Goal: Task Accomplishment & Management: Use online tool/utility

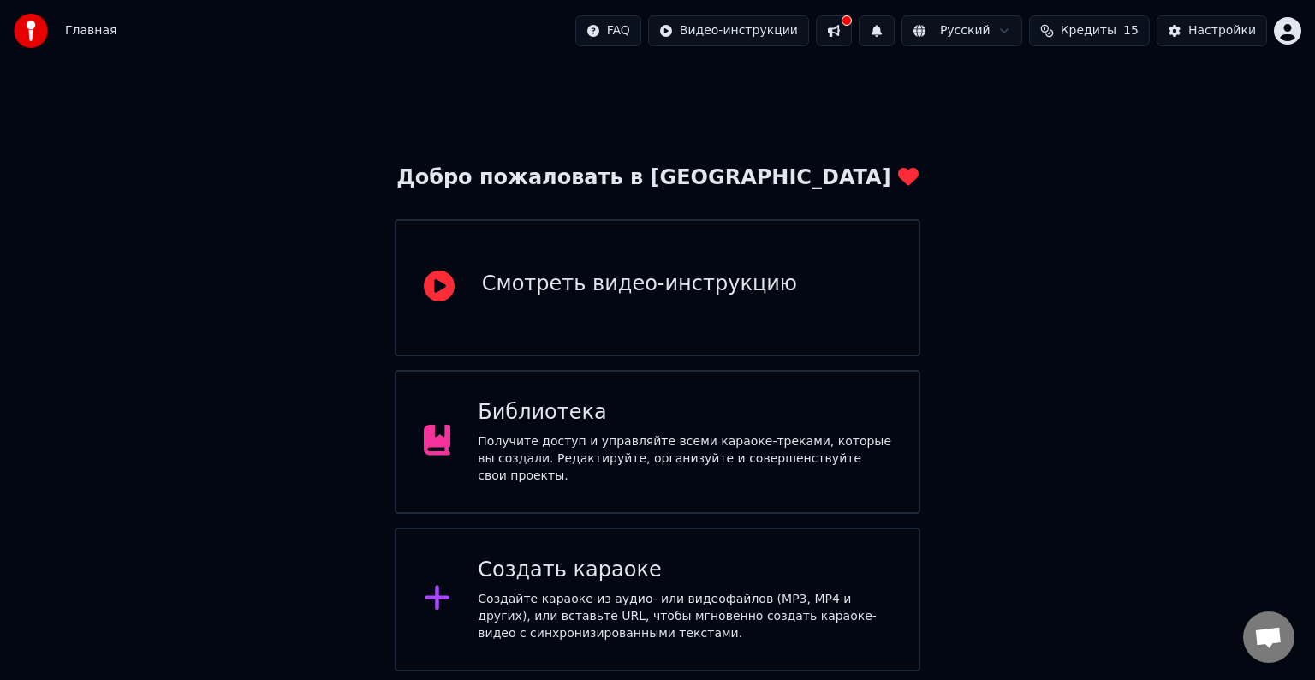
click at [640, 627] on div "Создайте караоке из аудио- или видеофайлов (MP3, MP4 и других), или вставьте UR…" at bounding box center [685, 616] width 414 height 51
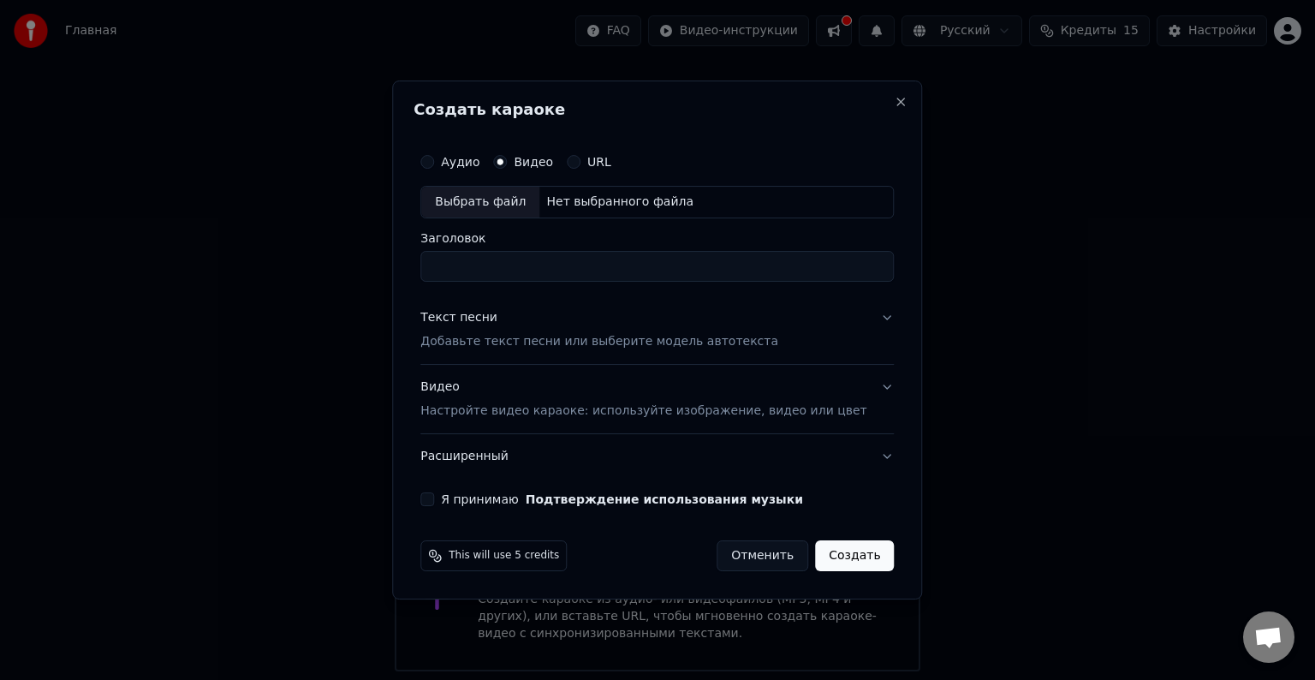
click at [538, 199] on div "Выбрать файл" at bounding box center [480, 202] width 118 height 31
drag, startPoint x: 549, startPoint y: 268, endPoint x: 288, endPoint y: 301, distance: 263.3
click at [288, 301] on body "**********" at bounding box center [657, 335] width 1315 height 671
click at [468, 259] on input "**********" at bounding box center [656, 266] width 473 height 31
click at [510, 271] on input "**********" at bounding box center [656, 266] width 473 height 31
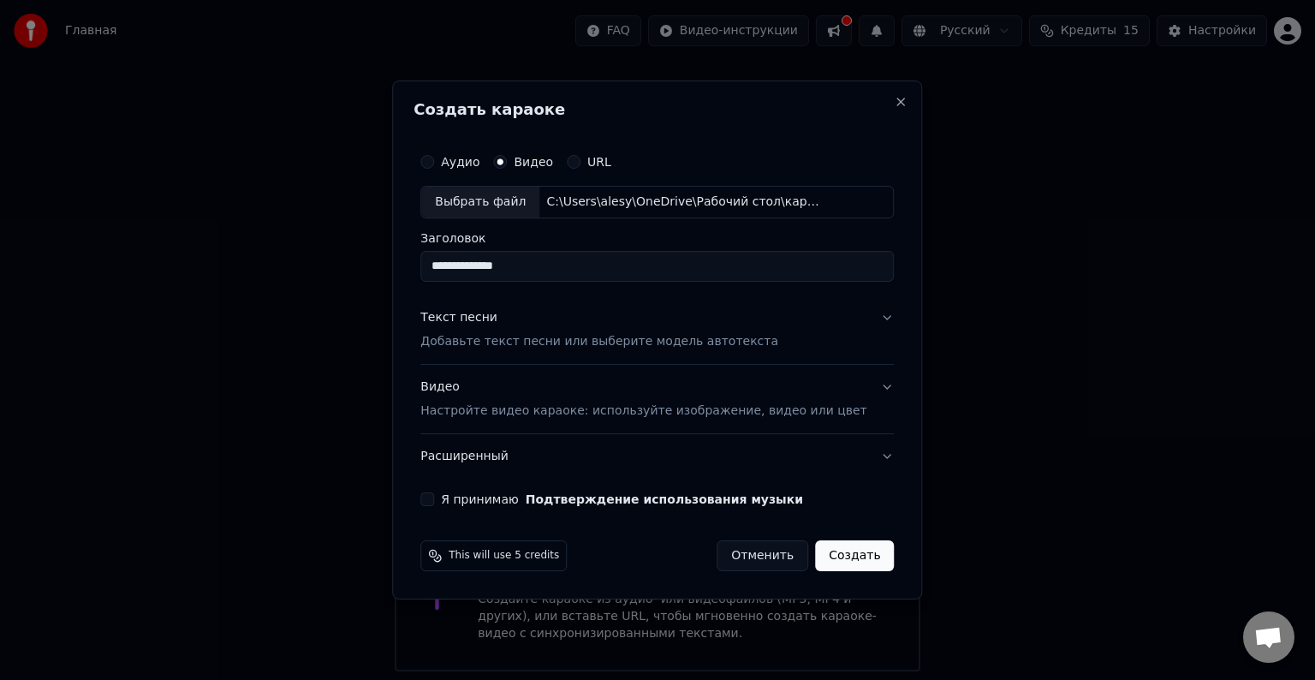
click at [500, 274] on input "**********" at bounding box center [656, 266] width 473 height 31
type input "**********"
click at [497, 333] on p "Добавьте текст песни или выберите модель автотекста" at bounding box center [599, 341] width 358 height 17
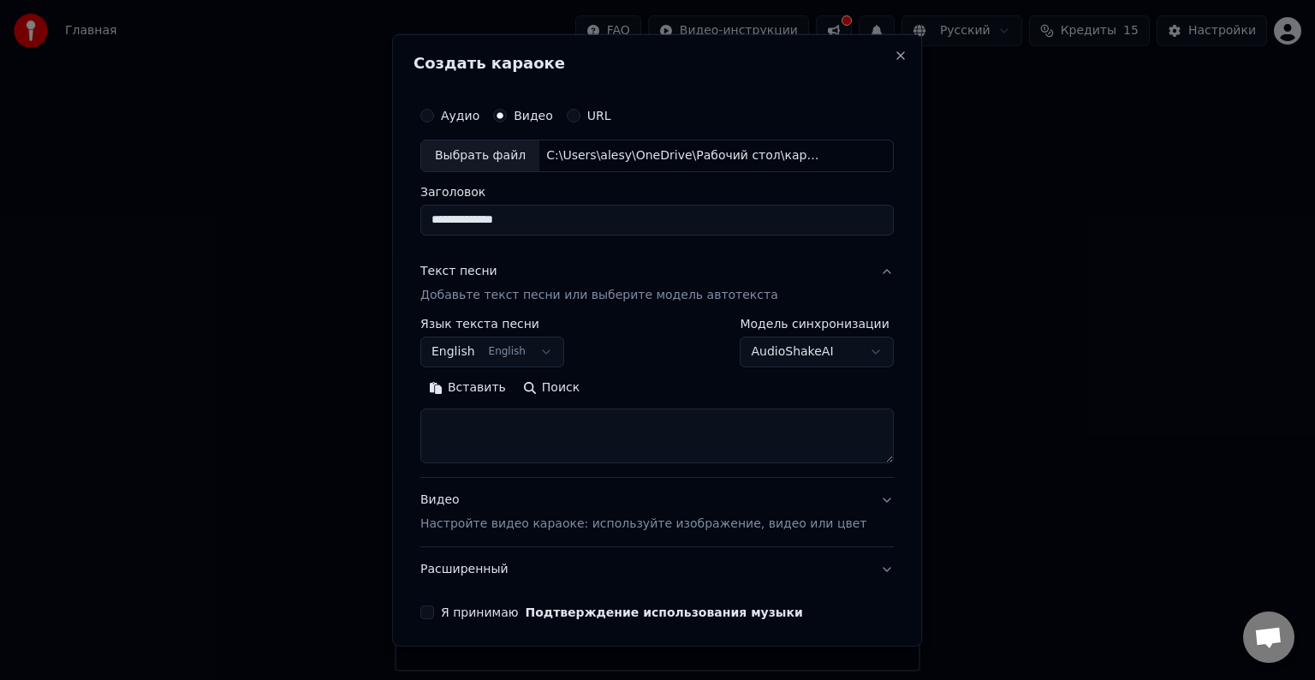
click at [486, 354] on button "English English" at bounding box center [492, 351] width 144 height 31
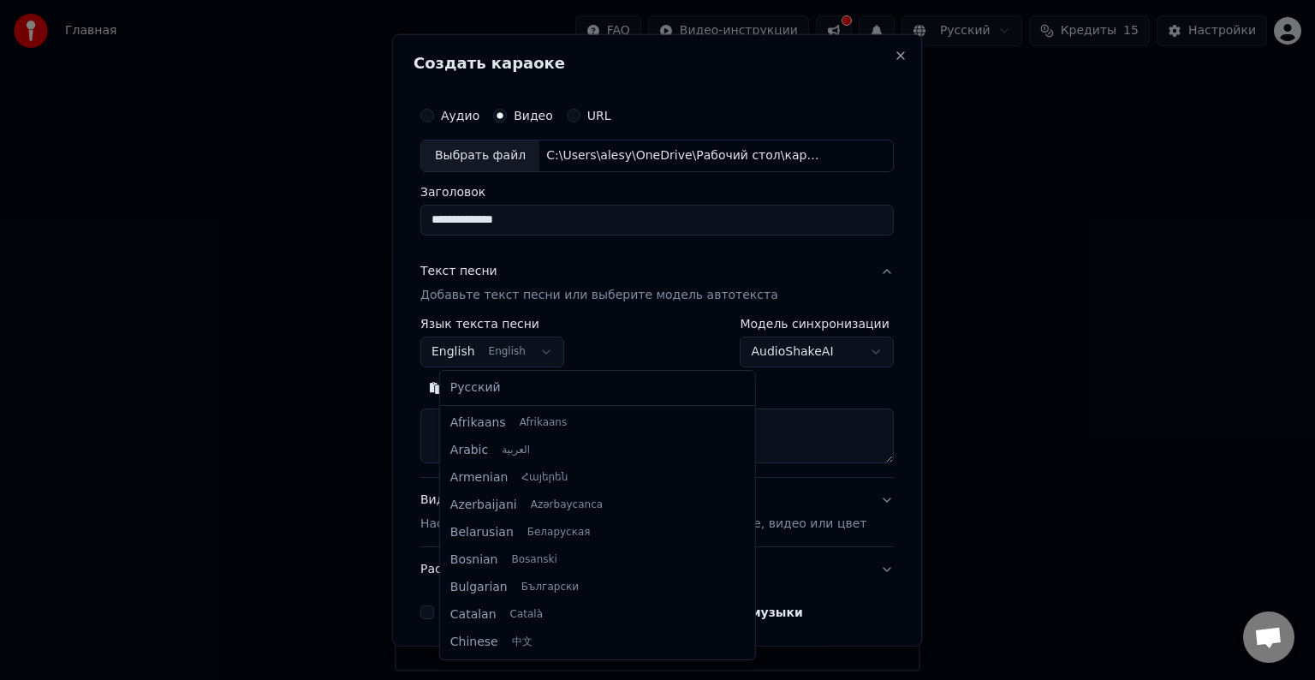
scroll to position [137, 0]
click at [485, 406] on div "Русский Afrikaans Afrikaans Arabic العربية Armenian Հայերեն Azerbaijani Azərbay…" at bounding box center [597, 515] width 315 height 289
select select "**"
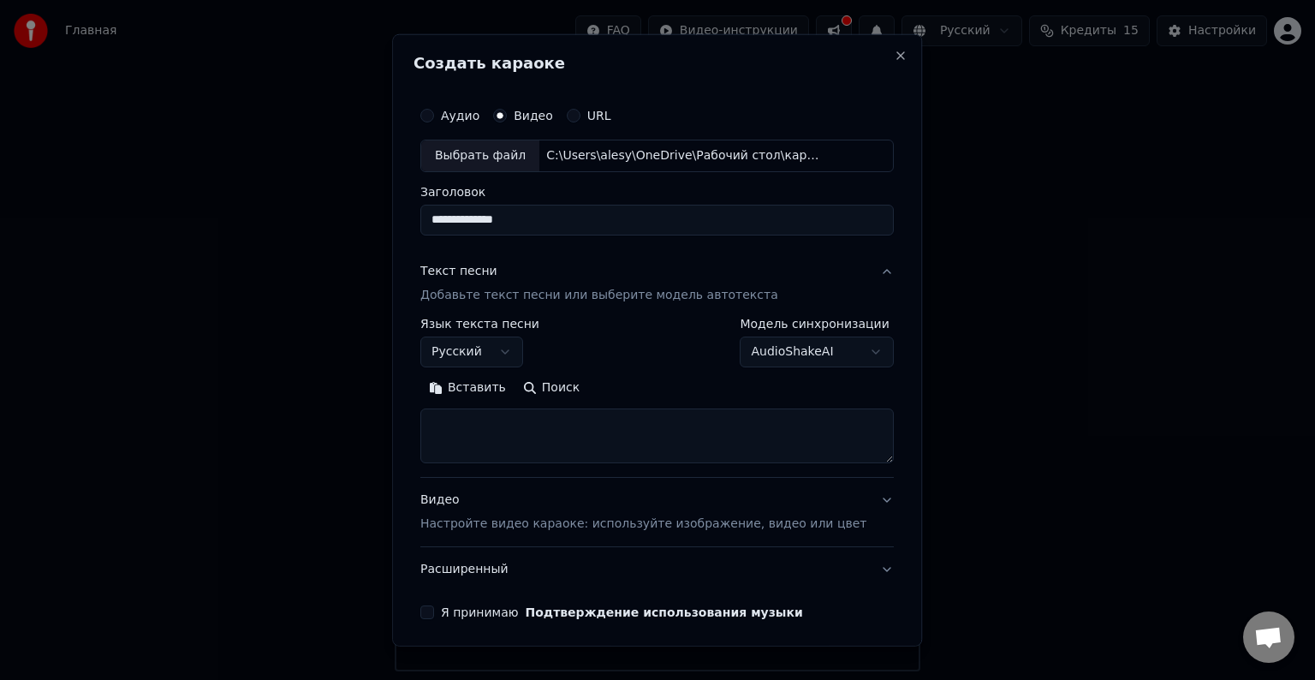
click at [460, 438] on textarea at bounding box center [656, 435] width 473 height 55
click at [480, 380] on button "Вставить" at bounding box center [467, 387] width 94 height 27
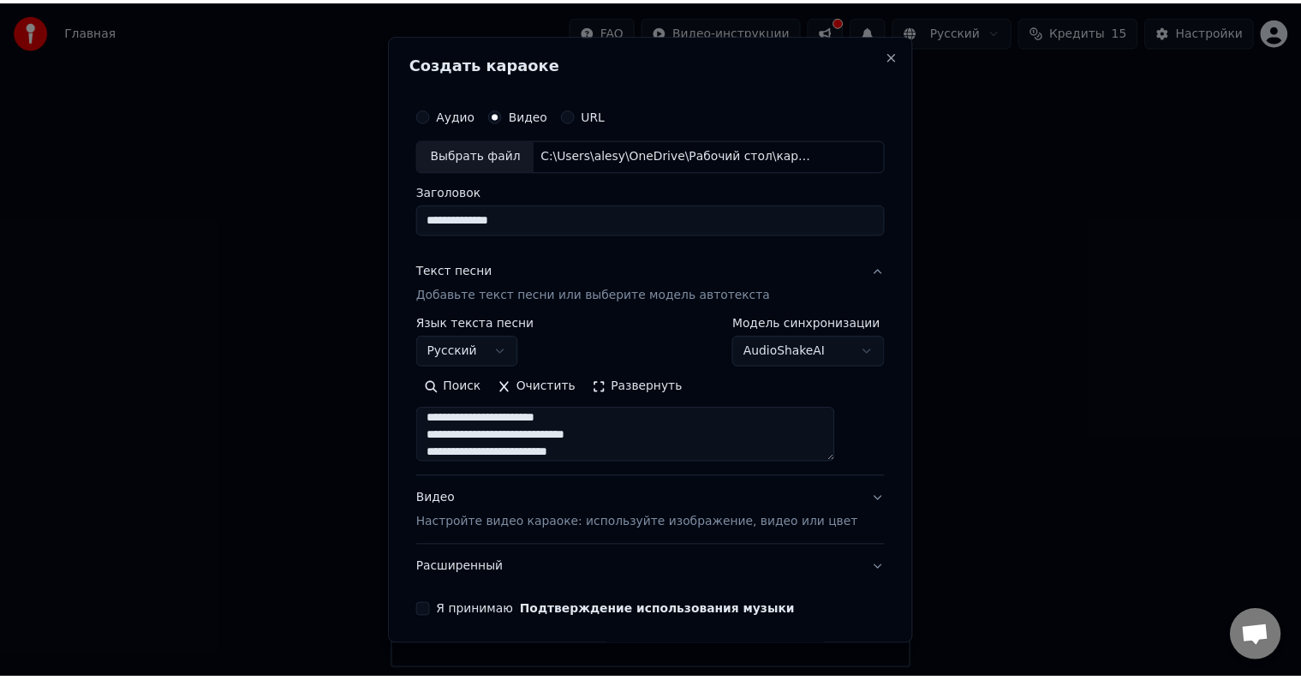
scroll to position [86, 0]
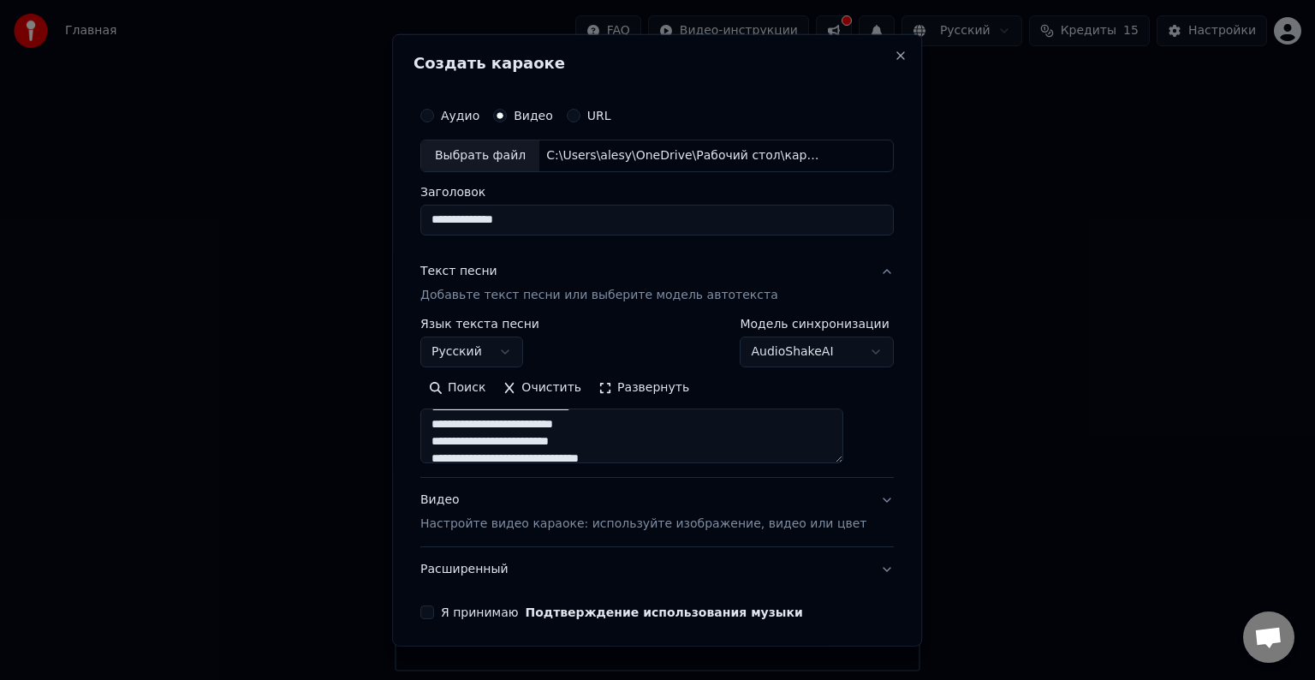
click at [534, 521] on p "Настройте видео караоке: используйте изображение, видео или цвет" at bounding box center [643, 523] width 446 height 17
type textarea "**********"
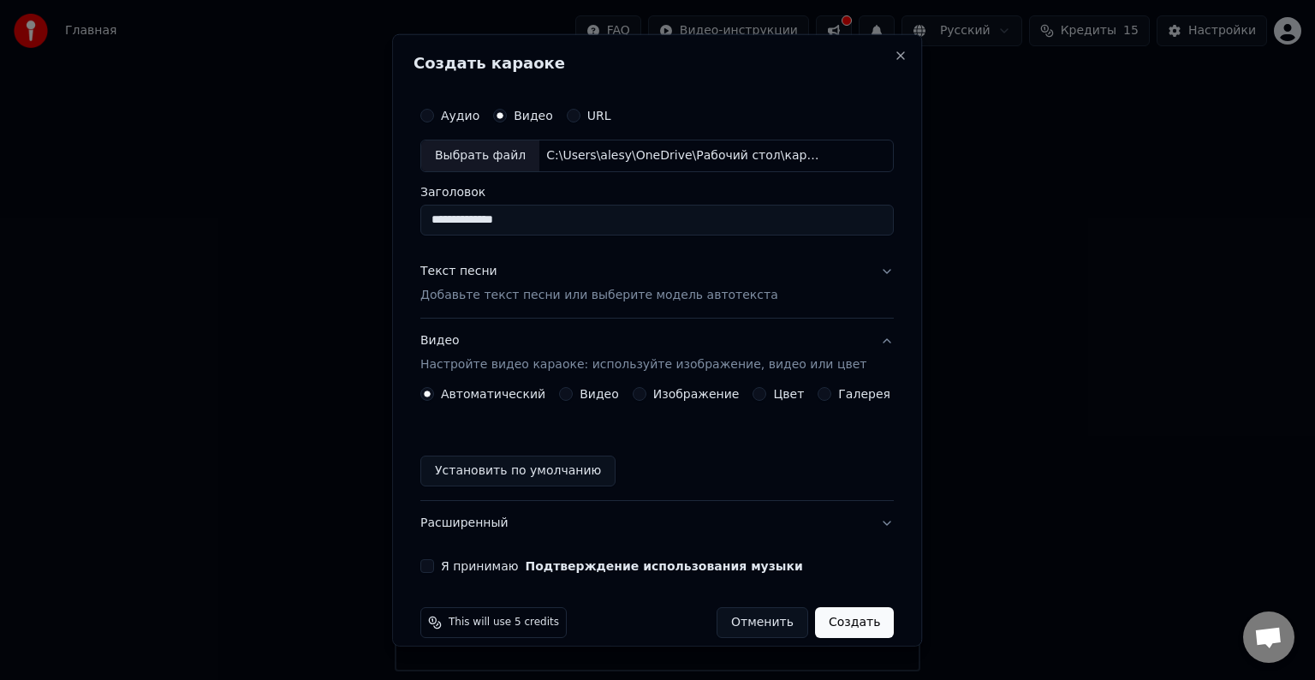
click at [454, 560] on label "Я принимаю Подтверждение использования музыки" at bounding box center [622, 566] width 362 height 12
click at [434, 559] on button "Я принимаю Подтверждение использования музыки" at bounding box center [427, 566] width 14 height 14
click at [832, 625] on button "Создать" at bounding box center [854, 622] width 79 height 31
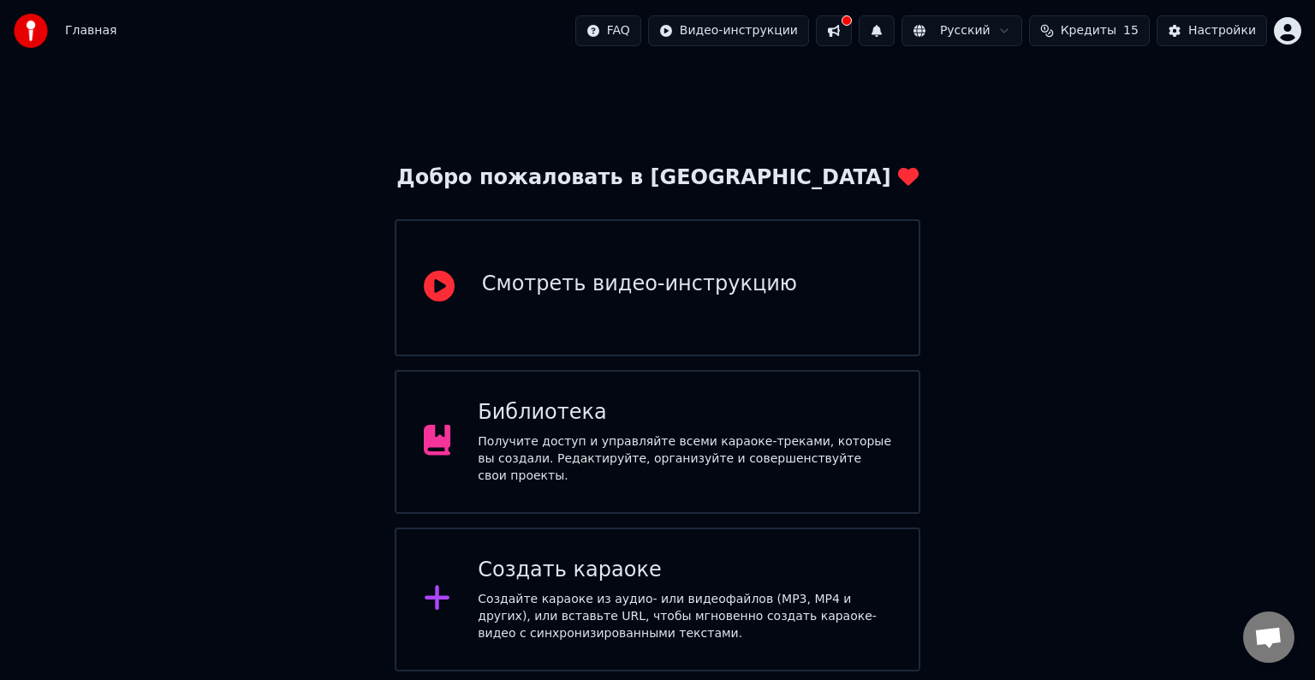
click at [479, 610] on div "Создайте караоке из аудио- или видеофайлов (MP3, MP4 и других), или вставьте UR…" at bounding box center [685, 616] width 414 height 51
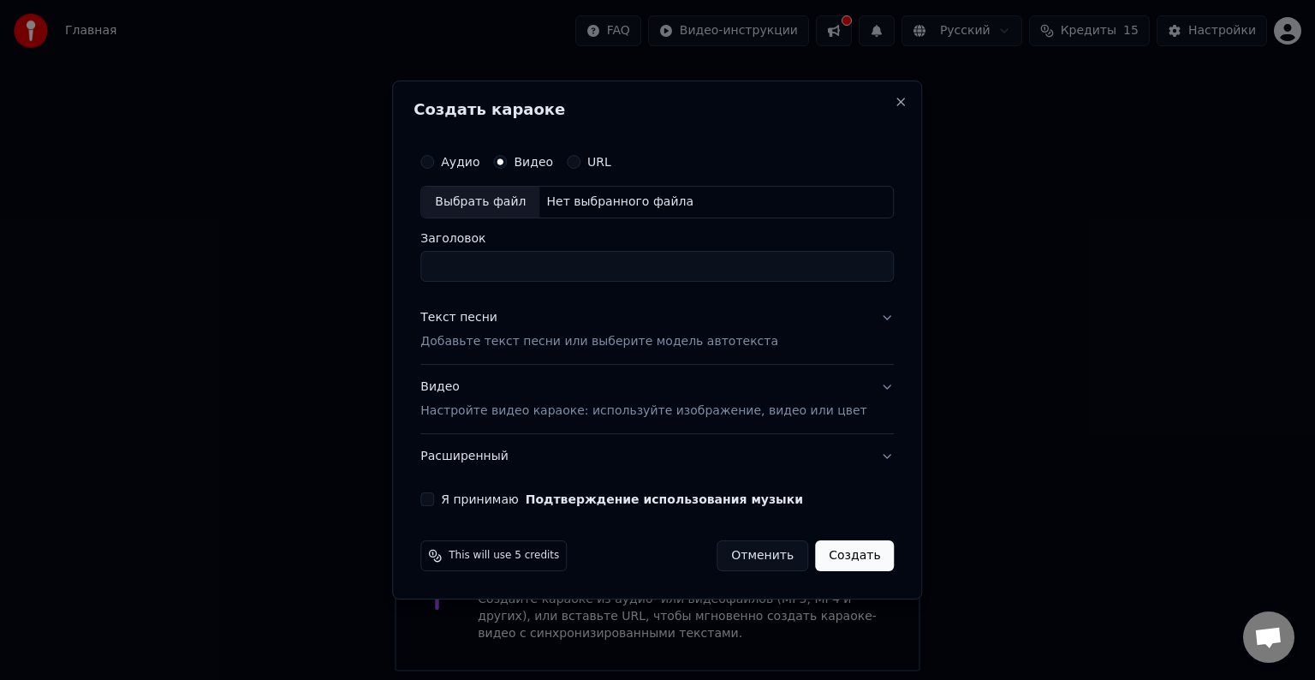
click at [564, 197] on div "Нет выбранного файла" at bounding box center [619, 201] width 161 height 17
drag, startPoint x: 551, startPoint y: 266, endPoint x: 342, endPoint y: 299, distance: 210.6
click at [342, 299] on body "**********" at bounding box center [657, 335] width 1315 height 671
click at [469, 265] on input "**********" at bounding box center [656, 266] width 473 height 31
click at [503, 263] on input "**********" at bounding box center [656, 266] width 473 height 31
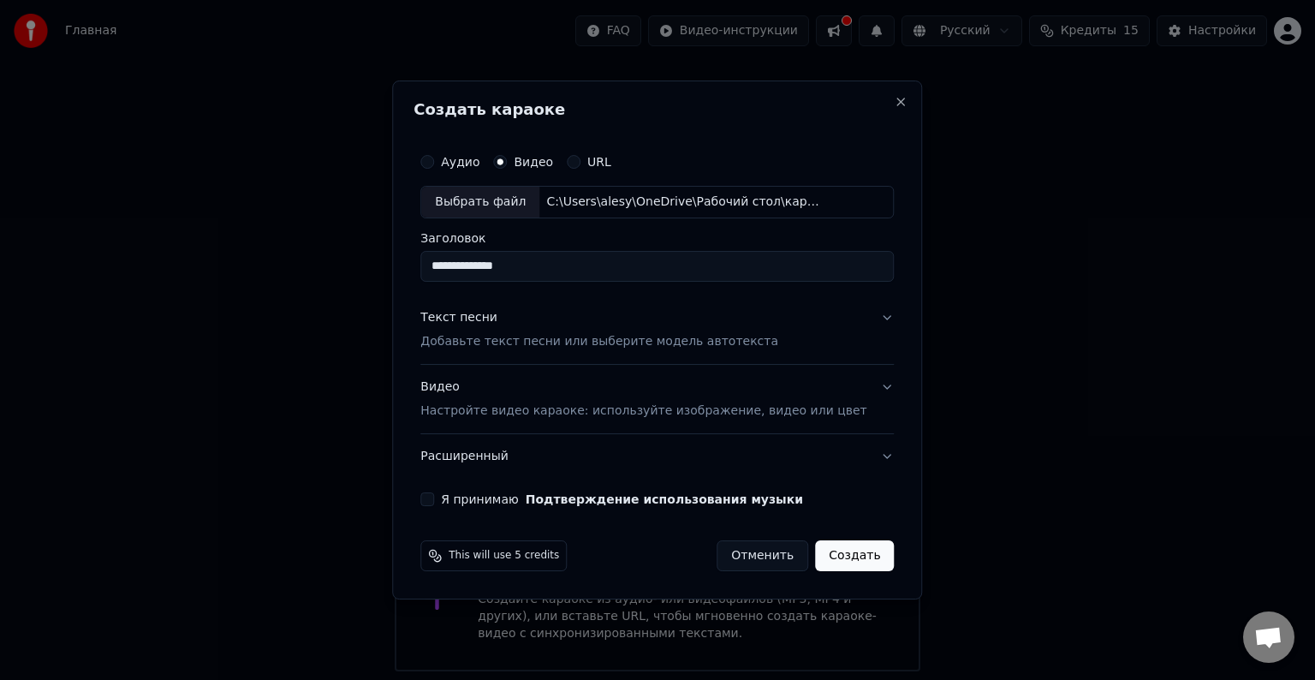
type input "**********"
click at [620, 339] on p "Добавьте текст песни или выберите модель автотекста" at bounding box center [599, 341] width 358 height 17
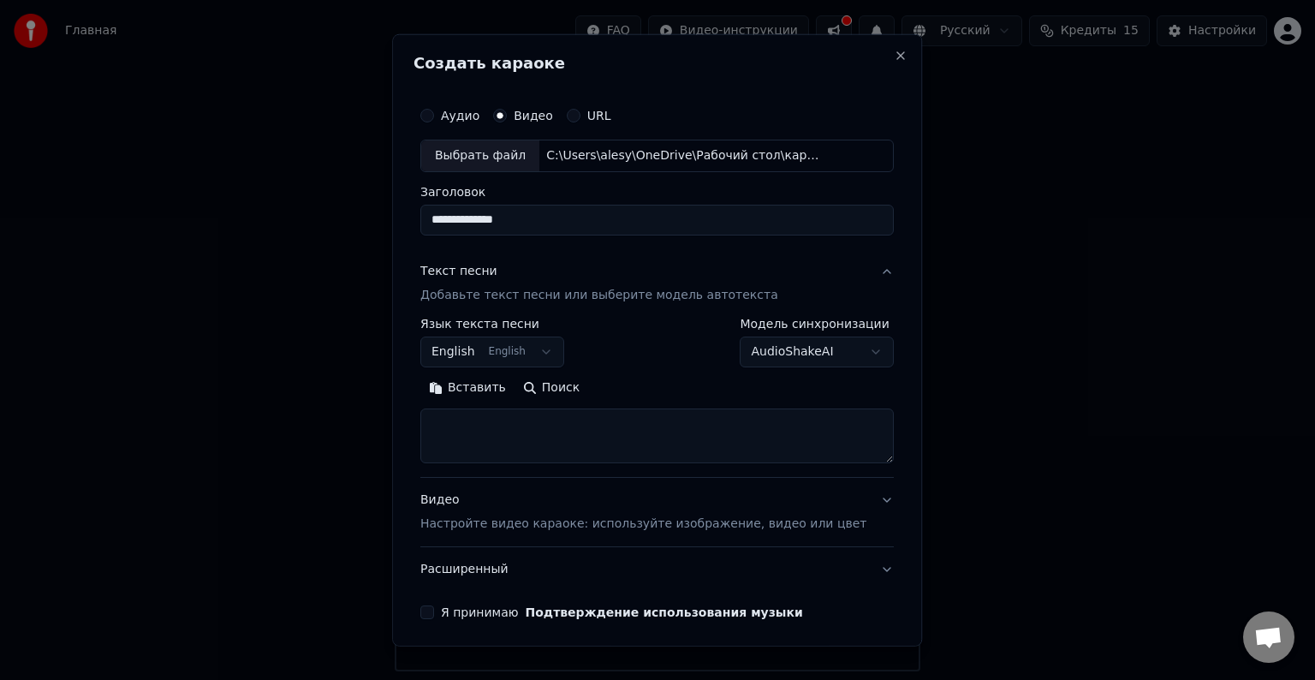
click at [509, 428] on textarea at bounding box center [656, 435] width 473 height 55
paste textarea "**********"
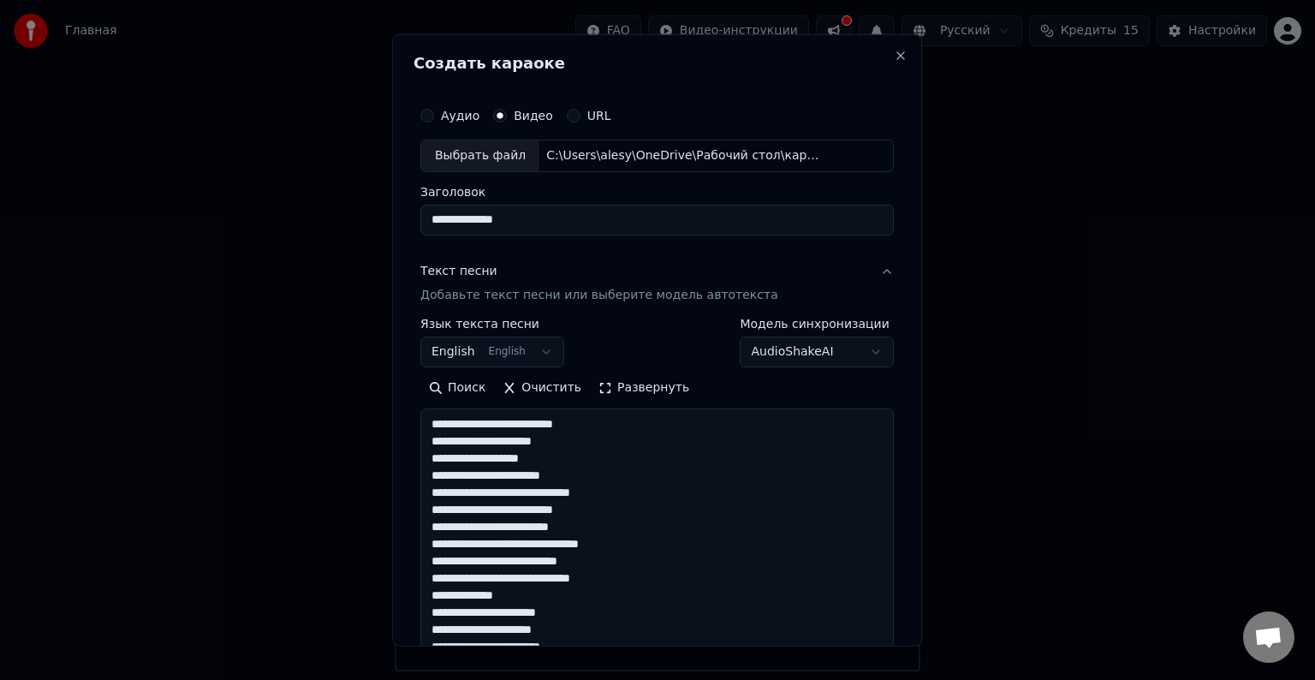
scroll to position [534, 0]
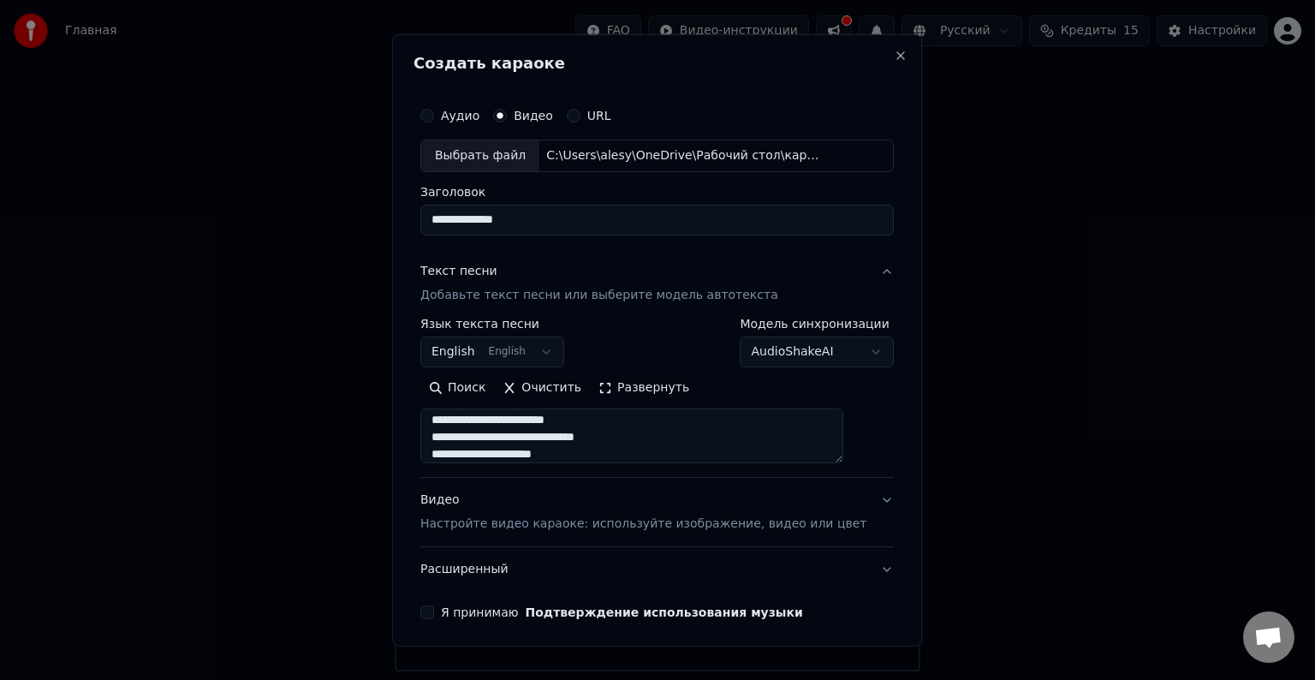
type textarea "**********"
click at [518, 352] on button "English English" at bounding box center [492, 351] width 144 height 31
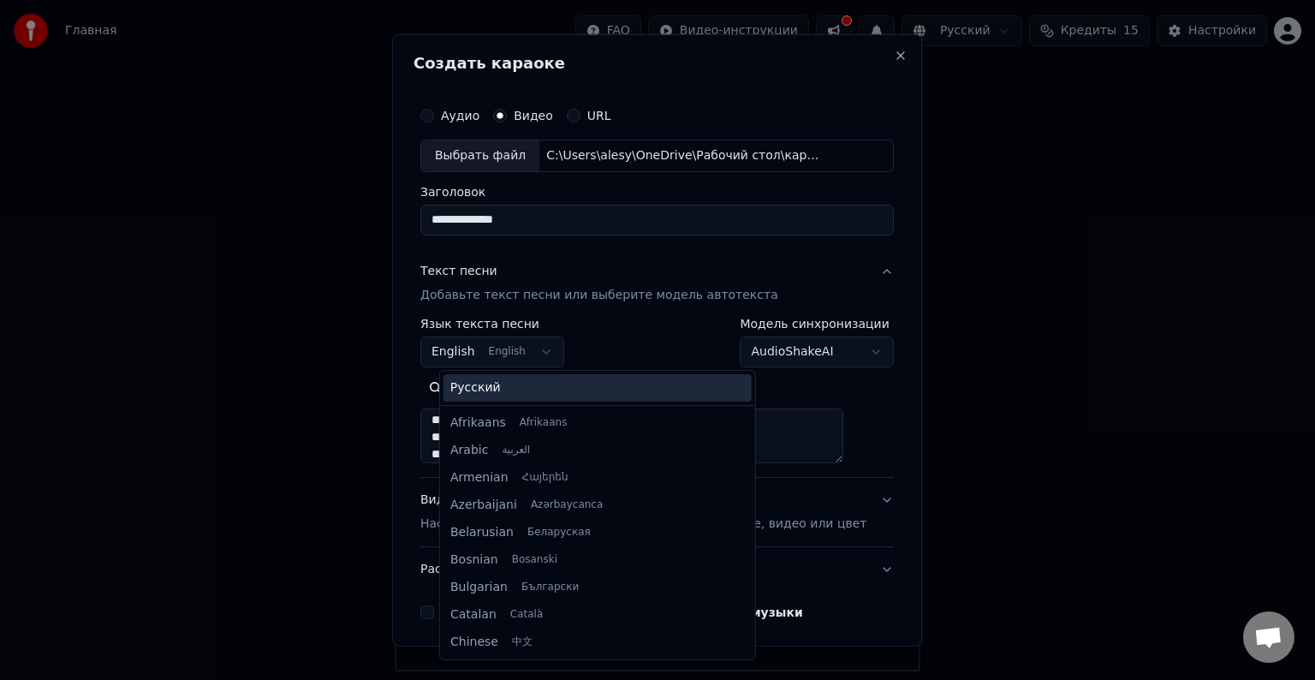
scroll to position [137, 0]
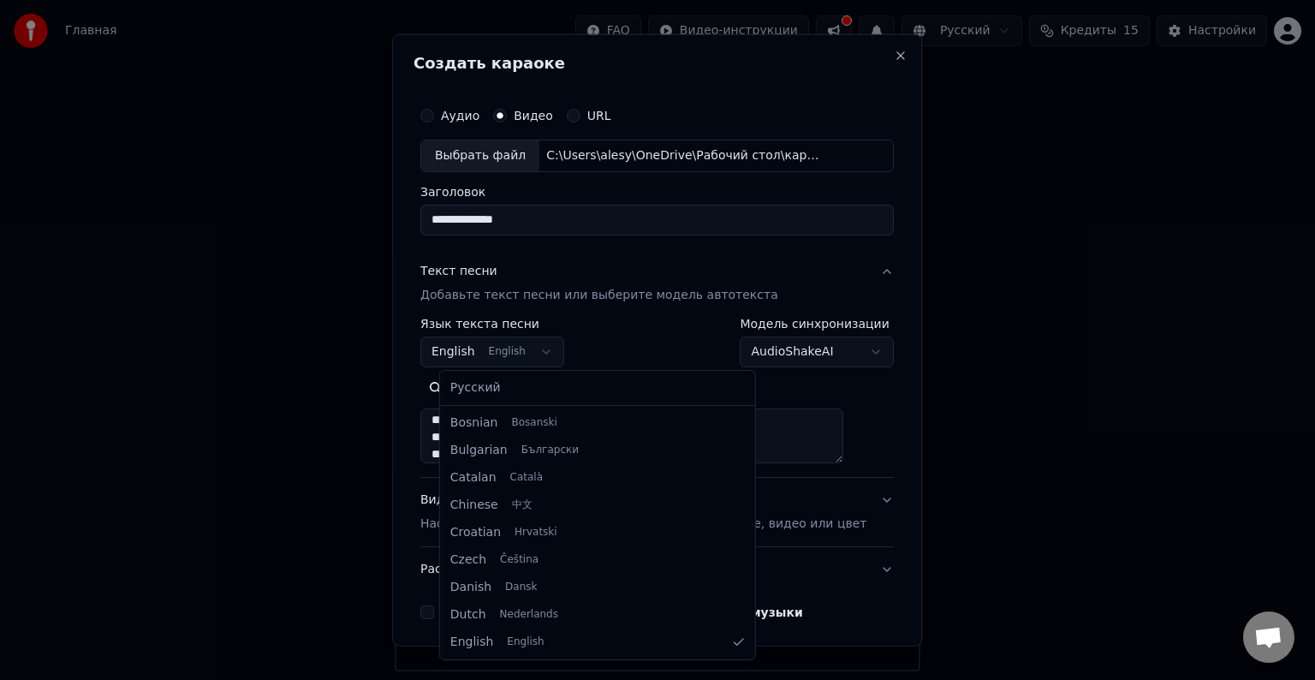
select select "**"
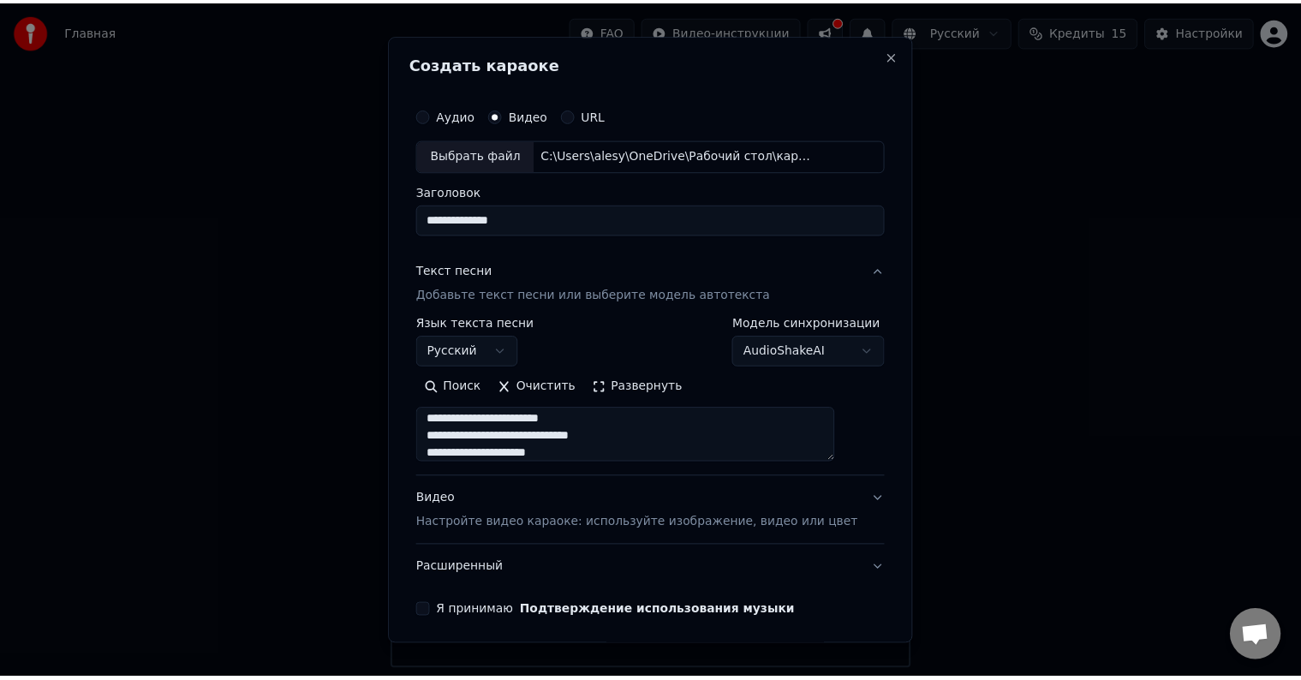
scroll to position [65, 0]
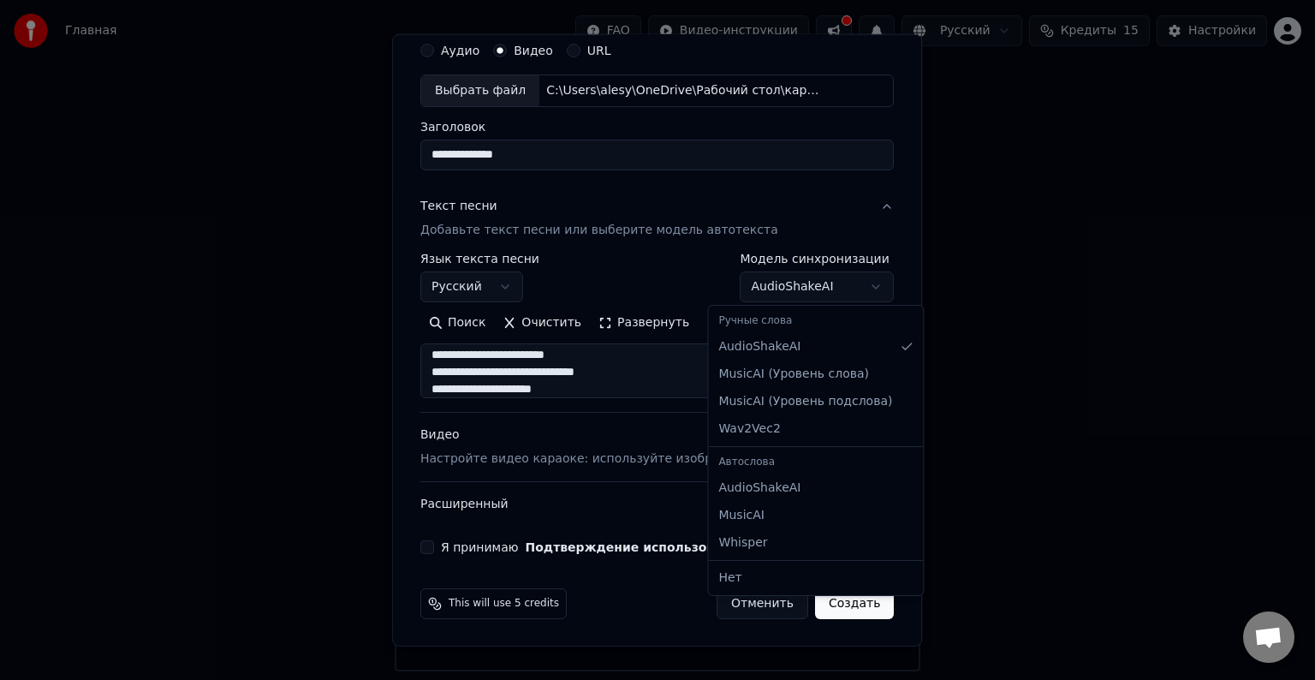
click at [794, 282] on body "**********" at bounding box center [657, 335] width 1315 height 671
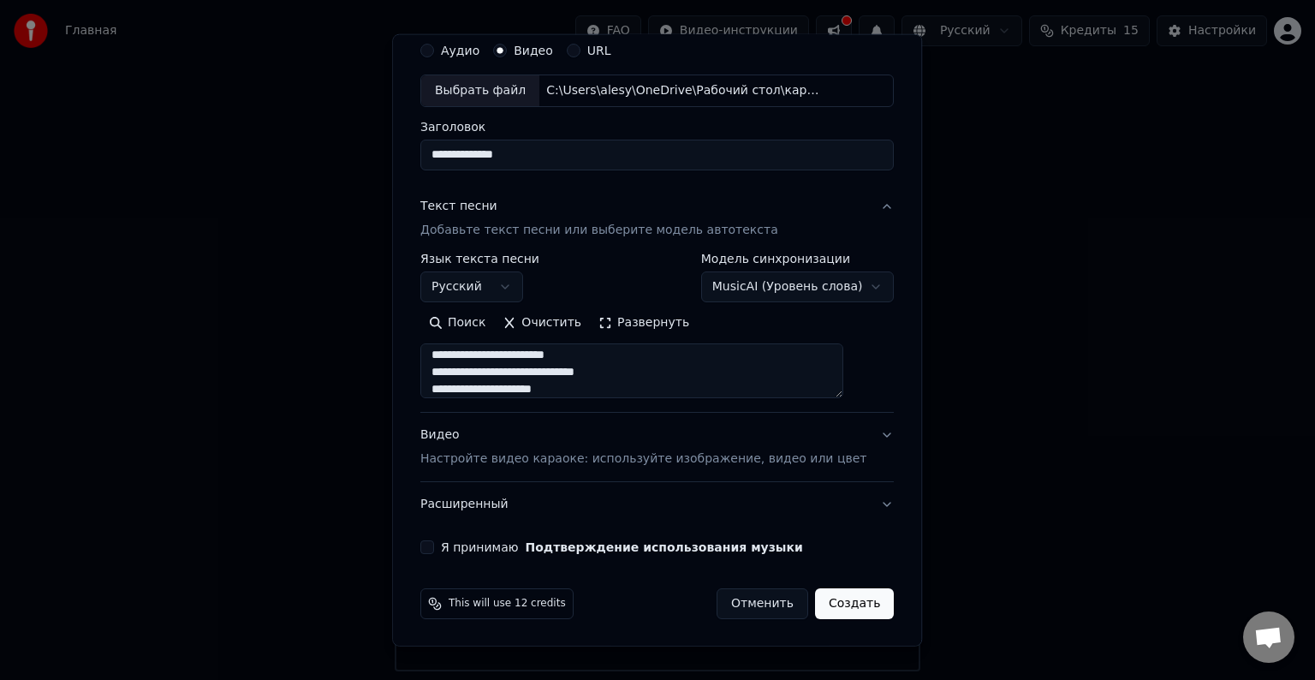
click at [815, 274] on body "**********" at bounding box center [657, 335] width 1315 height 671
click at [718, 280] on body "**********" at bounding box center [657, 335] width 1315 height 671
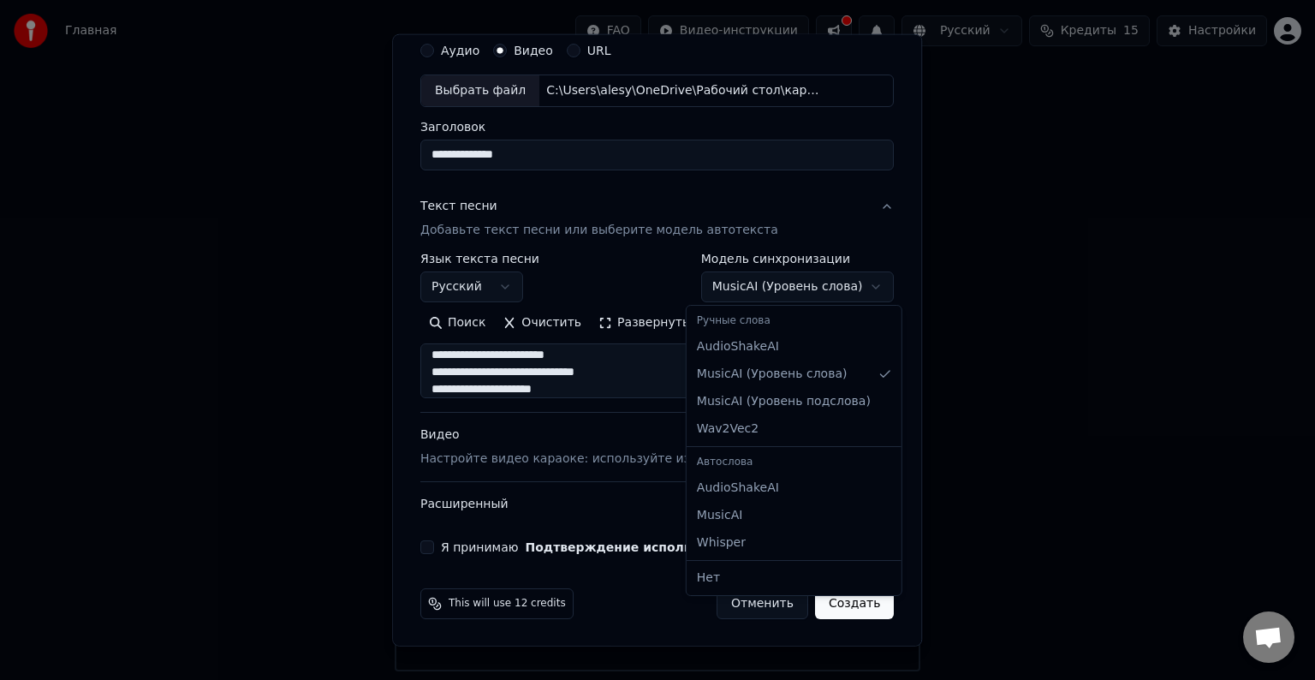
select select "**********"
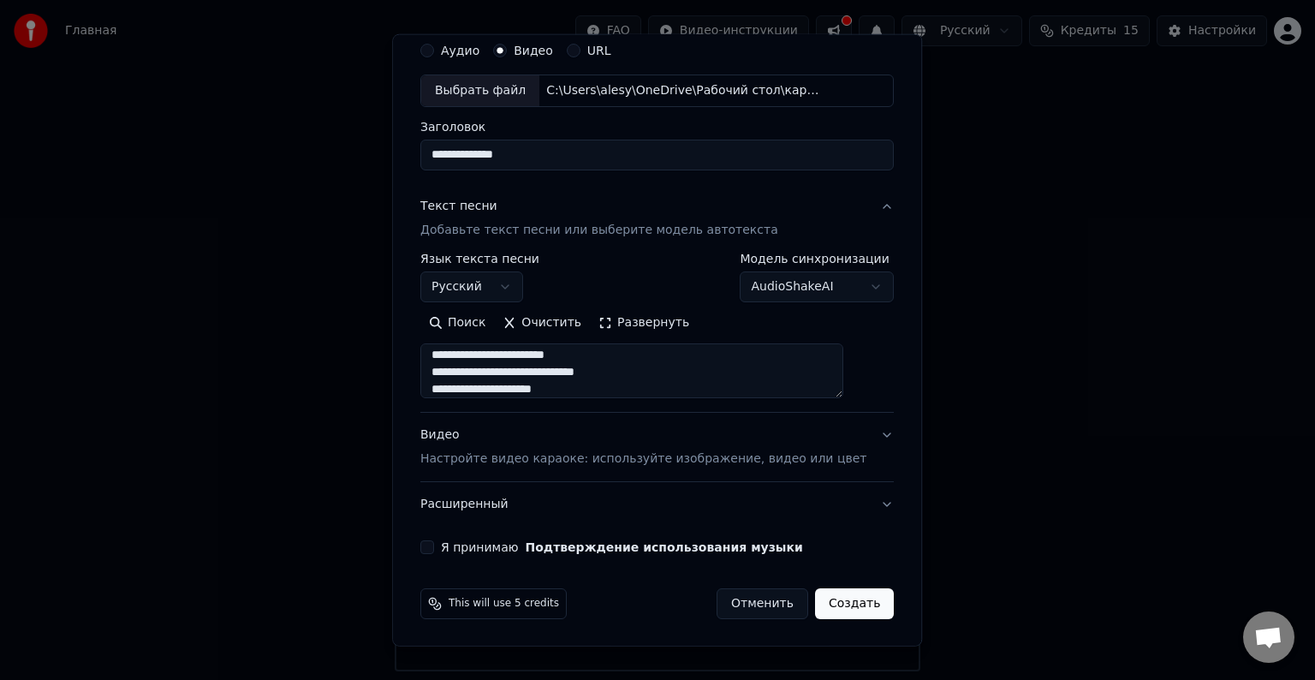
click at [464, 544] on label "Я принимаю Подтверждение использования музыки" at bounding box center [622, 547] width 362 height 12
click at [434, 544] on button "Я принимаю Подтверждение использования музыки" at bounding box center [427, 547] width 14 height 14
click at [822, 595] on button "Создать" at bounding box center [854, 603] width 79 height 31
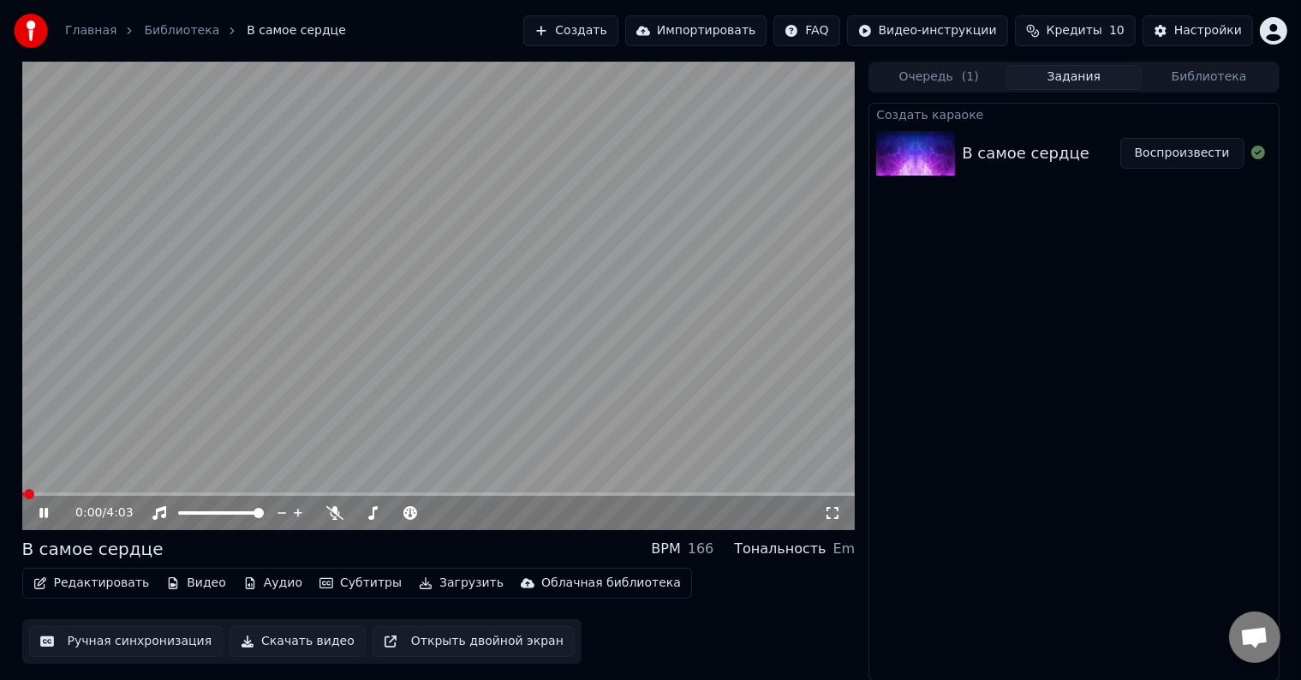
click at [348, 346] on video at bounding box center [438, 296] width 833 height 468
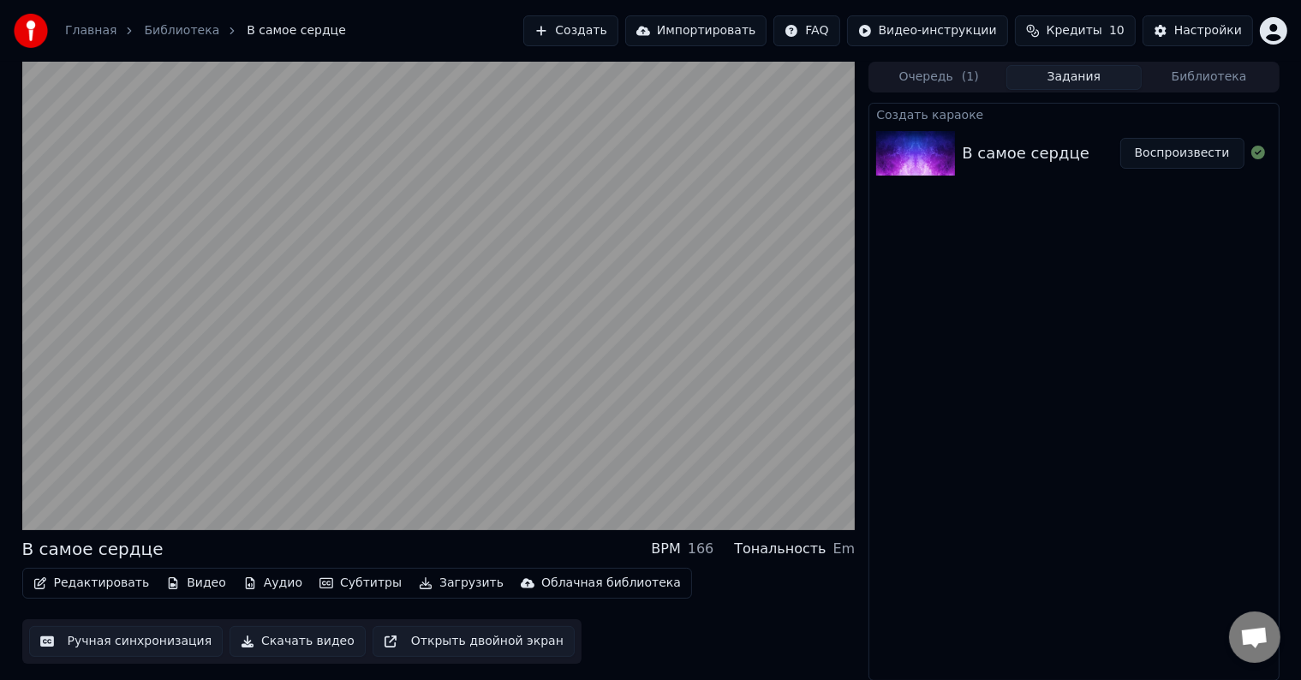
click at [348, 346] on video at bounding box center [438, 296] width 833 height 468
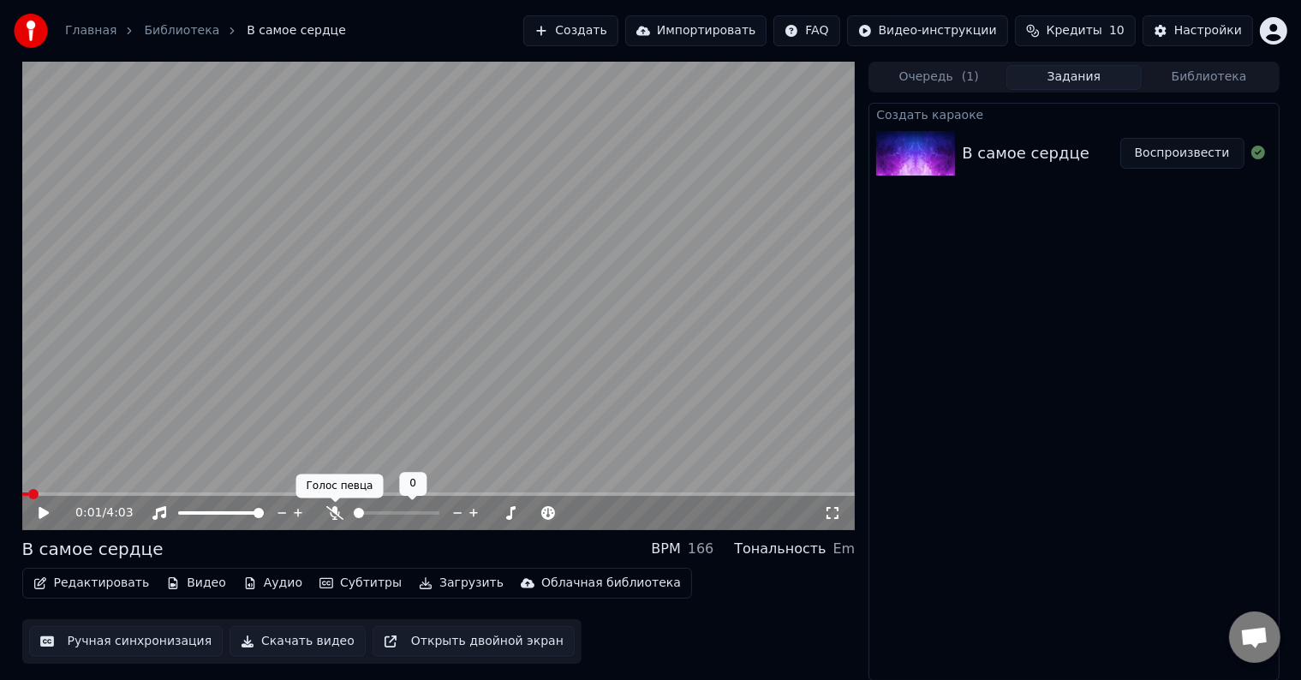
click at [330, 509] on icon at bounding box center [334, 513] width 17 height 14
click at [327, 349] on video at bounding box center [438, 296] width 833 height 468
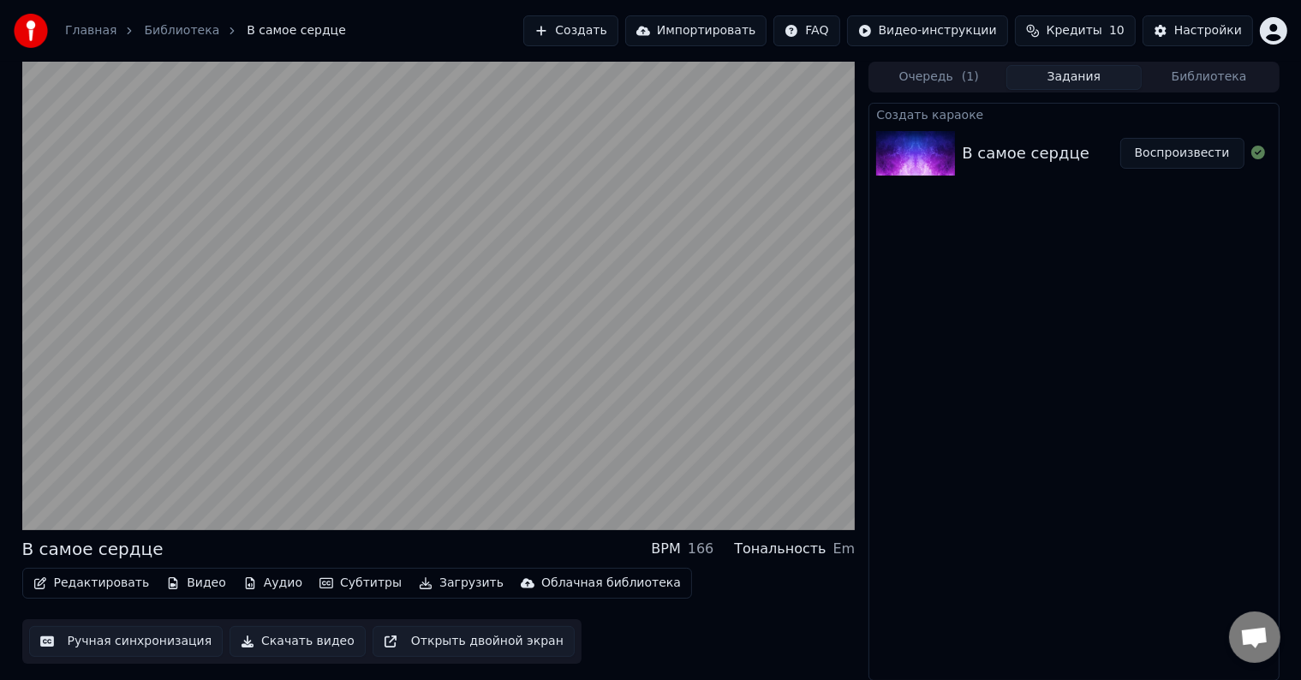
click at [327, 349] on video at bounding box center [438, 296] width 833 height 468
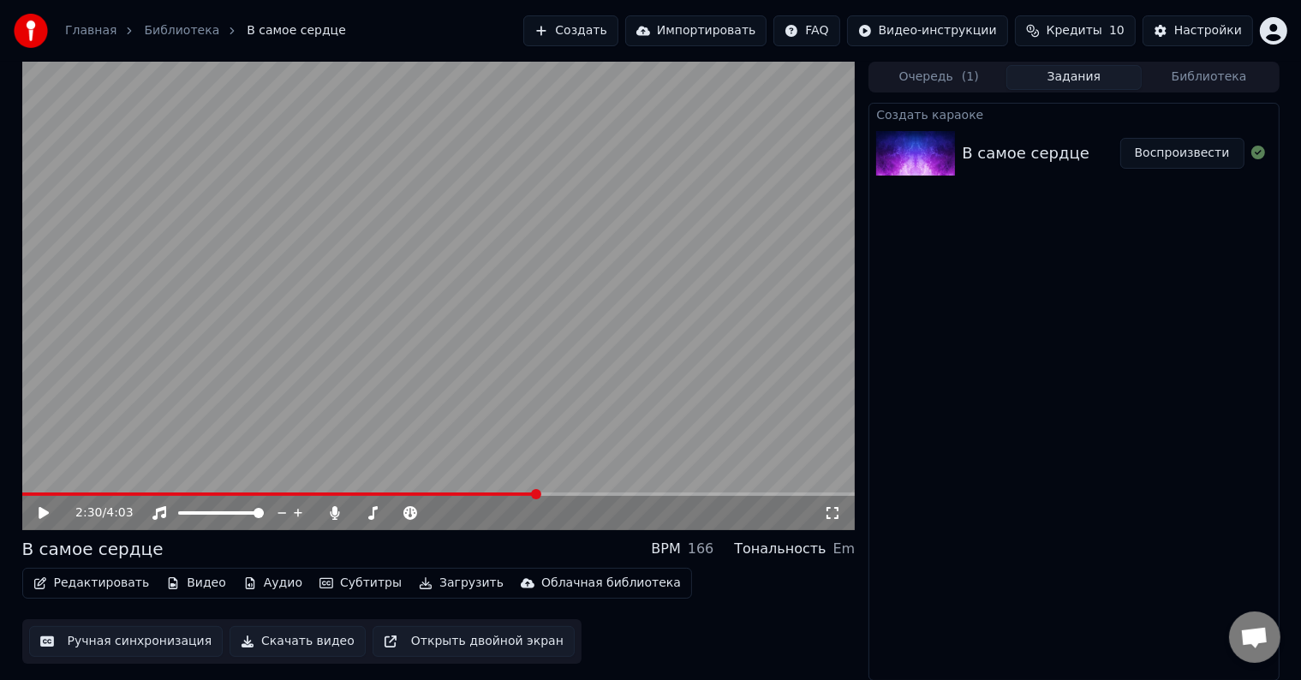
click at [89, 646] on button "Ручная синхронизация" at bounding box center [126, 641] width 194 height 31
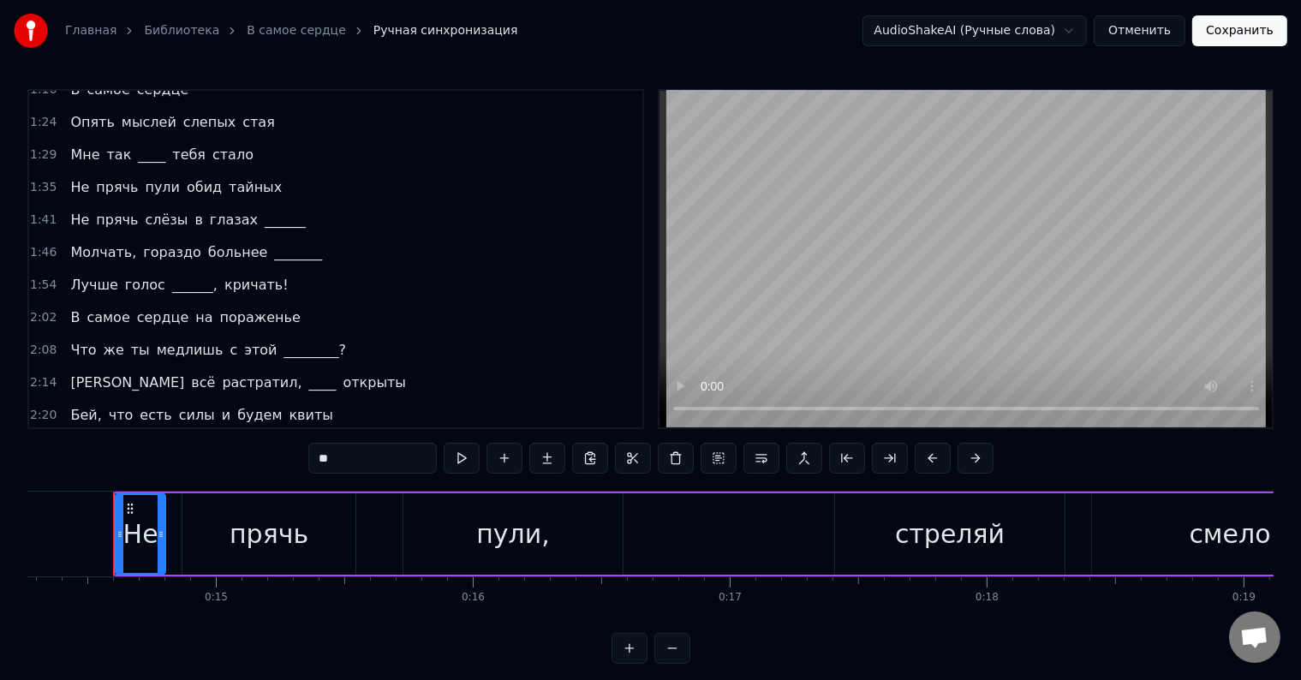
scroll to position [428, 0]
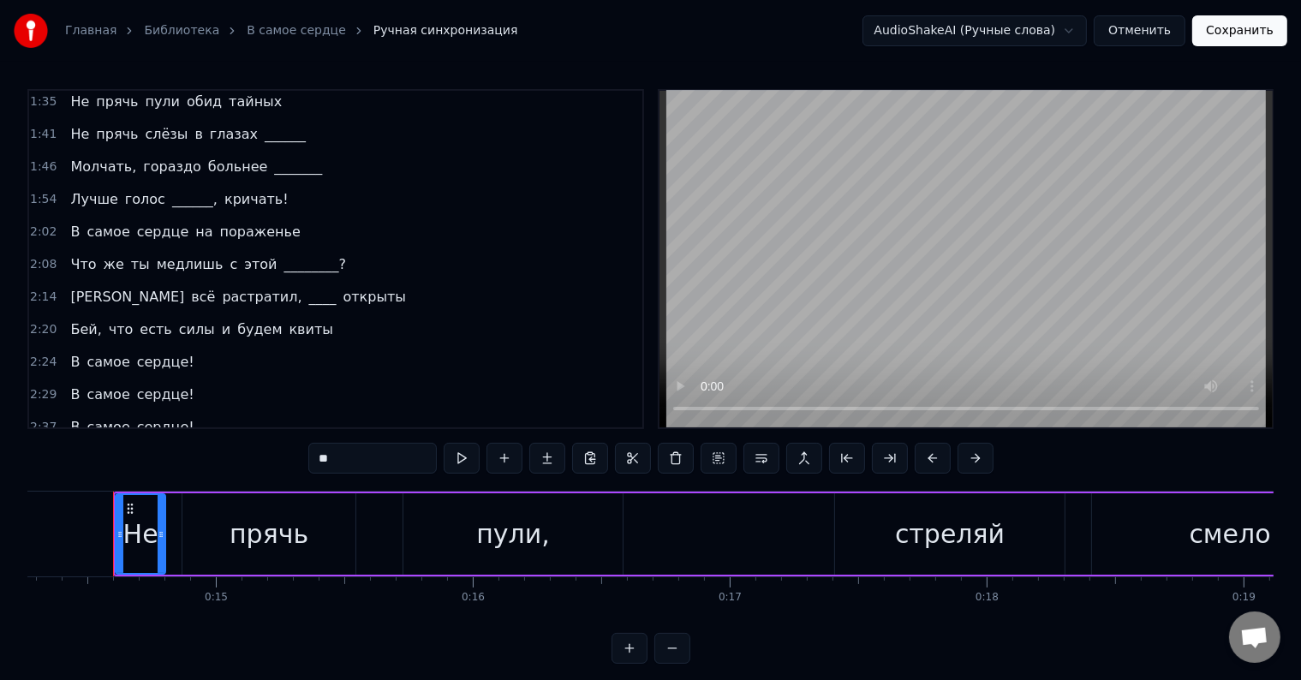
click at [324, 313] on div "2:20 Бей, что есть силы и будем квиты" at bounding box center [335, 329] width 613 height 33
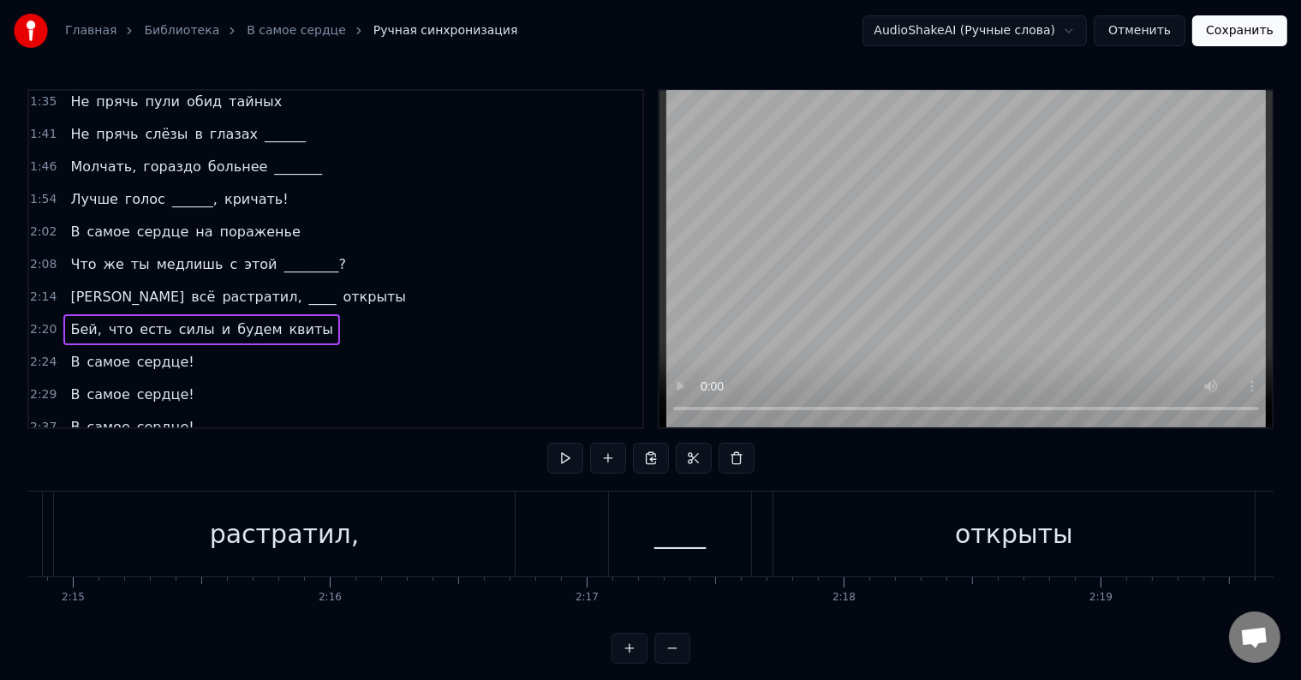
scroll to position [0, 35880]
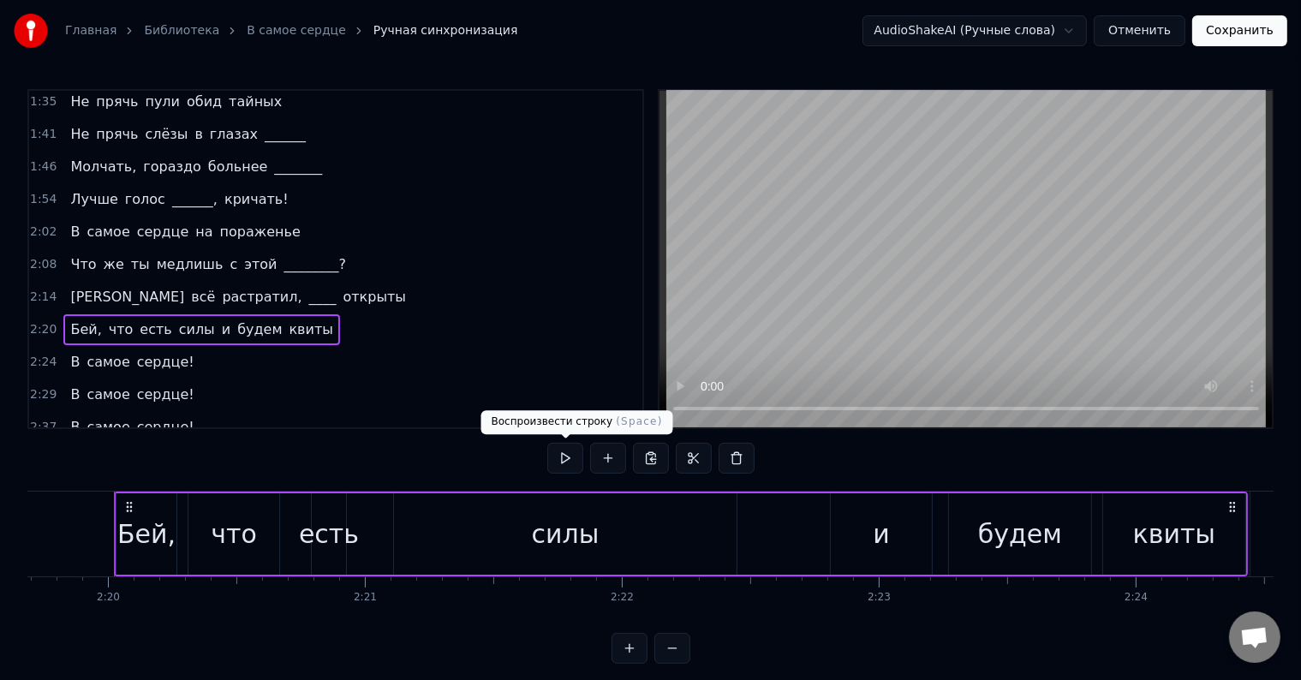
click at [569, 454] on button at bounding box center [565, 458] width 36 height 31
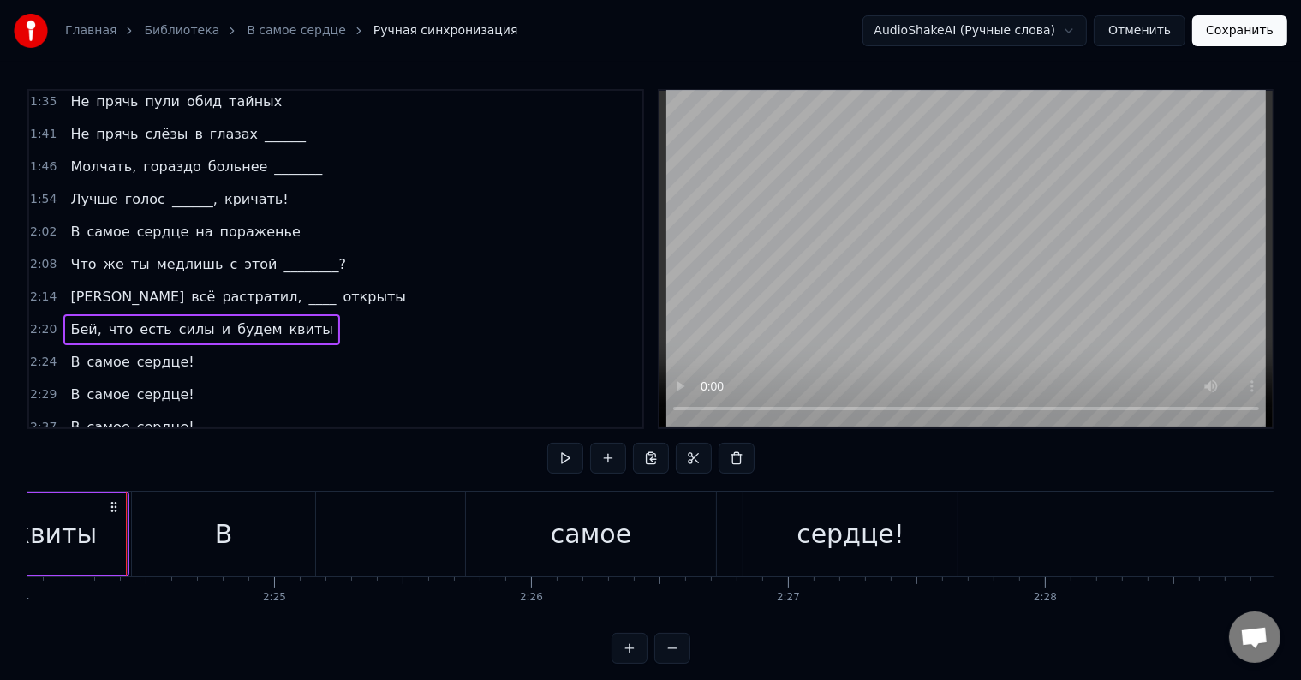
scroll to position [0, 37010]
click at [240, 346] on div "2:24 В самое сердце!" at bounding box center [335, 362] width 613 height 33
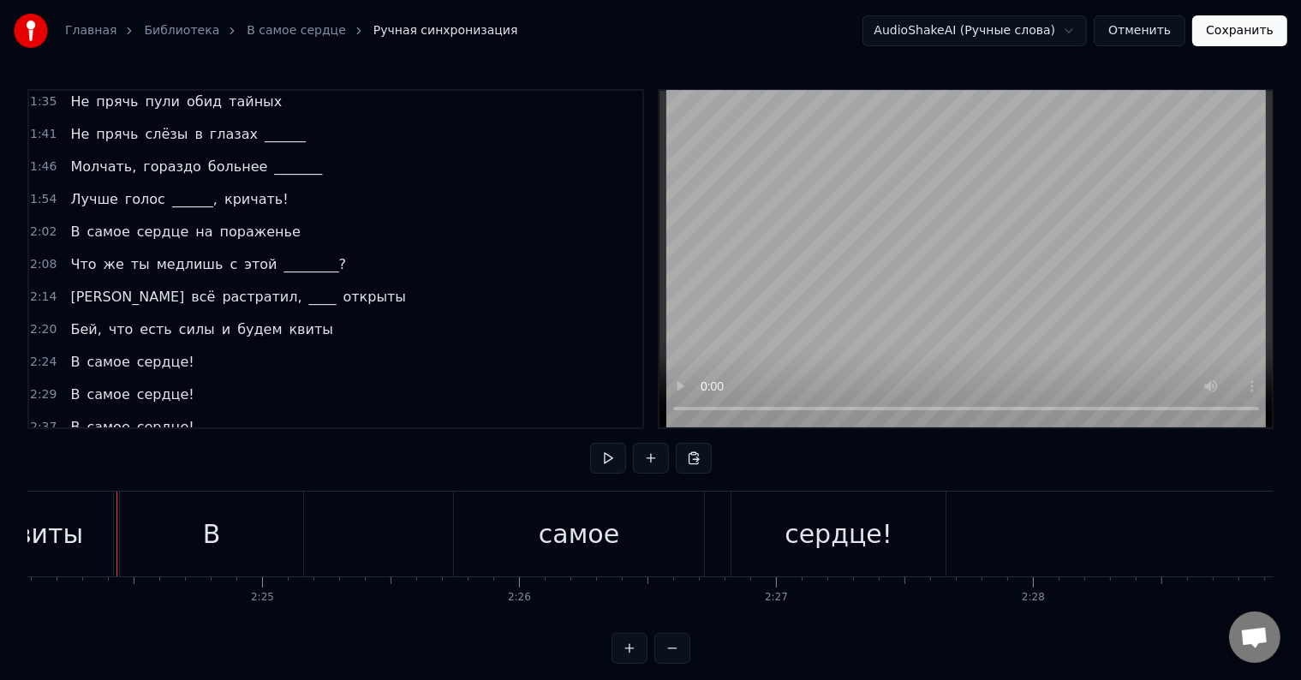
click at [156, 534] on div "В" at bounding box center [211, 533] width 183 height 85
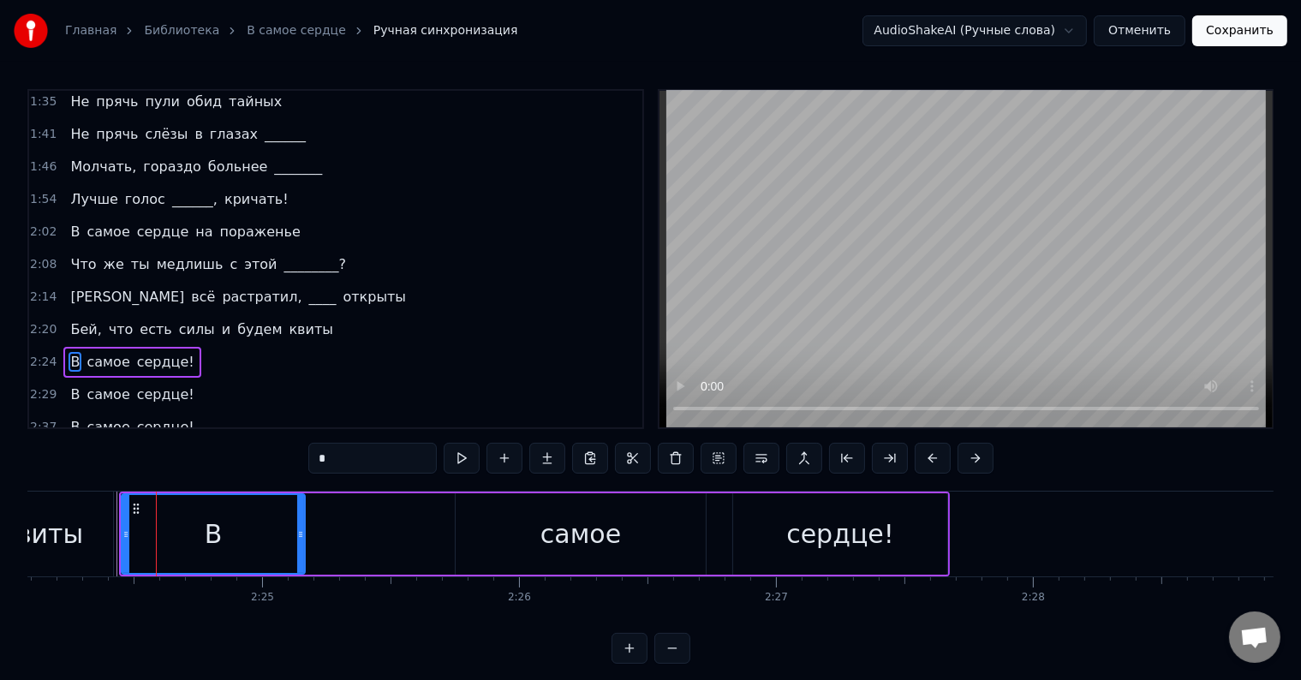
scroll to position [509, 0]
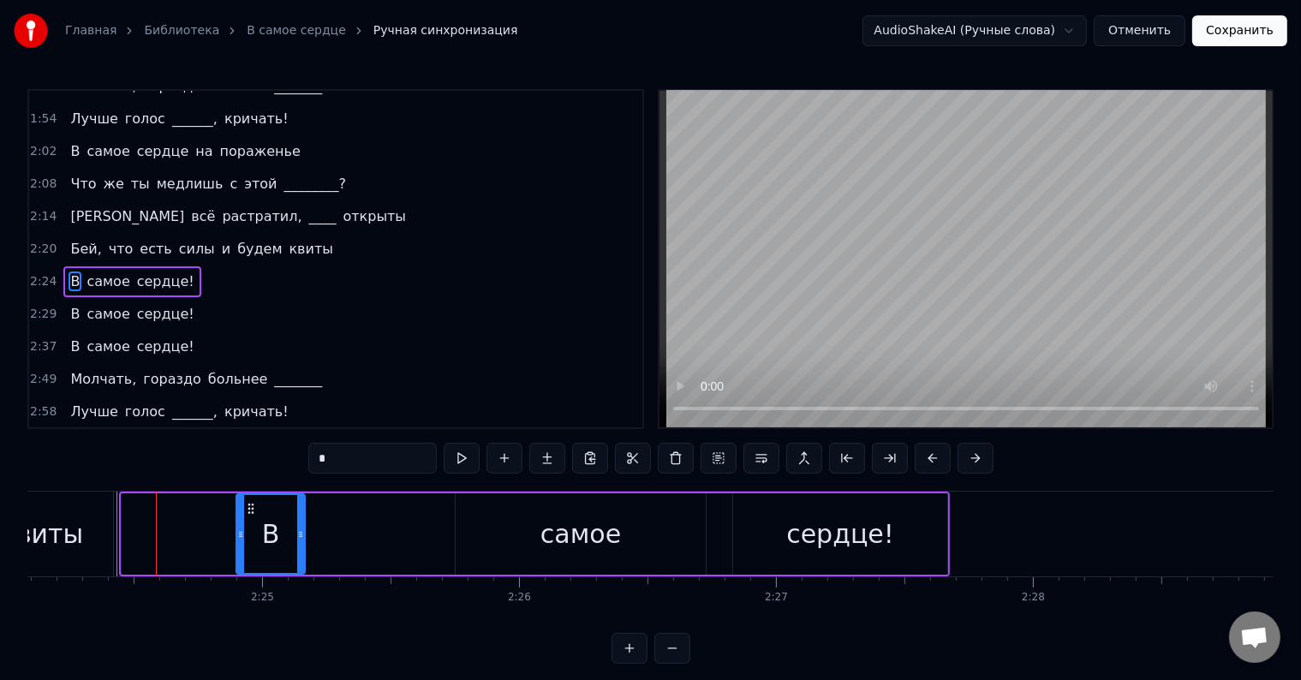
drag, startPoint x: 122, startPoint y: 533, endPoint x: 248, endPoint y: 556, distance: 128.0
click at [244, 556] on div at bounding box center [240, 534] width 7 height 78
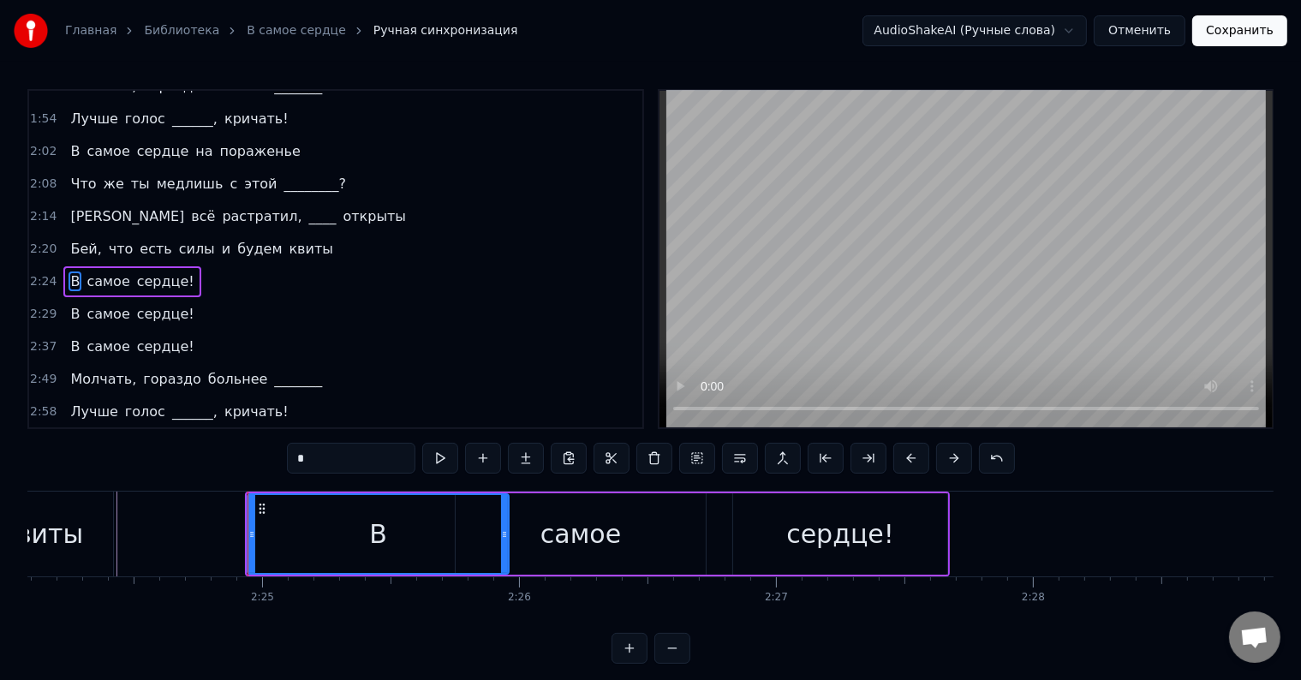
drag, startPoint x: 299, startPoint y: 525, endPoint x: 503, endPoint y: 533, distance: 203.9
click at [503, 533] on div at bounding box center [504, 534] width 7 height 78
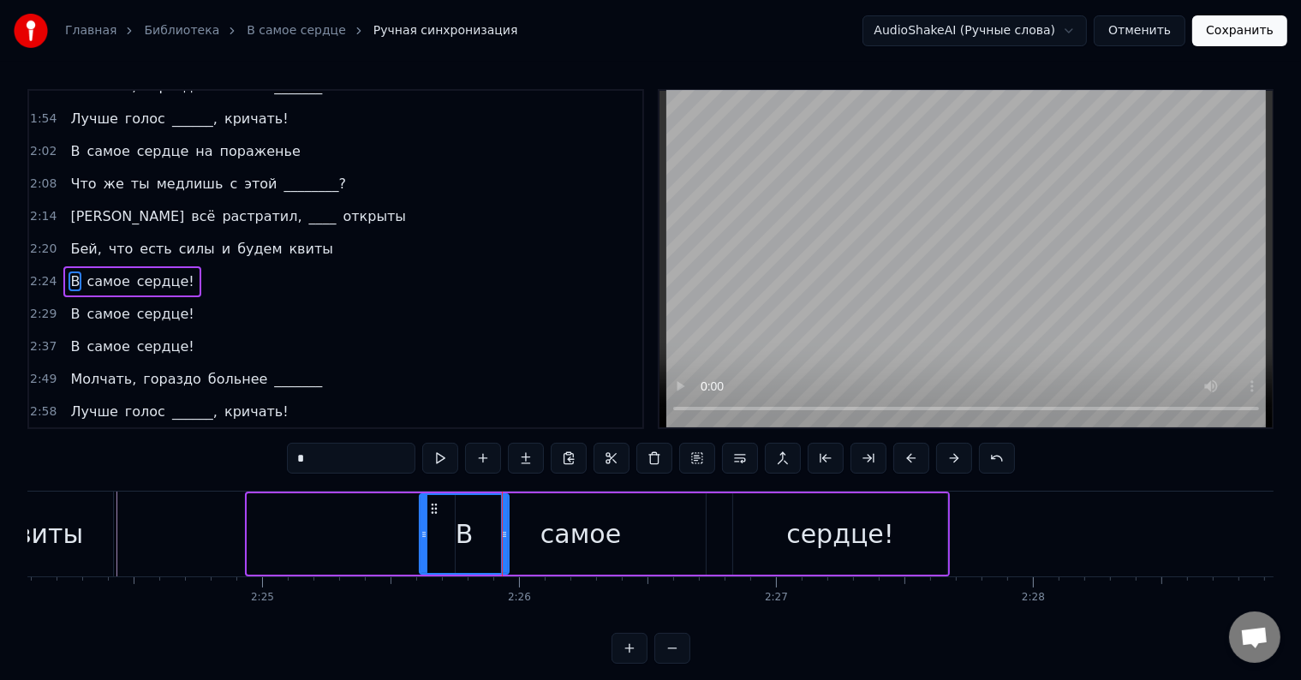
drag, startPoint x: 251, startPoint y: 533, endPoint x: 414, endPoint y: 546, distance: 164.0
click at [421, 551] on div at bounding box center [423, 534] width 7 height 78
click at [236, 265] on div "2:25 В самое сердце!" at bounding box center [335, 281] width 613 height 33
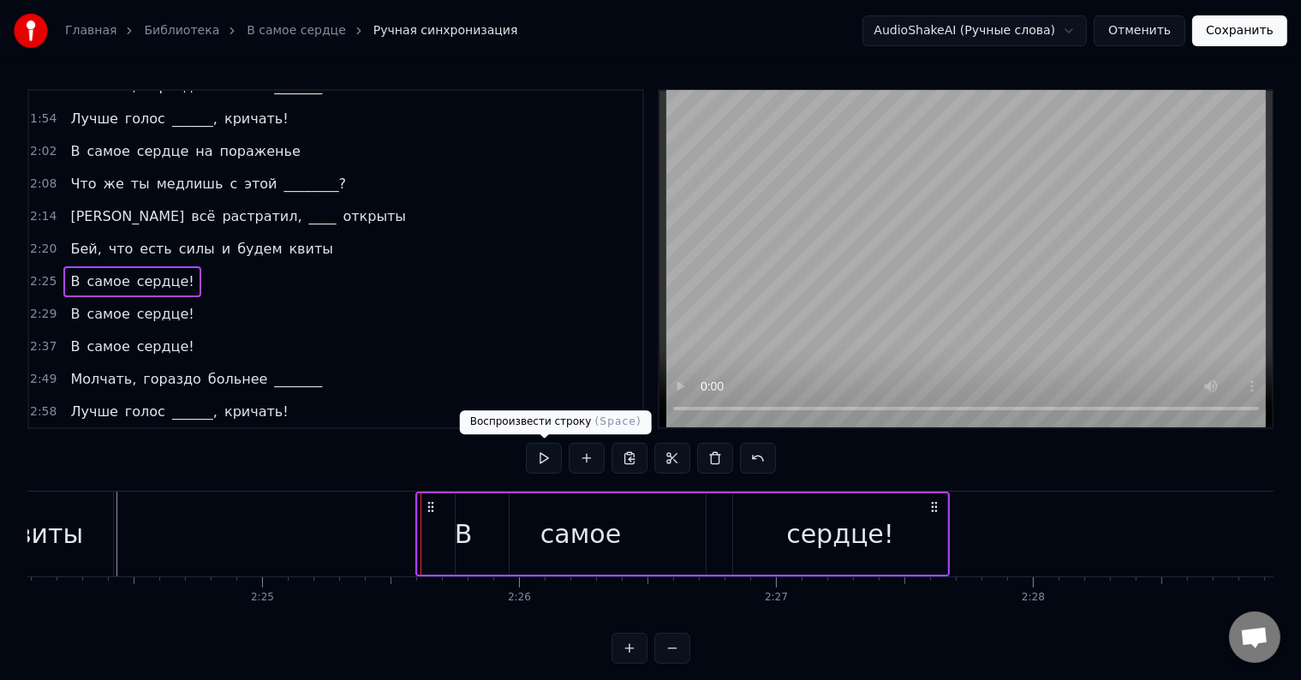
click at [538, 455] on button at bounding box center [544, 458] width 36 height 31
click at [932, 527] on div "сердце!" at bounding box center [840, 533] width 214 height 81
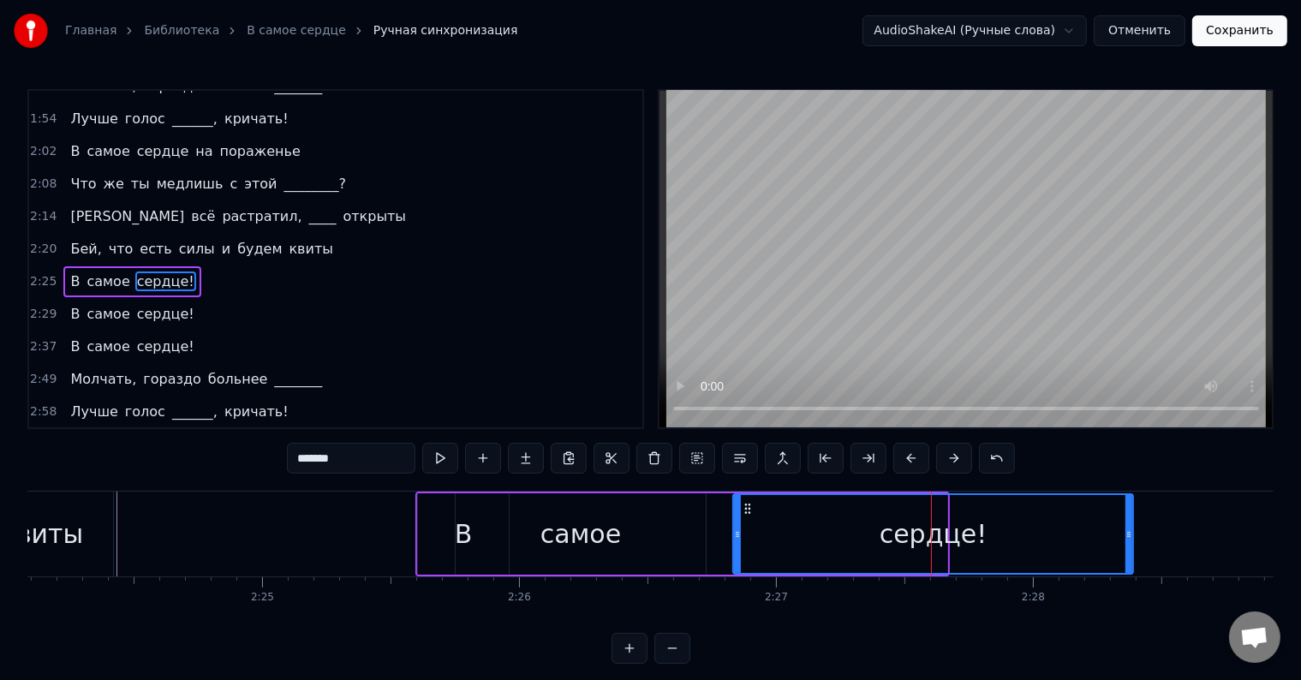
drag, startPoint x: 947, startPoint y: 532, endPoint x: 1146, endPoint y: 554, distance: 199.9
click at [1132, 554] on div at bounding box center [1128, 534] width 7 height 78
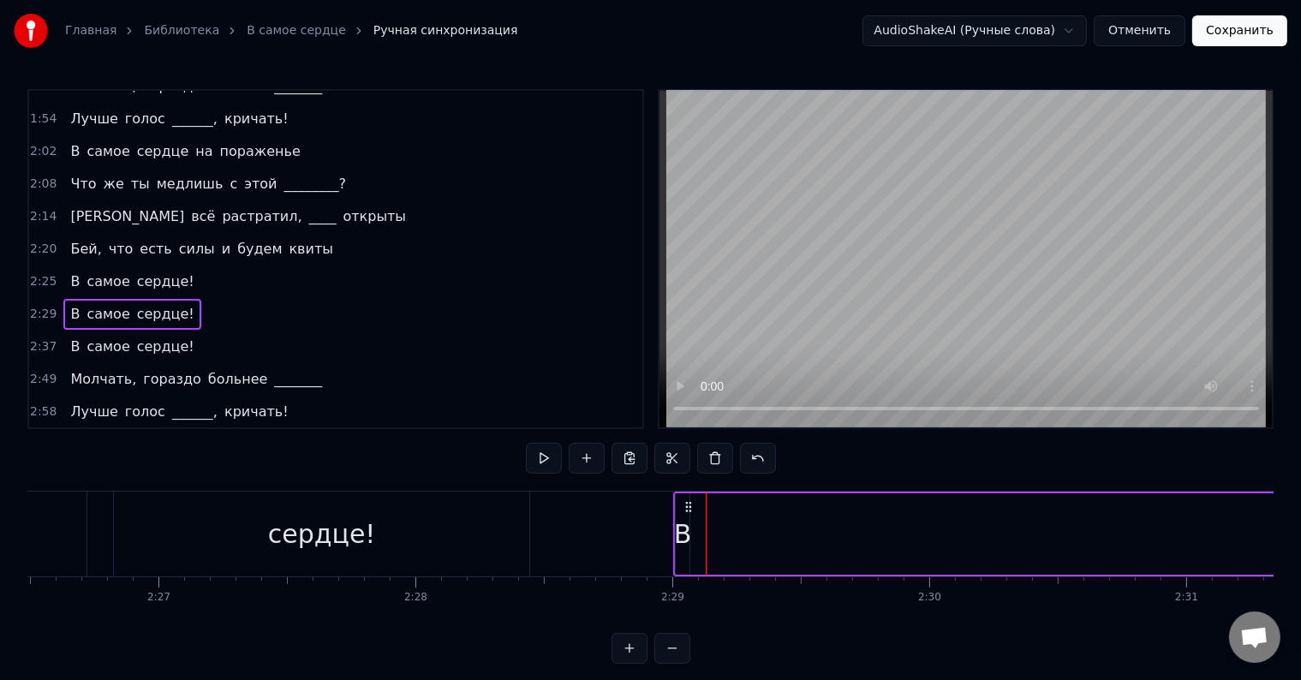
click at [686, 535] on div "В" at bounding box center [683, 534] width 18 height 39
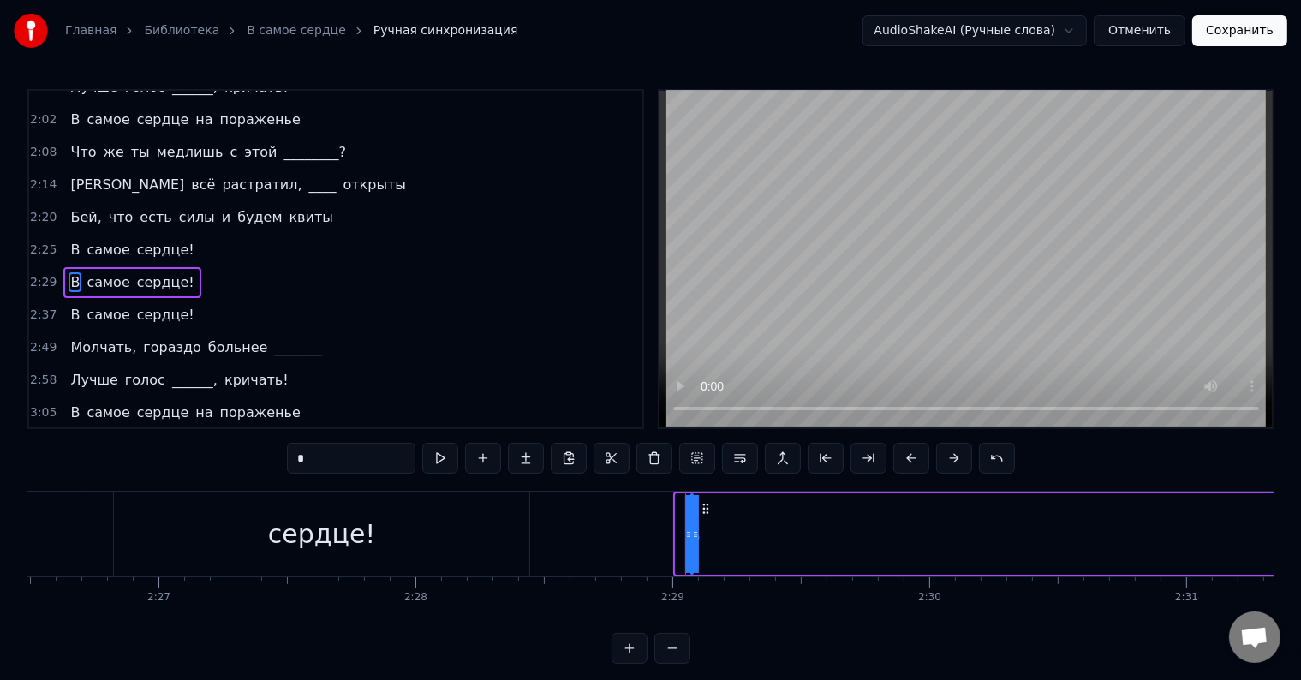
drag, startPoint x: 680, startPoint y: 537, endPoint x: 745, endPoint y: 534, distance: 65.1
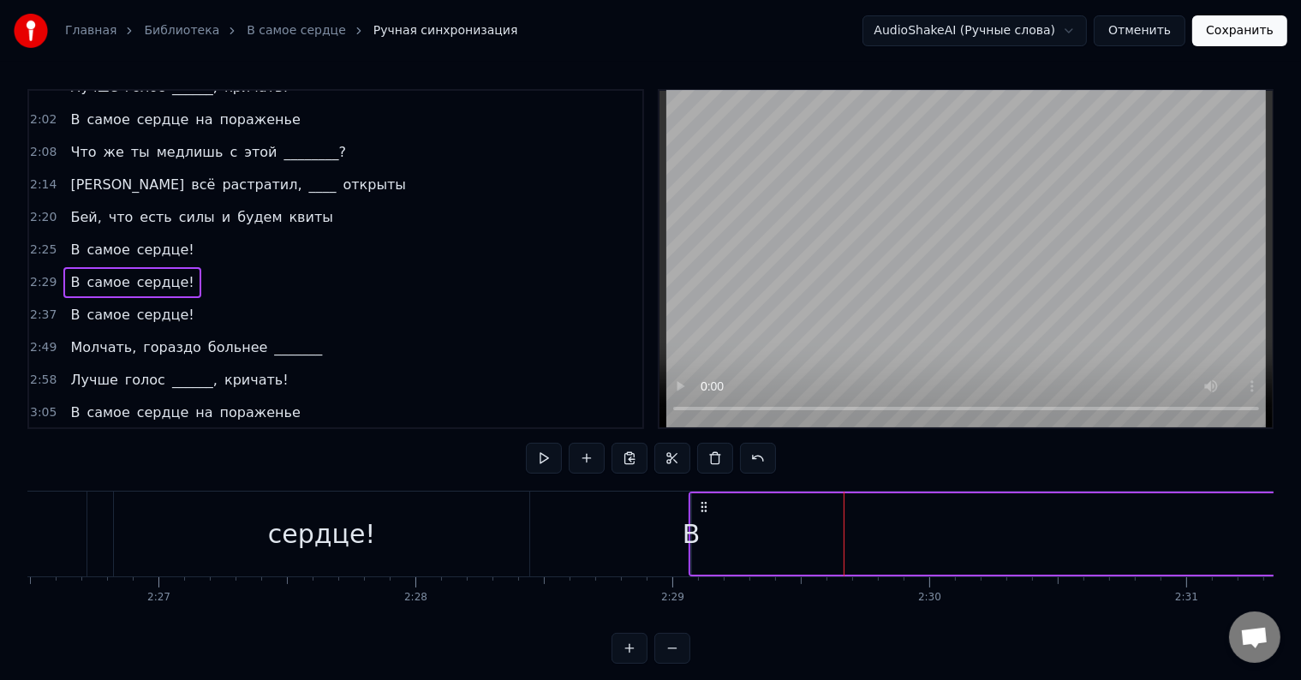
click at [688, 531] on div "В" at bounding box center [691, 534] width 18 height 39
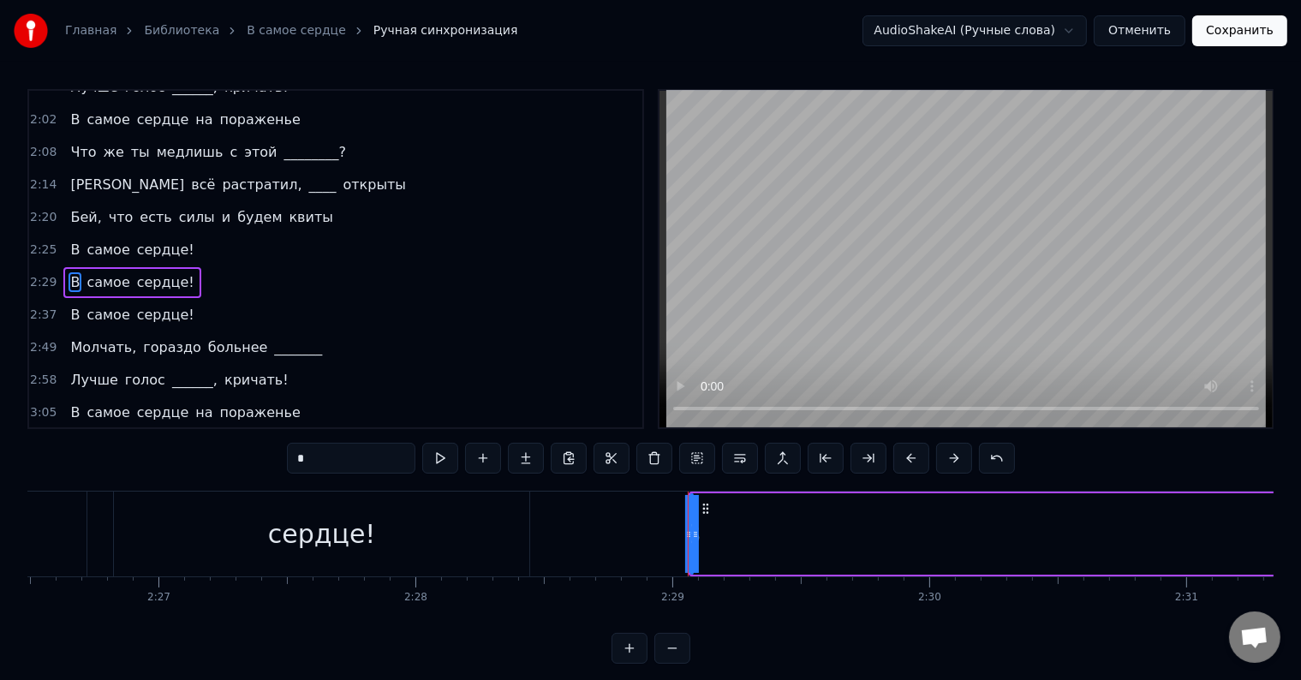
drag, startPoint x: 695, startPoint y: 527, endPoint x: 801, endPoint y: 538, distance: 106.7
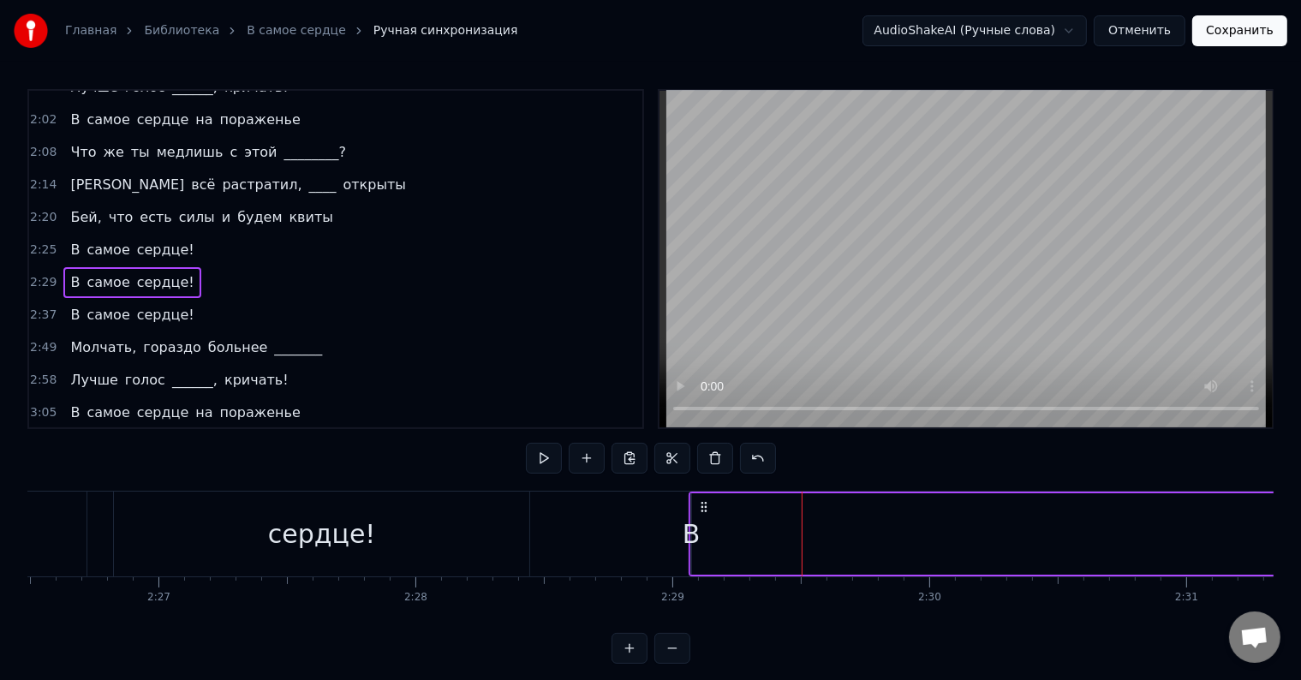
click at [687, 536] on div "В" at bounding box center [691, 534] width 18 height 39
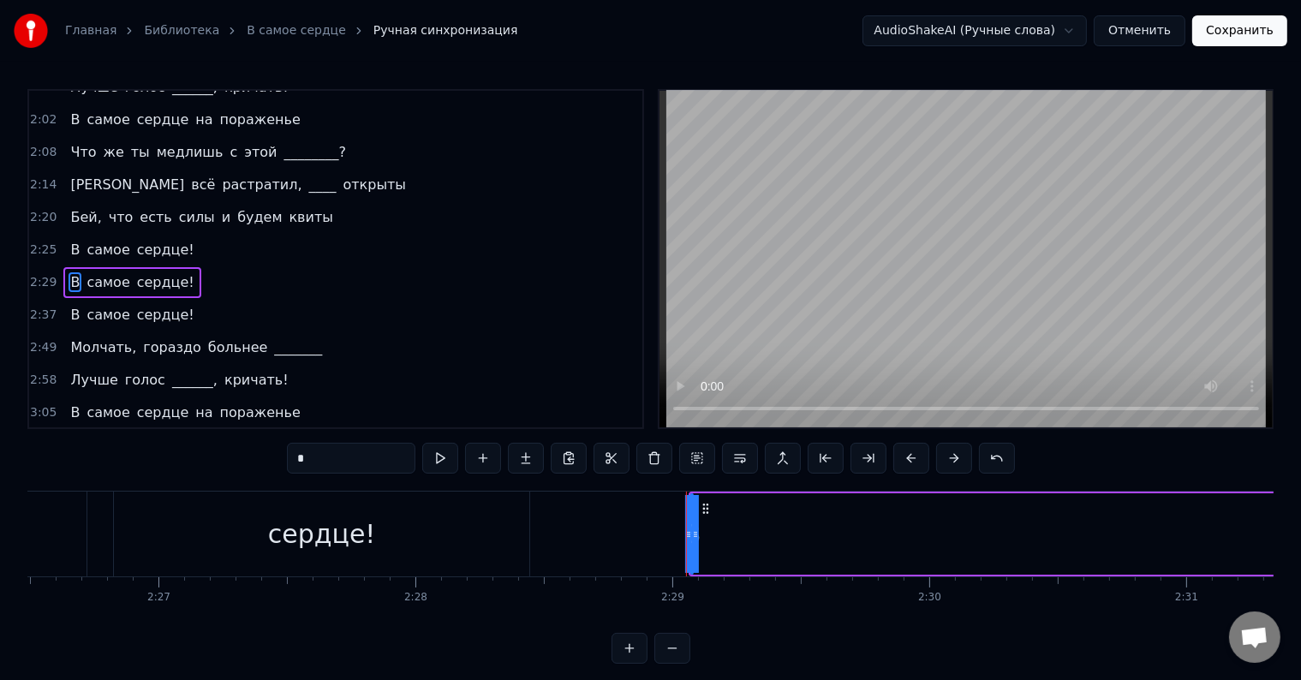
drag, startPoint x: 693, startPoint y: 534, endPoint x: 714, endPoint y: 530, distance: 21.8
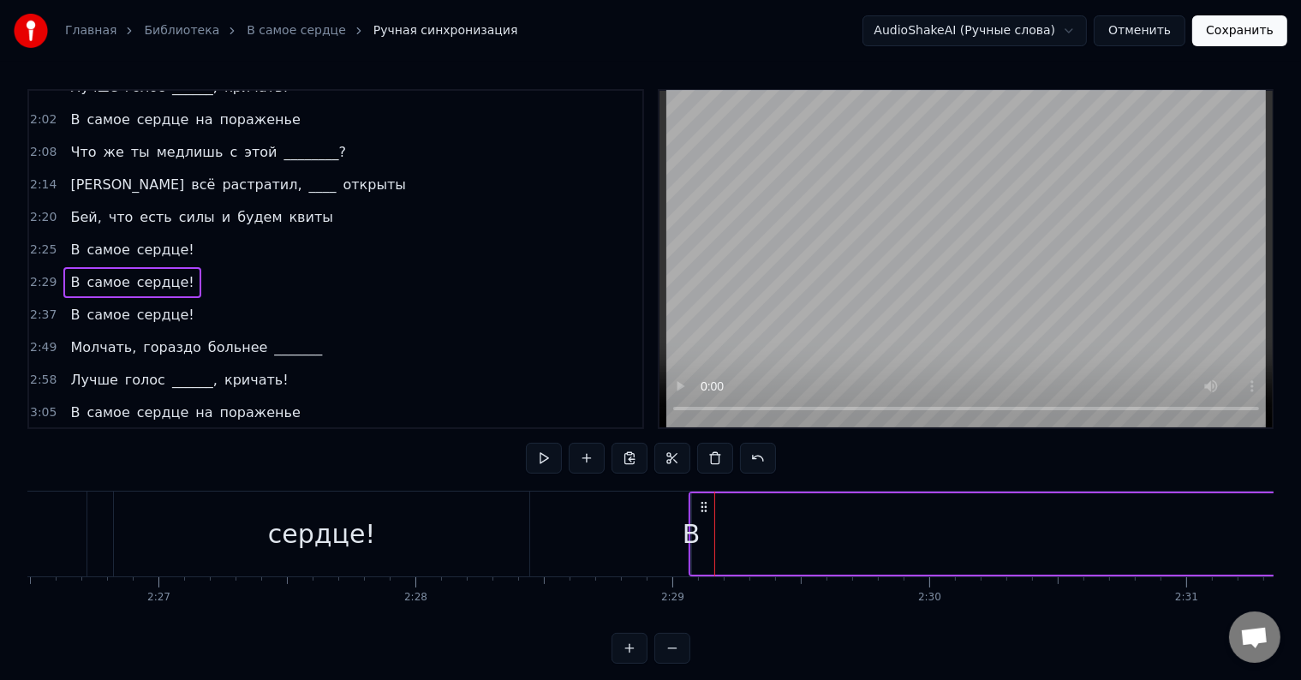
click at [684, 536] on div "В" at bounding box center [691, 534] width 18 height 39
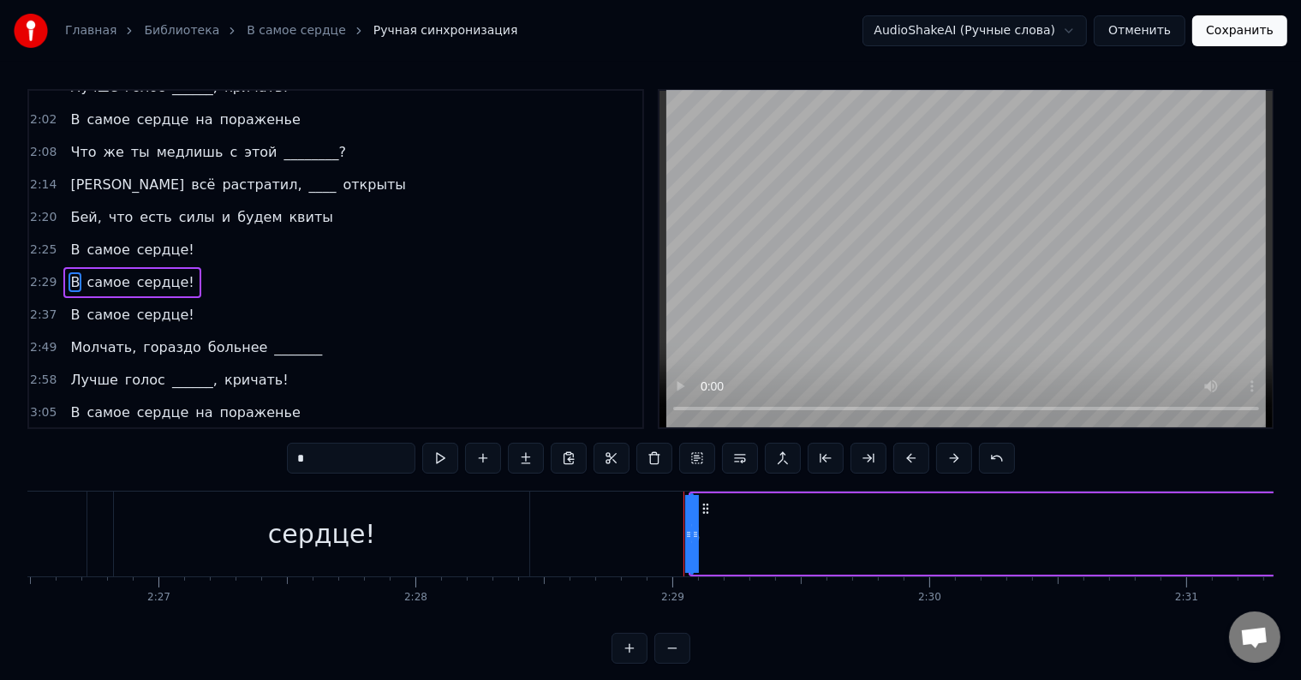
drag, startPoint x: 697, startPoint y: 534, endPoint x: 753, endPoint y: 518, distance: 58.8
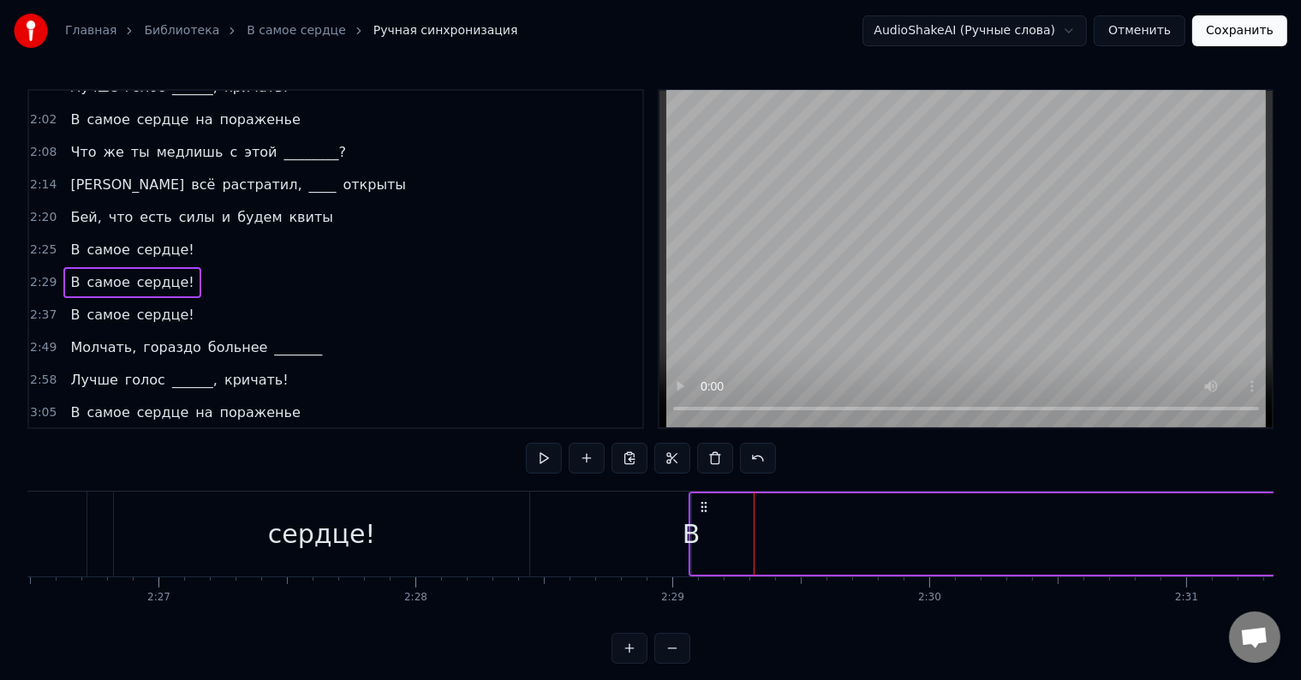
click at [687, 518] on div "В" at bounding box center [691, 534] width 18 height 39
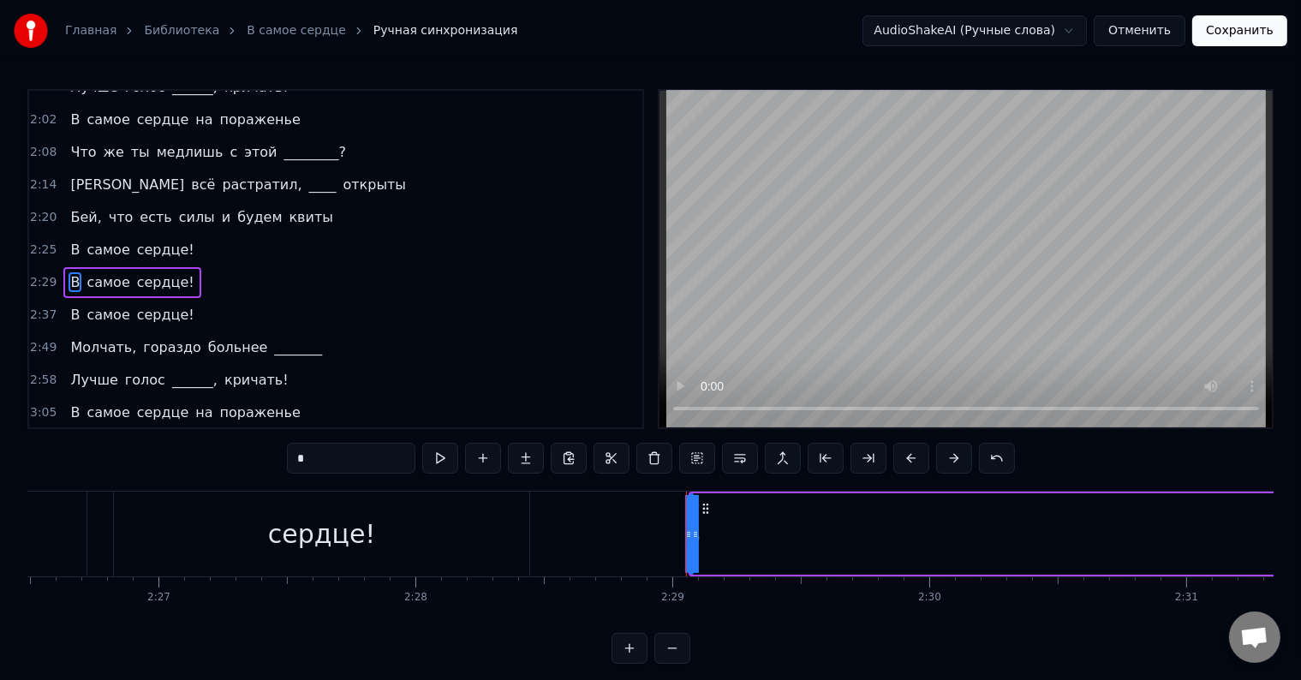
click at [686, 525] on div at bounding box center [686, 533] width 1 height 85
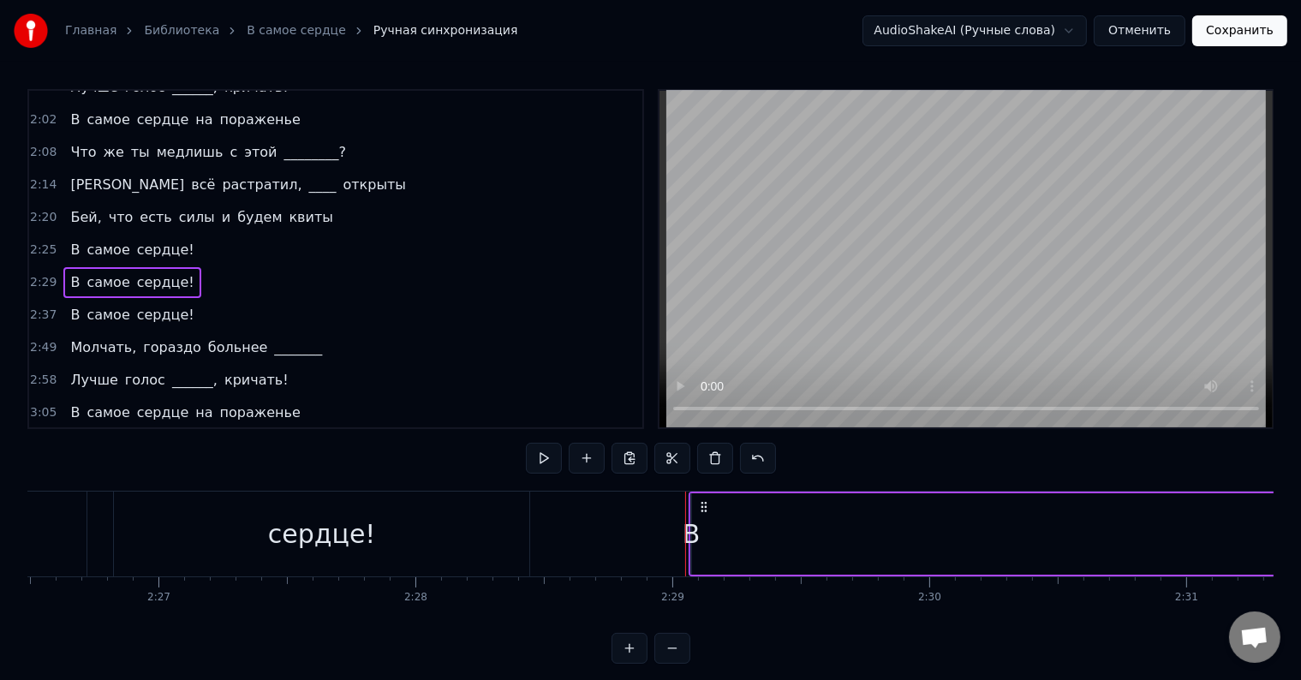
click at [688, 541] on div "В" at bounding box center [691, 534] width 18 height 39
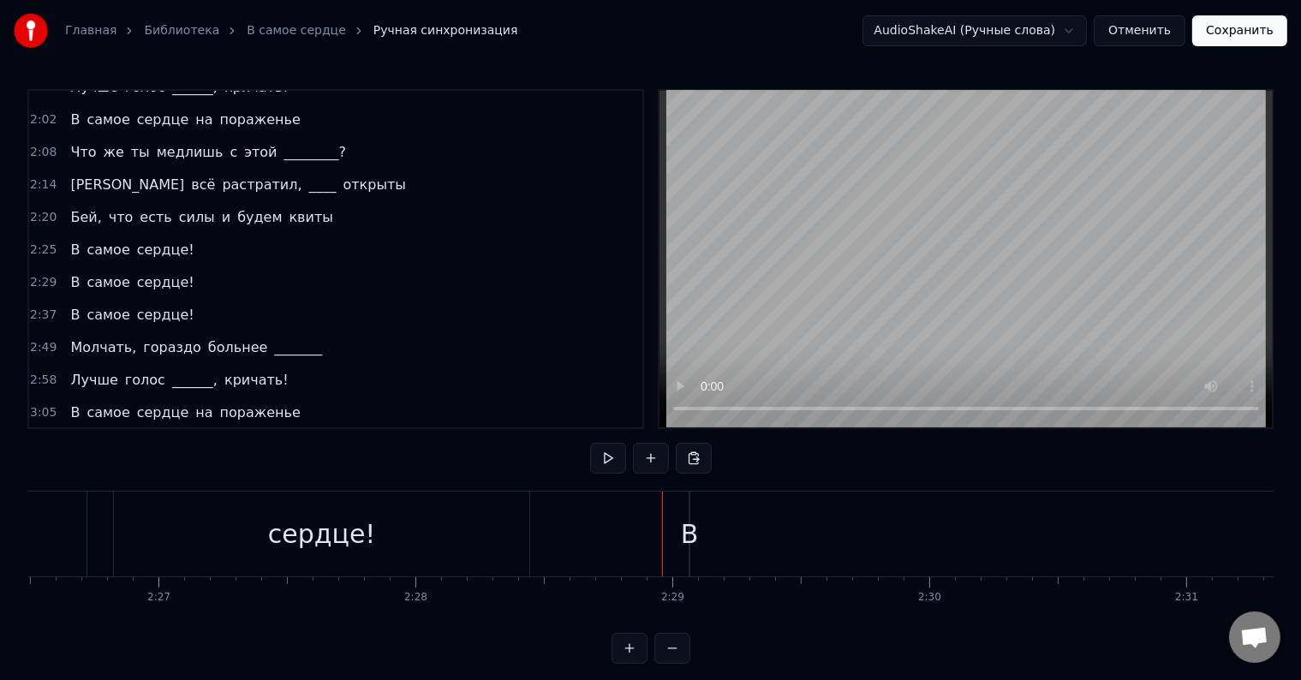
click at [682, 531] on div "В" at bounding box center [690, 534] width 18 height 39
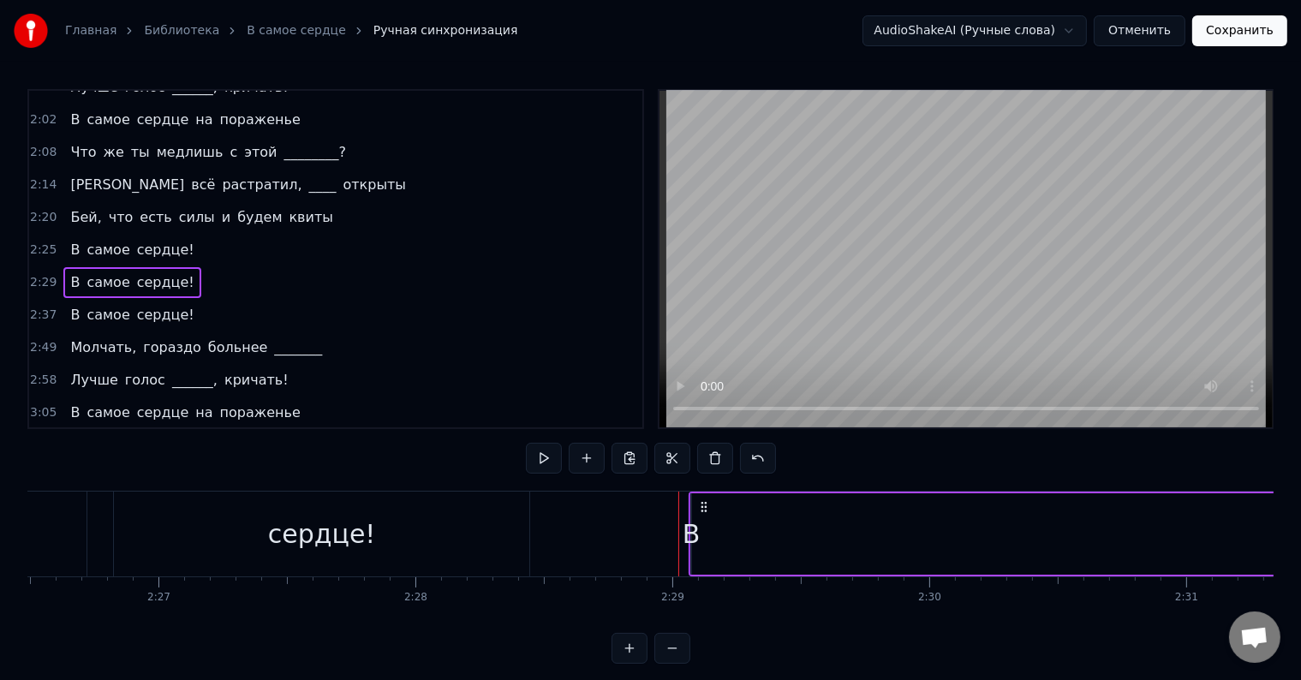
click at [699, 504] on icon at bounding box center [704, 507] width 14 height 14
click at [702, 503] on icon at bounding box center [704, 507] width 14 height 14
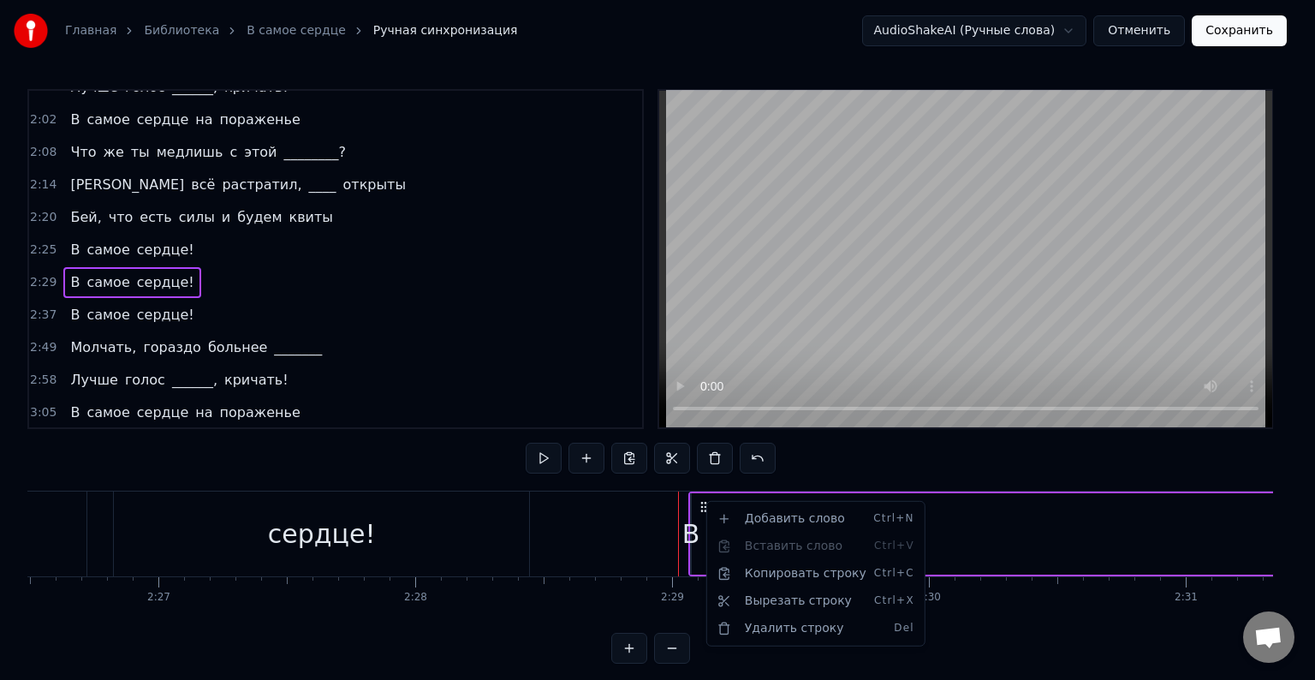
click at [683, 531] on html "Главная Библиотека В самое сердце Ручная синхронизация AudioShakeAI (Ручные сло…" at bounding box center [657, 345] width 1315 height 691
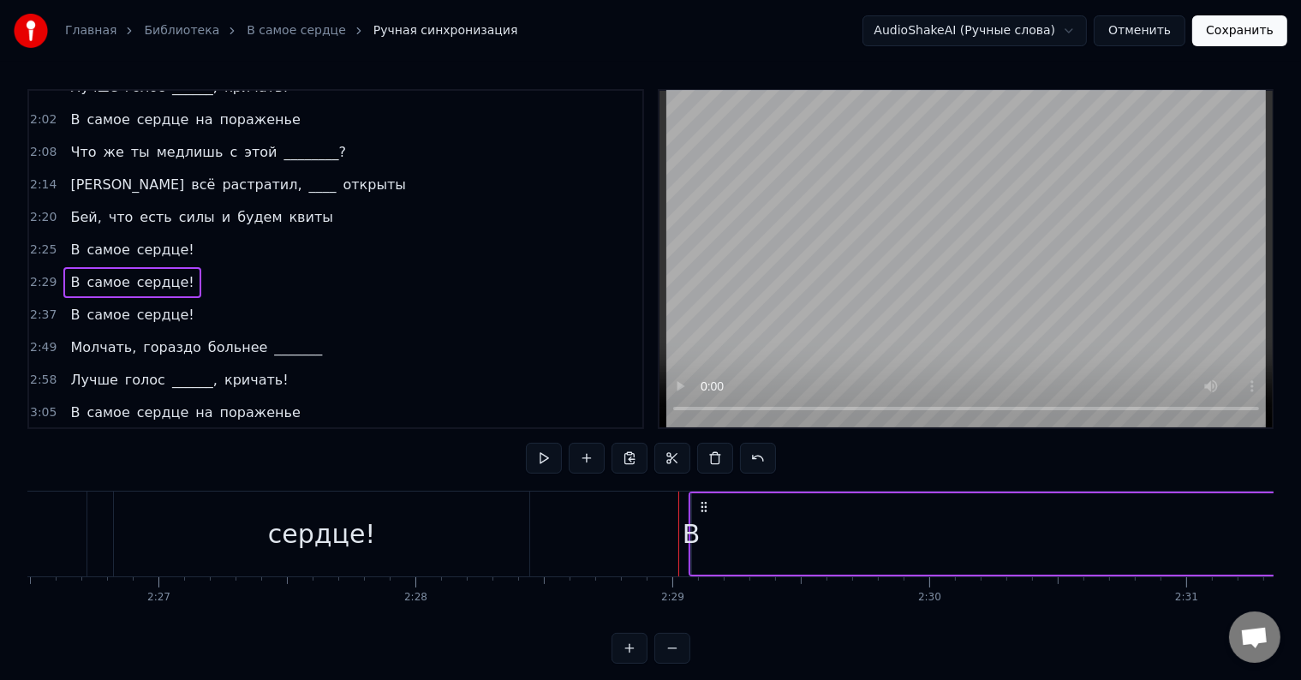
click at [692, 529] on div "В" at bounding box center [691, 534] width 18 height 39
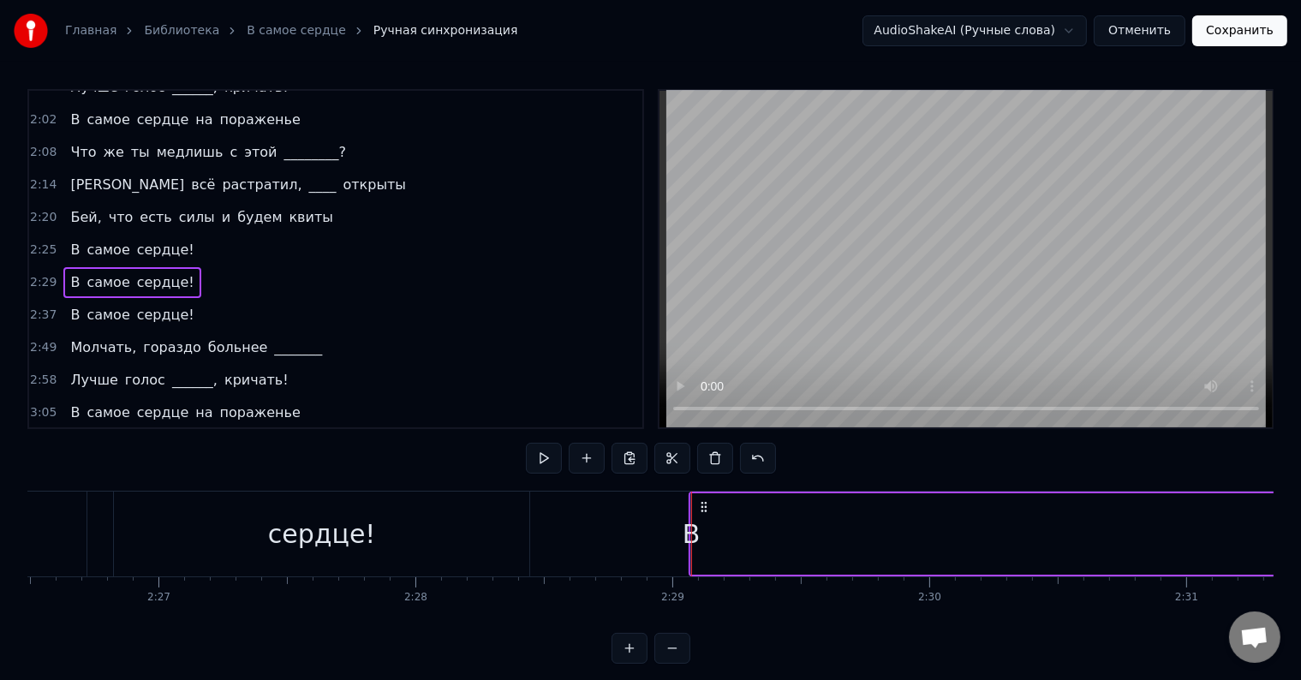
click at [688, 539] on div "В" at bounding box center [691, 534] width 18 height 39
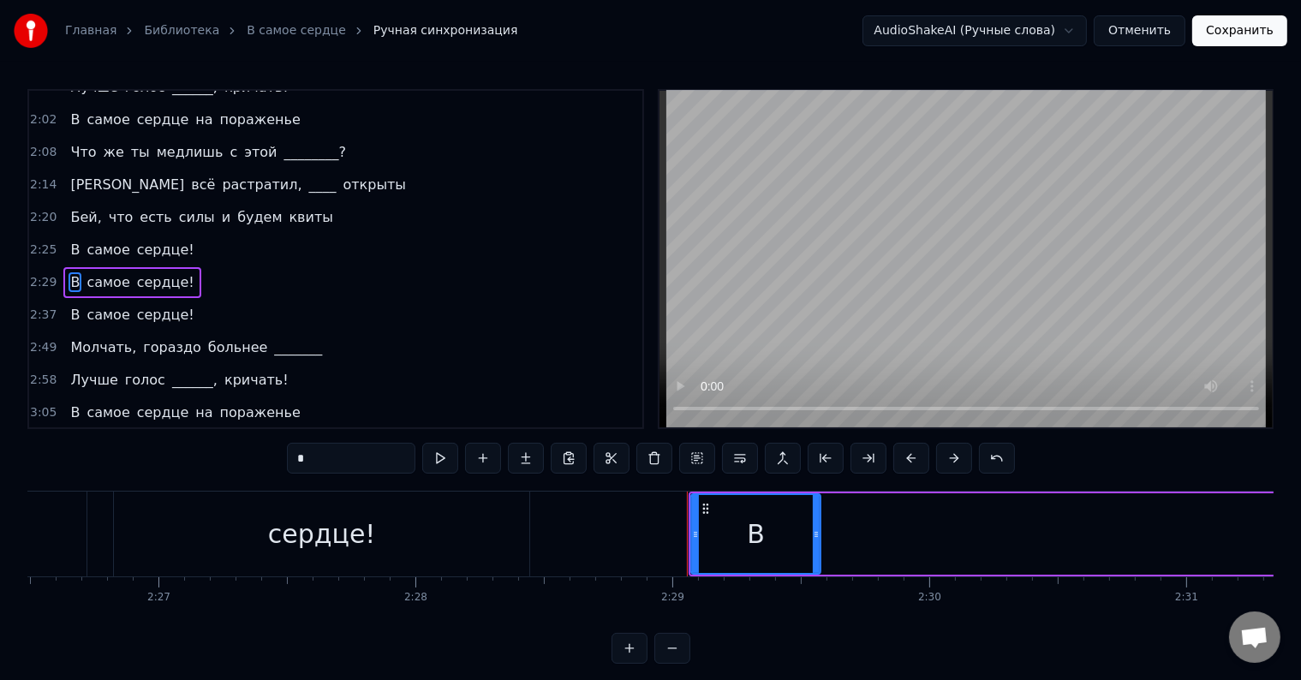
drag, startPoint x: 688, startPoint y: 538, endPoint x: 854, endPoint y: 534, distance: 167.0
click at [819, 534] on icon at bounding box center [816, 534] width 7 height 14
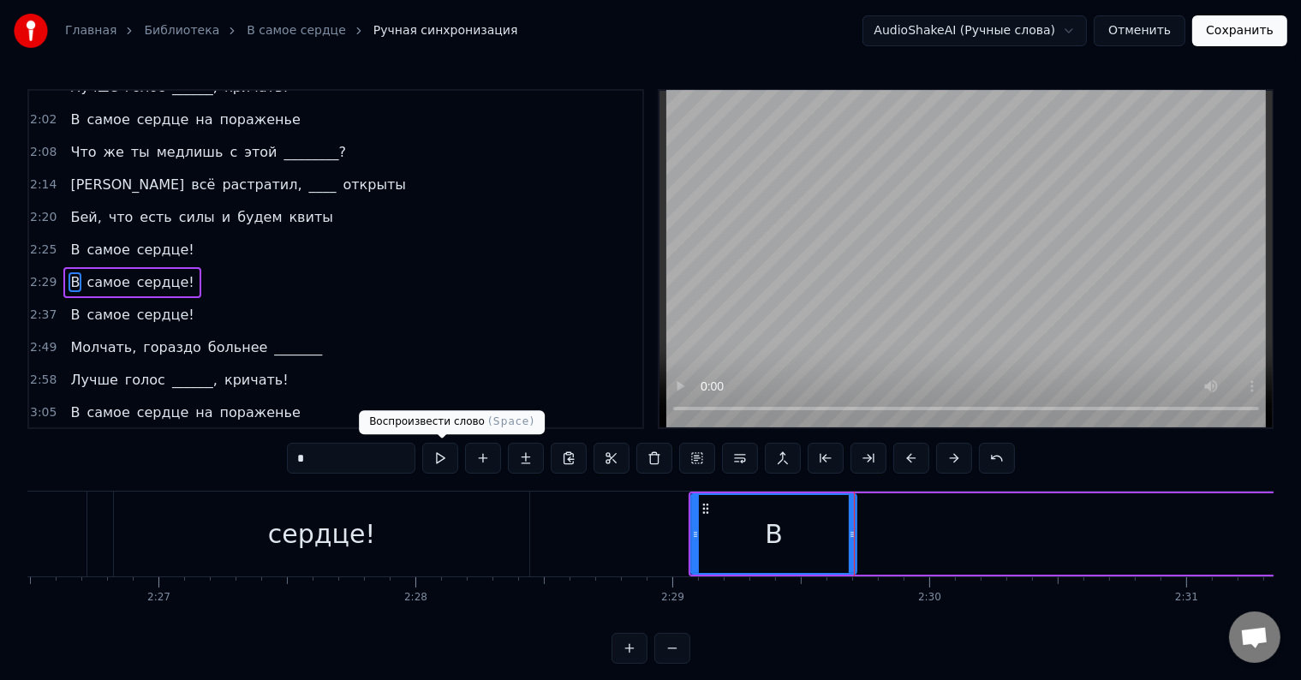
click at [449, 466] on button at bounding box center [440, 458] width 36 height 31
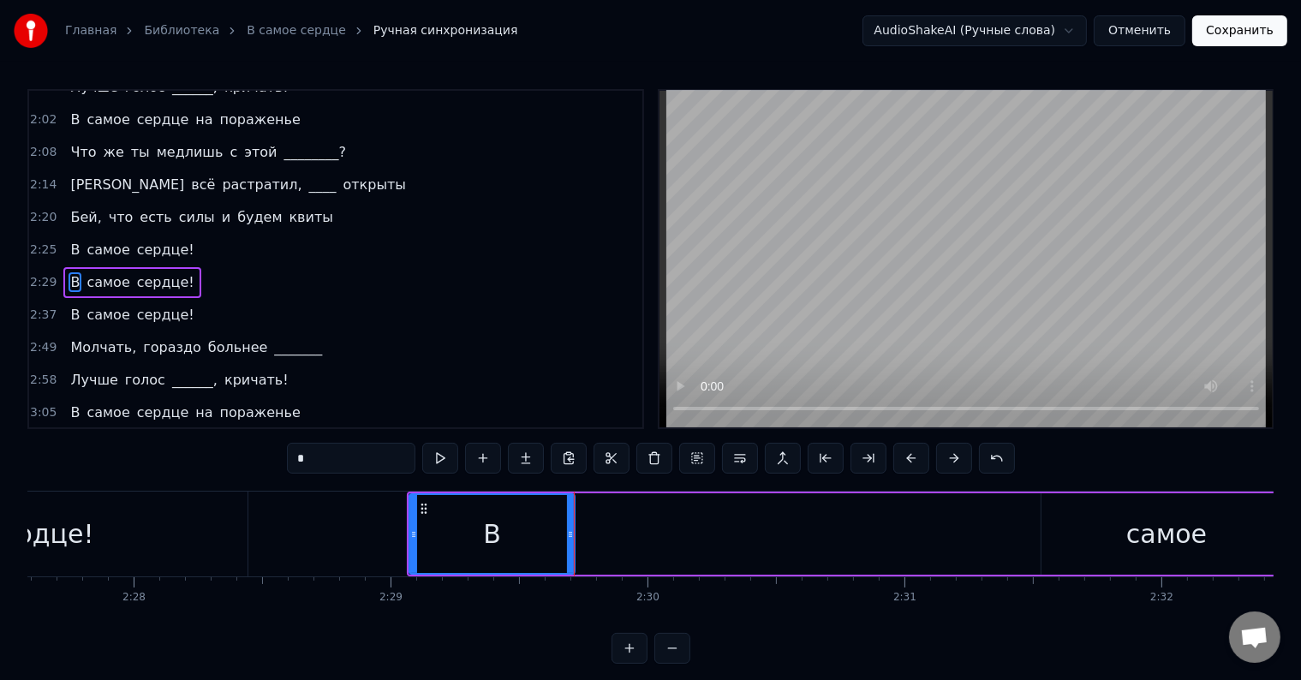
scroll to position [0, 38014]
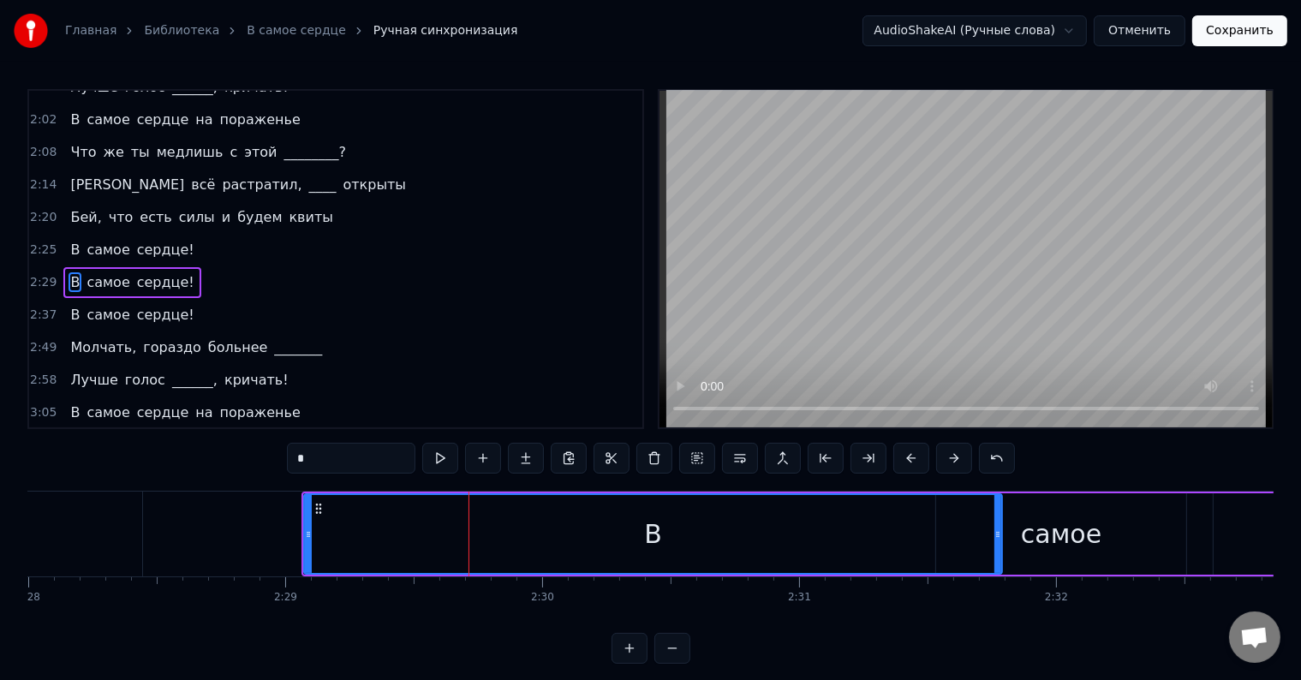
drag, startPoint x: 461, startPoint y: 533, endPoint x: 993, endPoint y: 550, distance: 532.8
click at [994, 550] on div at bounding box center [997, 534] width 7 height 78
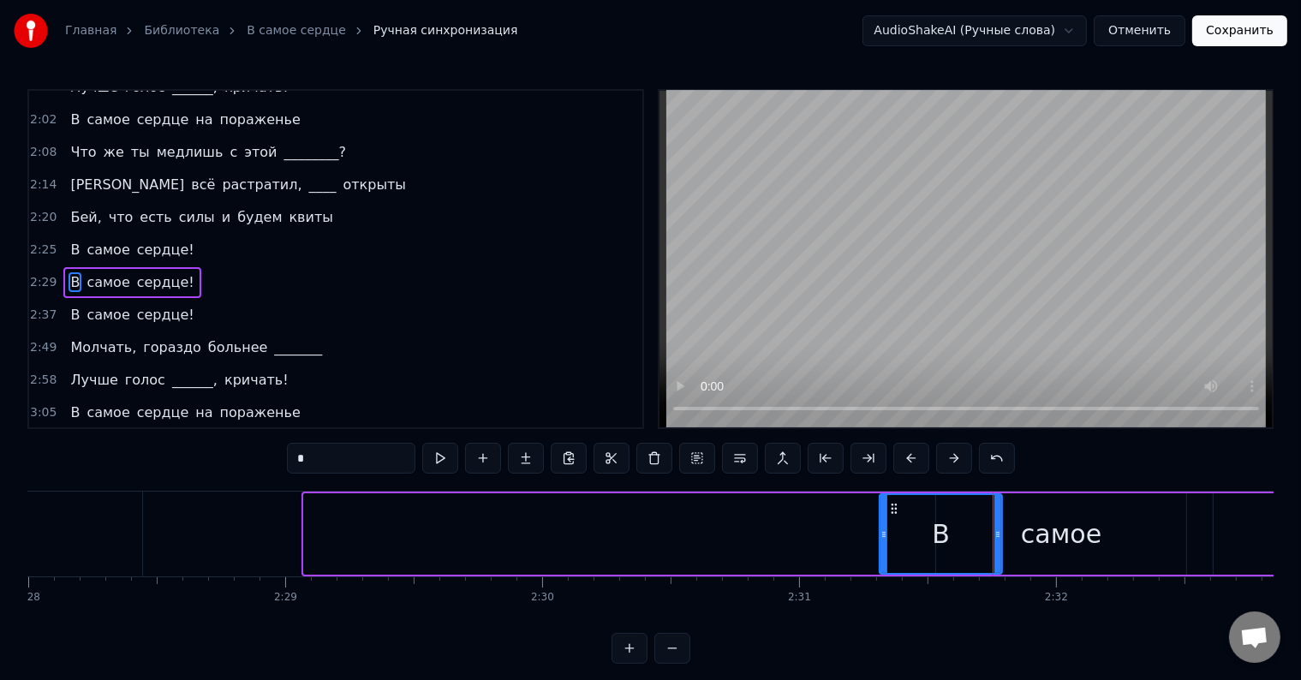
drag, startPoint x: 350, startPoint y: 548, endPoint x: 887, endPoint y: 545, distance: 536.8
click at [887, 545] on div at bounding box center [883, 534] width 7 height 78
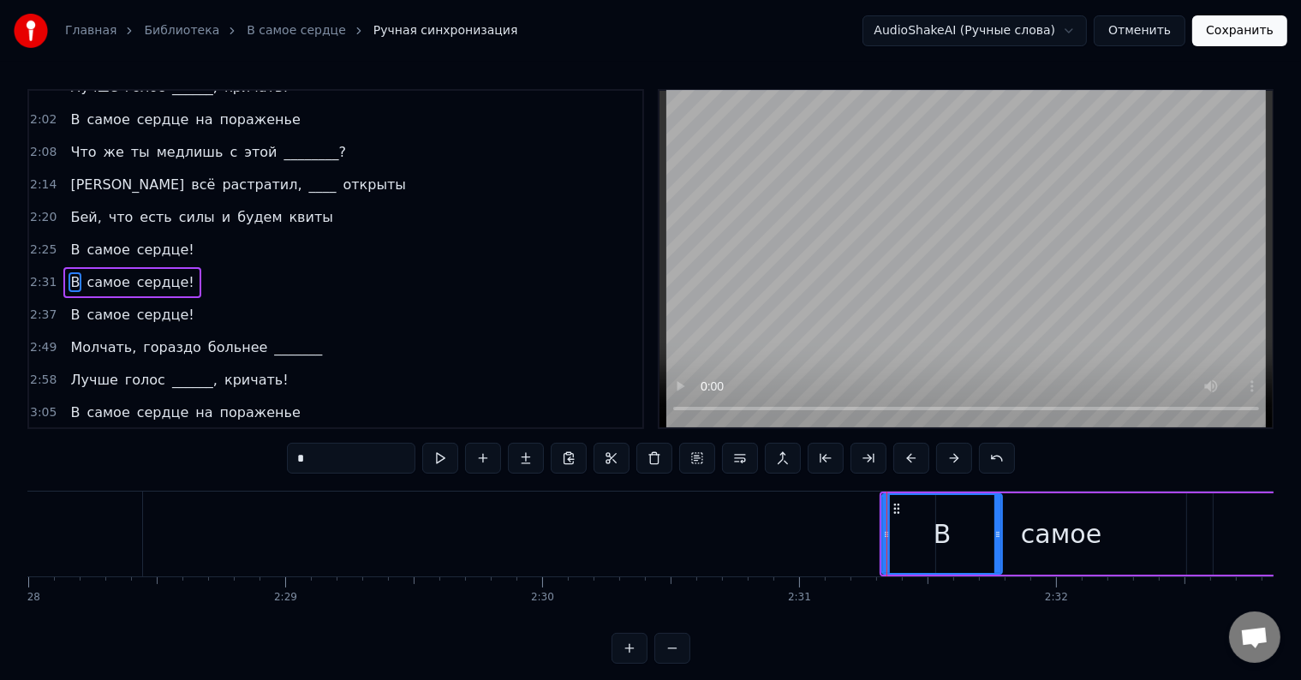
click at [204, 273] on div "2:31 В самое сердце!" at bounding box center [335, 282] width 613 height 33
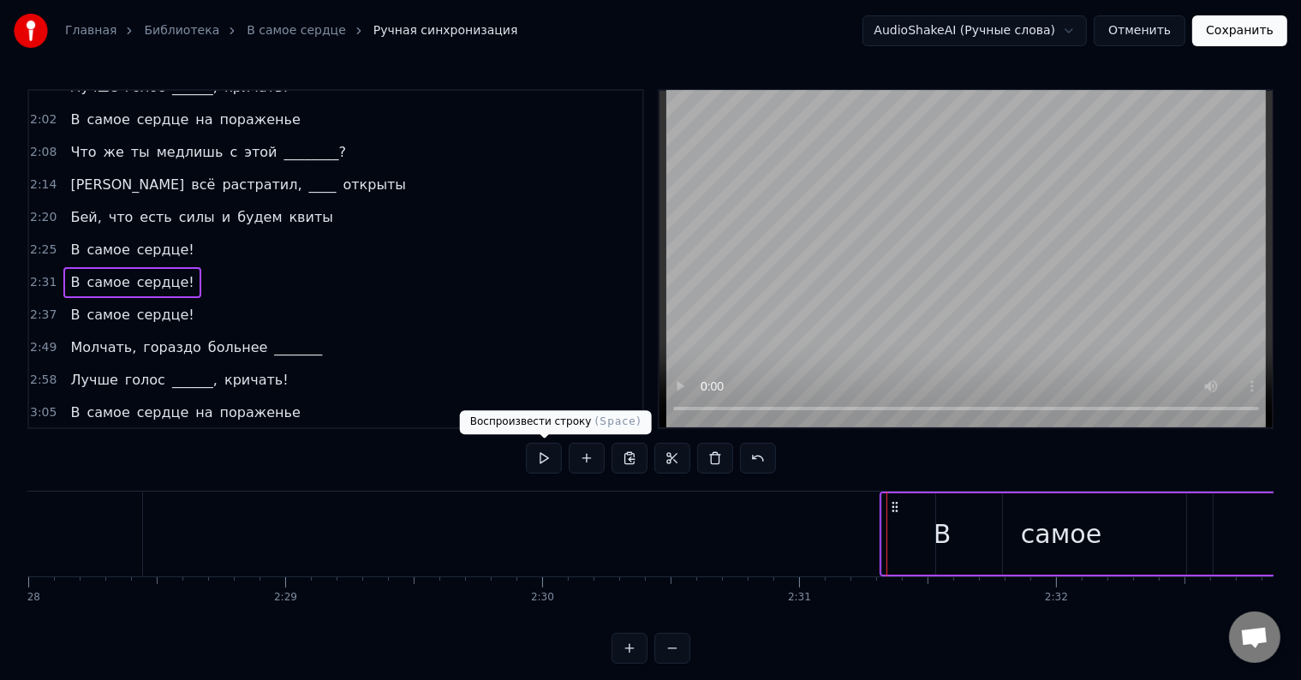
click at [534, 462] on button at bounding box center [544, 458] width 36 height 31
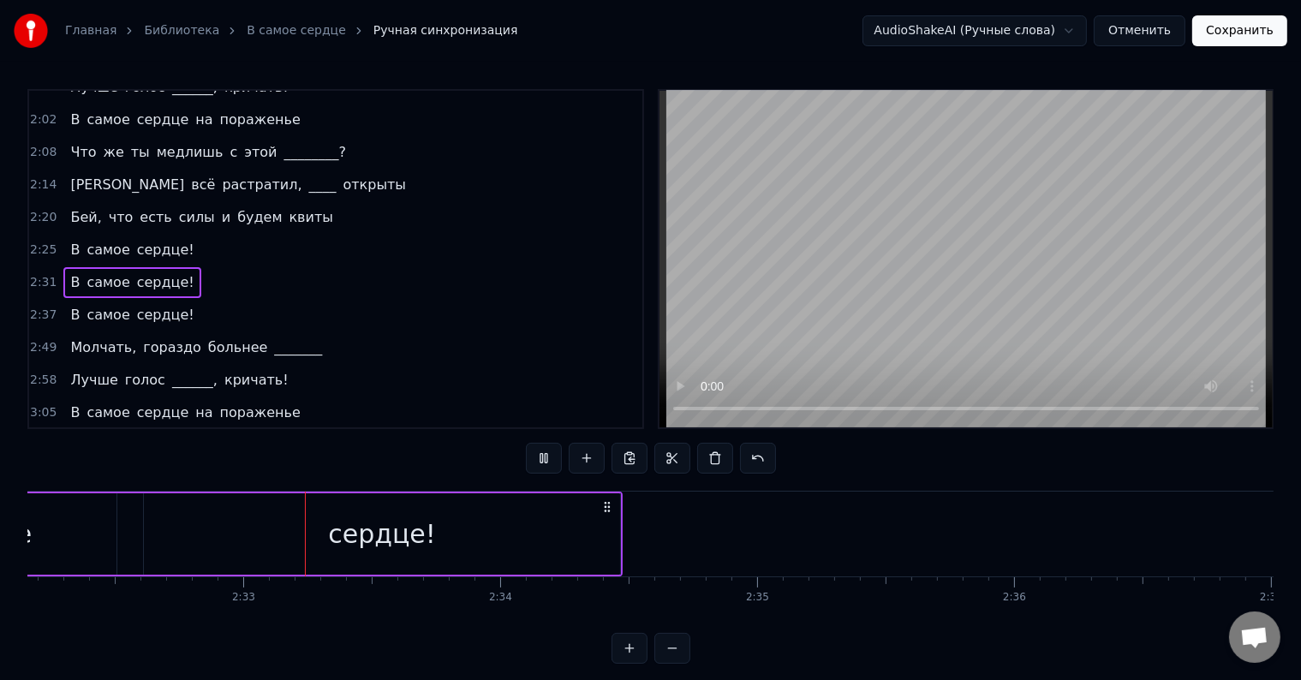
scroll to position [0, 39094]
click at [199, 299] on div "2:37 В самое сердце!" at bounding box center [335, 315] width 613 height 33
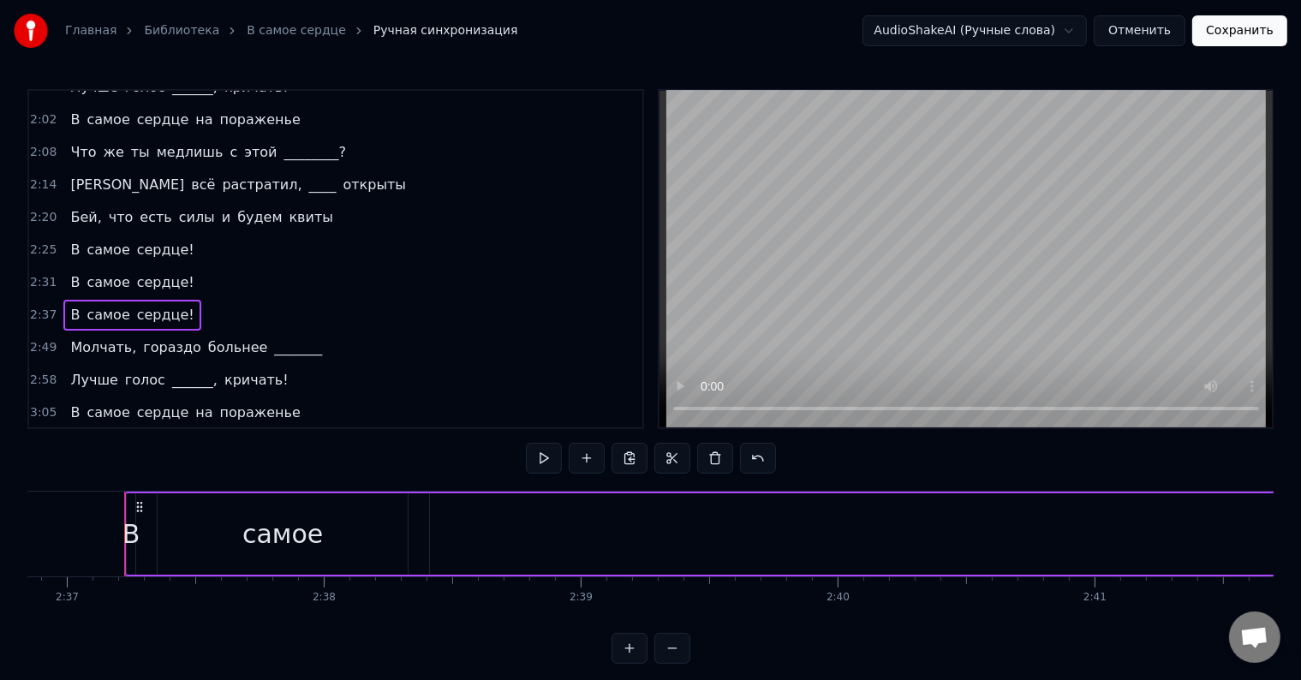
scroll to position [0, 40298]
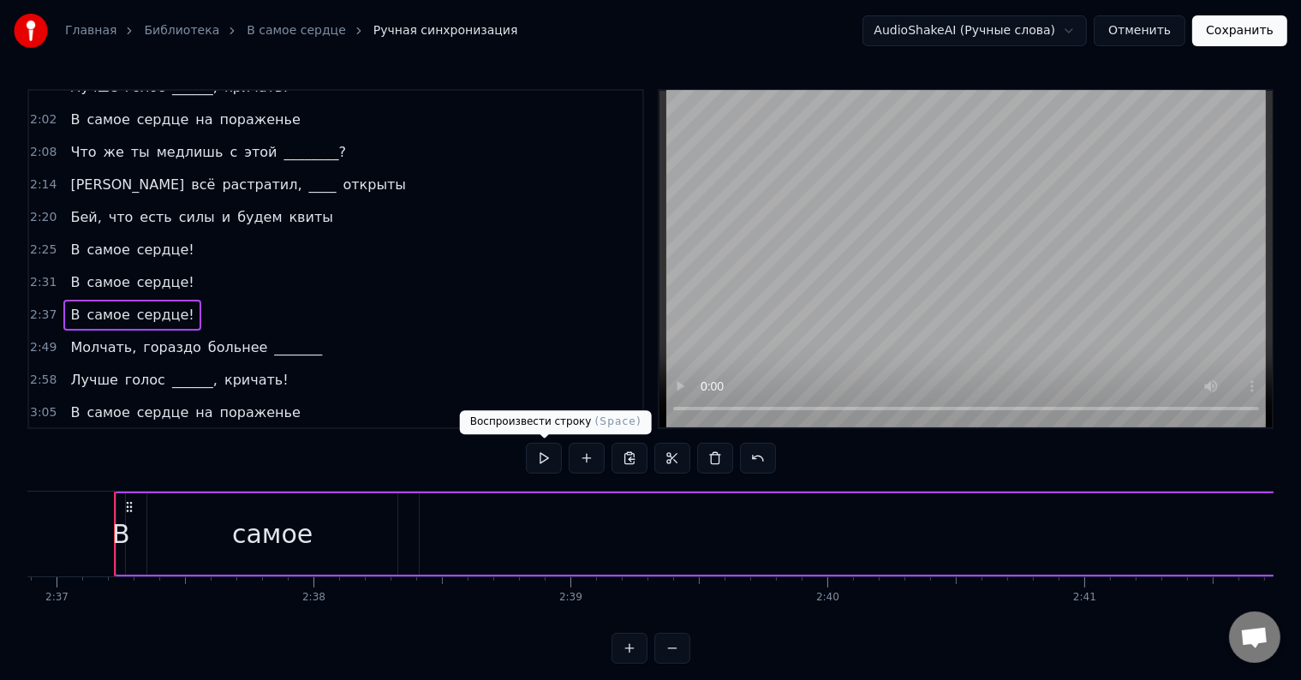
click at [538, 446] on button at bounding box center [544, 458] width 36 height 31
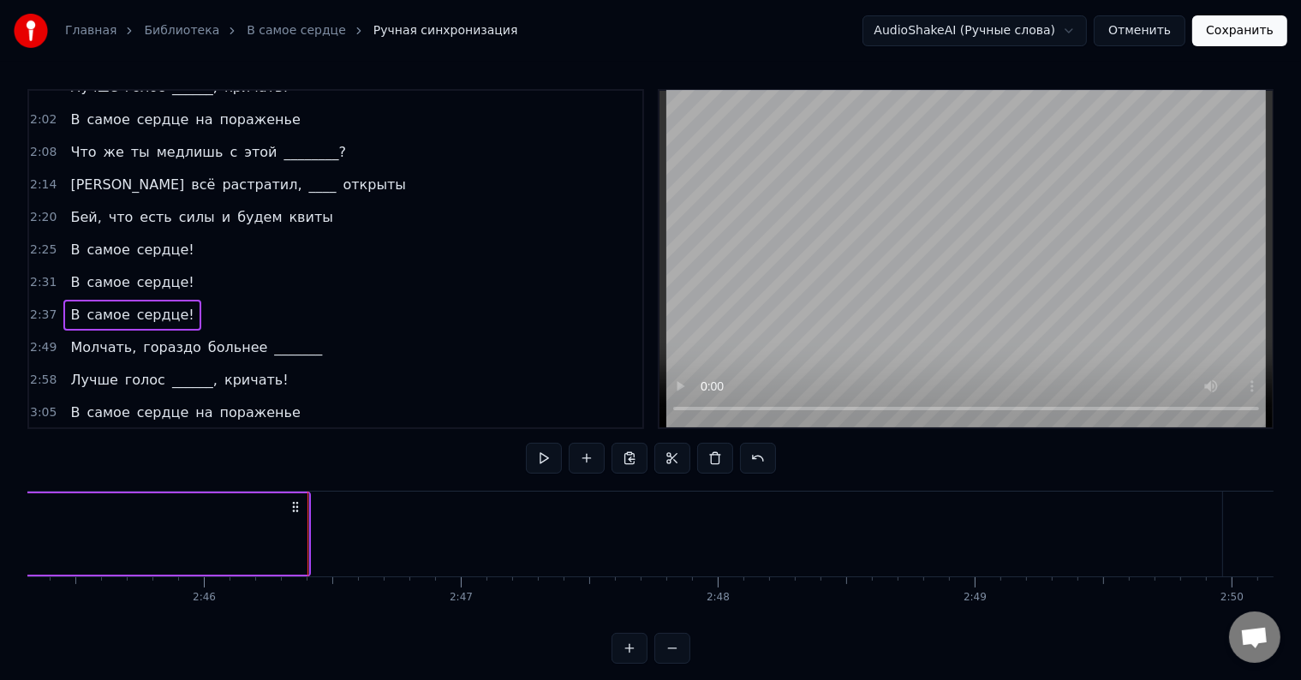
scroll to position [0, 42473]
click at [324, 331] on div "2:49 Молчать, гораздо больнее _______" at bounding box center [335, 347] width 613 height 33
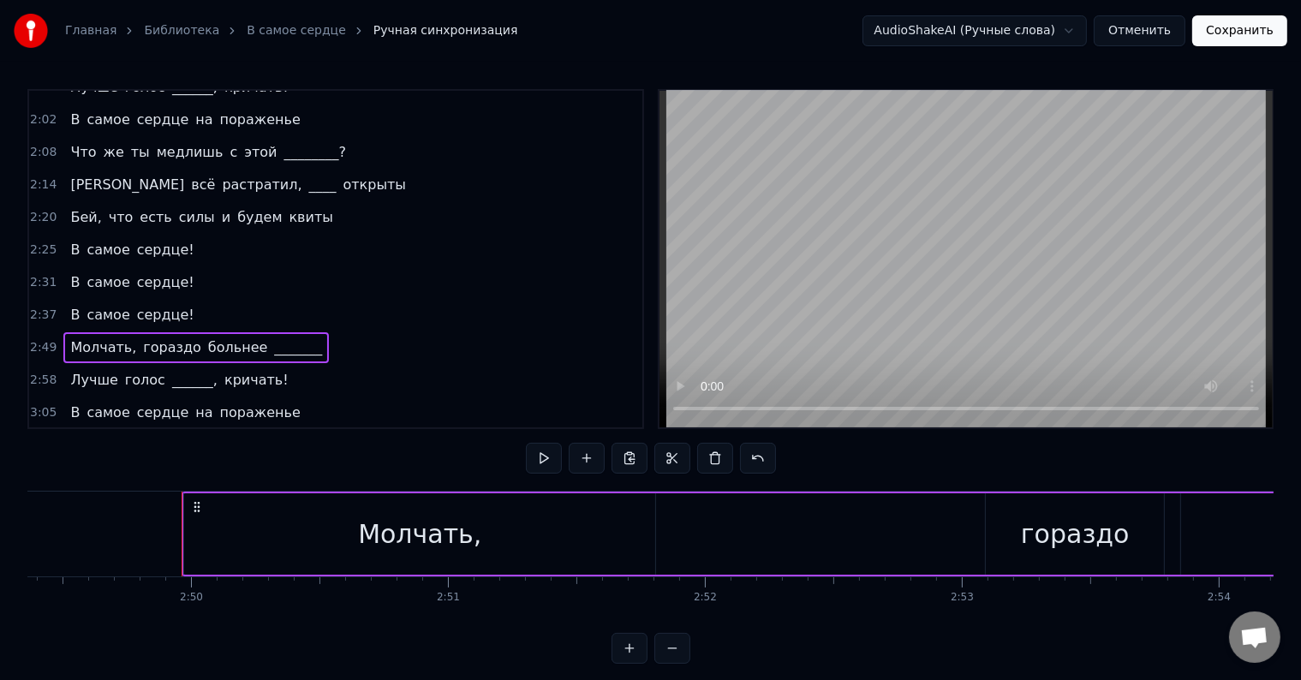
scroll to position [0, 43570]
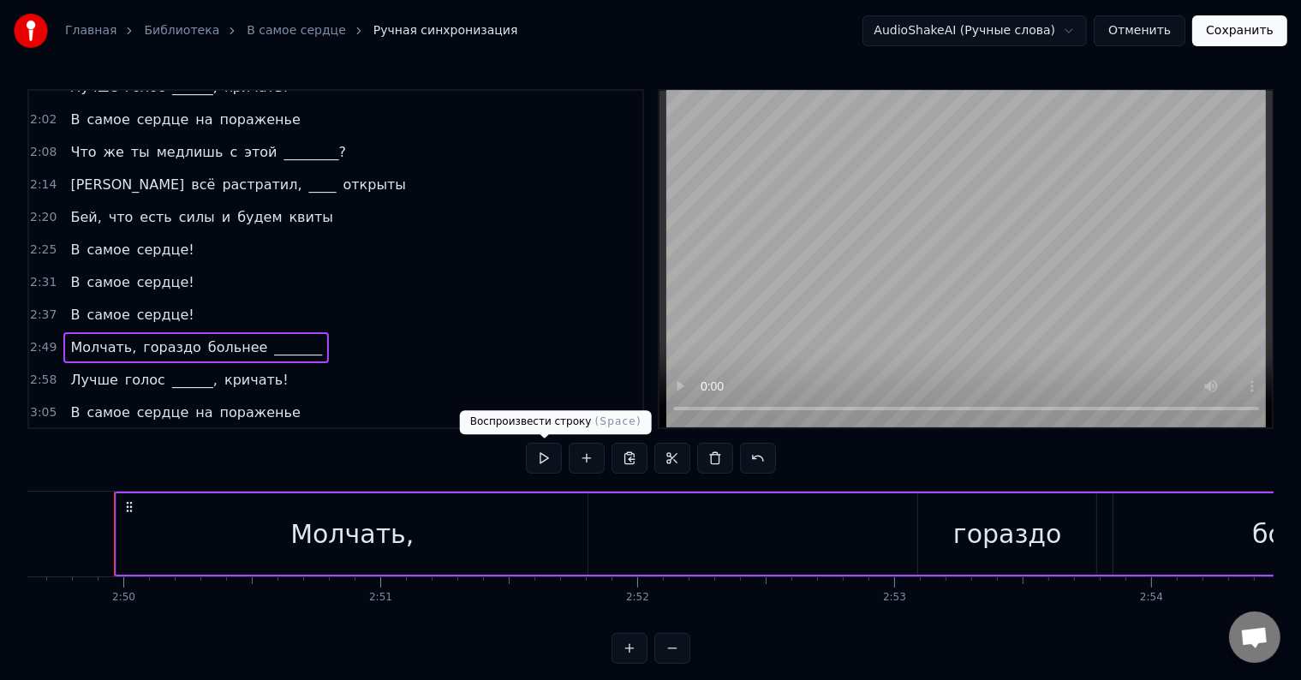
click at [541, 451] on button at bounding box center [544, 458] width 36 height 31
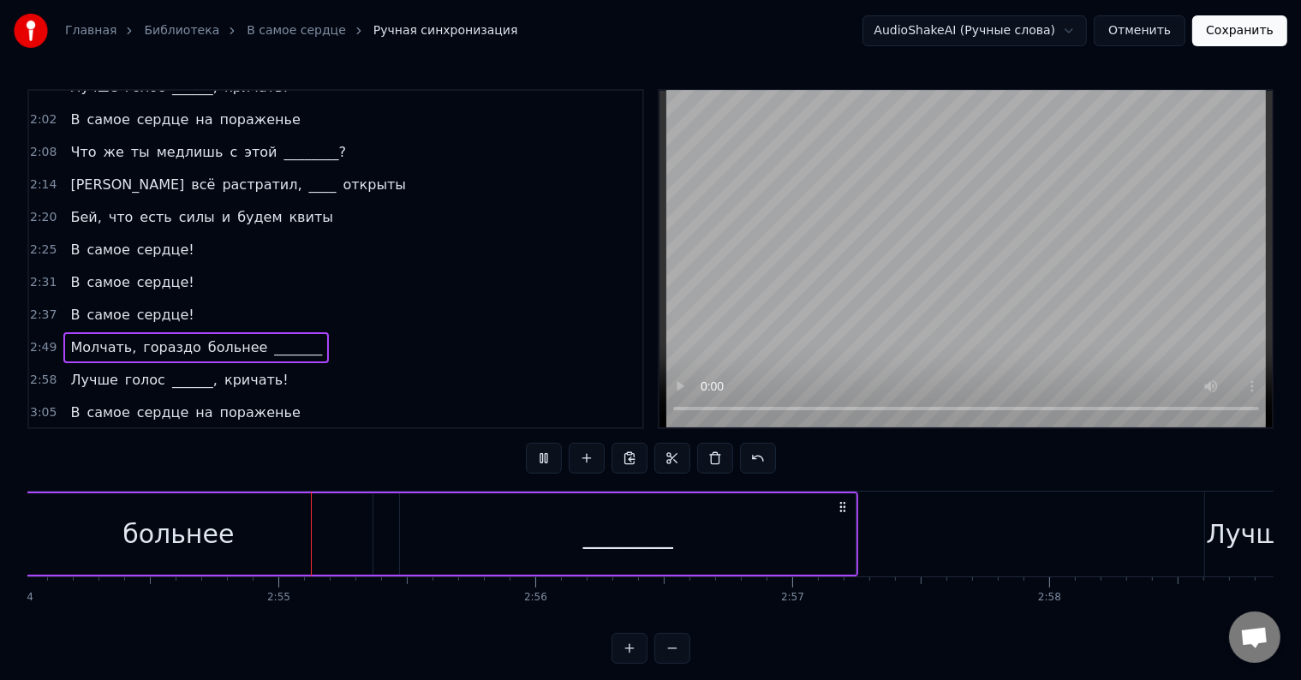
scroll to position [0, 44710]
click at [269, 364] on div "2:58 Лучше голос ______, кричать!" at bounding box center [335, 380] width 613 height 33
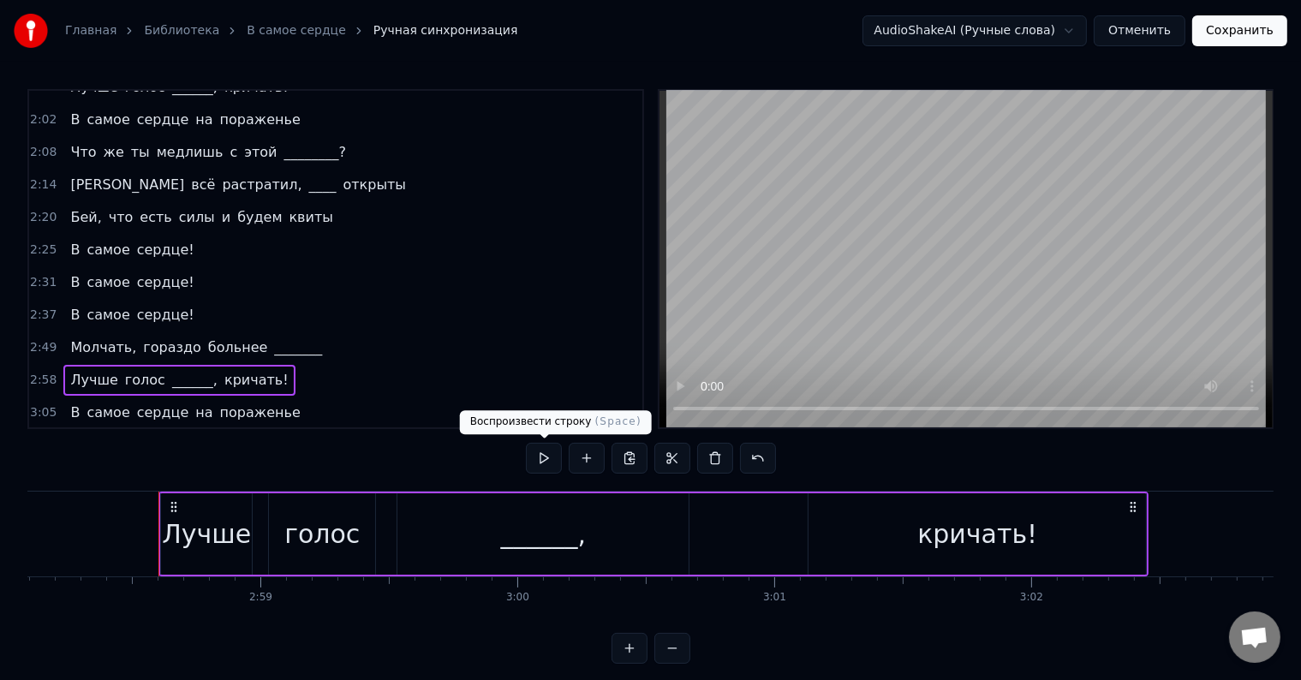
scroll to position [0, 45789]
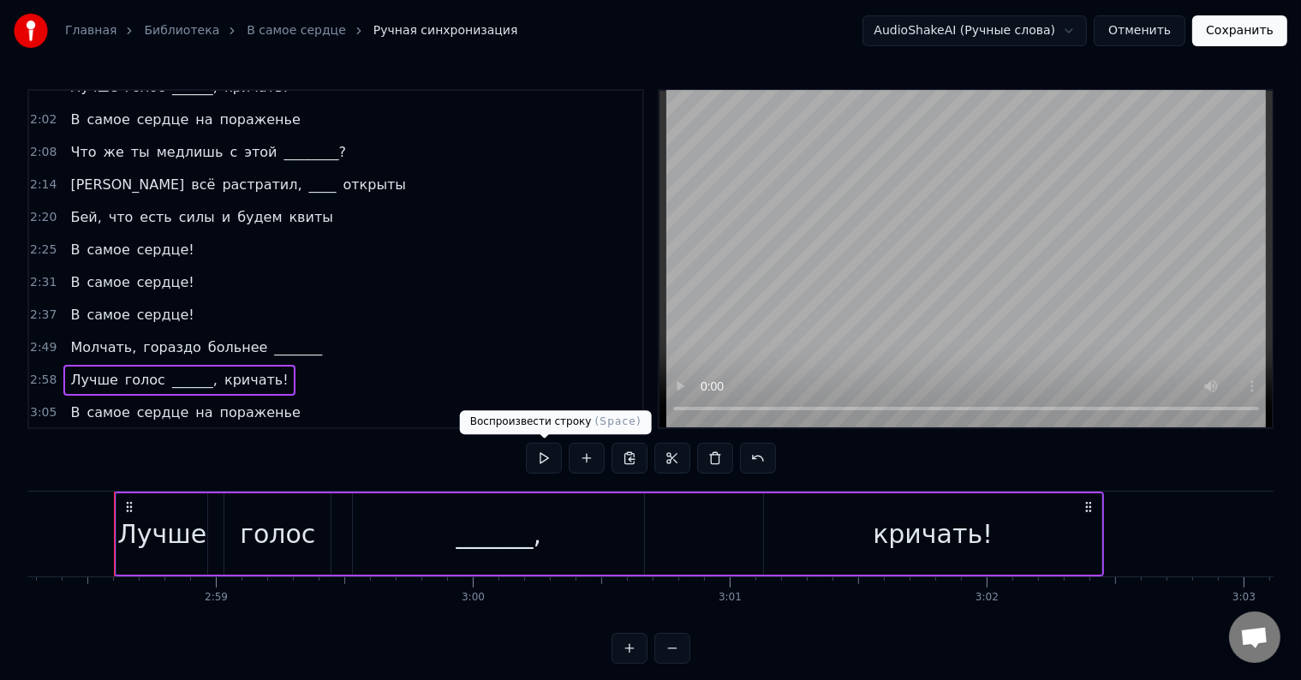
click at [545, 455] on button at bounding box center [544, 458] width 36 height 31
click at [293, 396] on div "3:05 В самое сердце на пораженье" at bounding box center [335, 412] width 613 height 33
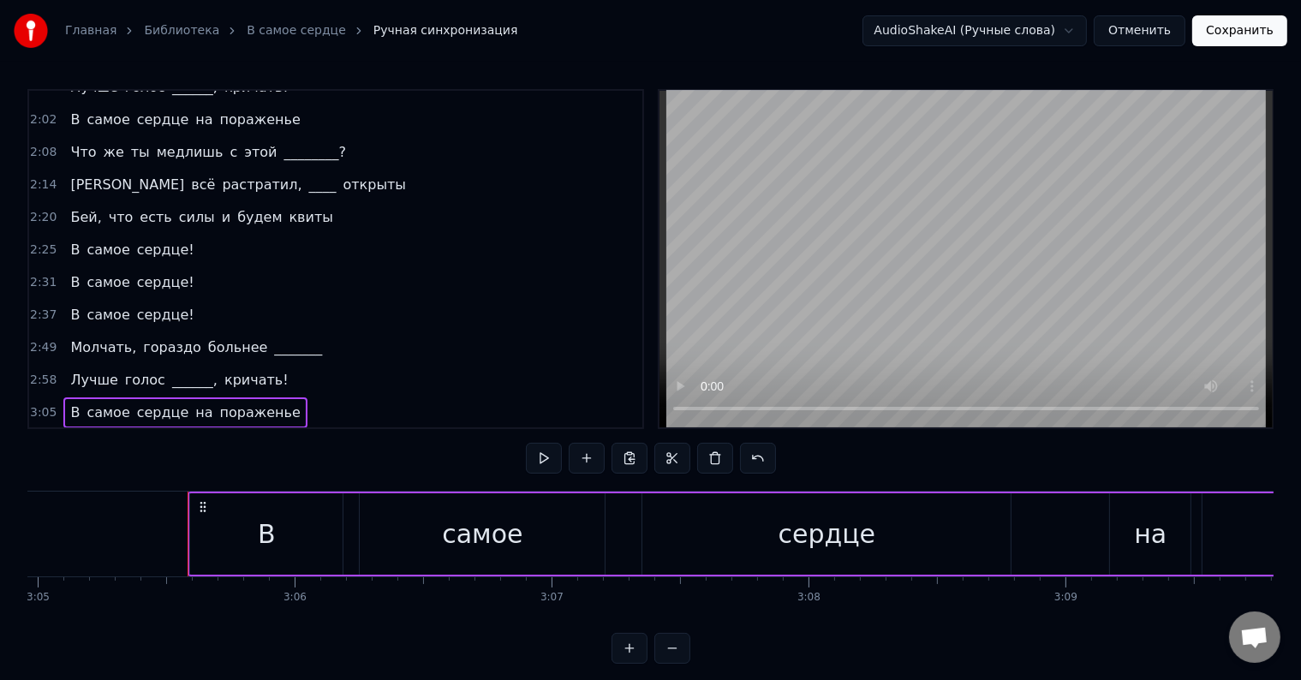
scroll to position [0, 47583]
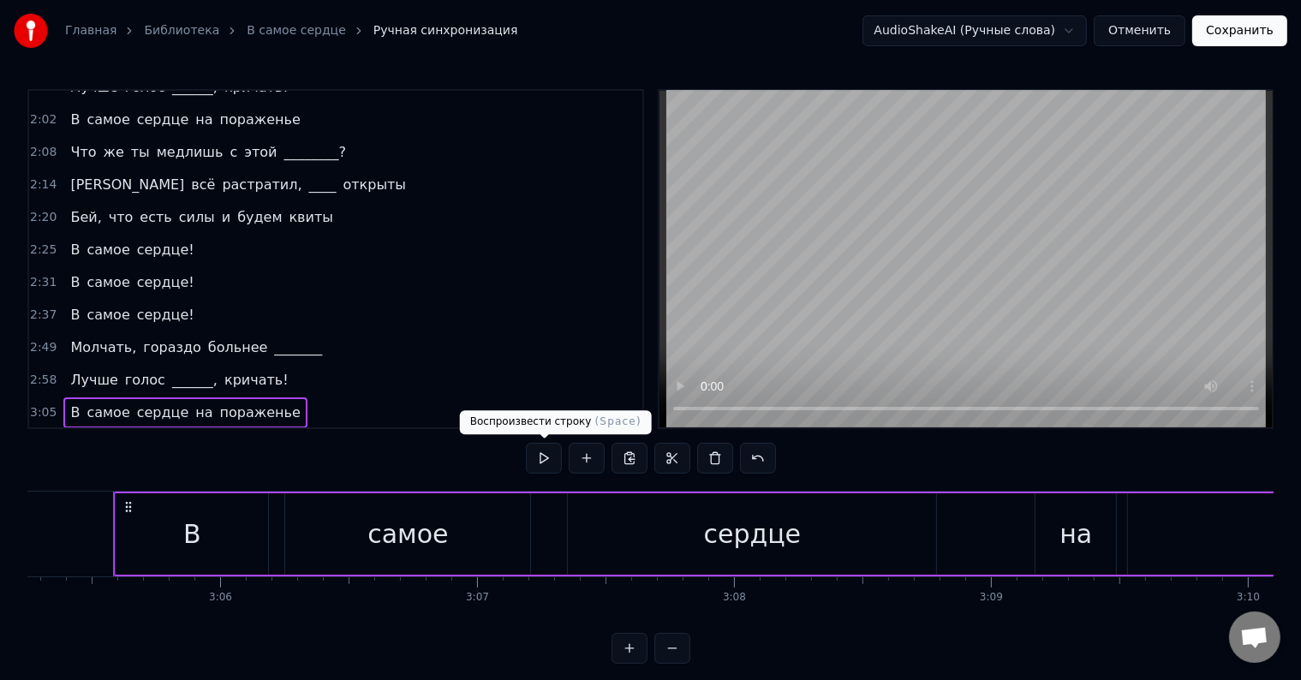
click at [538, 459] on button at bounding box center [544, 458] width 36 height 31
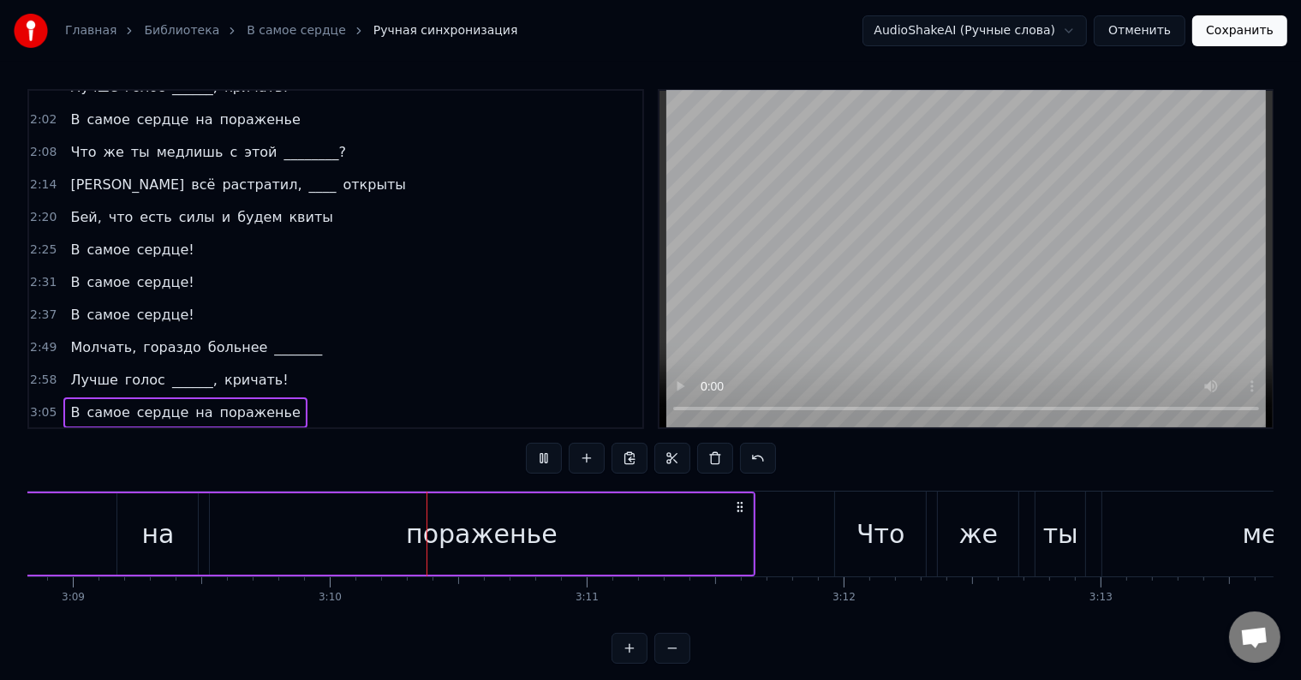
scroll to position [0, 48665]
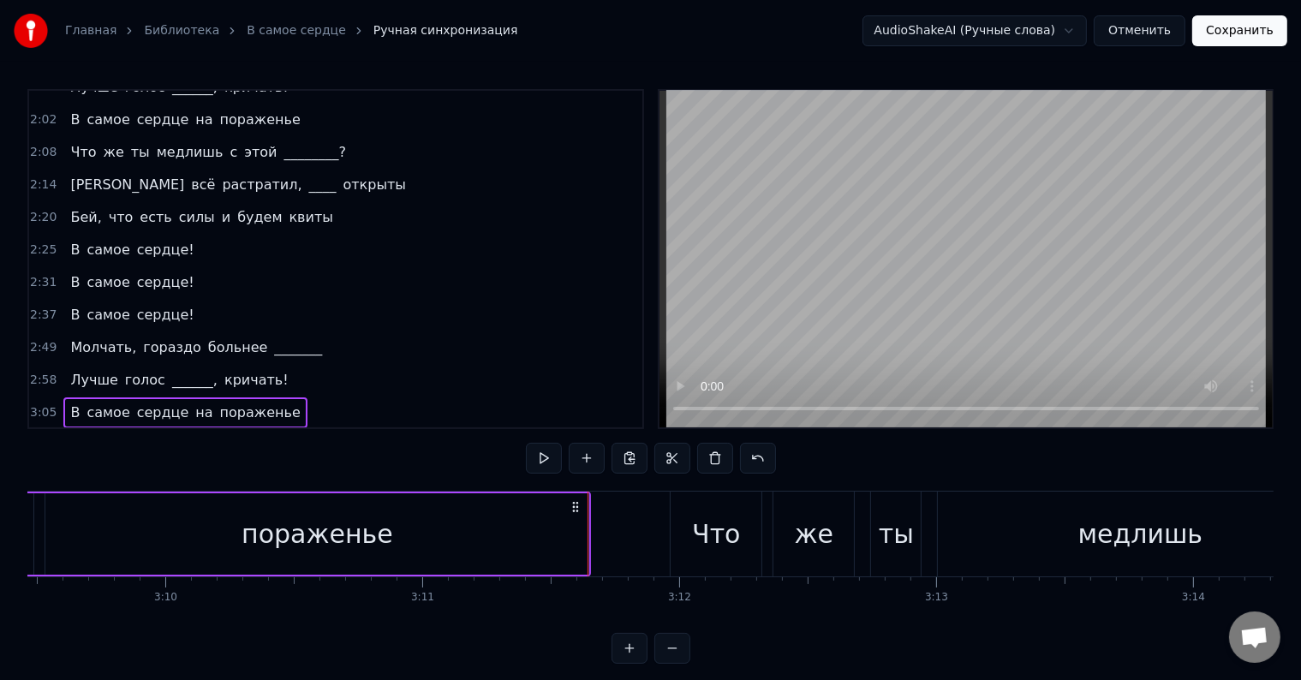
click at [441, 429] on div "3:11 Что же ты медлишь с этой ________?" at bounding box center [335, 445] width 613 height 33
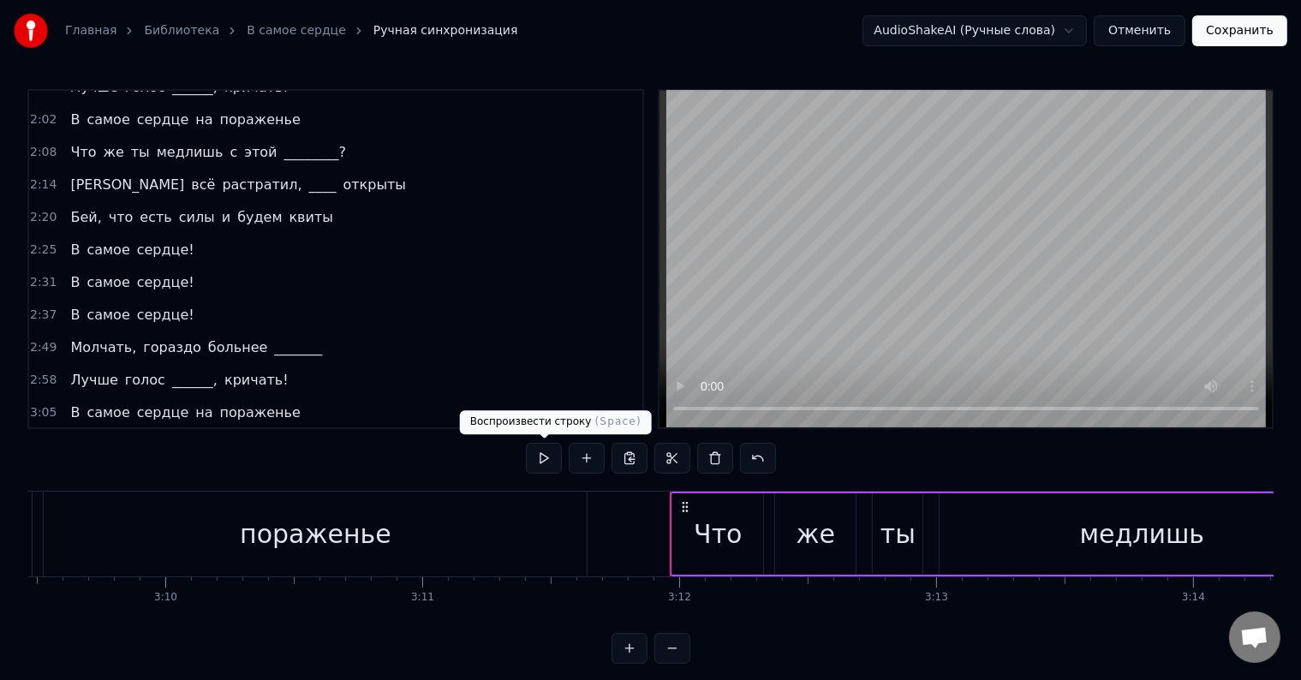
click at [545, 460] on button at bounding box center [544, 458] width 36 height 31
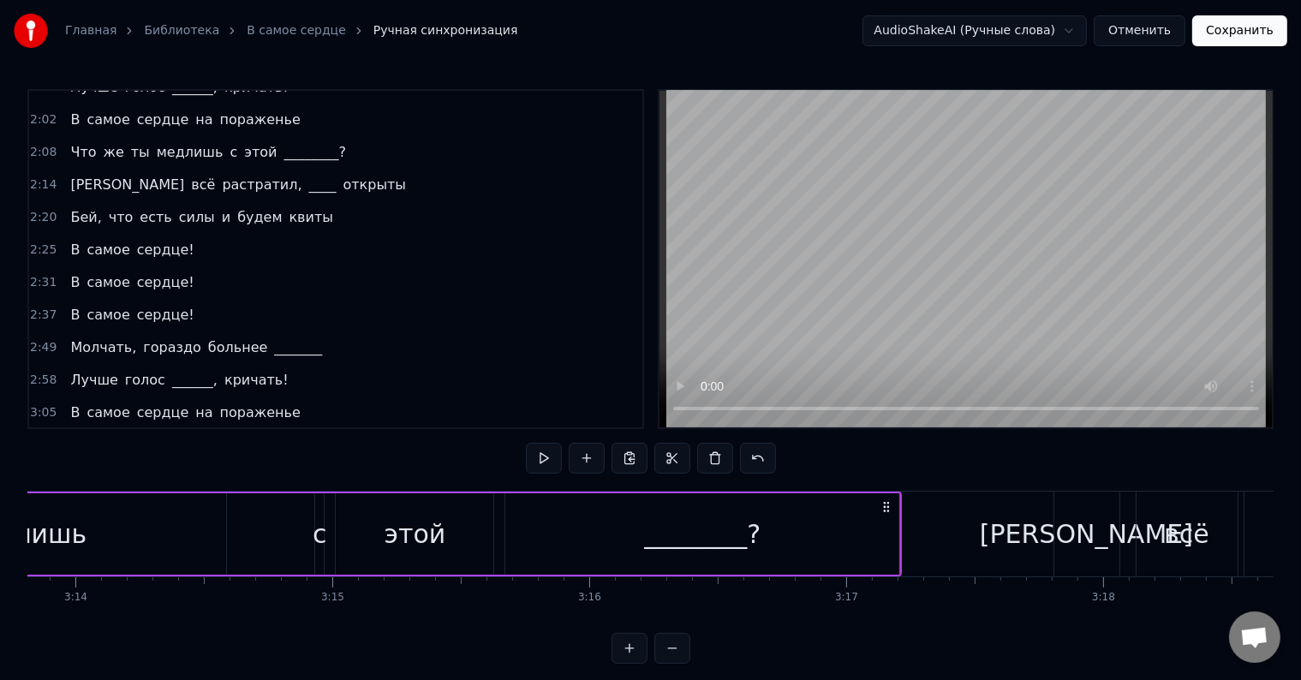
scroll to position [626, 0]
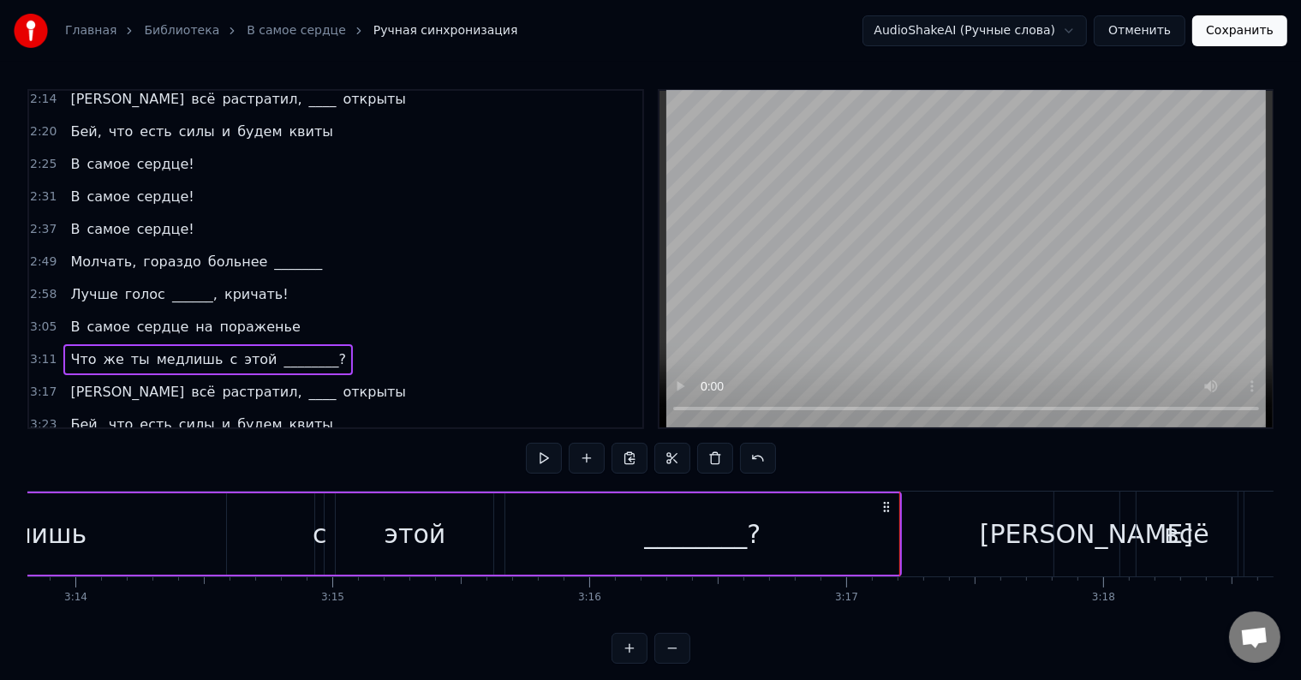
click at [324, 376] on div "3:17 Я всё растратил, ____ открыты" at bounding box center [335, 392] width 613 height 33
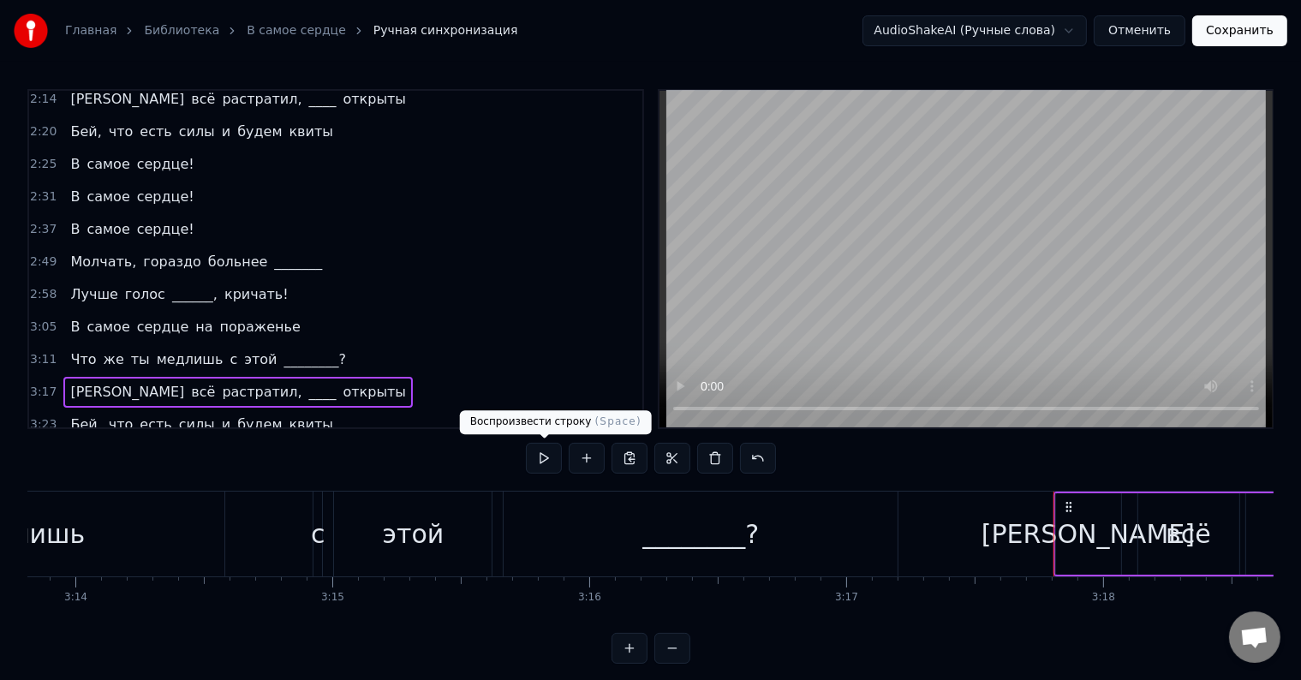
click at [540, 462] on button at bounding box center [544, 458] width 36 height 31
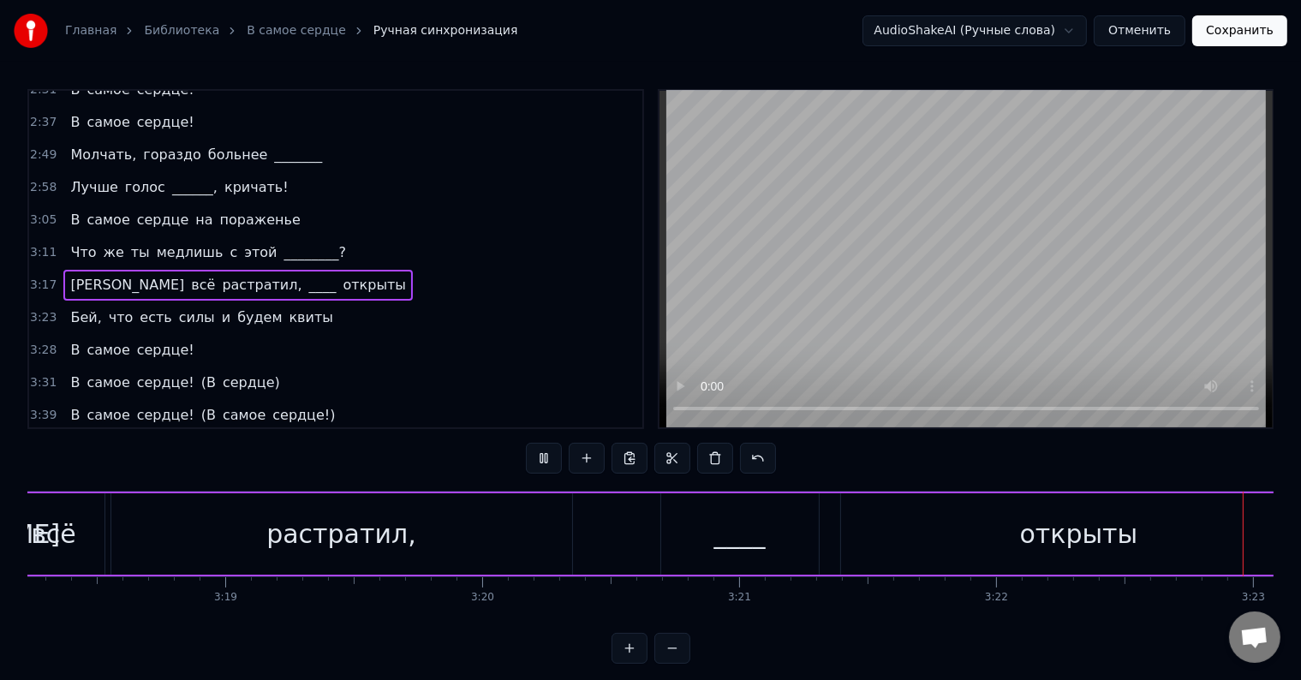
scroll to position [734, 0]
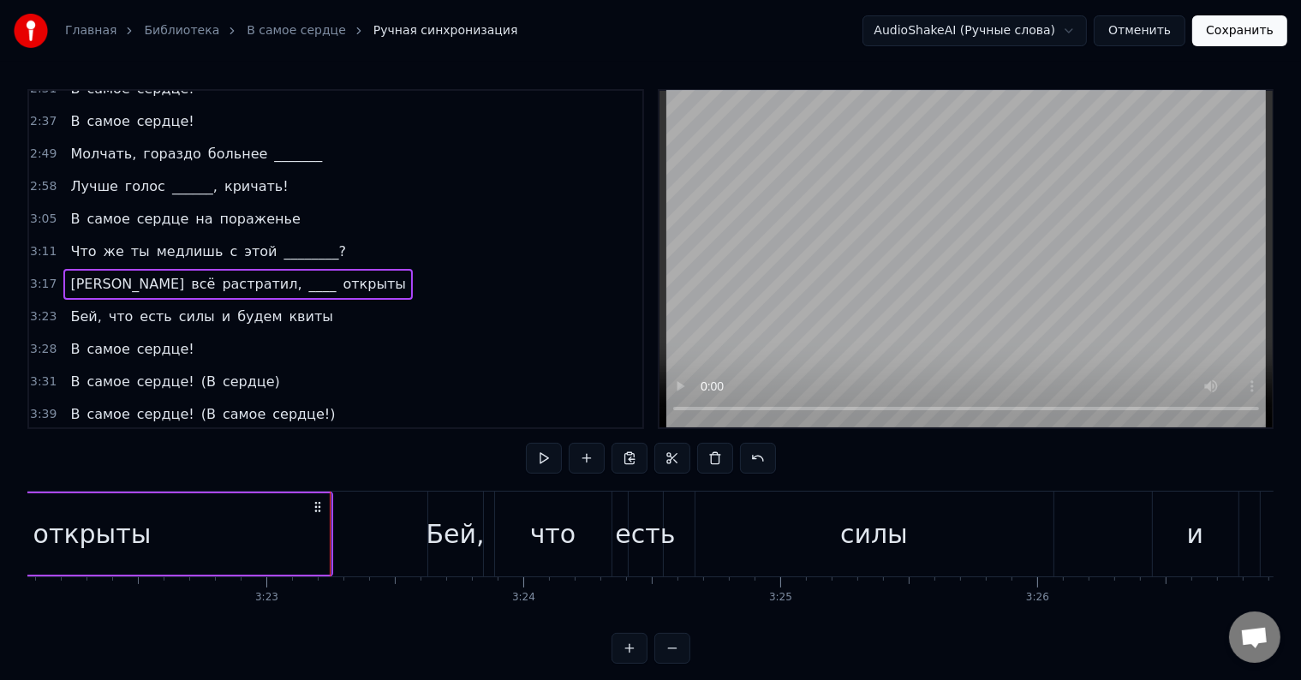
click at [293, 301] on div "Бей, что есть силы и будем квиты" at bounding box center [201, 316] width 277 height 31
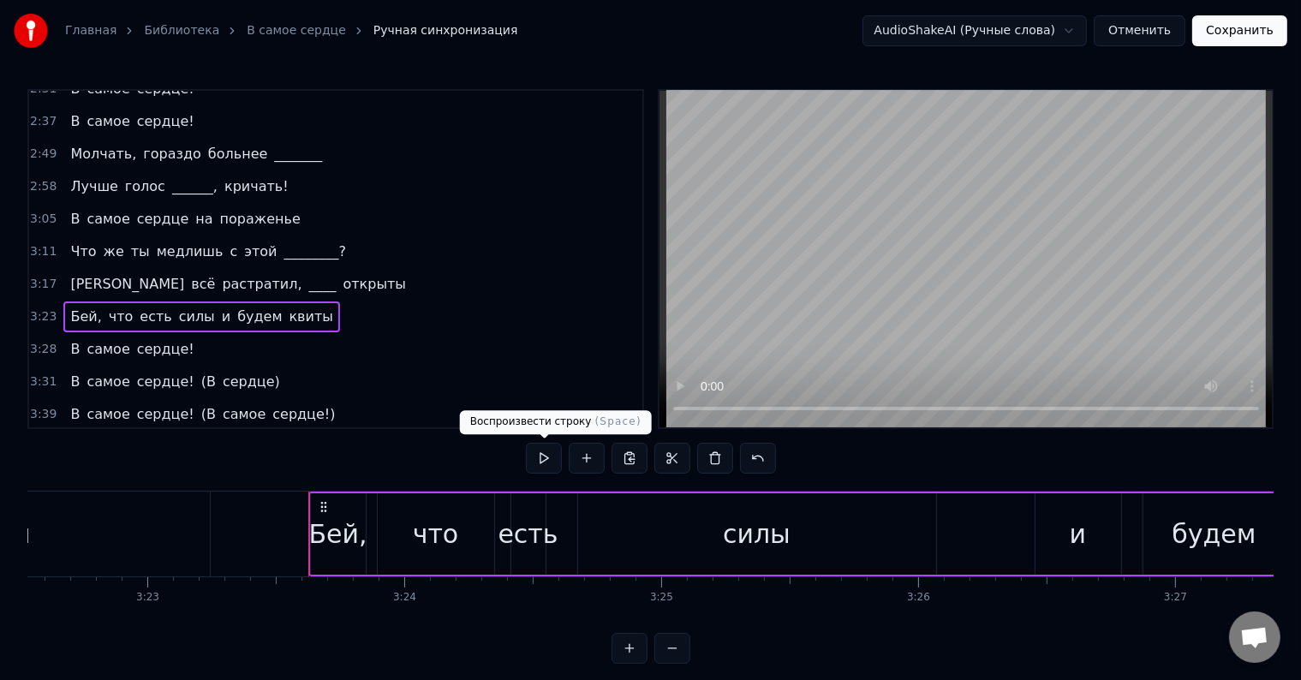
click at [547, 452] on button at bounding box center [544, 458] width 36 height 31
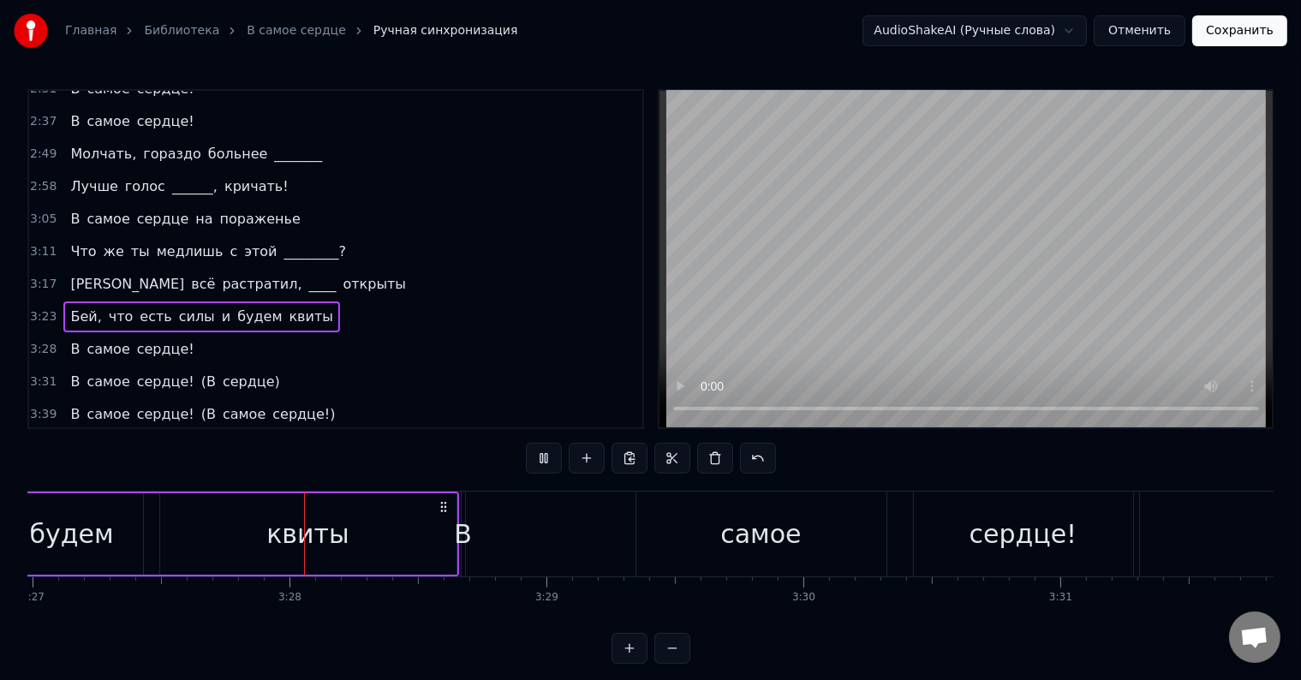
scroll to position [0, 53170]
click at [224, 333] on div "3:28 В самое сердце!" at bounding box center [335, 349] width 613 height 33
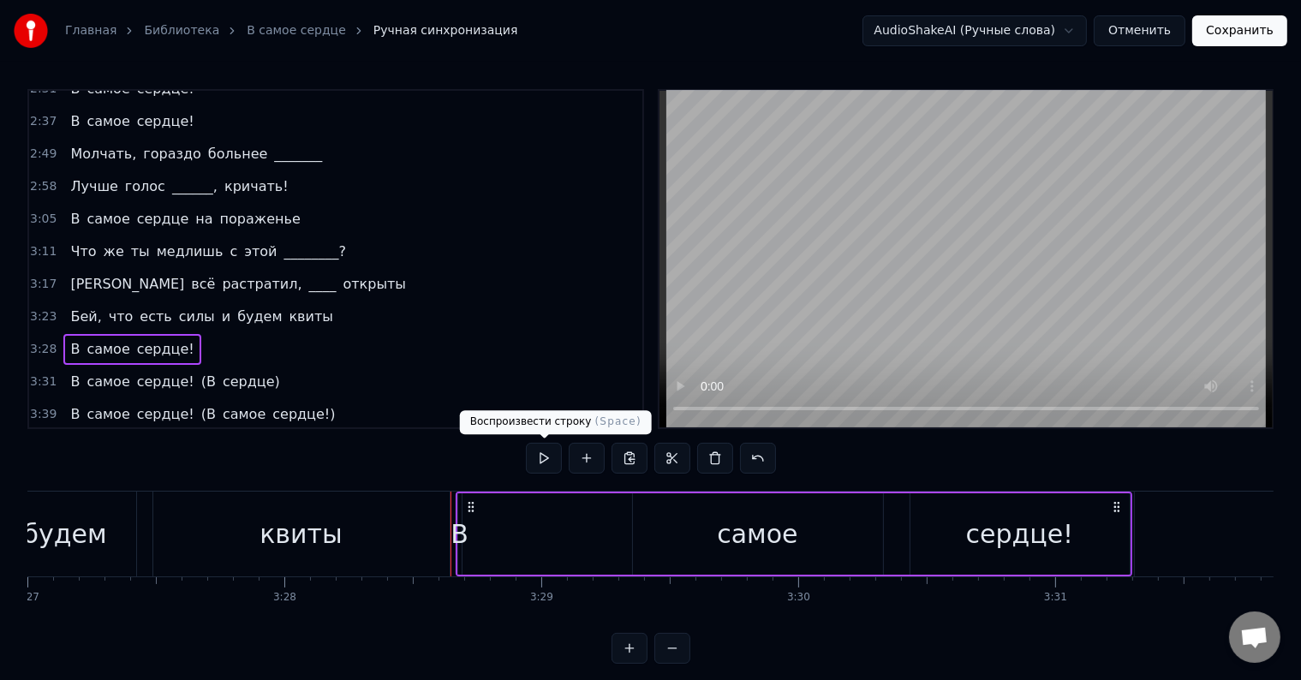
click at [543, 452] on button at bounding box center [544, 458] width 36 height 31
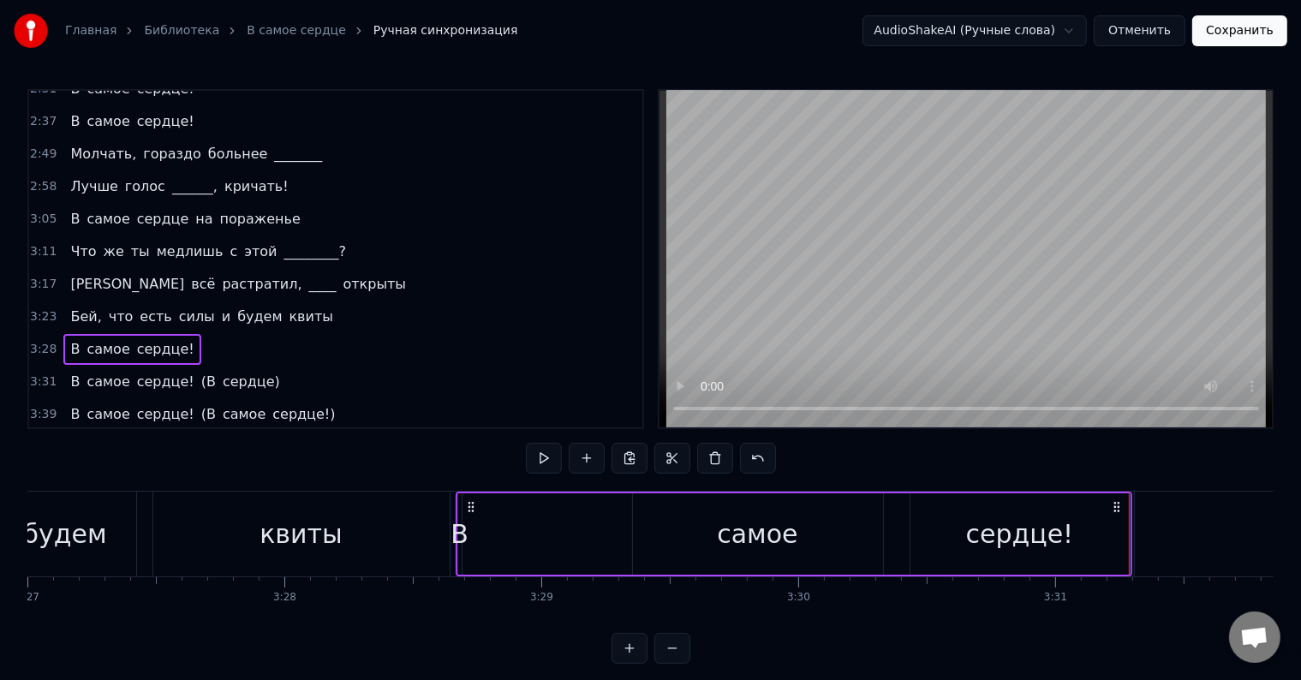
click at [457, 530] on div "В" at bounding box center [459, 534] width 18 height 39
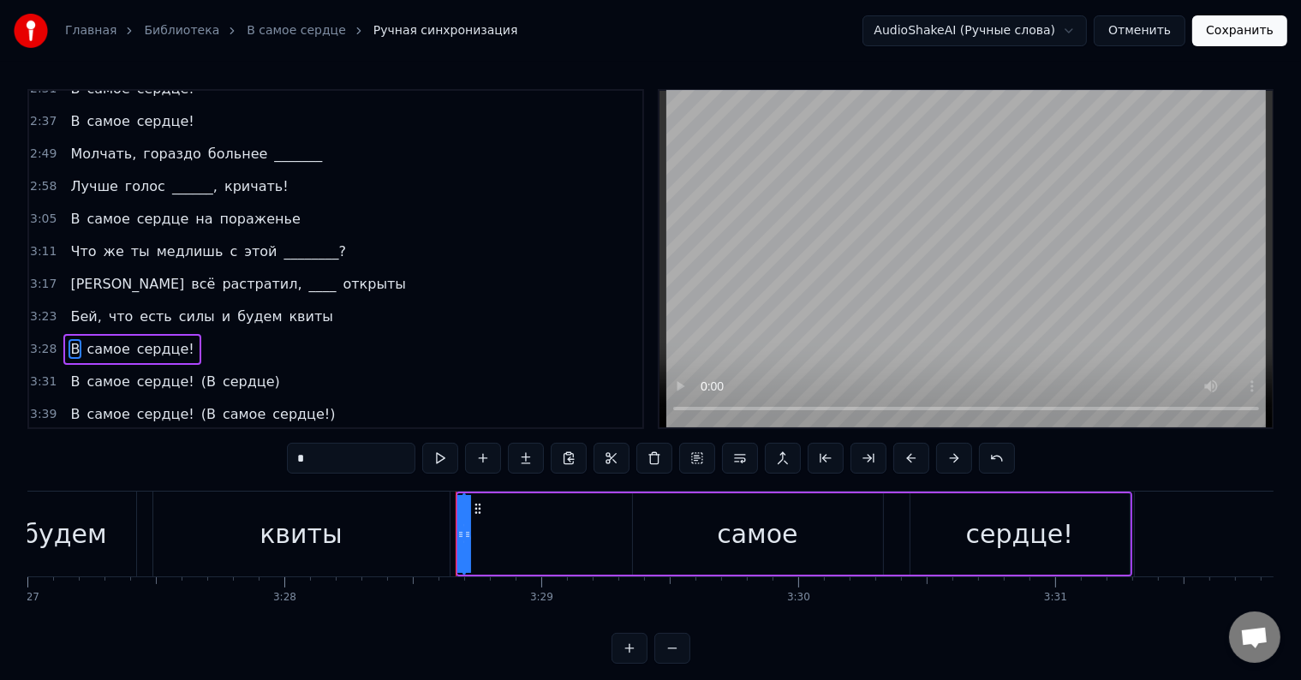
drag, startPoint x: 462, startPoint y: 527, endPoint x: 485, endPoint y: 550, distance: 32.1
click at [579, 551] on div "В самое сердце!" at bounding box center [793, 533] width 676 height 85
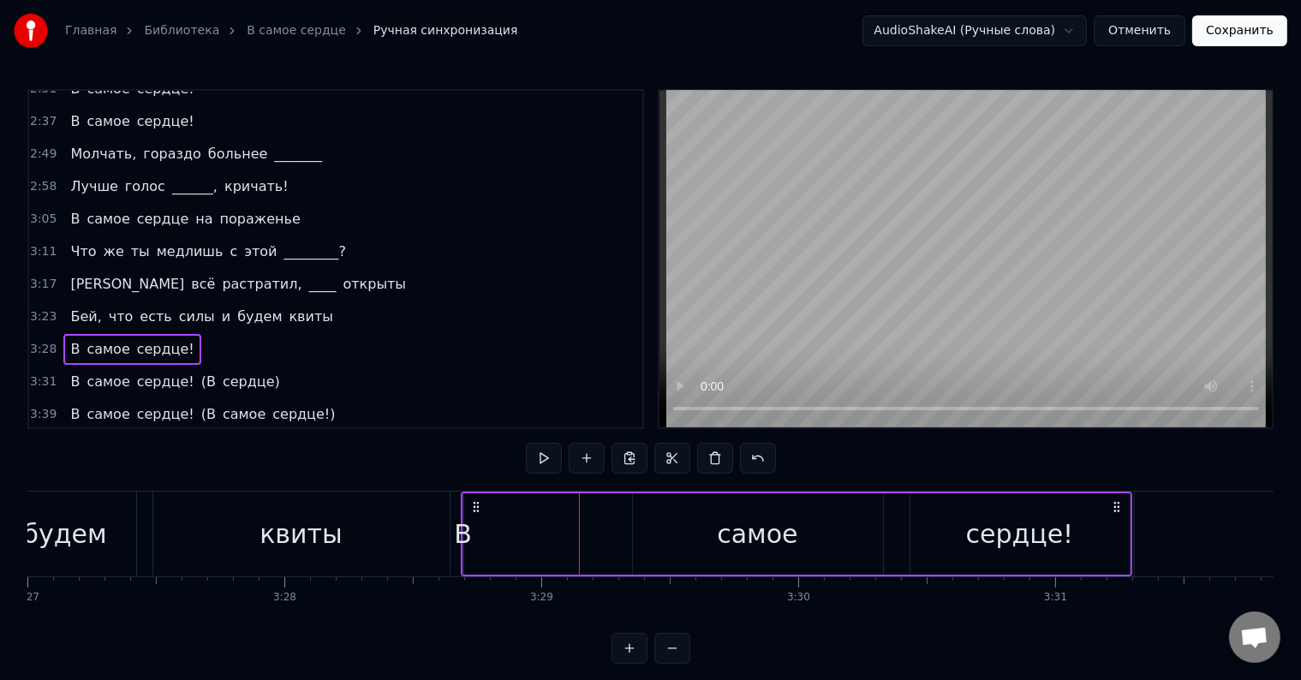
click at [481, 550] on div "В самое сердце!" at bounding box center [796, 533] width 671 height 85
click at [462, 527] on div "В" at bounding box center [463, 534] width 18 height 39
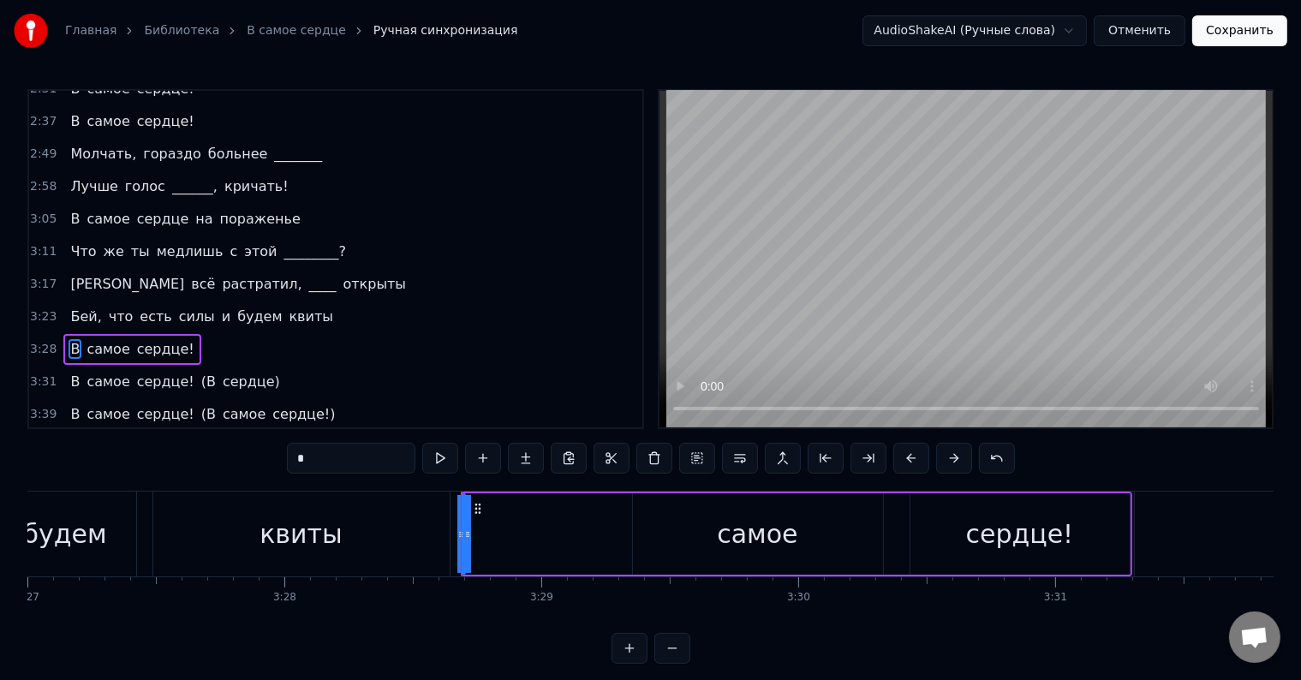
click at [464, 539] on icon at bounding box center [467, 534] width 7 height 14
drag, startPoint x: 463, startPoint y: 539, endPoint x: 509, endPoint y: 551, distance: 46.9
click at [509, 551] on div "В самое сердце!" at bounding box center [796, 533] width 671 height 85
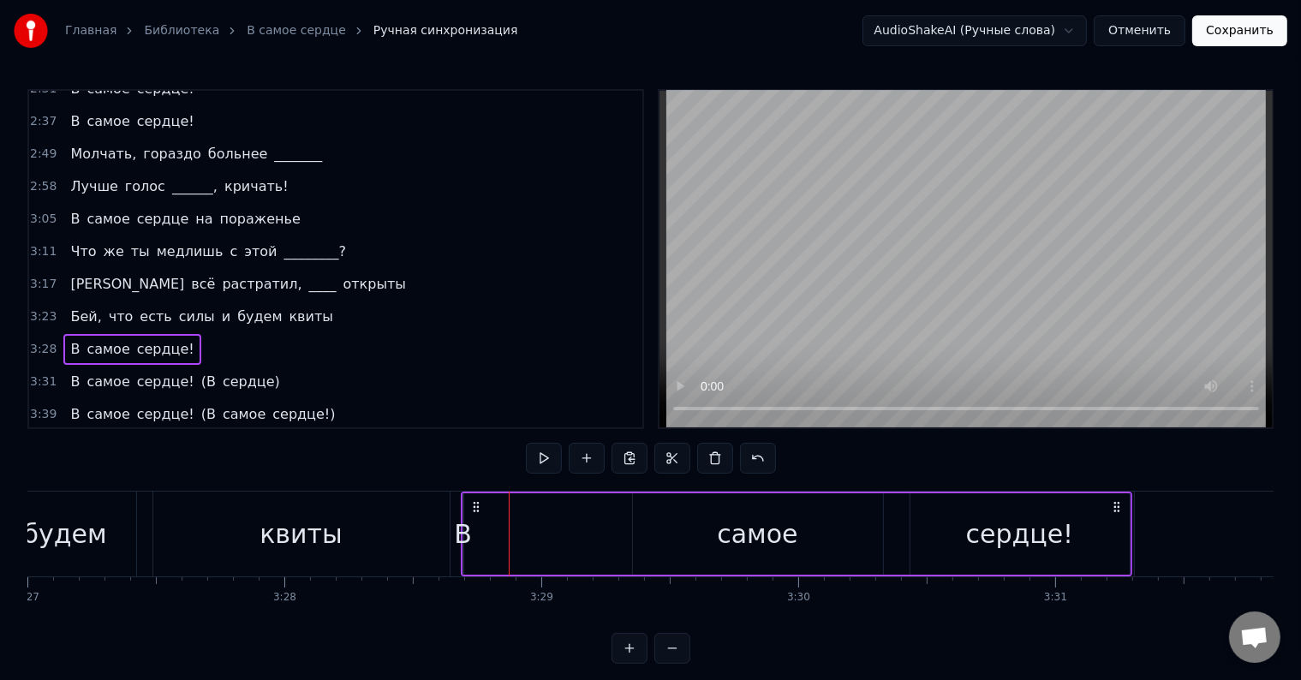
click at [461, 524] on div "В" at bounding box center [463, 534] width 18 height 39
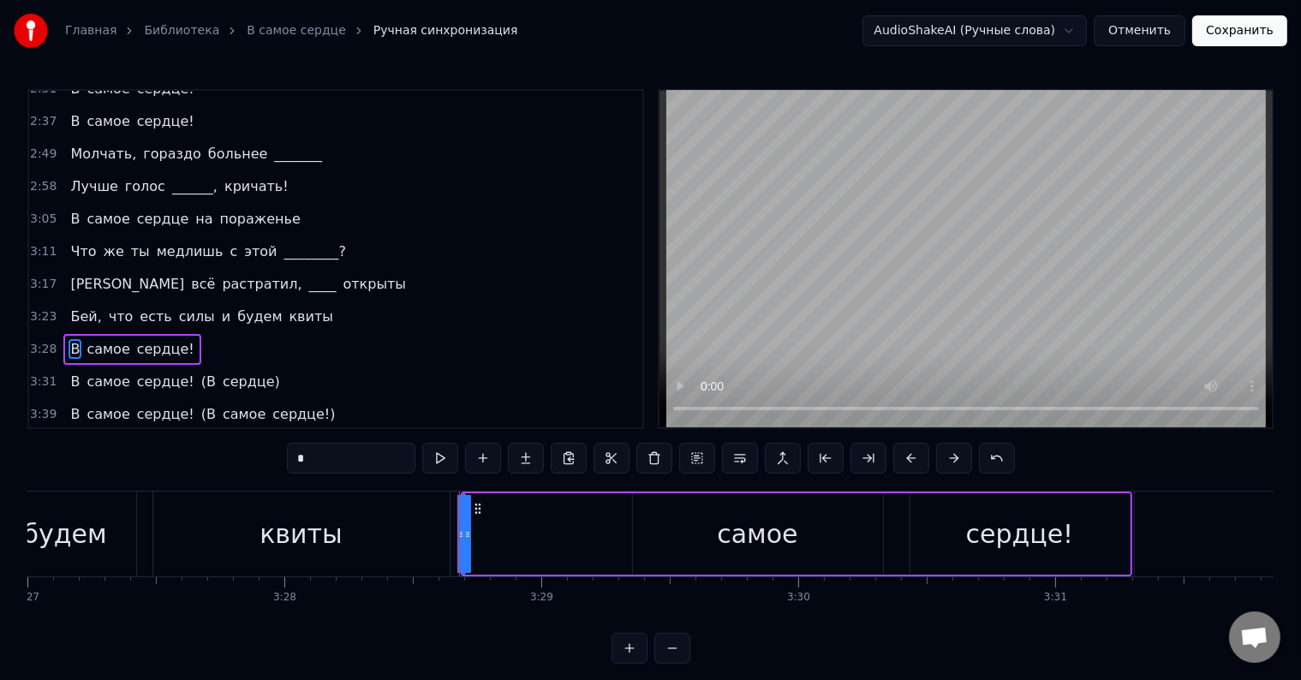
drag, startPoint x: 466, startPoint y: 529, endPoint x: 514, endPoint y: 527, distance: 48.0
click at [514, 527] on div "В самое сердце!" at bounding box center [796, 533] width 671 height 85
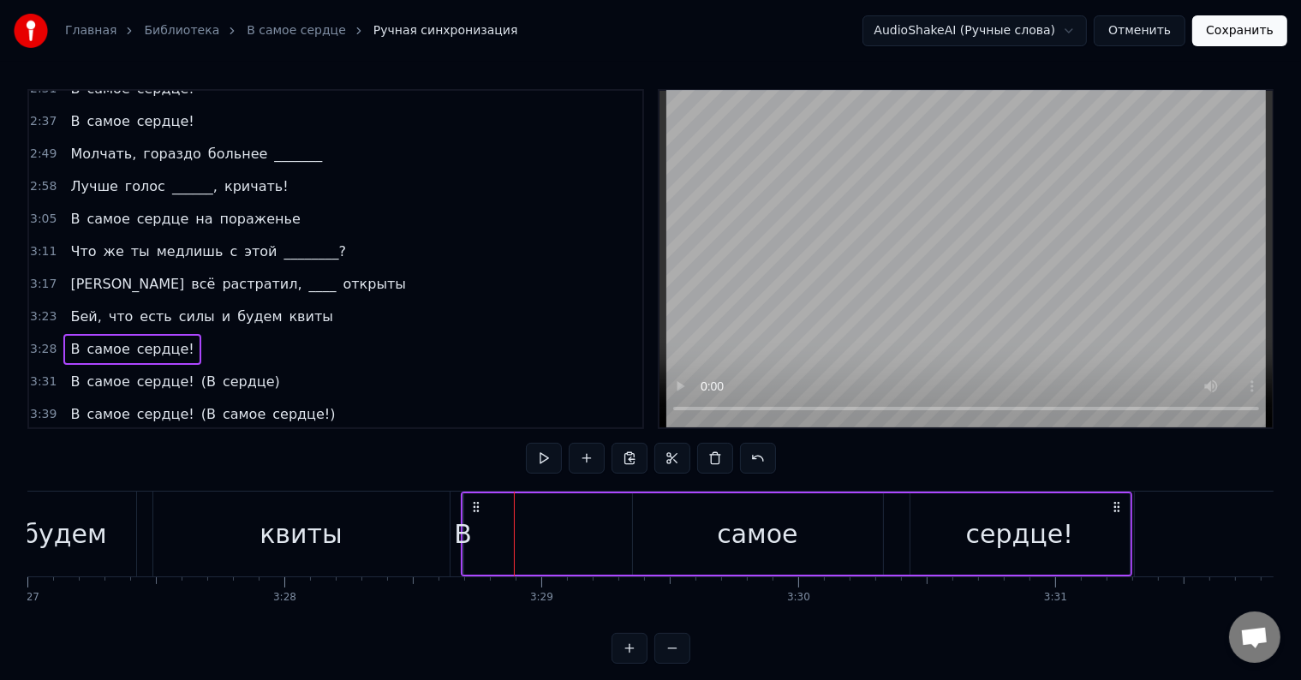
click at [462, 534] on div "В" at bounding box center [463, 534] width 18 height 39
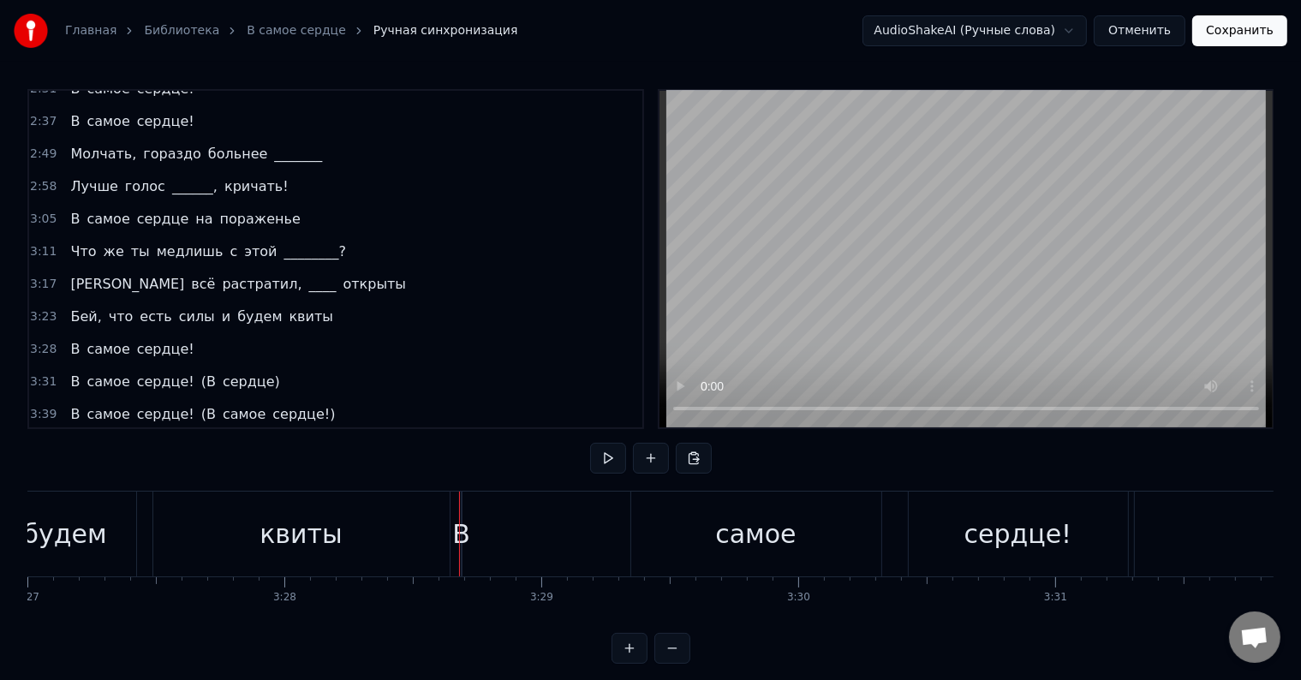
click at [459, 534] on div at bounding box center [459, 533] width 1 height 85
click at [460, 534] on div "В" at bounding box center [461, 534] width 18 height 39
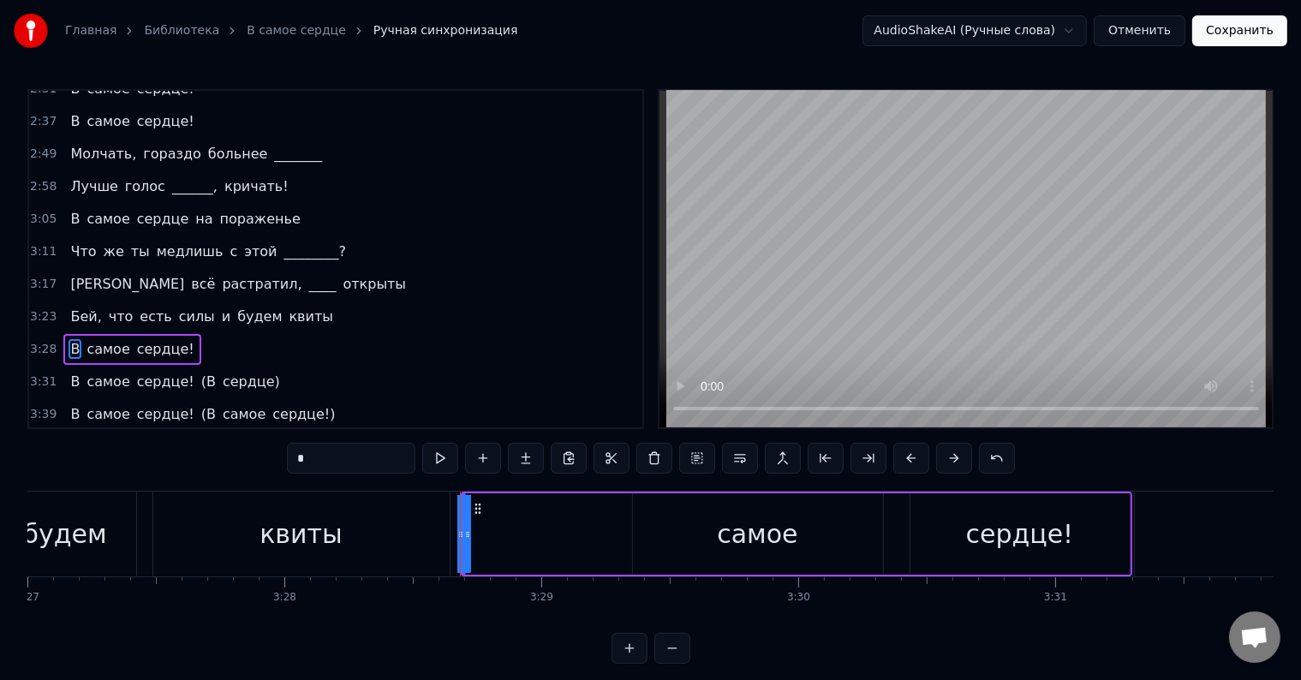
drag, startPoint x: 456, startPoint y: 534, endPoint x: 432, endPoint y: 539, distance: 24.4
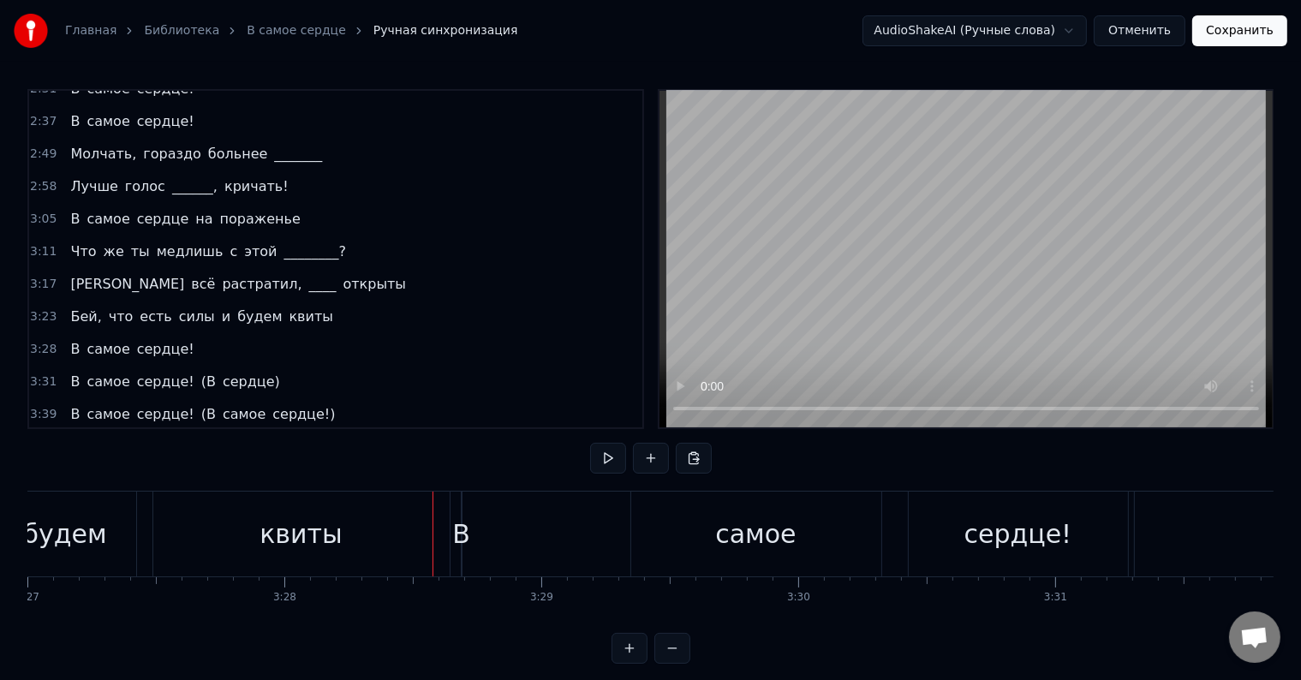
click at [461, 530] on div "В" at bounding box center [461, 534] width 18 height 39
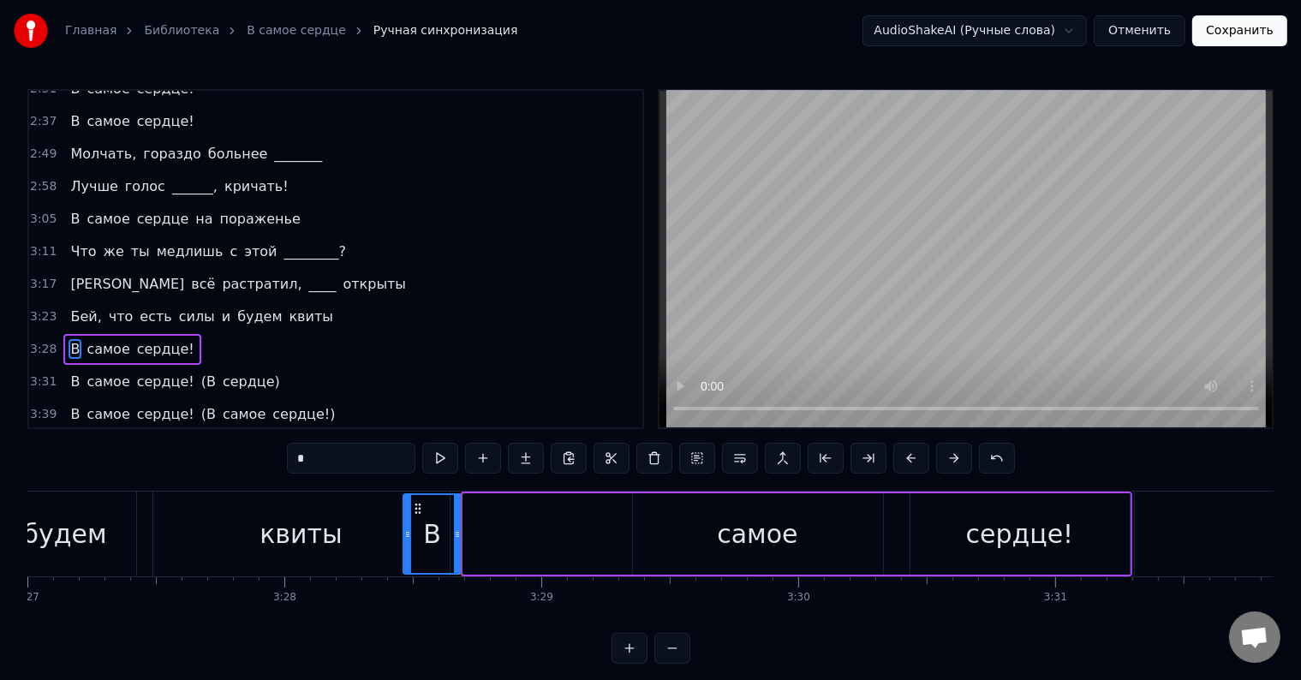
drag, startPoint x: 466, startPoint y: 530, endPoint x: 406, endPoint y: 546, distance: 62.1
click at [406, 546] on div at bounding box center [407, 534] width 7 height 78
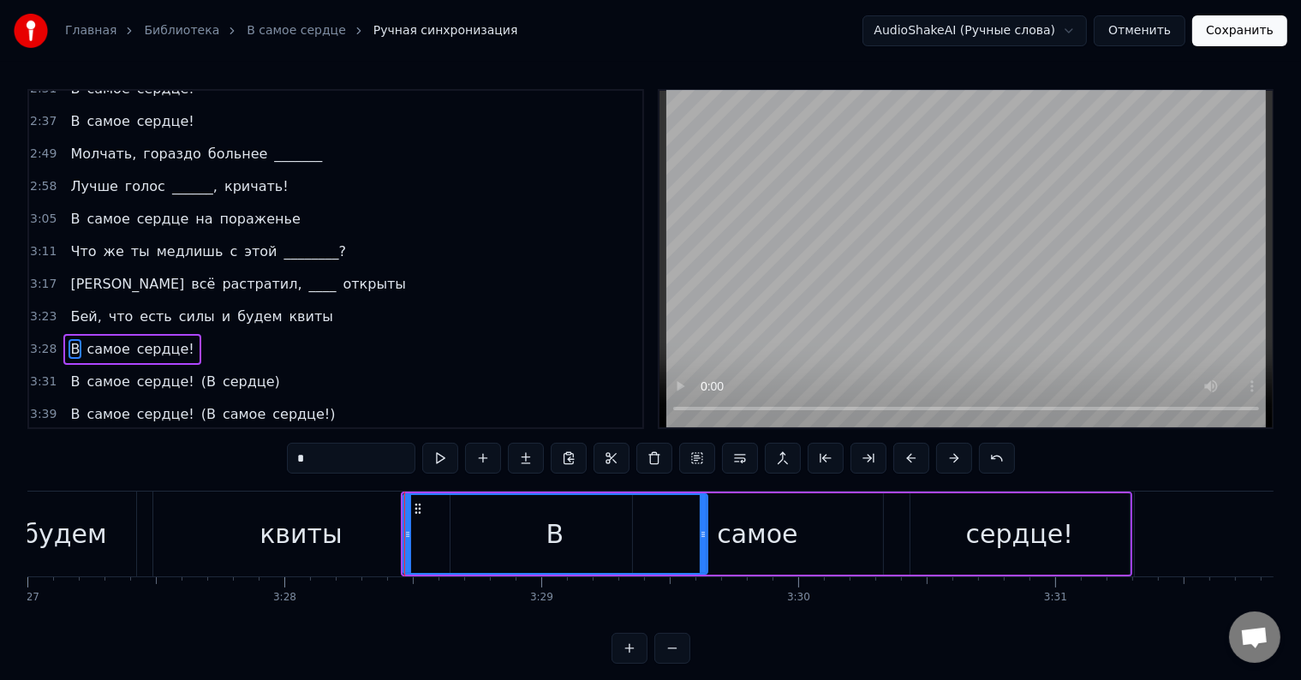
drag, startPoint x: 457, startPoint y: 531, endPoint x: 701, endPoint y: 551, distance: 244.9
click at [701, 551] on div at bounding box center [703, 534] width 7 height 78
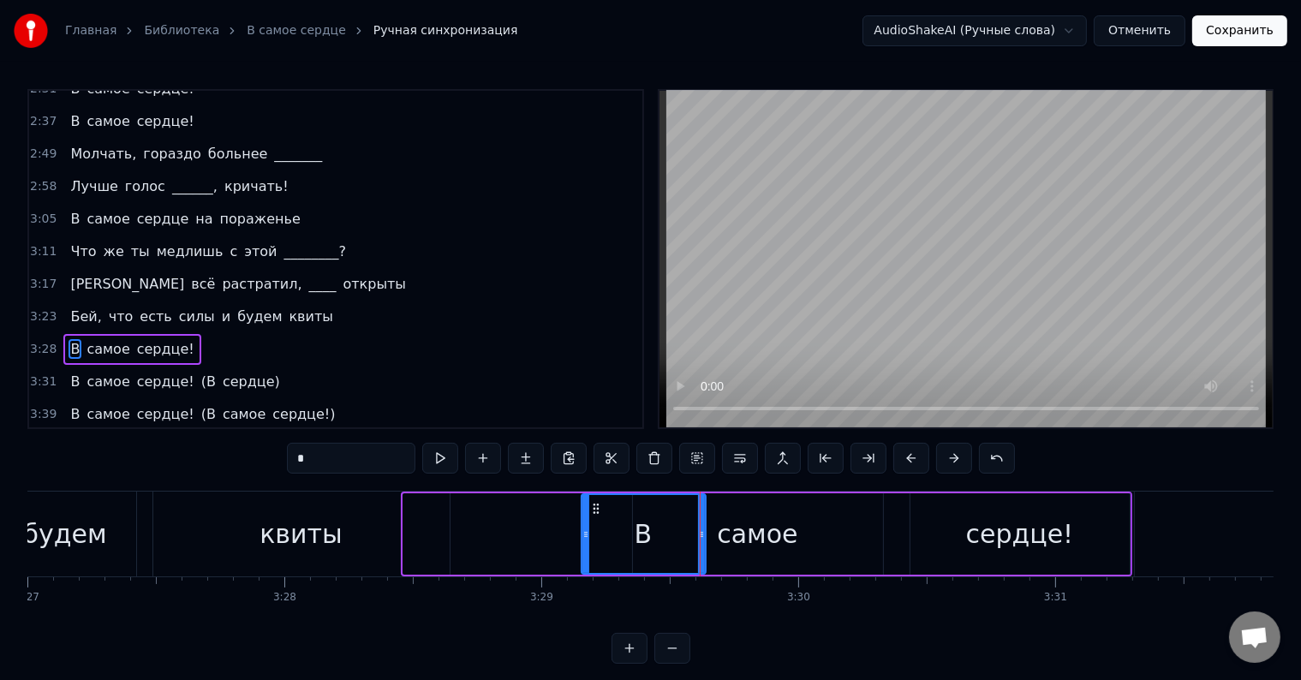
drag, startPoint x: 418, startPoint y: 533, endPoint x: 587, endPoint y: 565, distance: 172.6
click at [587, 565] on div at bounding box center [585, 534] width 7 height 78
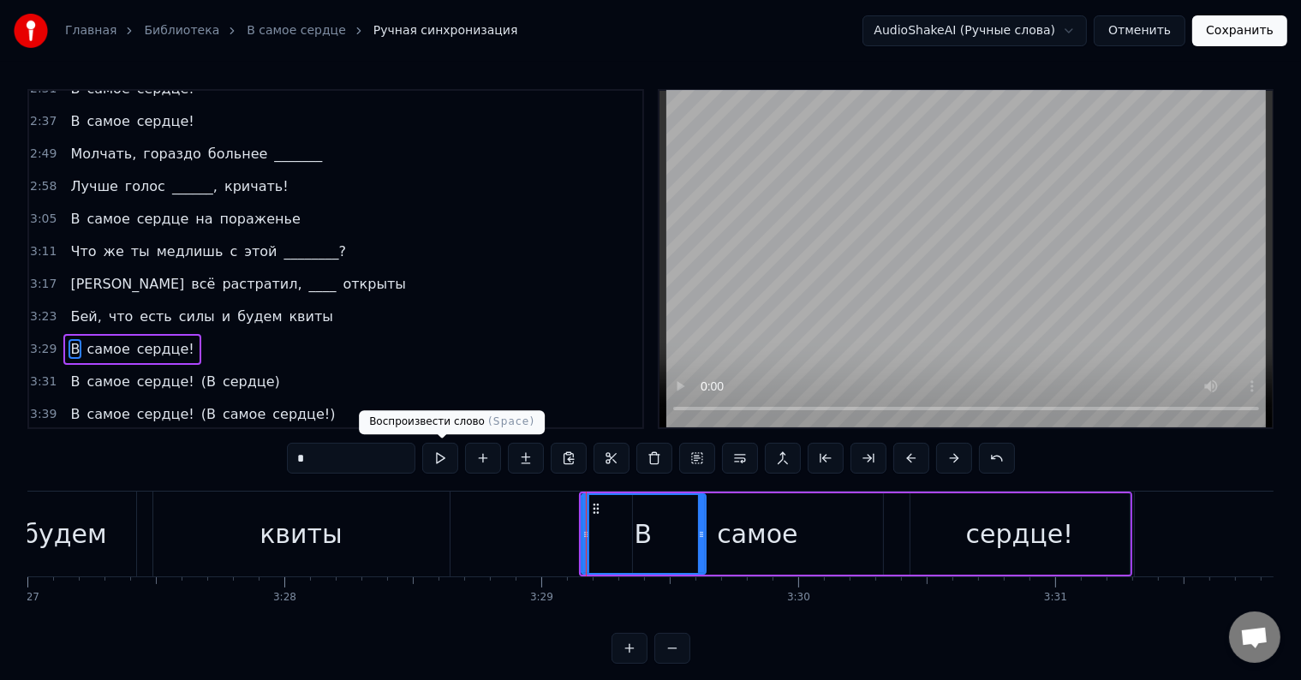
click at [434, 465] on button at bounding box center [440, 458] width 36 height 31
click at [227, 333] on div "3:29 В самое сердце!" at bounding box center [335, 349] width 613 height 33
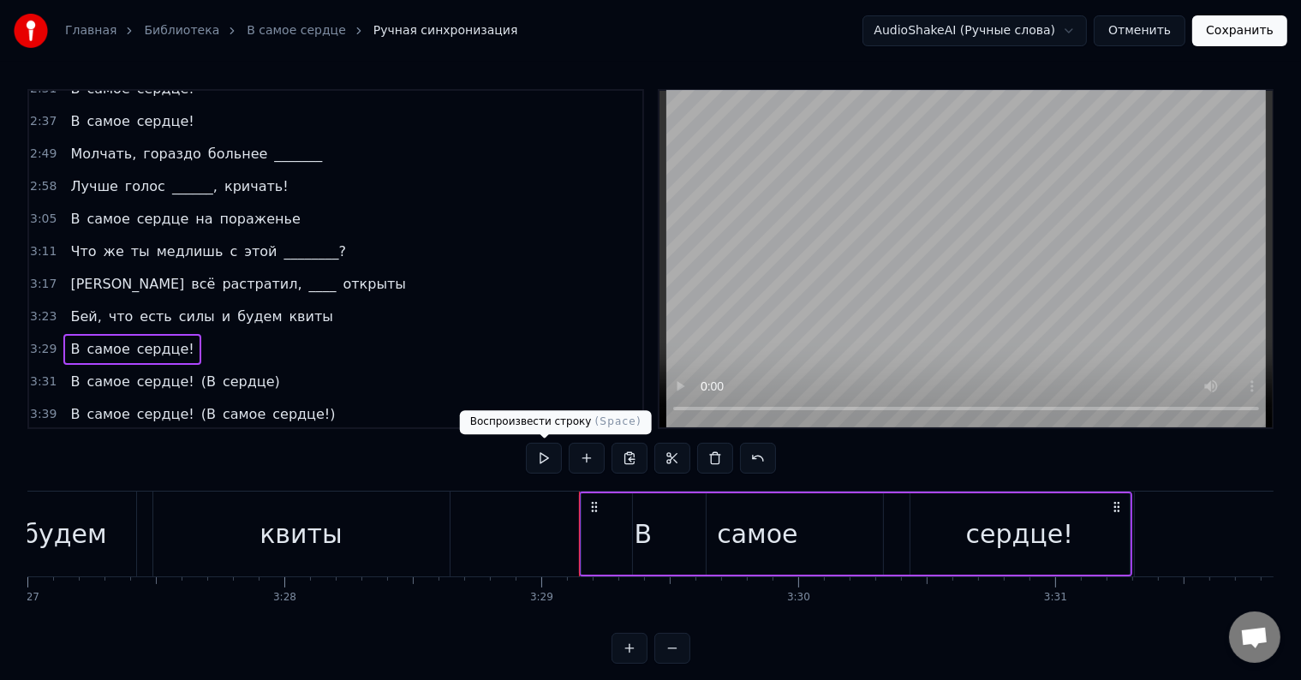
click at [541, 467] on button at bounding box center [544, 458] width 36 height 31
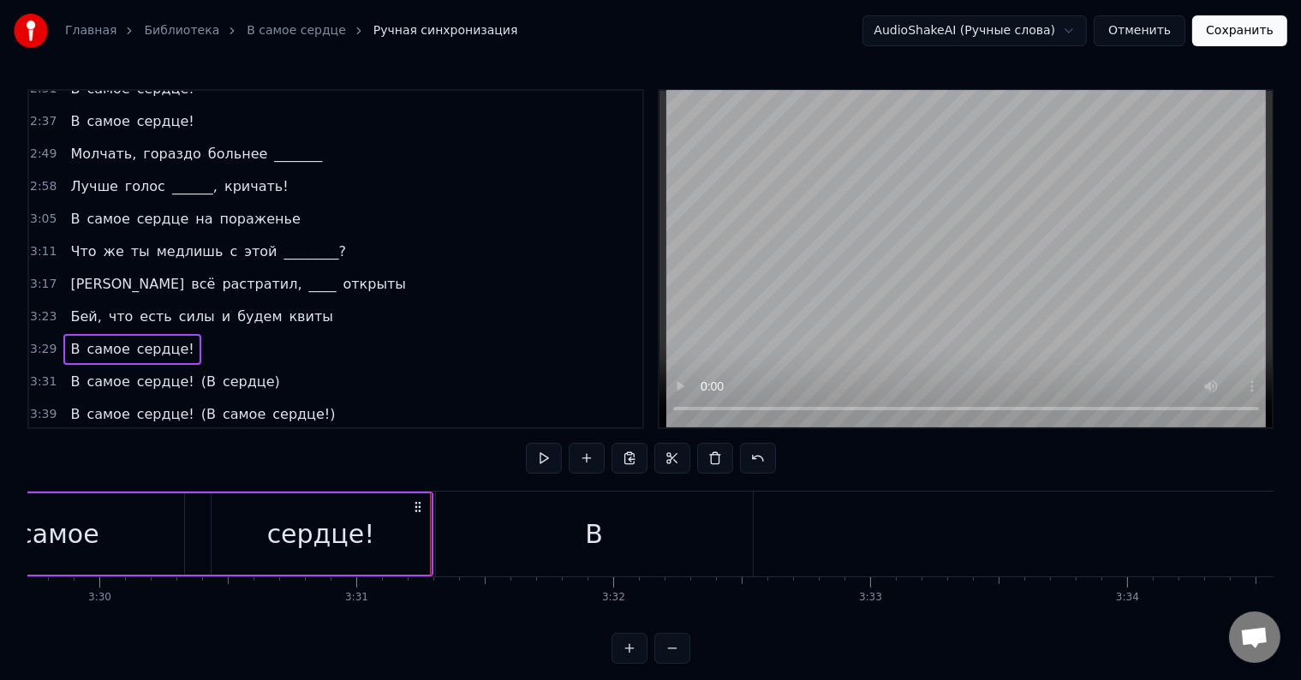
click at [455, 522] on div "В" at bounding box center [594, 533] width 317 height 85
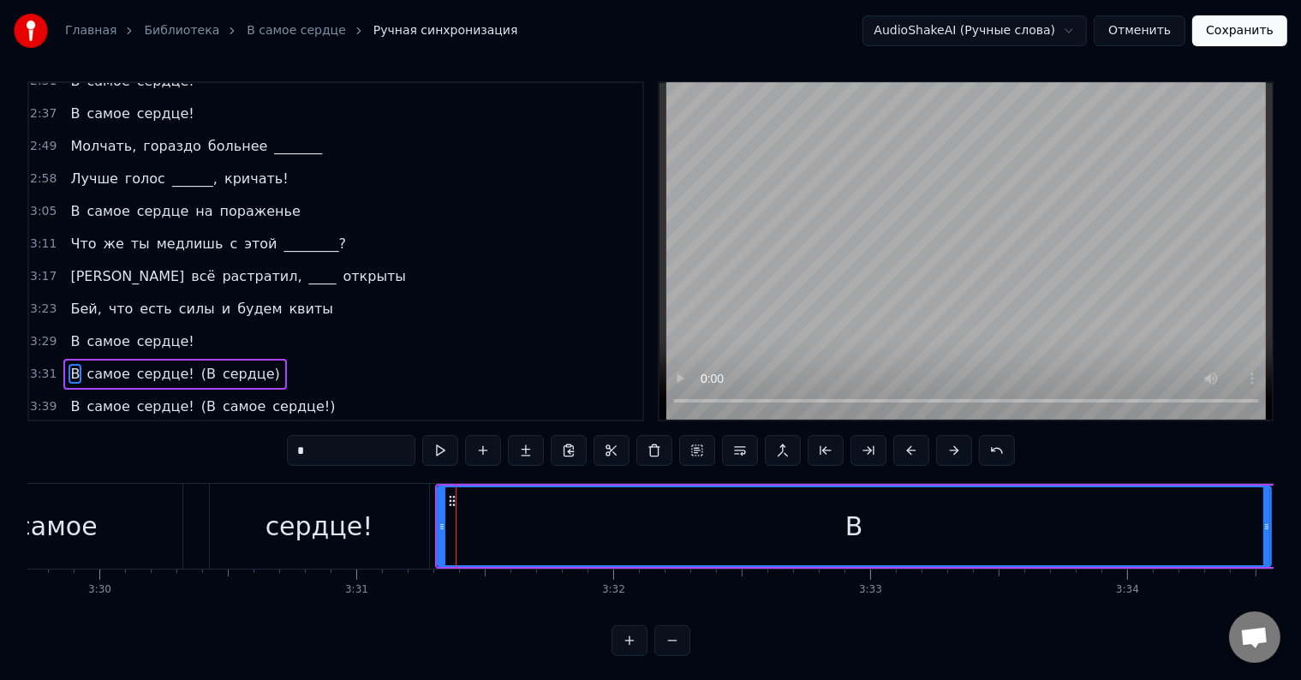
drag, startPoint x: 751, startPoint y: 521, endPoint x: 1267, endPoint y: 524, distance: 516.3
click at [1267, 524] on icon at bounding box center [1266, 527] width 7 height 14
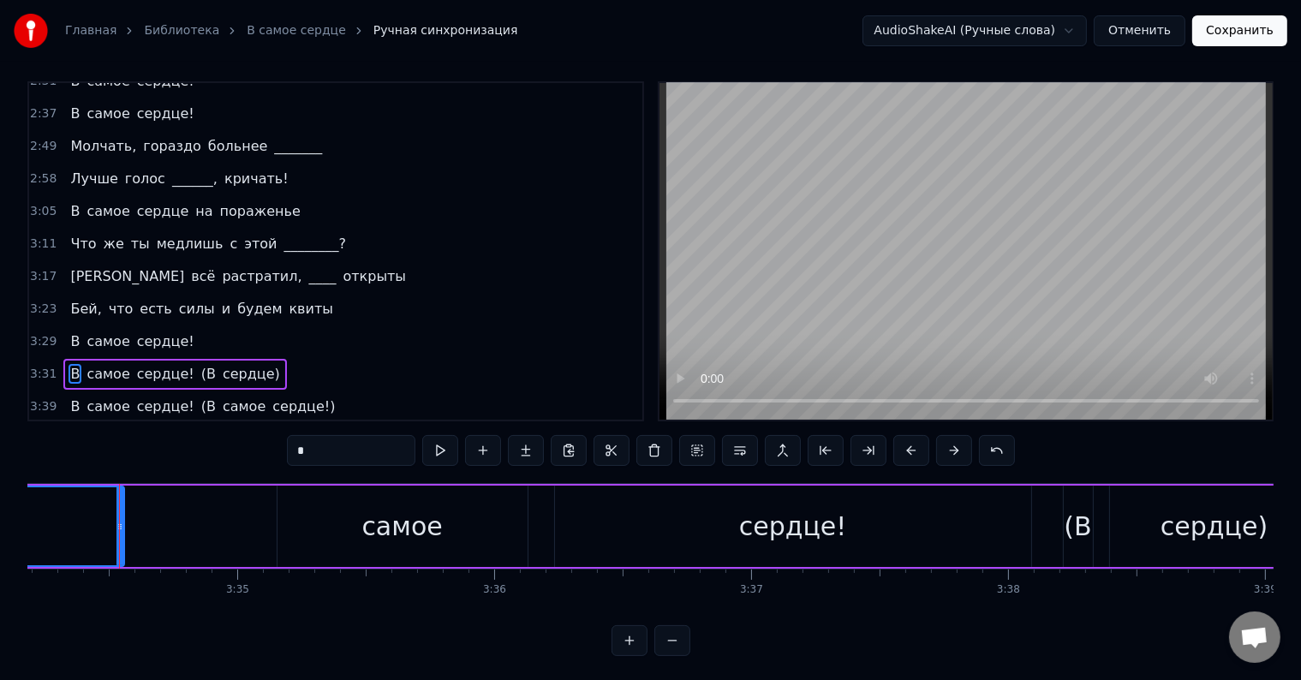
scroll to position [0, 55021]
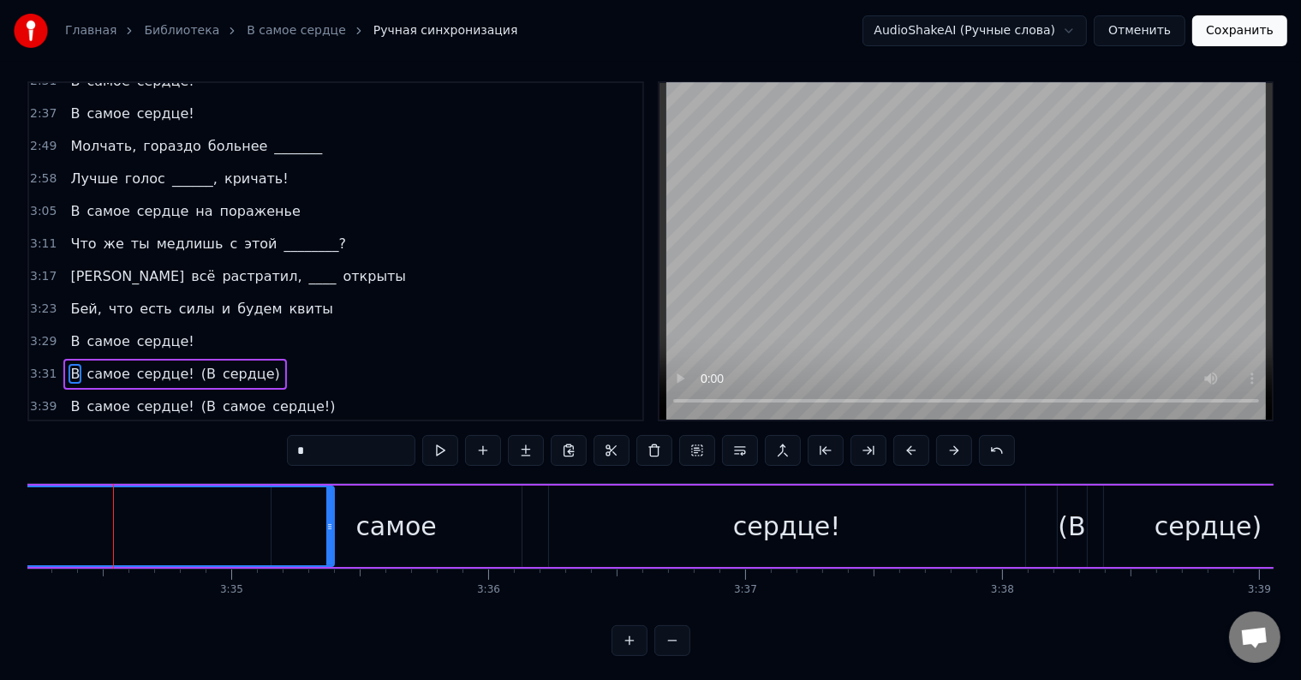
drag, startPoint x: 110, startPoint y: 526, endPoint x: 325, endPoint y: 531, distance: 215.8
click at [326, 531] on icon at bounding box center [329, 527] width 7 height 14
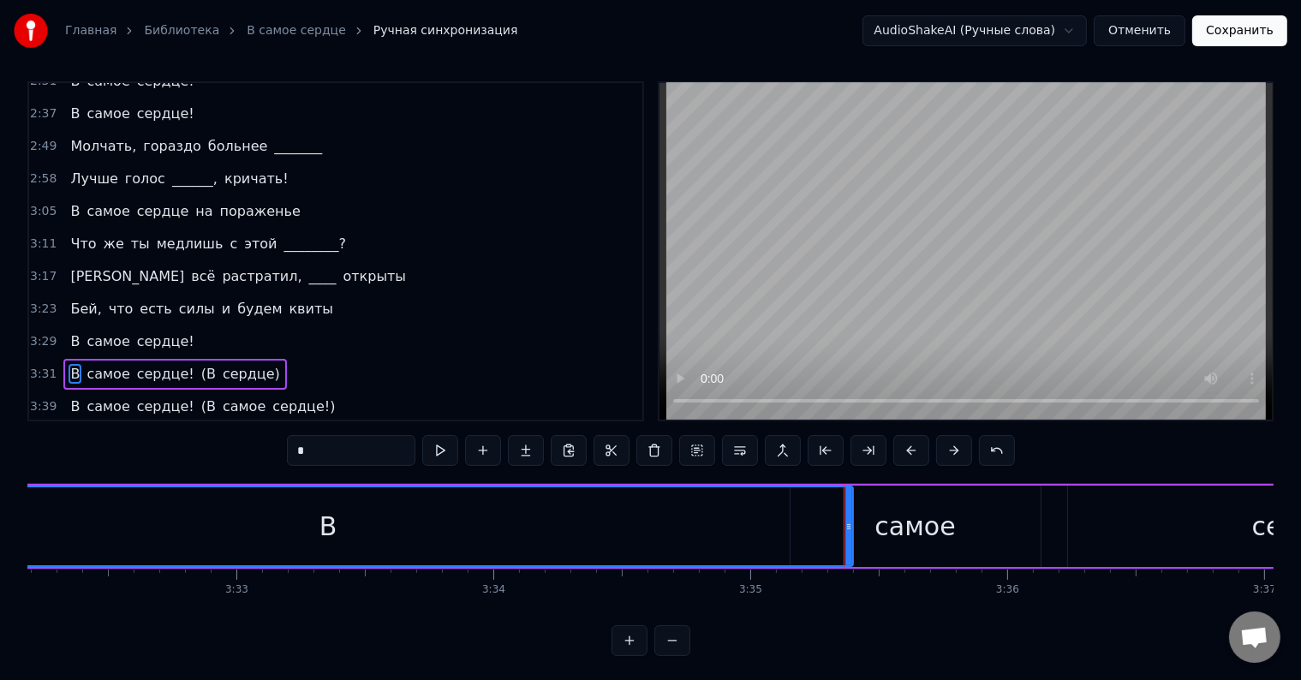
scroll to position [0, 54396]
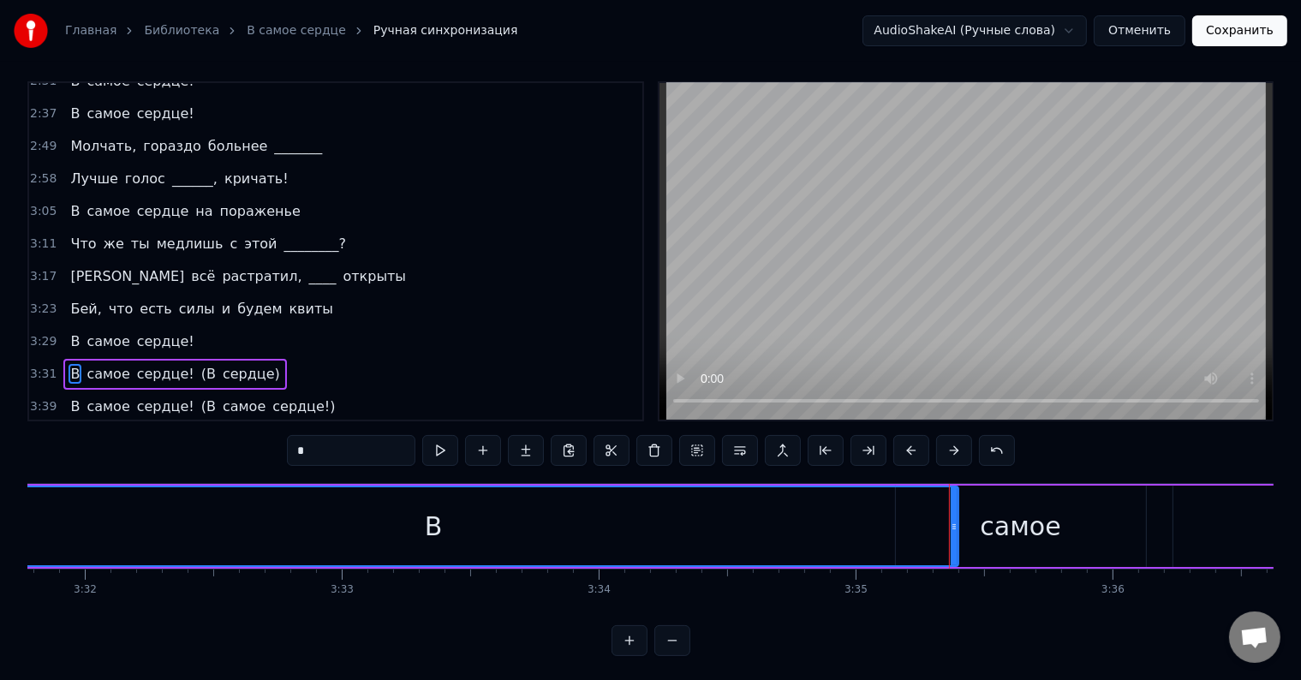
click at [445, 514] on div "В" at bounding box center [433, 526] width 1047 height 78
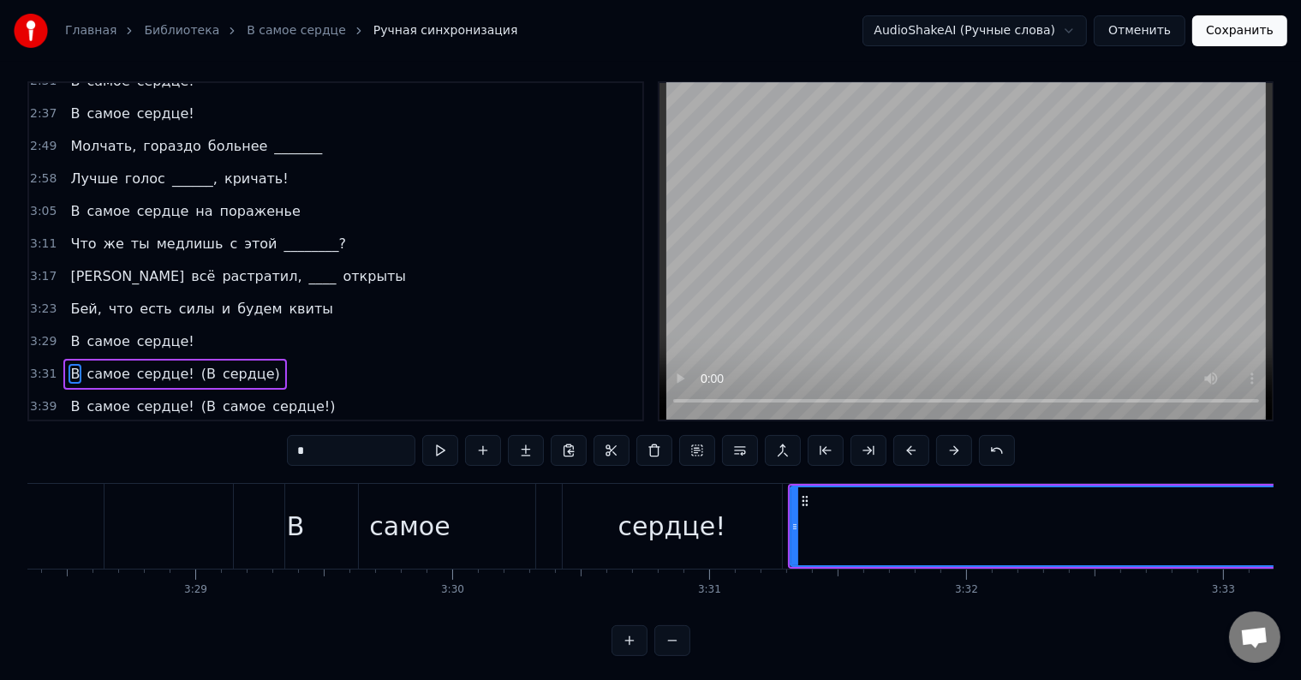
scroll to position [0, 53409]
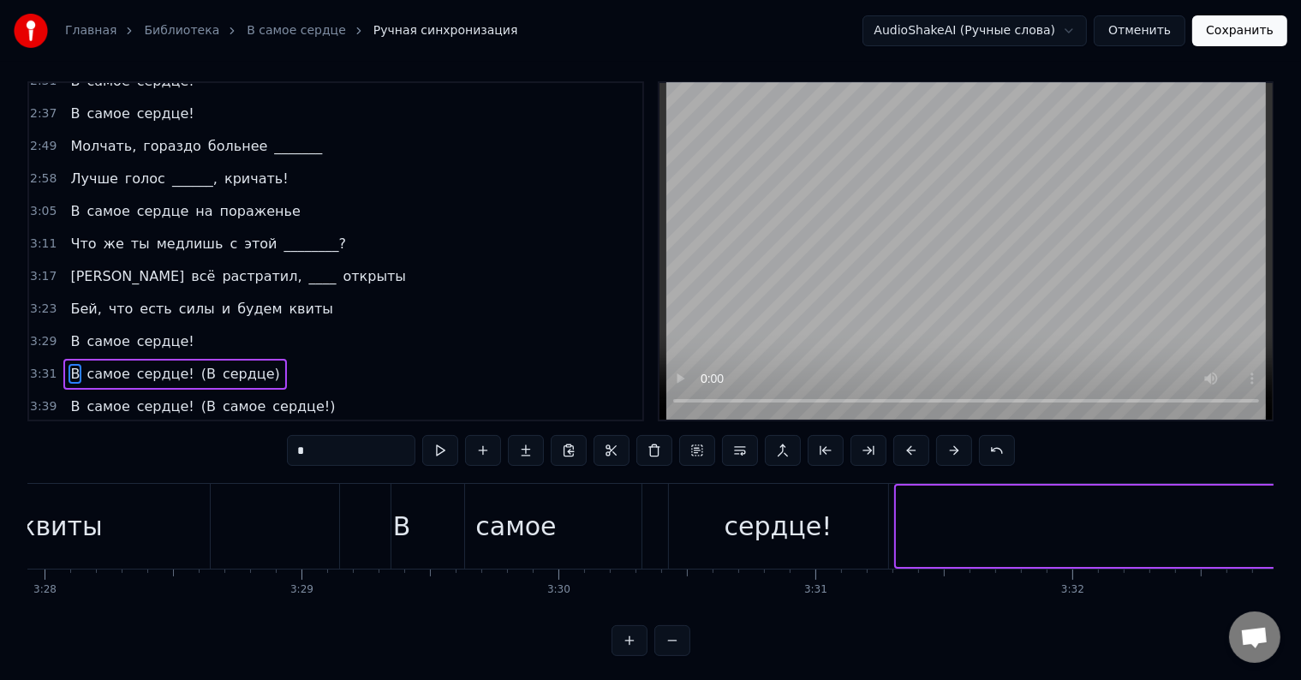
drag, startPoint x: 896, startPoint y: 522, endPoint x: 1285, endPoint y: 571, distance: 391.8
click at [1285, 571] on div "Главная Библиотека В самое сердце Ручная синхронизация AudioShakeAI (Ручные сло…" at bounding box center [650, 324] width 1301 height 664
click at [745, 537] on div "сердце!" at bounding box center [778, 526] width 108 height 39
type input "*******"
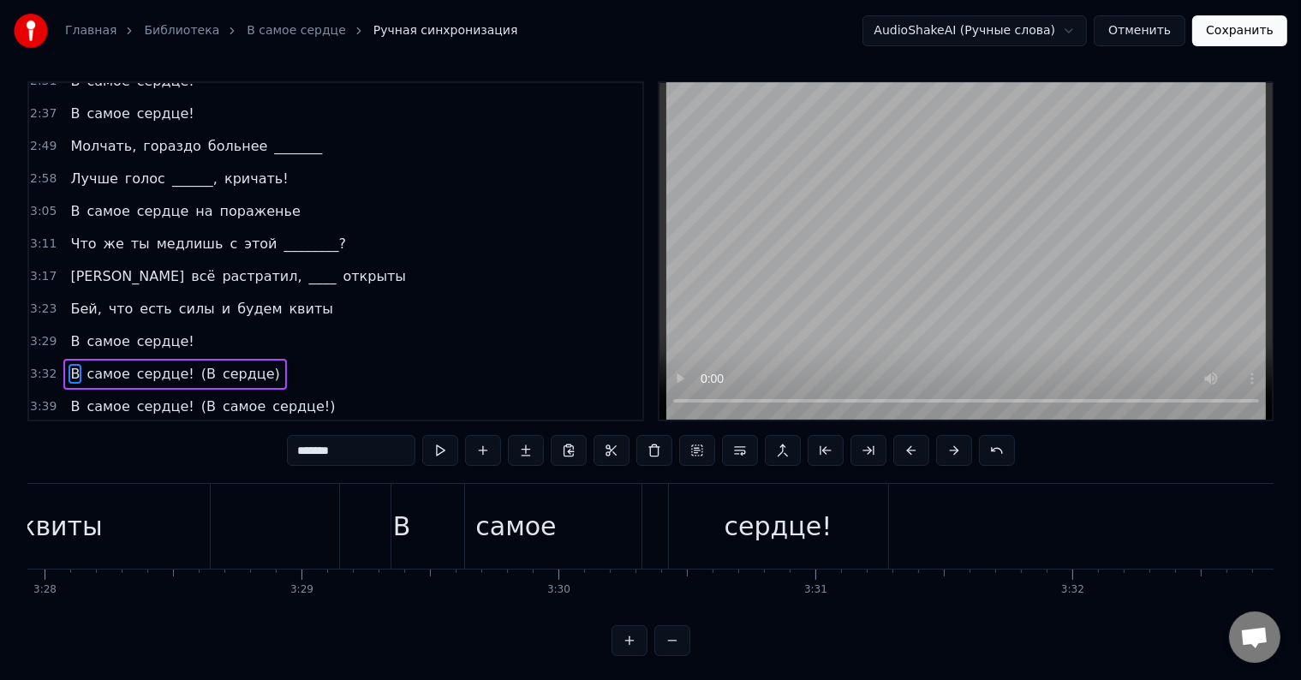
scroll to position [0, 0]
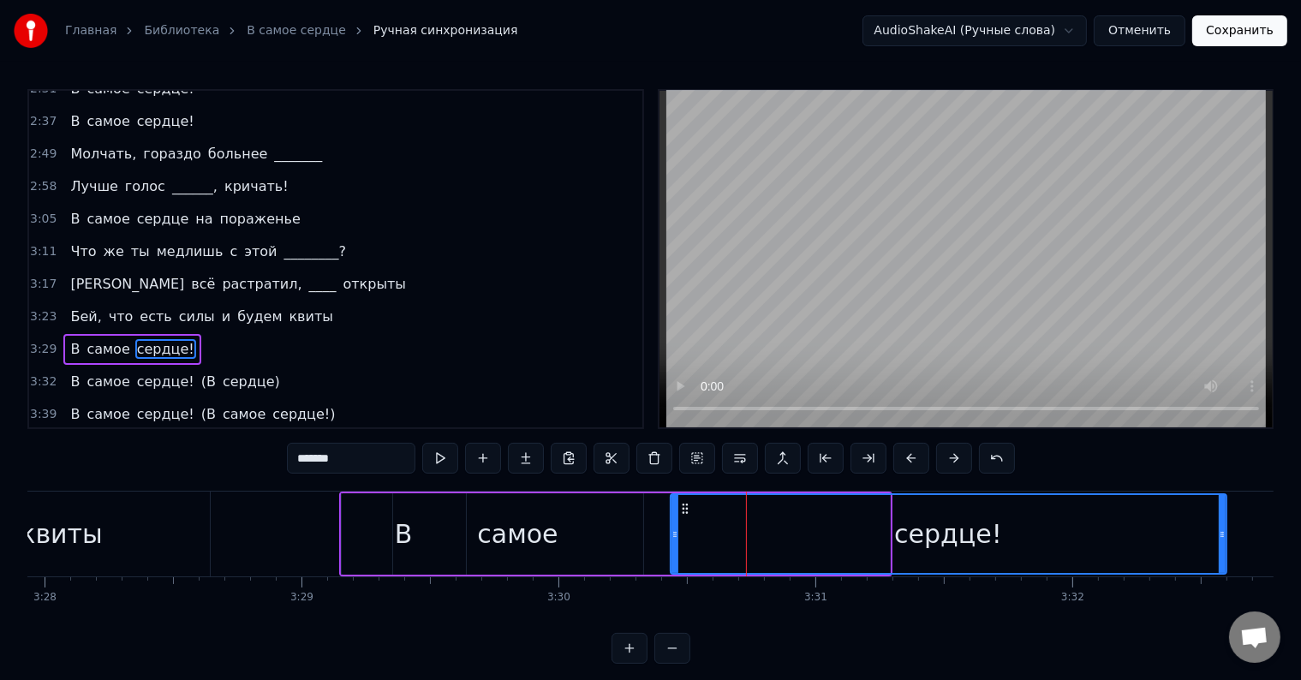
drag, startPoint x: 885, startPoint y: 537, endPoint x: 1230, endPoint y: 560, distance: 345.8
click at [1225, 560] on div at bounding box center [1221, 534] width 7 height 78
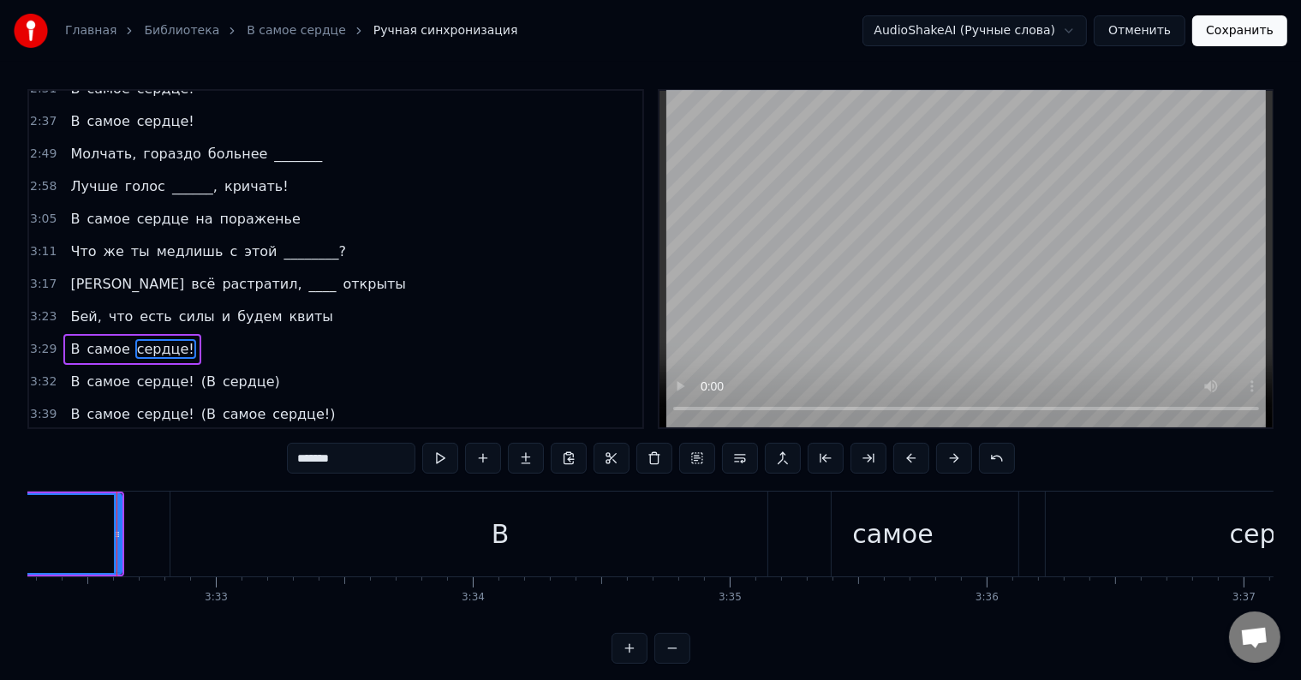
scroll to position [0, 54526]
click at [210, 366] on div "3:32 В самое сердце! (В сердце)" at bounding box center [335, 382] width 613 height 33
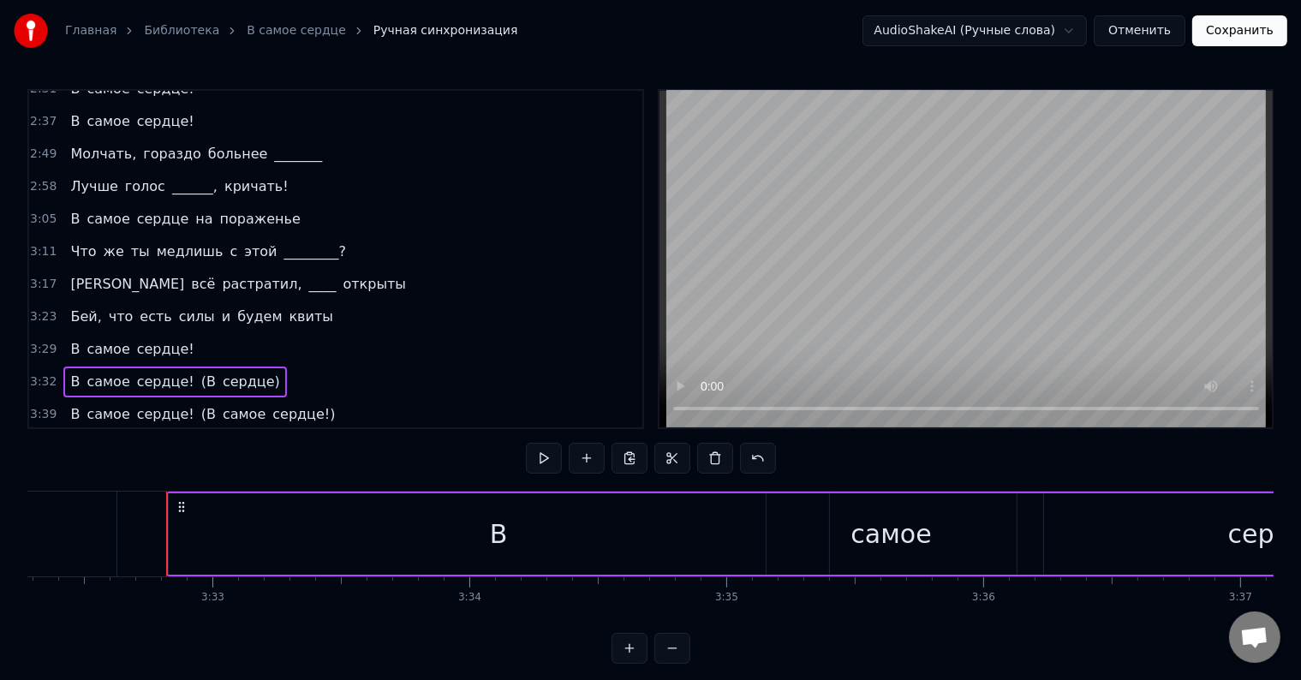
click at [223, 333] on div "3:29 В самое сердце!" at bounding box center [335, 349] width 613 height 33
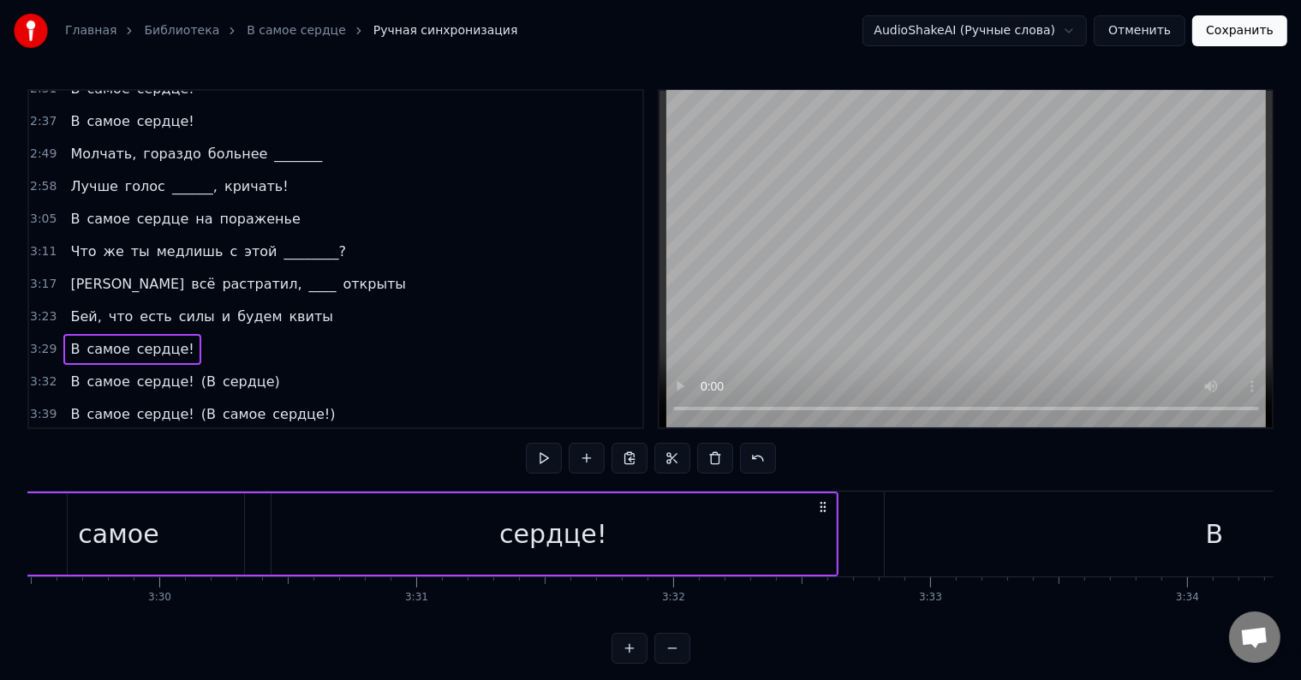
scroll to position [0, 53634]
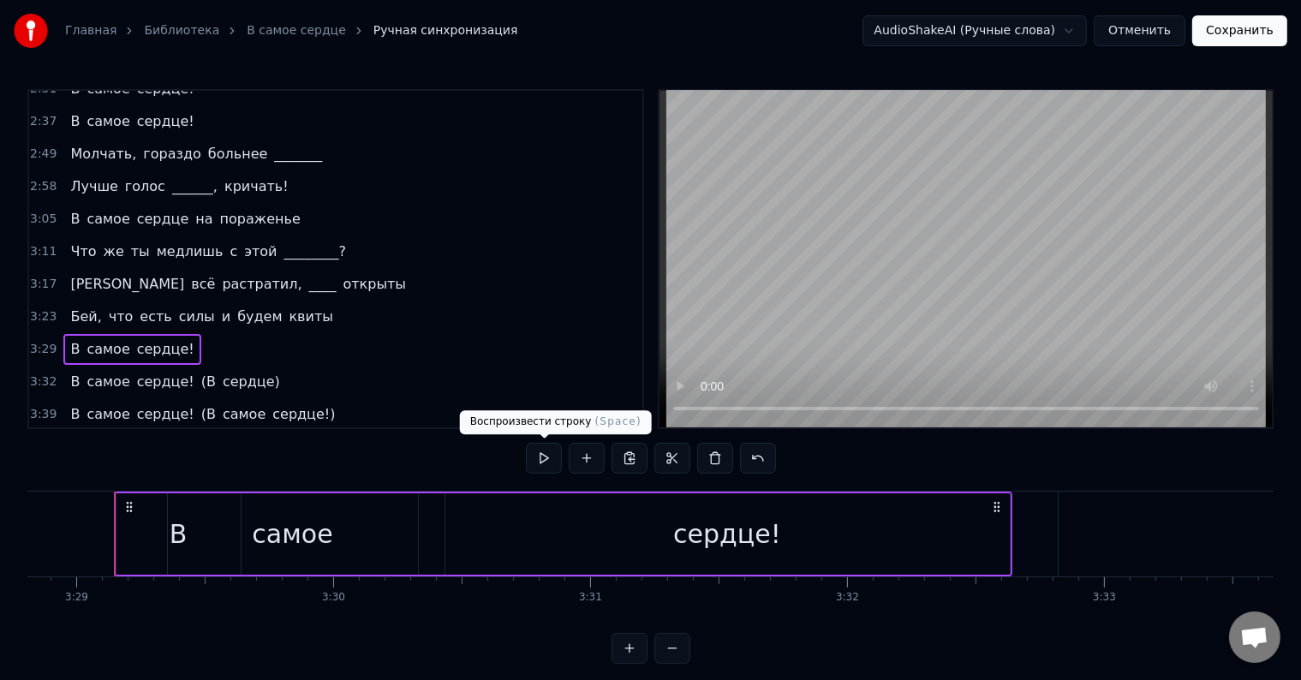
click at [537, 464] on button at bounding box center [544, 458] width 36 height 31
click at [286, 366] on div "3:32 В самое сердце! (В сердце)" at bounding box center [335, 382] width 613 height 33
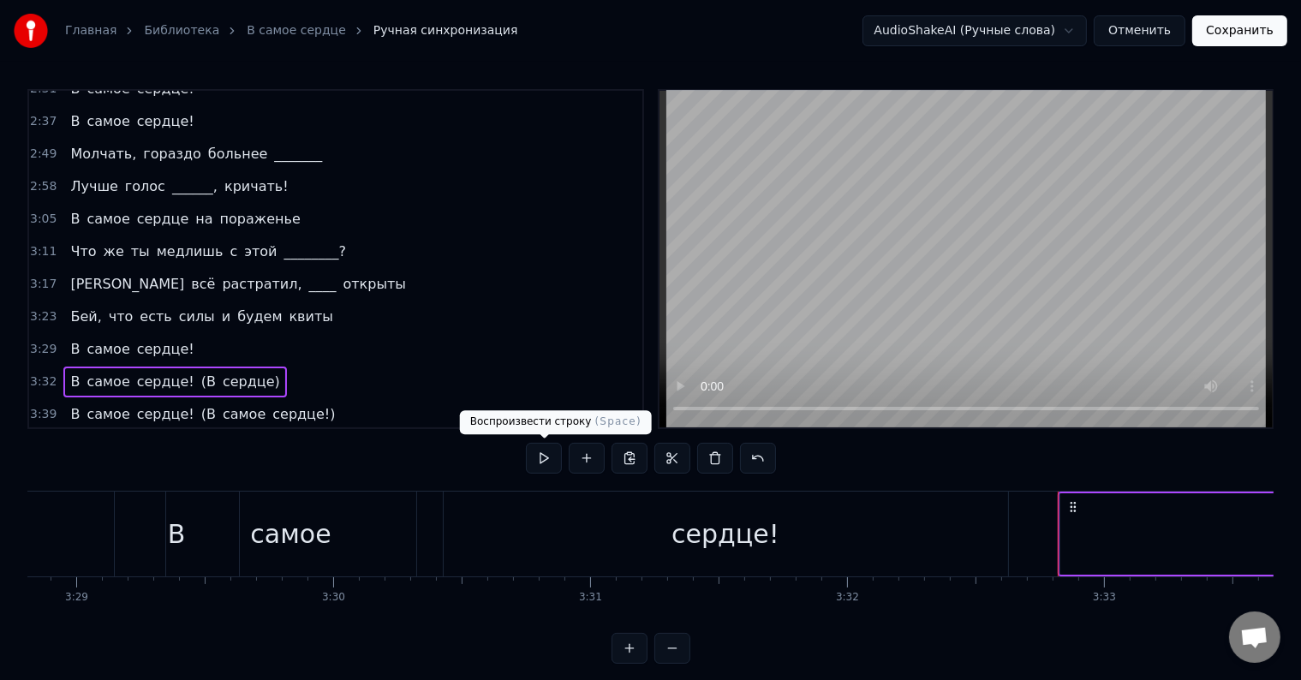
click at [544, 457] on button at bounding box center [544, 458] width 36 height 31
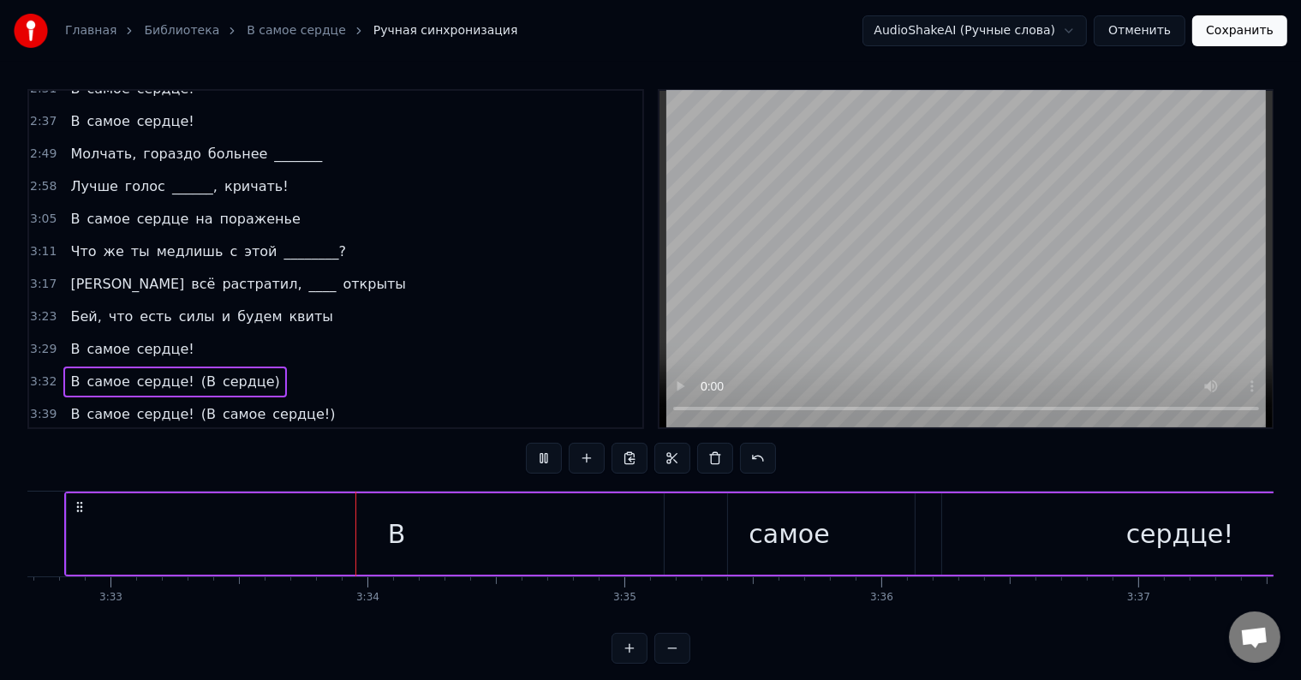
scroll to position [0, 54709]
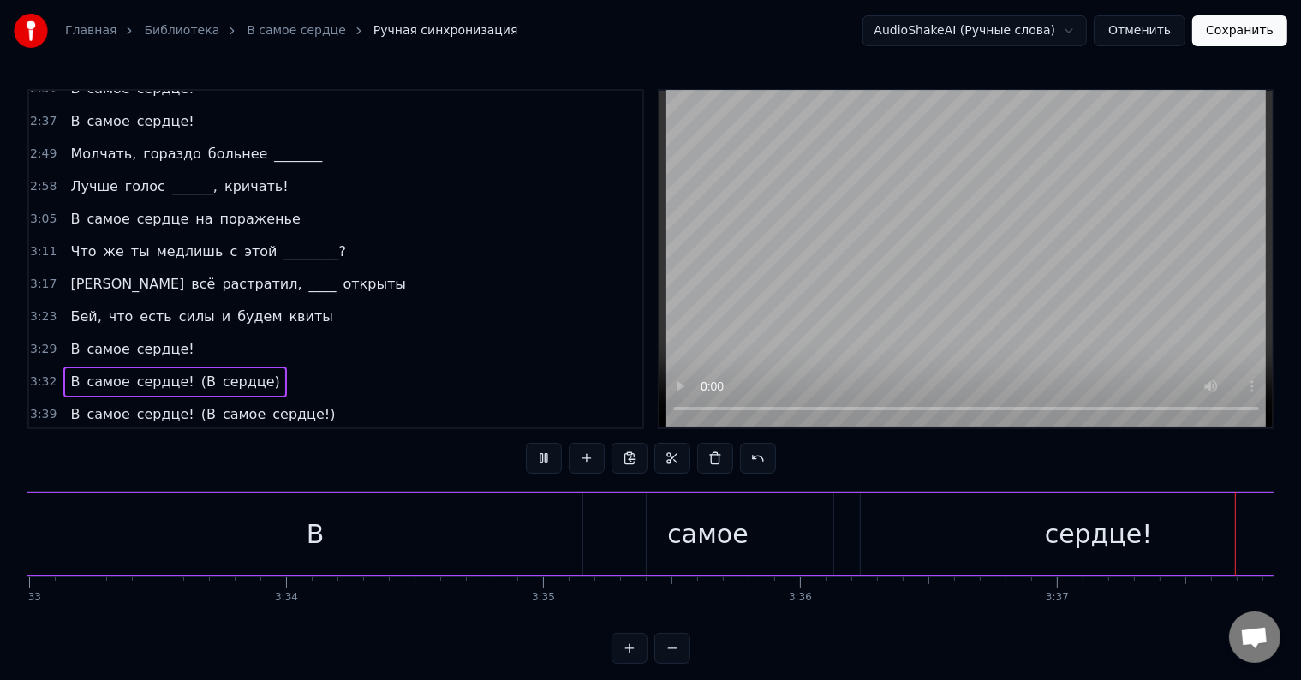
click at [263, 535] on div "В" at bounding box center [315, 533] width 660 height 81
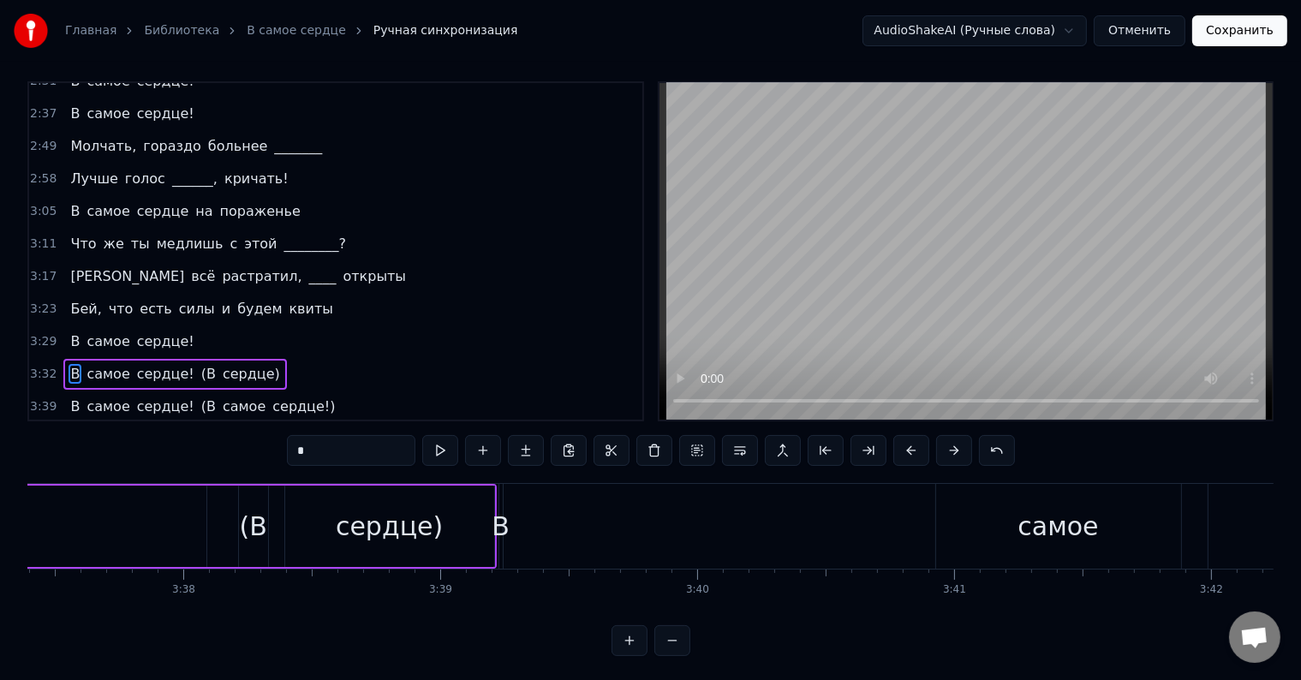
scroll to position [0, 55843]
type input "*******"
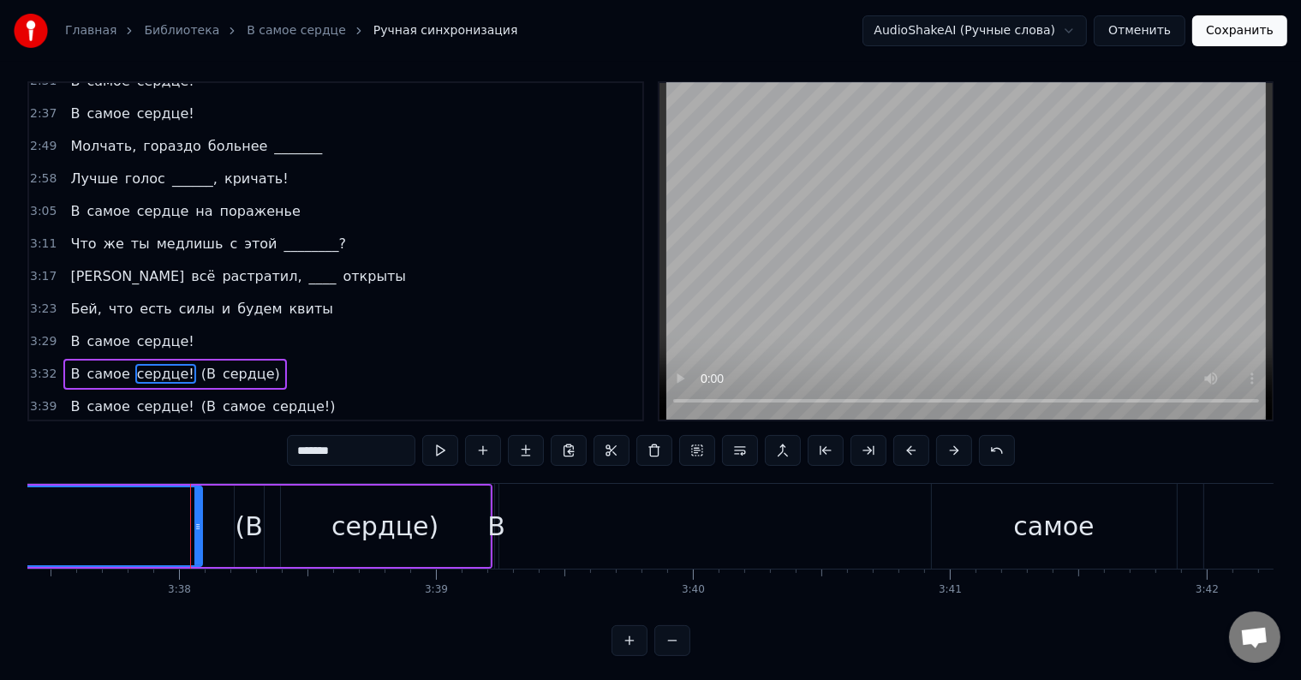
click at [182, 325] on div "3:29 В самое сердце!" at bounding box center [335, 341] width 613 height 33
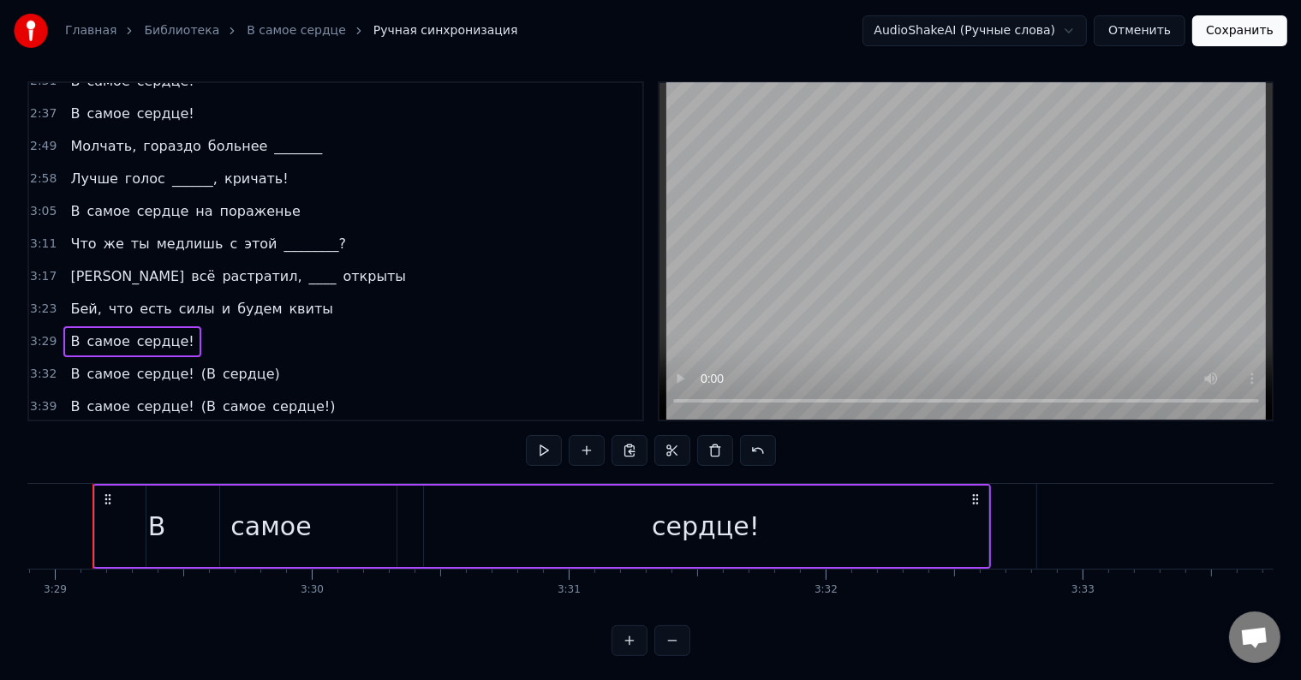
scroll to position [0, 53634]
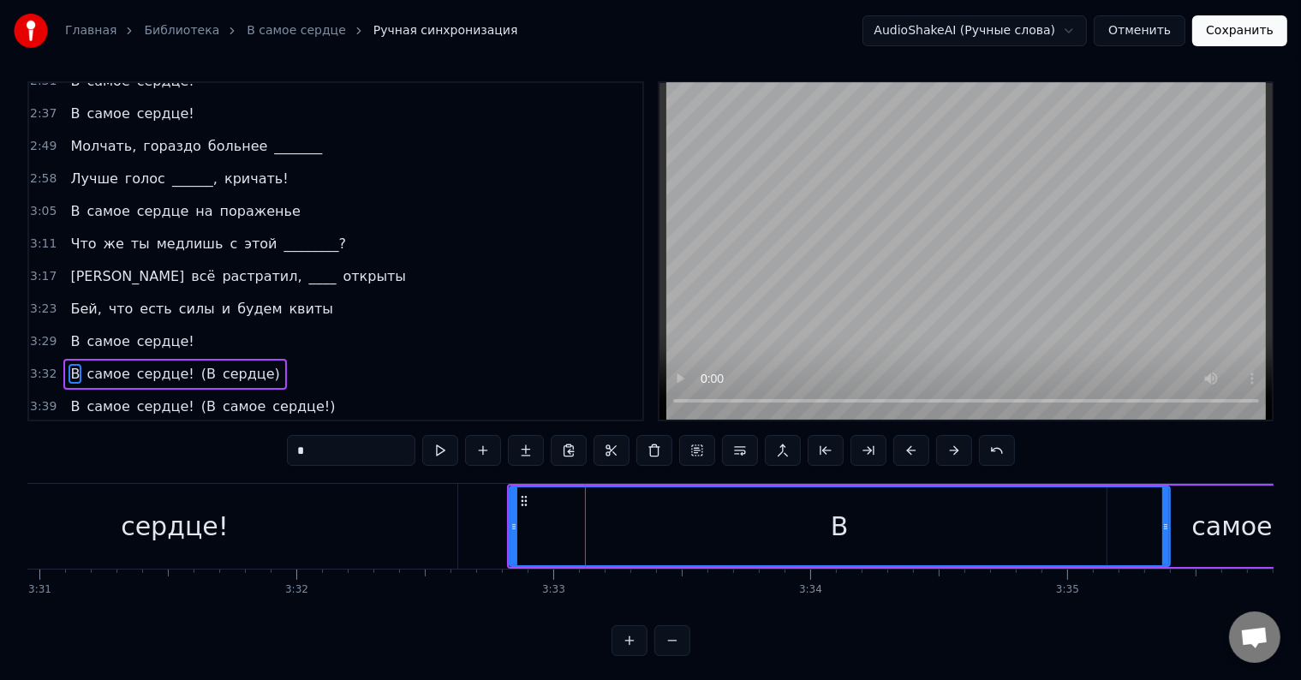
scroll to position [0, 54290]
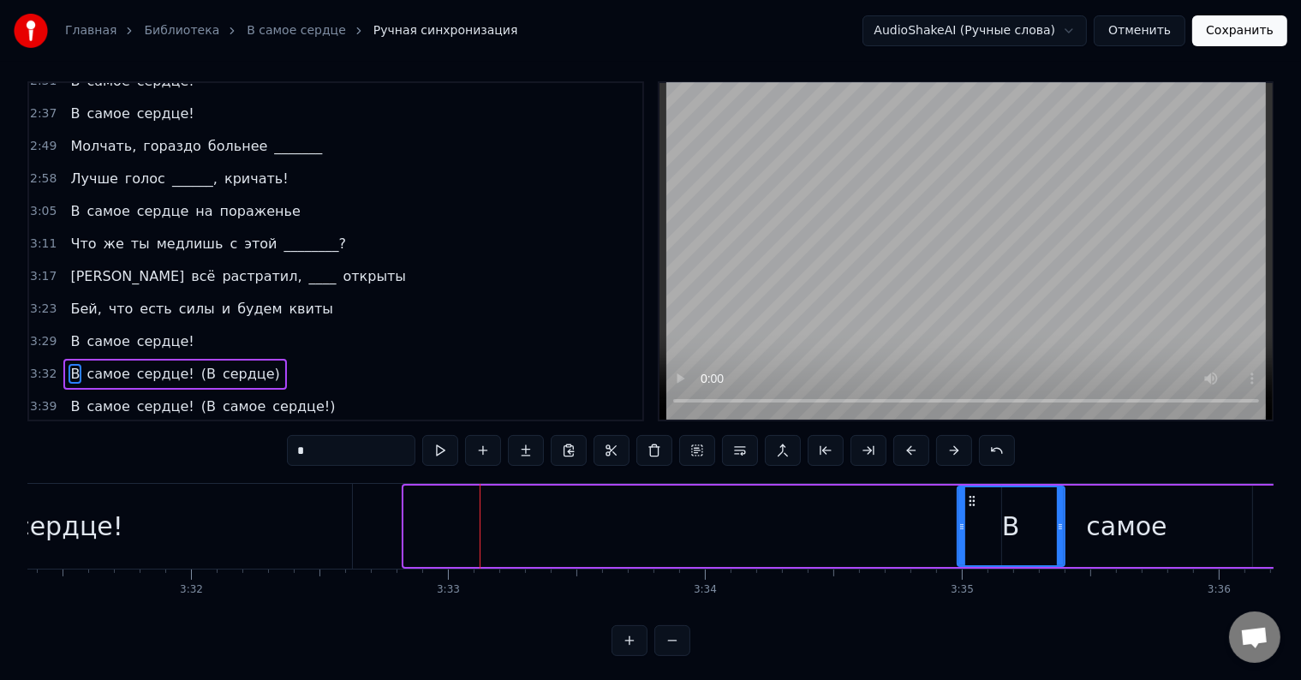
drag, startPoint x: 406, startPoint y: 517, endPoint x: 959, endPoint y: 546, distance: 553.9
click at [959, 546] on div at bounding box center [961, 526] width 7 height 78
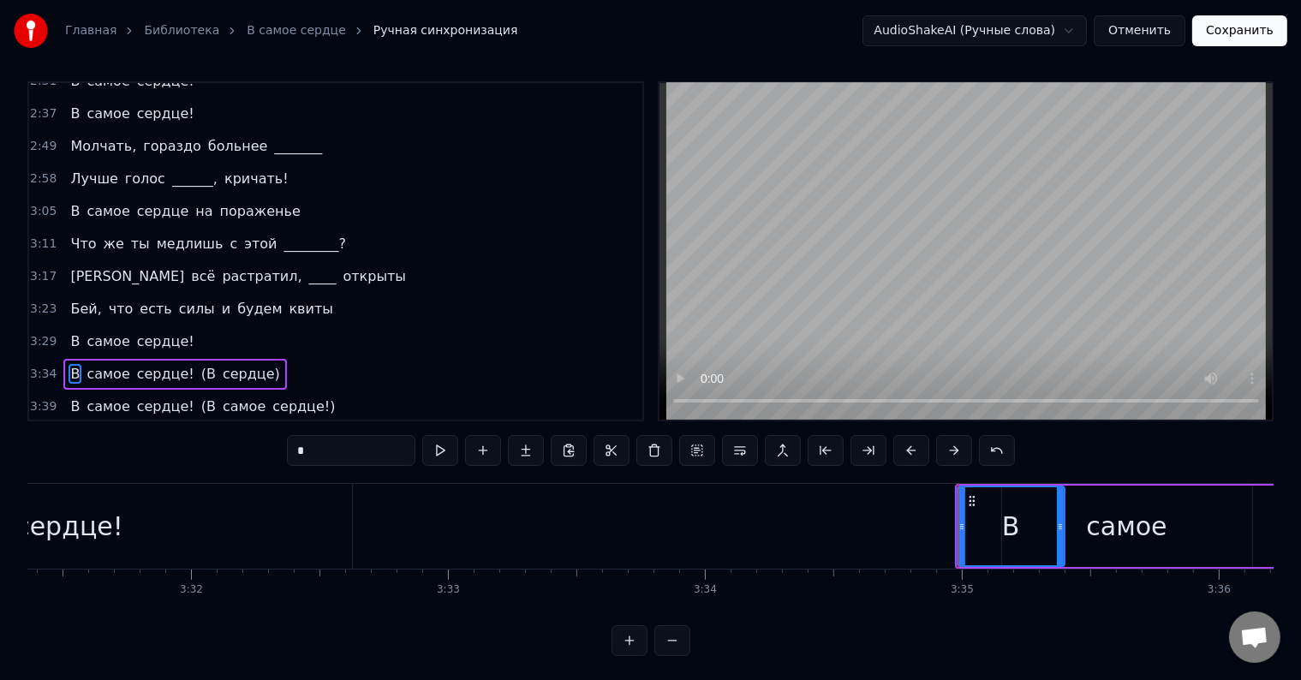
click at [271, 358] on div "3:34 В самое сердце! (В сердце)" at bounding box center [335, 374] width 613 height 33
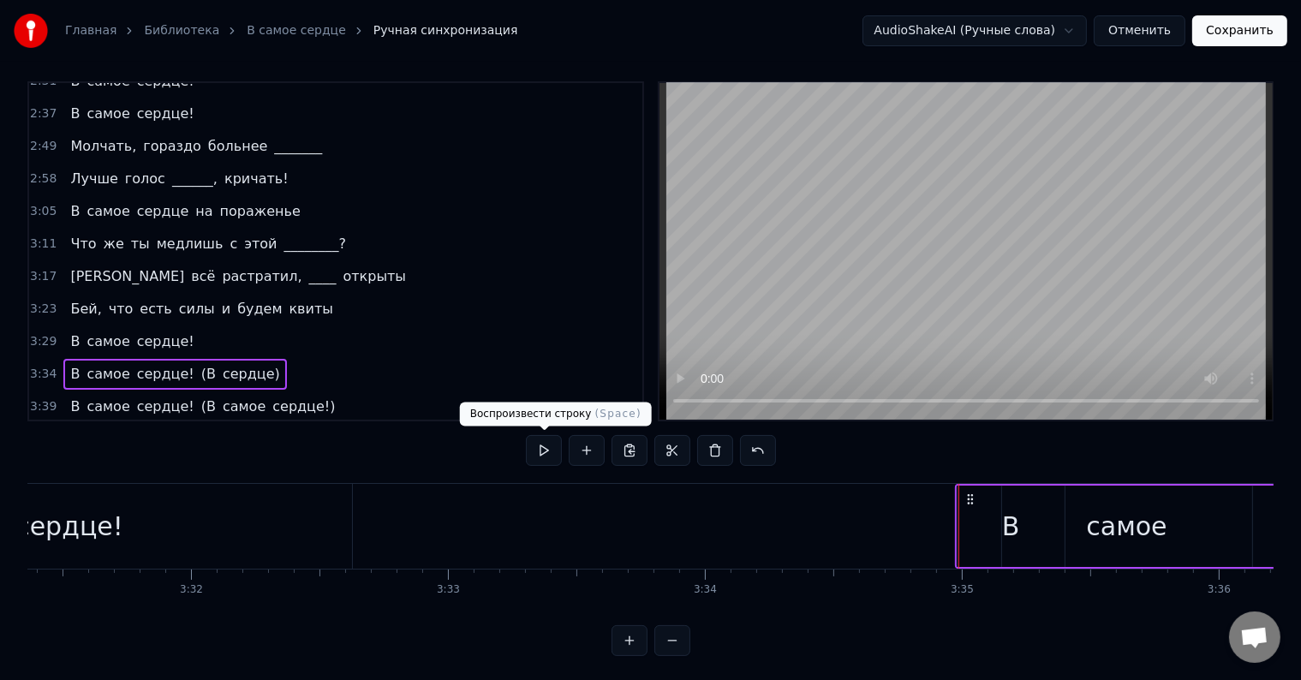
click at [535, 445] on button at bounding box center [544, 450] width 36 height 31
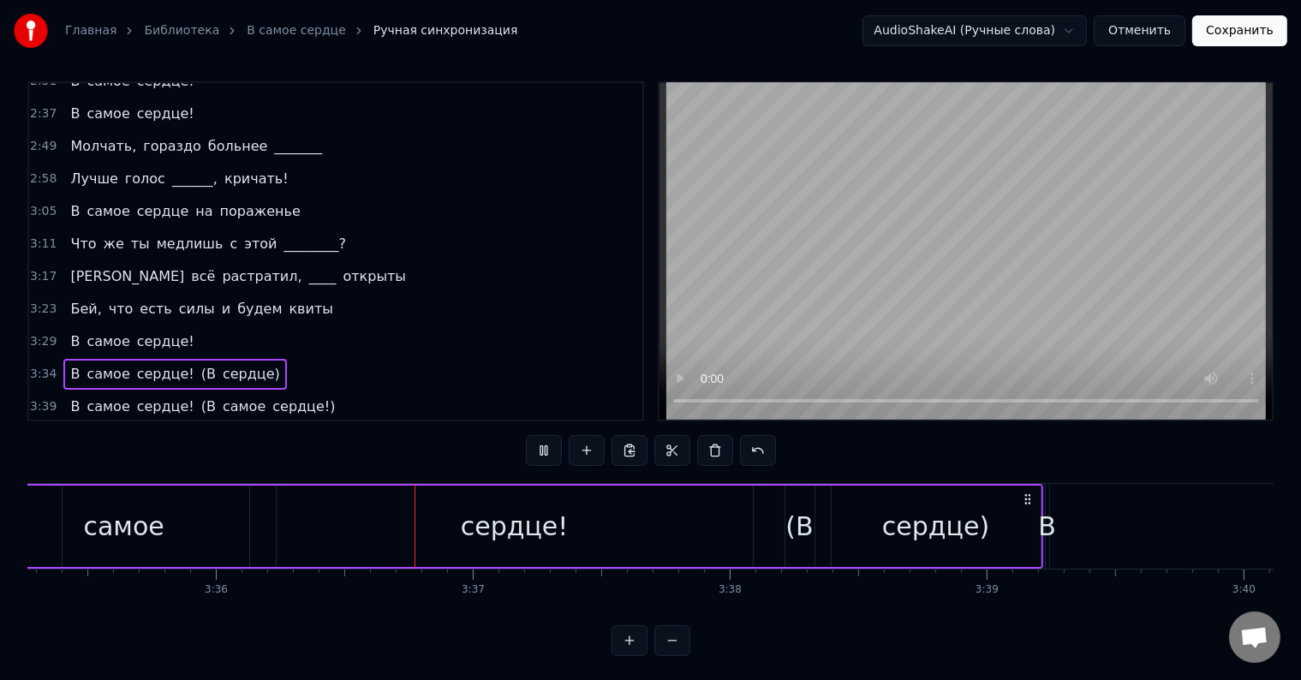
scroll to position [0, 55429]
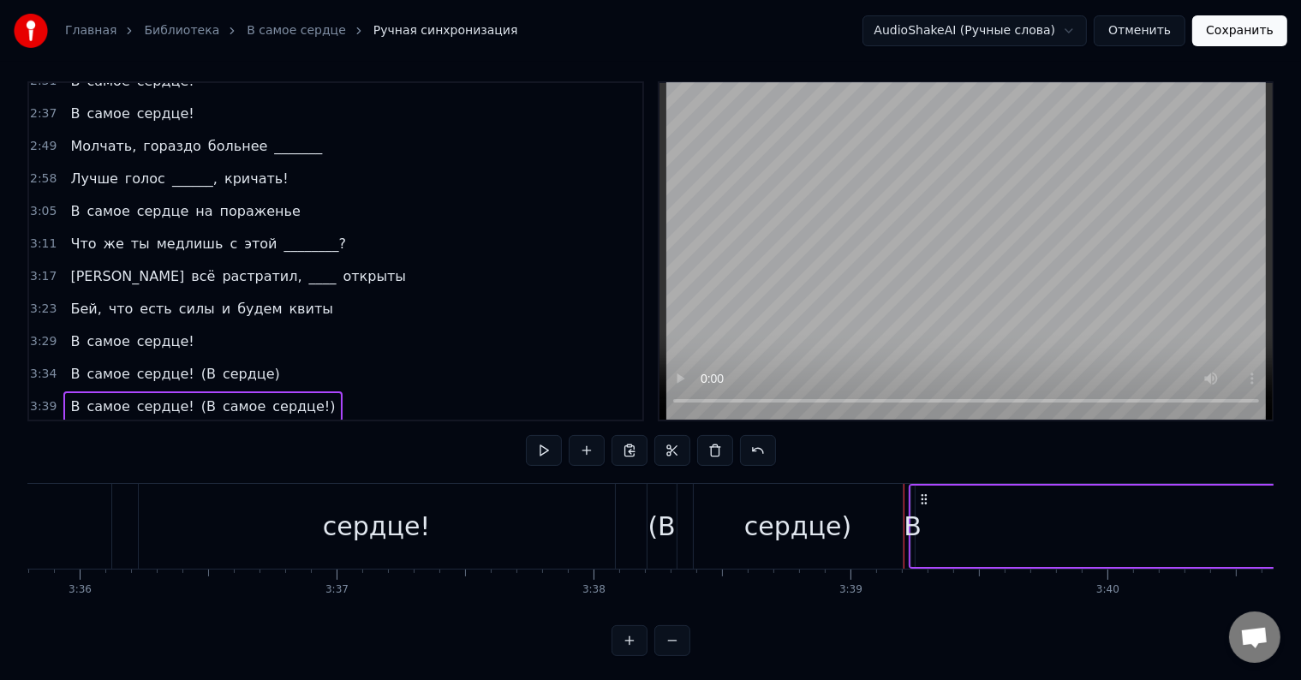
click at [911, 521] on div "В" at bounding box center [912, 526] width 18 height 39
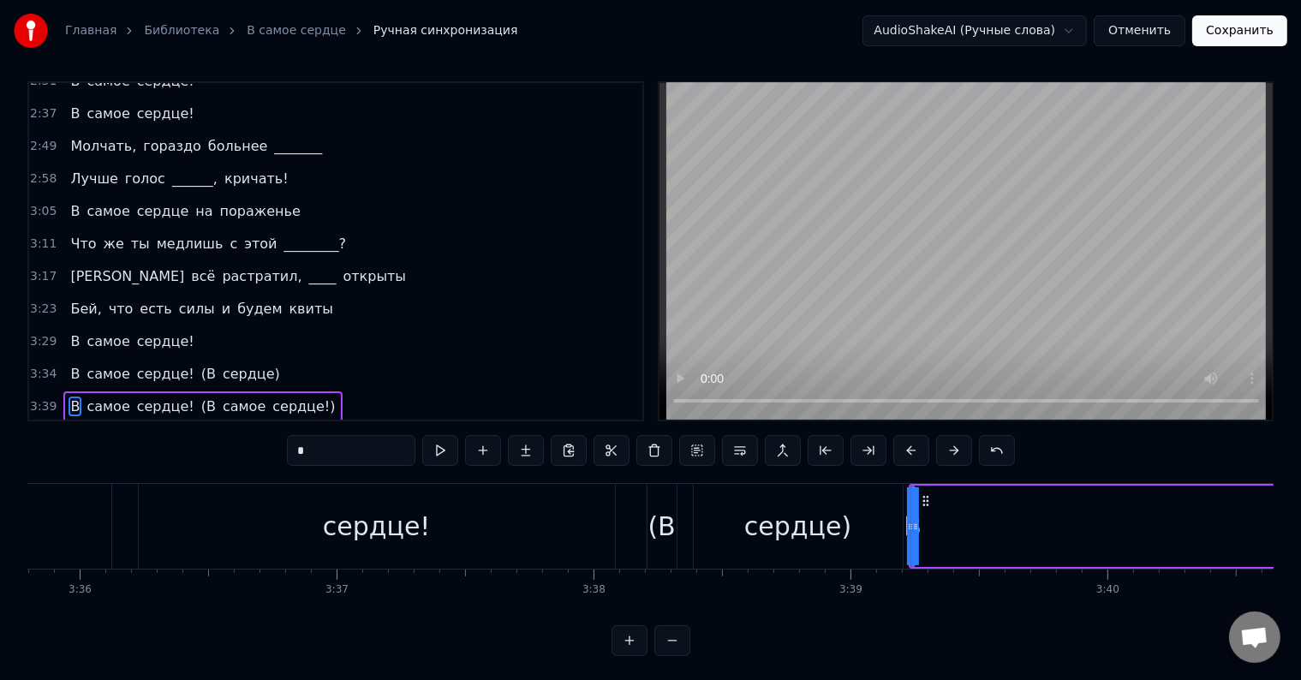
scroll to position [26, 0]
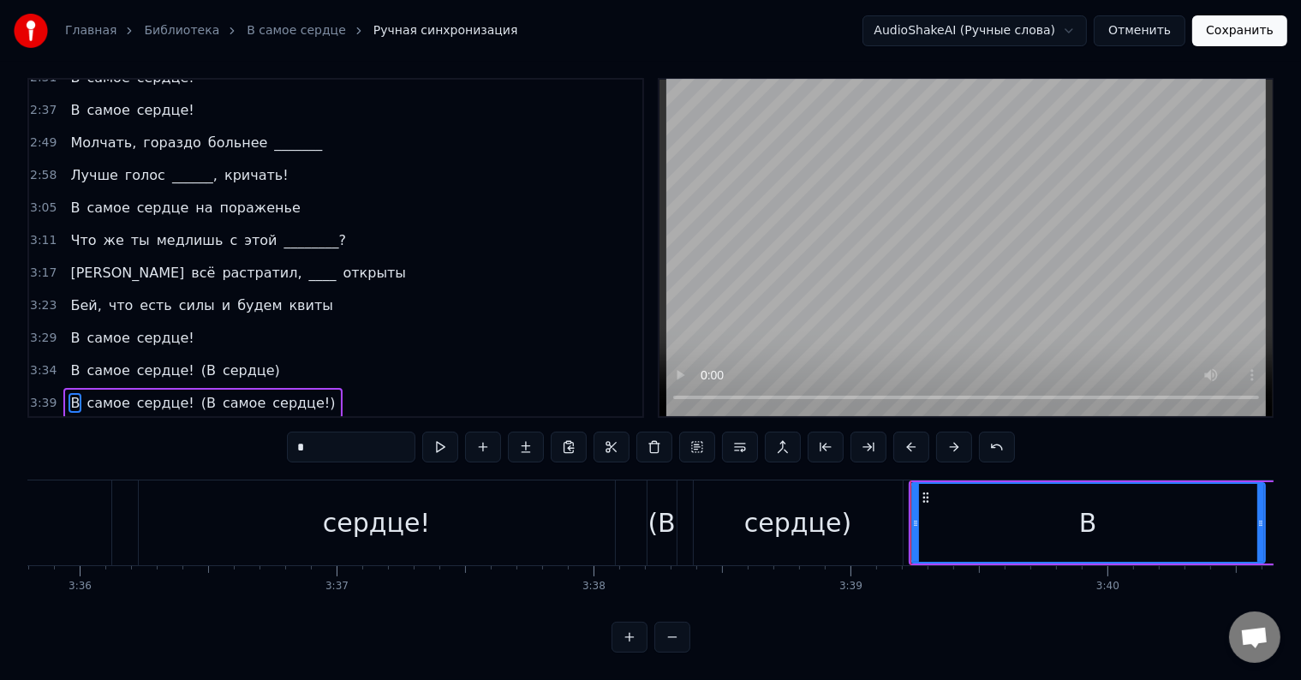
drag, startPoint x: 913, startPoint y: 519, endPoint x: 1263, endPoint y: 532, distance: 350.4
click at [1263, 532] on div at bounding box center [1260, 523] width 7 height 78
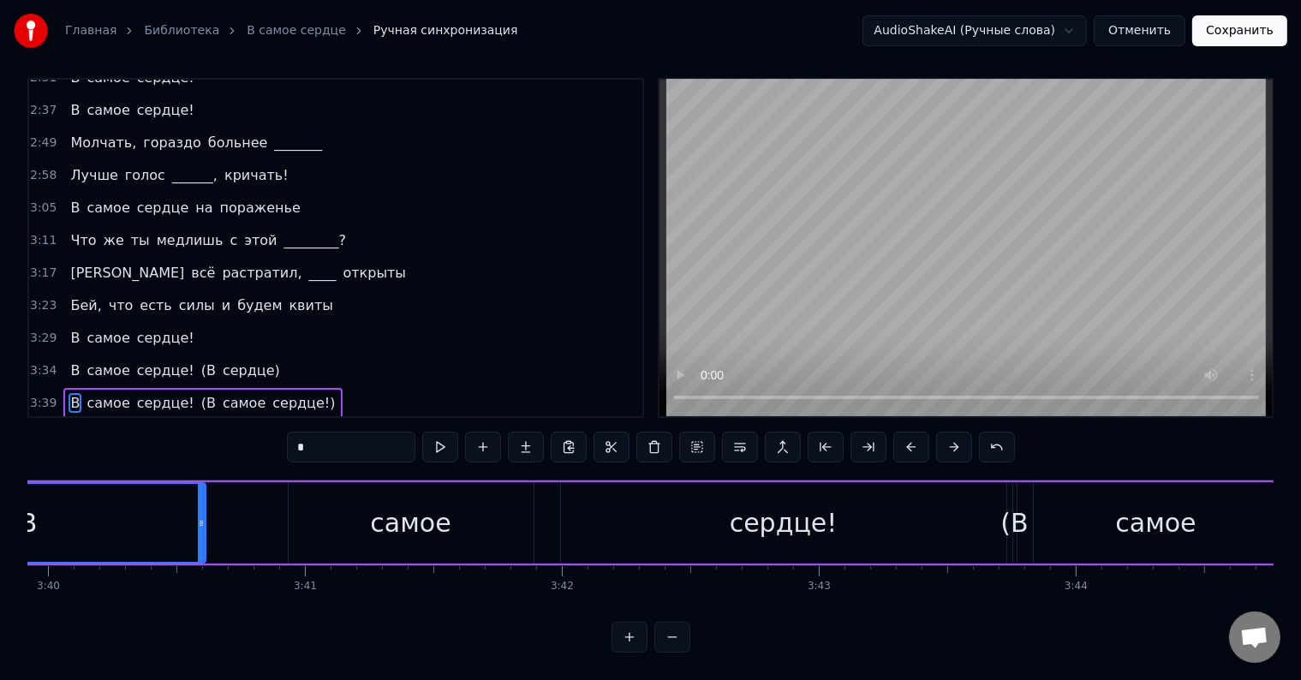
scroll to position [0, 56577]
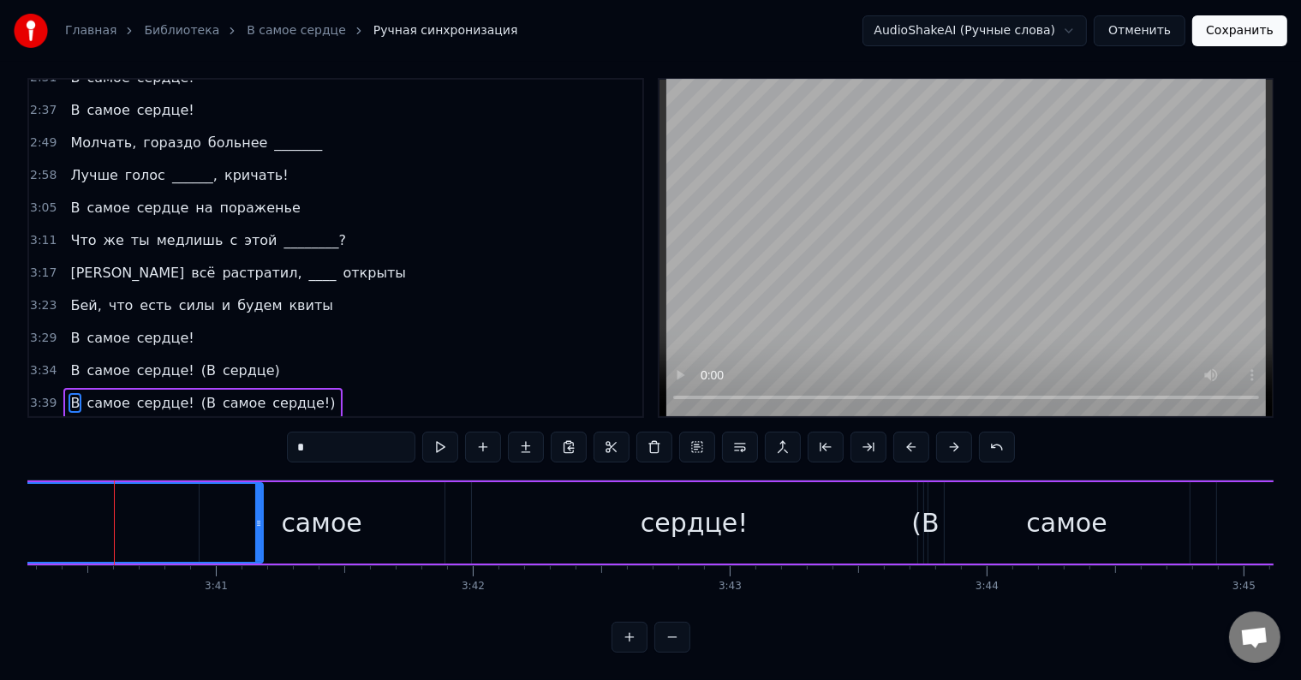
drag, startPoint x: 110, startPoint y: 502, endPoint x: 256, endPoint y: 521, distance: 147.6
click at [256, 521] on div at bounding box center [258, 523] width 7 height 78
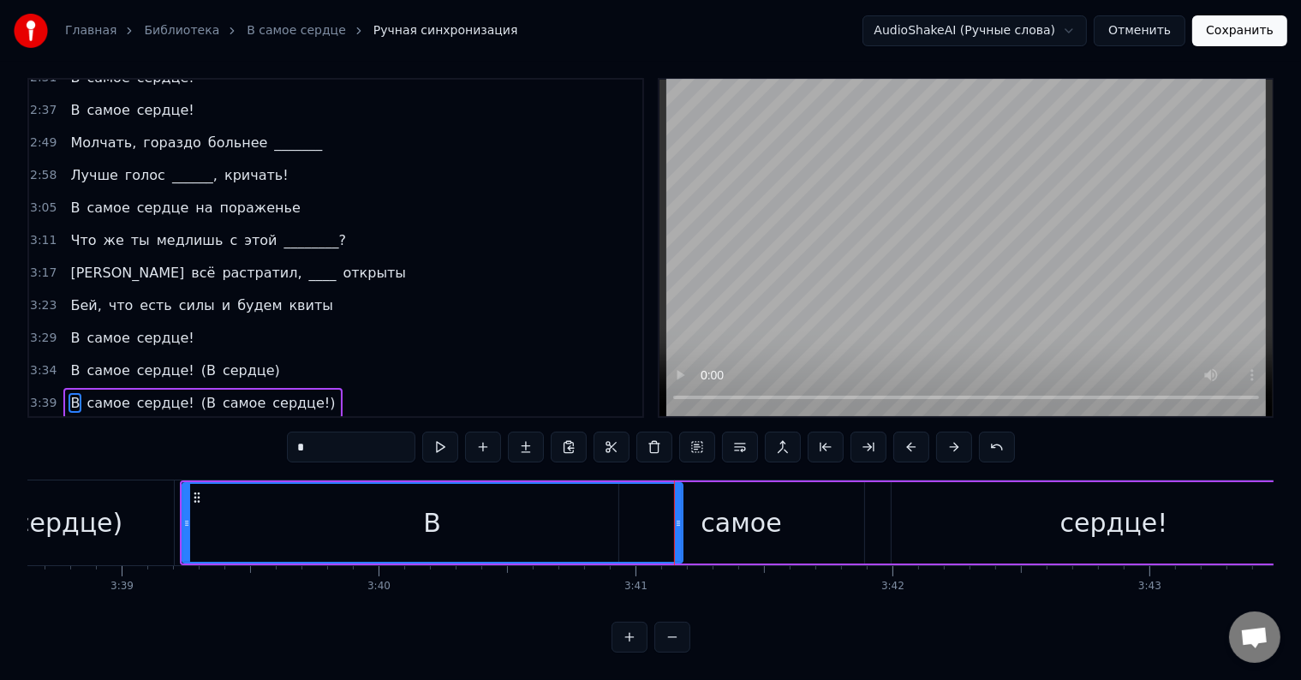
scroll to position [0, 55912]
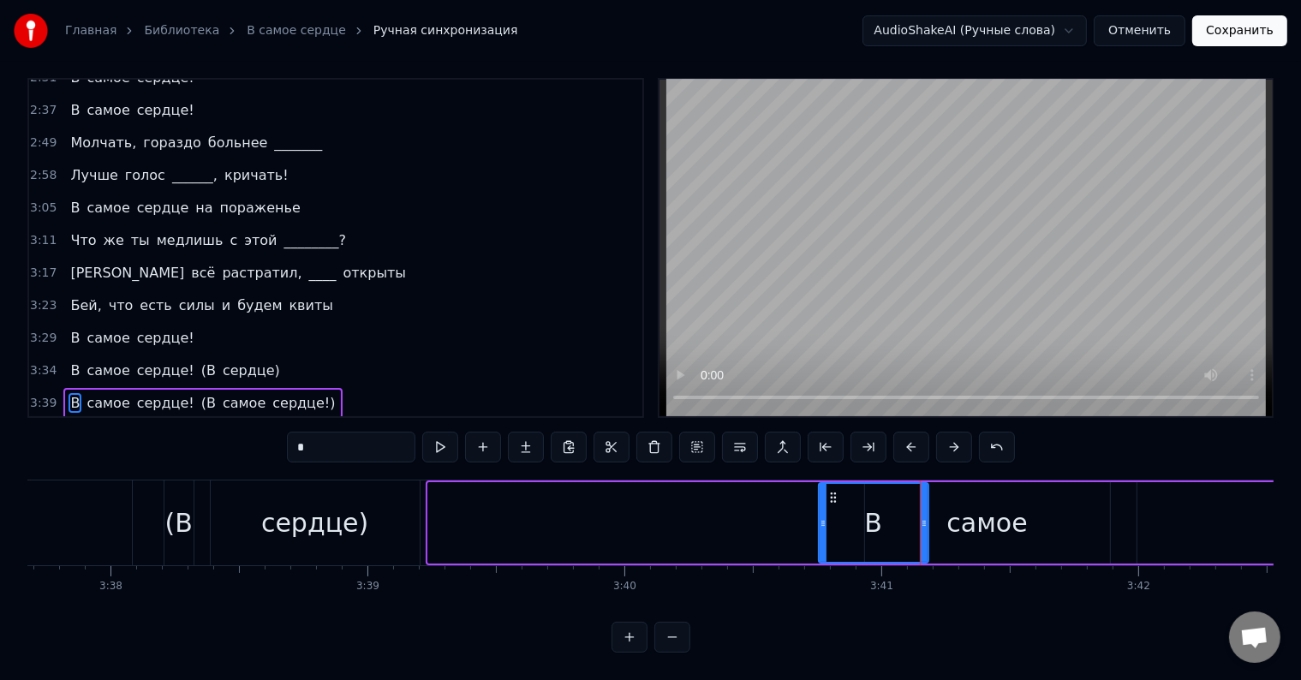
drag, startPoint x: 428, startPoint y: 508, endPoint x: 819, endPoint y: 543, distance: 392.0
click at [819, 543] on div at bounding box center [822, 523] width 7 height 78
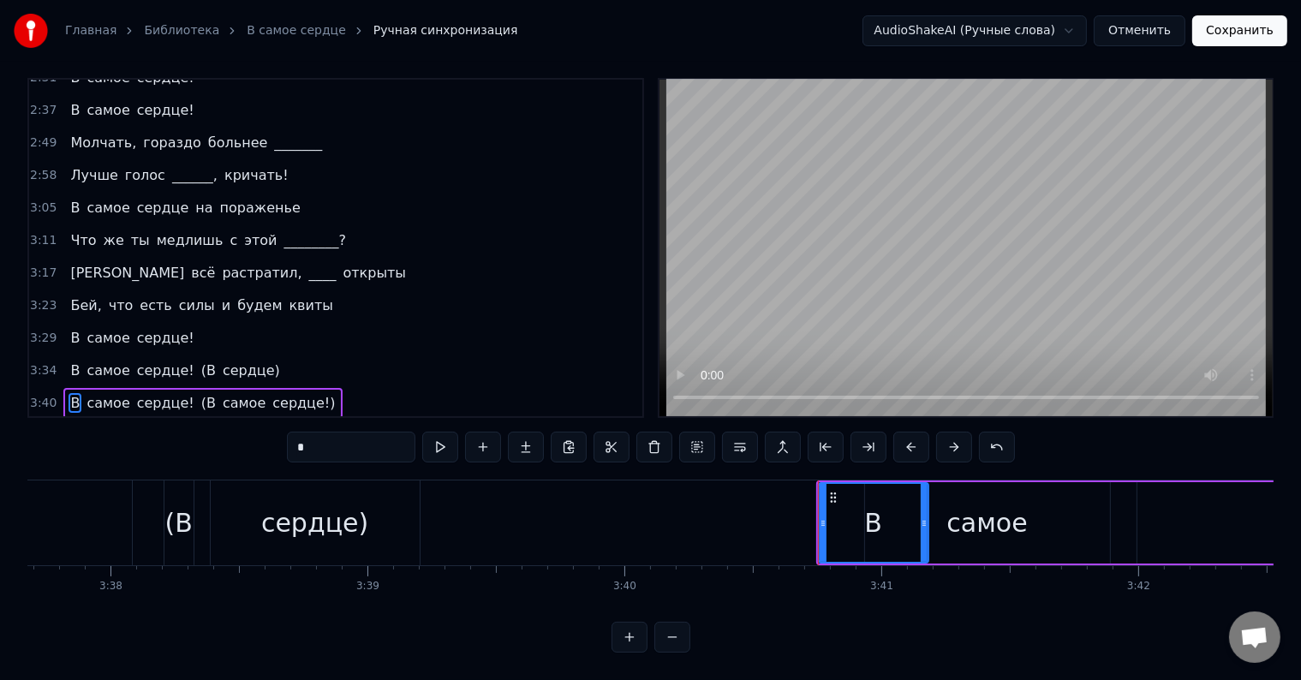
click at [267, 522] on div "сердце)" at bounding box center [315, 522] width 209 height 85
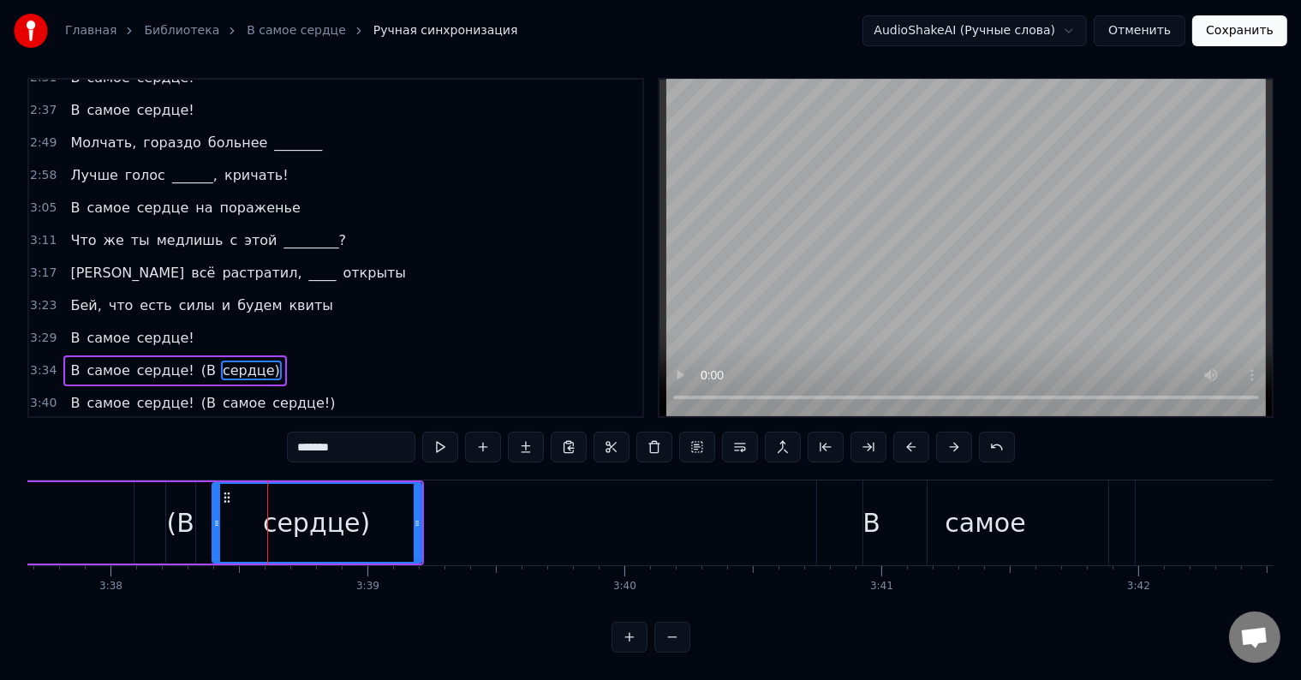
scroll to position [8, 0]
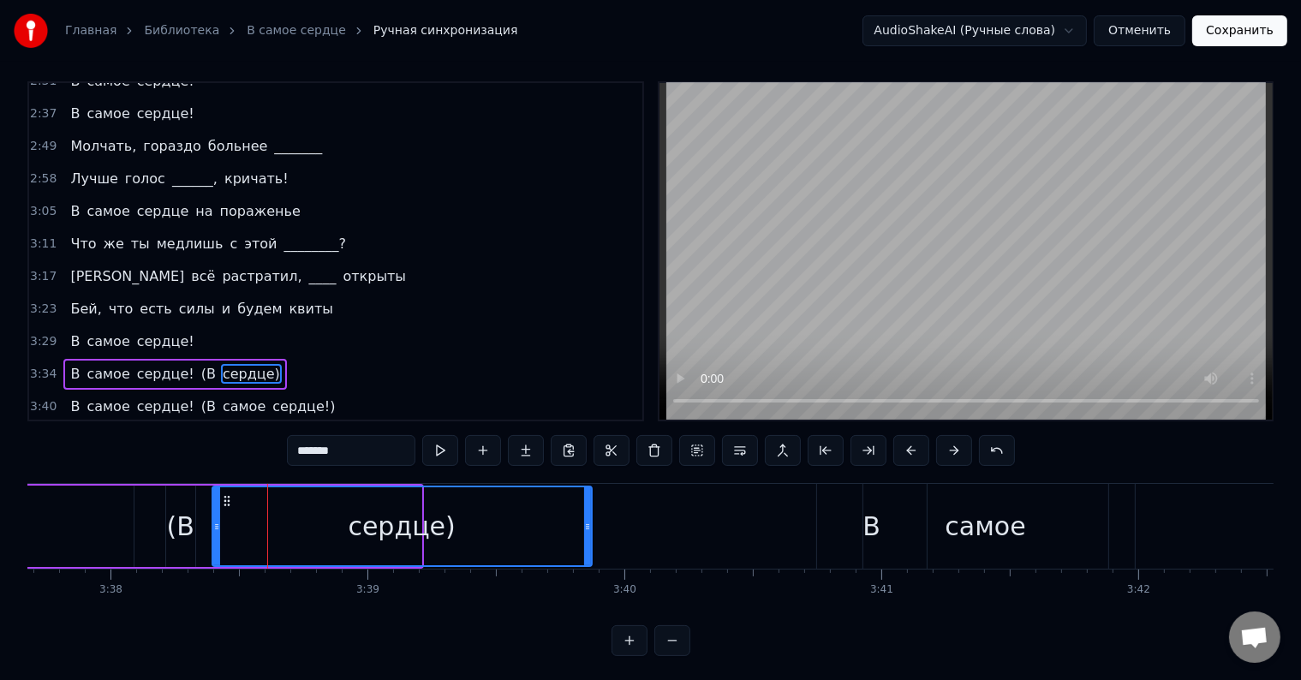
drag, startPoint x: 424, startPoint y: 524, endPoint x: 584, endPoint y: 544, distance: 161.3
click at [584, 544] on div at bounding box center [587, 526] width 7 height 78
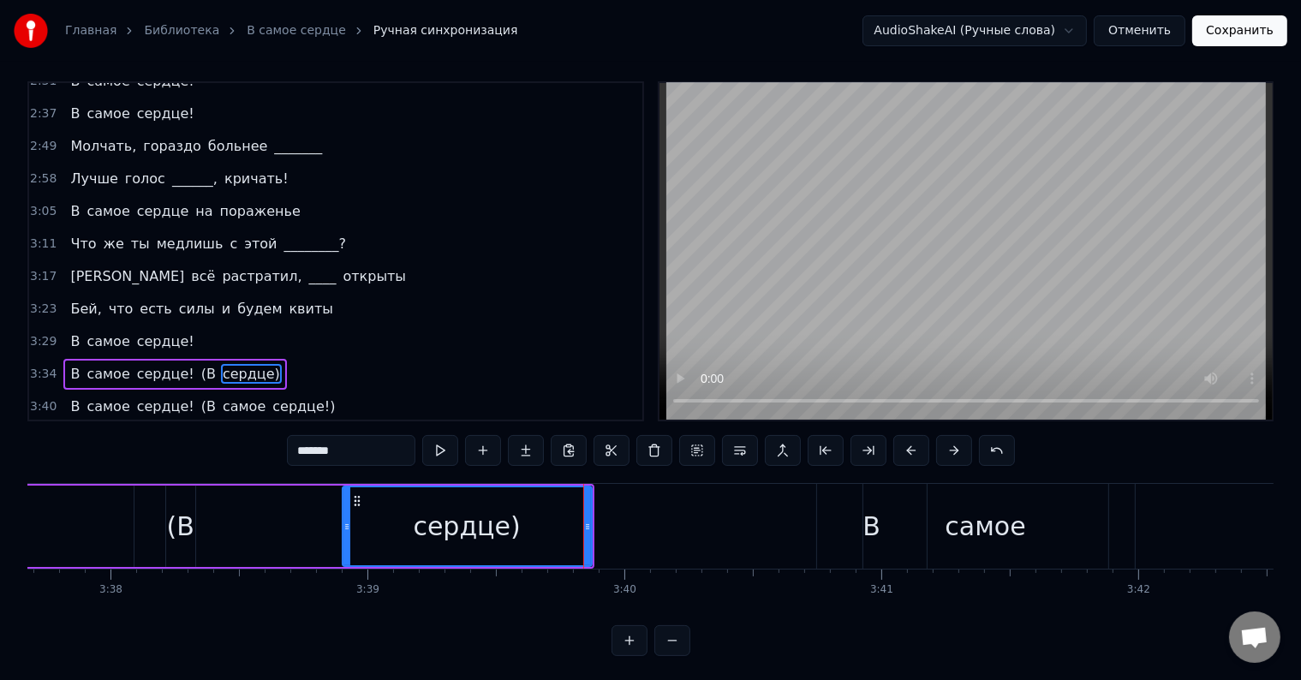
drag, startPoint x: 213, startPoint y: 528, endPoint x: 343, endPoint y: 548, distance: 131.6
click at [343, 548] on div at bounding box center [346, 526] width 7 height 78
click at [169, 527] on div "(В" at bounding box center [179, 526] width 27 height 39
type input "**"
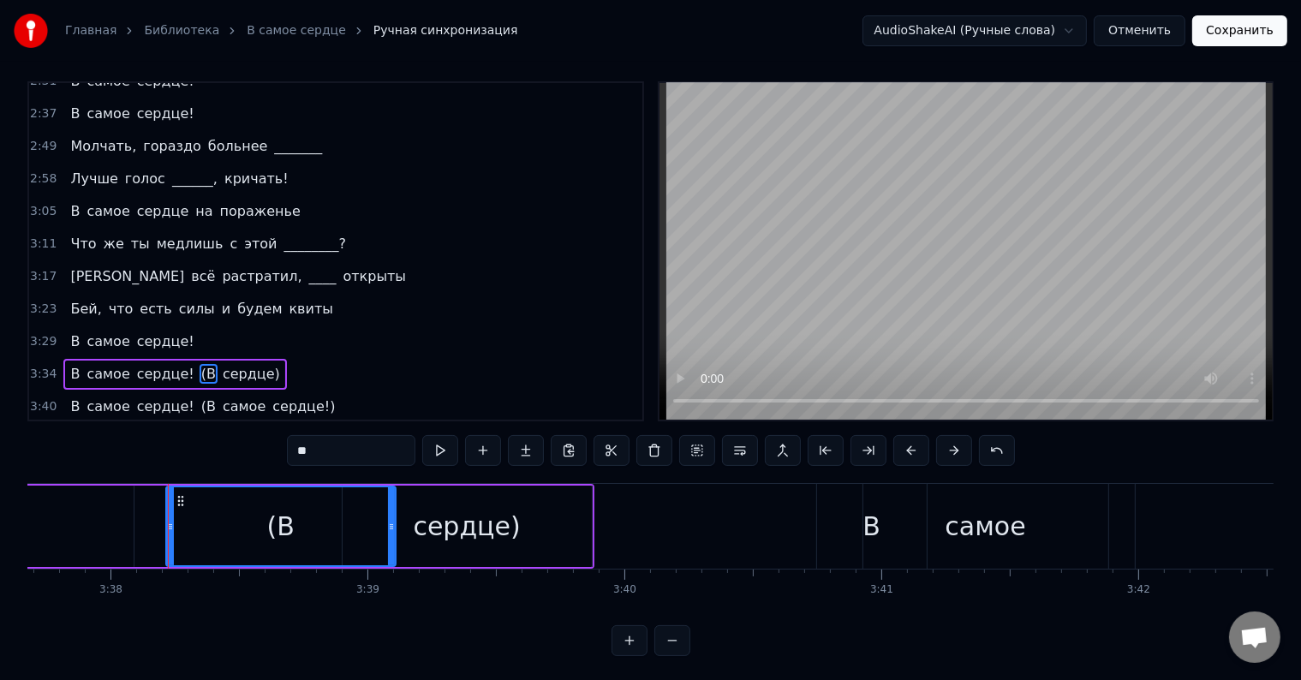
drag, startPoint x: 188, startPoint y: 528, endPoint x: 389, endPoint y: 533, distance: 200.4
click at [389, 533] on div at bounding box center [391, 526] width 7 height 78
drag, startPoint x: 390, startPoint y: 526, endPoint x: 336, endPoint y: 537, distance: 55.9
click at [336, 537] on div at bounding box center [336, 526] width 7 height 78
click at [274, 358] on div "3:34 В самое сердце! (В сердце)" at bounding box center [335, 374] width 613 height 33
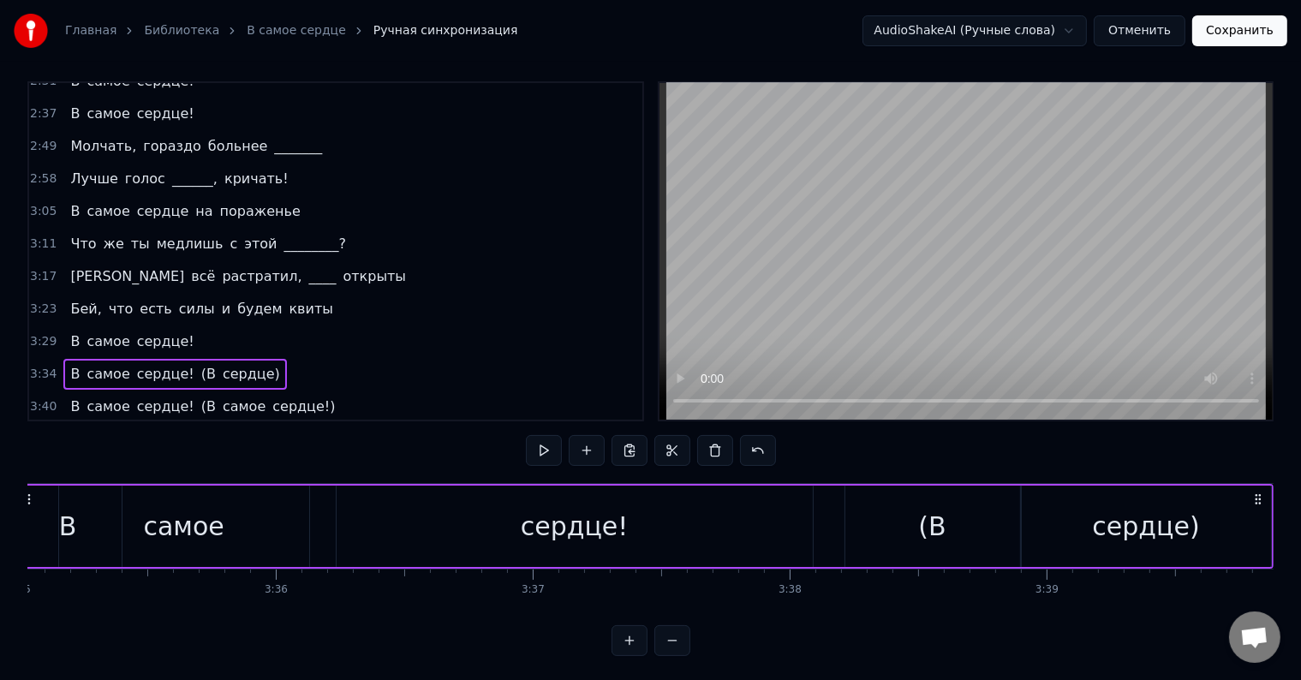
scroll to position [0, 55131]
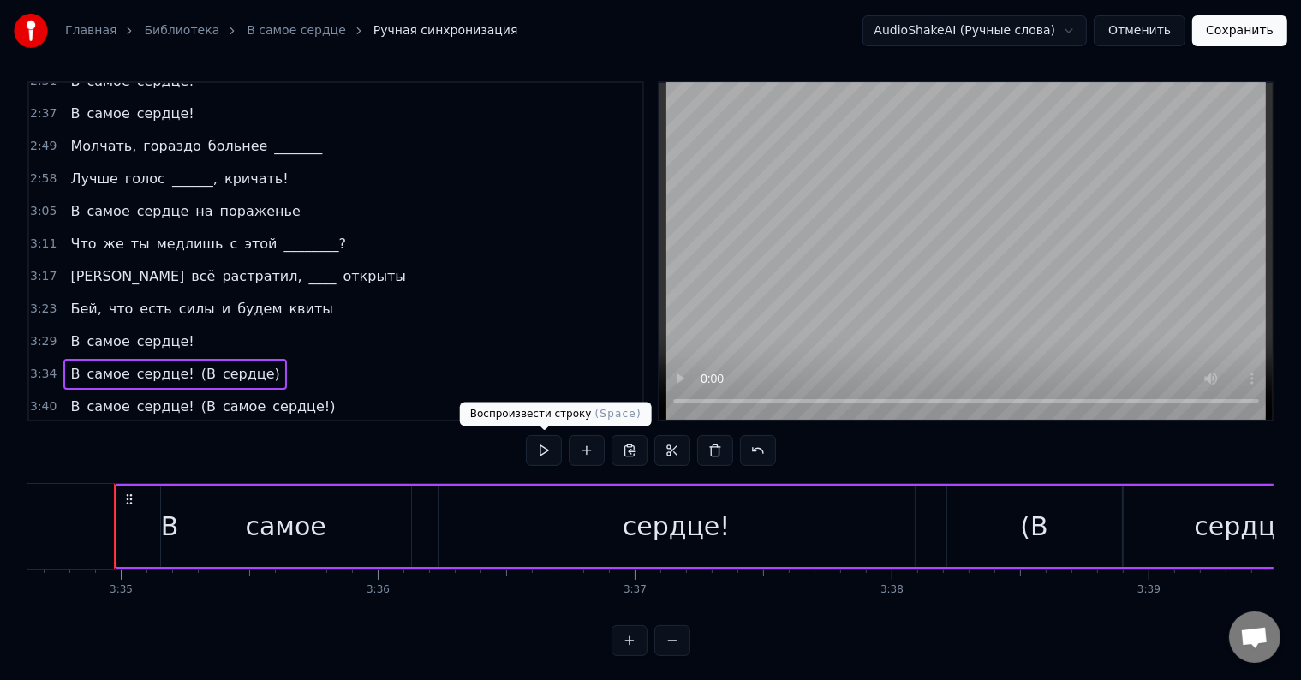
click at [538, 461] on button at bounding box center [544, 450] width 36 height 31
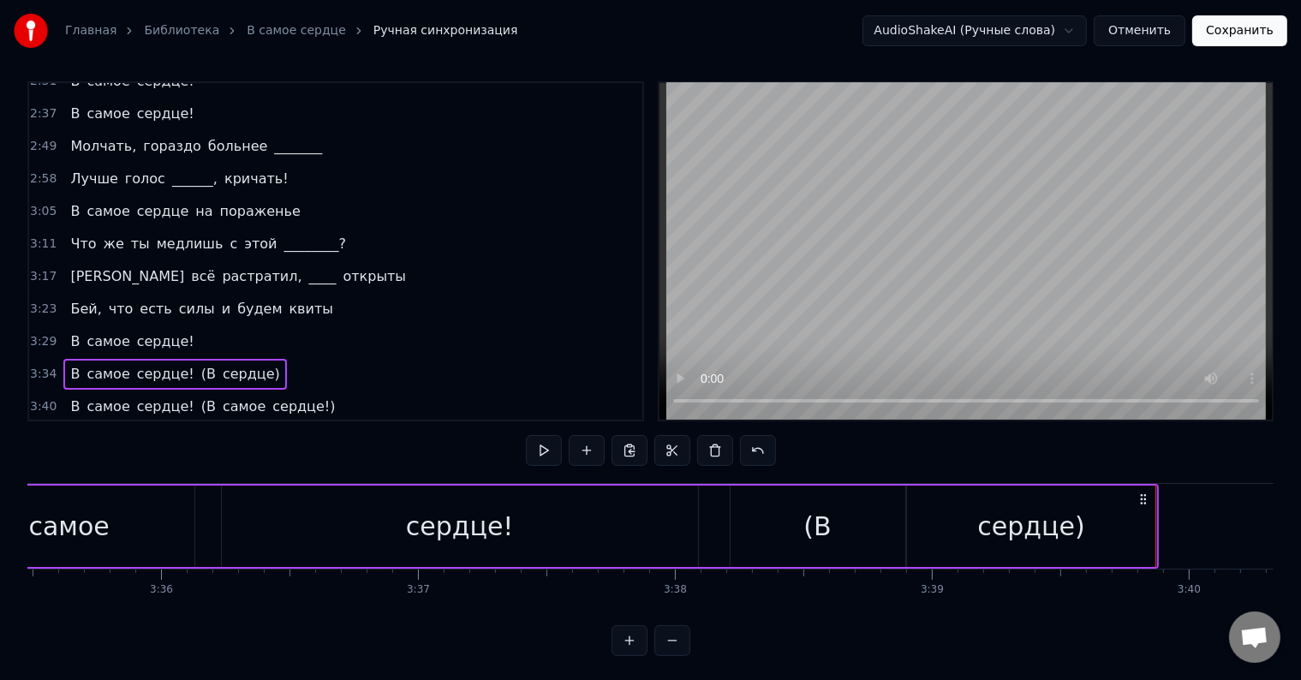
scroll to position [0, 55242]
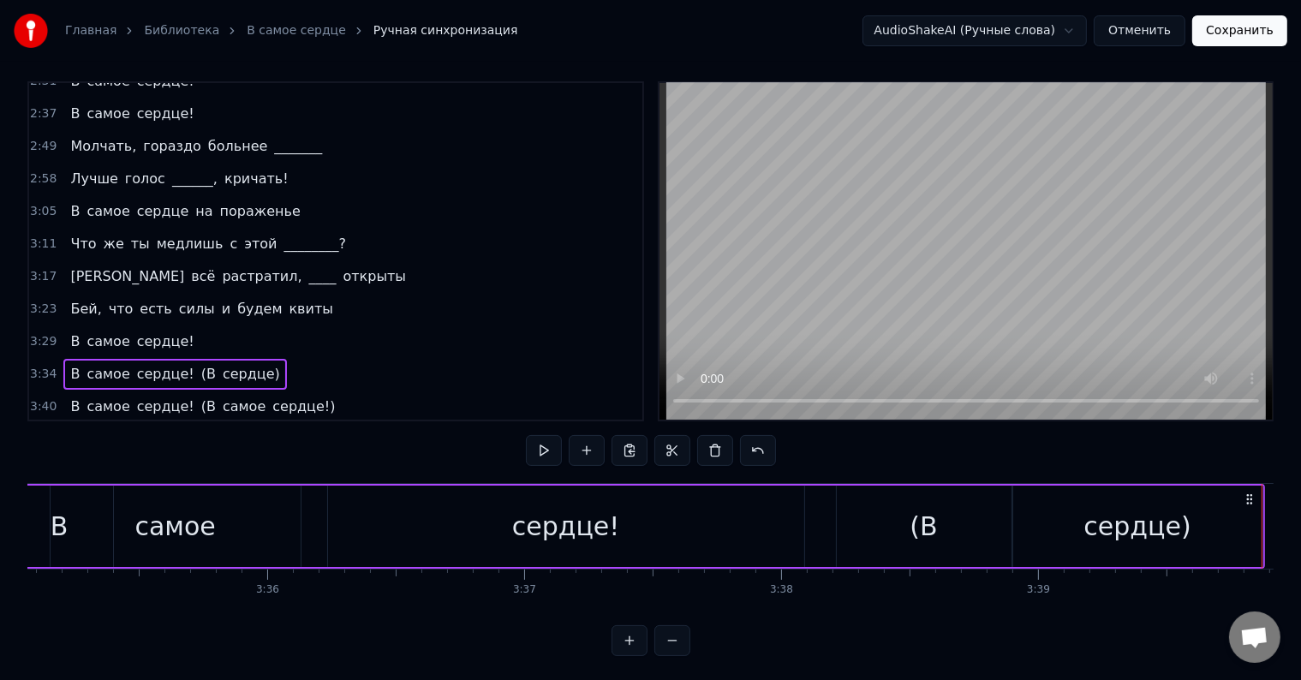
click at [590, 534] on div "сердце!" at bounding box center [566, 526] width 108 height 39
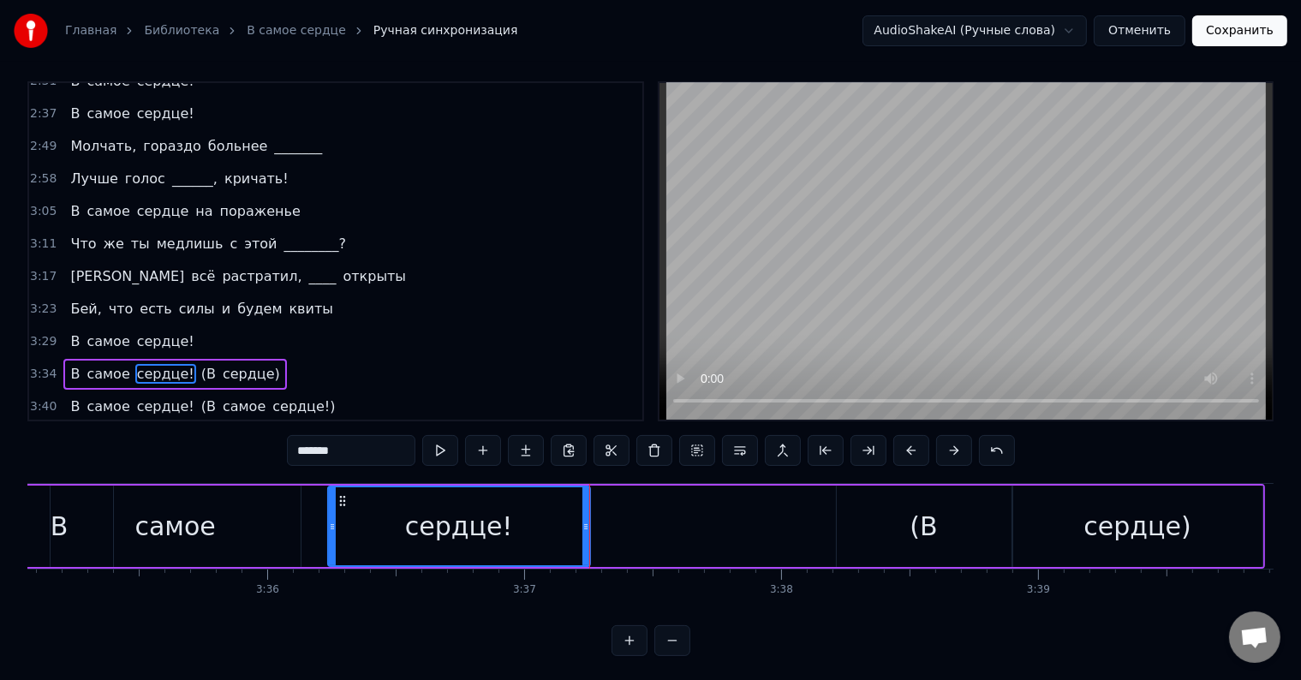
drag, startPoint x: 799, startPoint y: 523, endPoint x: 585, endPoint y: 533, distance: 214.3
click at [585, 533] on div at bounding box center [585, 526] width 7 height 78
click at [443, 455] on button at bounding box center [440, 450] width 36 height 31
click at [910, 548] on div "(В" at bounding box center [923, 525] width 175 height 81
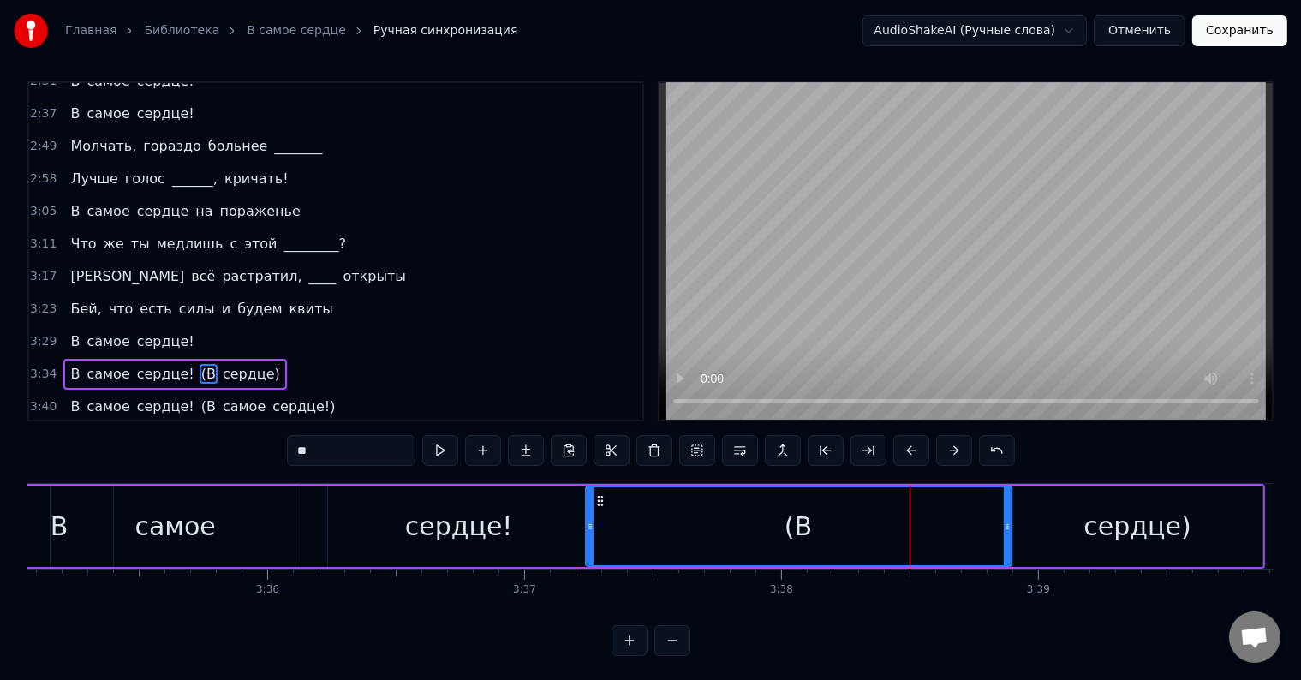
drag, startPoint x: 836, startPoint y: 526, endPoint x: 586, endPoint y: 525, distance: 250.9
click at [586, 525] on icon at bounding box center [589, 527] width 7 height 14
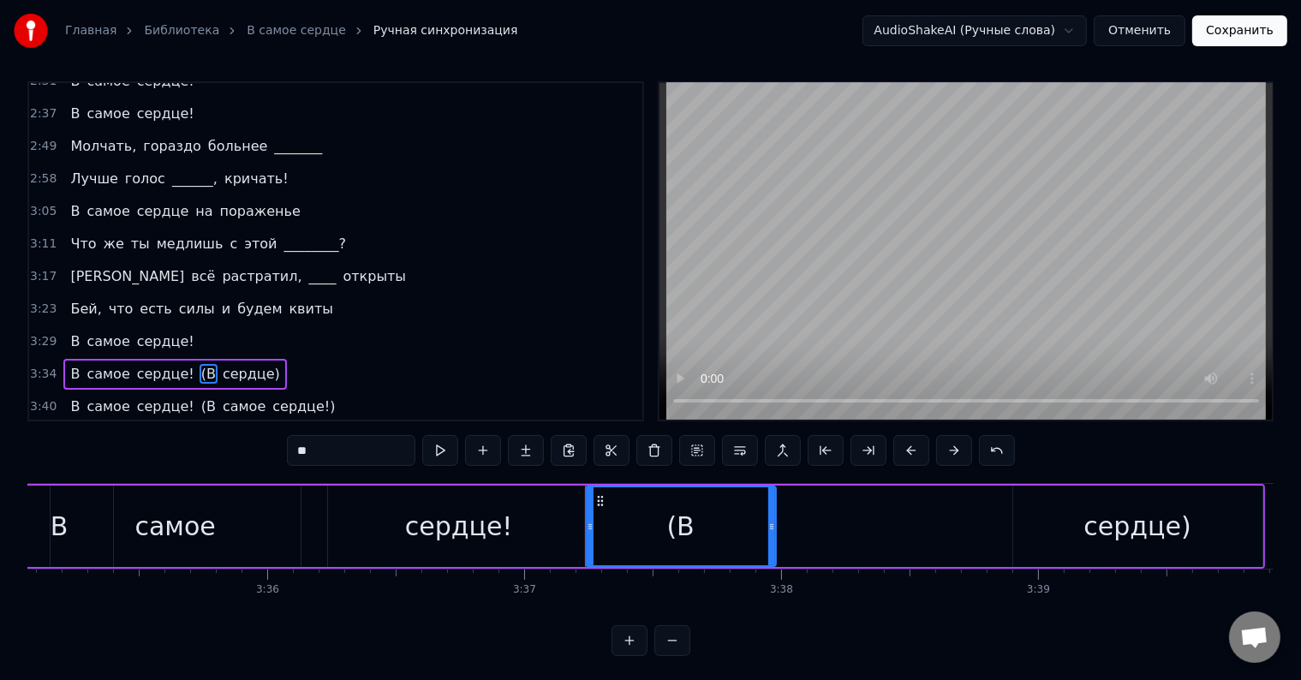
drag, startPoint x: 1009, startPoint y: 527, endPoint x: 776, endPoint y: 538, distance: 233.2
click at [775, 538] on div at bounding box center [771, 526] width 7 height 78
click at [1134, 526] on div "сердце)" at bounding box center [1136, 526] width 107 height 39
type input "*******"
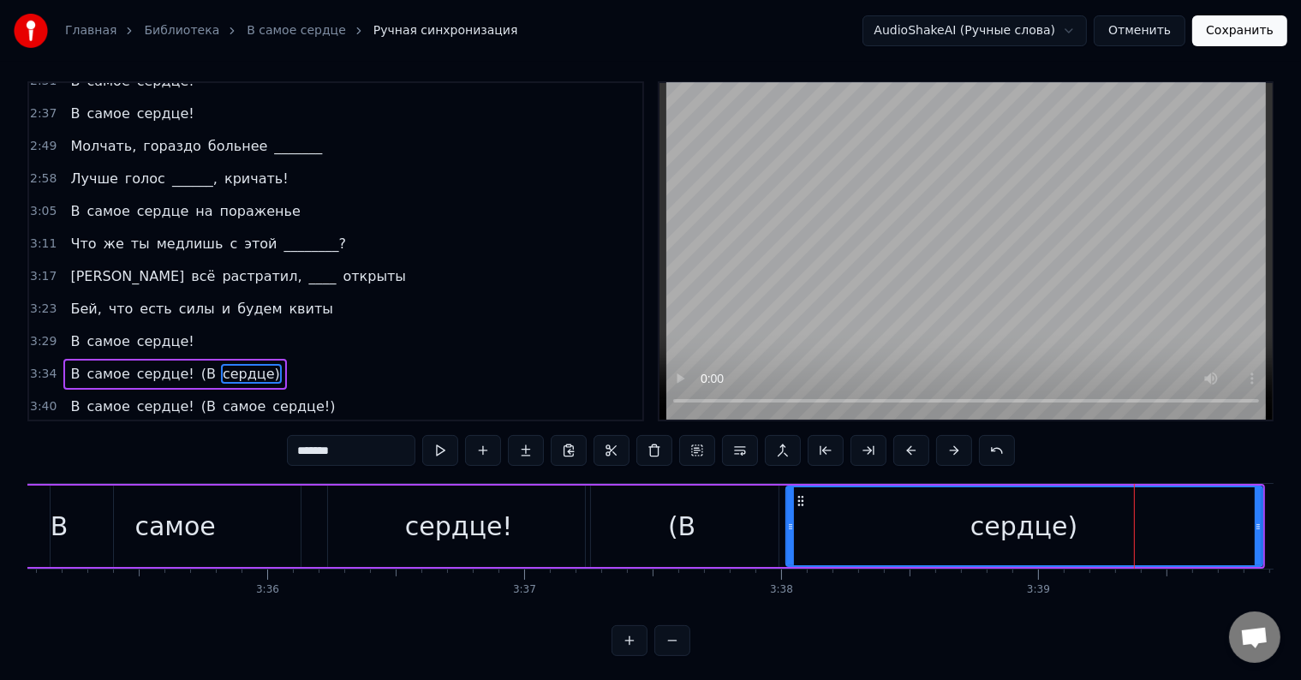
drag, startPoint x: 1015, startPoint y: 518, endPoint x: 782, endPoint y: 545, distance: 234.4
click at [787, 545] on div at bounding box center [790, 526] width 7 height 78
click at [262, 358] on div "3:34 В самое сердце! (В сердце)" at bounding box center [335, 374] width 613 height 33
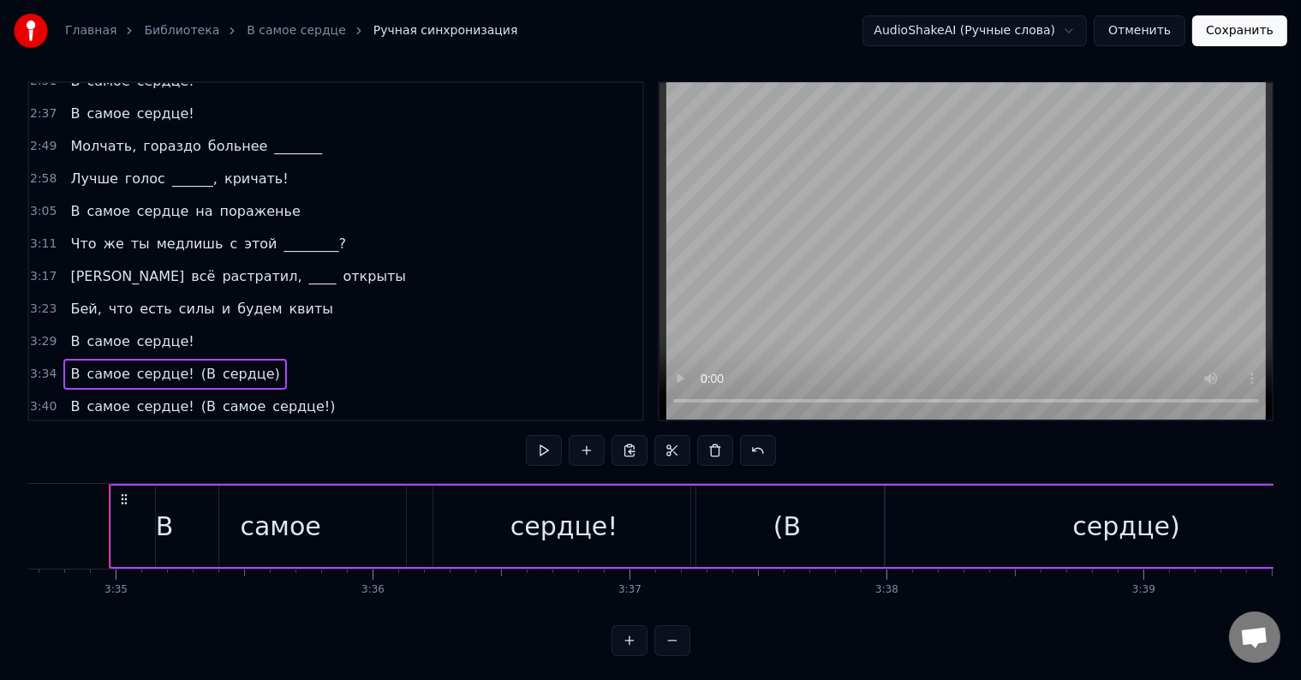
scroll to position [0, 55131]
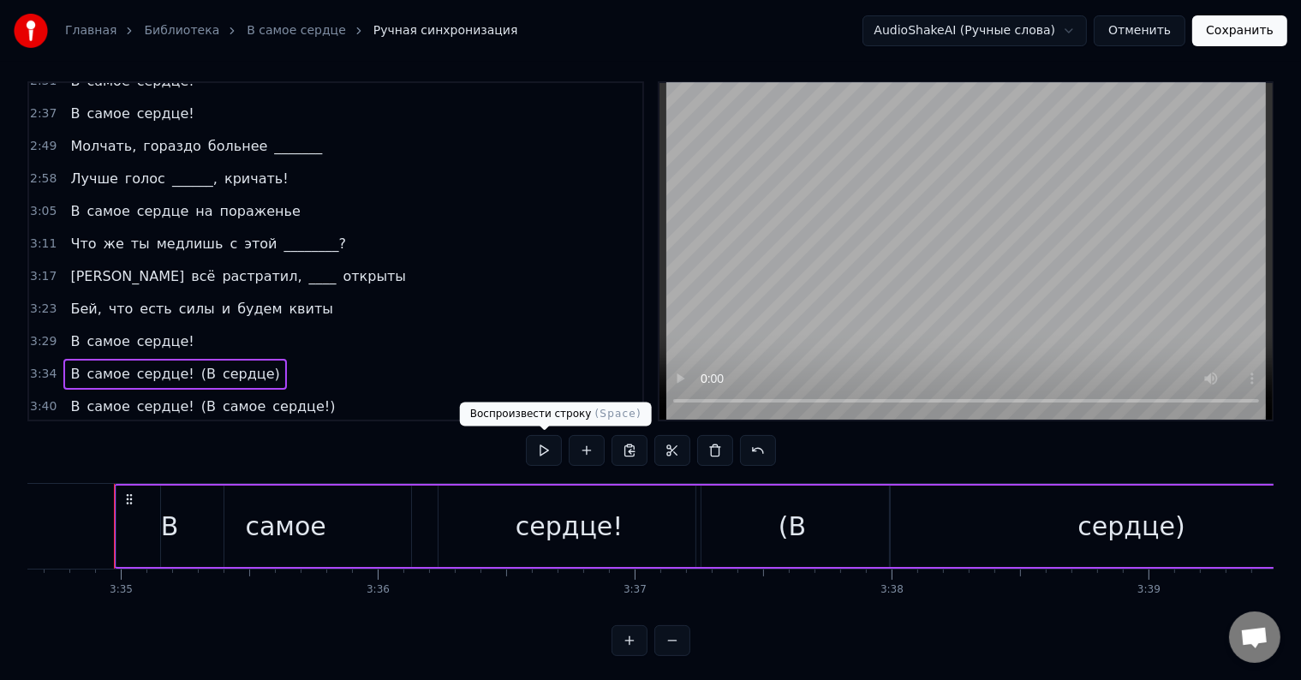
click at [551, 455] on button at bounding box center [544, 450] width 36 height 31
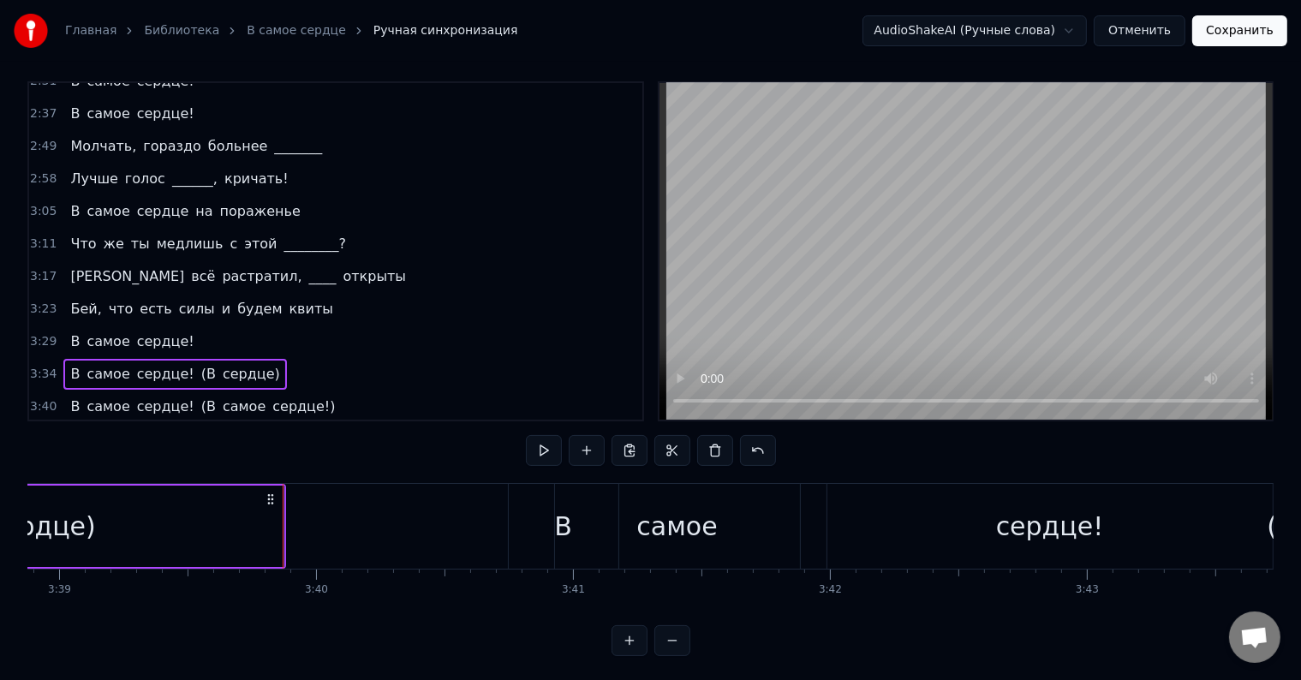
scroll to position [0, 56234]
click at [339, 390] on div "3:40 В самое сердце! (В самое сердце!)" at bounding box center [335, 406] width 613 height 33
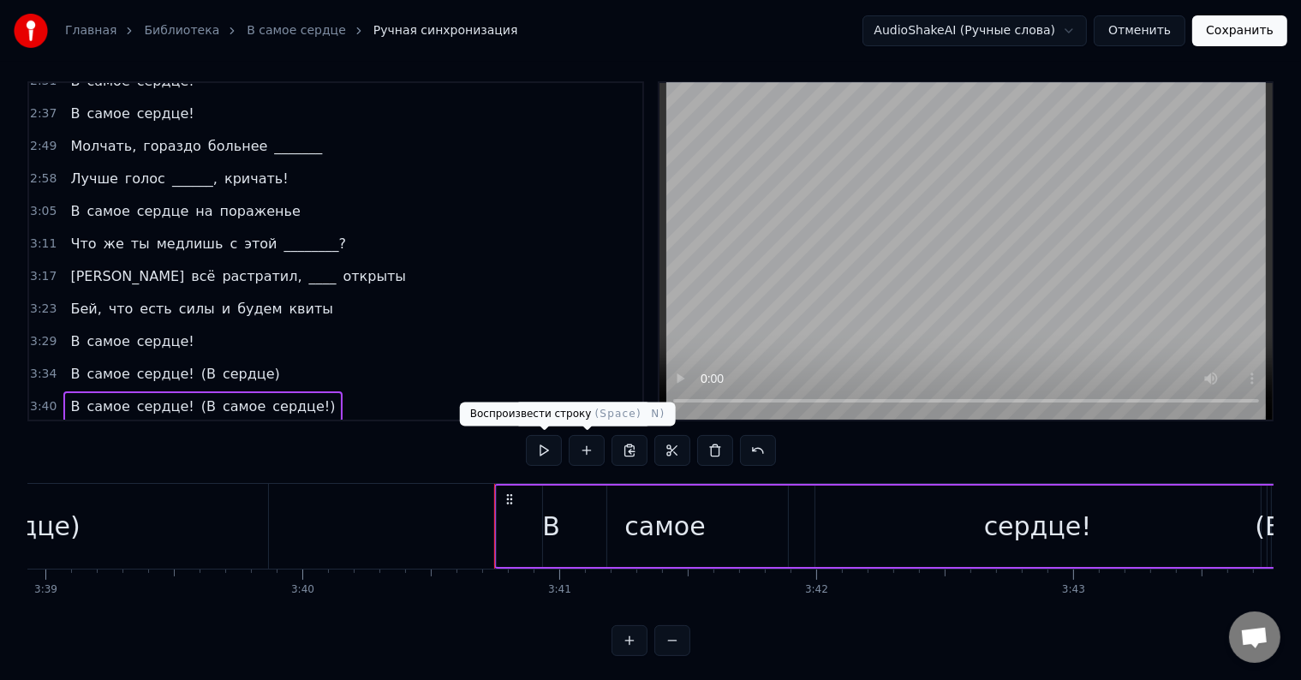
click at [542, 450] on button at bounding box center [544, 450] width 36 height 31
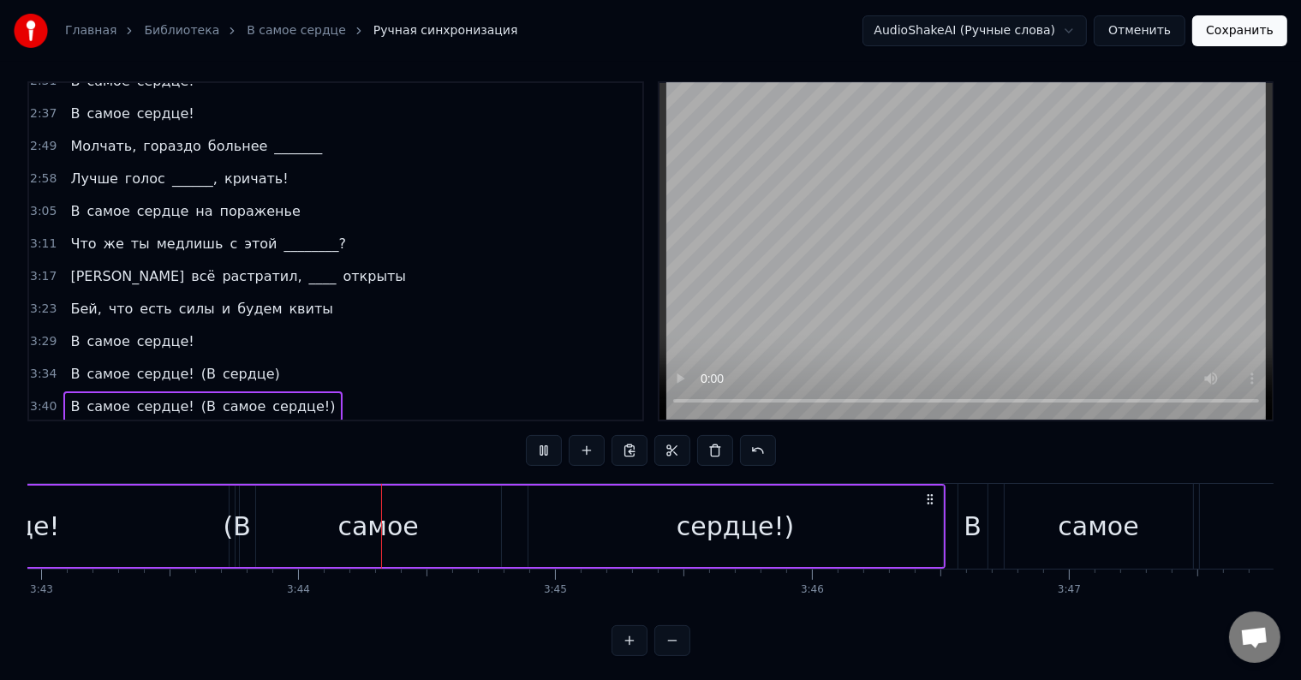
scroll to position [0, 57375]
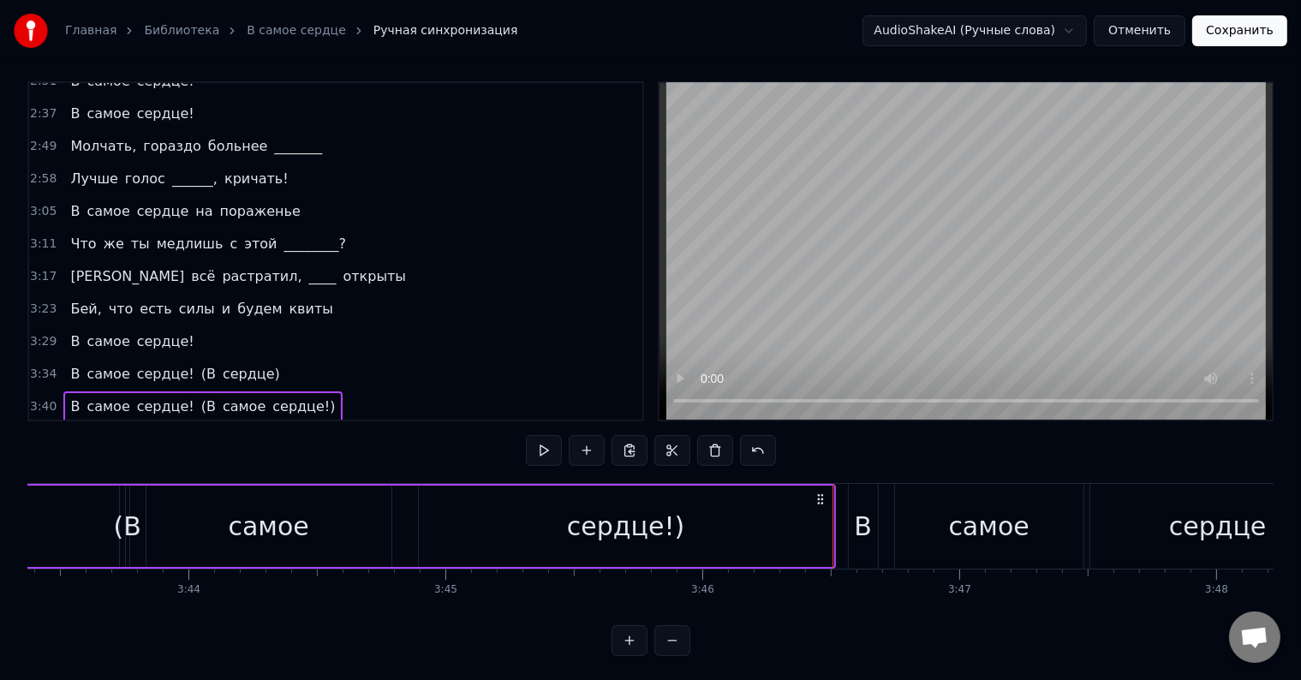
click at [262, 423] on div "3:46 В самое сердце (сердц e)" at bounding box center [335, 439] width 613 height 33
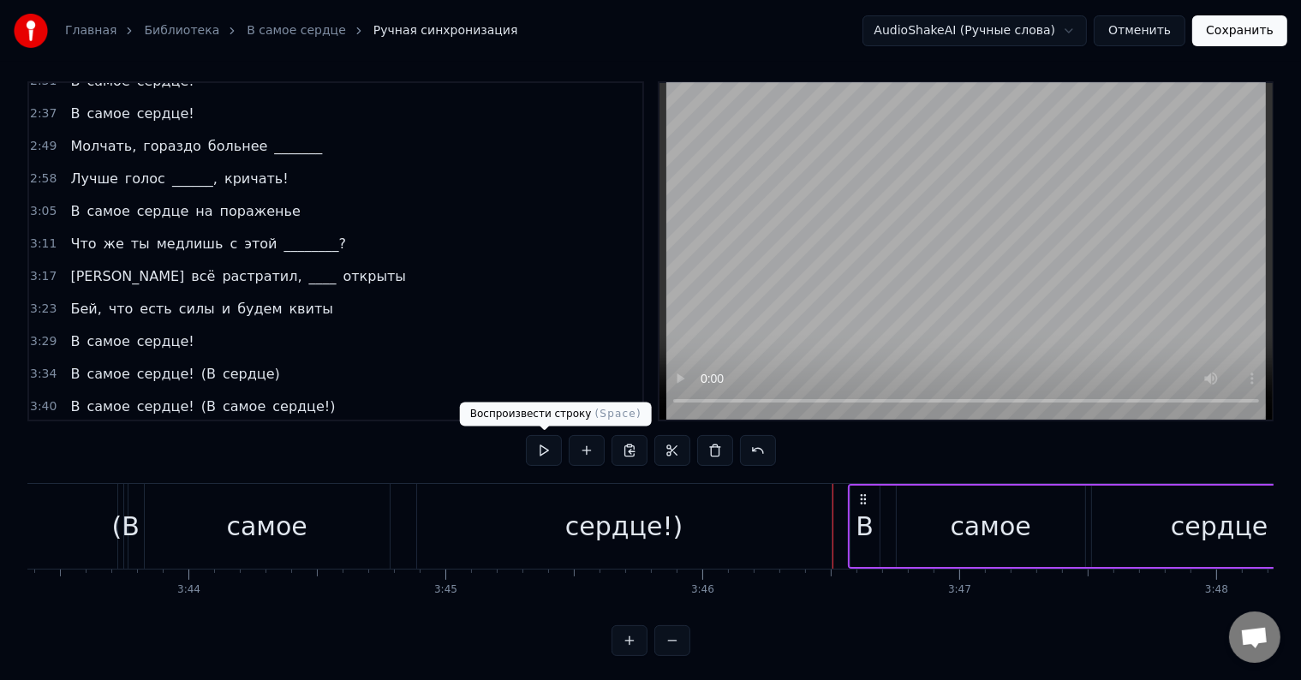
click at [533, 438] on button at bounding box center [544, 450] width 36 height 31
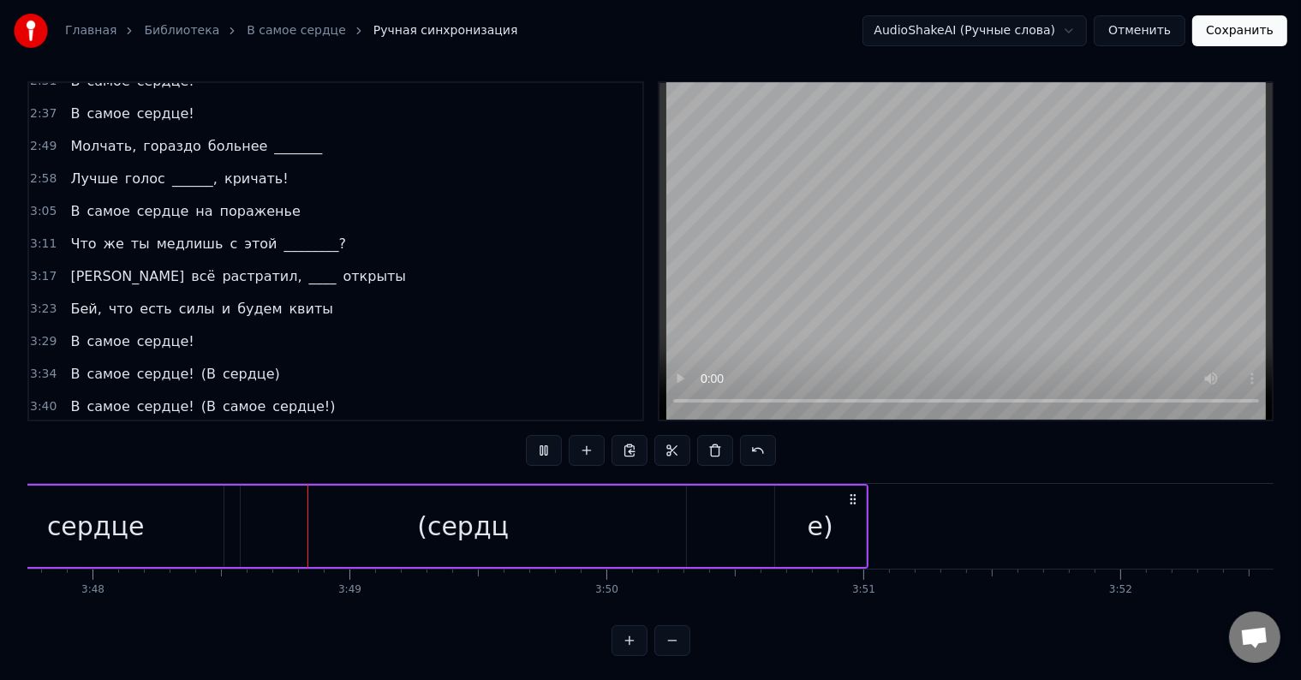
scroll to position [0, 58509]
click at [249, 429] on span "e)" at bounding box center [257, 439] width 17 height 20
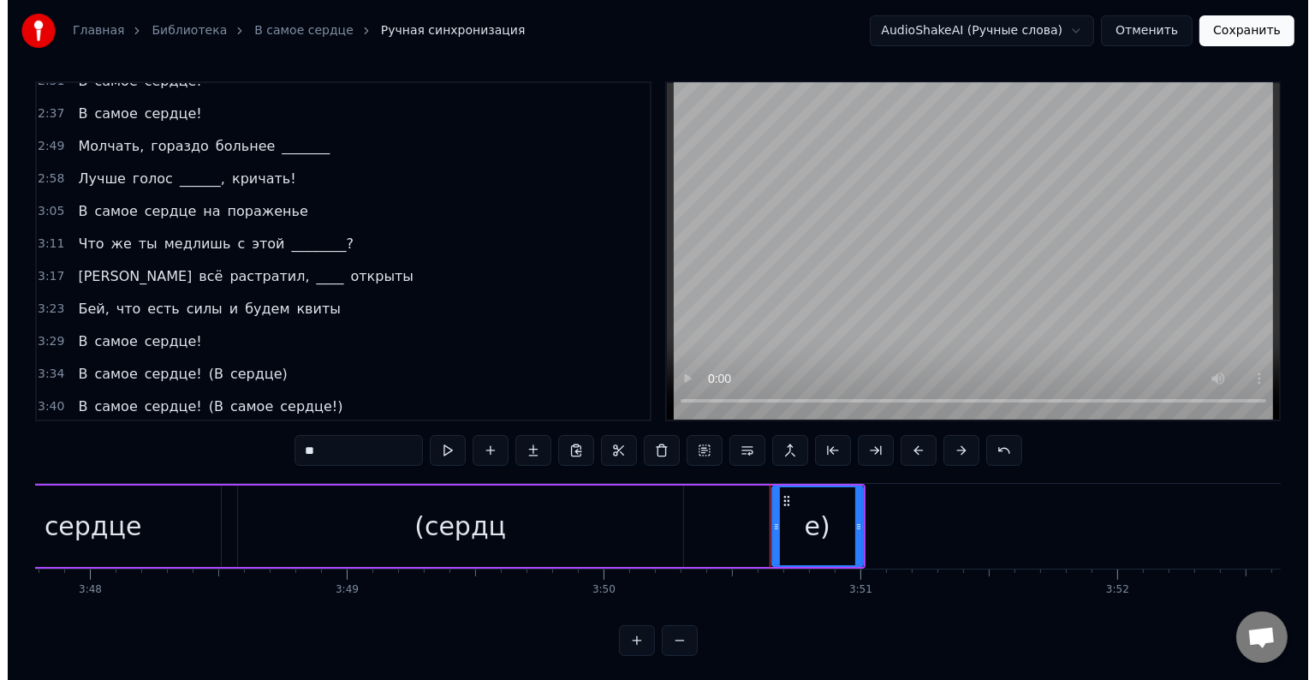
scroll to position [26, 0]
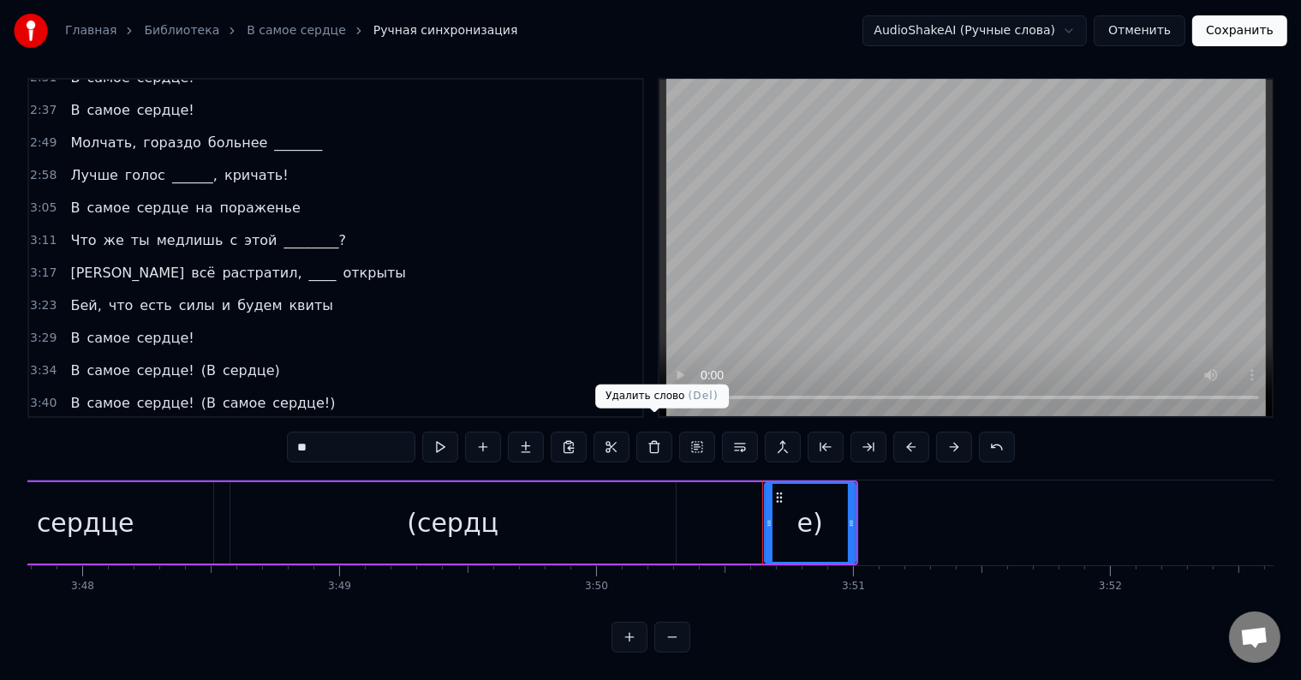
click at [656, 432] on button at bounding box center [654, 447] width 36 height 31
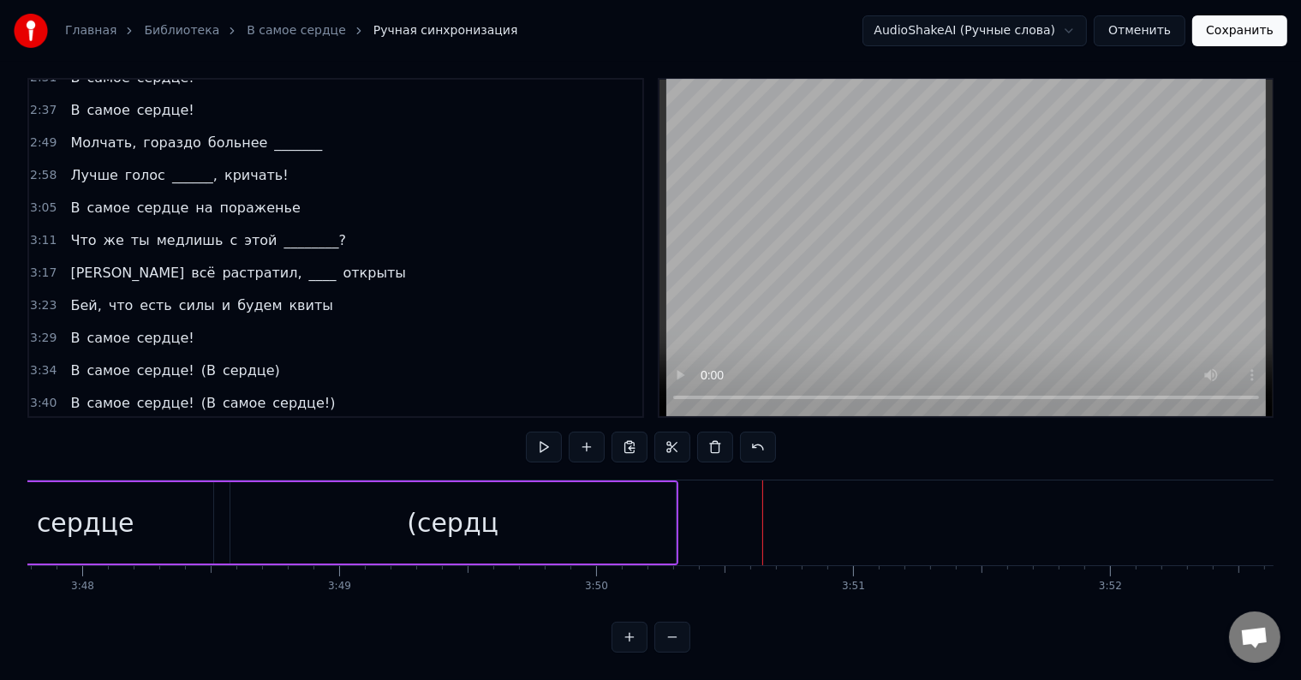
click at [485, 510] on div "(сердц" at bounding box center [453, 522] width 92 height 39
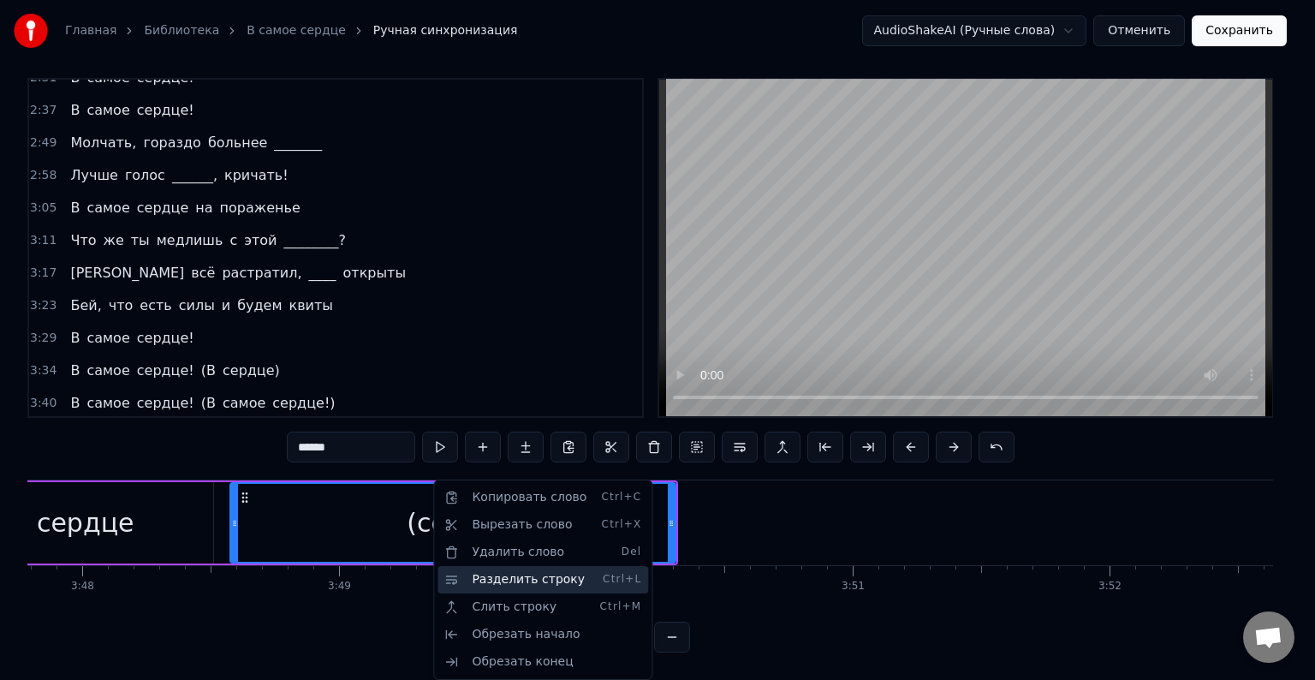
click at [467, 582] on div "Разделить строку Ctrl+L" at bounding box center [543, 579] width 211 height 27
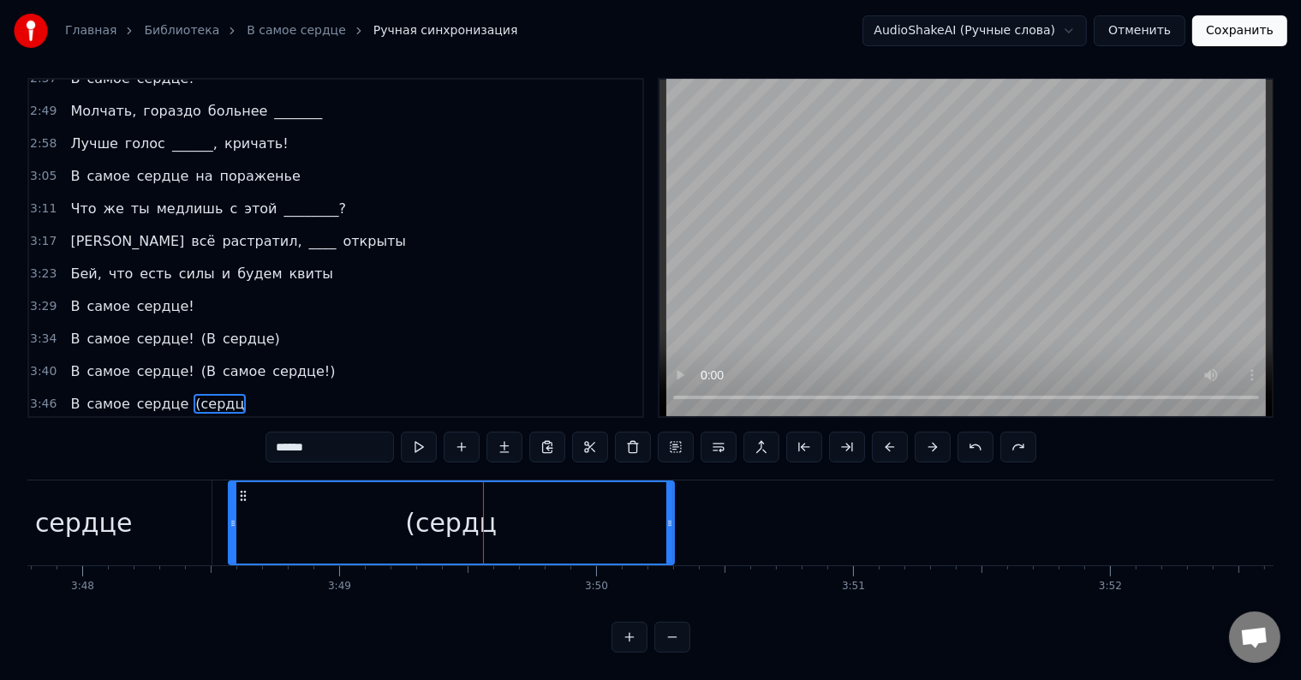
scroll to position [734, 0]
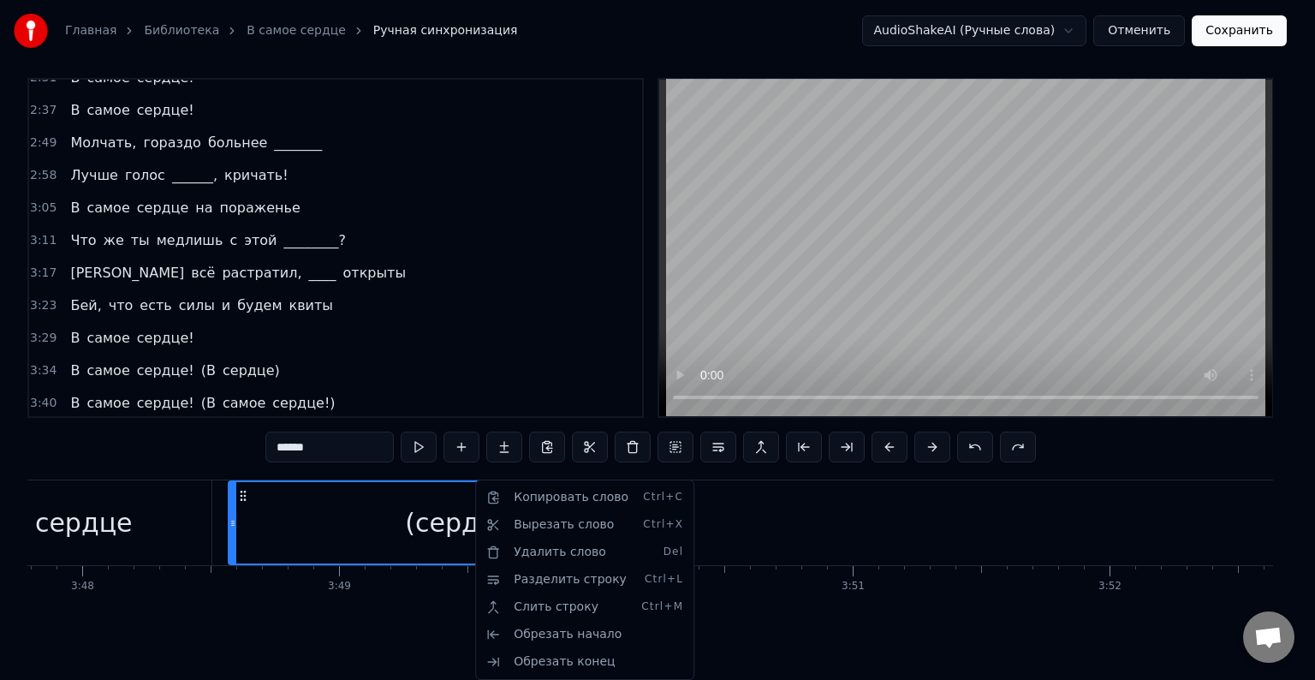
click at [668, 425] on html "Главная Библиотека В самое сердце Ручная синхронизация AudioShakeAI (Ручные сло…" at bounding box center [657, 334] width 1315 height 691
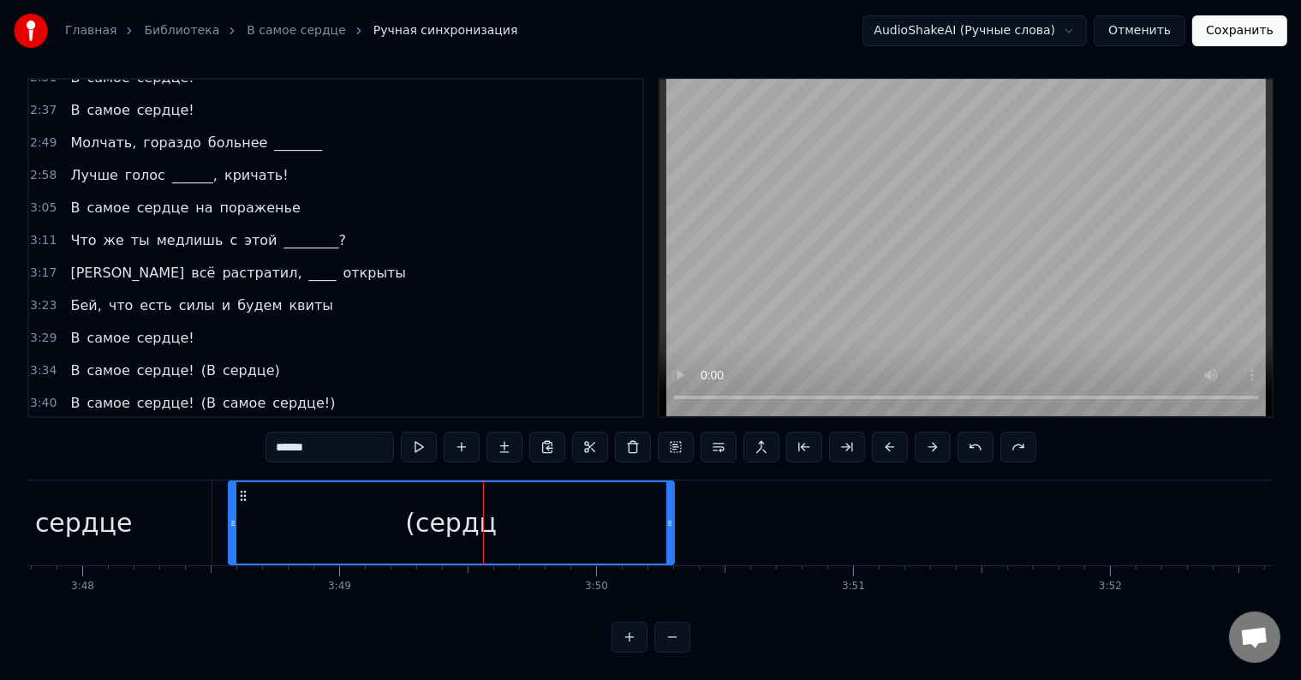
click at [232, 420] on div "3:46 В самое сердце (сердц" at bounding box center [335, 436] width 613 height 33
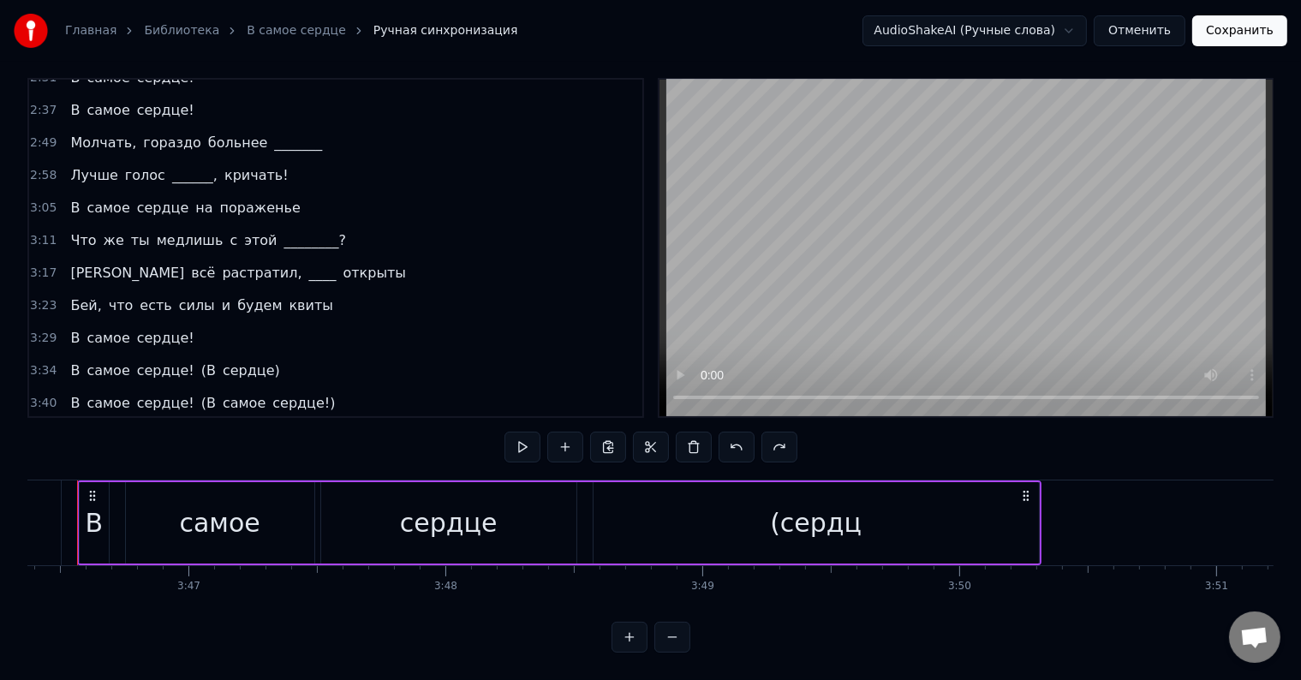
scroll to position [0, 58109]
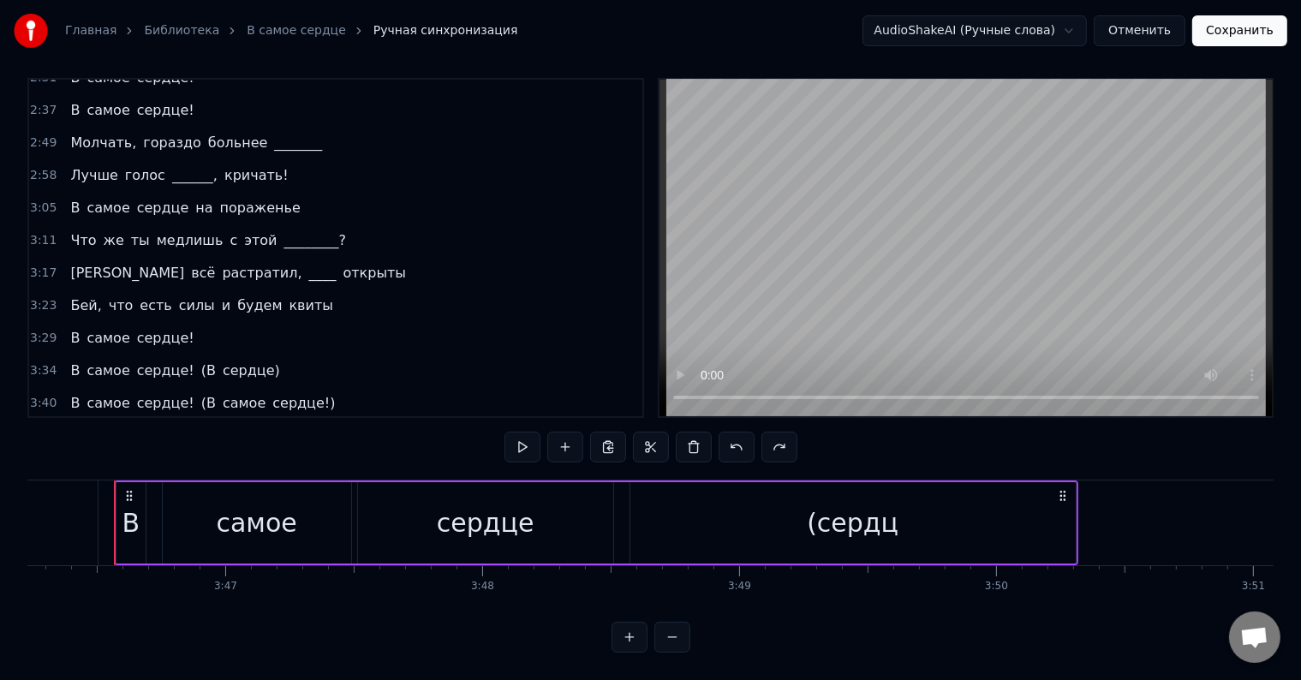
click at [217, 420] on div "В самое сердце (сердц" at bounding box center [157, 435] width 188 height 31
click at [220, 420] on div "В самое сердце (сердц" at bounding box center [157, 435] width 188 height 31
click at [811, 499] on div "(сердц" at bounding box center [852, 522] width 445 height 81
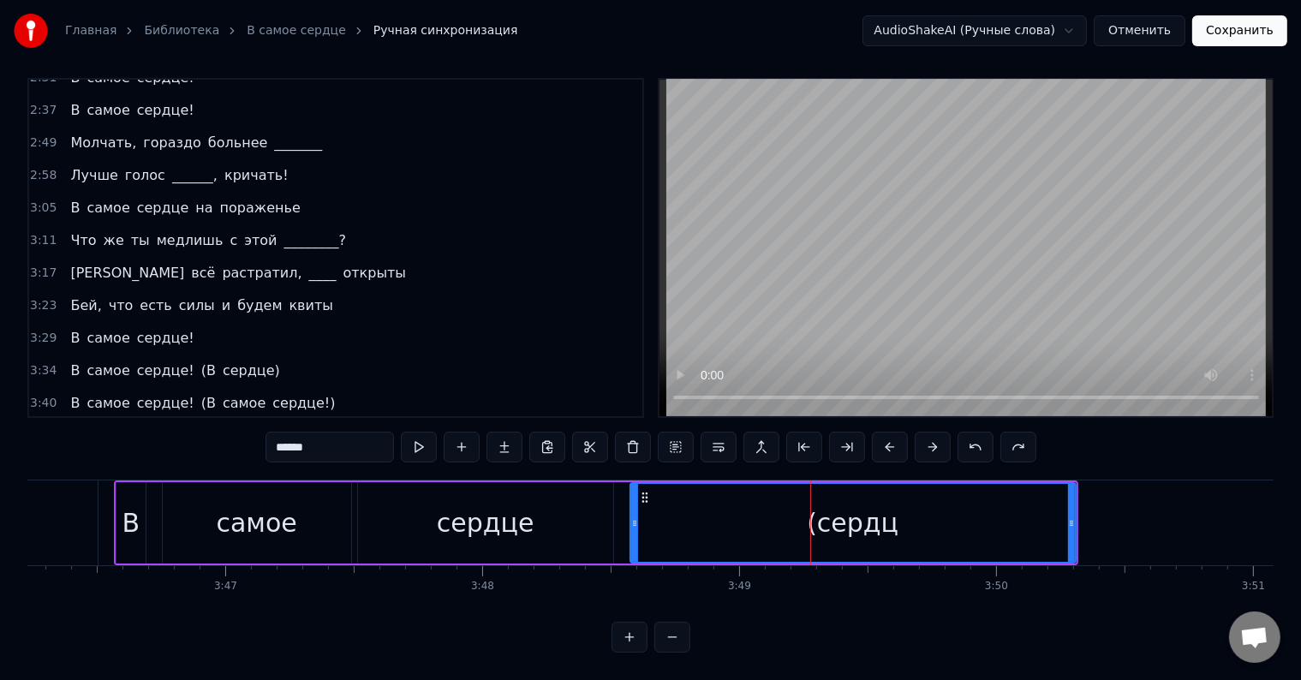
click at [642, 493] on circle at bounding box center [642, 493] width 1 height 1
click at [385, 442] on input "******" at bounding box center [351, 447] width 128 height 31
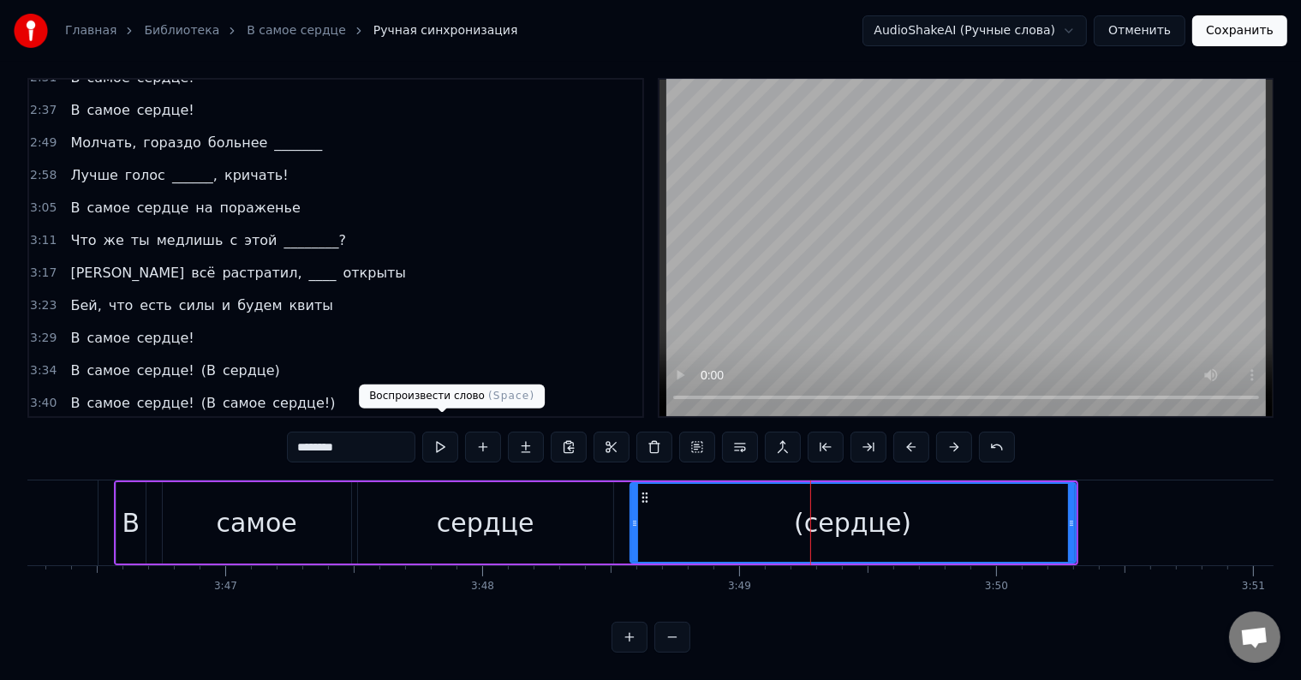
type input "********"
click at [443, 432] on button at bounding box center [440, 447] width 36 height 31
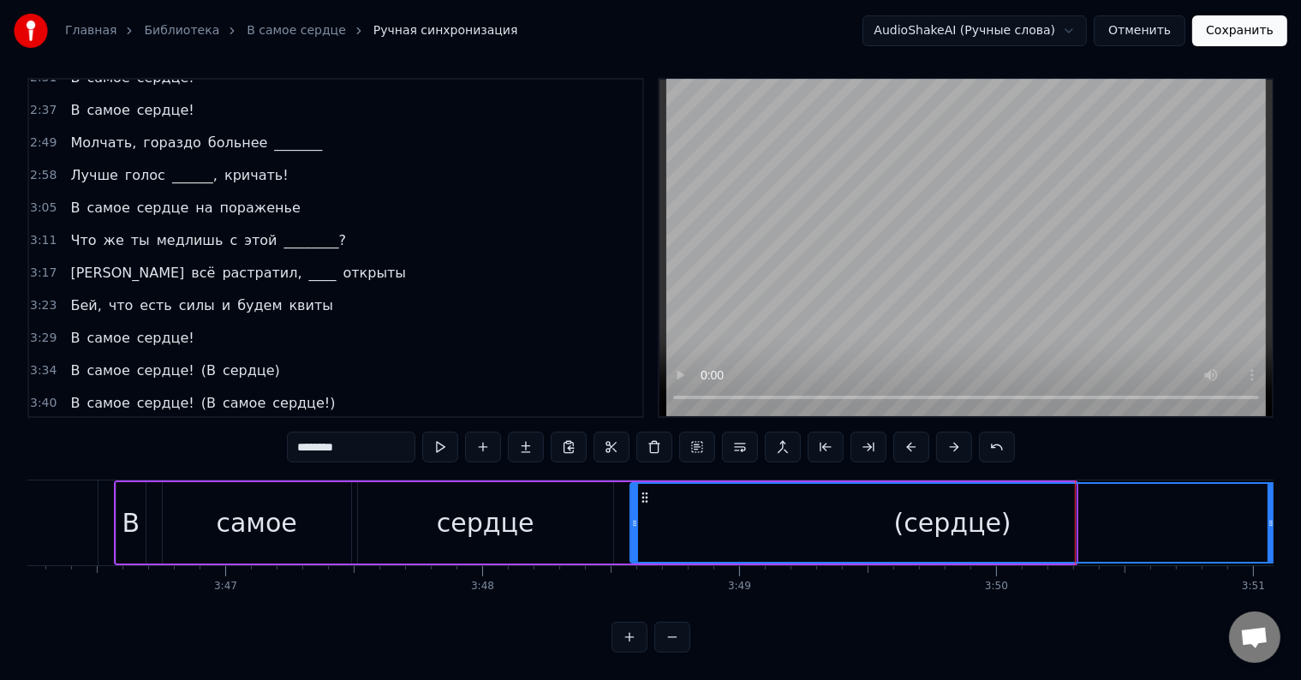
drag, startPoint x: 1068, startPoint y: 503, endPoint x: 1267, endPoint y: 514, distance: 199.8
click at [1267, 516] on icon at bounding box center [1270, 523] width 7 height 14
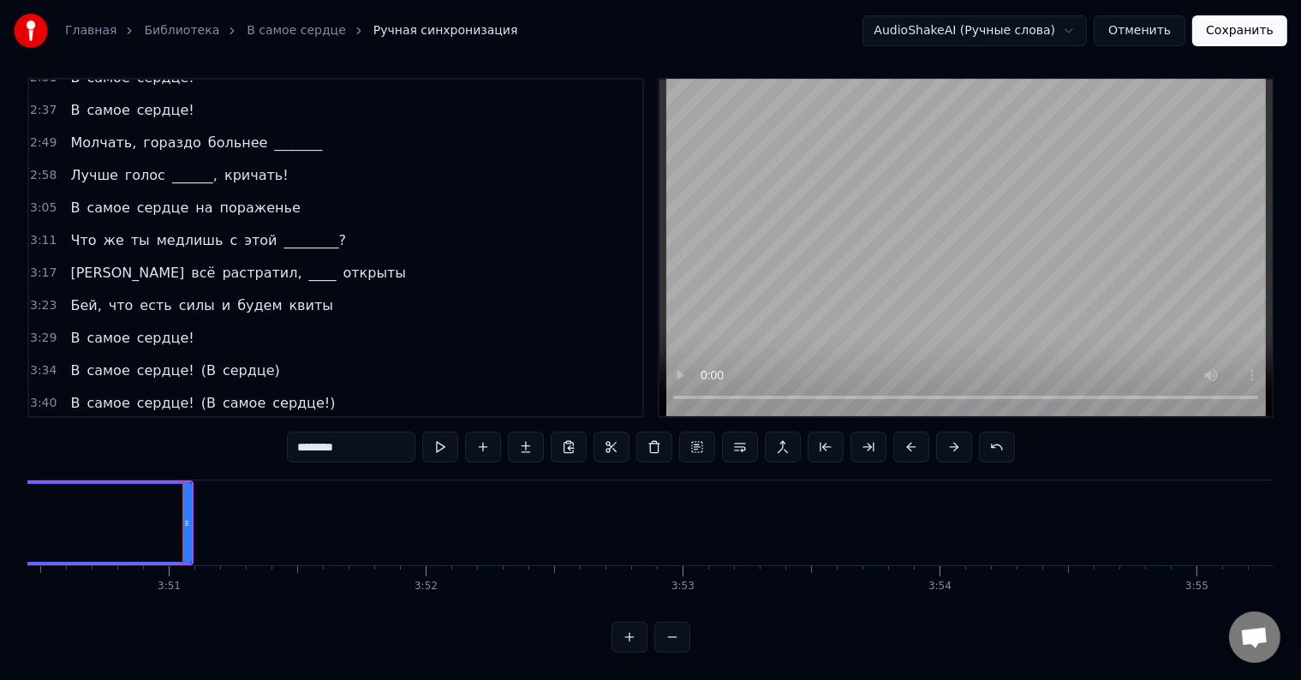
scroll to position [0, 59262]
click at [1234, 30] on button "Сохранить" at bounding box center [1239, 30] width 95 height 31
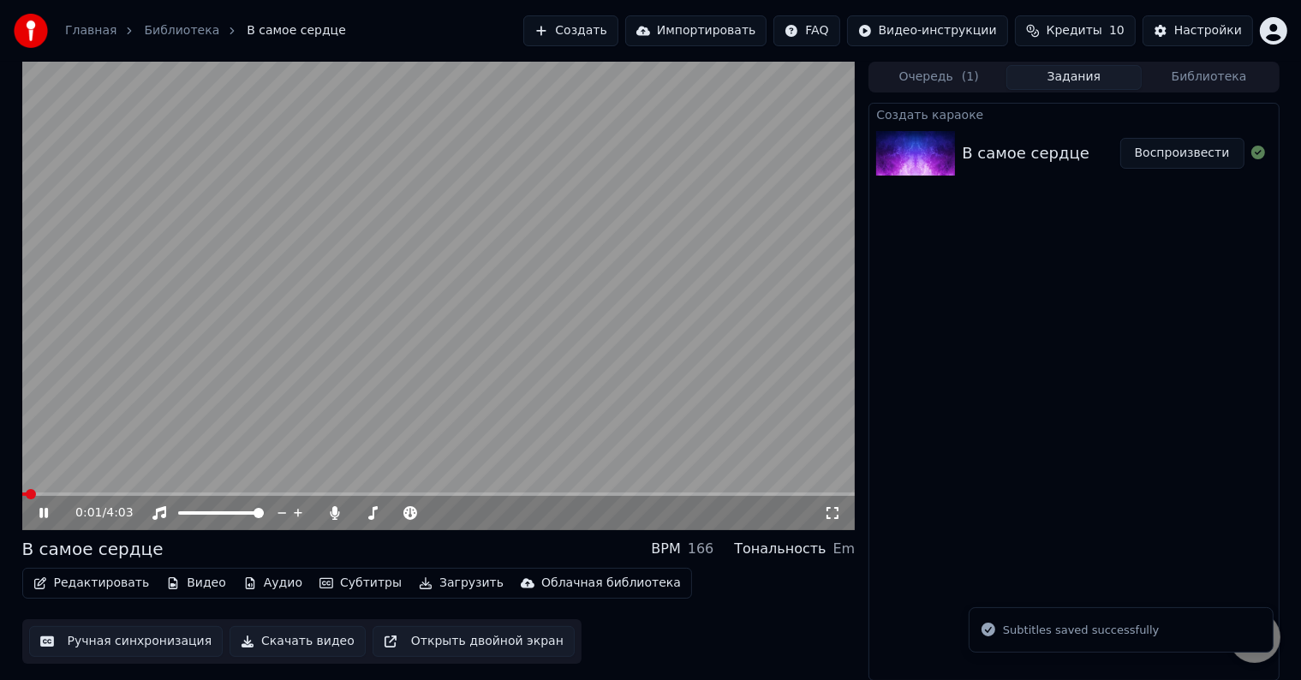
click at [298, 303] on video at bounding box center [438, 296] width 833 height 468
click at [380, 514] on div at bounding box center [412, 512] width 138 height 17
click at [368, 518] on span at bounding box center [371, 513] width 10 height 10
click at [415, 583] on button "Загрузить" at bounding box center [461, 583] width 98 height 24
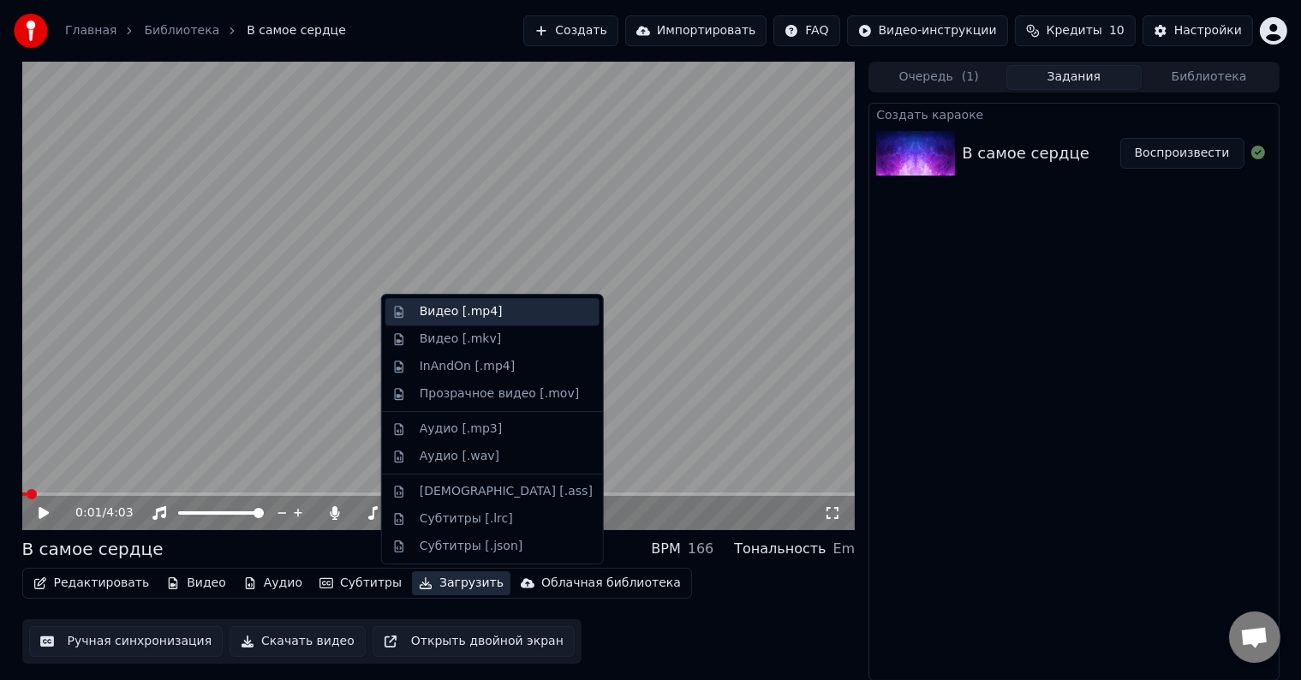
click at [436, 301] on div "Видео [.mp4]" at bounding box center [492, 311] width 214 height 27
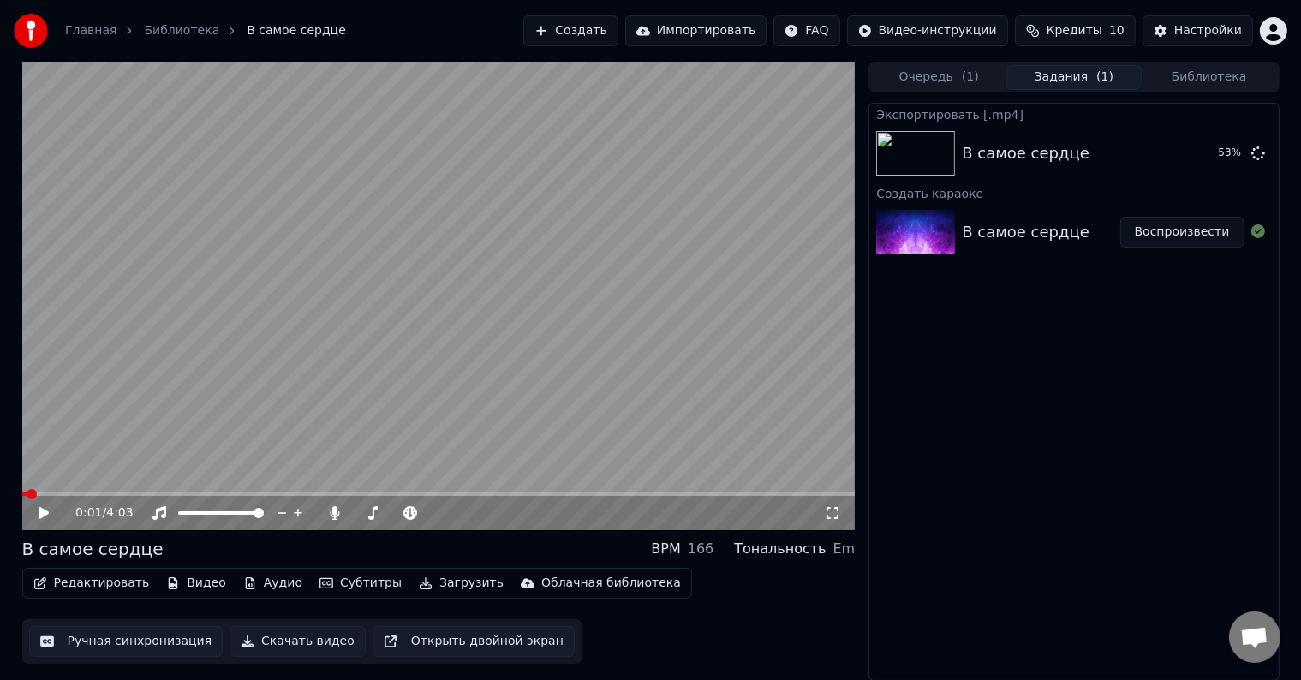
click at [791, 596] on div "Редактировать Видео Аудио Субтитры Загрузить Облачная библиотека Ручная синхрон…" at bounding box center [438, 616] width 833 height 96
click at [1186, 147] on button "Показать" at bounding box center [1200, 153] width 88 height 31
click at [218, 539] on div "В самое сердце BPM 166 Тональность Em" at bounding box center [438, 549] width 833 height 24
click at [473, 510] on icon at bounding box center [473, 513] width 9 height 9
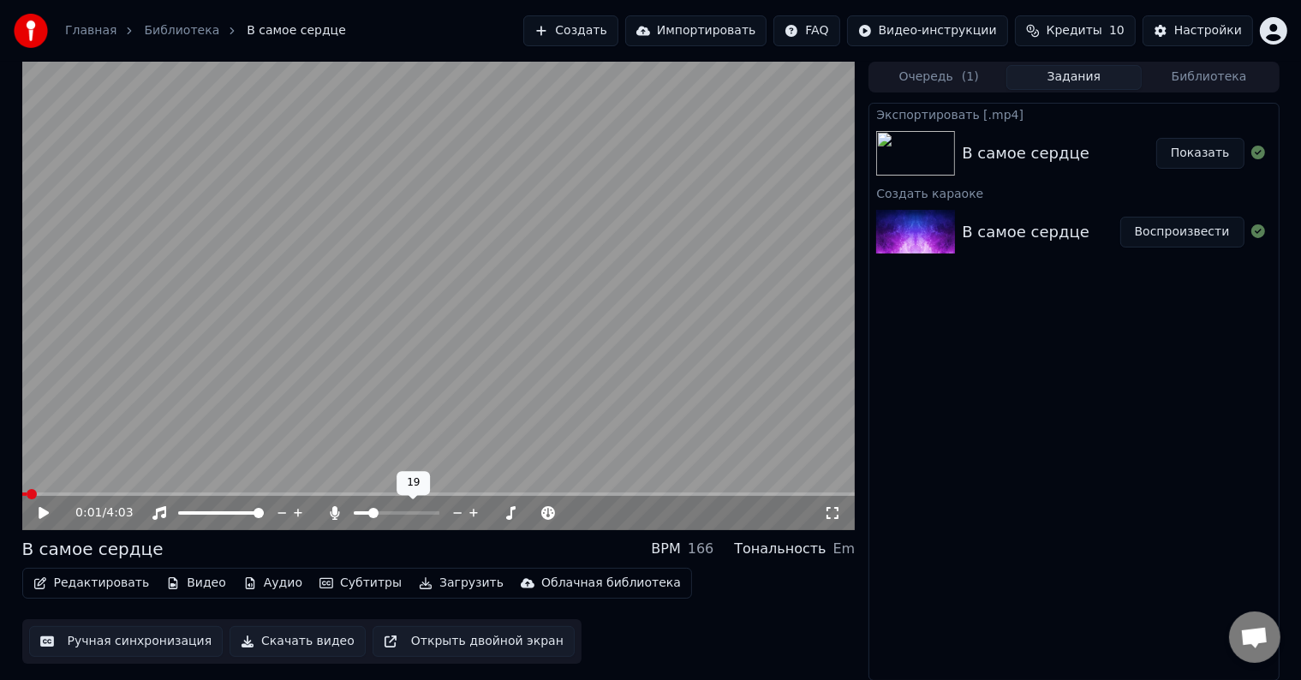
click at [473, 510] on icon at bounding box center [473, 513] width 9 height 9
click at [412, 582] on button "Загрузить" at bounding box center [461, 583] width 98 height 24
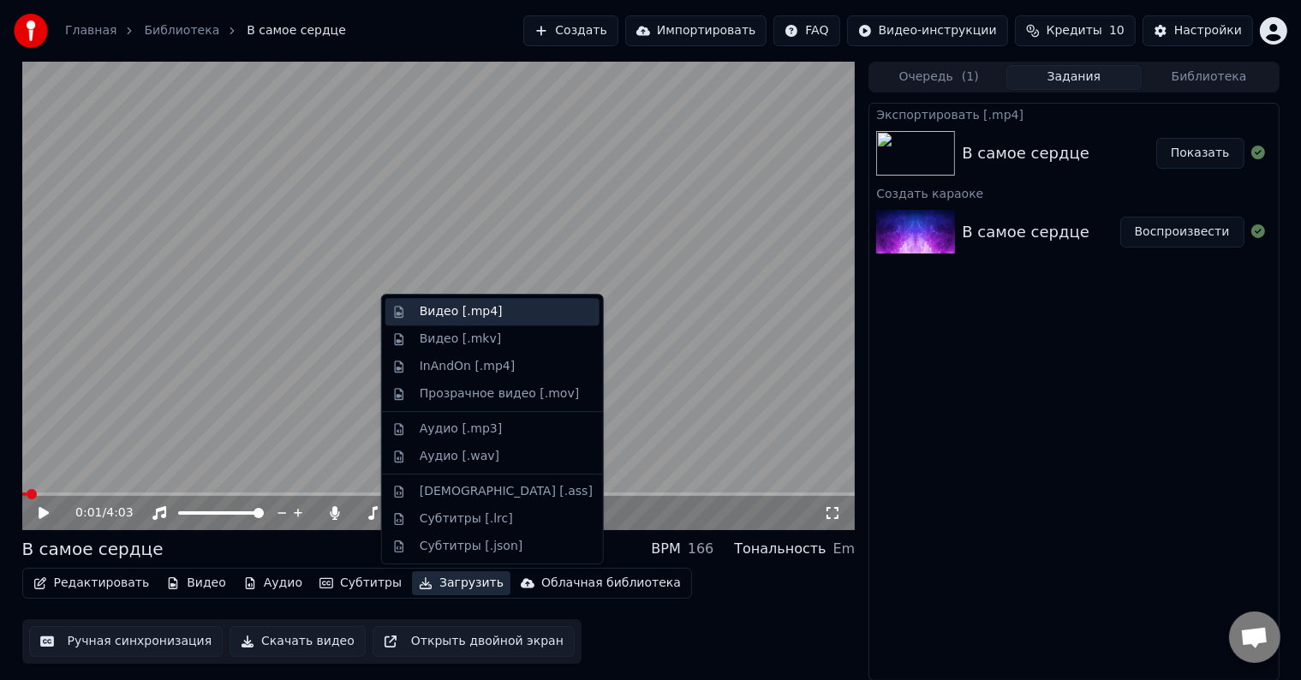
click at [418, 305] on div "Видео [.mp4]" at bounding box center [492, 311] width 214 height 27
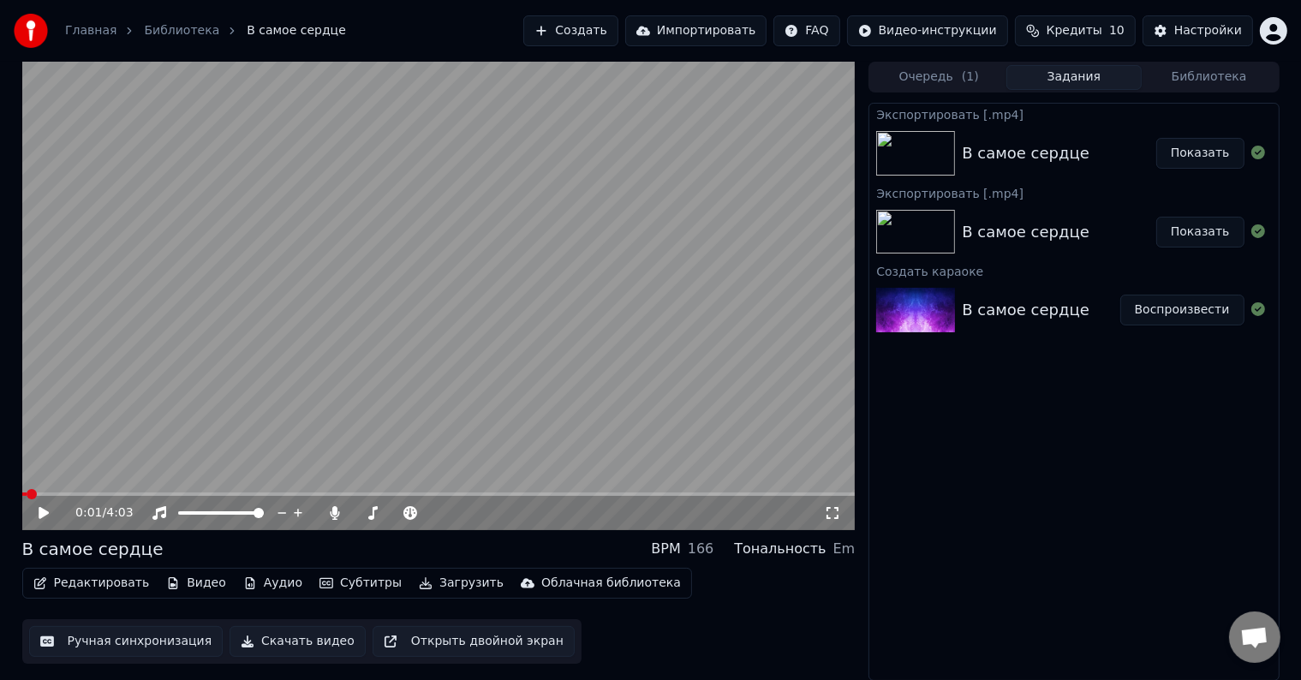
click at [1211, 161] on button "Показать" at bounding box center [1200, 153] width 88 height 31
click at [982, 479] on div "Экспортировать [.mp4] В самое сердце Показать Экспортировать [.mp4] В самое сер…" at bounding box center [1073, 392] width 410 height 578
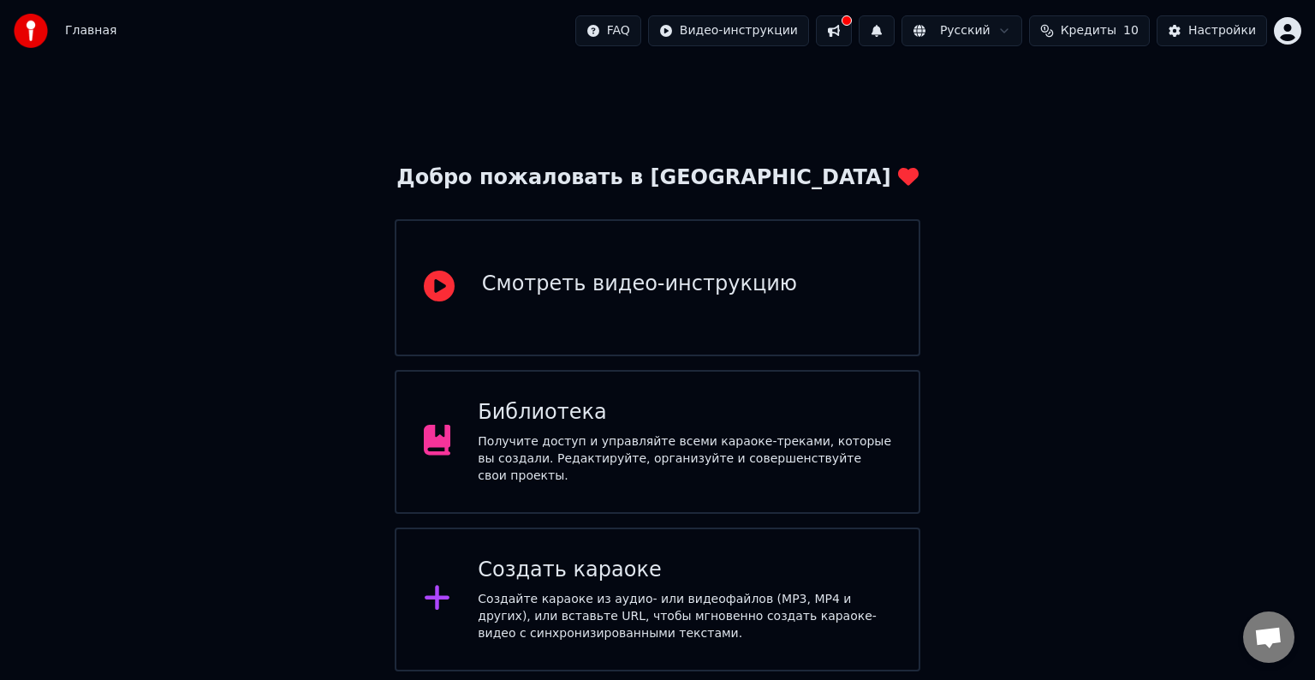
click at [610, 603] on div "Создайте караоке из аудио- или видеофайлов (MP3, MP4 и других), или вставьте UR…" at bounding box center [685, 616] width 414 height 51
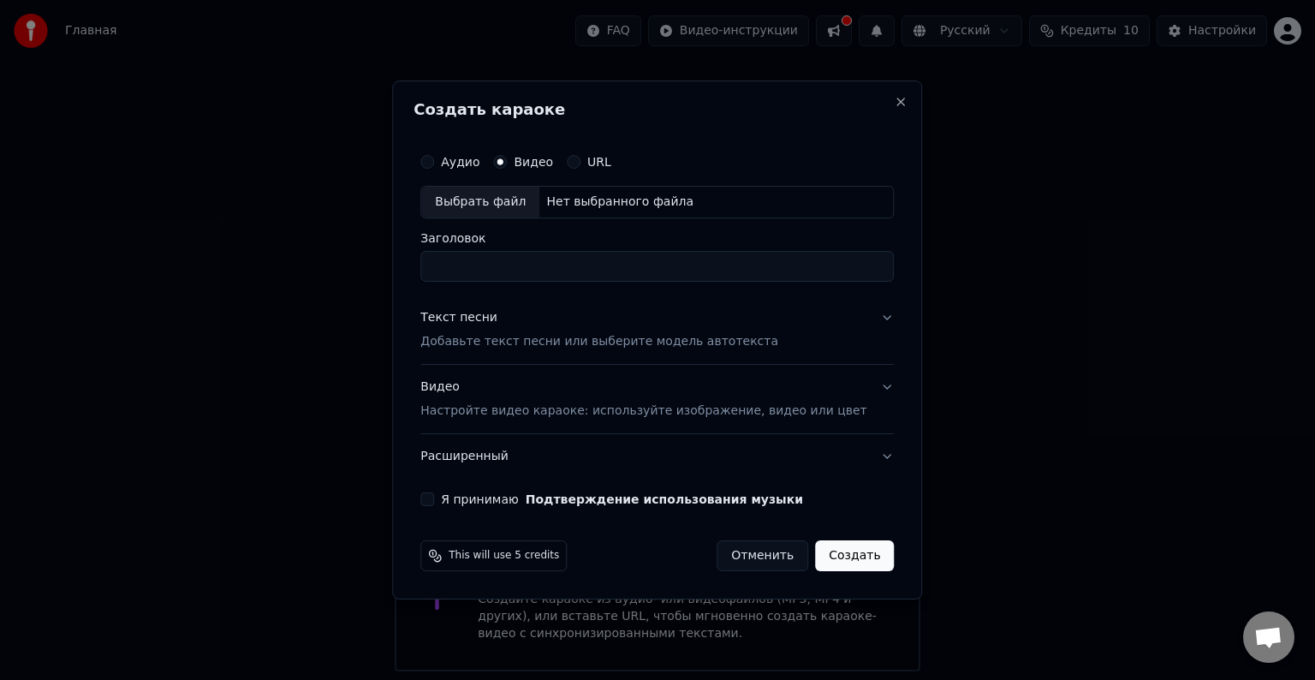
click at [504, 196] on div "Выбрать файл" at bounding box center [480, 202] width 118 height 31
type input "**********"
click at [487, 333] on p "Добавьте текст песни или выберите модель автотекста" at bounding box center [599, 341] width 358 height 17
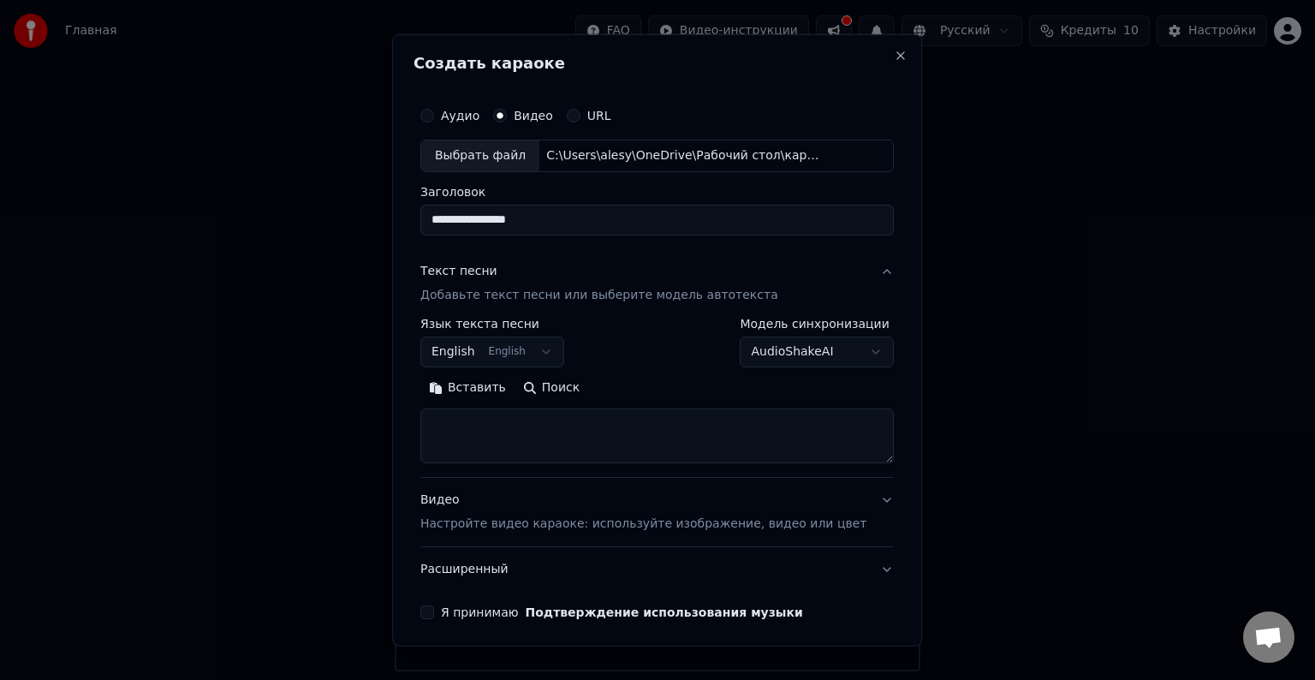
click at [489, 424] on textarea at bounding box center [656, 435] width 473 height 55
paste textarea "**********"
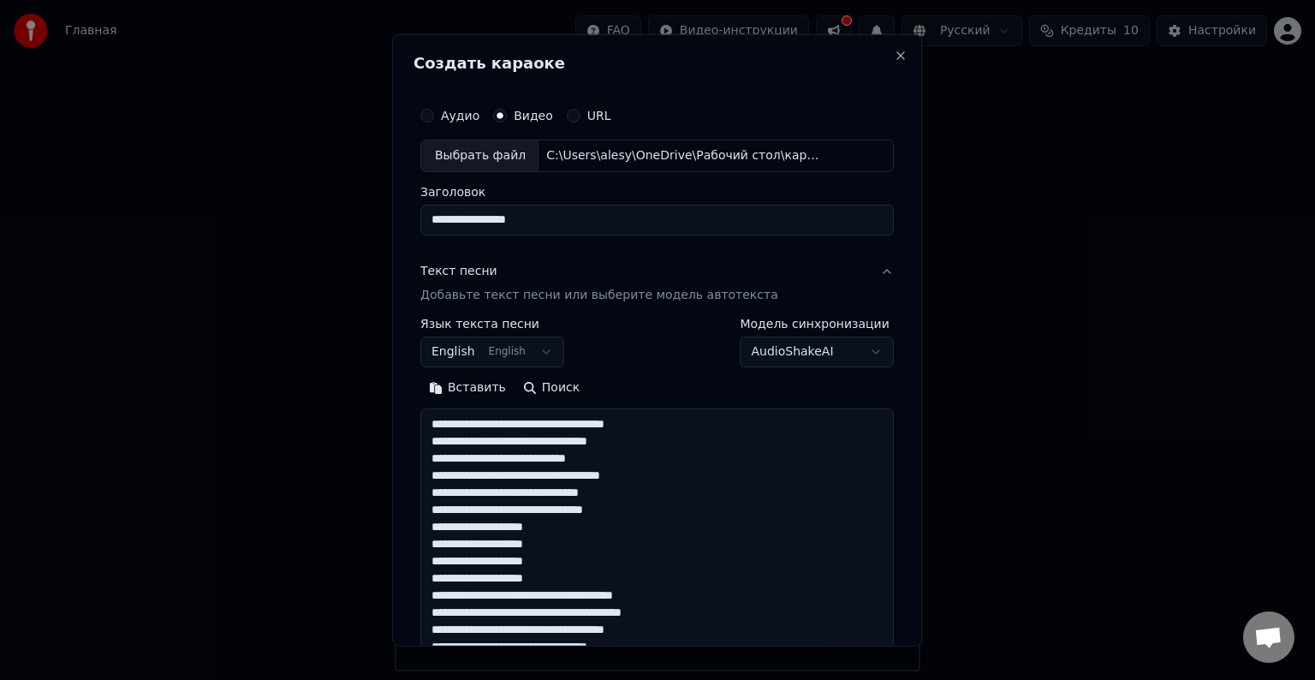
scroll to position [466, 0]
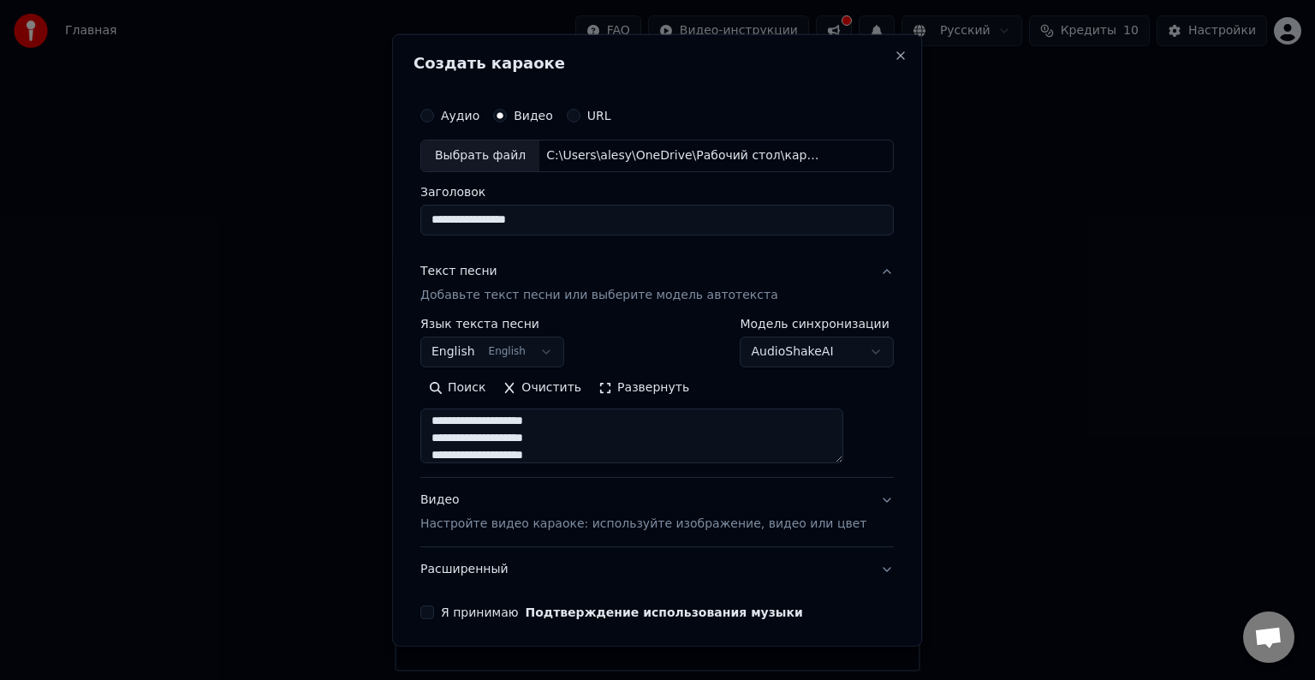
type textarea "**********"
click at [532, 350] on button "English English" at bounding box center [492, 351] width 144 height 31
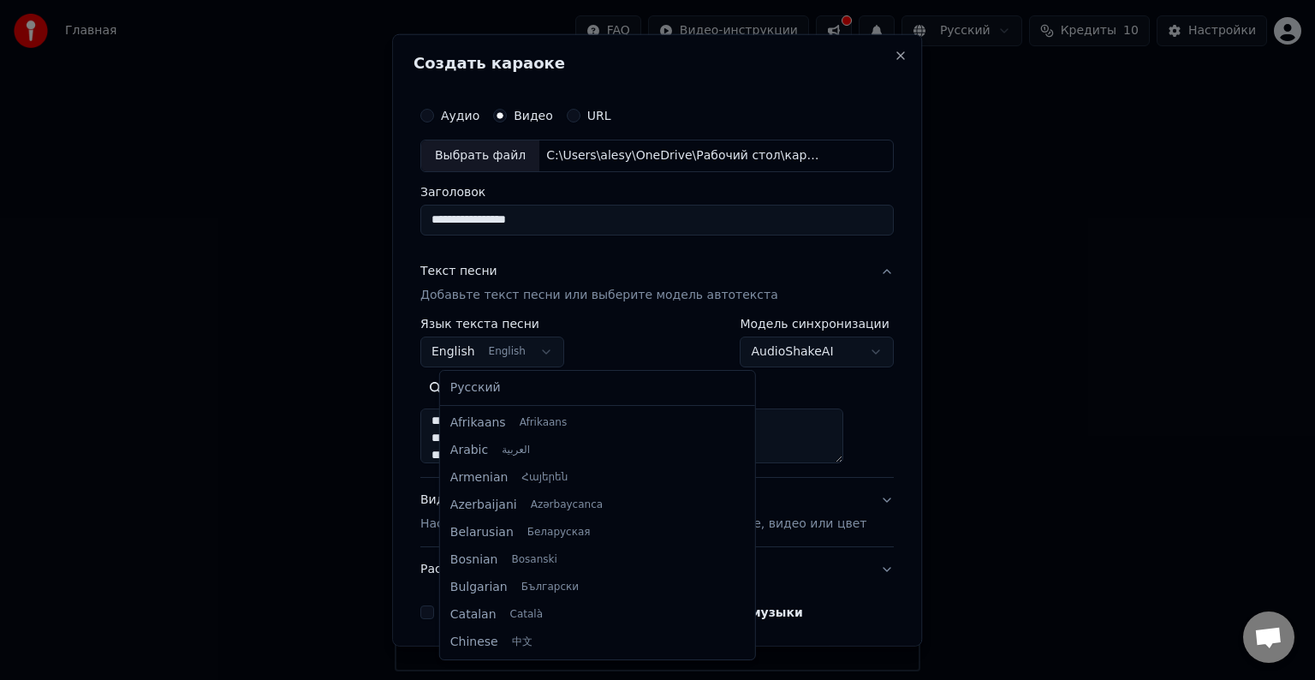
scroll to position [137, 0]
select select "**"
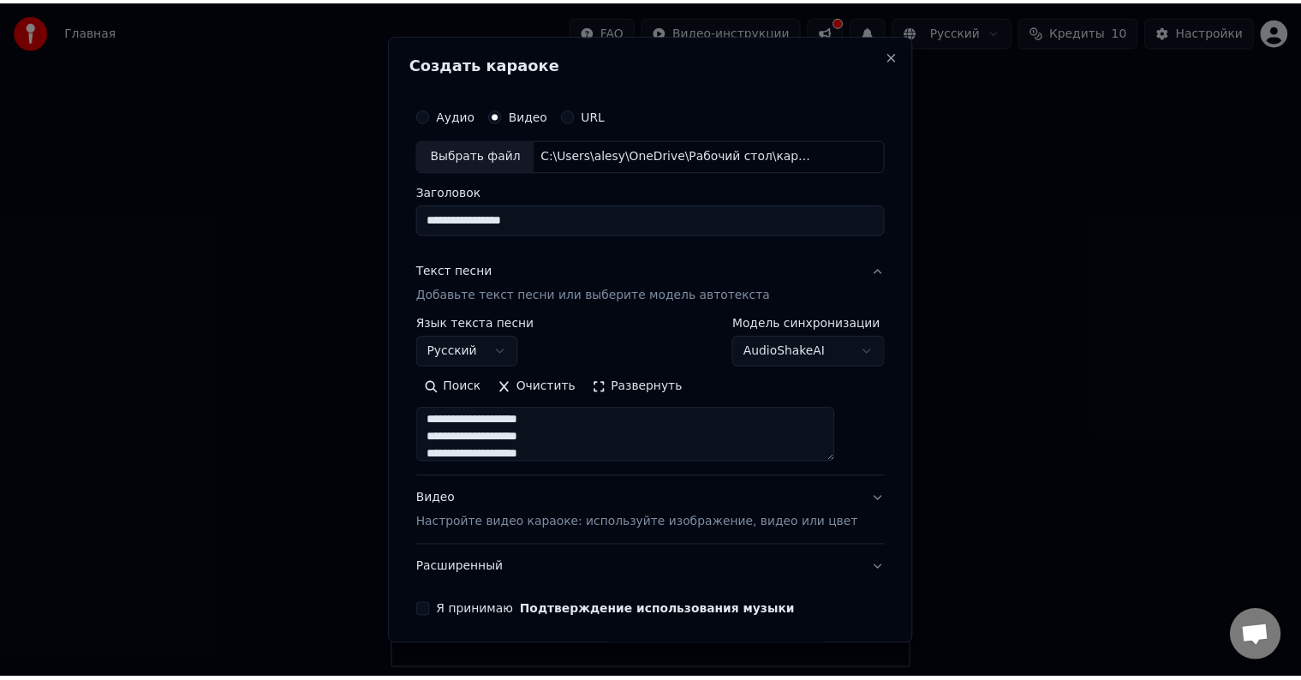
scroll to position [65, 0]
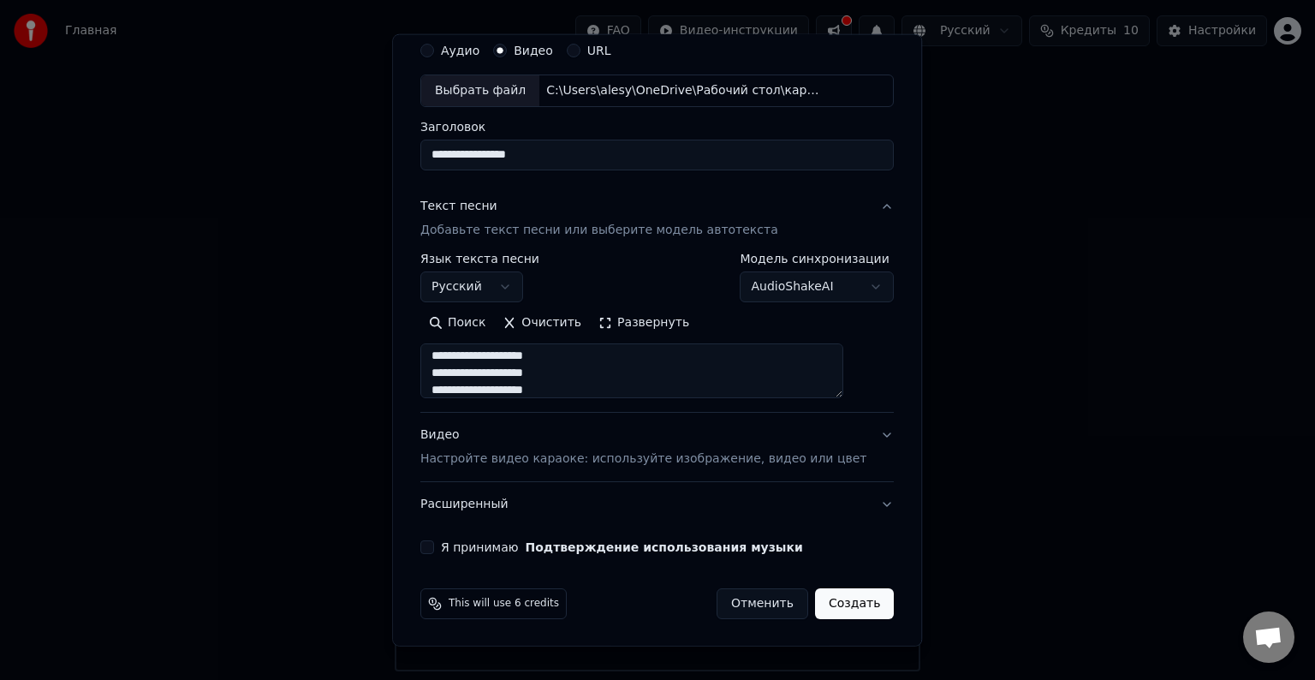
click at [527, 537] on div "**********" at bounding box center [657, 294] width 487 height 534
click at [517, 548] on label "Я принимаю Подтверждение использования музыки" at bounding box center [622, 547] width 362 height 12
click at [434, 548] on button "Я принимаю Подтверждение использования музыки" at bounding box center [427, 547] width 14 height 14
click at [815, 609] on button "Создать" at bounding box center [854, 603] width 79 height 31
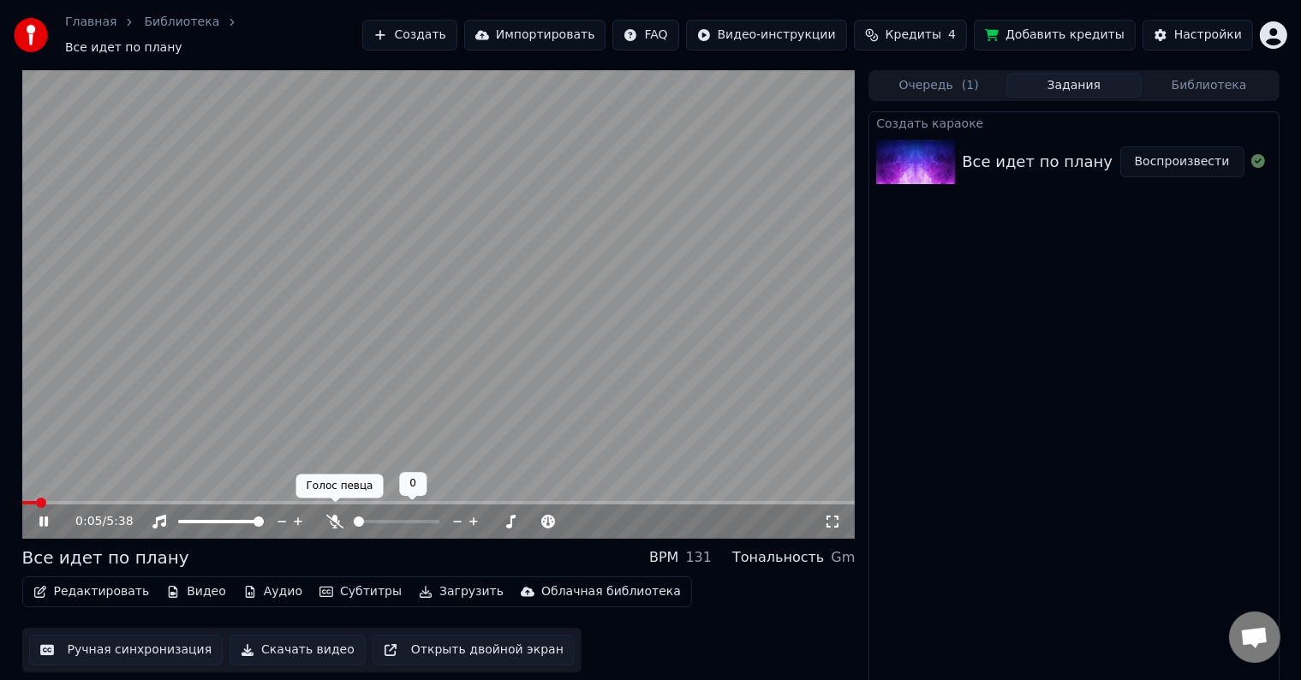
click at [339, 515] on icon at bounding box center [334, 522] width 17 height 14
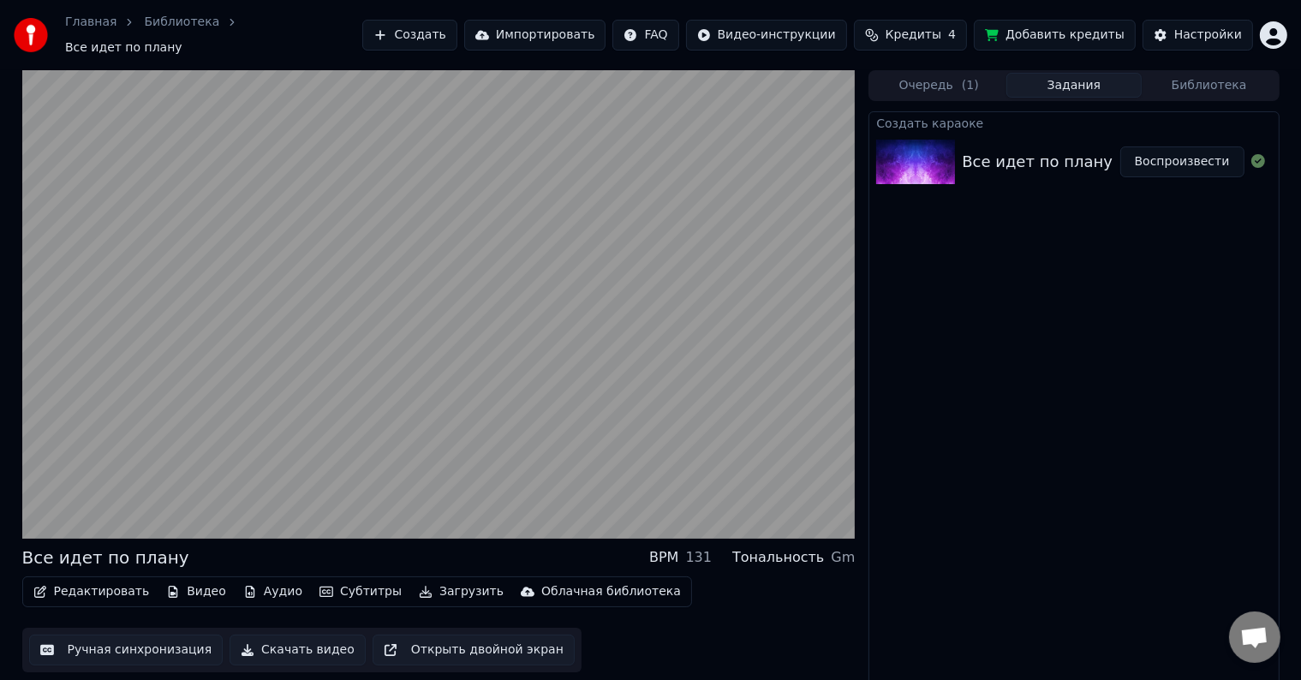
click at [234, 307] on video at bounding box center [438, 304] width 833 height 468
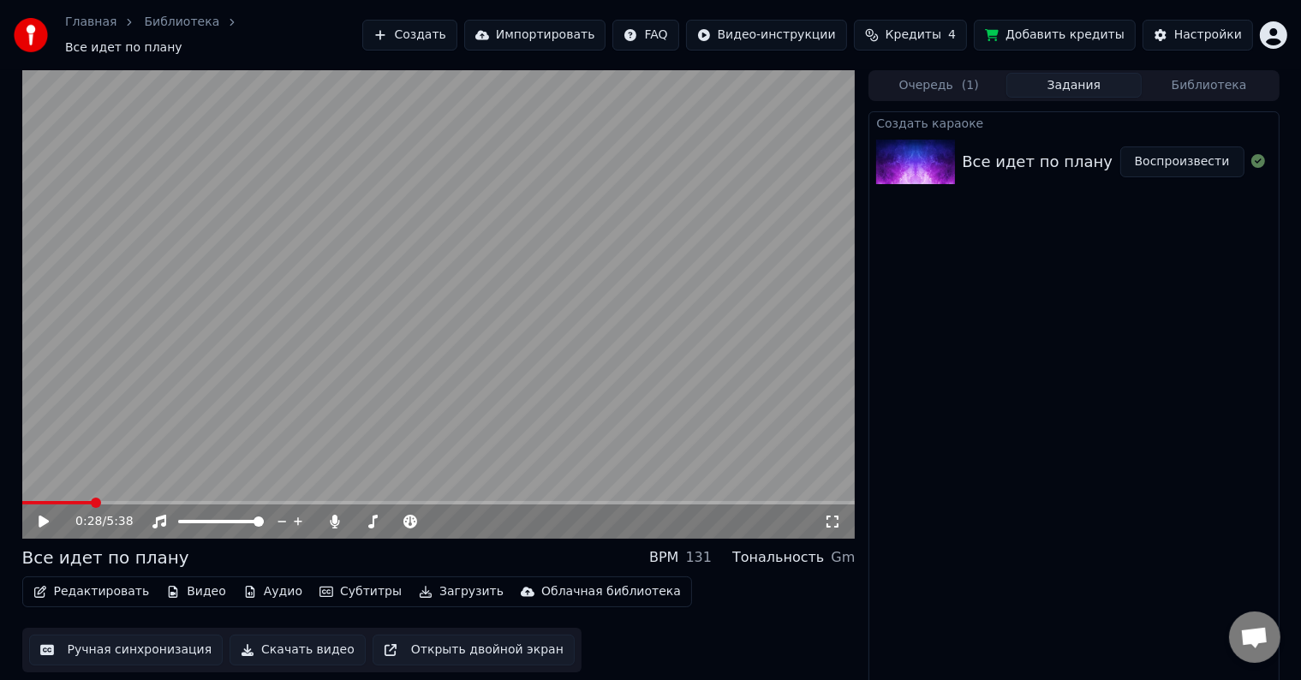
click at [77, 640] on button "Ручная синхронизация" at bounding box center [126, 649] width 194 height 31
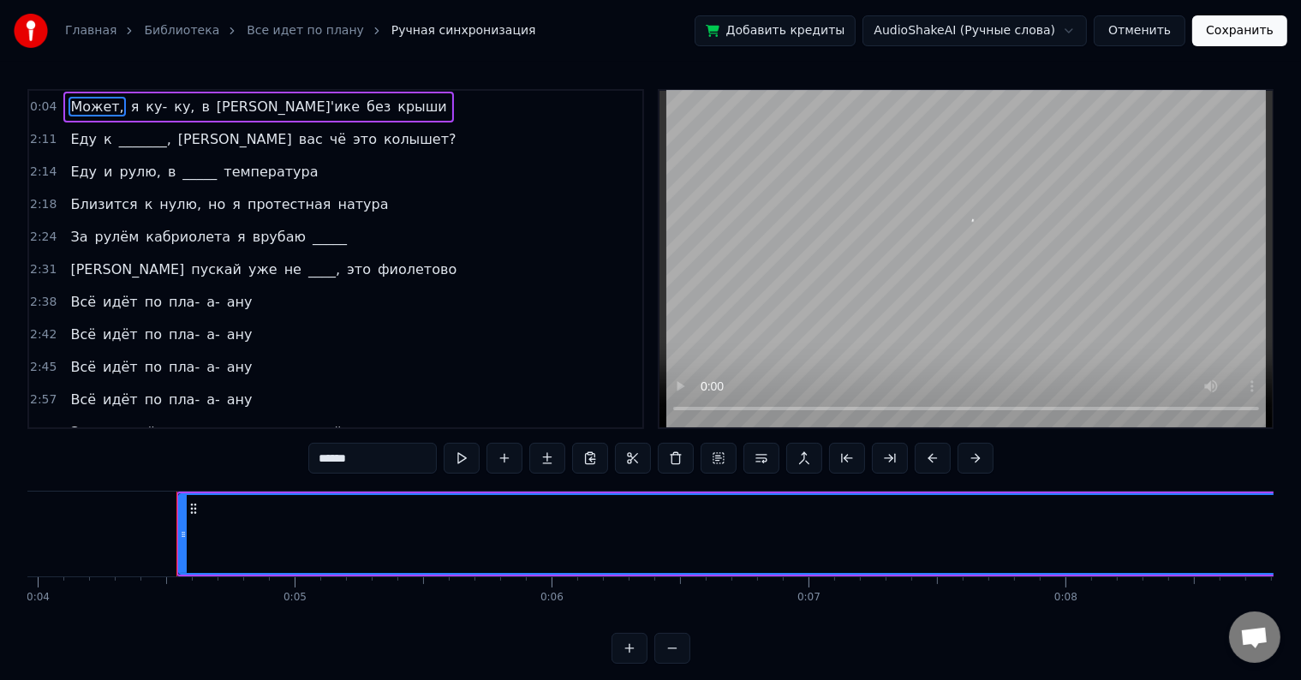
scroll to position [0, 1080]
click at [385, 103] on div "0:04 Может, я ку- ку, в [PERSON_NAME]'ике без крыши" at bounding box center [335, 107] width 613 height 33
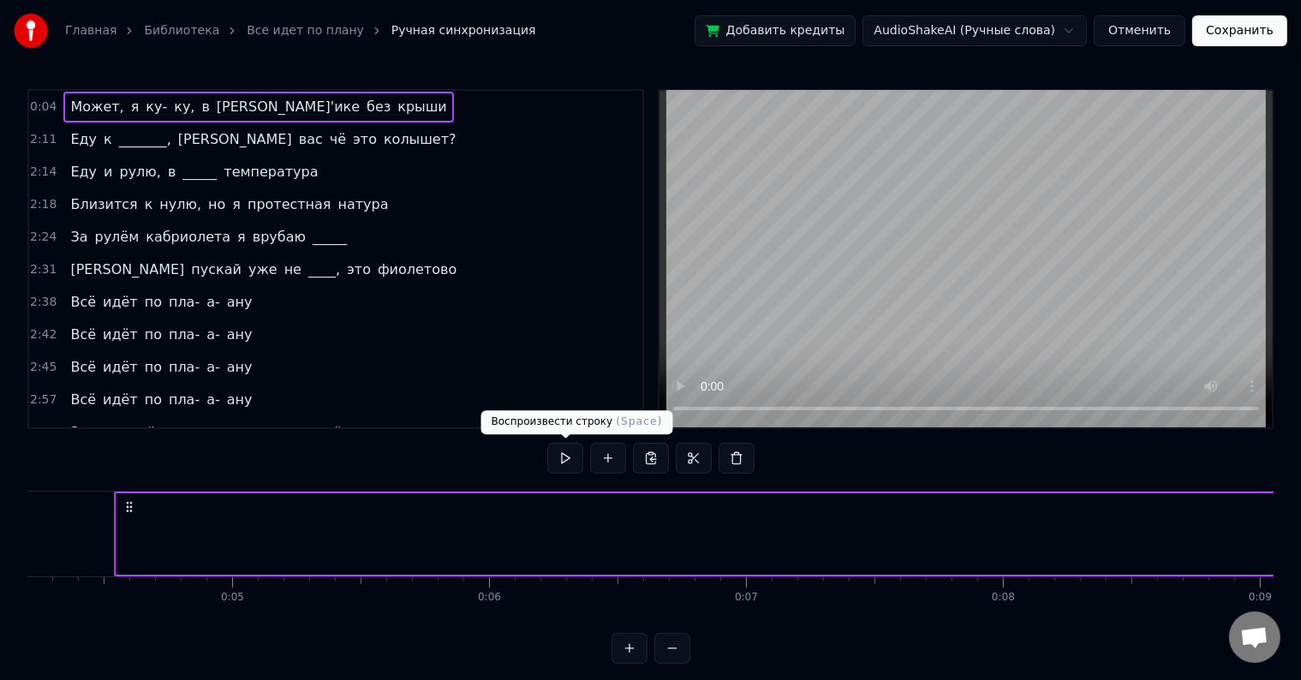
click at [568, 458] on button at bounding box center [565, 458] width 36 height 31
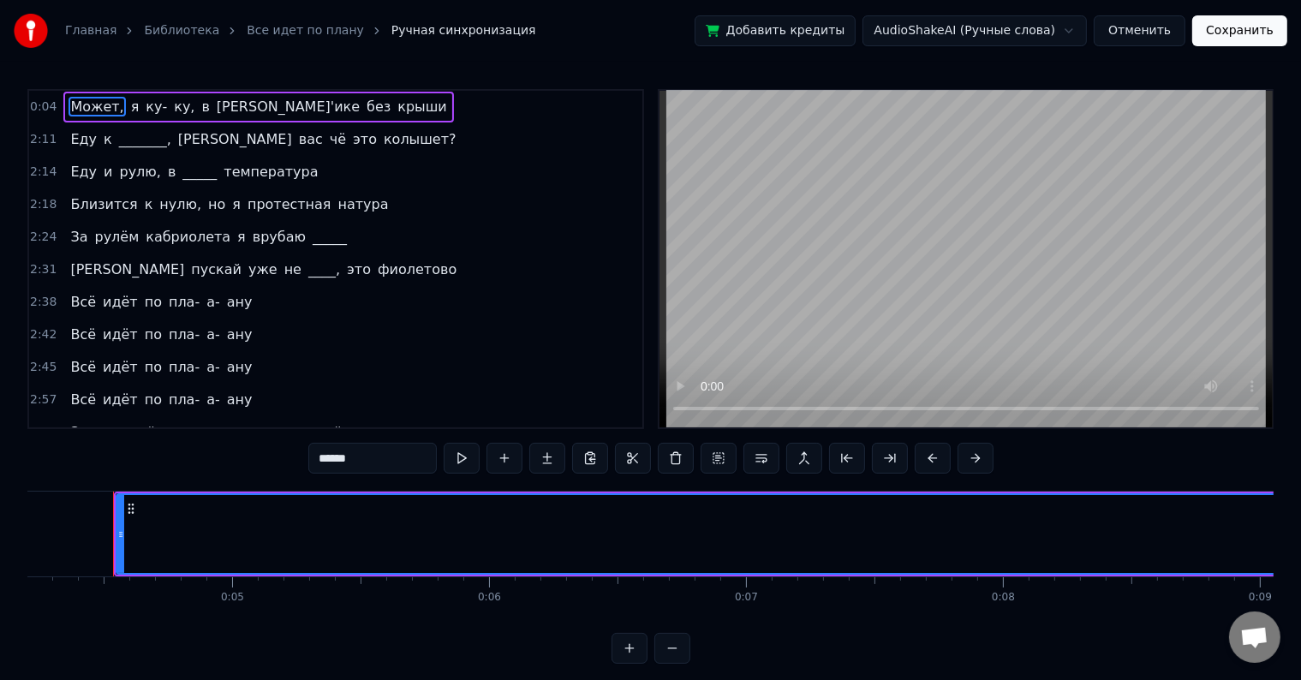
scroll to position [0, 1079]
drag, startPoint x: 121, startPoint y: 521, endPoint x: 137, endPoint y: 528, distance: 18.0
click at [137, 528] on div at bounding box center [137, 534] width 7 height 78
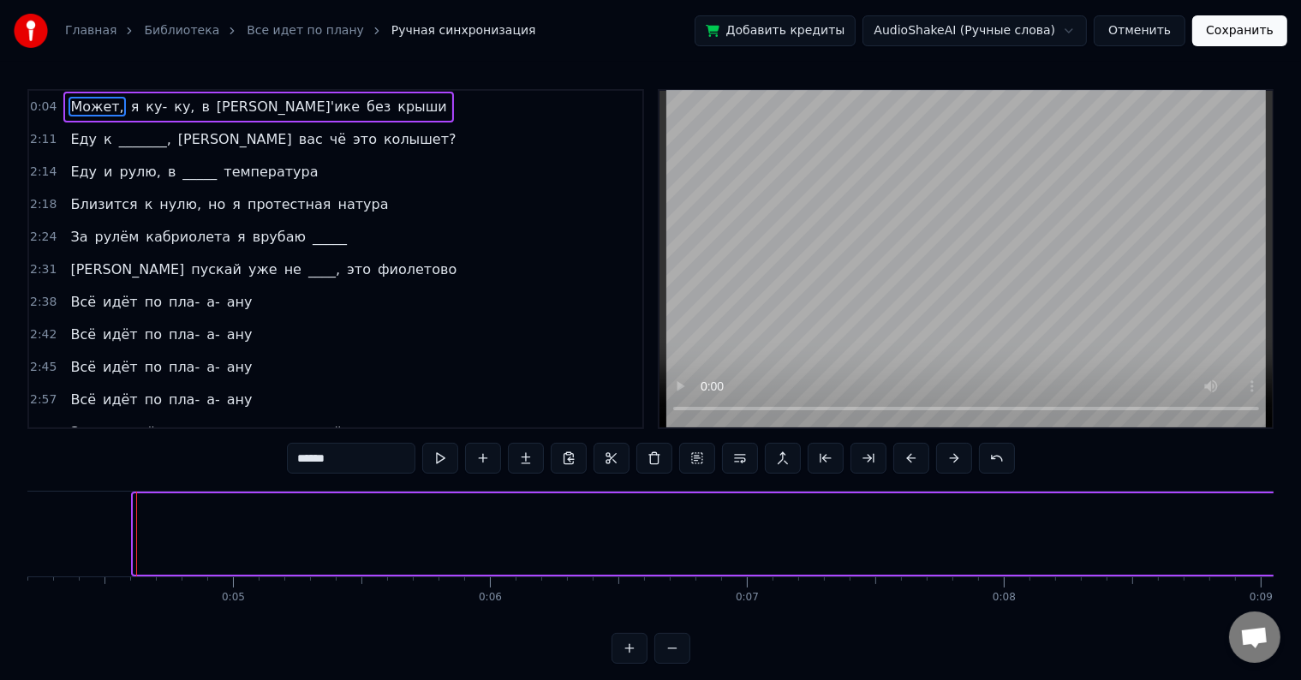
drag, startPoint x: 133, startPoint y: 531, endPoint x: 1271, endPoint y: 610, distance: 1140.6
click at [1284, 664] on div "Главная Библиотека Все идет по плану Ручная синхронизация Добавить кредиты Audi…" at bounding box center [650, 332] width 1301 height 664
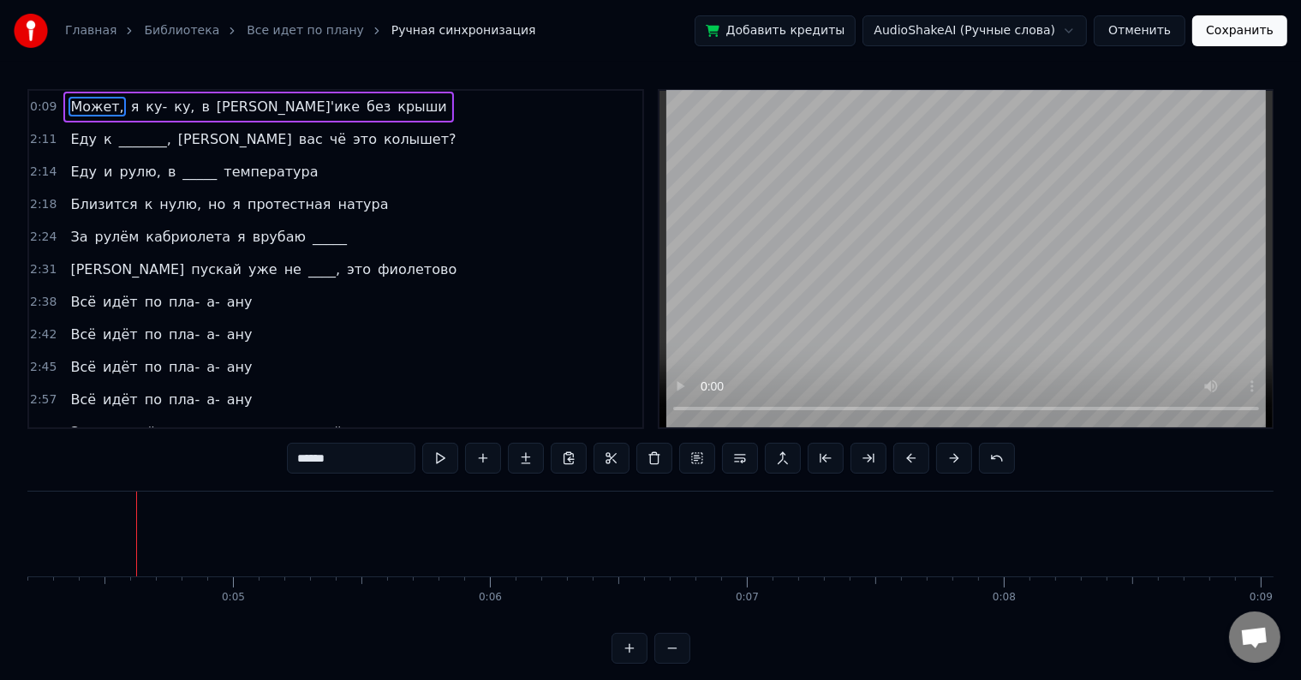
click at [1266, 603] on div "Может, я ку- ку, в [PERSON_NAME]'ике без крыши Еду к _______, а вас чё это колы…" at bounding box center [650, 555] width 1246 height 128
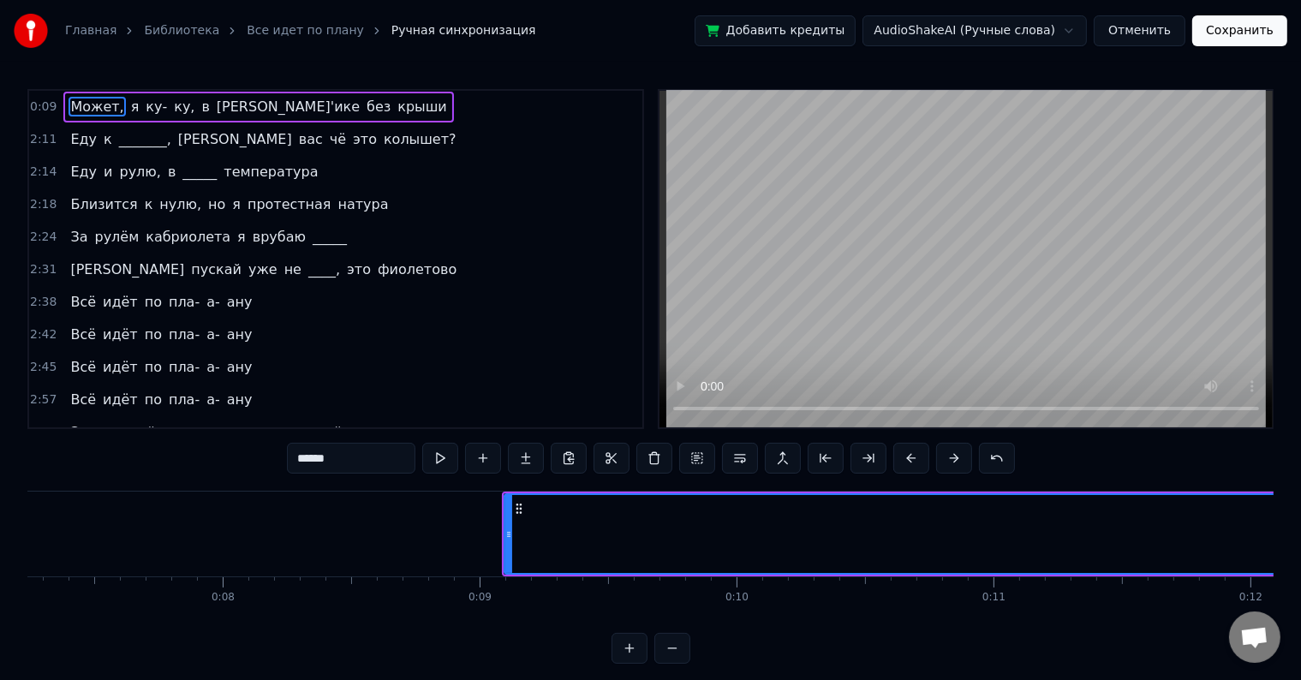
scroll to position [0, 2301]
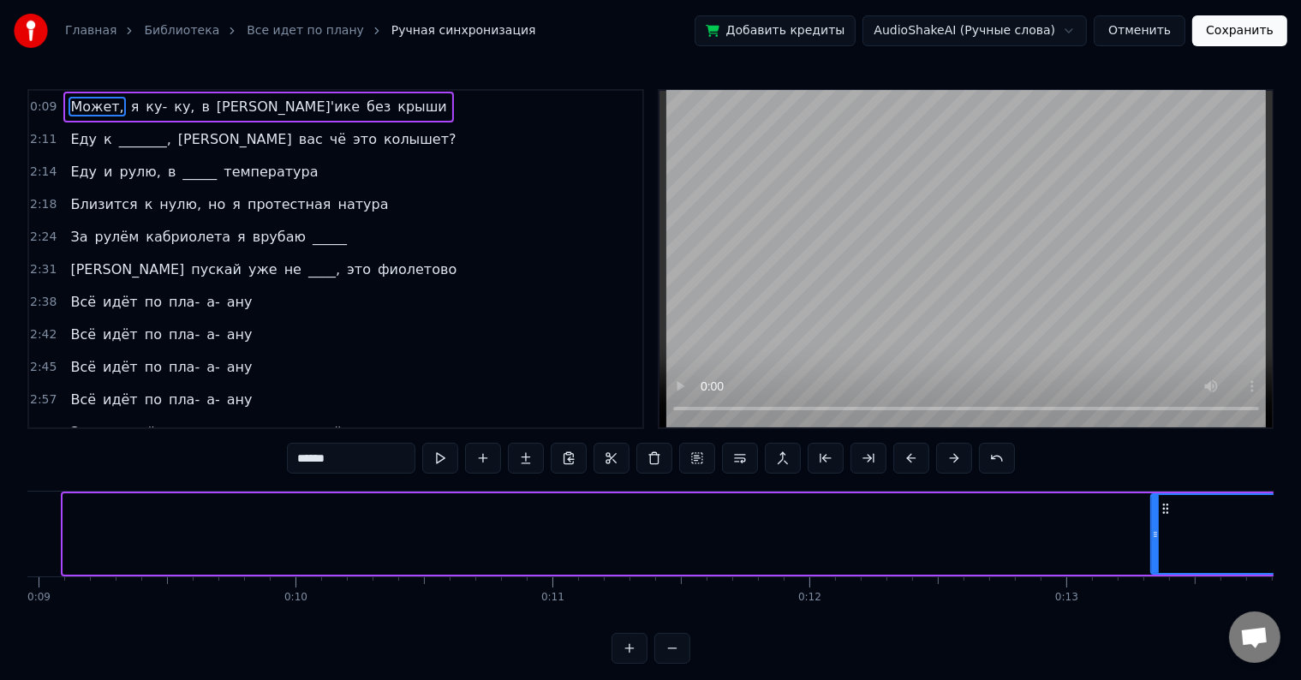
drag, startPoint x: 63, startPoint y: 529, endPoint x: 1151, endPoint y: 592, distance: 1089.2
click at [1151, 592] on div "Может, я ку- ку, в [PERSON_NAME]'ике без крыши Еду к _______, а вас чё это колы…" at bounding box center [650, 555] width 1246 height 128
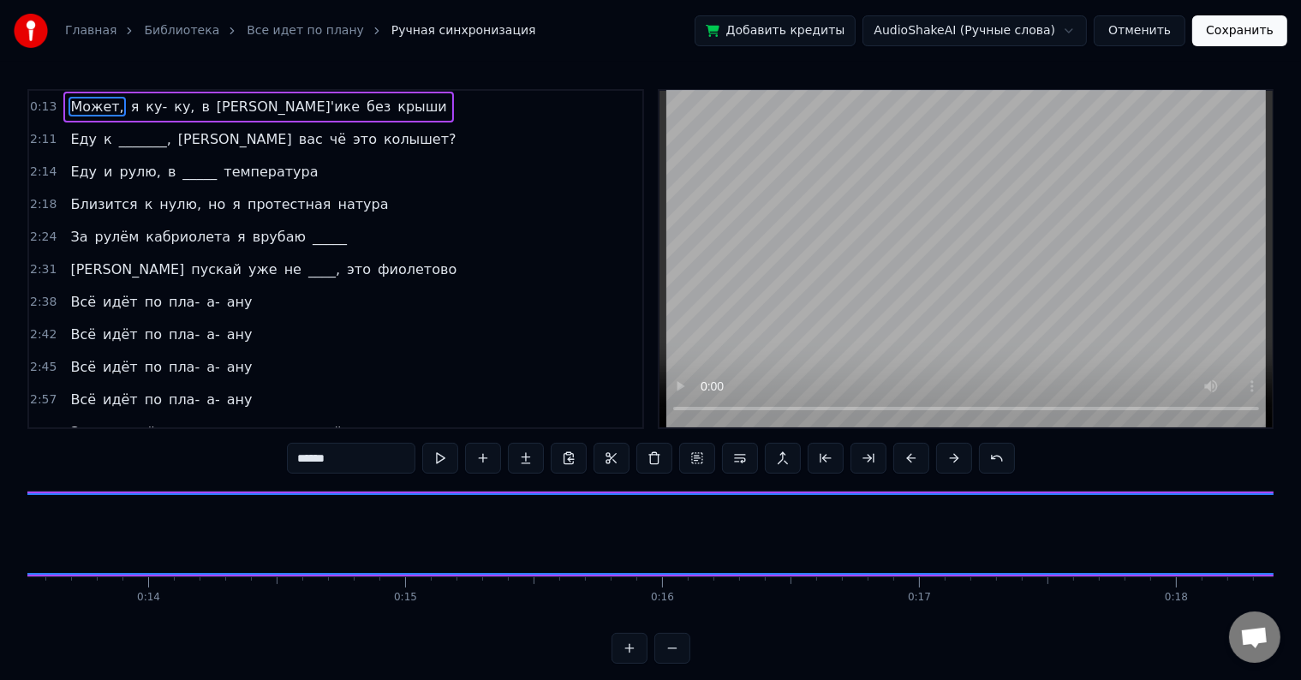
scroll to position [0, 3329]
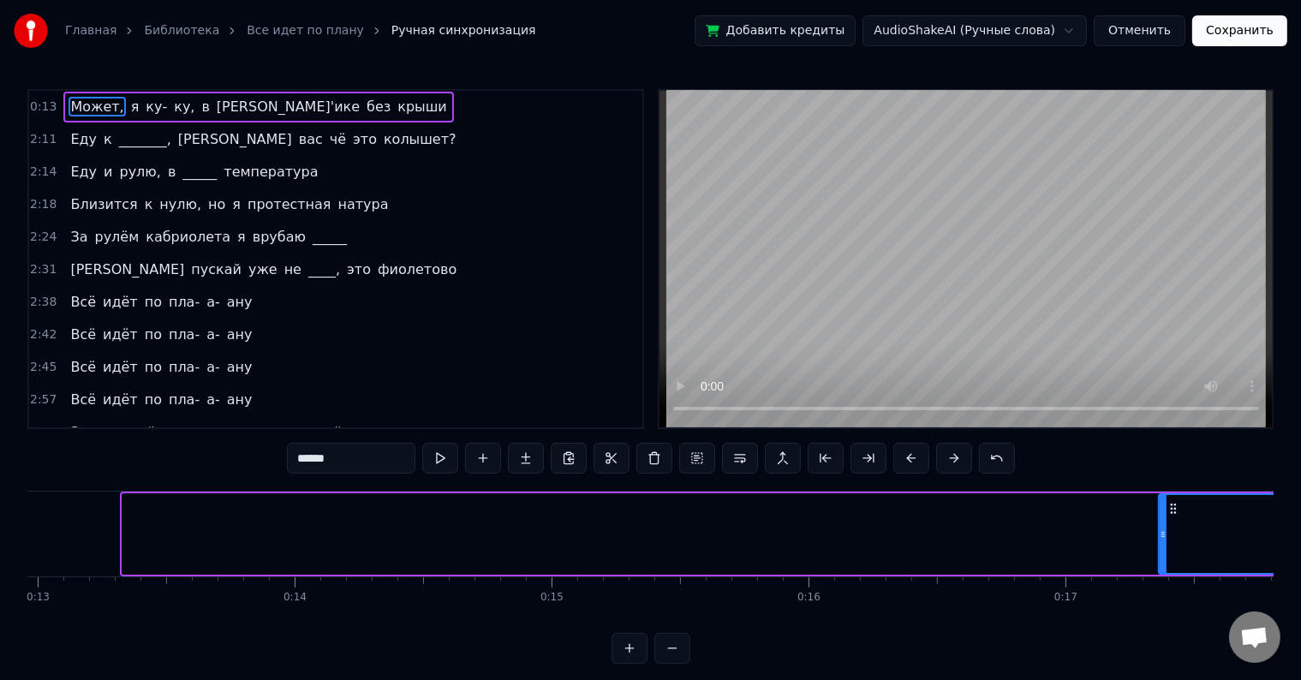
drag, startPoint x: 122, startPoint y: 533, endPoint x: 1164, endPoint y: 562, distance: 1042.4
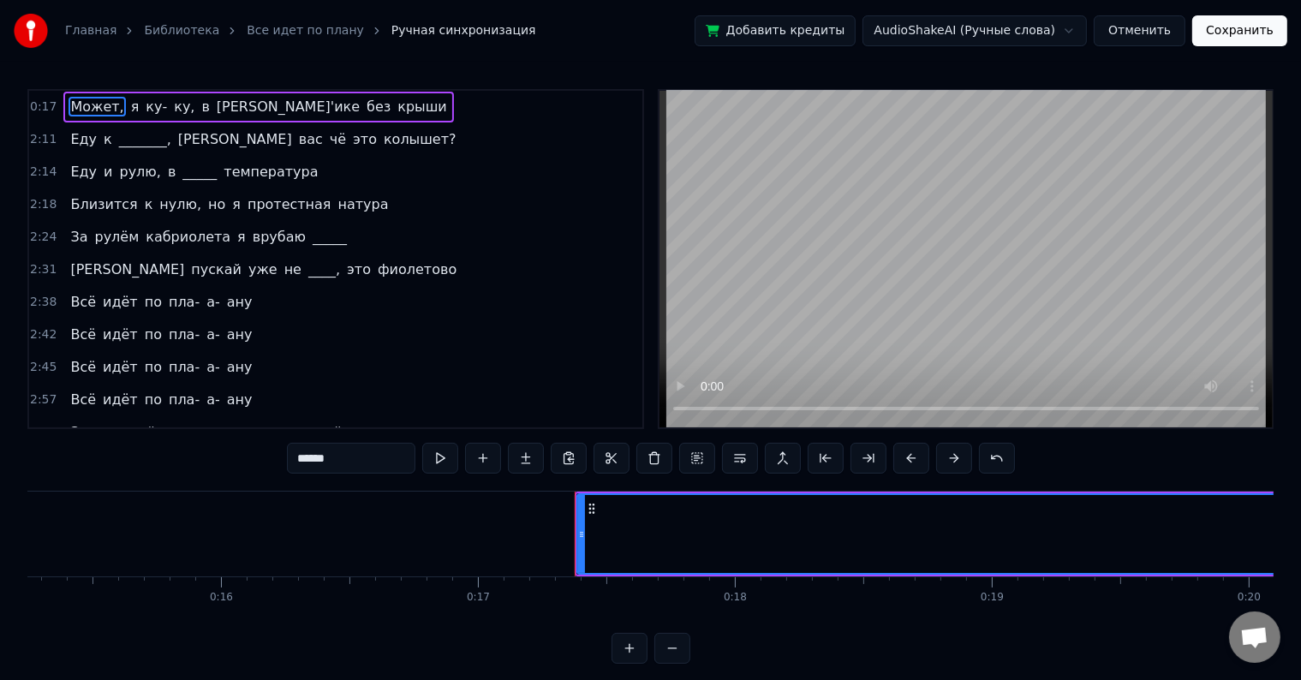
scroll to position [0, 4063]
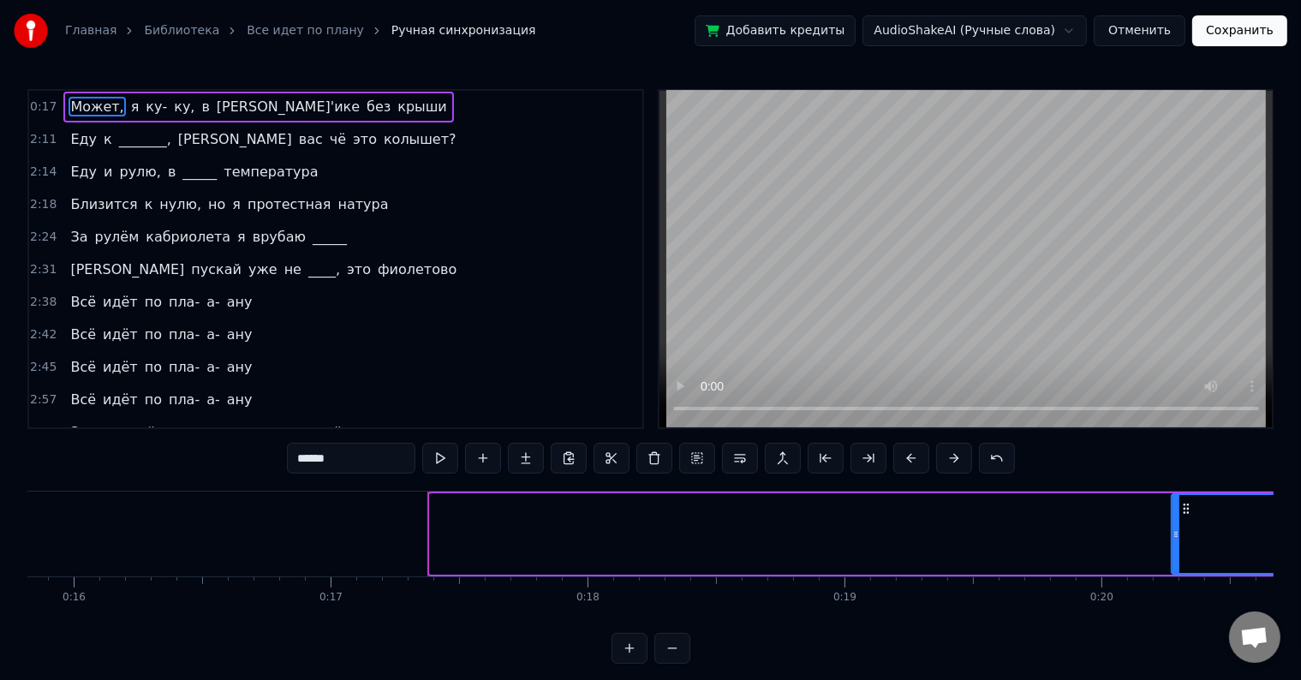
drag, startPoint x: 433, startPoint y: 543, endPoint x: 1217, endPoint y: 627, distance: 787.9
click at [1217, 619] on div "Может, я ку- ку, в [PERSON_NAME]'ике без крыши Еду к _______, а вас чё это колы…" at bounding box center [650, 555] width 1246 height 128
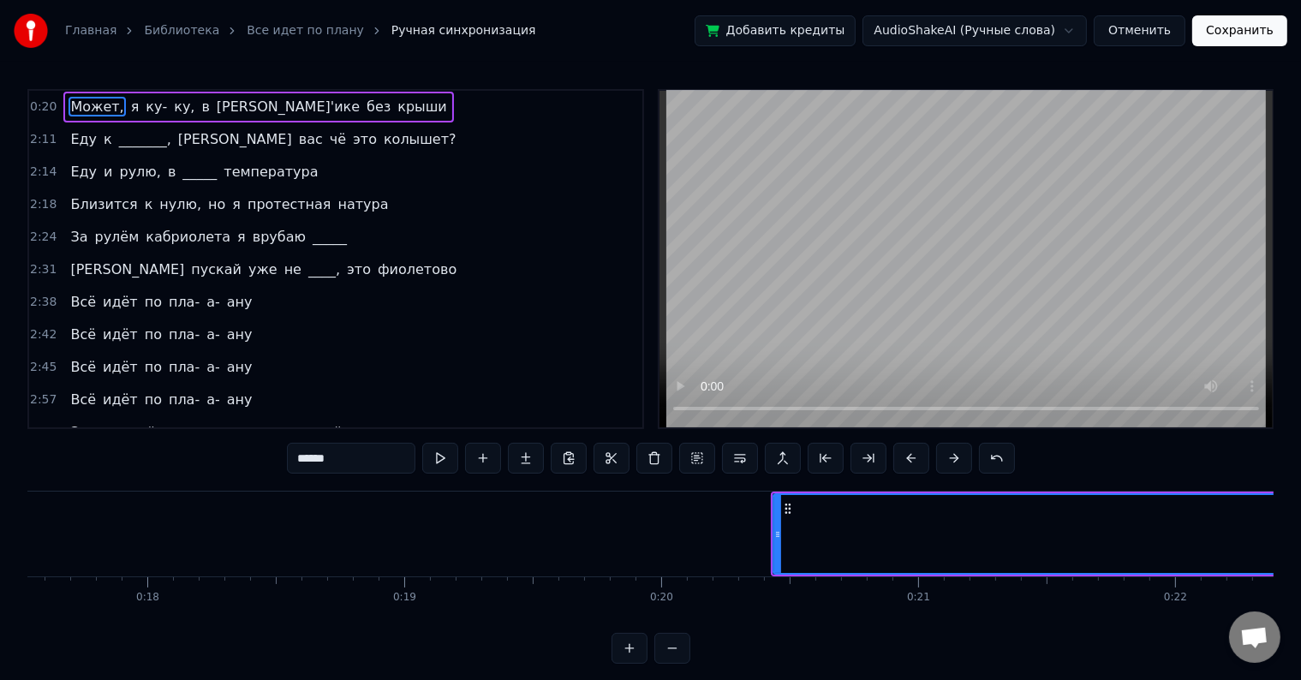
scroll to position [0, 4945]
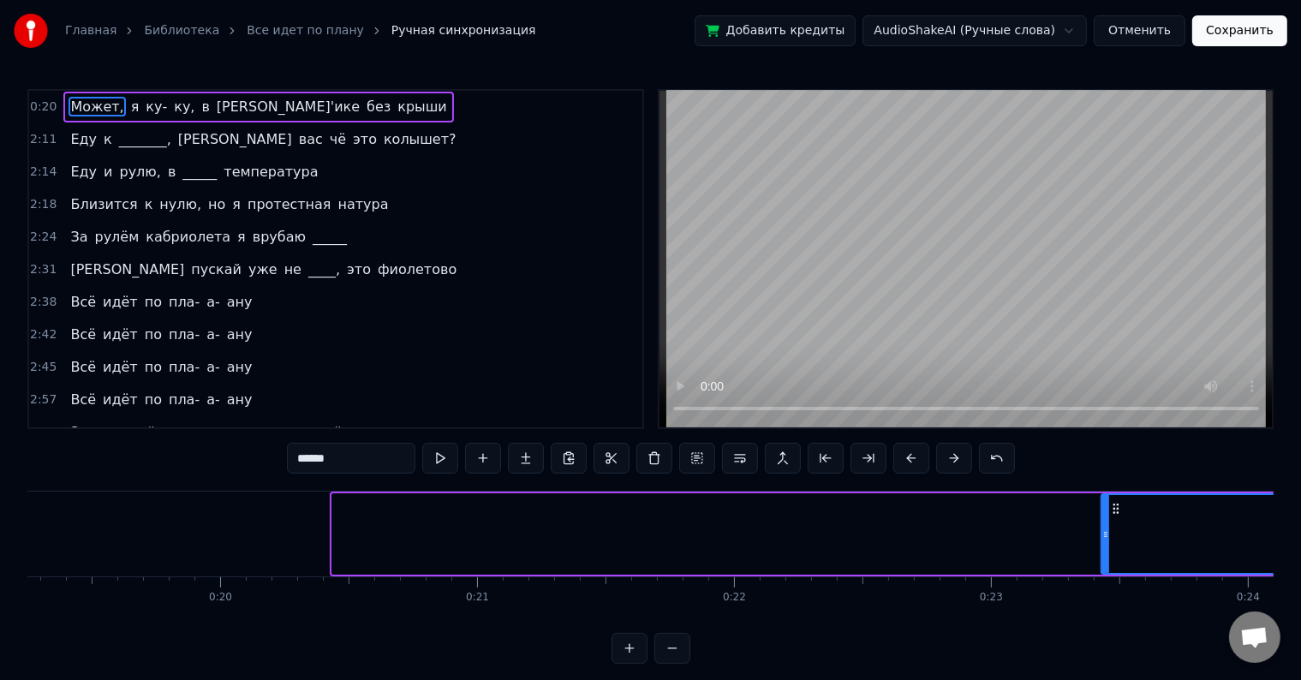
drag, startPoint x: 332, startPoint y: 539, endPoint x: 1101, endPoint y: 555, distance: 769.0
click at [1102, 555] on div at bounding box center [1105, 534] width 7 height 78
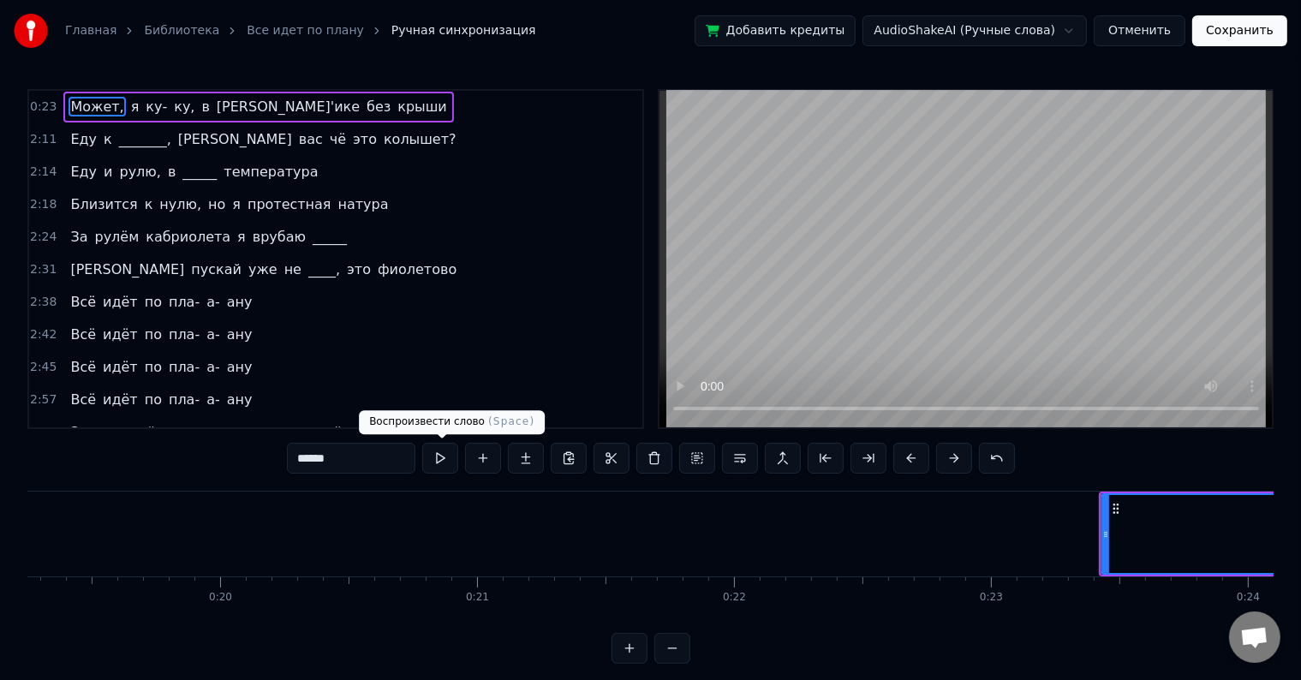
click at [438, 469] on button at bounding box center [440, 458] width 36 height 31
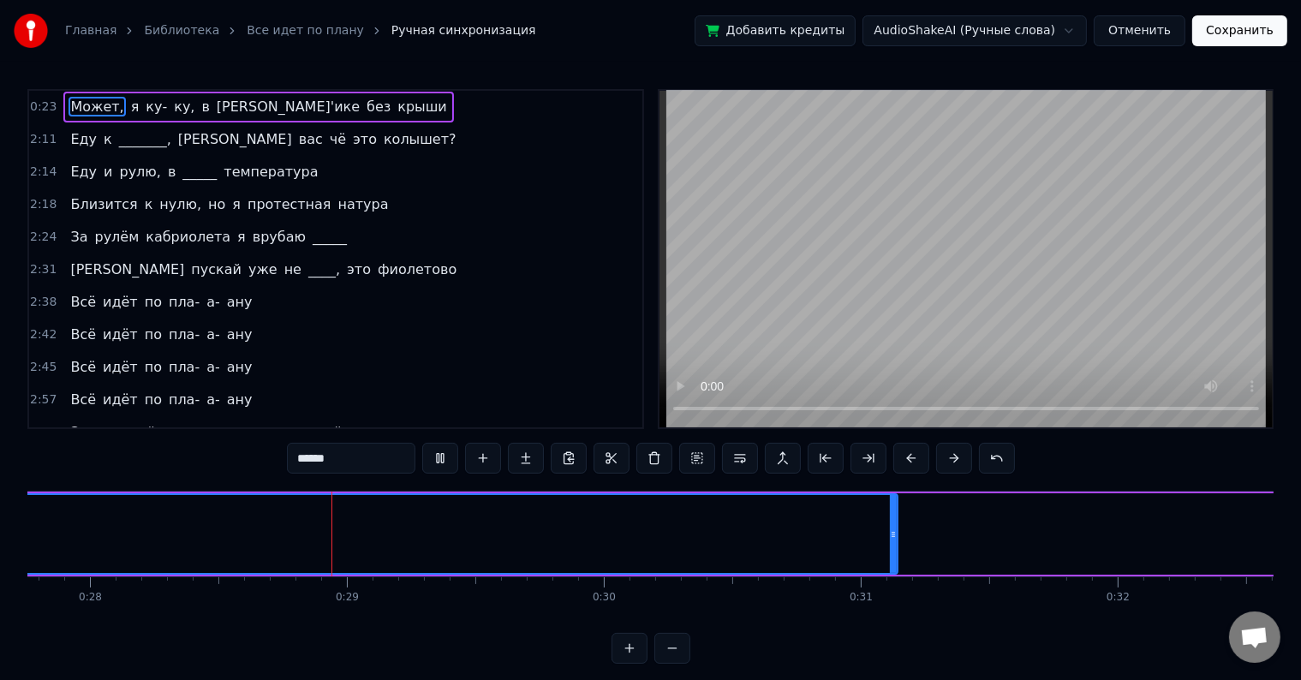
scroll to position [0, 7165]
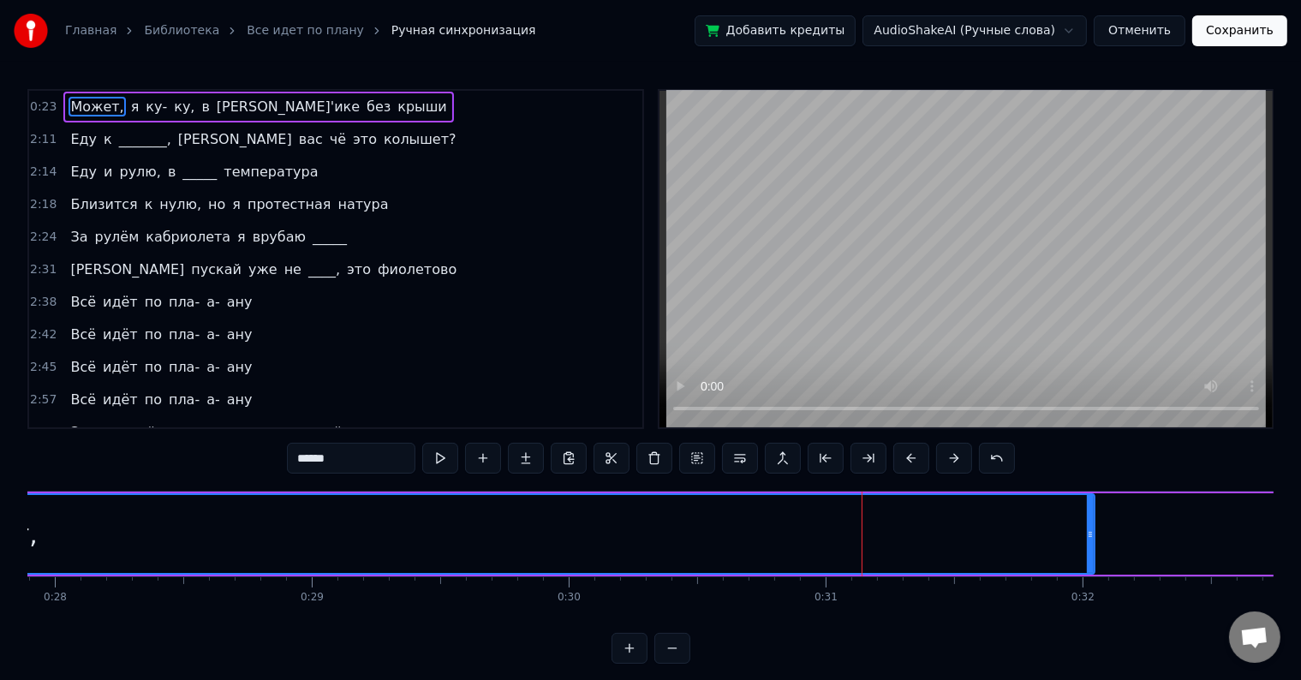
drag, startPoint x: 856, startPoint y: 527, endPoint x: 1093, endPoint y: 586, distance: 243.4
click at [1090, 586] on div "Может, я ку- ку, в [PERSON_NAME]'ике без крыши Еду к _______, а вас чё это колы…" at bounding box center [650, 555] width 1246 height 128
click at [1162, 34] on button "Отменить" at bounding box center [1139, 30] width 92 height 31
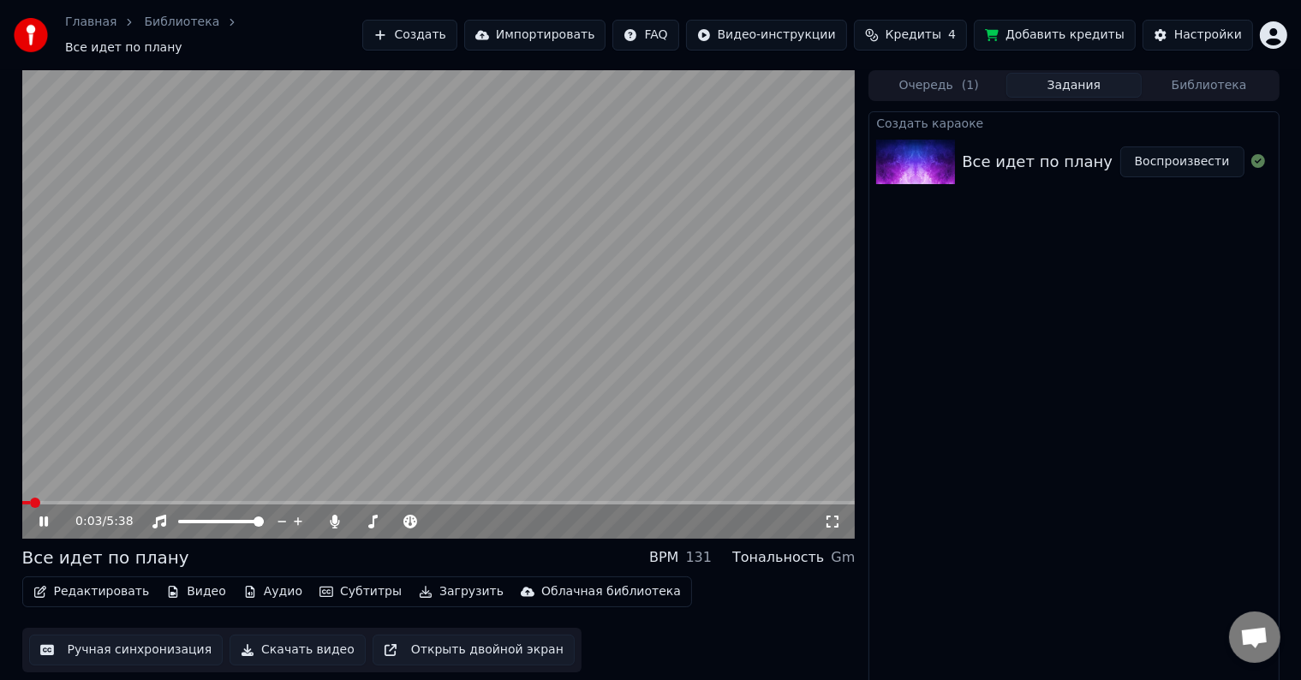
click at [55, 501] on span at bounding box center [438, 502] width 833 height 3
click at [80, 489] on video at bounding box center [438, 304] width 833 height 468
click at [88, 501] on span at bounding box center [438, 502] width 833 height 3
click at [36, 515] on icon at bounding box center [56, 522] width 40 height 14
click at [104, 497] on span at bounding box center [100, 502] width 10 height 10
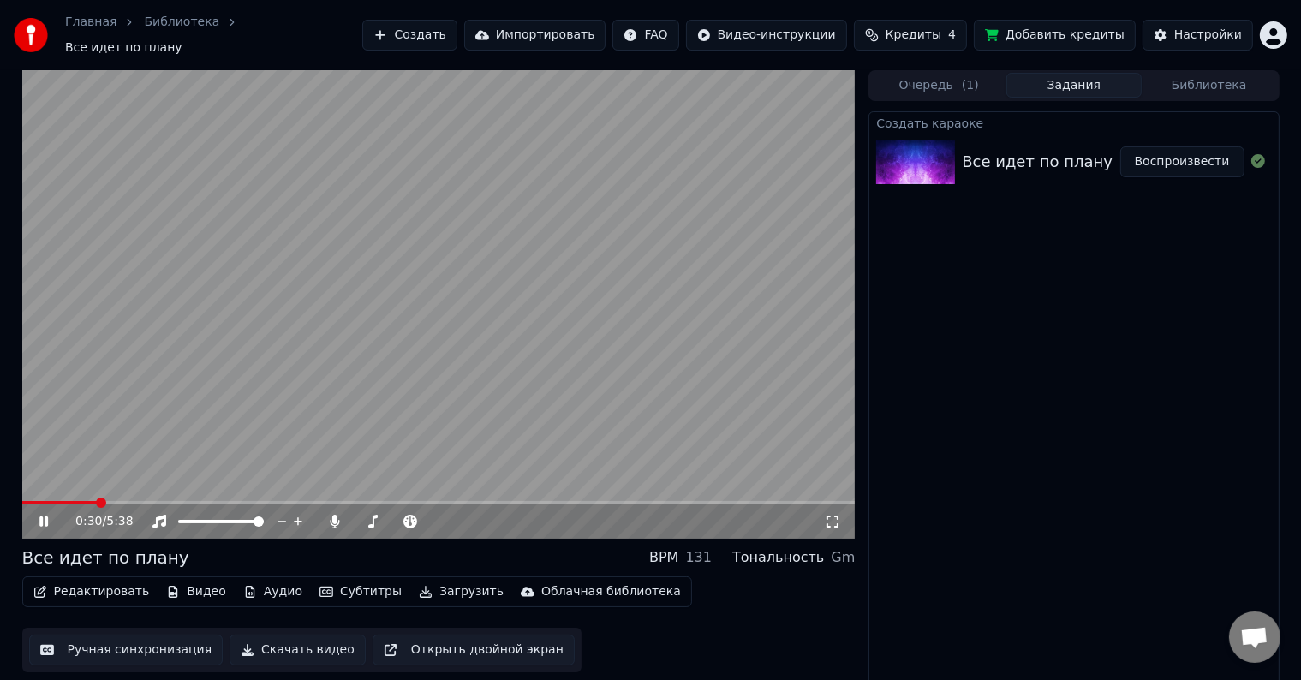
click at [113, 491] on video at bounding box center [438, 304] width 833 height 468
click at [115, 491] on video at bounding box center [438, 304] width 833 height 468
click at [100, 637] on button "Ручная синхронизация" at bounding box center [126, 649] width 194 height 31
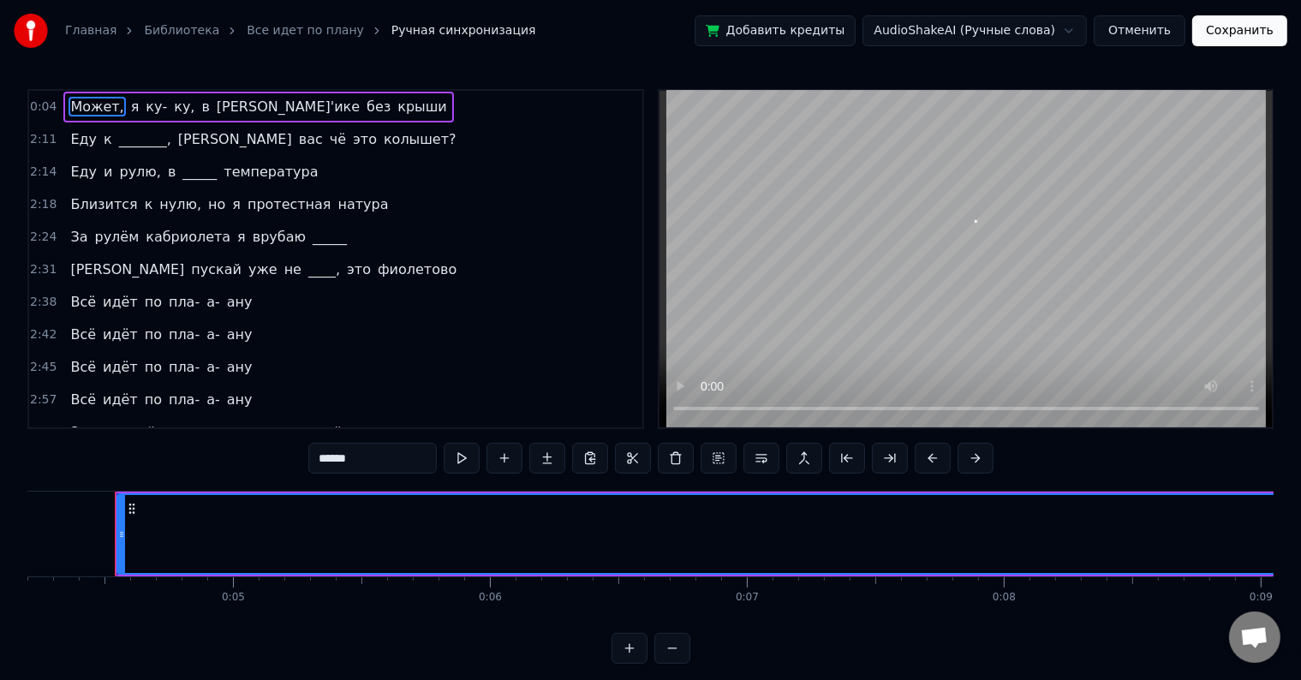
scroll to position [0, 1080]
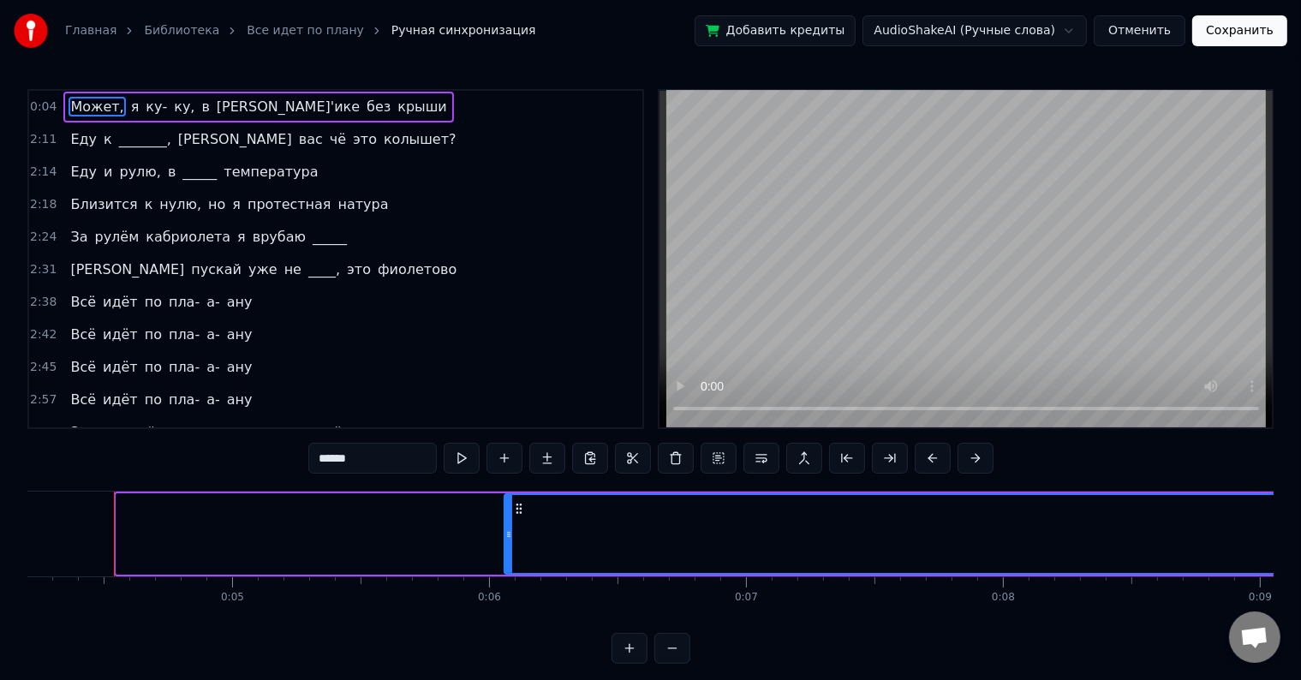
drag, startPoint x: 122, startPoint y: 527, endPoint x: 671, endPoint y: 544, distance: 549.1
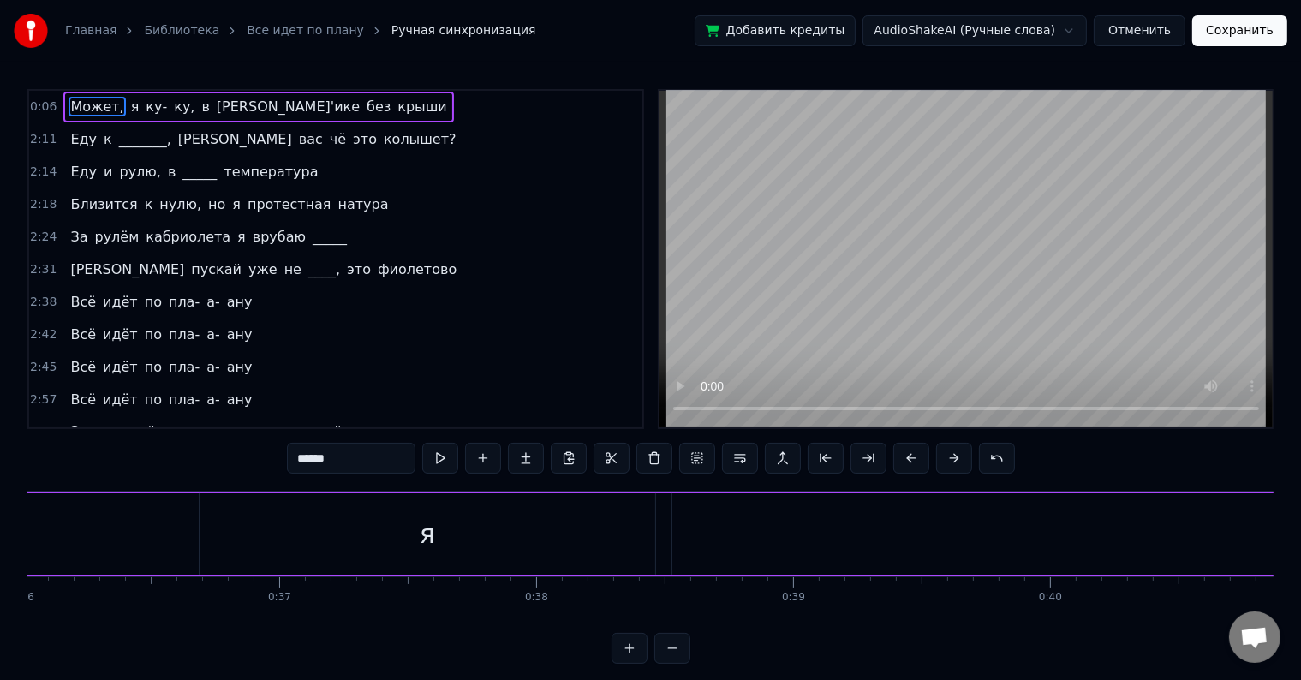
scroll to position [0, 9449]
click at [224, 531] on div "я" at bounding box center [230, 534] width 15 height 39
type input "*"
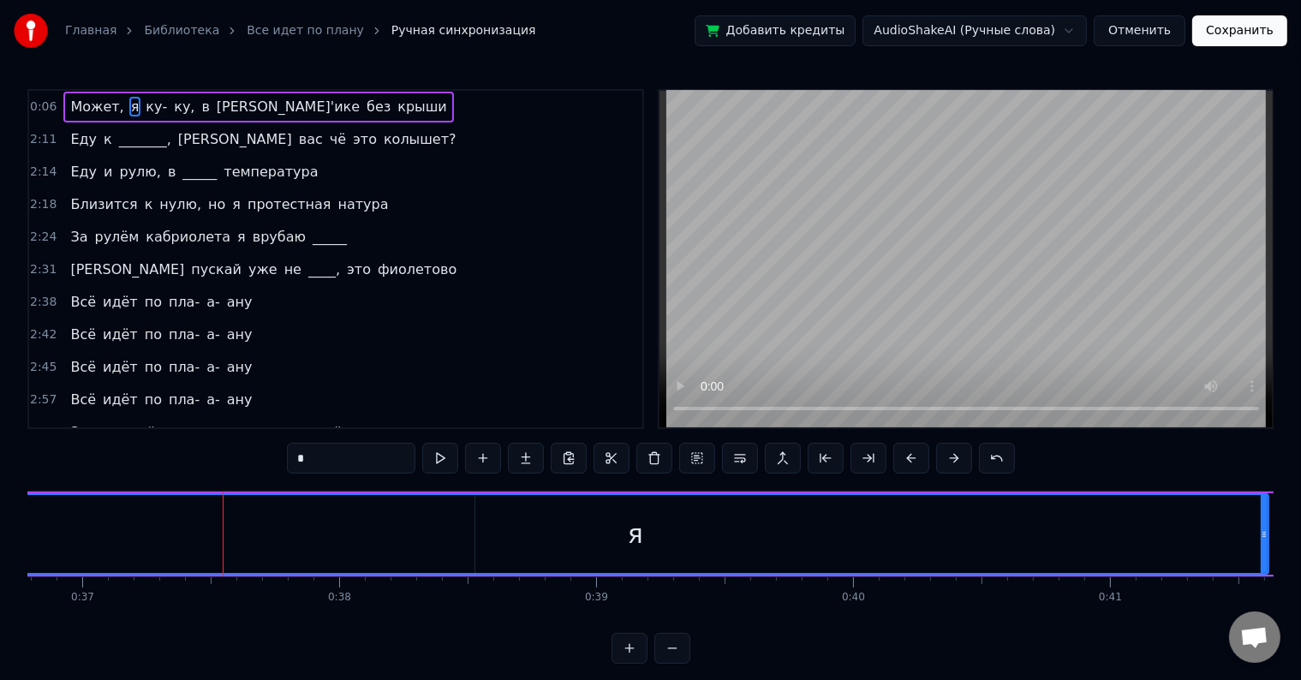
drag, startPoint x: 454, startPoint y: 531, endPoint x: 1264, endPoint y: 538, distance: 810.0
click at [1264, 538] on icon at bounding box center [1263, 534] width 7 height 14
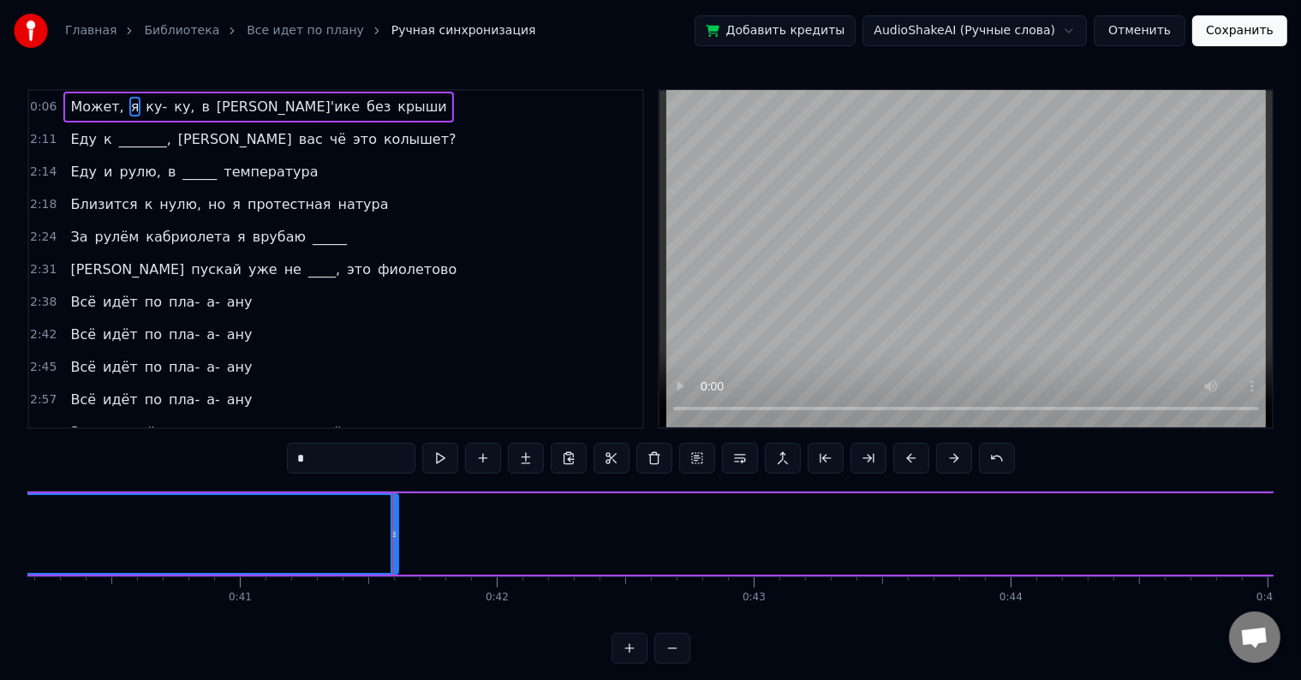
scroll to position [0, 10598]
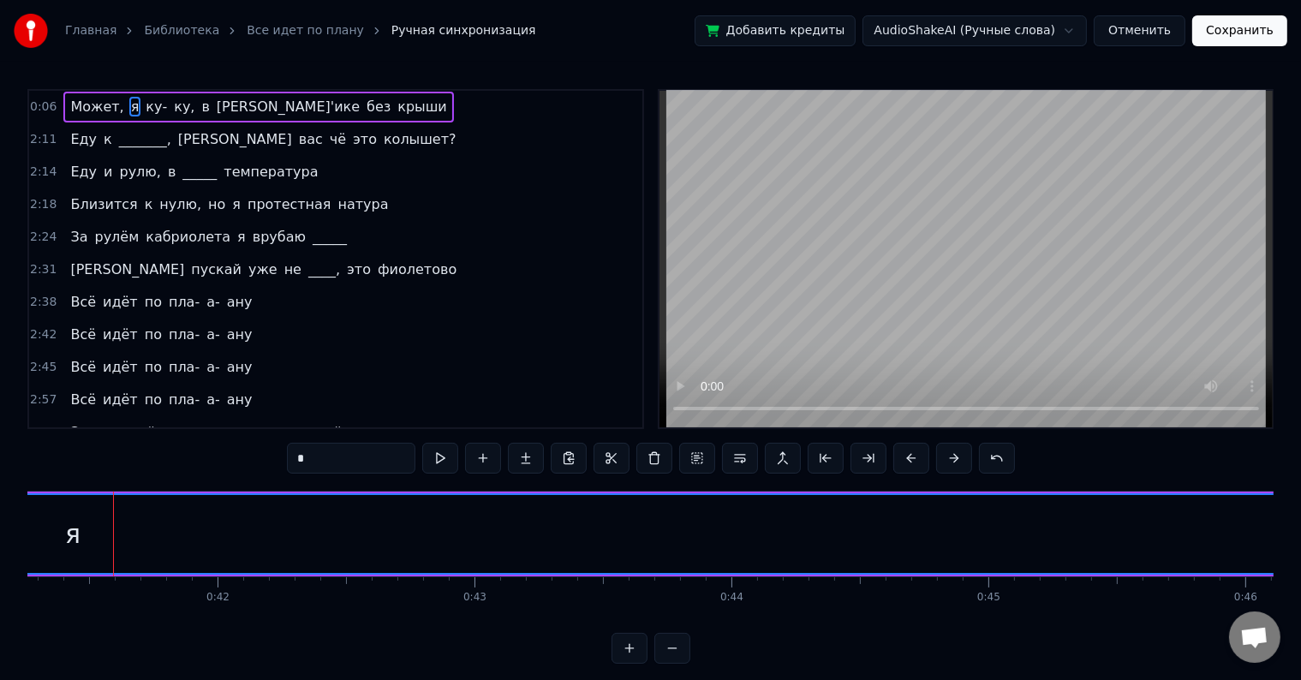
drag, startPoint x: 115, startPoint y: 533, endPoint x: 1306, endPoint y: 579, distance: 1191.8
click at [1301, 579] on html "Главная Библиотека Все идет по плану Ручная синхронизация Добавить кредиты Audi…" at bounding box center [650, 345] width 1301 height 691
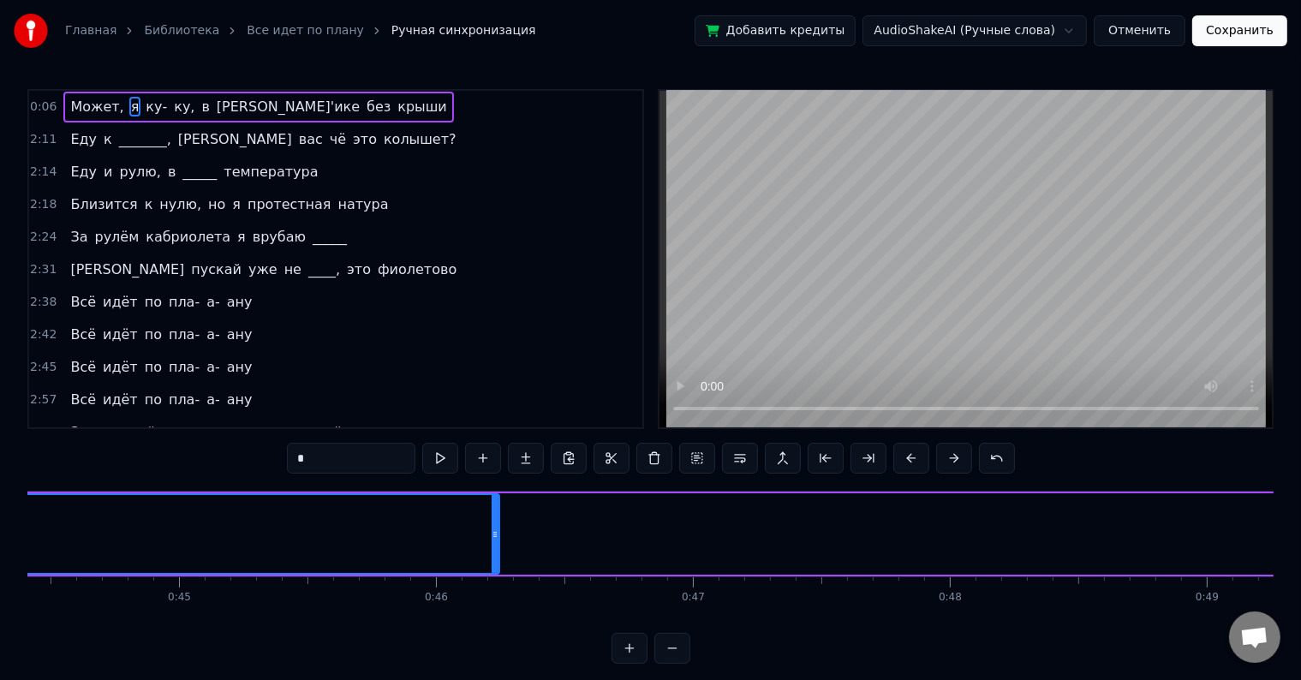
scroll to position [0, 11210]
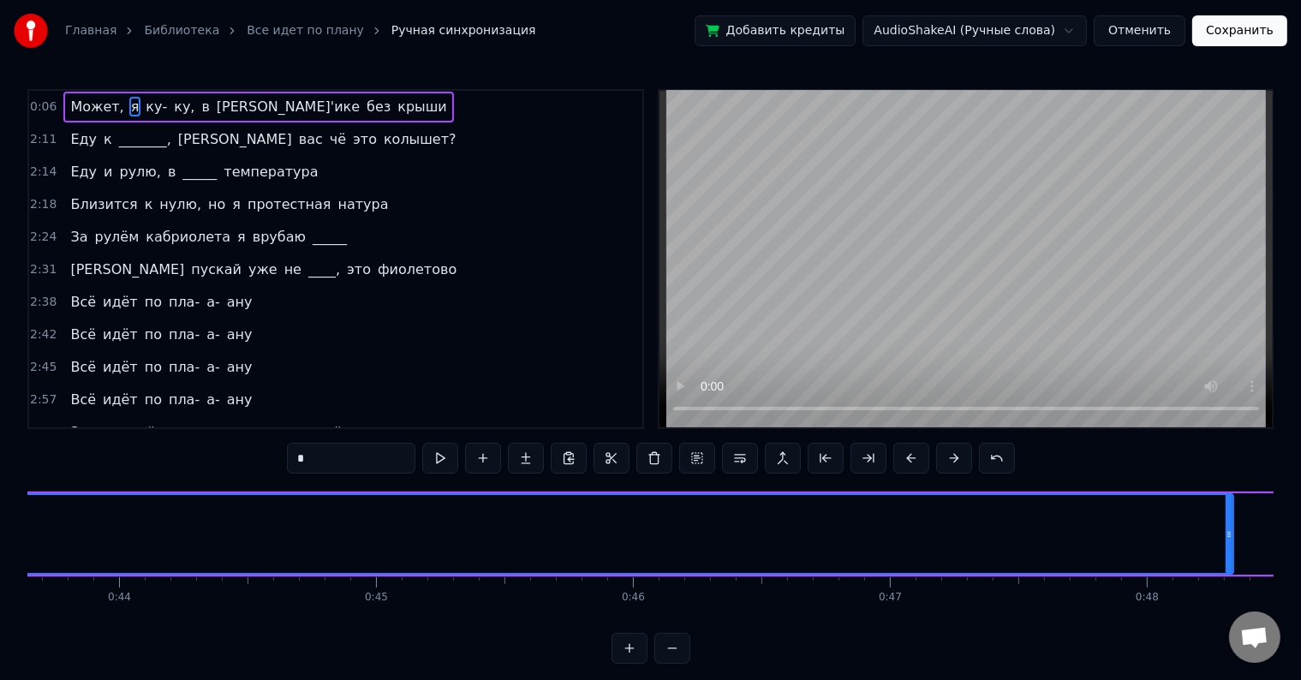
drag, startPoint x: 692, startPoint y: 532, endPoint x: 1229, endPoint y: 542, distance: 536.9
click at [1229, 542] on div at bounding box center [1228, 534] width 7 height 78
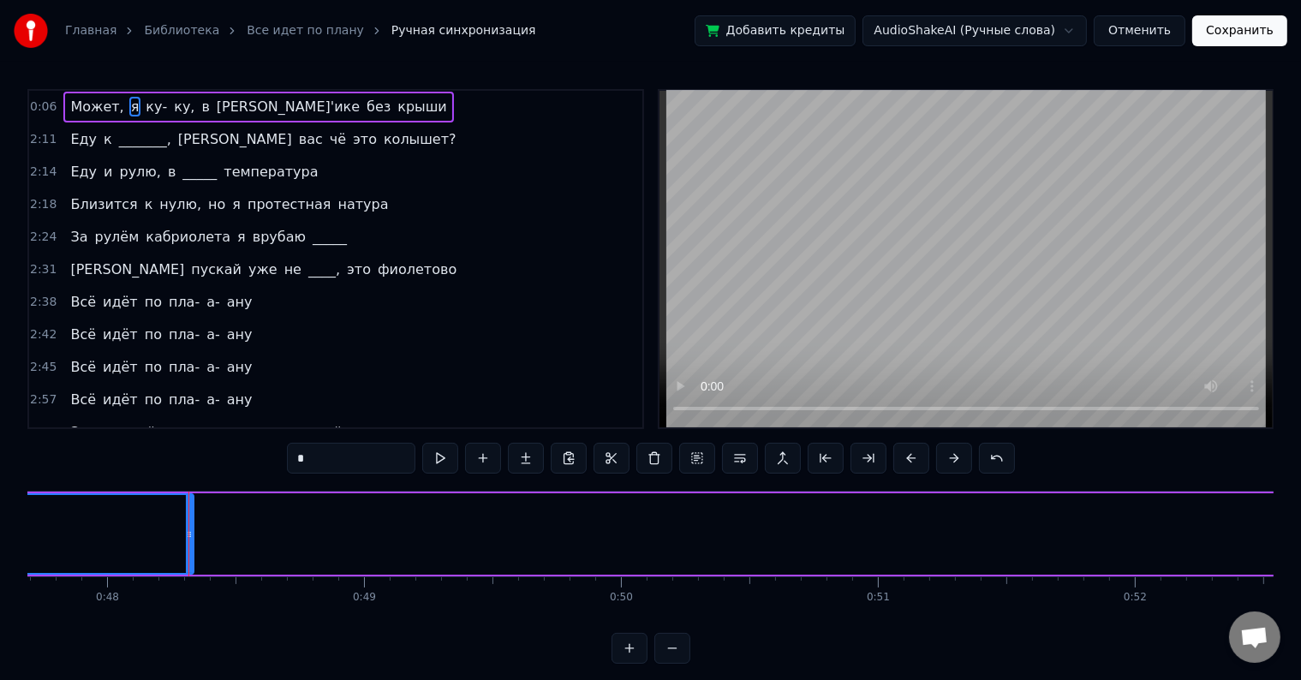
scroll to position [0, 12324]
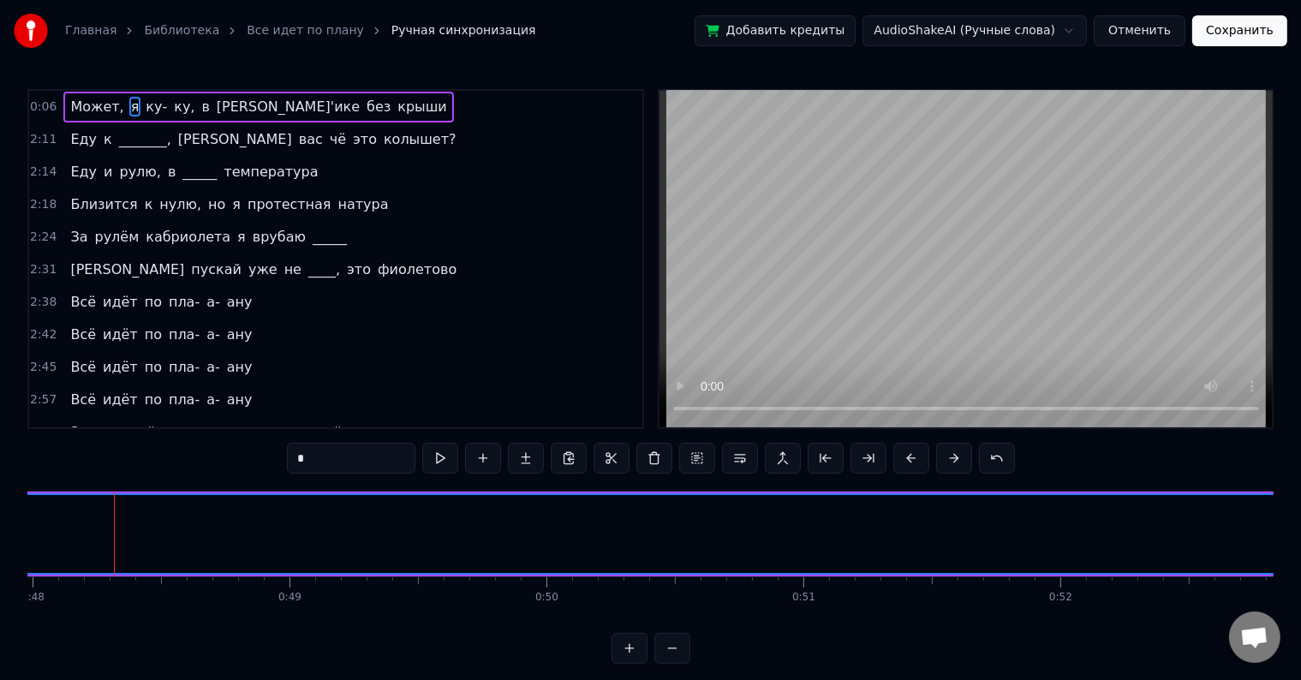
drag, startPoint x: 116, startPoint y: 533, endPoint x: 1314, endPoint y: 548, distance: 1198.8
click at [1301, 548] on html "Главная Библиотека Все идет по плану Ручная синхронизация Добавить кредиты Audi…" at bounding box center [650, 345] width 1301 height 691
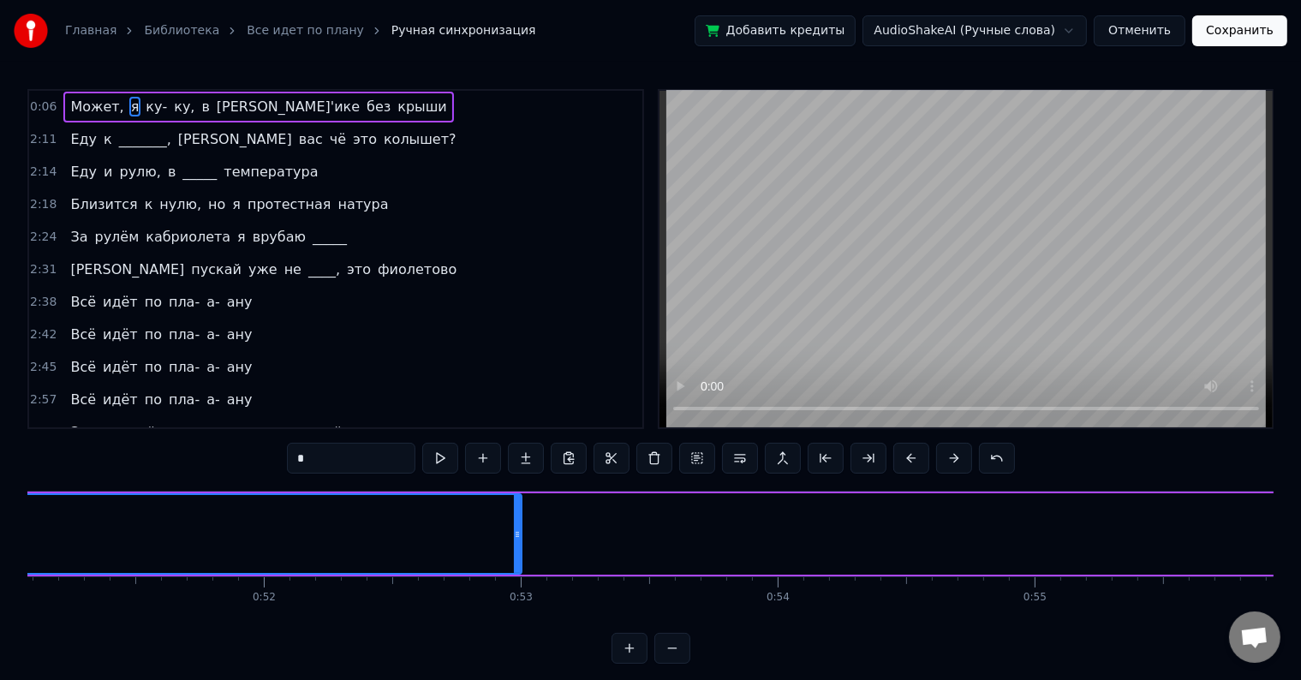
scroll to position [0, 13316]
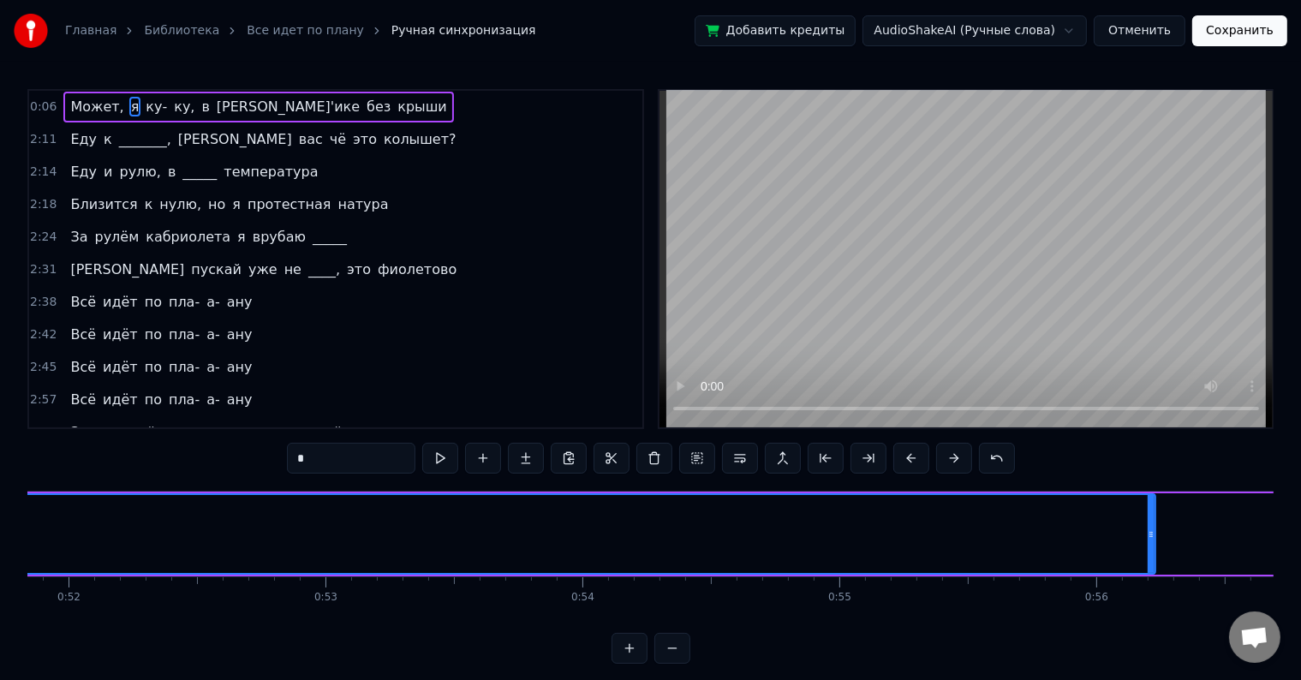
drag, startPoint x: 322, startPoint y: 535, endPoint x: 1224, endPoint y: 581, distance: 903.6
click at [1224, 581] on div "Может, я ку- ку, в [PERSON_NAME]'ике без крыши Еду к _______, а вас чё это колы…" at bounding box center [650, 555] width 1246 height 128
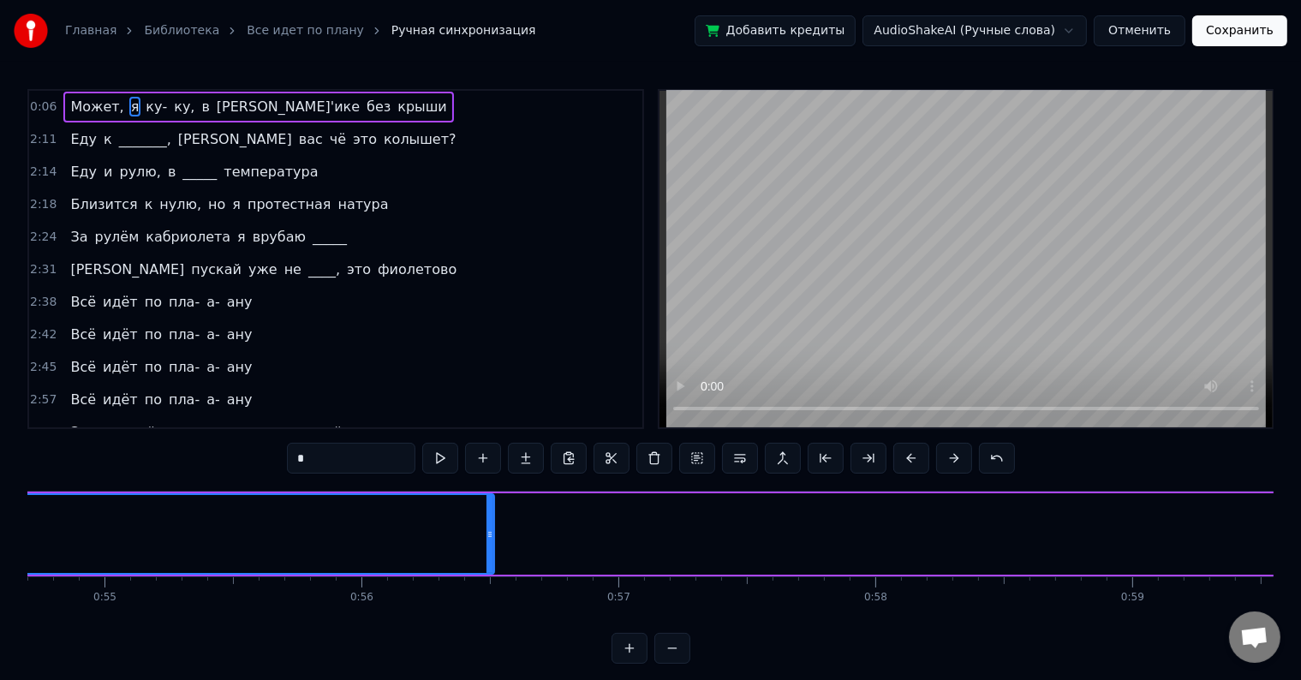
scroll to position [0, 13904]
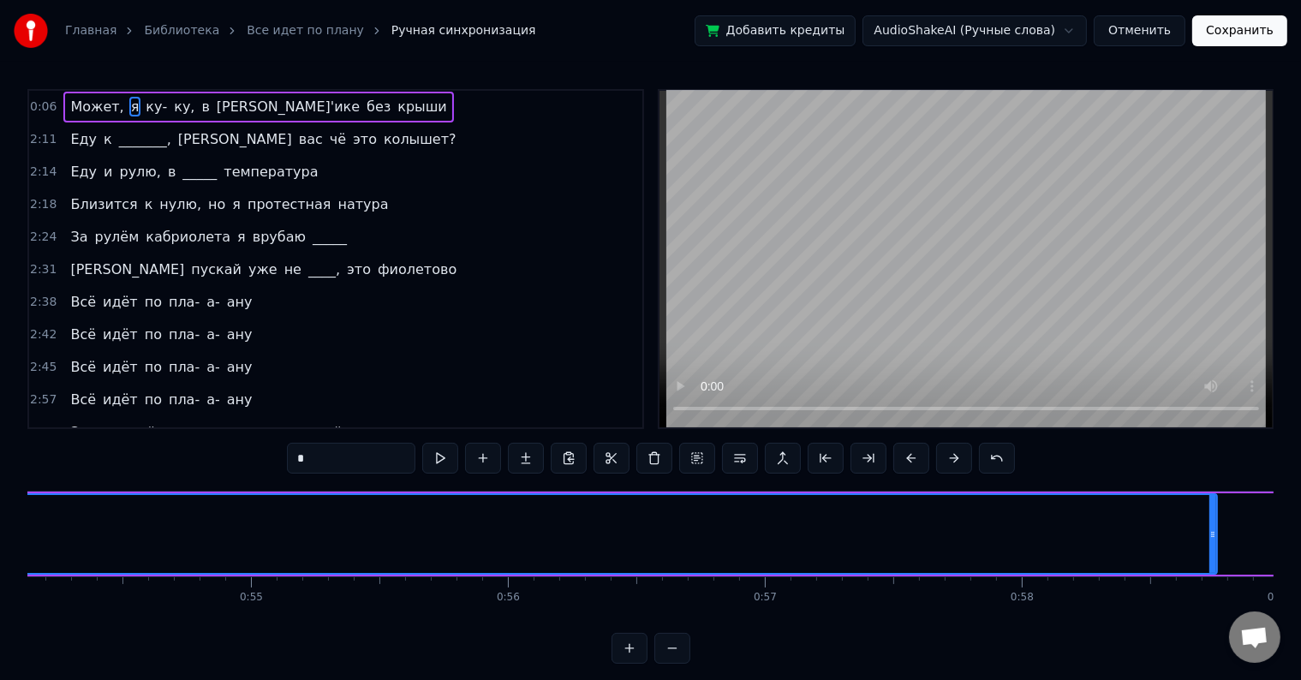
drag, startPoint x: 634, startPoint y: 534, endPoint x: 1218, endPoint y: 572, distance: 586.0
click at [1216, 572] on div at bounding box center [1212, 534] width 7 height 78
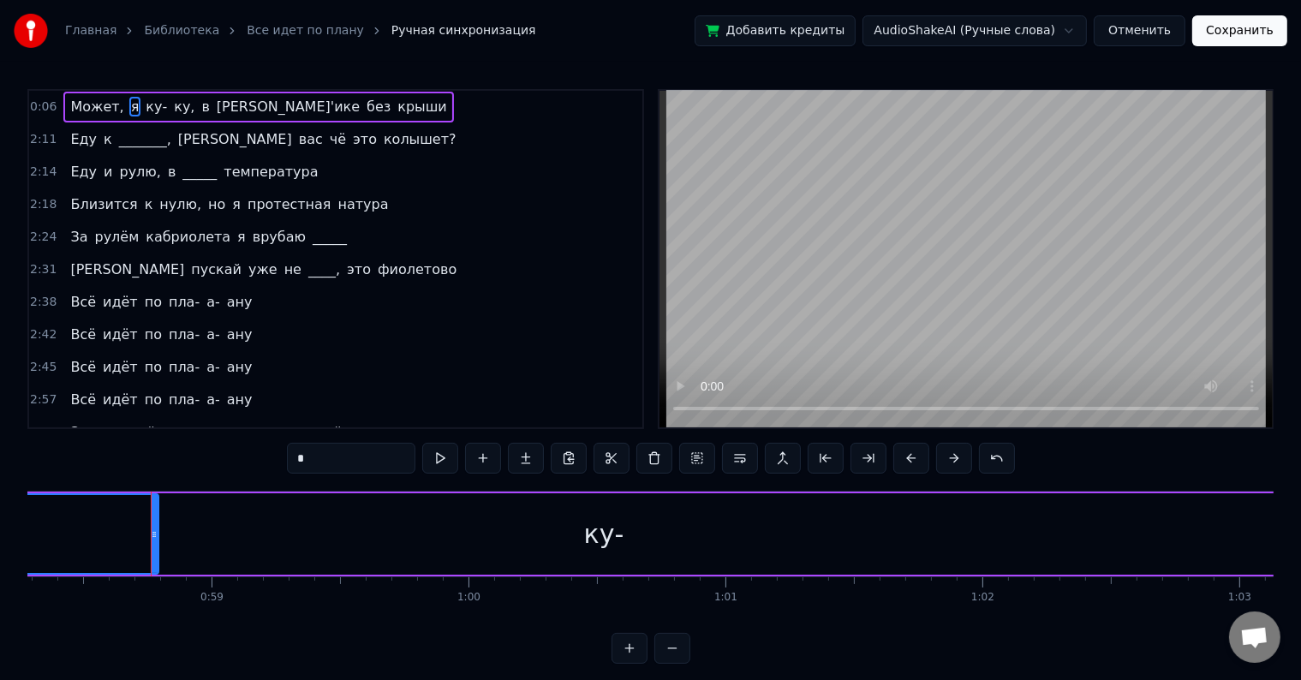
scroll to position [0, 15007]
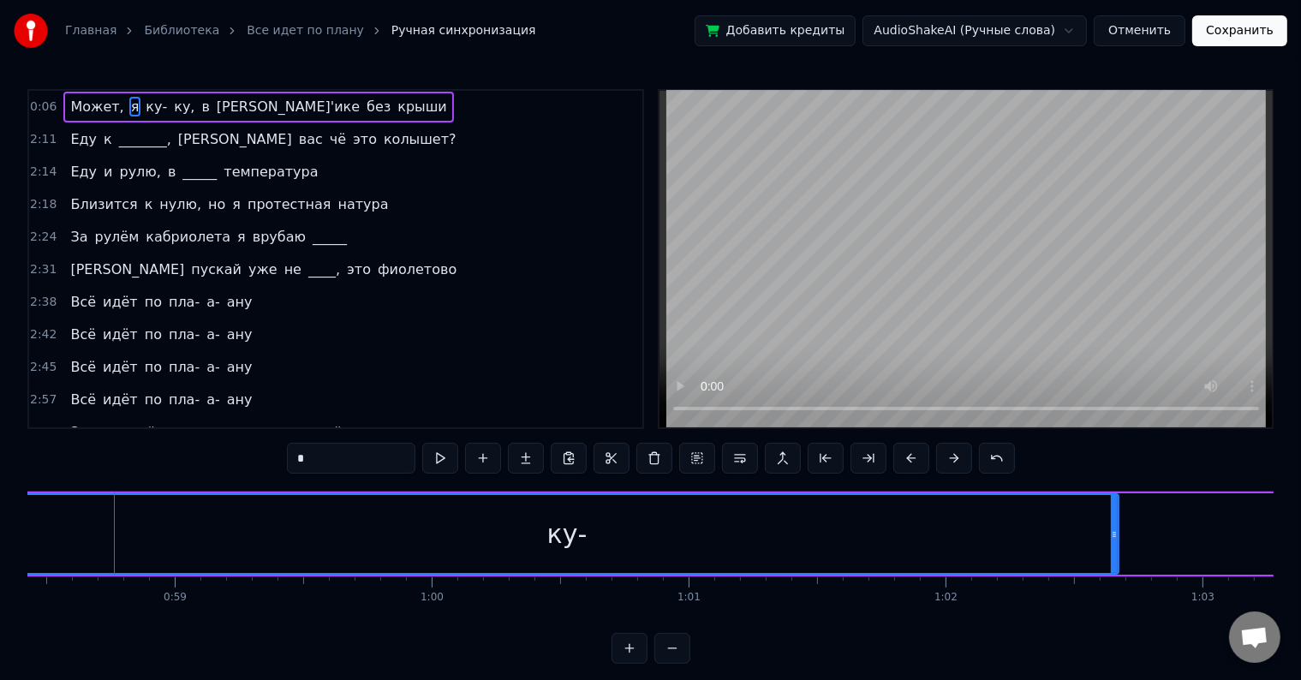
drag, startPoint x: 119, startPoint y: 528, endPoint x: 1116, endPoint y: 558, distance: 997.1
click at [1116, 558] on div at bounding box center [1113, 534] width 7 height 78
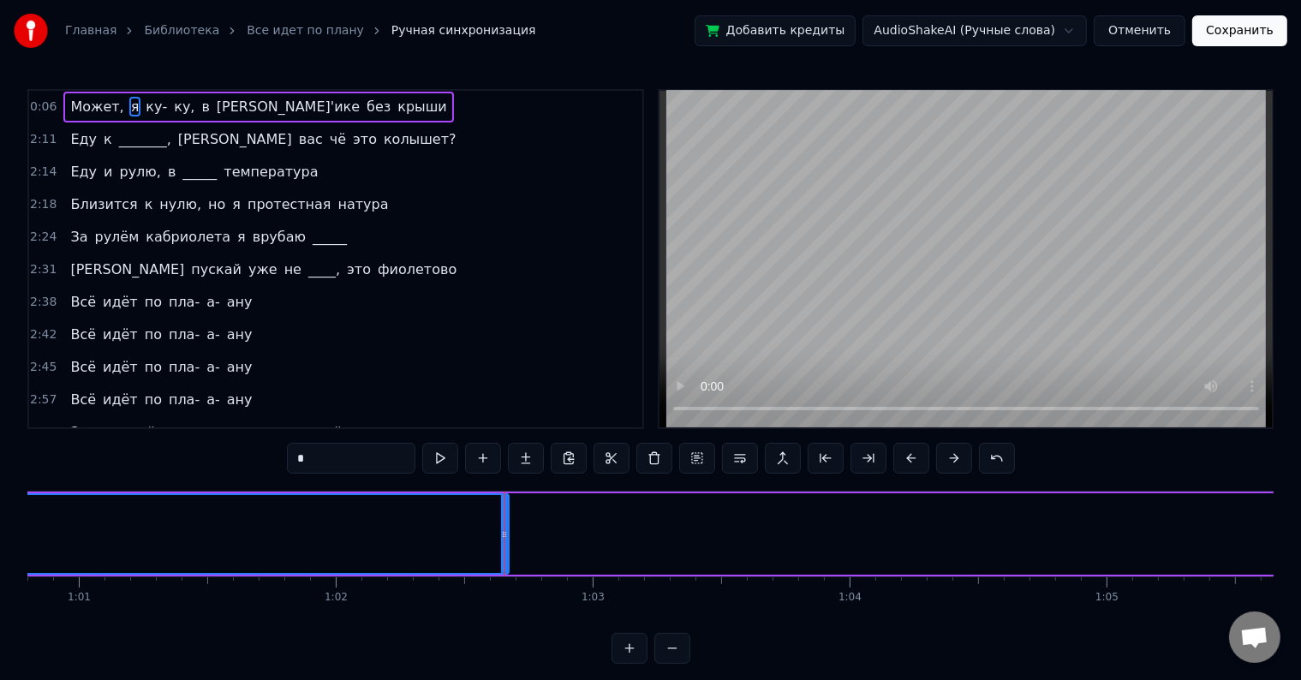
scroll to position [0, 15470]
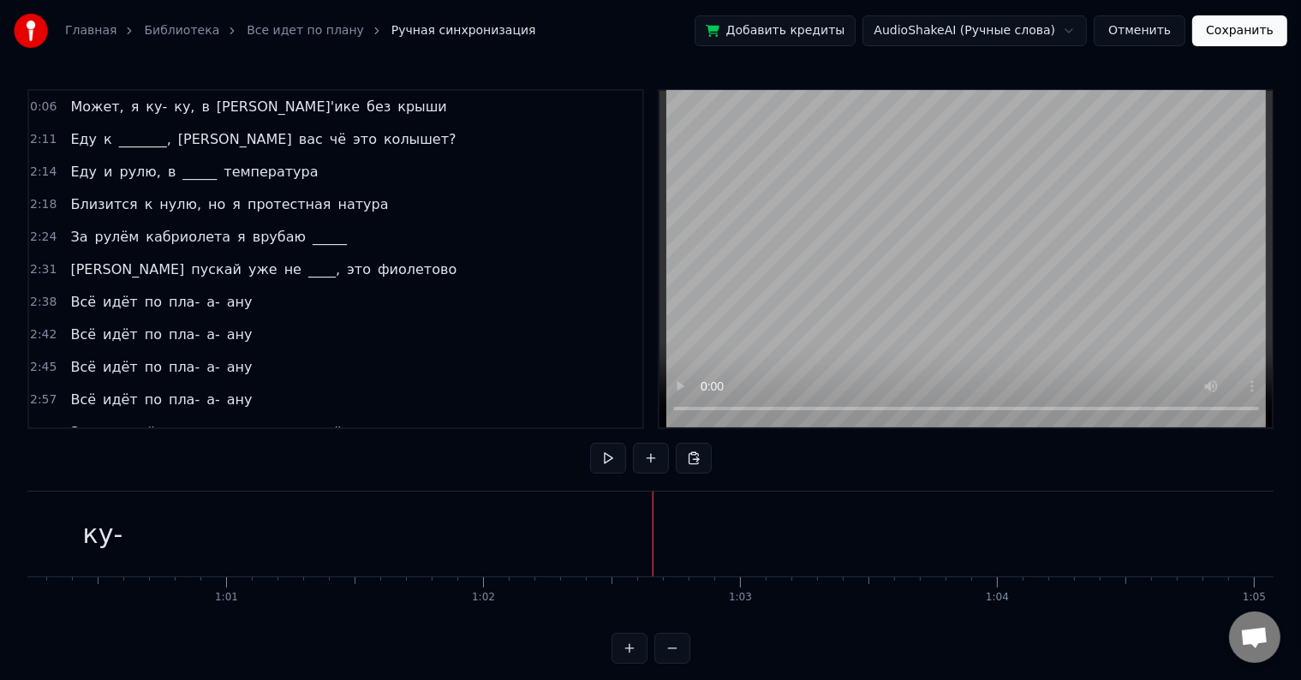
click at [636, 529] on div "ку-" at bounding box center [103, 533] width 11300 height 85
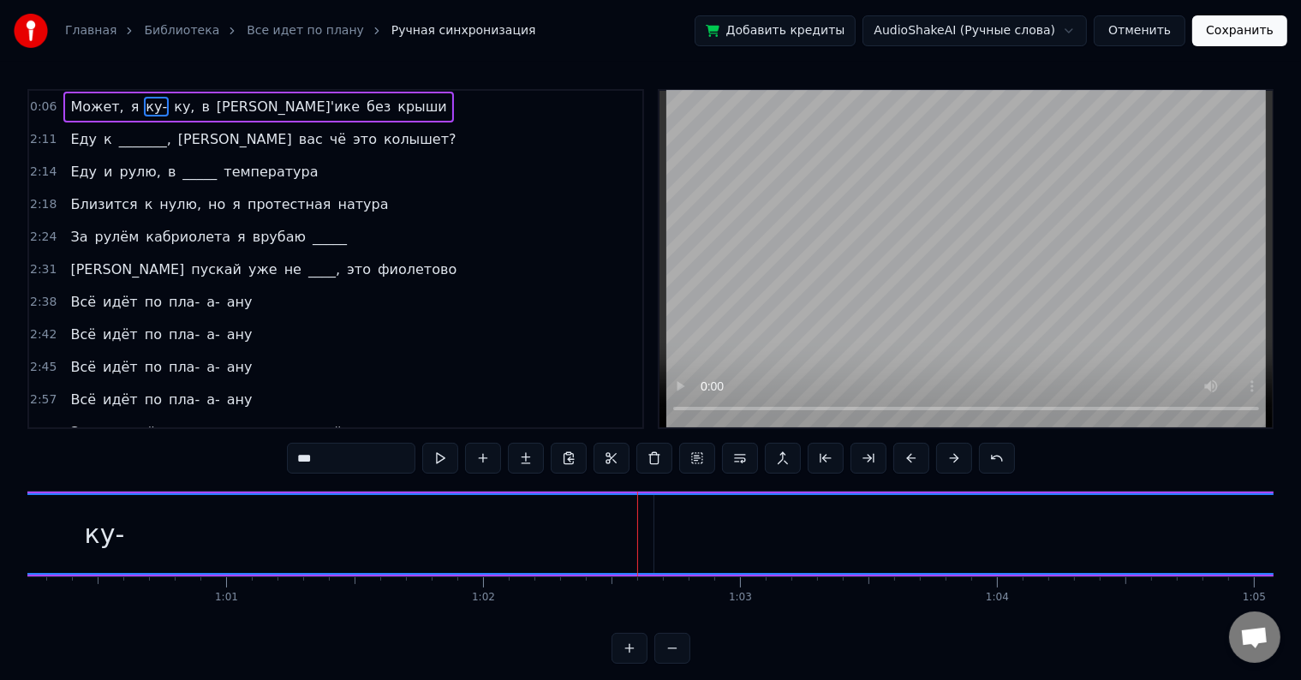
click at [396, 106] on span "крыши" at bounding box center [422, 107] width 53 height 20
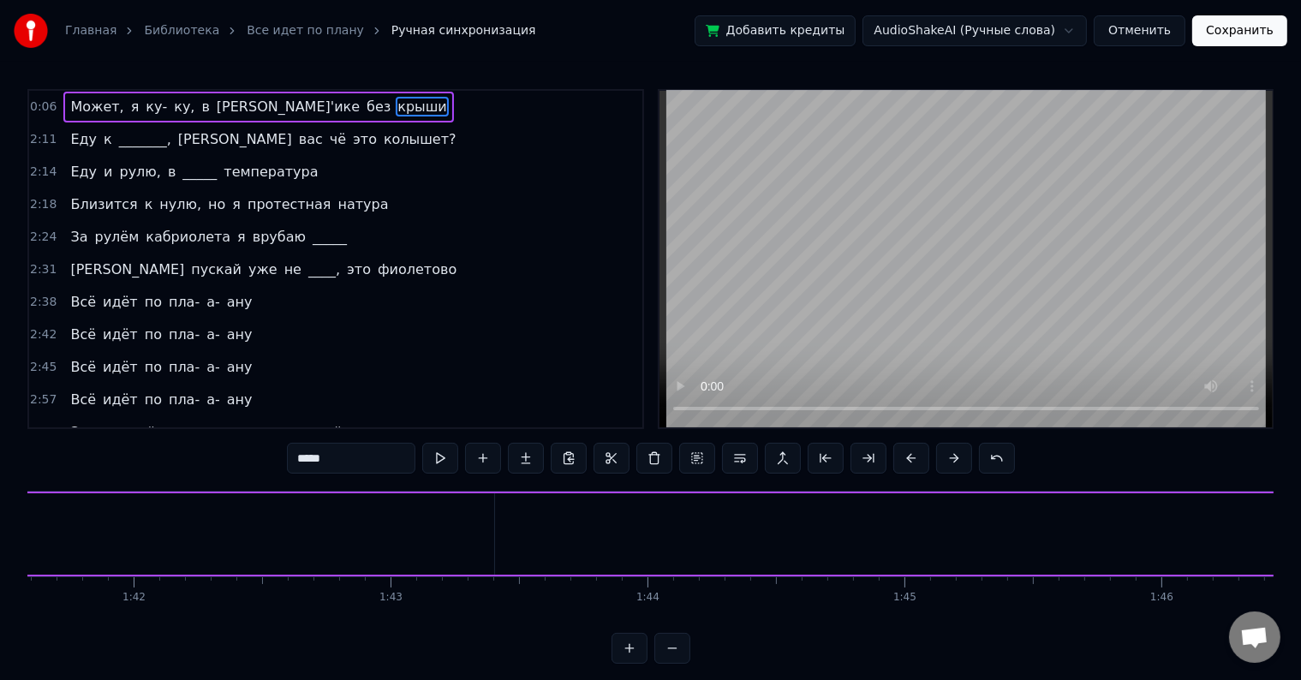
scroll to position [0, 25456]
click at [334, 524] on div "в" at bounding box center [240, 533] width 1781 height 81
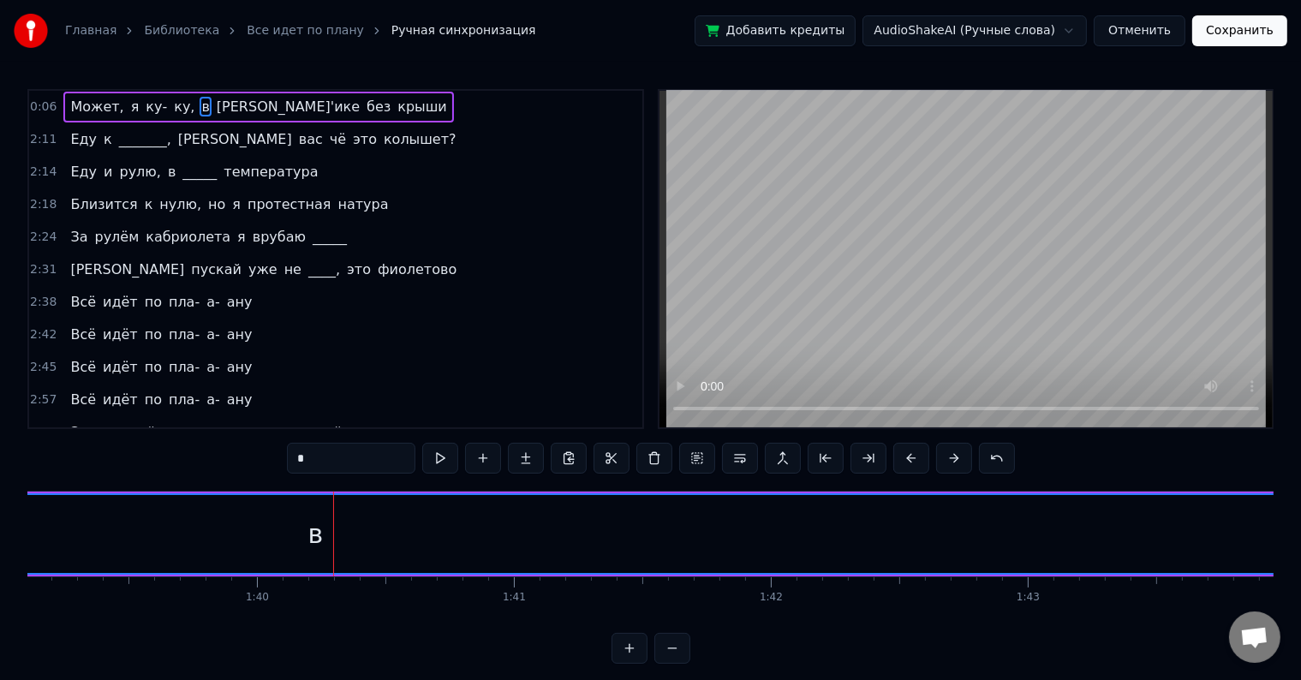
drag, startPoint x: 1123, startPoint y: 530, endPoint x: 1264, endPoint y: 548, distance: 141.6
click at [1273, 548] on div at bounding box center [1276, 534] width 7 height 78
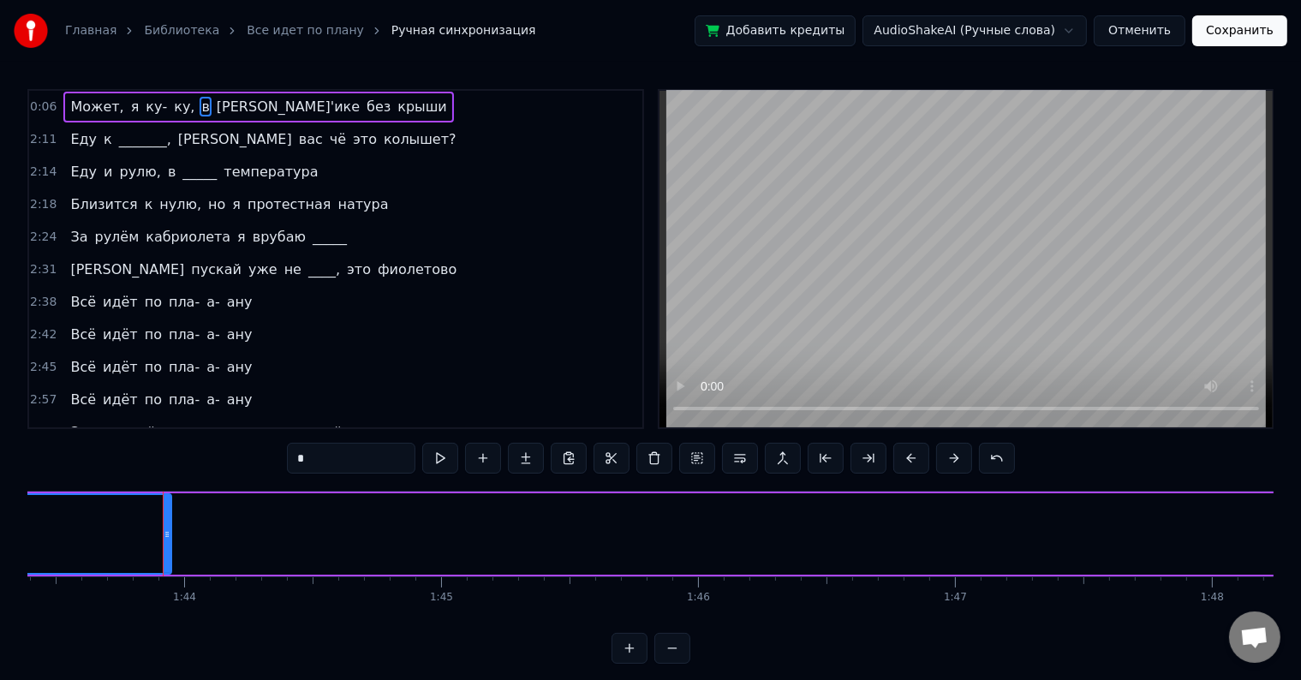
scroll to position [0, 26606]
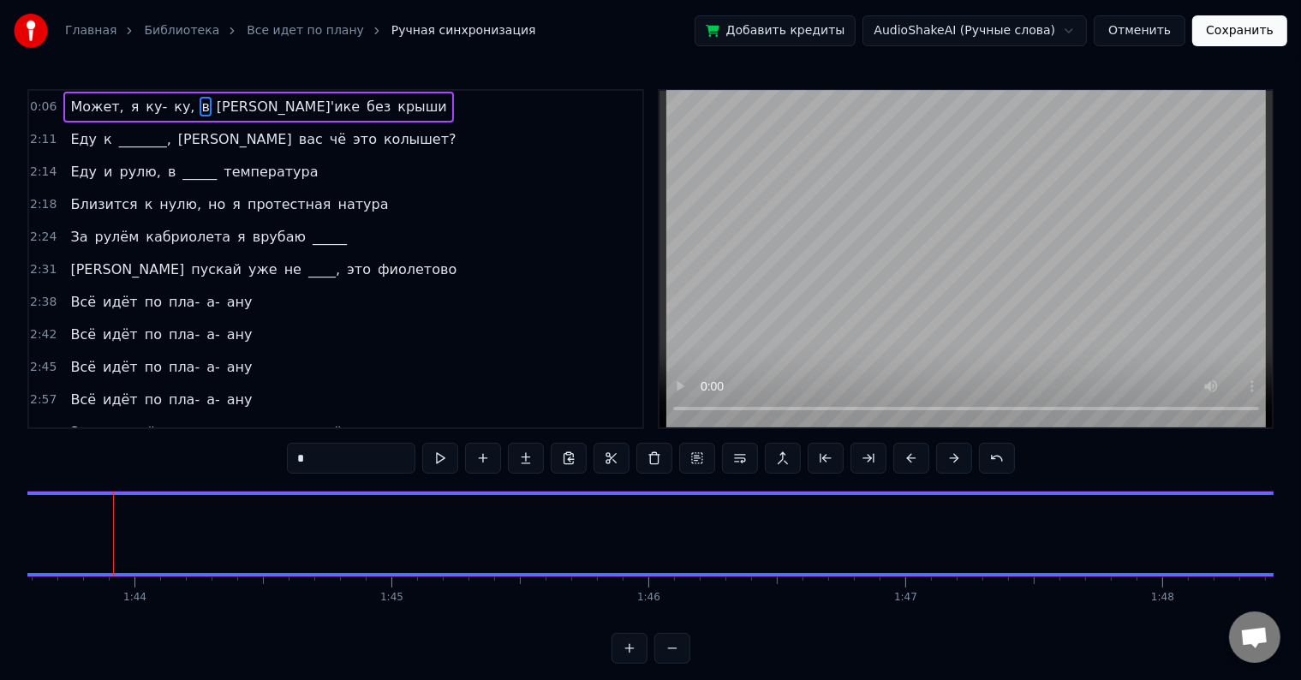
drag, startPoint x: 118, startPoint y: 539, endPoint x: 1314, endPoint y: 546, distance: 1196.1
click at [1301, 546] on html "Главная Библиотека Все идет по плану Ручная синхронизация Добавить кредиты Audi…" at bounding box center [650, 345] width 1301 height 691
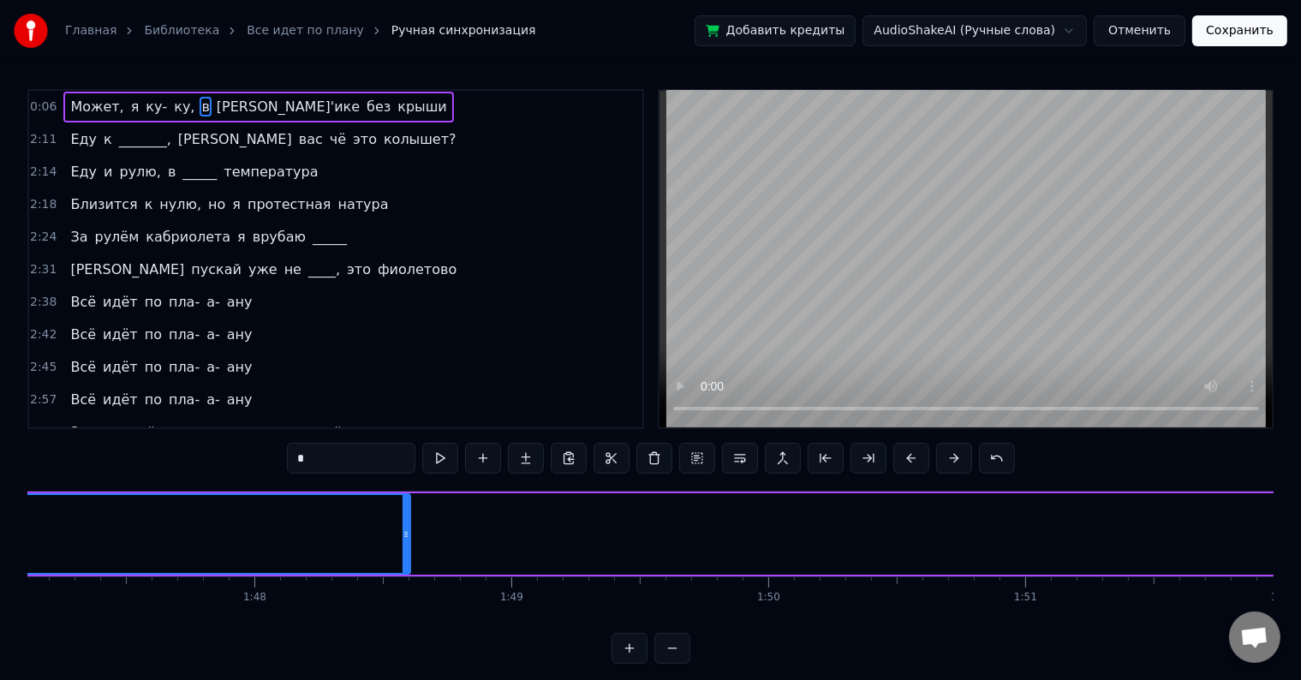
scroll to position [0, 27366]
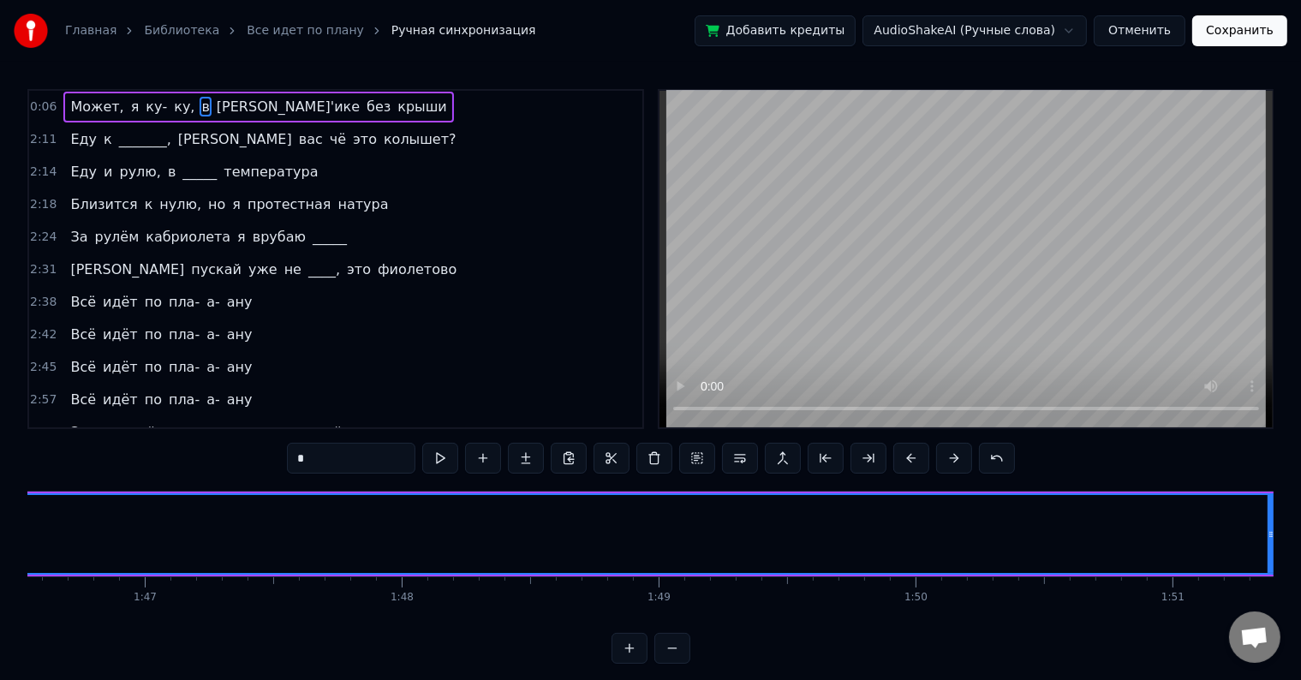
drag, startPoint x: 551, startPoint y: 527, endPoint x: 1269, endPoint y: 534, distance: 717.5
click at [1269, 534] on icon at bounding box center [1270, 534] width 7 height 14
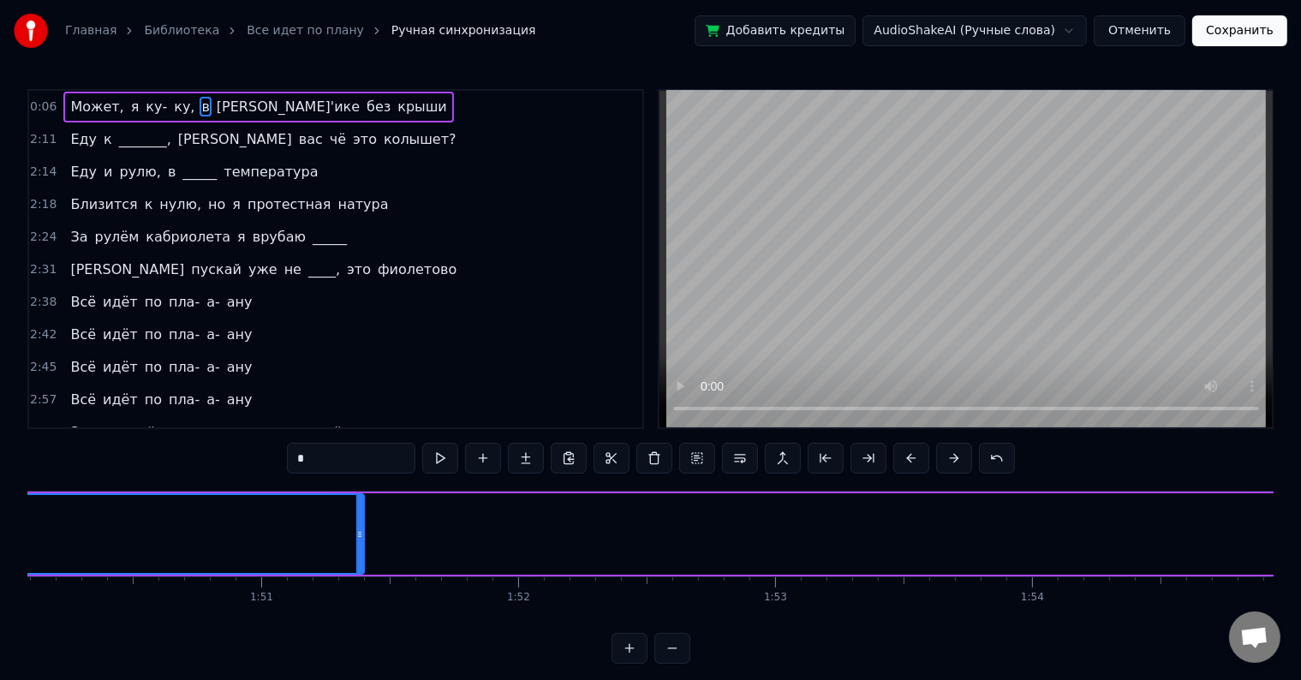
scroll to position [0, 28521]
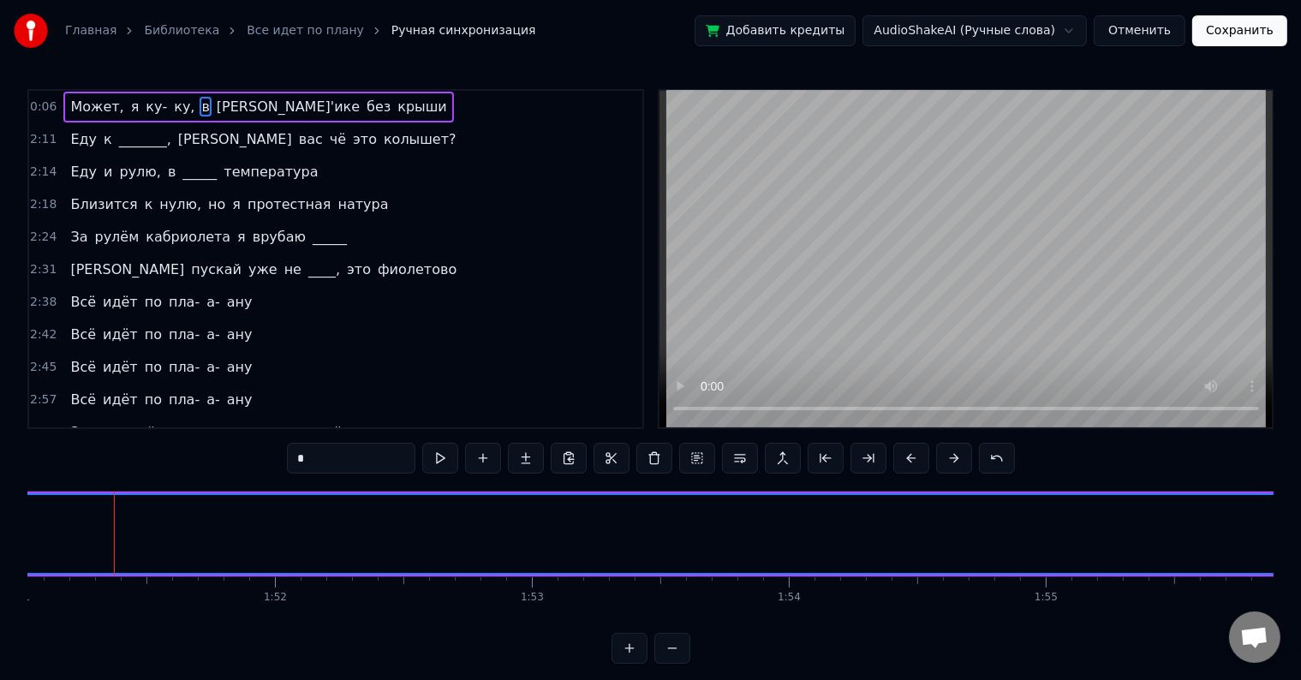
drag, startPoint x: 112, startPoint y: 532, endPoint x: 1314, endPoint y: 578, distance: 1203.0
click at [1301, 578] on html "Главная Библиотека Все идет по плану Ручная синхронизация Добавить кредиты Audi…" at bounding box center [650, 345] width 1301 height 691
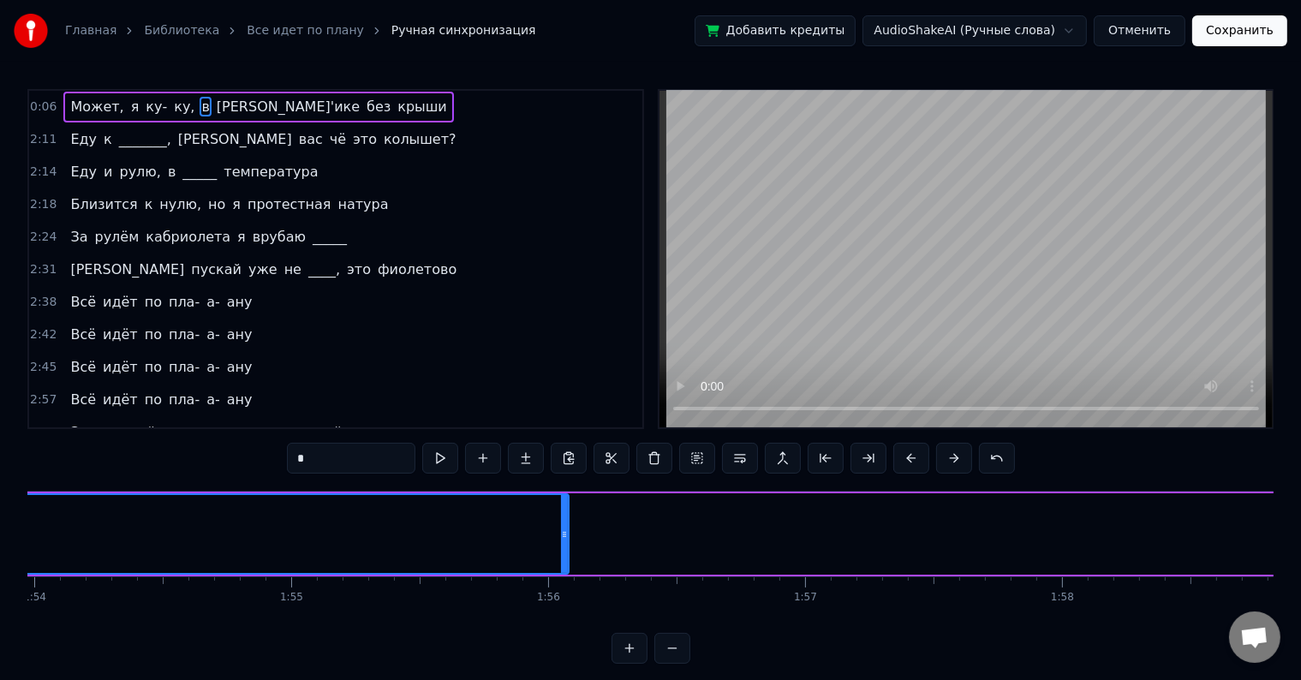
scroll to position [0, 29569]
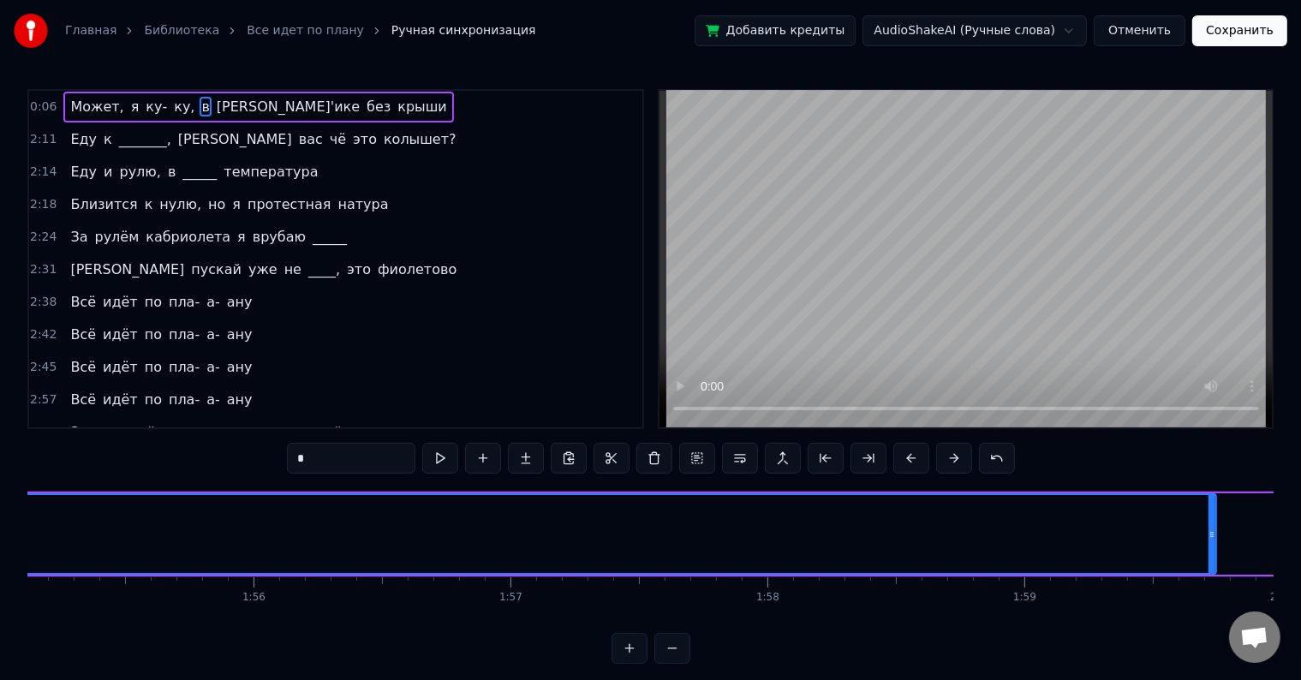
drag, startPoint x: 268, startPoint y: 530, endPoint x: 1243, endPoint y: 544, distance: 975.3
click at [1215, 544] on div at bounding box center [1211, 534] width 7 height 78
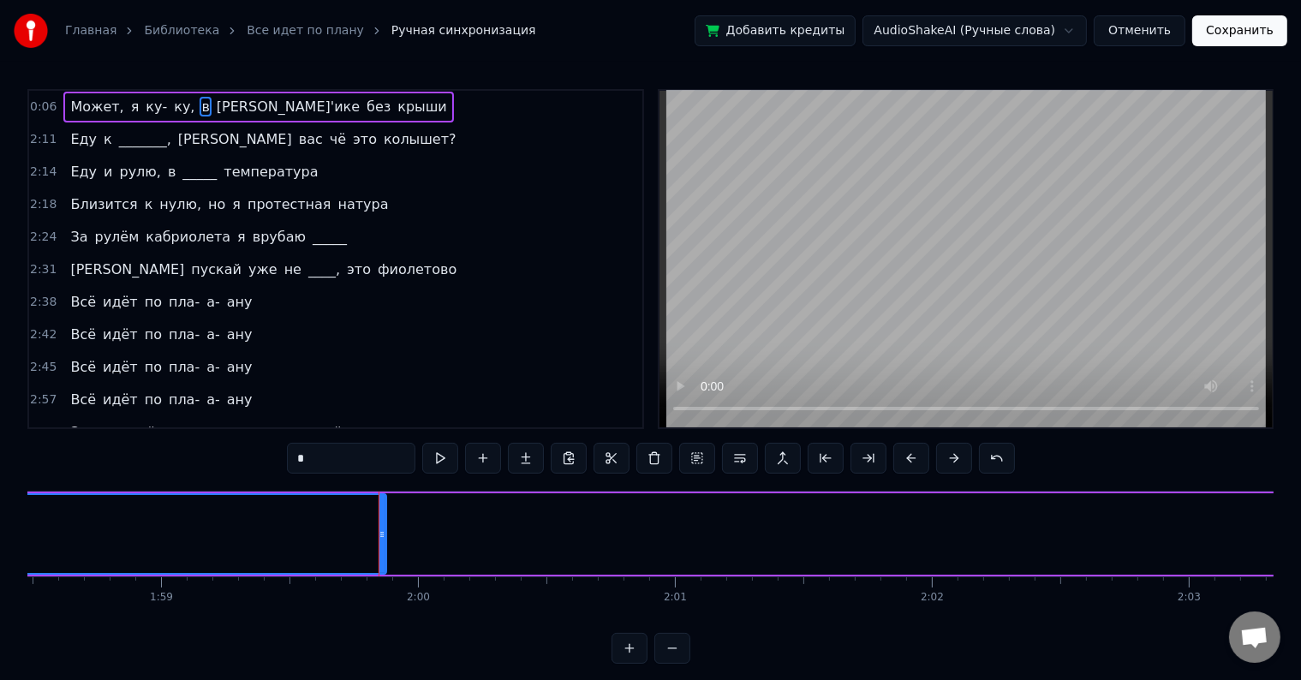
scroll to position [0, 30698]
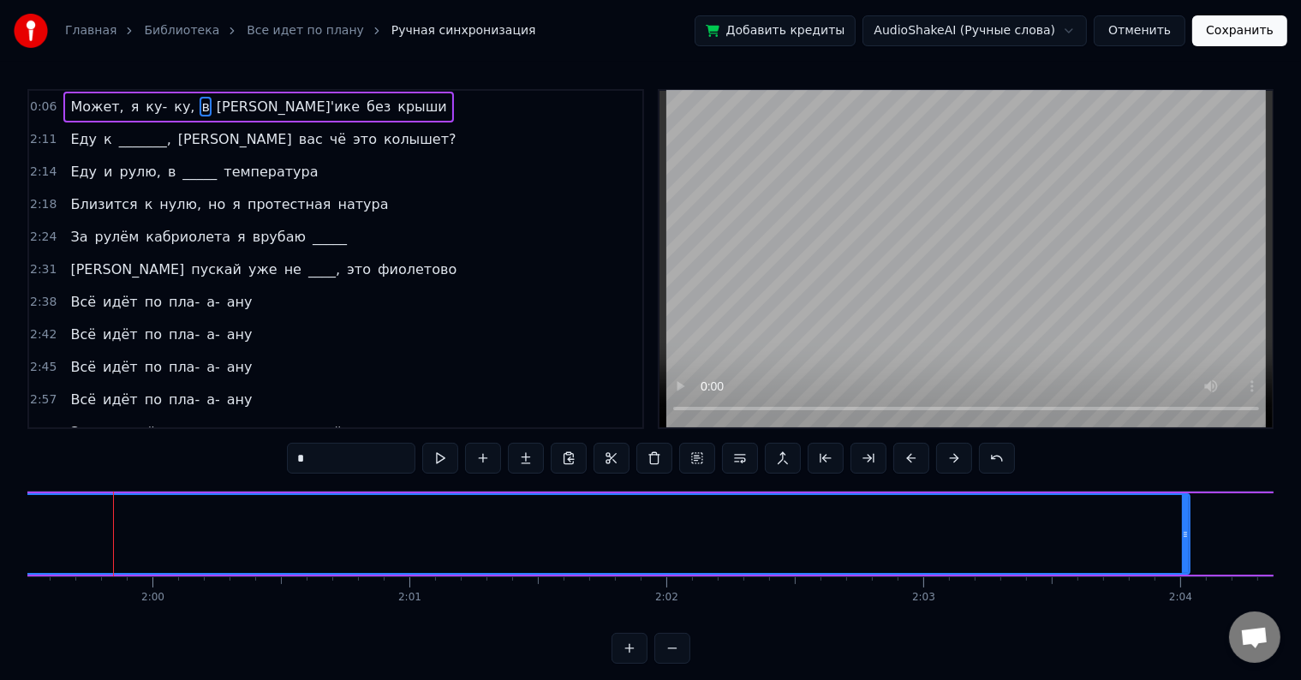
drag, startPoint x: 116, startPoint y: 531, endPoint x: 1201, endPoint y: 605, distance: 1087.4
click at [1199, 605] on div "Может, я ку- ку, в [PERSON_NAME]'ике без крыши Еду к _______, а вас чё это колы…" at bounding box center [650, 555] width 1246 height 128
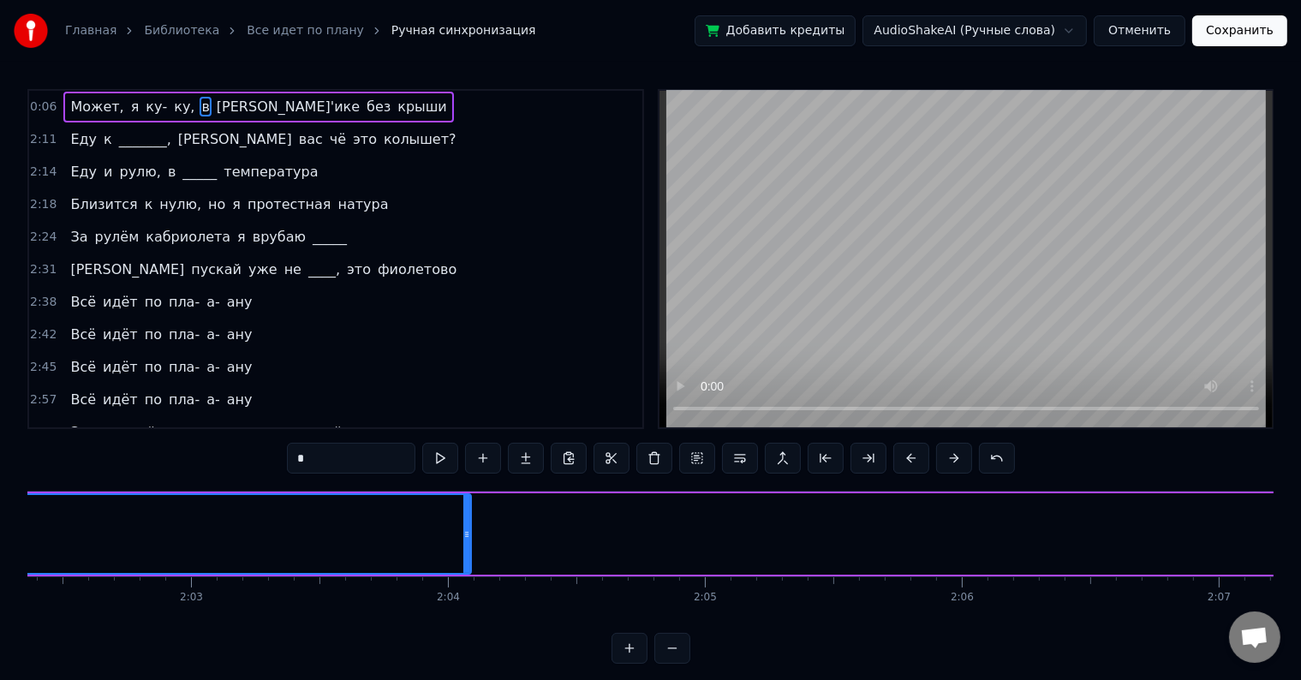
scroll to position [0, 31576]
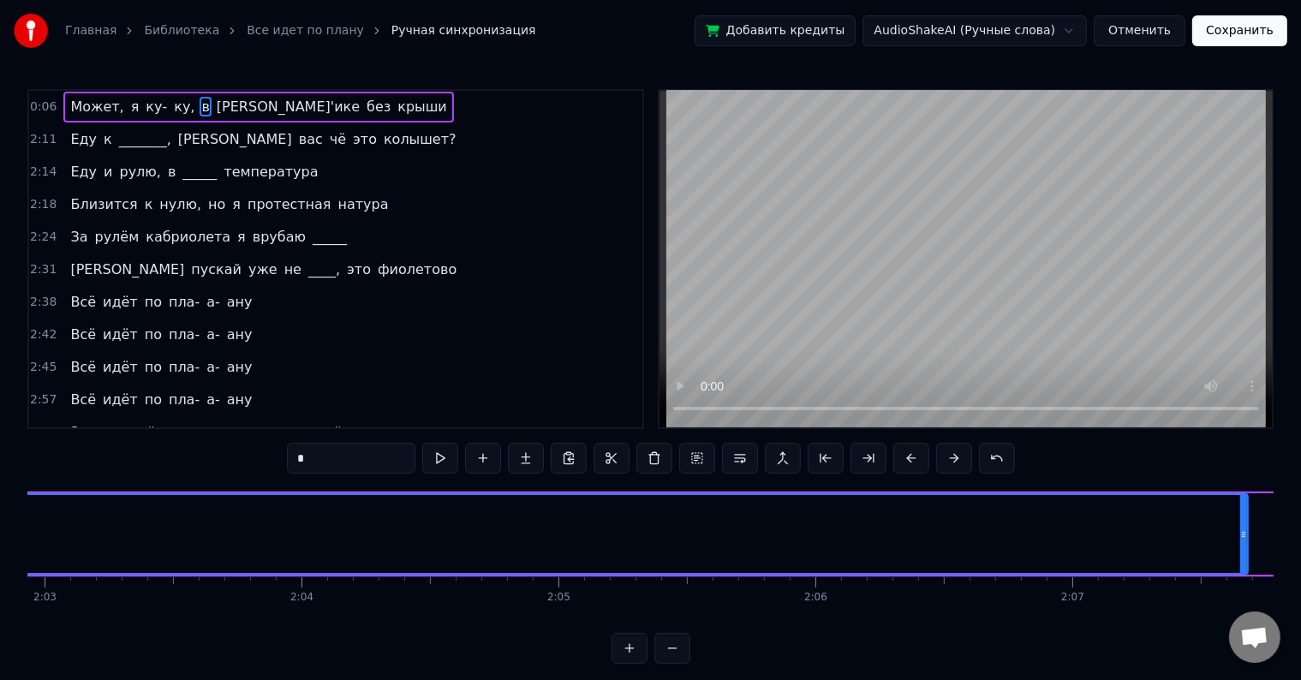
drag, startPoint x: 318, startPoint y: 538, endPoint x: 1242, endPoint y: 555, distance: 924.8
click at [1242, 555] on div at bounding box center [1243, 534] width 7 height 78
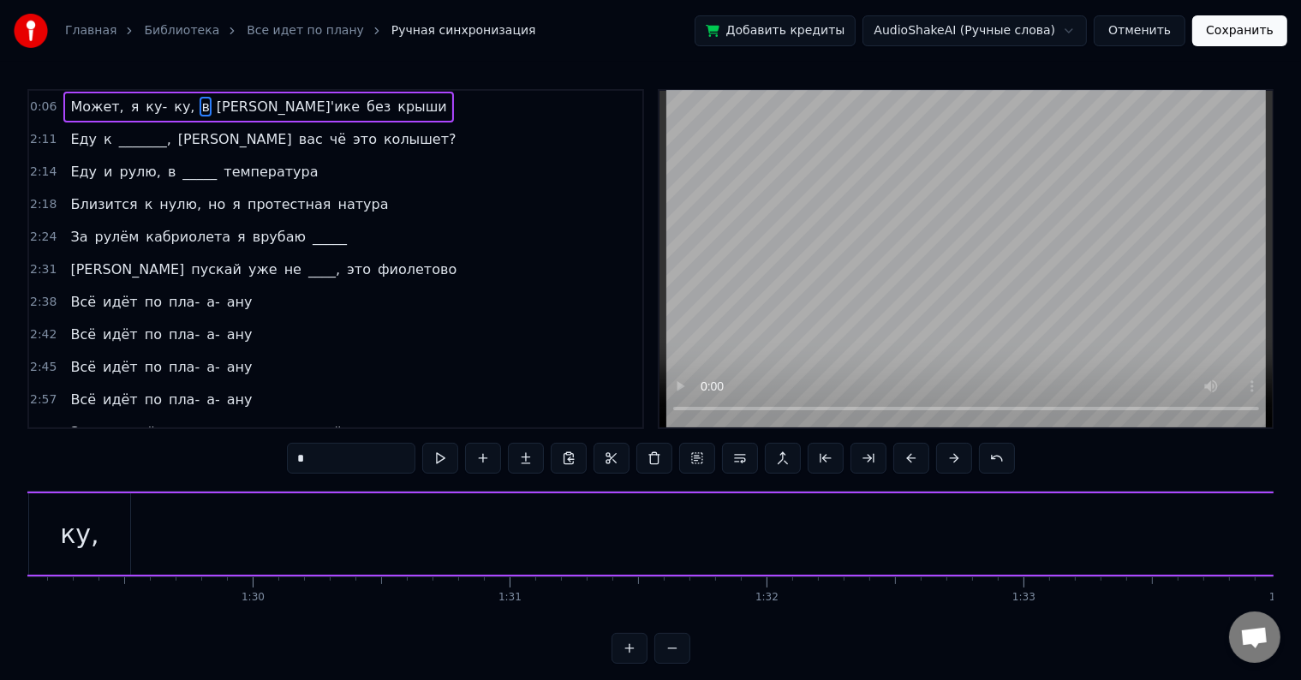
click at [89, 533] on div "ку," at bounding box center [79, 534] width 39 height 39
type input "***"
drag, startPoint x: 54, startPoint y: 516, endPoint x: 1107, endPoint y: 522, distance: 1053.1
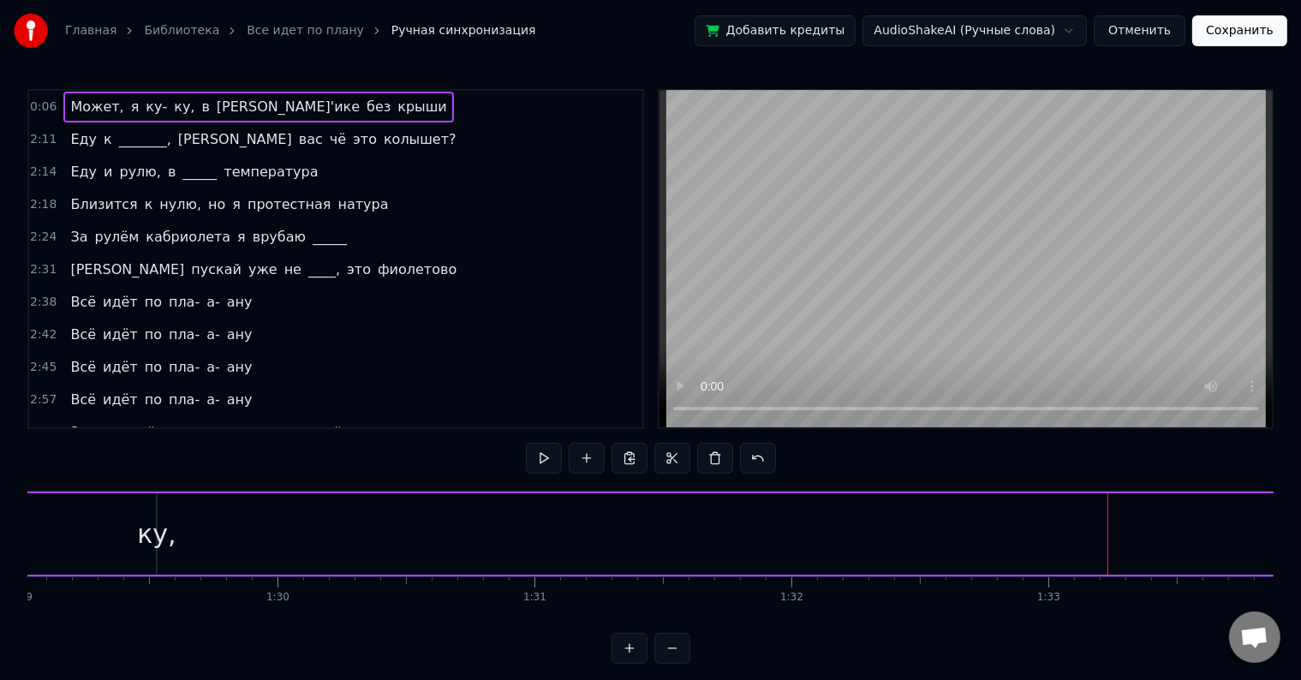
click at [151, 535] on div "ку," at bounding box center [156, 534] width 39 height 39
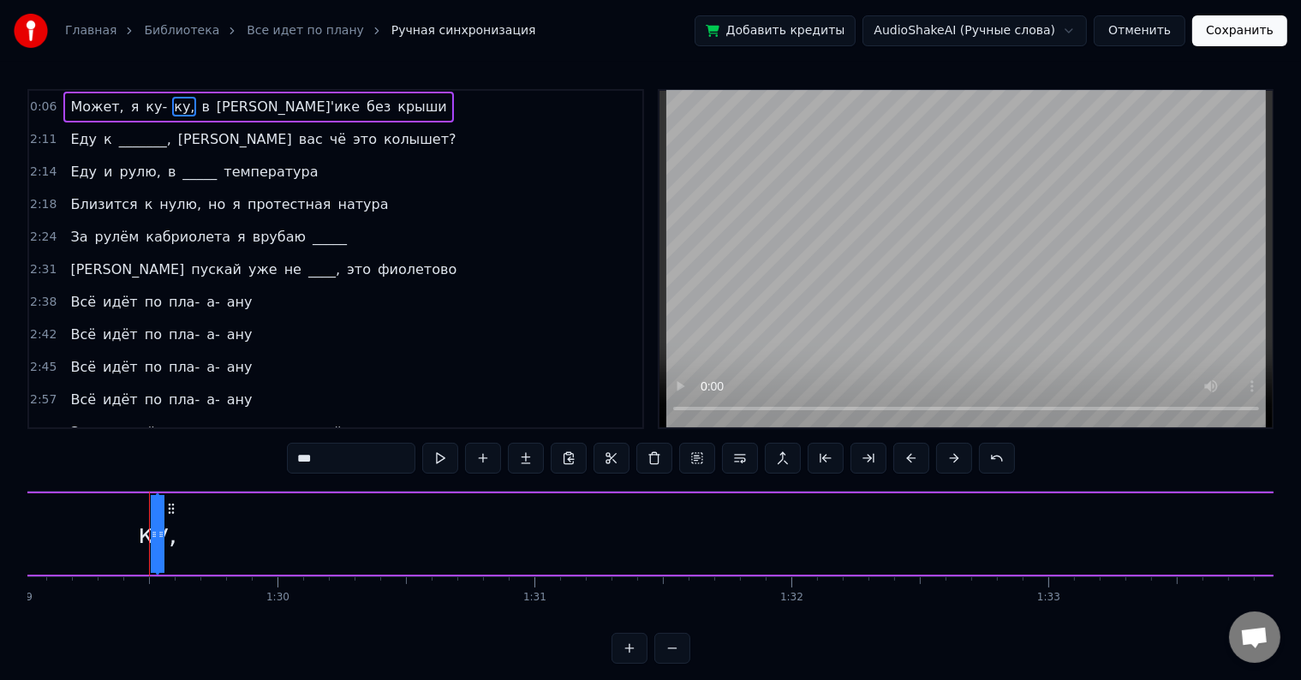
drag, startPoint x: 157, startPoint y: 539, endPoint x: 283, endPoint y: 542, distance: 126.8
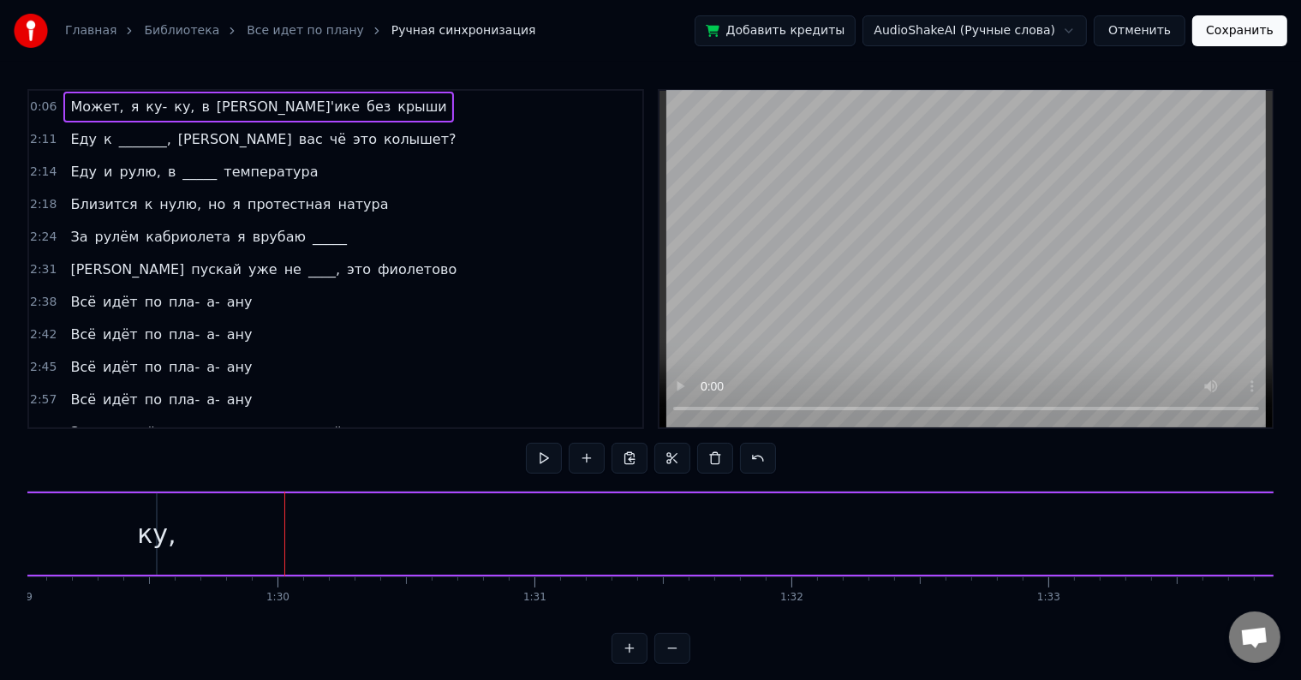
click at [159, 526] on div "ку," at bounding box center [156, 534] width 39 height 39
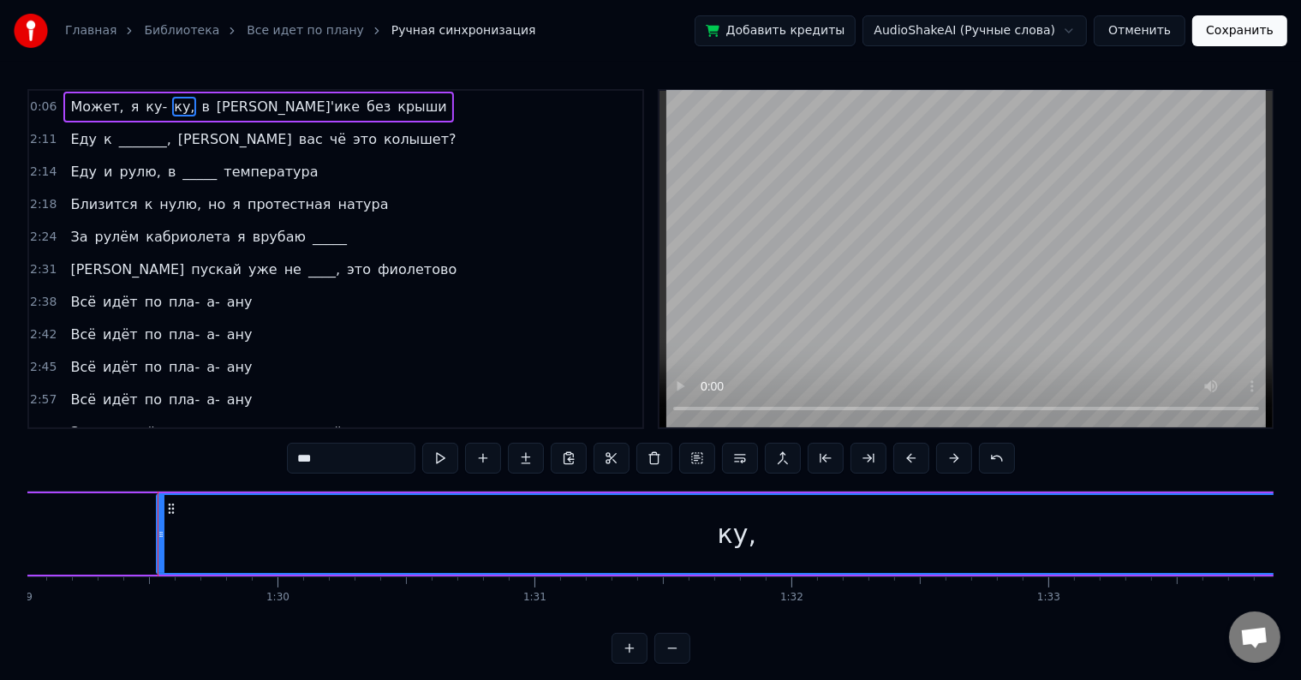
drag, startPoint x: 151, startPoint y: 541, endPoint x: 1314, endPoint y: 567, distance: 1163.8
click at [1301, 567] on html "Главная Библиотека Все идет по плану Ручная синхронизация Добавить кредиты Audi…" at bounding box center [650, 345] width 1301 height 691
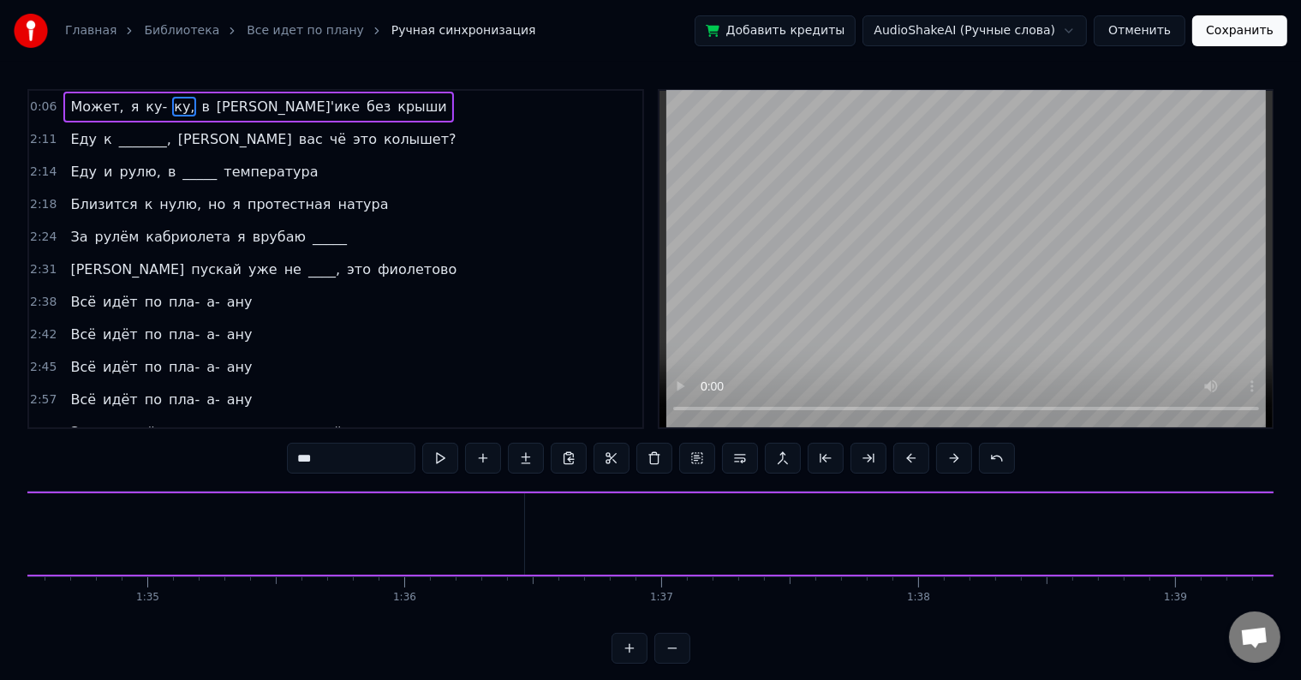
scroll to position [0, 24135]
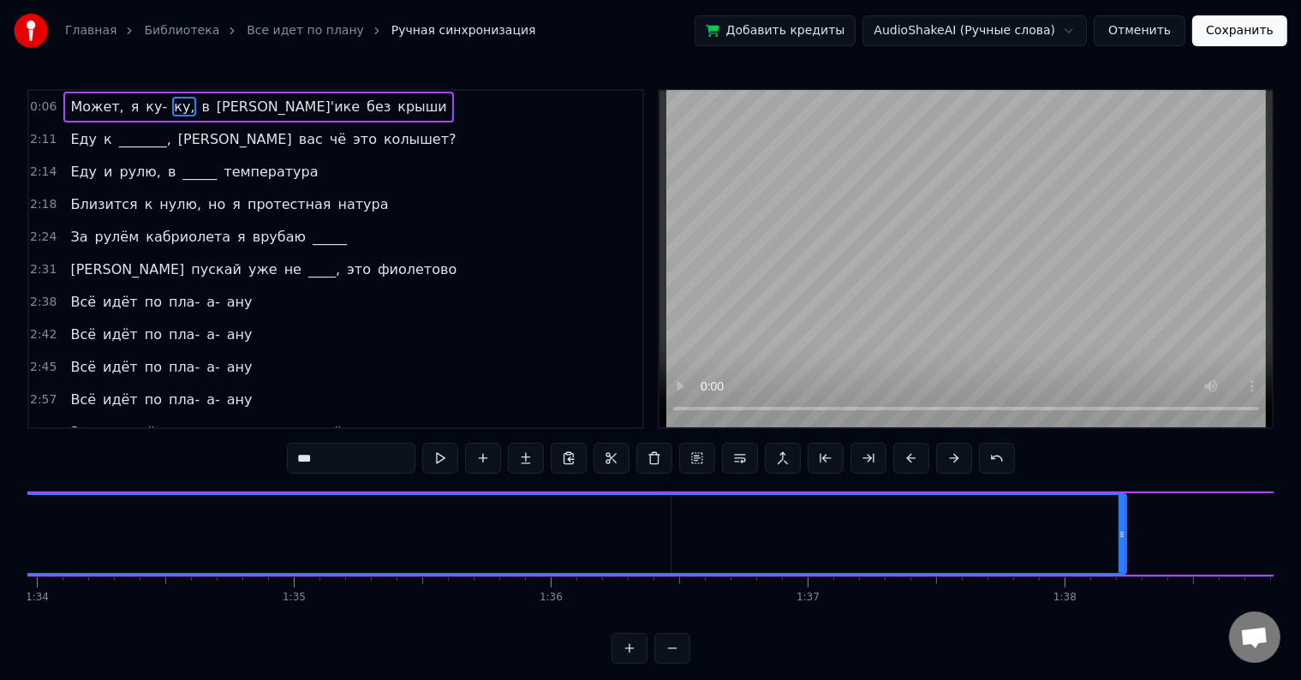
drag, startPoint x: 40, startPoint y: 523, endPoint x: 1157, endPoint y: 589, distance: 1118.4
click at [1157, 589] on div "Может, я ку- ку, в [PERSON_NAME]'ике без крыши Еду к _______, а вас чё это колы…" at bounding box center [650, 555] width 1246 height 128
drag, startPoint x: 1159, startPoint y: 527, endPoint x: 1226, endPoint y: 538, distance: 67.7
click at [1224, 538] on icon at bounding box center [1221, 534] width 7 height 14
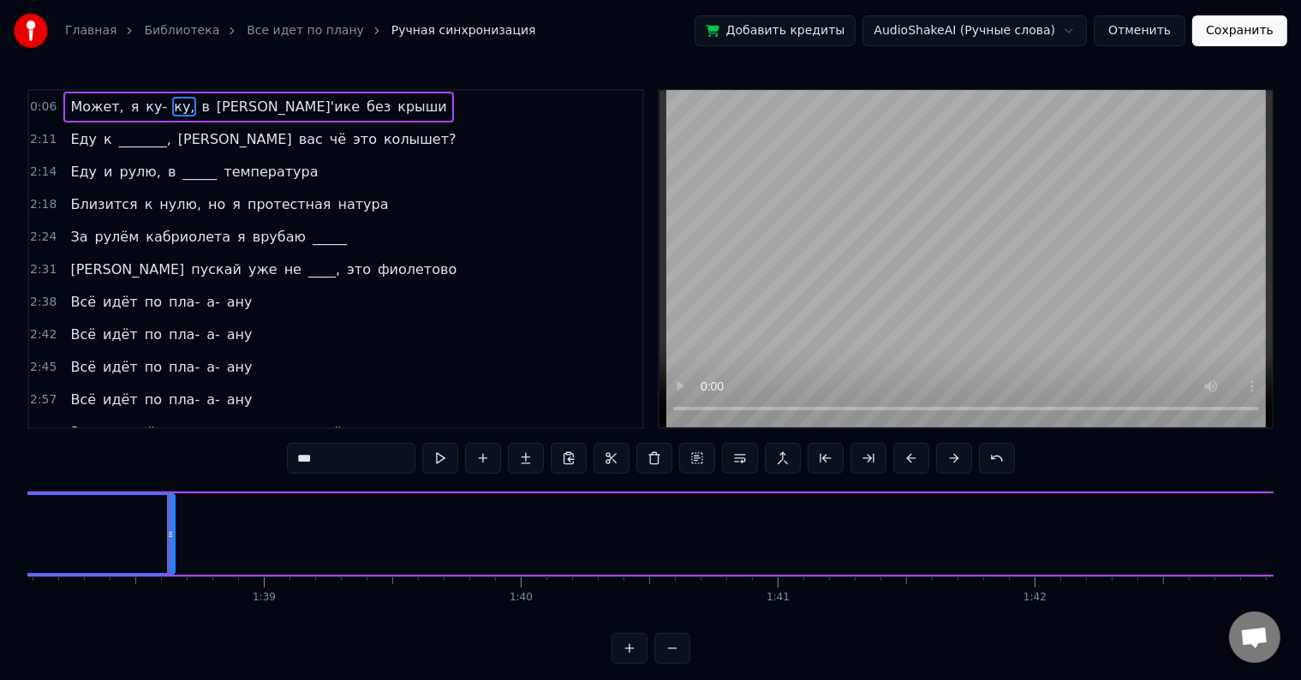
scroll to position [0, 25247]
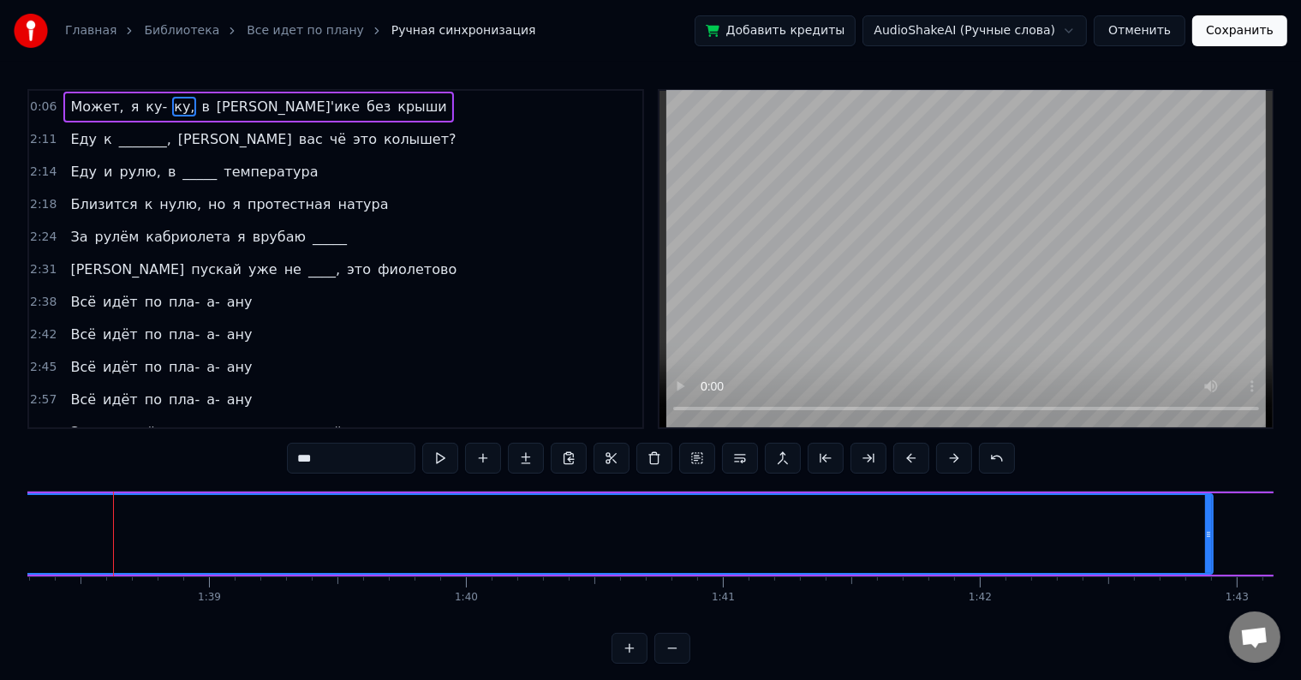
drag, startPoint x: 116, startPoint y: 524, endPoint x: 1243, endPoint y: 546, distance: 1127.0
click at [1212, 546] on div at bounding box center [1208, 534] width 7 height 78
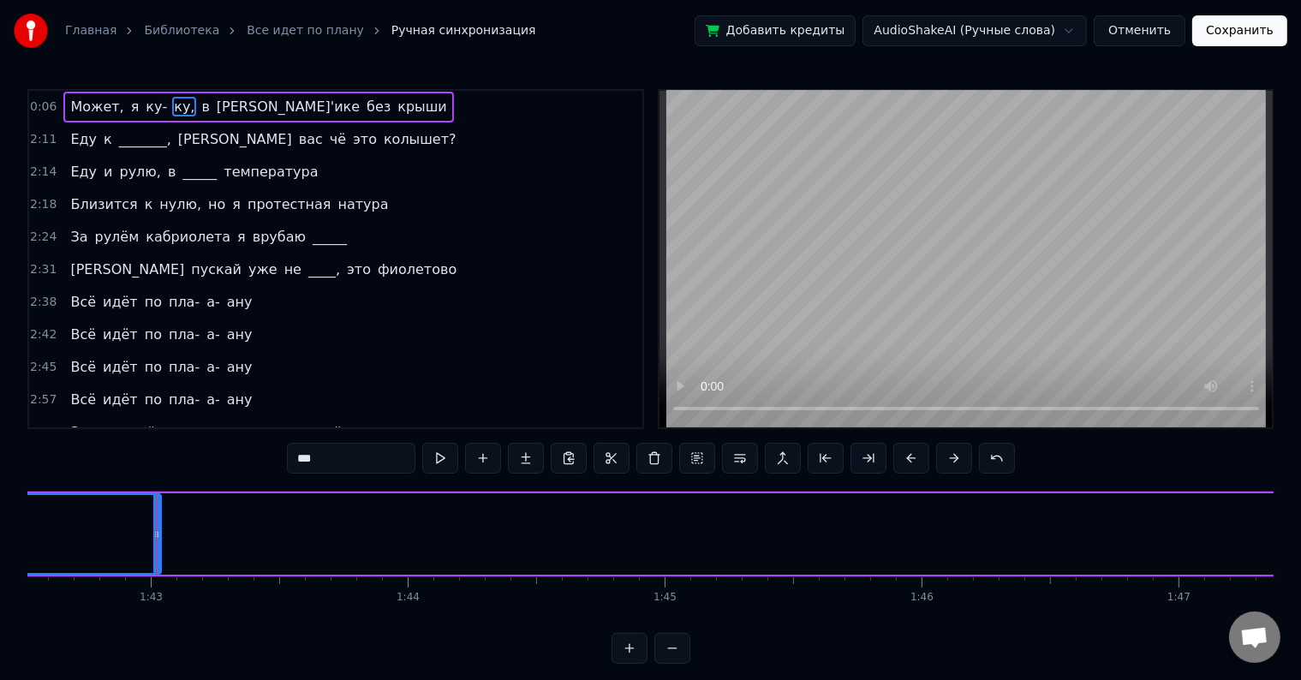
scroll to position [0, 26376]
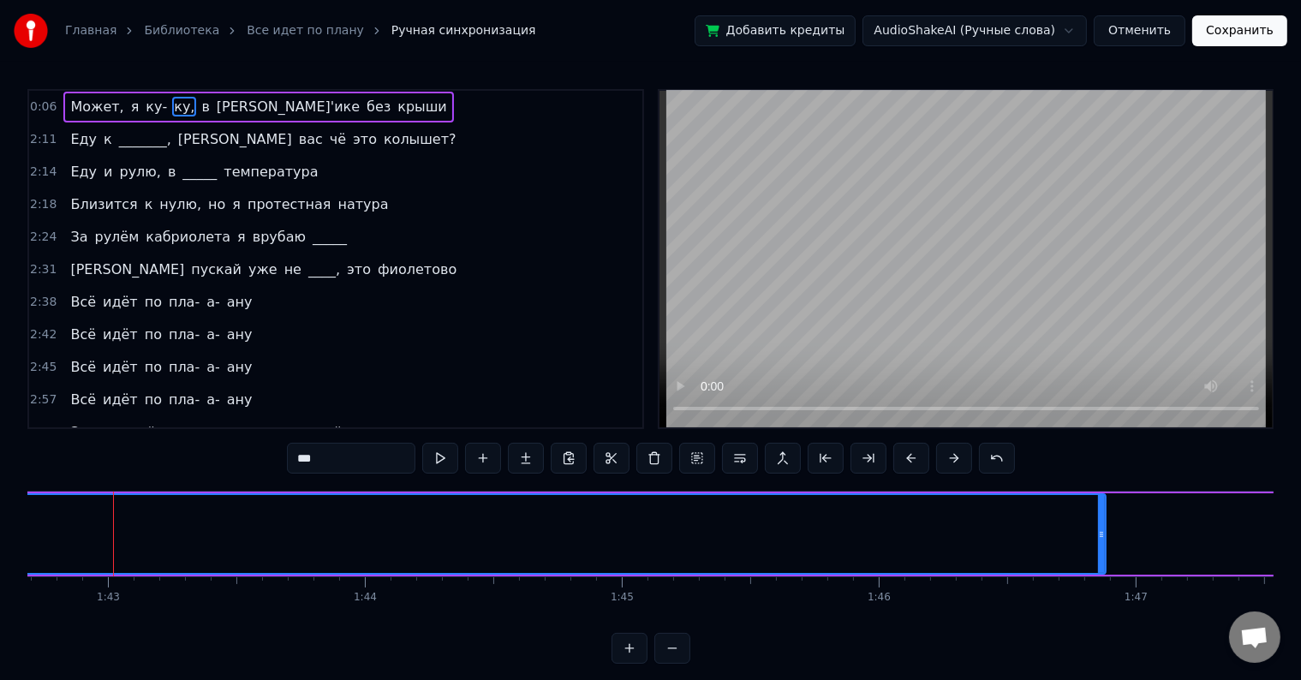
drag, startPoint x: 115, startPoint y: 534, endPoint x: 1173, endPoint y: 592, distance: 1059.9
click at [1173, 592] on div "Может, я ку- ку, в [PERSON_NAME]'ике без крыши Еду к _______, а вас чё это колы…" at bounding box center [650, 555] width 1246 height 128
drag, startPoint x: 1173, startPoint y: 535, endPoint x: 1240, endPoint y: 534, distance: 66.8
click at [1240, 534] on icon at bounding box center [1238, 534] width 7 height 14
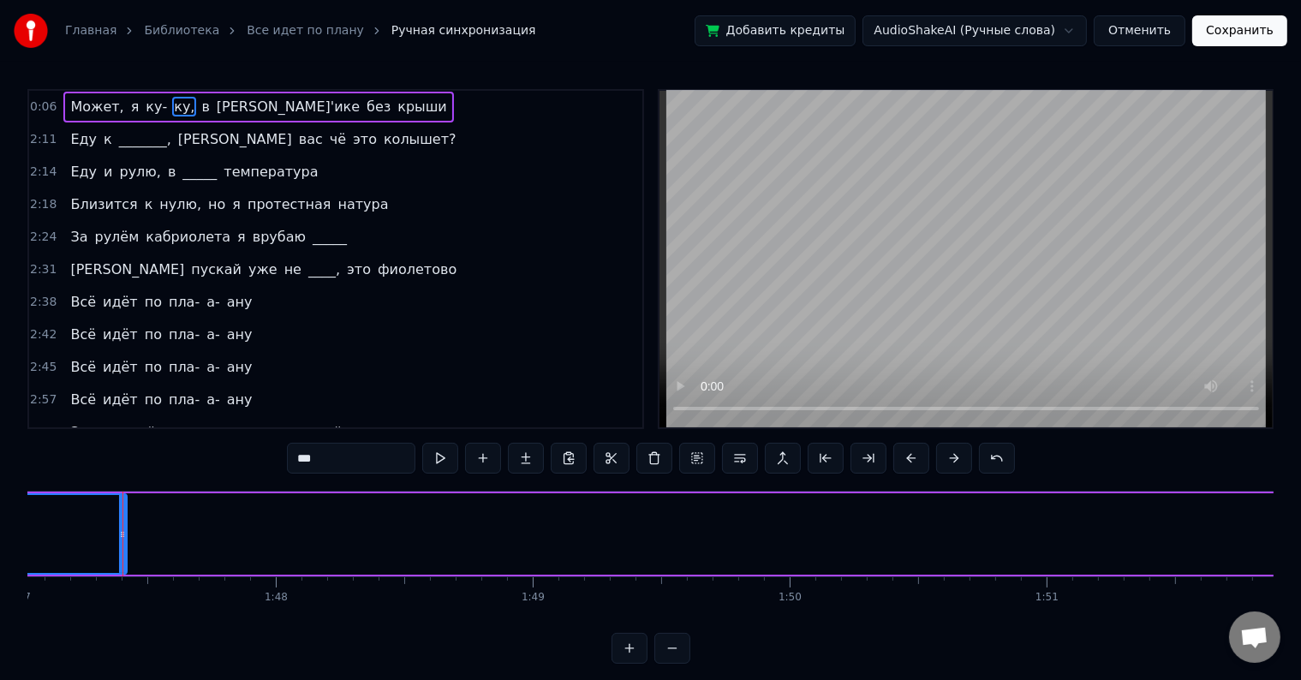
scroll to position [0, 27501]
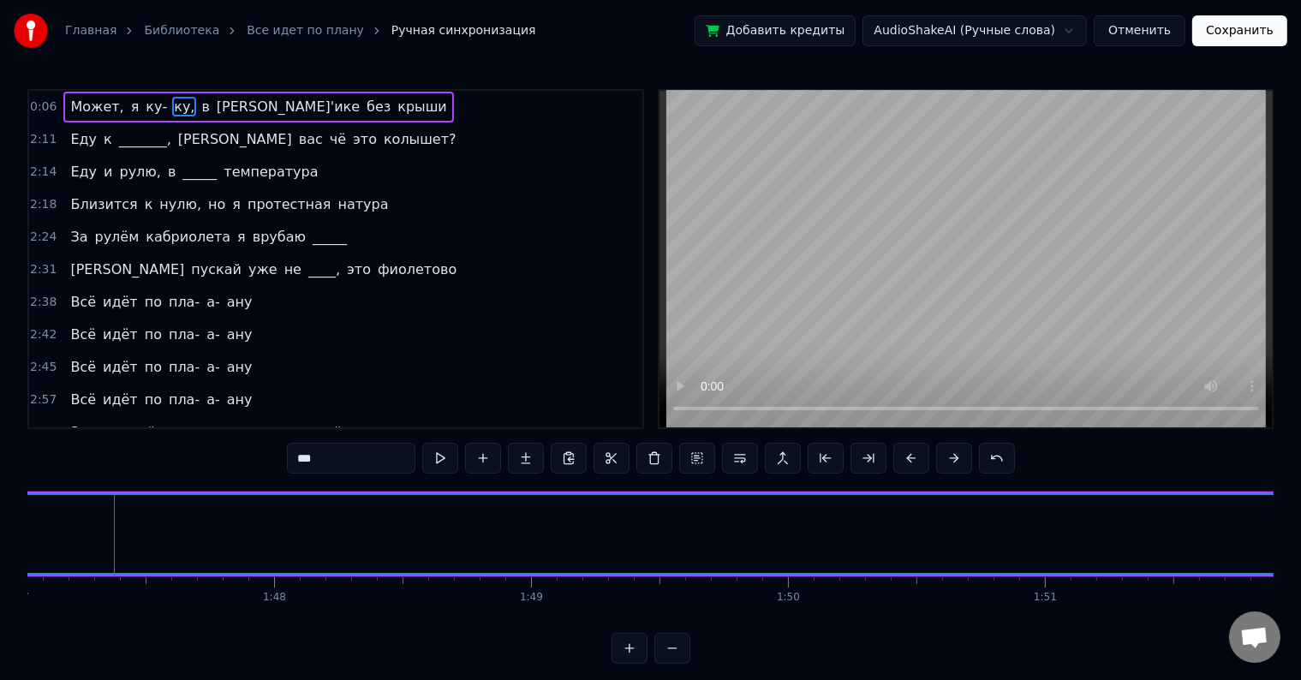
drag, startPoint x: 117, startPoint y: 531, endPoint x: 1314, endPoint y: 535, distance: 1197.0
click at [1301, 535] on html "Главная Библиотека Все идет по плану Ручная синхронизация Добавить кредиты Audi…" at bounding box center [650, 345] width 1301 height 691
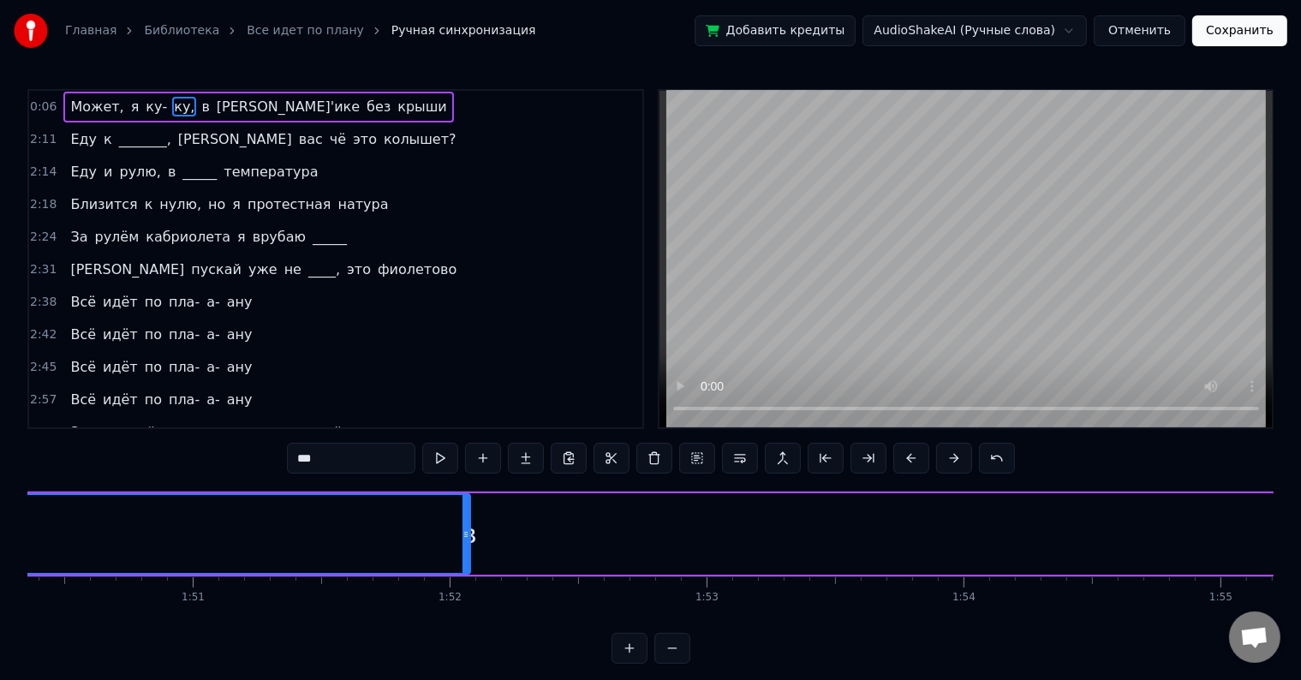
scroll to position [0, 28492]
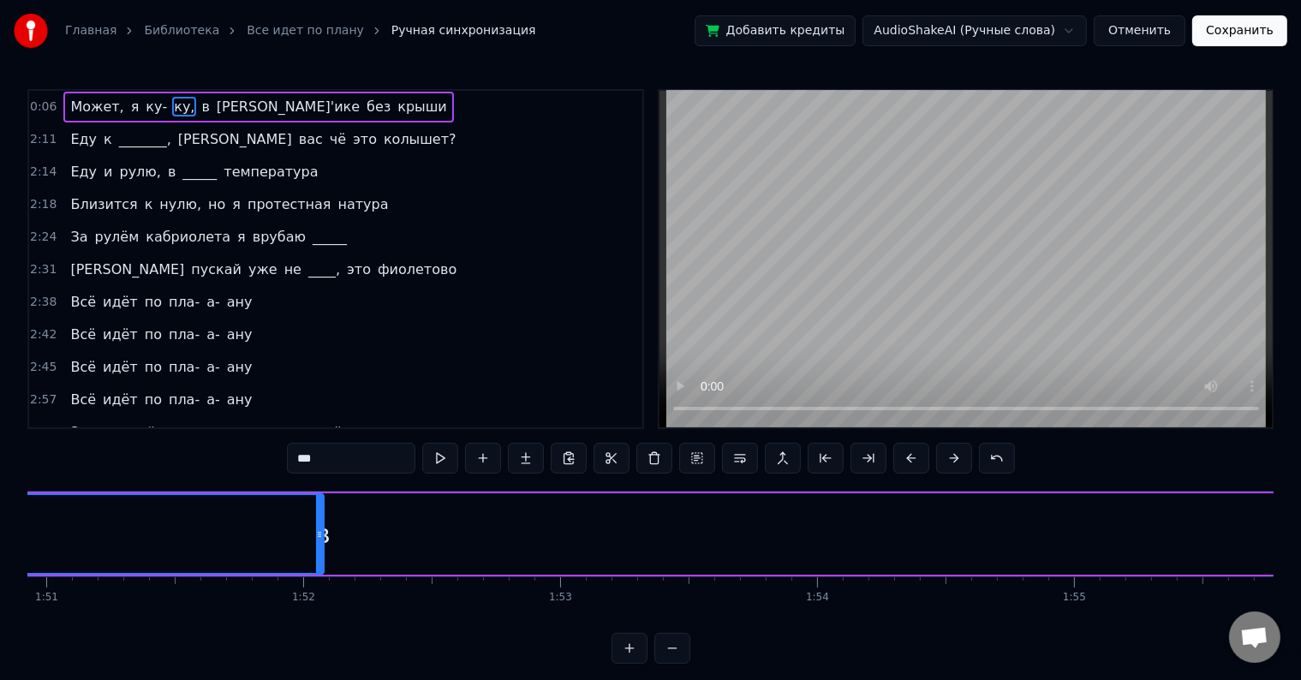
click at [663, 648] on button at bounding box center [672, 648] width 36 height 31
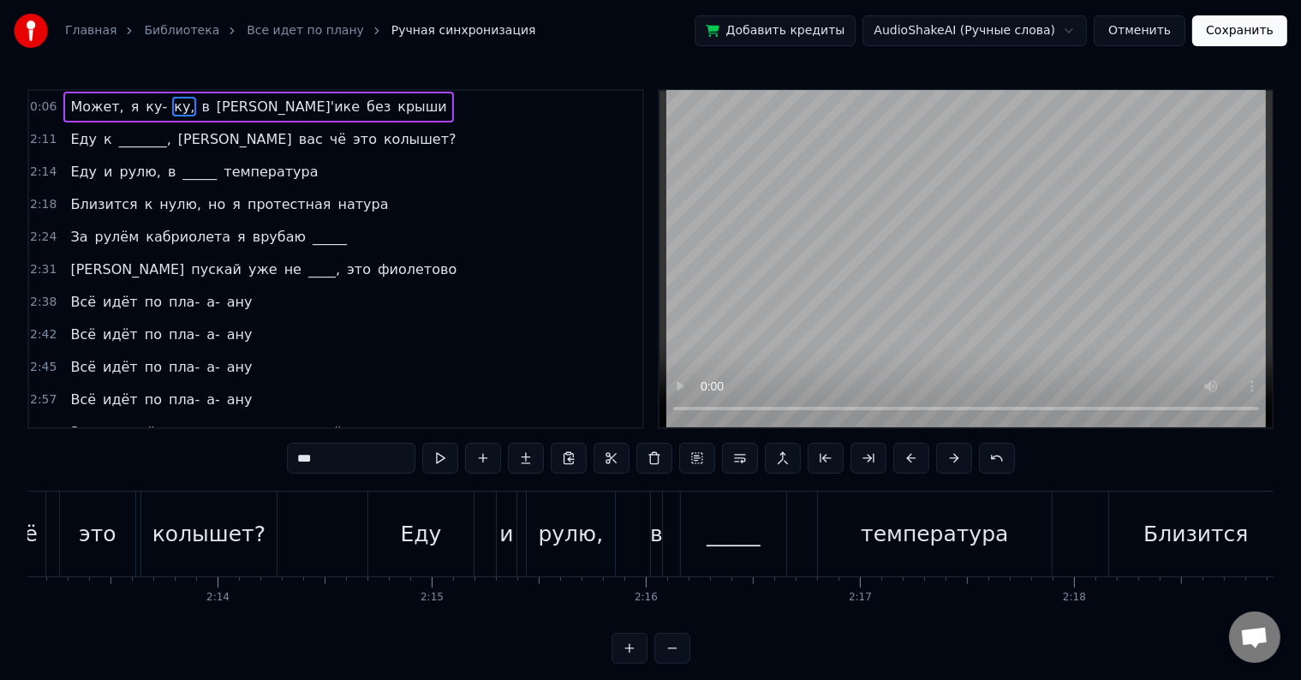
click at [663, 648] on button at bounding box center [672, 648] width 36 height 31
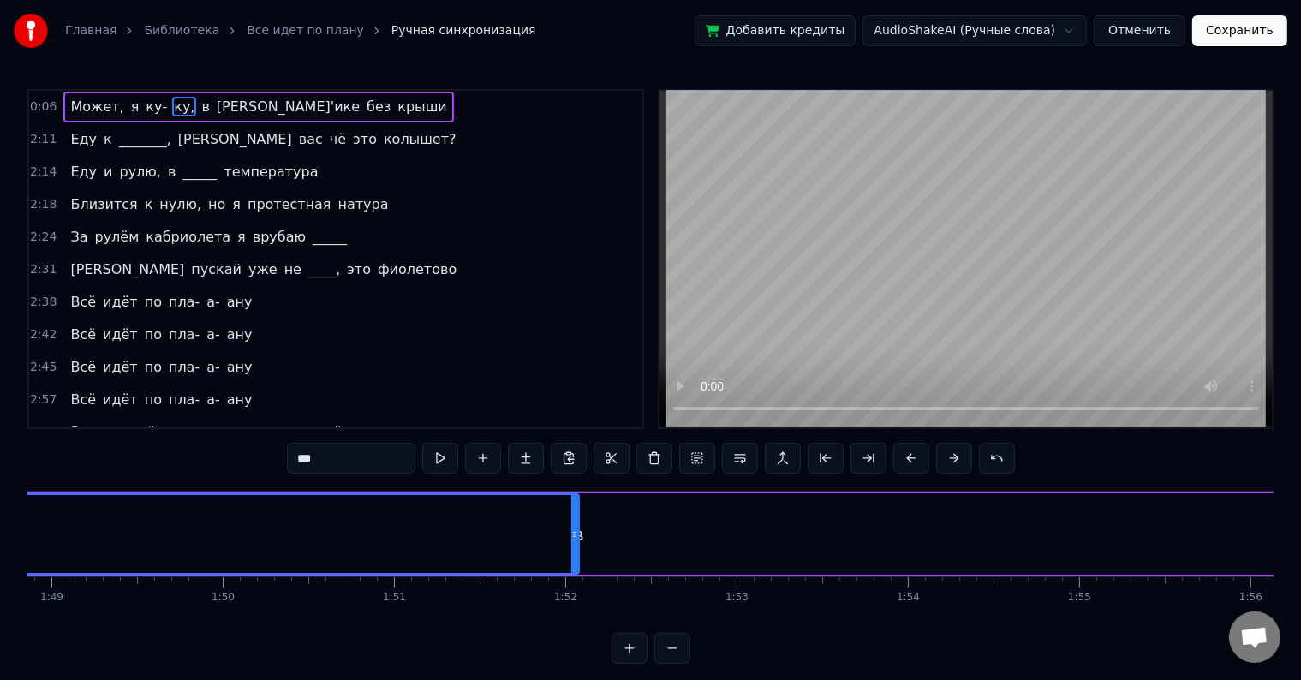
scroll to position [0, 18301]
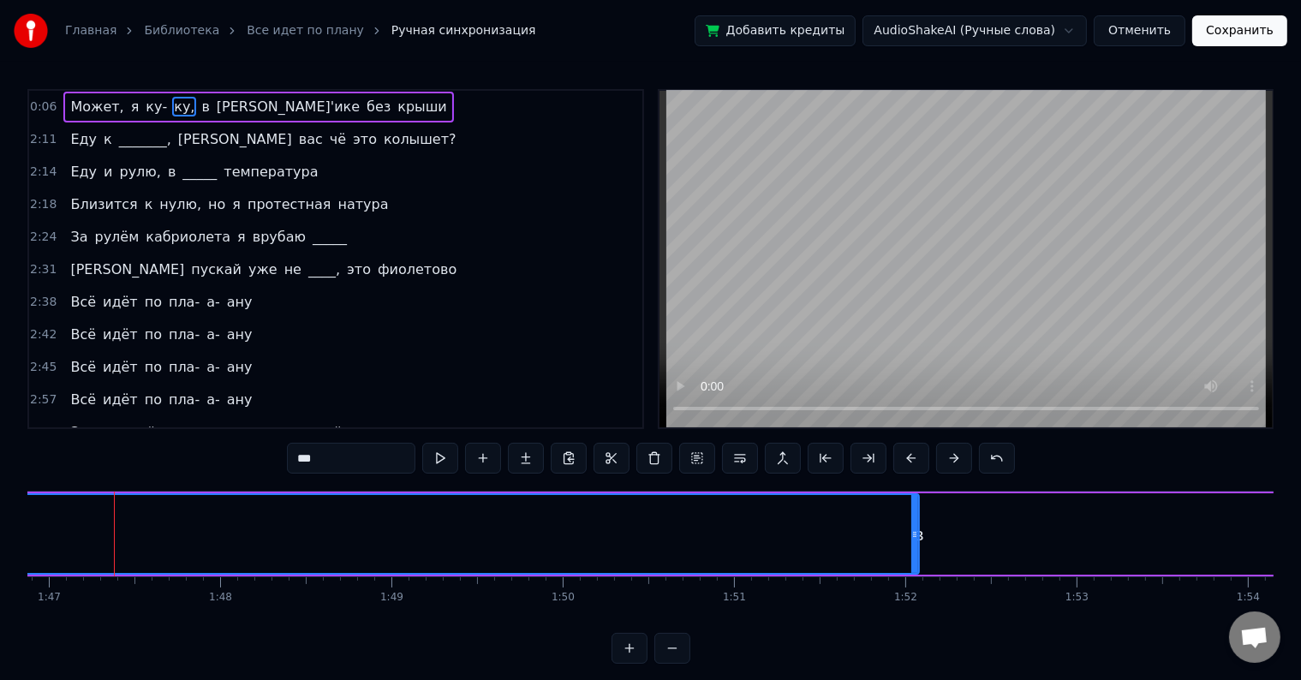
click at [663, 648] on button at bounding box center [672, 648] width 36 height 31
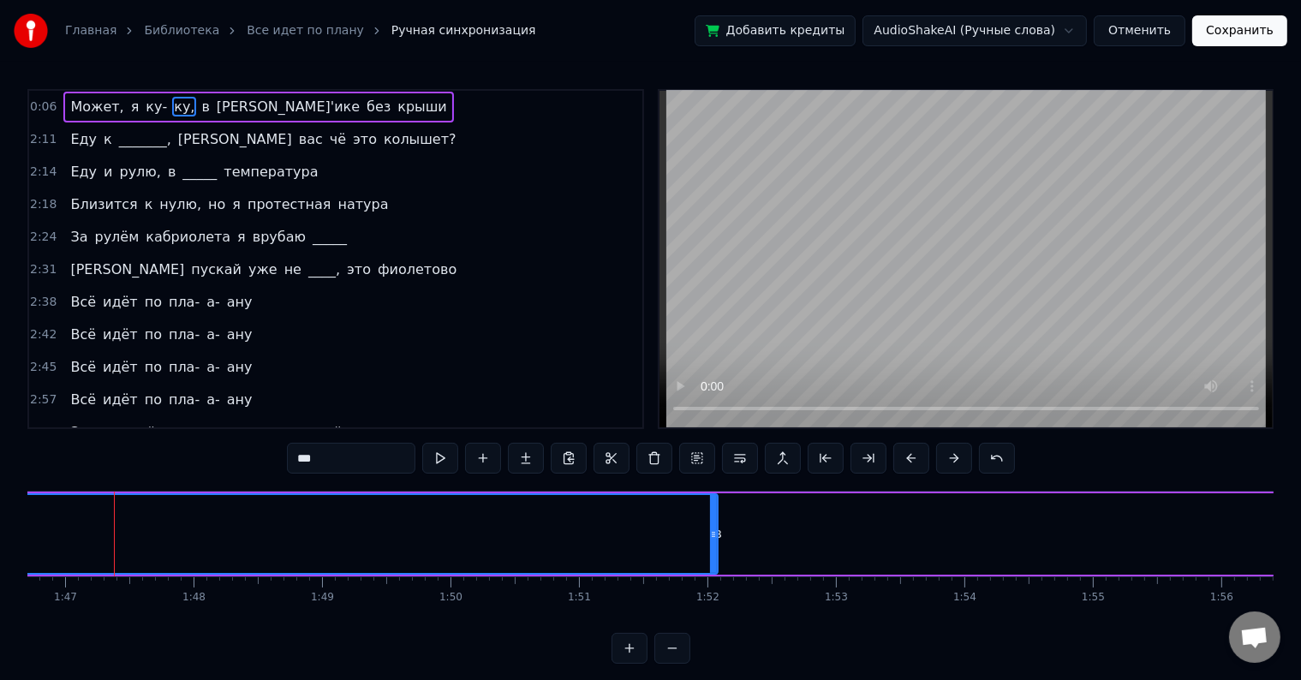
click at [661, 648] on button at bounding box center [672, 648] width 36 height 31
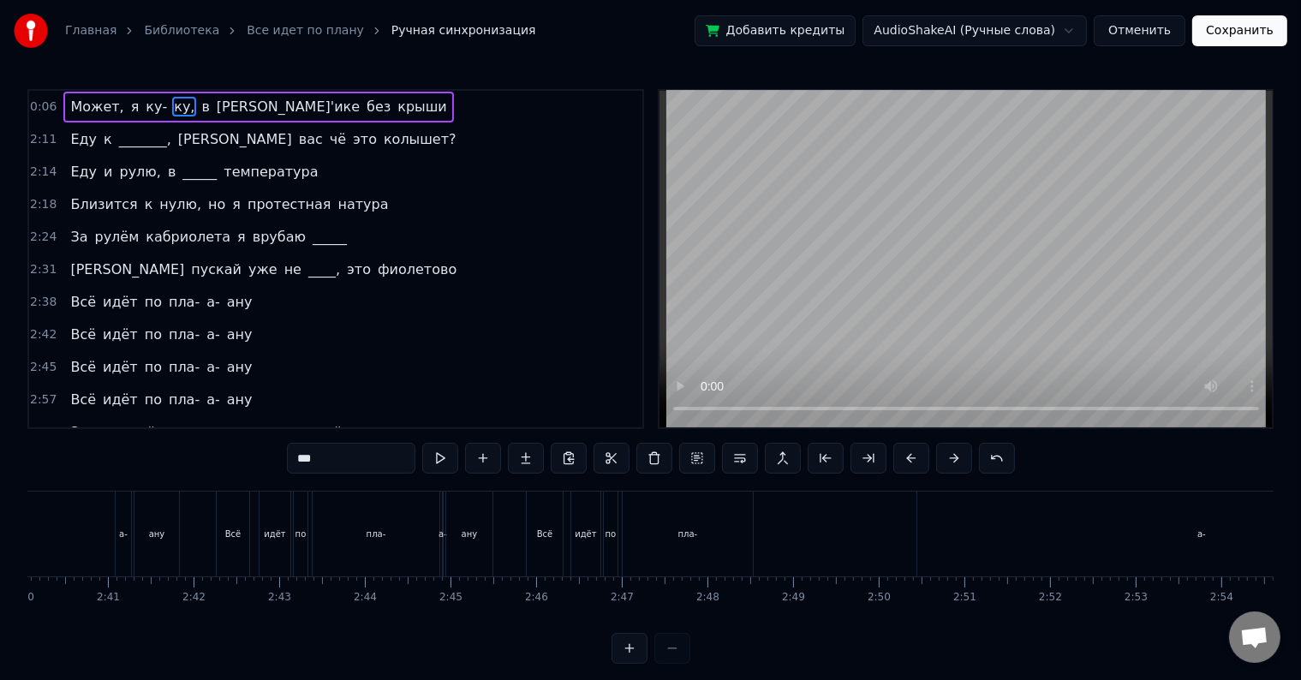
click at [661, 648] on div at bounding box center [650, 648] width 79 height 31
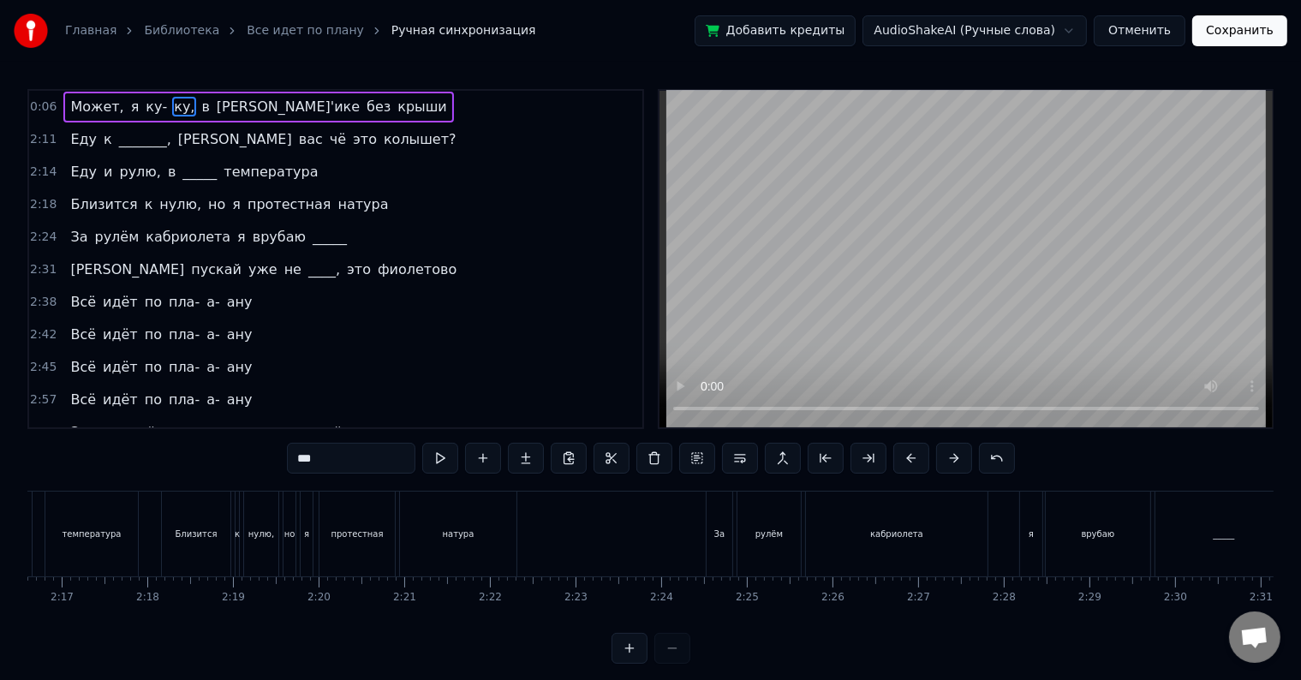
click at [661, 648] on div at bounding box center [650, 648] width 79 height 31
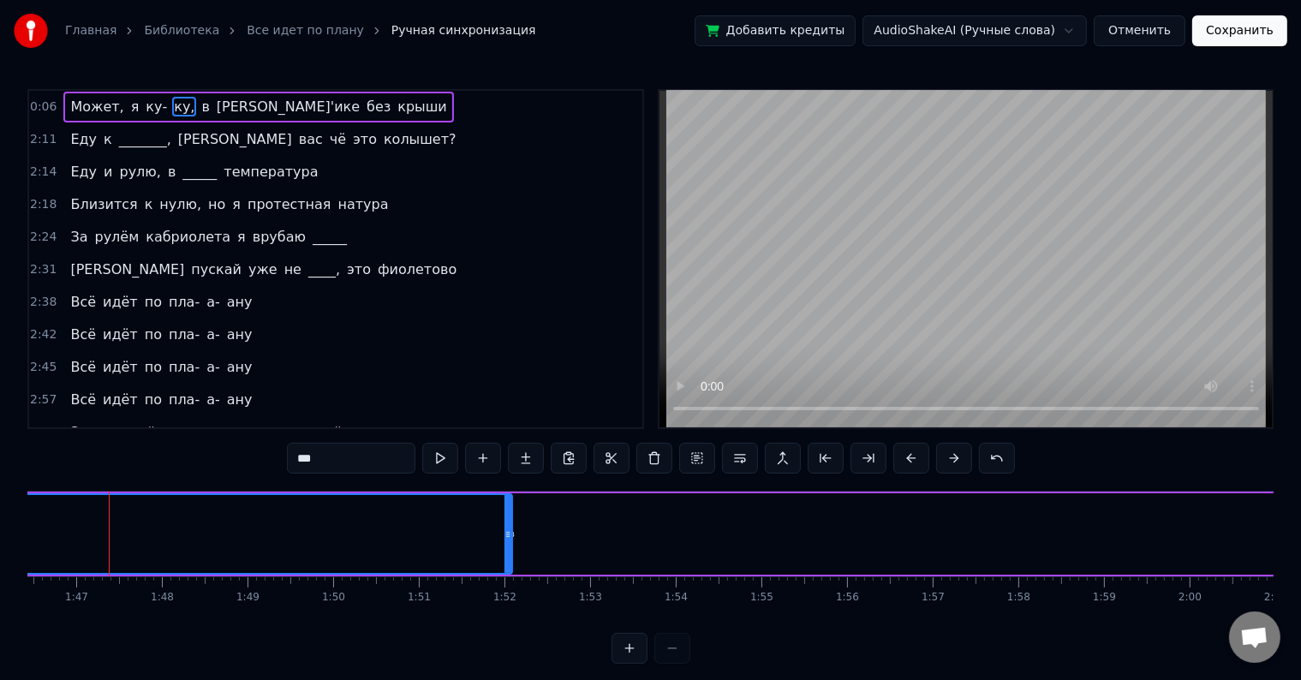
scroll to position [0, 9107]
click at [667, 664] on div at bounding box center [650, 648] width 79 height 31
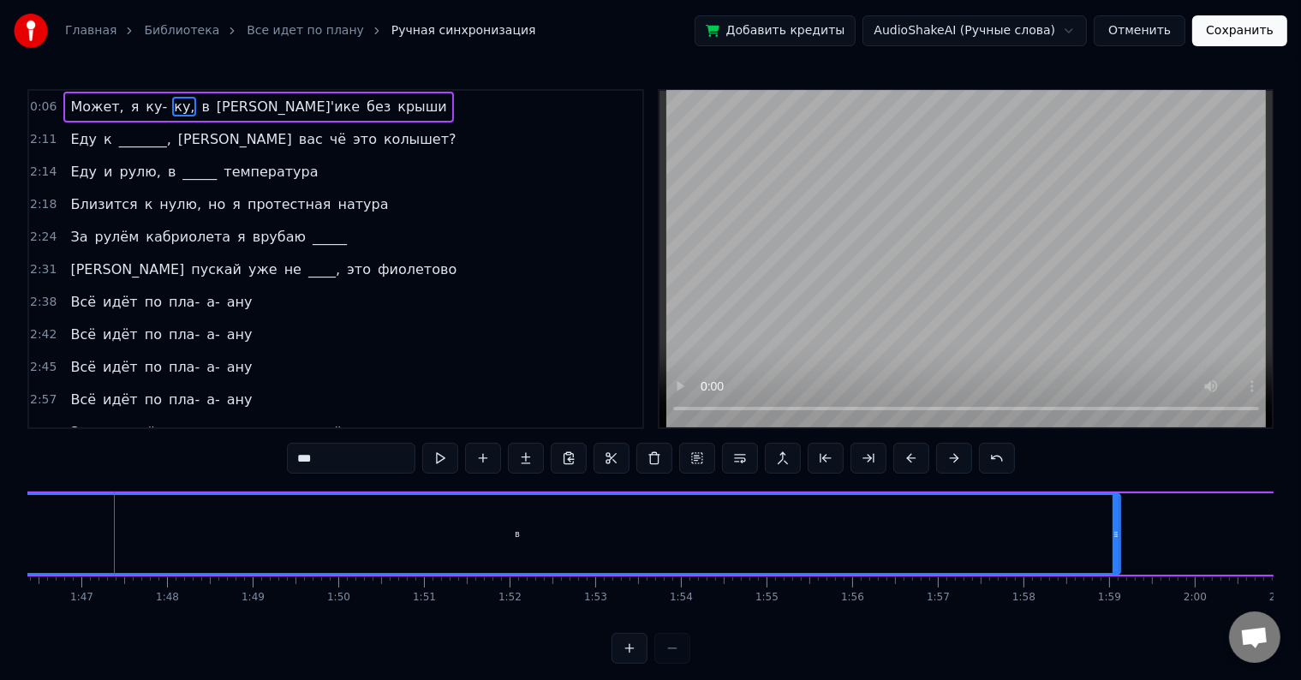
drag, startPoint x: 514, startPoint y: 533, endPoint x: 1122, endPoint y: 548, distance: 608.1
click at [1119, 548] on div at bounding box center [1115, 534] width 7 height 78
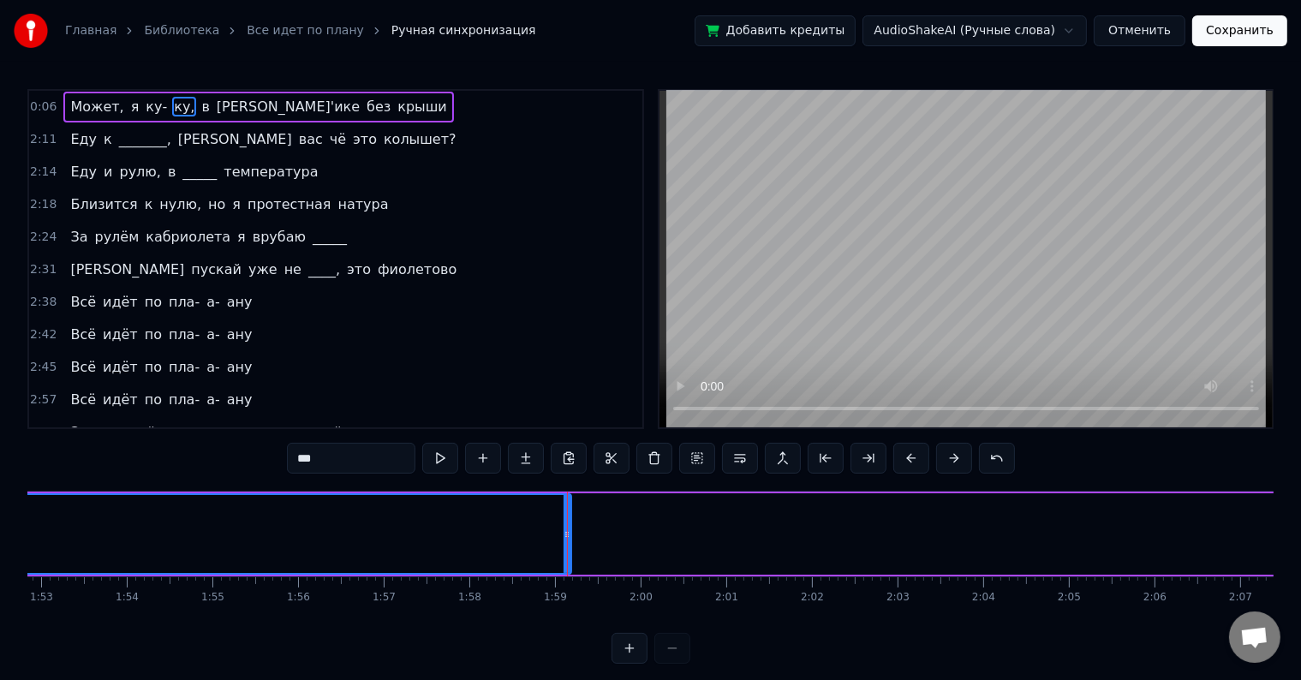
scroll to position [0, 9939]
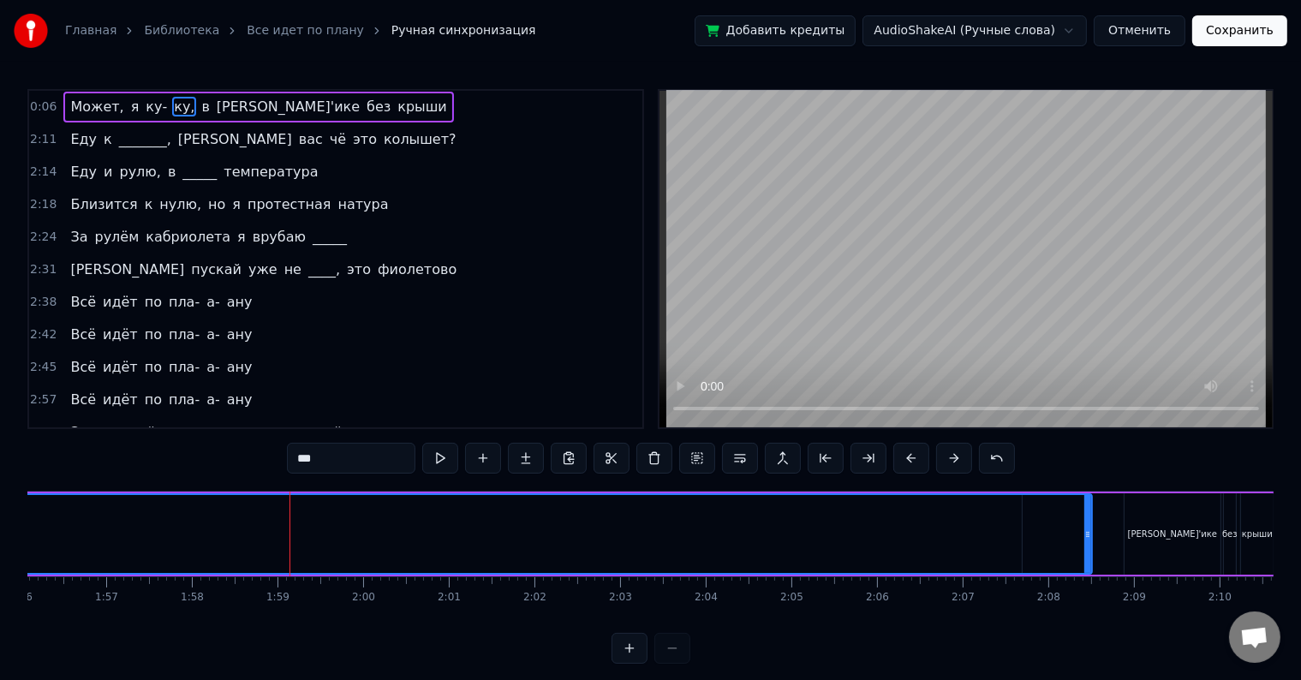
drag, startPoint x: 286, startPoint y: 538, endPoint x: 1084, endPoint y: 557, distance: 798.2
click at [1084, 557] on div at bounding box center [1087, 534] width 7 height 78
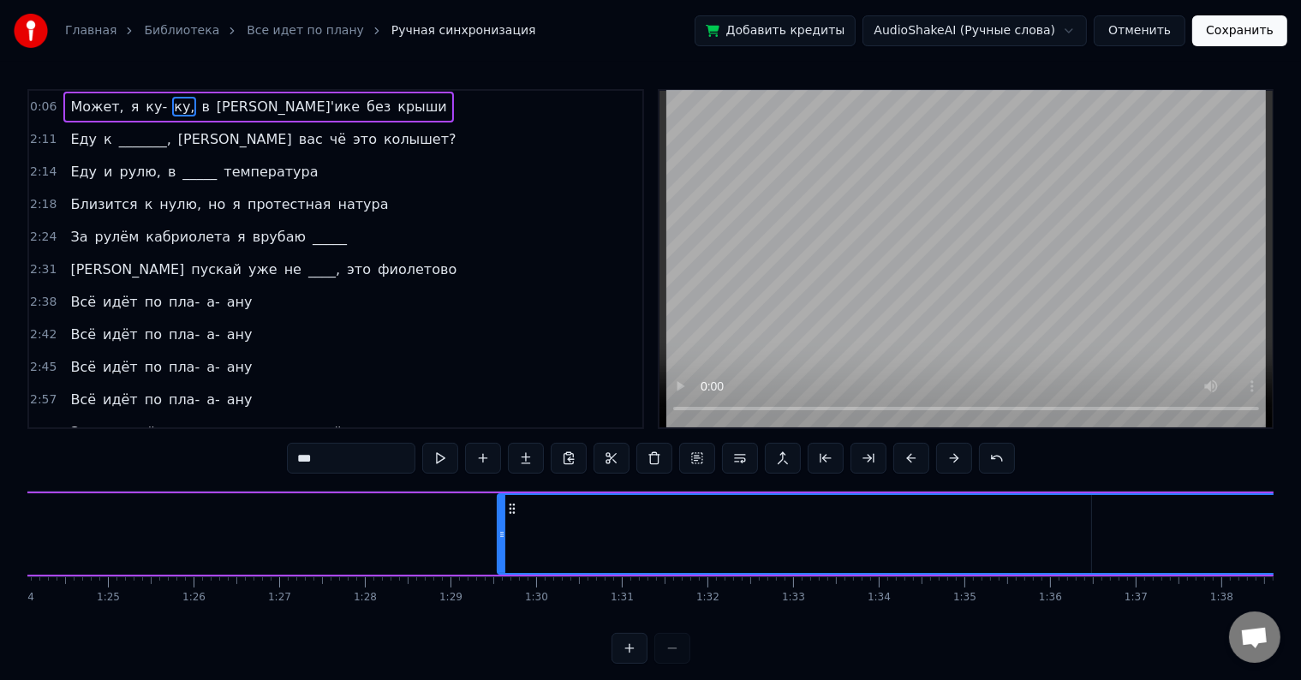
scroll to position [0, 6984]
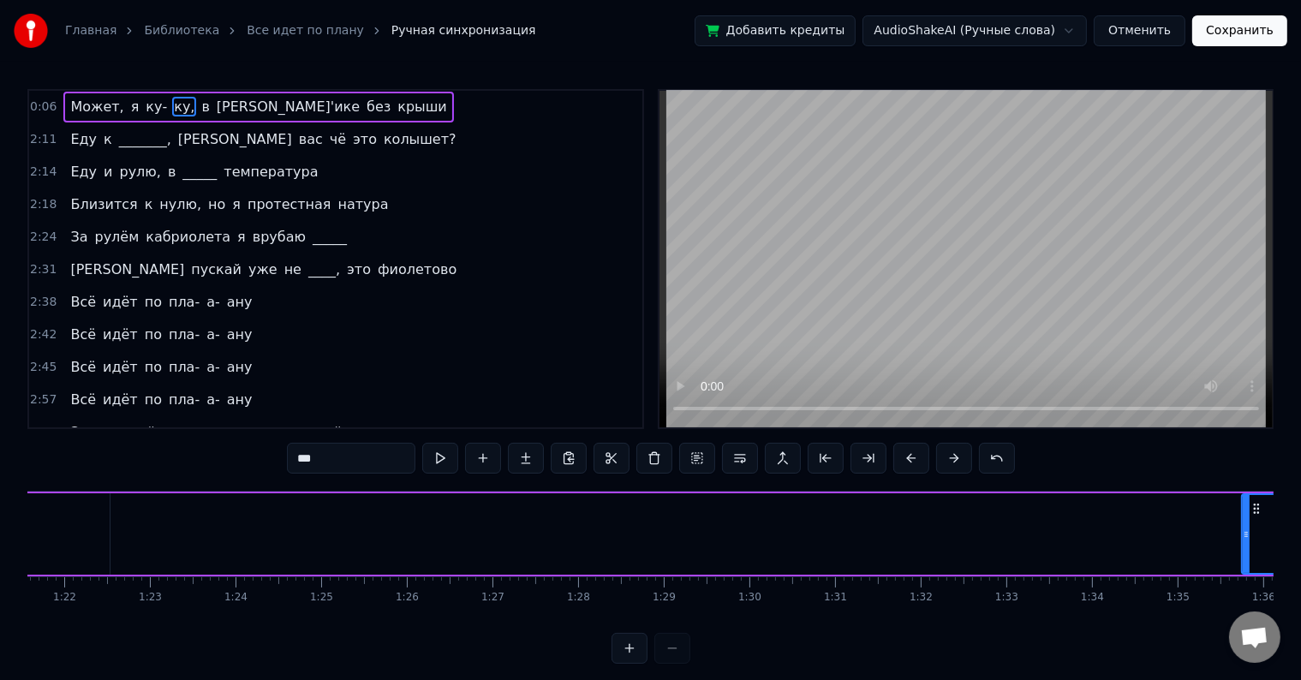
drag, startPoint x: 711, startPoint y: 527, endPoint x: 1241, endPoint y: 539, distance: 531.0
click at [1242, 539] on icon at bounding box center [1245, 534] width 7 height 14
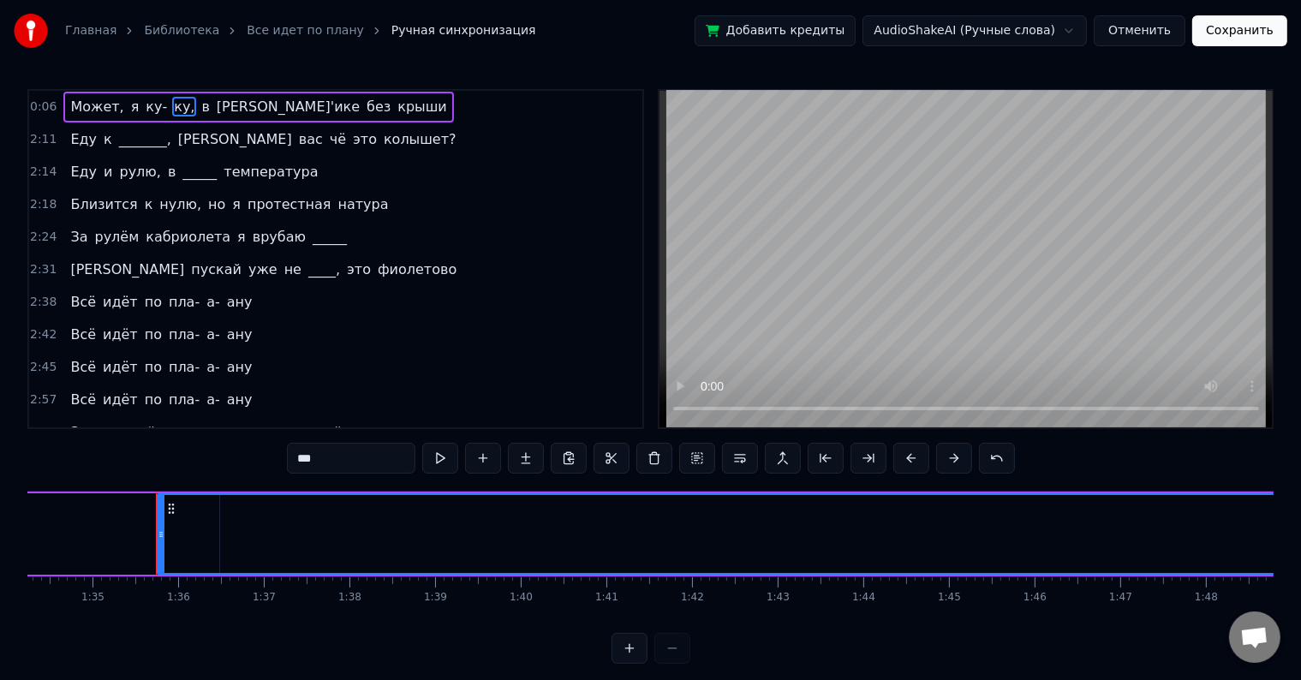
scroll to position [0, 8111]
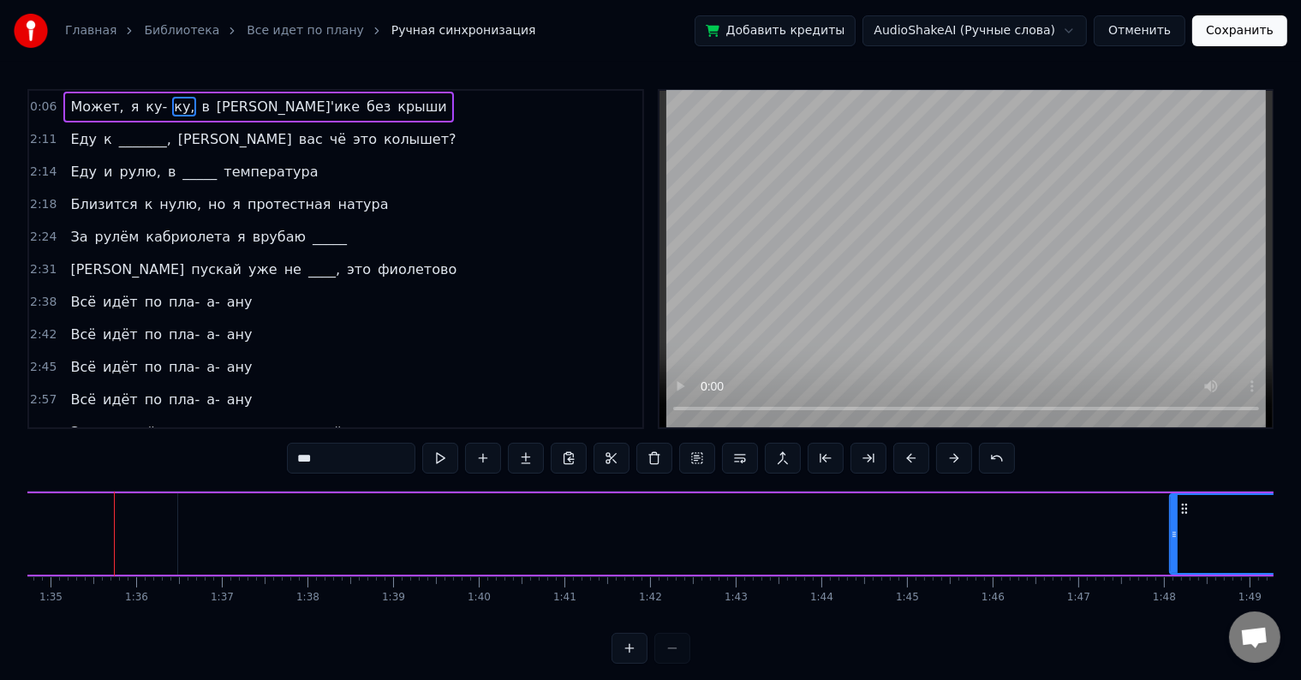
drag, startPoint x: 119, startPoint y: 536, endPoint x: 1174, endPoint y: 565, distance: 1055.2
drag, startPoint x: 1173, startPoint y: 533, endPoint x: 1314, endPoint y: 580, distance: 148.9
click at [1301, 580] on html "Главная Библиотека Все идет по плану Ручная синхронизация Добавить кредиты Audi…" at bounding box center [650, 345] width 1301 height 691
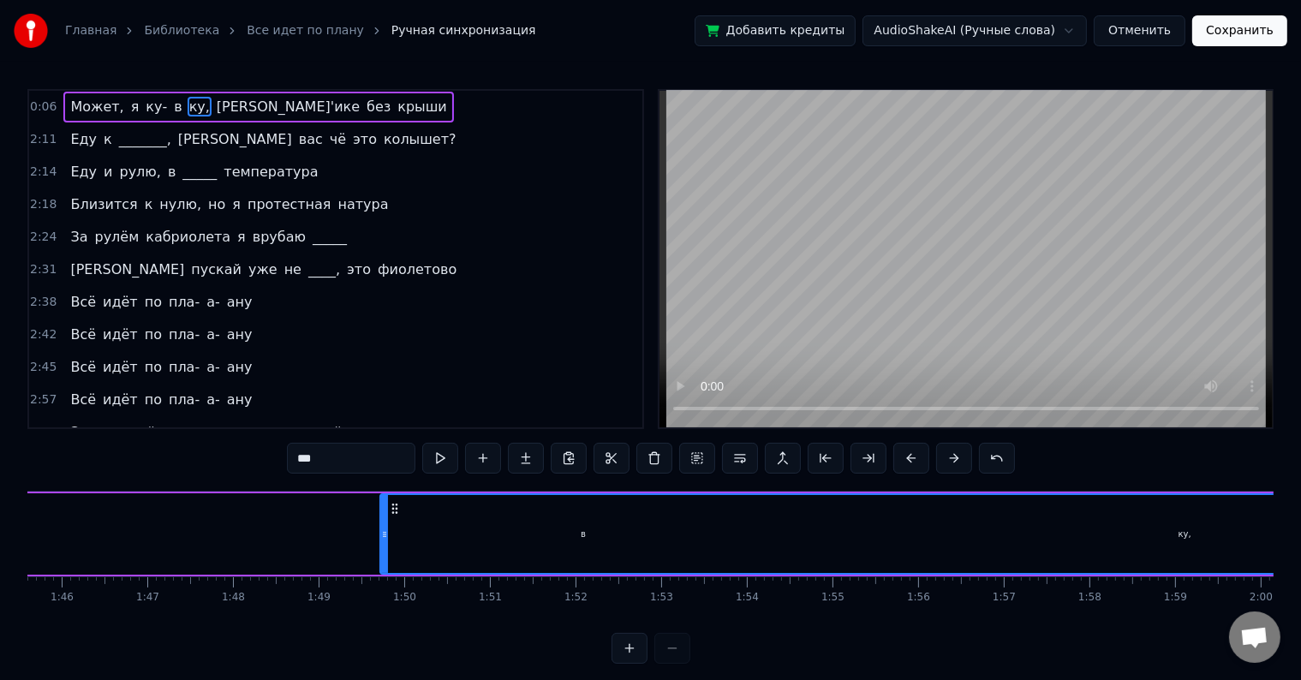
scroll to position [0, 9089]
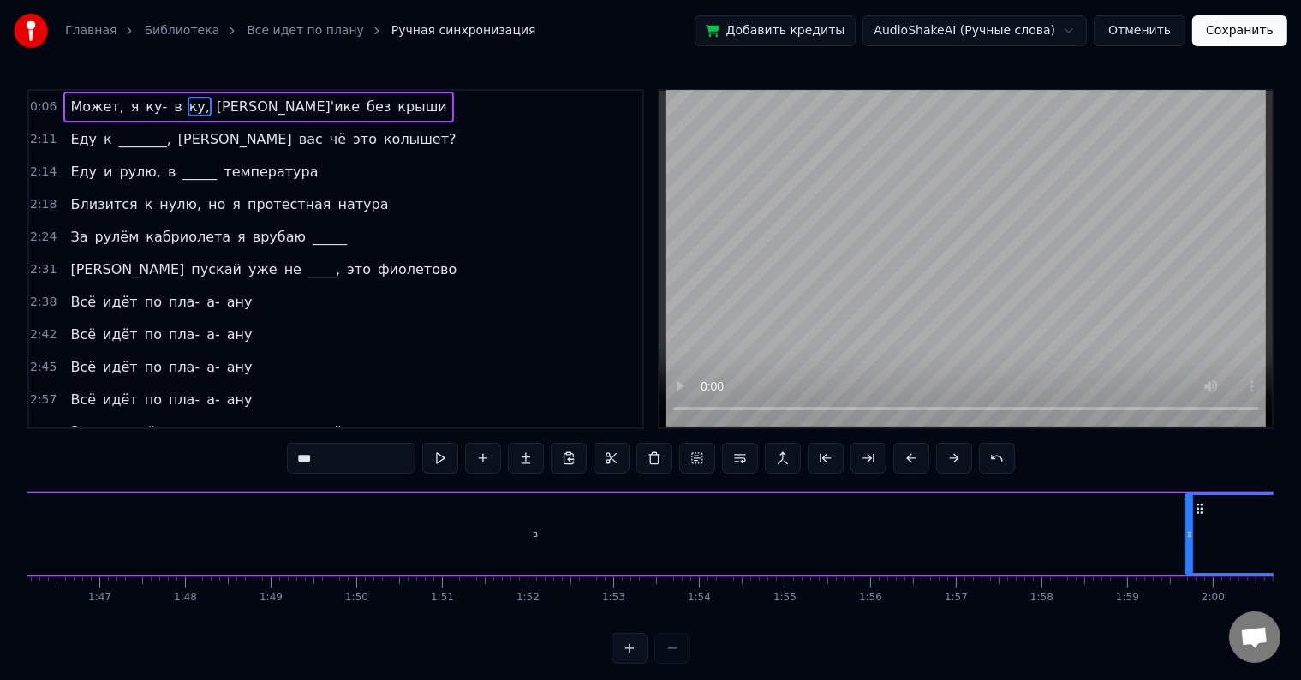
drag, startPoint x: 332, startPoint y: 536, endPoint x: 1206, endPoint y: 555, distance: 873.5
click at [1193, 555] on div at bounding box center [1189, 534] width 7 height 78
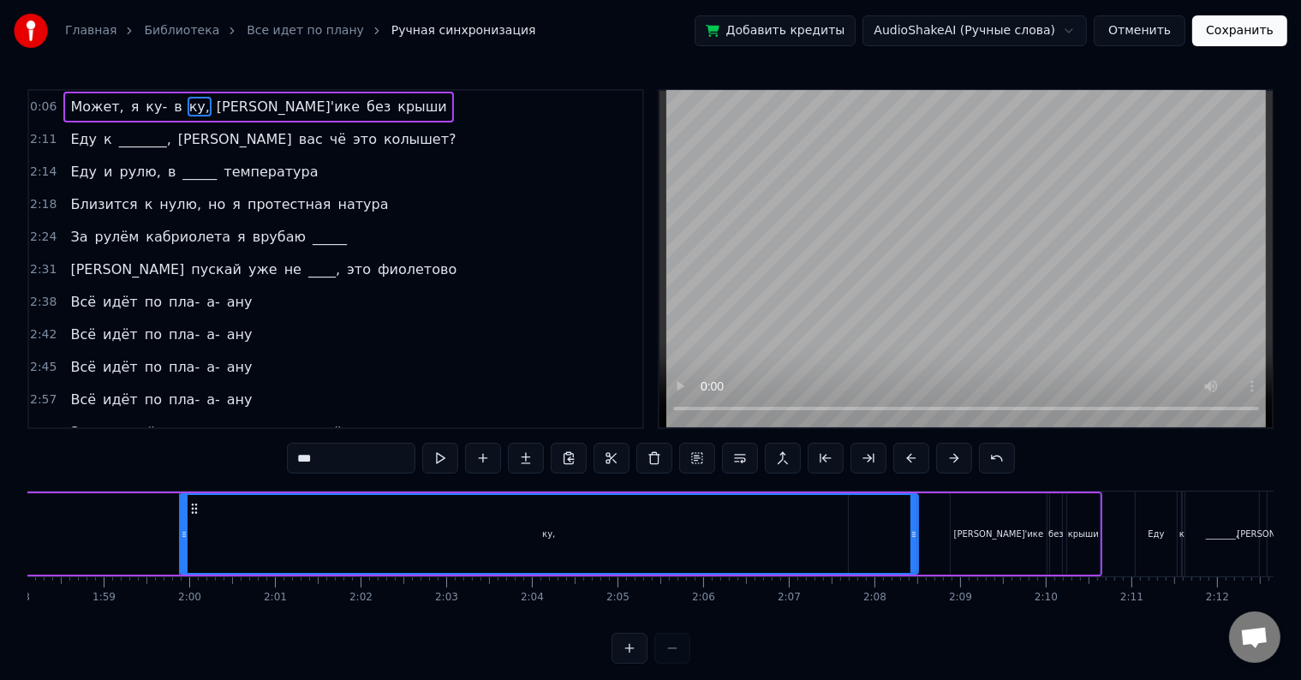
scroll to position [0, 10178]
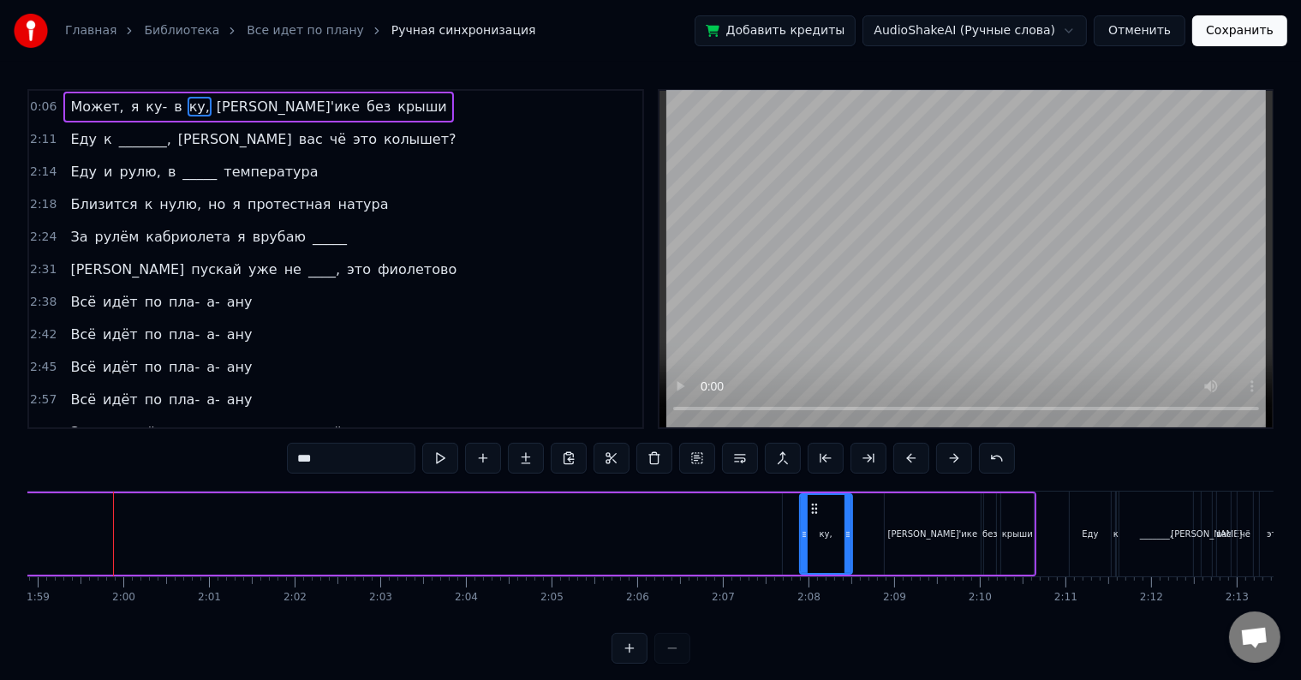
drag, startPoint x: 115, startPoint y: 531, endPoint x: 801, endPoint y: 598, distance: 689.1
click at [801, 598] on div "Может, я ку- в [PERSON_NAME]'ике без крыши Еду к _______, а вас чё это колышет?…" at bounding box center [650, 555] width 1246 height 128
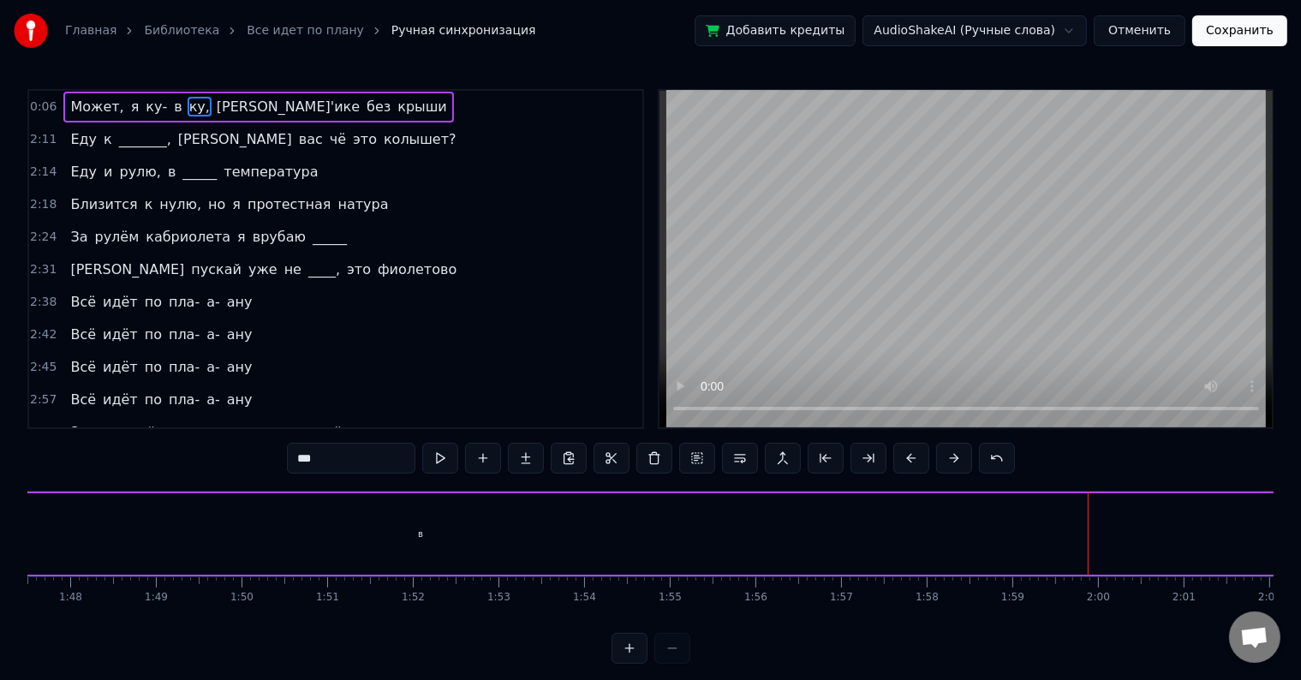
scroll to position [0, 9155]
click at [408, 510] on div "в" at bounding box center [469, 533] width 2671 height 81
type input "*"
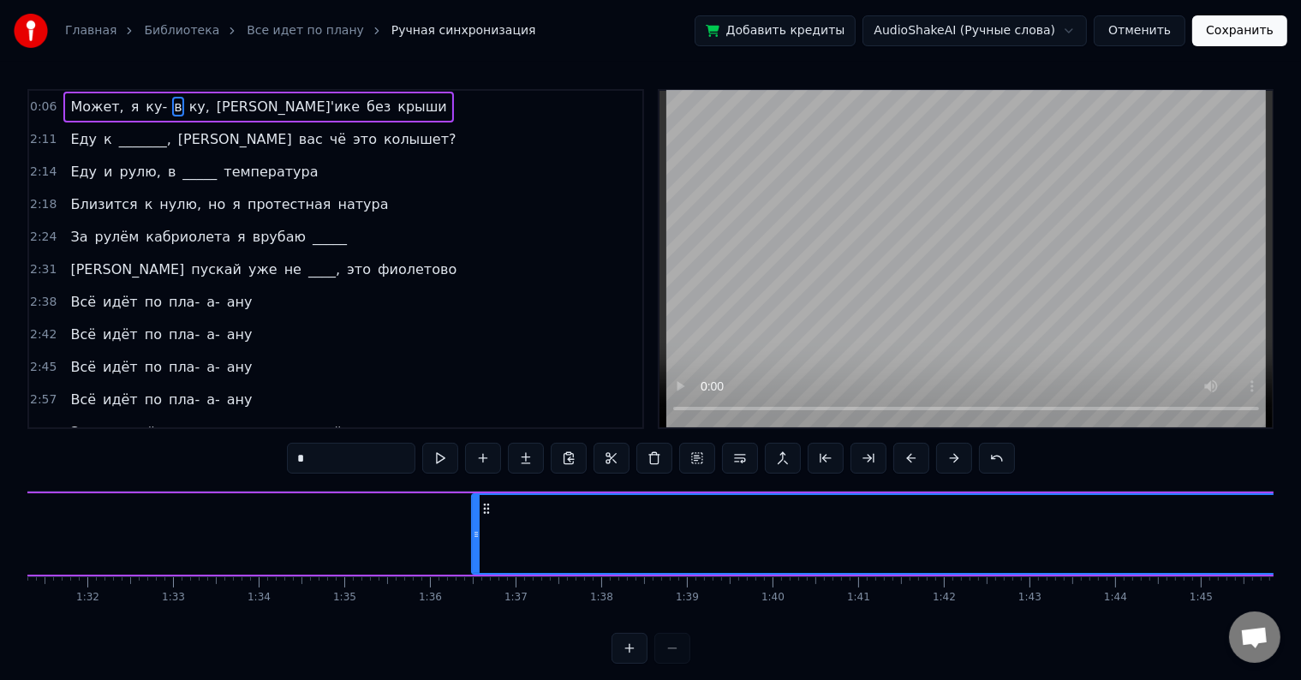
scroll to position [0, 7767]
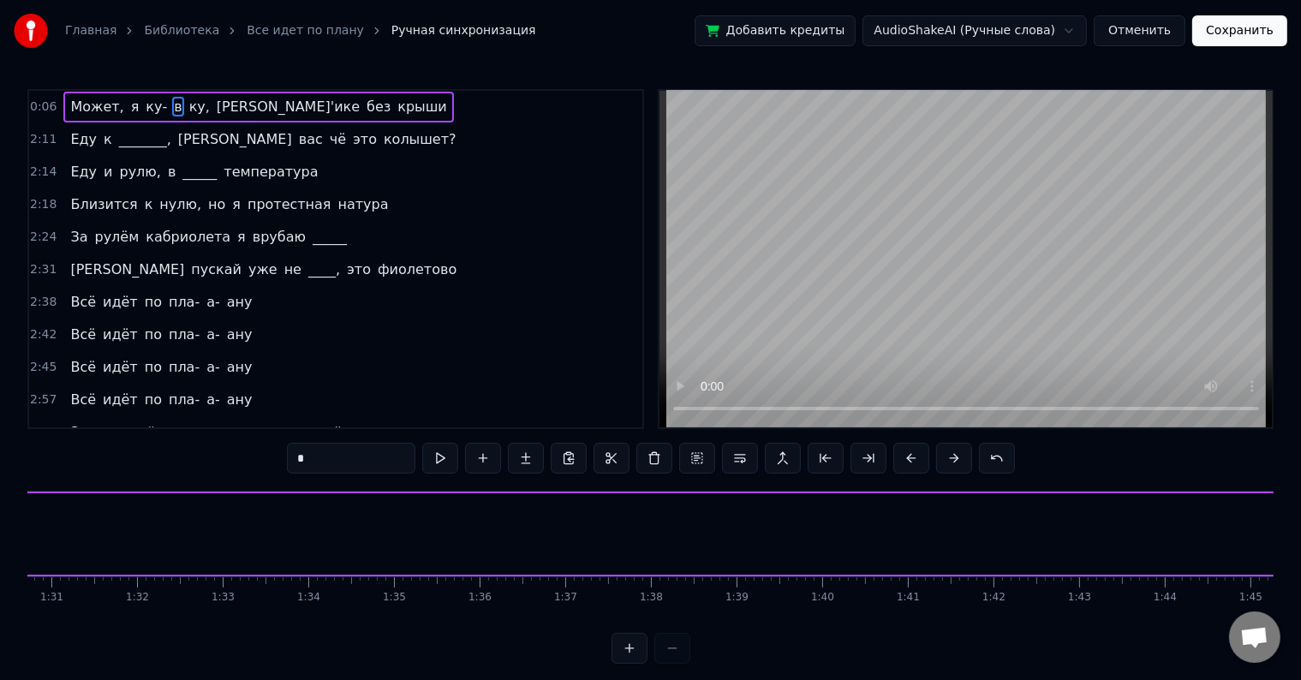
drag, startPoint x: 521, startPoint y: 531, endPoint x: 1314, endPoint y: 608, distance: 797.4
click at [1301, 608] on html "Главная Библиотека Все идет по плану Ручная синхронизация Добавить кредиты Audi…" at bounding box center [650, 345] width 1301 height 691
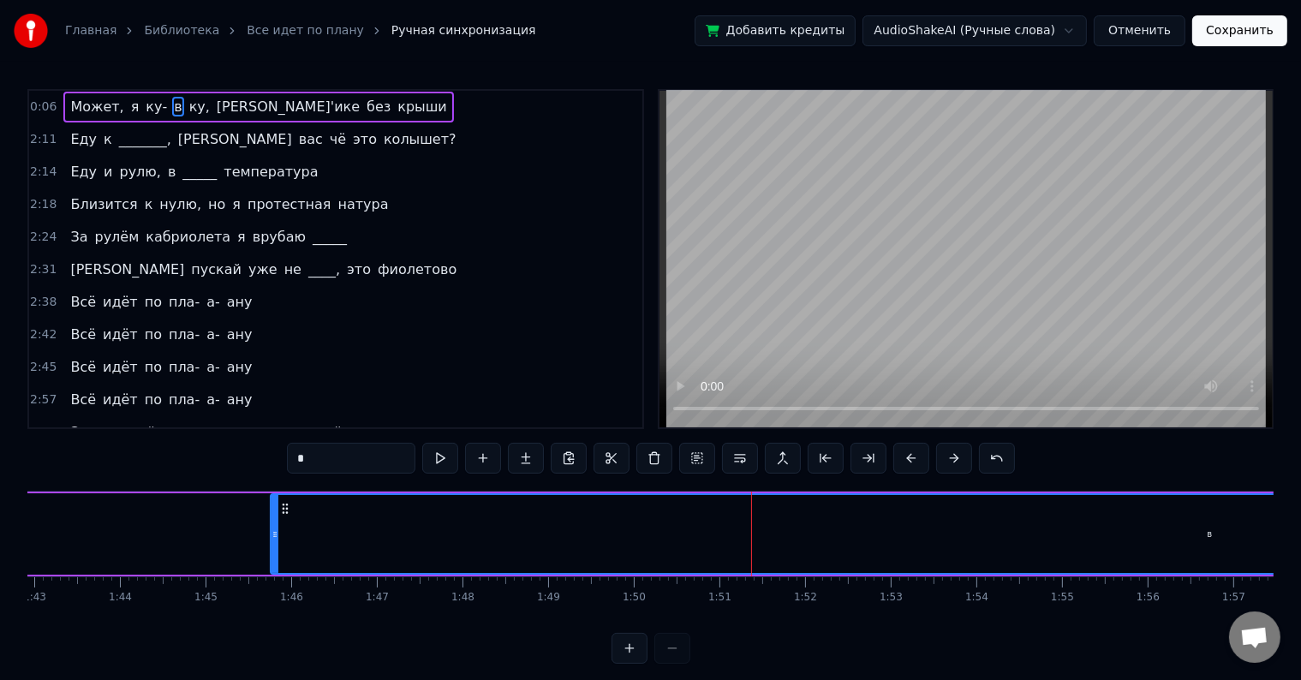
scroll to position [0, 8910]
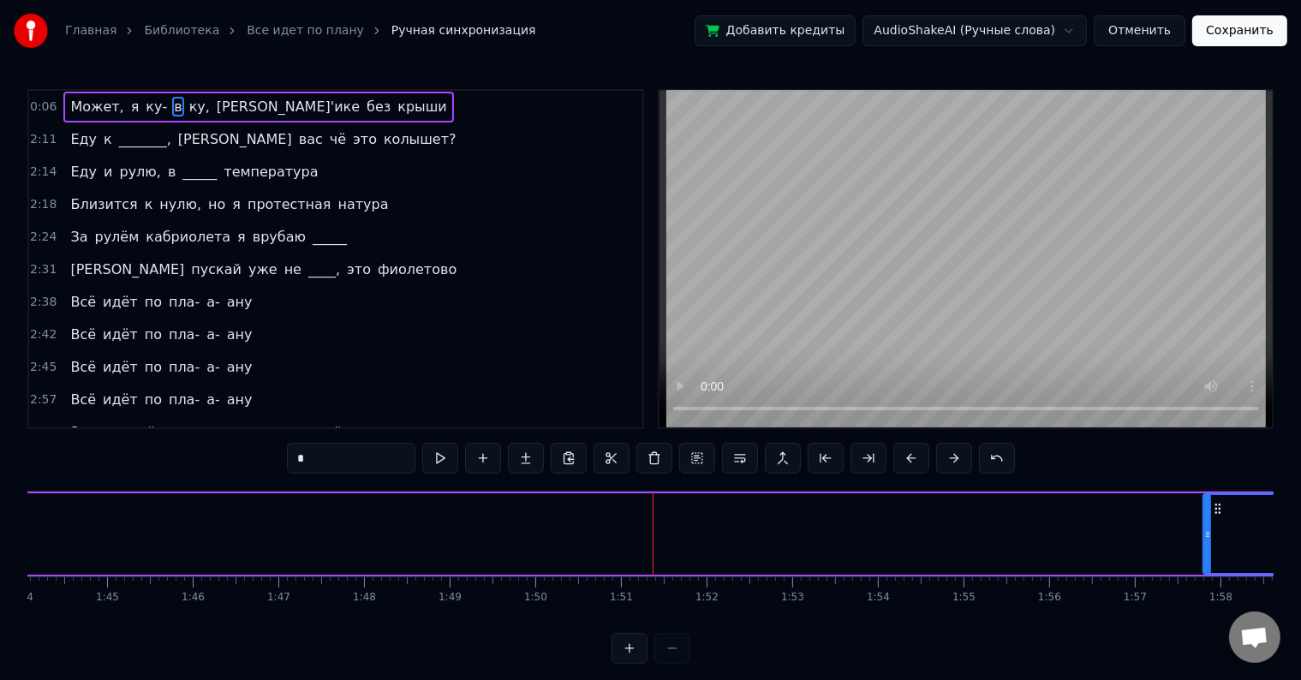
drag, startPoint x: 175, startPoint y: 529, endPoint x: 1210, endPoint y: 541, distance: 1035.2
click at [1210, 541] on div at bounding box center [1207, 534] width 7 height 78
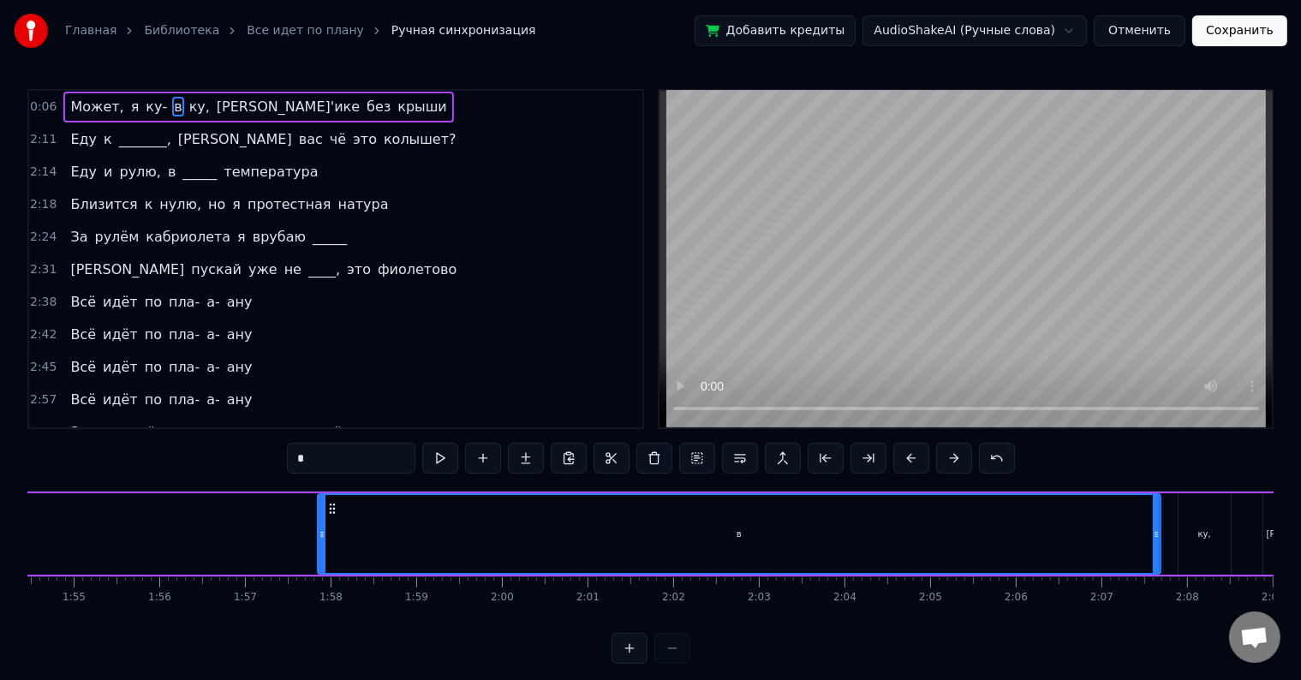
scroll to position [0, 10005]
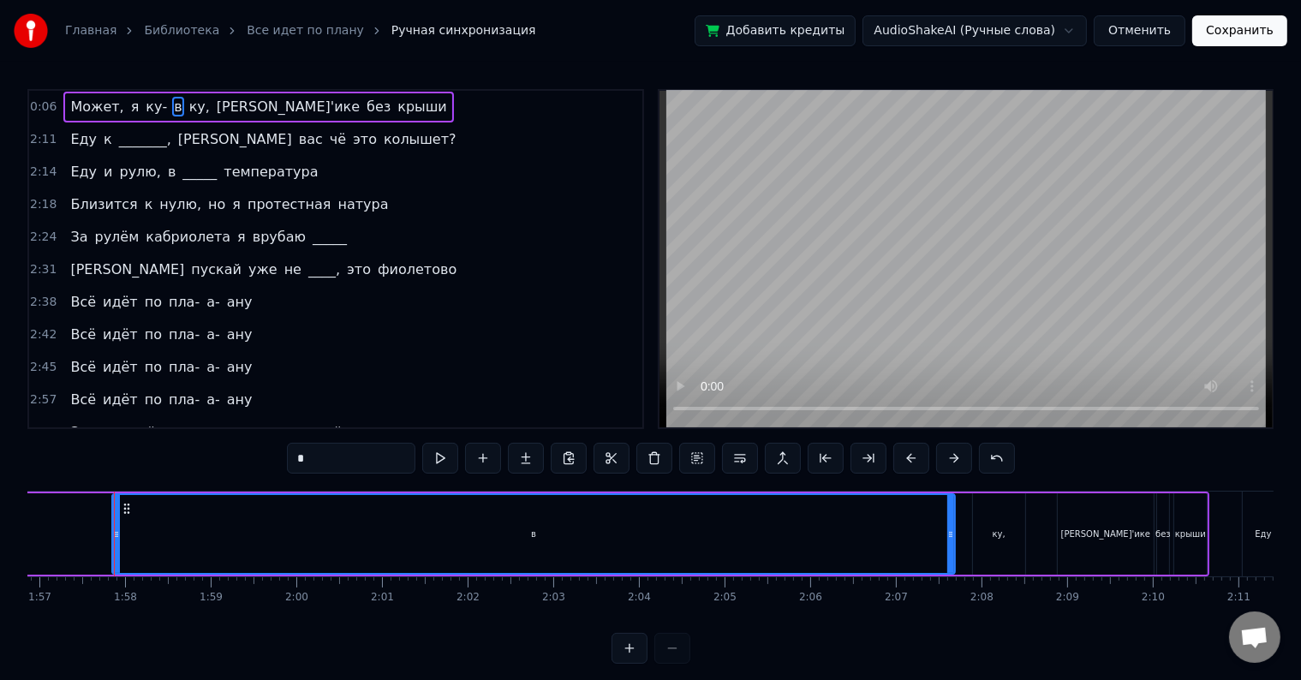
drag, startPoint x: 113, startPoint y: 530, endPoint x: 161, endPoint y: 547, distance: 50.9
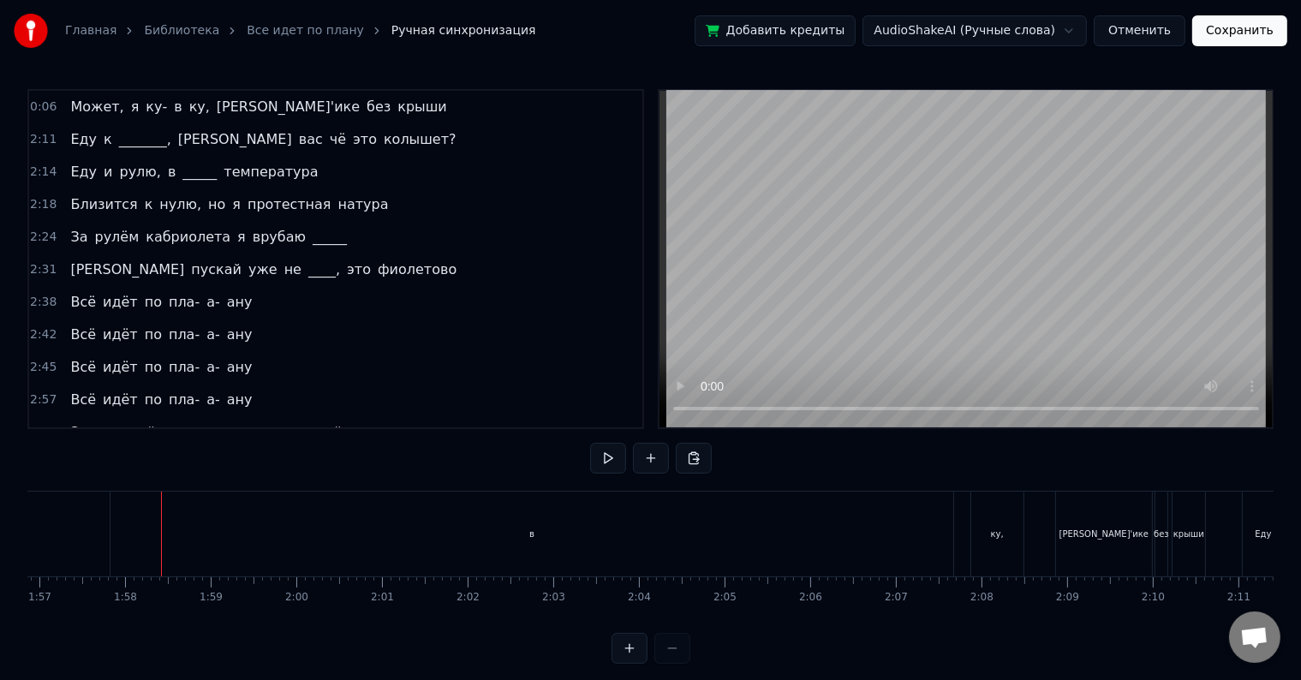
click at [640, 546] on div "в" at bounding box center [531, 533] width 842 height 85
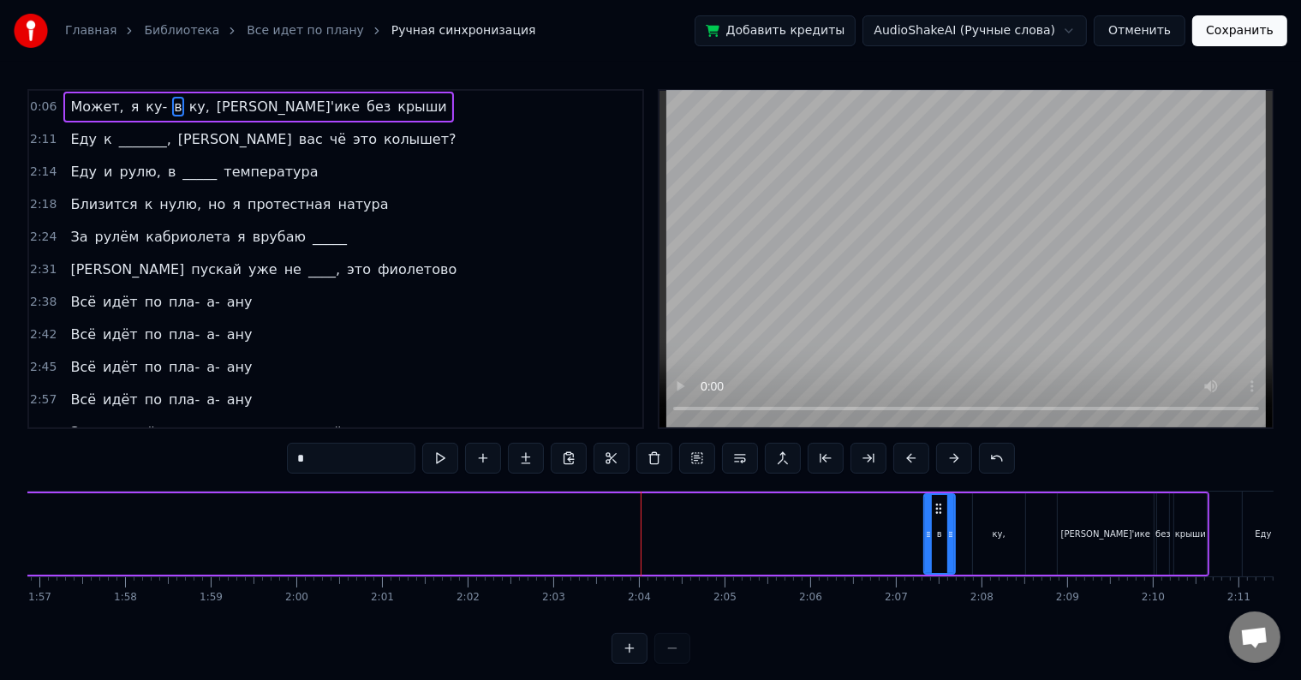
drag, startPoint x: 113, startPoint y: 534, endPoint x: 925, endPoint y: 569, distance: 812.4
click at [925, 569] on div at bounding box center [928, 534] width 7 height 78
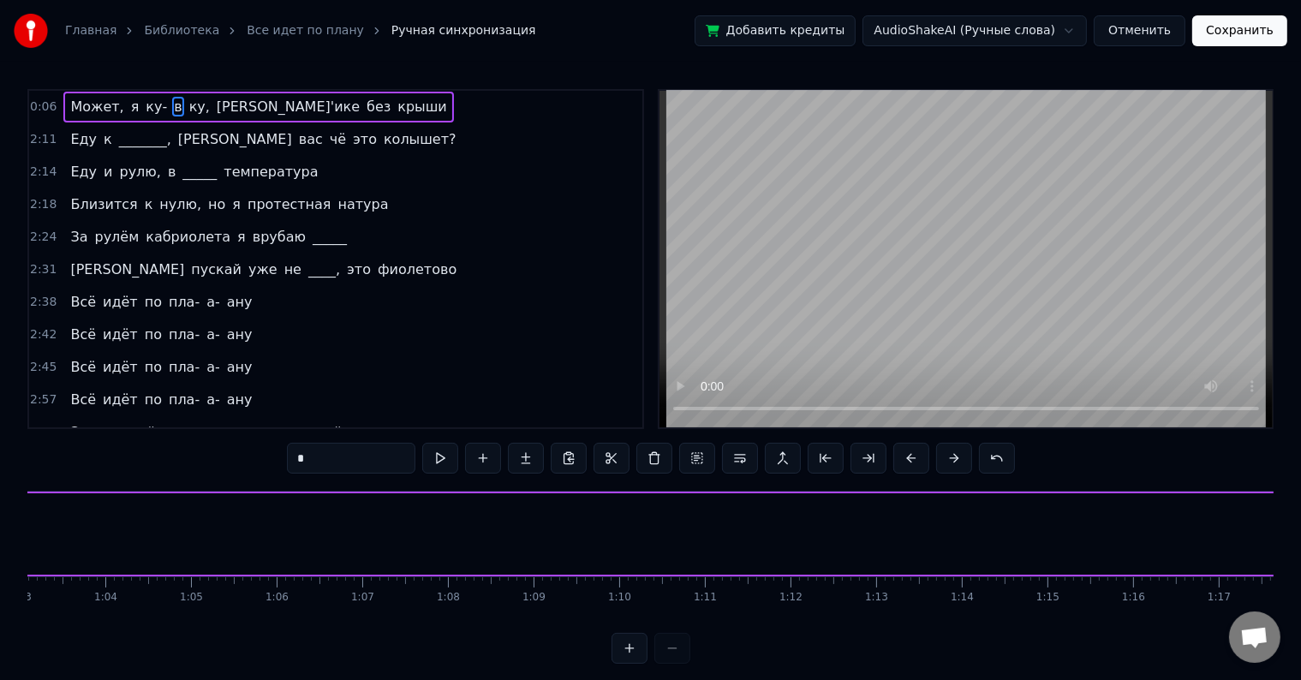
scroll to position [0, 5336]
click at [486, 92] on div "0:06 Может, я ку- в [PERSON_NAME]'ике без крыши" at bounding box center [335, 107] width 613 height 33
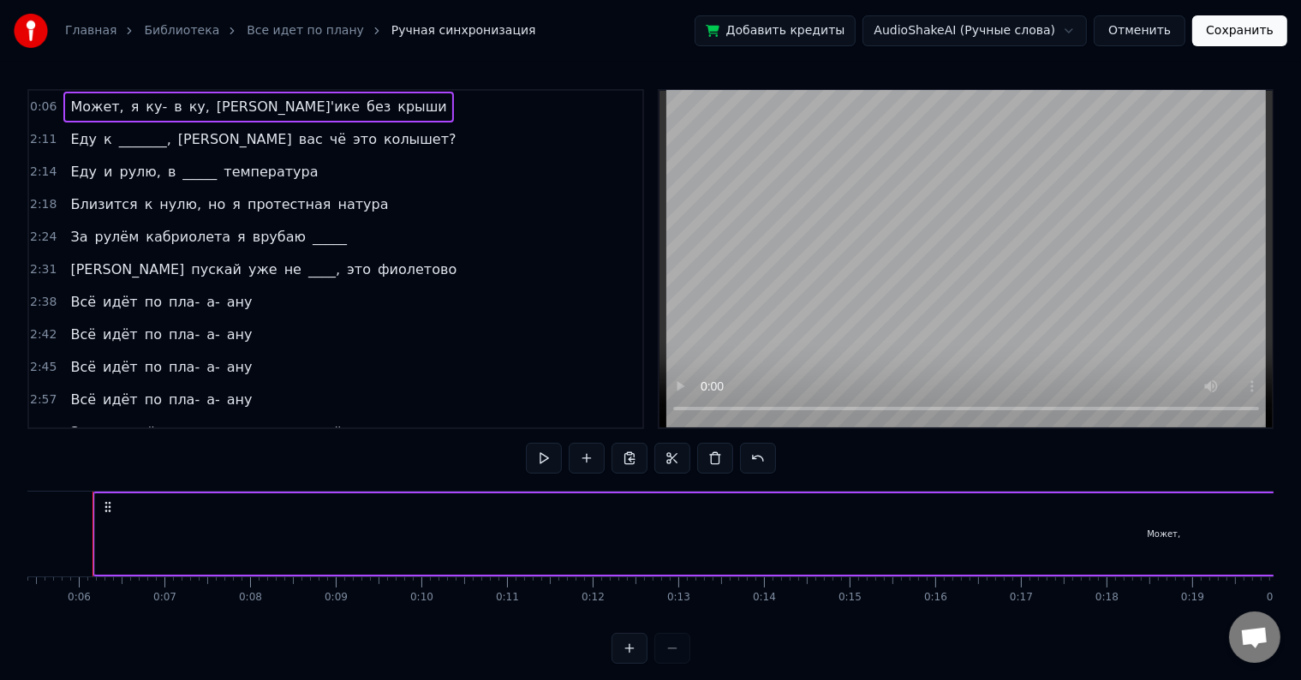
scroll to position [0, 441]
click at [134, 527] on div "Может," at bounding box center [1184, 533] width 2137 height 81
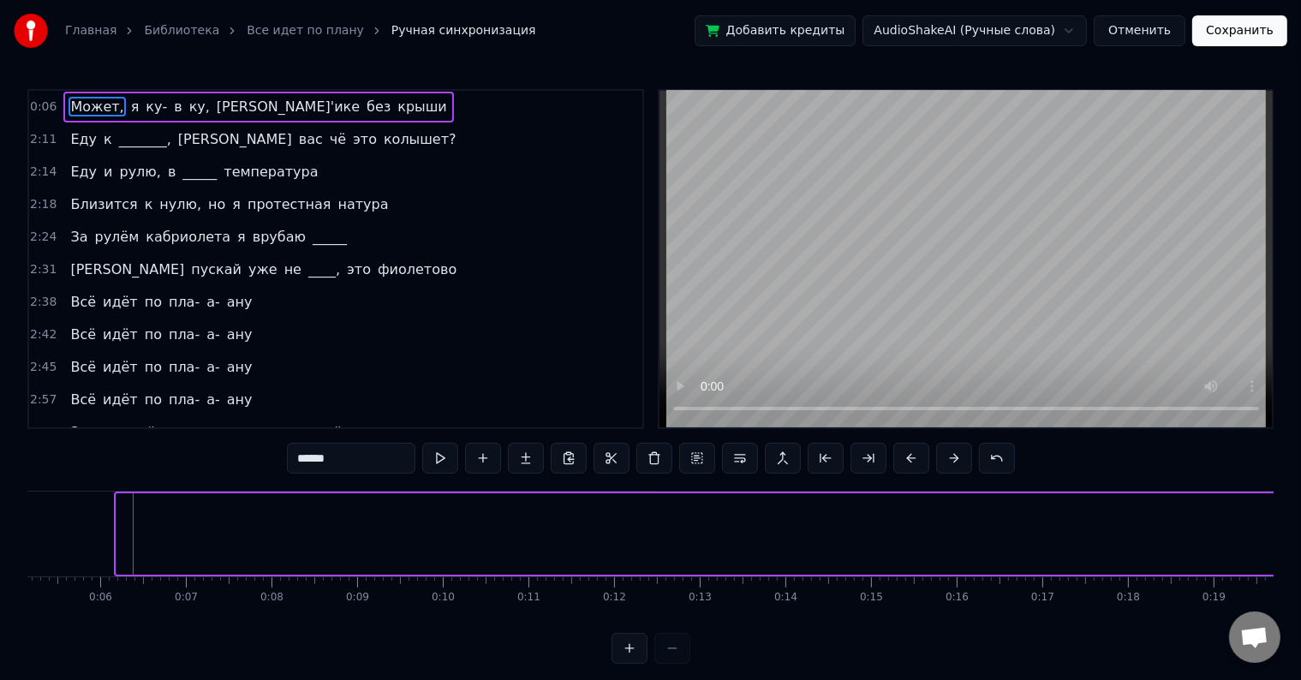
drag, startPoint x: 118, startPoint y: 531, endPoint x: 1314, endPoint y: 592, distance: 1197.7
click at [1301, 592] on html "Главная Библиотека Все идет по плану Ручная синхронизация Добавить кредиты Audi…" at bounding box center [650, 345] width 1301 height 691
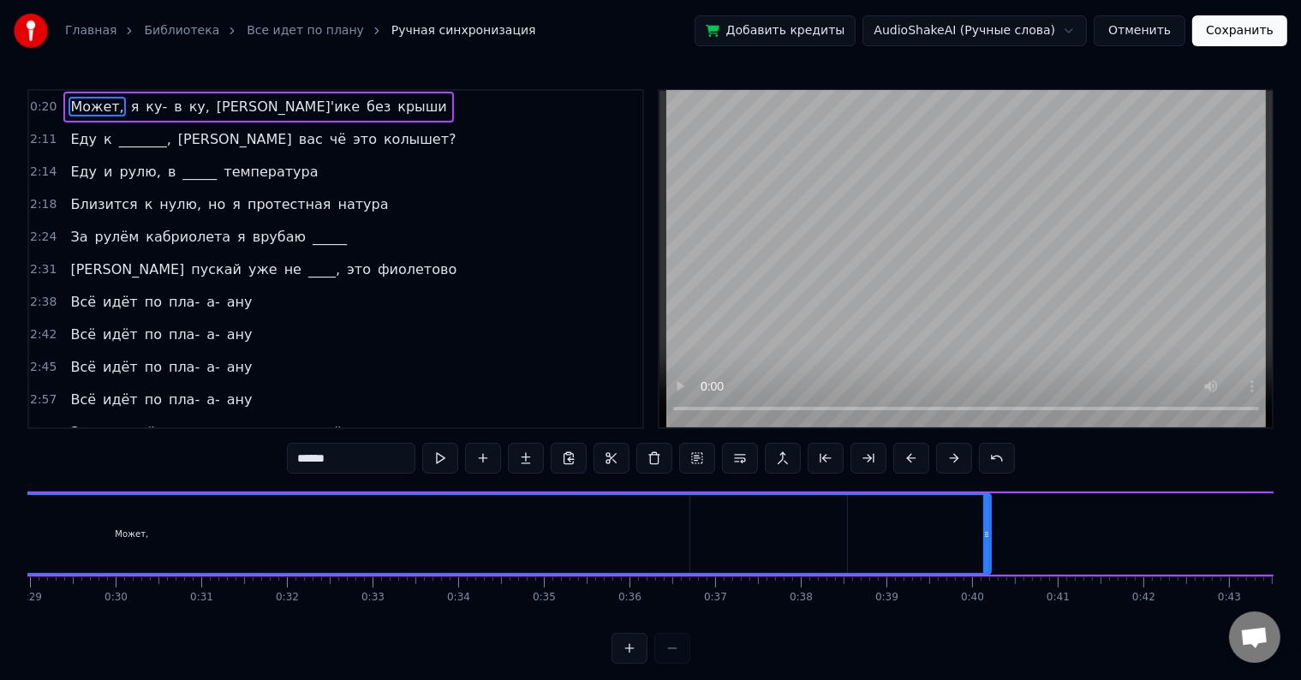
drag, startPoint x: 210, startPoint y: 521, endPoint x: 877, endPoint y: 528, distance: 667.0
click at [983, 571] on div at bounding box center [986, 534] width 7 height 78
click at [901, 539] on div "Может," at bounding box center [132, 534] width 1716 height 78
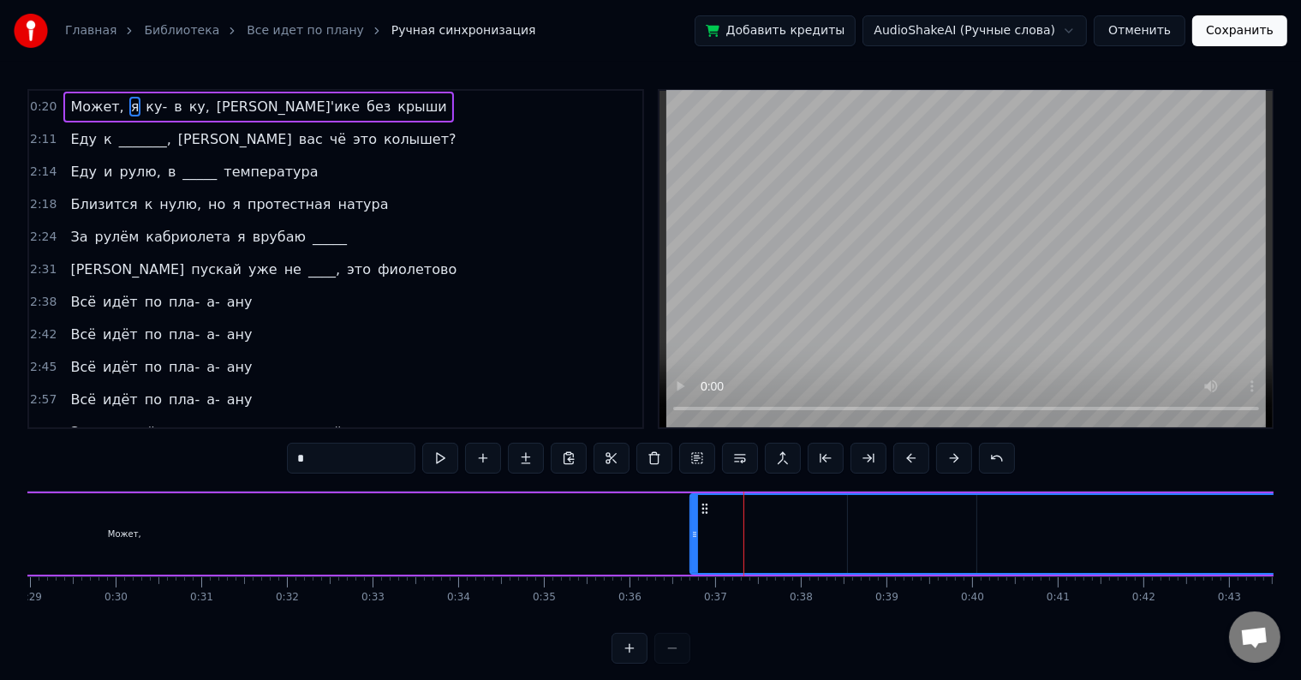
click at [497, 520] on div "Может," at bounding box center [124, 533] width 1703 height 81
type input "******"
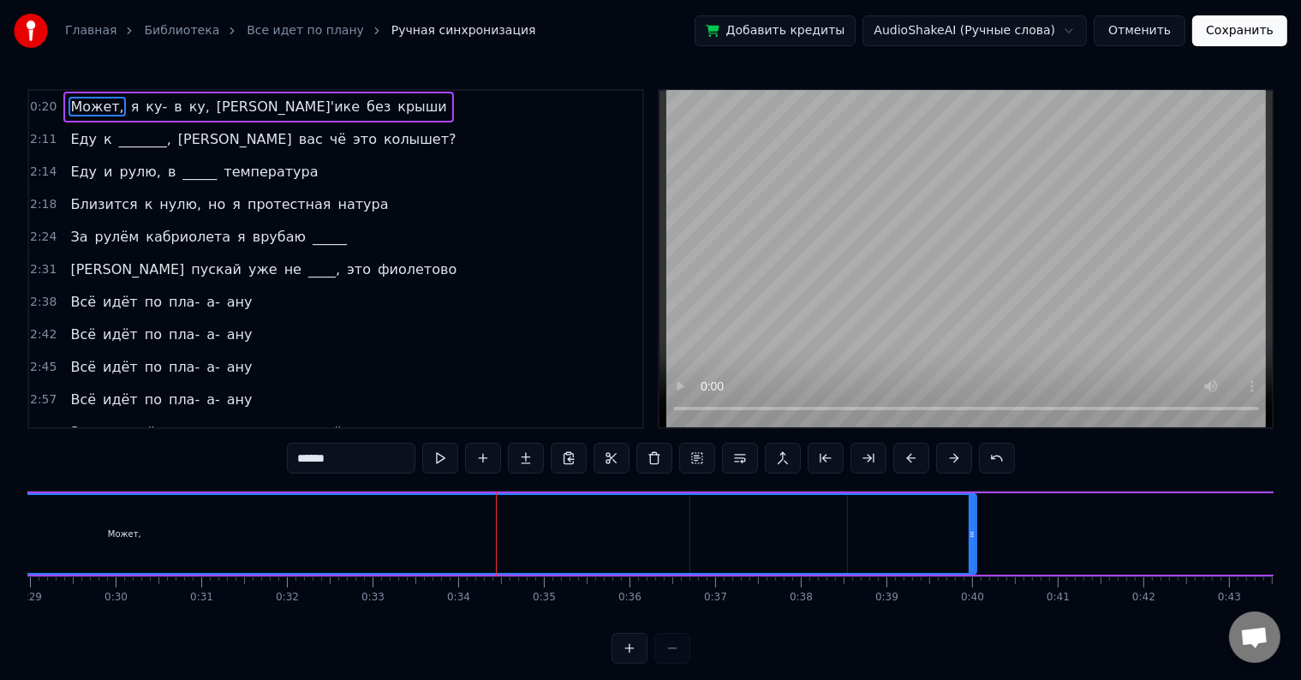
click at [205, 504] on div "Может," at bounding box center [124, 534] width 1701 height 78
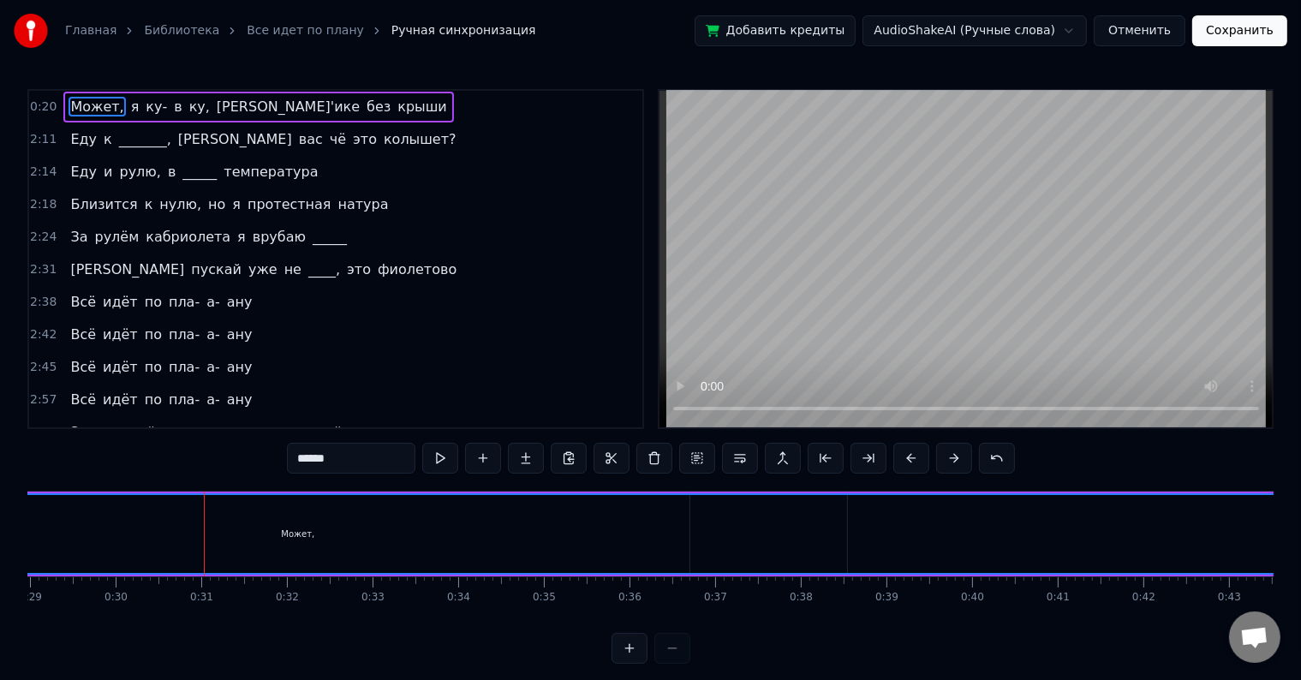
drag, startPoint x: 967, startPoint y: 534, endPoint x: 1314, endPoint y: 576, distance: 349.3
click at [1301, 576] on html "Главная Библиотека Все идет по плану Ручная синхронизация Добавить кредиты Audi…" at bounding box center [650, 345] width 1301 height 691
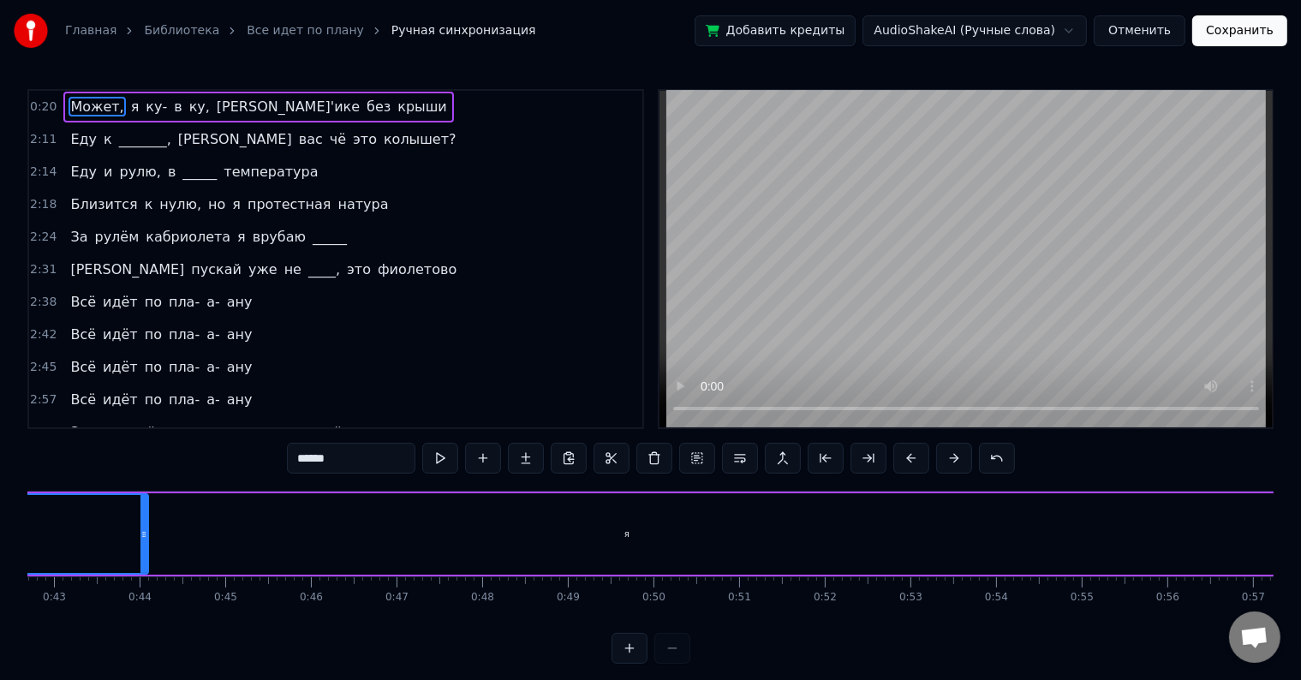
scroll to position [0, 3541]
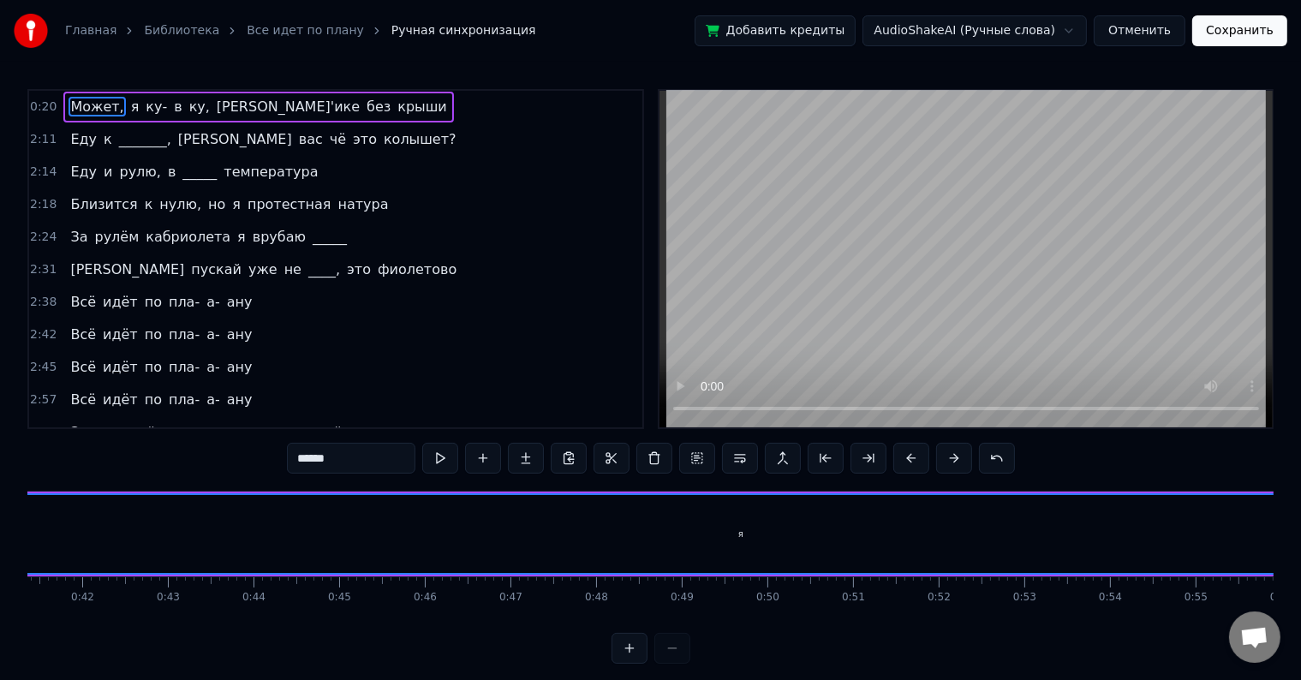
drag, startPoint x: 259, startPoint y: 518, endPoint x: 1314, endPoint y: 643, distance: 1062.2
click at [1301, 643] on html "Главная Библиотека Все идет по плану Ручная синхронизация Добавить кредиты Audi…" at bounding box center [650, 345] width 1301 height 691
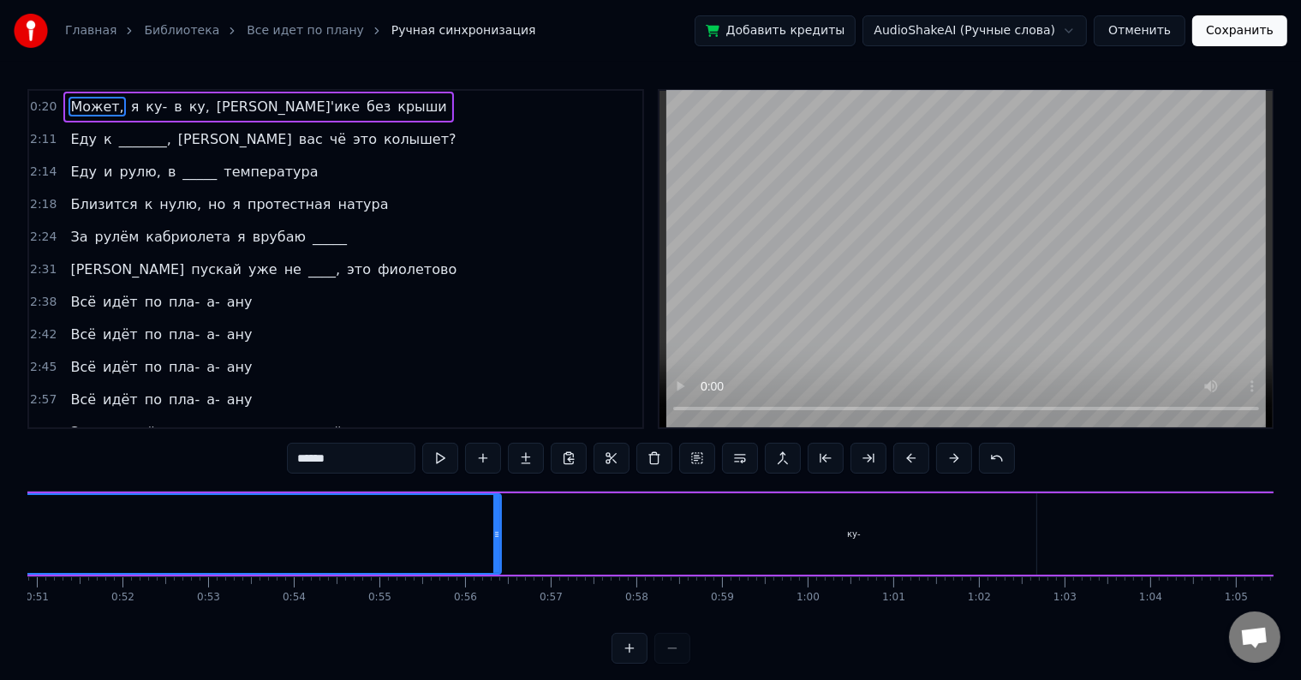
scroll to position [0, 4406]
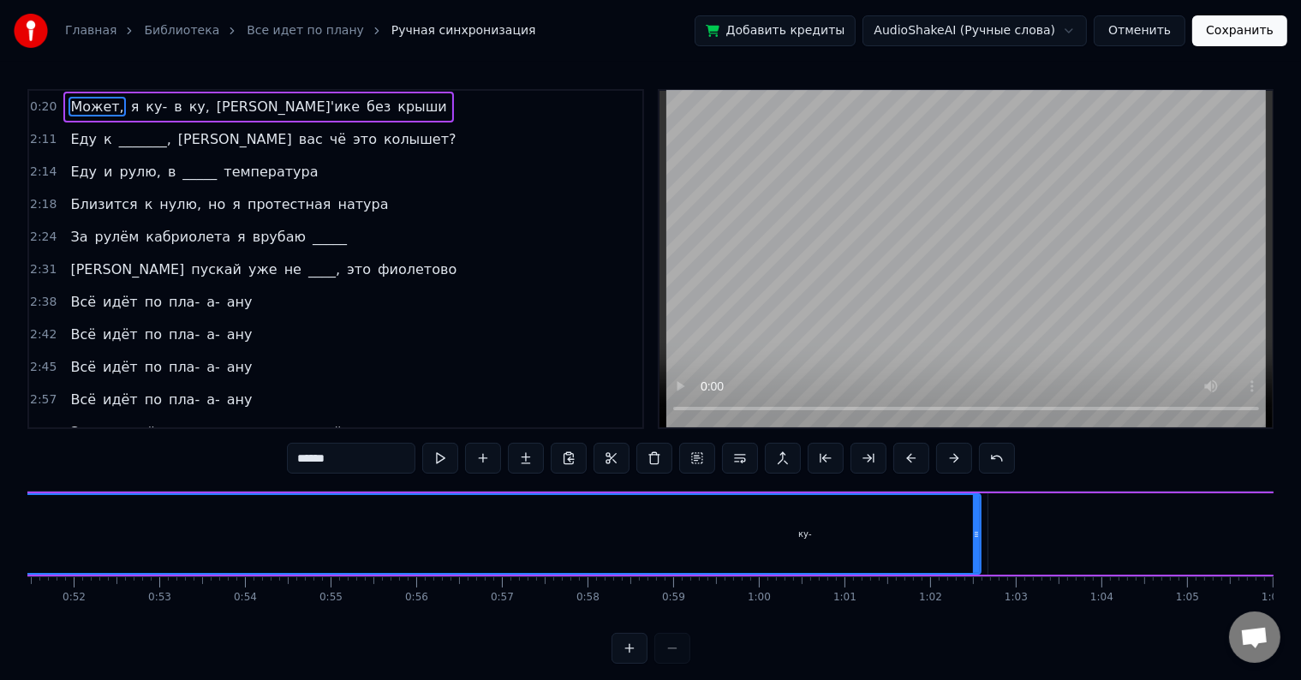
drag, startPoint x: 445, startPoint y: 527, endPoint x: 1209, endPoint y: 597, distance: 766.9
click at [1209, 597] on div "Может, я ку- в [PERSON_NAME]'ике без крыши Еду к _______, а вас чё это колышет?…" at bounding box center [650, 555] width 1246 height 128
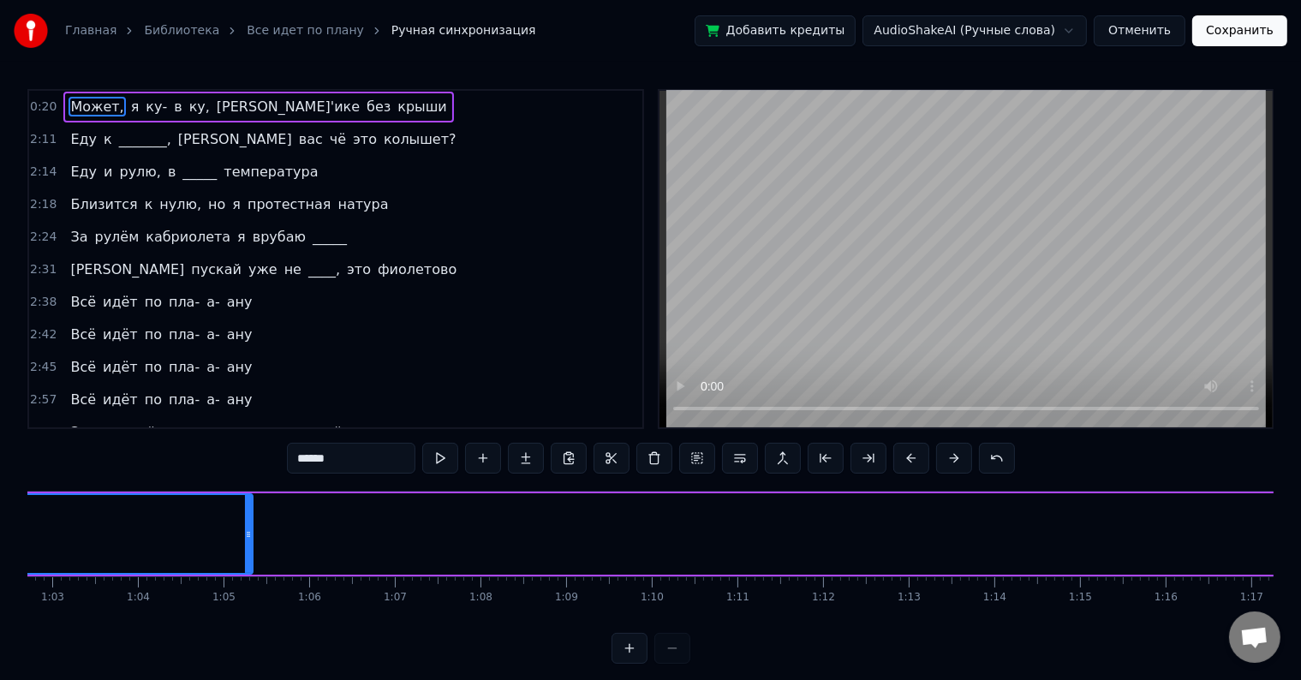
scroll to position [0, 5320]
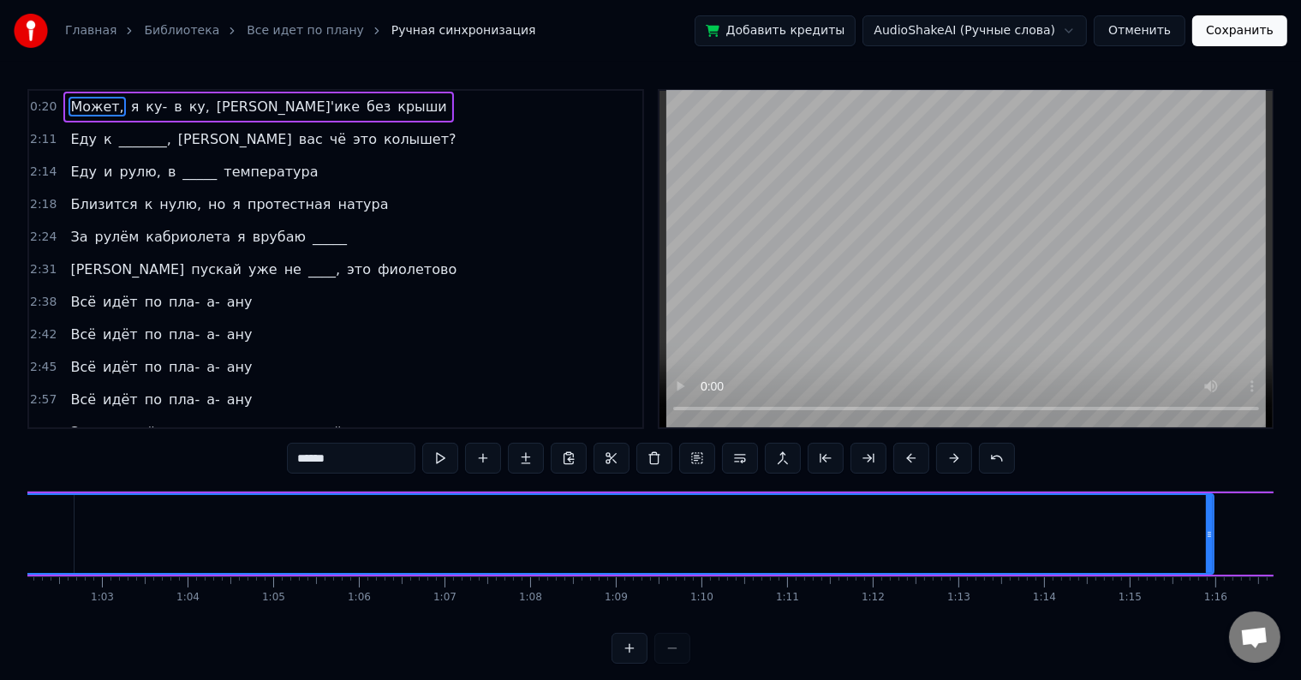
drag, startPoint x: 298, startPoint y: 531, endPoint x: 1233, endPoint y: 546, distance: 935.1
click at [1212, 546] on div at bounding box center [1209, 534] width 7 height 78
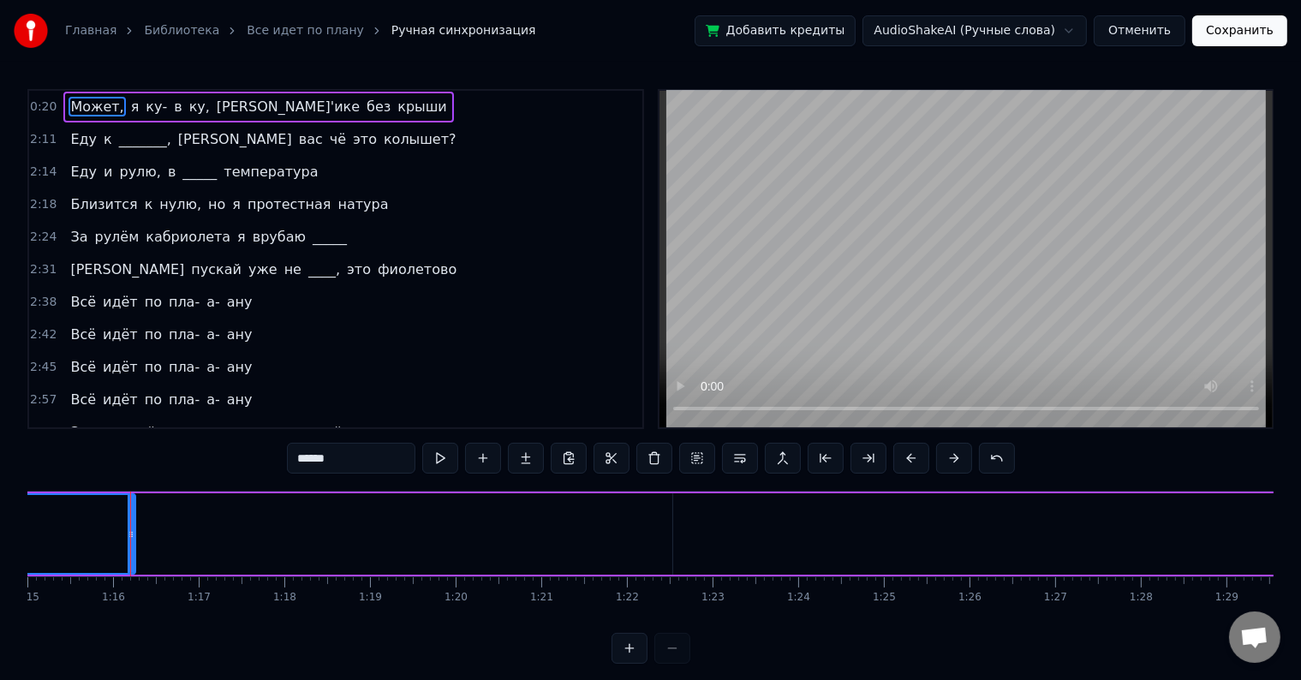
scroll to position [0, 6439]
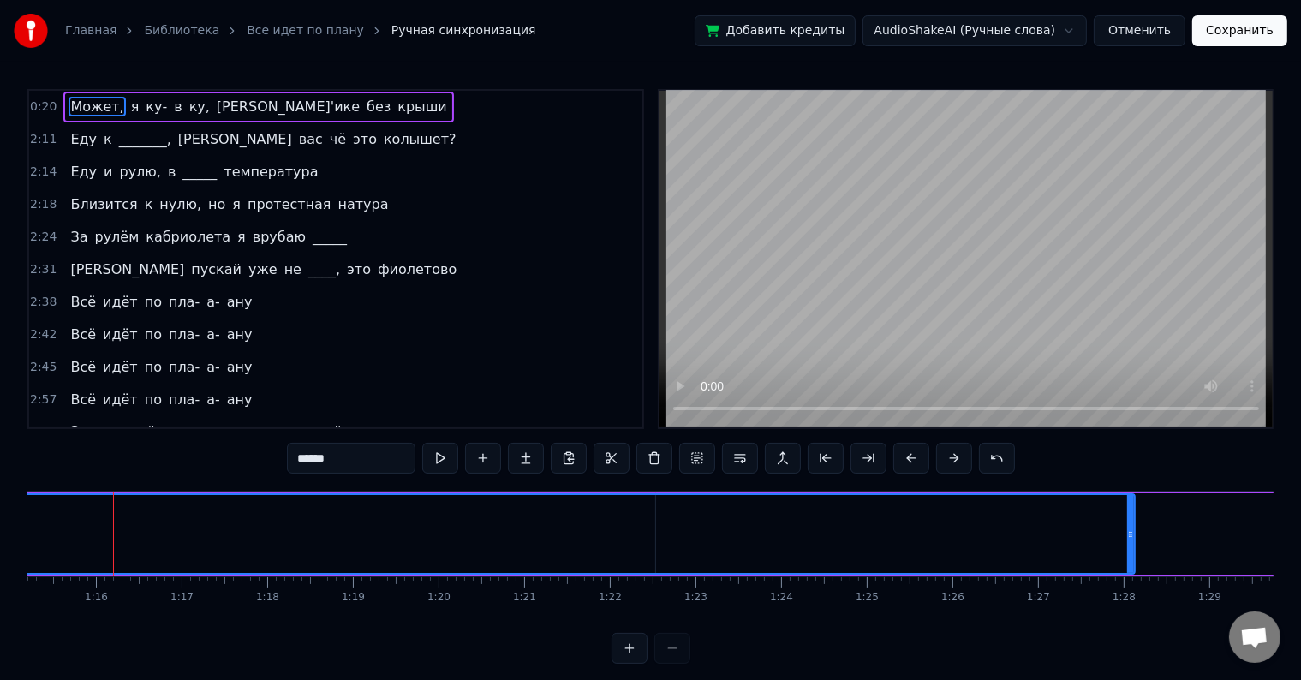
drag, startPoint x: 114, startPoint y: 534, endPoint x: 1148, endPoint y: 537, distance: 1034.3
click at [1134, 537] on icon at bounding box center [1130, 534] width 7 height 14
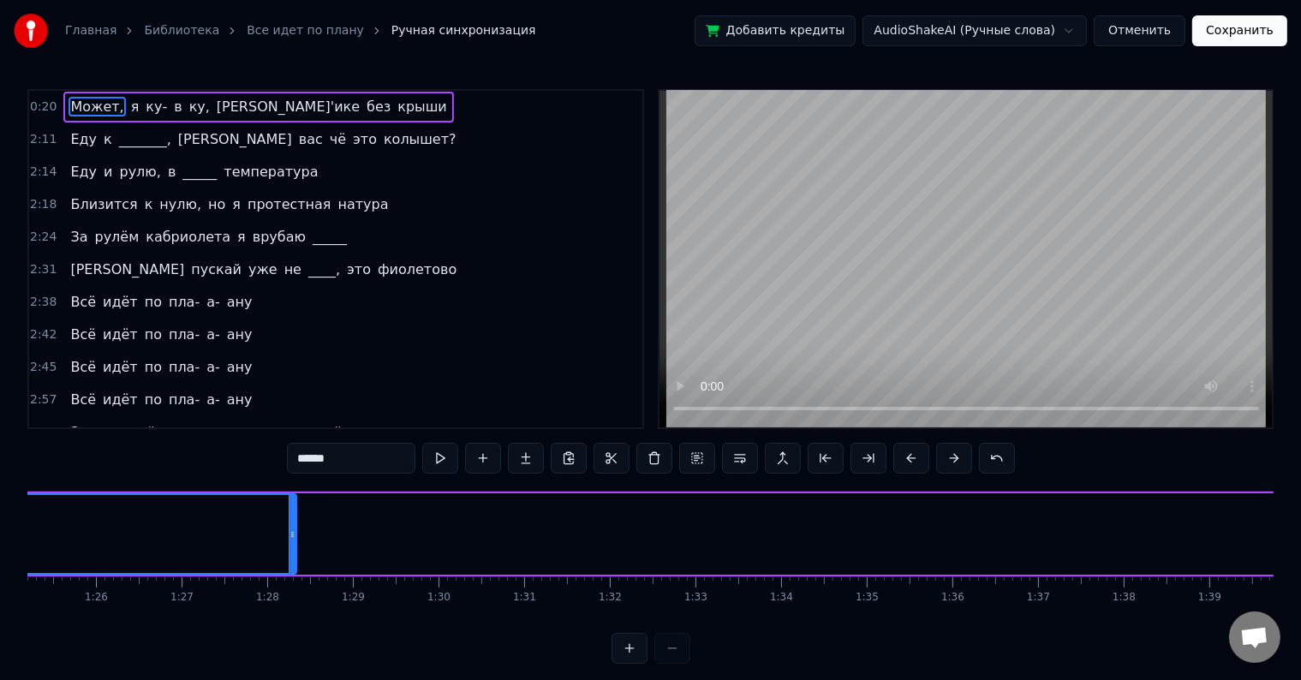
scroll to position [0, 7246]
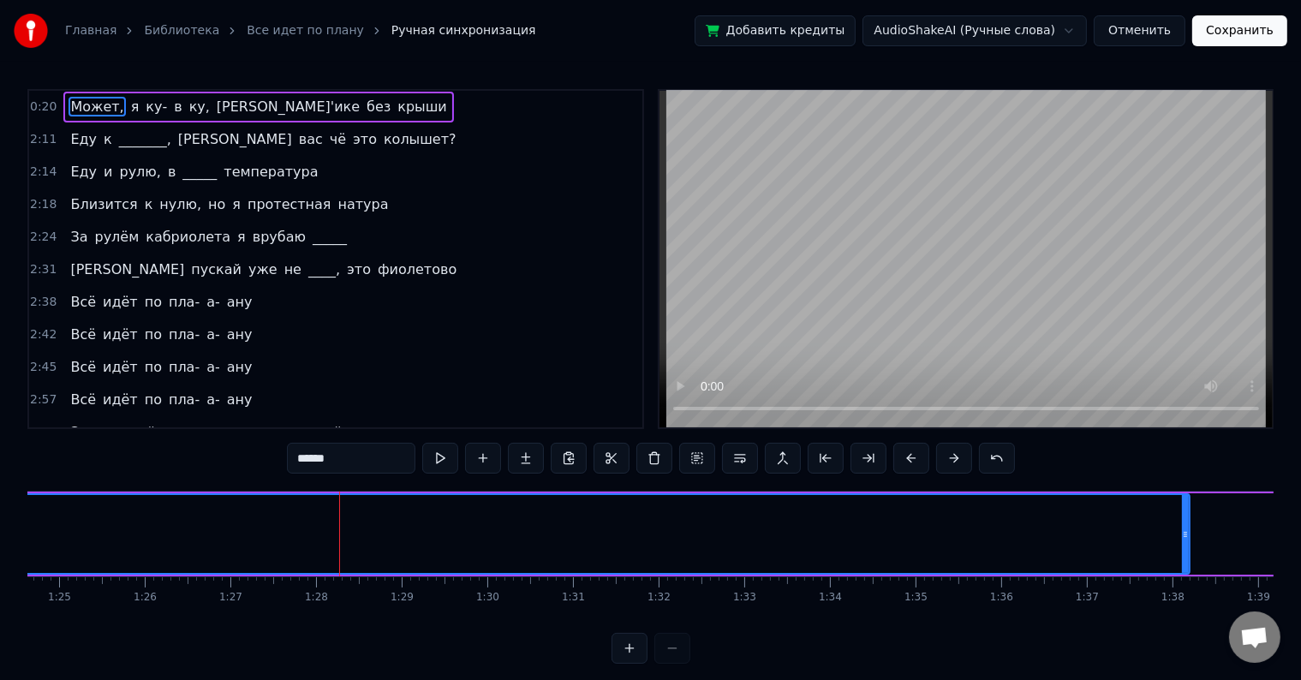
drag, startPoint x: 341, startPoint y: 538, endPoint x: 1314, endPoint y: 554, distance: 973.6
click at [1301, 554] on html "Главная Библиотека Все идет по плану Ручная синхронизация Добавить кредиты Audi…" at bounding box center [650, 345] width 1301 height 691
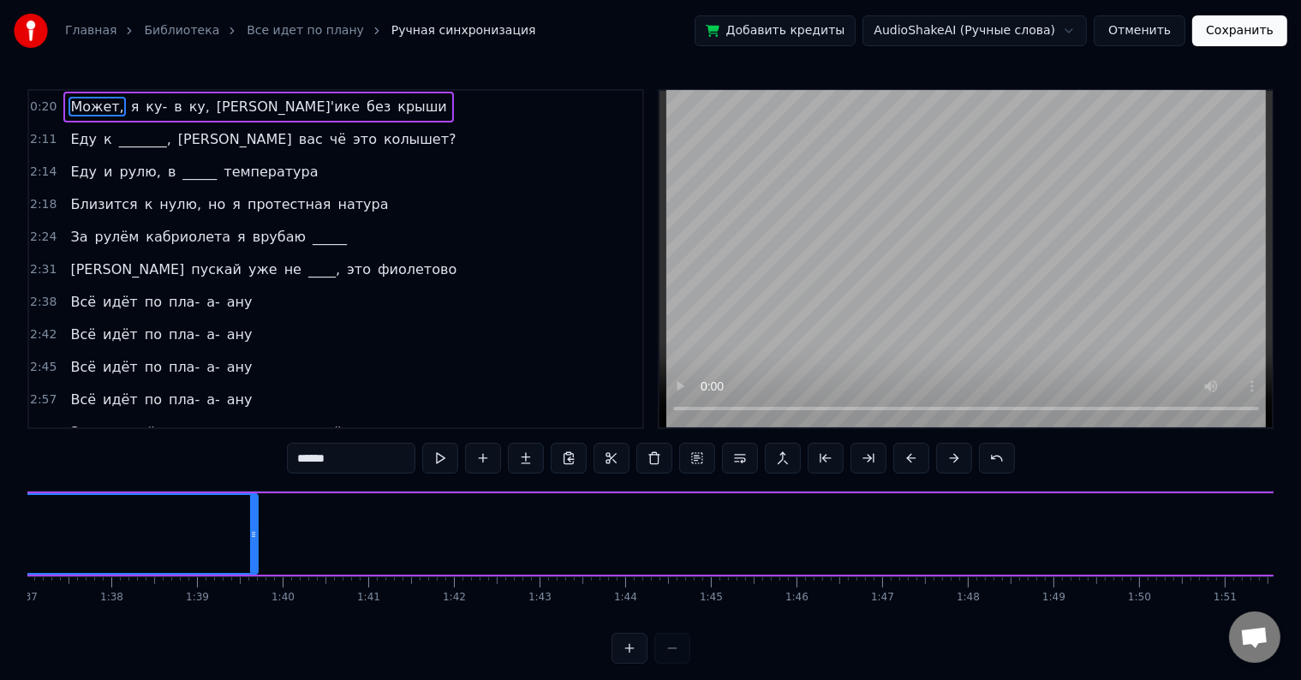
scroll to position [0, 8111]
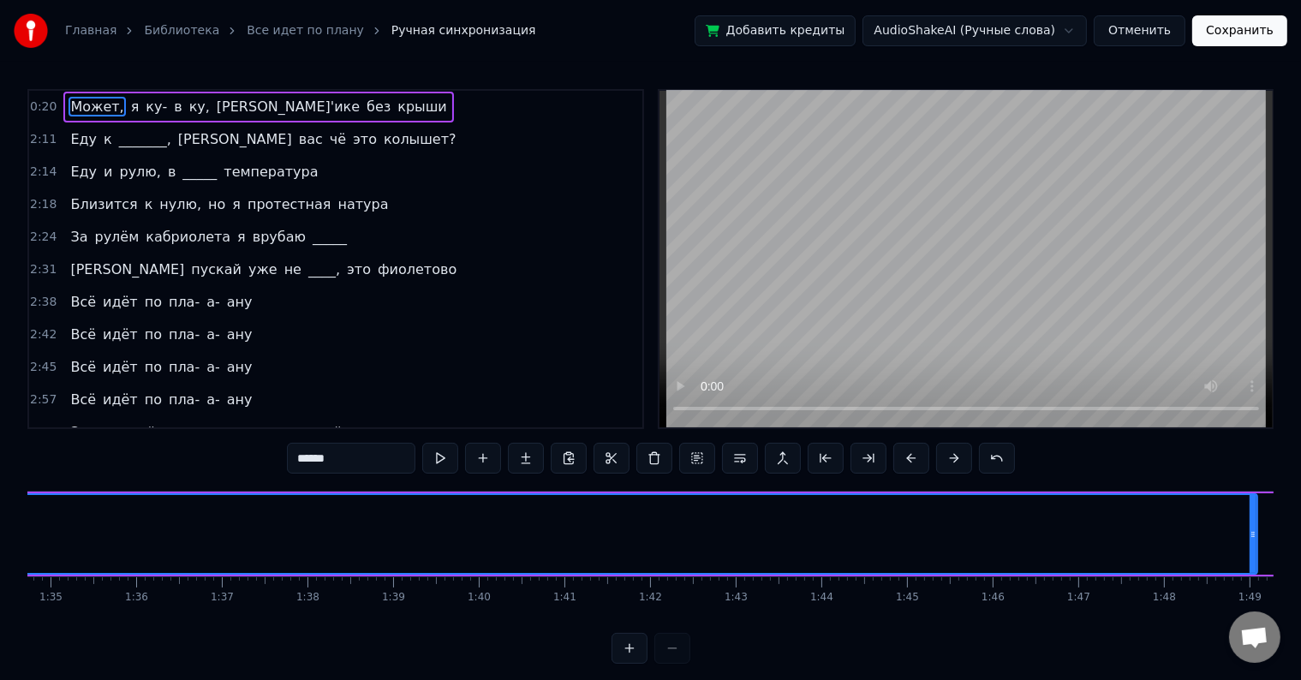
drag, startPoint x: 448, startPoint y: 515, endPoint x: 1251, endPoint y: 542, distance: 803.5
click at [1251, 542] on div at bounding box center [1252, 534] width 7 height 78
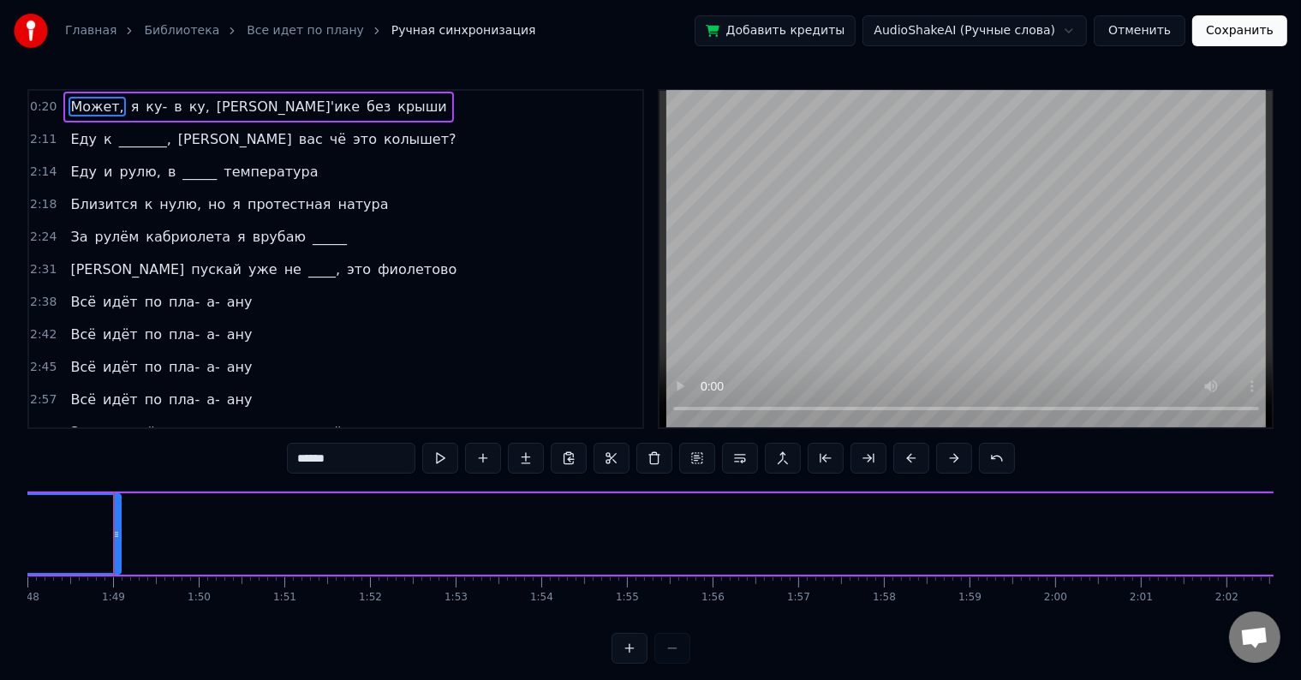
scroll to position [0, 9247]
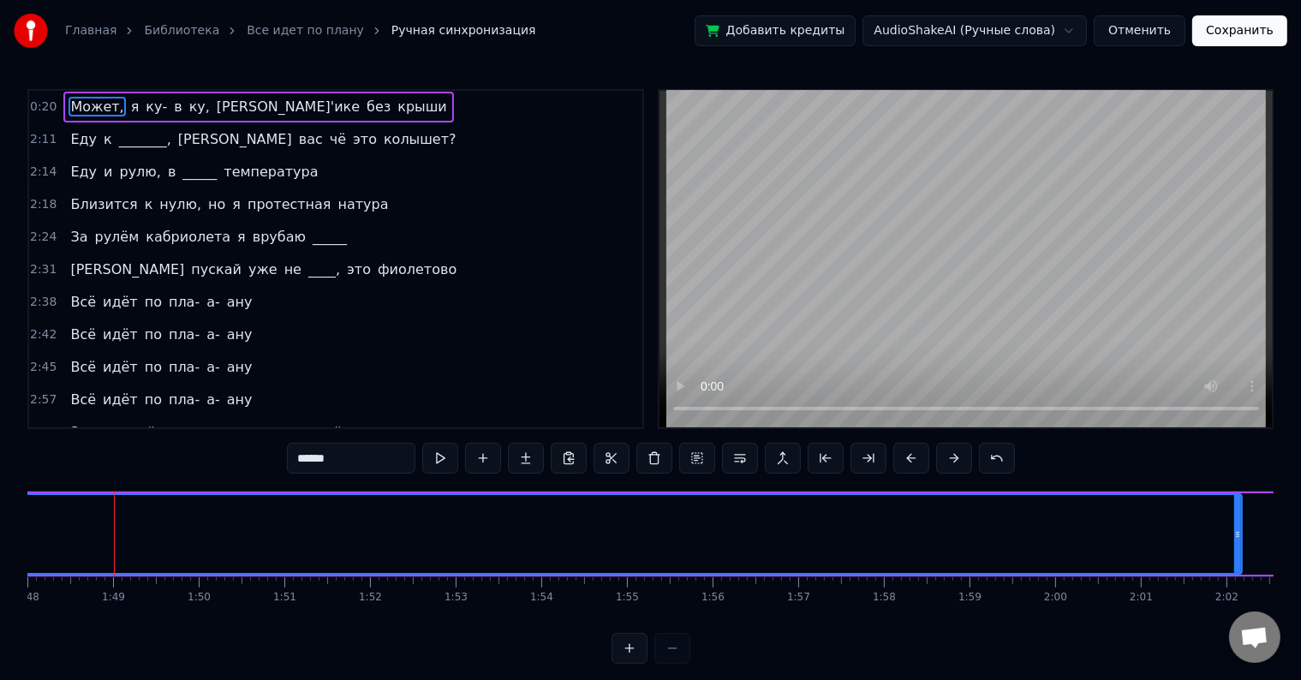
drag, startPoint x: 116, startPoint y: 531, endPoint x: 1240, endPoint y: 543, distance: 1123.4
click at [1240, 543] on div at bounding box center [1237, 534] width 7 height 78
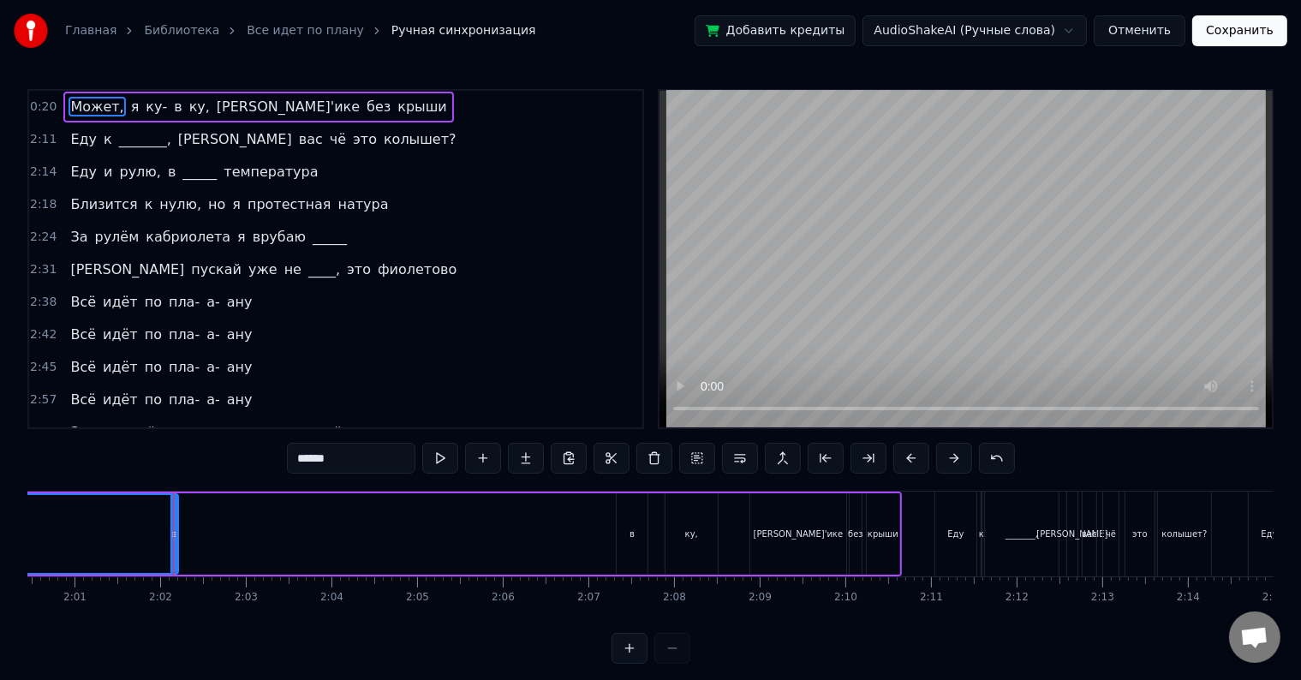
scroll to position [0, 10373]
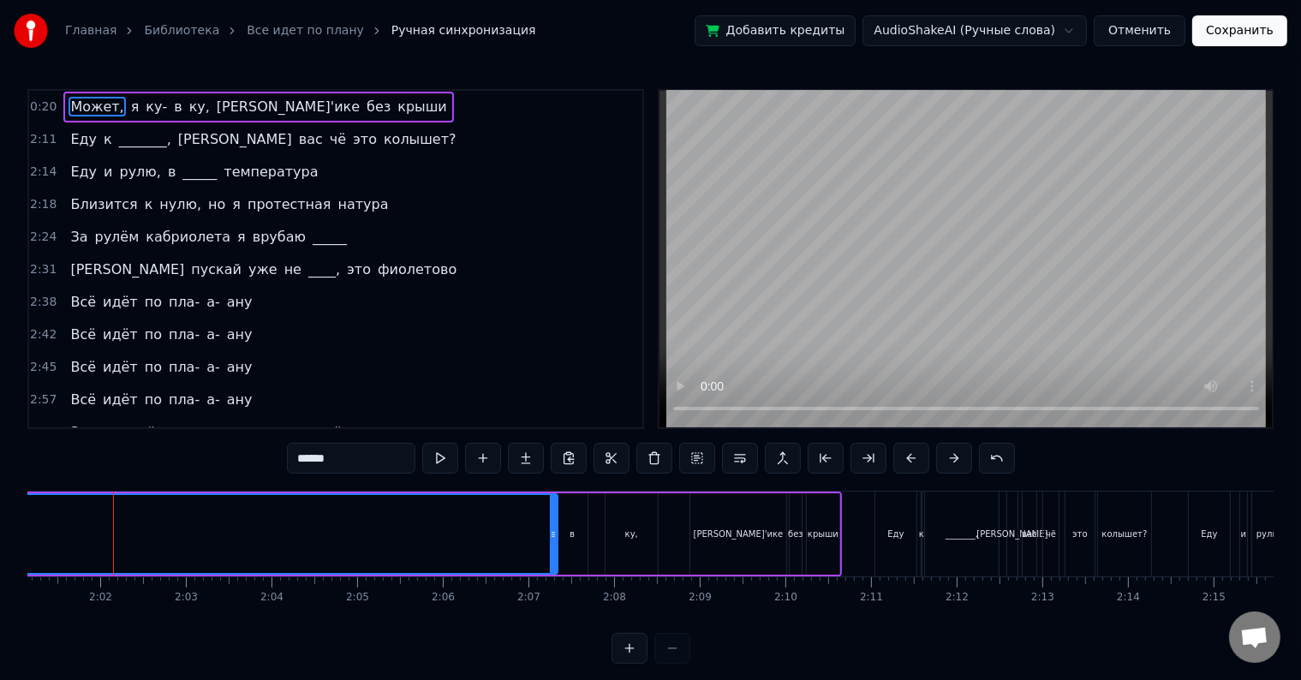
drag, startPoint x: 116, startPoint y: 537, endPoint x: 555, endPoint y: 541, distance: 439.2
click at [555, 541] on div at bounding box center [553, 534] width 7 height 78
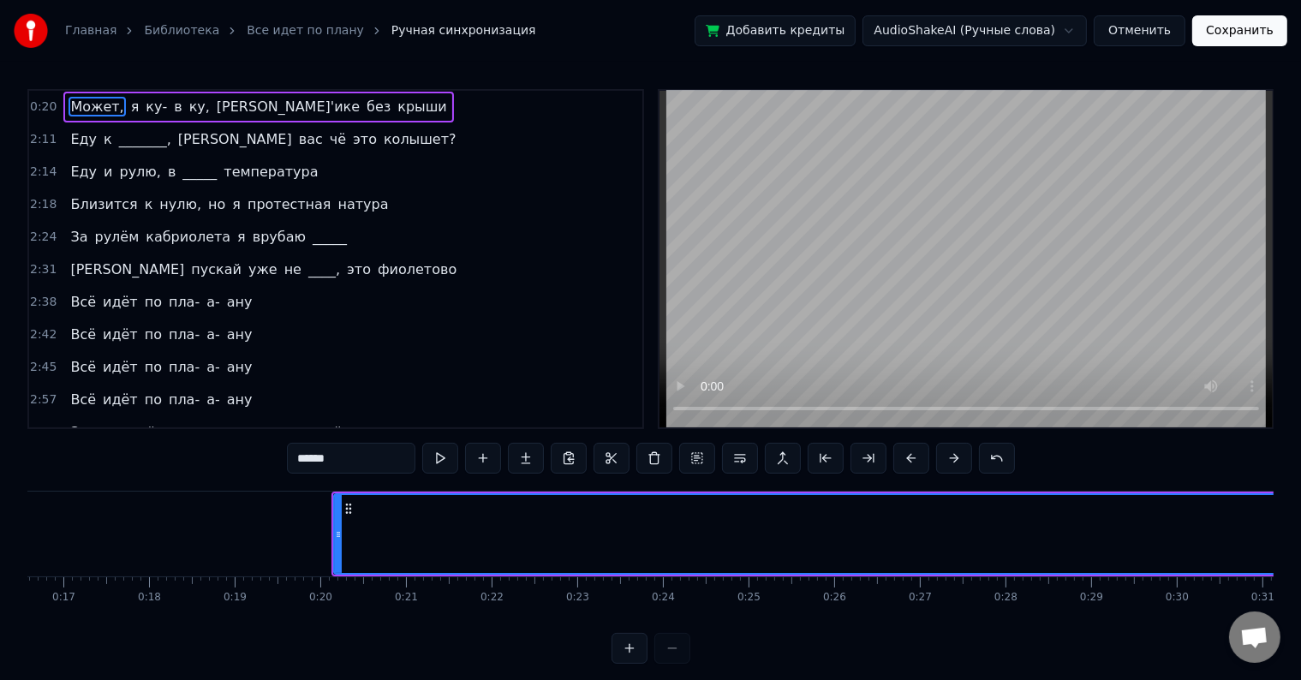
scroll to position [0, 0]
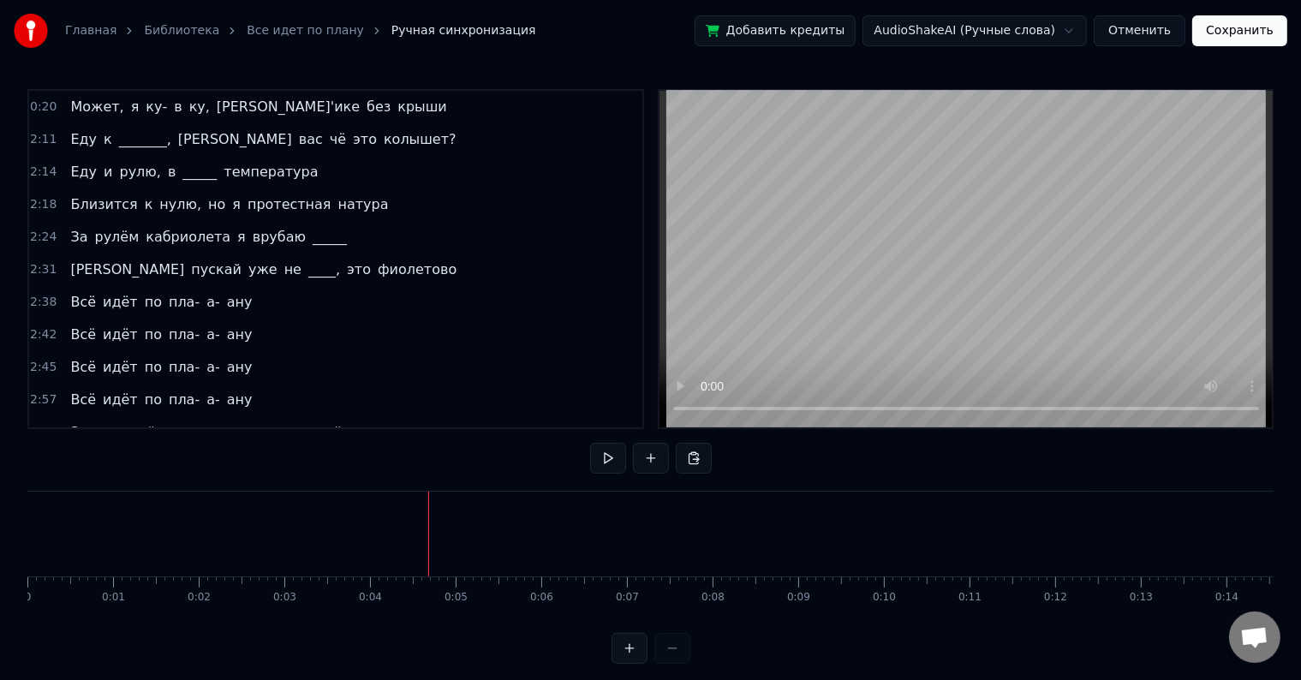
click at [99, 125] on div "Еду к _______, а вас чё это колышет?" at bounding box center [262, 139] width 399 height 31
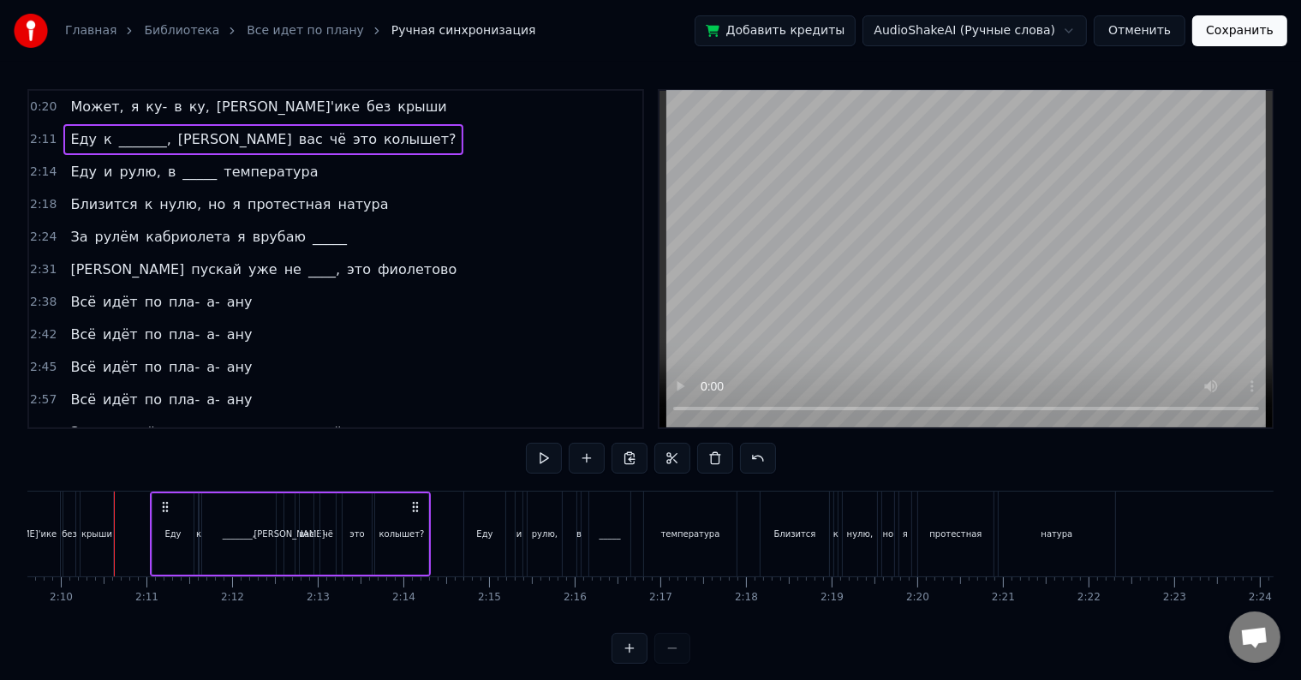
click at [86, 109] on span "Может," at bounding box center [96, 107] width 57 height 20
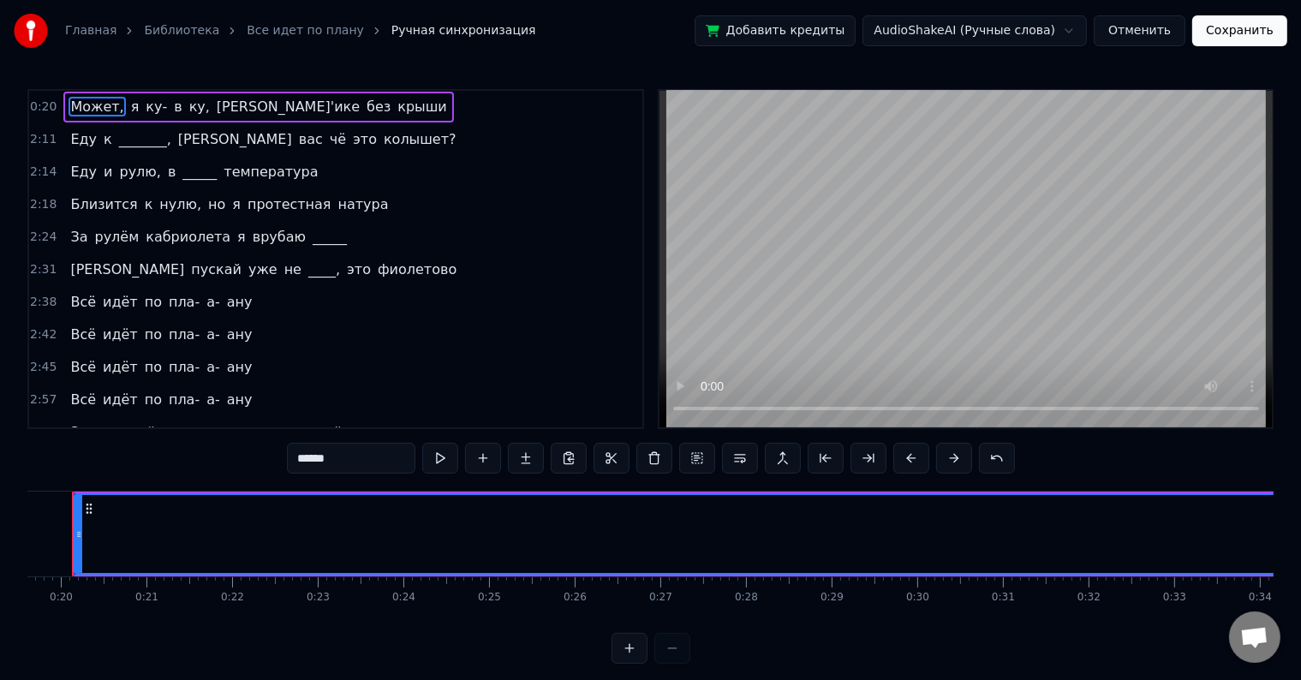
scroll to position [0, 1637]
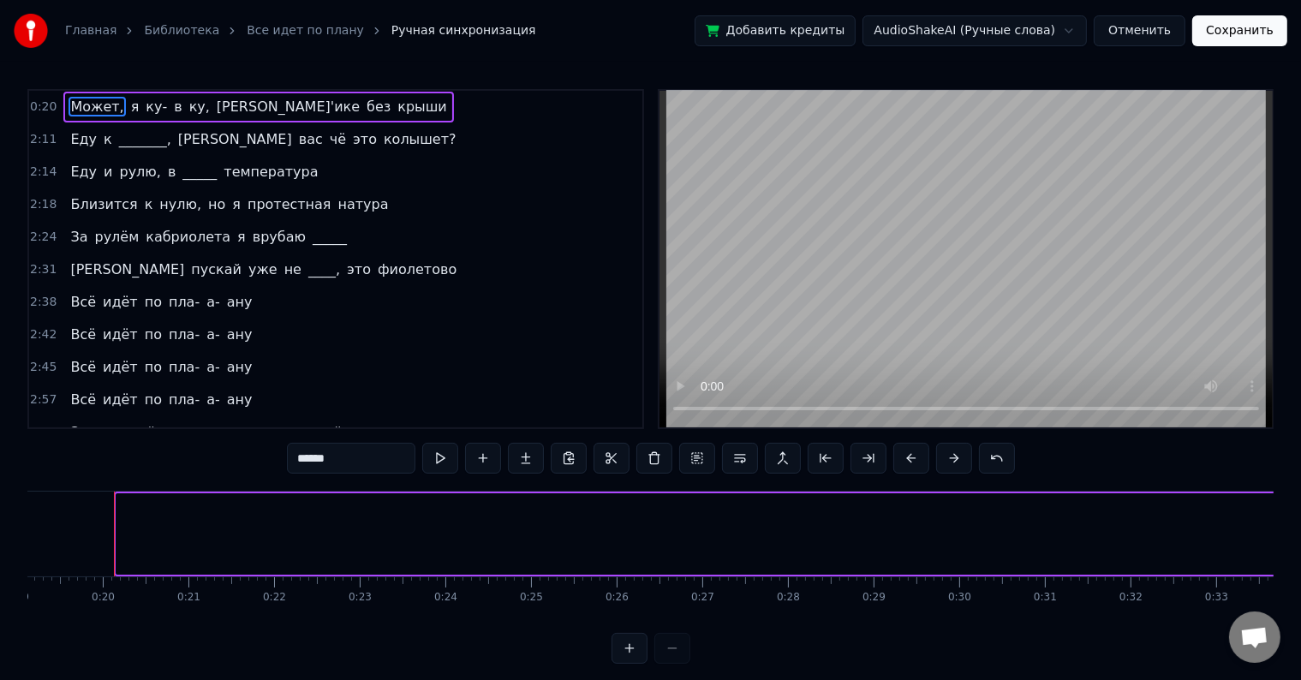
drag, startPoint x: 116, startPoint y: 528, endPoint x: 1314, endPoint y: 559, distance: 1199.1
click at [1301, 559] on html "Главная Библиотека Все идет по плану Ручная синхронизация Добавить кредиты Audi…" at bounding box center [650, 345] width 1301 height 691
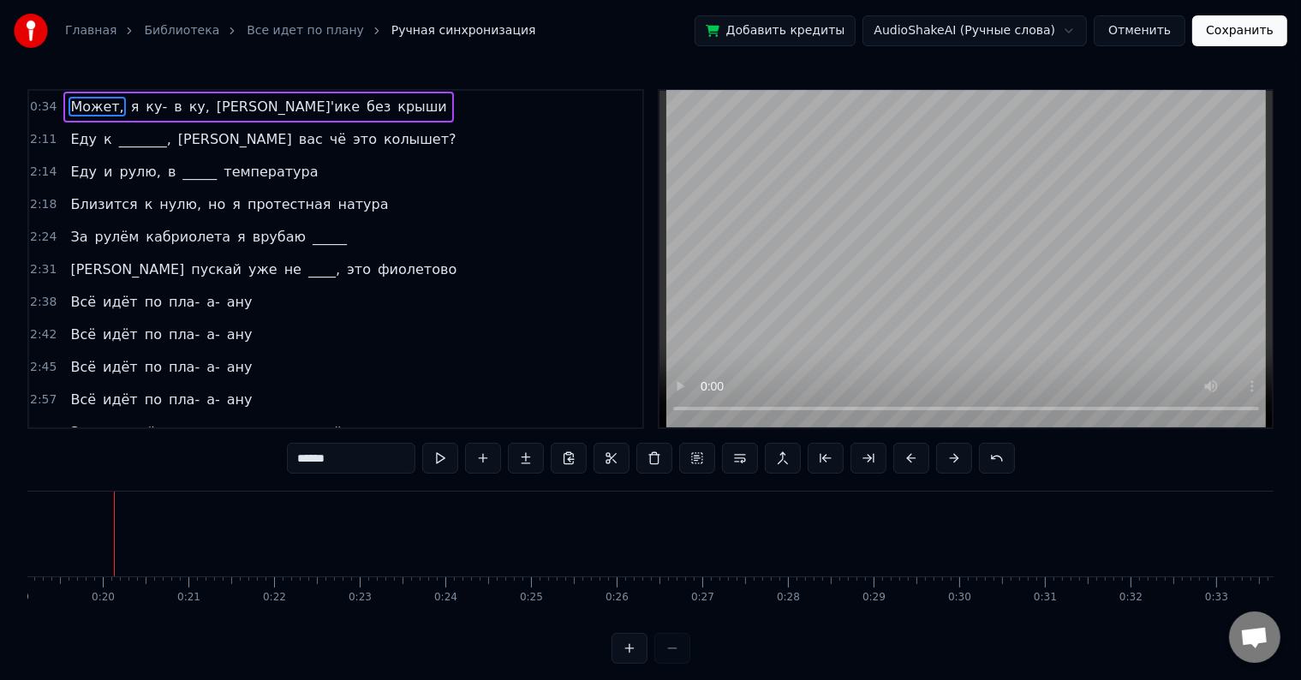
scroll to position [0, 2088]
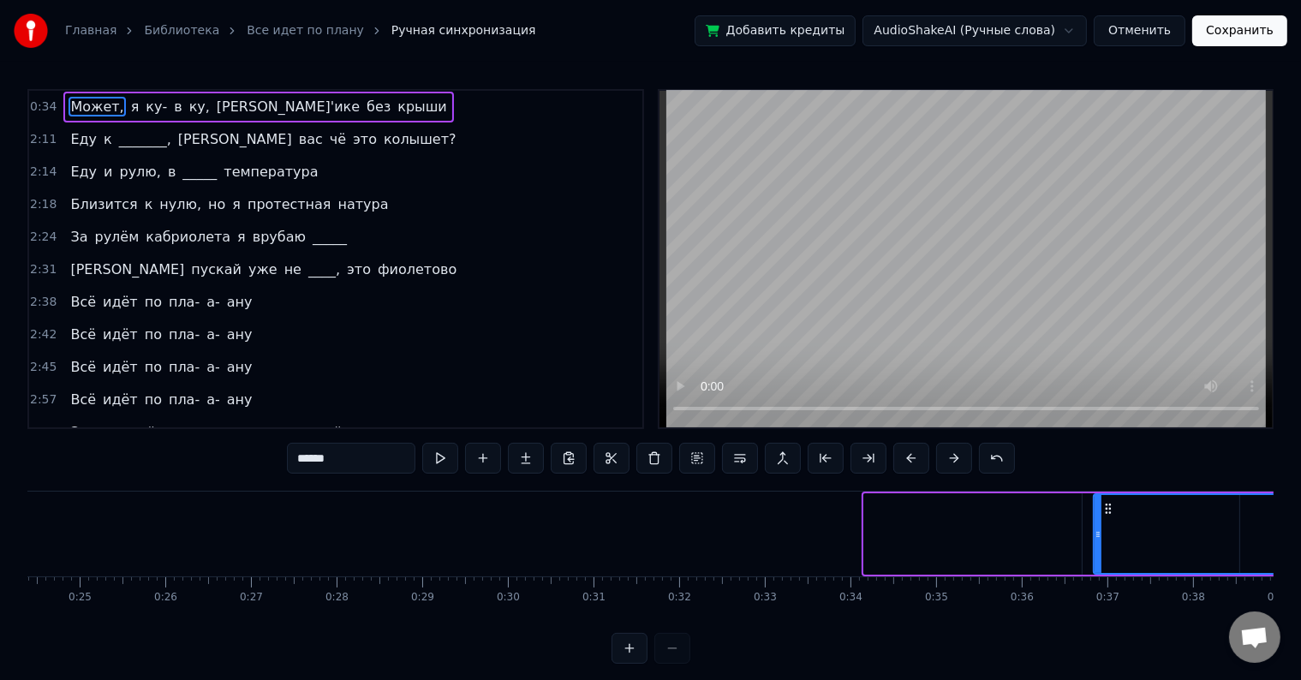
drag, startPoint x: 866, startPoint y: 537, endPoint x: 1314, endPoint y: 541, distance: 447.8
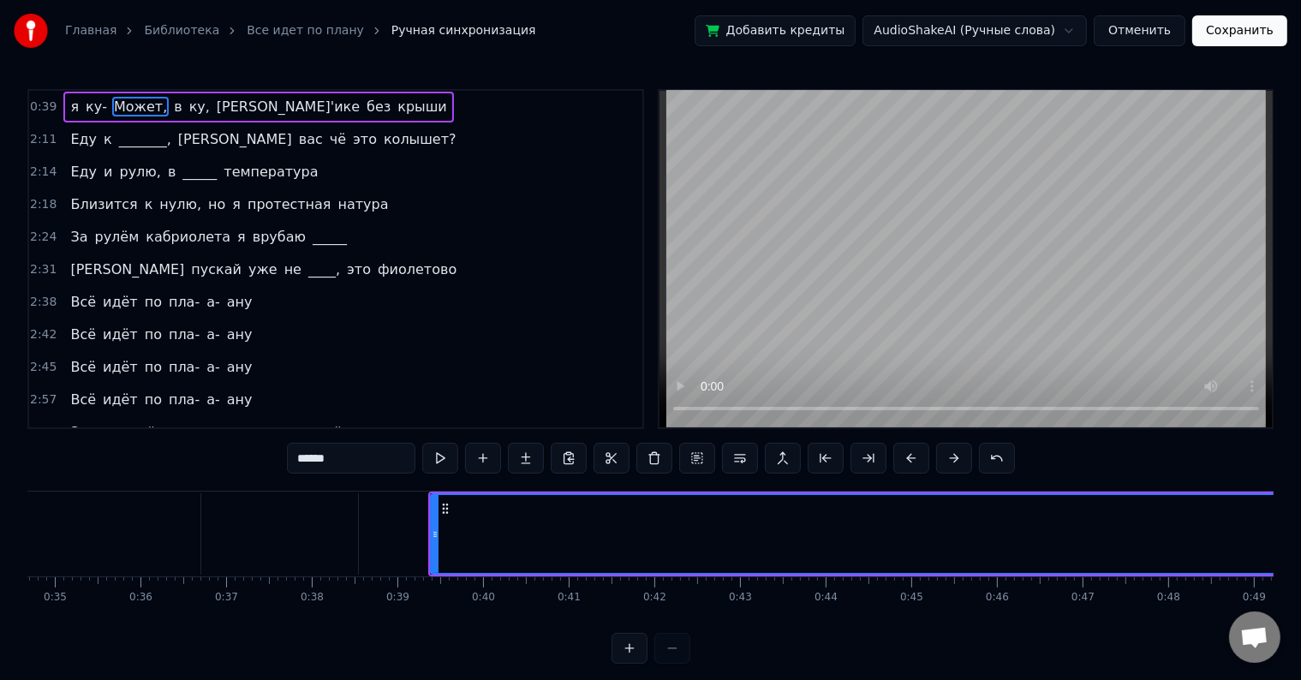
scroll to position [0, 3068]
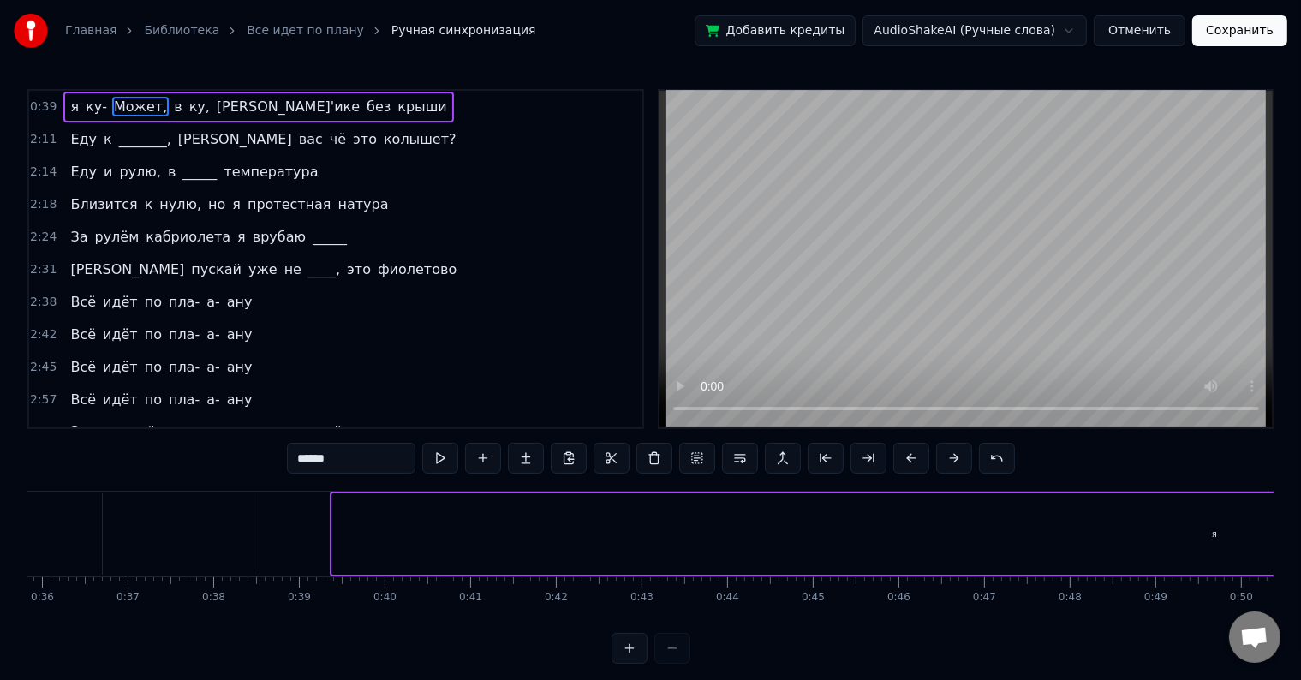
drag, startPoint x: 336, startPoint y: 542, endPoint x: 1314, endPoint y: 542, distance: 978.6
click at [1301, 542] on html "Главная Библиотека Все идет по плану Ручная синхронизация Добавить кредиты Audi…" at bounding box center [650, 345] width 1301 height 691
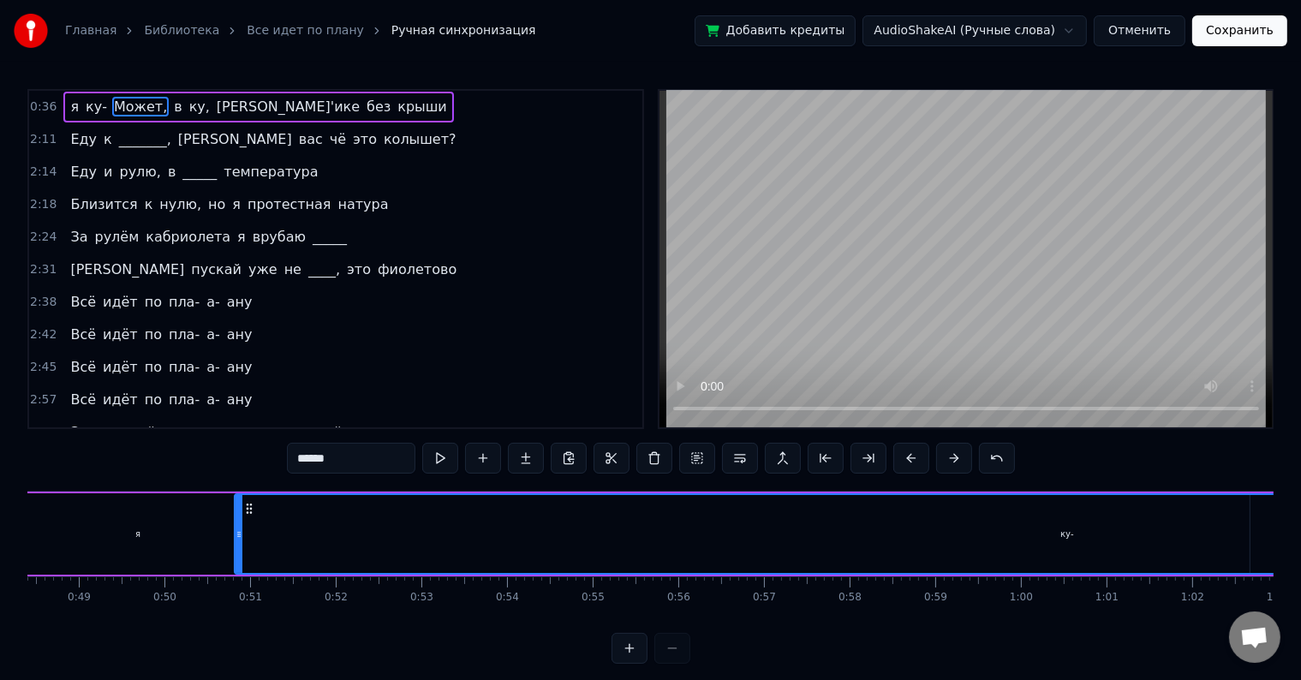
scroll to position [0, 3981]
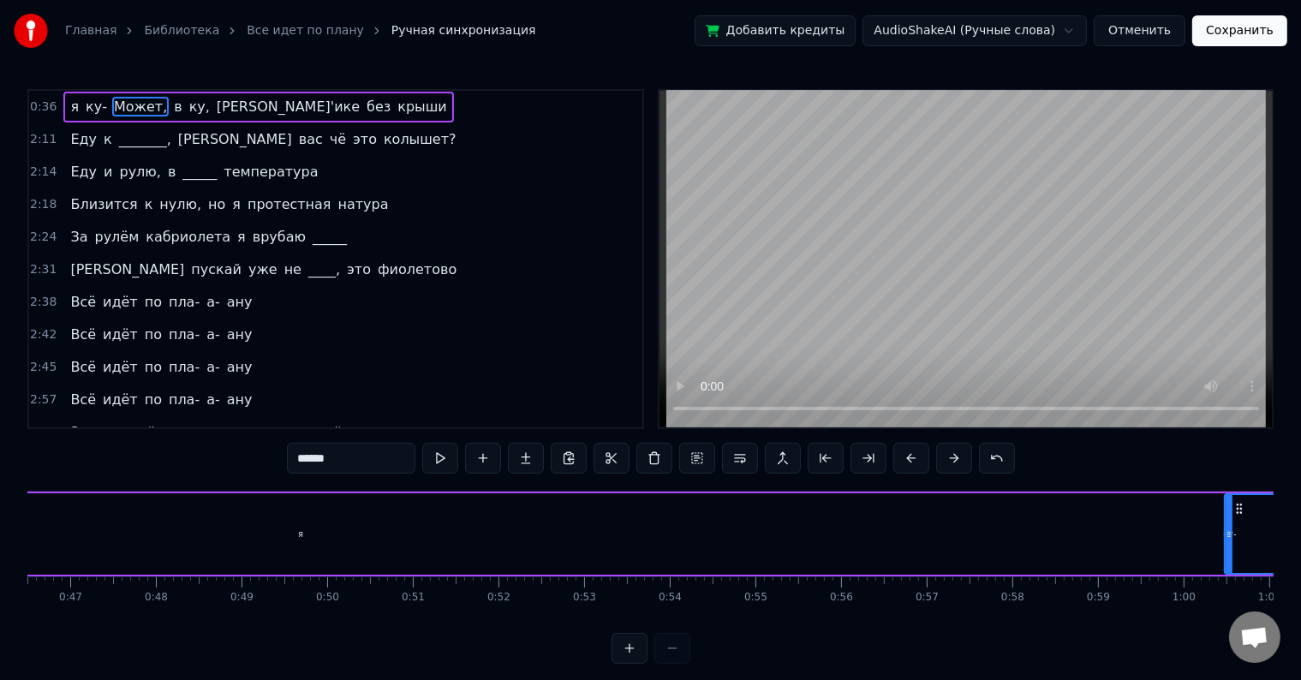
drag, startPoint x: 401, startPoint y: 531, endPoint x: 1300, endPoint y: 536, distance: 899.0
click at [1300, 536] on div "Главная Библиотека Все идет по плану Ручная синхронизация Добавить кредиты Audi…" at bounding box center [650, 332] width 1301 height 664
drag, startPoint x: 229, startPoint y: 616, endPoint x: 240, endPoint y: 625, distance: 13.4
click at [240, 619] on div "я ку- Может, в [PERSON_NAME]'ике без крыши Еду к _______, а вас чё это колышет?…" at bounding box center [650, 555] width 1246 height 128
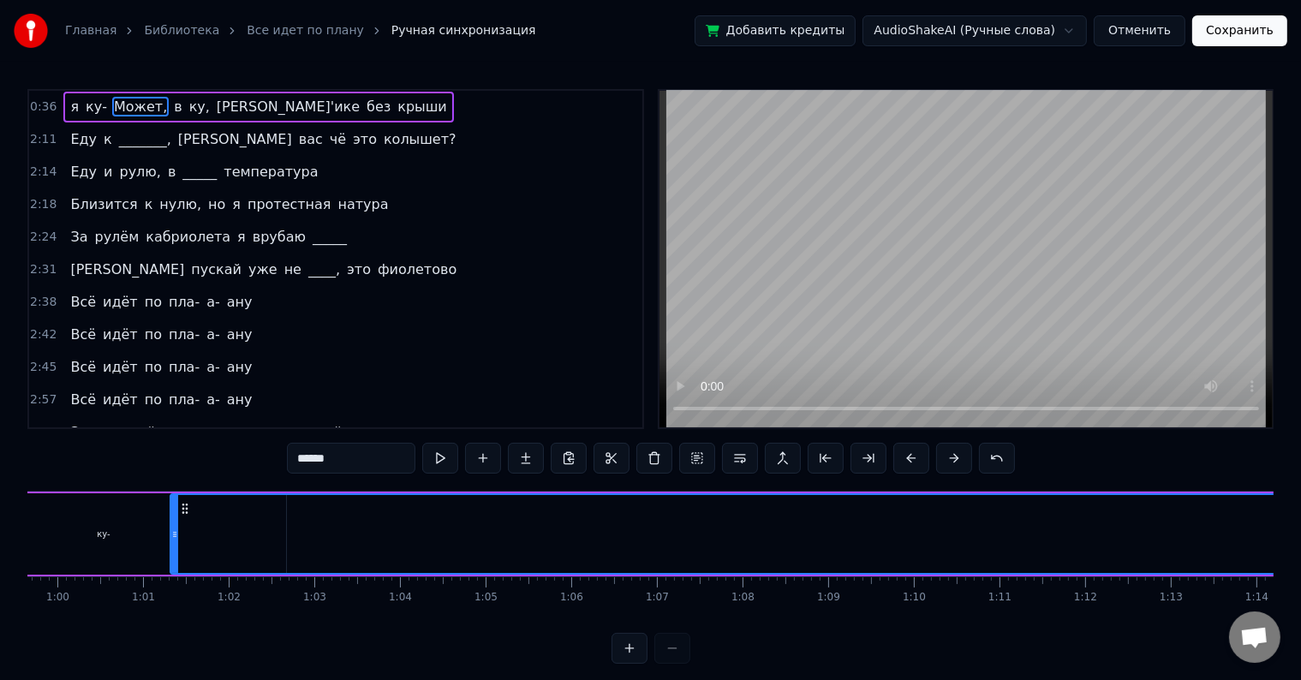
scroll to position [0, 5157]
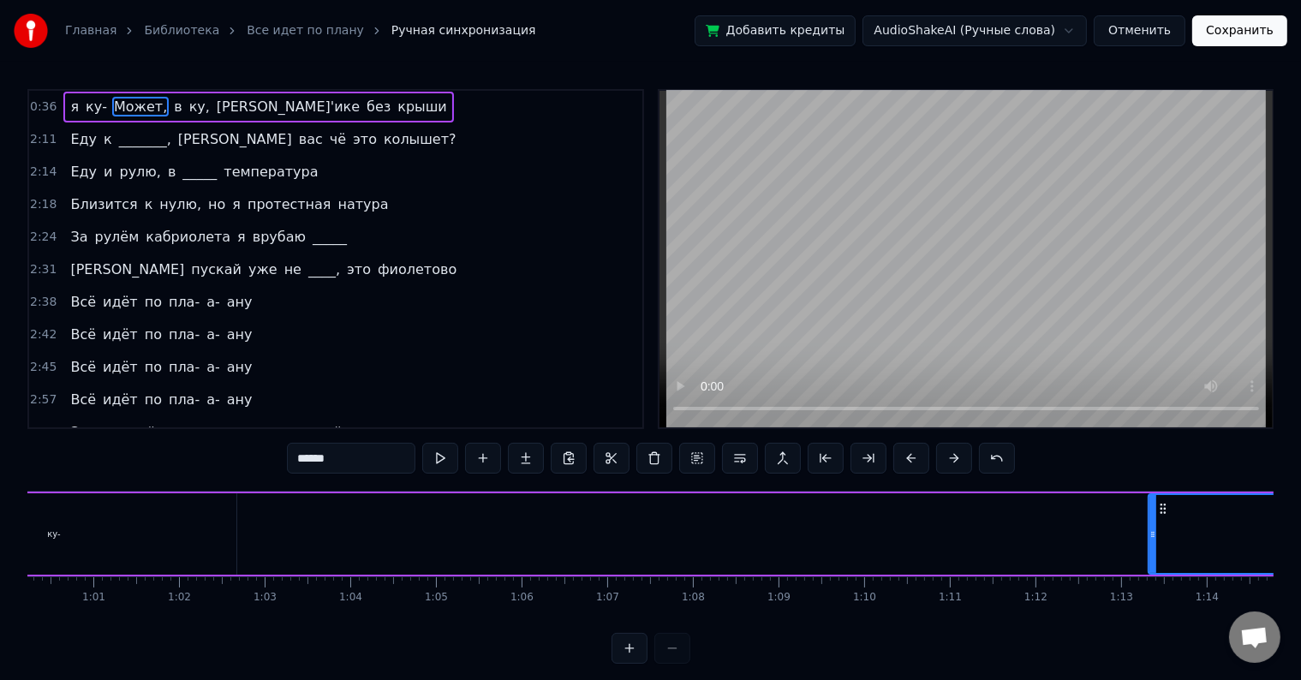
drag, startPoint x: 121, startPoint y: 542, endPoint x: 1212, endPoint y: 545, distance: 1090.8
click at [1156, 545] on div at bounding box center [1152, 534] width 7 height 78
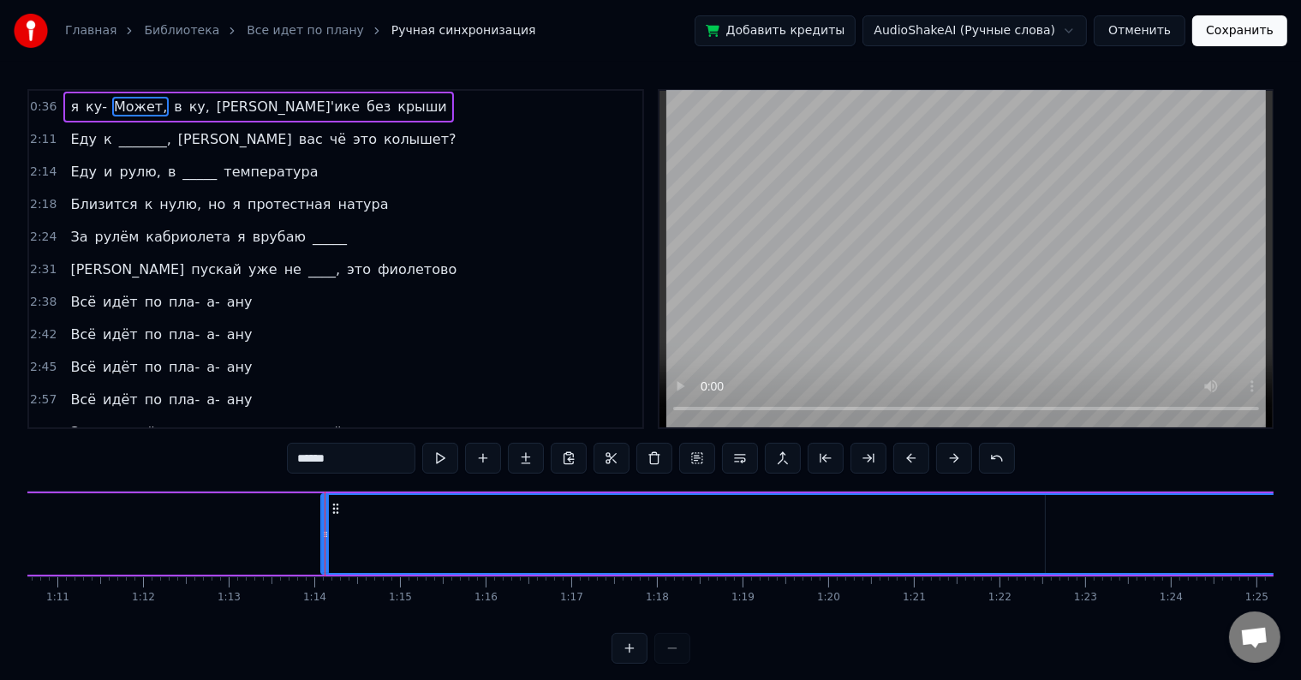
scroll to position [0, 6260]
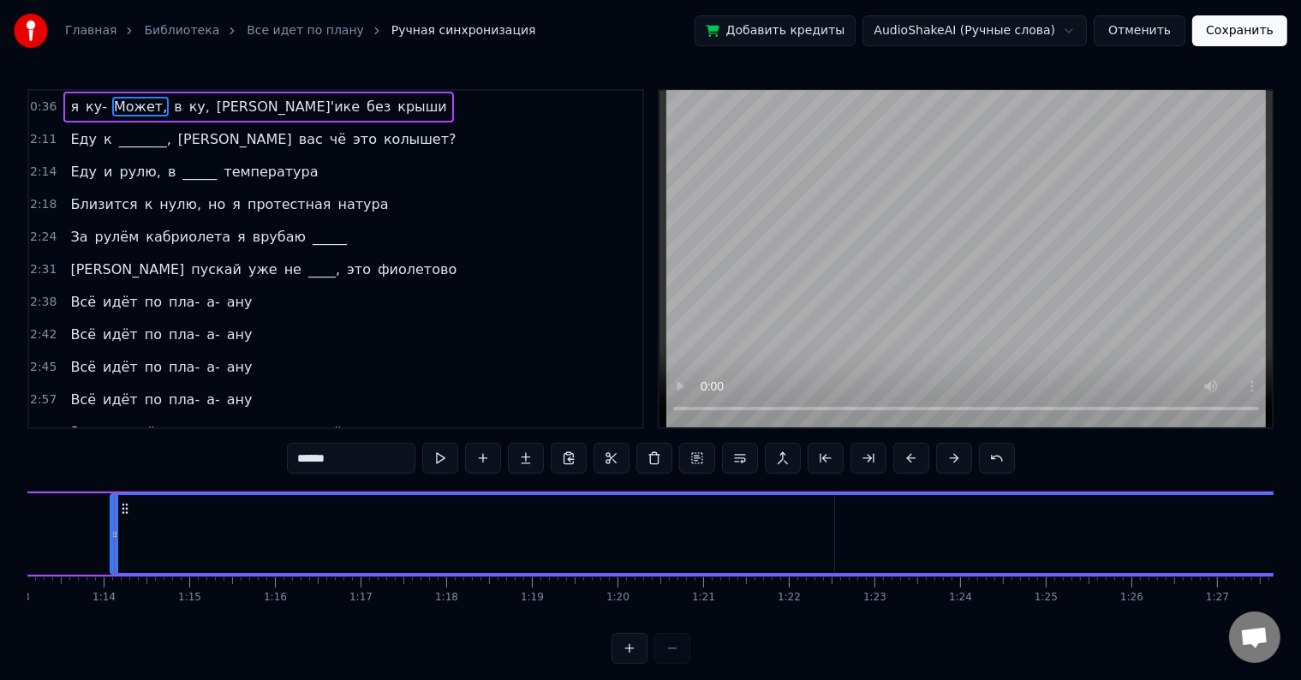
drag, startPoint x: 113, startPoint y: 533, endPoint x: 893, endPoint y: 539, distance: 780.0
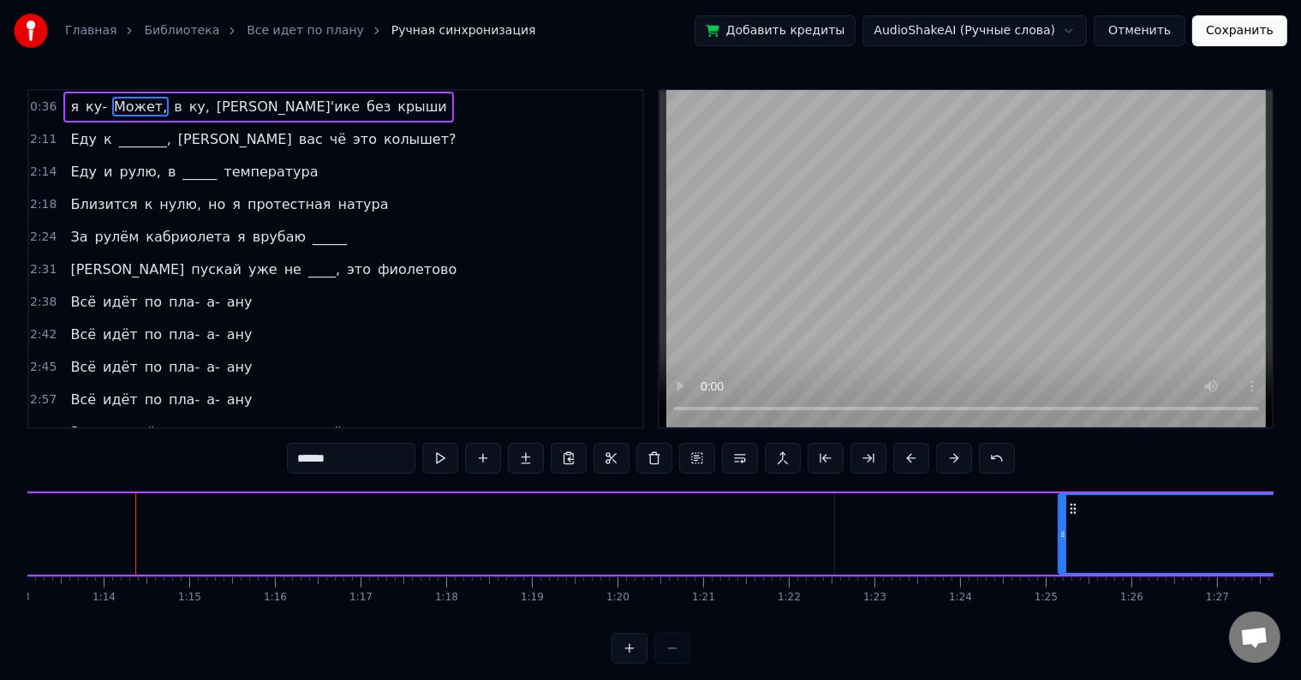
drag, startPoint x: 114, startPoint y: 539, endPoint x: 1144, endPoint y: 541, distance: 1030.0
click at [1066, 541] on div at bounding box center [1062, 534] width 7 height 78
drag, startPoint x: 1130, startPoint y: 532, endPoint x: 1314, endPoint y: 534, distance: 184.1
click at [1301, 534] on html "Главная Библиотека Все идет по плану Ручная синхронизация Добавить кредиты Audi…" at bounding box center [650, 345] width 1301 height 691
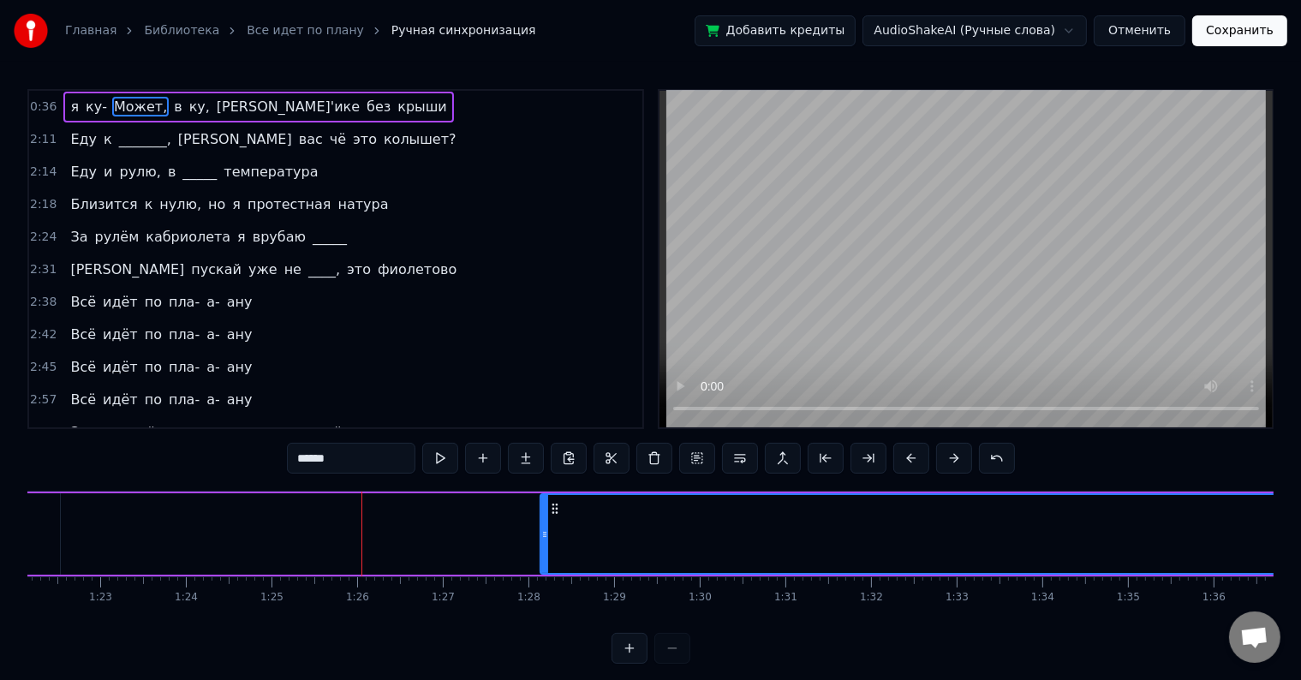
scroll to position [0, 7082]
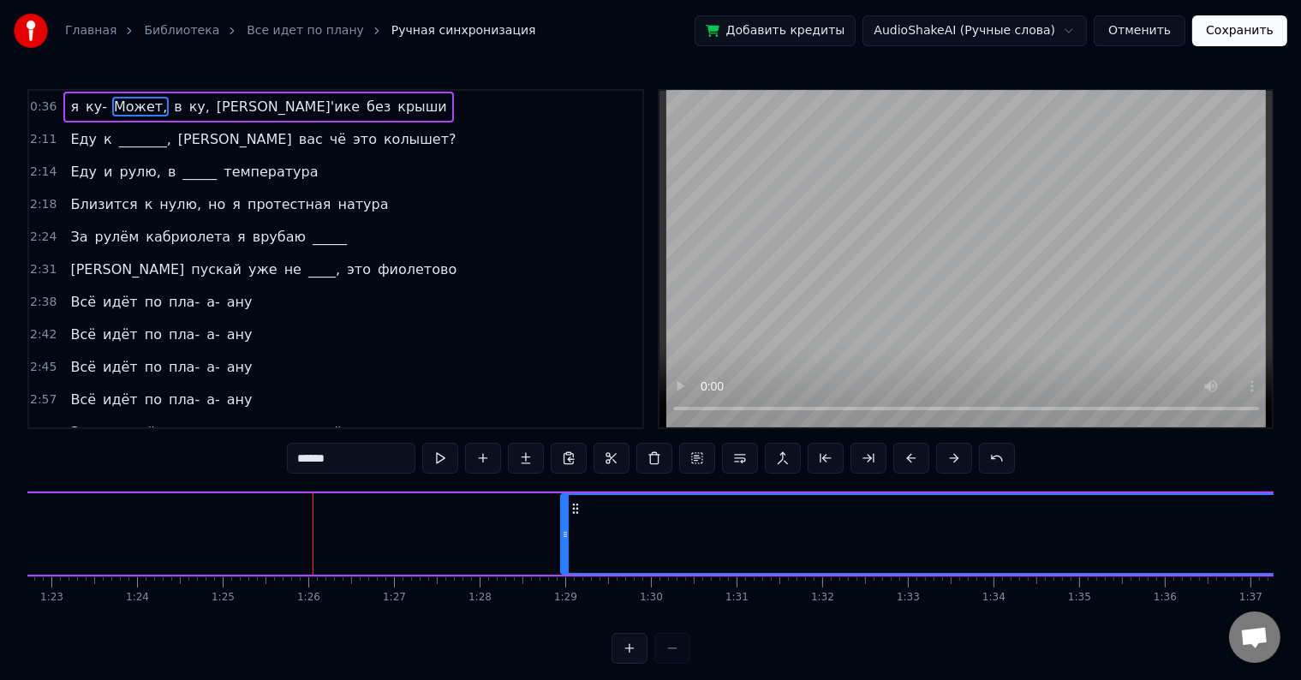
drag, startPoint x: 492, startPoint y: 515, endPoint x: 1314, endPoint y: 538, distance: 822.3
click at [1301, 534] on html "Главная Библиотека Все идет по плану Ручная синхронизация Добавить кредиты Audi…" at bounding box center [650, 345] width 1301 height 691
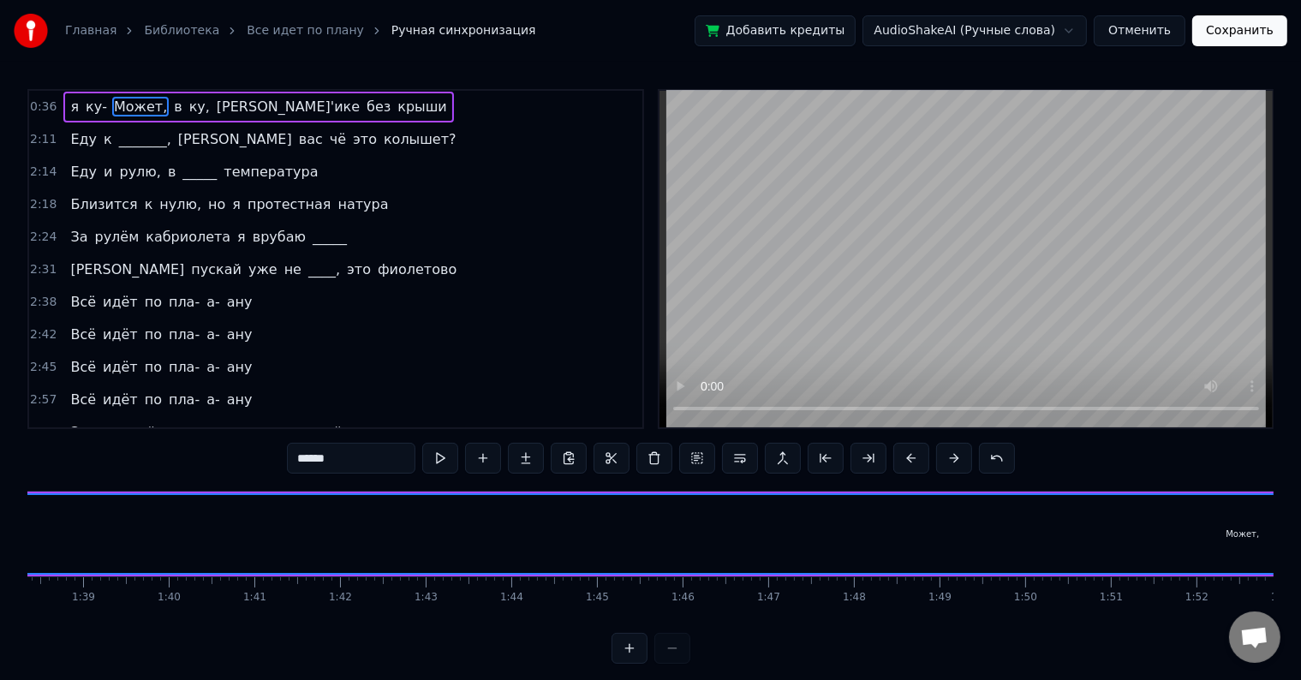
scroll to position [0, 8535]
click at [425, 654] on div "0:36 я ку- Может, в [PERSON_NAME]'ике без крыши 2:11 Еду к _______, а вас чё эт…" at bounding box center [650, 376] width 1246 height 575
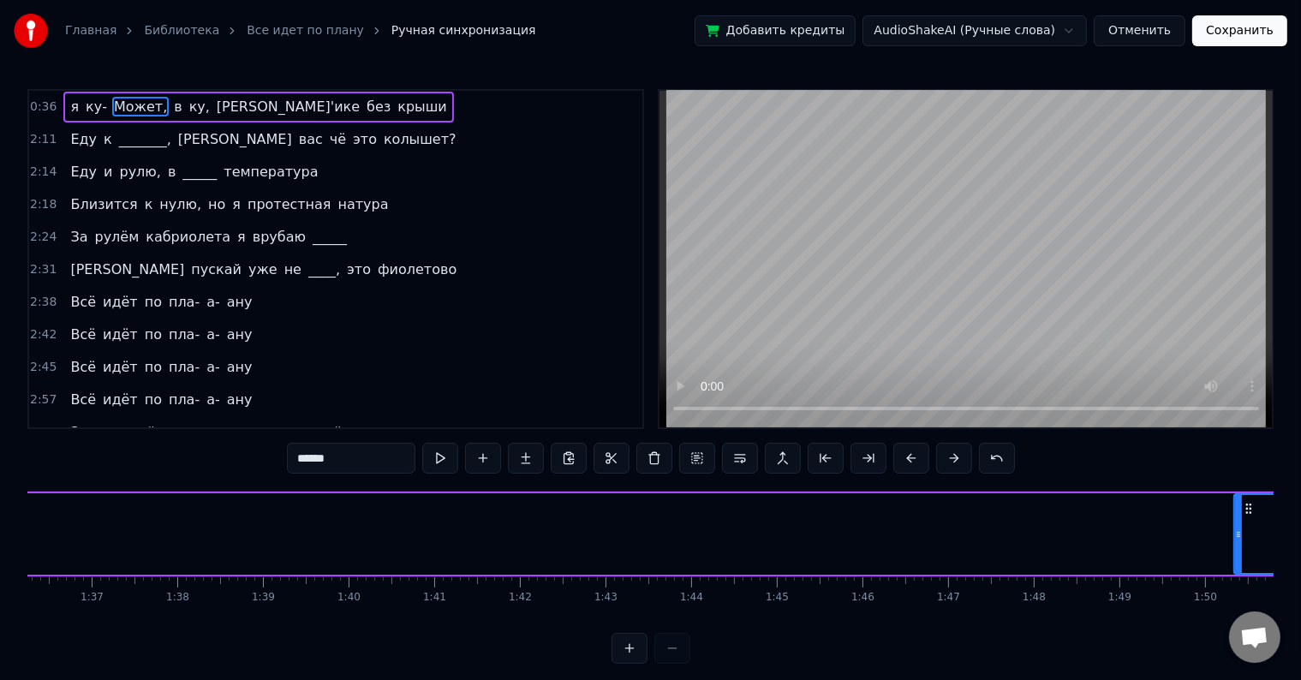
drag, startPoint x: 158, startPoint y: 525, endPoint x: 1314, endPoint y: 527, distance: 1156.7
click at [1301, 527] on html "Главная Библиотека Все идет по плану Ручная синхронизация Добавить кредиты Audi…" at bounding box center [650, 345] width 1301 height 691
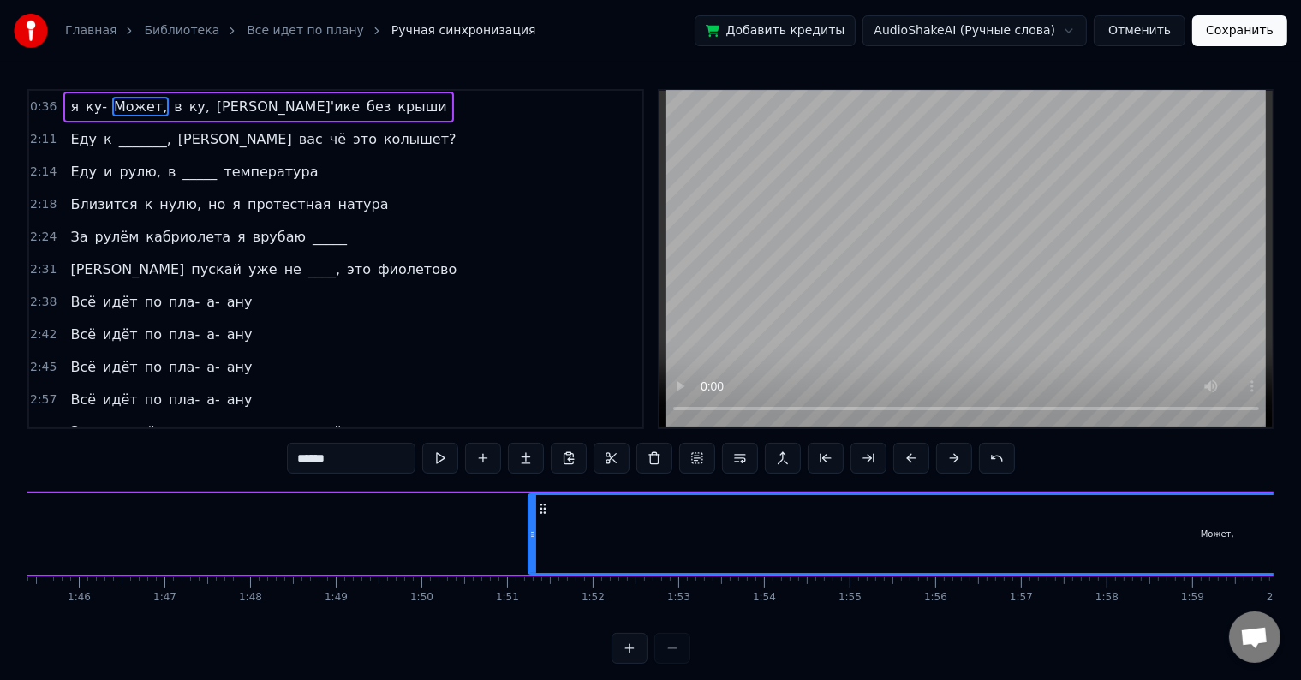
scroll to position [0, 9188]
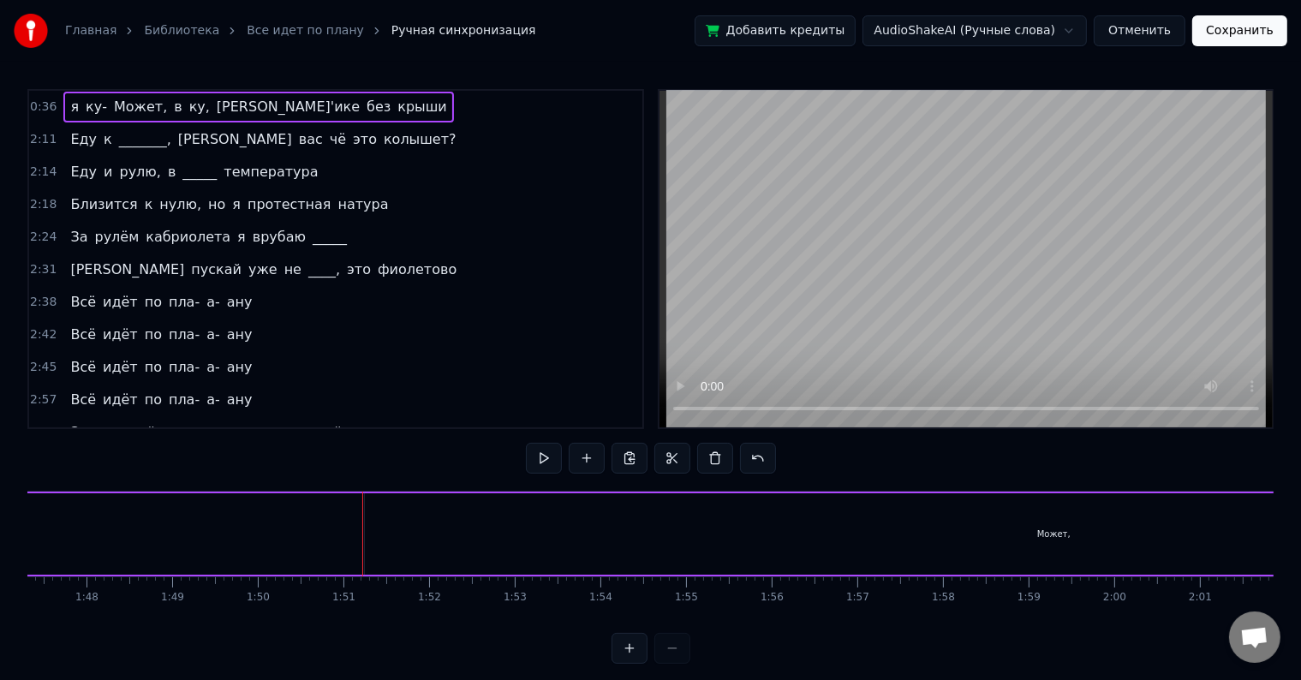
click at [366, 531] on div "Может," at bounding box center [1054, 533] width 1378 height 81
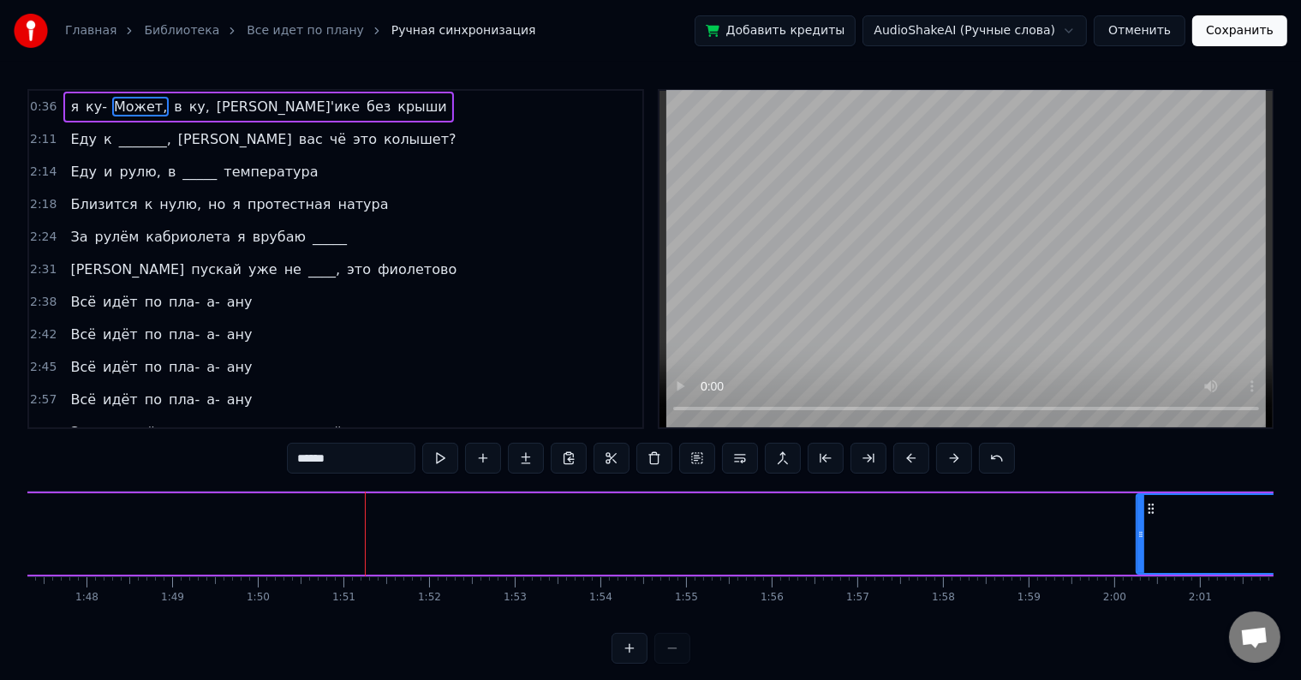
drag, startPoint x: 366, startPoint y: 531, endPoint x: 1288, endPoint y: 561, distance: 922.6
click at [1285, 561] on div "Главная Библиотека Все идет по плану Ручная синхронизация Добавить кредиты Audi…" at bounding box center [650, 332] width 1301 height 664
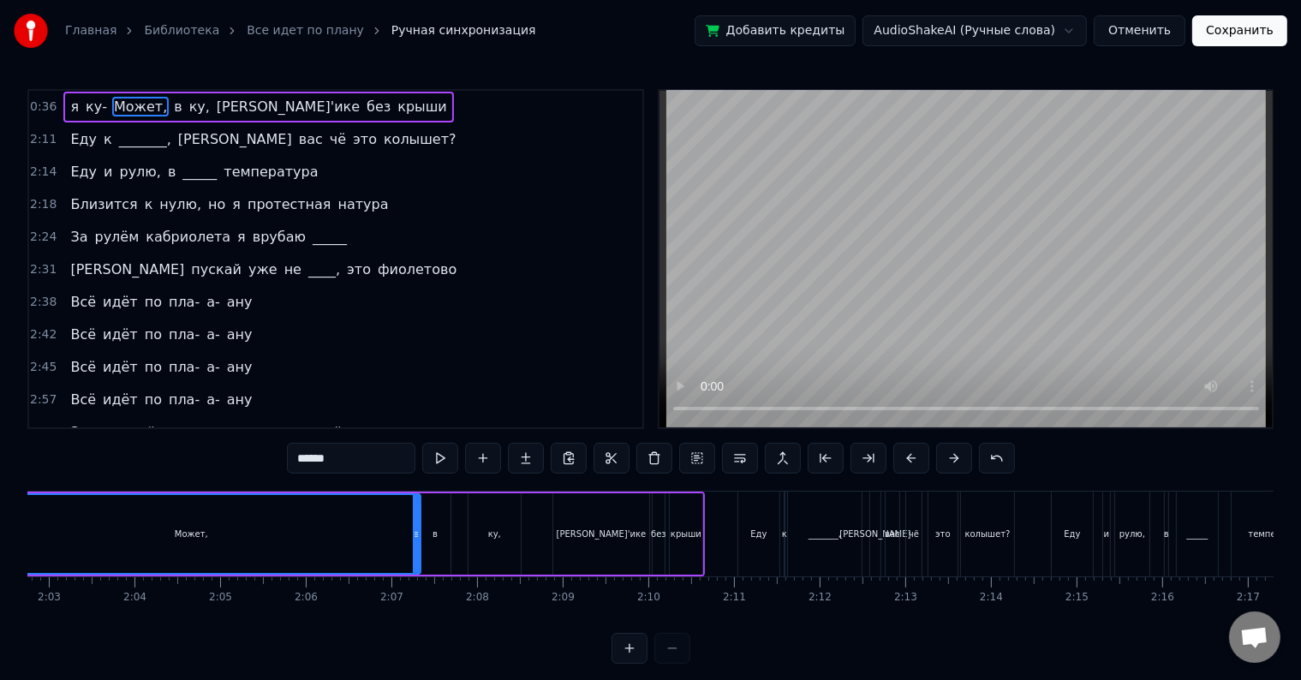
scroll to position [0, 10575]
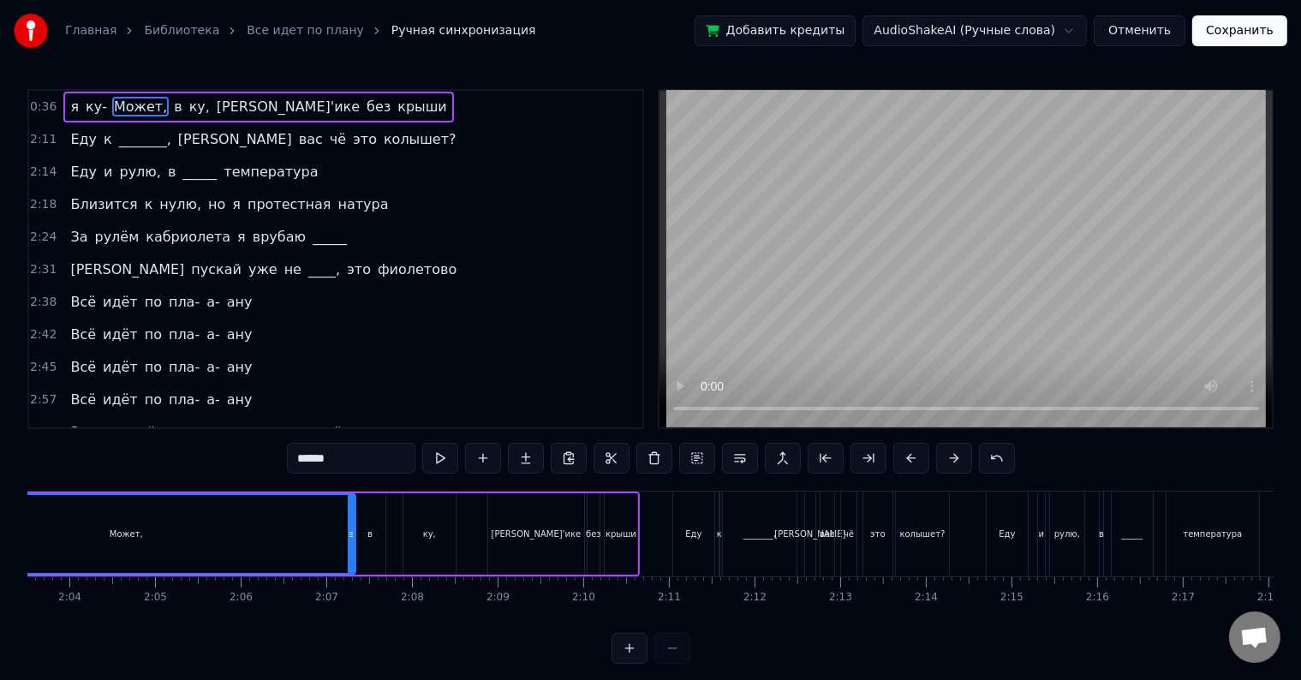
click at [170, 545] on div "Может," at bounding box center [126, 534] width 456 height 78
click at [270, 541] on div "Может," at bounding box center [126, 534] width 456 height 78
click at [69, 110] on span "я" at bounding box center [74, 107] width 12 height 20
type input "*"
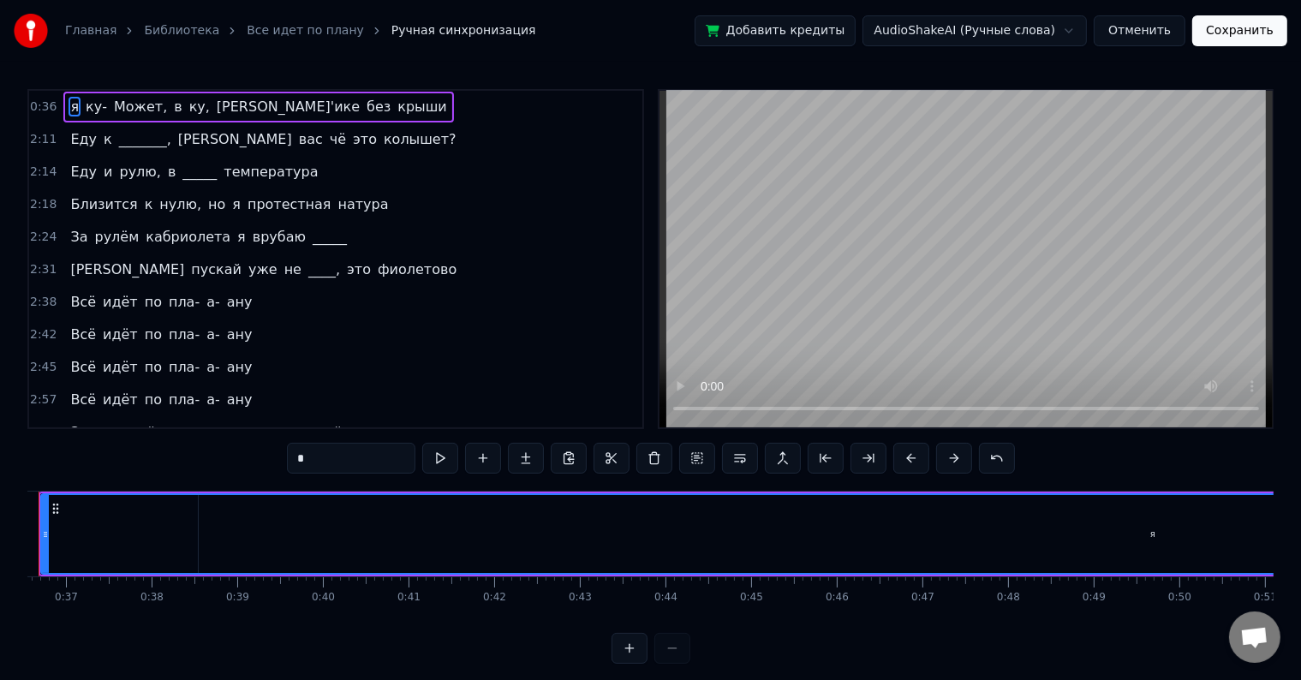
scroll to position [0, 3054]
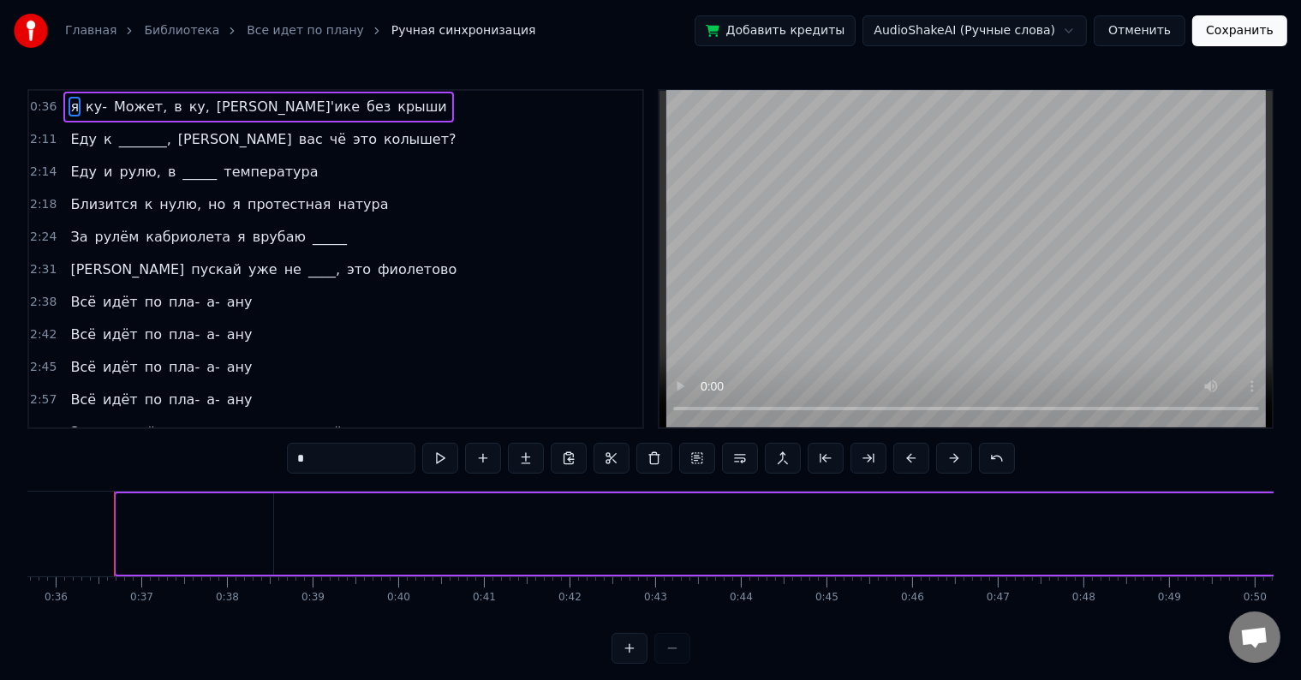
drag, startPoint x: 119, startPoint y: 521, endPoint x: 1314, endPoint y: 545, distance: 1195.5
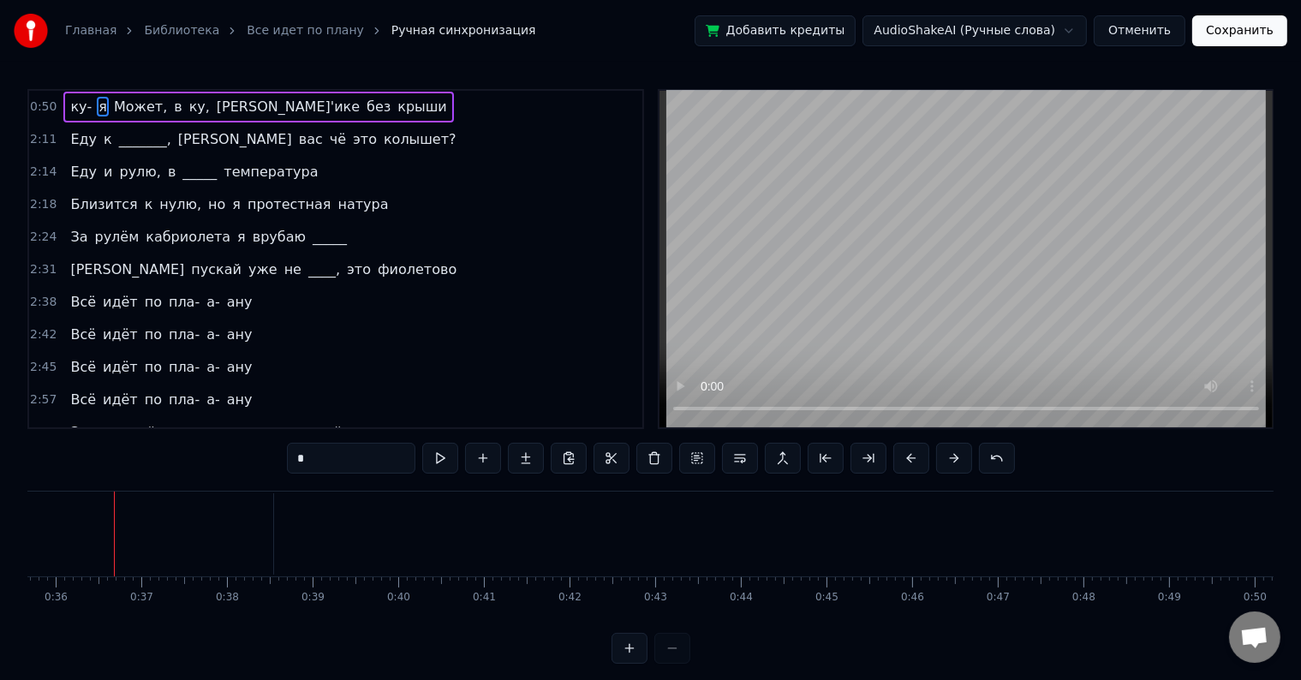
click at [408, 109] on div "0:50 ку- я Может, в [PERSON_NAME]'ике без крыши" at bounding box center [335, 107] width 613 height 33
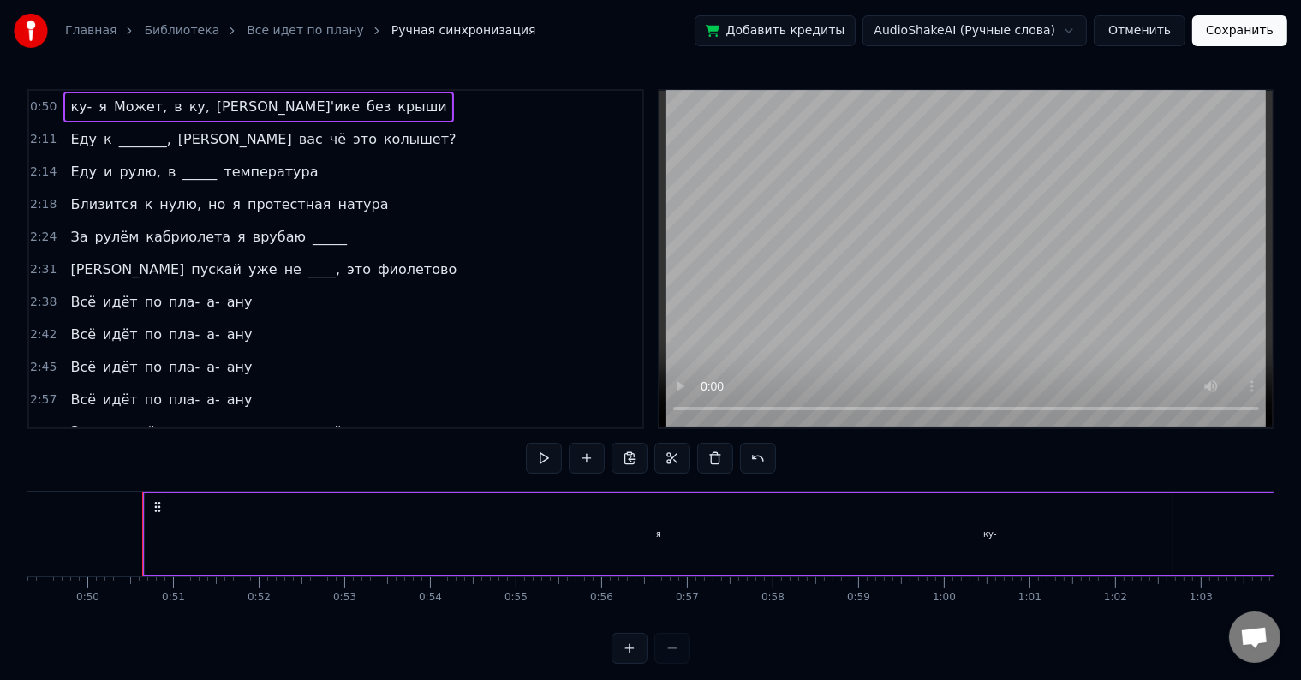
scroll to position [0, 4249]
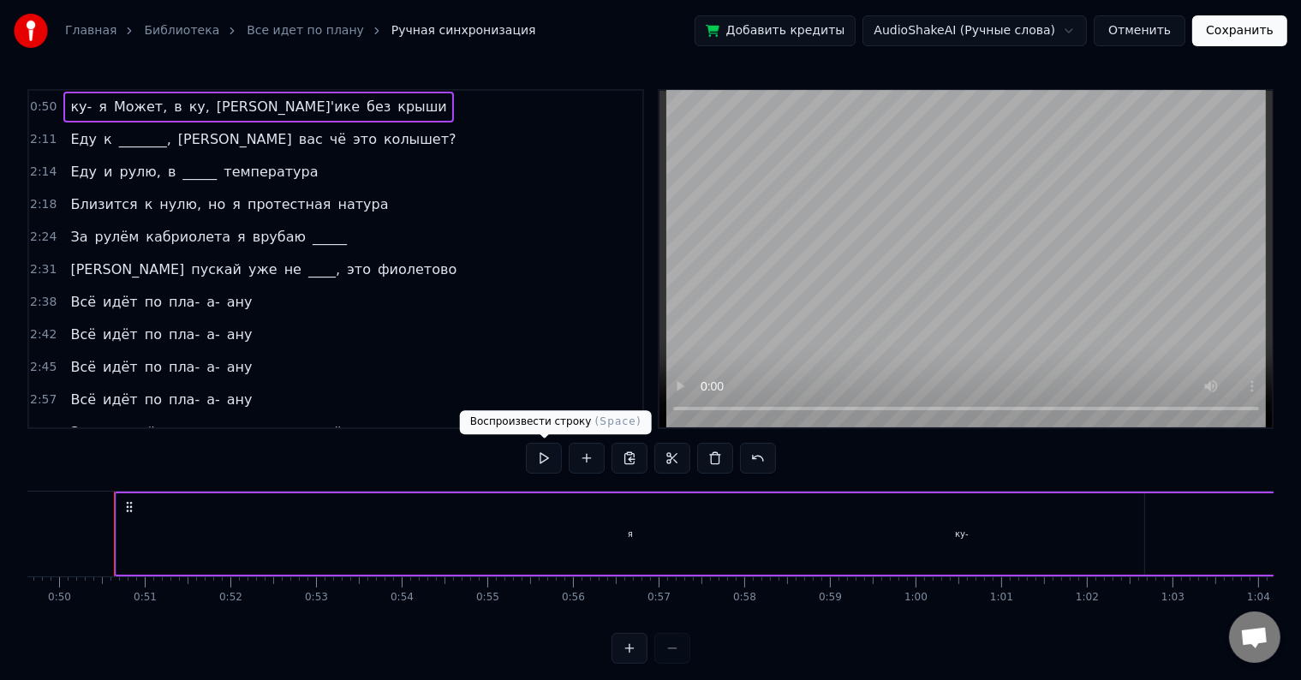
click at [534, 459] on button at bounding box center [544, 458] width 36 height 31
click at [126, 503] on icon at bounding box center [129, 507] width 14 height 14
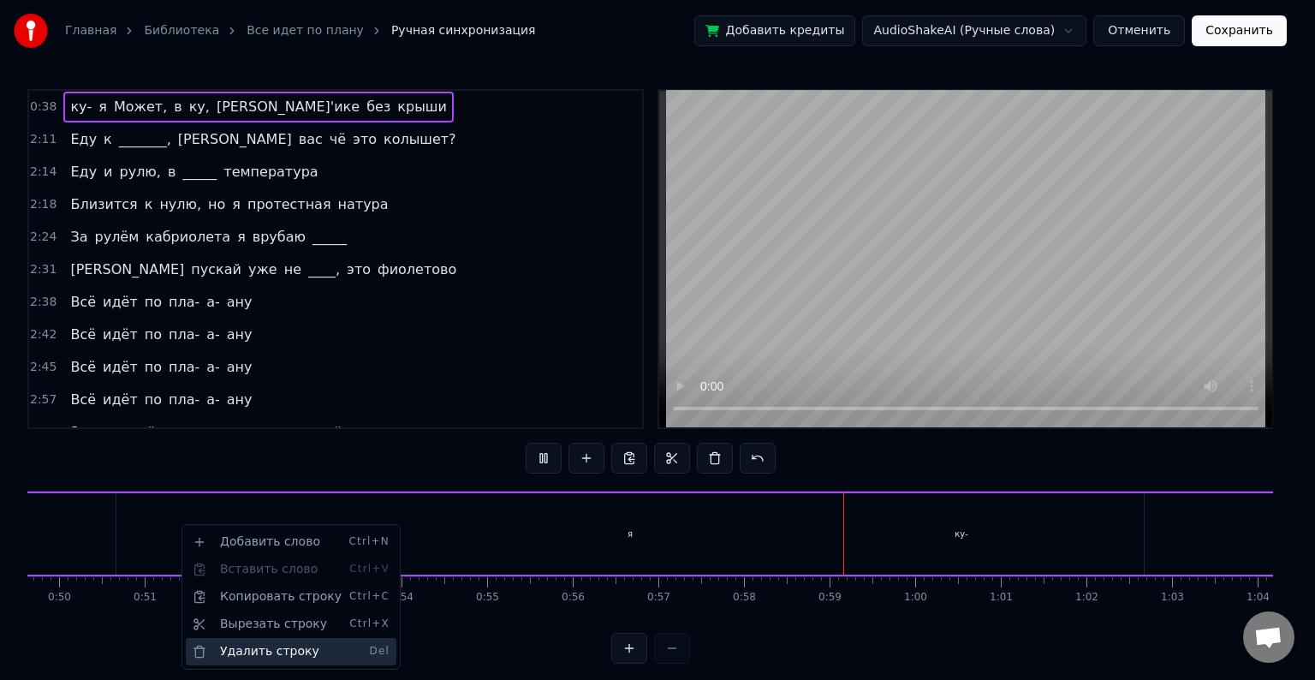
click at [257, 647] on div "Удалить строку Del" at bounding box center [291, 651] width 211 height 27
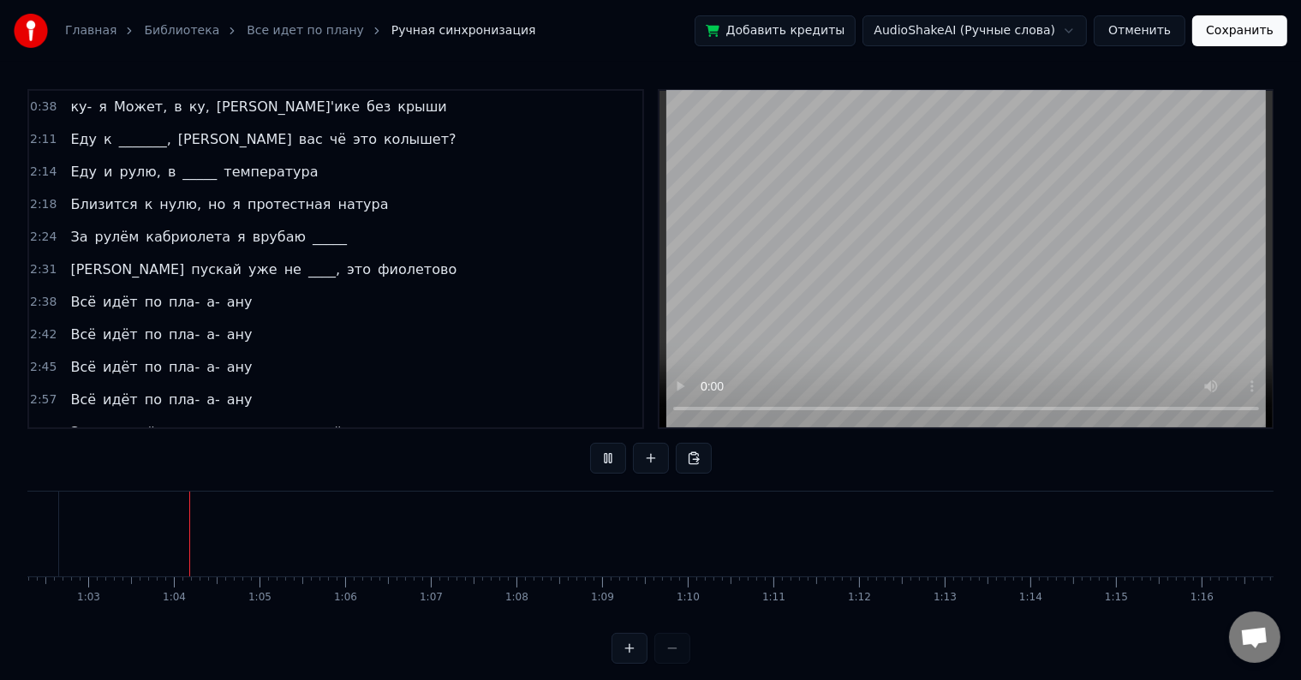
scroll to position [0, 5346]
click at [116, 108] on span "Может," at bounding box center [140, 107] width 57 height 20
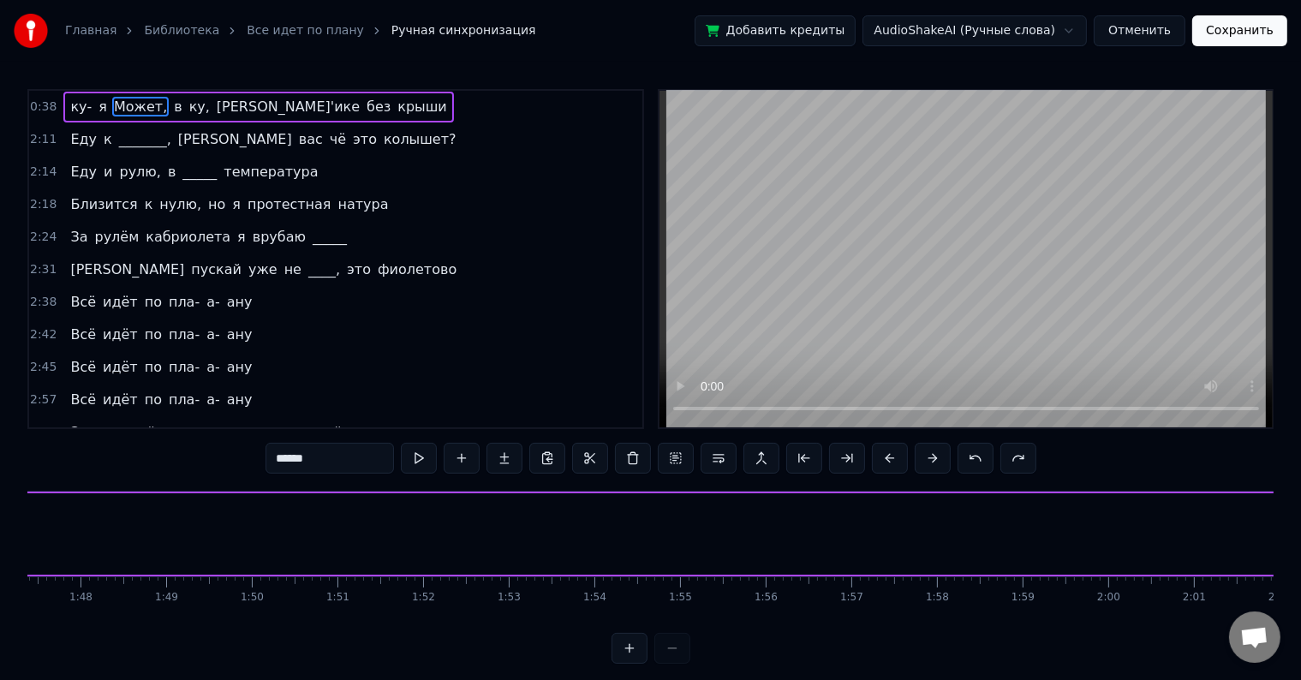
scroll to position [0, 10356]
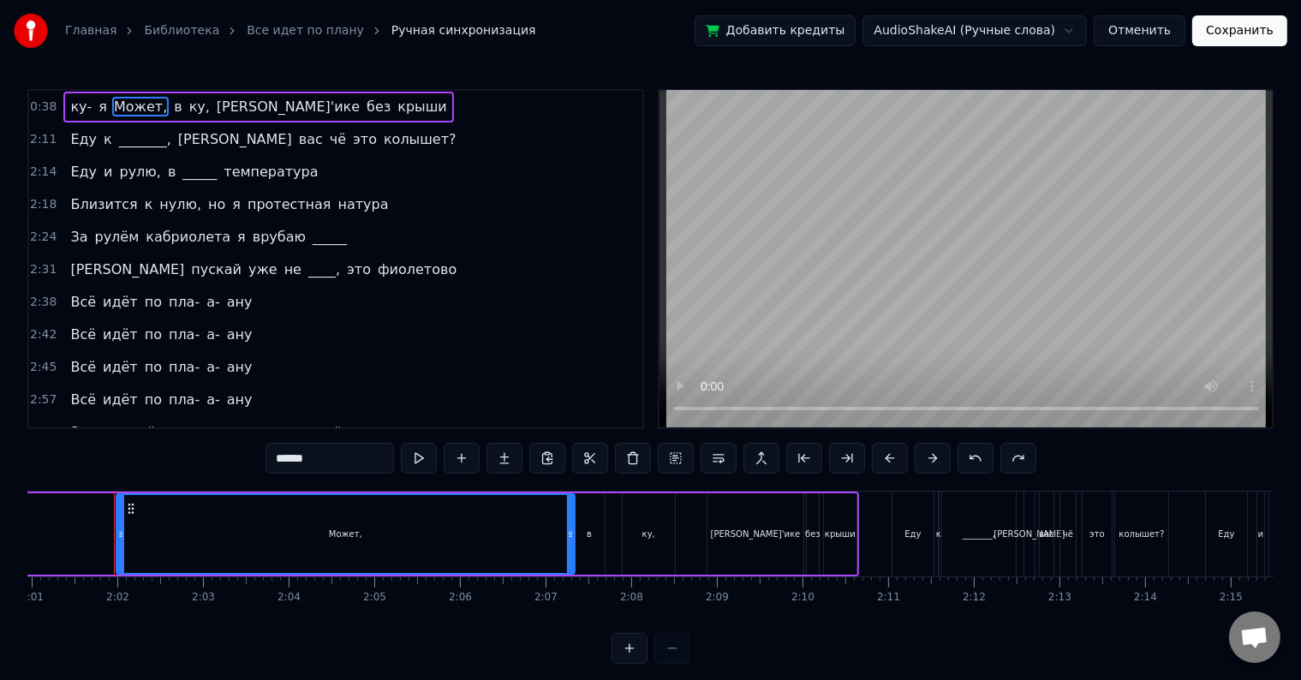
drag, startPoint x: 116, startPoint y: 108, endPoint x: 79, endPoint y: 112, distance: 37.9
click at [79, 112] on div "ку- я Может, в [PERSON_NAME]'ике без крыши" at bounding box center [258, 107] width 390 height 31
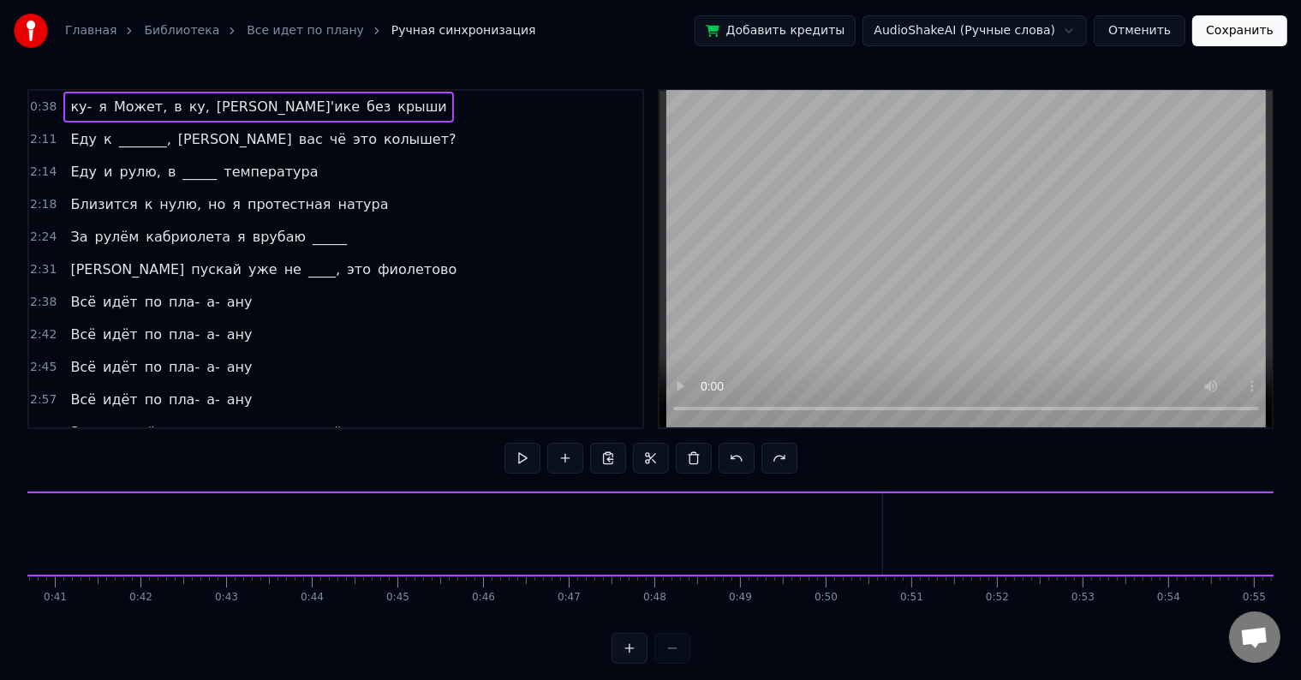
scroll to position [0, 3212]
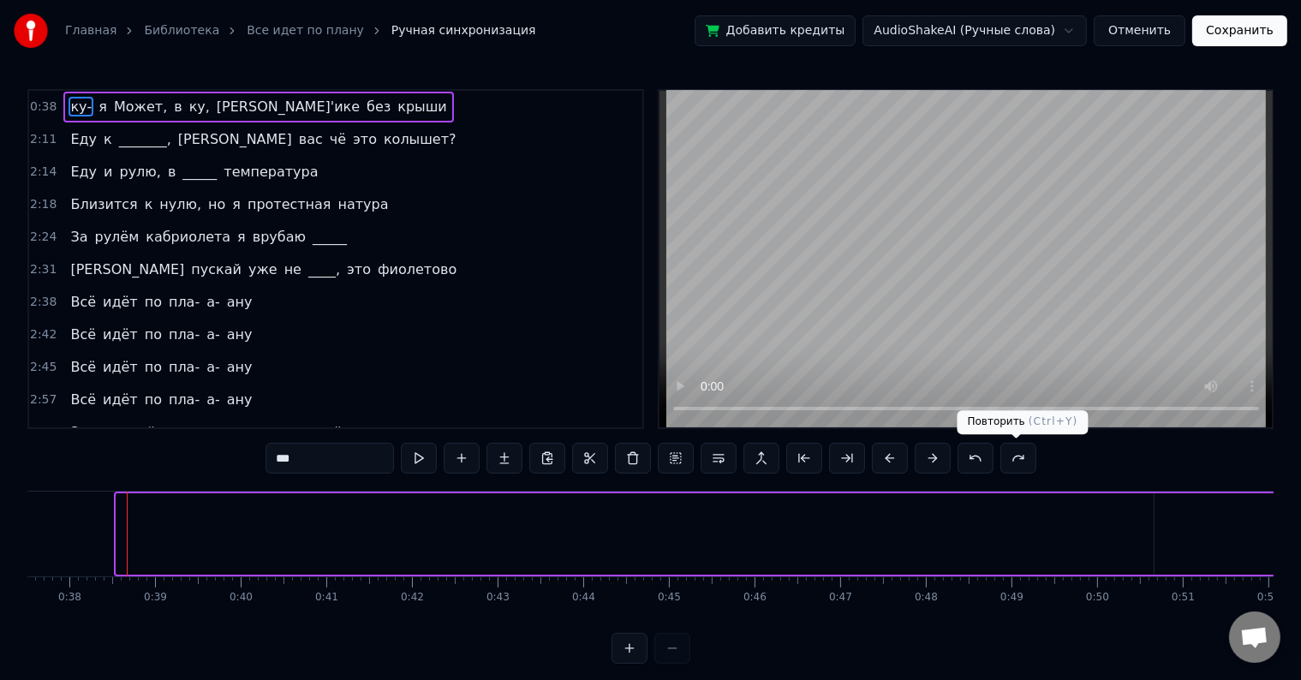
drag, startPoint x: 118, startPoint y: 531, endPoint x: 1314, endPoint y: 483, distance: 1197.1
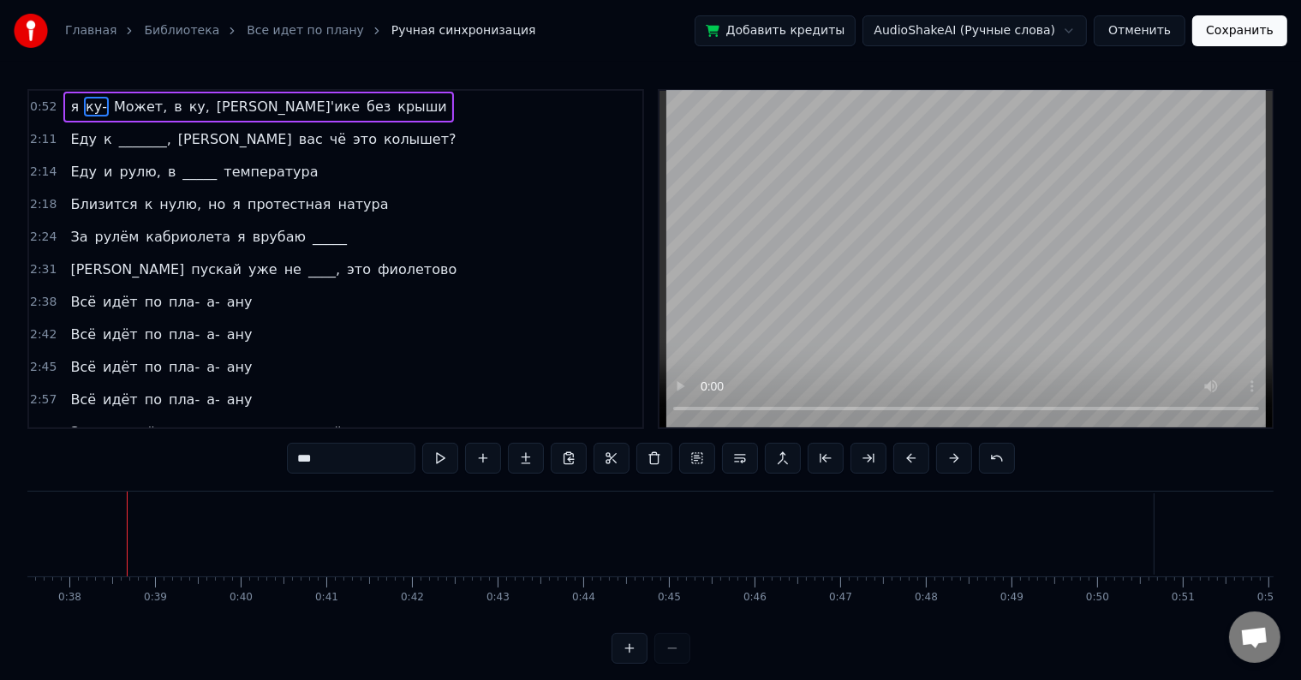
drag, startPoint x: 211, startPoint y: 618, endPoint x: 238, endPoint y: 630, distance: 29.9
click at [238, 619] on div "я ку- Может, в [PERSON_NAME]'ике без крыши Еду к _______, а вас чё это колышет?…" at bounding box center [650, 555] width 1246 height 128
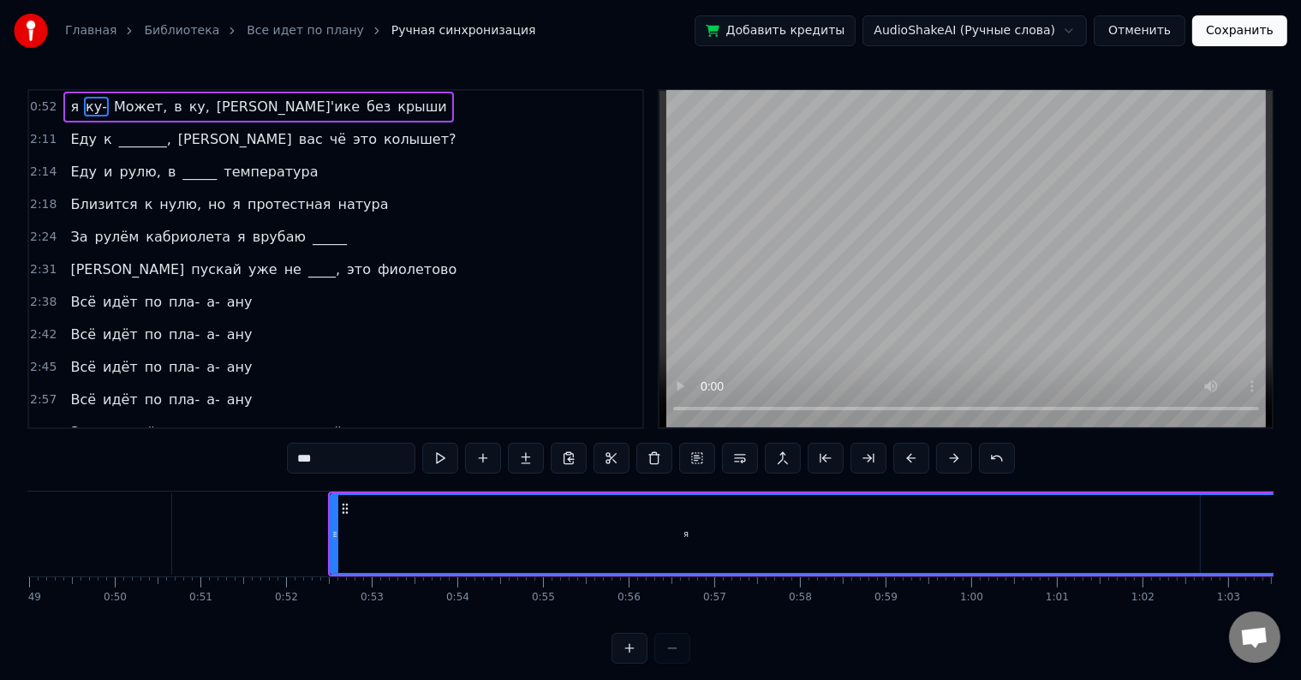
scroll to position [0, 4357]
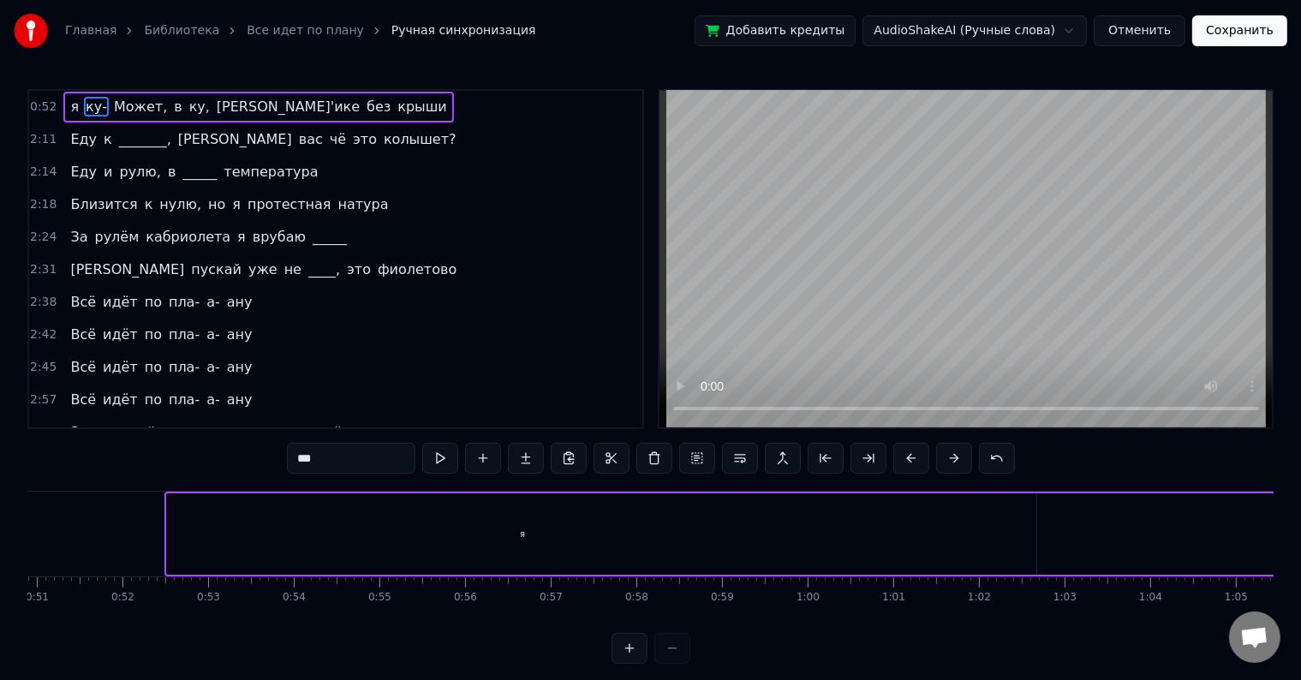
drag, startPoint x: 169, startPoint y: 531, endPoint x: 1314, endPoint y: 545, distance: 1145.7
click at [1301, 545] on html "Главная Библиотека Все идет по плану Ручная синхронизация Добавить кредиты Audi…" at bounding box center [650, 345] width 1301 height 691
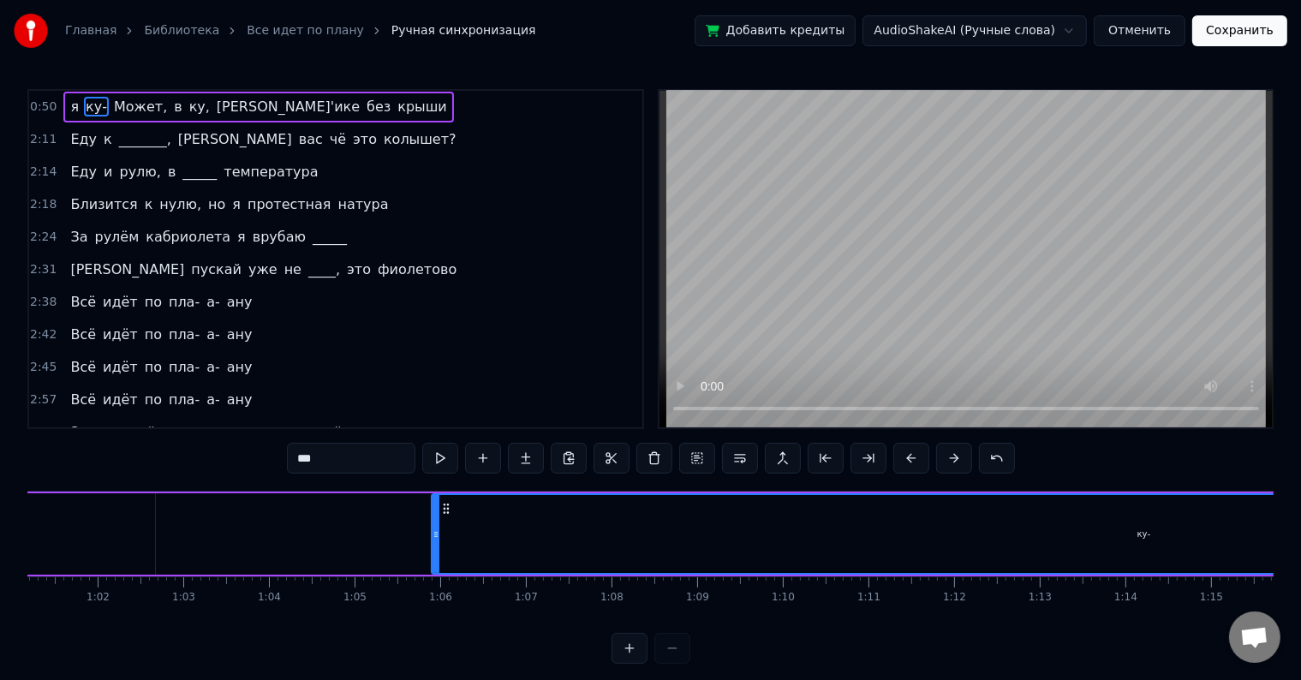
scroll to position [0, 5288]
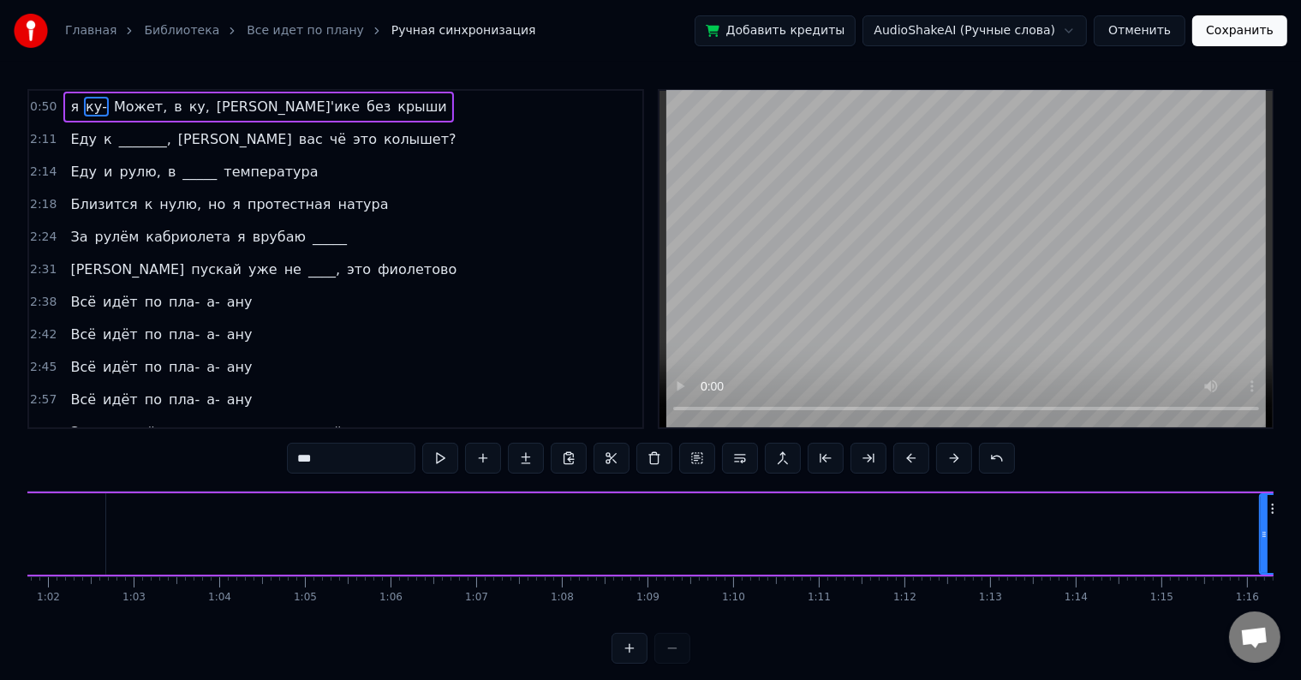
drag, startPoint x: 383, startPoint y: 539, endPoint x: 1295, endPoint y: 576, distance: 913.4
click at [1295, 576] on div "Главная Библиотека Все идет по плану Ручная синхронизация Добавить кредиты Audi…" at bounding box center [650, 332] width 1301 height 664
drag, startPoint x: 287, startPoint y: 616, endPoint x: 298, endPoint y: 632, distance: 19.0
click at [298, 619] on div "я ку- Может, в [PERSON_NAME]'ике без крыши Еду к _______, а вас чё это колышет?…" at bounding box center [650, 555] width 1246 height 128
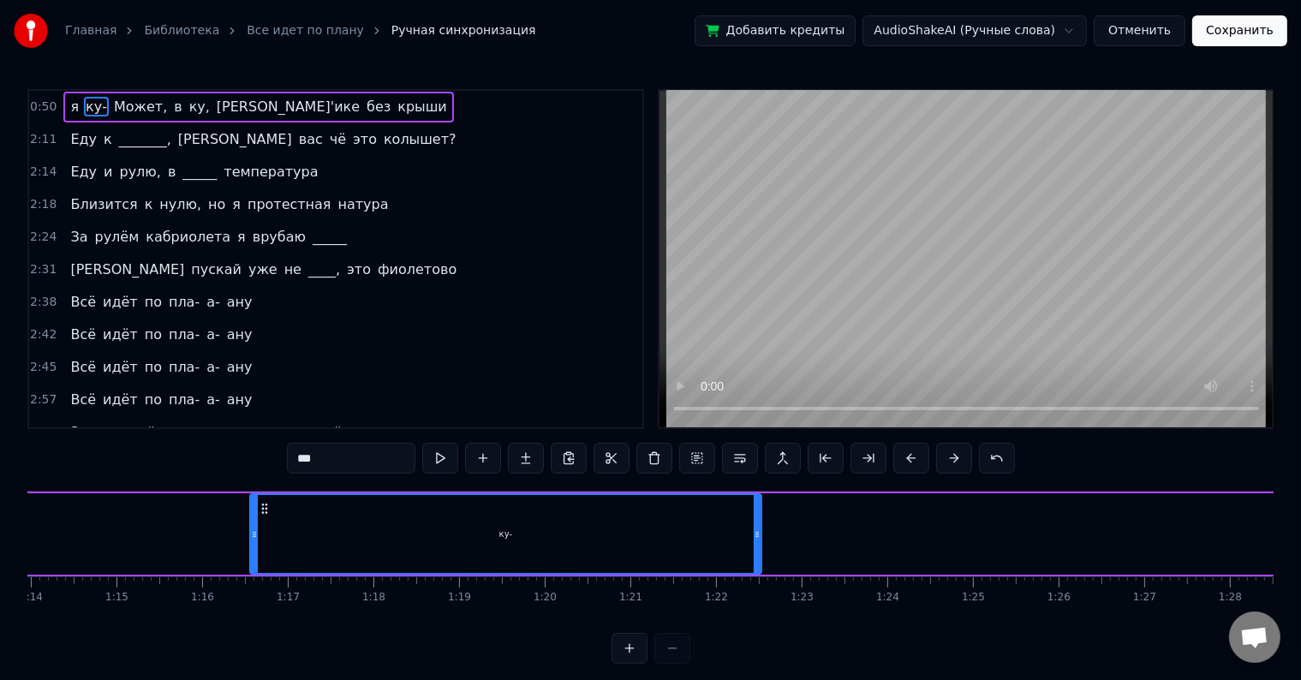
scroll to position [0, 6397]
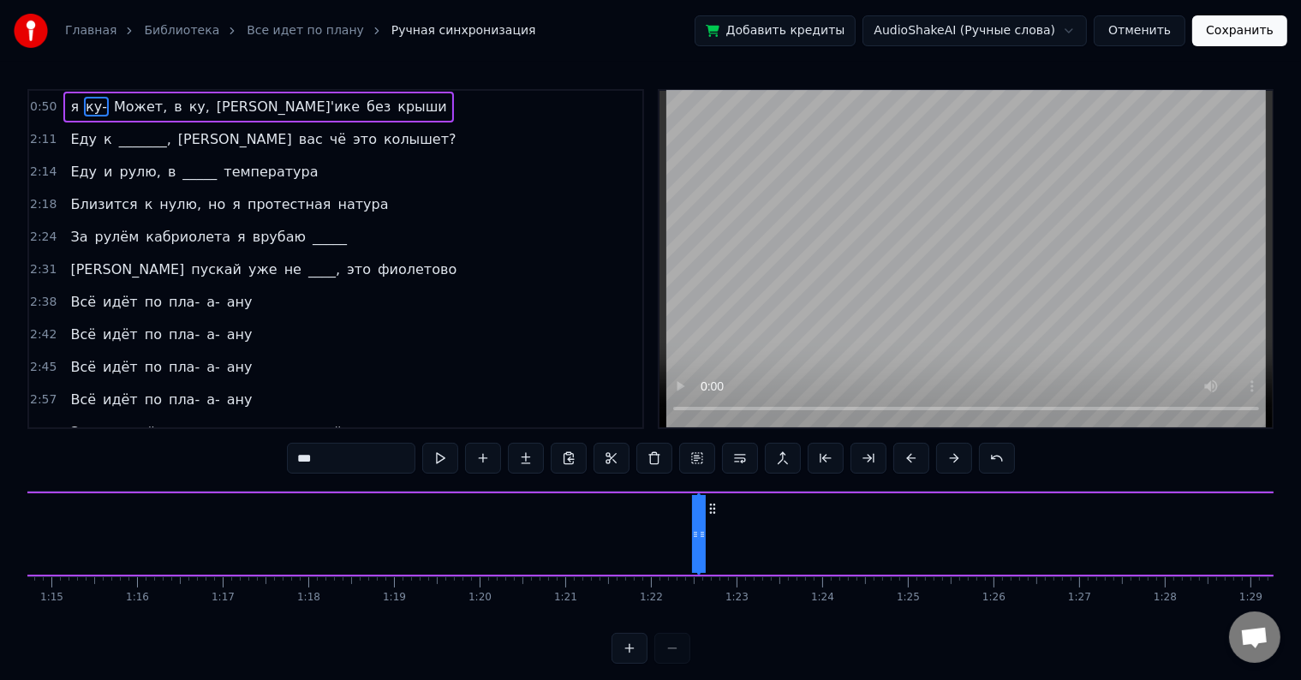
drag, startPoint x: 191, startPoint y: 531, endPoint x: 925, endPoint y: 538, distance: 733.8
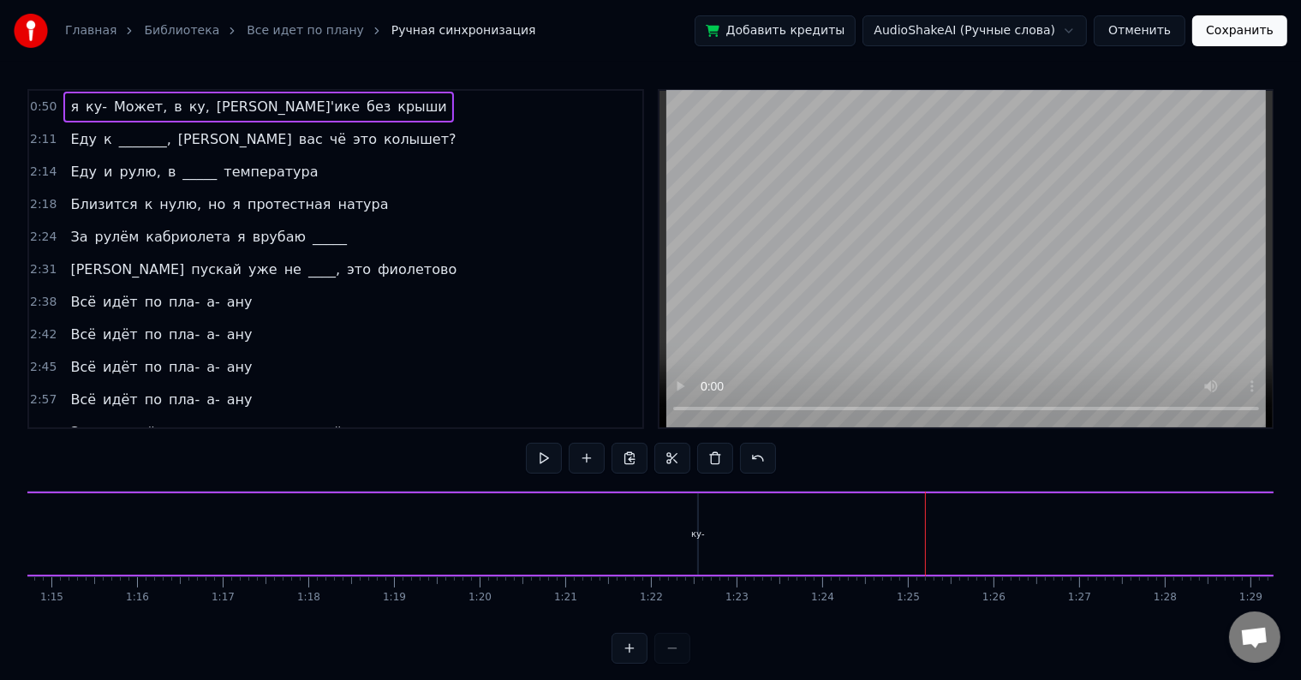
click at [700, 537] on div "ку-" at bounding box center [698, 533] width 14 height 13
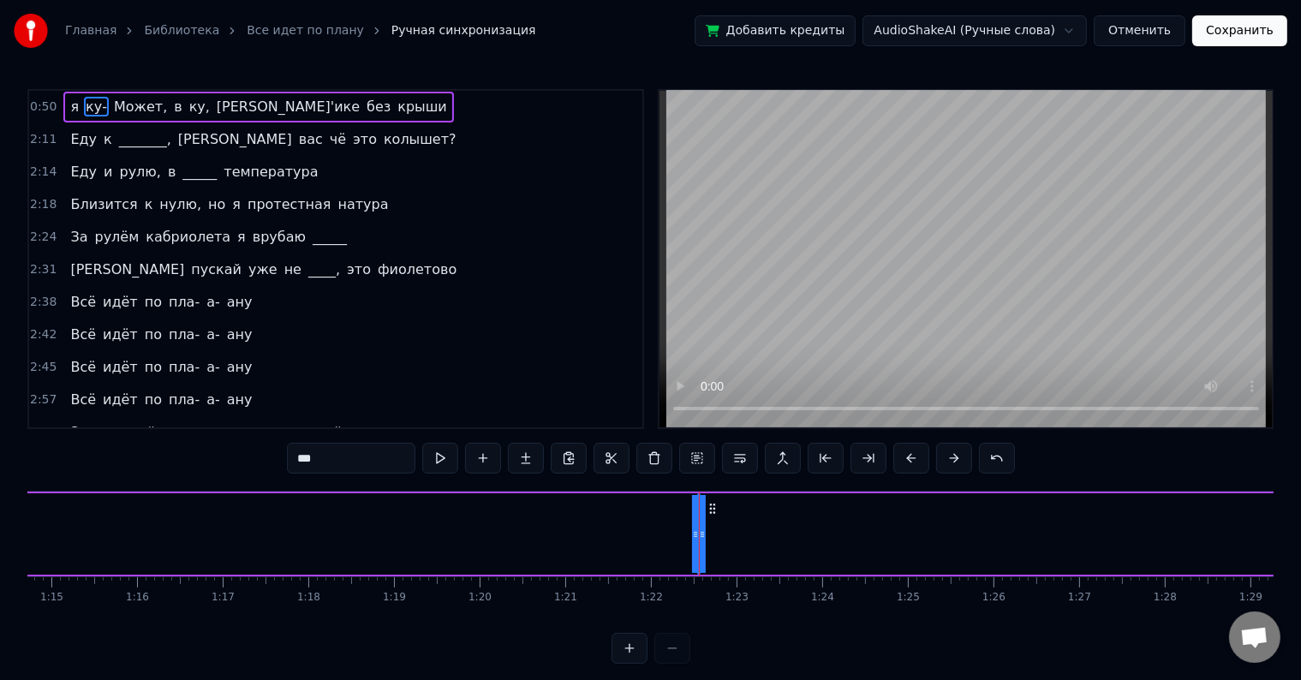
drag, startPoint x: 702, startPoint y: 535, endPoint x: 856, endPoint y: 519, distance: 155.0
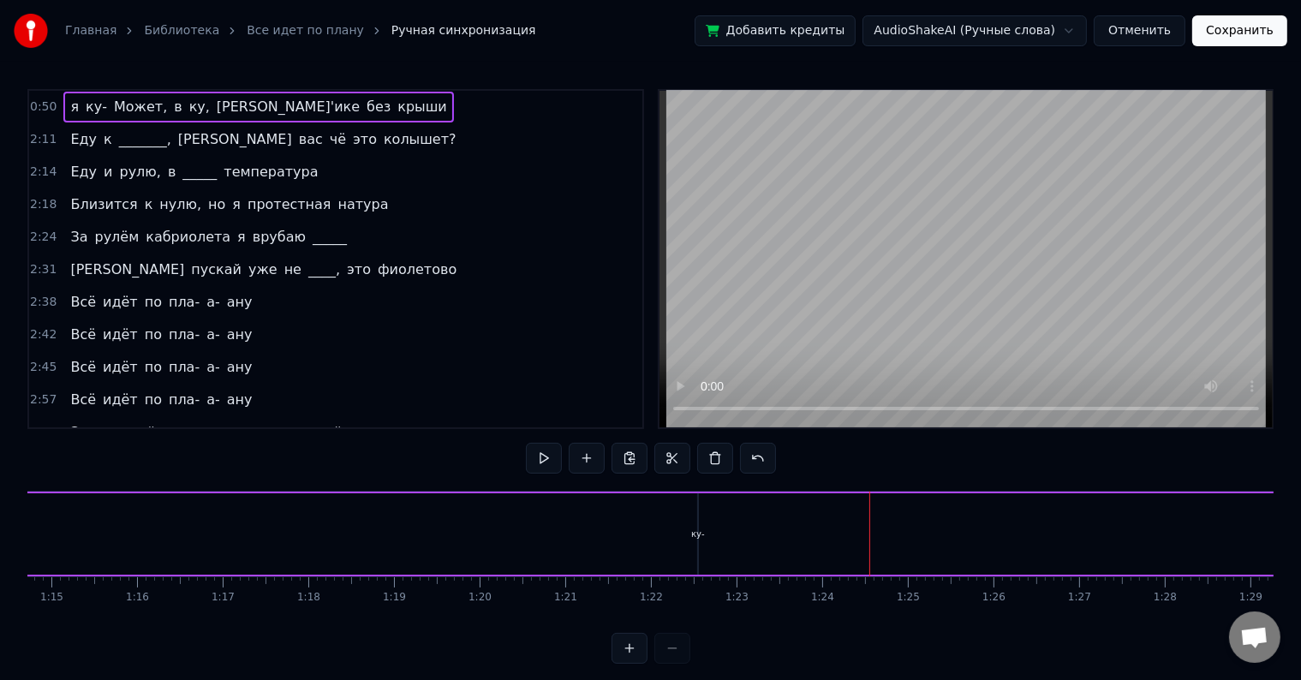
click at [699, 539] on div "ку-" at bounding box center [698, 533] width 14 height 13
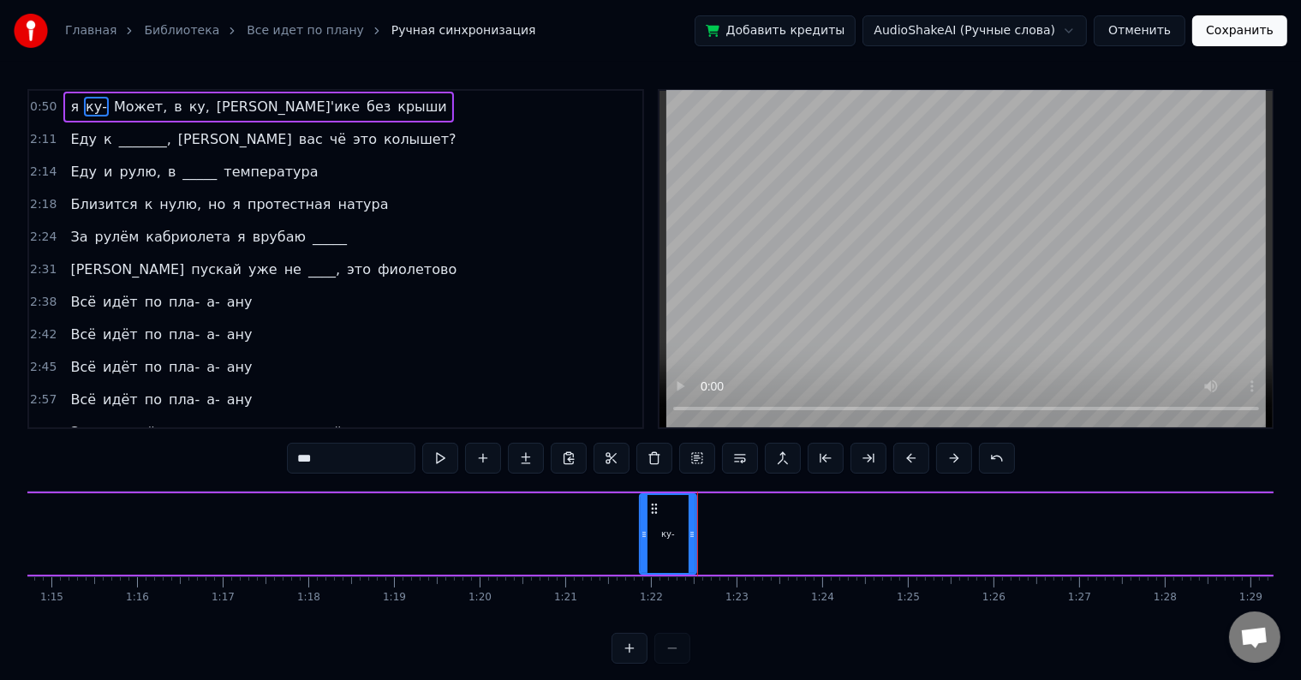
drag, startPoint x: 699, startPoint y: 539, endPoint x: 628, endPoint y: 545, distance: 71.3
click at [640, 545] on div at bounding box center [643, 534] width 7 height 78
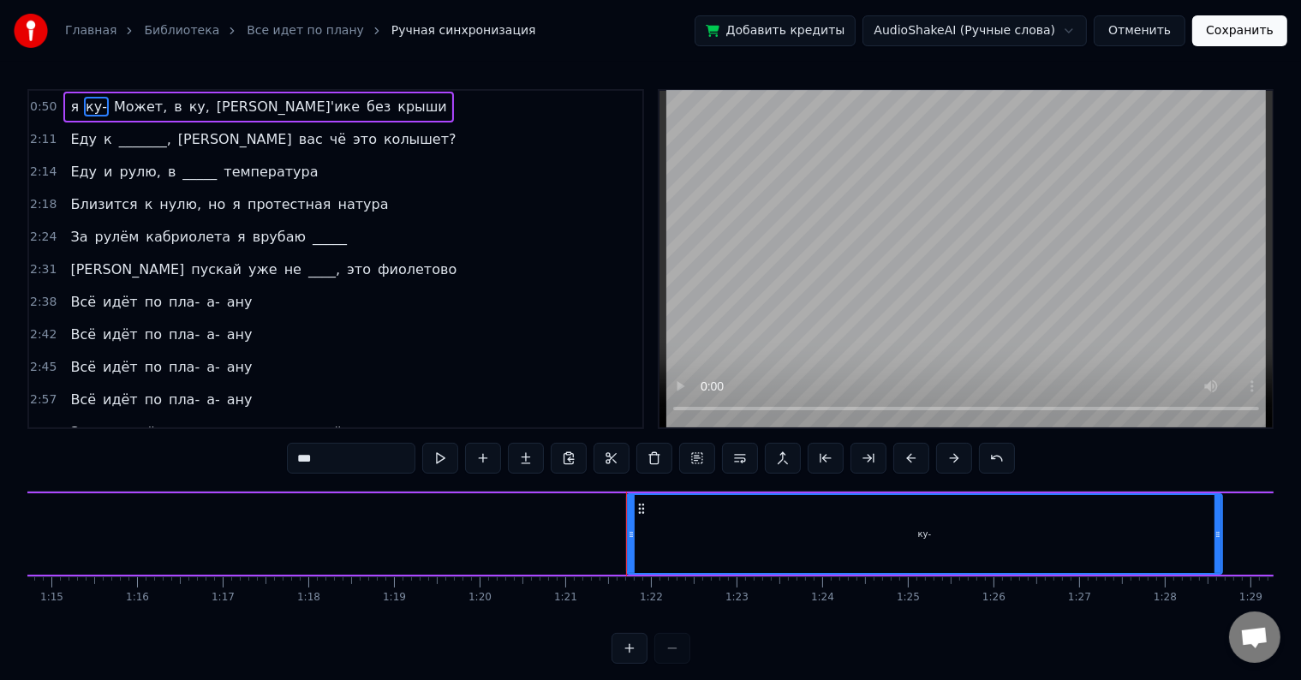
drag, startPoint x: 692, startPoint y: 539, endPoint x: 1314, endPoint y: 527, distance: 622.6
click at [1301, 527] on html "Главная Библиотека Все идет по плану Ручная синхронизация Добавить кредиты Audi…" at bounding box center [650, 345] width 1301 height 691
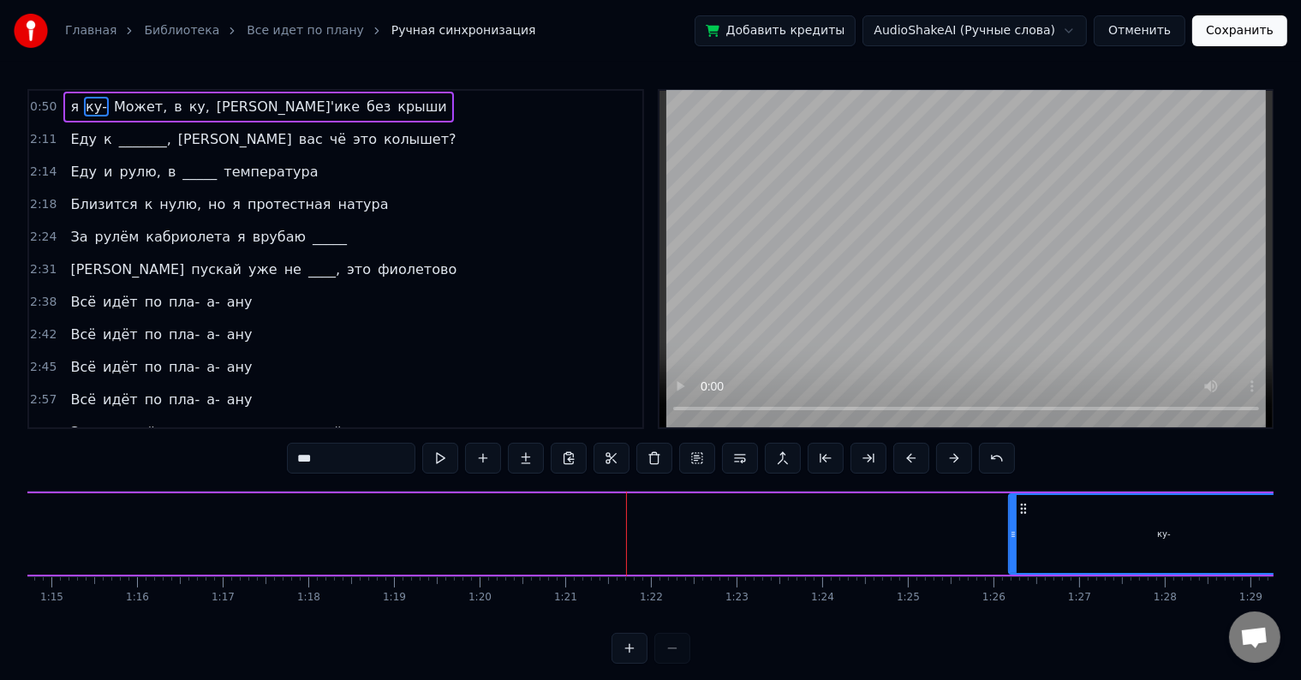
drag, startPoint x: 629, startPoint y: 534, endPoint x: 1020, endPoint y: 538, distance: 390.4
click at [1020, 538] on div "ку-" at bounding box center [1163, 534] width 308 height 78
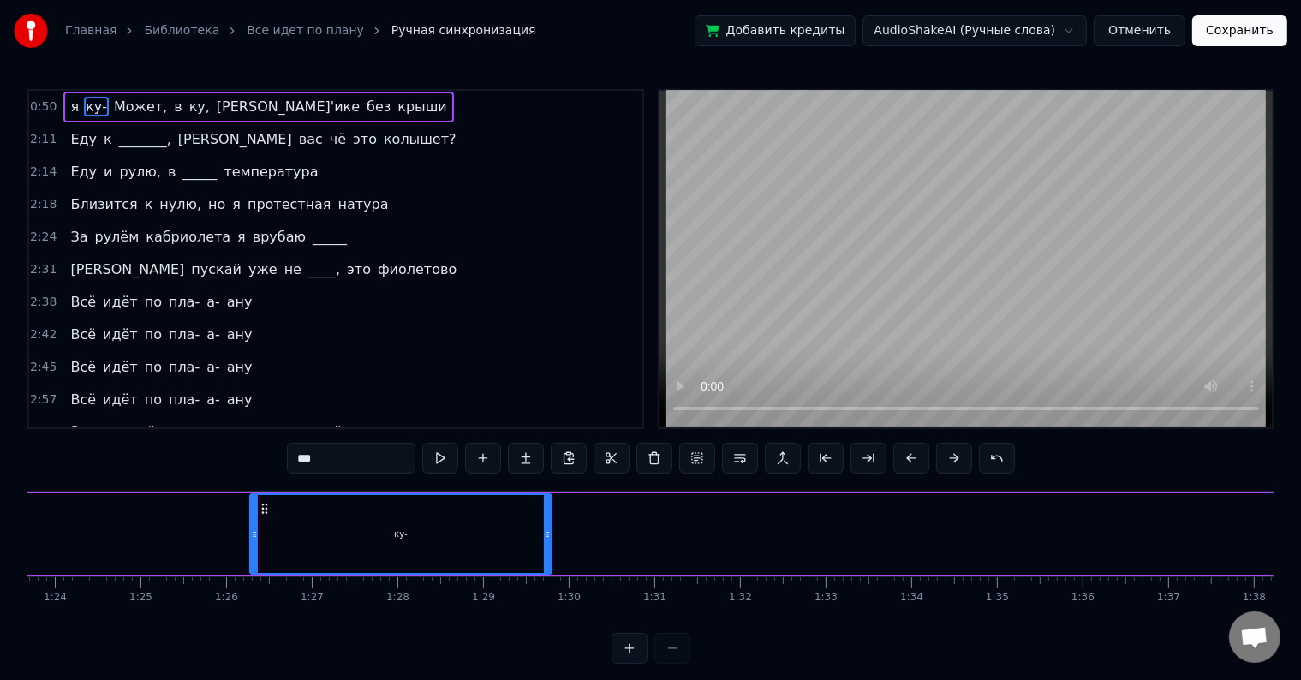
scroll to position [0, 7392]
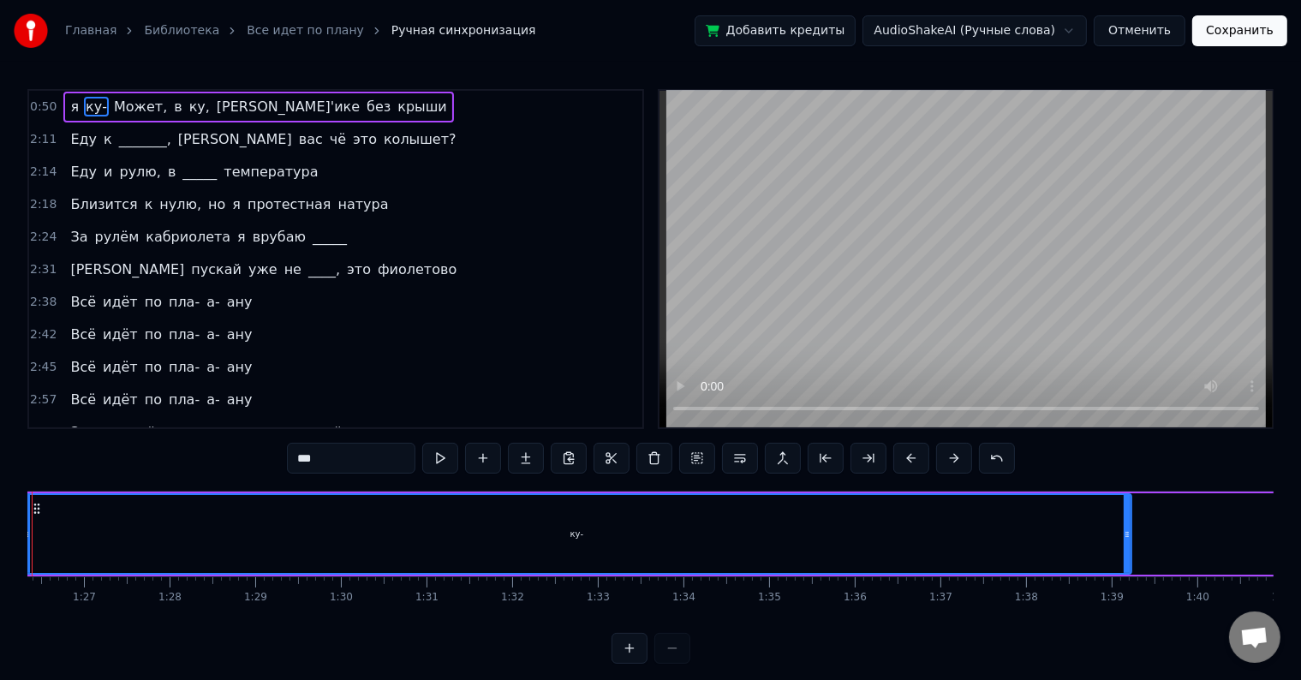
drag, startPoint x: 320, startPoint y: 527, endPoint x: 1224, endPoint y: 552, distance: 904.5
click at [1130, 552] on div at bounding box center [1126, 534] width 7 height 78
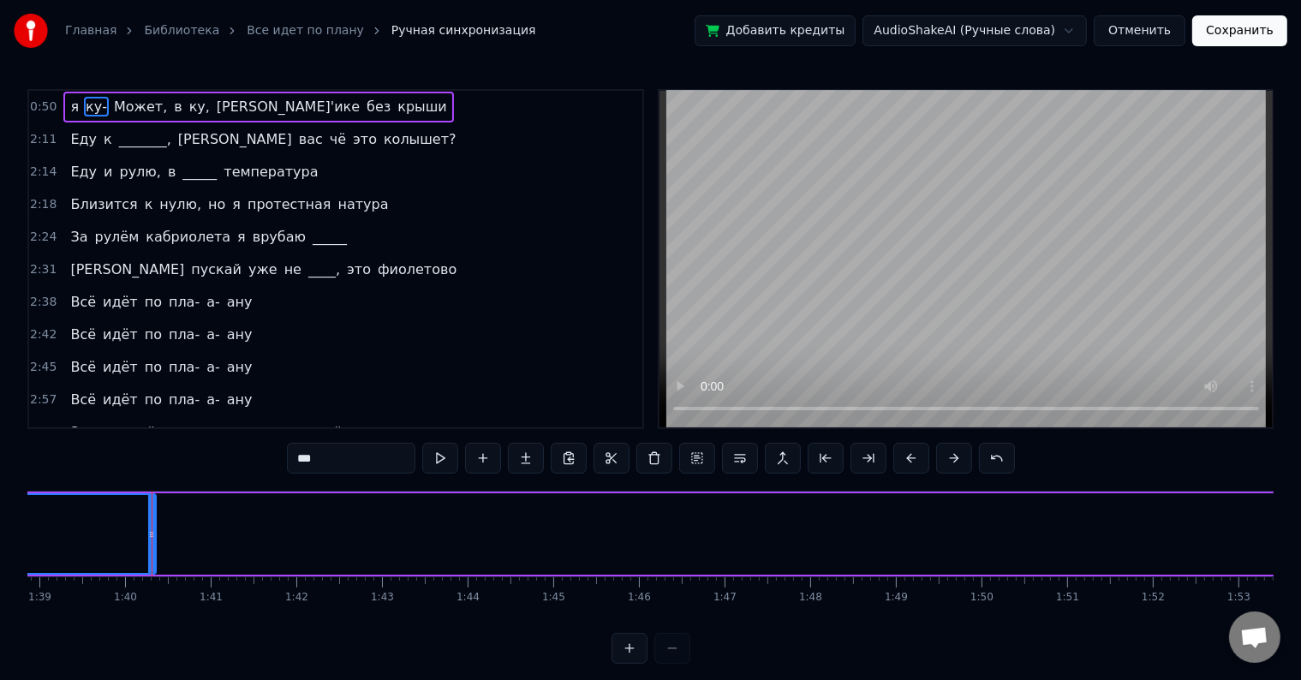
scroll to position [0, 8502]
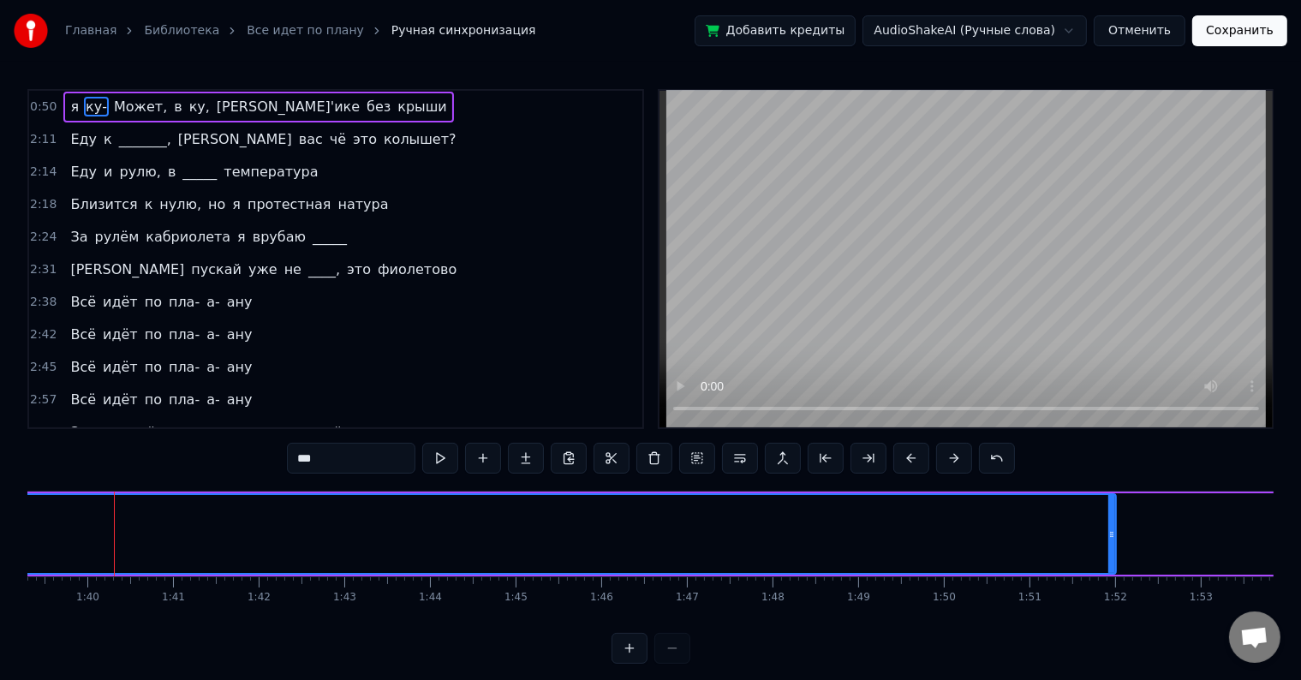
drag, startPoint x: 116, startPoint y: 527, endPoint x: 1211, endPoint y: 570, distance: 1095.9
click at [1115, 570] on div at bounding box center [1111, 534] width 7 height 78
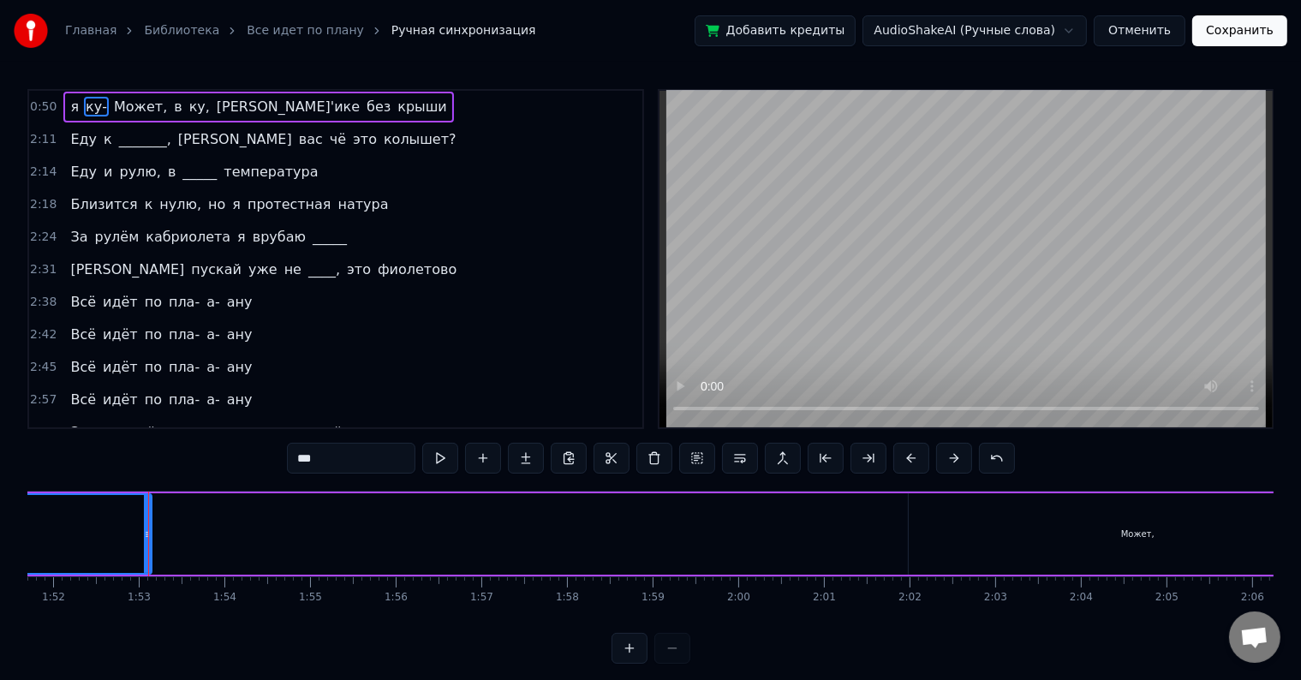
scroll to position [0, 9598]
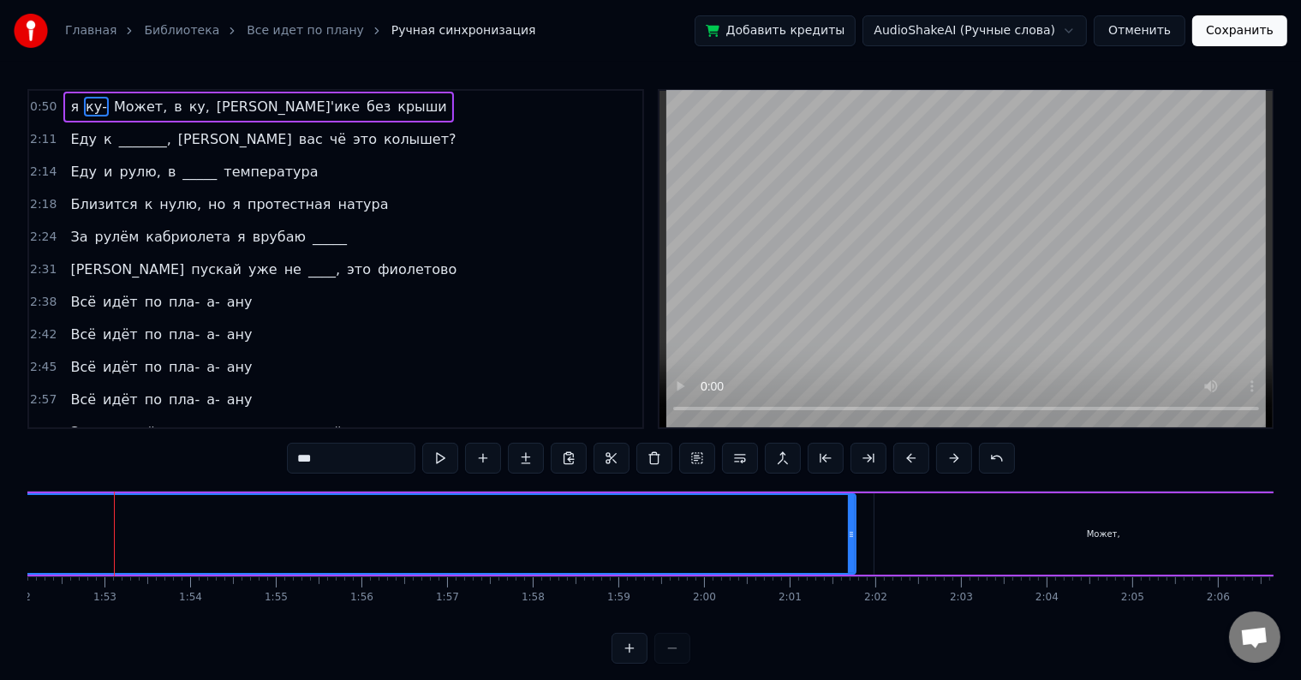
drag, startPoint x: 115, startPoint y: 536, endPoint x: 1138, endPoint y: 560, distance: 1023.4
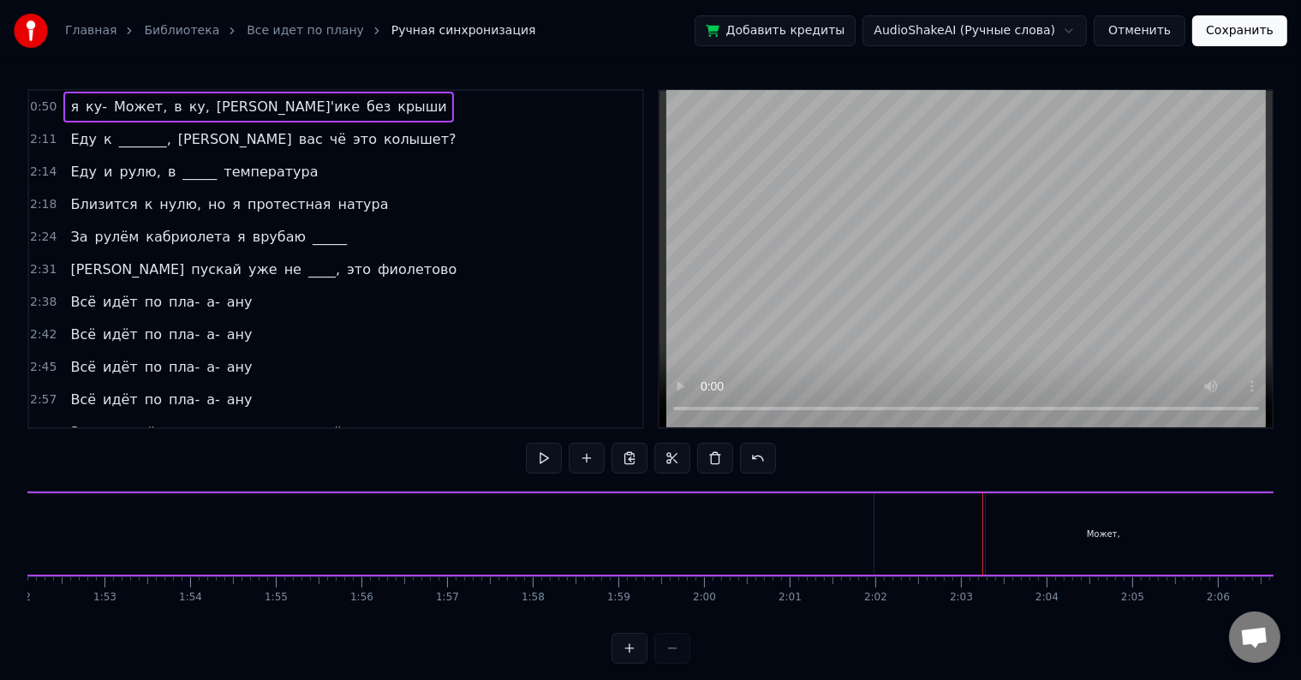
click at [1093, 527] on div "Может," at bounding box center [1103, 533] width 33 height 13
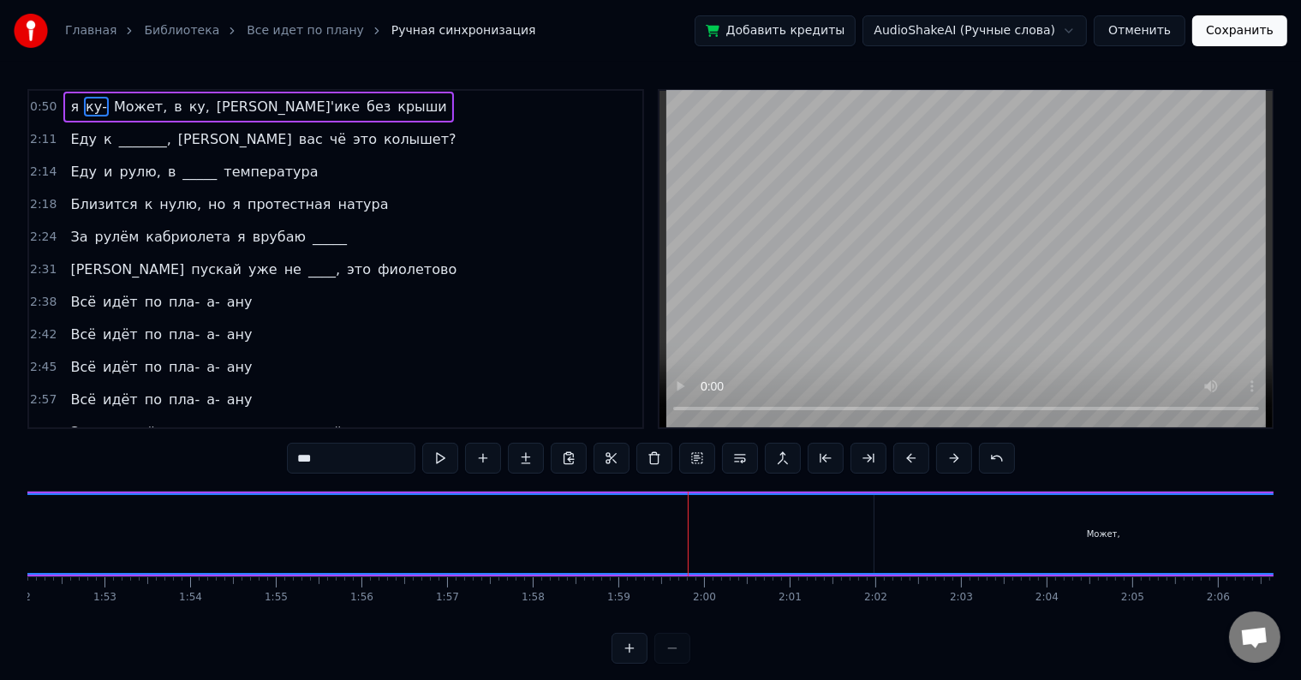
drag, startPoint x: 979, startPoint y: 533, endPoint x: 1314, endPoint y: 535, distance: 334.8
click at [1301, 535] on html "Главная Библиотека Все идет по плану Ручная синхронизация Добавить кредиты Audi…" at bounding box center [650, 345] width 1301 height 691
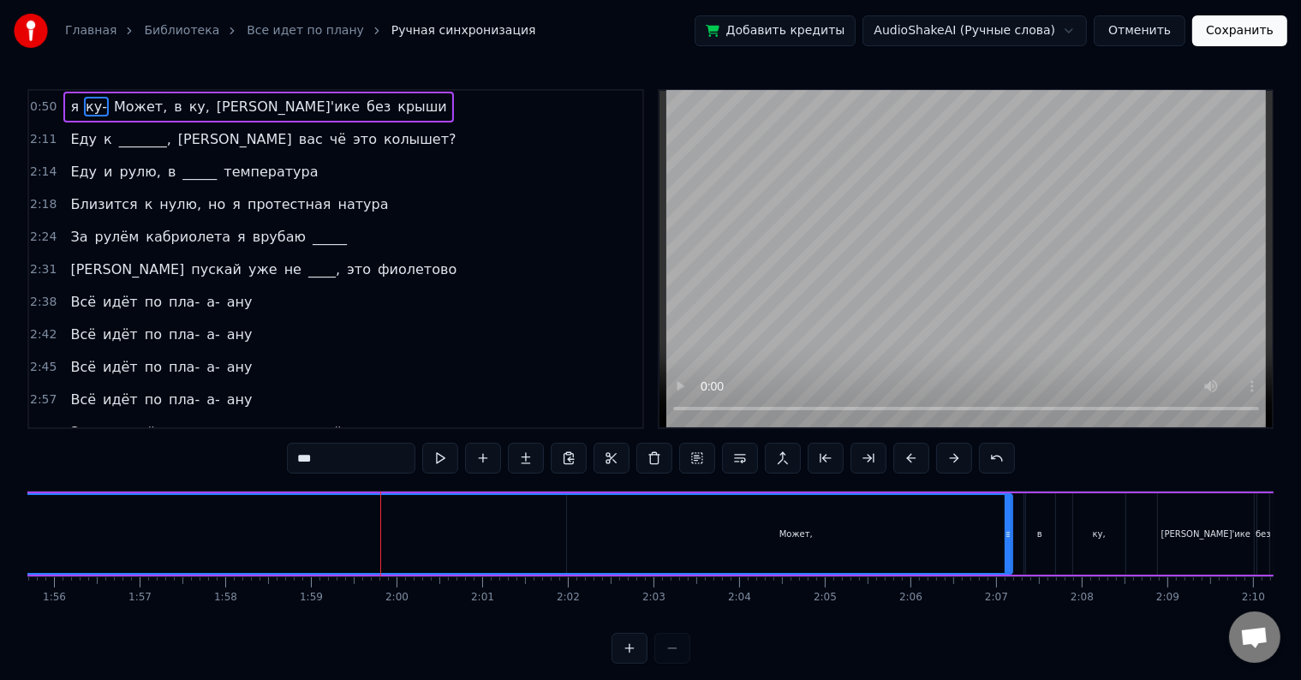
scroll to position [0, 10380]
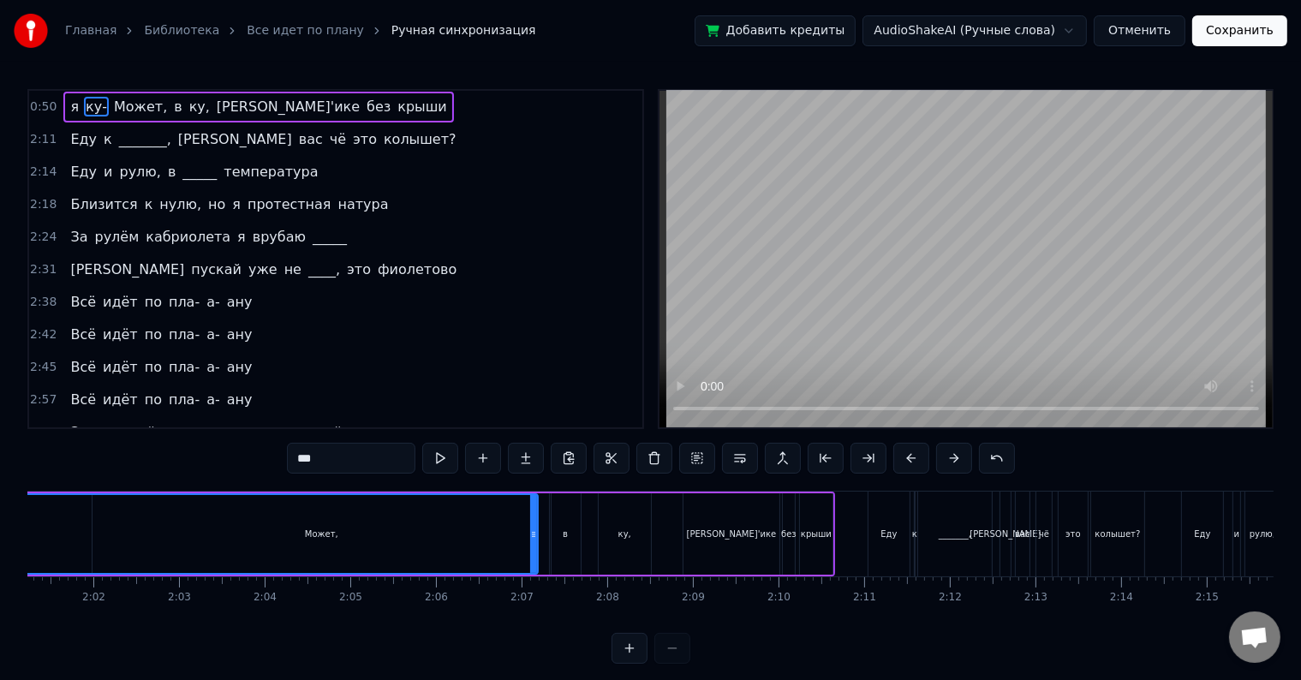
click at [696, 520] on div "[PERSON_NAME]'ике" at bounding box center [731, 533] width 96 height 81
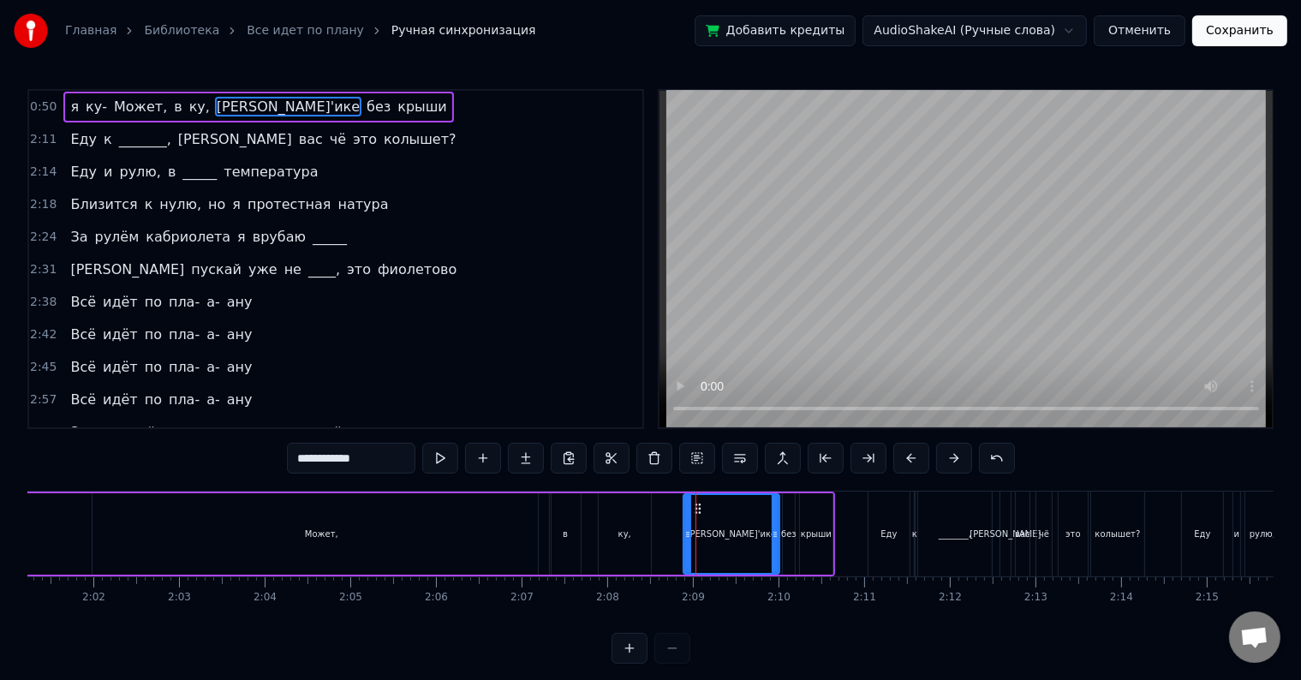
click at [400, 544] on div "Может," at bounding box center [321, 533] width 458 height 81
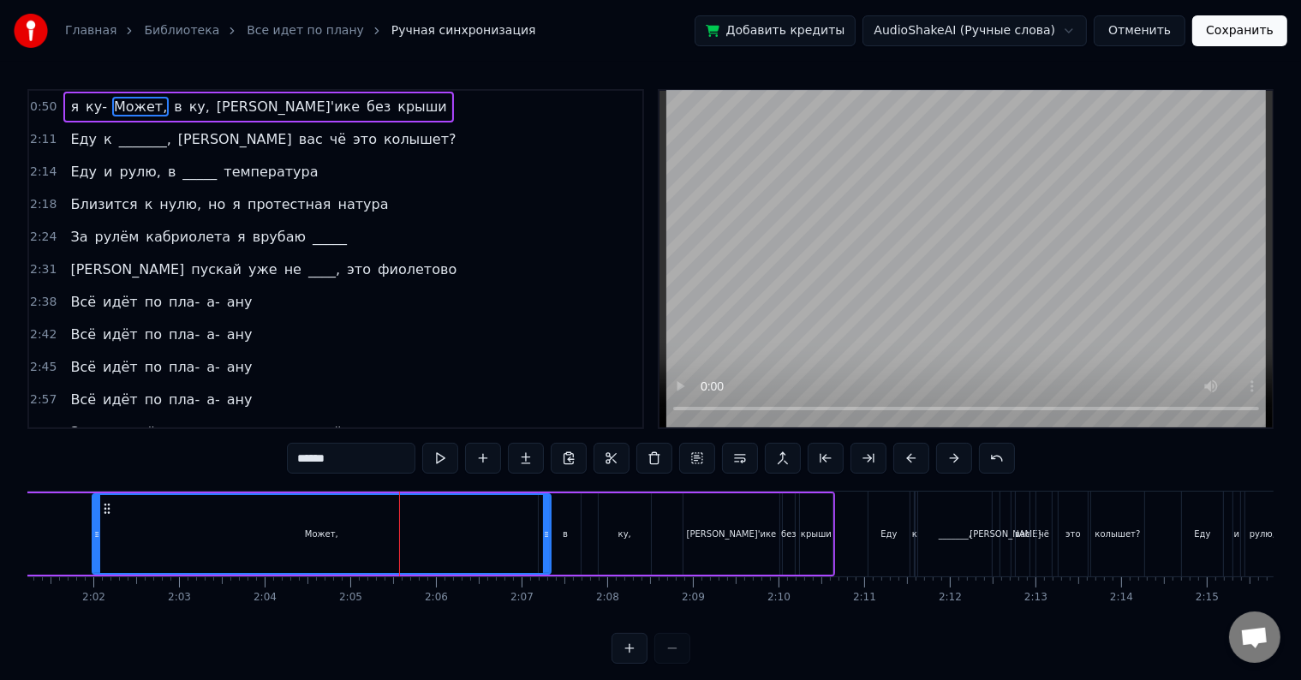
click at [561, 531] on div "в" at bounding box center [565, 533] width 31 height 81
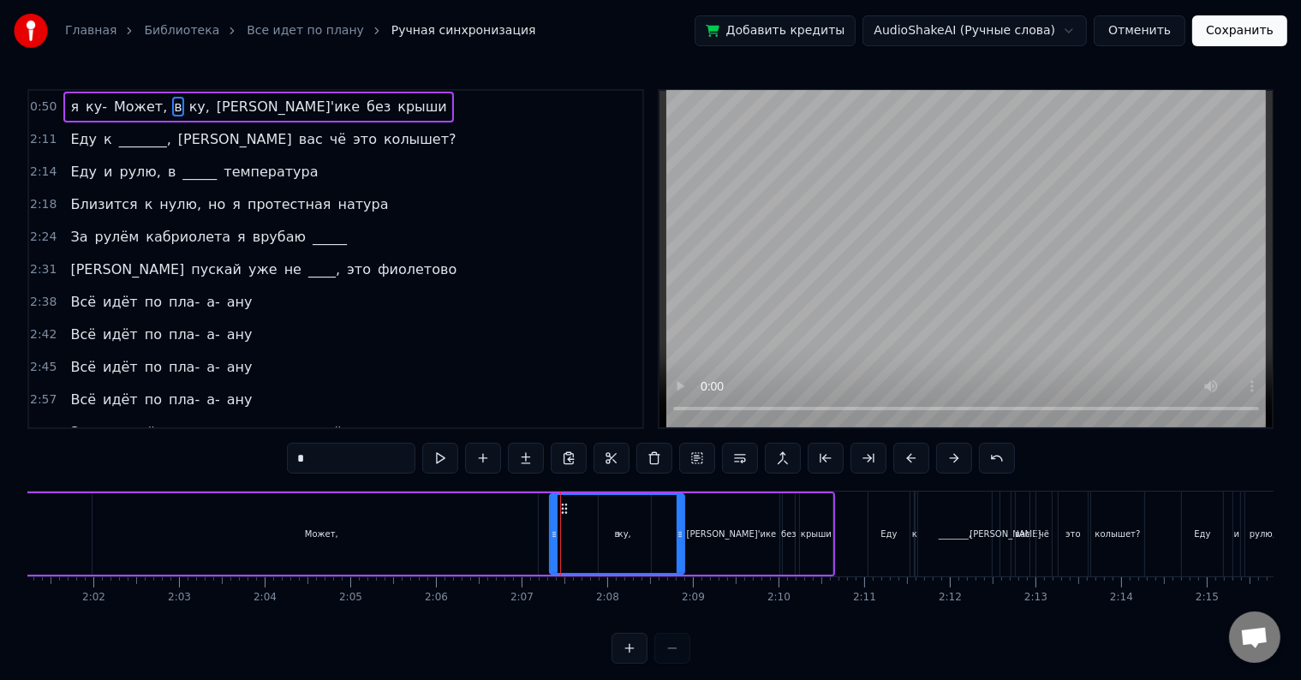
drag, startPoint x: 577, startPoint y: 531, endPoint x: 681, endPoint y: 555, distance: 106.3
click at [681, 555] on div at bounding box center [679, 534] width 7 height 78
drag, startPoint x: 551, startPoint y: 528, endPoint x: 647, endPoint y: 548, distance: 97.9
click at [524, 526] on div "Может," at bounding box center [321, 533] width 458 height 81
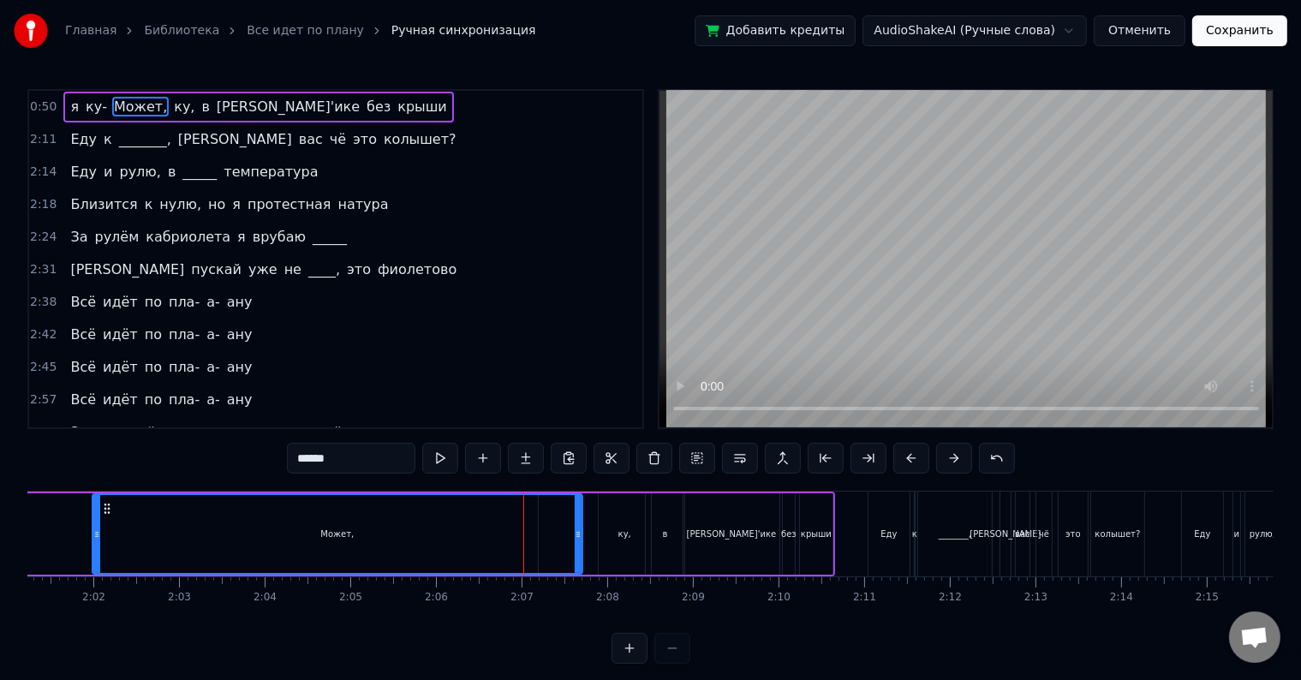
drag, startPoint x: 545, startPoint y: 538, endPoint x: 576, endPoint y: 531, distance: 32.4
click at [576, 531] on icon at bounding box center [578, 534] width 7 height 14
drag, startPoint x: 576, startPoint y: 531, endPoint x: 557, endPoint y: 534, distance: 19.1
click at [557, 534] on icon at bounding box center [559, 534] width 7 height 14
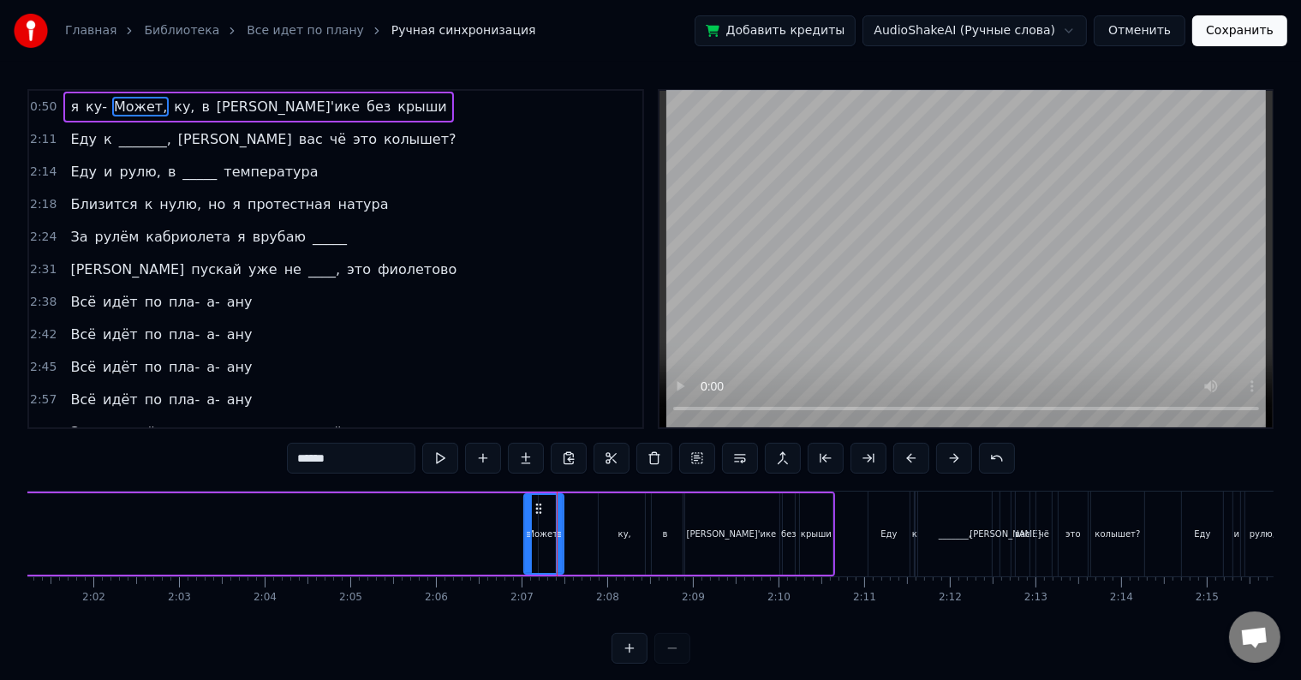
drag, startPoint x: 93, startPoint y: 539, endPoint x: 529, endPoint y: 547, distance: 435.9
click at [529, 547] on div at bounding box center [528, 534] width 7 height 78
drag, startPoint x: 561, startPoint y: 536, endPoint x: 580, endPoint y: 529, distance: 20.8
click at [578, 529] on icon at bounding box center [574, 534] width 7 height 14
click at [84, 110] on span "ку-" at bounding box center [96, 107] width 25 height 20
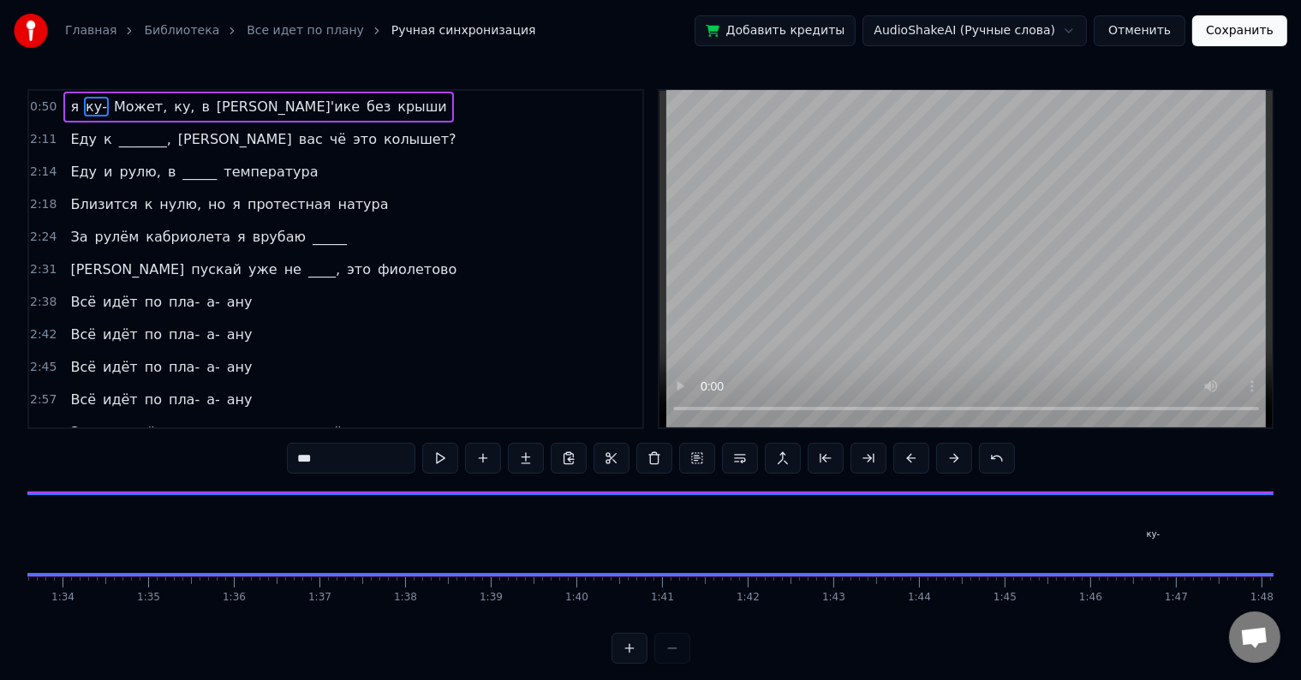
scroll to position [0, 7298]
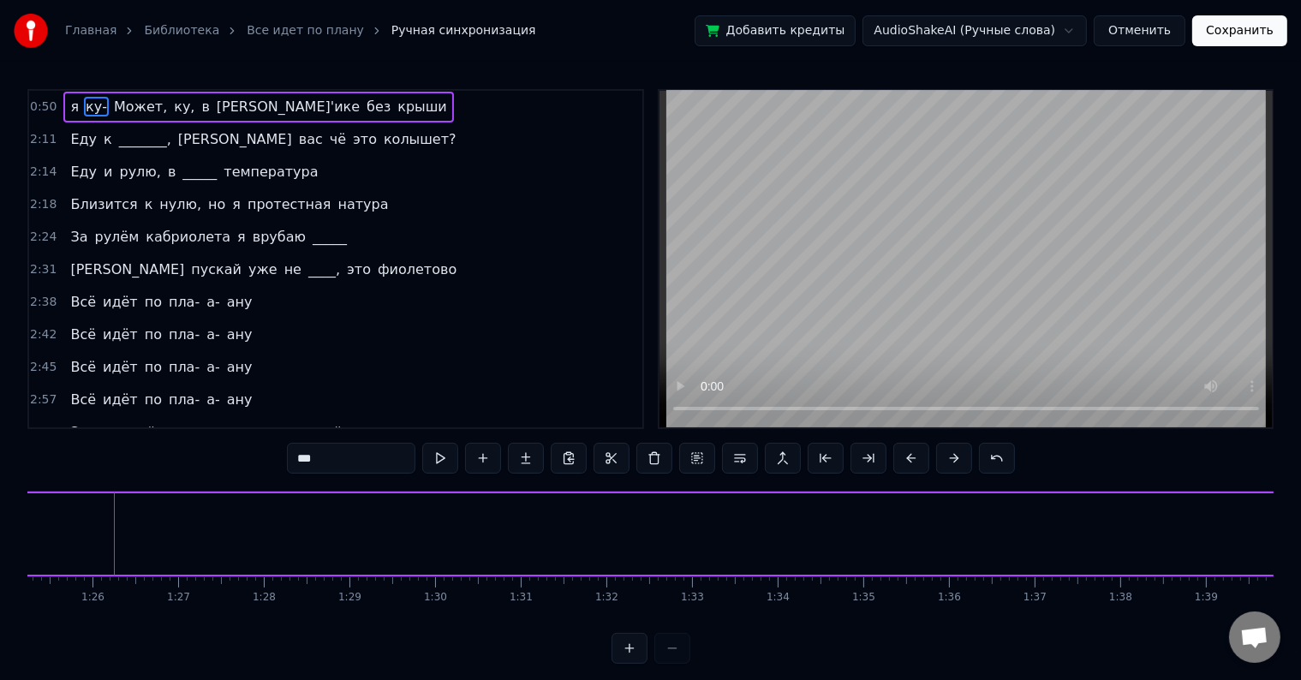
drag, startPoint x: 120, startPoint y: 533, endPoint x: 1298, endPoint y: 570, distance: 1178.7
click at [1298, 570] on div "Главная Библиотека Все идет по плану Ручная синхронизация Добавить кредиты Audi…" at bounding box center [650, 332] width 1301 height 664
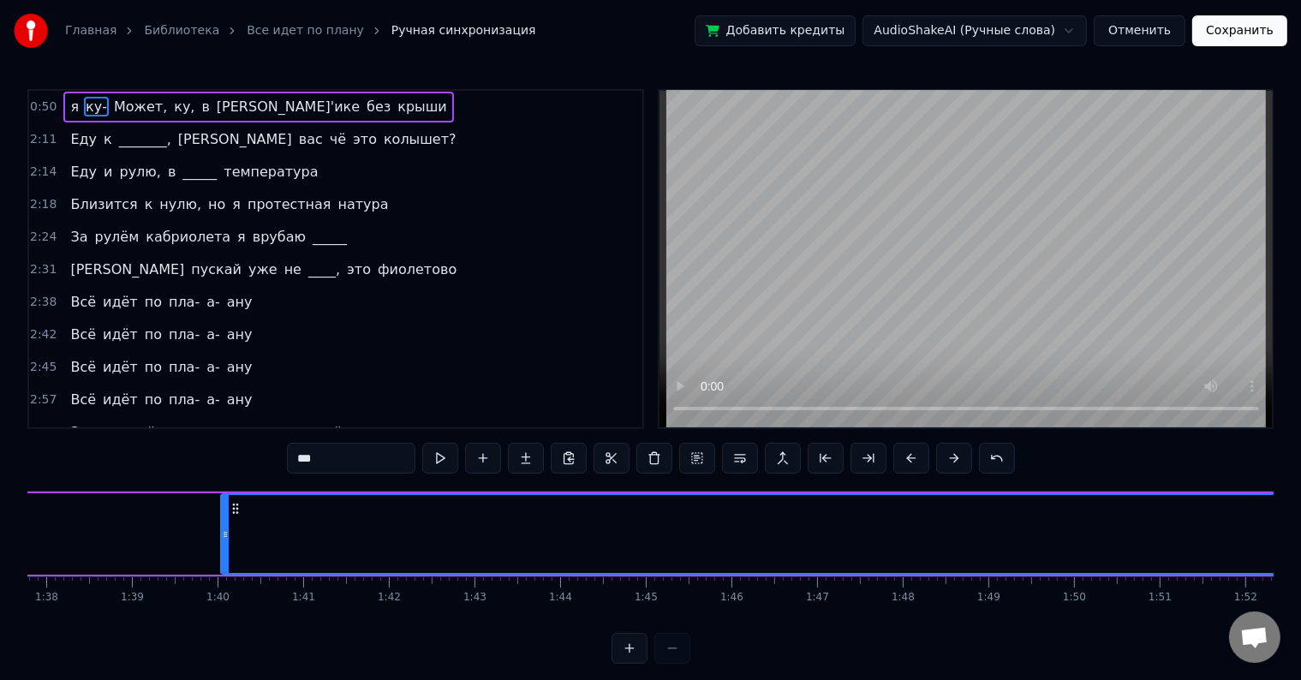
scroll to position [0, 8469]
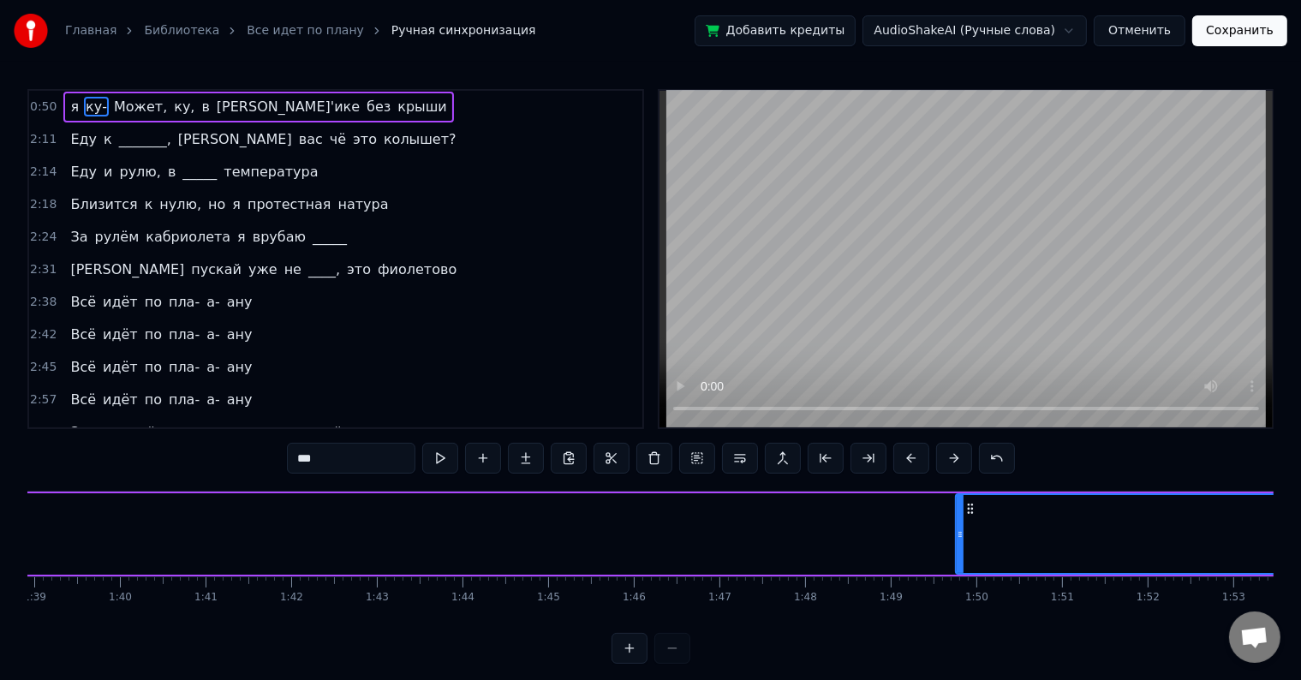
drag, startPoint x: 129, startPoint y: 535, endPoint x: 1067, endPoint y: 557, distance: 937.8
click at [963, 557] on div at bounding box center [959, 534] width 7 height 78
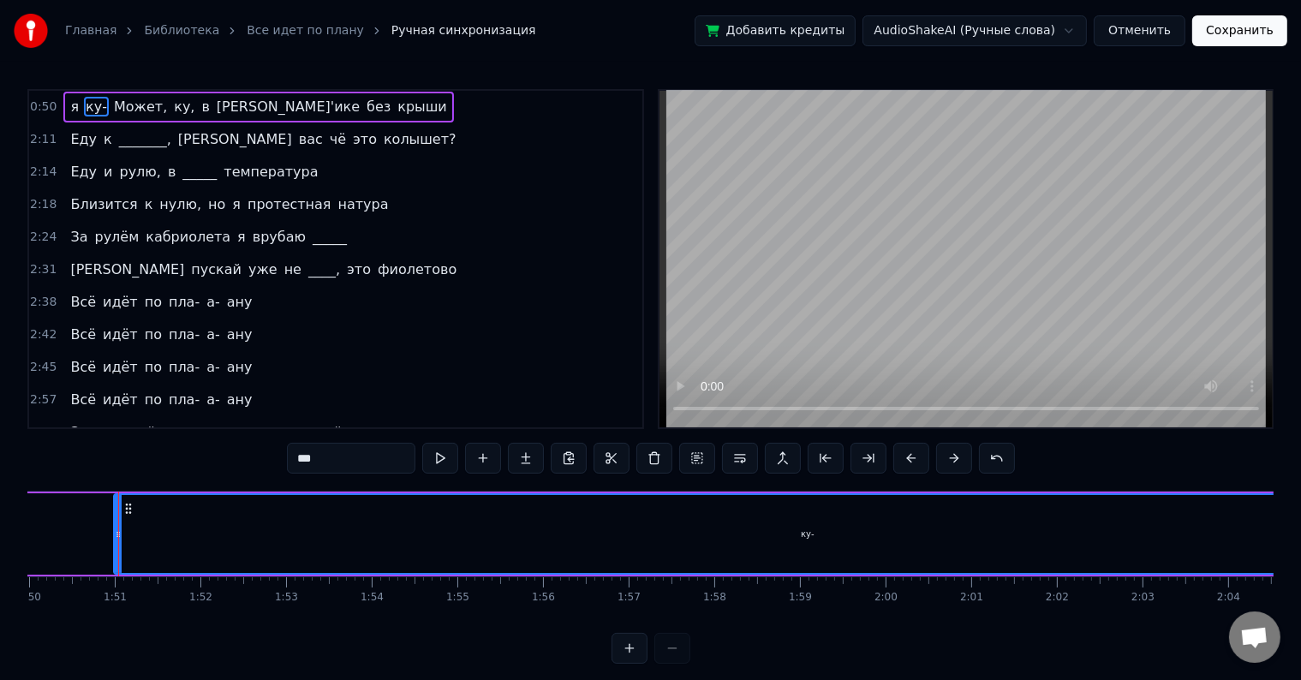
scroll to position [0, 9319]
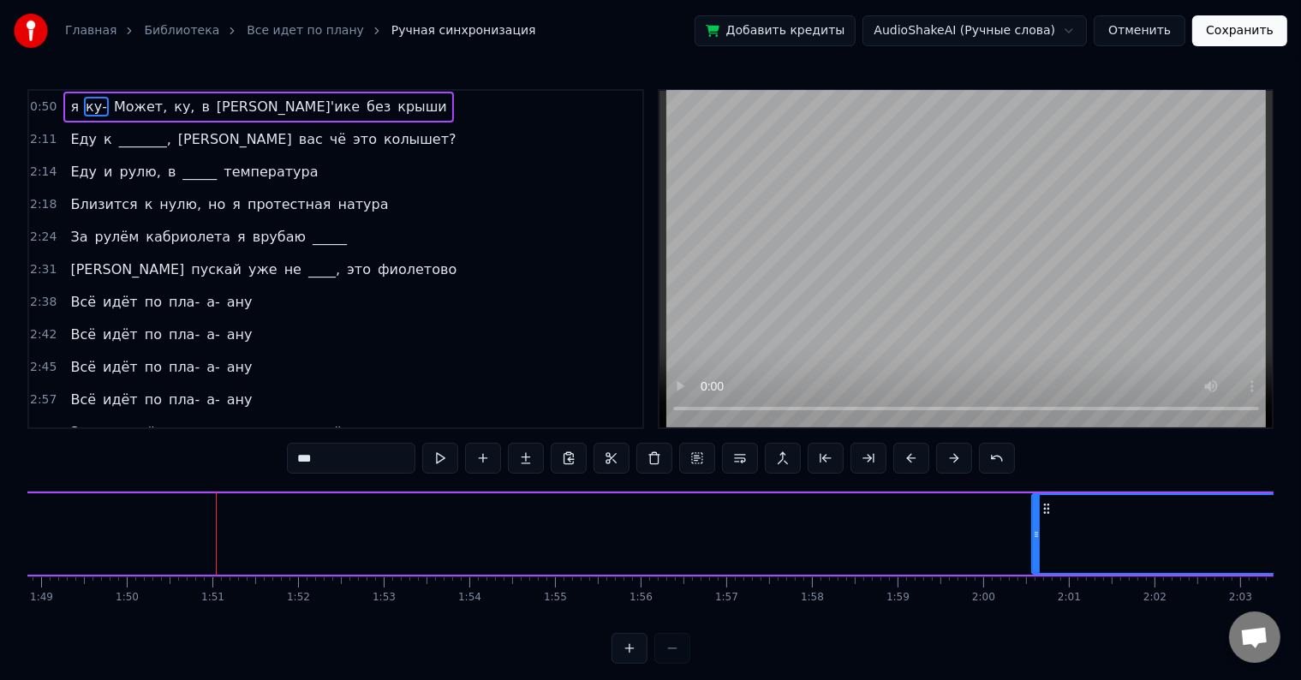
drag, startPoint x: 212, startPoint y: 530, endPoint x: 1048, endPoint y: 524, distance: 835.7
click at [1039, 524] on div at bounding box center [1036, 534] width 7 height 78
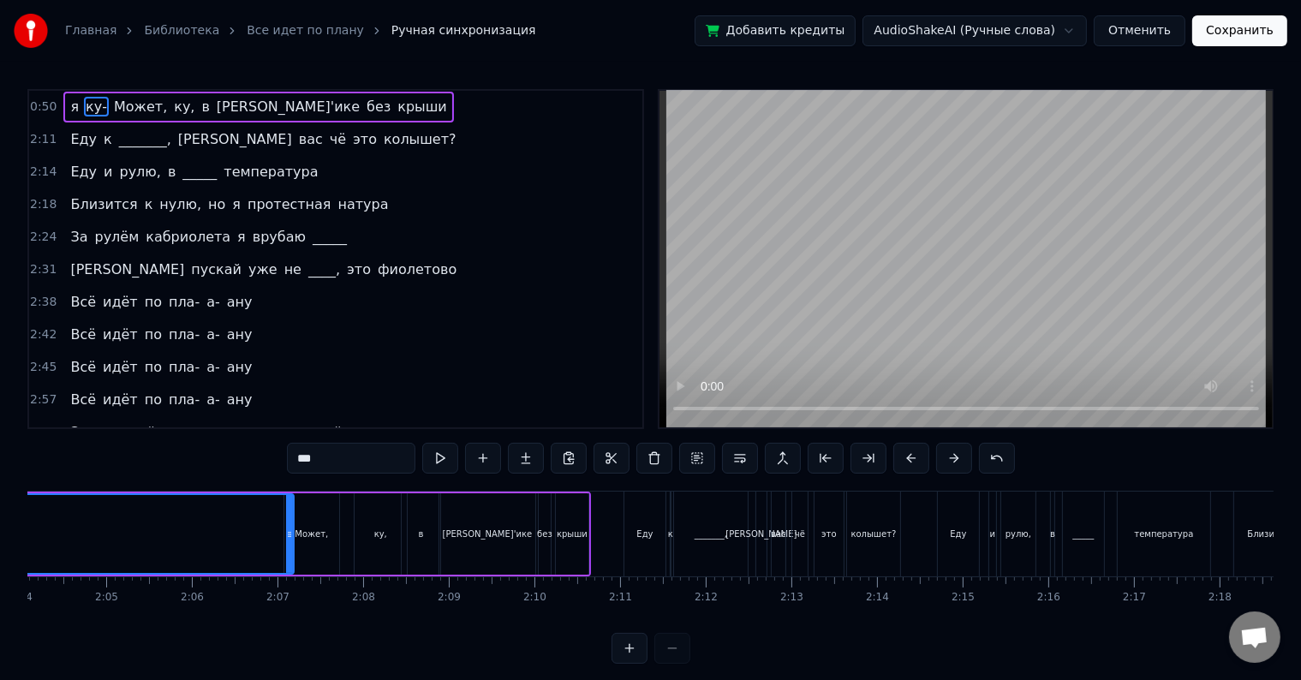
scroll to position [0, 10510]
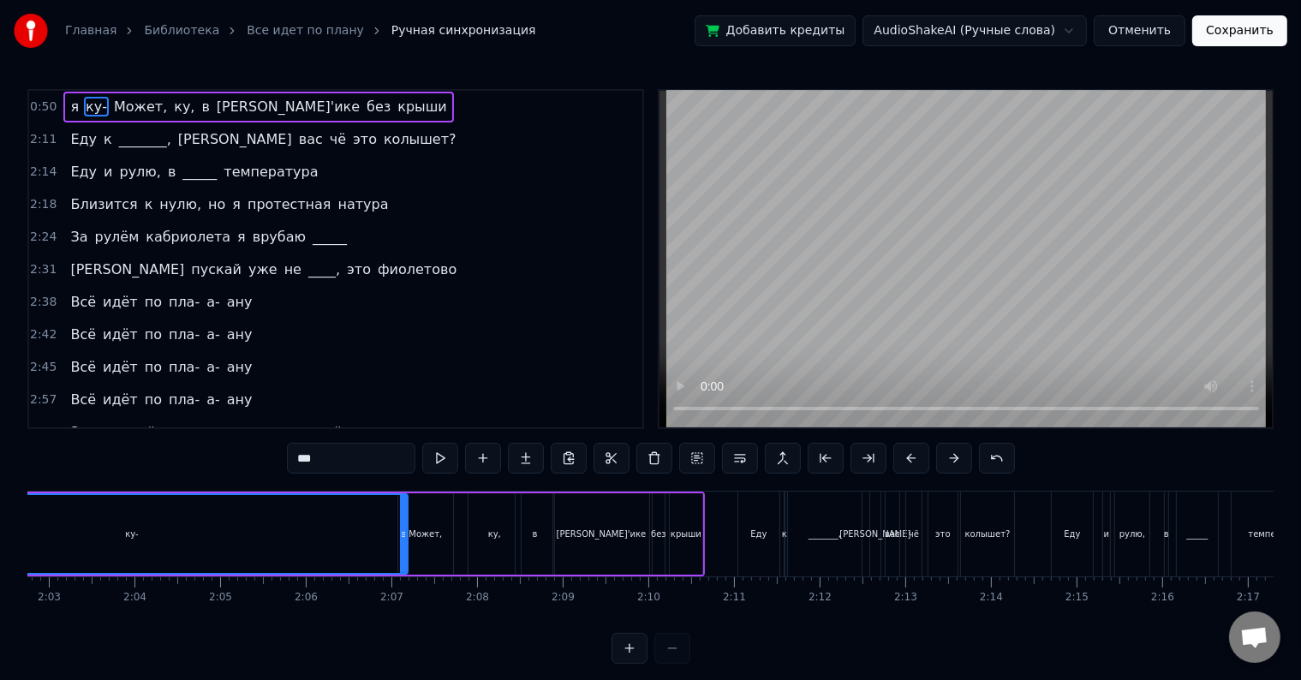
click at [418, 524] on div "Может," at bounding box center [425, 533] width 55 height 81
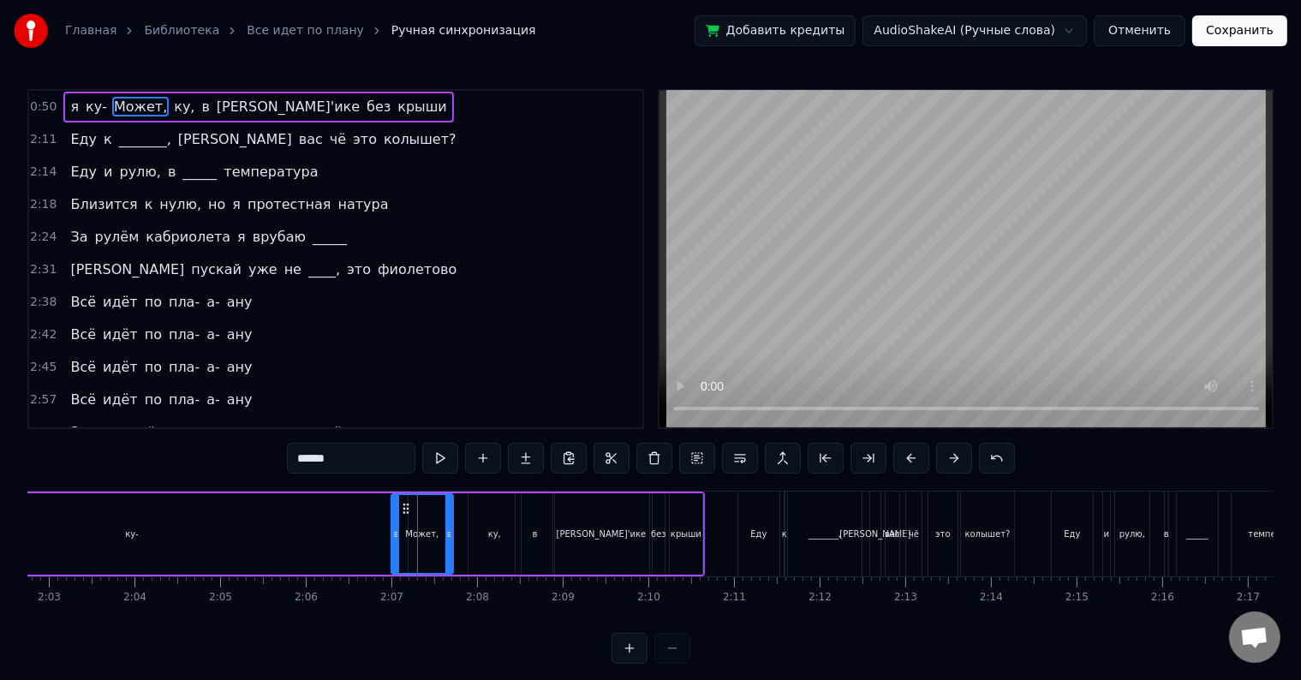
click at [396, 531] on icon at bounding box center [395, 534] width 7 height 14
click at [445, 535] on div "Может," at bounding box center [418, 533] width 57 height 81
click at [498, 534] on div "ку," at bounding box center [494, 533] width 13 height 13
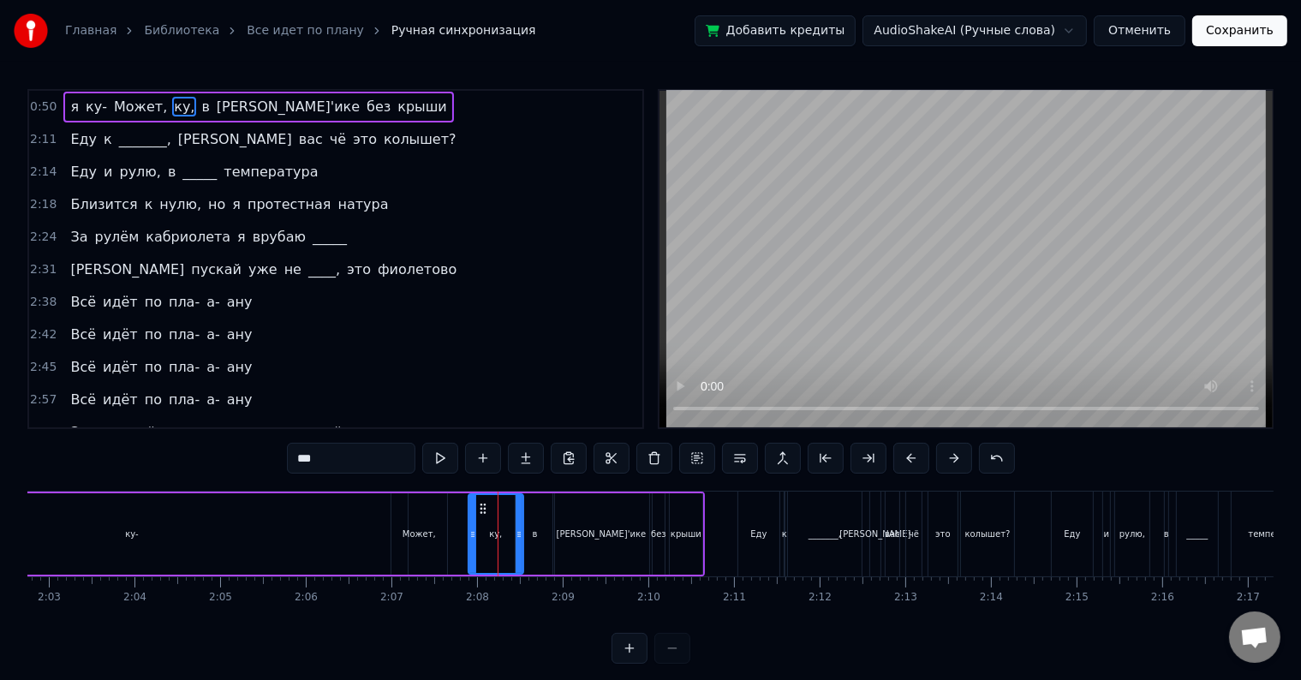
click at [517, 534] on icon at bounding box center [518, 534] width 7 height 14
drag, startPoint x: 472, startPoint y: 531, endPoint x: 490, endPoint y: 527, distance: 18.3
click at [490, 527] on icon at bounding box center [490, 534] width 7 height 14
click at [135, 518] on div "ку-" at bounding box center [131, 533] width 551 height 81
type input "***"
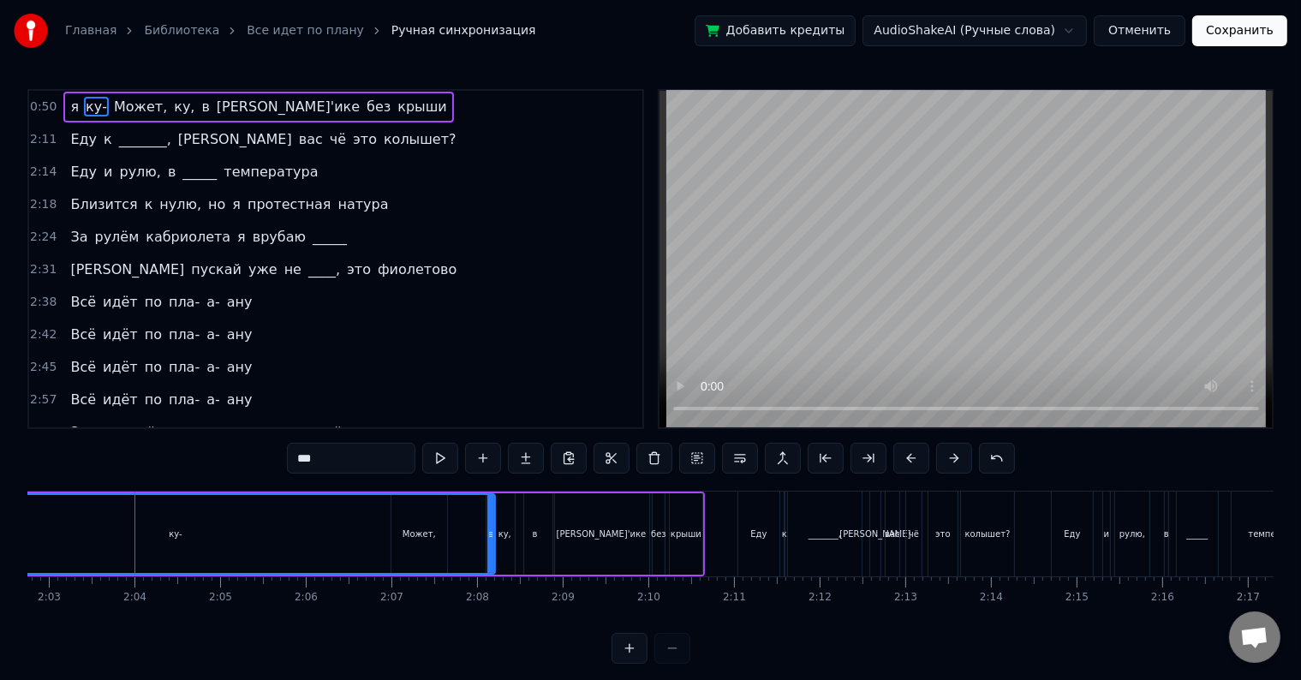
drag, startPoint x: 402, startPoint y: 527, endPoint x: 489, endPoint y: 554, distance: 91.3
click at [489, 554] on div at bounding box center [490, 534] width 7 height 78
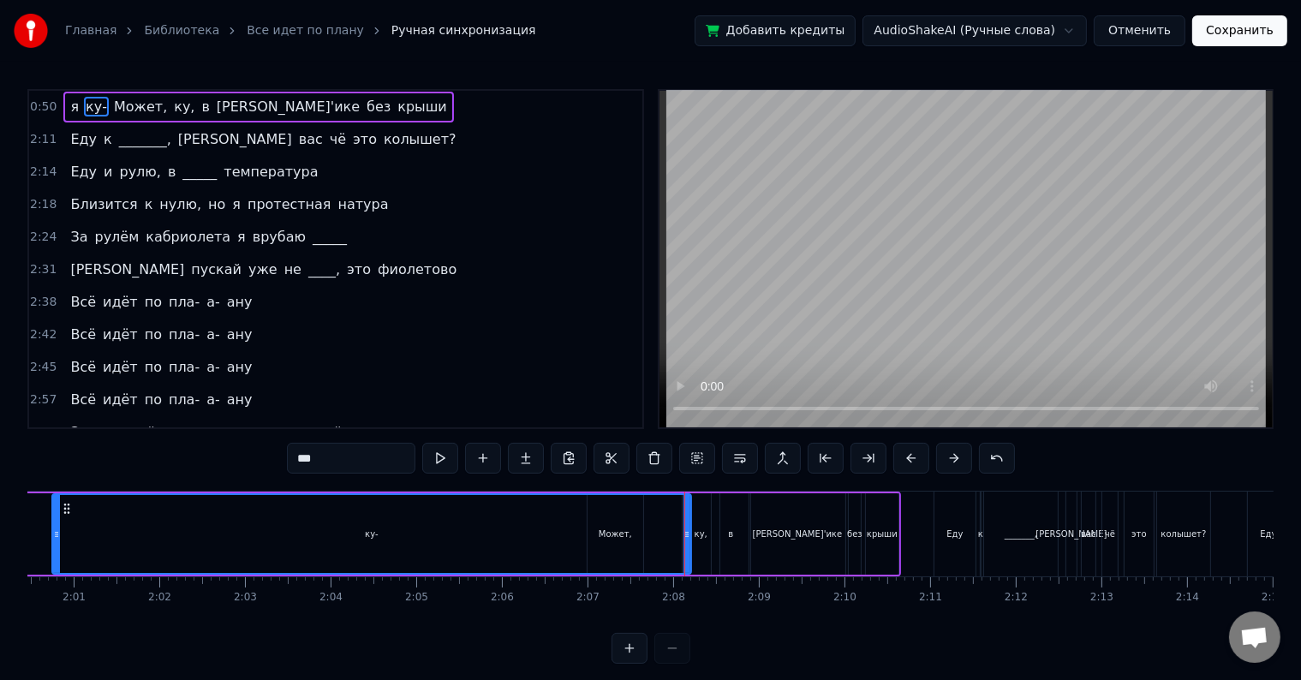
scroll to position [0, 10264]
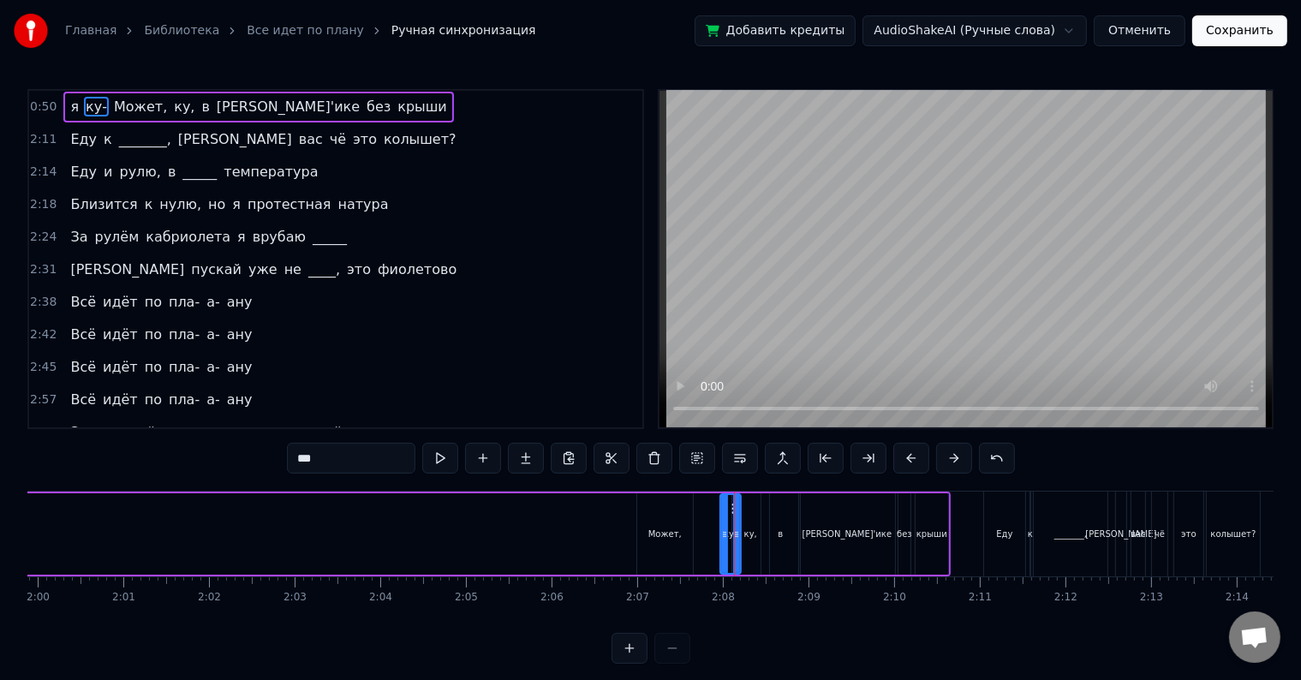
drag, startPoint x: 103, startPoint y: 533, endPoint x: 721, endPoint y: 558, distance: 618.7
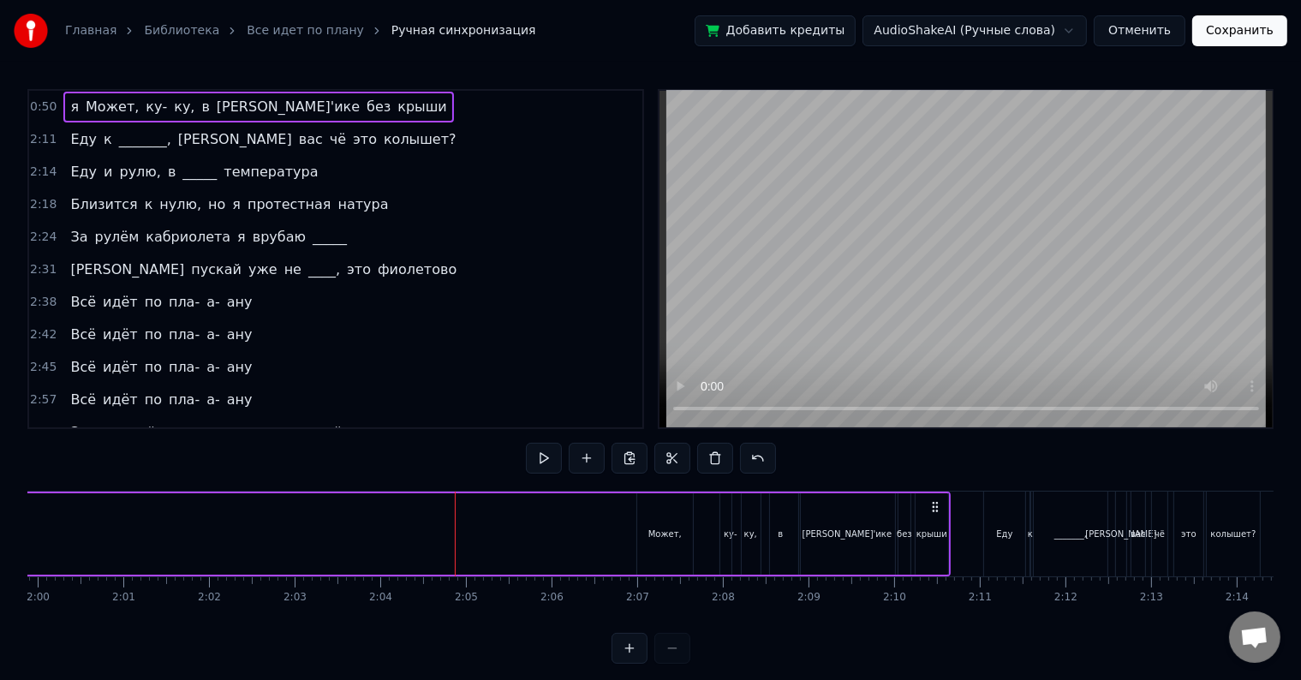
click at [670, 538] on div "Может," at bounding box center [664, 533] width 33 height 13
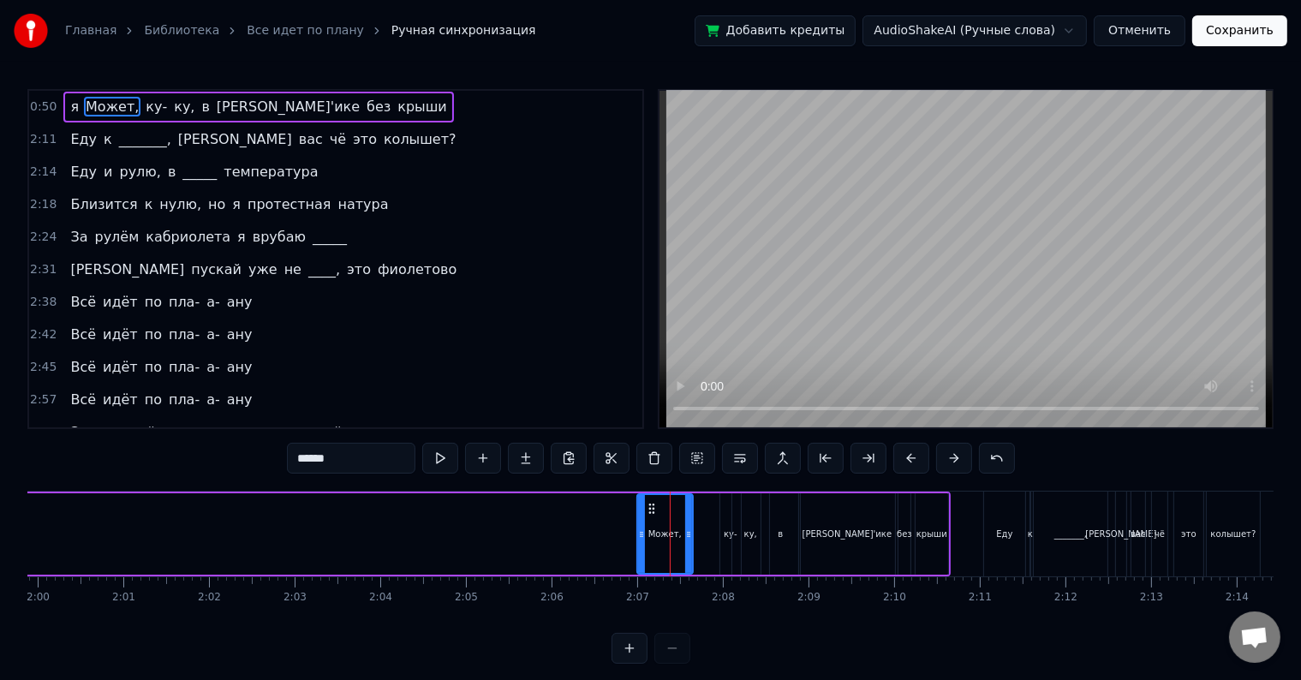
click at [68, 105] on span "я" at bounding box center [74, 107] width 12 height 20
type input "*"
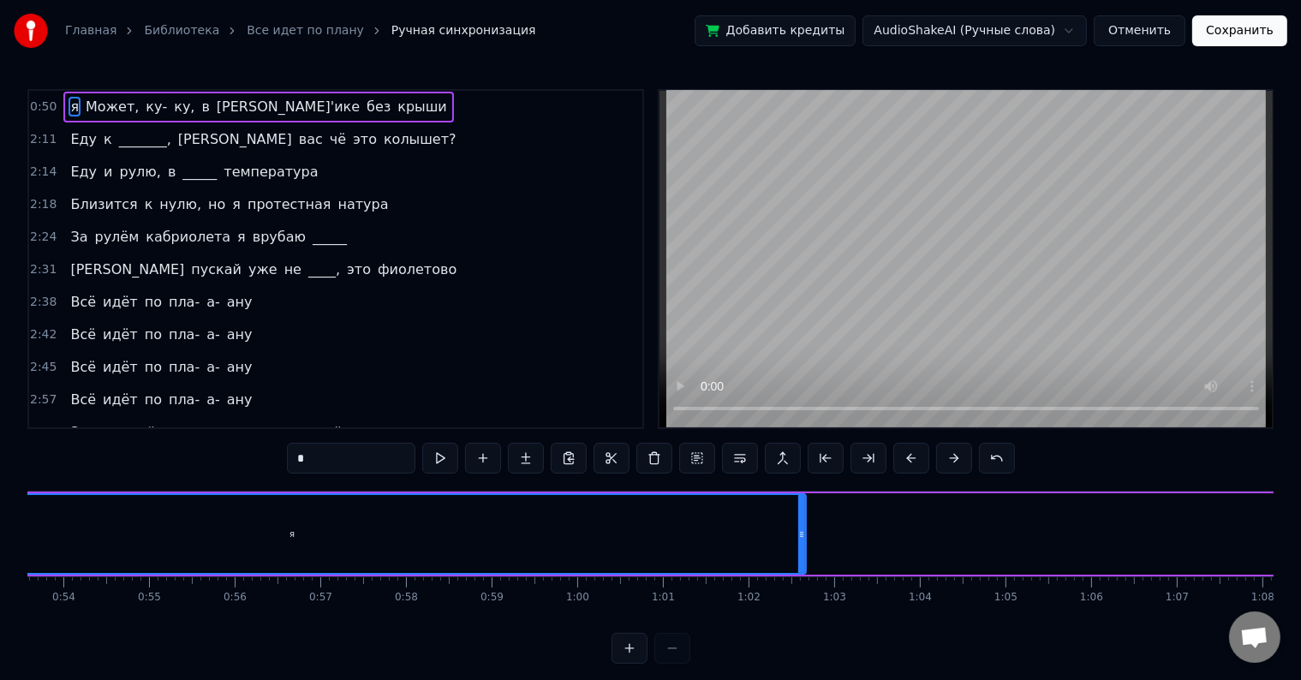
scroll to position [0, 4249]
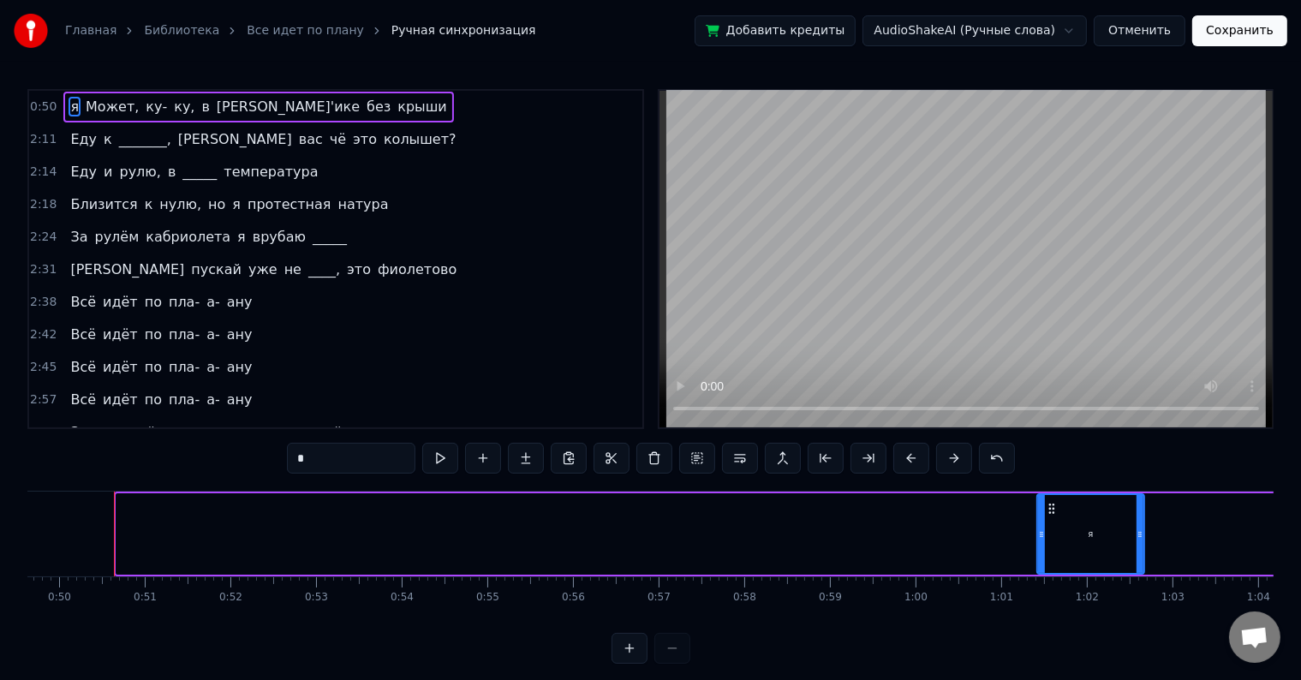
drag, startPoint x: 116, startPoint y: 534, endPoint x: 1037, endPoint y: 534, distance: 920.4
click at [1038, 534] on icon at bounding box center [1041, 534] width 7 height 14
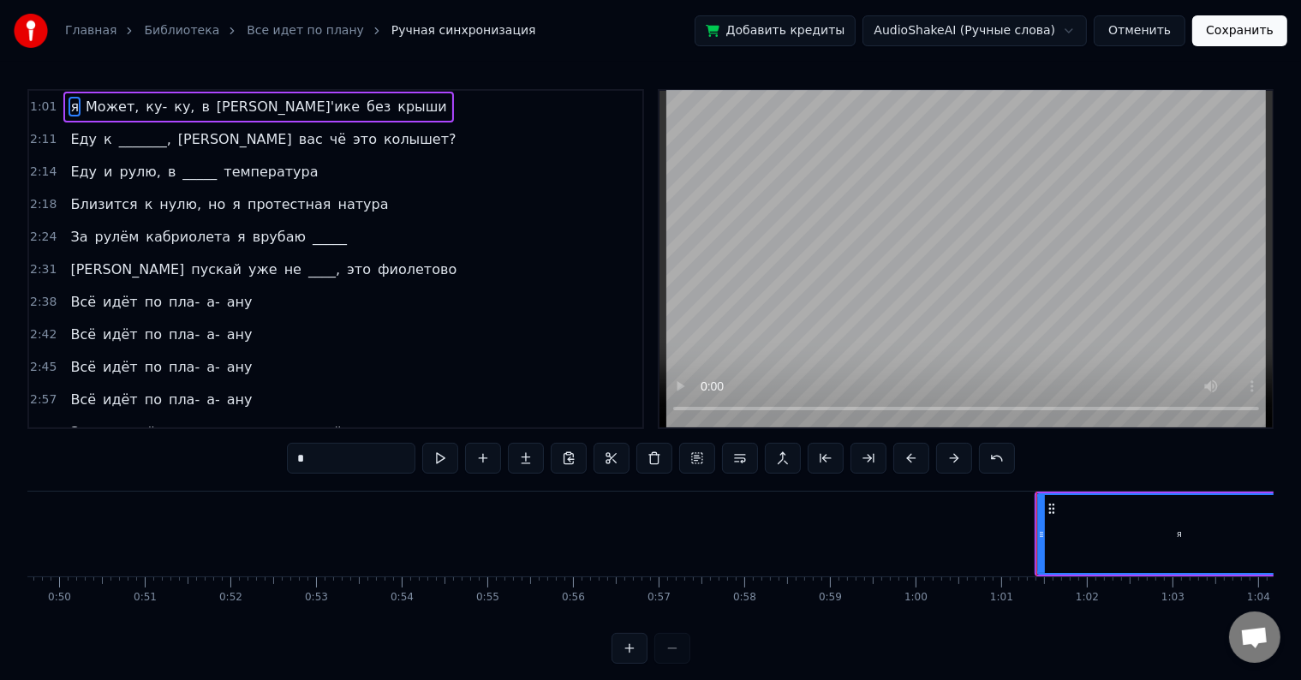
drag, startPoint x: 1137, startPoint y: 527, endPoint x: 1314, endPoint y: 545, distance: 178.1
click at [1301, 545] on html "Главная Библиотека Все идет по плану Ручная синхронизация Добавить кредиты Audi…" at bounding box center [650, 345] width 1301 height 691
drag, startPoint x: 1039, startPoint y: 532, endPoint x: 1225, endPoint y: 548, distance: 187.4
click at [1223, 548] on div at bounding box center [1222, 534] width 7 height 78
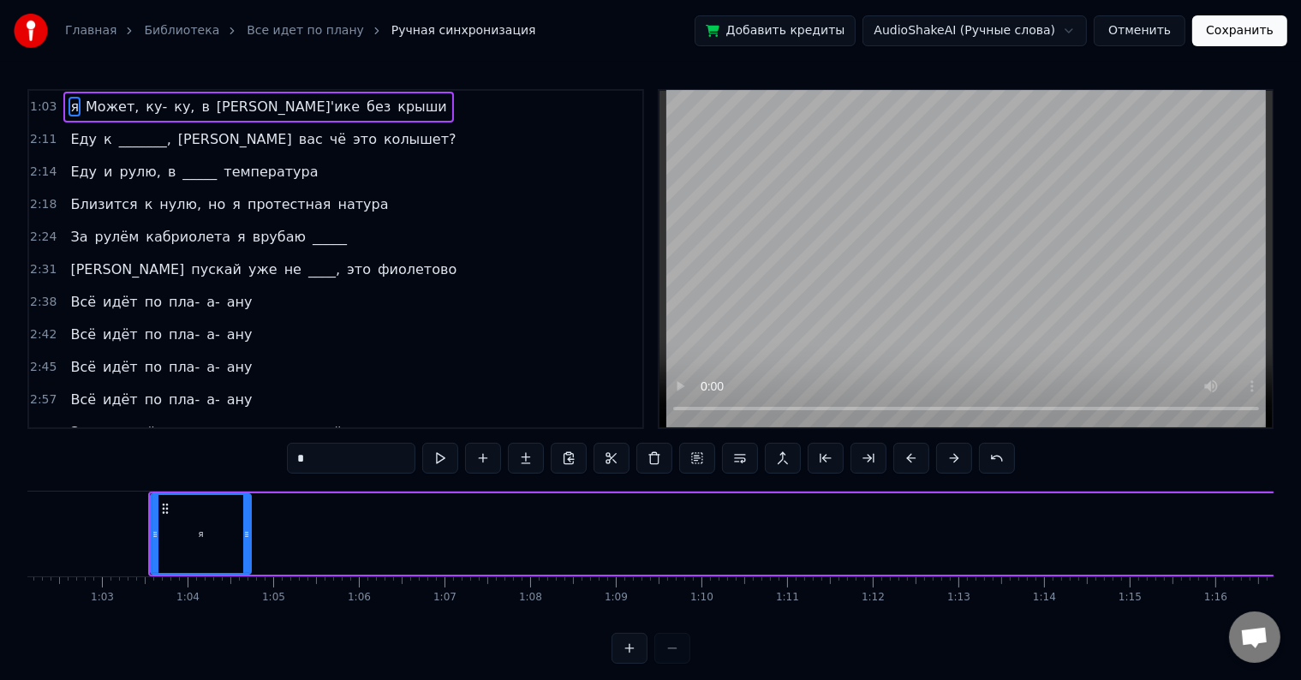
scroll to position [0, 5357]
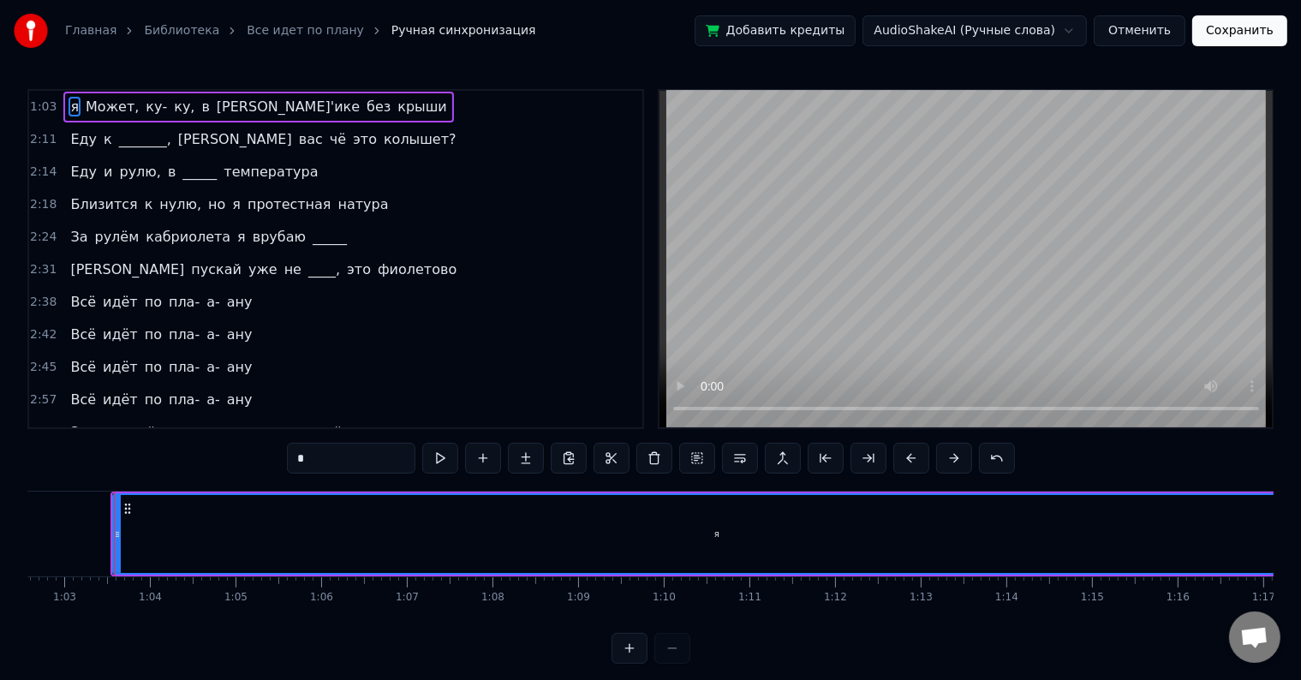
drag, startPoint x: 207, startPoint y: 534, endPoint x: 1314, endPoint y: 558, distance: 1107.3
click at [1301, 558] on html "Главная Библиотека Все идет по плану Ручная синхронизация Добавить кредиты Audi…" at bounding box center [650, 345] width 1301 height 691
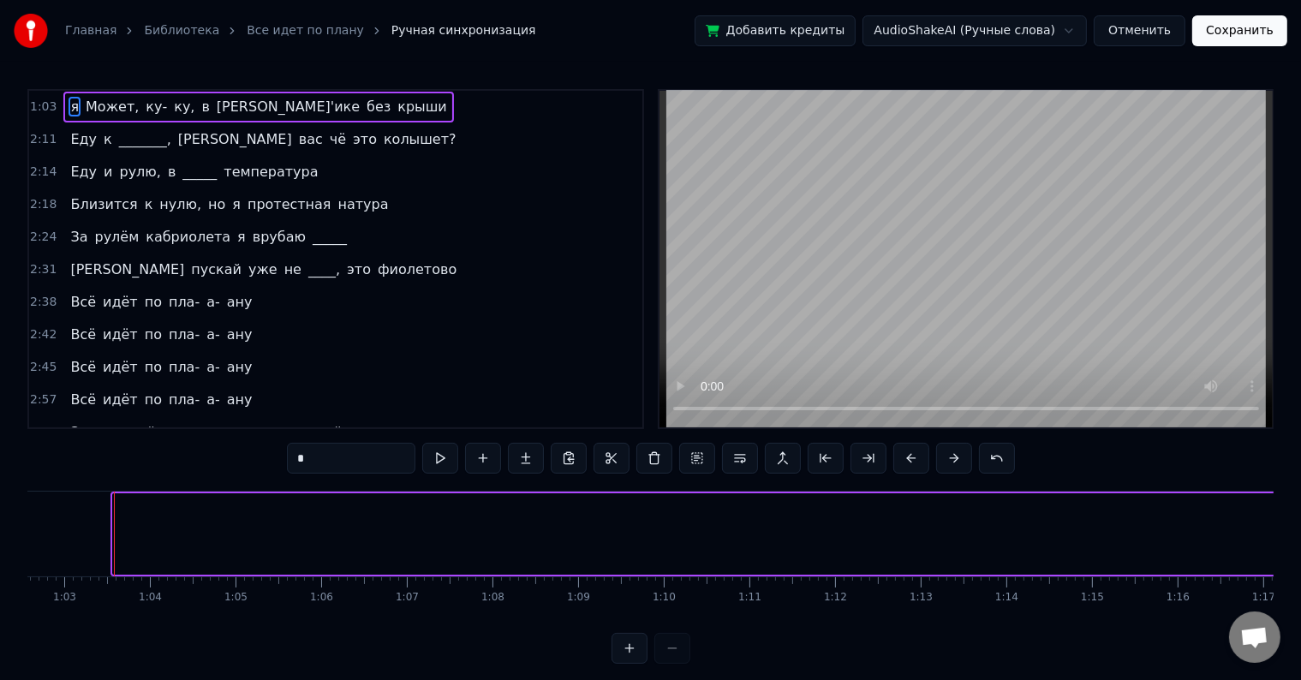
drag, startPoint x: 116, startPoint y: 531, endPoint x: 1314, endPoint y: 569, distance: 1198.4
click at [1301, 569] on html "Главная Библиотека Все идет по плану Ручная синхронизация Добавить кредиты Audi…" at bounding box center [650, 345] width 1301 height 691
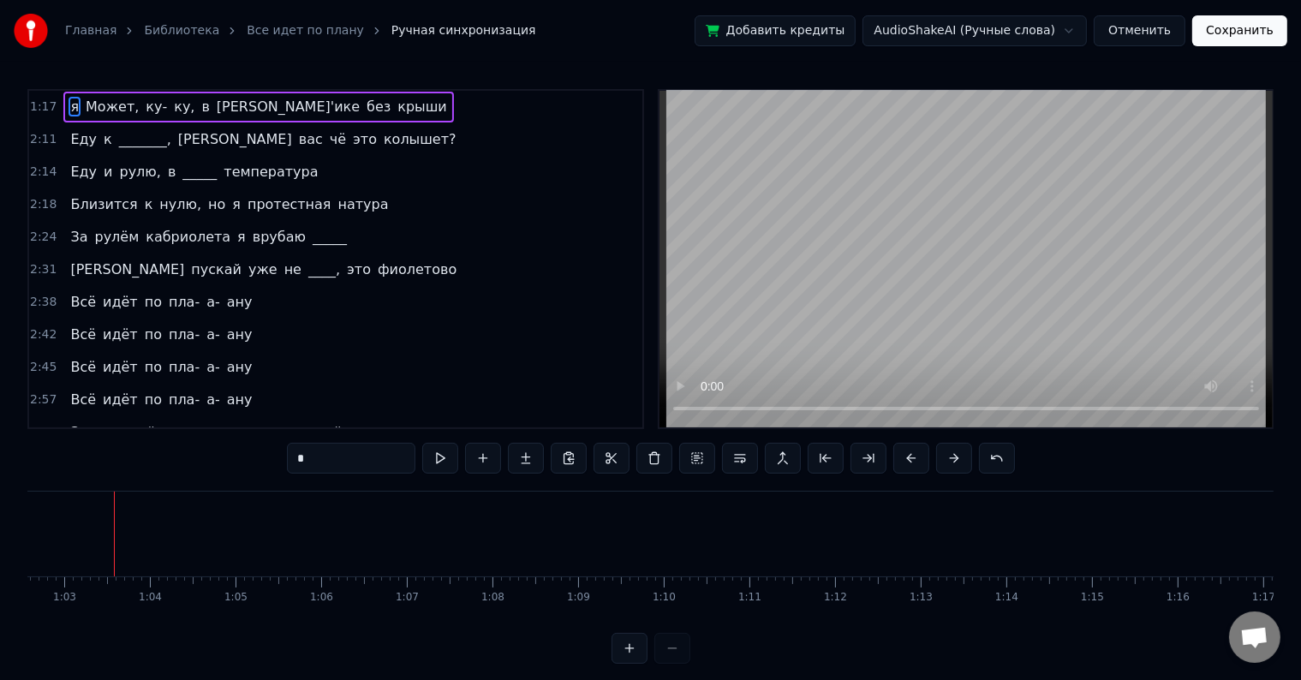
drag, startPoint x: 281, startPoint y: 636, endPoint x: 302, endPoint y: 632, distance: 21.8
click at [302, 632] on div "1:17 я Может, ку- ку, в [PERSON_NAME]'ике без крыши 2:11 Еду к _______, а вас ч…" at bounding box center [650, 376] width 1246 height 575
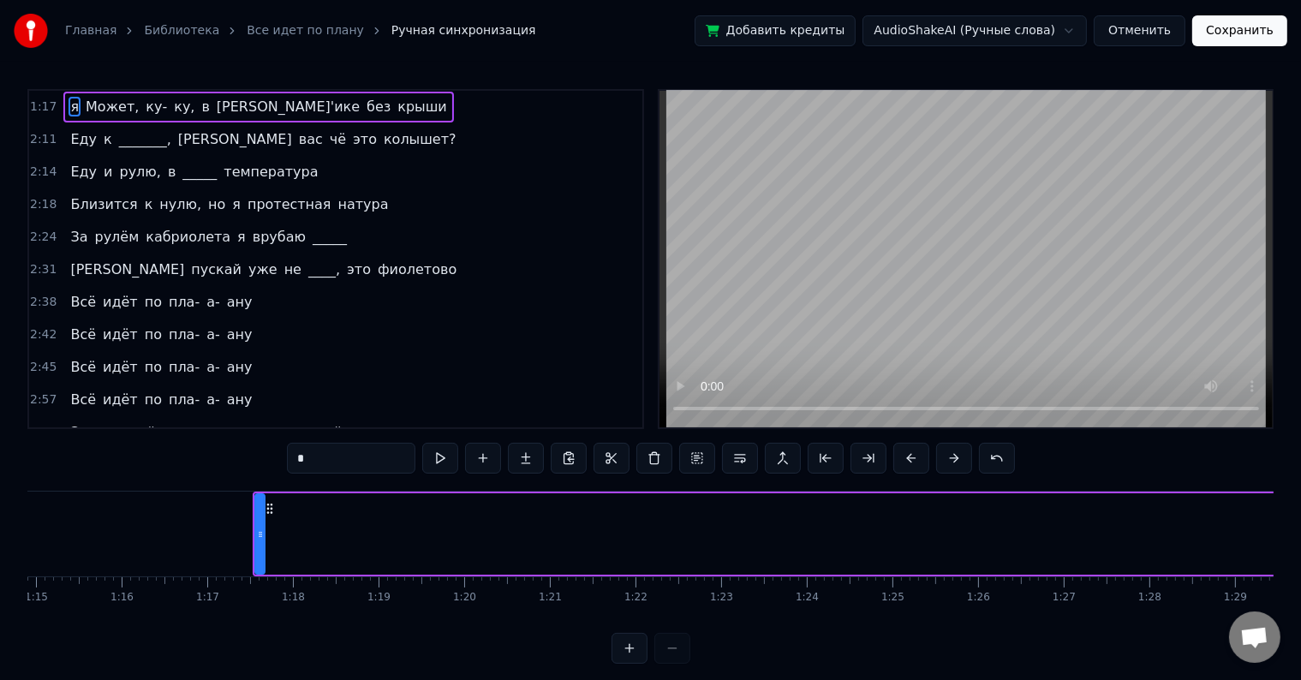
scroll to position [0, 6380]
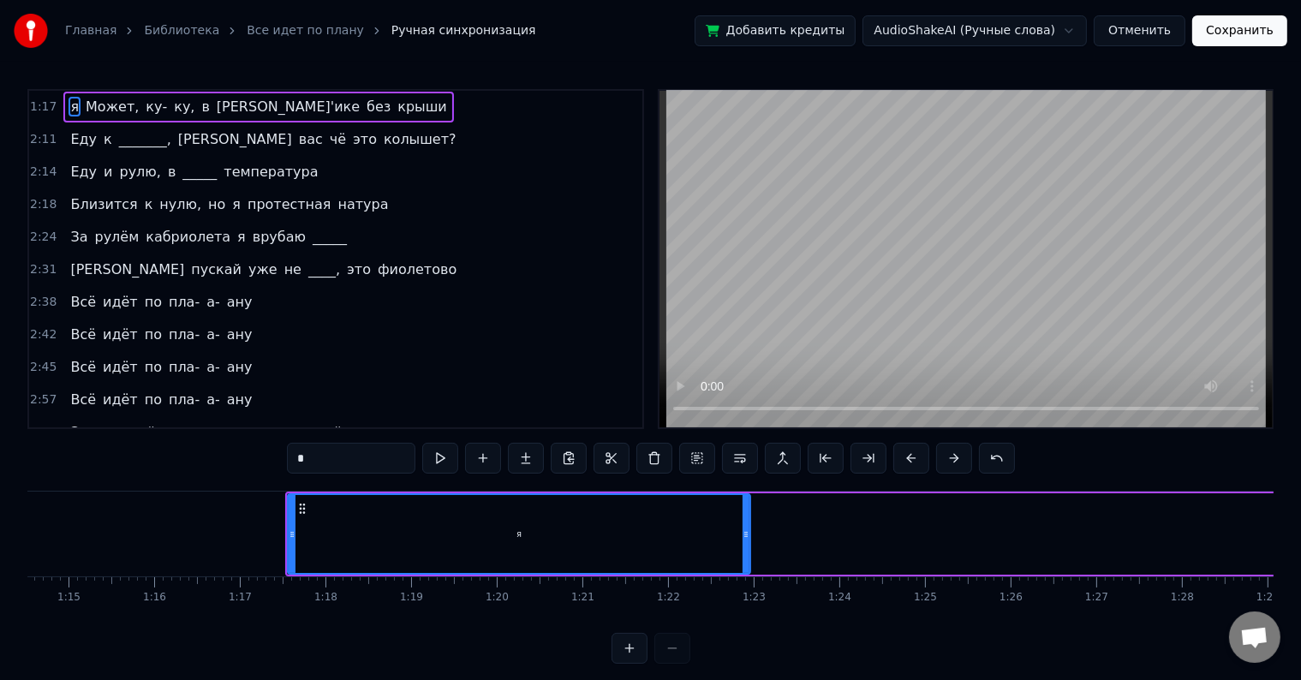
drag, startPoint x: 291, startPoint y: 534, endPoint x: 700, endPoint y: 559, distance: 410.0
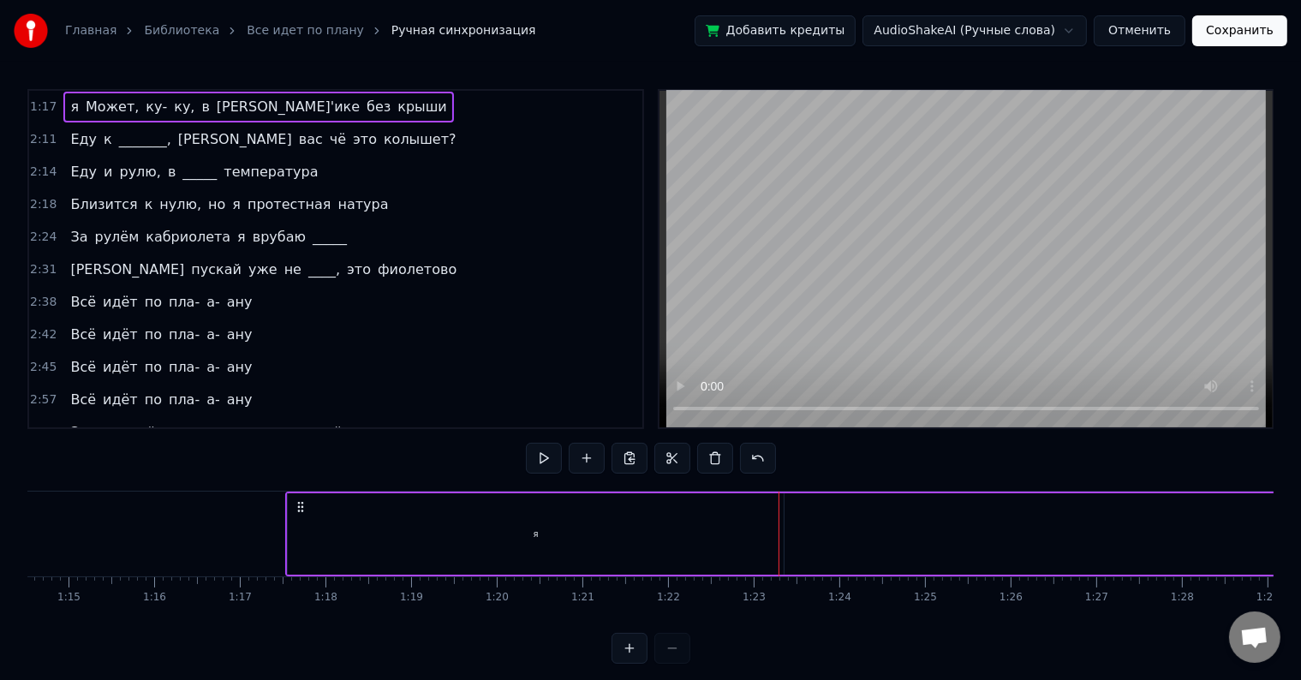
click at [292, 526] on div "я" at bounding box center [536, 533] width 496 height 81
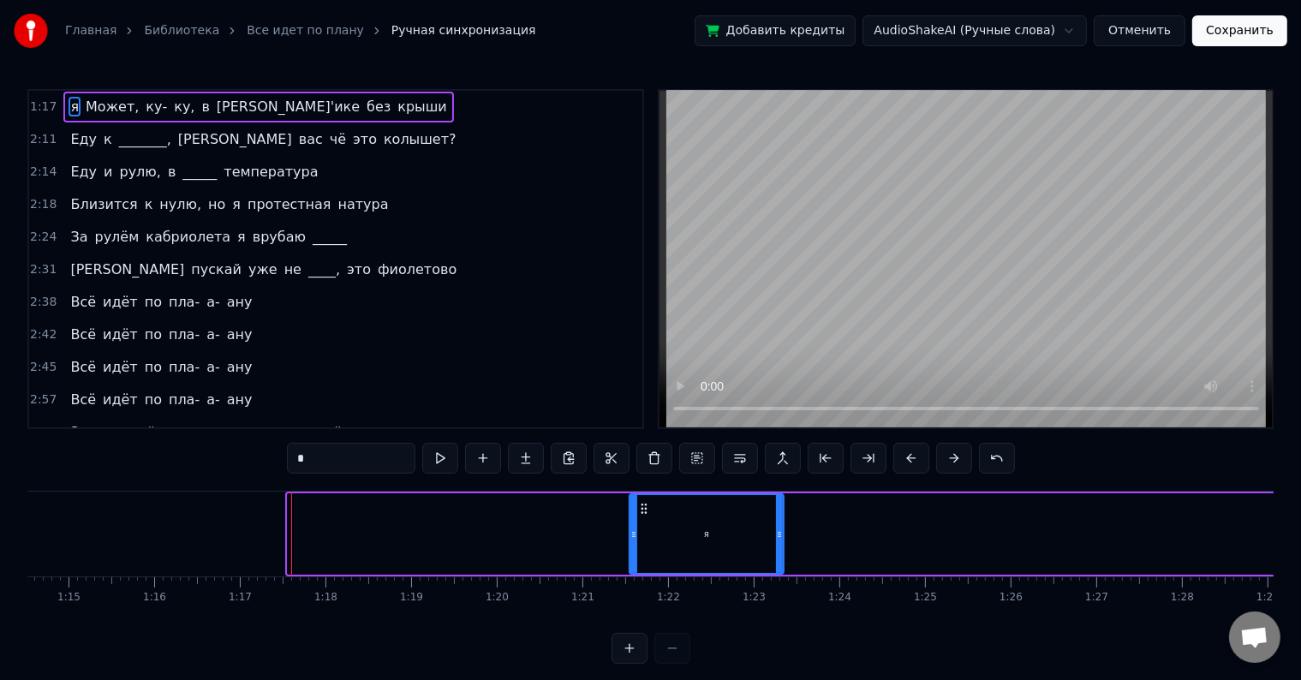
drag, startPoint x: 289, startPoint y: 526, endPoint x: 706, endPoint y: 553, distance: 417.9
click at [695, 557] on div "я" at bounding box center [706, 534] width 152 height 78
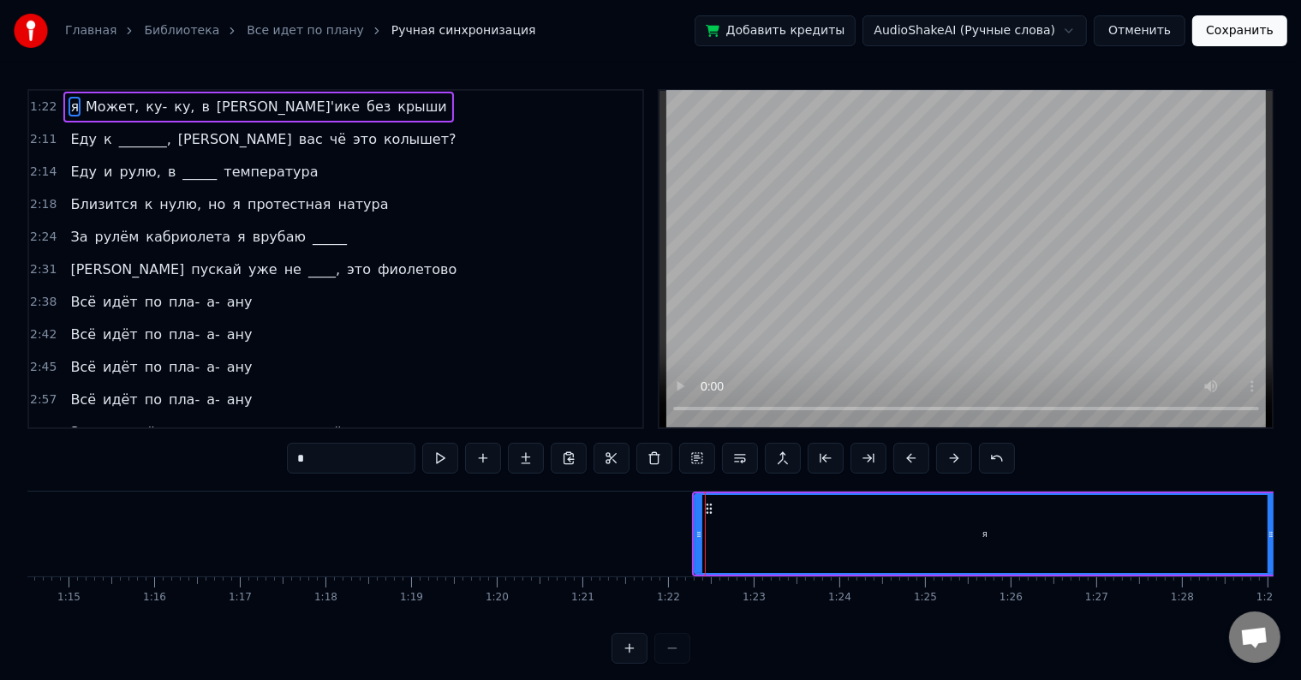
drag, startPoint x: 779, startPoint y: 531, endPoint x: 1305, endPoint y: 576, distance: 527.7
click at [1301, 576] on html "Главная Библиотека Все идет по плану Ручная синхронизация Добавить кредиты Audi…" at bounding box center [650, 345] width 1301 height 691
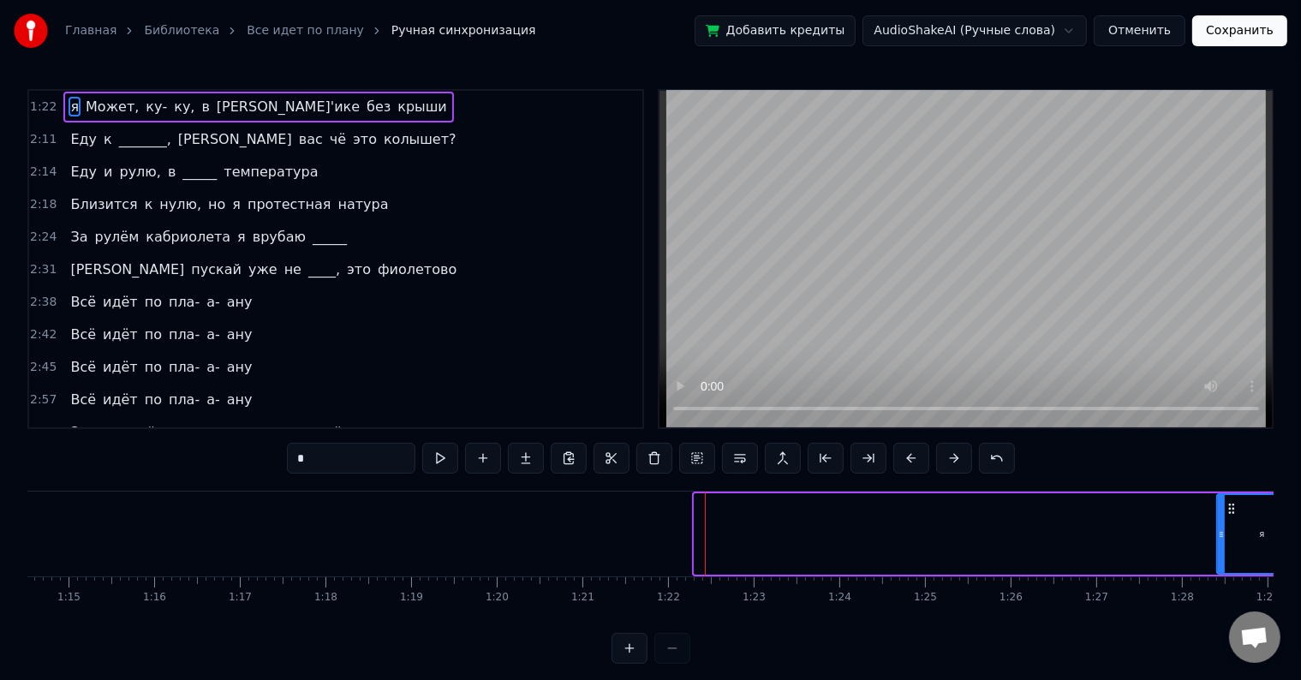
drag, startPoint x: 697, startPoint y: 527, endPoint x: 1222, endPoint y: 565, distance: 526.2
click at [1222, 565] on div at bounding box center [1221, 534] width 7 height 78
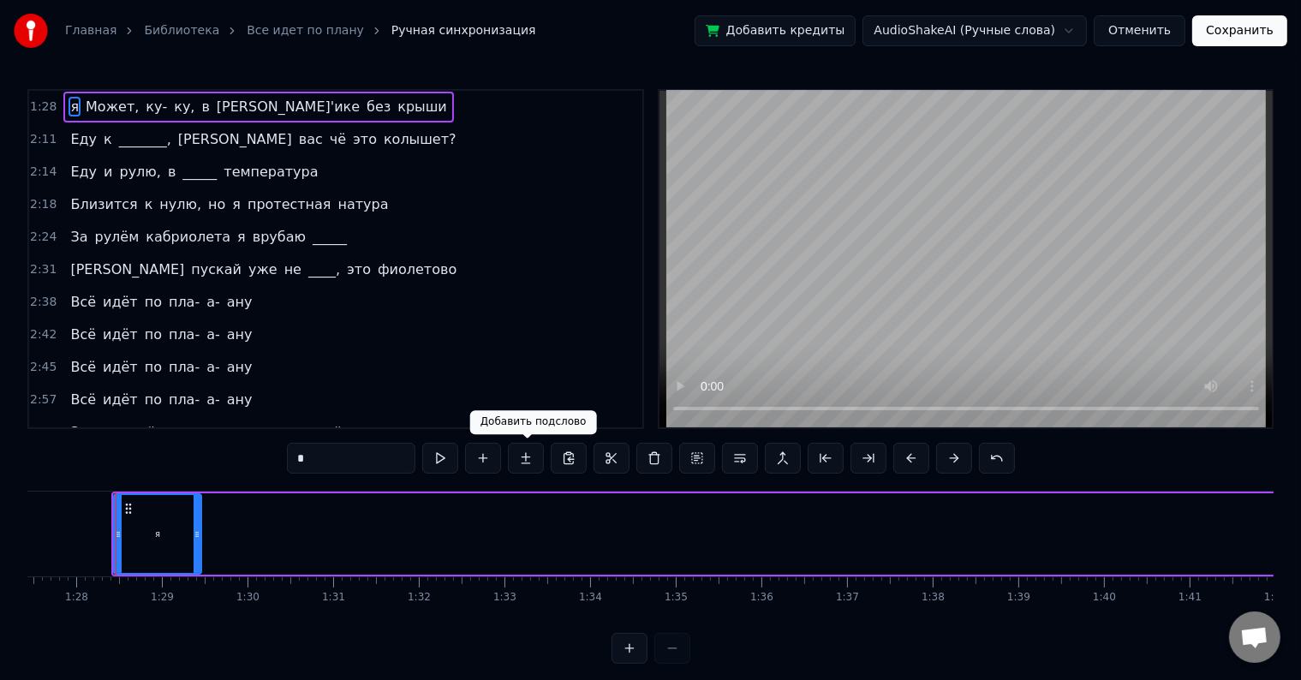
scroll to position [0, 7487]
drag, startPoint x: 205, startPoint y: 533, endPoint x: 1212, endPoint y: 593, distance: 1007.8
click at [1212, 593] on div "я Может, ку- ку, в [PERSON_NAME]'ике без крыши Еду к _______, а вас чё это колы…" at bounding box center [650, 555] width 1246 height 128
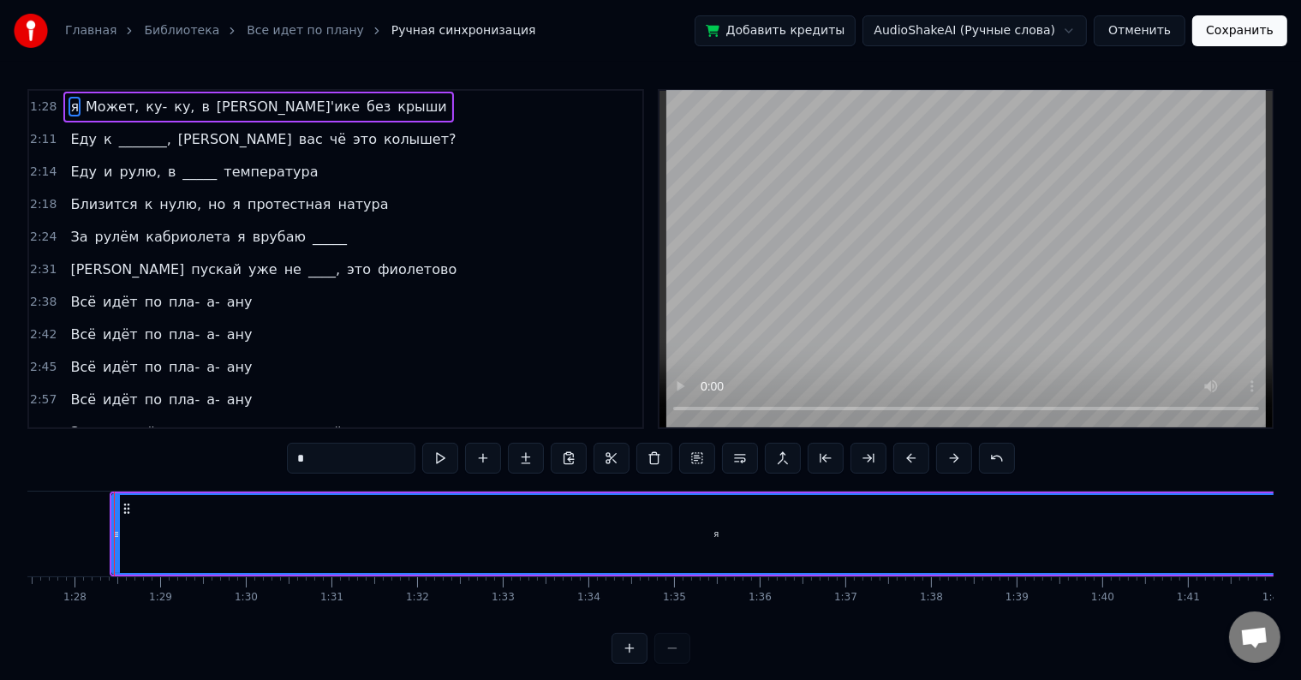
drag, startPoint x: 193, startPoint y: 524, endPoint x: 1314, endPoint y: 670, distance: 1130.3
click at [1301, 670] on html "Главная Библиотека Все идет по плану Ручная синхронизация Добавить кредиты Audi…" at bounding box center [650, 345] width 1301 height 691
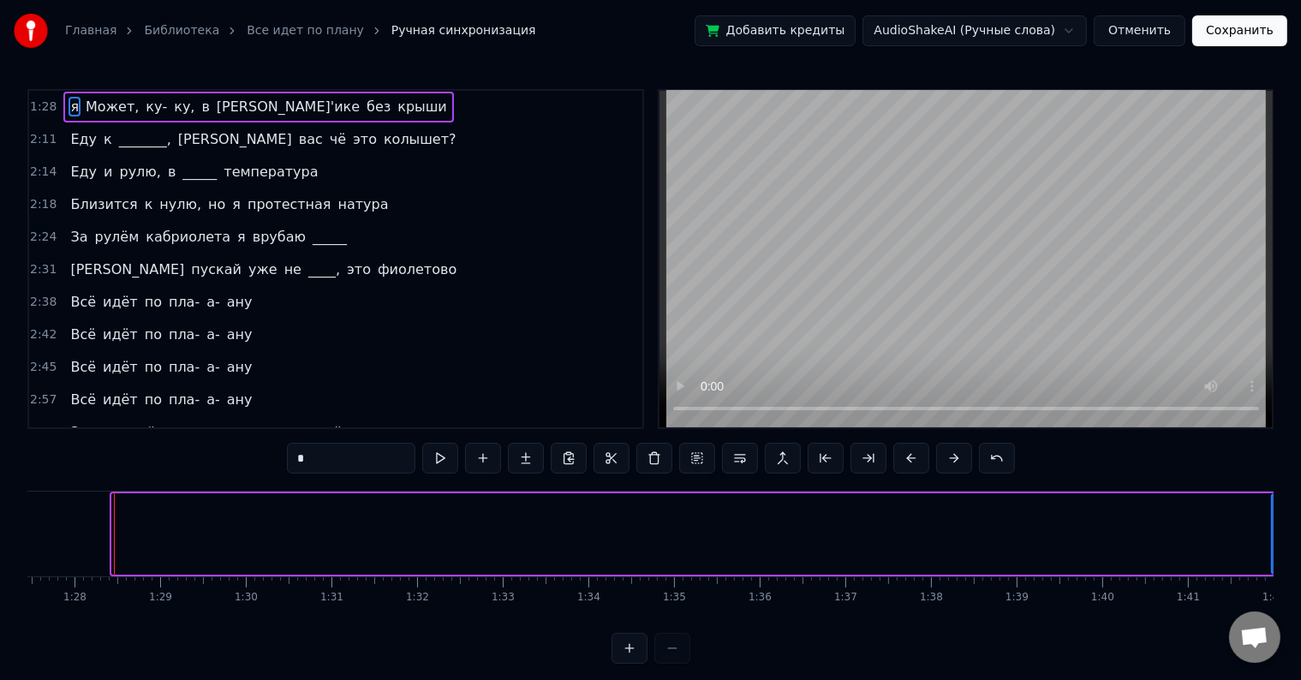
drag, startPoint x: 114, startPoint y: 531, endPoint x: 1273, endPoint y: 697, distance: 1171.1
click at [1273, 679] on html "Главная Библиотека Все идет по плану Ручная синхронизация Добавить кредиты Audi…" at bounding box center [650, 345] width 1301 height 691
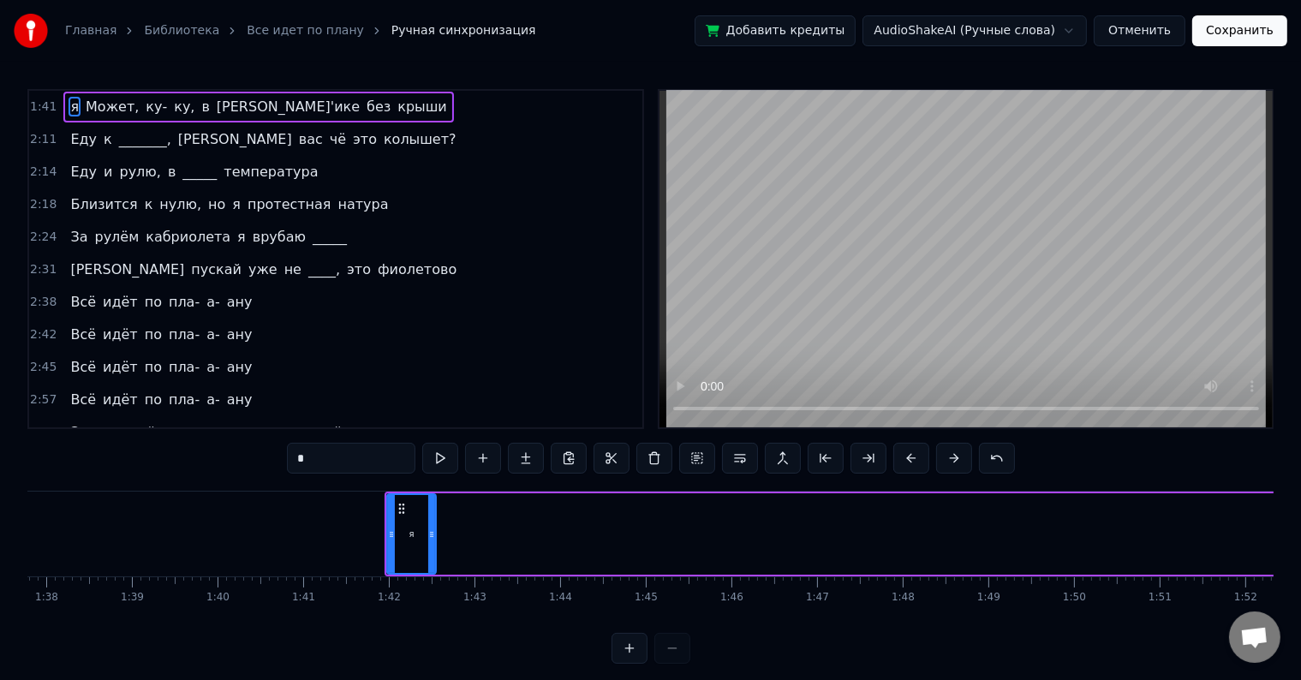
scroll to position [0, 8600]
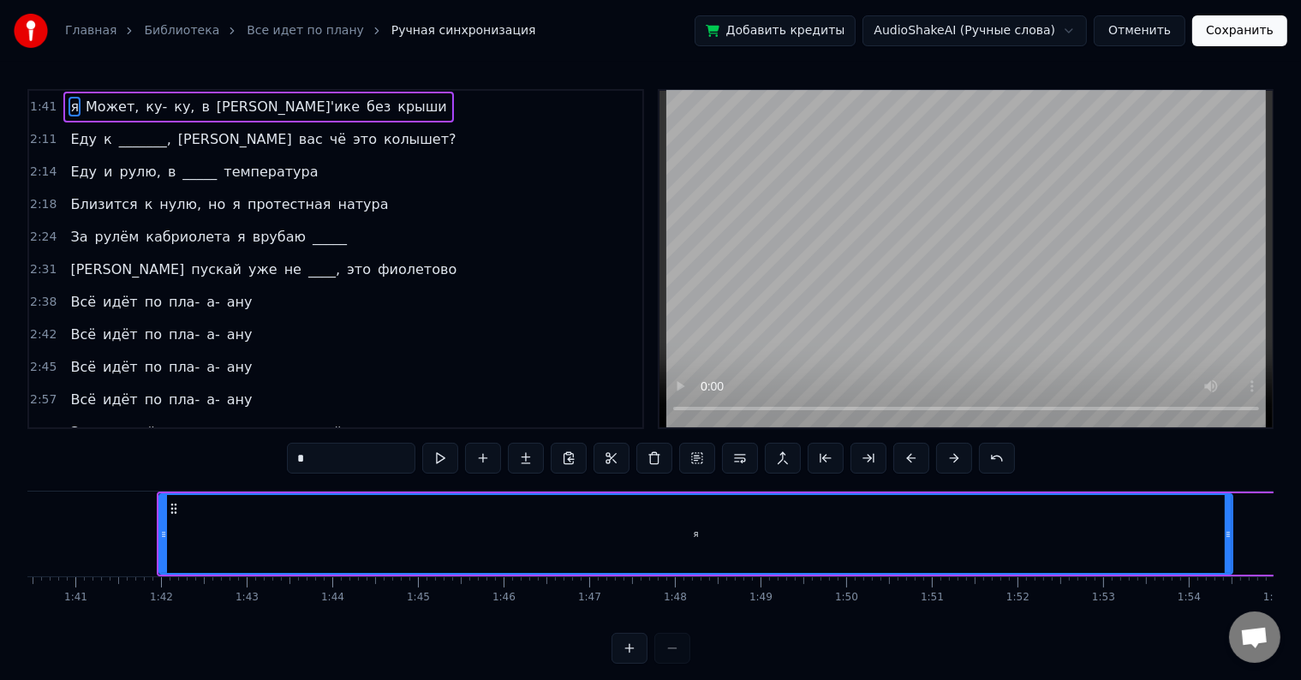
drag, startPoint x: 205, startPoint y: 532, endPoint x: 1230, endPoint y: 661, distance: 1033.8
click at [1230, 661] on div "1:41 я Может, ку- ку, в [PERSON_NAME]'ике без крыши 2:11 Еду к _______, а вас ч…" at bounding box center [650, 376] width 1246 height 575
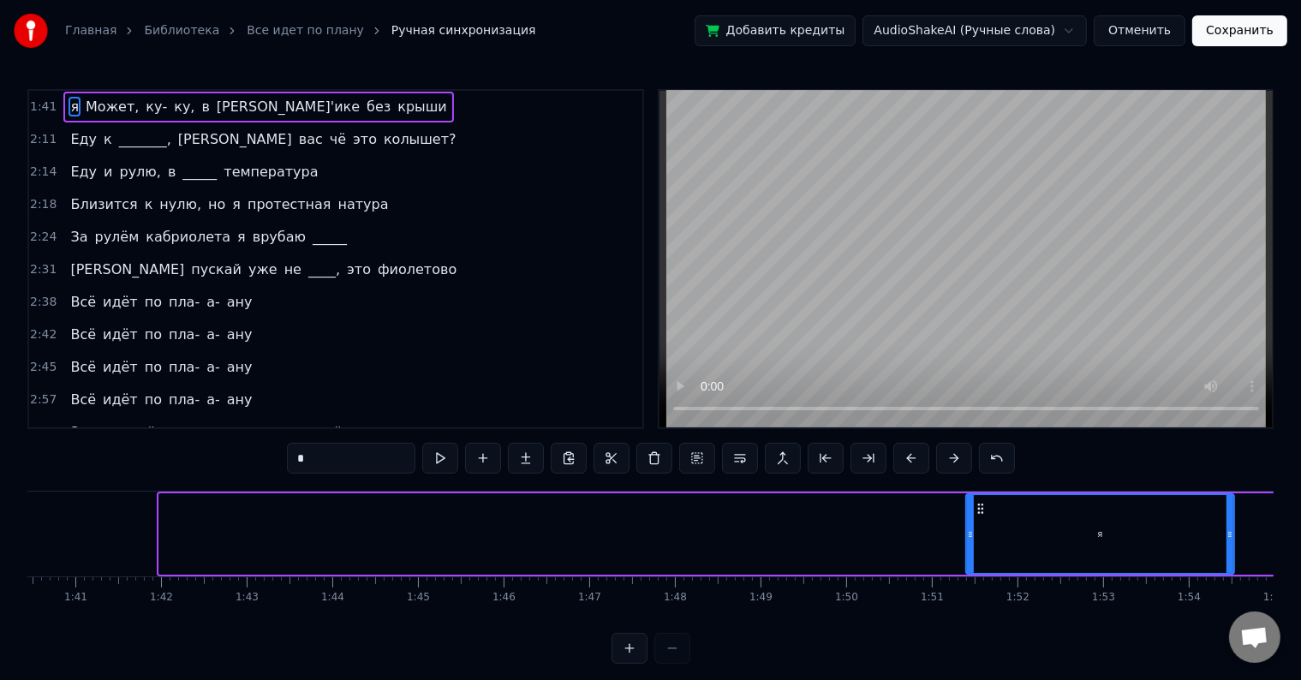
drag, startPoint x: 162, startPoint y: 534, endPoint x: 1108, endPoint y: 659, distance: 954.3
click at [1105, 659] on div "1:41 я Может, ку- ку, в [PERSON_NAME]'ике без крыши 2:11 Еду к _______, а вас ч…" at bounding box center [650, 376] width 1246 height 575
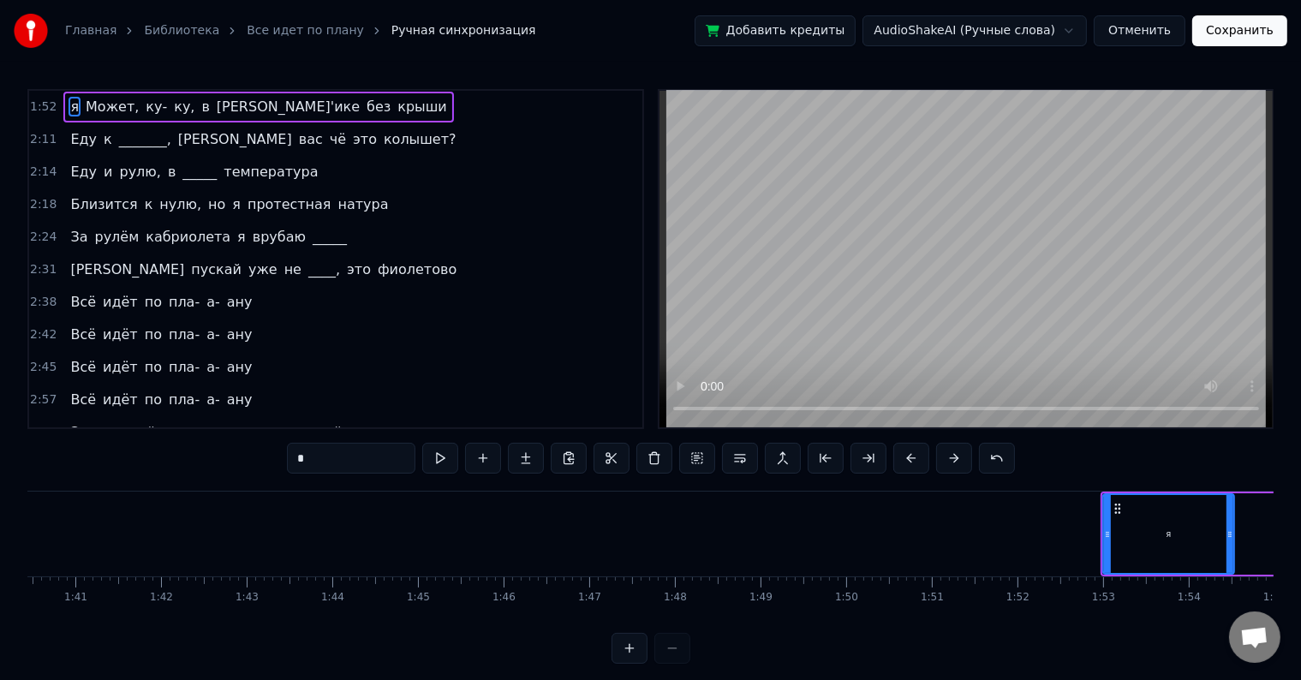
drag, startPoint x: 423, startPoint y: 634, endPoint x: 444, endPoint y: 630, distance: 21.0
click at [444, 630] on div "1:52 я Может, ку- ку, в [PERSON_NAME]'ике без крыши 2:11 Еду к _______, а вас ч…" at bounding box center [650, 376] width 1246 height 575
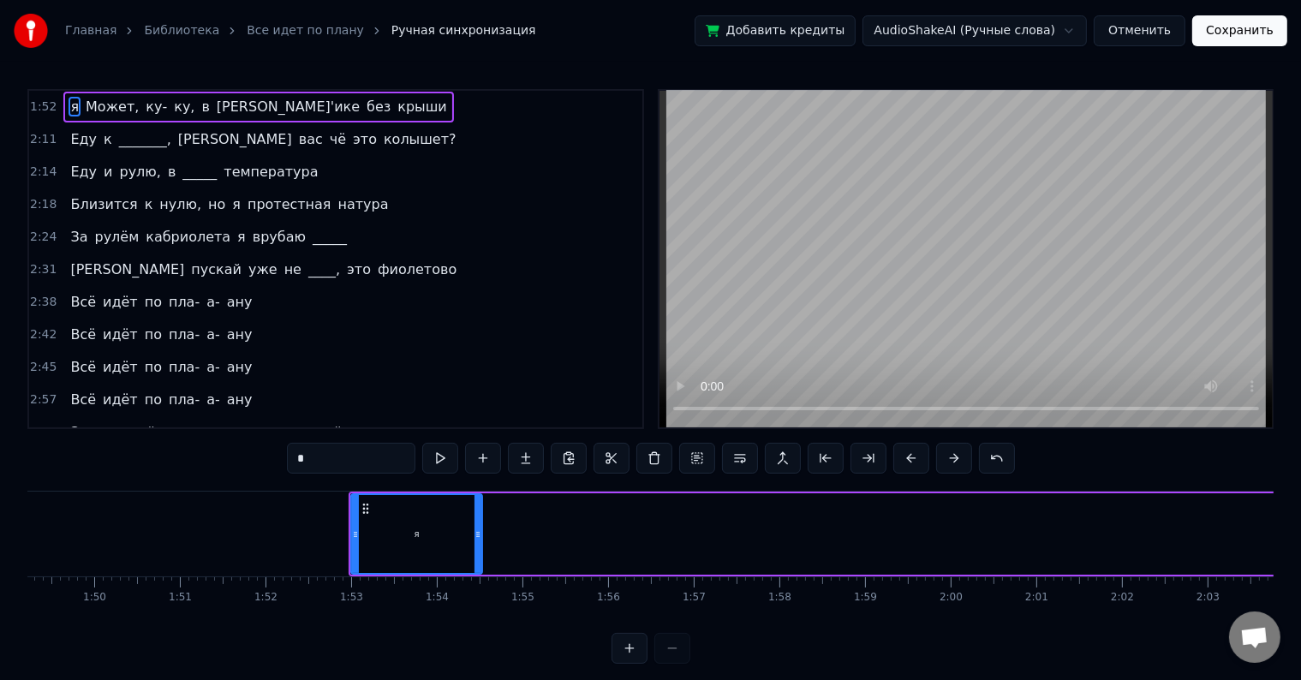
scroll to position [0, 9399]
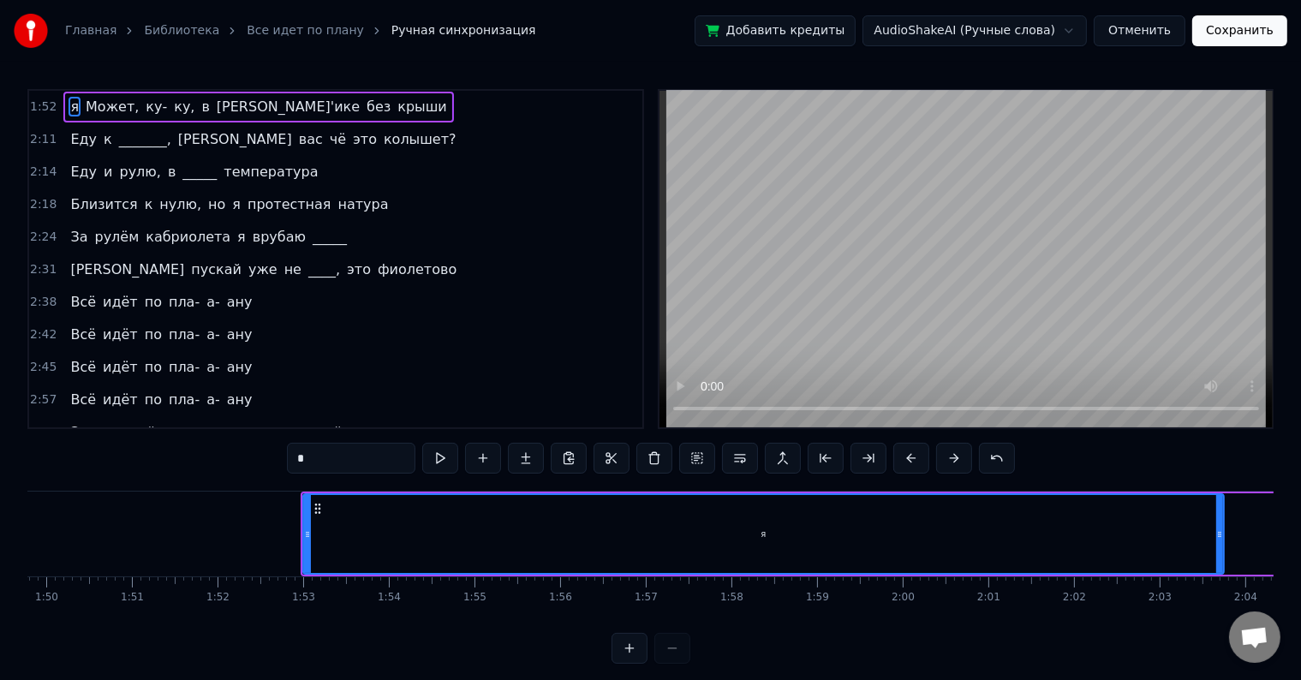
drag, startPoint x: 426, startPoint y: 527, endPoint x: 1215, endPoint y: 626, distance: 795.5
click at [1215, 619] on div "я Может, ку- ку, в [PERSON_NAME]'ике без крыши Еду к _______, а вас чё это колы…" at bounding box center [650, 555] width 1246 height 128
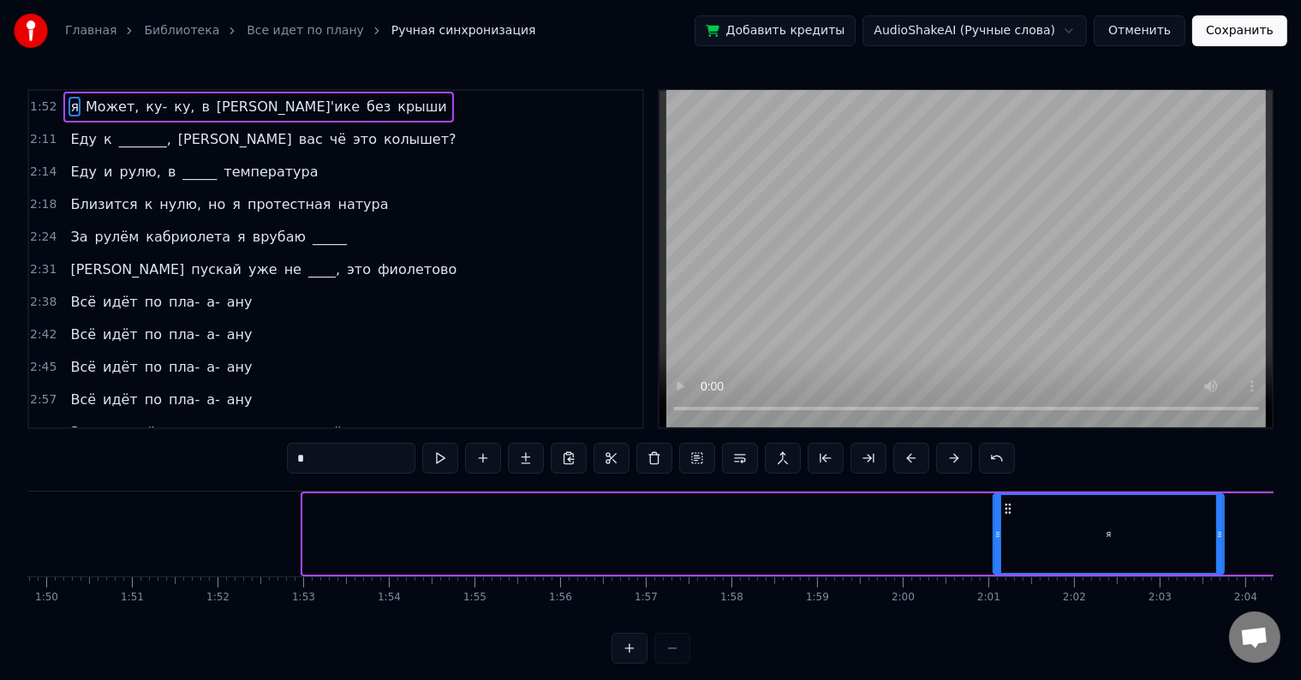
drag, startPoint x: 305, startPoint y: 531, endPoint x: 1038, endPoint y: 583, distance: 734.8
click at [1038, 583] on div "я Может, ку- ку, в [PERSON_NAME]'ике без крыши Еду к _______, а вас чё это колы…" at bounding box center [650, 555] width 1246 height 128
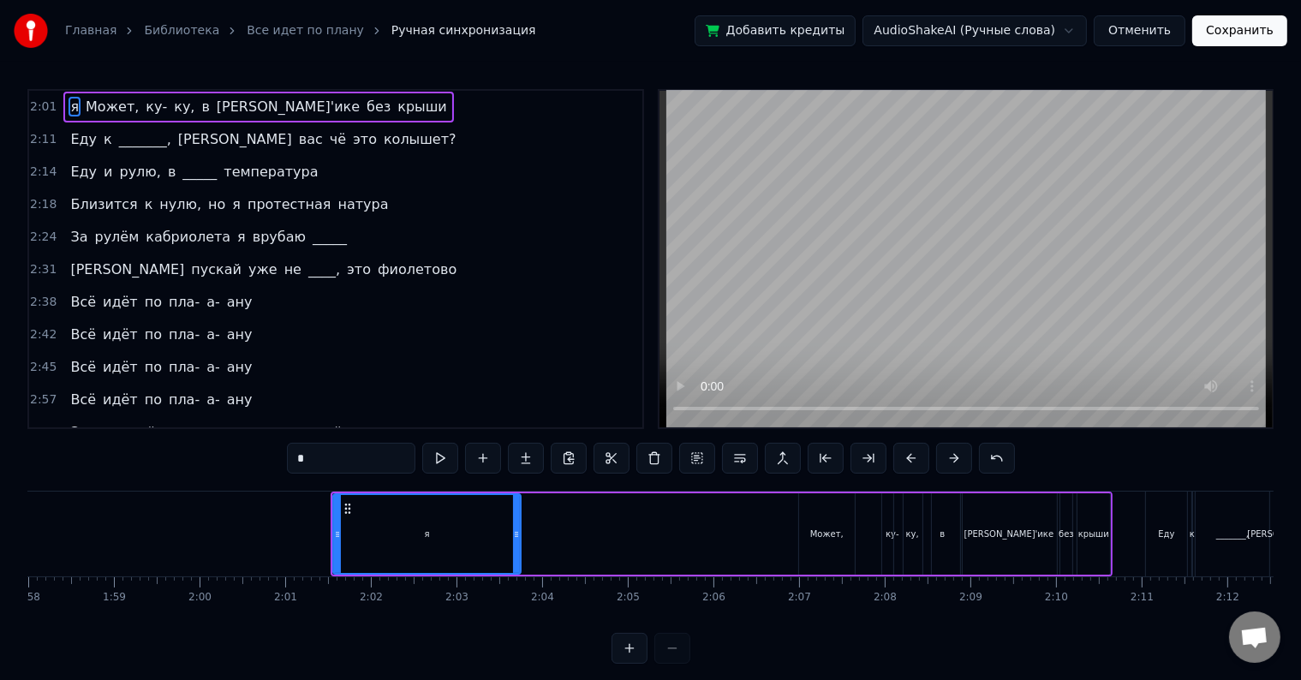
scroll to position [0, 10184]
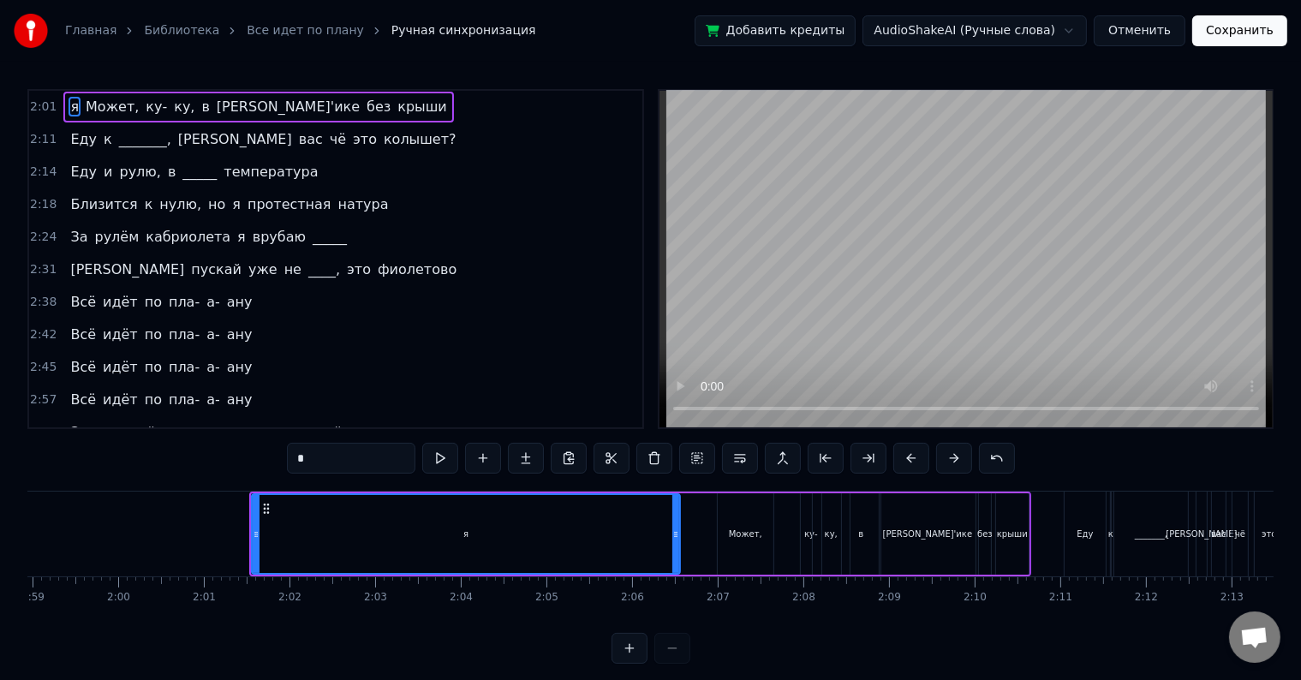
drag, startPoint x: 435, startPoint y: 531, endPoint x: 678, endPoint y: 561, distance: 245.0
click at [678, 561] on div at bounding box center [675, 534] width 7 height 78
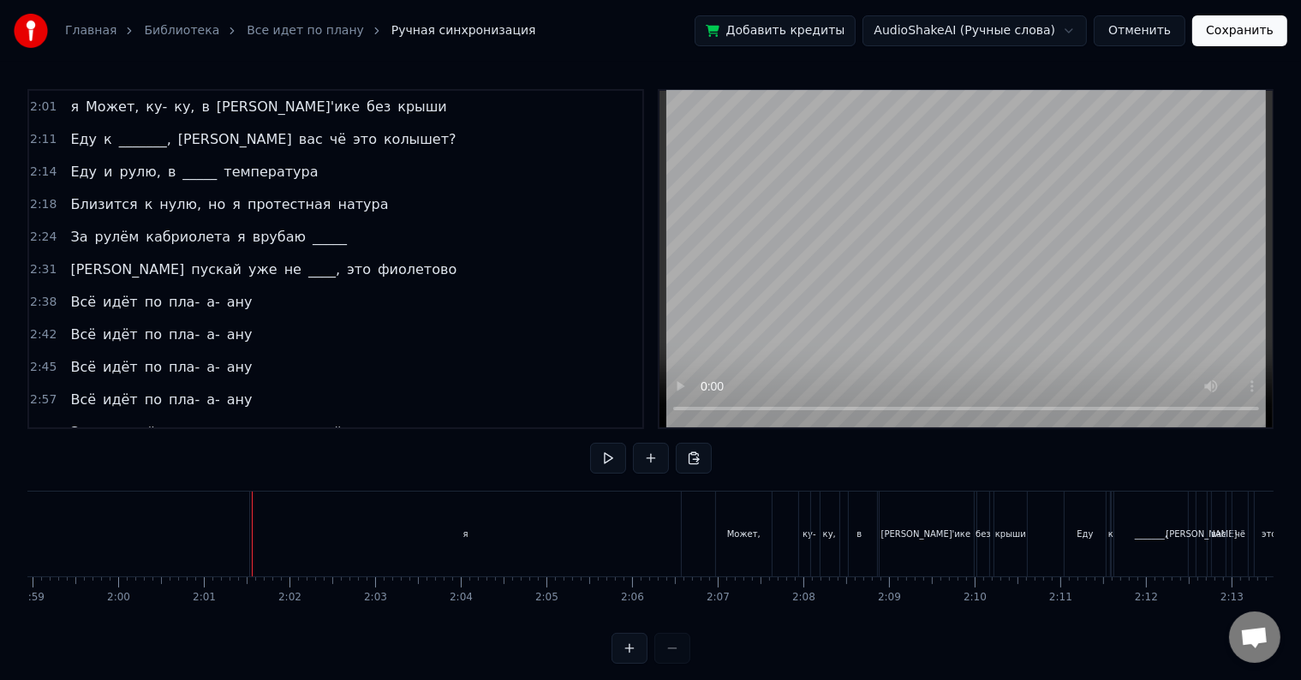
click at [546, 515] on div "я" at bounding box center [465, 533] width 431 height 85
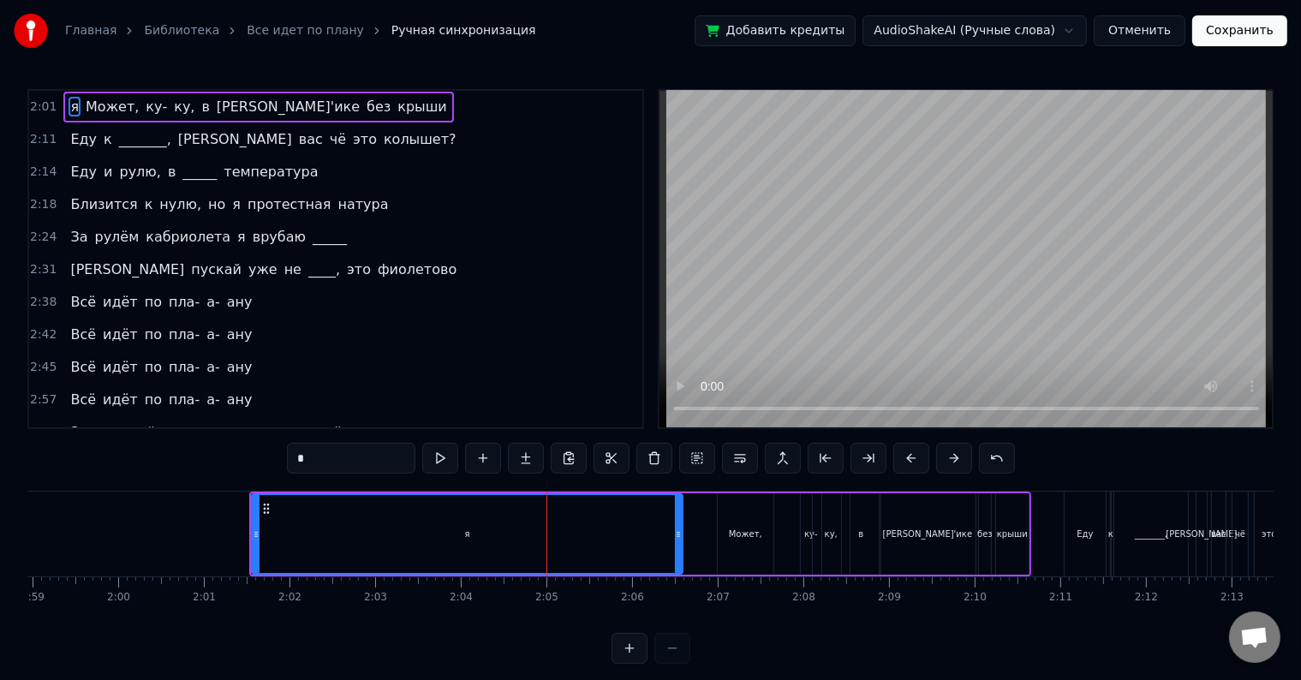
click at [684, 529] on div "я Может, ку- ку, в [PERSON_NAME]'ике без крыши" at bounding box center [640, 533] width 782 height 85
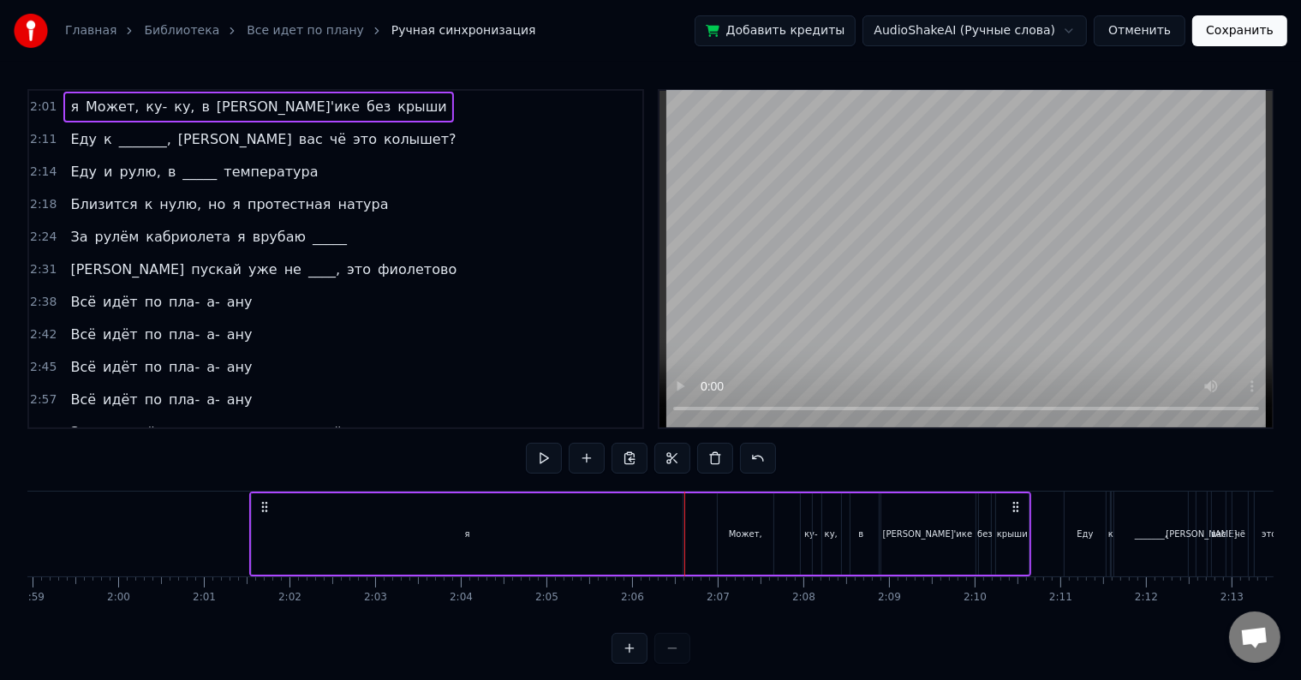
click at [670, 529] on div "я" at bounding box center [467, 533] width 431 height 81
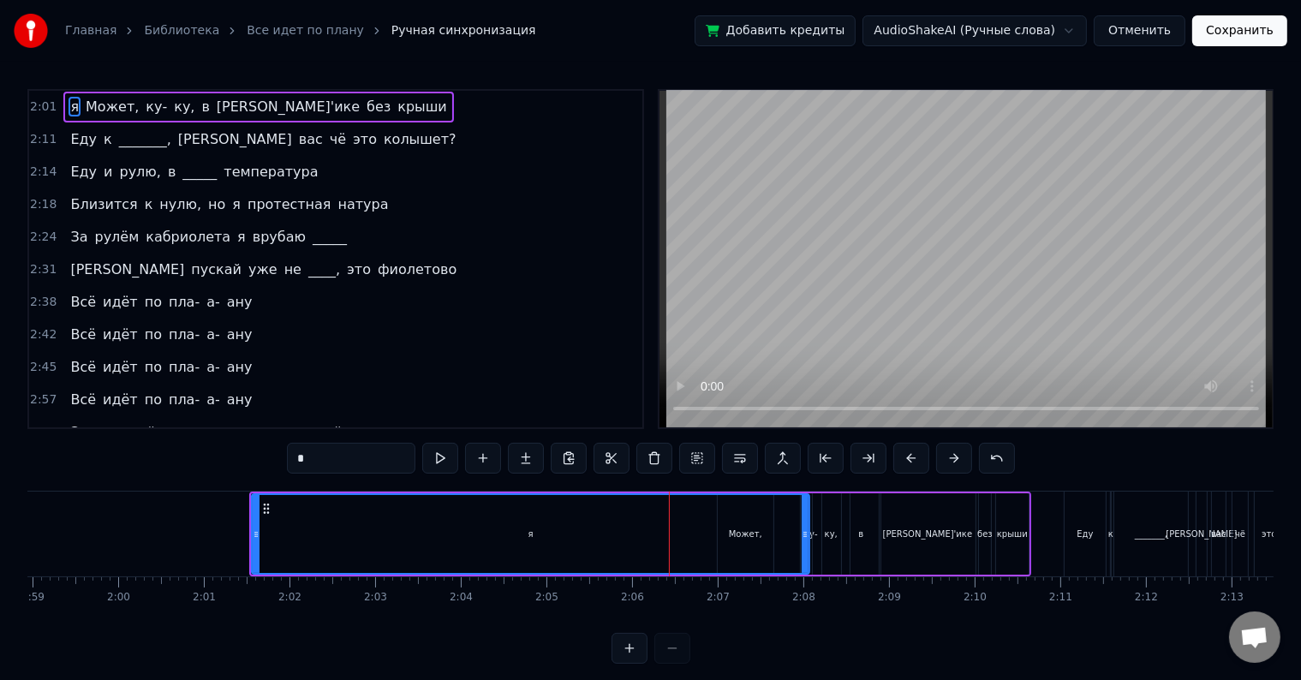
drag, startPoint x: 680, startPoint y: 527, endPoint x: 815, endPoint y: 527, distance: 135.3
click at [808, 527] on icon at bounding box center [804, 534] width 7 height 14
click at [812, 528] on icon at bounding box center [813, 534] width 7 height 14
drag, startPoint x: 813, startPoint y: 528, endPoint x: 793, endPoint y: 533, distance: 21.0
click at [793, 533] on icon at bounding box center [792, 534] width 7 height 14
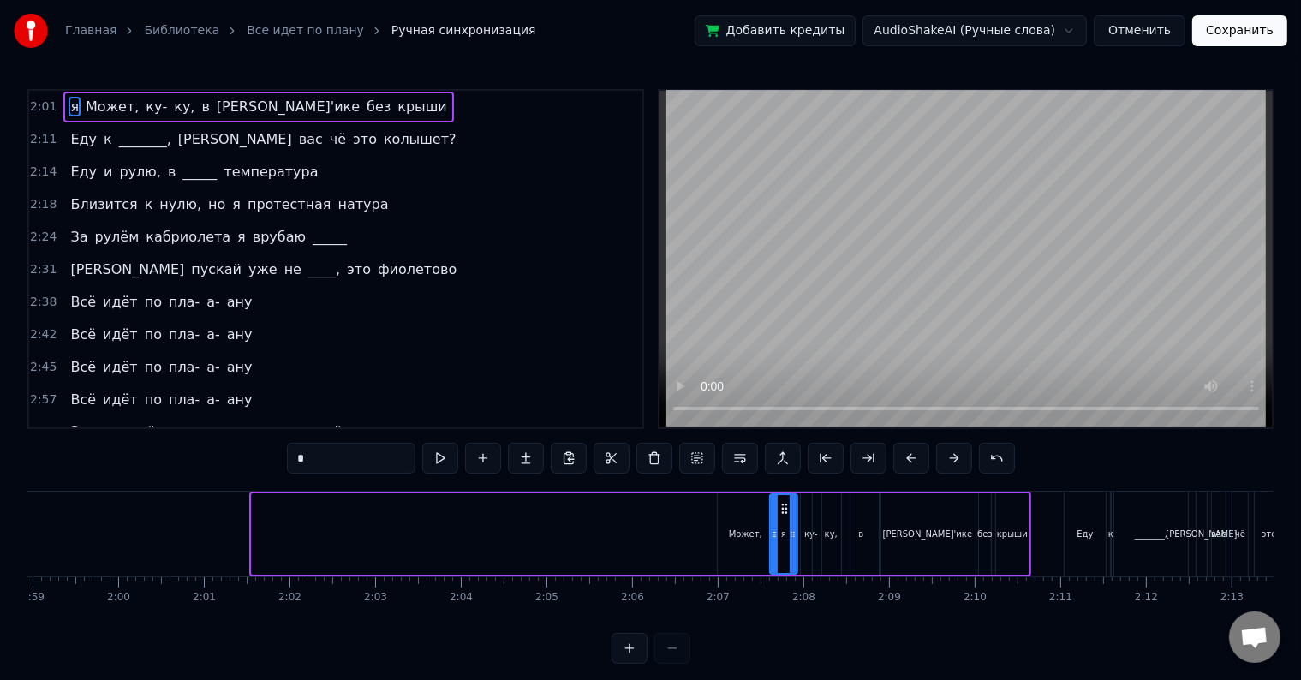
drag, startPoint x: 256, startPoint y: 527, endPoint x: 774, endPoint y: 566, distance: 519.4
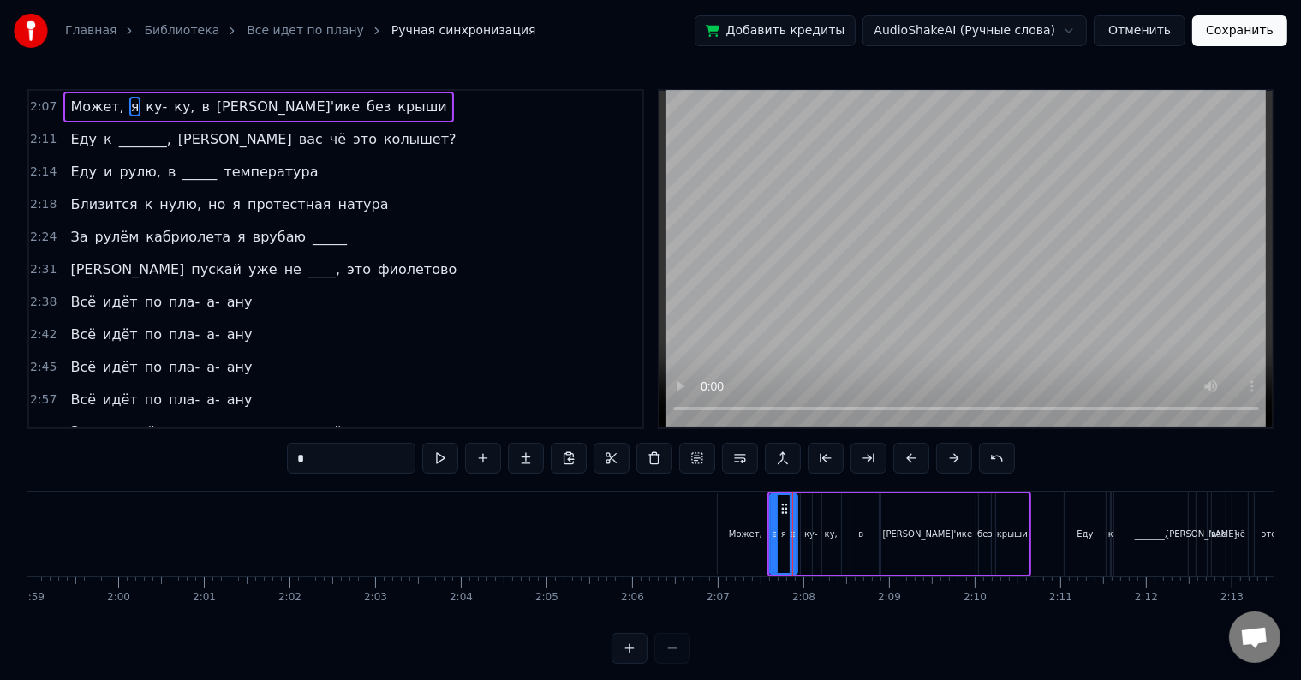
click at [415, 119] on div "2:07 Может, я ку- ку, в [PERSON_NAME]'ике без крыши" at bounding box center [335, 107] width 613 height 33
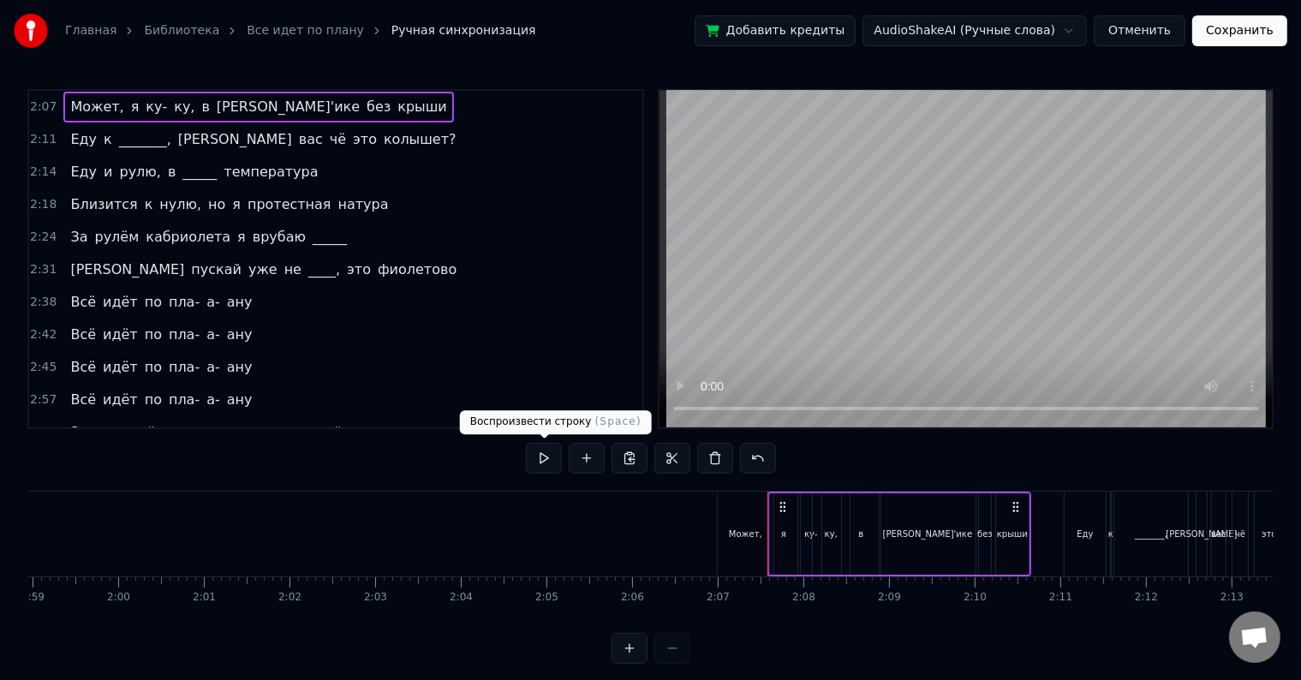
click at [533, 455] on button at bounding box center [544, 458] width 36 height 31
click at [363, 143] on div "2:11 Еду к _______, а вас чё это колышет?" at bounding box center [335, 139] width 613 height 33
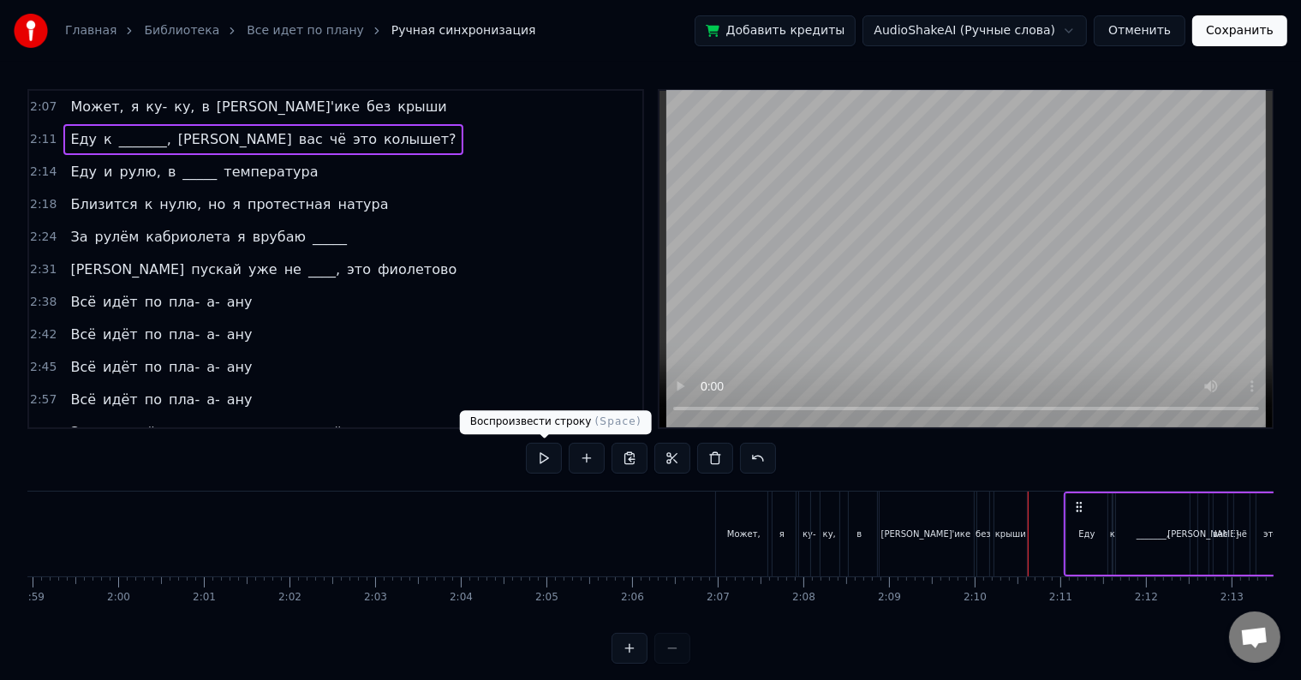
click at [539, 455] on button at bounding box center [544, 458] width 36 height 31
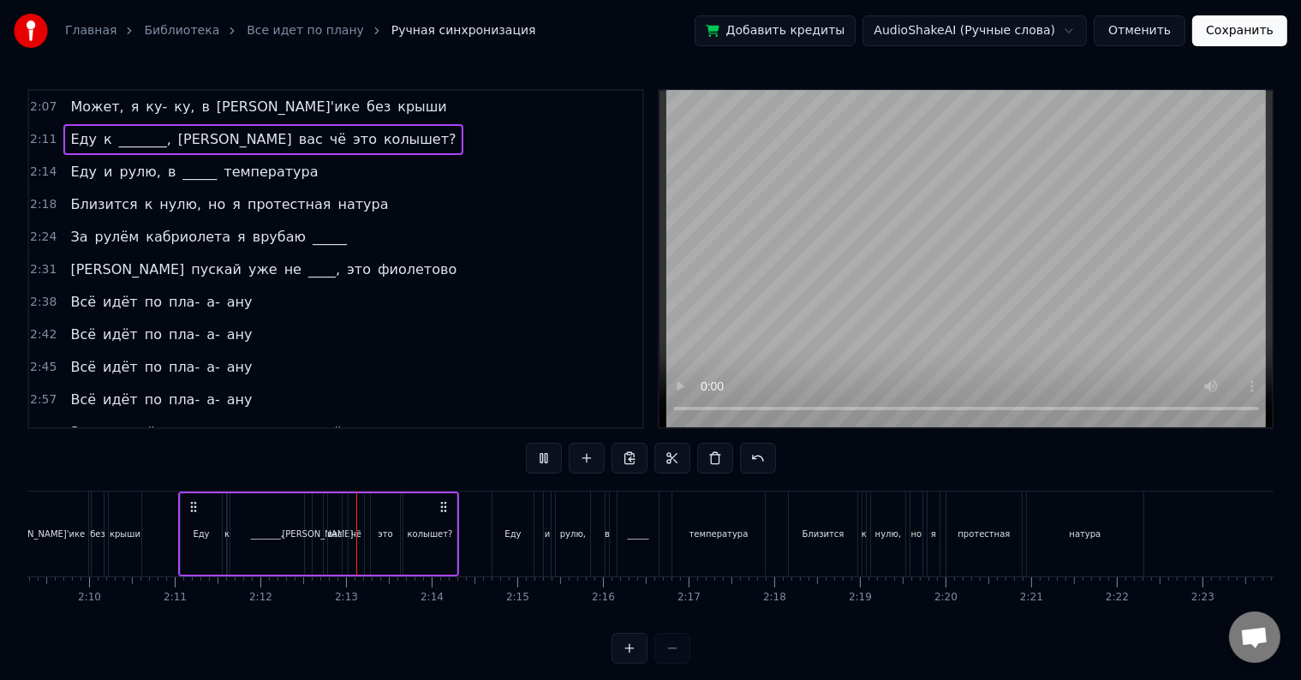
scroll to position [0, 11267]
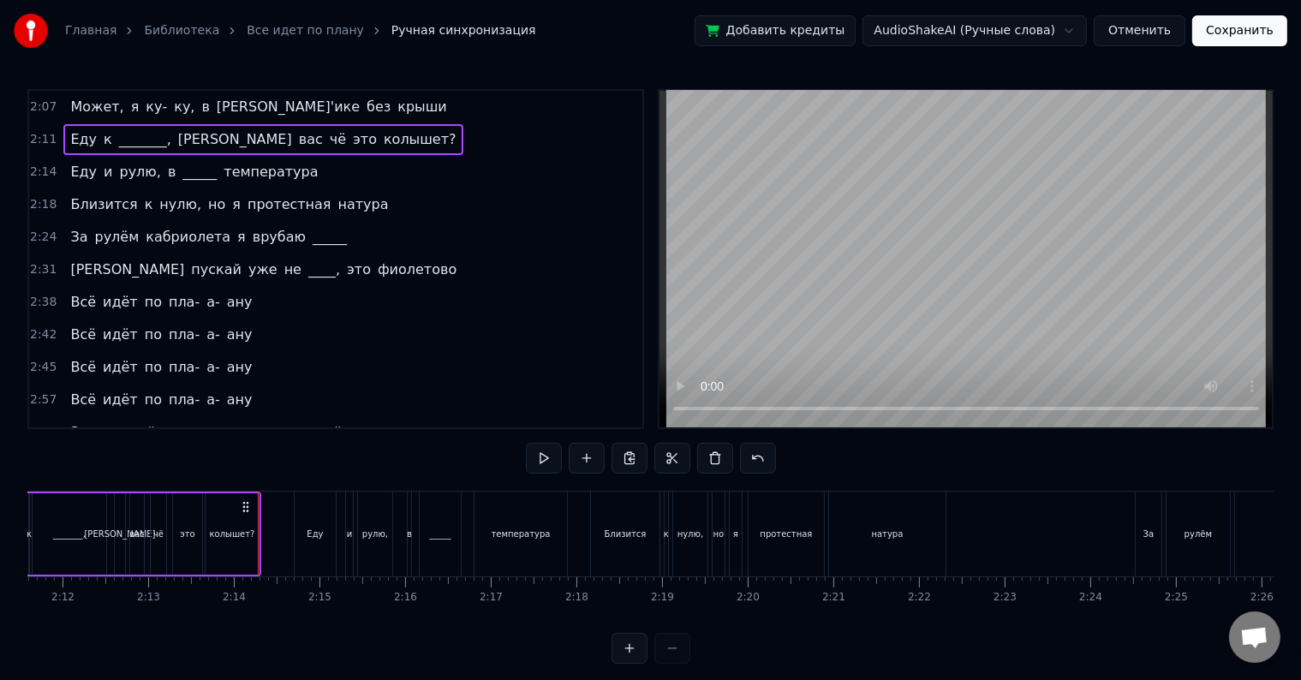
click at [295, 165] on div "2:14 Еду и рулю, в _____ температура" at bounding box center [335, 172] width 613 height 33
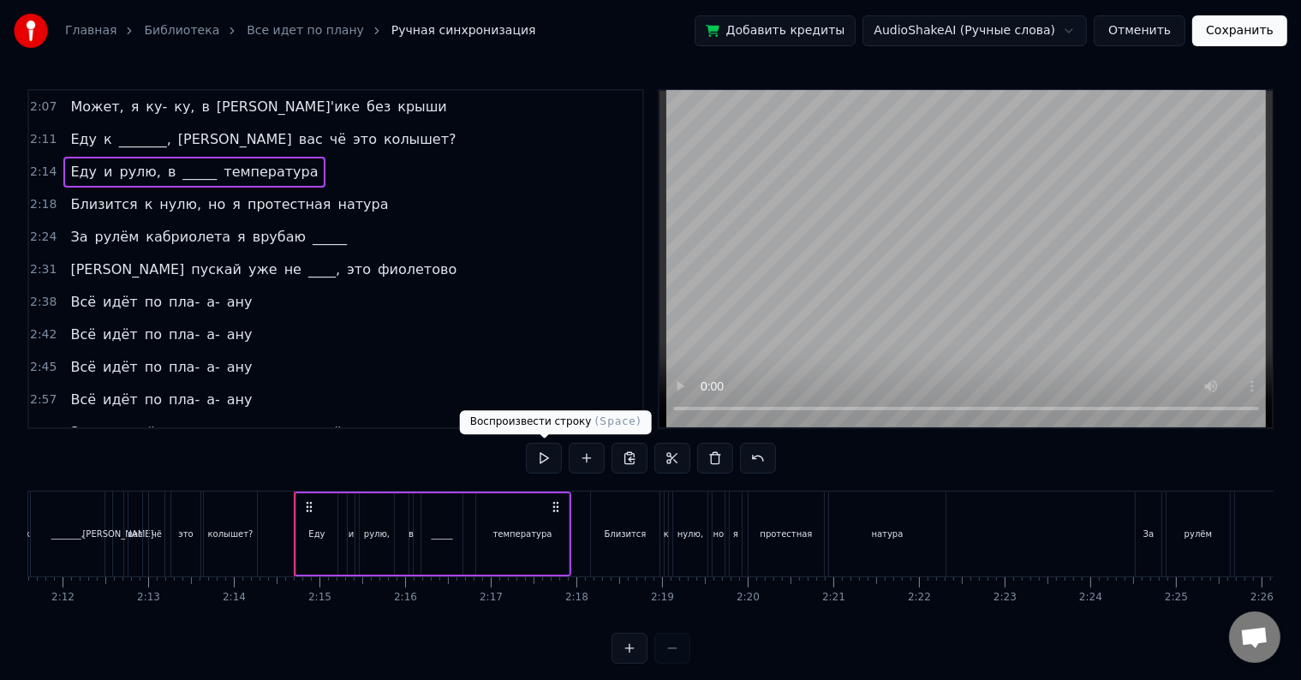
click at [537, 448] on button at bounding box center [544, 458] width 36 height 31
click at [345, 200] on div "2:18 Близится к нулю, но я протестная натура" at bounding box center [335, 204] width 613 height 33
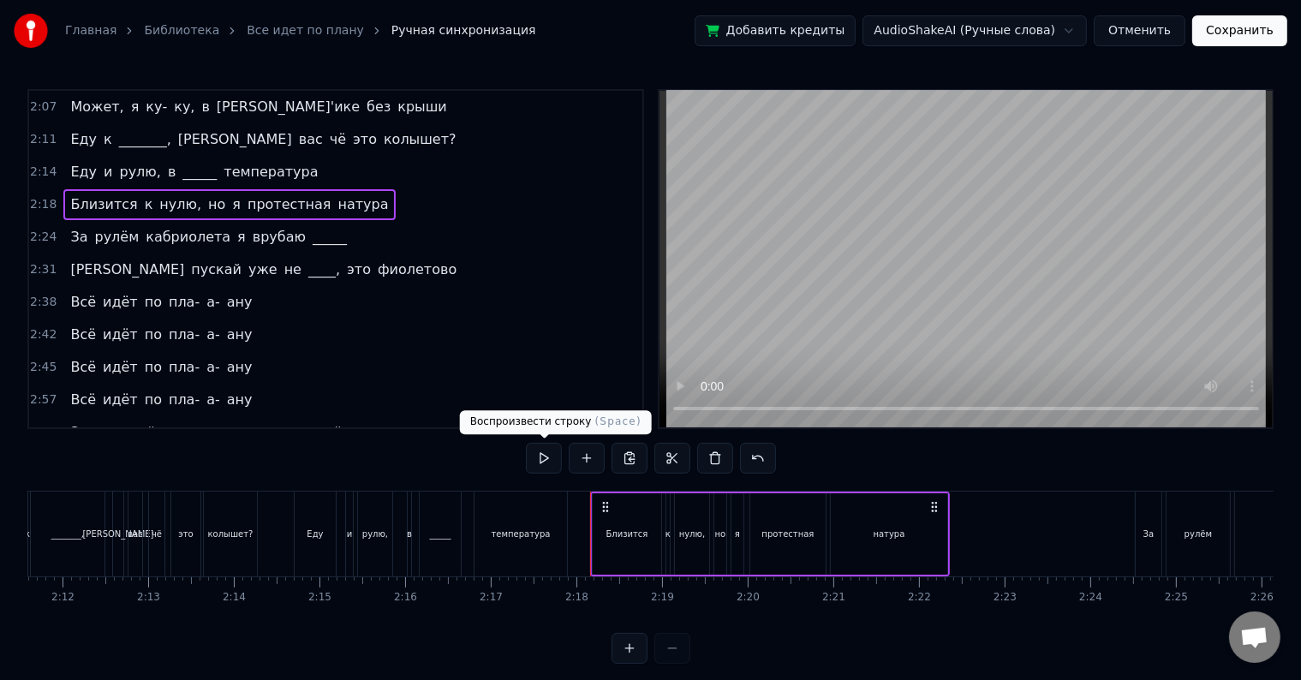
click at [533, 451] on button at bounding box center [544, 458] width 36 height 31
click at [336, 232] on div "2:24 За рулём кабриолета я врубаю _____" at bounding box center [335, 237] width 613 height 33
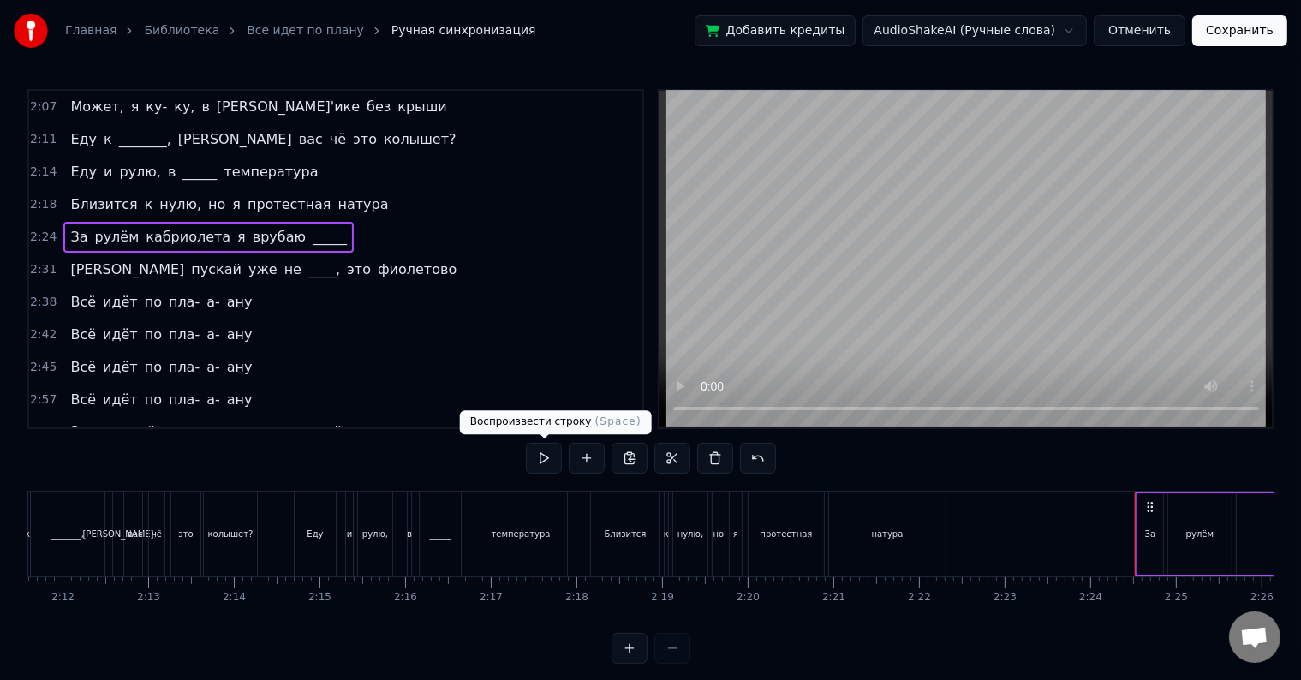
click at [538, 457] on button at bounding box center [544, 458] width 36 height 31
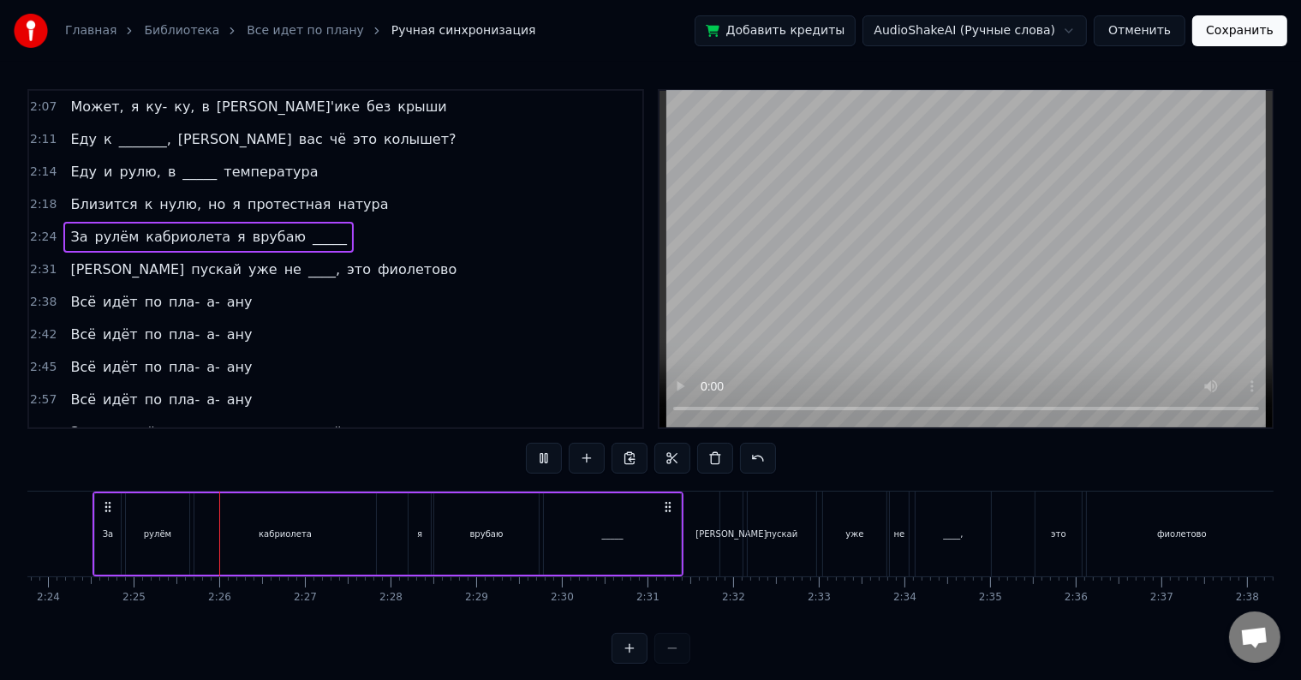
scroll to position [0, 12357]
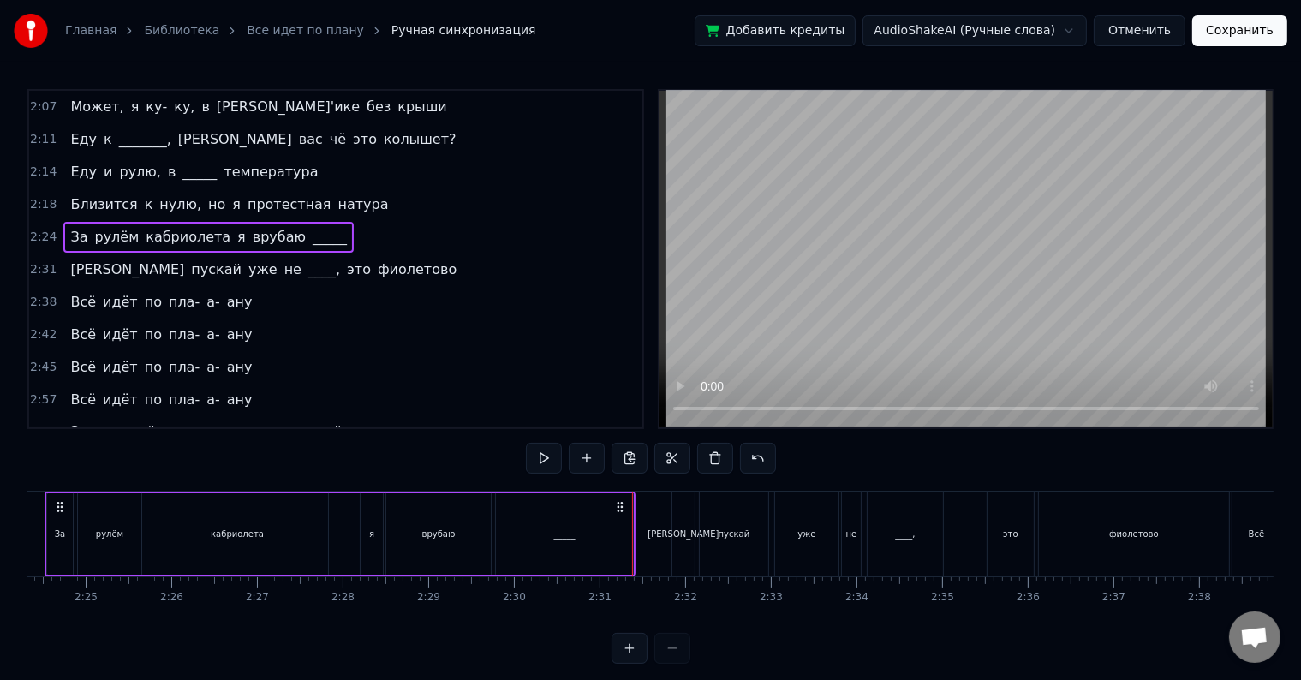
click at [353, 253] on div "2:31 И пускай уже не ____, это фиолетово" at bounding box center [335, 269] width 613 height 33
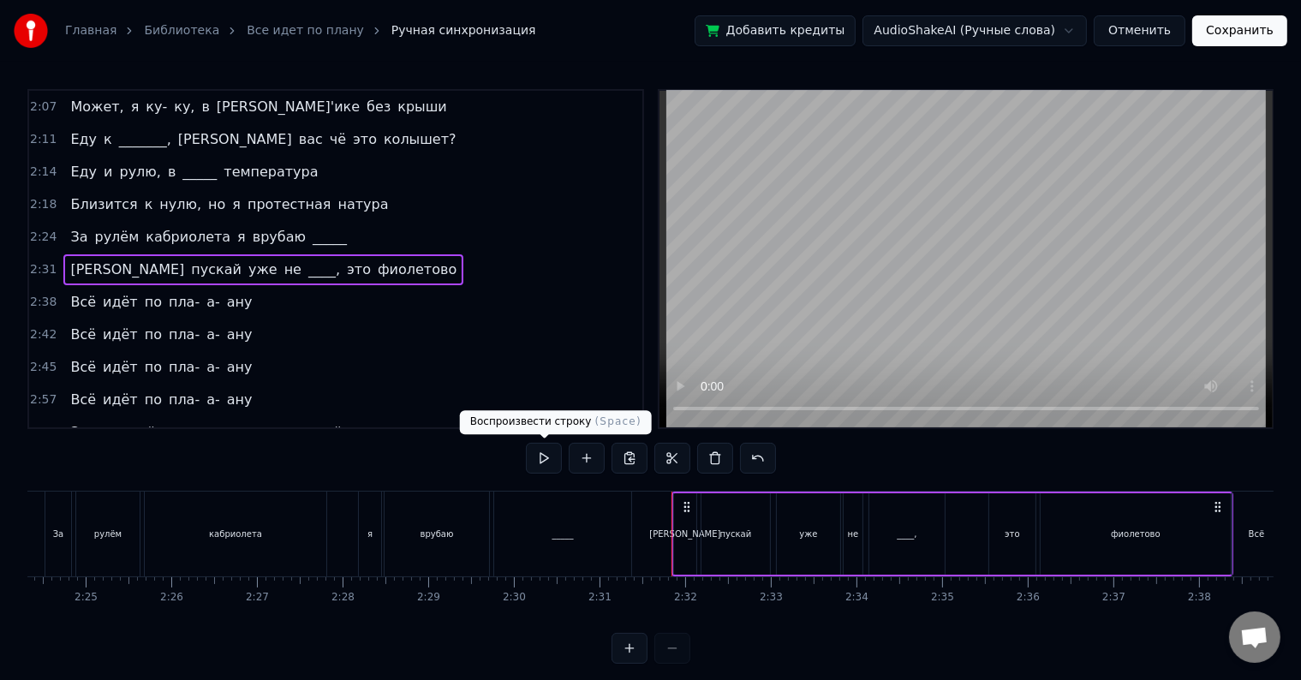
click at [538, 456] on button at bounding box center [544, 458] width 36 height 31
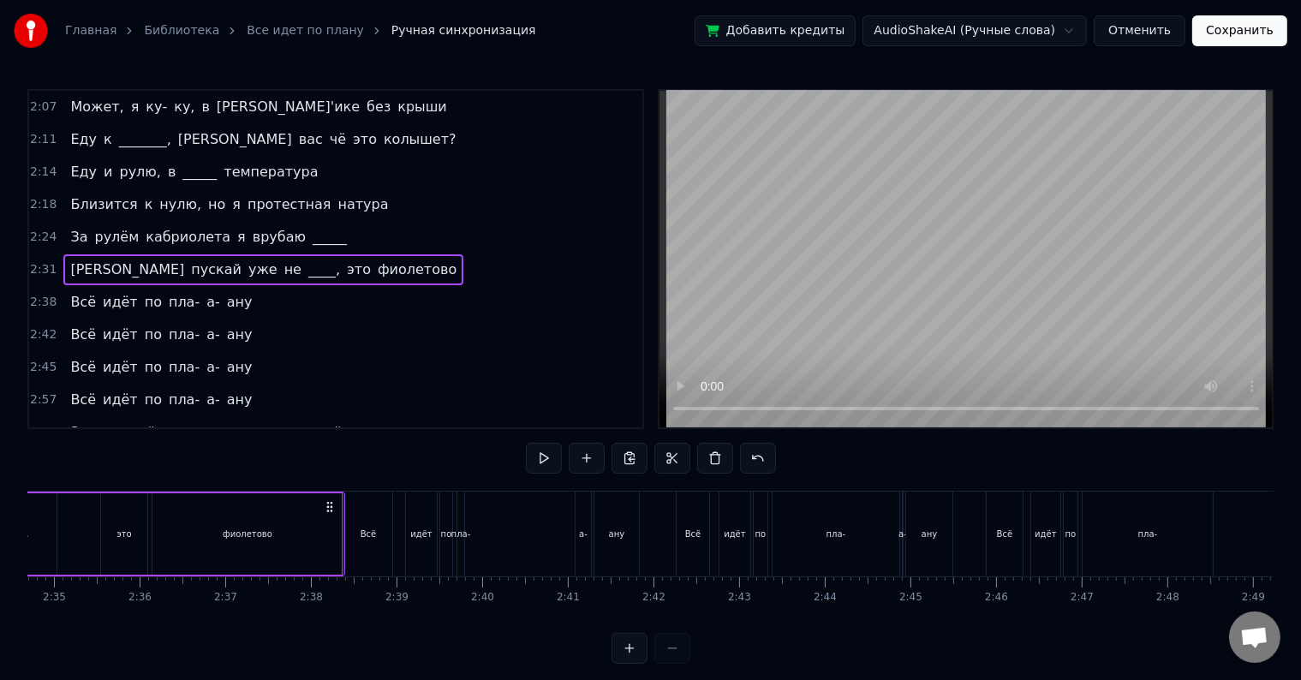
scroll to position [0, 13448]
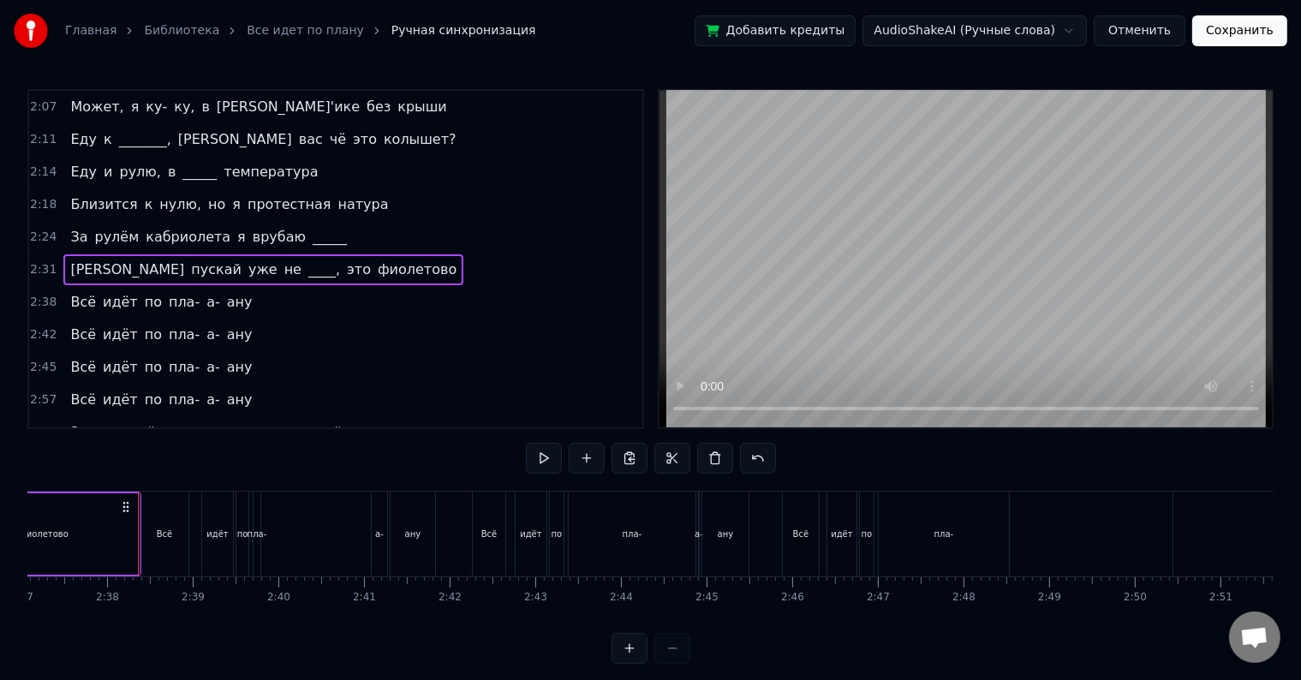
click at [376, 272] on span "фиолетово" at bounding box center [417, 269] width 82 height 20
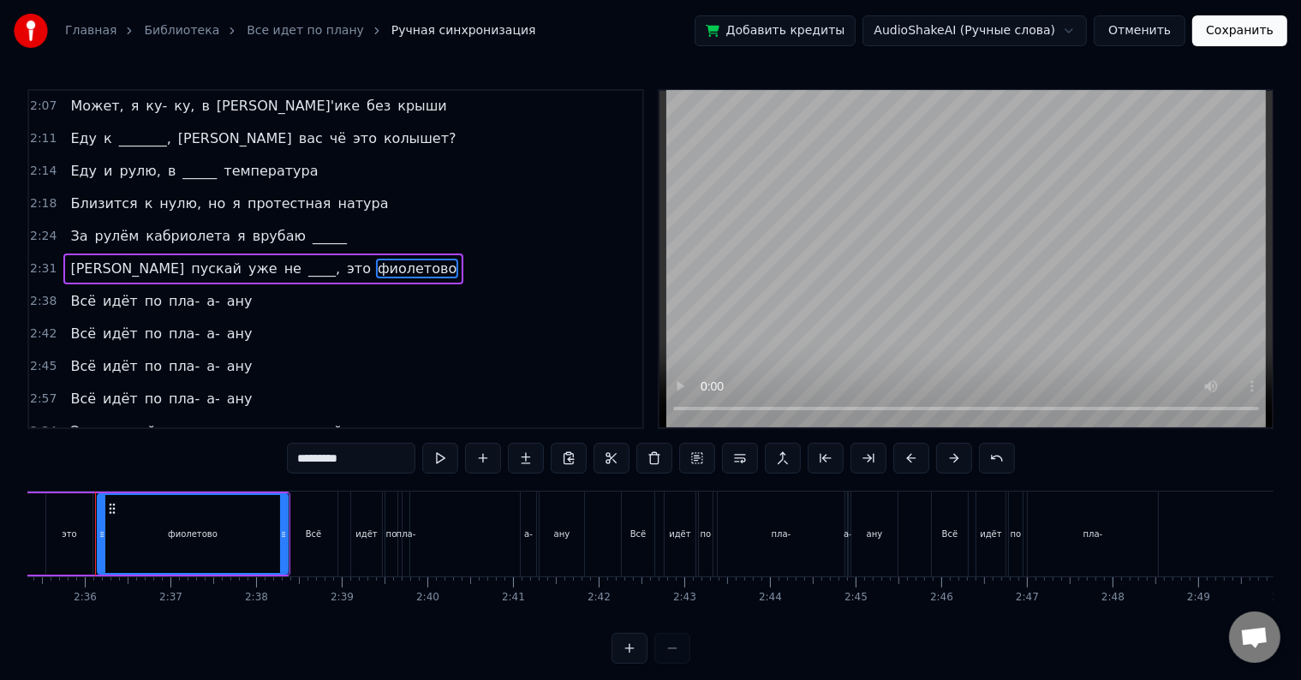
scroll to position [0, 13280]
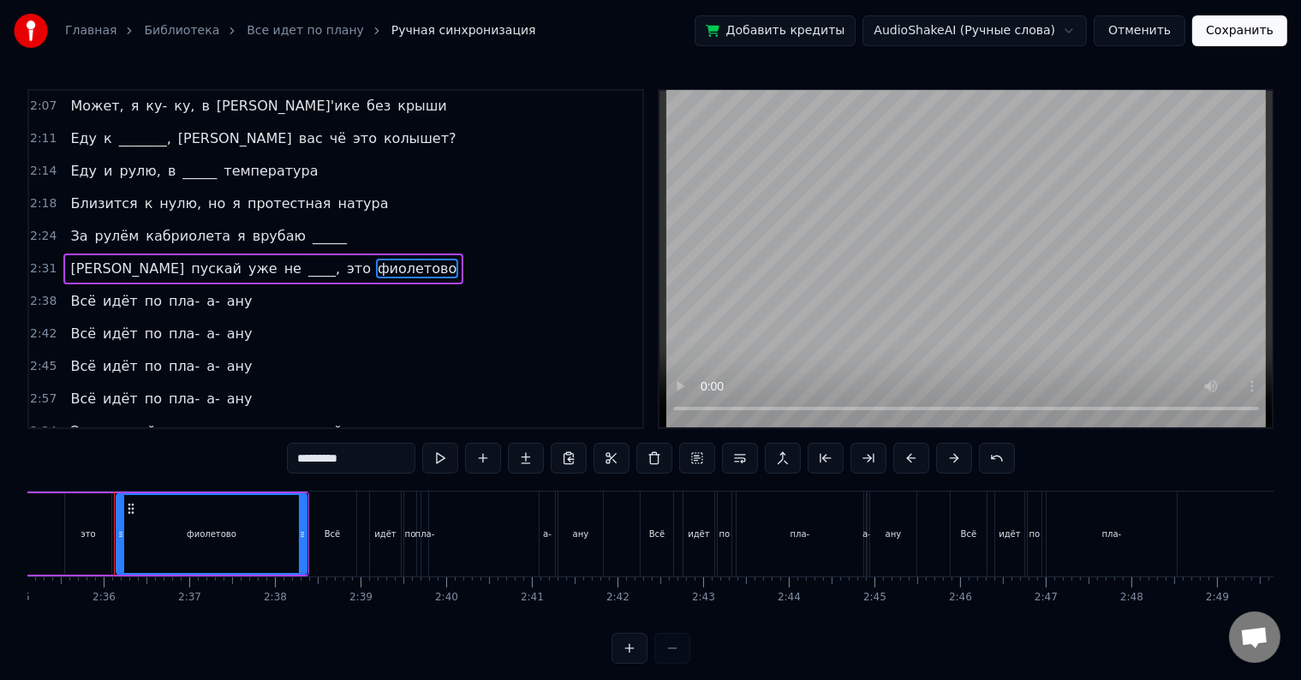
click at [250, 295] on div "2:38 Всё идёт по пла- а- ану" at bounding box center [335, 301] width 613 height 33
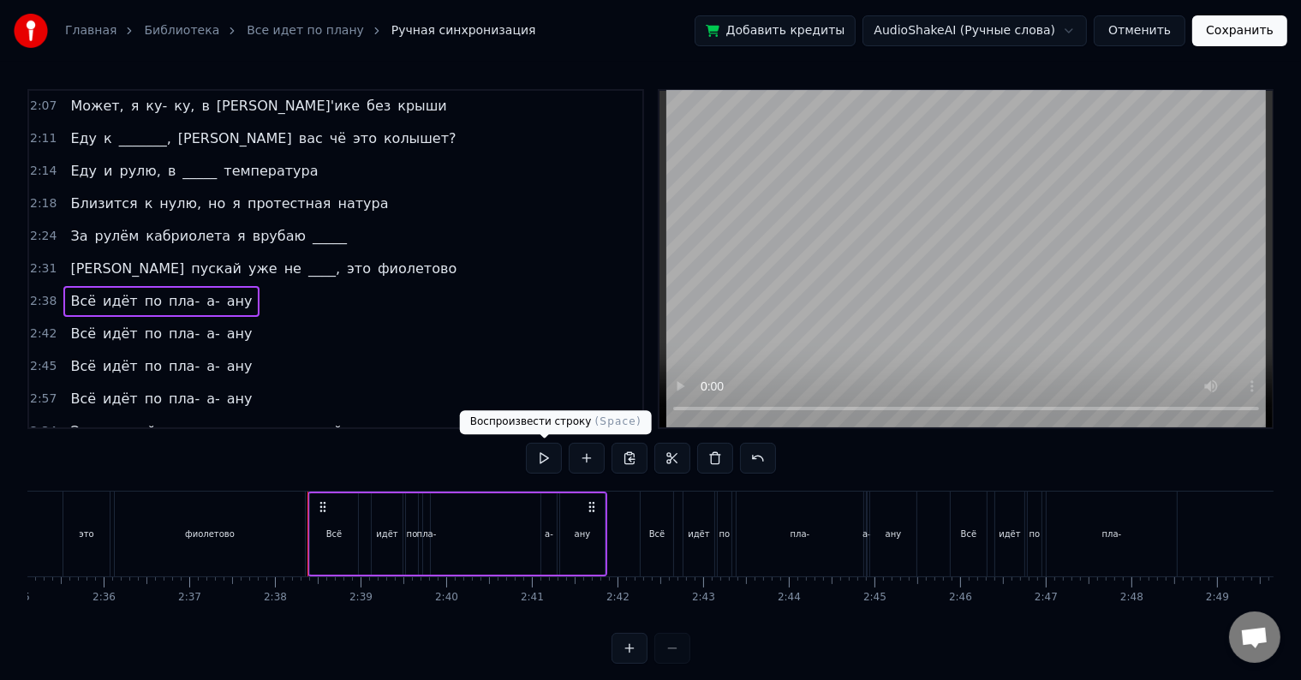
click at [550, 469] on button at bounding box center [544, 458] width 36 height 31
click at [240, 327] on div "2:42 Всё идёт по пла- а- ану" at bounding box center [335, 334] width 613 height 33
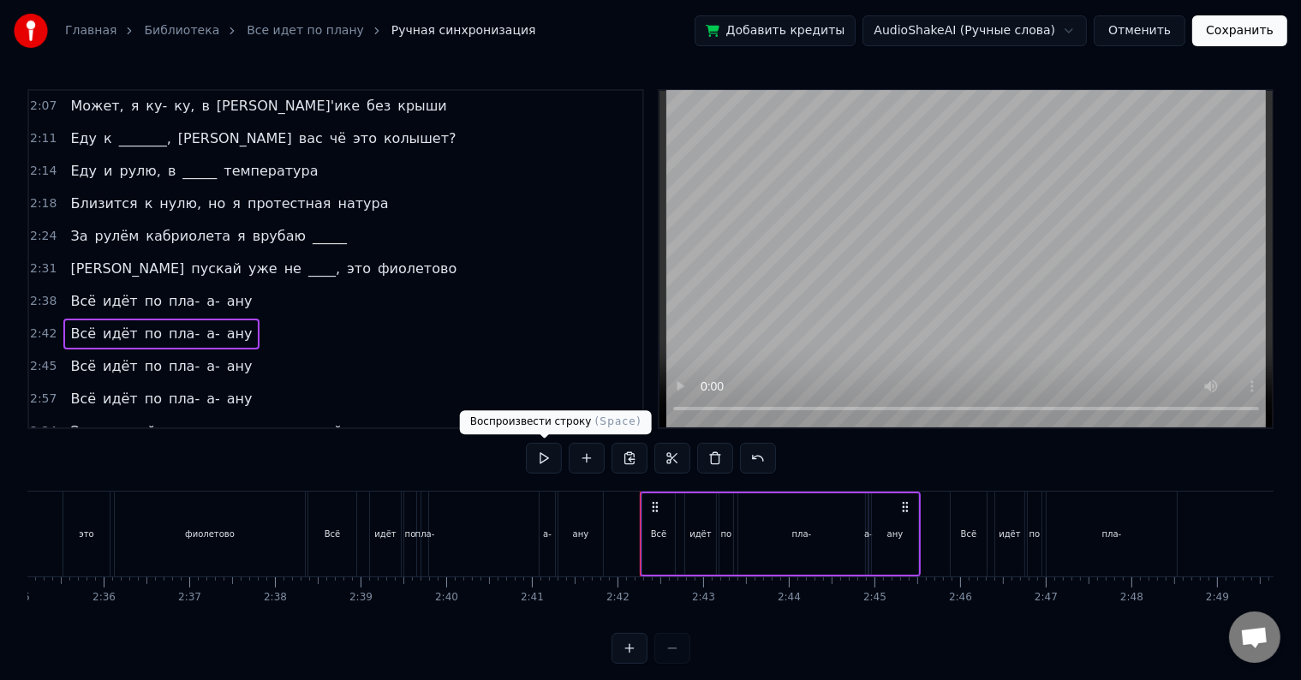
click at [544, 460] on button at bounding box center [544, 458] width 36 height 31
click at [229, 354] on div "2:45 Всё идёт по пла- а- ану" at bounding box center [335, 366] width 613 height 33
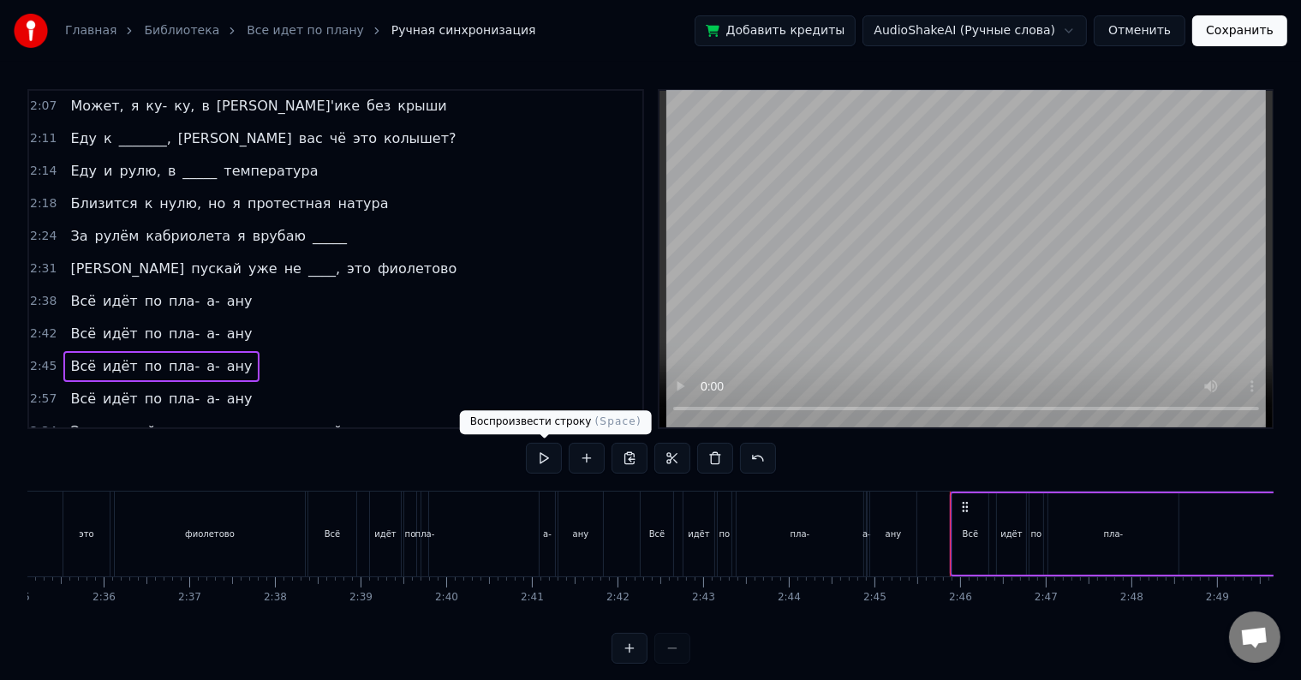
click at [533, 457] on button at bounding box center [544, 458] width 36 height 31
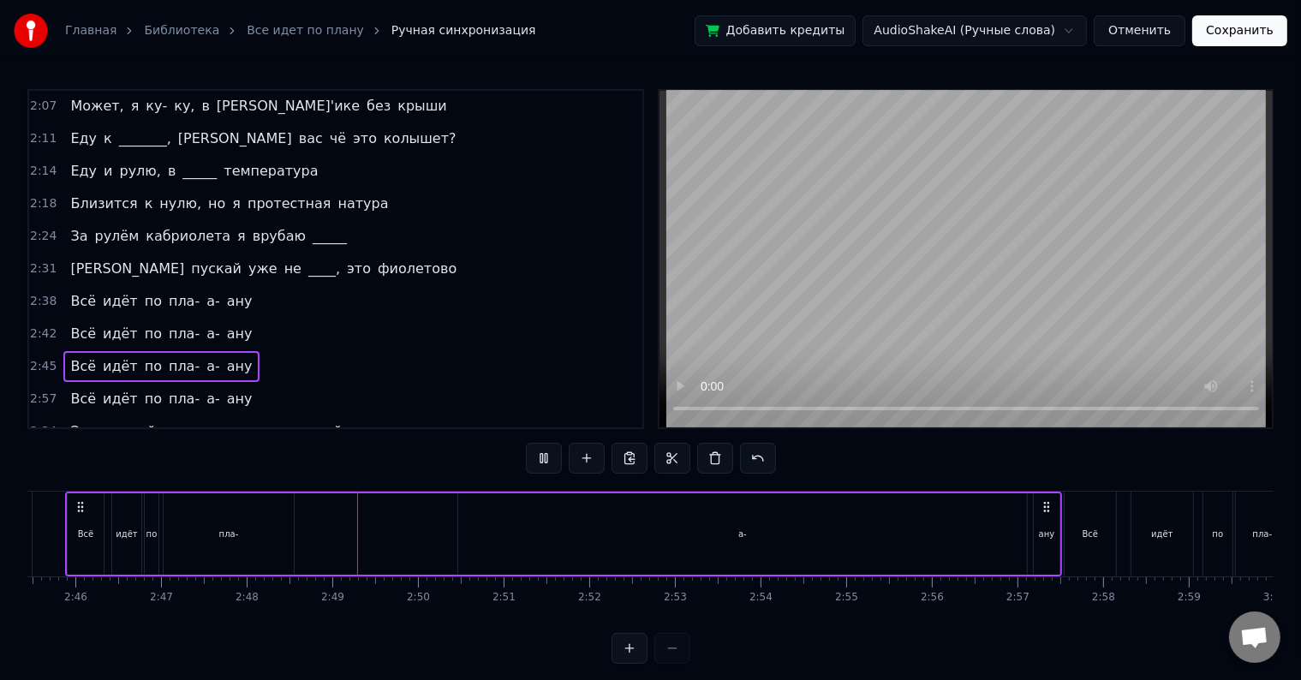
scroll to position [0, 14361]
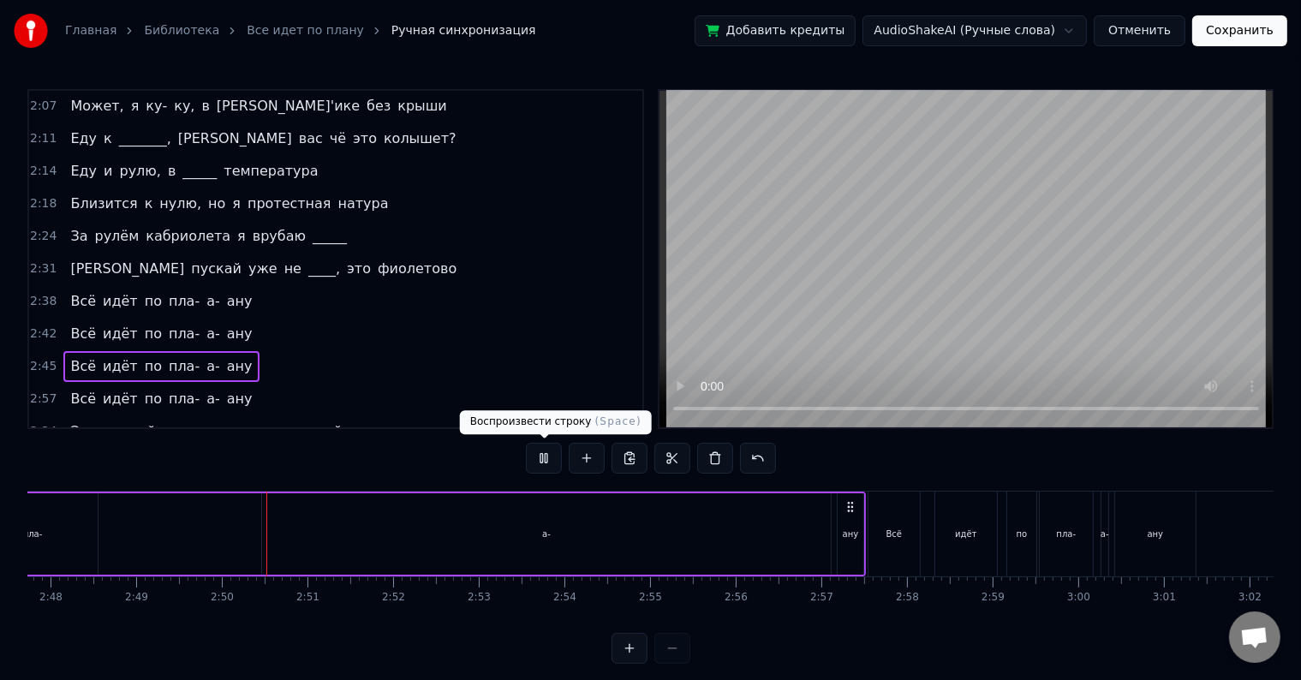
click at [545, 457] on button at bounding box center [544, 458] width 36 height 31
click at [793, 529] on div "а-" at bounding box center [546, 533] width 569 height 81
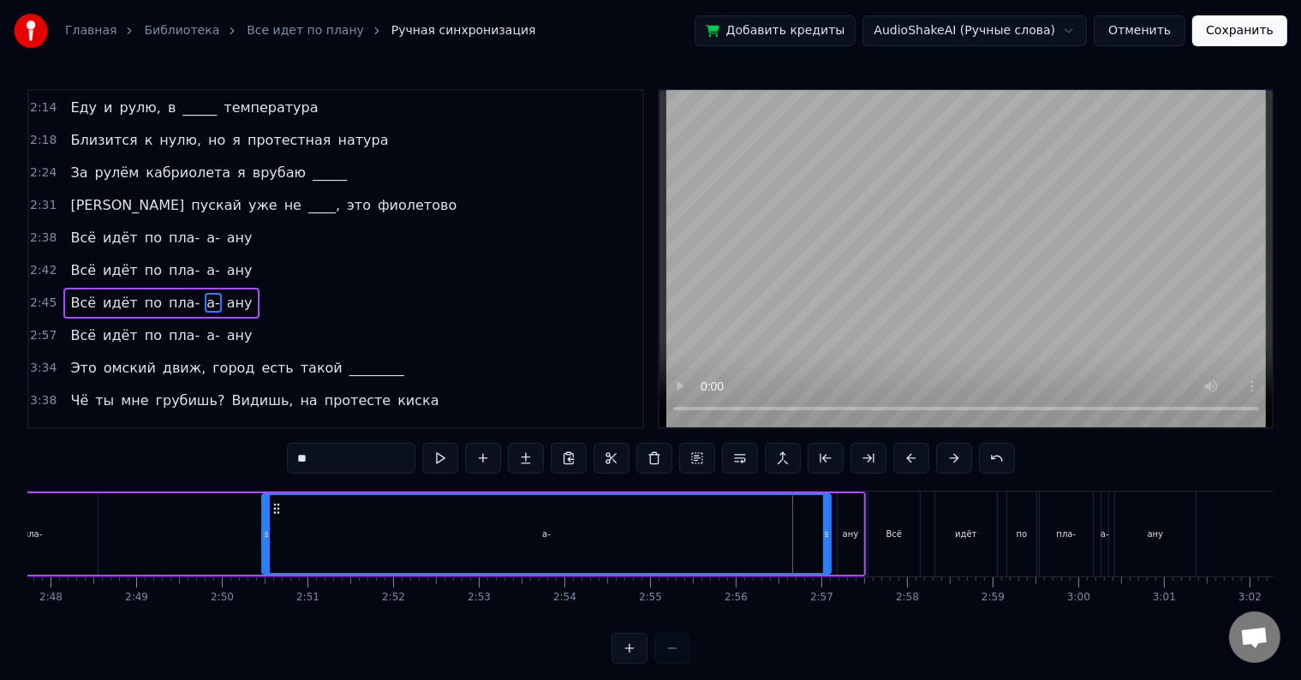
scroll to position [99, 0]
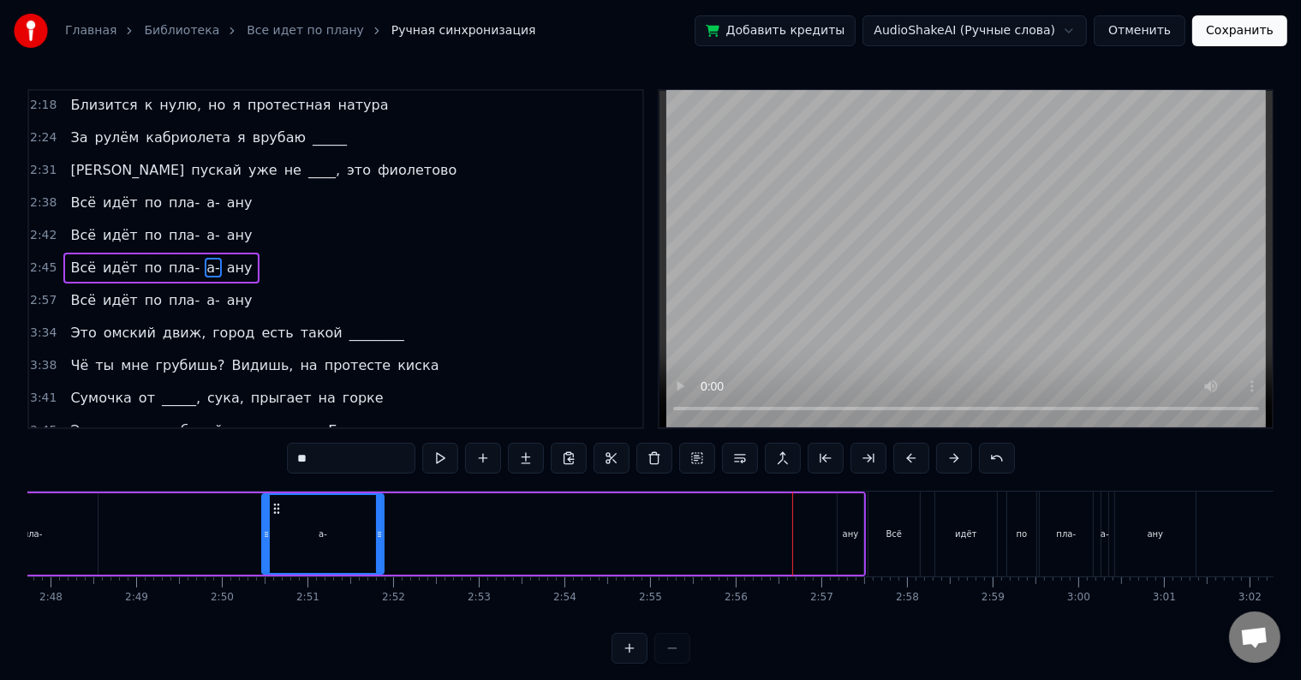
drag, startPoint x: 826, startPoint y: 533, endPoint x: 379, endPoint y: 521, distance: 447.1
click at [379, 521] on div at bounding box center [379, 534] width 7 height 78
drag, startPoint x: 265, startPoint y: 545, endPoint x: 122, endPoint y: 545, distance: 142.1
click at [132, 545] on div at bounding box center [135, 534] width 7 height 78
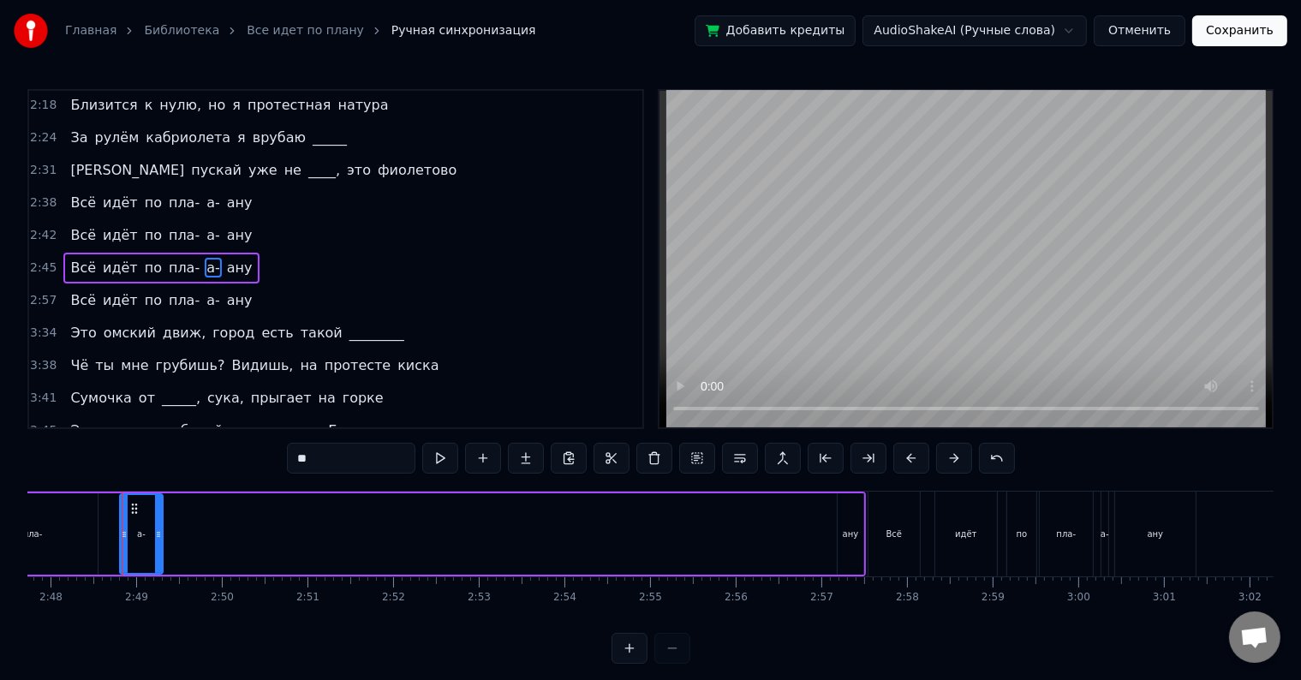
drag, startPoint x: 378, startPoint y: 532, endPoint x: 157, endPoint y: 582, distance: 226.6
click at [157, 582] on div "Может, я ку- ку, в [PERSON_NAME]'ике без крыши Еду к _______, а вас чё это колы…" at bounding box center [650, 555] width 1246 height 128
click at [848, 521] on div "ану" at bounding box center [850, 533] width 26 height 81
type input "***"
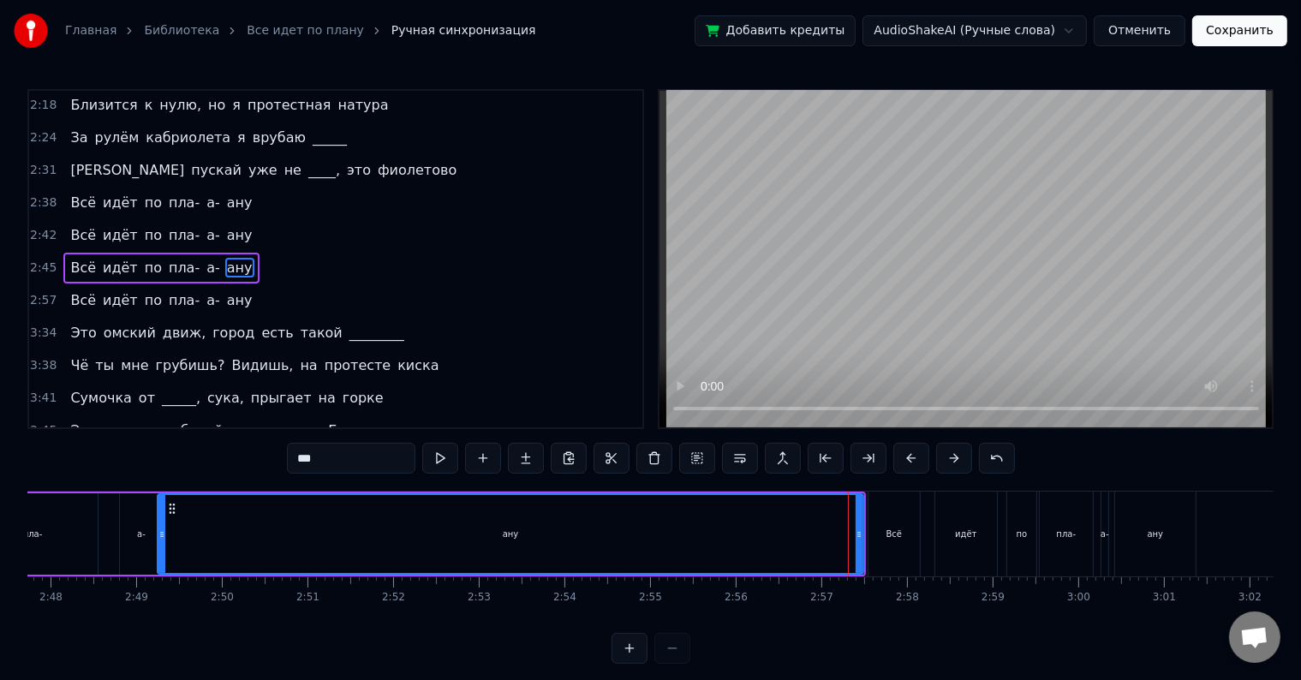
drag, startPoint x: 839, startPoint y: 532, endPoint x: 159, endPoint y: 551, distance: 680.1
click at [159, 551] on div at bounding box center [161, 534] width 7 height 78
drag, startPoint x: 861, startPoint y: 533, endPoint x: 336, endPoint y: 545, distance: 525.9
click at [336, 545] on div "ану" at bounding box center [510, 533] width 707 height 81
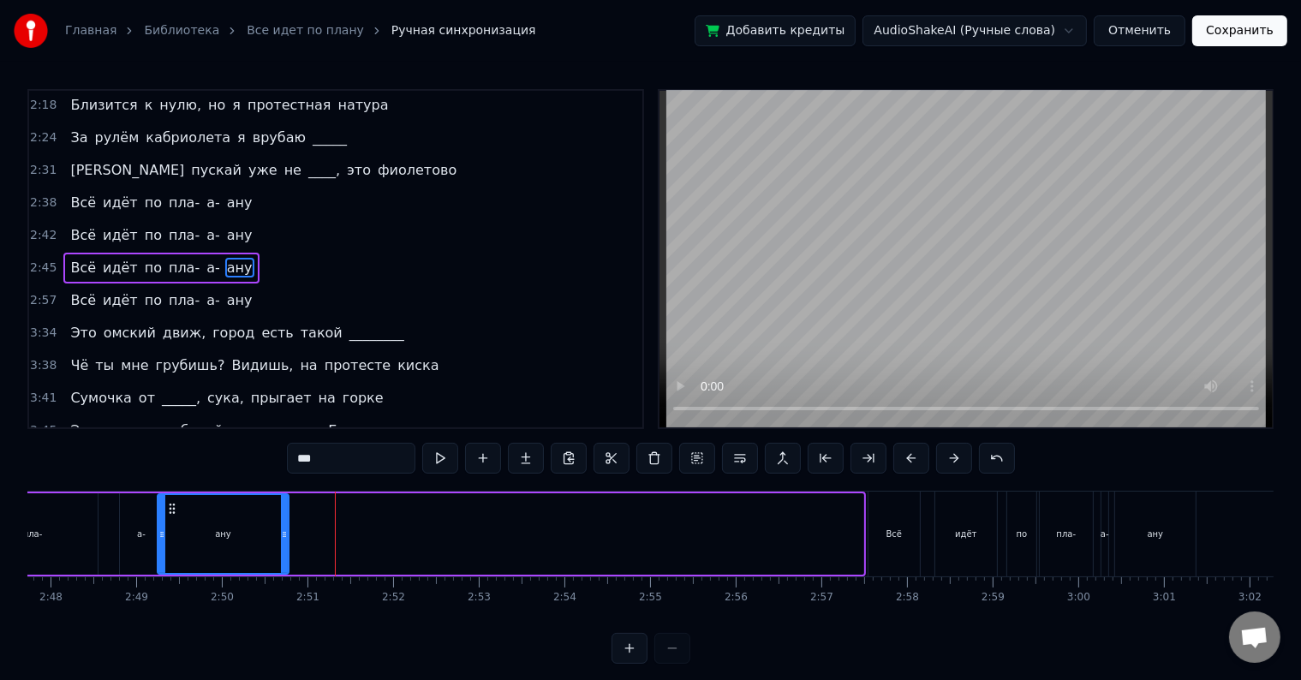
drag, startPoint x: 859, startPoint y: 534, endPoint x: 284, endPoint y: 542, distance: 574.6
click at [284, 542] on div at bounding box center [284, 534] width 7 height 78
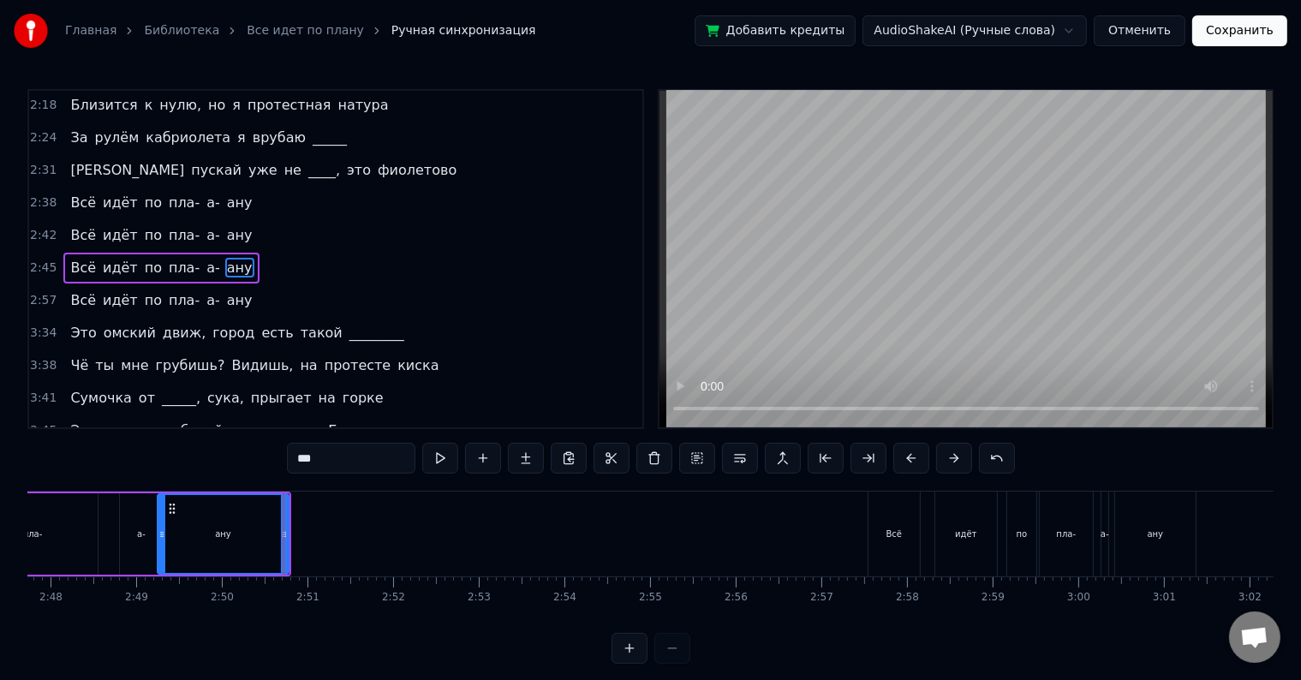
click at [260, 258] on div "2:45 Всё идёт по пла- а- ану" at bounding box center [335, 268] width 613 height 33
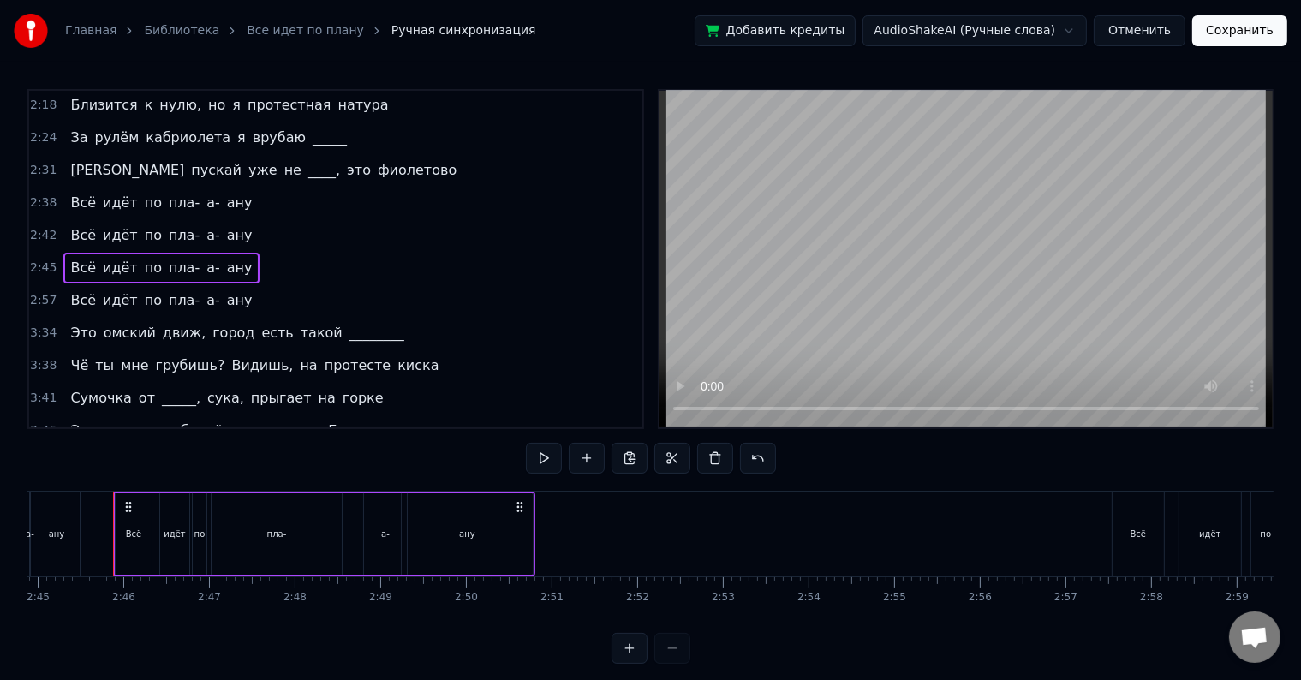
scroll to position [0, 14116]
click at [545, 462] on button at bounding box center [544, 458] width 36 height 31
click at [420, 531] on div "ану" at bounding box center [467, 533] width 131 height 81
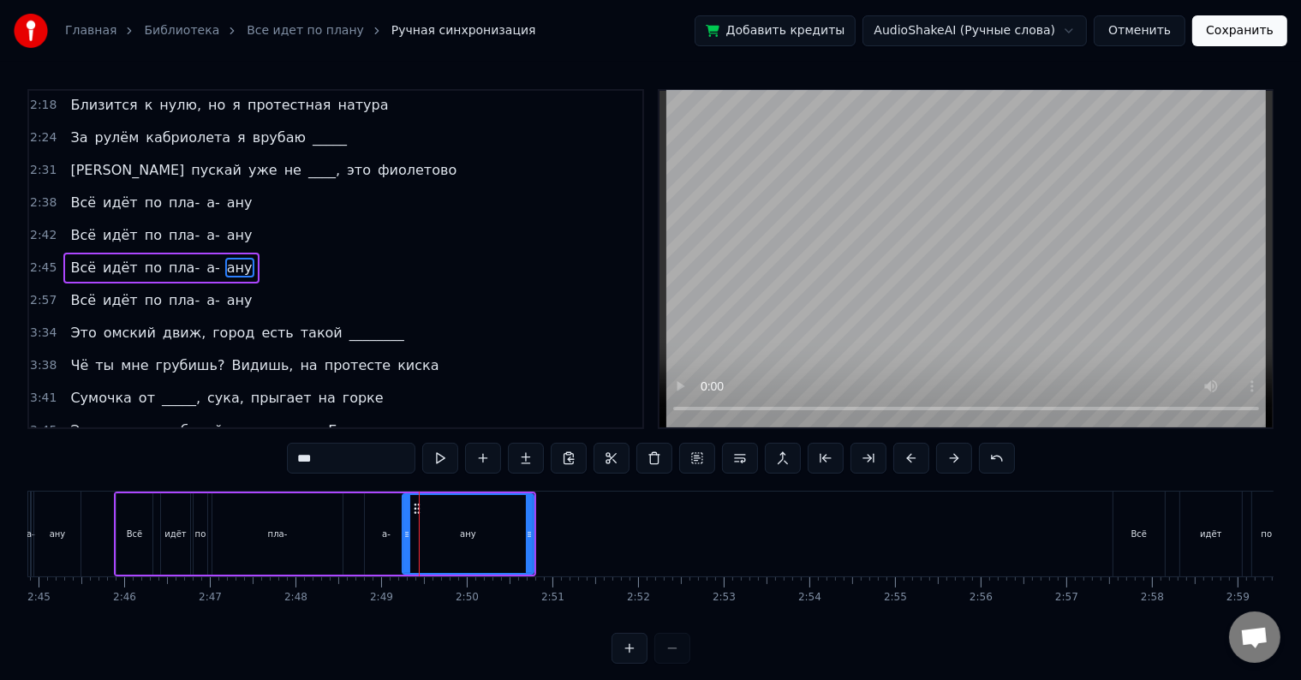
click at [375, 525] on div "а-" at bounding box center [386, 533] width 43 height 81
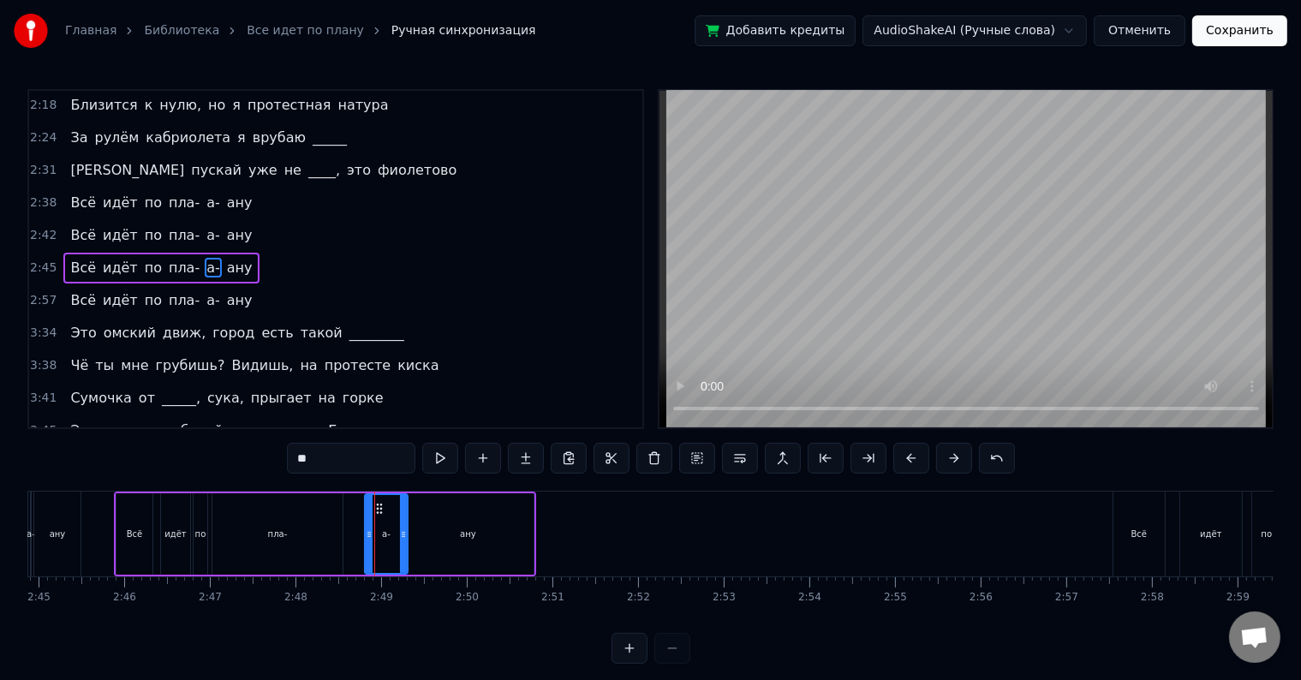
click at [283, 527] on div "пла-" at bounding box center [278, 533] width 20 height 13
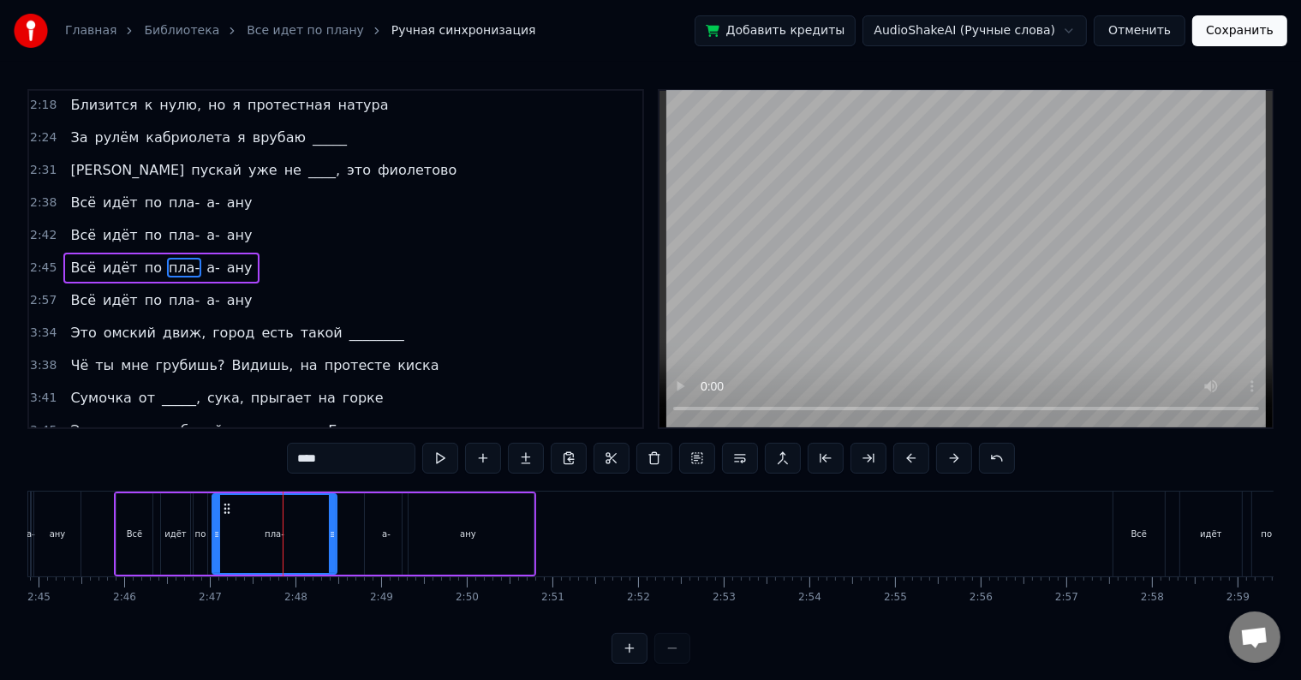
click at [329, 533] on icon at bounding box center [332, 534] width 7 height 14
click at [378, 542] on div "а-" at bounding box center [386, 533] width 43 height 81
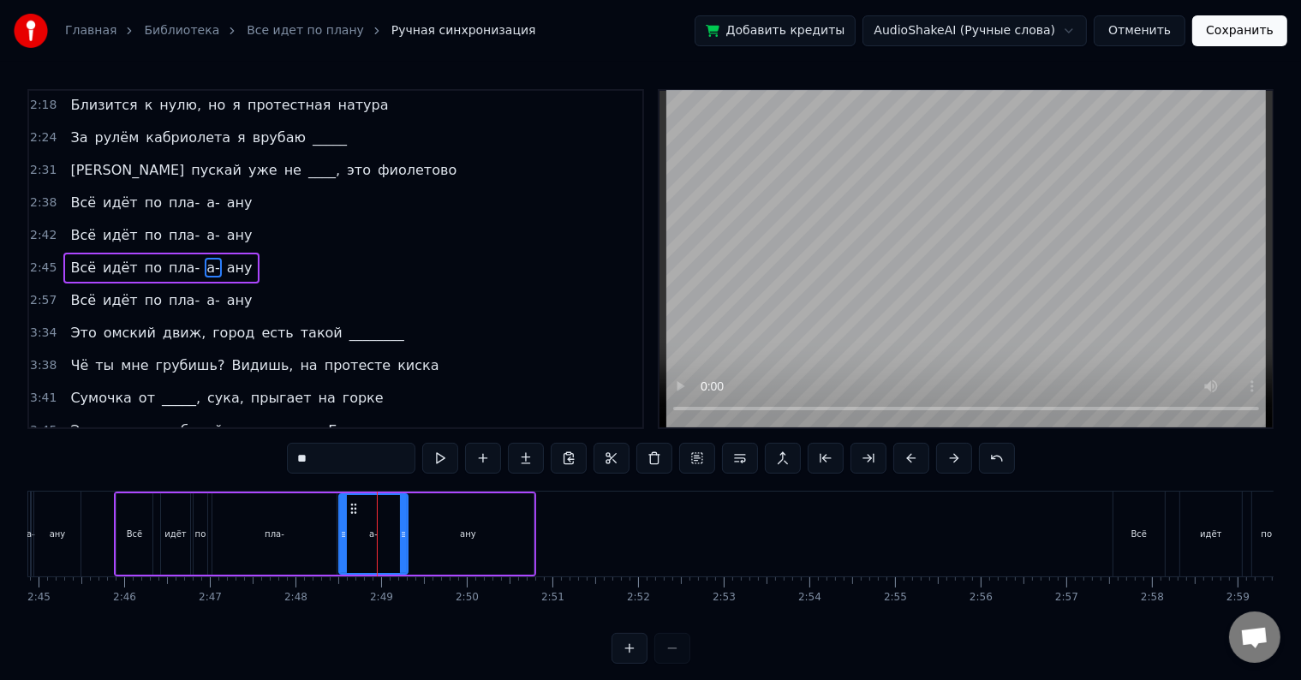
drag, startPoint x: 367, startPoint y: 526, endPoint x: 339, endPoint y: 533, distance: 29.1
click at [340, 533] on div at bounding box center [343, 534] width 7 height 78
drag, startPoint x: 403, startPoint y: 530, endPoint x: 378, endPoint y: 534, distance: 26.0
click at [378, 534] on icon at bounding box center [377, 534] width 7 height 14
click at [442, 521] on div "ану" at bounding box center [467, 533] width 131 height 81
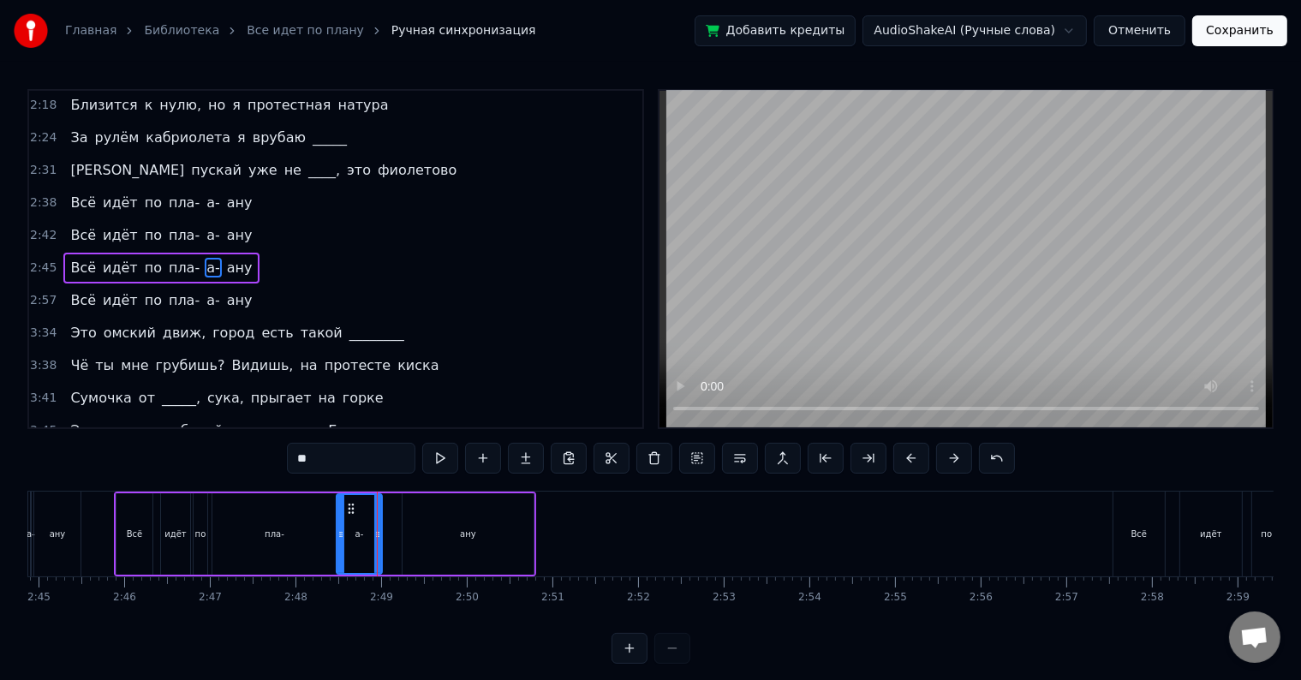
type input "***"
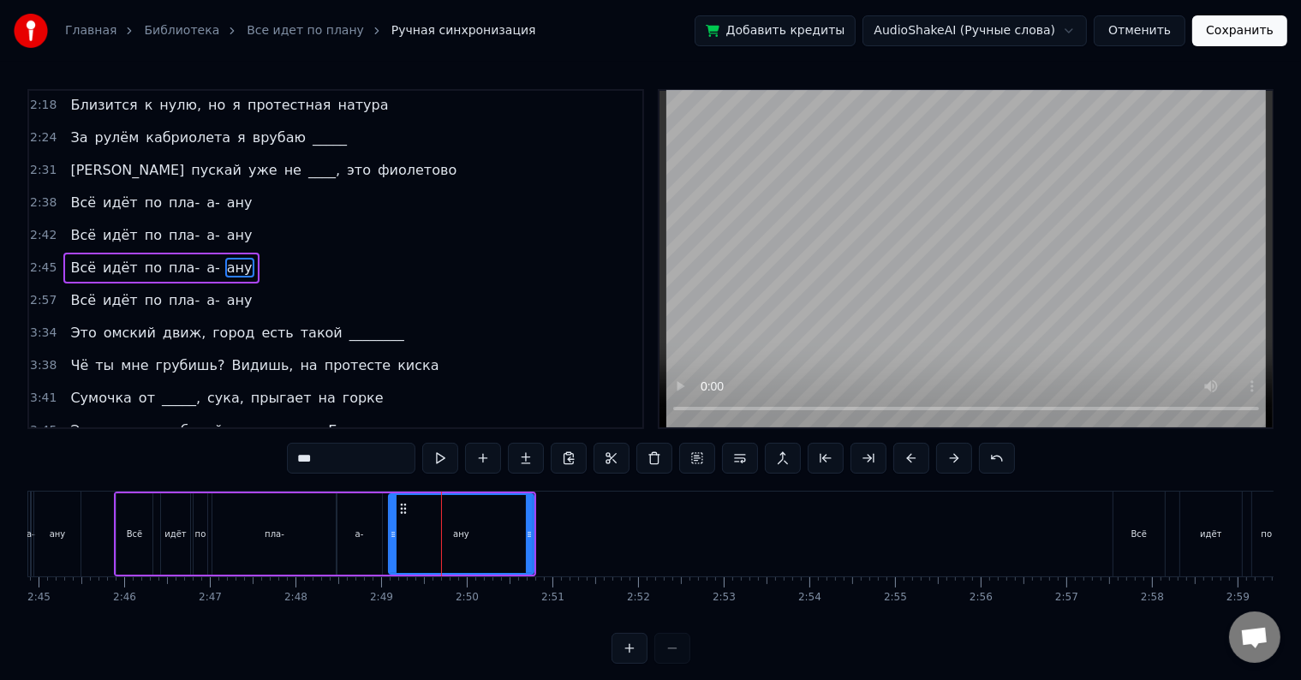
drag, startPoint x: 406, startPoint y: 536, endPoint x: 390, endPoint y: 538, distance: 15.5
click at [390, 538] on icon at bounding box center [393, 534] width 7 height 14
drag, startPoint x: 521, startPoint y: 533, endPoint x: 455, endPoint y: 527, distance: 66.1
click at [455, 527] on icon at bounding box center [453, 534] width 7 height 14
click at [228, 253] on div "Всё идёт по пла- а- ану" at bounding box center [160, 268] width 195 height 31
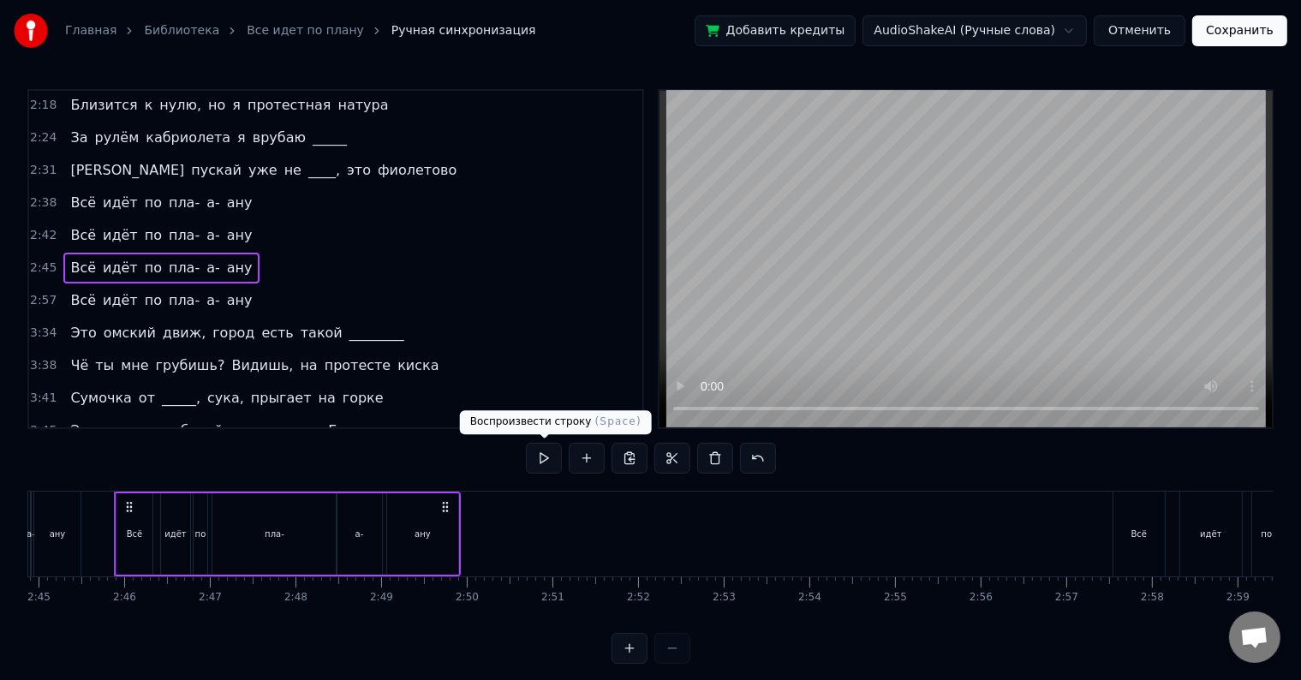
click at [533, 462] on button at bounding box center [544, 458] width 36 height 31
click at [248, 538] on div "пла-" at bounding box center [274, 533] width 124 height 81
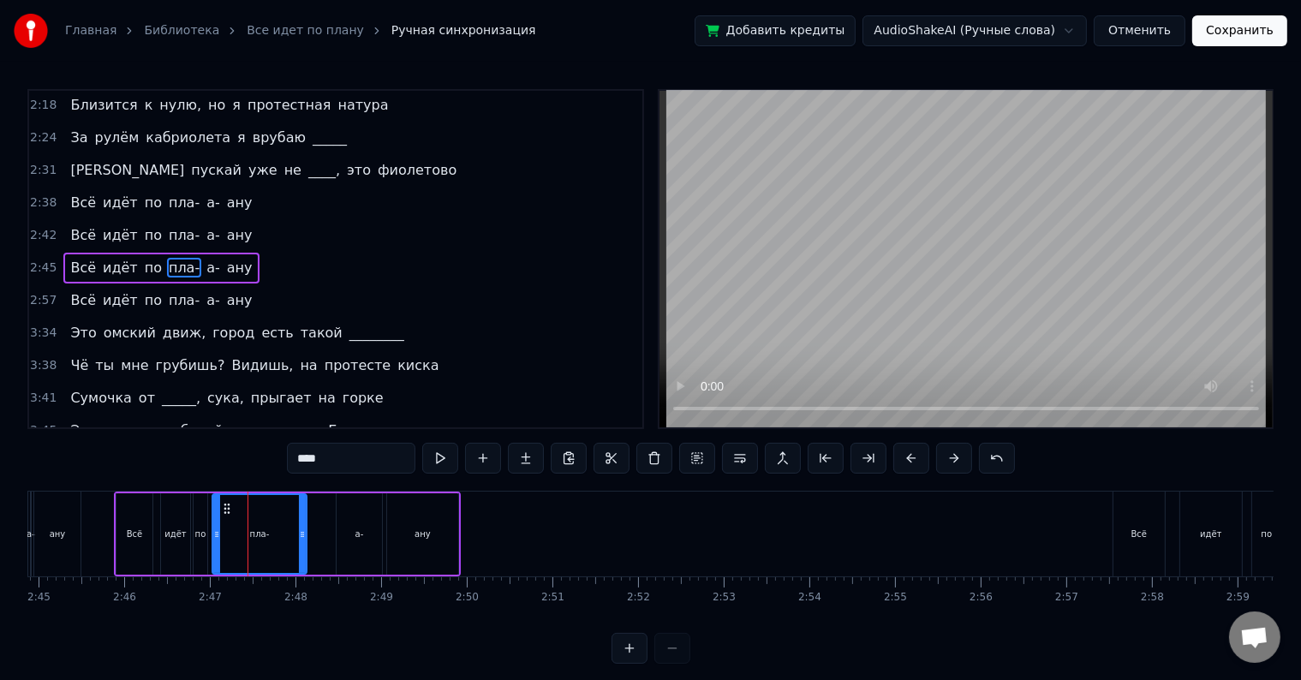
drag, startPoint x: 330, startPoint y: 527, endPoint x: 298, endPoint y: 529, distance: 32.6
click at [299, 529] on icon at bounding box center [302, 534] width 7 height 14
click at [346, 531] on div "а-" at bounding box center [358, 533] width 45 height 81
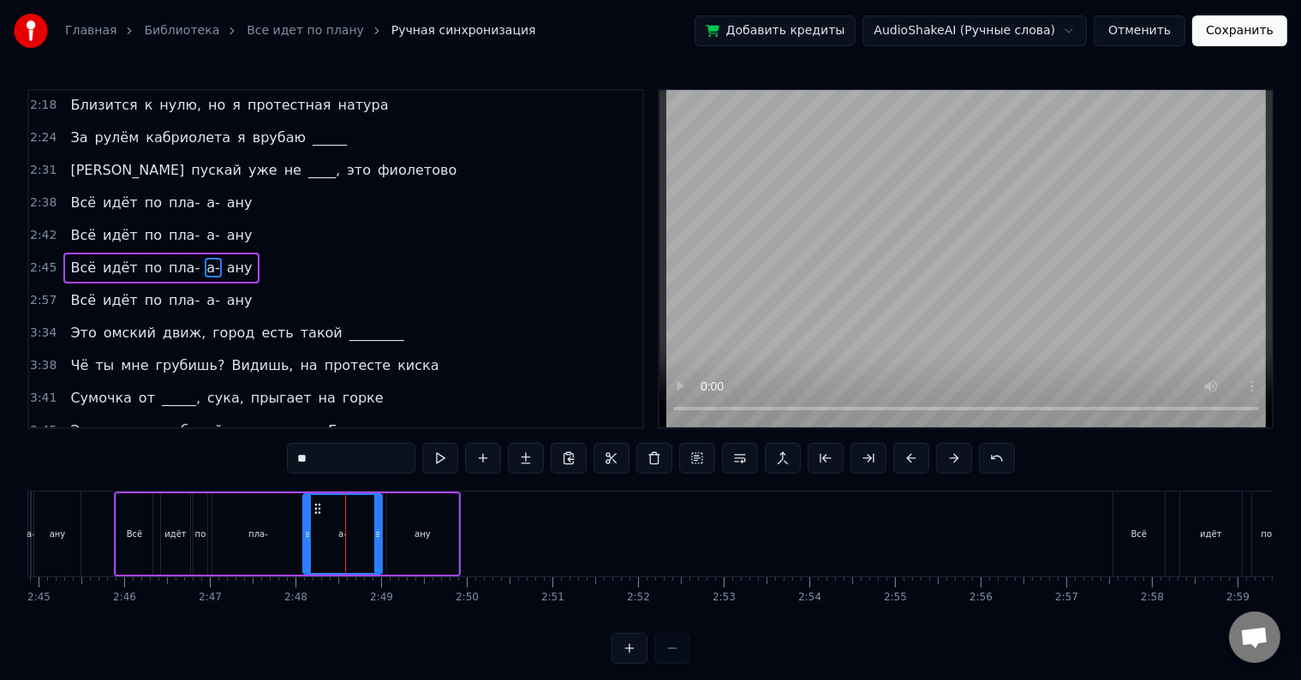
drag, startPoint x: 336, startPoint y: 530, endPoint x: 303, endPoint y: 533, distance: 33.6
click at [304, 533] on icon at bounding box center [307, 534] width 7 height 14
drag, startPoint x: 375, startPoint y: 531, endPoint x: 331, endPoint y: 543, distance: 45.3
click at [331, 543] on div at bounding box center [333, 534] width 7 height 78
click at [428, 530] on div "ану" at bounding box center [422, 533] width 16 height 13
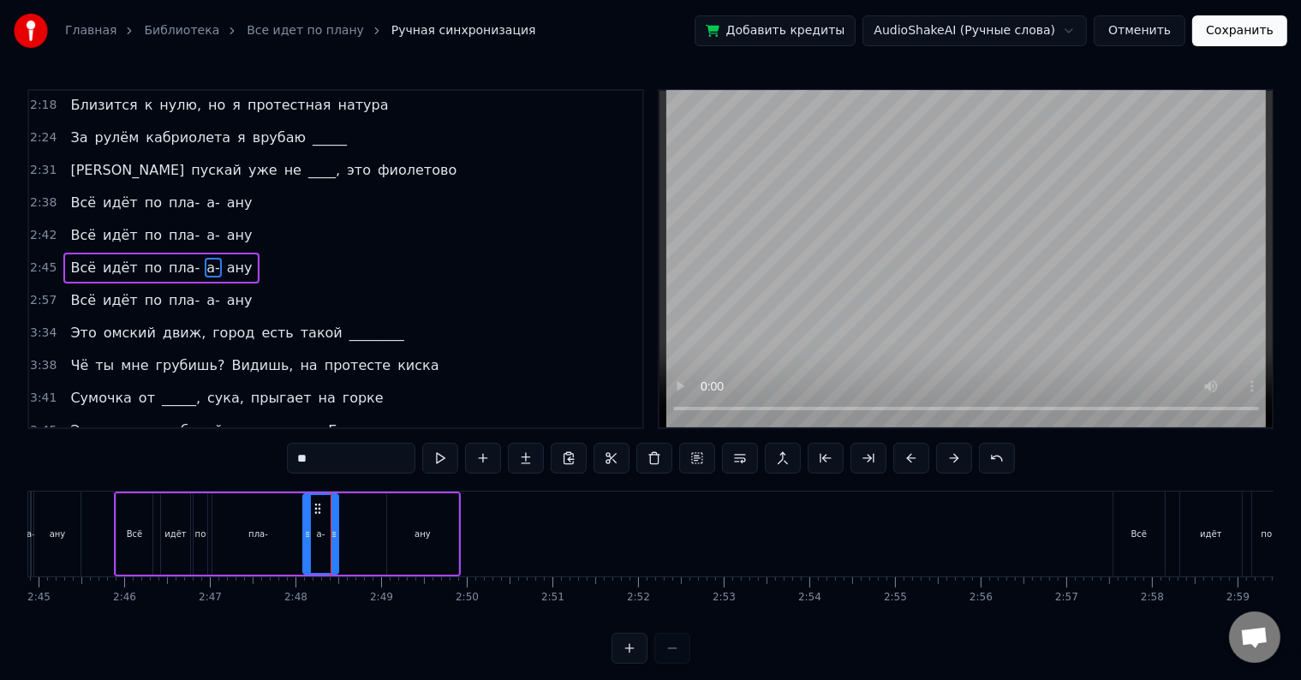
type input "***"
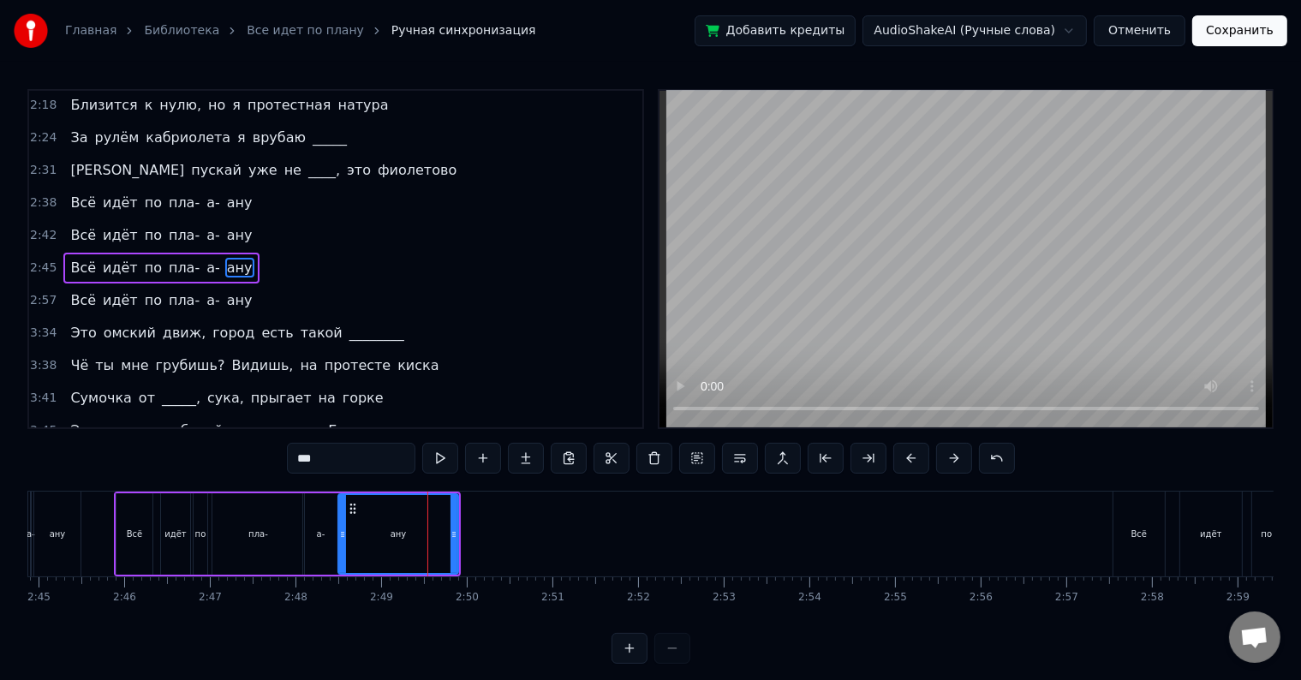
drag, startPoint x: 389, startPoint y: 534, endPoint x: 340, endPoint y: 534, distance: 48.8
click at [340, 534] on icon at bounding box center [342, 534] width 7 height 14
drag, startPoint x: 455, startPoint y: 527, endPoint x: 384, endPoint y: 551, distance: 74.7
click at [384, 551] on div at bounding box center [382, 534] width 7 height 78
click at [253, 257] on div "2:45 Всё идёт по пла- а- ану" at bounding box center [335, 268] width 613 height 33
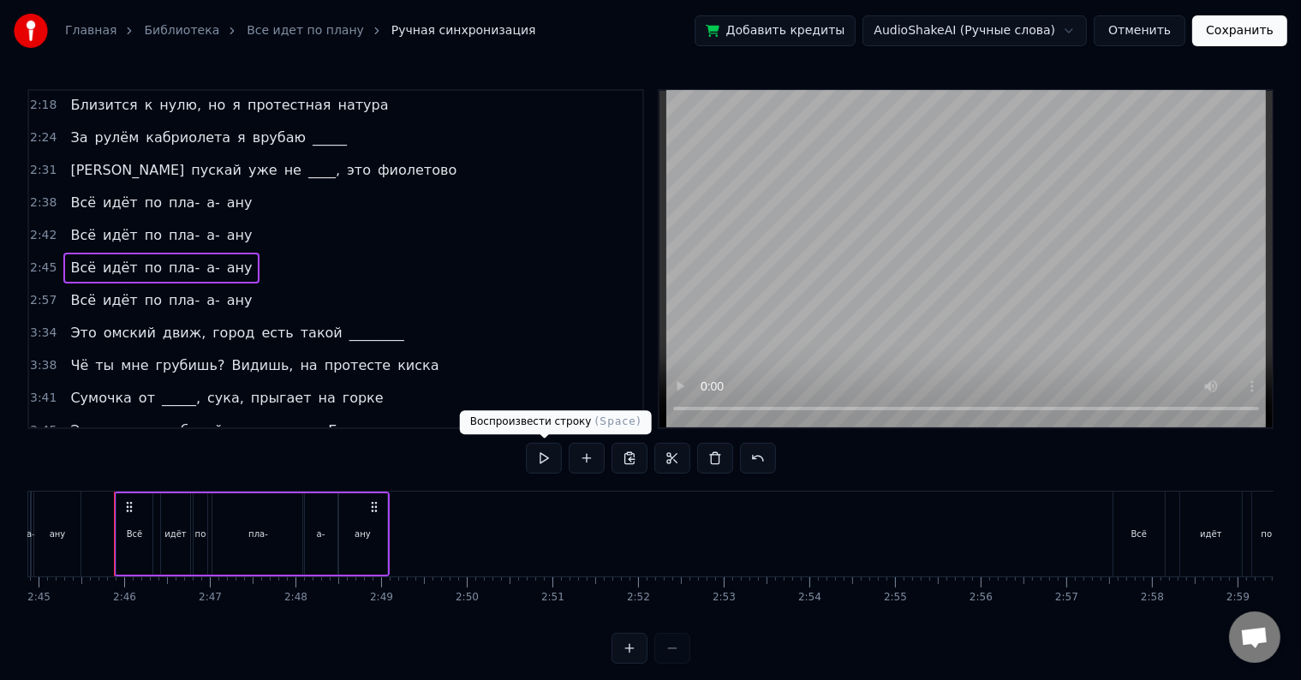
click at [547, 469] on button at bounding box center [544, 458] width 36 height 31
click at [1148, 560] on div "Всё" at bounding box center [1138, 533] width 51 height 85
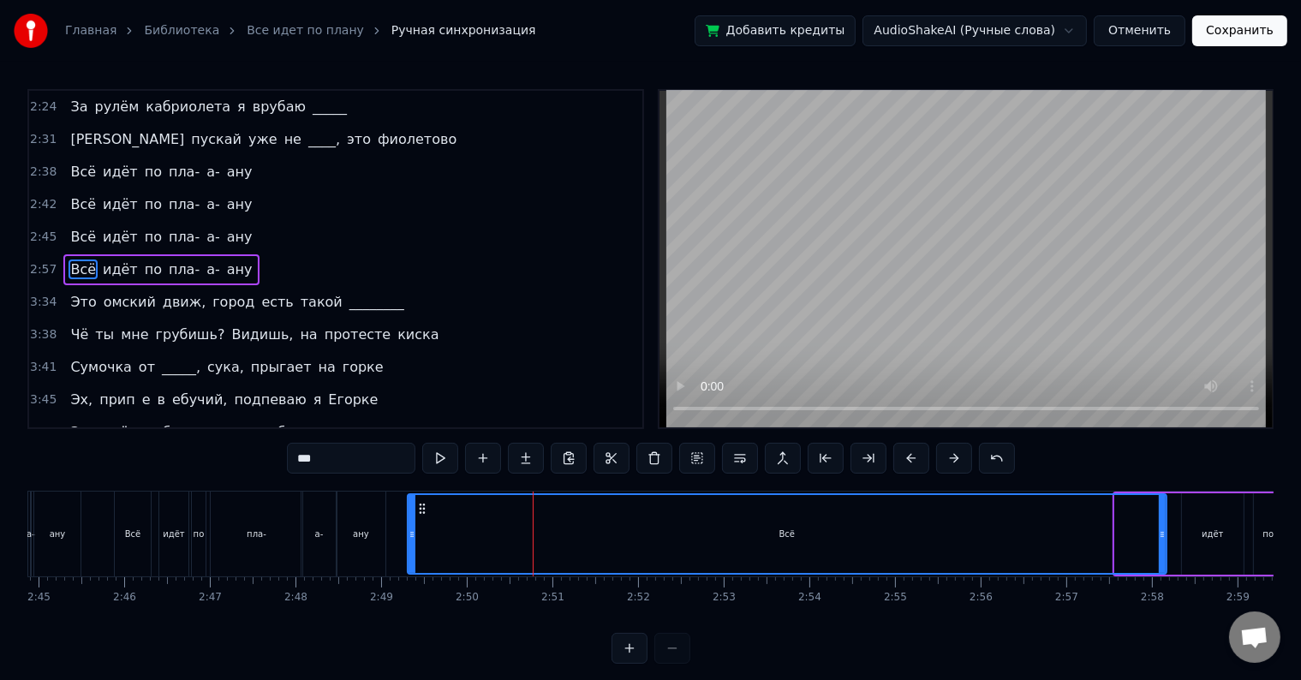
drag, startPoint x: 1119, startPoint y: 526, endPoint x: 412, endPoint y: 534, distance: 707.3
click at [412, 534] on div at bounding box center [411, 534] width 7 height 78
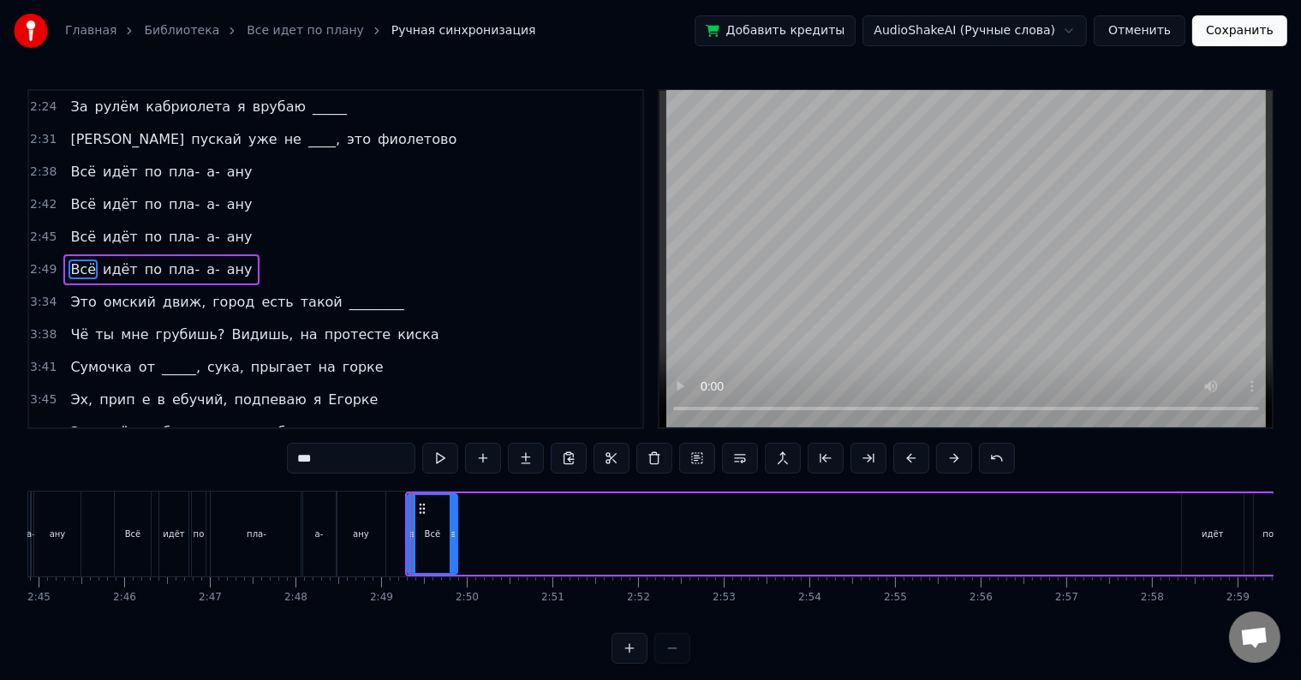
drag, startPoint x: 1161, startPoint y: 527, endPoint x: 482, endPoint y: 541, distance: 679.1
click at [452, 538] on icon at bounding box center [453, 534] width 7 height 14
click at [1203, 536] on div "идёт" at bounding box center [1211, 533] width 21 height 13
type input "****"
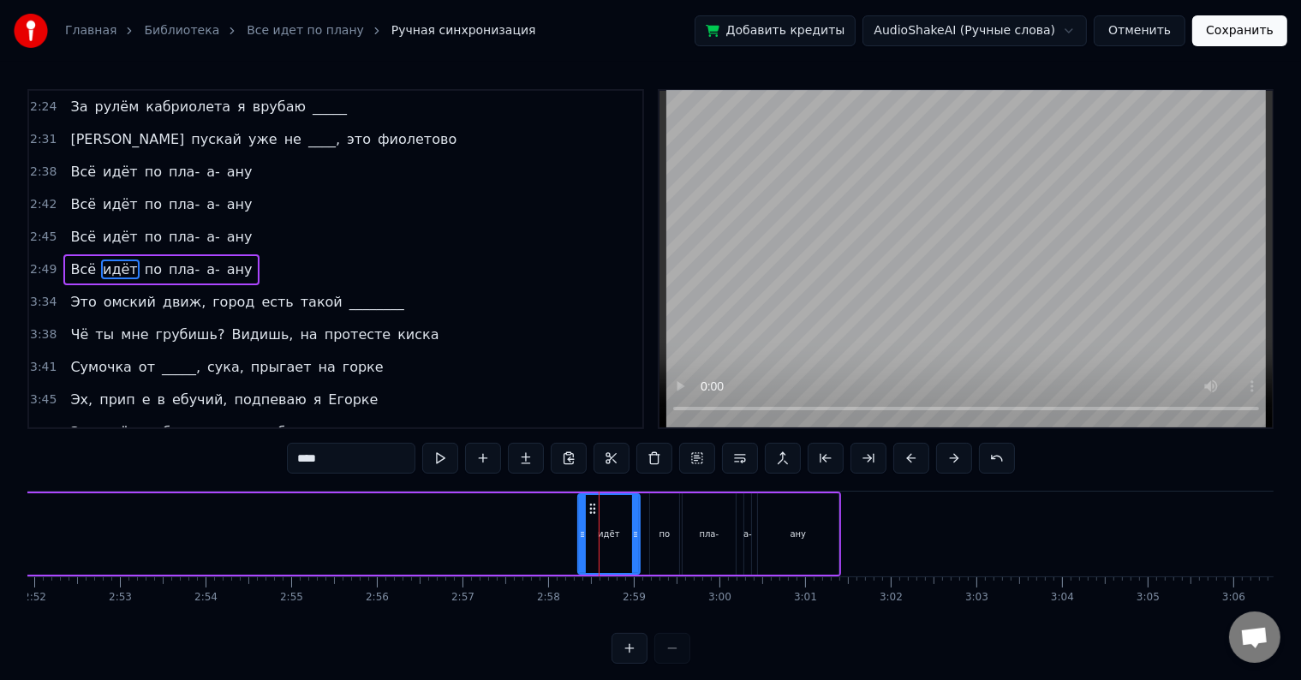
scroll to position [0, 14622]
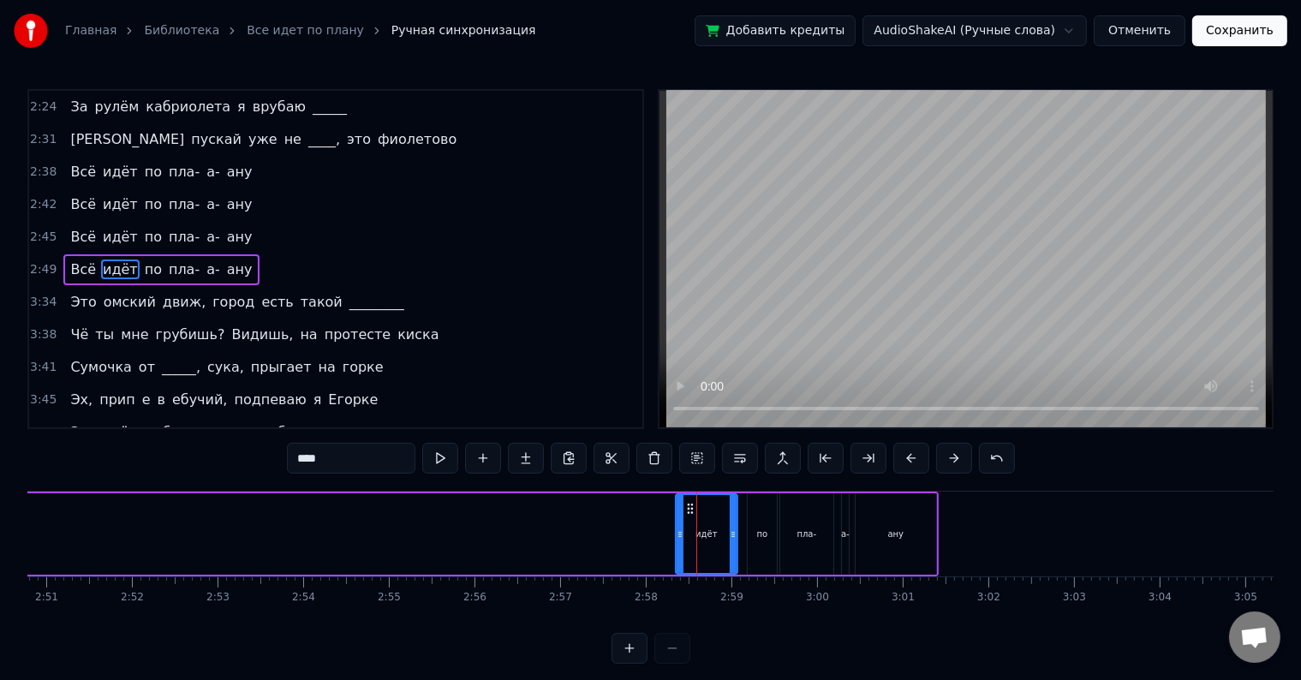
click at [253, 262] on div "2:49 Всё идёт по пла- а- ану" at bounding box center [335, 269] width 613 height 33
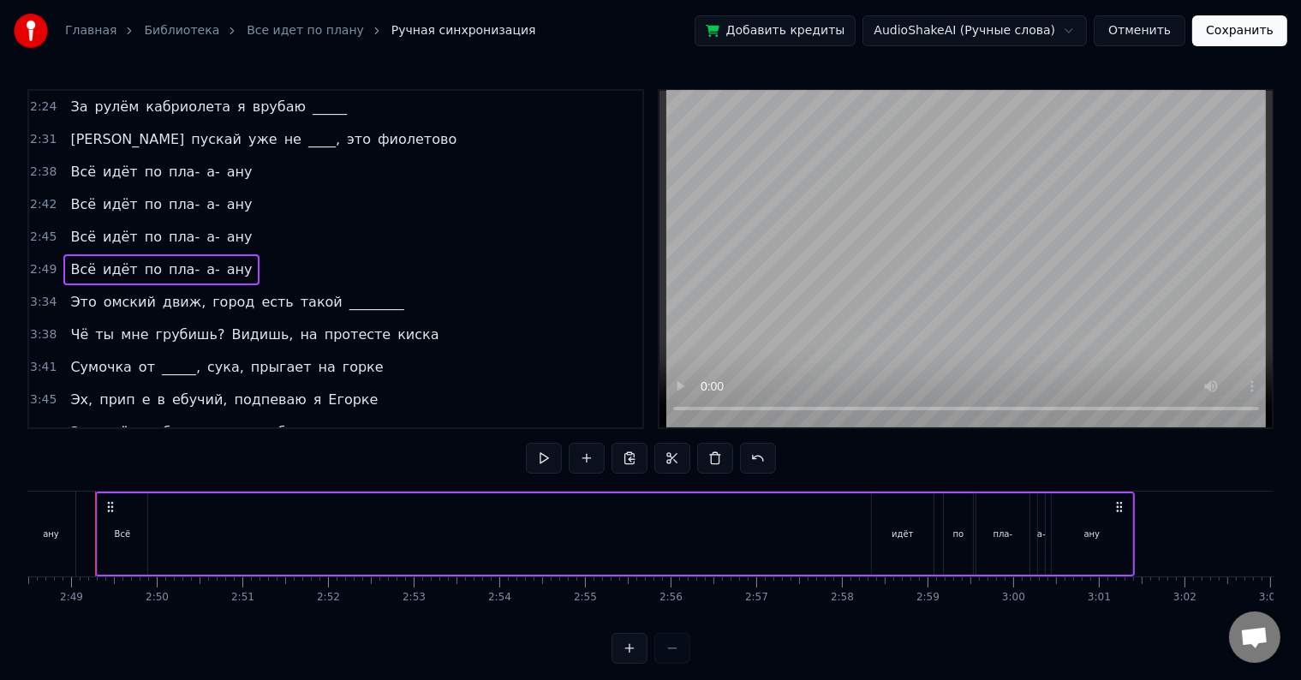
scroll to position [0, 14407]
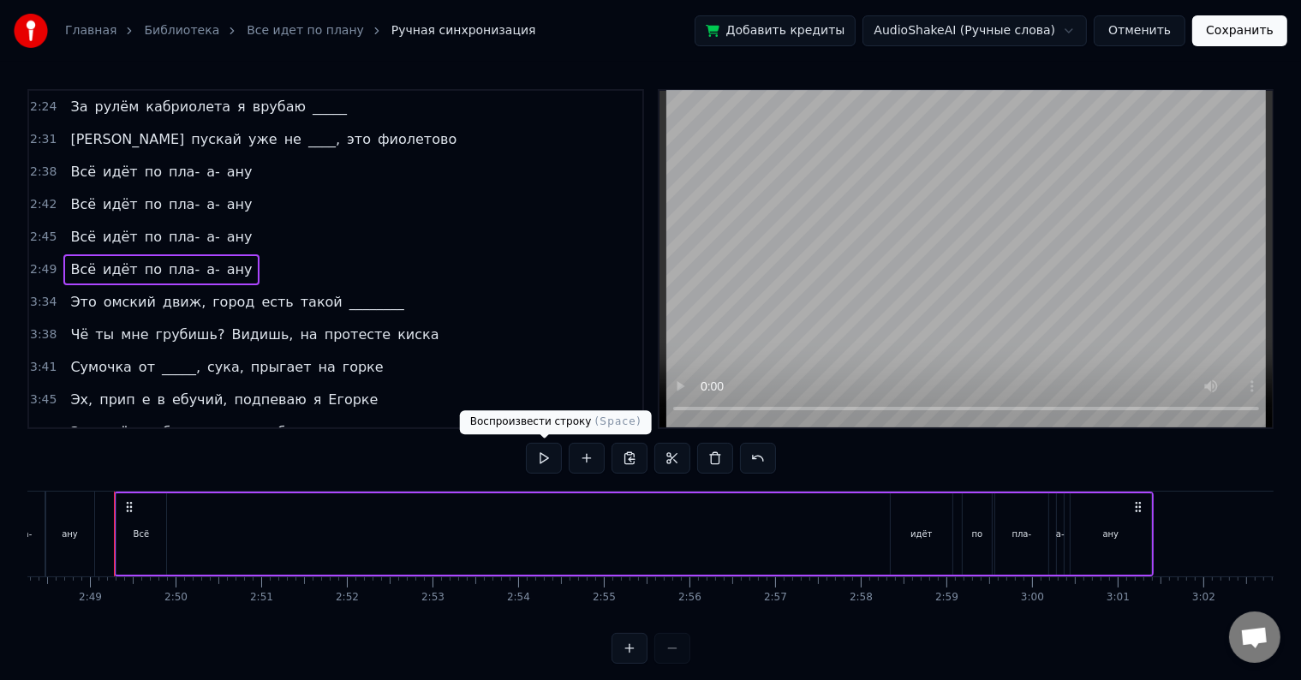
click at [532, 452] on button at bounding box center [544, 458] width 36 height 31
click at [542, 458] on button at bounding box center [544, 458] width 36 height 31
click at [902, 527] on div "идёт" at bounding box center [921, 533] width 62 height 81
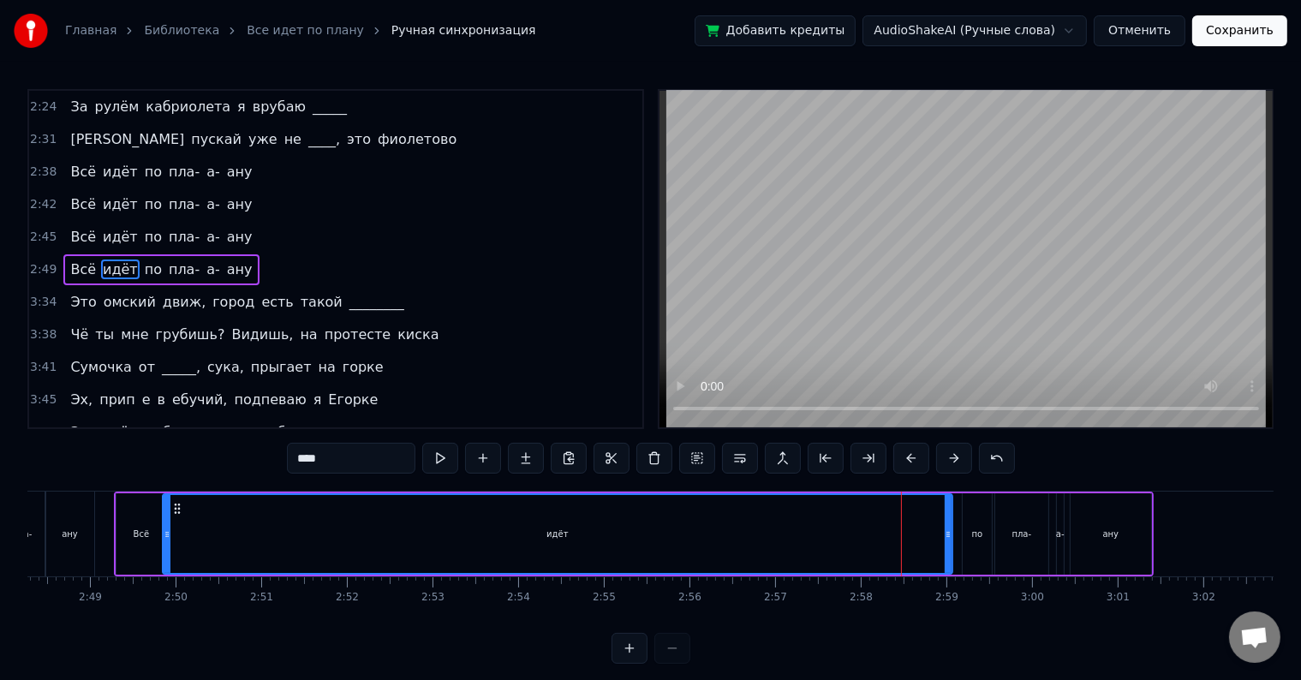
drag, startPoint x: 896, startPoint y: 529, endPoint x: 168, endPoint y: 537, distance: 727.8
click at [168, 537] on icon at bounding box center [167, 534] width 7 height 14
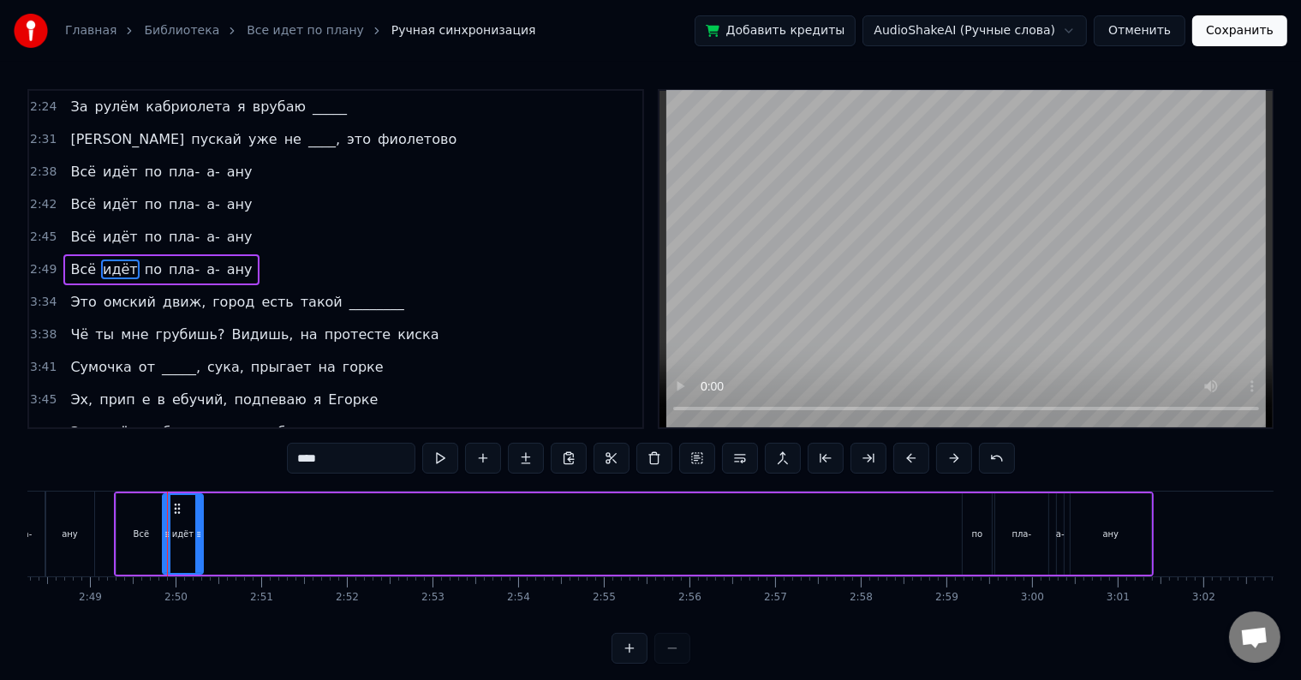
drag, startPoint x: 948, startPoint y: 529, endPoint x: 199, endPoint y: 526, distance: 749.2
click at [199, 526] on div at bounding box center [198, 534] width 7 height 78
click at [983, 539] on div "по" at bounding box center [976, 533] width 29 height 81
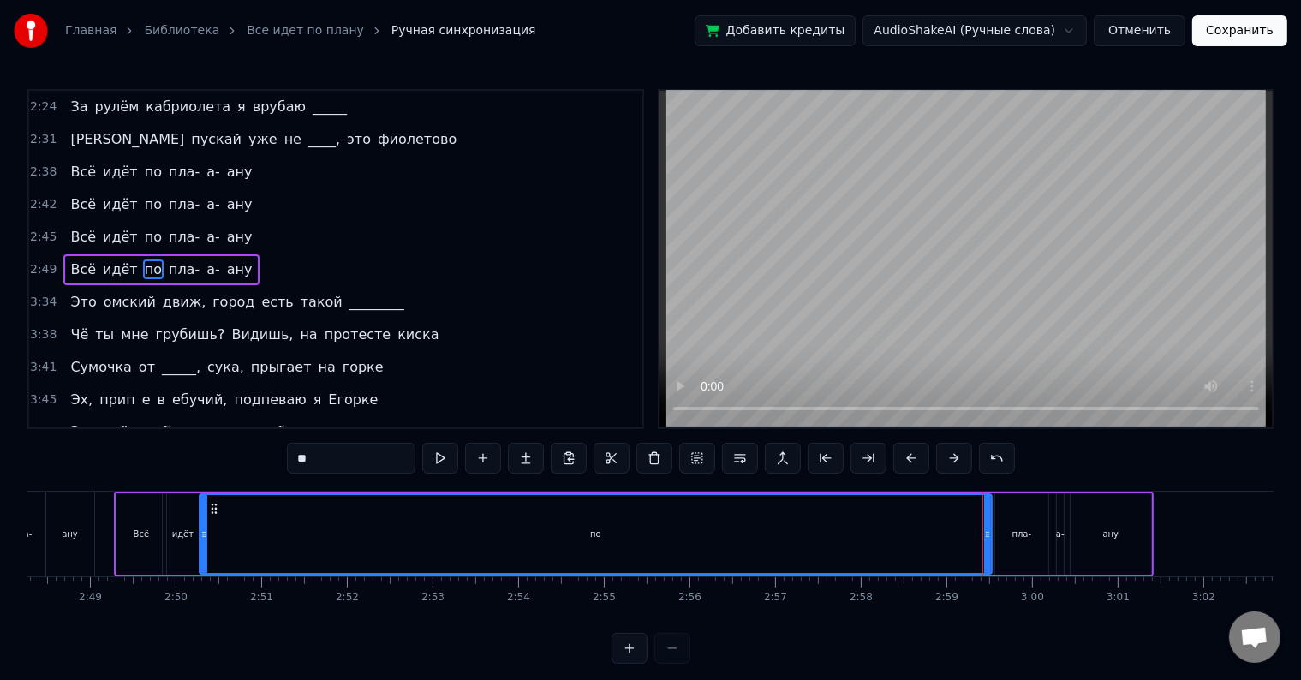
drag, startPoint x: 962, startPoint y: 528, endPoint x: 199, endPoint y: 502, distance: 763.3
click at [200, 502] on div at bounding box center [203, 534] width 7 height 78
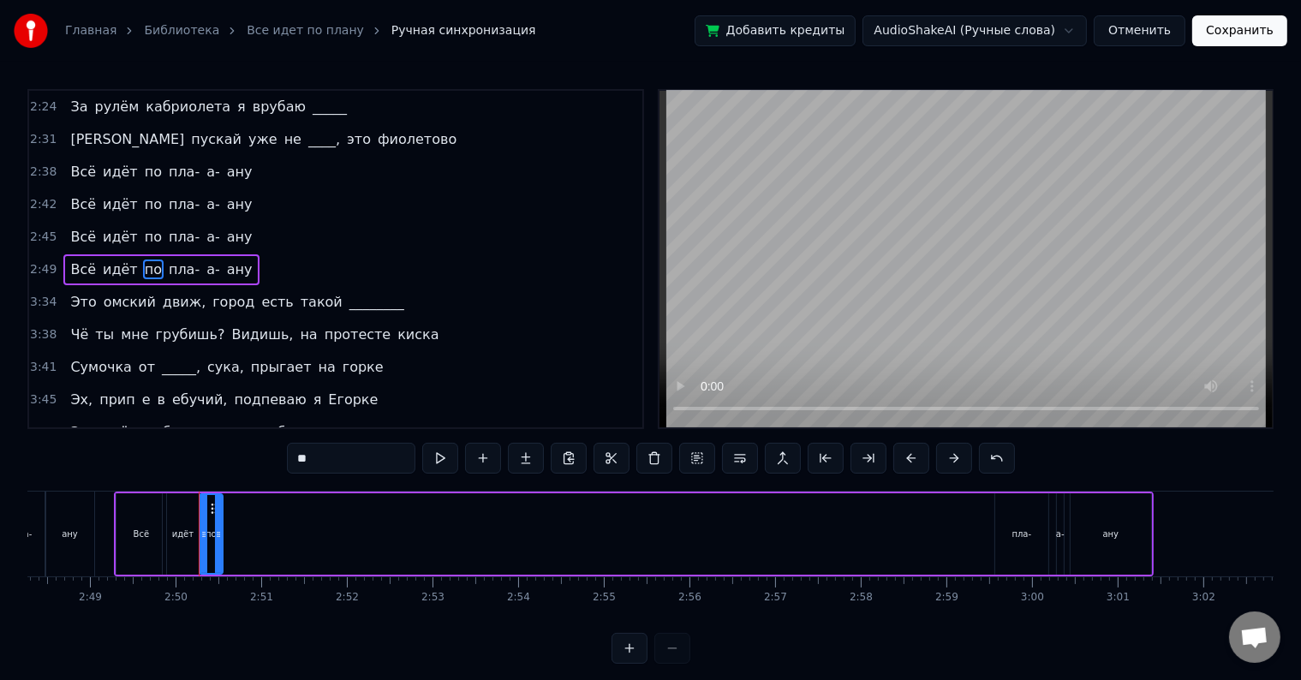
drag, startPoint x: 985, startPoint y: 527, endPoint x: 216, endPoint y: 515, distance: 769.0
click at [216, 515] on div at bounding box center [218, 534] width 7 height 78
click at [1027, 548] on div "пла-" at bounding box center [1021, 533] width 53 height 81
type input "****"
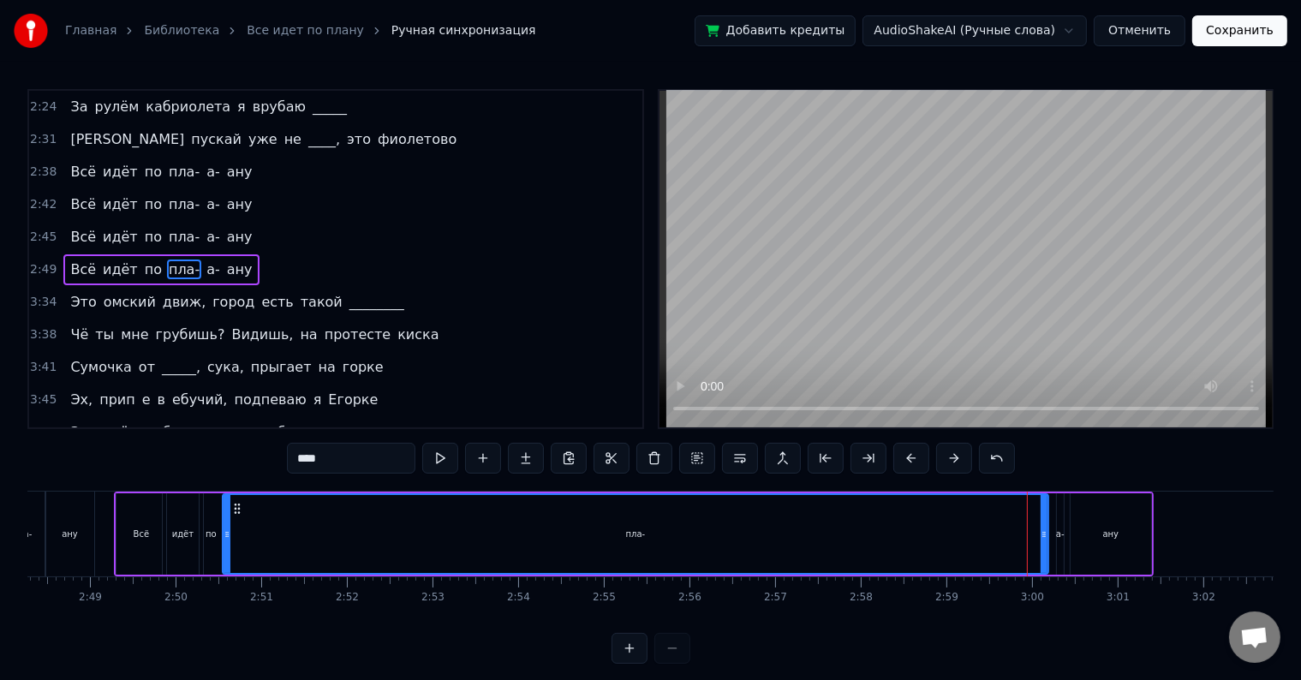
drag, startPoint x: 995, startPoint y: 522, endPoint x: 223, endPoint y: 559, distance: 773.2
click at [223, 559] on div at bounding box center [226, 534] width 7 height 78
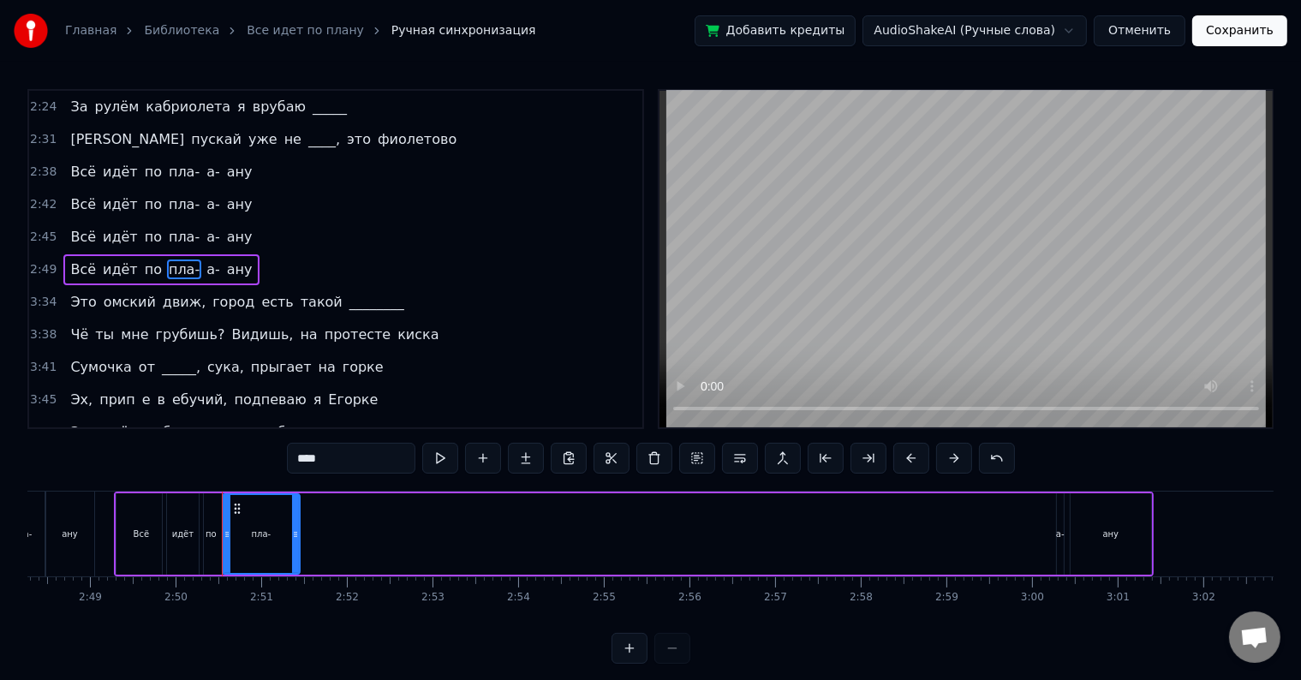
drag, startPoint x: 1046, startPoint y: 516, endPoint x: 298, endPoint y: 498, distance: 748.5
click at [298, 498] on div "пла-" at bounding box center [261, 533] width 79 height 81
click at [1054, 518] on div "Всё идёт по пла- а- ану" at bounding box center [633, 533] width 1039 height 85
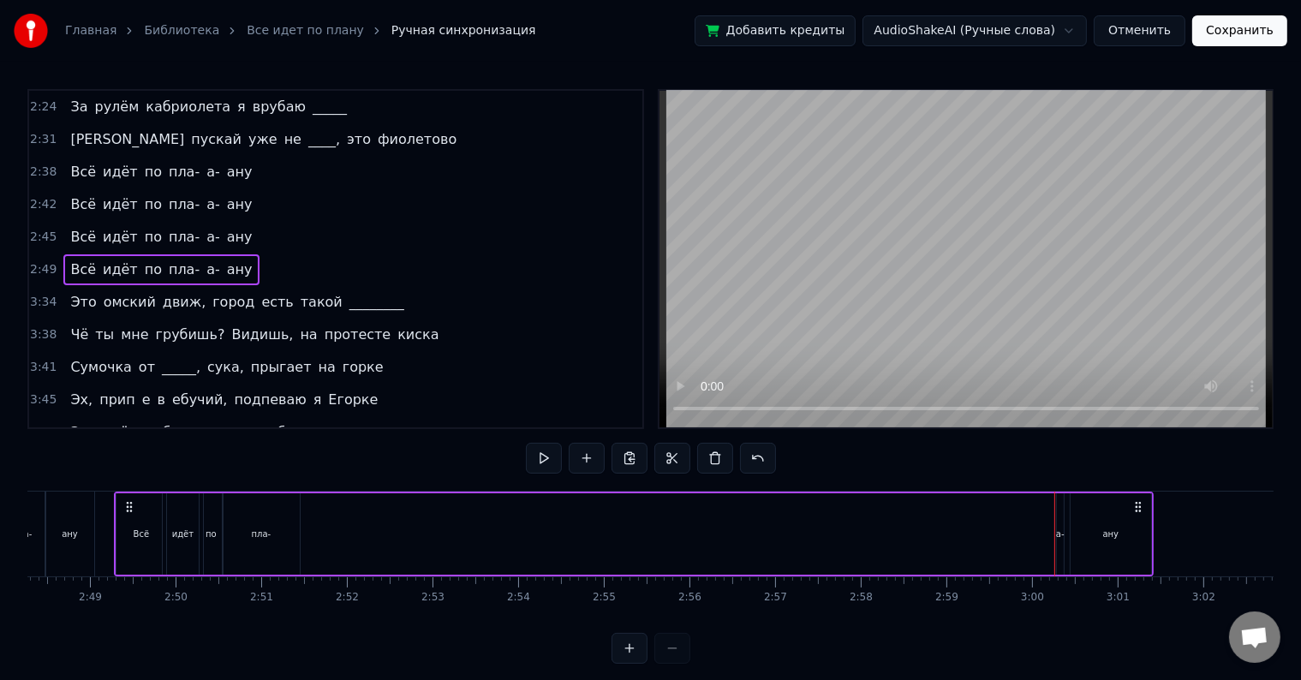
click at [1060, 518] on div "а-" at bounding box center [1060, 533] width 7 height 81
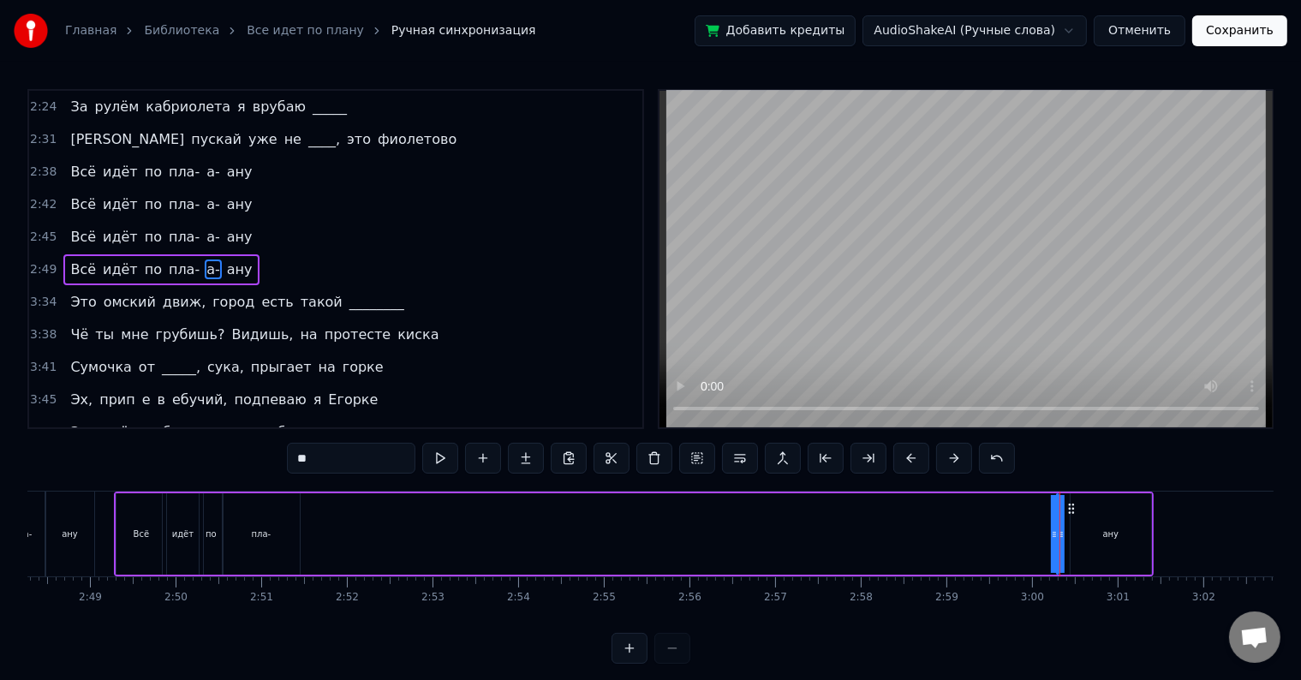
drag, startPoint x: 1060, startPoint y: 533, endPoint x: 1043, endPoint y: 521, distance: 21.4
click at [1043, 521] on div "Всё идёт по пла- а- ану" at bounding box center [633, 533] width 1039 height 85
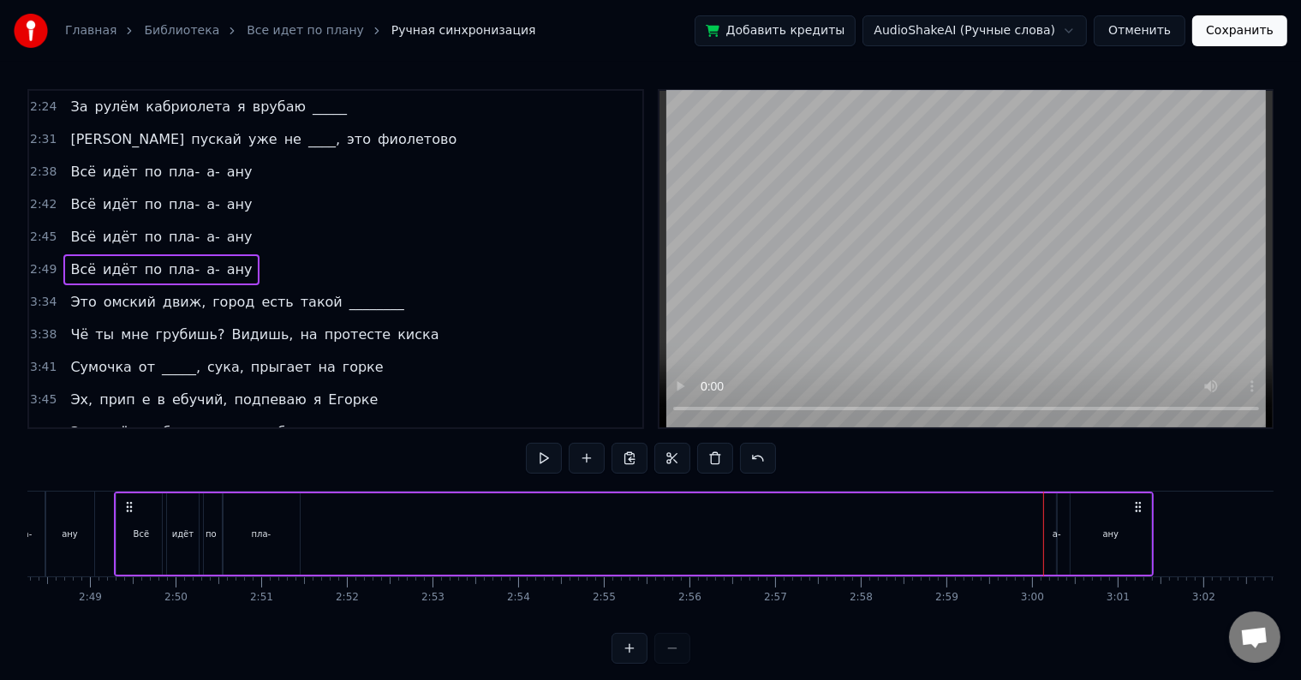
click at [1052, 531] on div "а-" at bounding box center [1056, 533] width 9 height 13
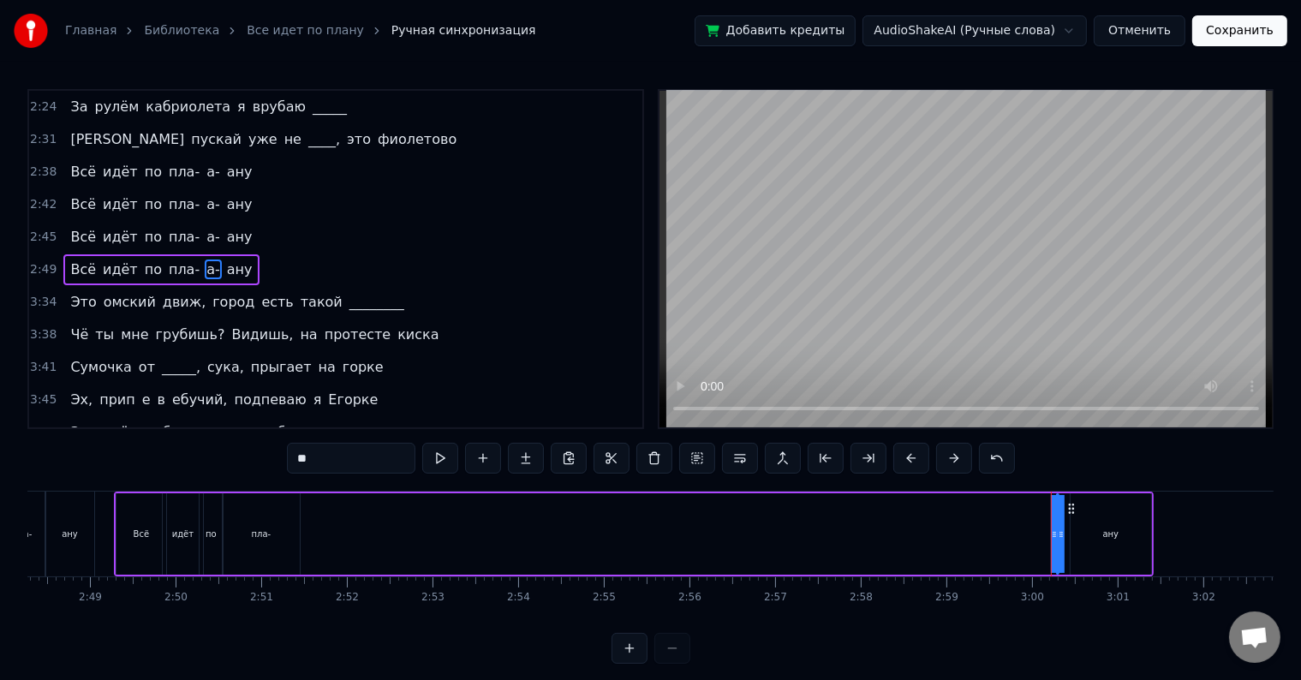
drag, startPoint x: 1055, startPoint y: 531, endPoint x: 969, endPoint y: 522, distance: 86.0
click at [969, 522] on div "Всё идёт по пла- а- ану" at bounding box center [633, 533] width 1039 height 85
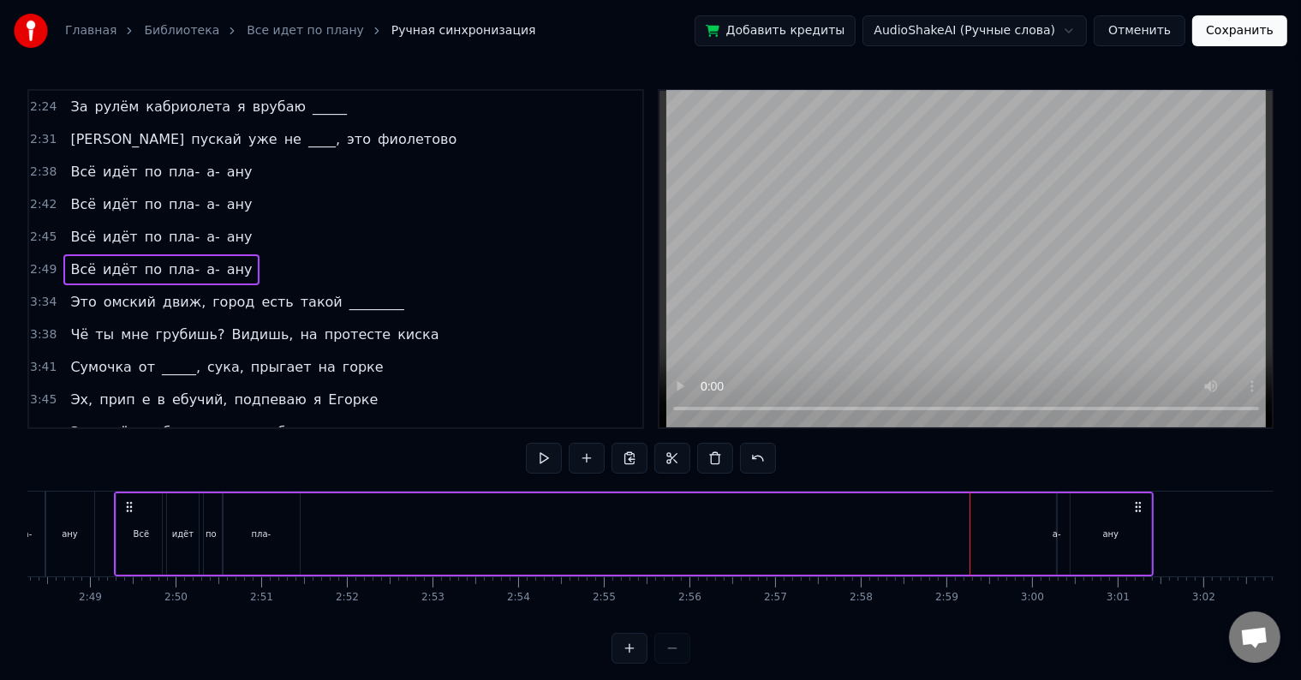
click at [1056, 531] on div "а-" at bounding box center [1056, 533] width 9 height 13
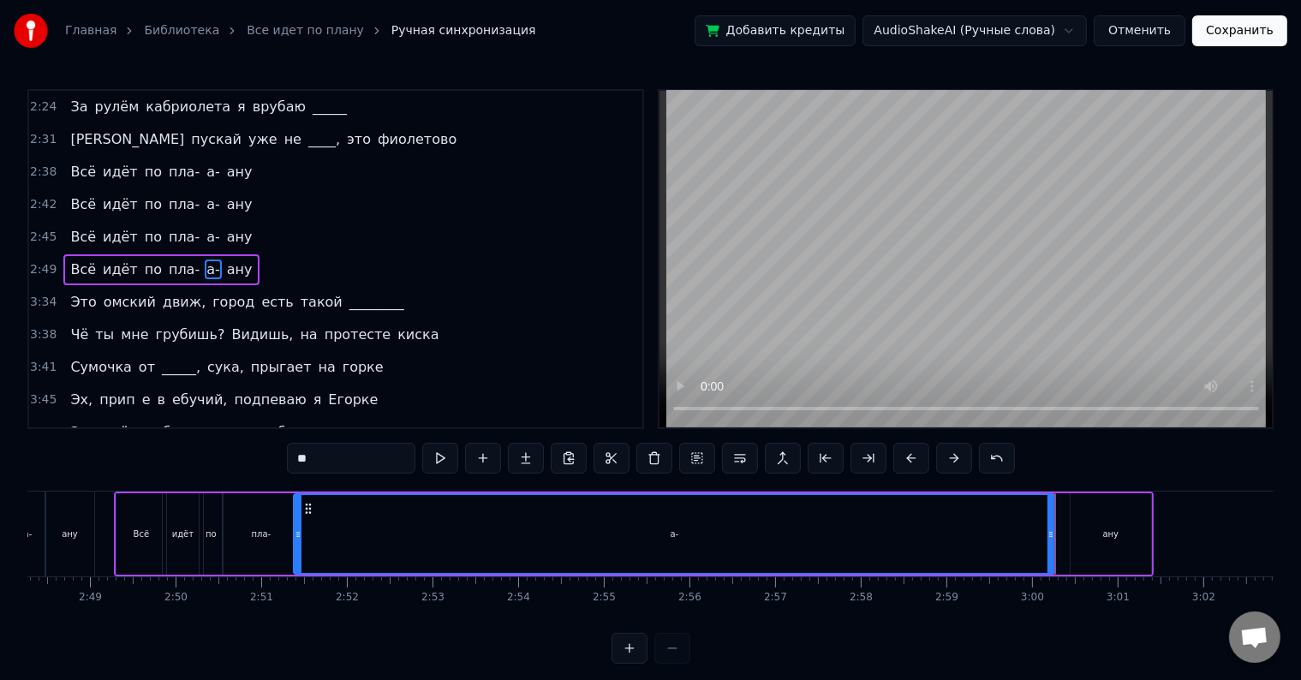
drag, startPoint x: 1058, startPoint y: 534, endPoint x: 295, endPoint y: 545, distance: 762.9
click at [295, 545] on div at bounding box center [298, 534] width 7 height 78
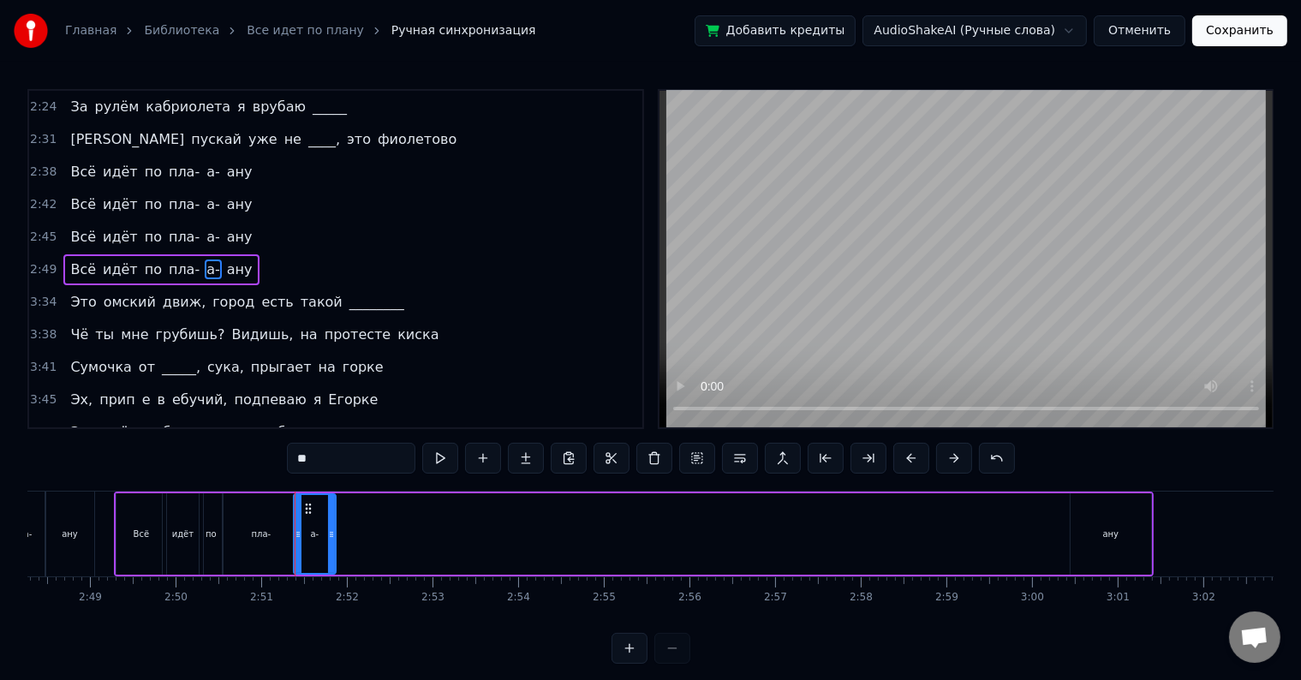
drag, startPoint x: 1048, startPoint y: 533, endPoint x: 329, endPoint y: 560, distance: 719.7
click at [329, 560] on div at bounding box center [331, 534] width 7 height 78
click at [1134, 527] on div "ану" at bounding box center [1110, 533] width 80 height 81
type input "***"
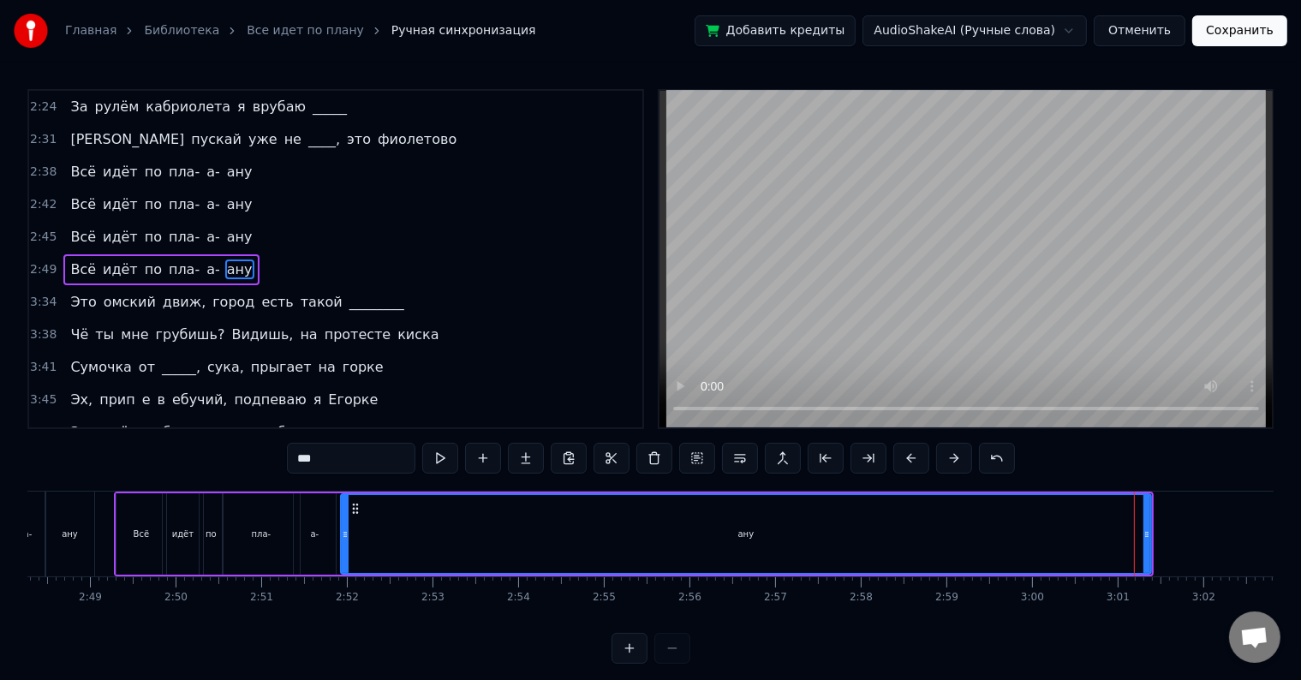
drag, startPoint x: 1072, startPoint y: 526, endPoint x: 342, endPoint y: 562, distance: 730.4
click at [342, 562] on div at bounding box center [345, 534] width 7 height 78
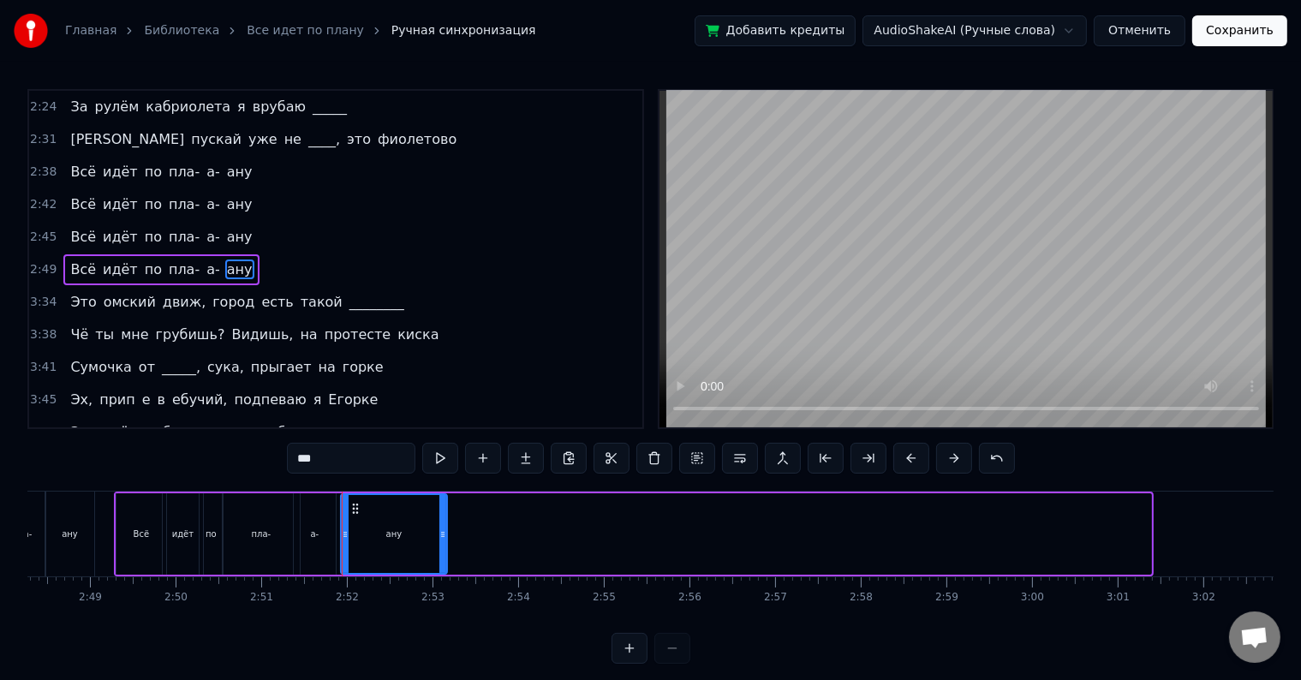
drag, startPoint x: 1142, startPoint y: 532, endPoint x: 438, endPoint y: 556, distance: 704.2
click at [439, 556] on div at bounding box center [442, 534] width 7 height 78
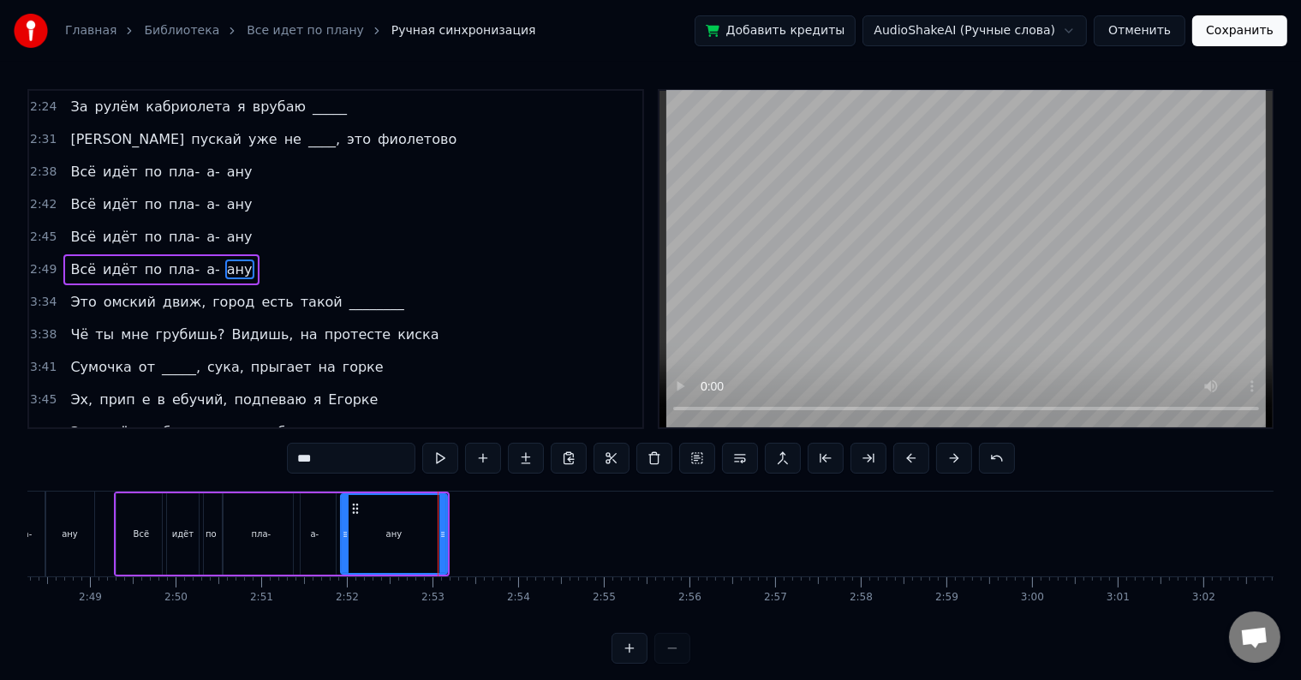
click at [270, 253] on div "2:49 Всё идёт по пла- а- ану" at bounding box center [335, 269] width 613 height 33
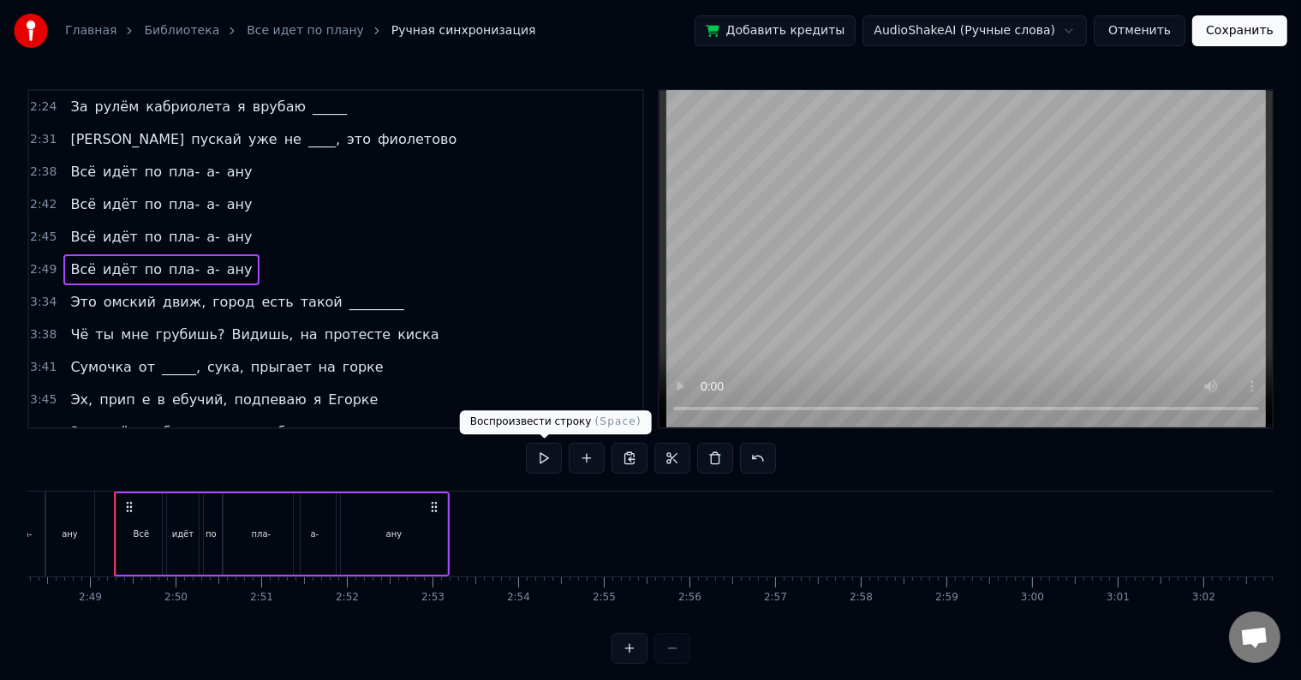
click at [552, 460] on button at bounding box center [544, 458] width 36 height 31
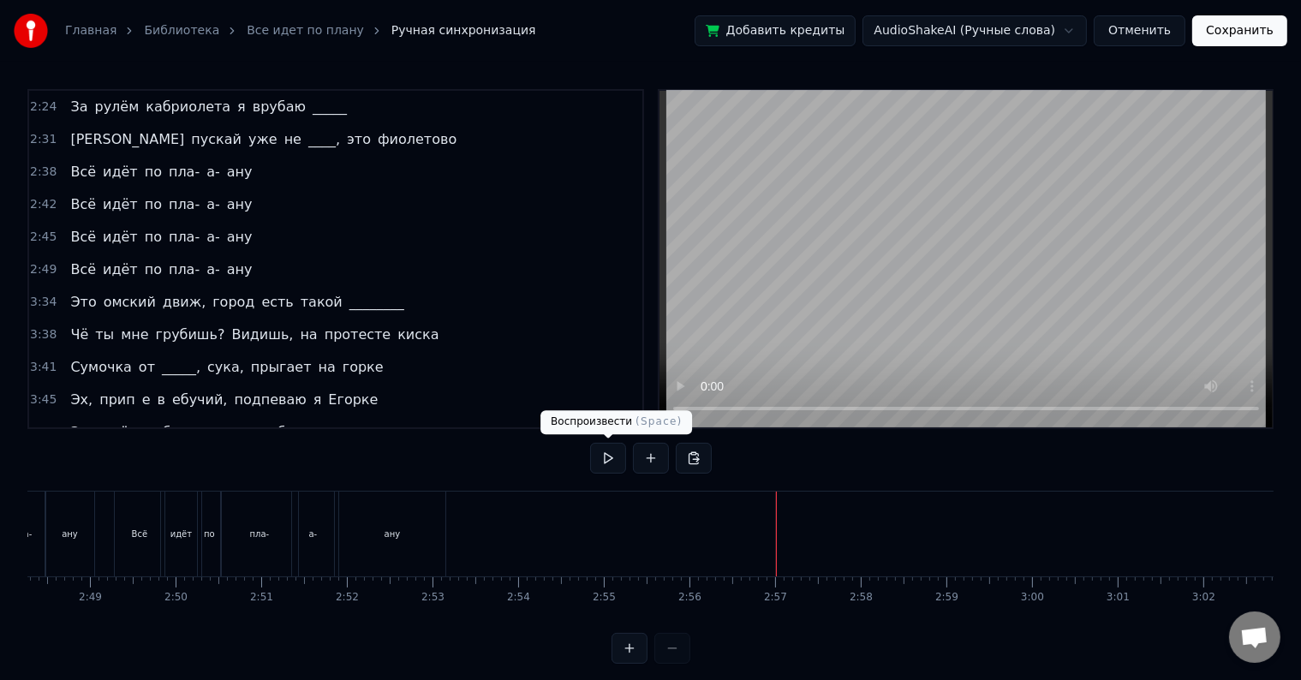
click at [596, 443] on button at bounding box center [608, 458] width 36 height 31
click at [605, 450] on button at bounding box center [608, 458] width 36 height 31
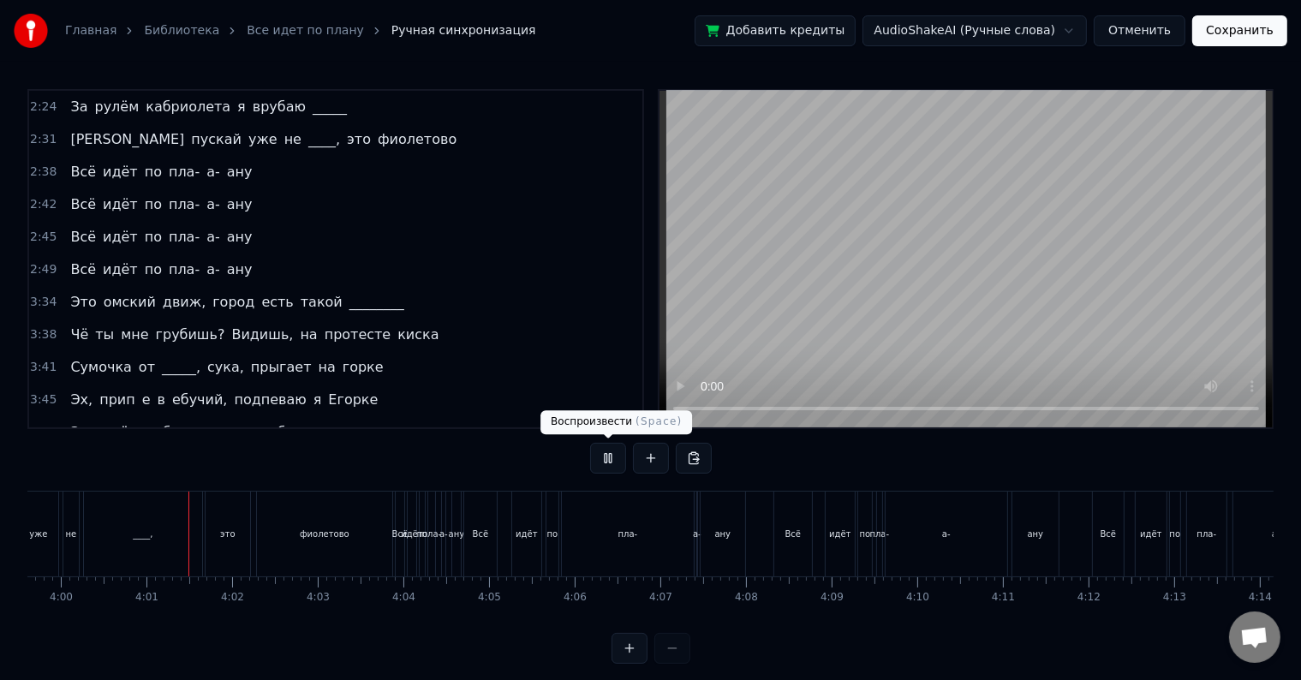
scroll to position [0, 20526]
click at [602, 465] on button at bounding box center [608, 458] width 36 height 31
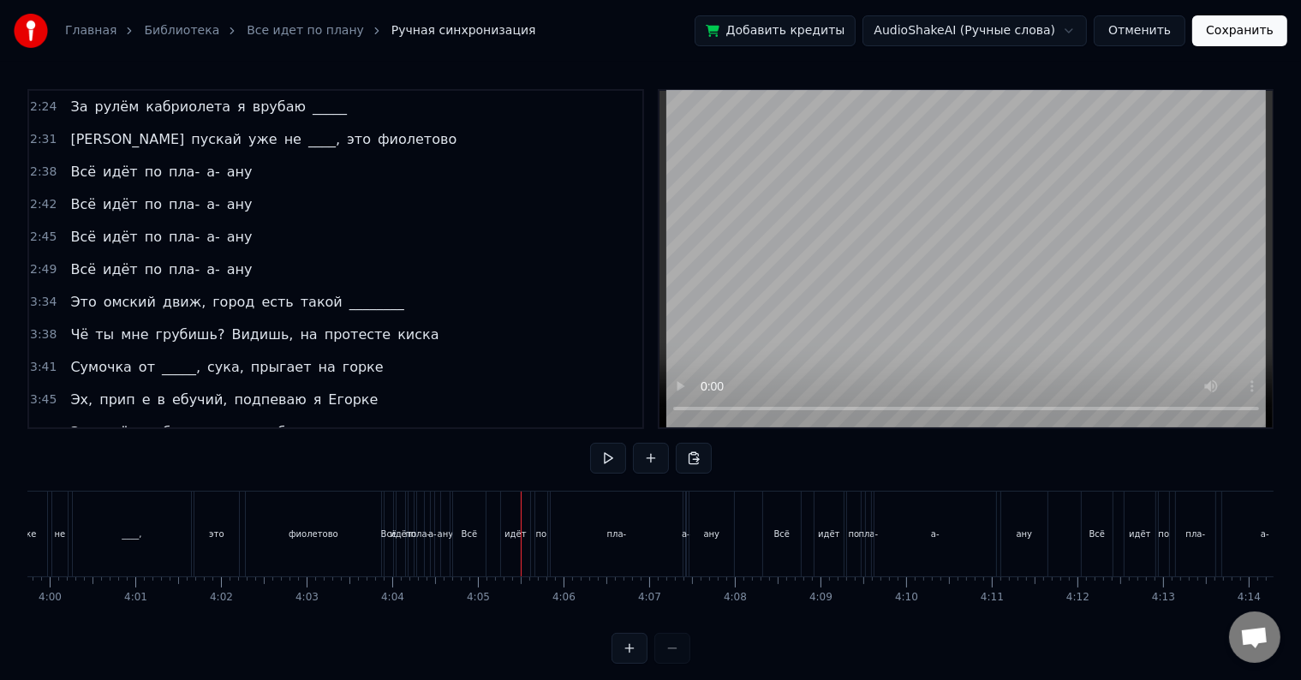
click at [323, 136] on div "2:31 И пускай уже не ____, это фиолетово" at bounding box center [335, 139] width 613 height 33
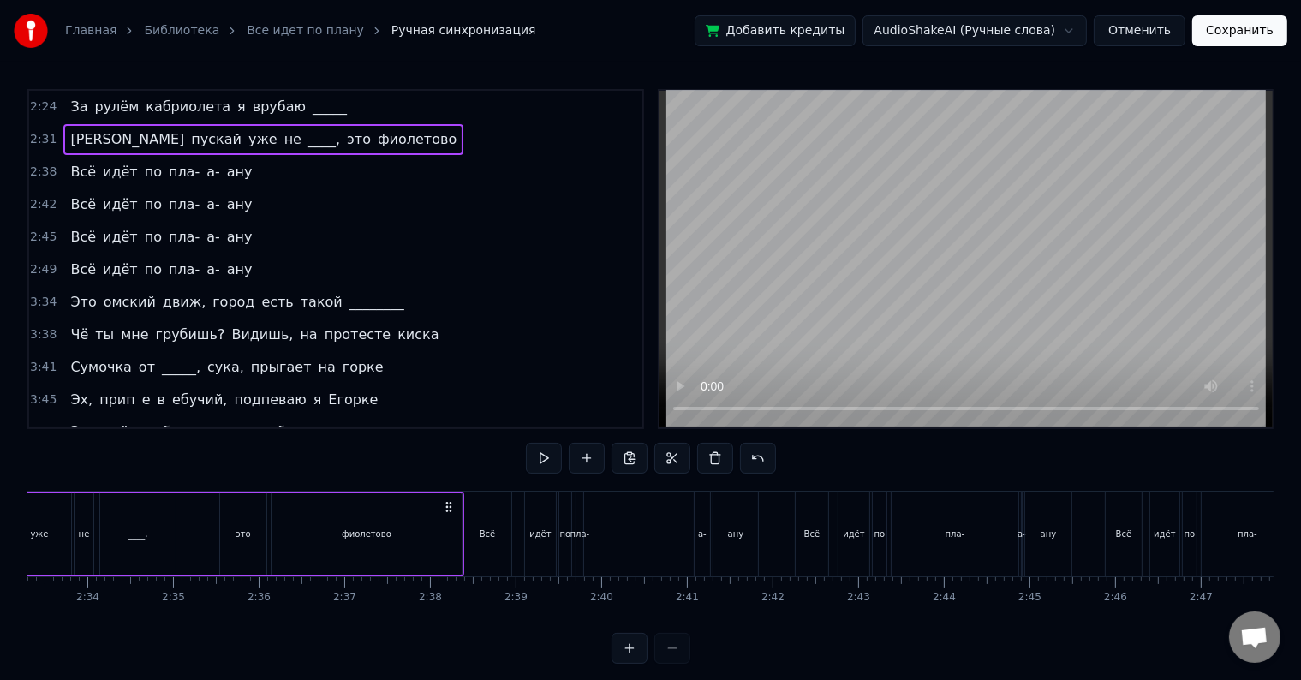
scroll to position [0, 12914]
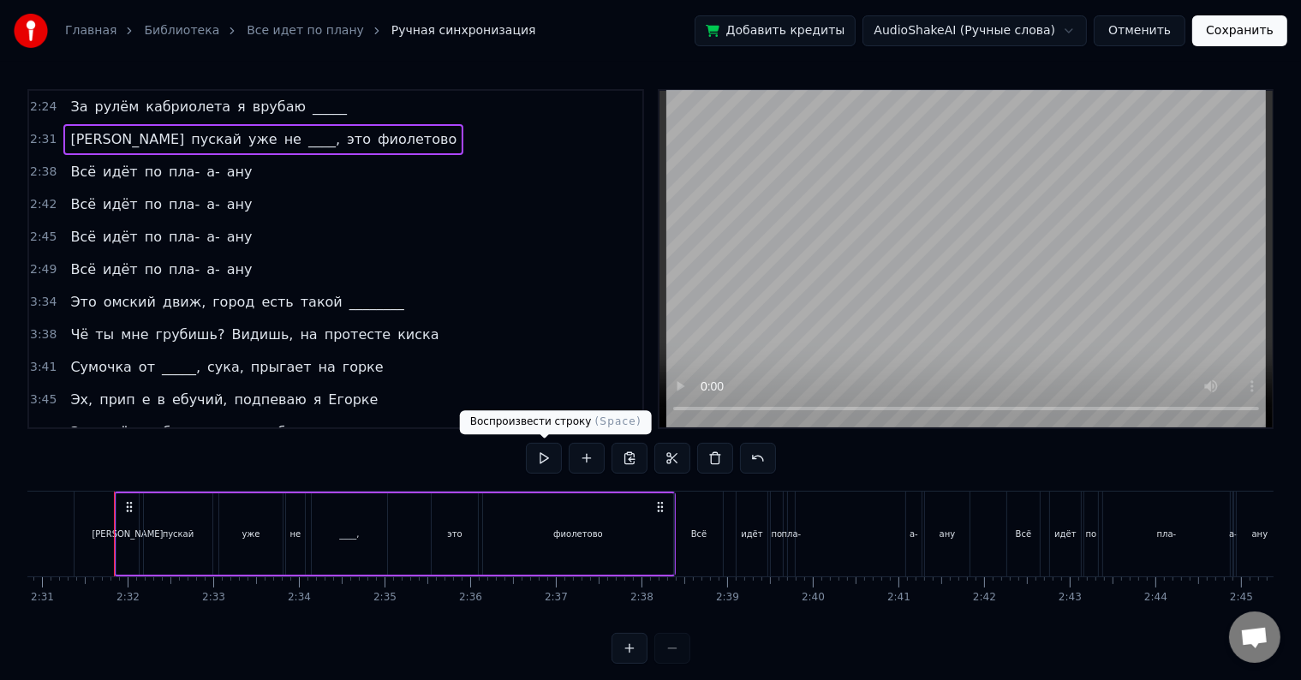
click at [547, 458] on button at bounding box center [544, 458] width 36 height 31
click at [547, 455] on button at bounding box center [544, 458] width 36 height 31
click at [243, 162] on div "2:38 Всё идёт по пла- а- ану" at bounding box center [335, 172] width 613 height 33
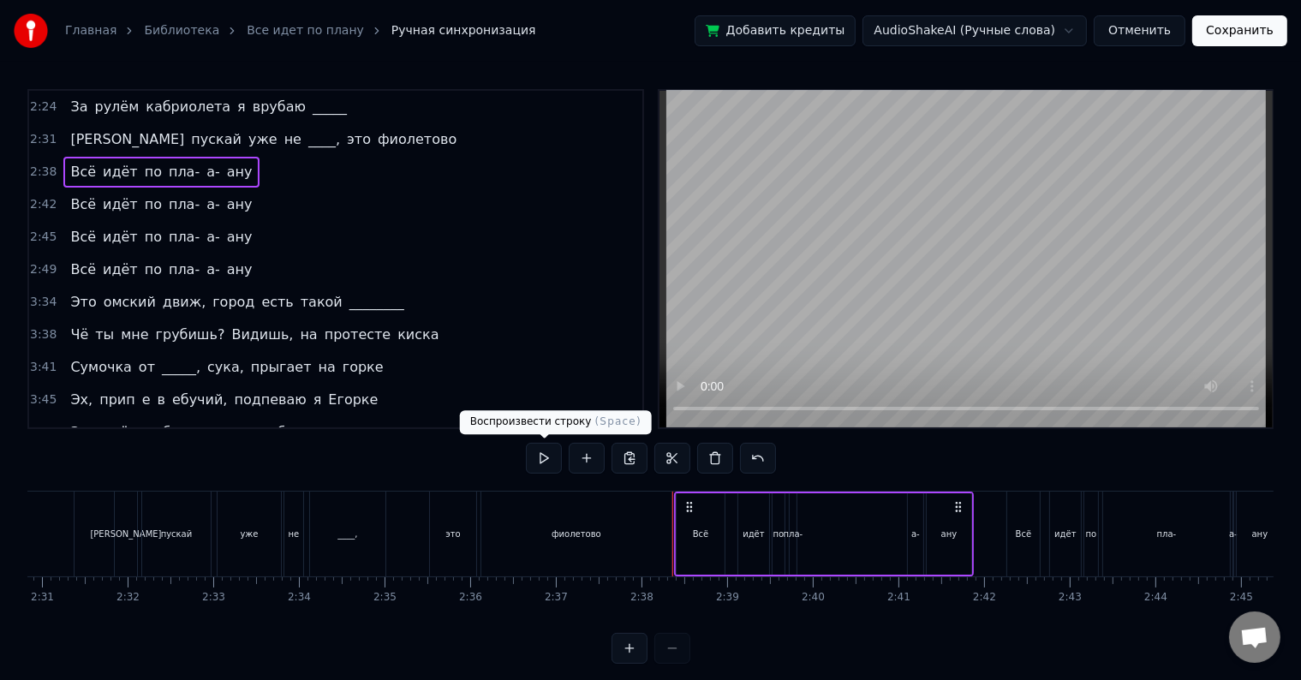
click at [539, 445] on button at bounding box center [544, 458] width 36 height 31
click at [548, 456] on button at bounding box center [544, 458] width 36 height 31
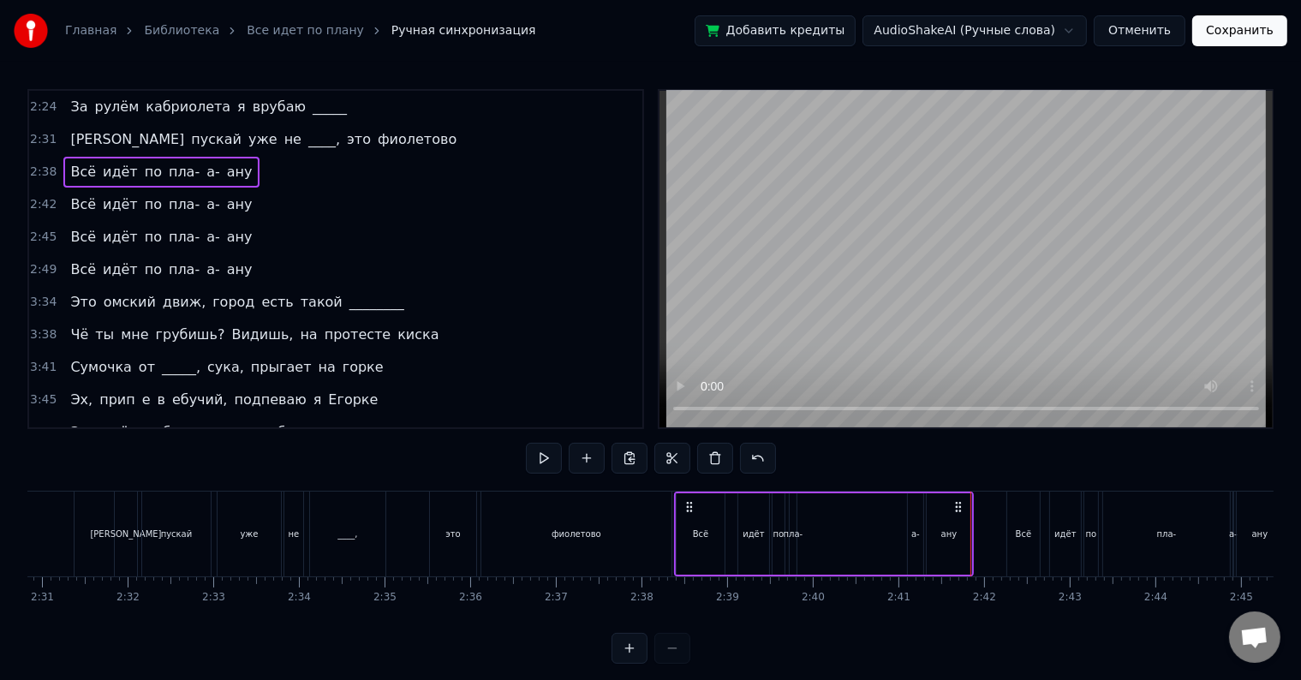
click at [967, 514] on div "ану" at bounding box center [948, 533] width 45 height 81
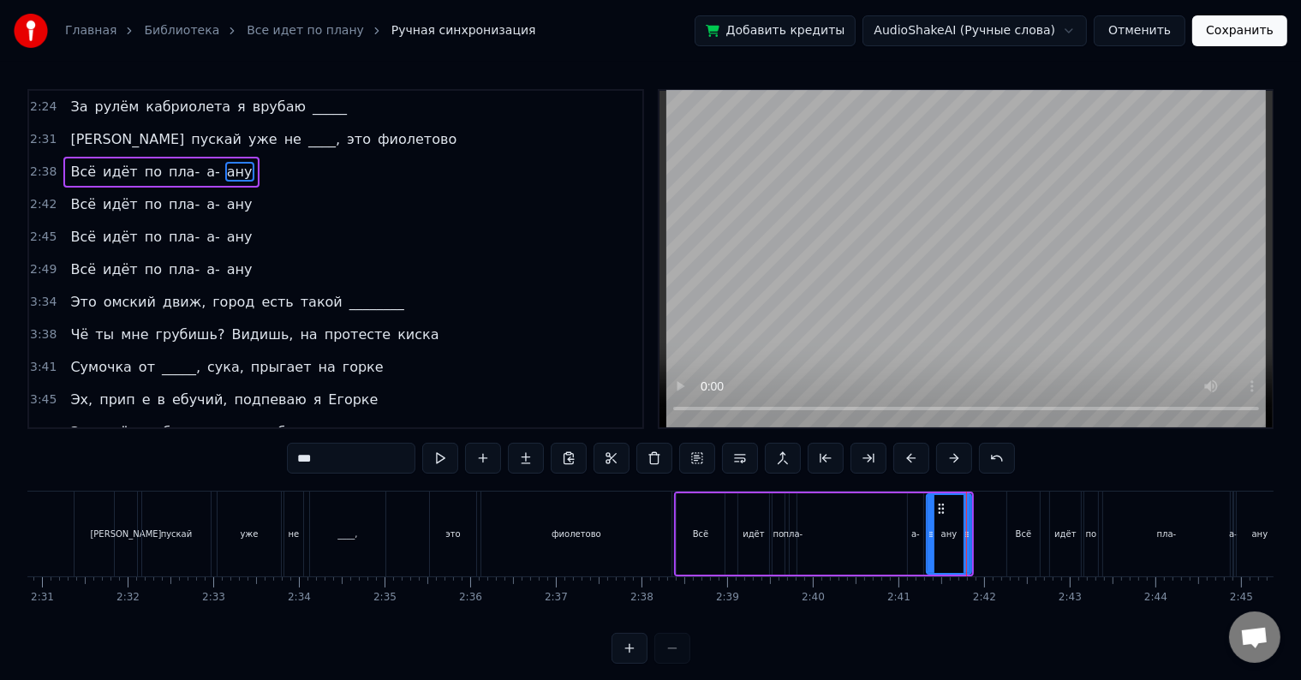
scroll to position [36, 0]
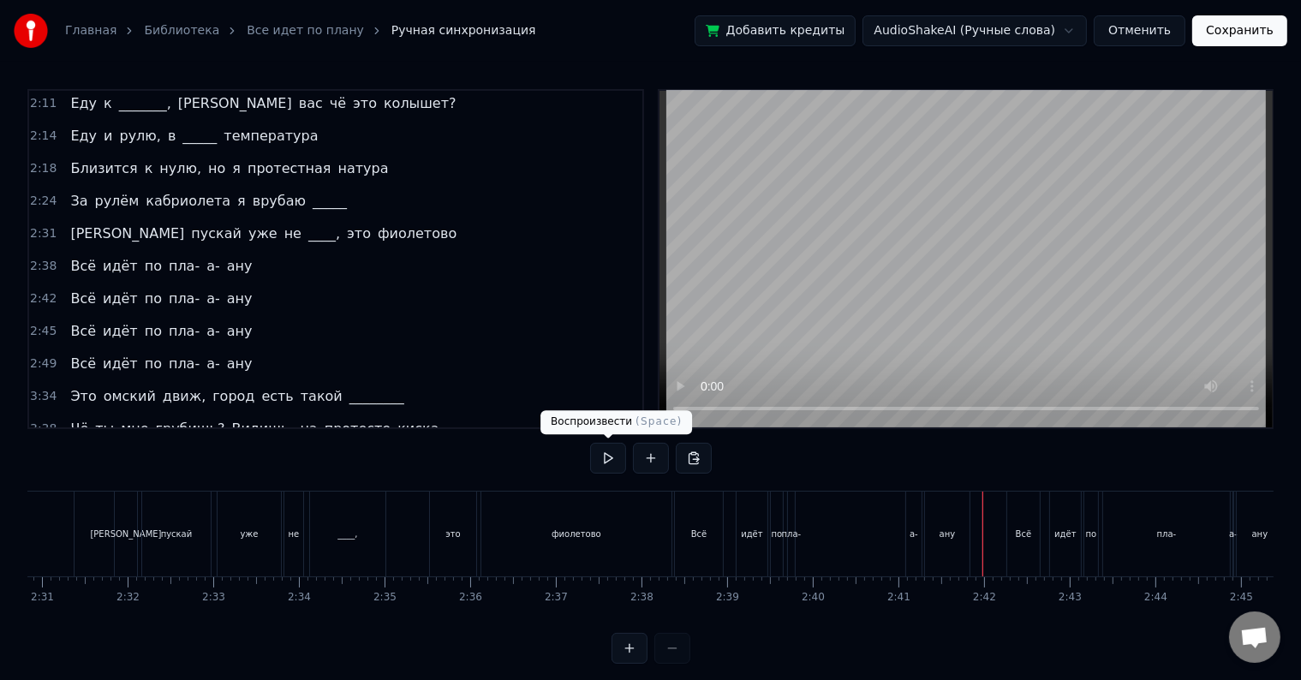
click at [612, 466] on button at bounding box center [608, 458] width 36 height 31
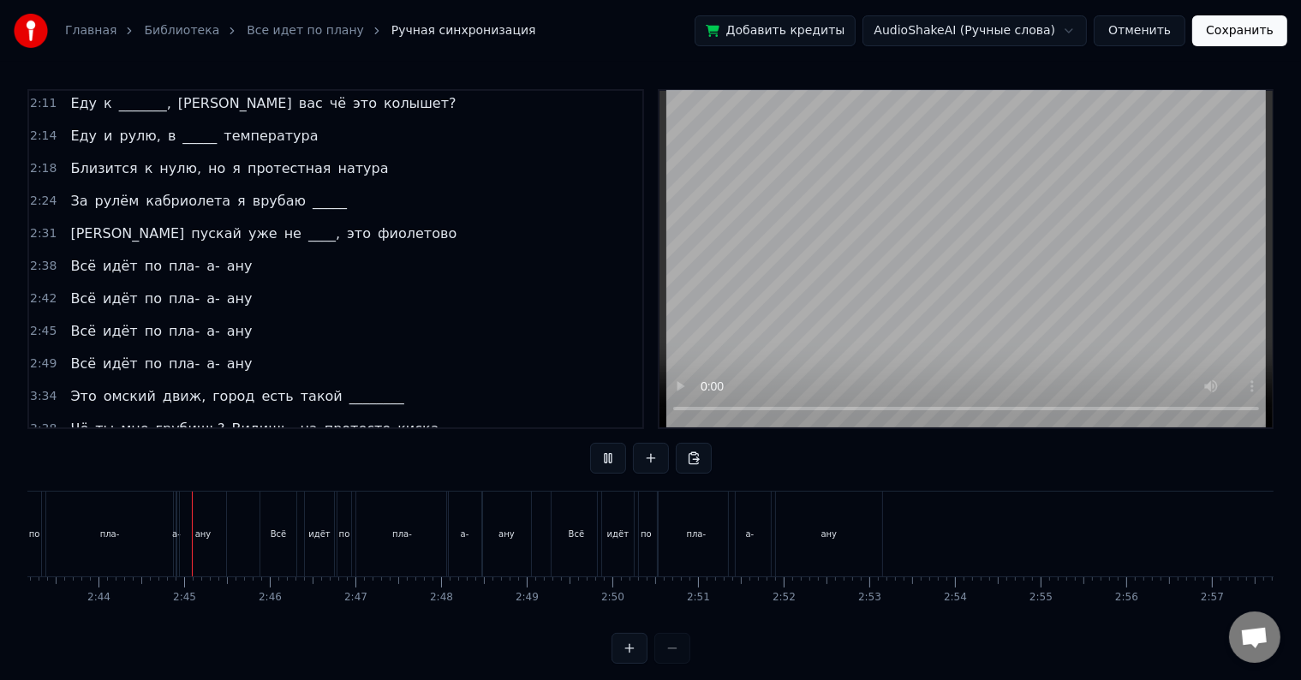
scroll to position [0, 13988]
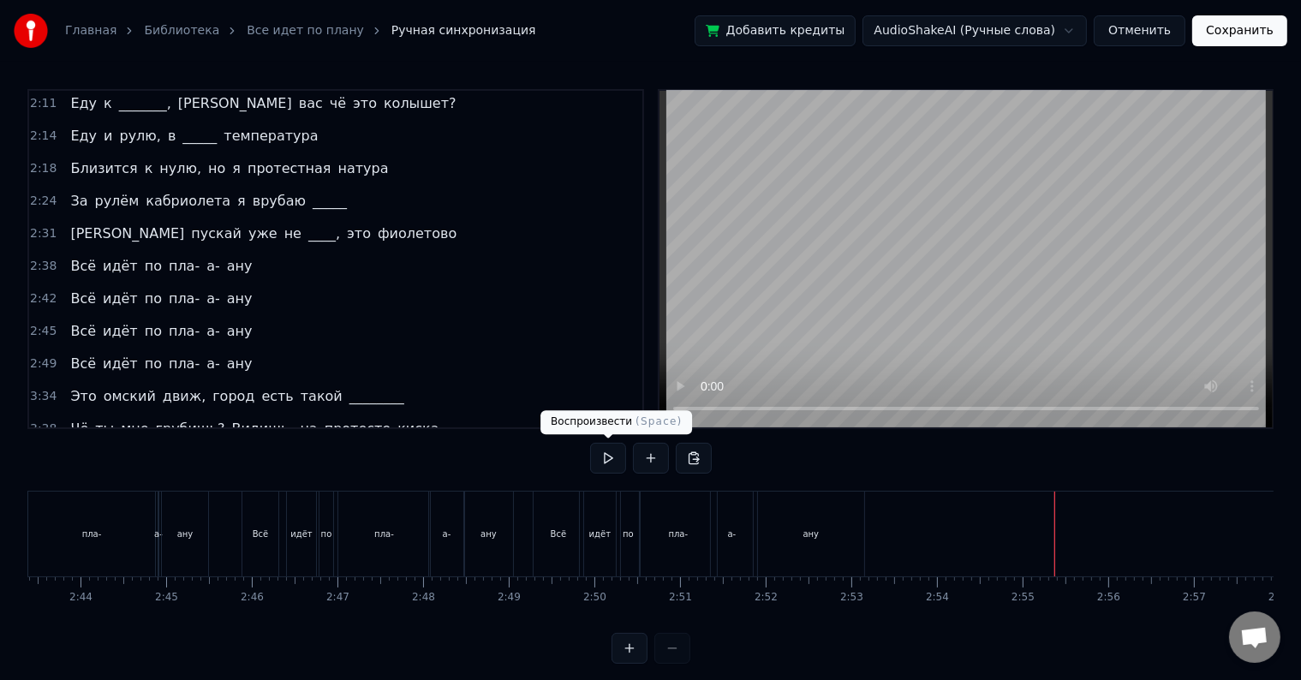
click at [605, 455] on button at bounding box center [608, 458] width 36 height 31
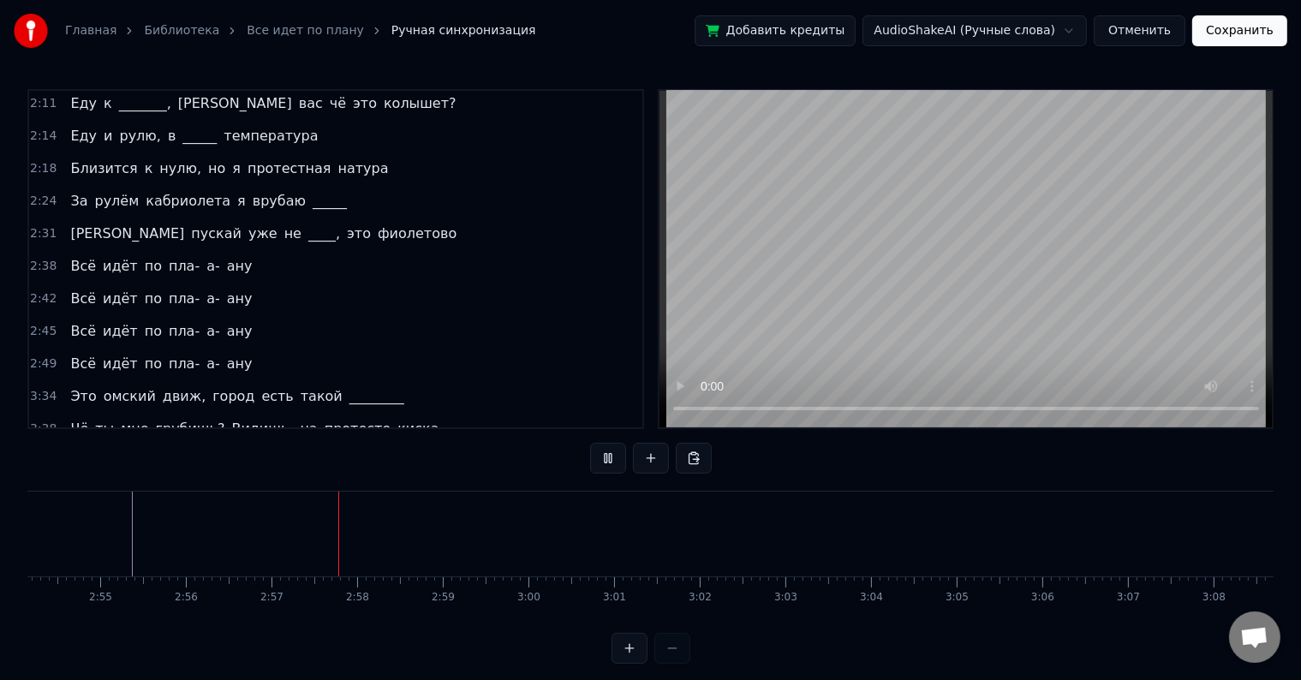
scroll to position [0, 15082]
click at [603, 452] on button at bounding box center [608, 458] width 36 height 31
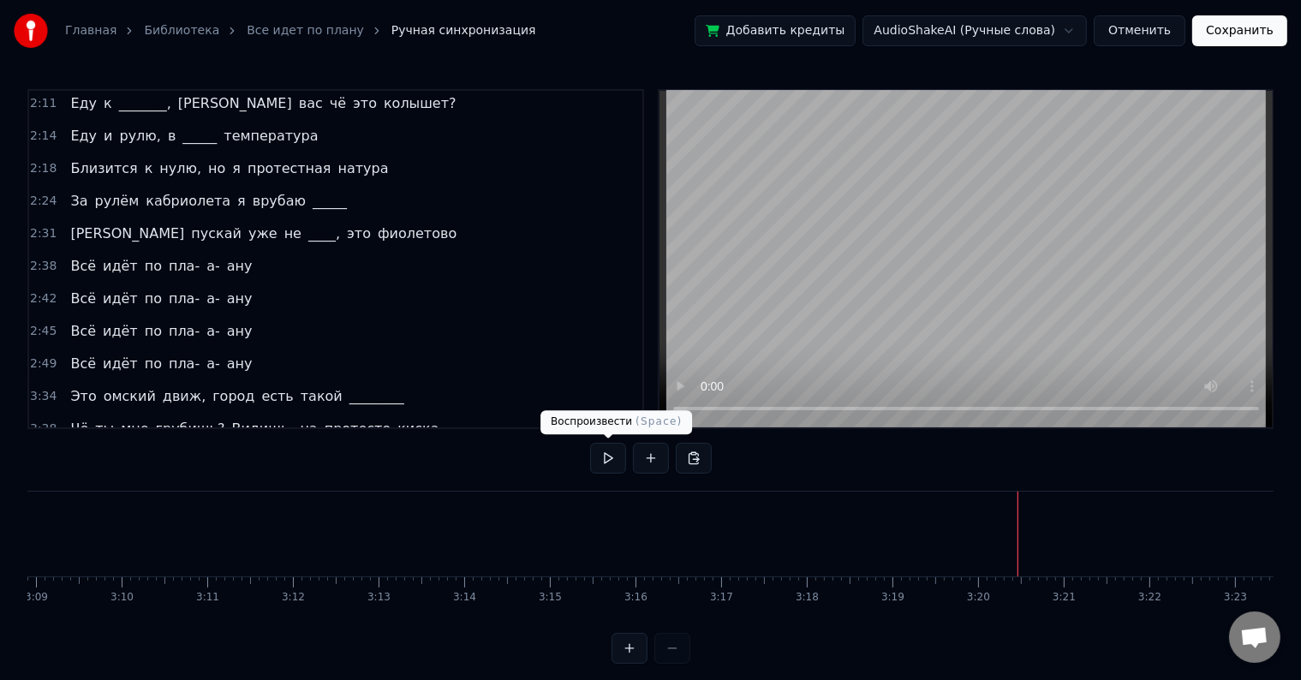
click at [596, 462] on button at bounding box center [608, 458] width 36 height 31
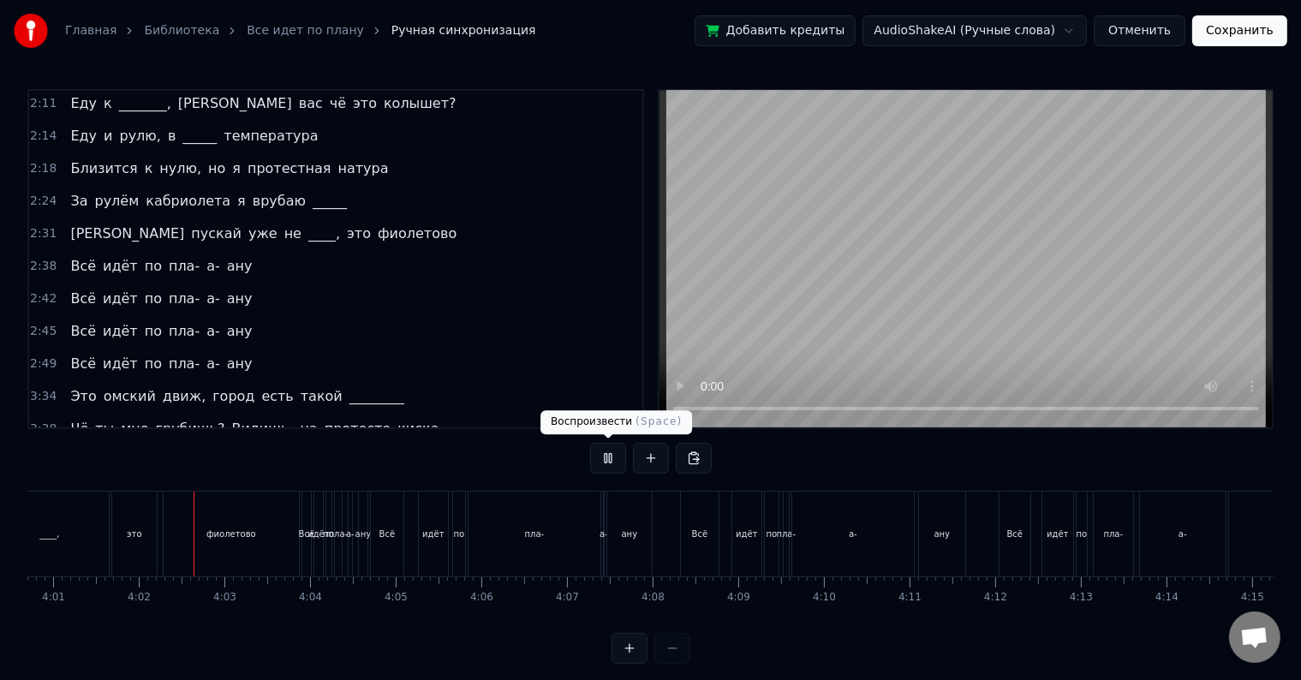
scroll to position [0, 20628]
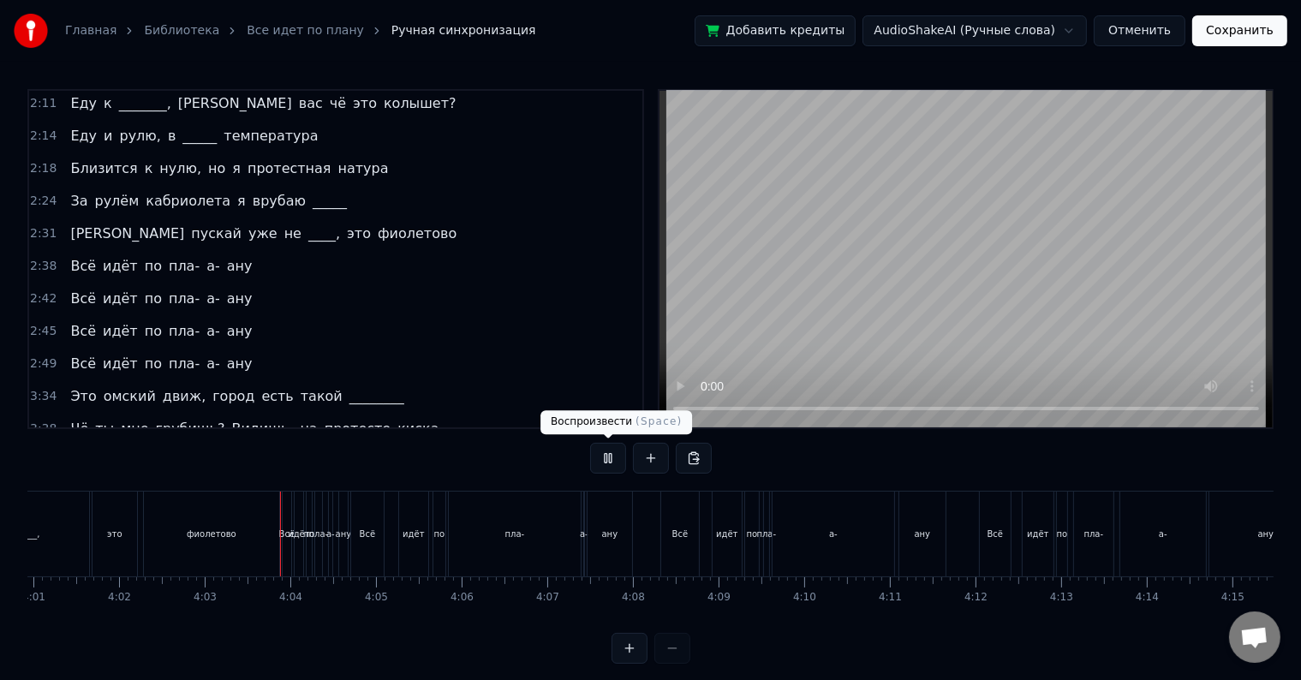
click at [606, 461] on button at bounding box center [608, 458] width 36 height 31
click at [630, 664] on button at bounding box center [629, 648] width 36 height 31
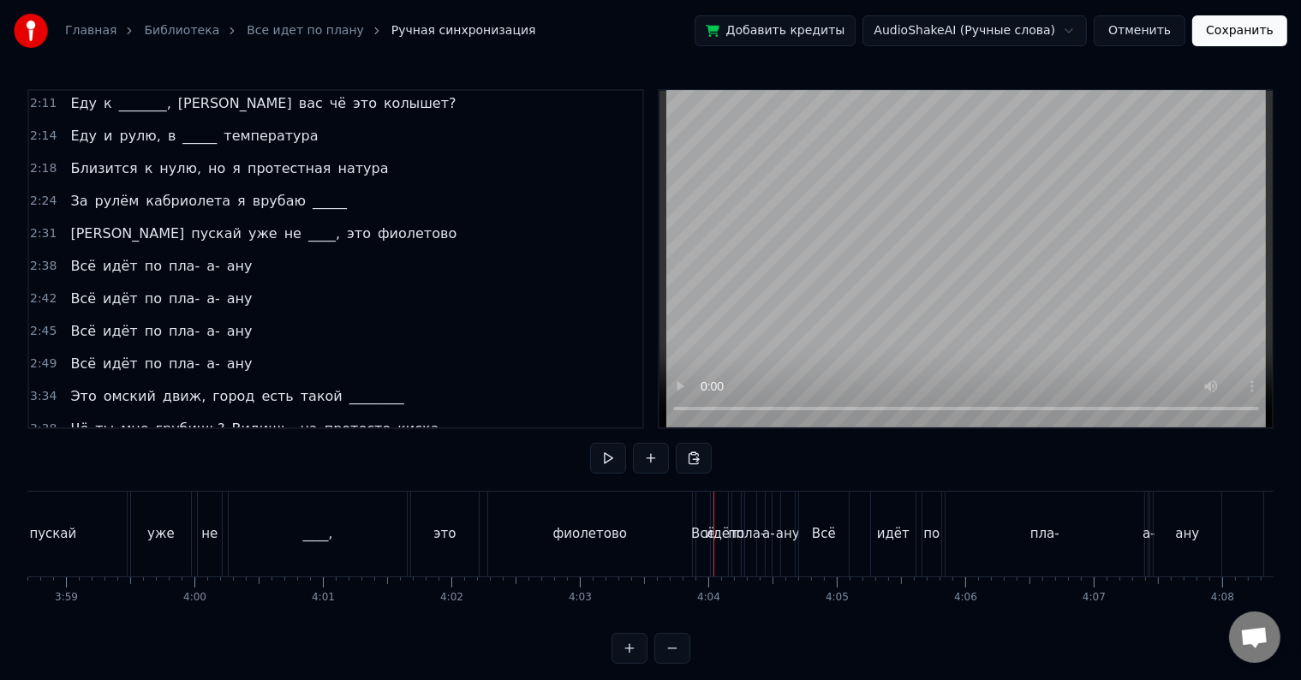
scroll to position [0, 31255]
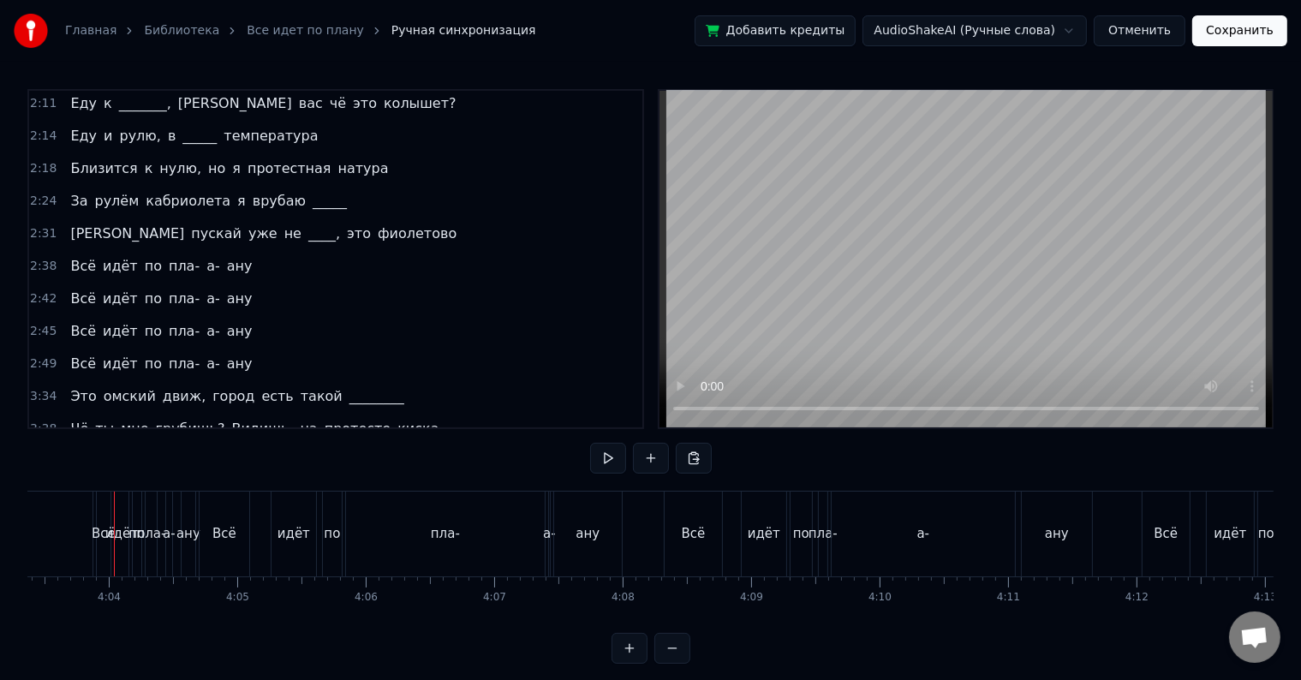
click at [637, 664] on button at bounding box center [629, 648] width 36 height 31
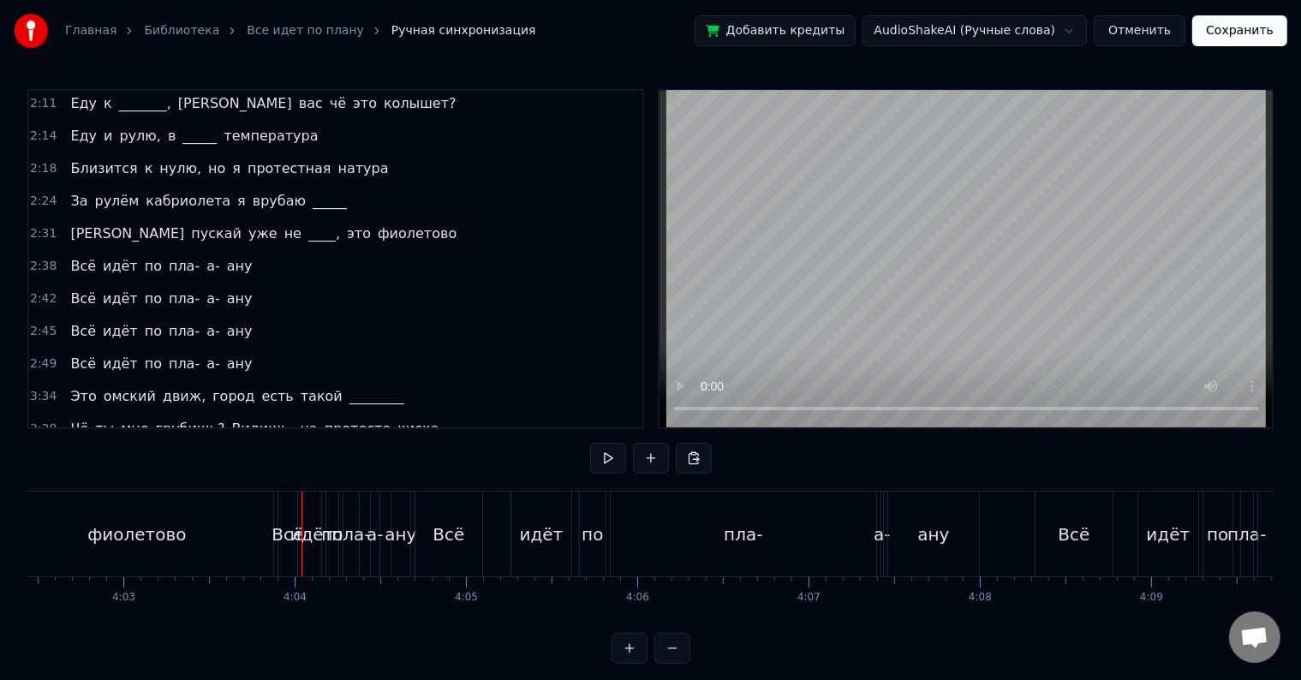
scroll to position [0, 41703]
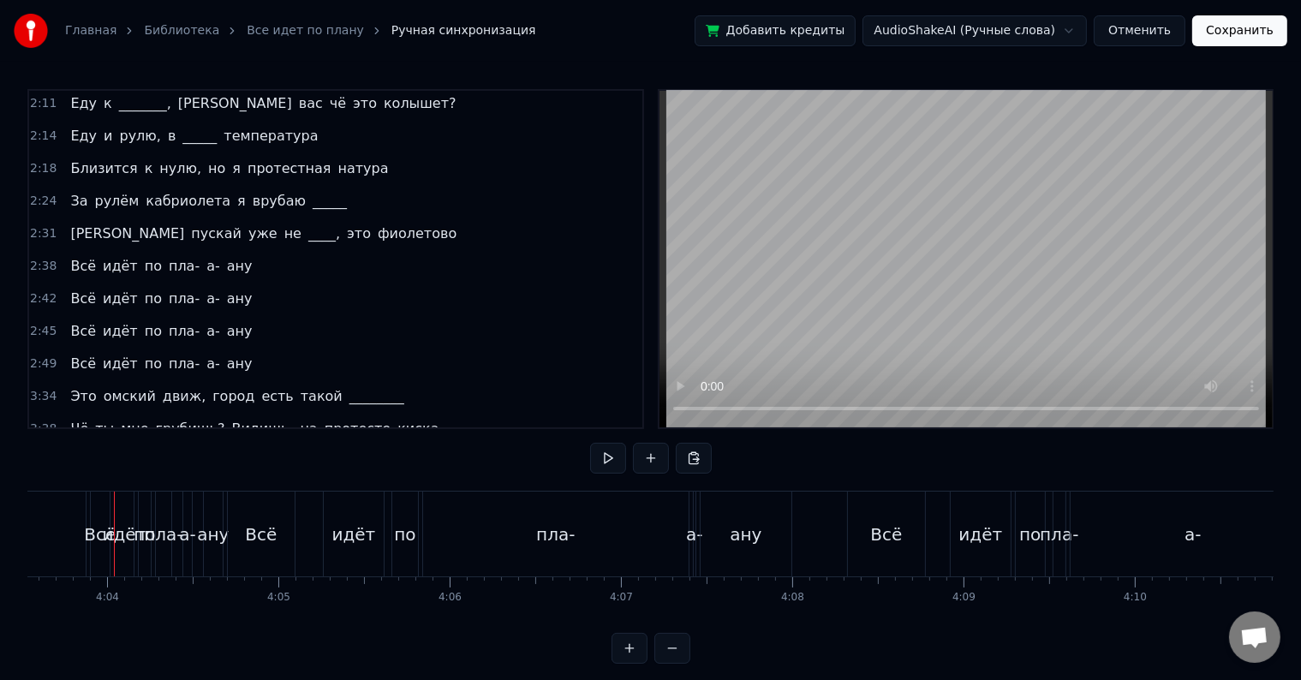
click at [637, 664] on button at bounding box center [629, 648] width 36 height 31
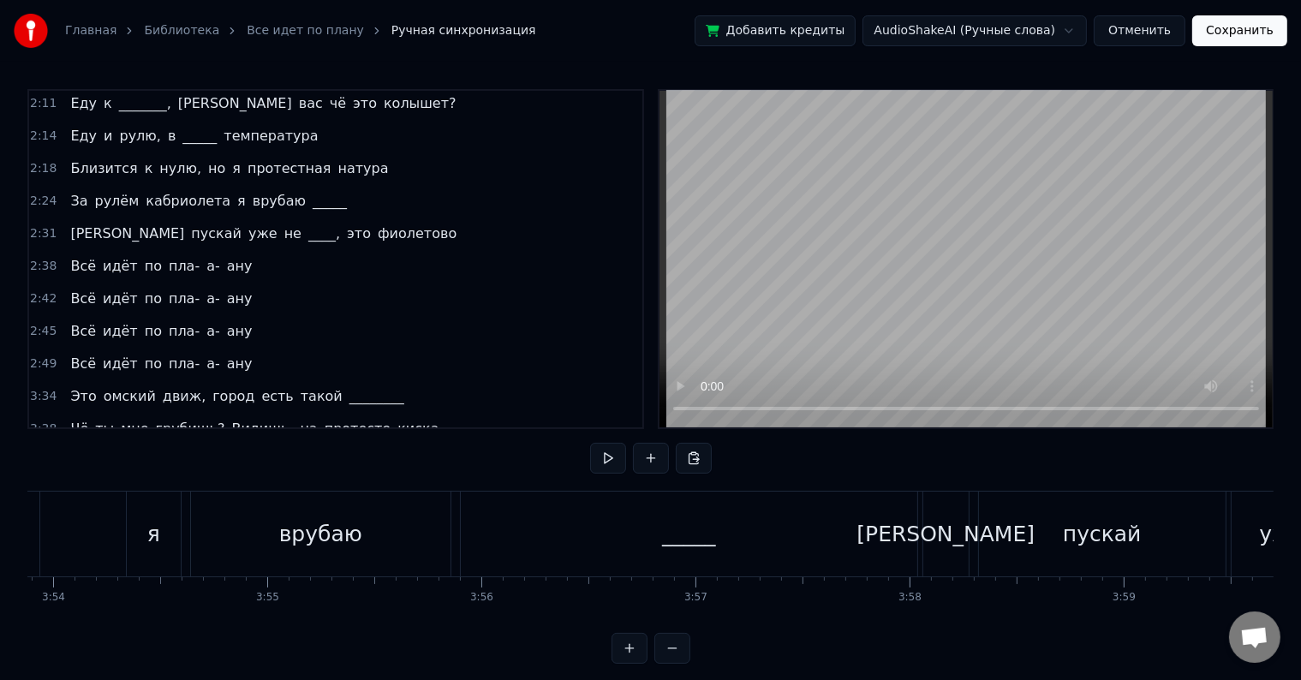
scroll to position [0, 52150]
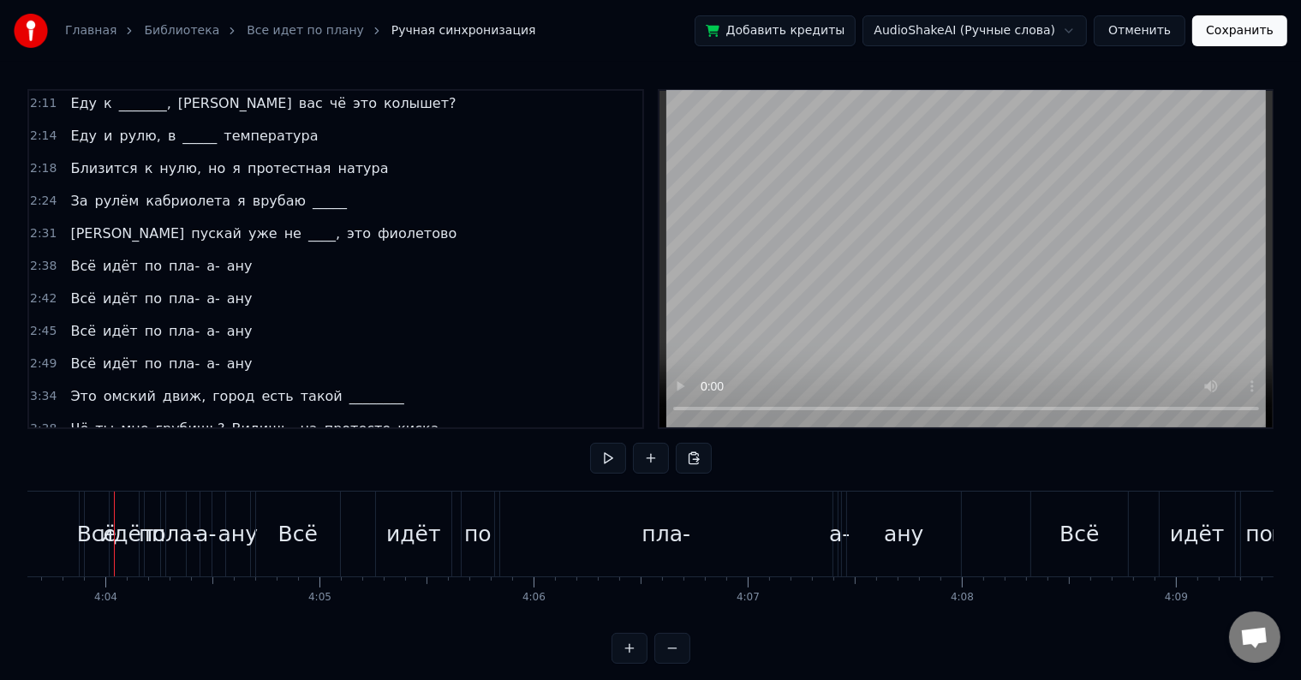
click at [637, 664] on button at bounding box center [629, 648] width 36 height 31
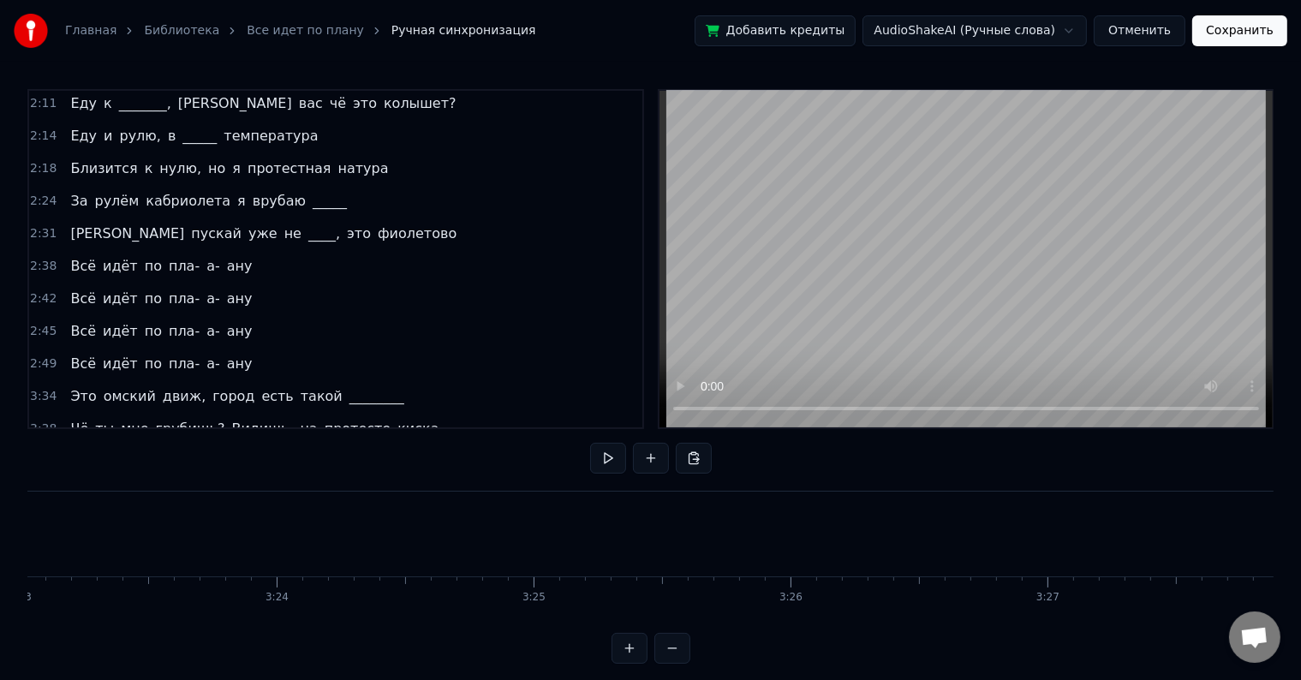
scroll to position [0, 62597]
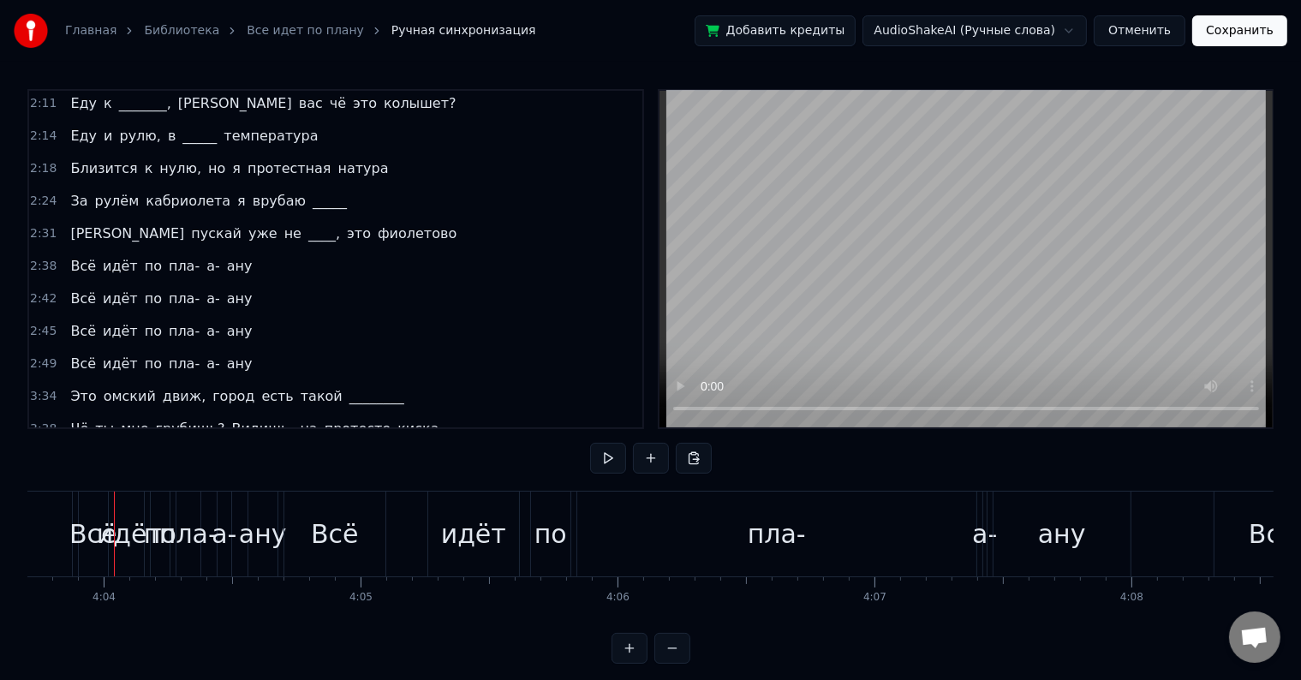
click at [637, 664] on button at bounding box center [629, 648] width 36 height 31
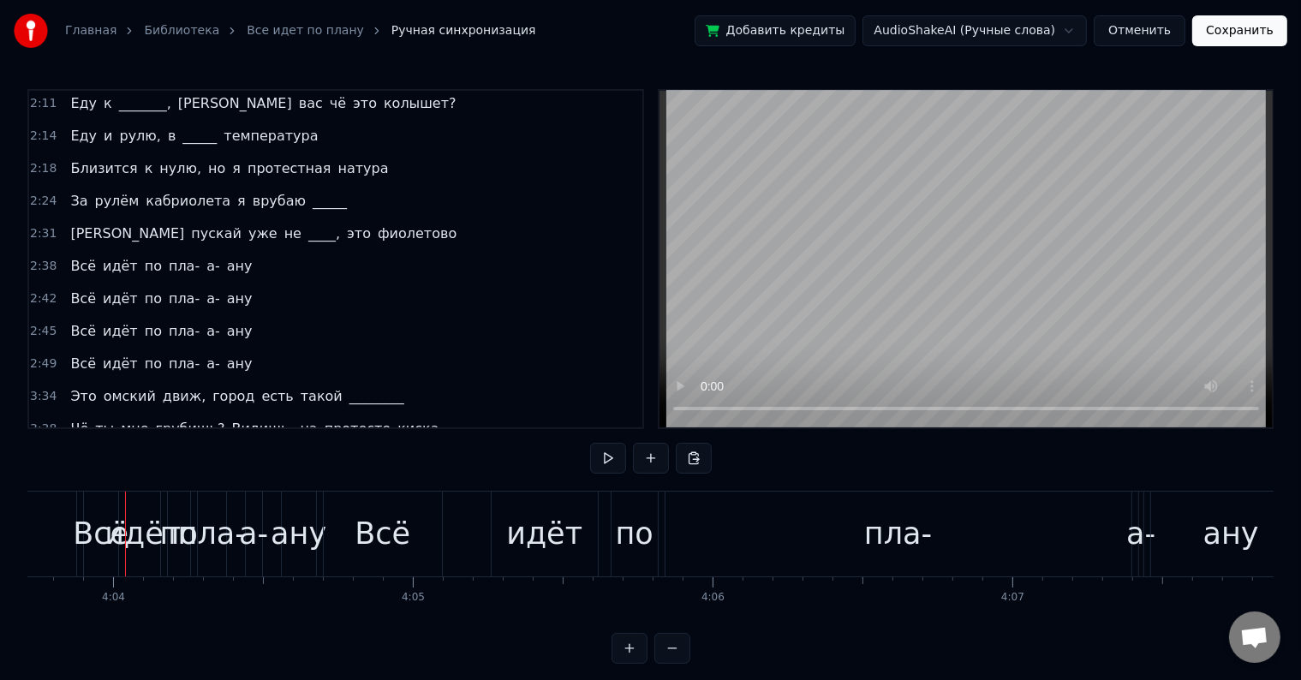
scroll to position [0, 73044]
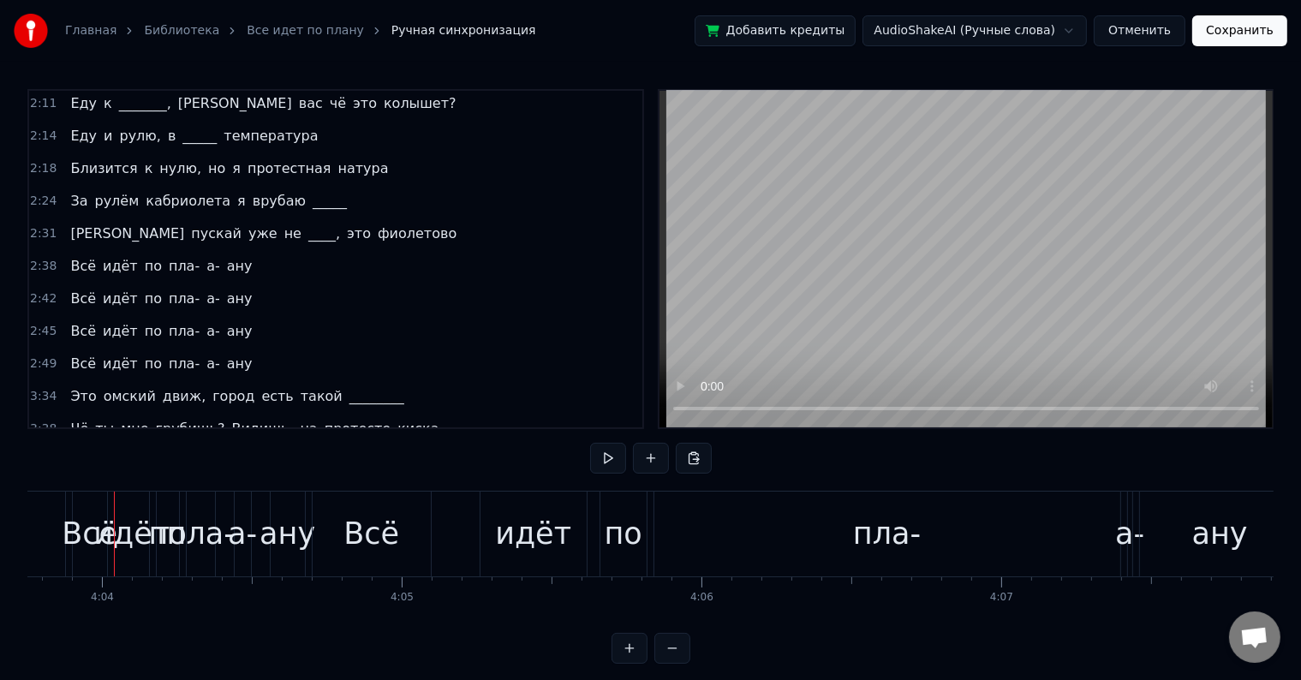
click at [637, 664] on button at bounding box center [629, 648] width 36 height 31
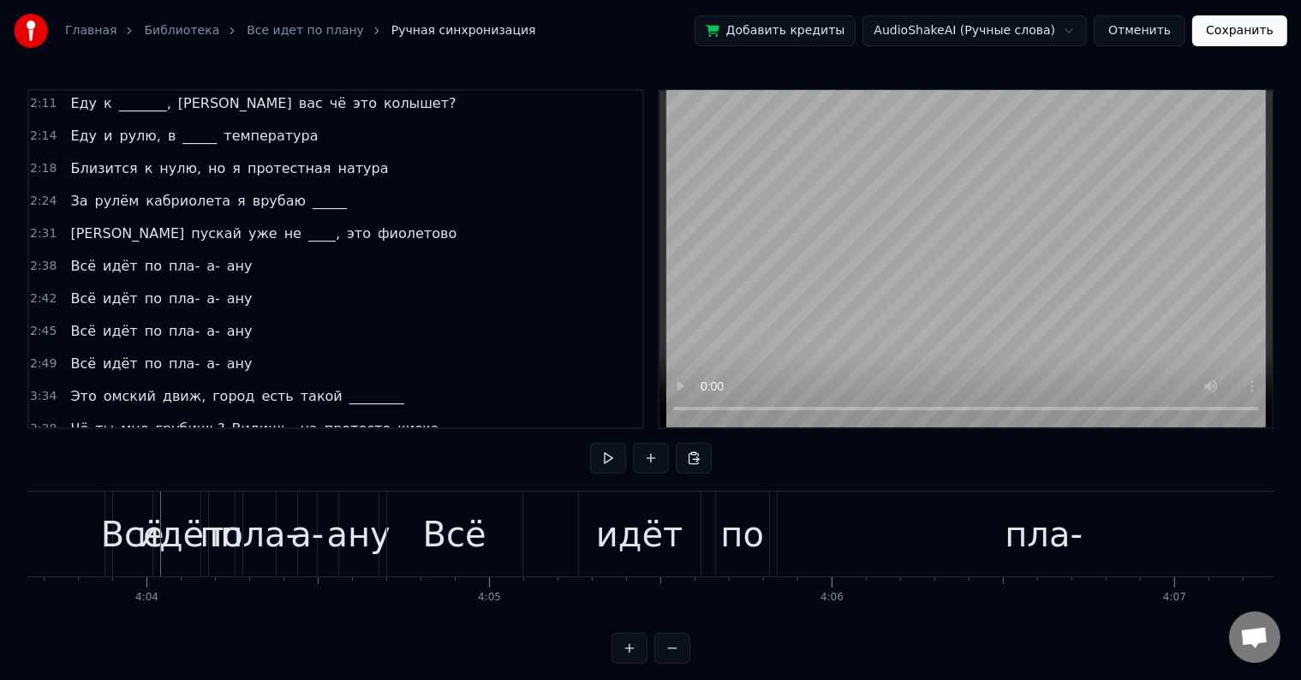
scroll to position [0, 83492]
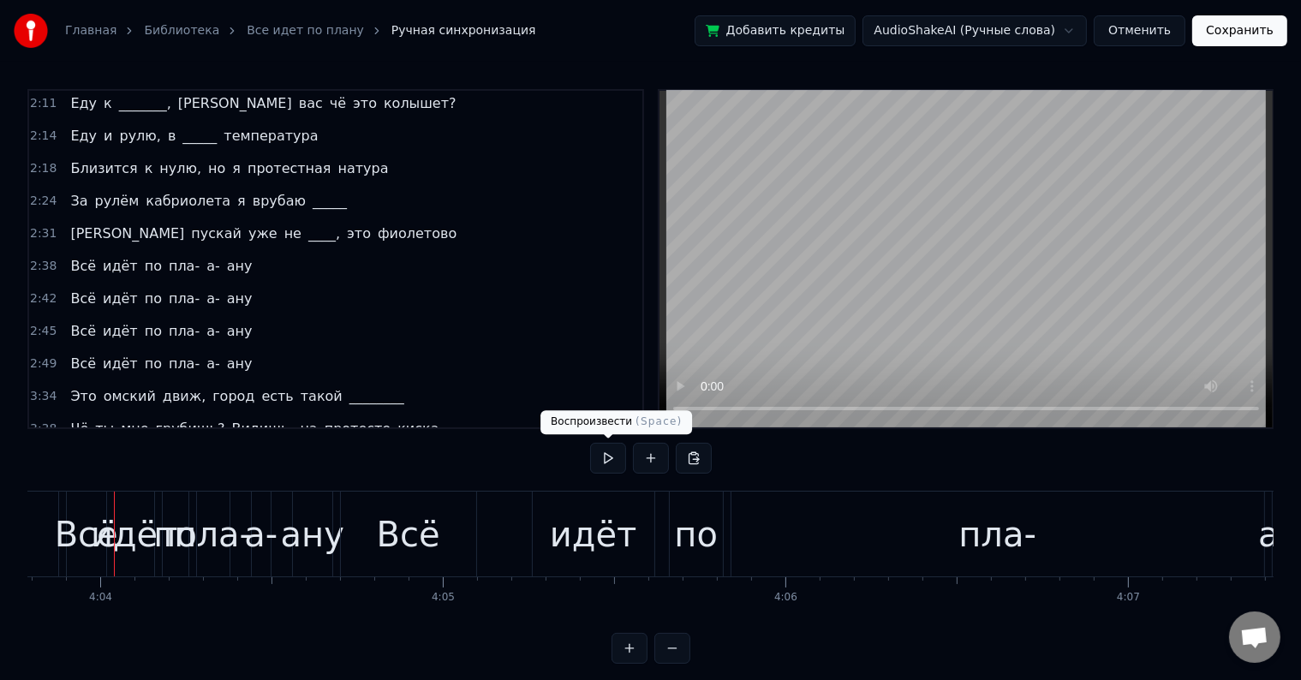
click at [598, 461] on button at bounding box center [608, 458] width 36 height 31
click at [583, 455] on div "2:06 Может, я ку- ку, в [PERSON_NAME]'ике без крыши 2:11 Еду к _______, а вас ч…" at bounding box center [650, 376] width 1246 height 575
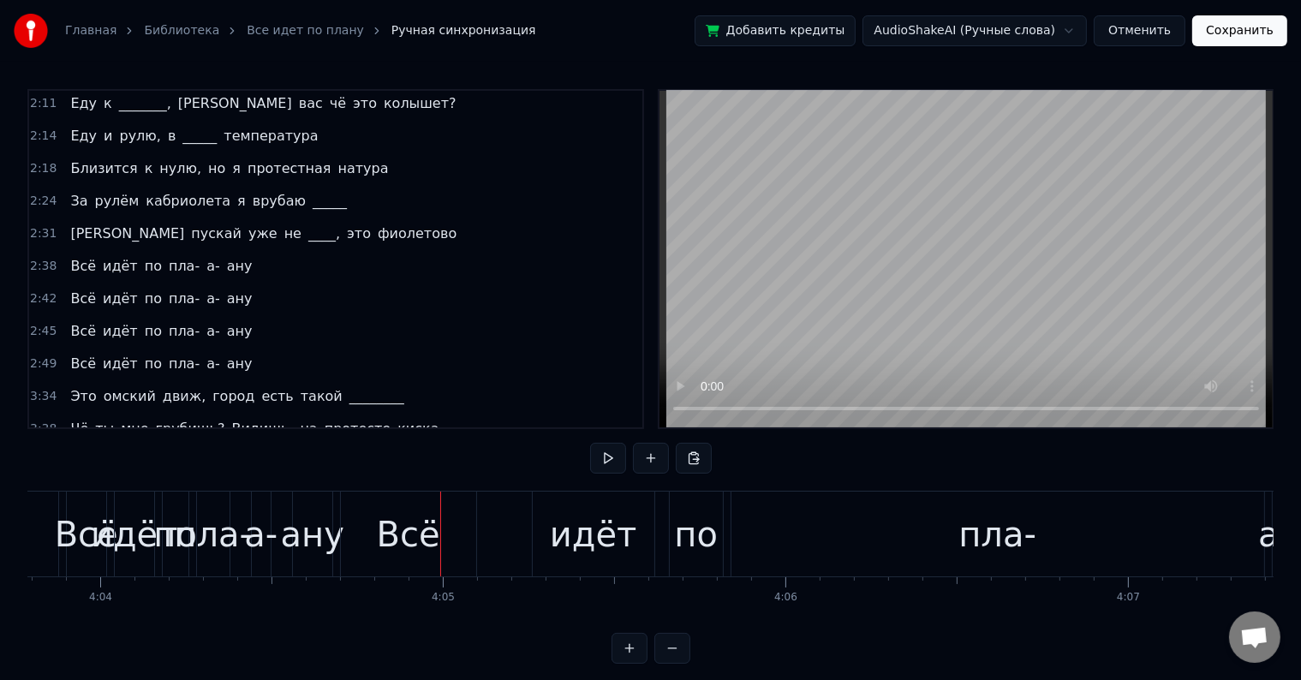
click at [304, 533] on div "ану" at bounding box center [312, 534] width 63 height 51
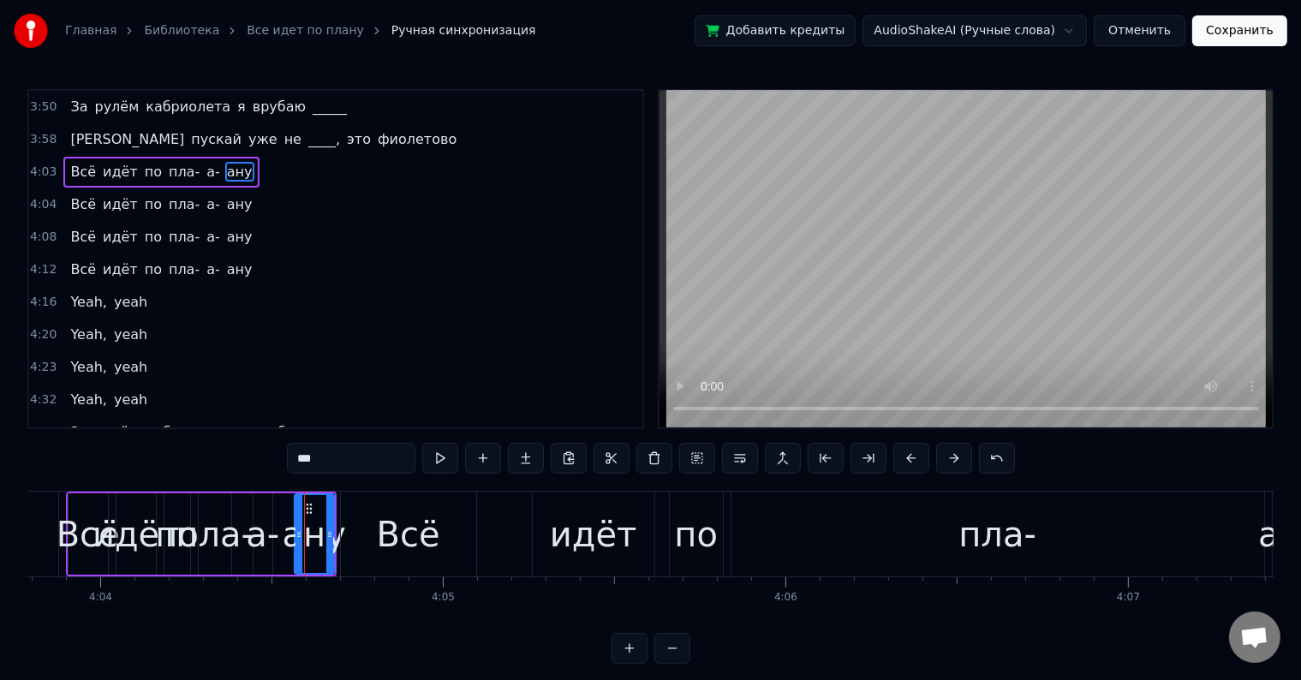
scroll to position [437, 0]
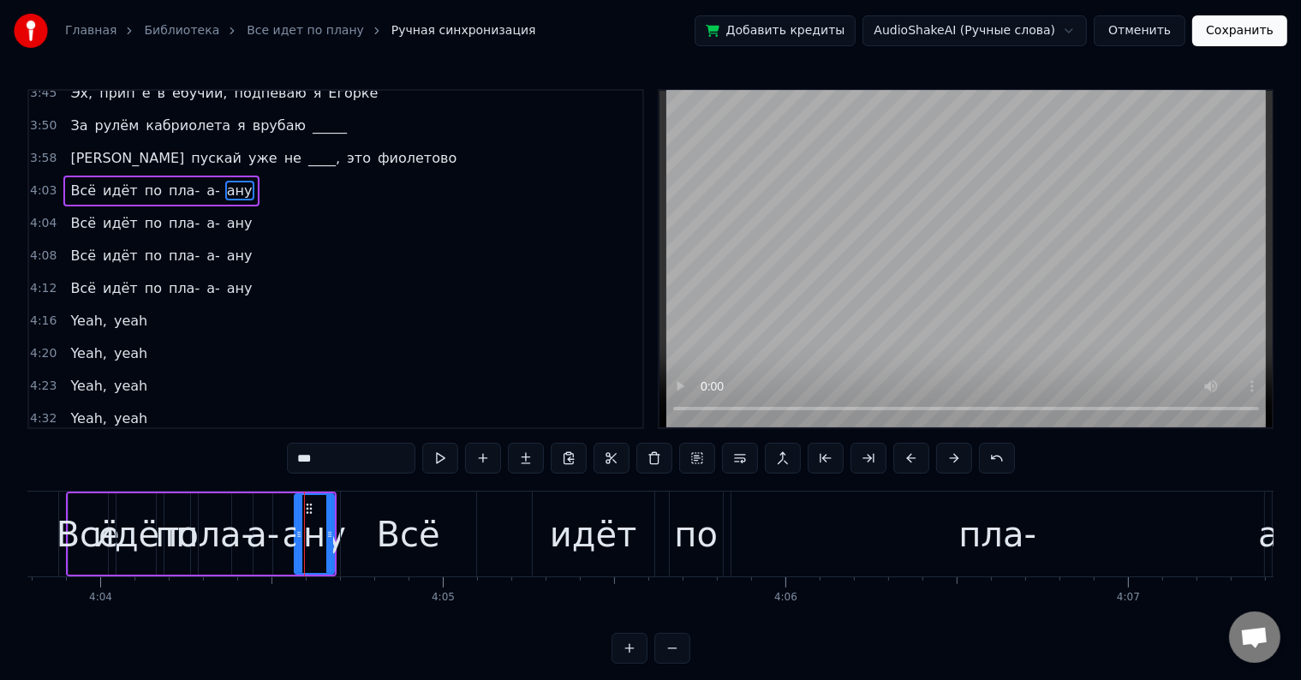
click at [192, 176] on div "Всё идёт по пла- а- ану" at bounding box center [160, 191] width 195 height 31
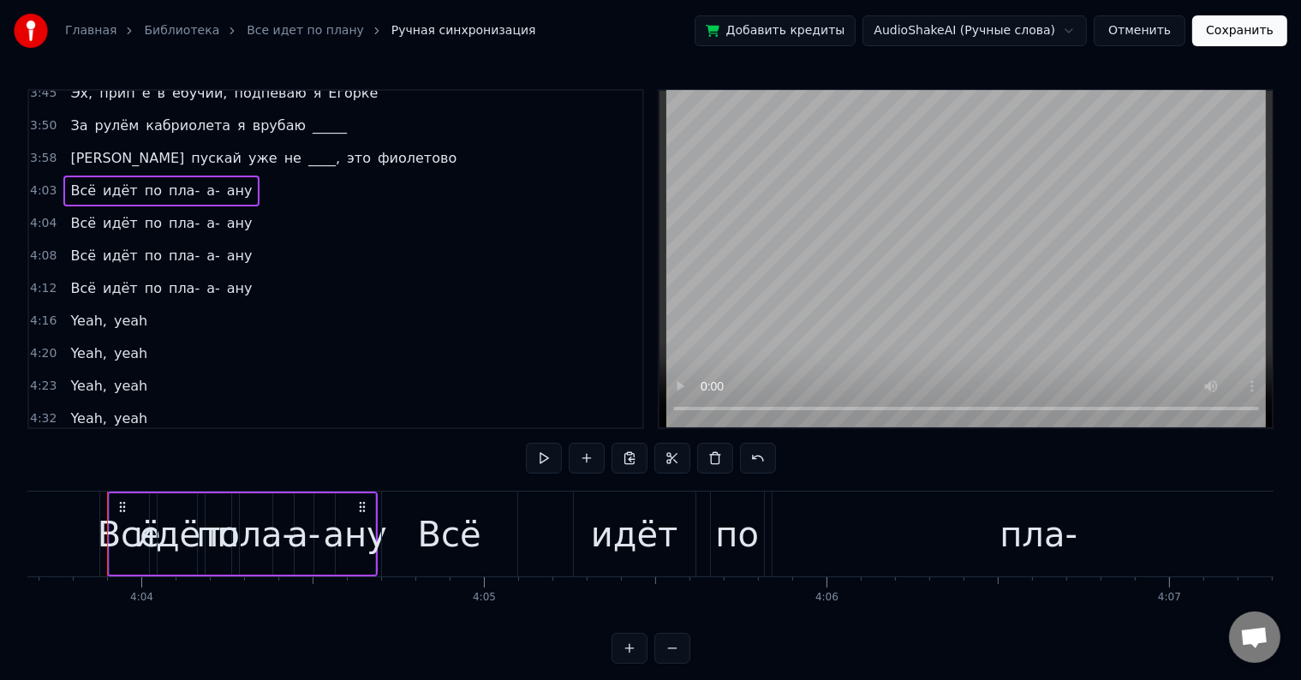
scroll to position [0, 83444]
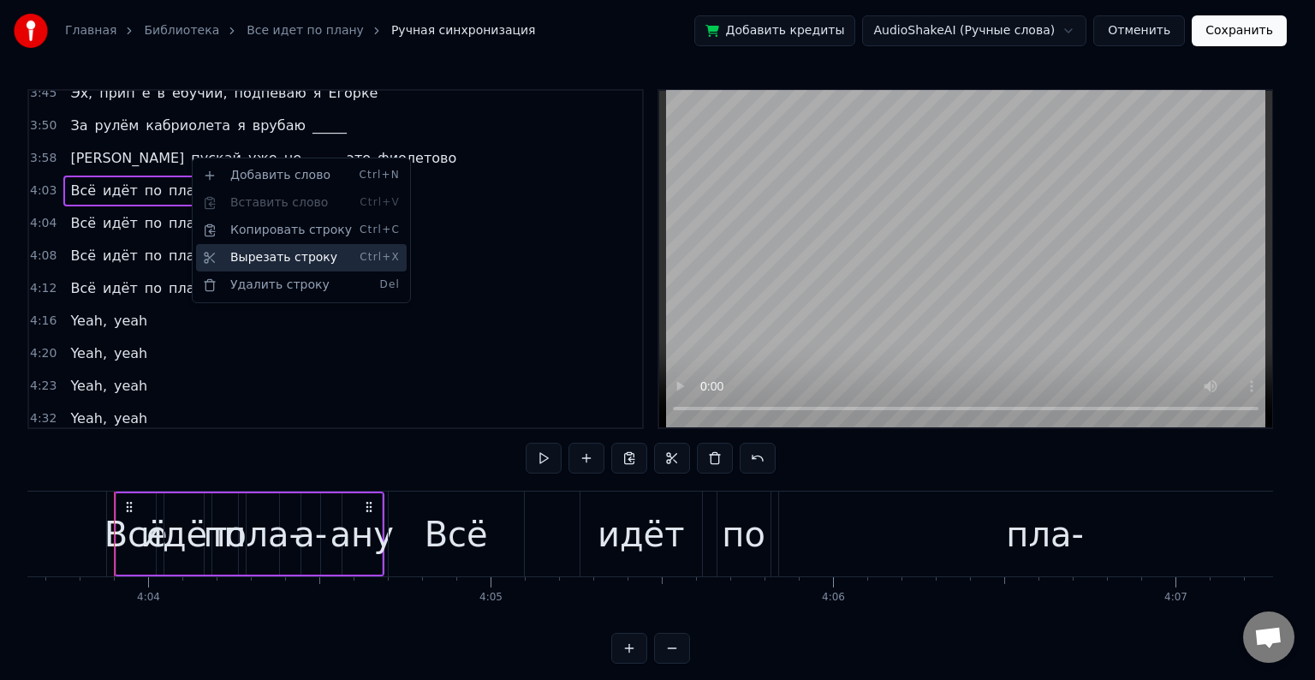
click at [250, 260] on div "Вырезать строку Ctrl+X" at bounding box center [301, 257] width 211 height 27
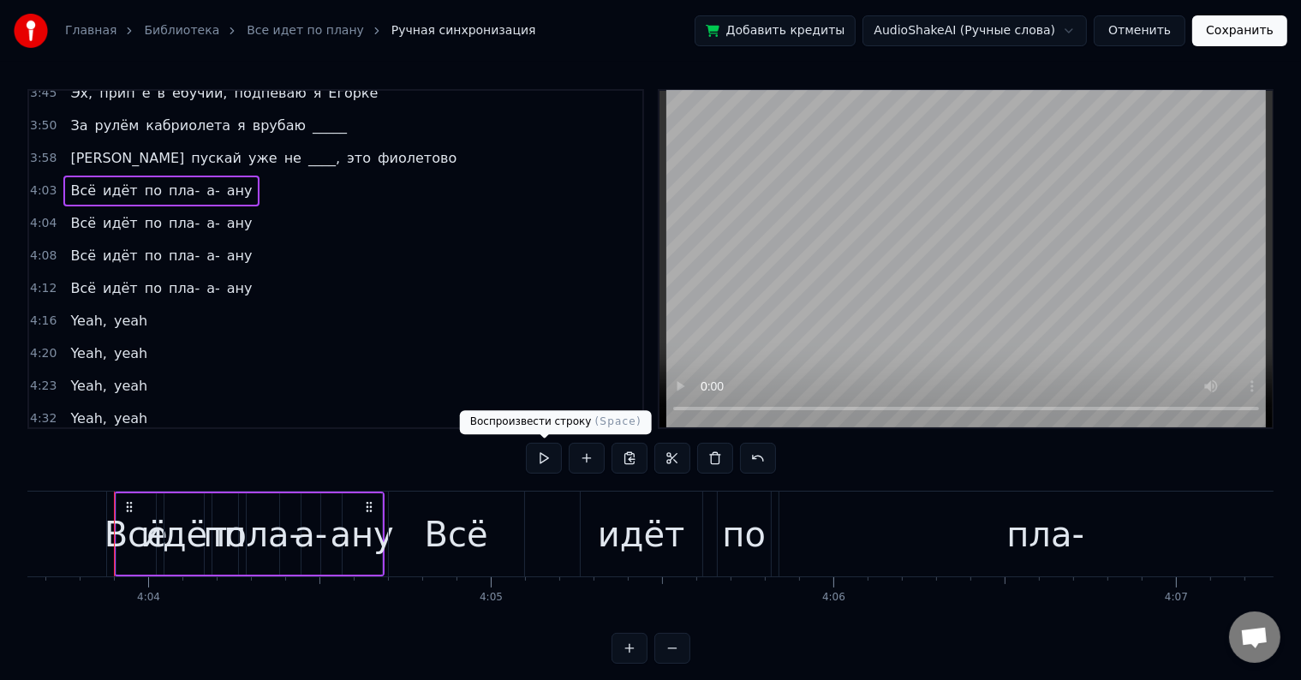
click at [541, 459] on button at bounding box center [544, 458] width 36 height 31
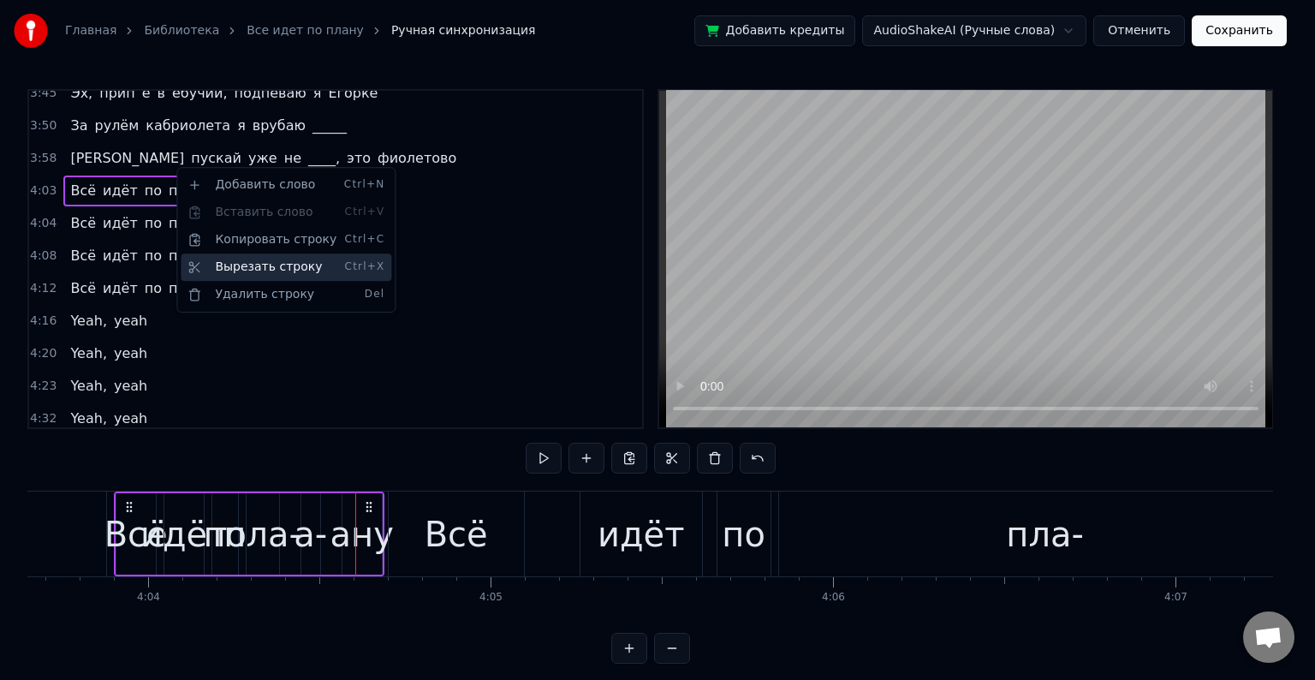
click at [209, 263] on div "Вырезать строку Ctrl+X" at bounding box center [286, 266] width 211 height 27
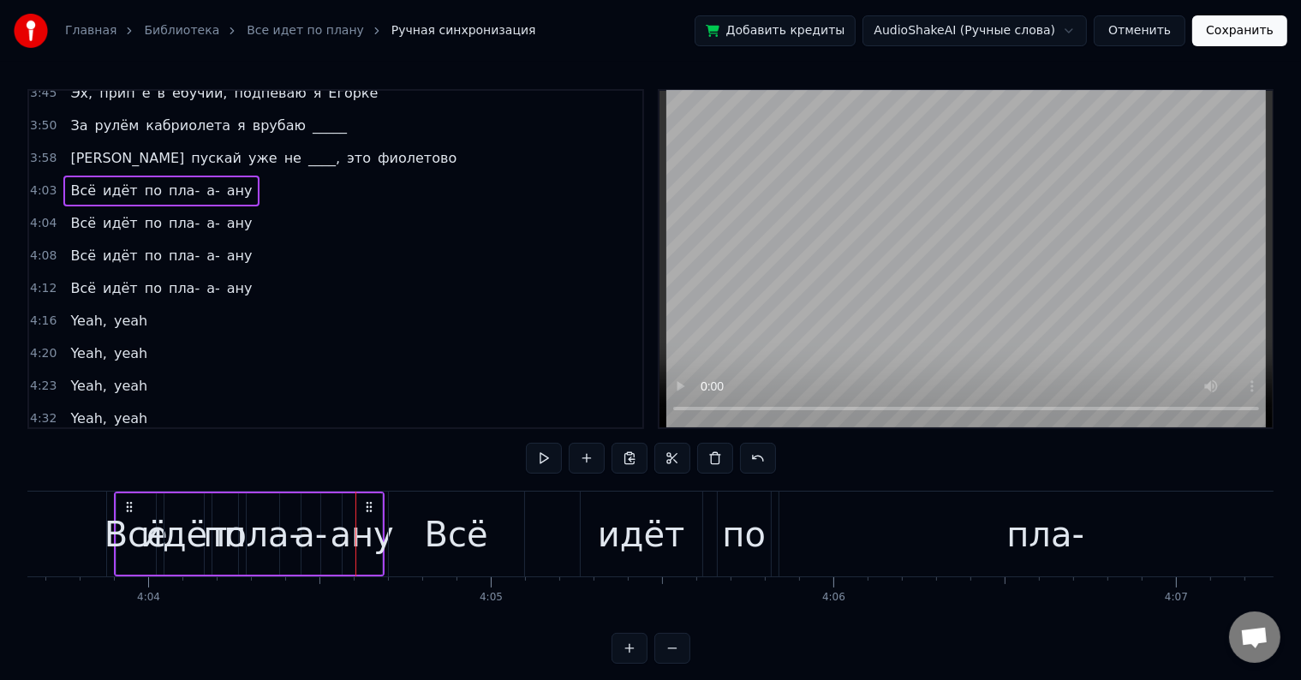
drag, startPoint x: 240, startPoint y: 185, endPoint x: 127, endPoint y: 182, distance: 113.1
click at [127, 182] on div "4:03 Всё идёт по пла- а- ану" at bounding box center [335, 191] width 613 height 33
click at [134, 497] on div "Всё" at bounding box center [135, 533] width 39 height 81
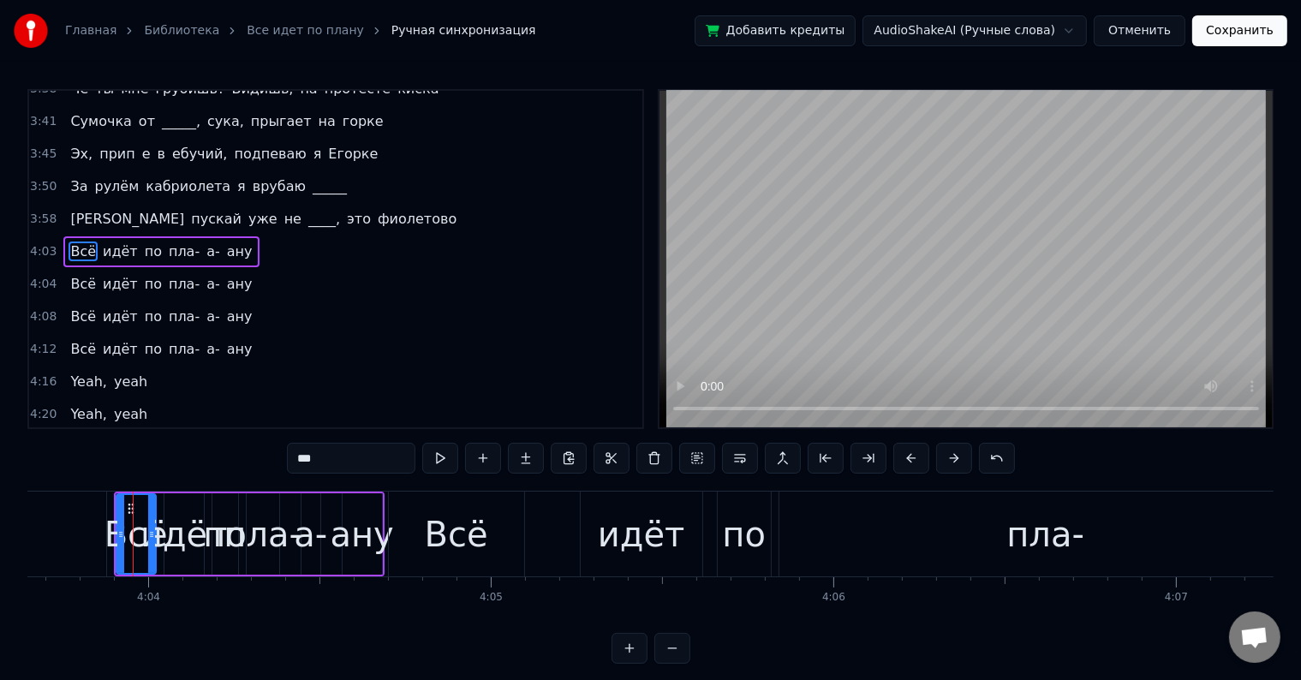
scroll to position [351, 0]
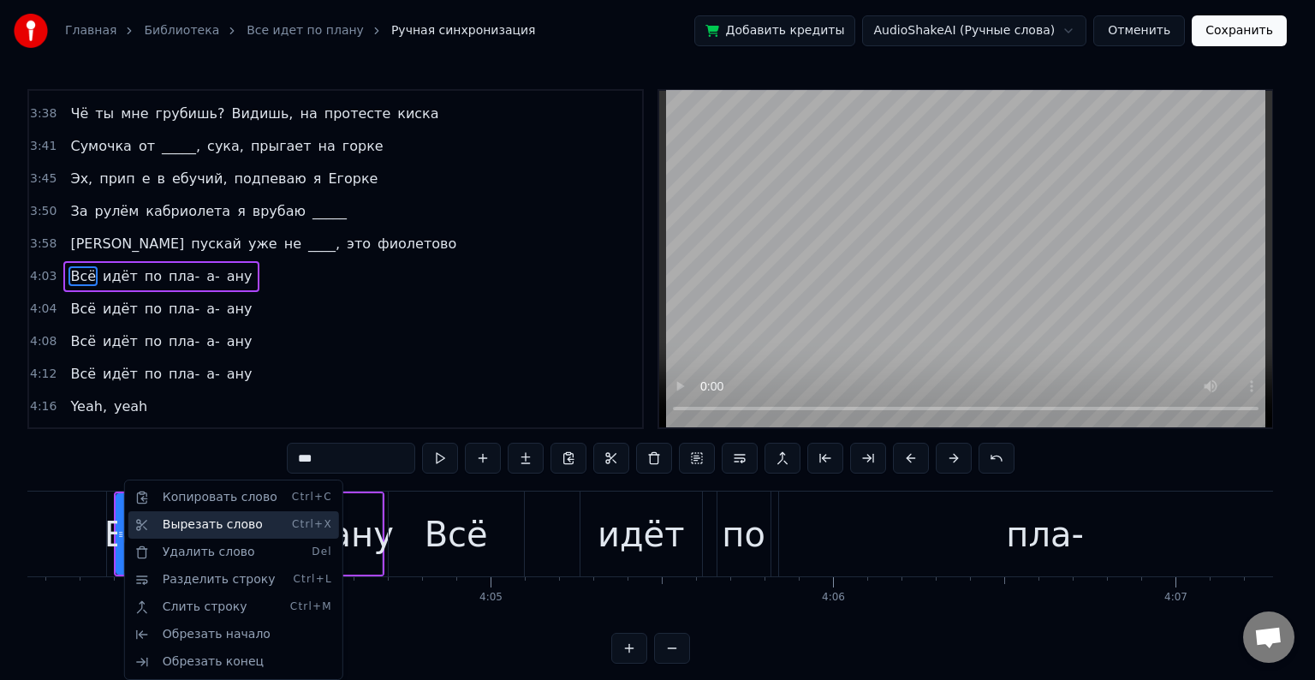
click at [158, 524] on div "Вырезать слово Ctrl+X" at bounding box center [233, 524] width 211 height 27
click at [173, 523] on div "Вырезать слово Ctrl+X" at bounding box center [235, 524] width 211 height 27
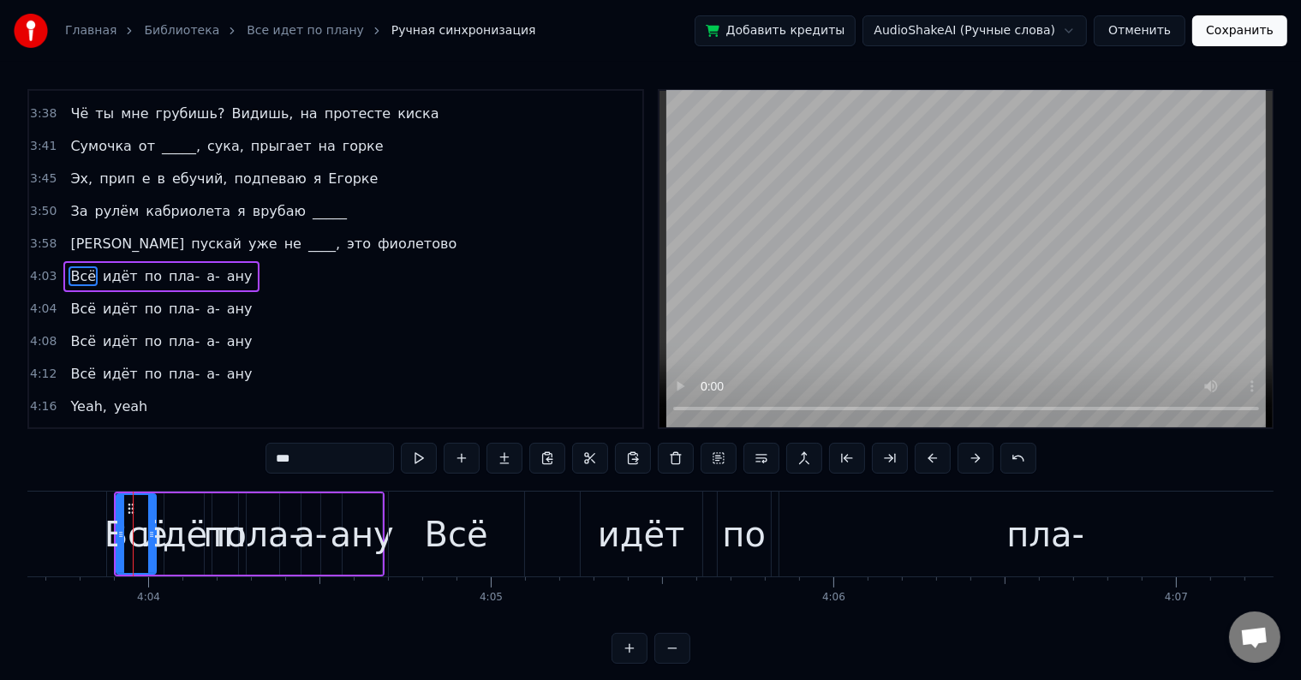
drag, startPoint x: 360, startPoint y: 510, endPoint x: 325, endPoint y: 507, distance: 35.3
click at [325, 507] on div "Всё идёт по пла- а- ану" at bounding box center [249, 533] width 271 height 85
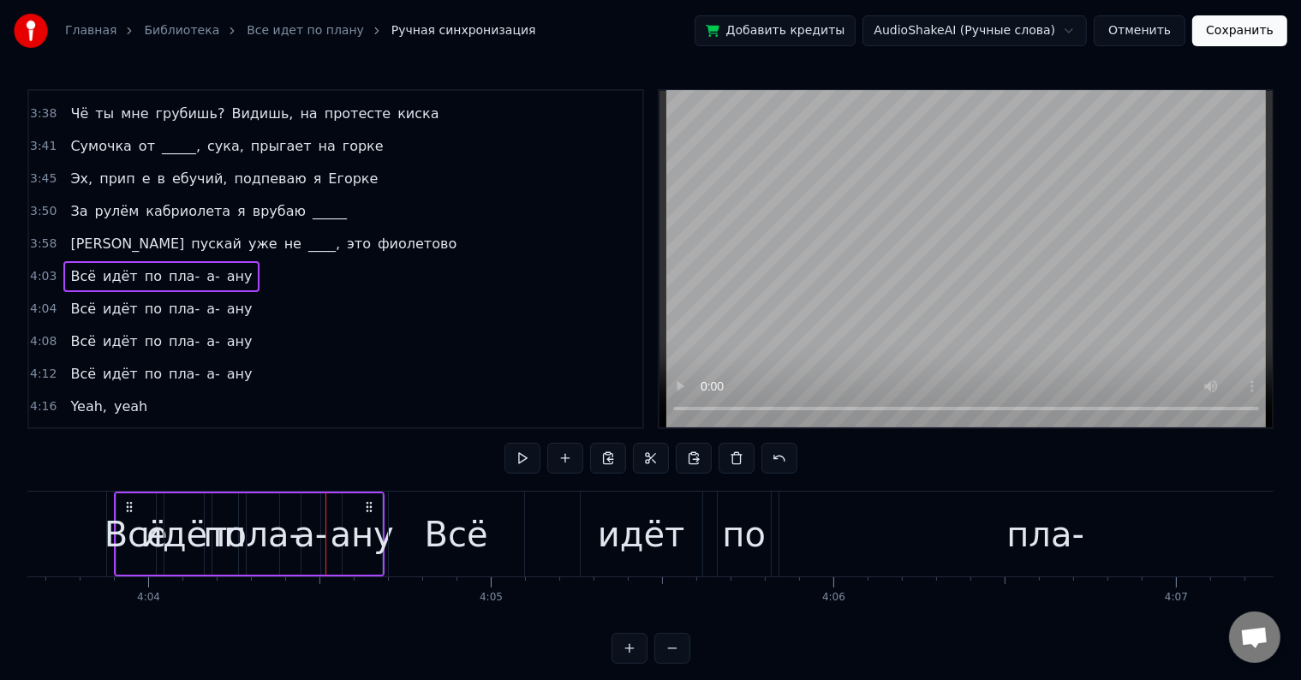
click at [130, 506] on circle at bounding box center [130, 506] width 1 height 1
click at [209, 541] on div "по" at bounding box center [225, 534] width 44 height 51
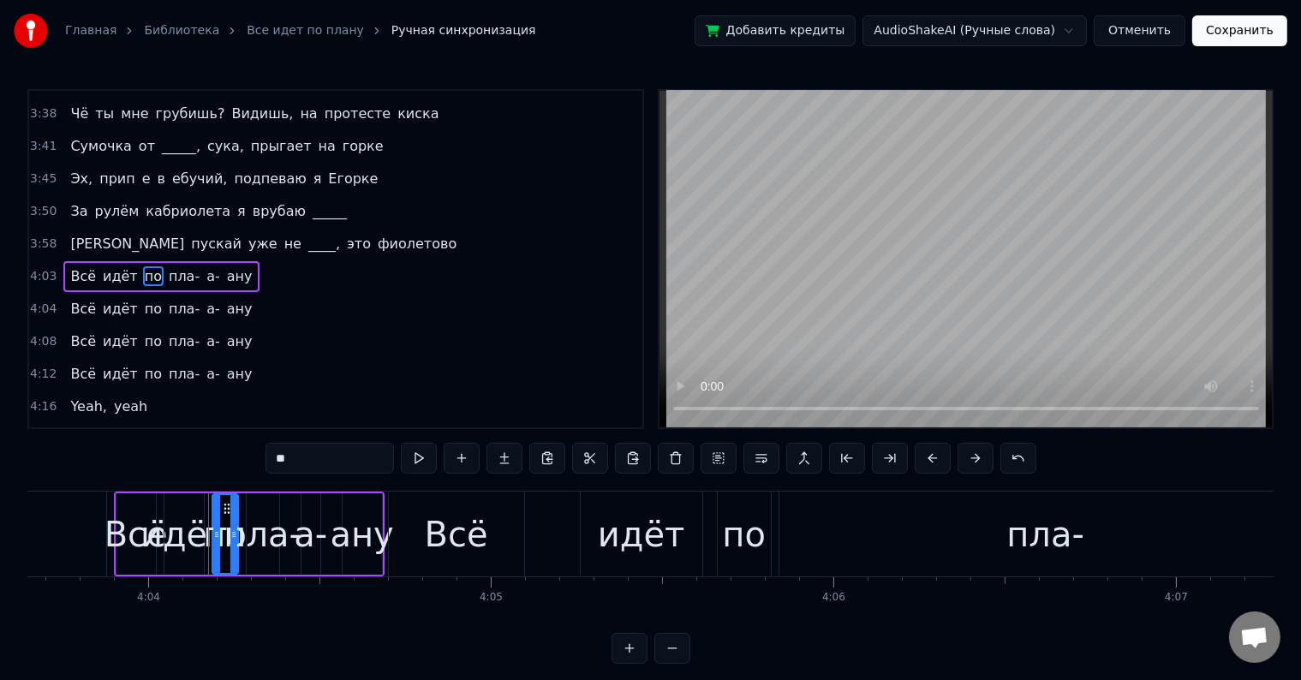
drag, startPoint x: 323, startPoint y: 461, endPoint x: 188, endPoint y: 470, distance: 135.5
click at [188, 470] on div "2:06 Может, я ку- ку, в [PERSON_NAME]'ике без крыши 2:11 Еду к _______, а вас ч…" at bounding box center [650, 376] width 1246 height 575
click at [134, 537] on div "Всё" at bounding box center [135, 534] width 63 height 51
type input "***"
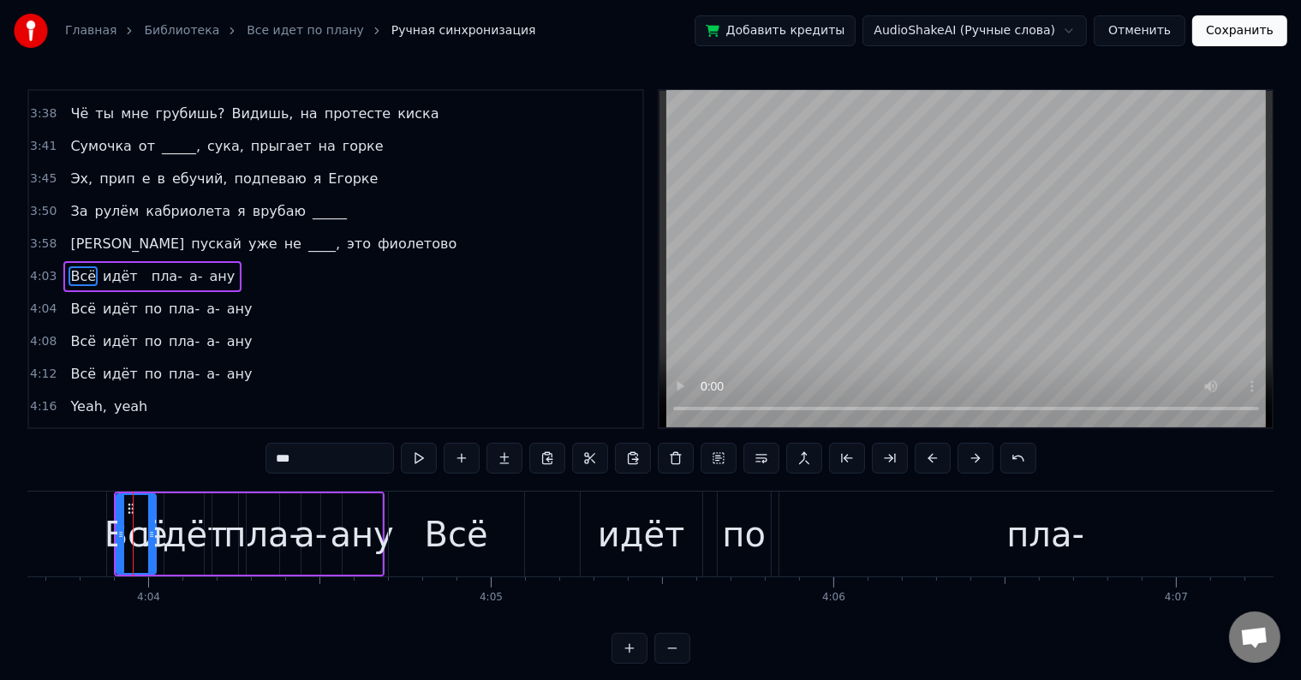
drag, startPoint x: 345, startPoint y: 459, endPoint x: 245, endPoint y: 469, distance: 100.7
click at [245, 469] on div "2:06 Может, я ку- ку, в [PERSON_NAME]'ике без крыши 2:11 Еду к _______, а вас ч…" at bounding box center [650, 376] width 1246 height 575
click at [163, 516] on div "идёт" at bounding box center [183, 534] width 87 height 51
type input "****"
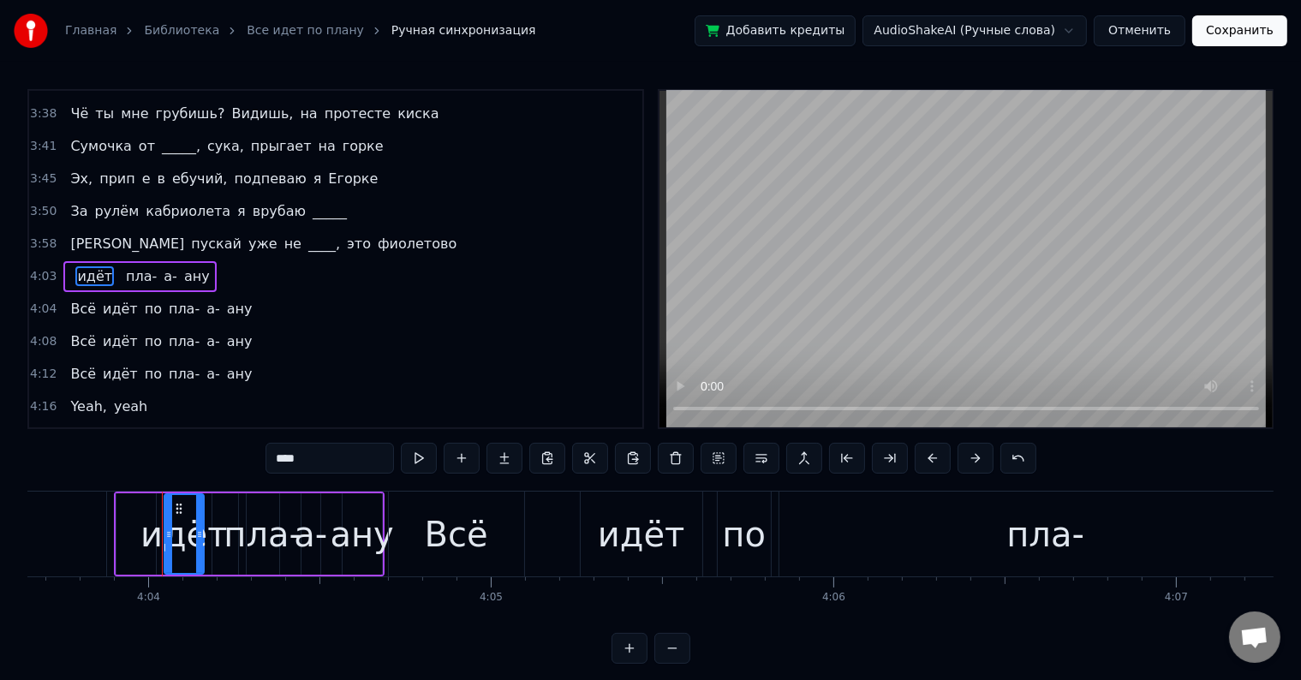
drag, startPoint x: 327, startPoint y: 459, endPoint x: 113, endPoint y: 493, distance: 216.8
click at [116, 493] on div "2:06 Может, я ку- ку, в [PERSON_NAME]'ике без крыши 2:11 Еду к _______, а вас ч…" at bounding box center [650, 376] width 1246 height 575
click at [235, 531] on div "пла-" at bounding box center [262, 534] width 78 height 51
type input "****"
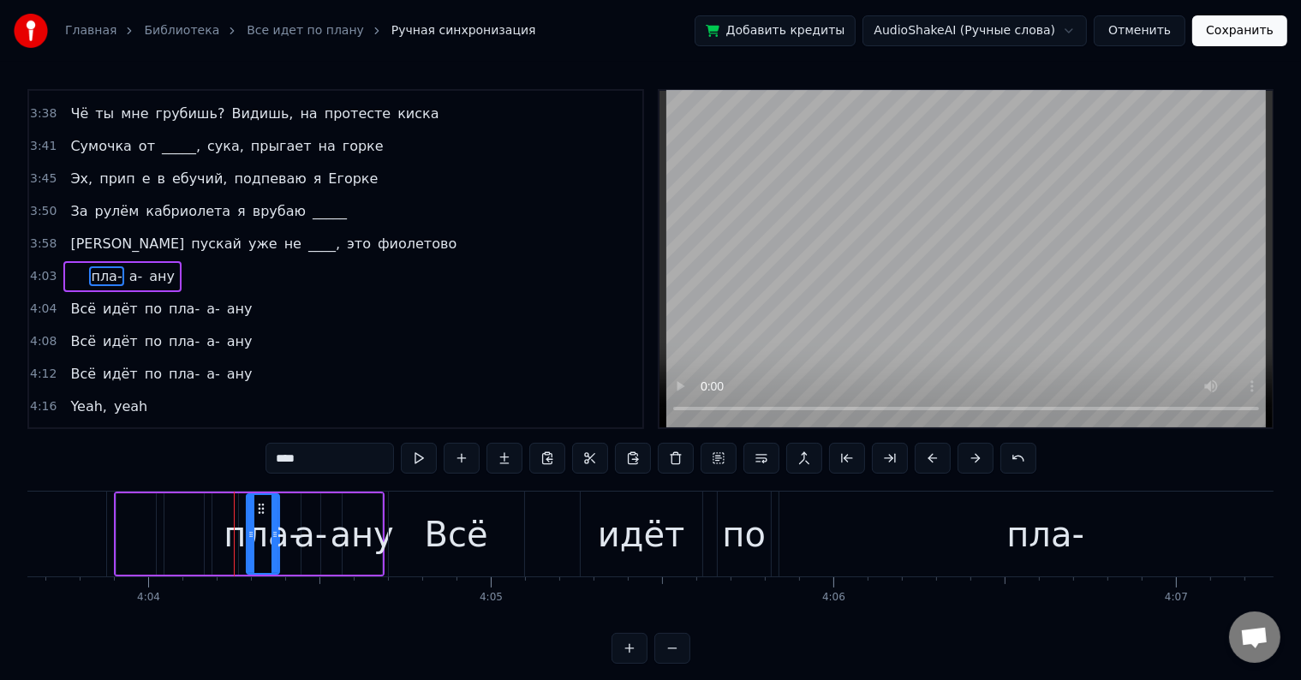
drag, startPoint x: 318, startPoint y: 450, endPoint x: 130, endPoint y: 482, distance: 190.2
click at [130, 482] on div "2:06 Может, я ку- ку, в [PERSON_NAME]'ике без крыши 2:11 Еду к _______, а вас ч…" at bounding box center [650, 376] width 1246 height 575
click at [295, 527] on div "а-" at bounding box center [310, 534] width 33 height 51
type input "**"
drag, startPoint x: 348, startPoint y: 455, endPoint x: 47, endPoint y: 527, distance: 309.6
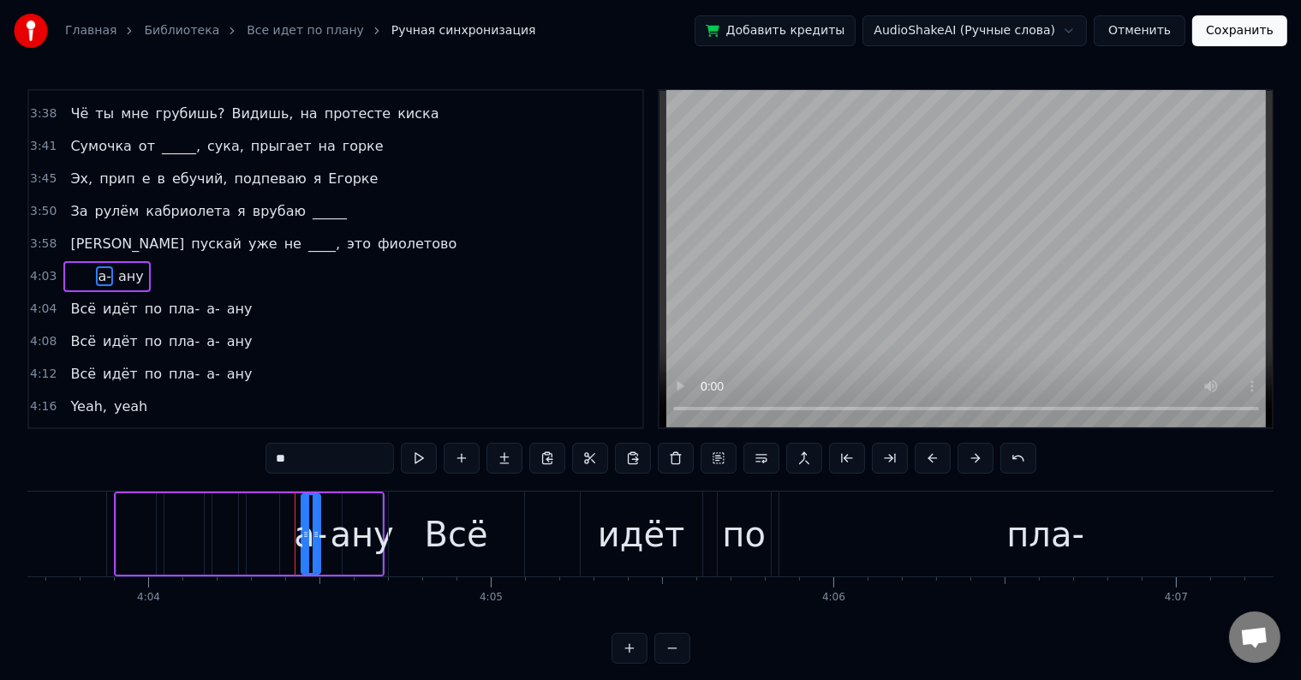
click at [47, 527] on div "2:06 Может, я ку- ку, в [PERSON_NAME]'ике без крыши 2:11 Еду к _______, а вас ч…" at bounding box center [650, 376] width 1246 height 575
click at [365, 539] on div "ану" at bounding box center [361, 534] width 63 height 51
type input "***"
drag, startPoint x: 330, startPoint y: 459, endPoint x: 183, endPoint y: 469, distance: 147.6
click at [183, 469] on div "2:06 Может, я ку- ку, в [PERSON_NAME]'ике без крыши 2:11 Еду к _______, а вас ч…" at bounding box center [650, 376] width 1246 height 575
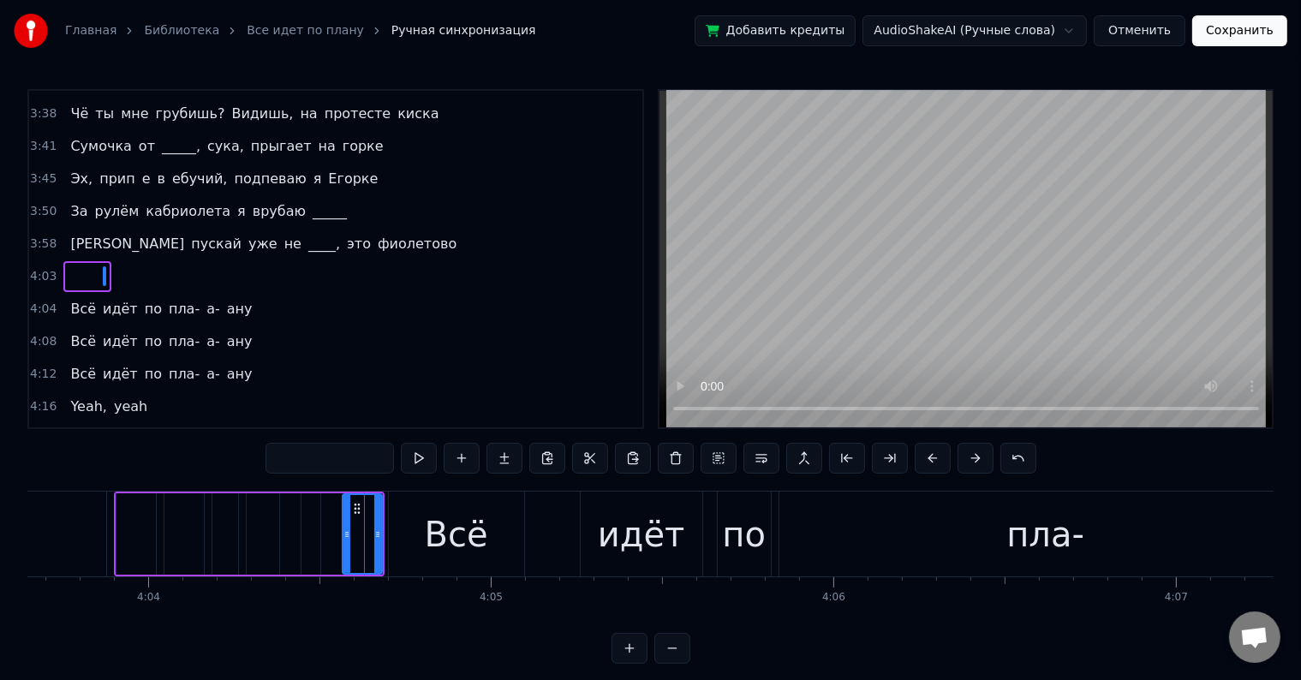
click at [223, 493] on div at bounding box center [224, 533] width 27 height 81
click at [222, 515] on div at bounding box center [222, 533] width 1 height 85
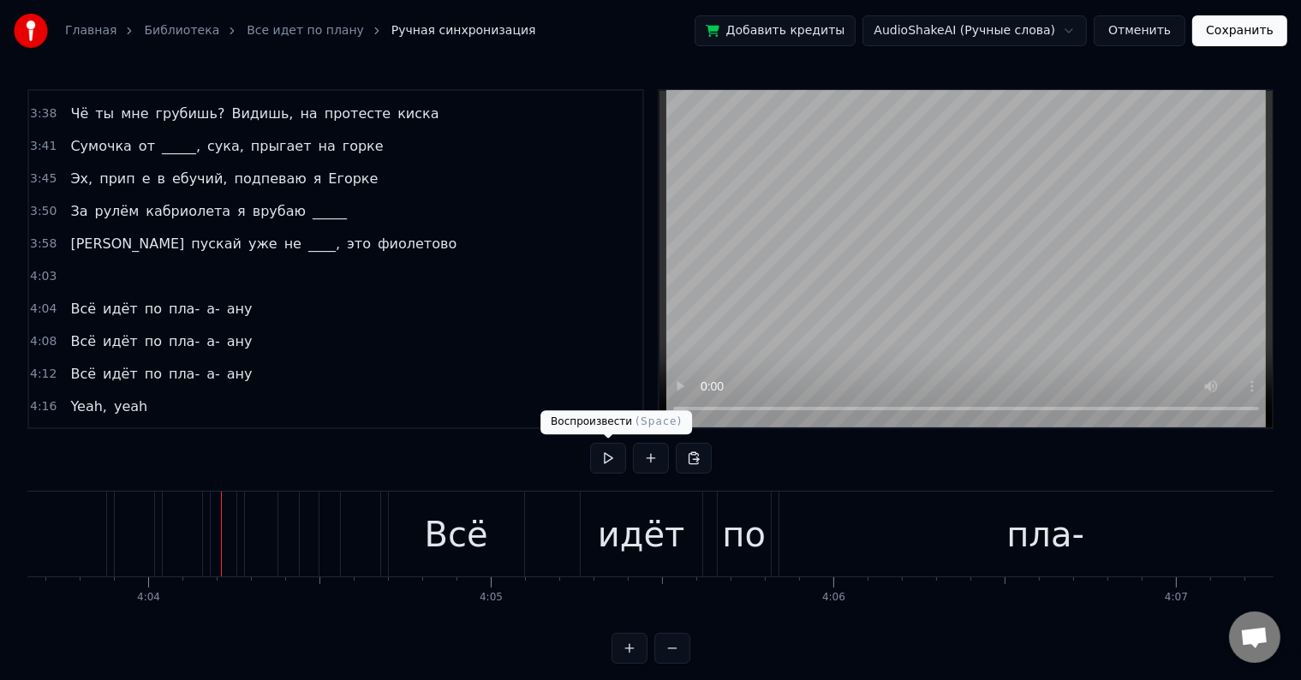
click at [601, 459] on button at bounding box center [608, 458] width 36 height 31
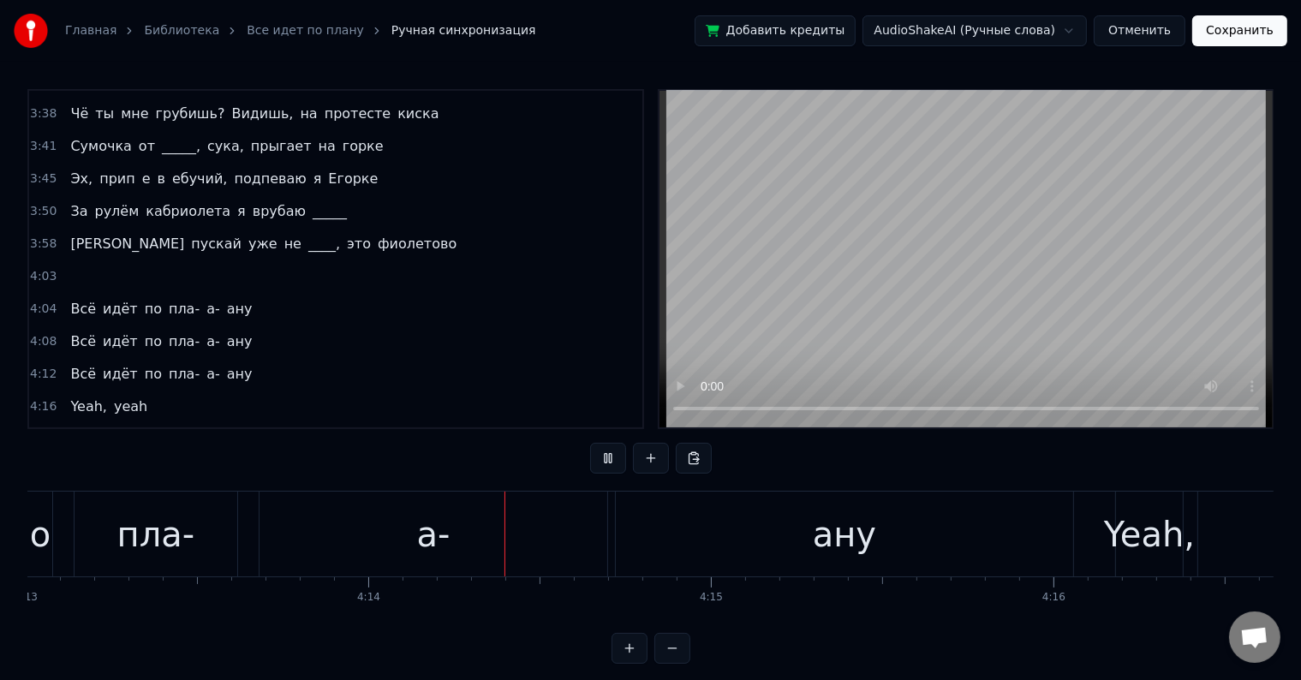
scroll to position [0, 86824]
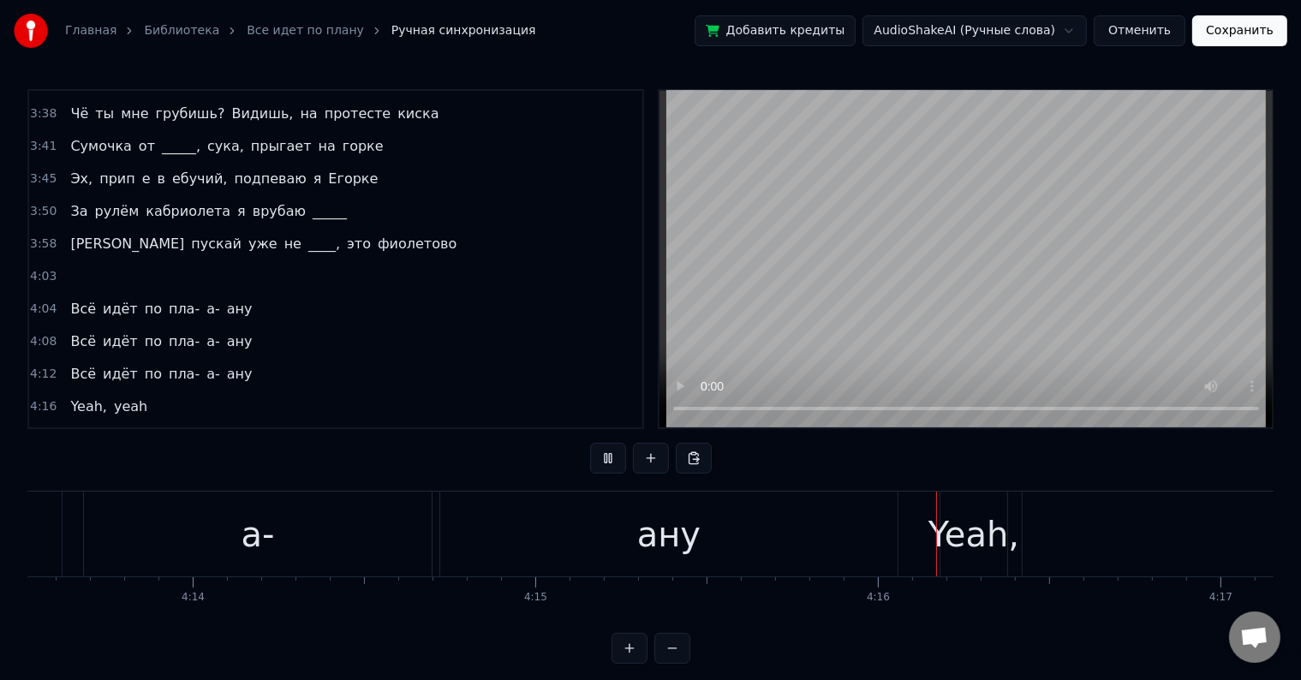
click at [597, 459] on button at bounding box center [608, 458] width 36 height 31
click at [962, 545] on div "Yeah," at bounding box center [973, 534] width 91 height 51
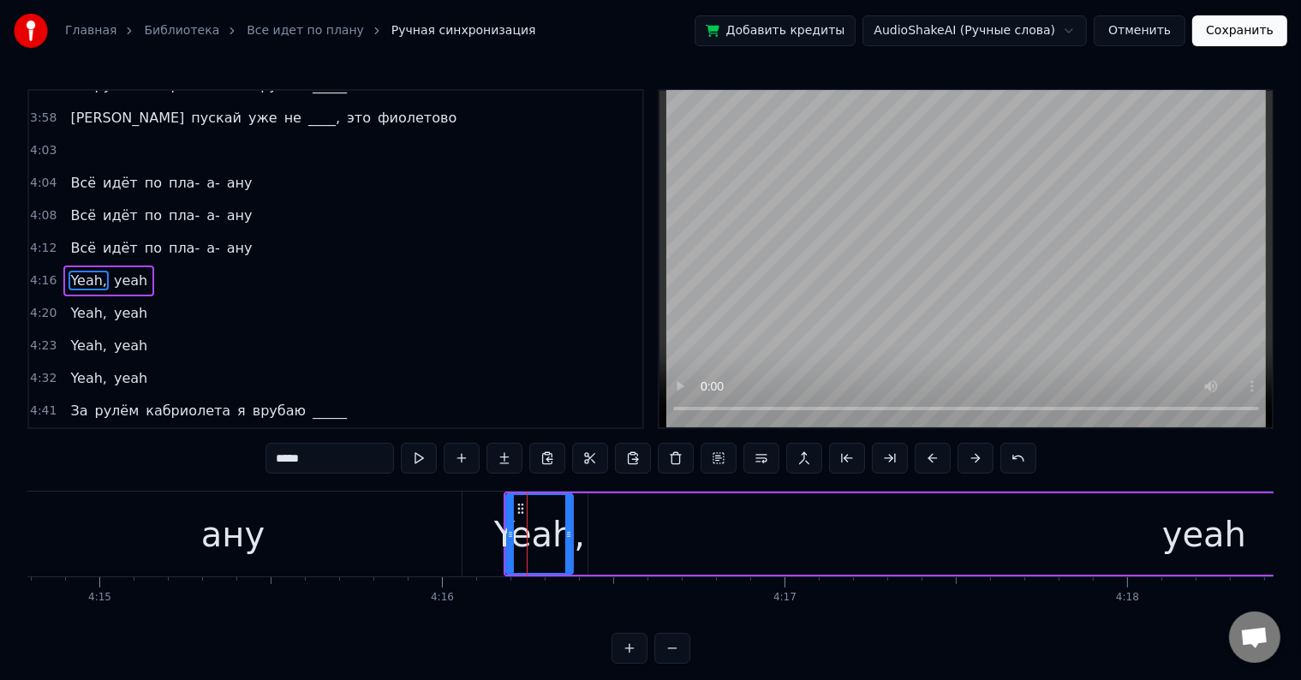
scroll to position [0, 87718]
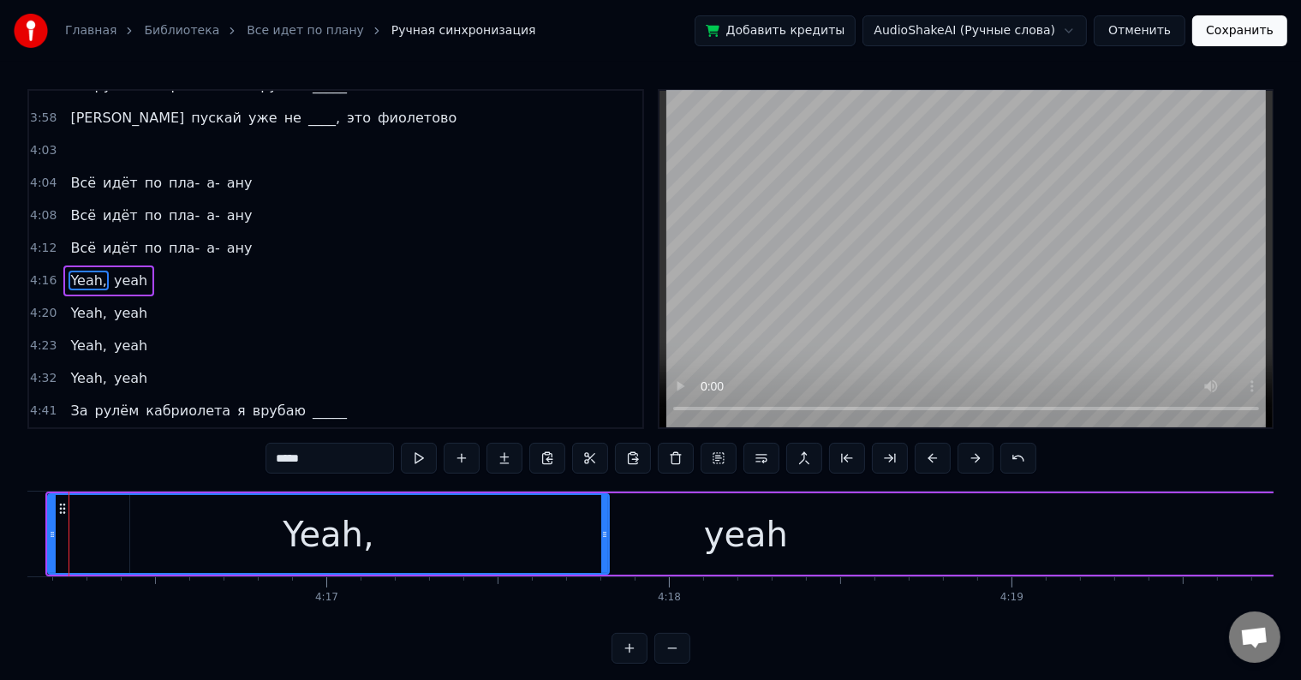
drag, startPoint x: 106, startPoint y: 531, endPoint x: 600, endPoint y: 560, distance: 494.9
click at [601, 560] on div at bounding box center [604, 534] width 7 height 78
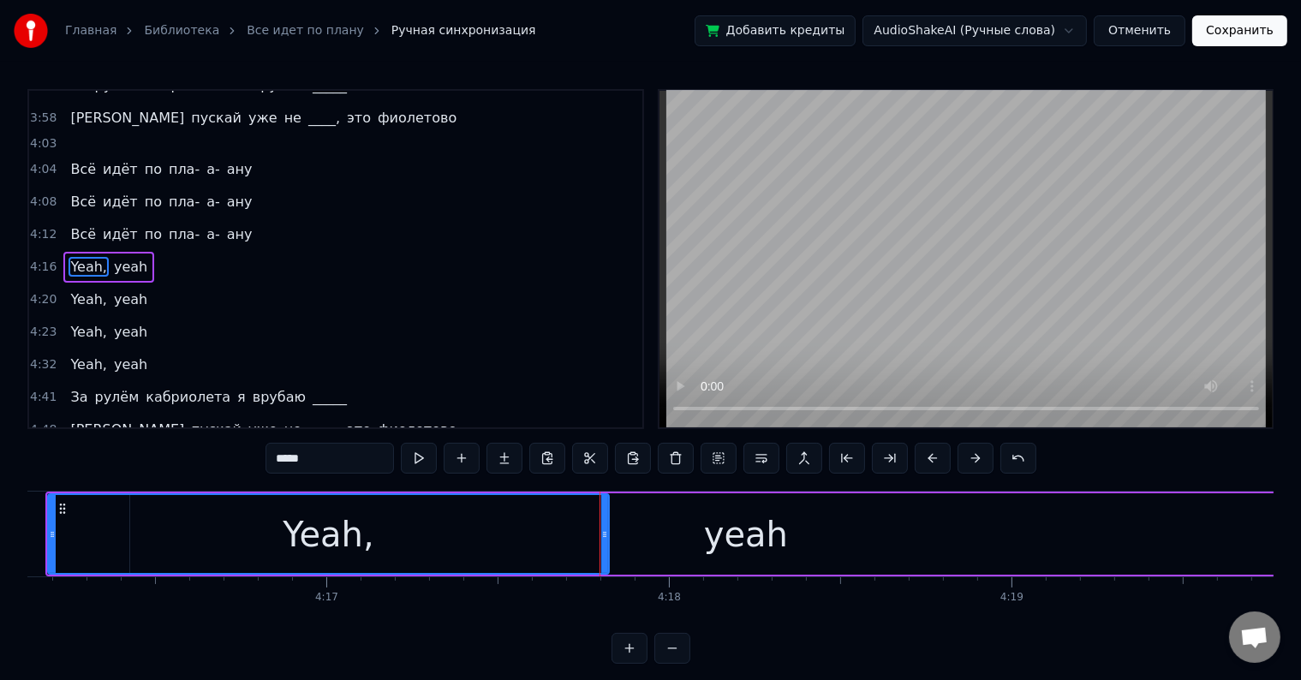
scroll to position [463, 0]
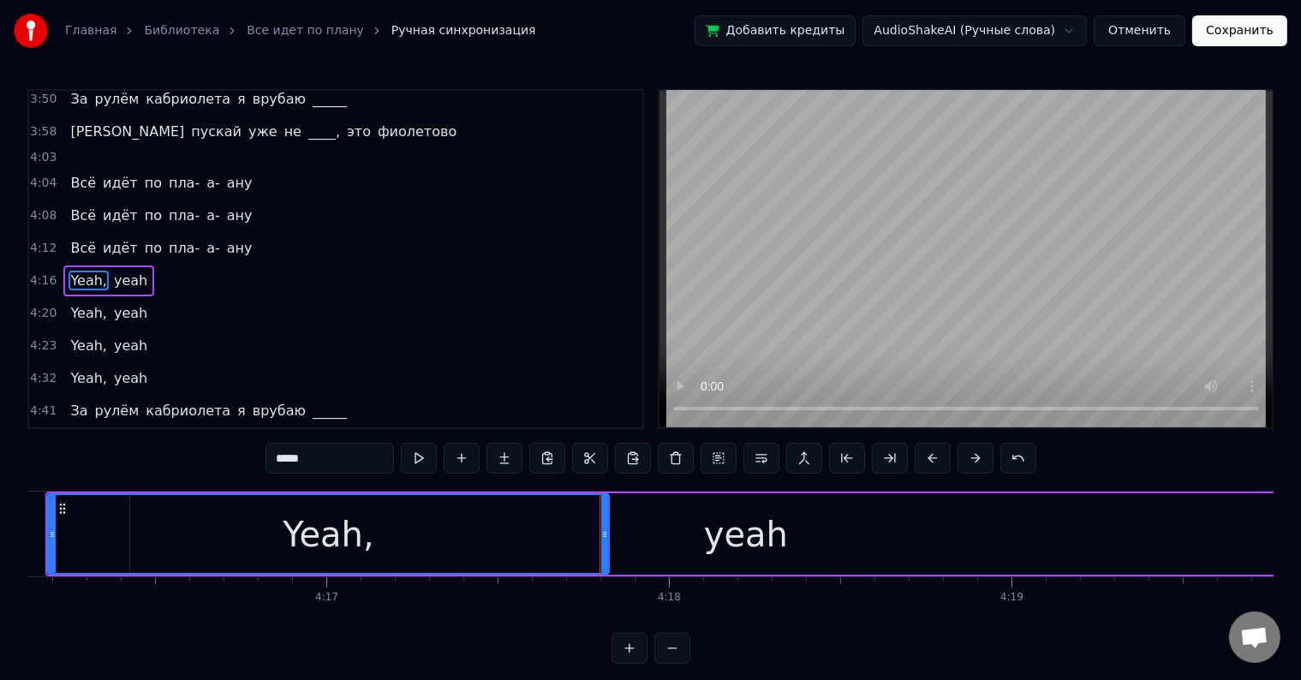
click at [714, 540] on div "yeah" at bounding box center [746, 534] width 84 height 51
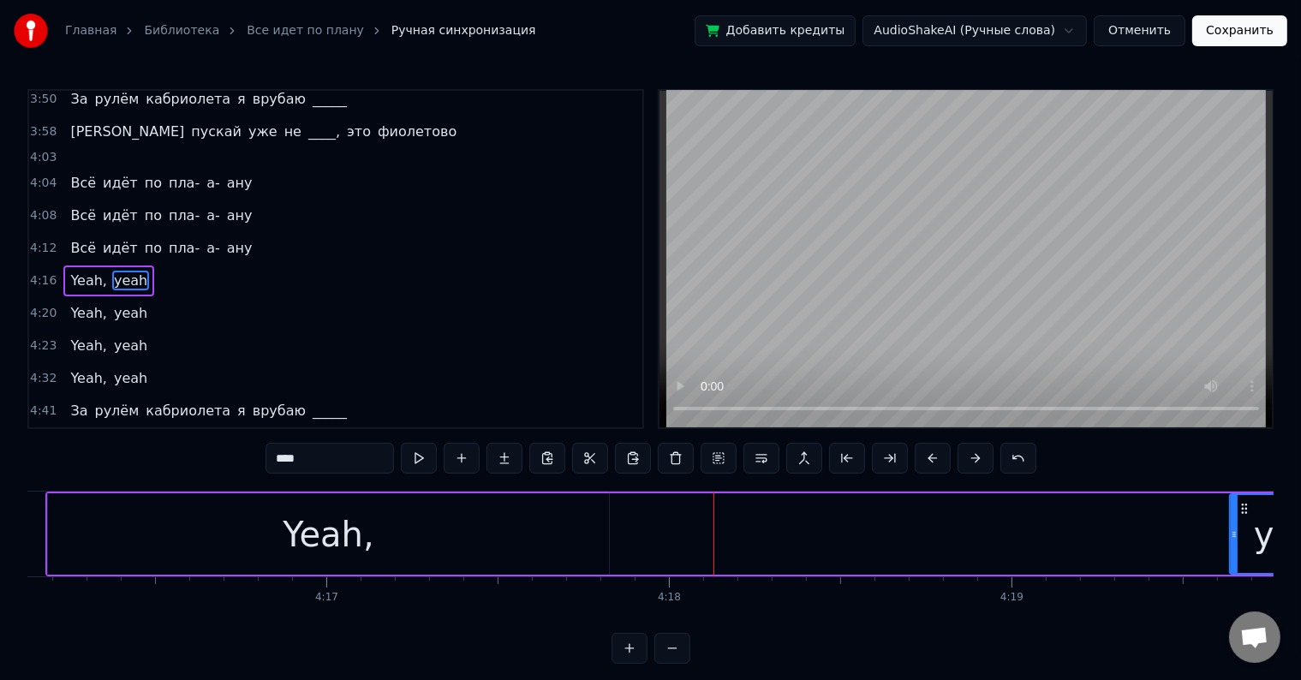
drag, startPoint x: 130, startPoint y: 531, endPoint x: 1237, endPoint y: 580, distance: 1108.1
click at [1237, 580] on div "Может, я ку- ку, в [PERSON_NAME]'ике без крыши Еду к _______, а вас чё это колы…" at bounding box center [650, 555] width 1246 height 128
click at [265, 521] on div "Yeah," at bounding box center [328, 533] width 561 height 81
type input "*****"
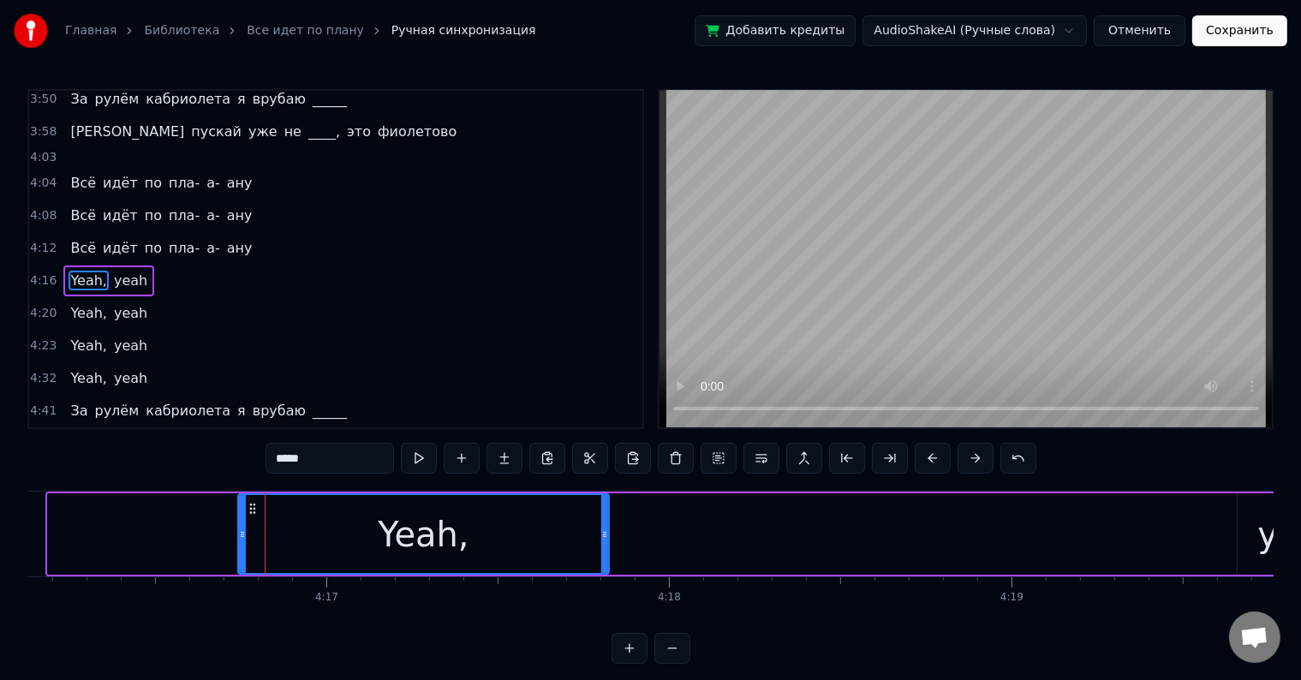
drag, startPoint x: 50, startPoint y: 534, endPoint x: 295, endPoint y: 532, distance: 244.9
click at [246, 542] on div at bounding box center [242, 534] width 7 height 78
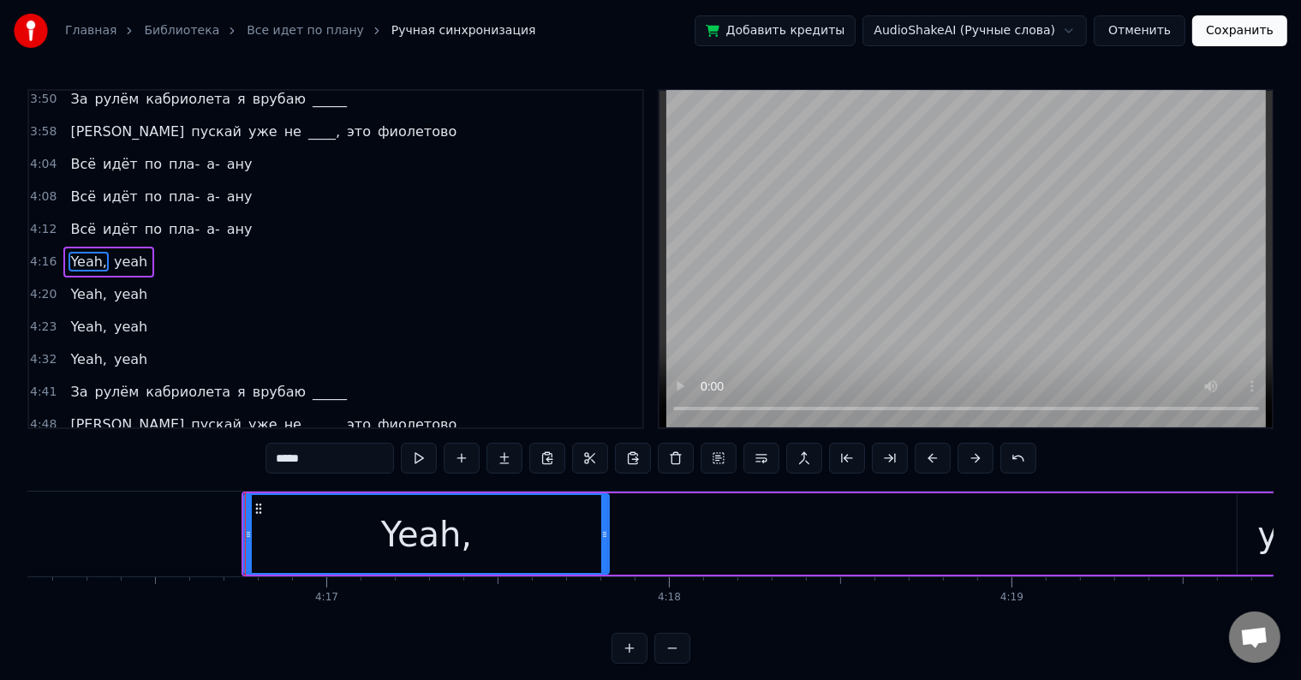
scroll to position [445, 0]
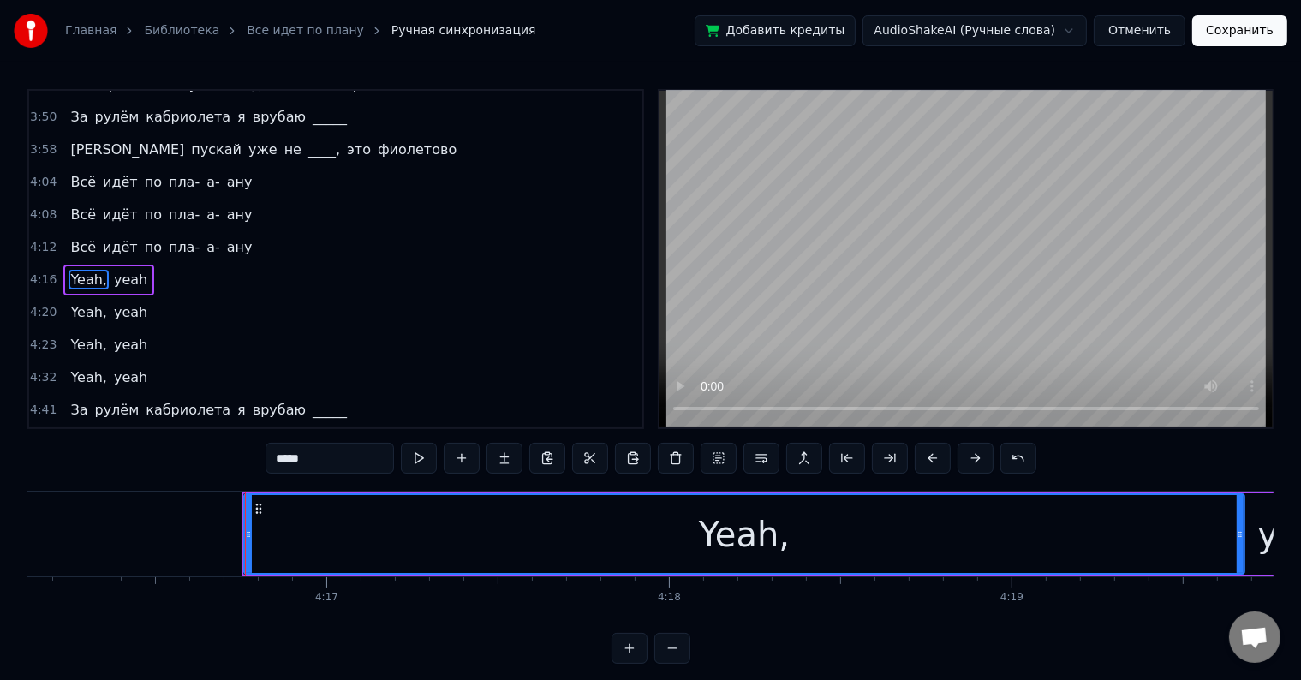
drag, startPoint x: 604, startPoint y: 533, endPoint x: 1239, endPoint y: 548, distance: 635.5
click at [1239, 548] on div at bounding box center [1239, 534] width 7 height 78
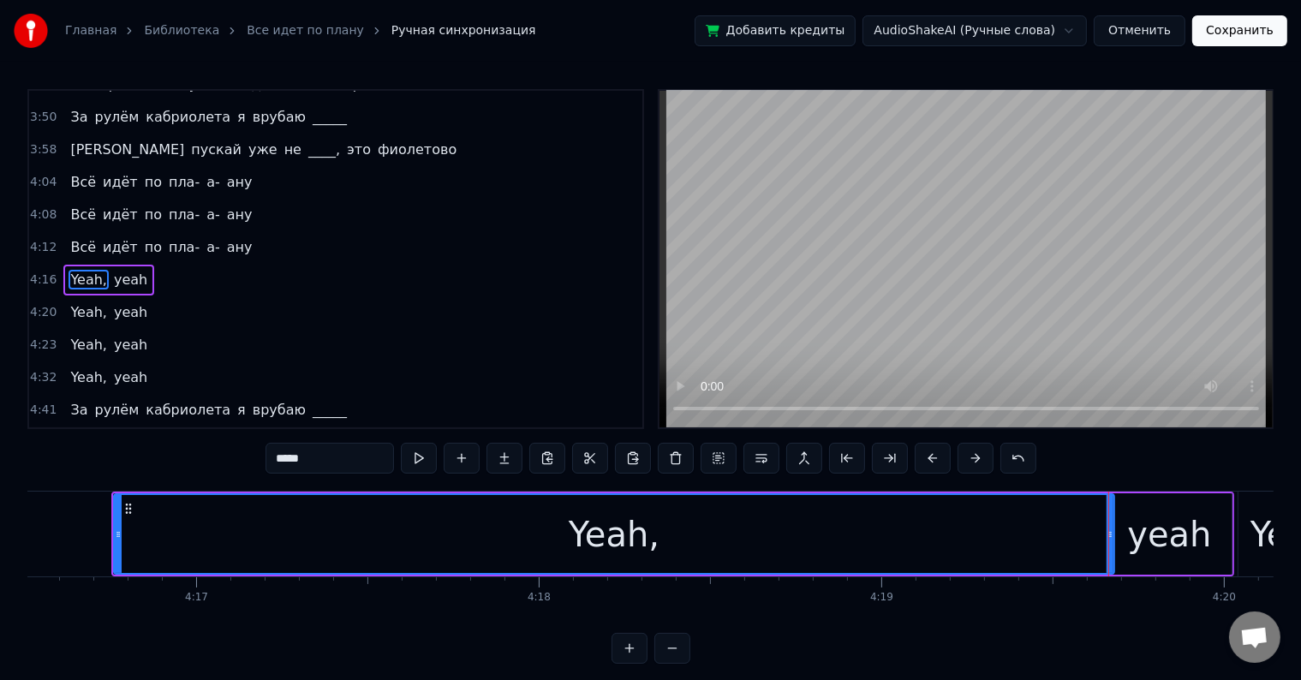
scroll to position [0, 87653]
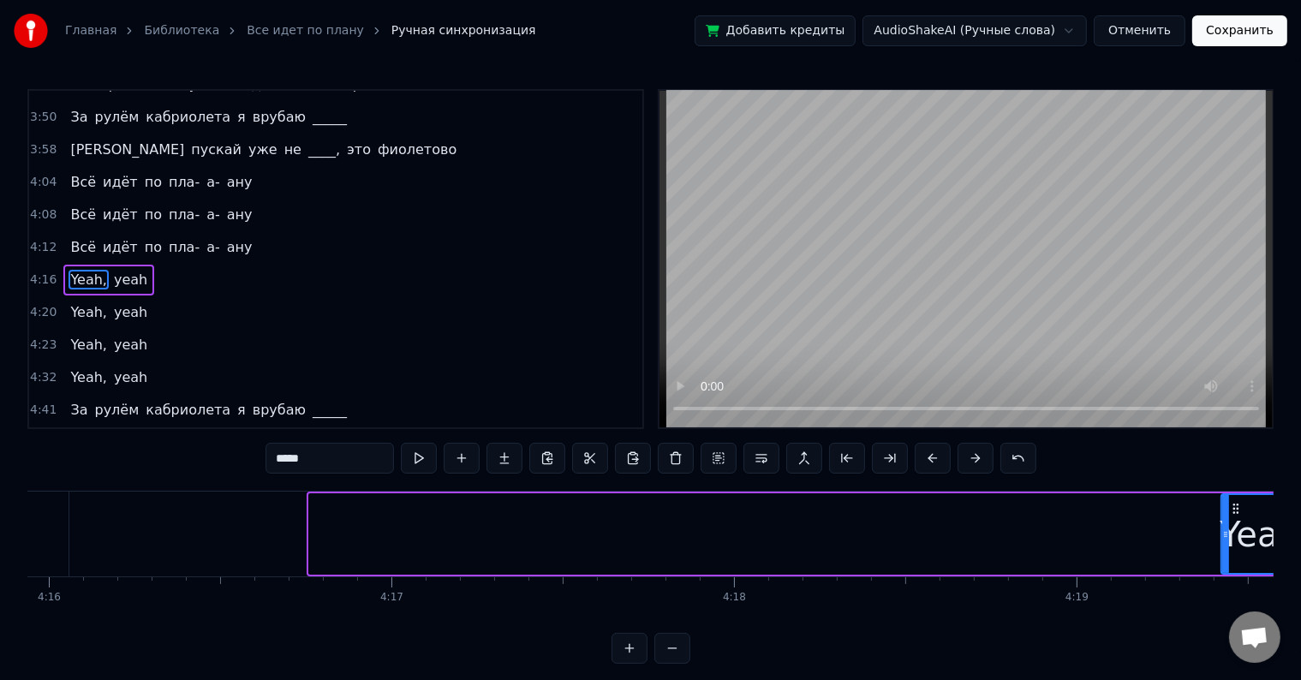
drag, startPoint x: 311, startPoint y: 527, endPoint x: 1229, endPoint y: 564, distance: 919.4
click at [1229, 564] on div at bounding box center [1225, 534] width 7 height 78
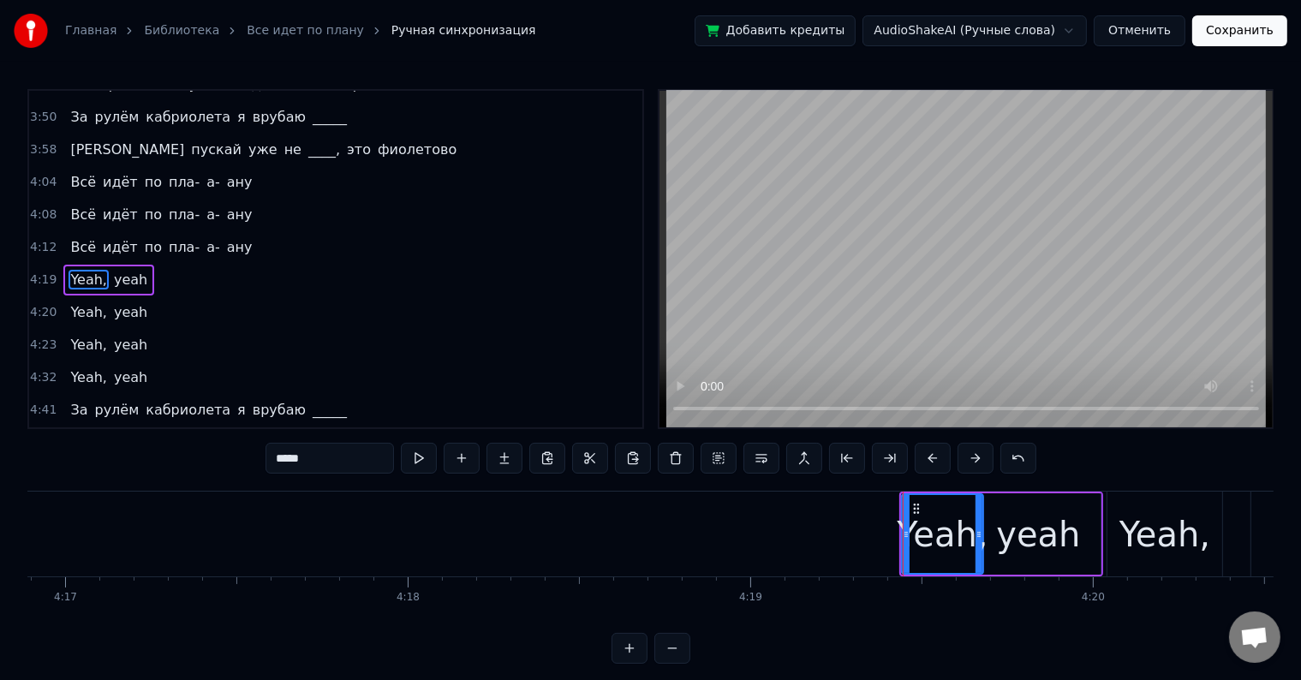
scroll to position [0, 86802]
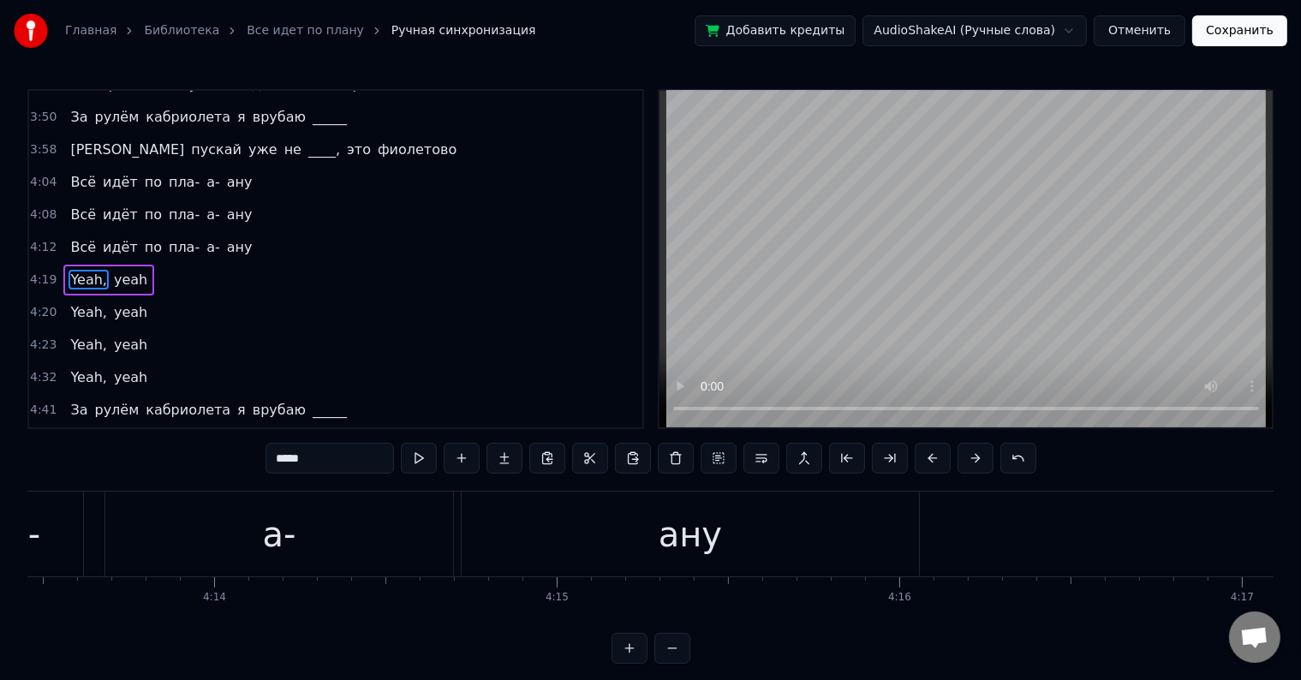
click at [236, 232] on div "4:12 Всё идёт по пла- а- ану" at bounding box center [335, 247] width 613 height 33
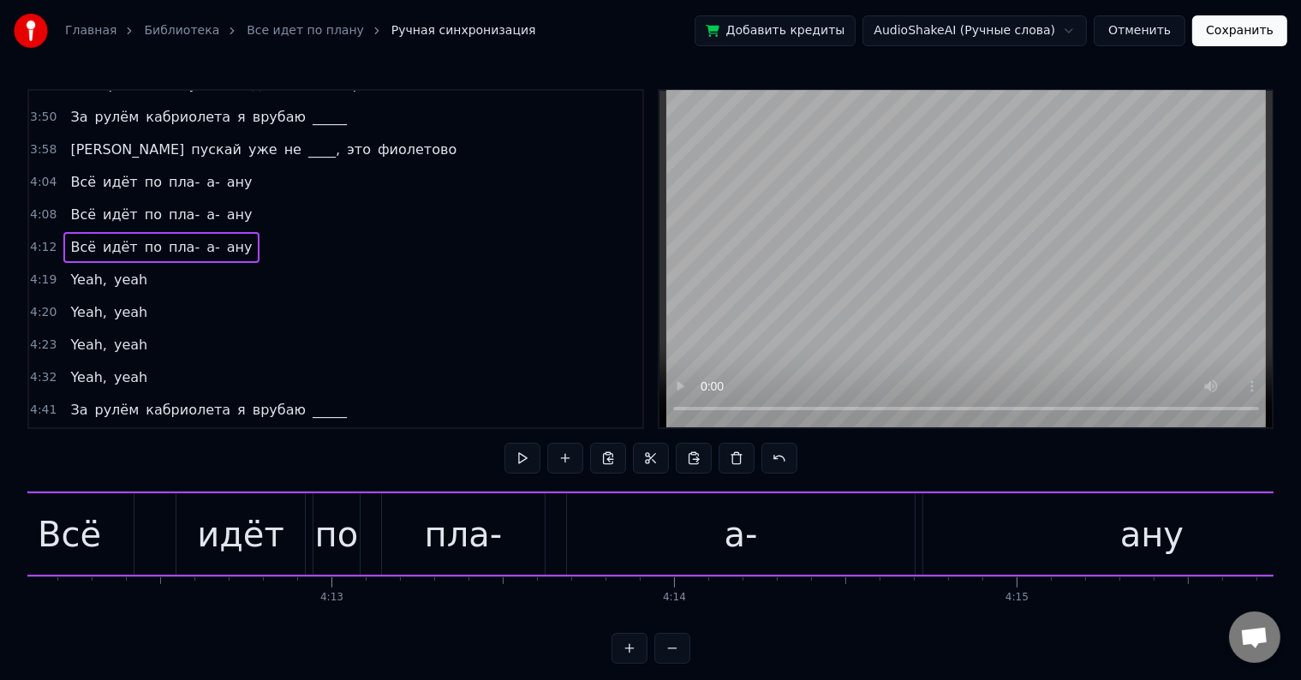
scroll to position [0, 86231]
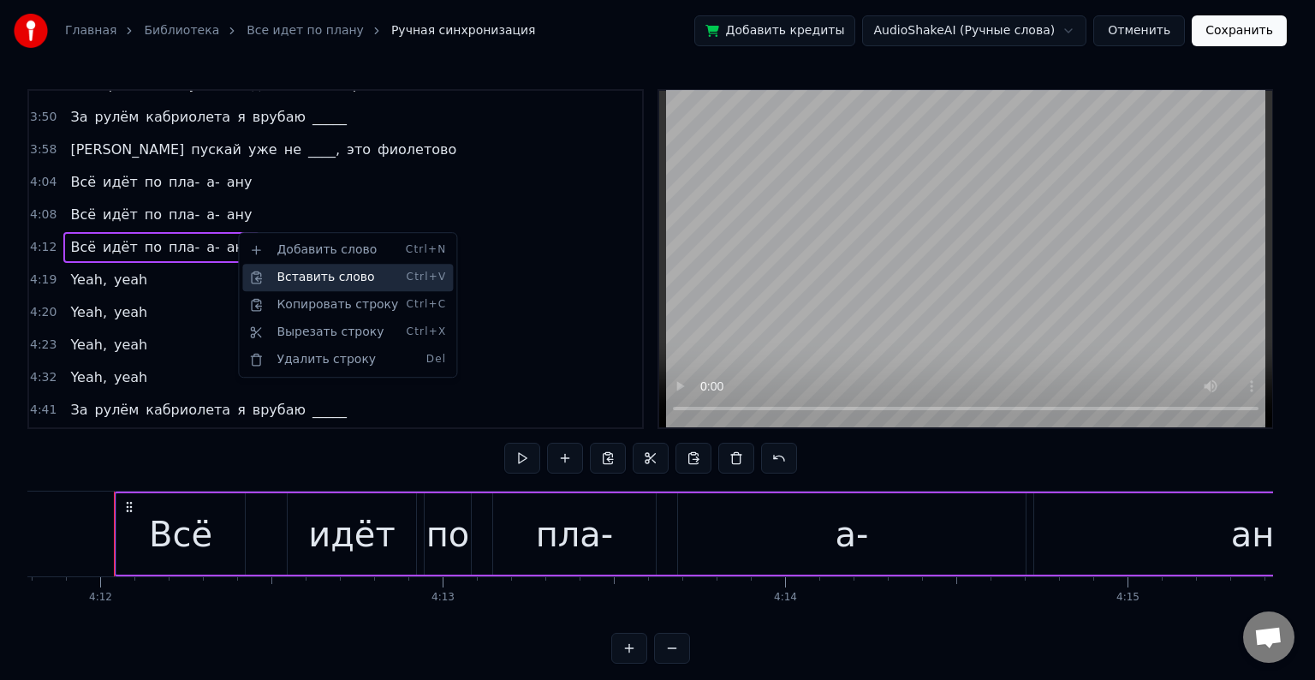
click at [274, 278] on div "Вставить слово Ctrl+V" at bounding box center [347, 277] width 211 height 27
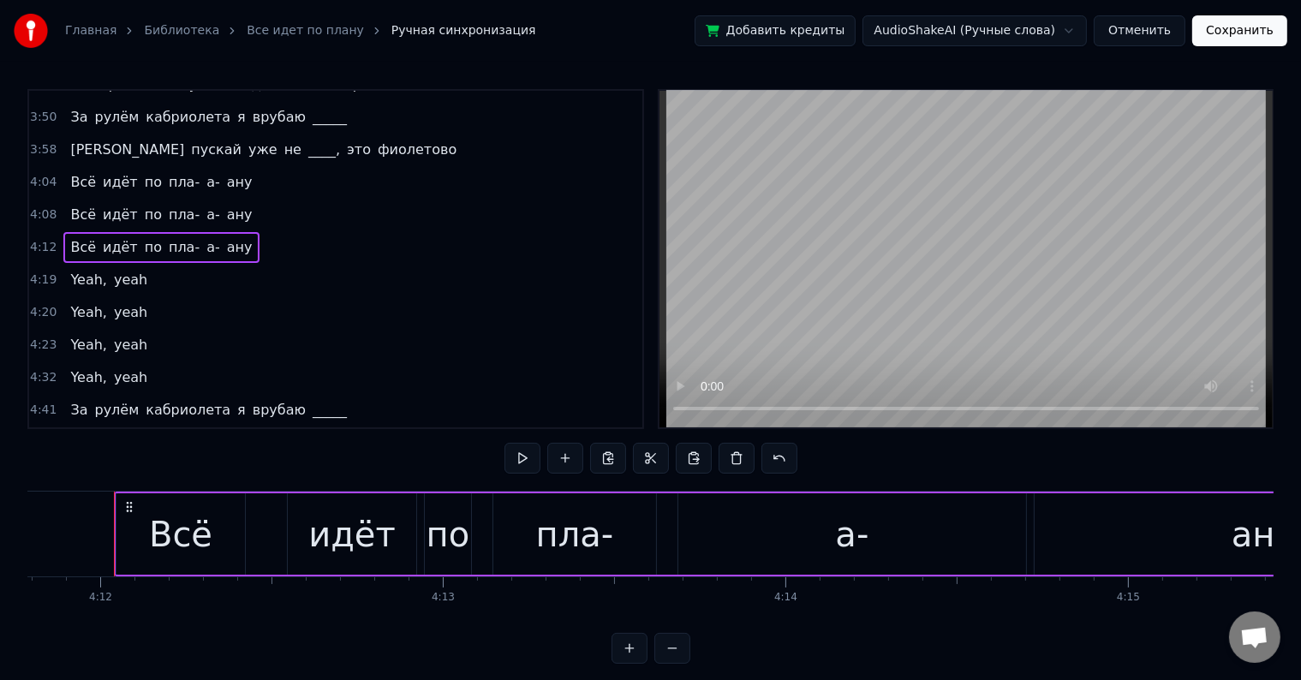
click at [236, 231] on div "4:12 Всё идёт по пла- а- ану" at bounding box center [335, 247] width 613 height 33
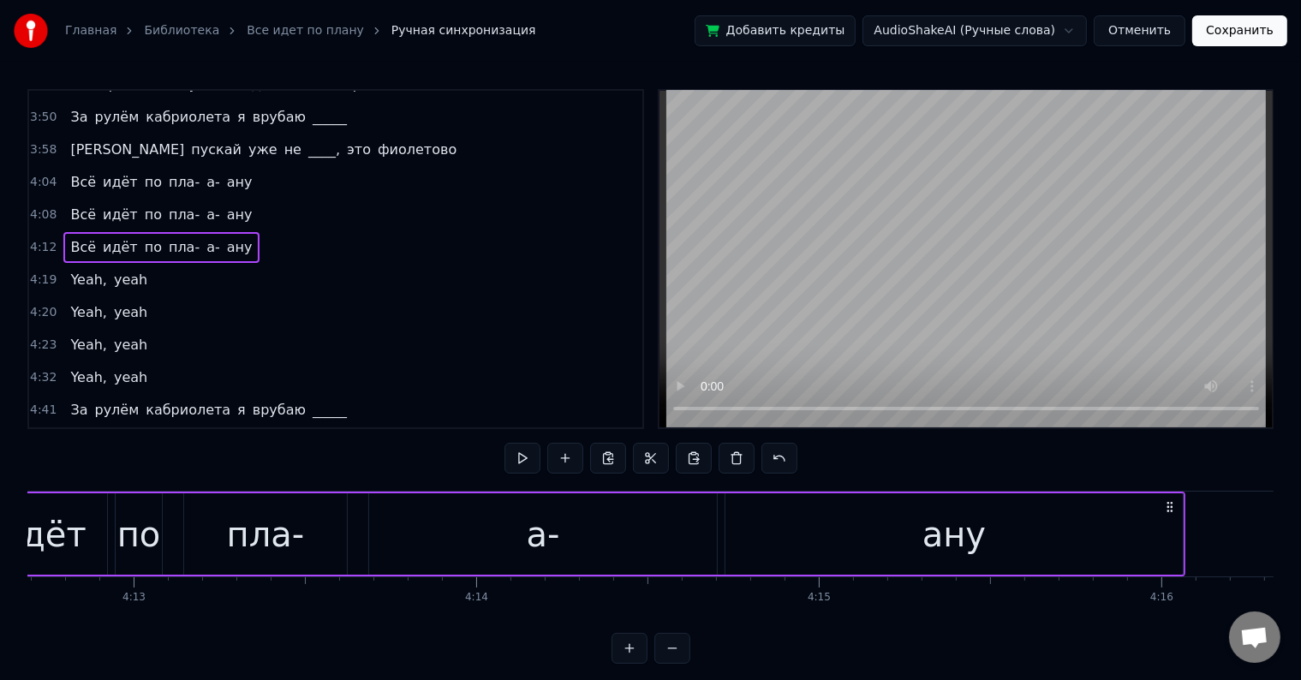
scroll to position [0, 86999]
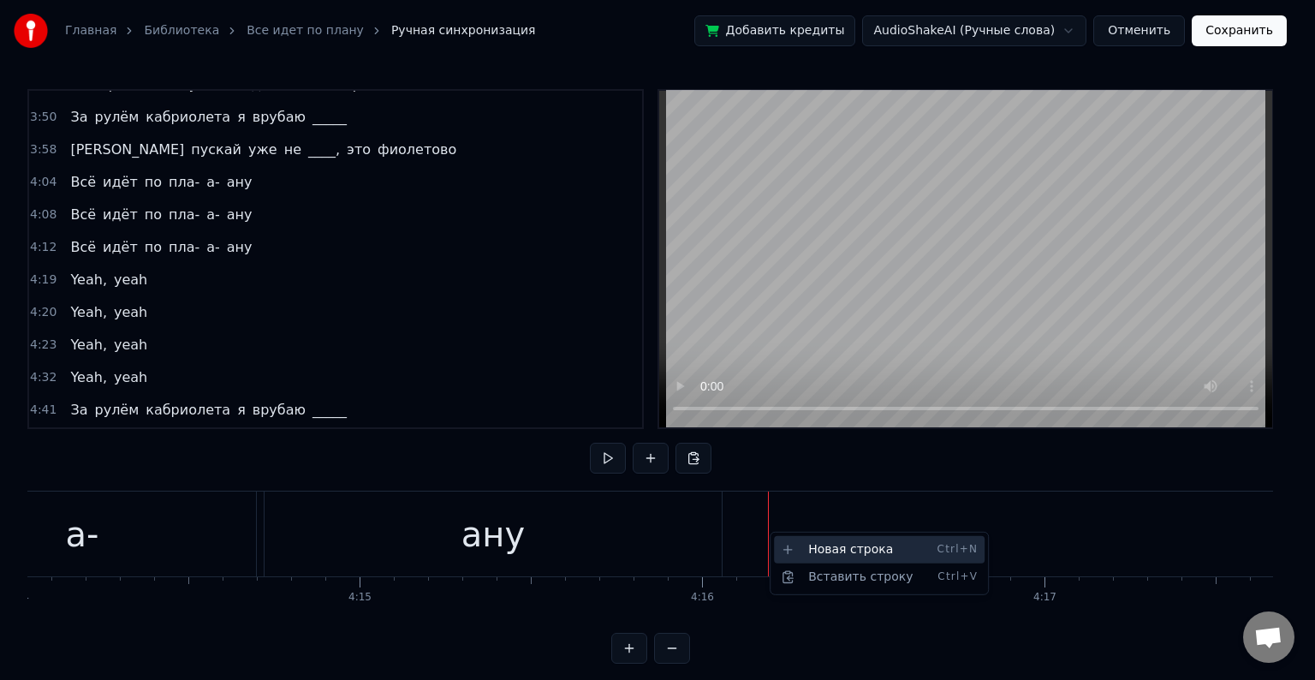
click at [801, 552] on div "Новая строка Ctrl+N" at bounding box center [879, 549] width 211 height 27
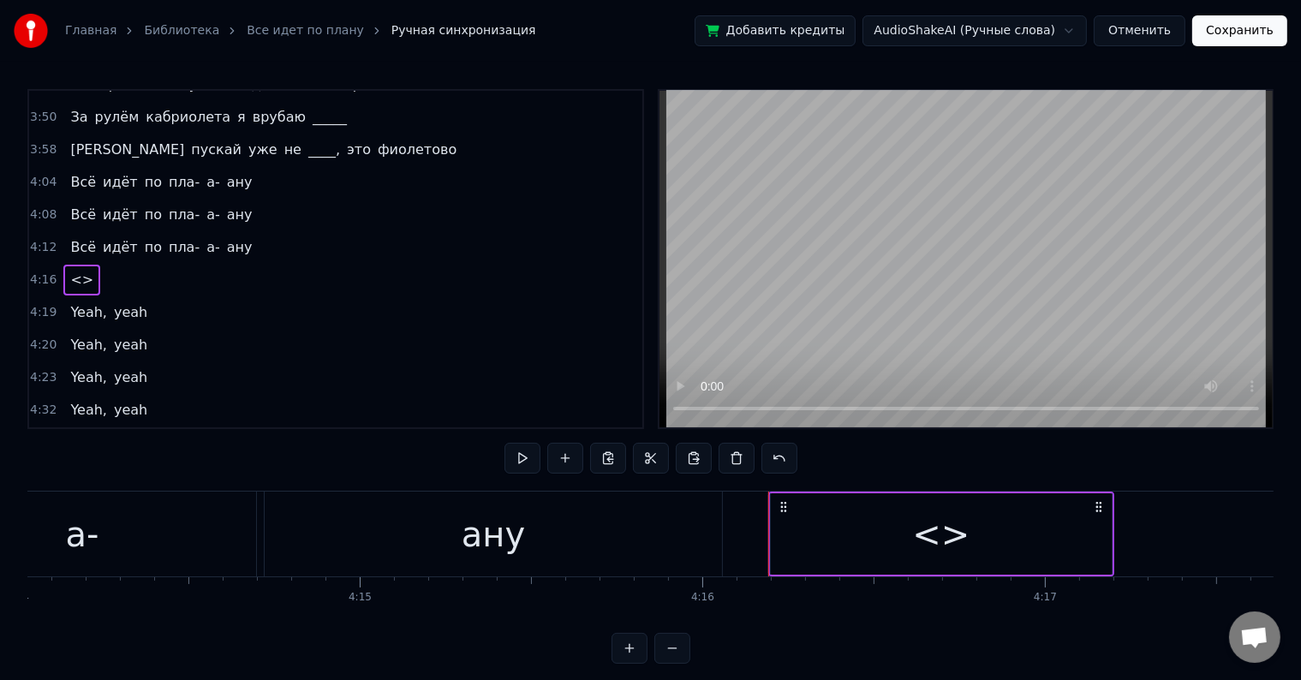
click at [824, 539] on div "<>" at bounding box center [941, 533] width 341 height 81
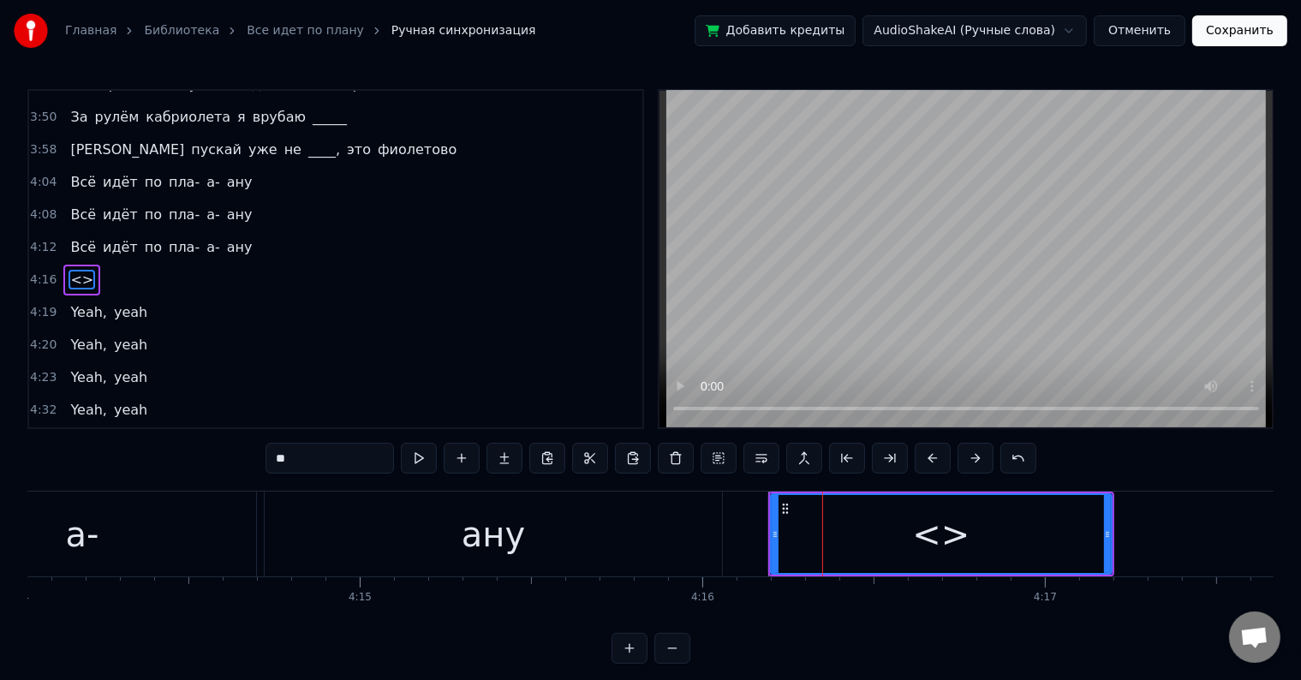
click at [791, 526] on div "<>" at bounding box center [940, 534] width 339 height 78
click at [420, 452] on button at bounding box center [419, 458] width 36 height 31
drag, startPoint x: 775, startPoint y: 527, endPoint x: 742, endPoint y: 538, distance: 34.1
click at [742, 538] on icon at bounding box center [744, 534] width 7 height 14
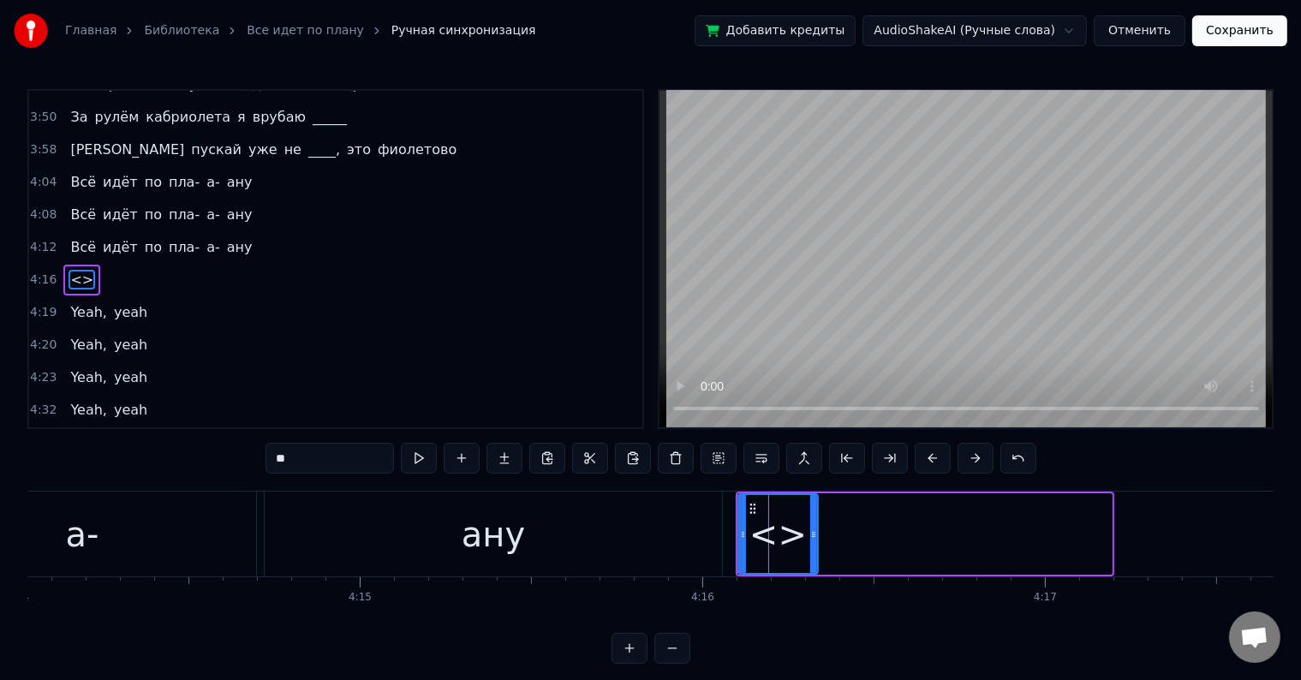
drag, startPoint x: 1106, startPoint y: 532, endPoint x: 811, endPoint y: 510, distance: 296.2
click at [811, 510] on div at bounding box center [813, 534] width 7 height 78
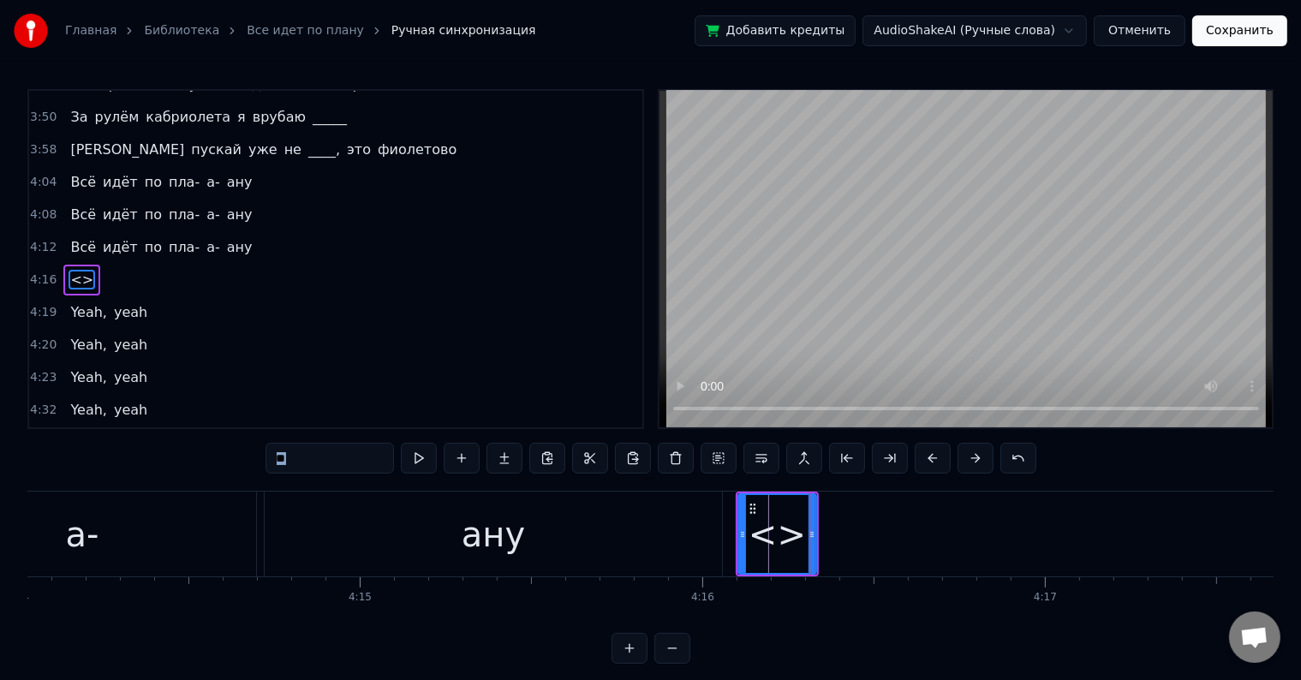
click at [0, 461] on div "Главная Библиотека Все идет по плану Ручная синхронизация Добавить кредиты Audi…" at bounding box center [650, 332] width 1301 height 664
click at [330, 463] on input "**" at bounding box center [329, 458] width 128 height 31
type input "*"
type input "***"
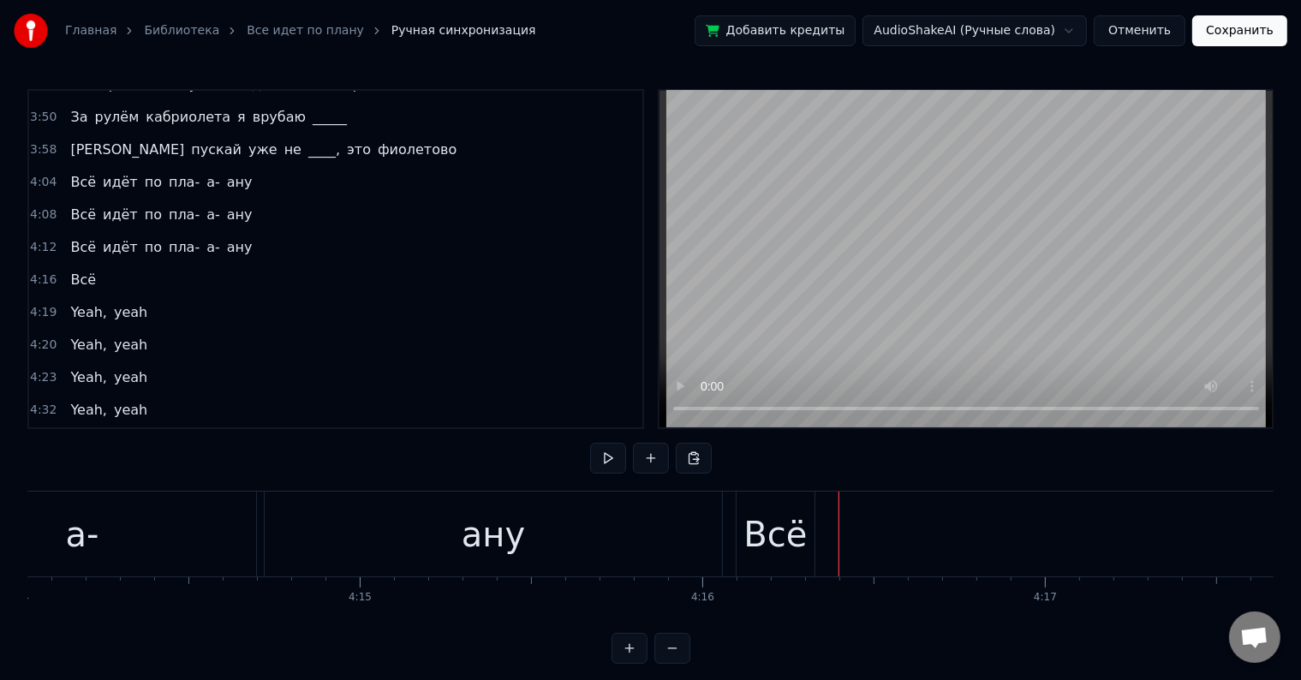
click at [602, 538] on div "ану" at bounding box center [493, 533] width 457 height 85
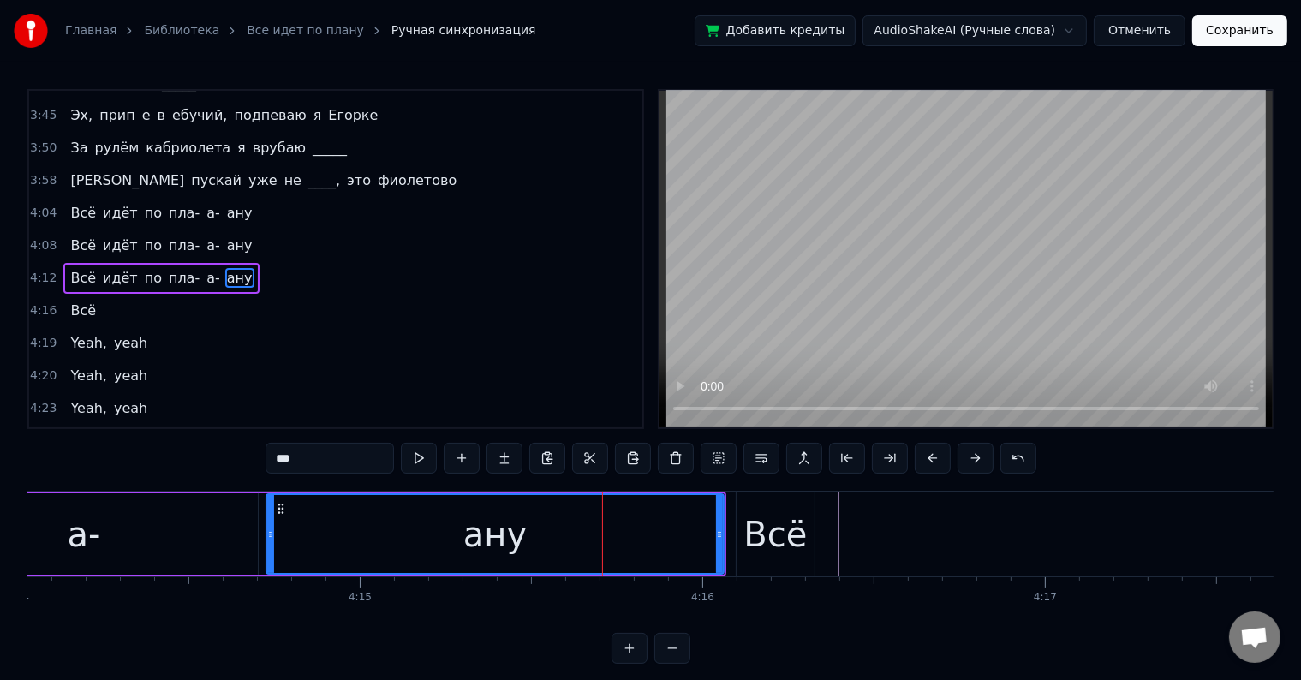
click at [602, 538] on div at bounding box center [602, 533] width 1 height 85
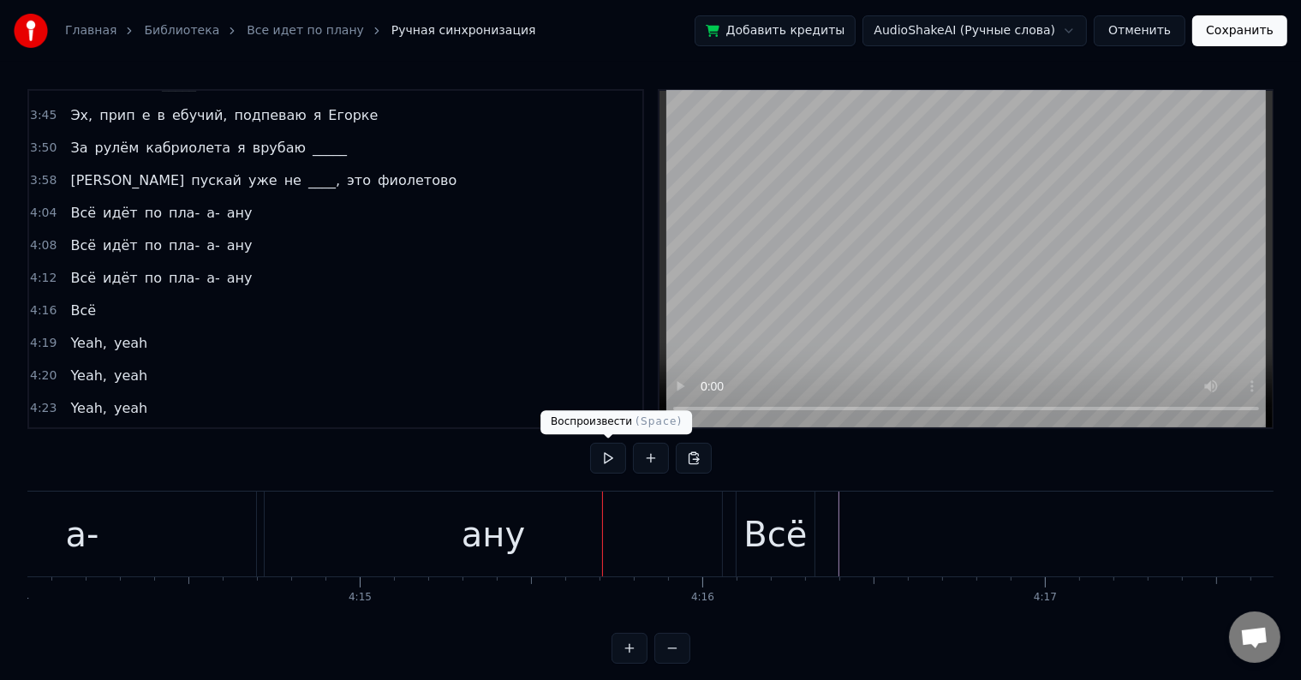
click at [601, 456] on button at bounding box center [608, 458] width 36 height 31
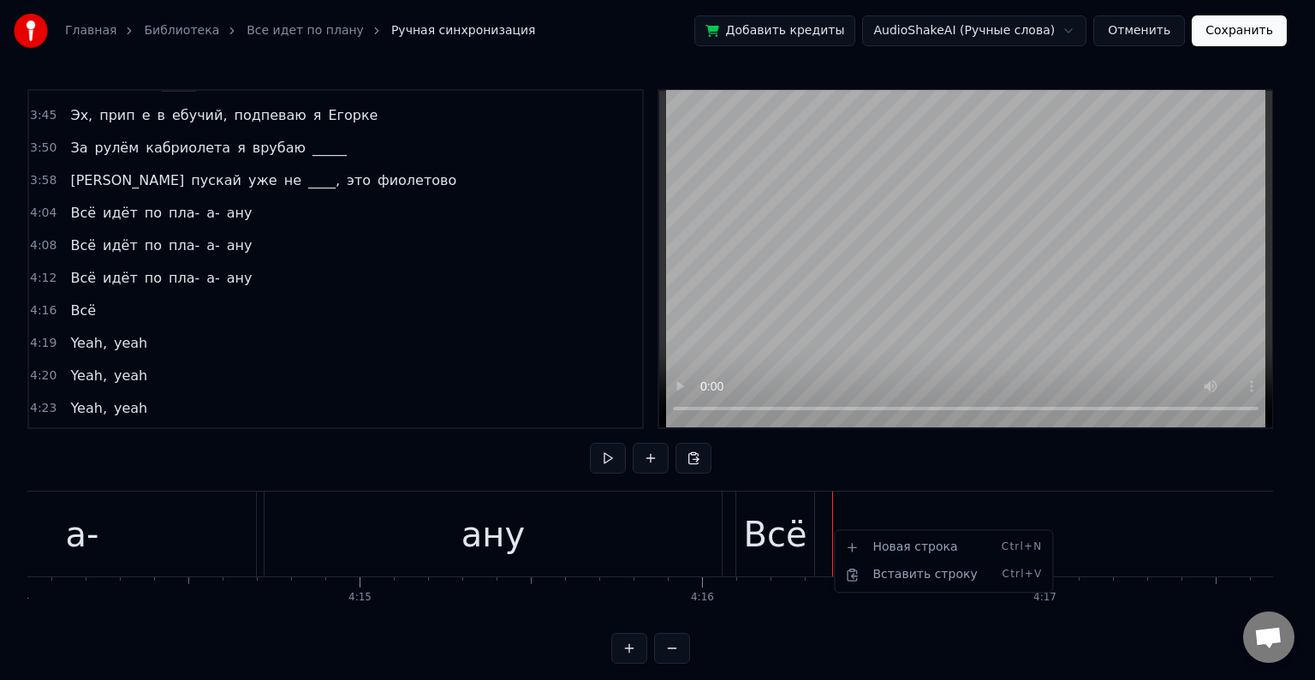
click at [64, 290] on html "Главная Библиотека Все идет по плану Ручная синхронизация Добавить кредиты Audi…" at bounding box center [657, 345] width 1315 height 691
click at [89, 328] on div "Yeah, yeah" at bounding box center [108, 343] width 91 height 31
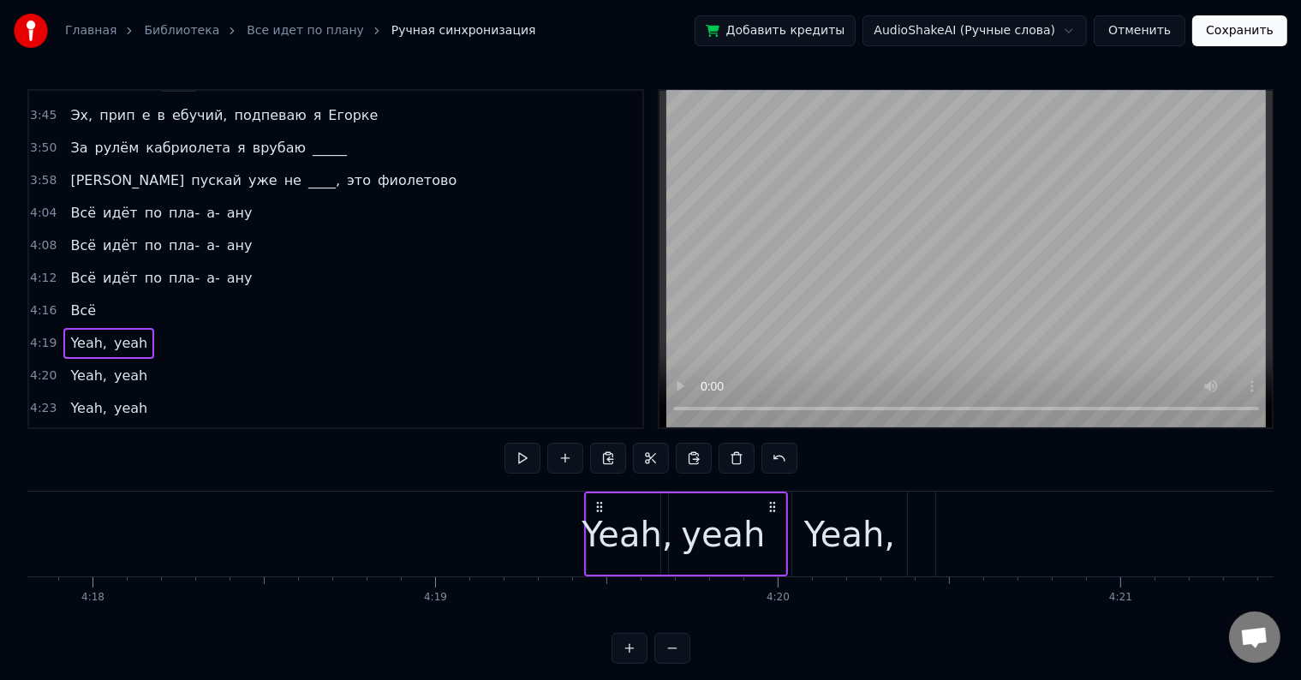
click at [78, 271] on div "Всё идёт по пла- а- ану" at bounding box center [160, 278] width 195 height 31
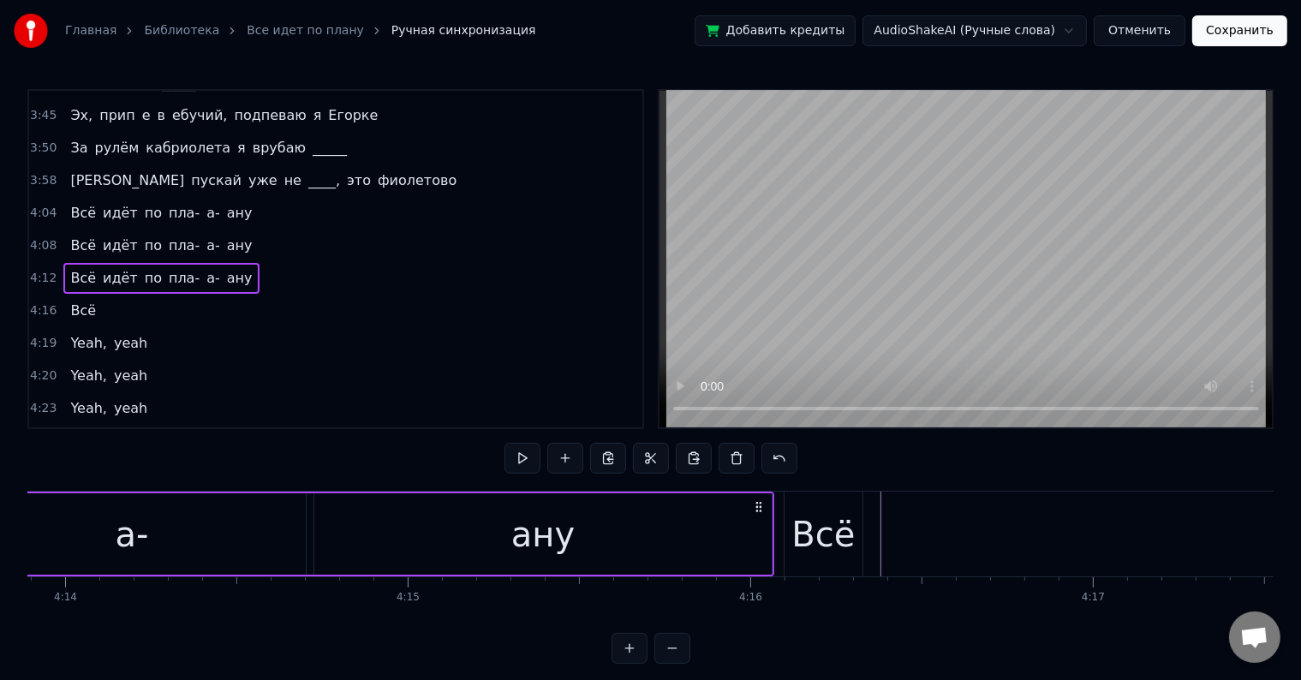
click at [93, 295] on div "4:16 Всё" at bounding box center [335, 311] width 613 height 33
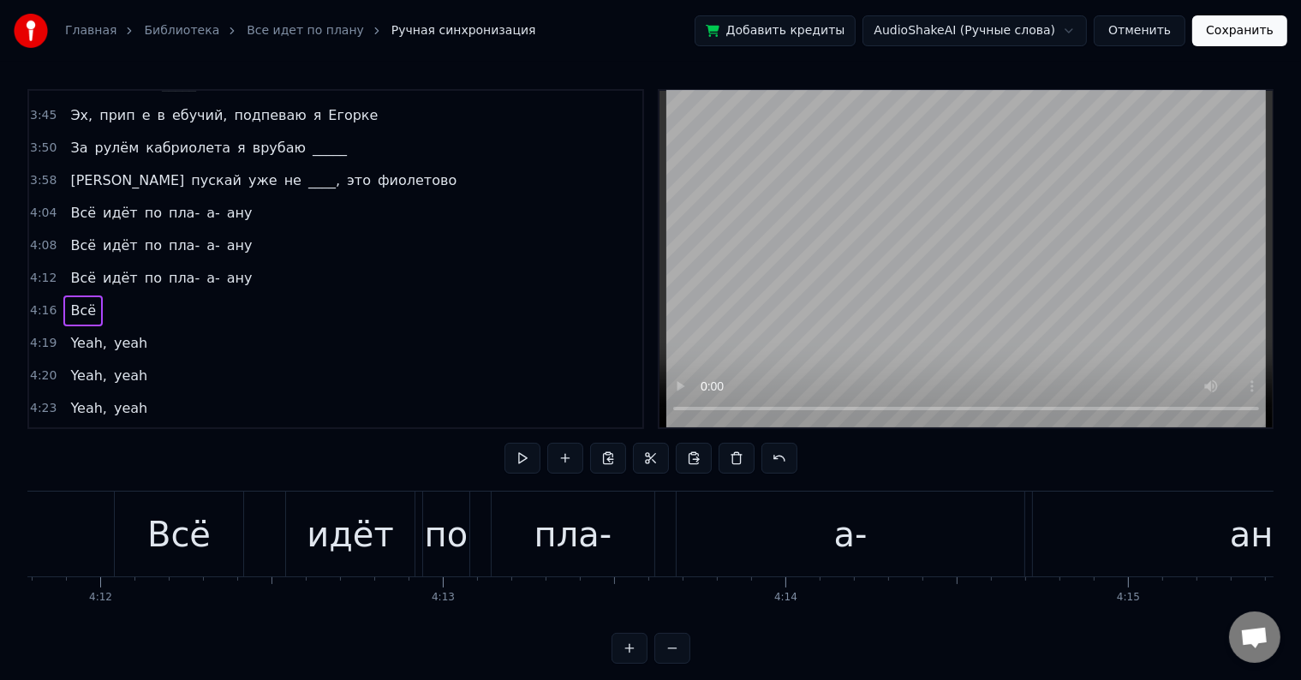
click at [93, 295] on div "4:16 Всё" at bounding box center [335, 311] width 613 height 33
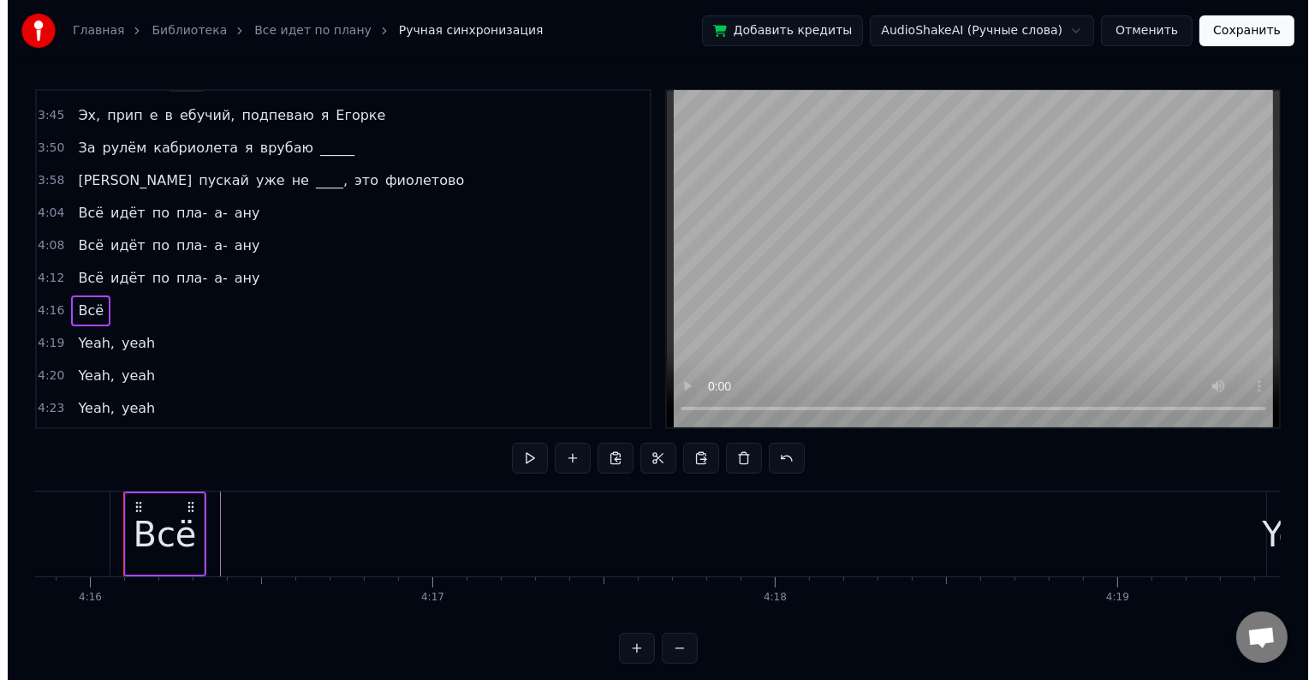
scroll to position [0, 87621]
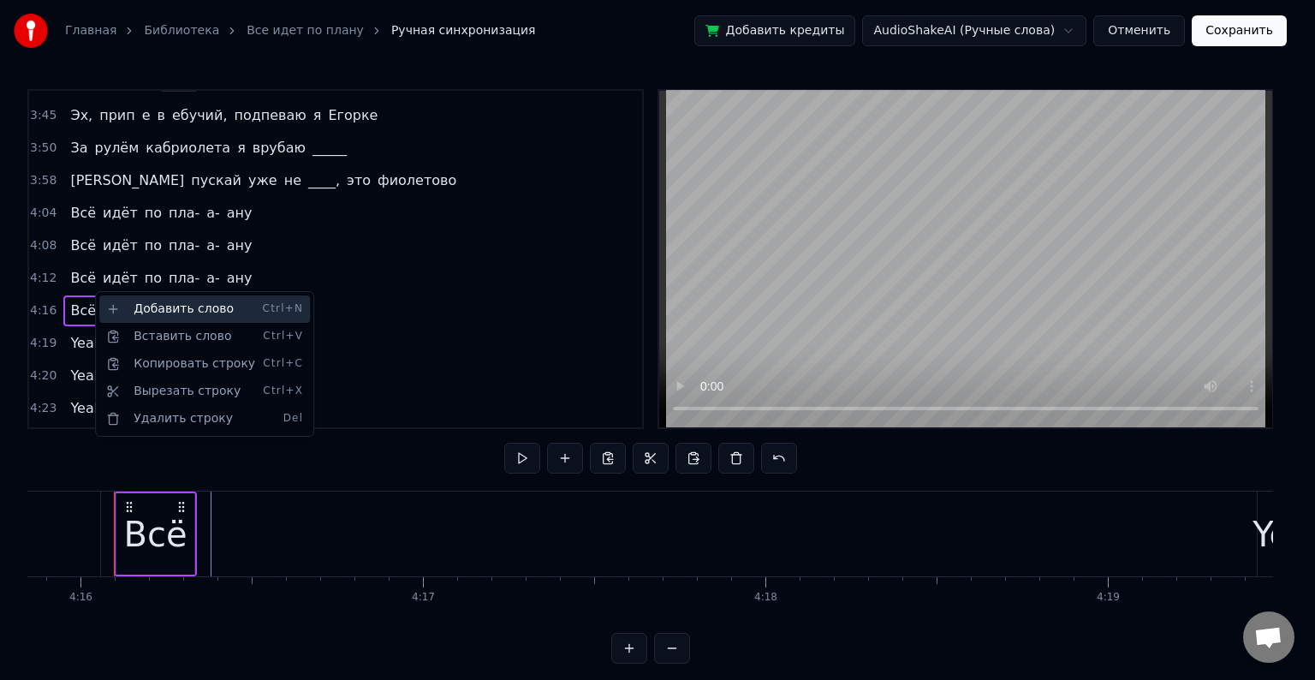
click at [122, 307] on div "Добавить слово Ctrl+N" at bounding box center [204, 308] width 211 height 27
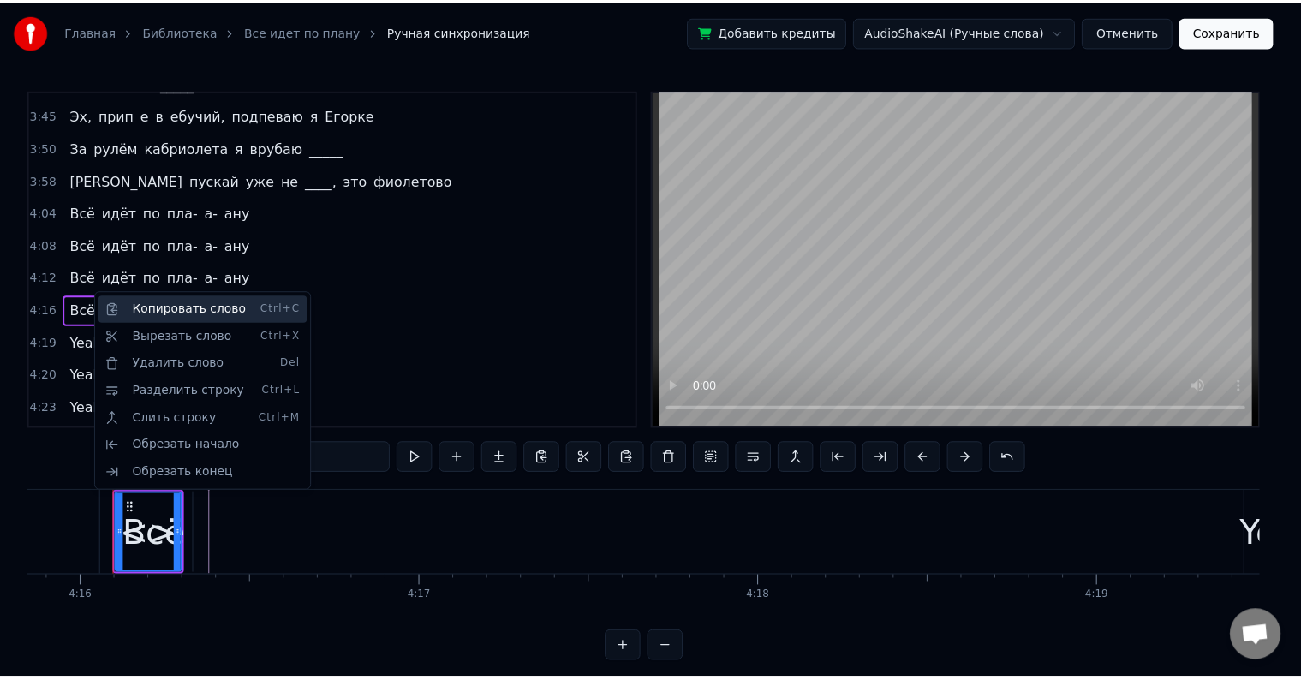
scroll to position [445, 0]
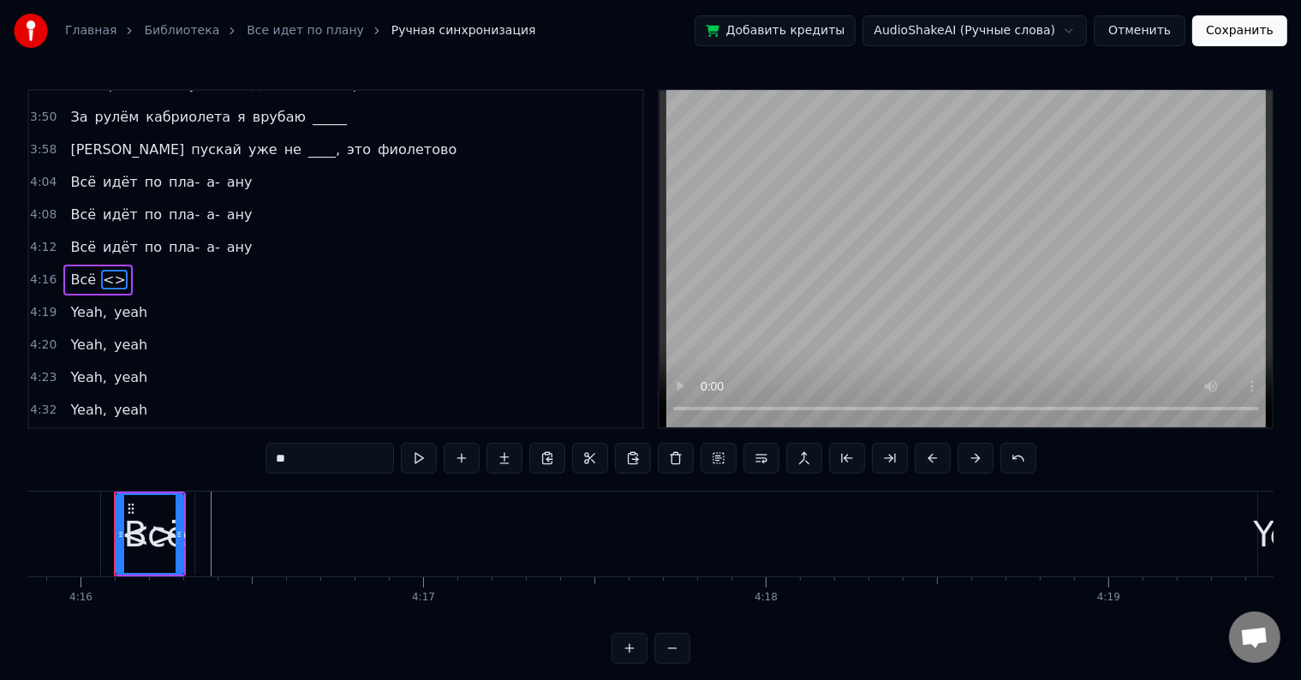
drag, startPoint x: 293, startPoint y: 464, endPoint x: 266, endPoint y: 464, distance: 26.5
click at [266, 464] on div "2:06 Может, я ку- ку, в [PERSON_NAME]'ике без крыши 2:11 Еду к _______, а вас ч…" at bounding box center [650, 376] width 1246 height 575
type input "*"
drag, startPoint x: 177, startPoint y: 540, endPoint x: 250, endPoint y: 553, distance: 73.9
click at [250, 553] on div at bounding box center [250, 534] width 7 height 78
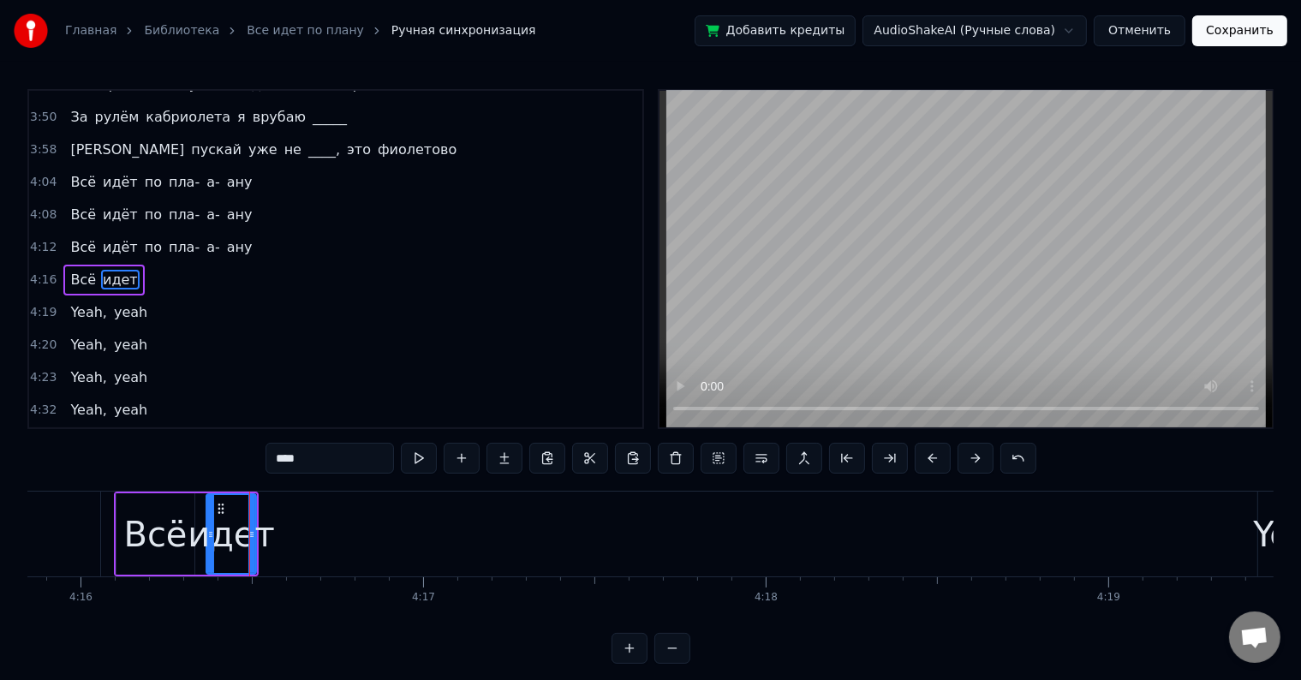
drag, startPoint x: 119, startPoint y: 532, endPoint x: 209, endPoint y: 552, distance: 92.2
click at [209, 552] on div at bounding box center [210, 534] width 7 height 78
type input "****"
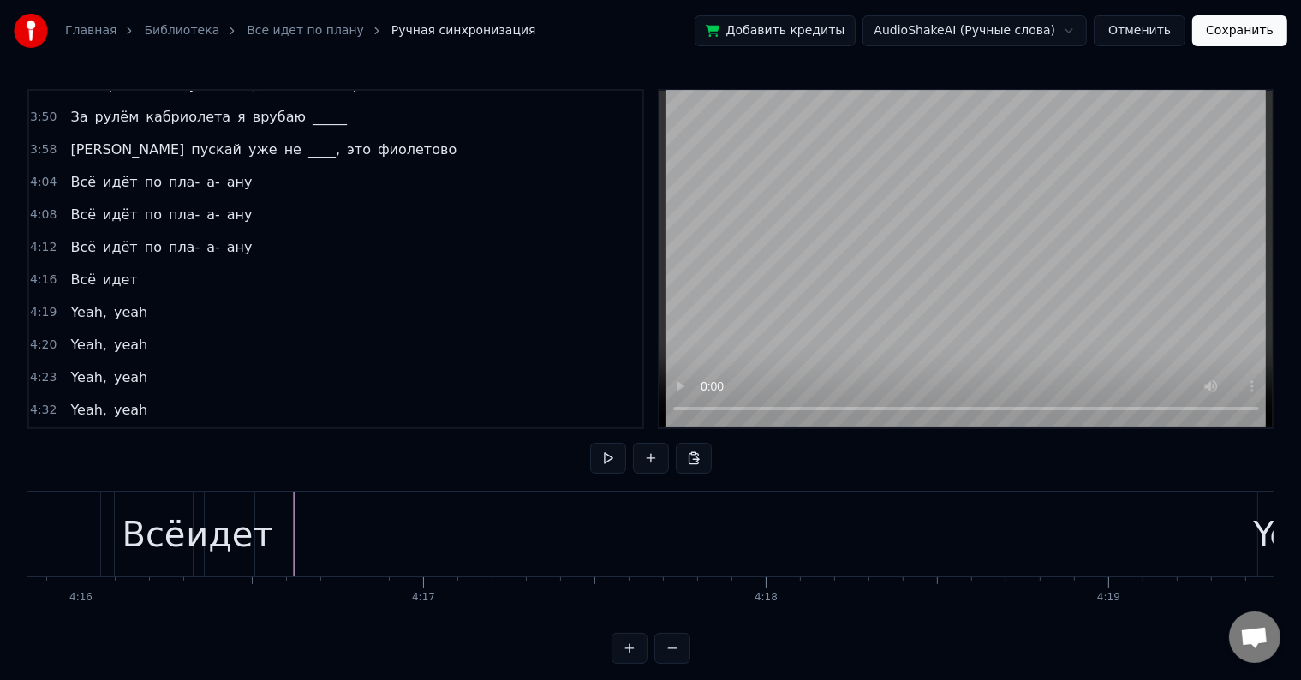
click at [134, 264] on div "4:16 Всё идет" at bounding box center [335, 280] width 613 height 33
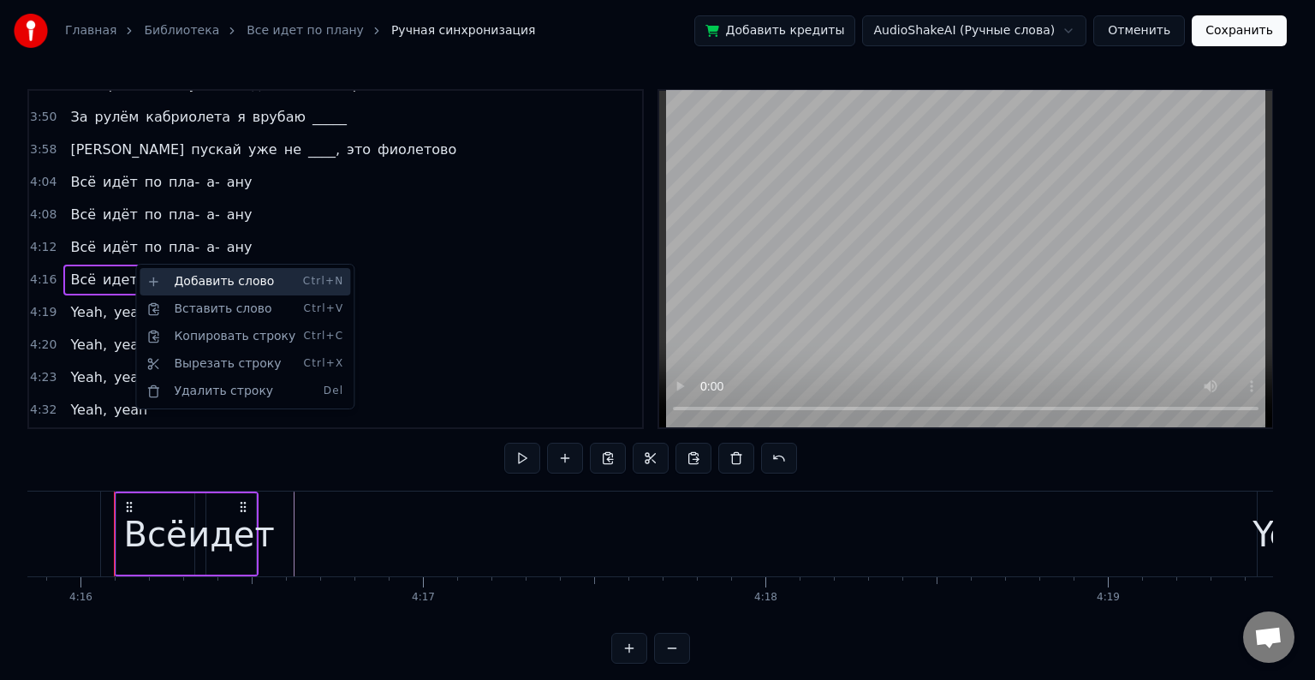
click at [182, 289] on div "Добавить слово Ctrl+N" at bounding box center [245, 281] width 211 height 27
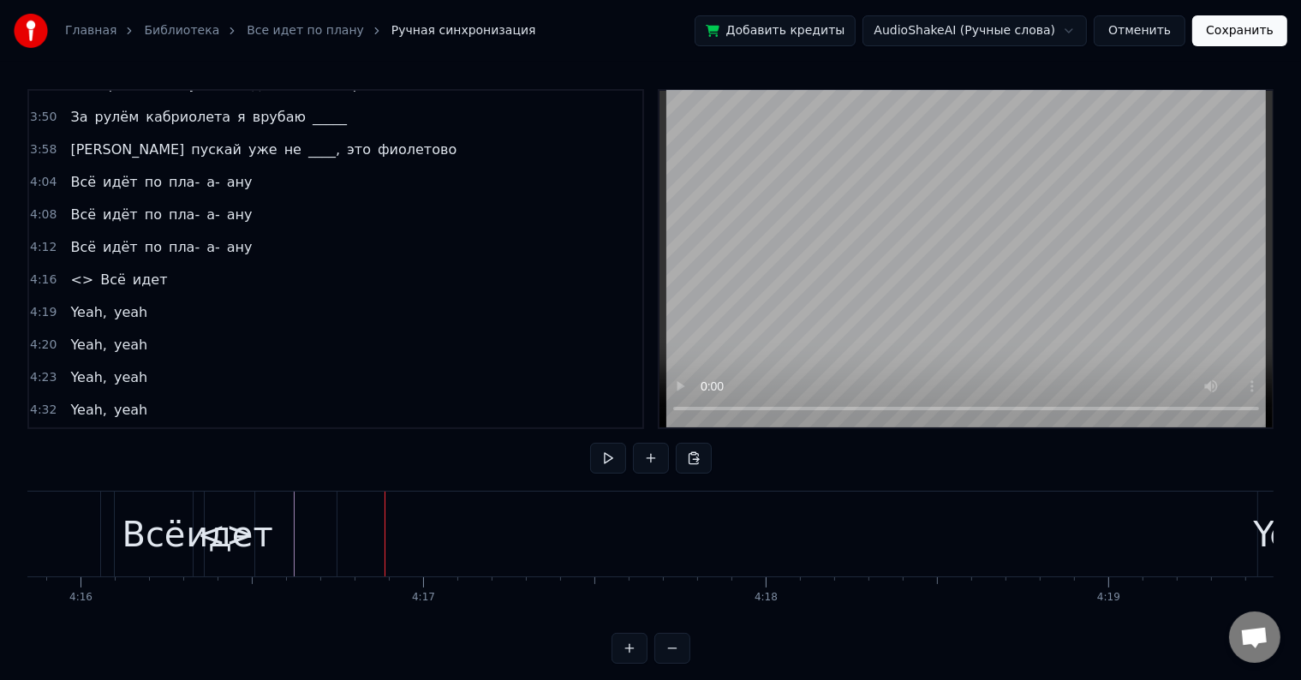
click at [69, 270] on span "<>" at bounding box center [81, 280] width 27 height 20
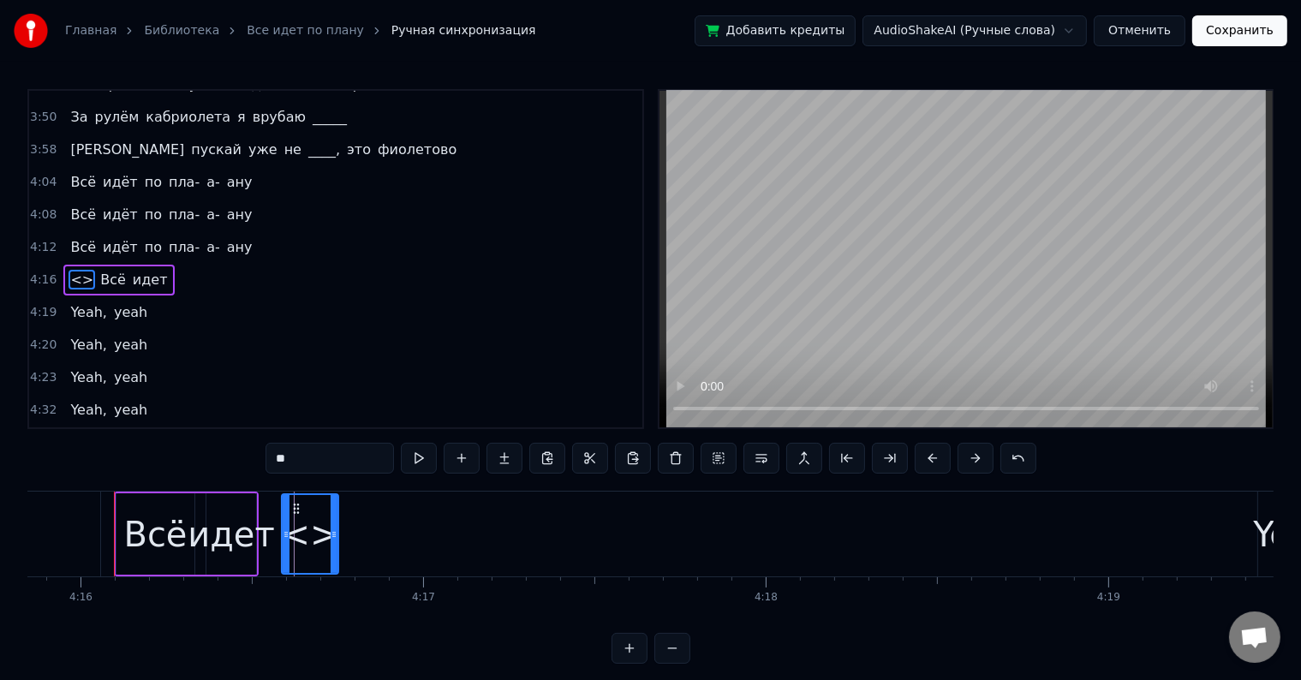
drag, startPoint x: 119, startPoint y: 521, endPoint x: 284, endPoint y: 557, distance: 169.1
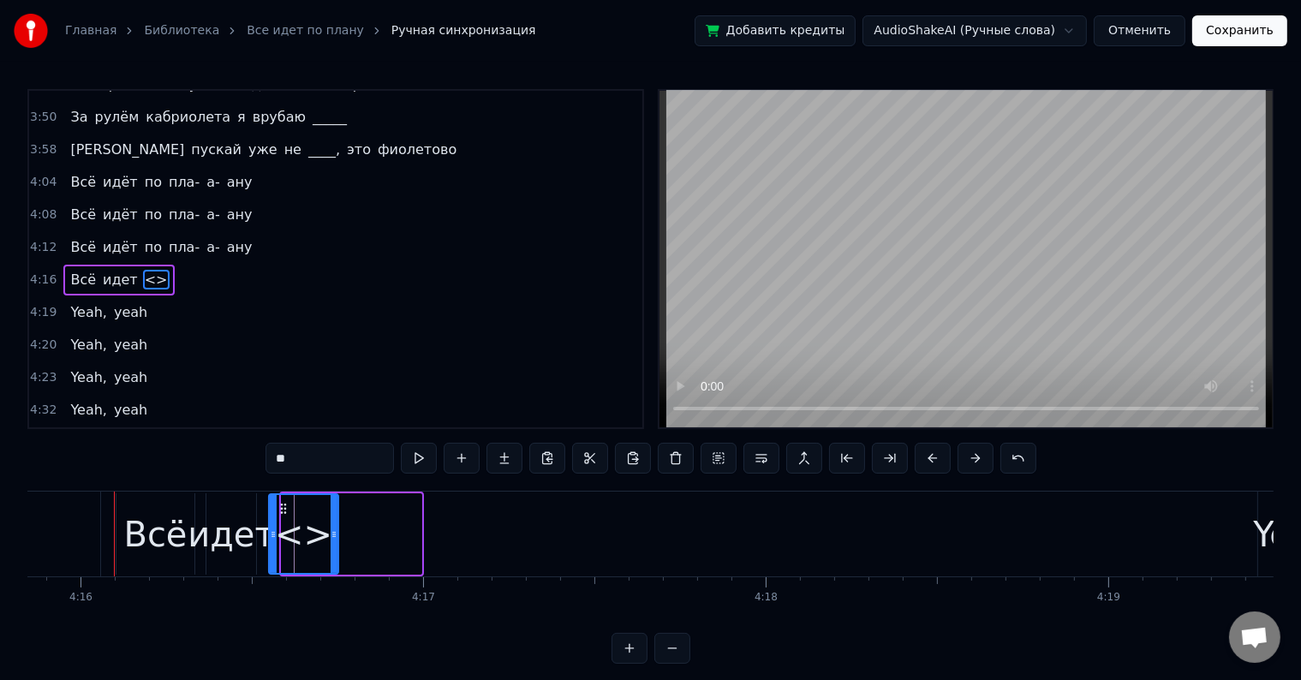
drag, startPoint x: 281, startPoint y: 533, endPoint x: 268, endPoint y: 533, distance: 12.8
click at [270, 533] on icon at bounding box center [273, 534] width 7 height 14
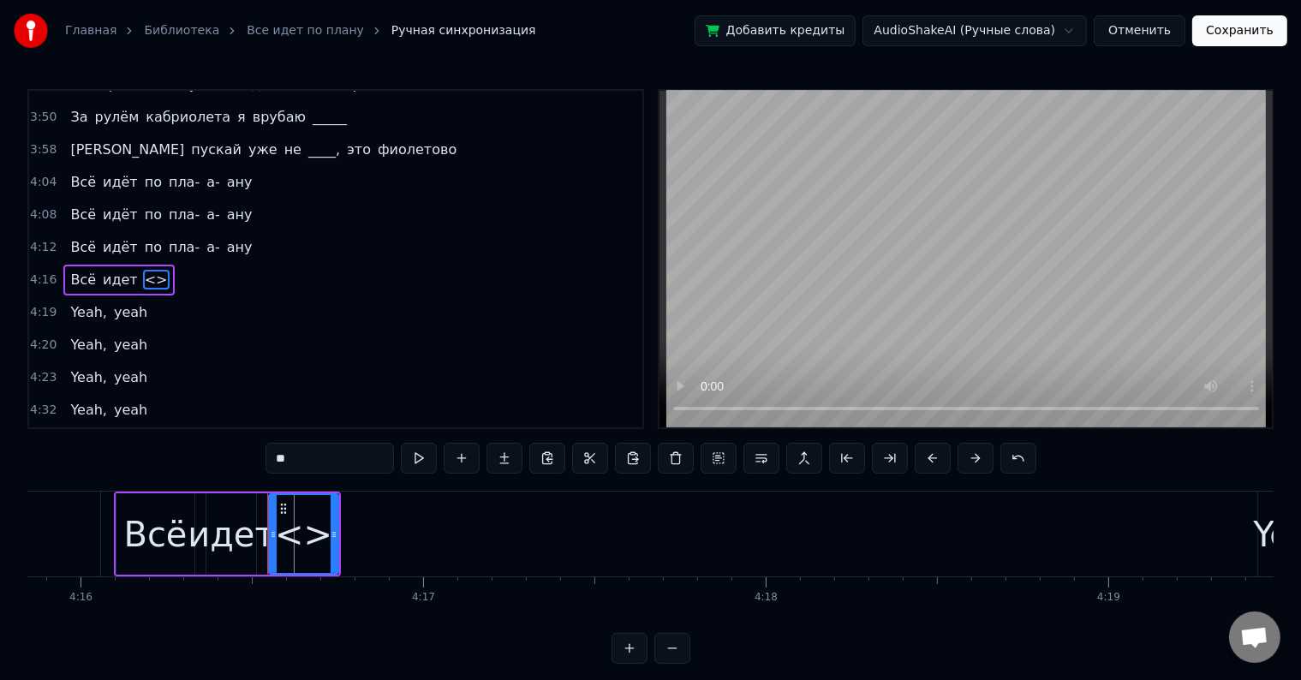
drag, startPoint x: 326, startPoint y: 450, endPoint x: 260, endPoint y: 455, distance: 66.1
click at [260, 455] on div "2:06 Может, я ку- ку, в [PERSON_NAME]'ике без крыши 2:11 Еду к _______, а вас ч…" at bounding box center [650, 376] width 1246 height 575
type input "**"
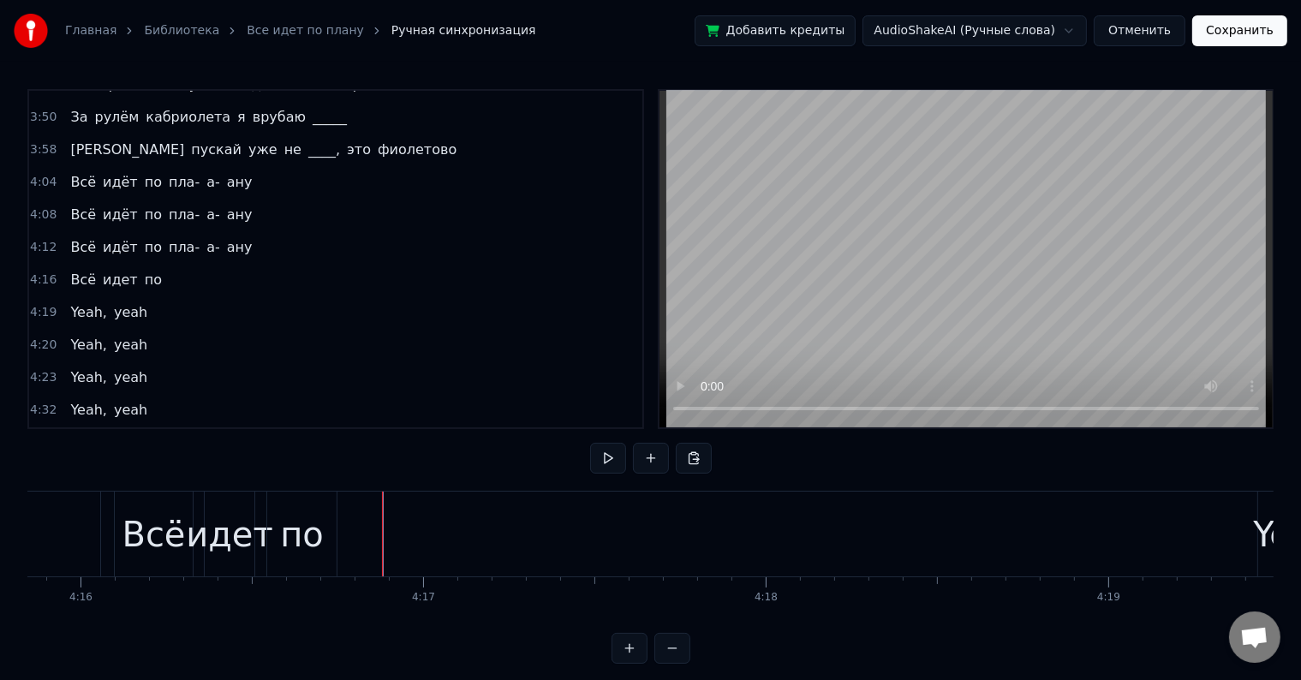
click at [159, 264] on div "4:16 Всё идет по" at bounding box center [335, 280] width 613 height 33
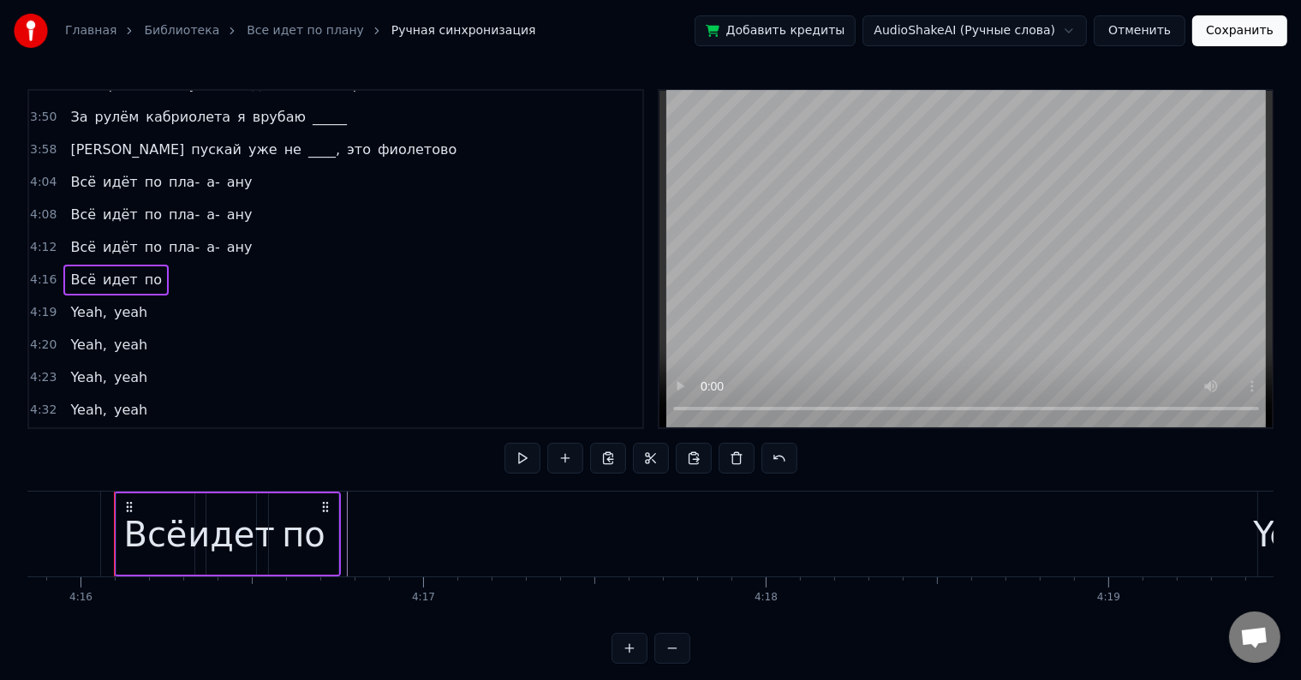
click at [159, 264] on div "4:16 Всё идет по" at bounding box center [335, 280] width 613 height 33
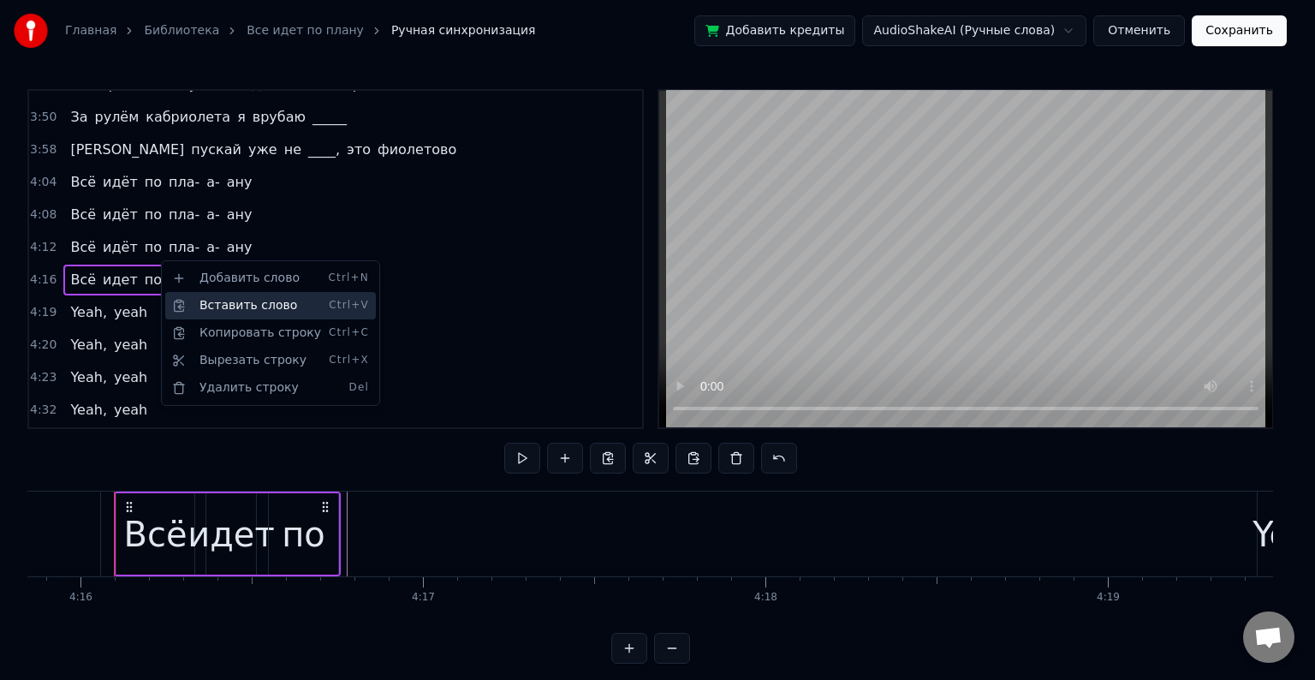
click at [224, 313] on div "Вставить слово Ctrl+V" at bounding box center [270, 305] width 211 height 27
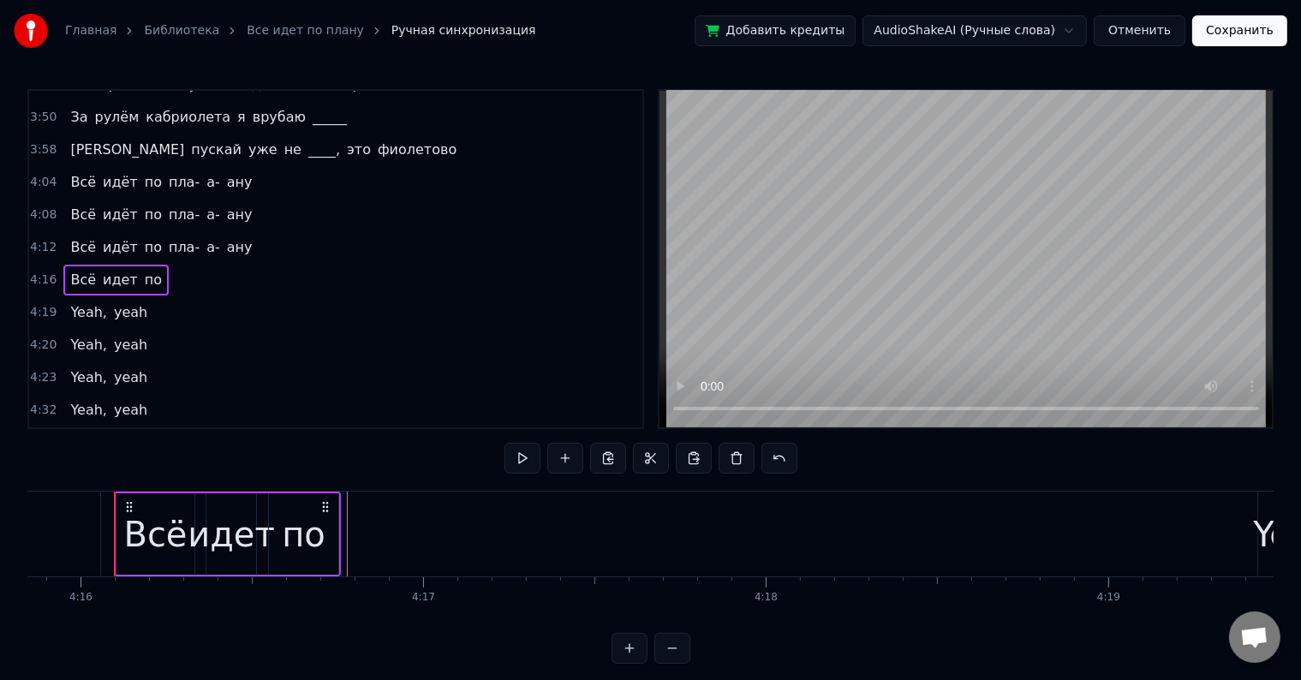
click at [143, 270] on span "по" at bounding box center [153, 280] width 21 height 20
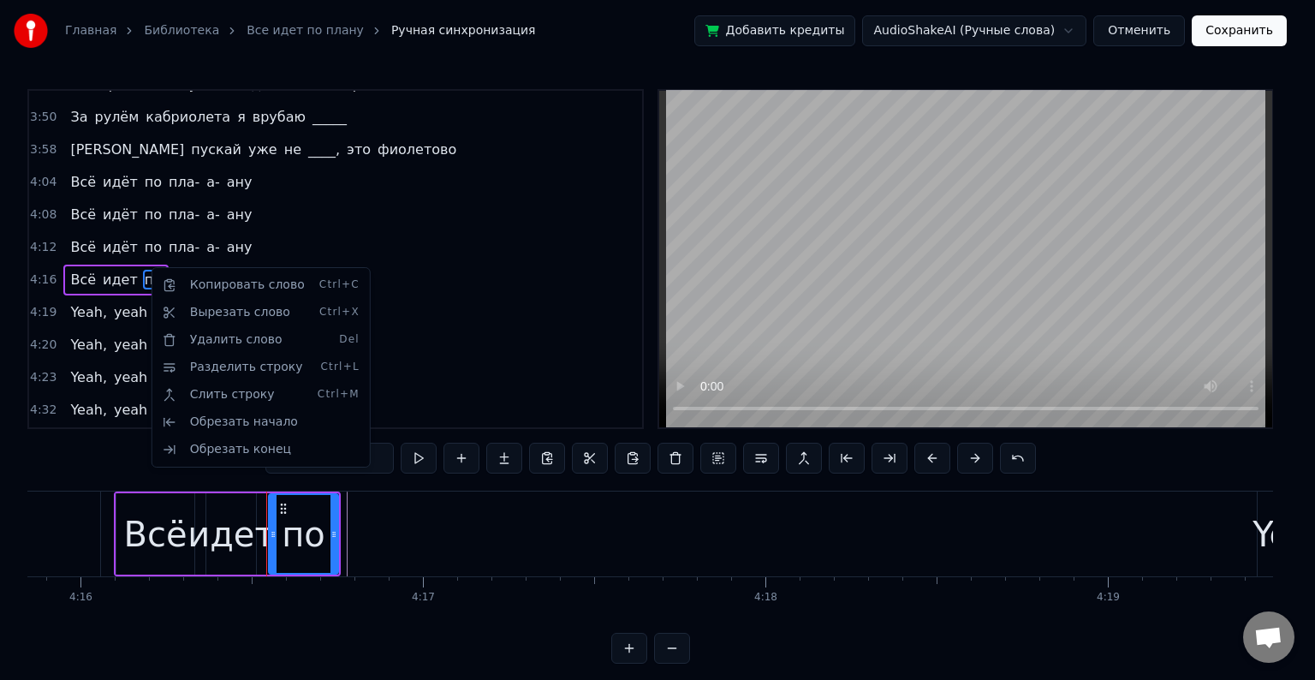
click at [406, 229] on html "Главная Библиотека Все идет по плану Ручная синхронизация Добавить кредиты Audi…" at bounding box center [657, 345] width 1315 height 691
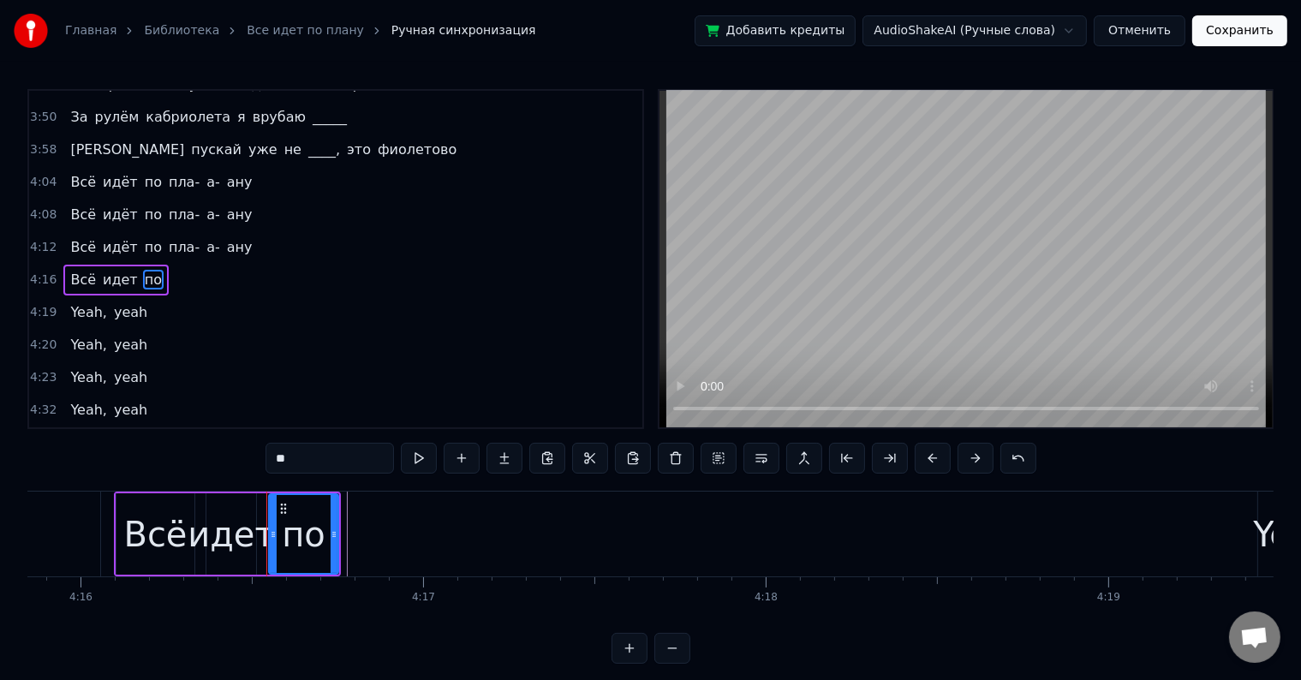
click at [143, 270] on span "по" at bounding box center [153, 280] width 21 height 20
click at [179, 269] on div "4:16 Всё идет по" at bounding box center [335, 280] width 613 height 33
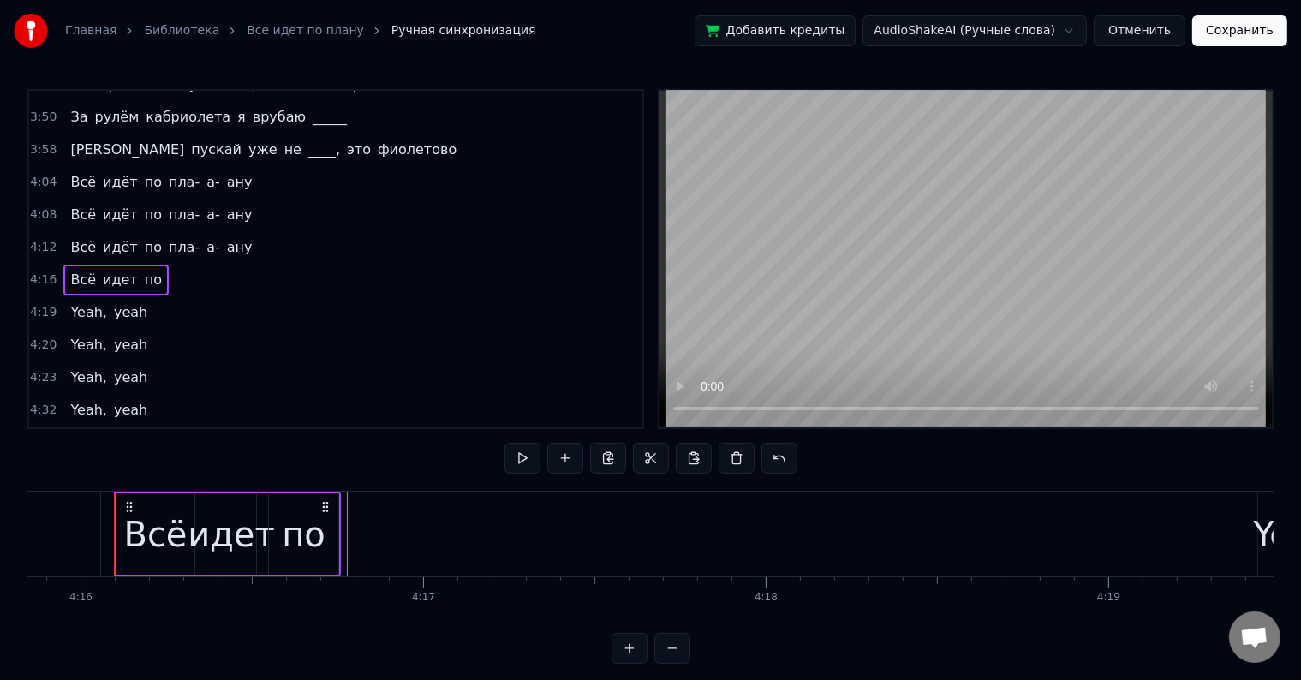
click at [143, 270] on span "по" at bounding box center [153, 280] width 21 height 20
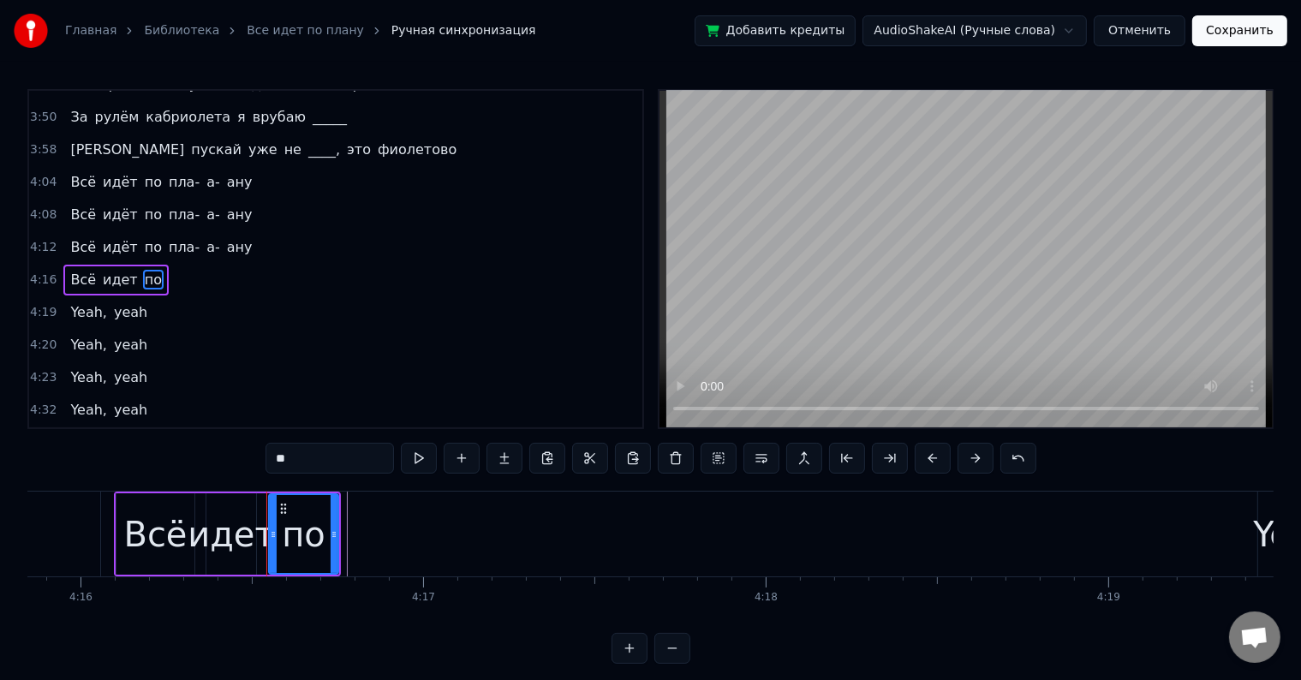
click at [152, 264] on div "4:16 Всё идет по" at bounding box center [335, 280] width 613 height 33
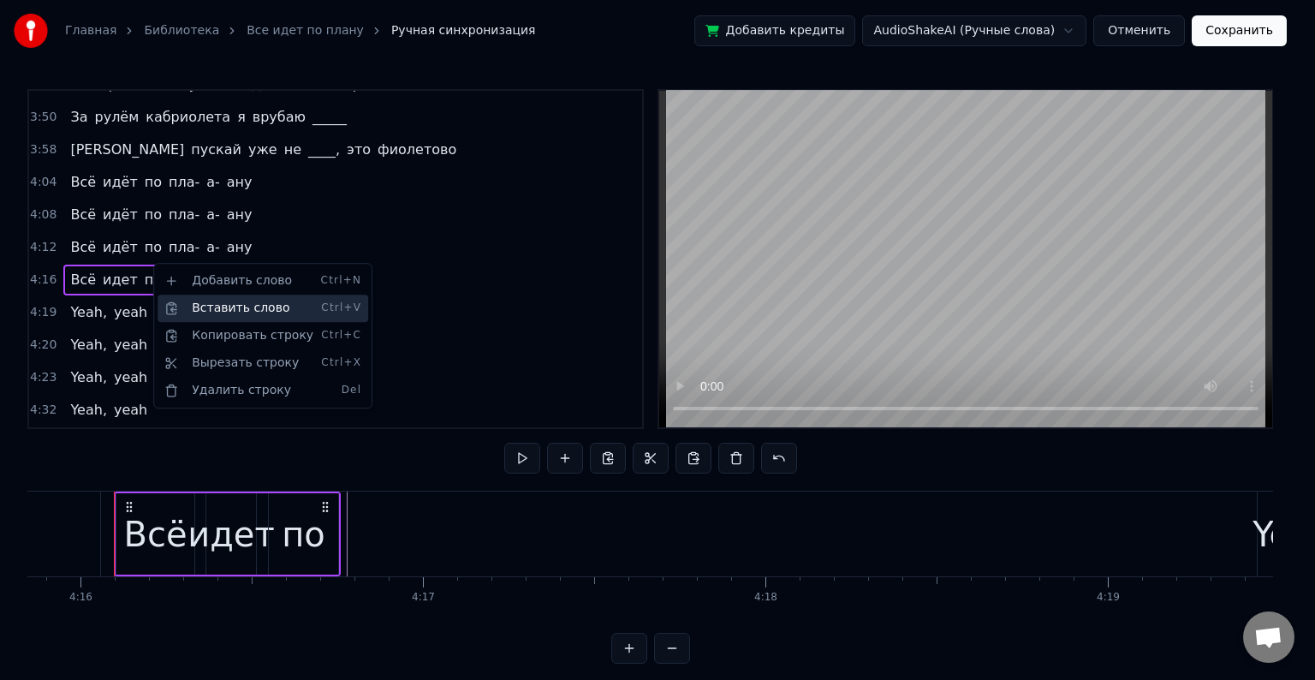
click at [212, 308] on div "Вставить слово Ctrl+V" at bounding box center [263, 308] width 211 height 27
click at [192, 272] on div "Добавить слово Ctrl+N" at bounding box center [259, 274] width 211 height 27
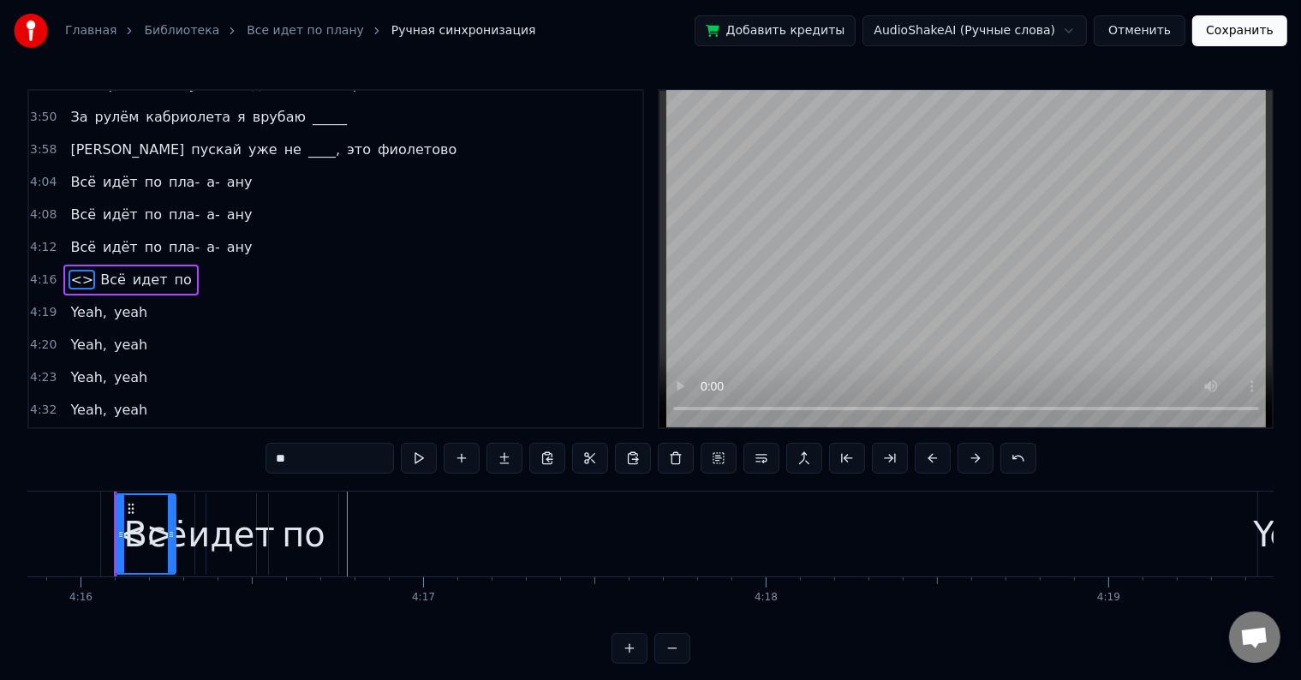
click at [162, 538] on div "<>" at bounding box center [146, 533] width 61 height 81
click at [161, 531] on div at bounding box center [161, 533] width 1 height 85
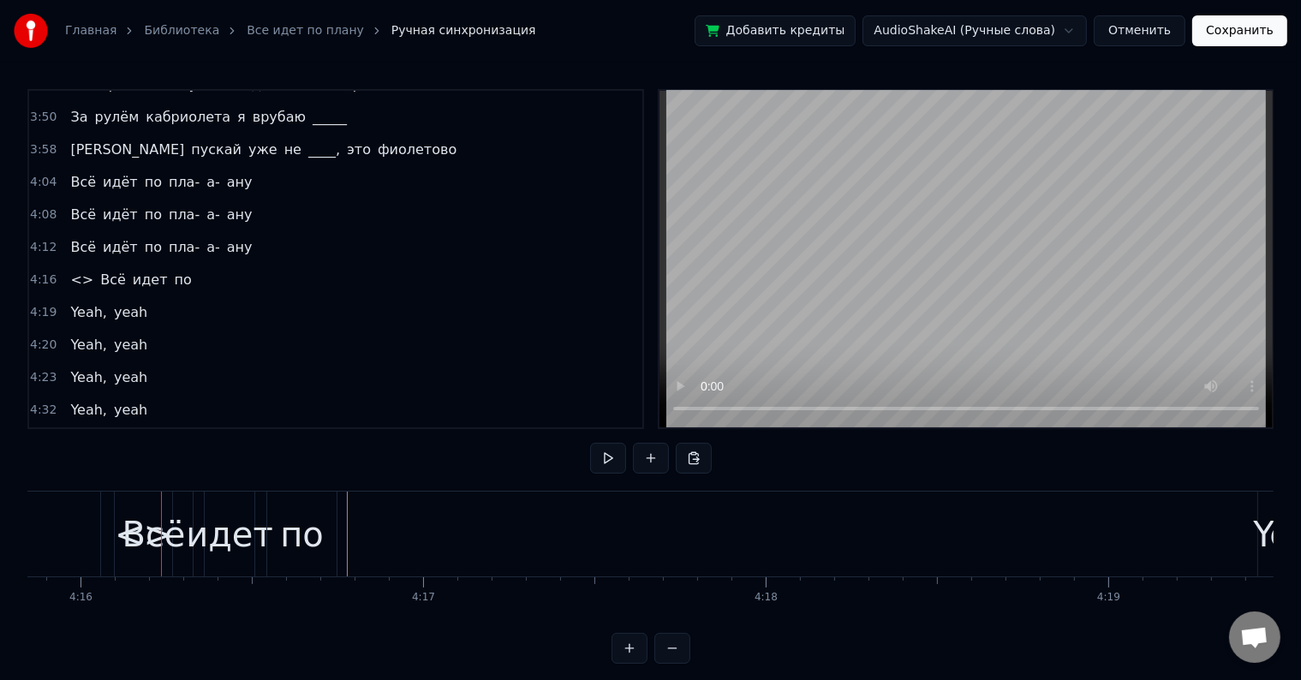
click at [74, 270] on span "<>" at bounding box center [81, 280] width 27 height 20
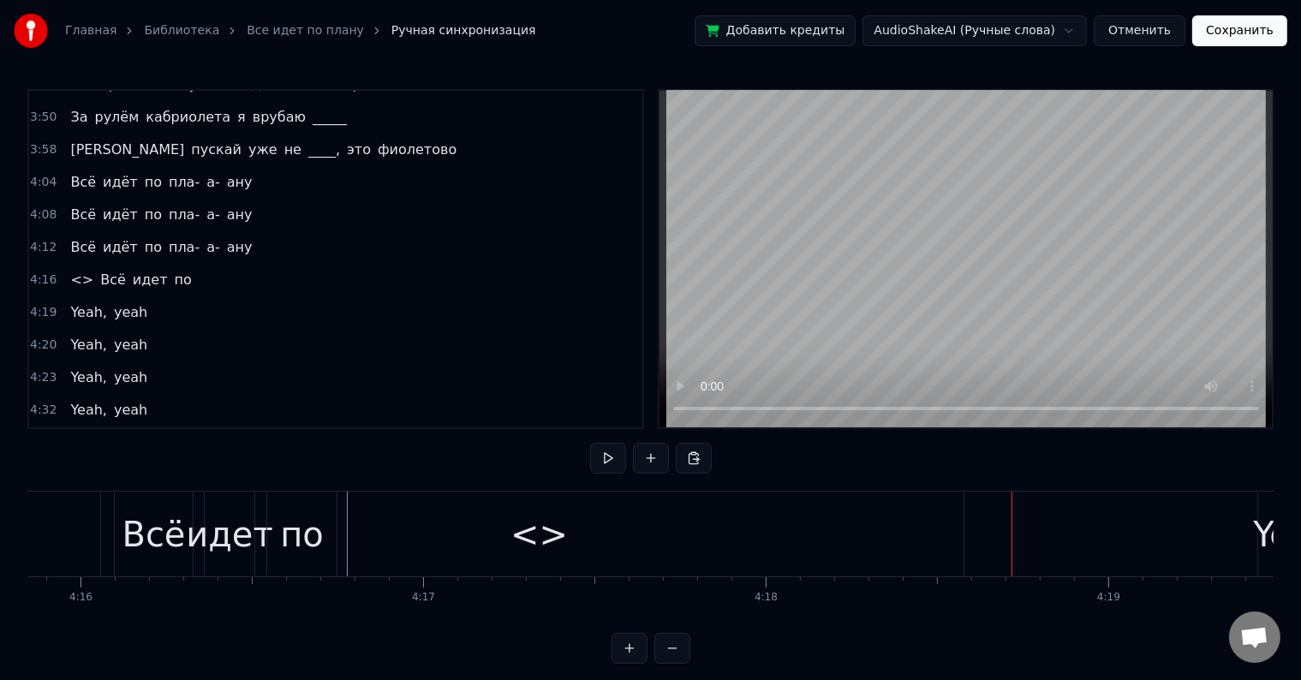
click at [836, 526] on div "<>" at bounding box center [539, 533] width 848 height 85
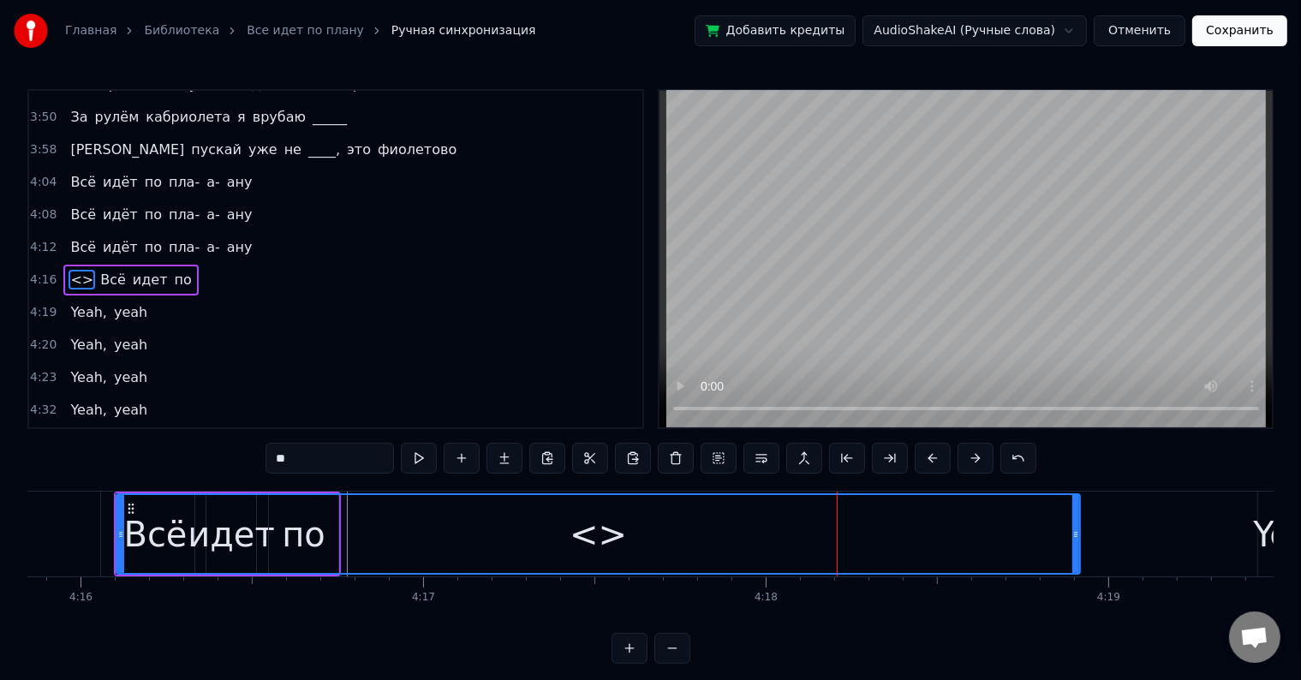
drag, startPoint x: 960, startPoint y: 528, endPoint x: 1075, endPoint y: 548, distance: 116.4
click at [1075, 548] on div at bounding box center [1075, 534] width 7 height 78
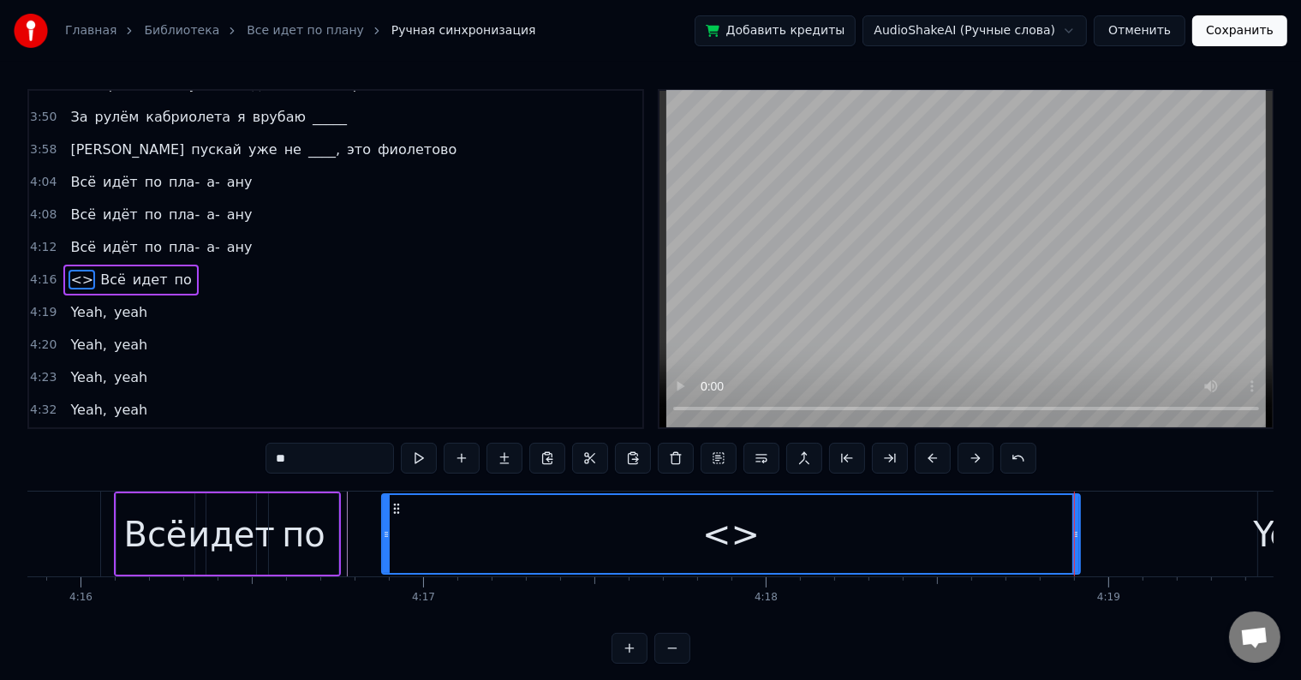
drag, startPoint x: 118, startPoint y: 537, endPoint x: 384, endPoint y: 541, distance: 265.5
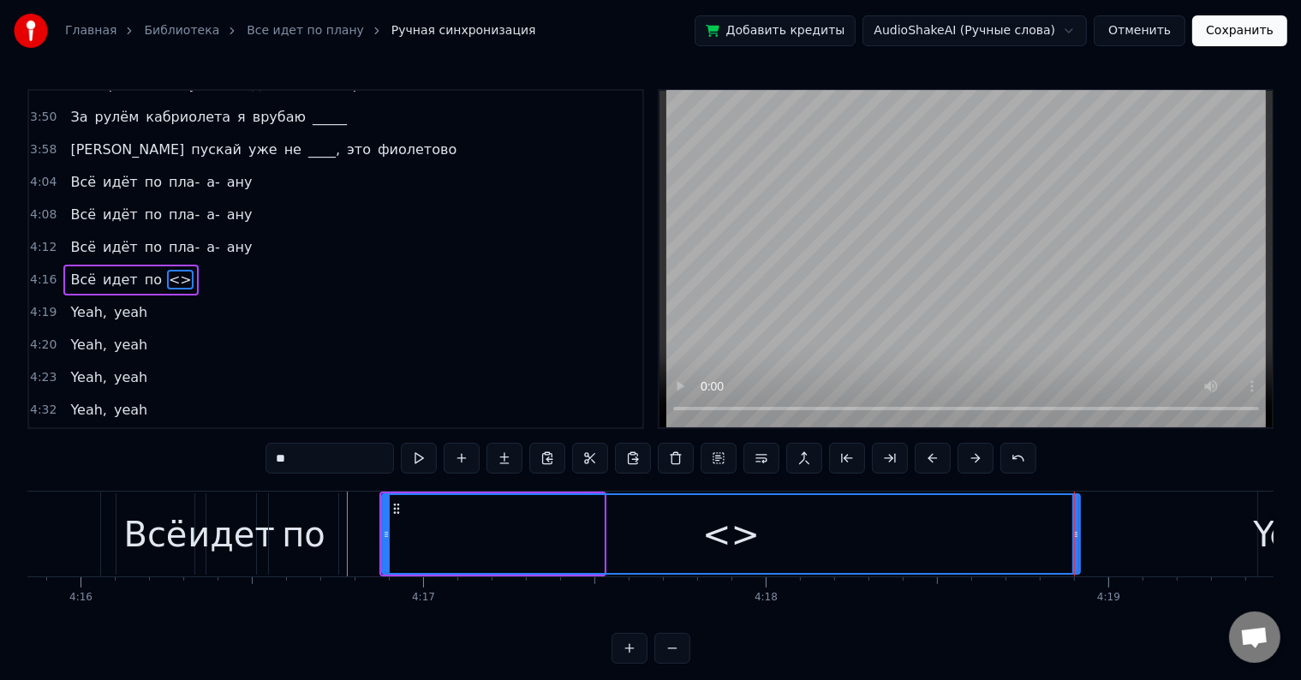
drag, startPoint x: 353, startPoint y: 452, endPoint x: 145, endPoint y: 456, distance: 208.1
click at [145, 456] on div "2:06 Может, я ку- ку, в [PERSON_NAME]'ике без крыши 2:11 Еду к _______, а вас ч…" at bounding box center [650, 376] width 1246 height 575
type input "*********"
click at [246, 265] on div "4:16 Всё идет по пла-а-ану" at bounding box center [335, 280] width 613 height 33
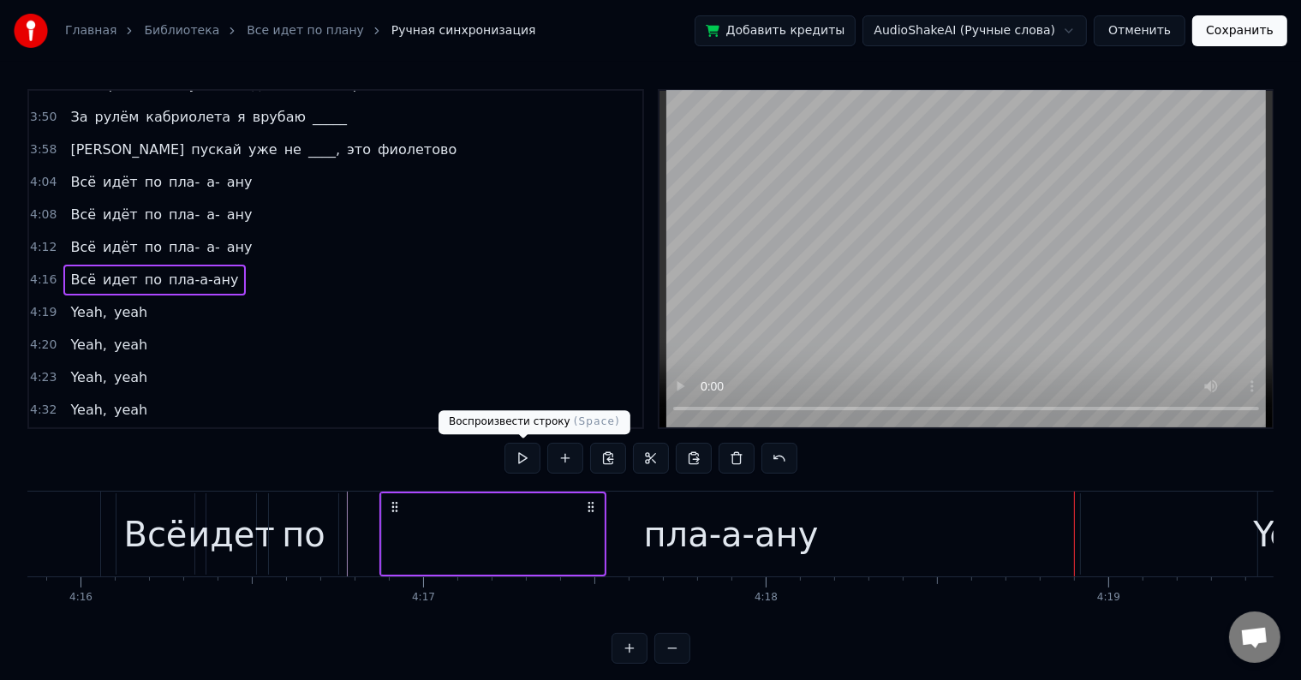
click at [507, 462] on button at bounding box center [522, 458] width 36 height 31
click at [513, 455] on button at bounding box center [522, 458] width 36 height 31
click at [241, 264] on div "4:16 Всё идет по пла-а-ану" at bounding box center [335, 280] width 613 height 33
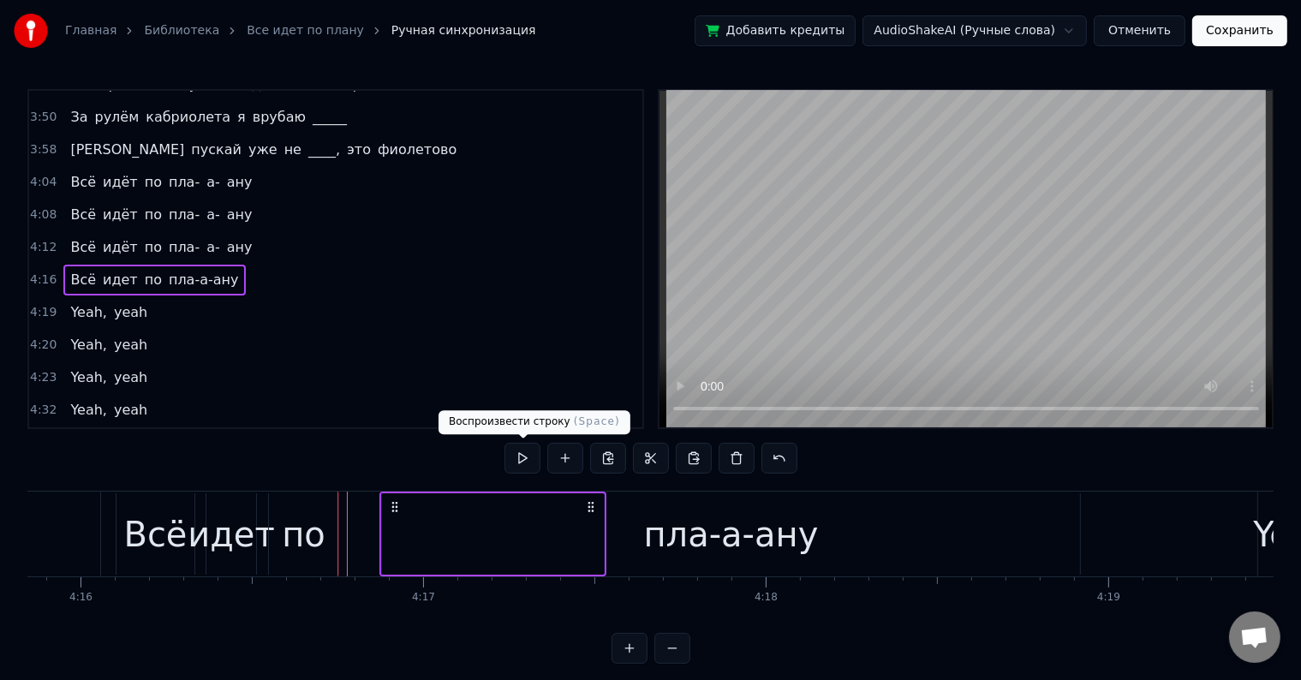
click at [525, 457] on button at bounding box center [522, 458] width 36 height 31
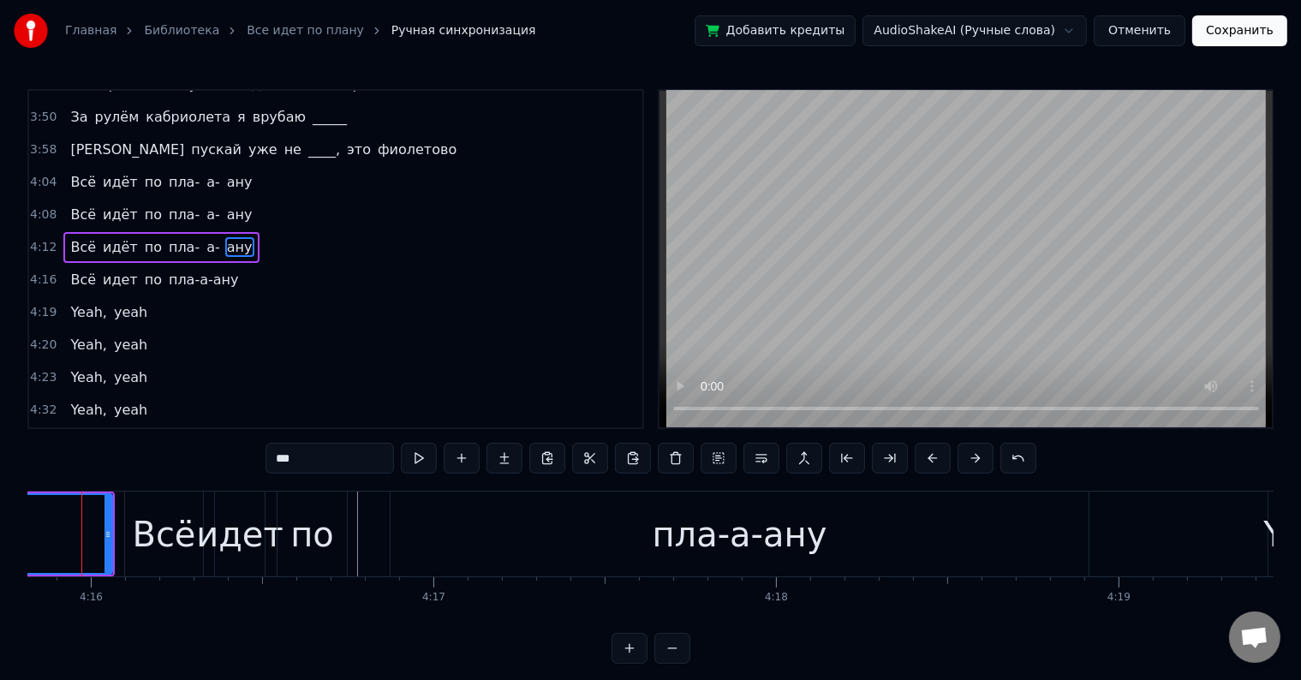
scroll to position [0, 87578]
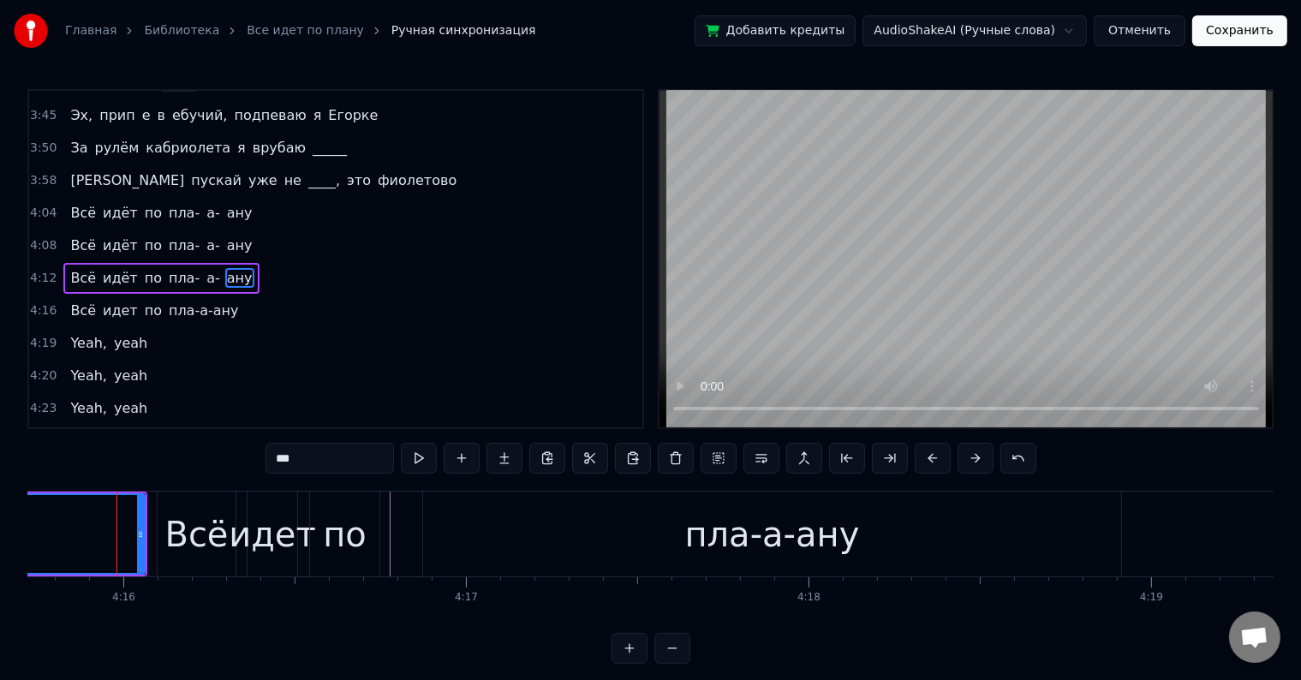
click at [116, 537] on div at bounding box center [116, 533] width 1 height 85
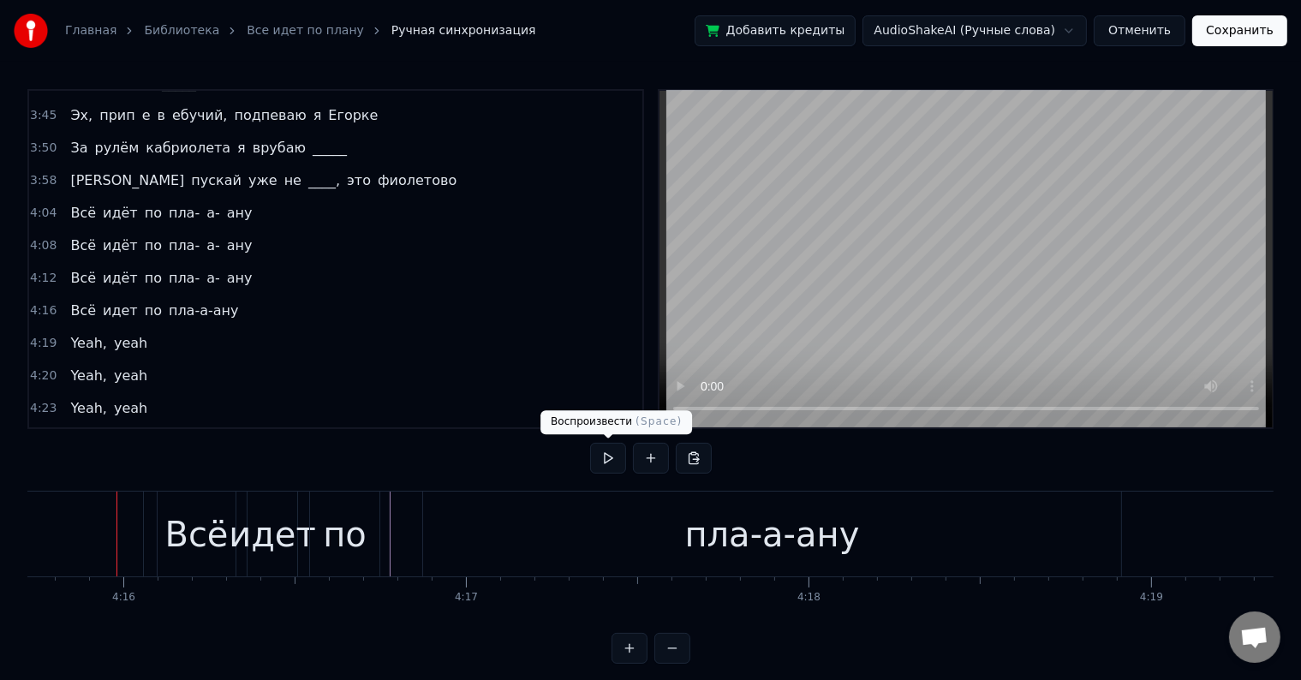
click at [611, 455] on button at bounding box center [608, 458] width 36 height 31
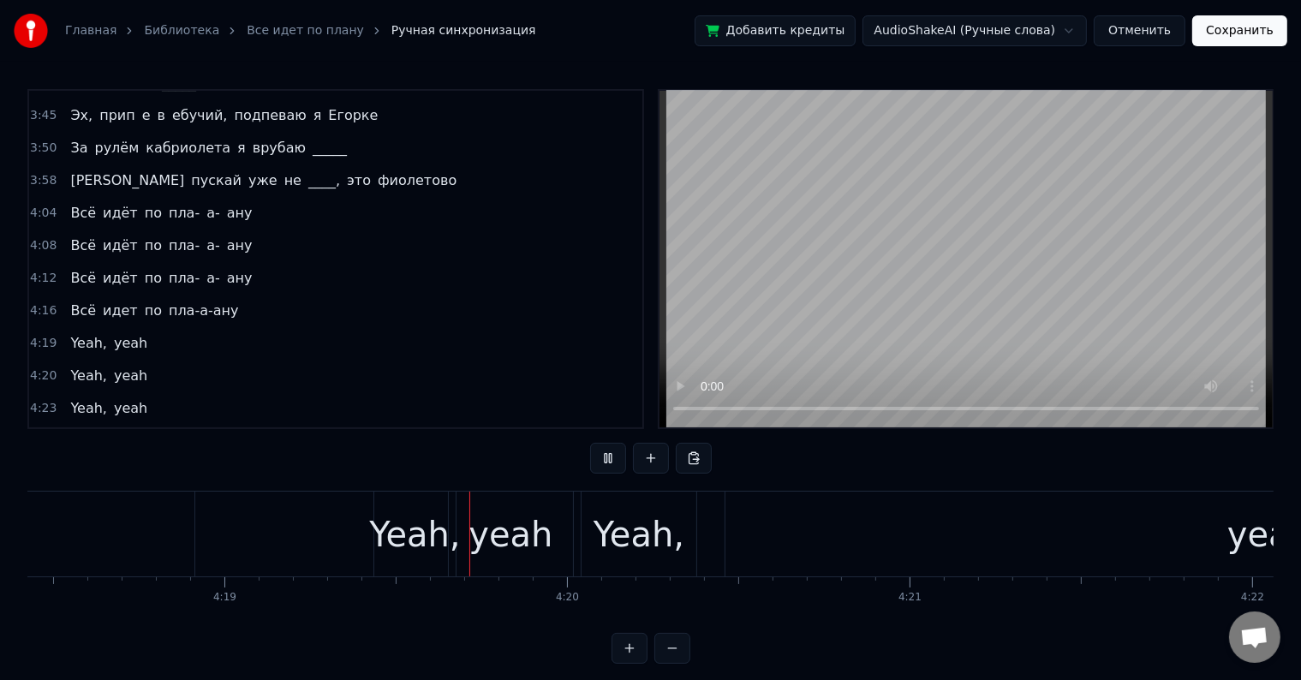
scroll to position [0, 88681]
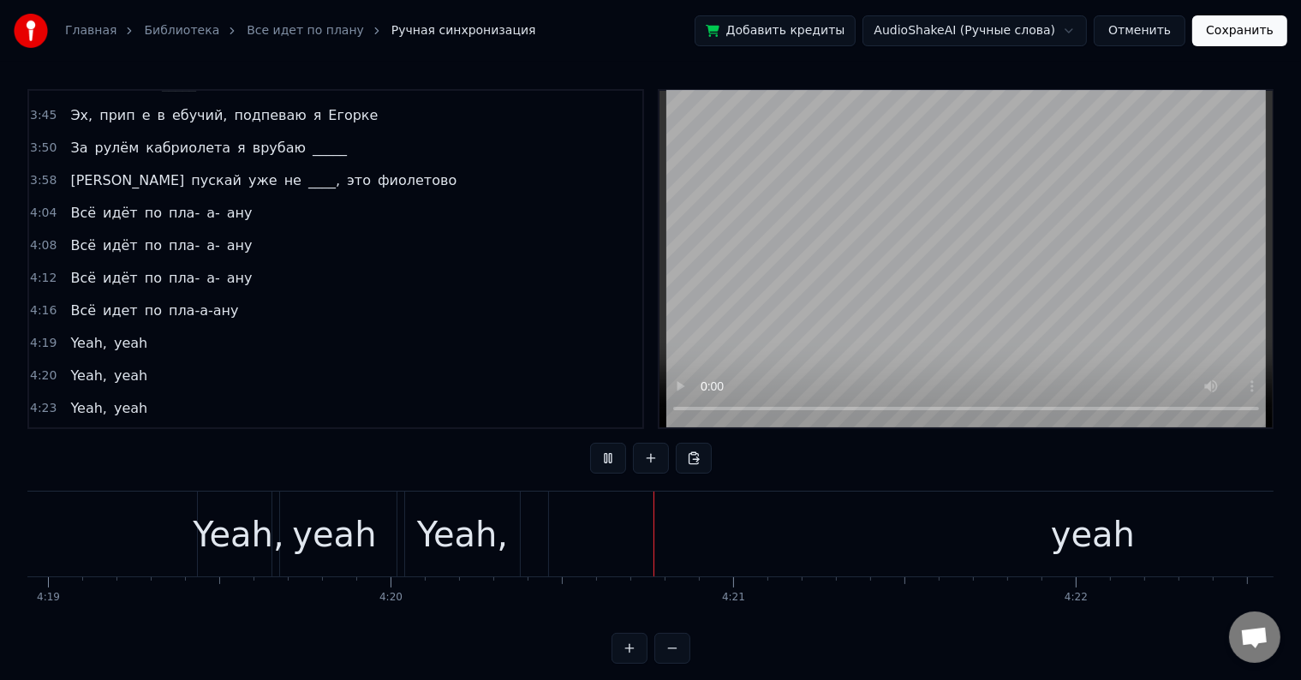
click at [611, 455] on button at bounding box center [608, 458] width 36 height 31
click at [670, 531] on div "yeah" at bounding box center [1092, 533] width 1087 height 85
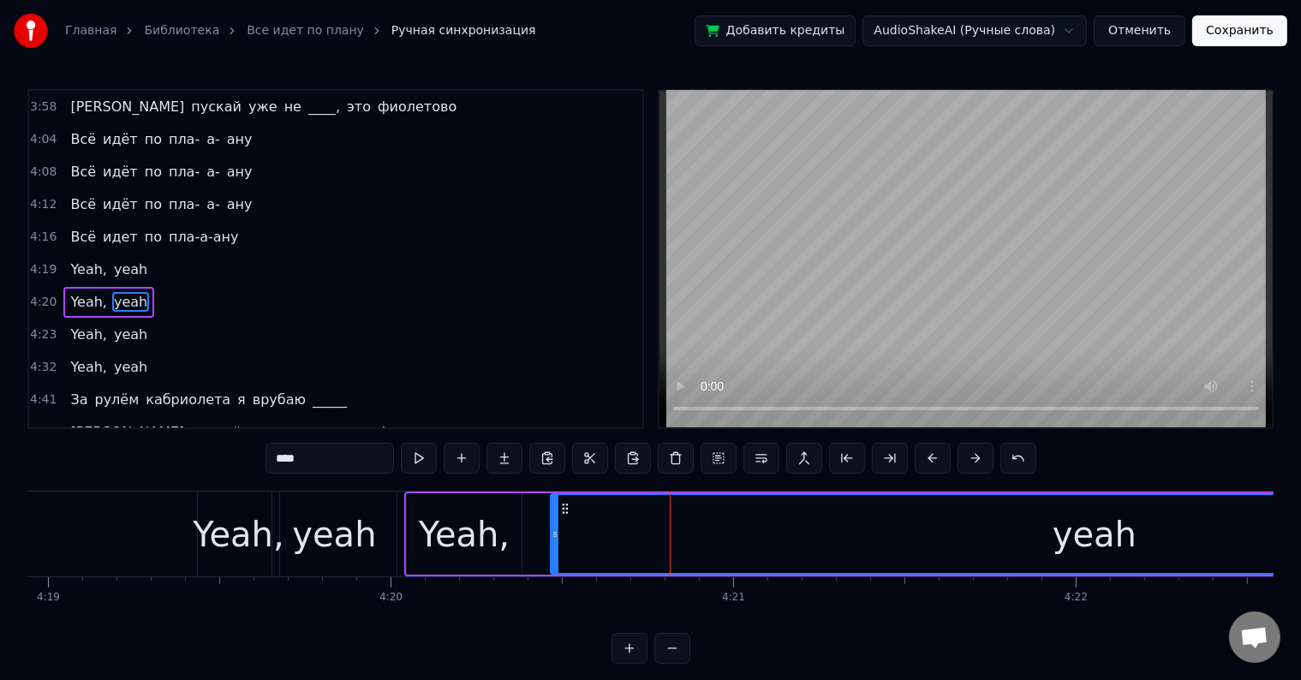
scroll to position [509, 0]
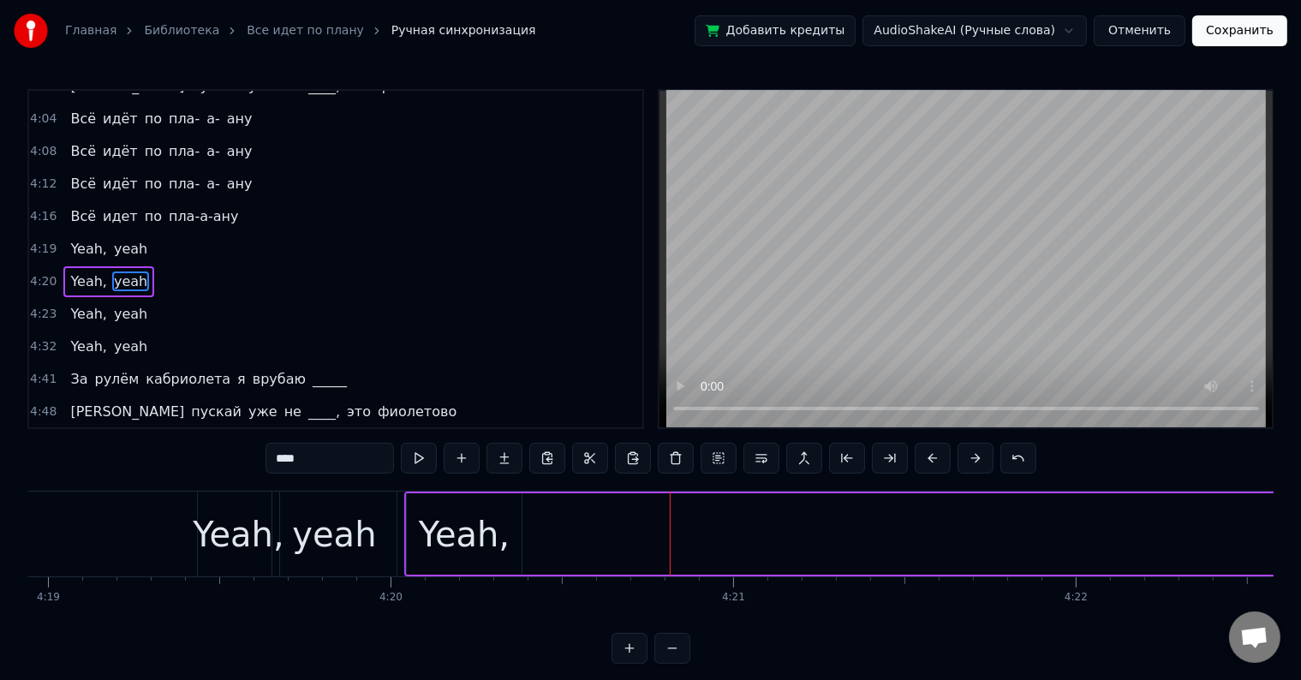
drag, startPoint x: 551, startPoint y: 530, endPoint x: 1314, endPoint y: 548, distance: 763.1
click at [1301, 548] on html "Главная Библиотека Все идет по плану Ручная синхронизация Добавить кредиты Audi…" at bounding box center [650, 345] width 1301 height 691
click at [418, 536] on div "Yeah," at bounding box center [464, 533] width 115 height 81
type input "*****"
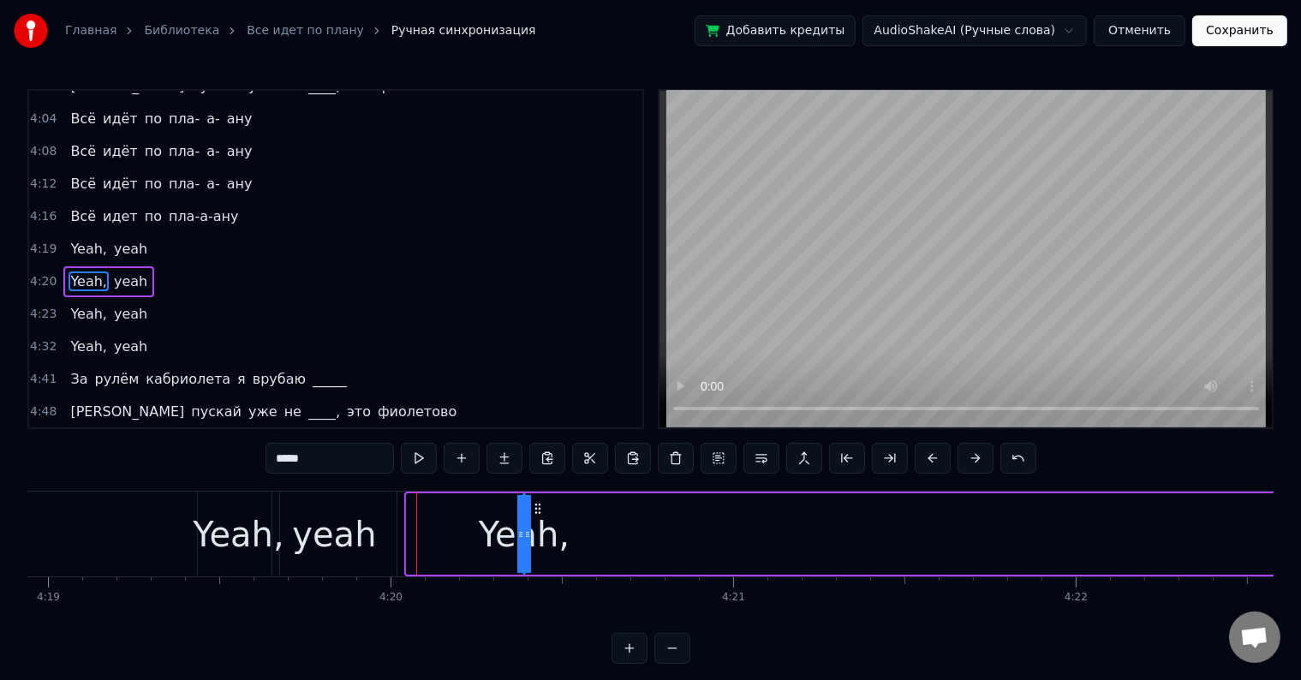
drag, startPoint x: 410, startPoint y: 527, endPoint x: 1311, endPoint y: 531, distance: 900.7
click at [1301, 531] on html "Главная Библиотека Все идет по плану Ручная синхронизация Добавить кредиты Audi…" at bounding box center [650, 345] width 1301 height 691
drag, startPoint x: 527, startPoint y: 534, endPoint x: 871, endPoint y: 543, distance: 343.4
click at [871, 543] on div "Yeah, yeah" at bounding box center [1081, 533] width 1120 height 85
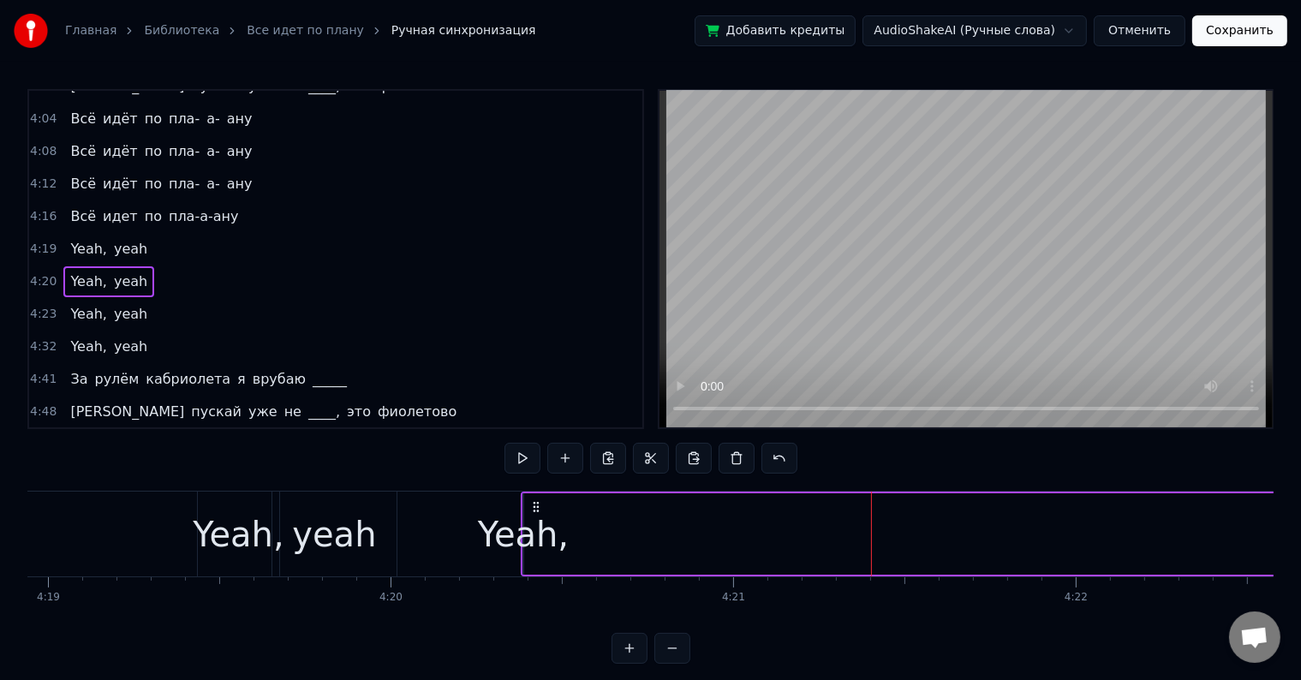
click at [546, 534] on div "Yeah," at bounding box center [523, 534] width 91 height 51
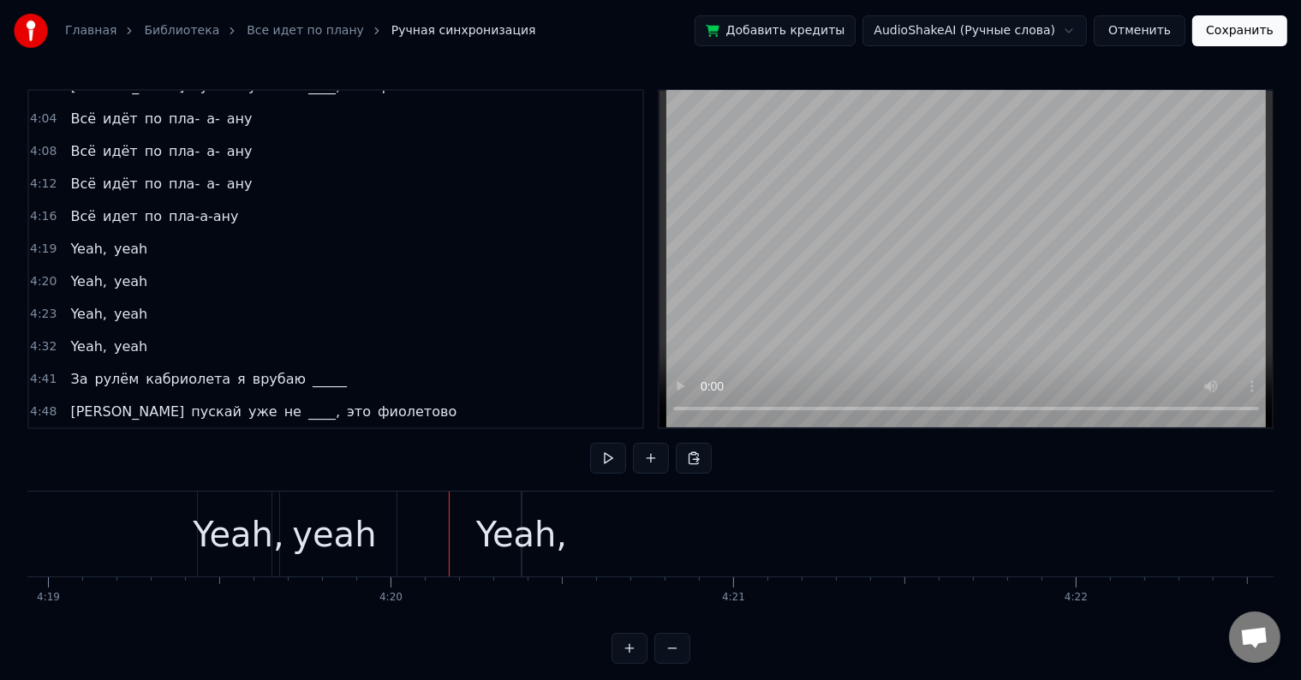
click at [517, 533] on div "Yeah," at bounding box center [521, 534] width 91 height 51
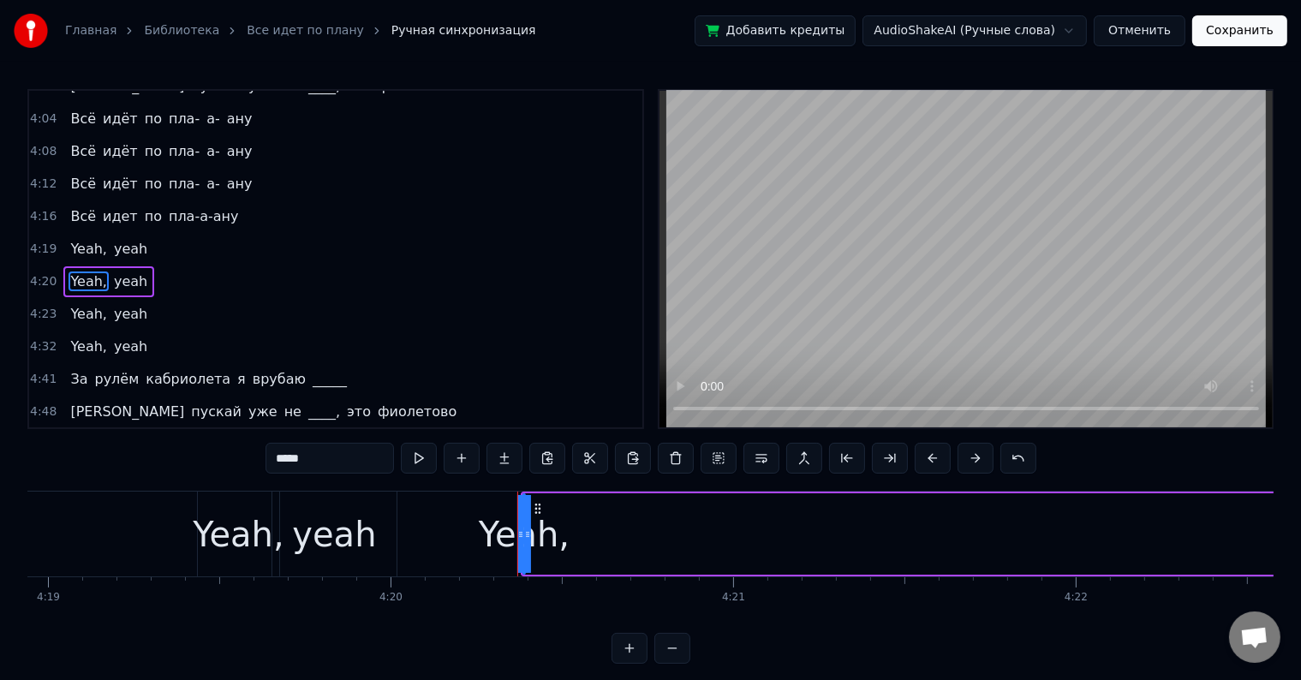
drag, startPoint x: 525, startPoint y: 533, endPoint x: 709, endPoint y: 543, distance: 184.3
click at [733, 555] on div "Yeah, yeah" at bounding box center [1081, 533] width 1120 height 85
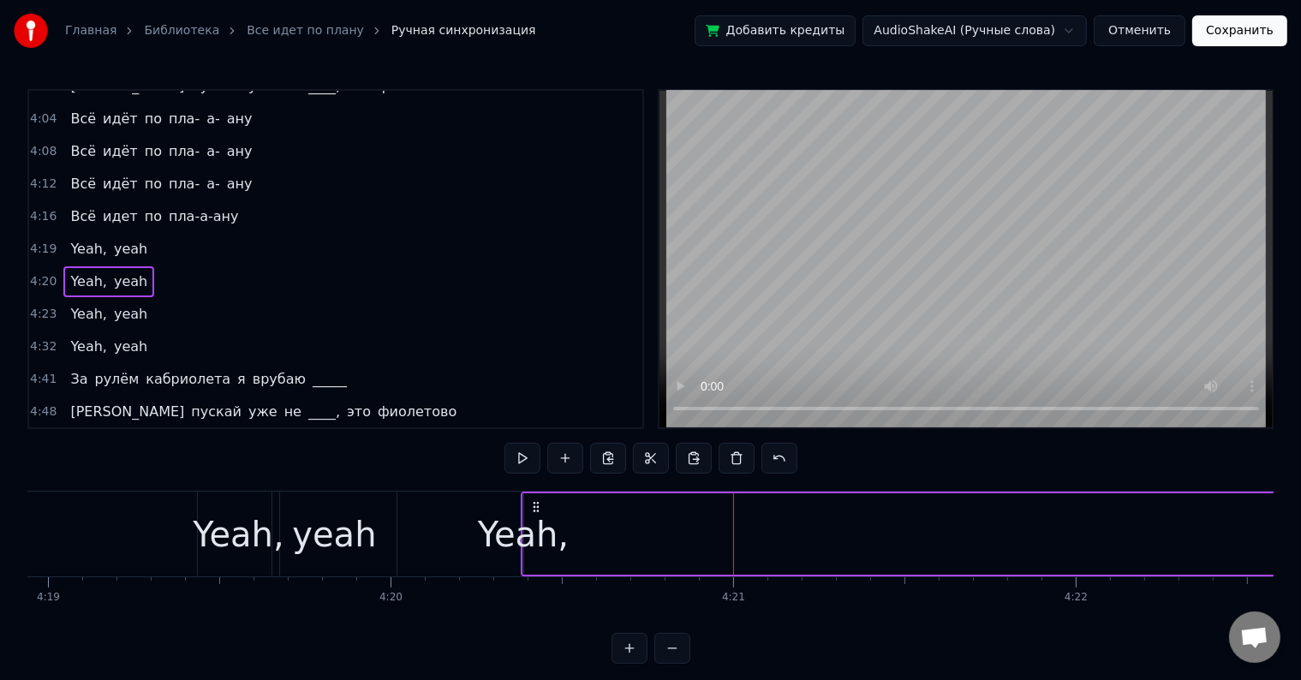
click at [537, 524] on div "Yeah," at bounding box center [523, 534] width 91 height 51
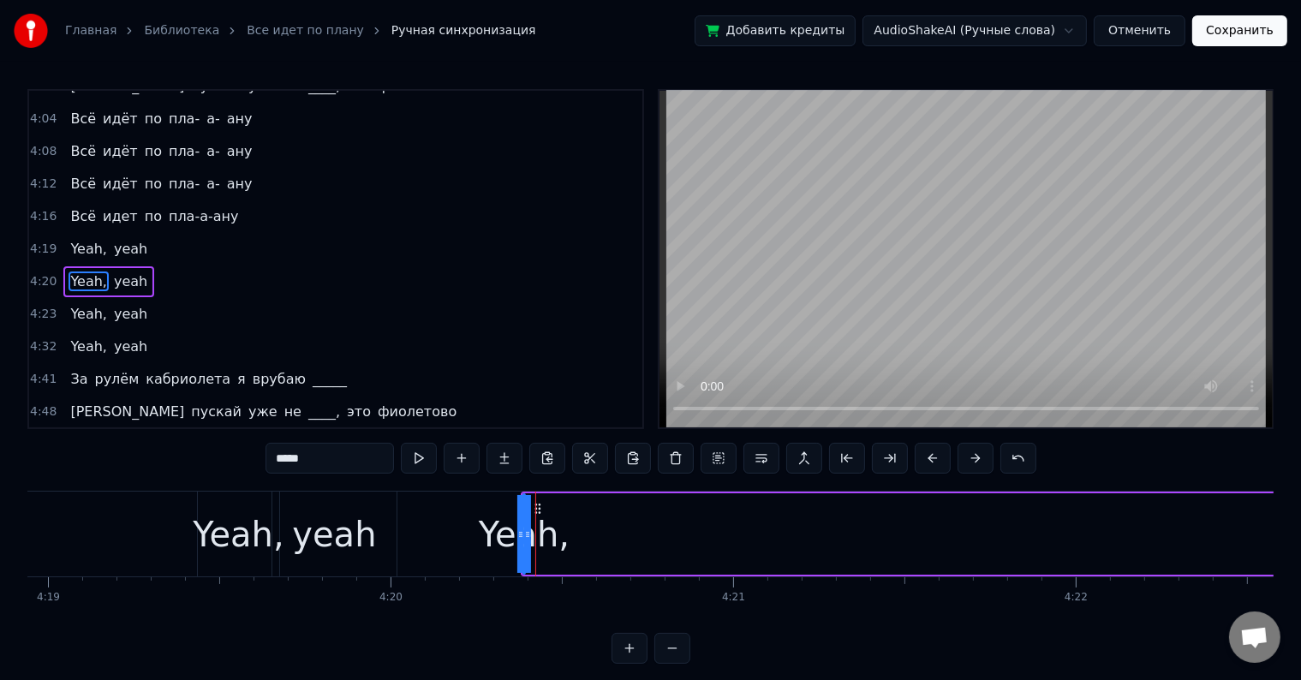
drag, startPoint x: 532, startPoint y: 543, endPoint x: 507, endPoint y: 543, distance: 24.8
click at [507, 543] on div "Yeah," at bounding box center [524, 534] width 91 height 51
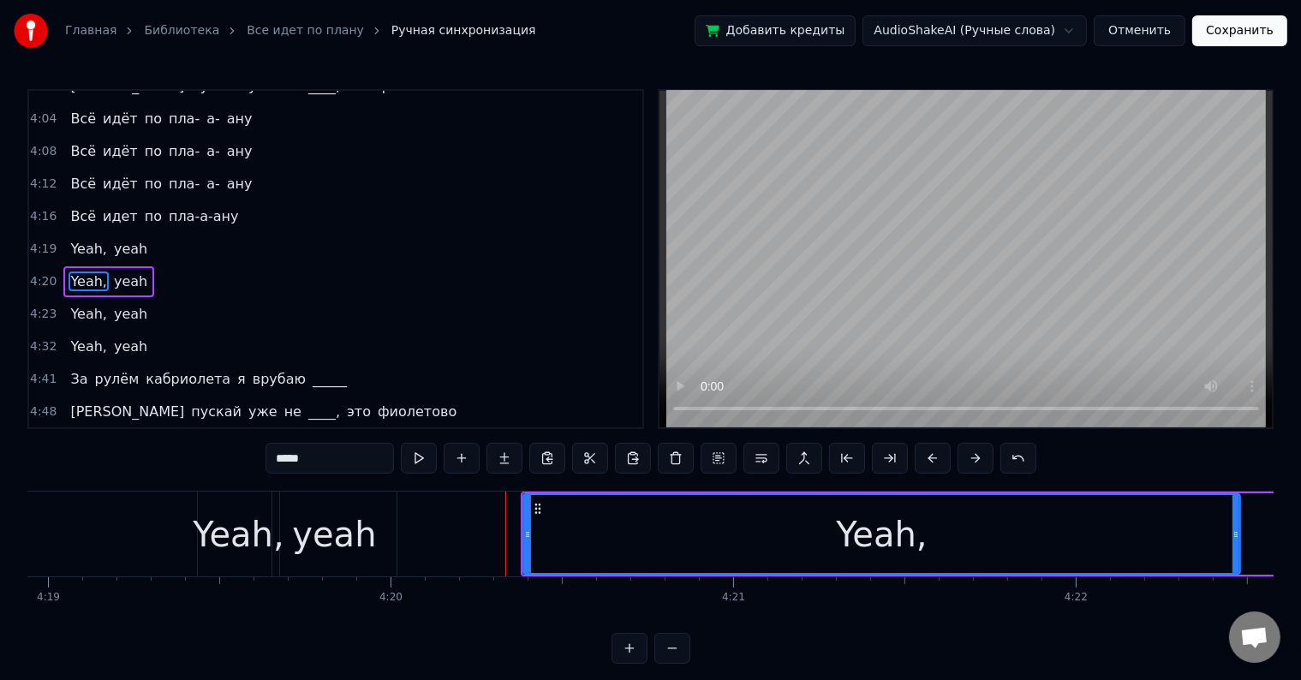
drag, startPoint x: 519, startPoint y: 539, endPoint x: 1253, endPoint y: 559, distance: 734.9
click at [1239, 559] on div at bounding box center [1235, 534] width 7 height 78
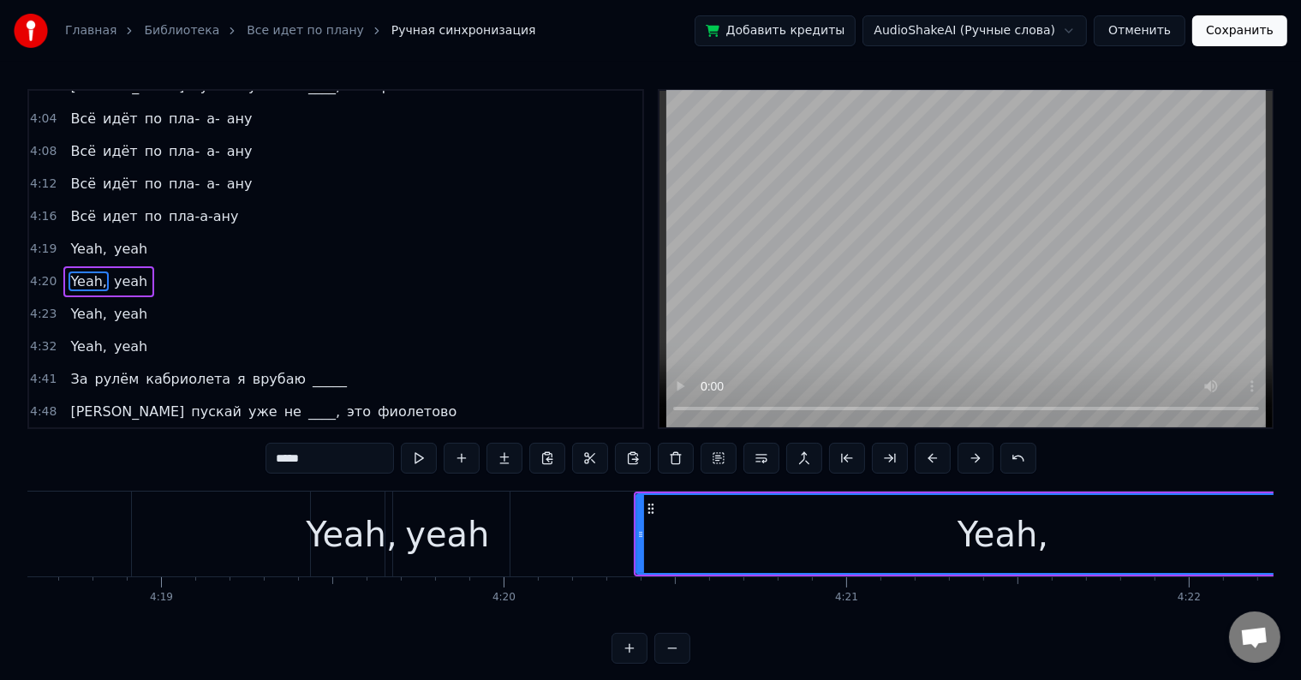
scroll to position [0, 88371]
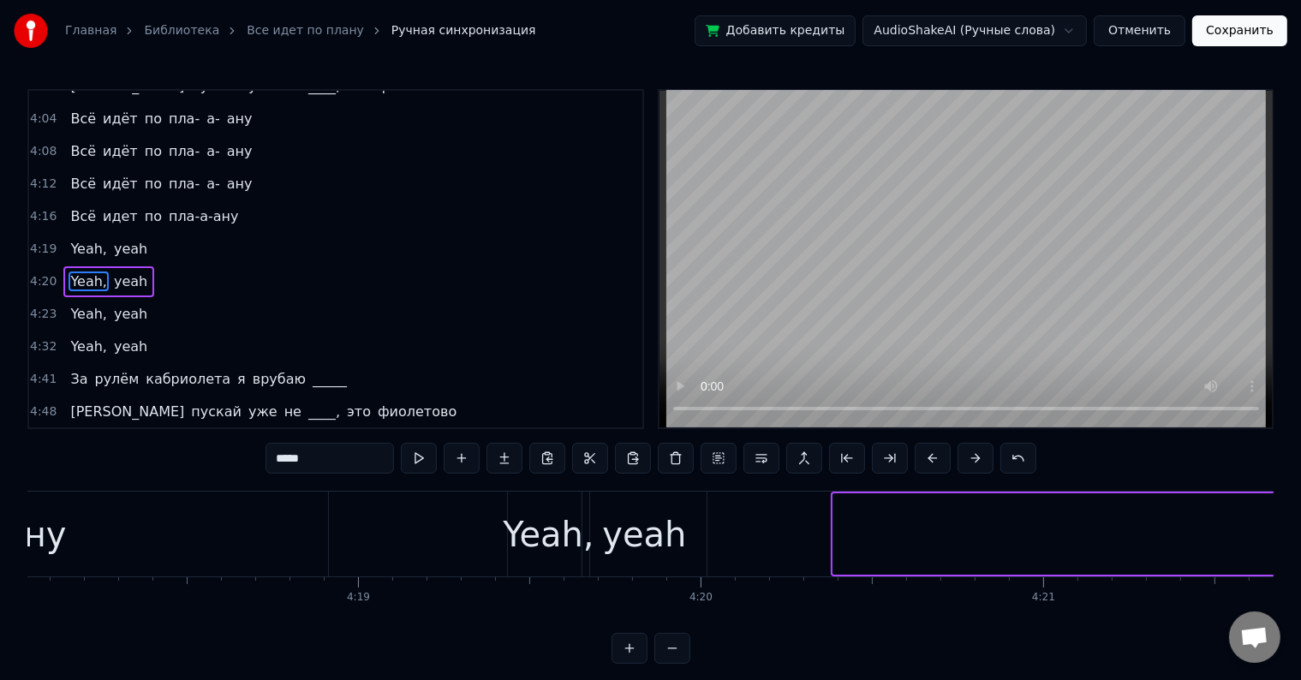
drag, startPoint x: 837, startPoint y: 545, endPoint x: 1314, endPoint y: 545, distance: 476.9
click at [1301, 545] on html "Главная Библиотека Все идет по плану Ручная синхронизация Добавить кредиты Audi…" at bounding box center [650, 345] width 1301 height 691
click at [634, 533] on div "yeah" at bounding box center [644, 534] width 84 height 51
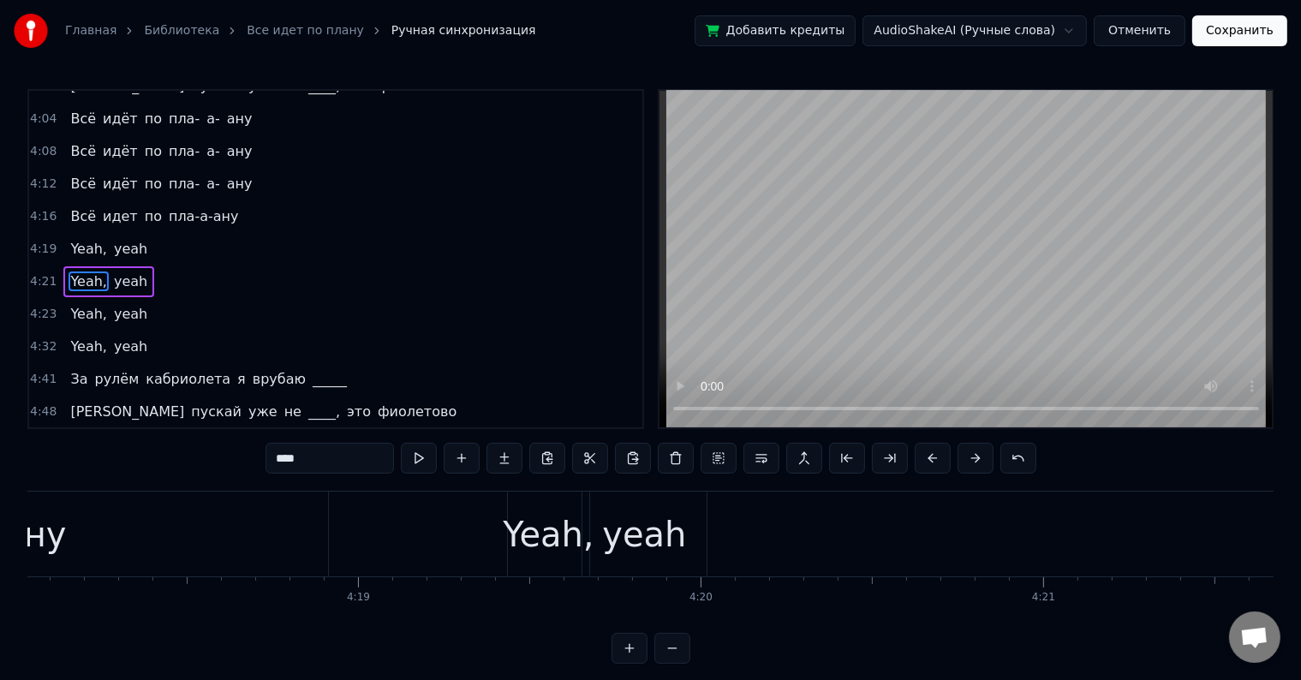
scroll to position [477, 0]
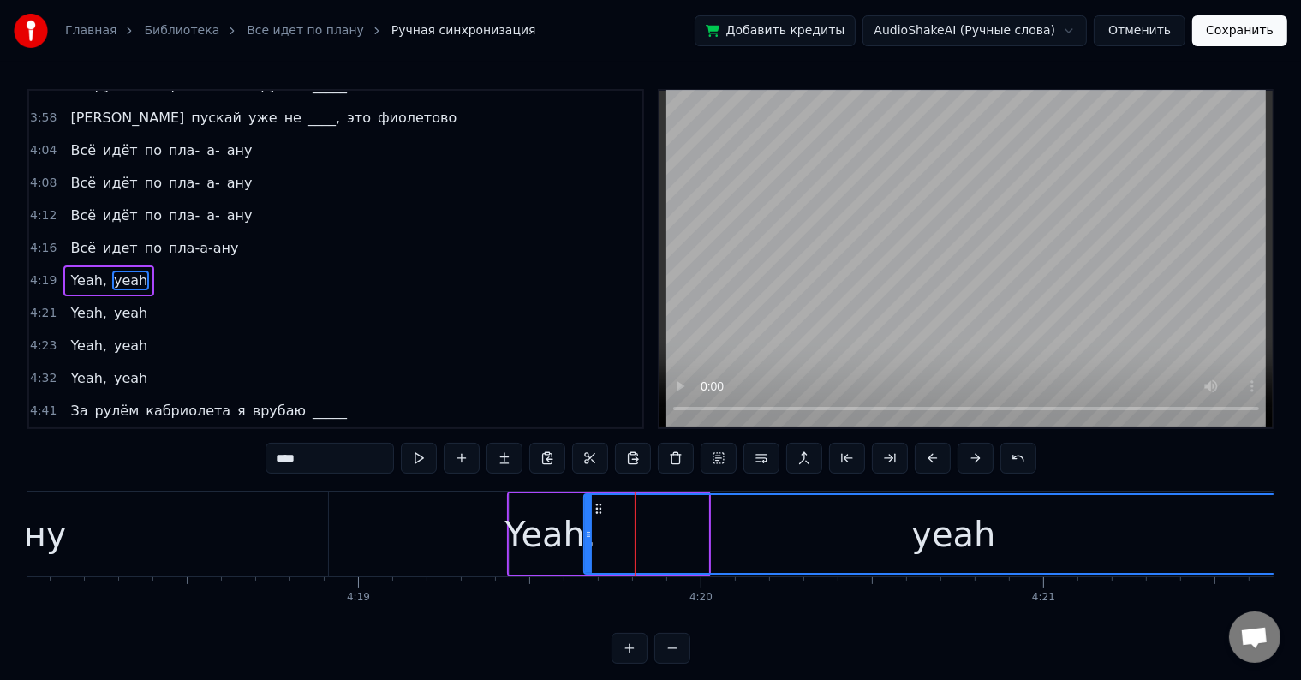
drag, startPoint x: 700, startPoint y: 539, endPoint x: 1314, endPoint y: 546, distance: 614.8
click at [1301, 546] on html "Главная Библиотека Все идет по плану Ручная синхронизация Добавить кредиты Audi…" at bounding box center [650, 345] width 1301 height 691
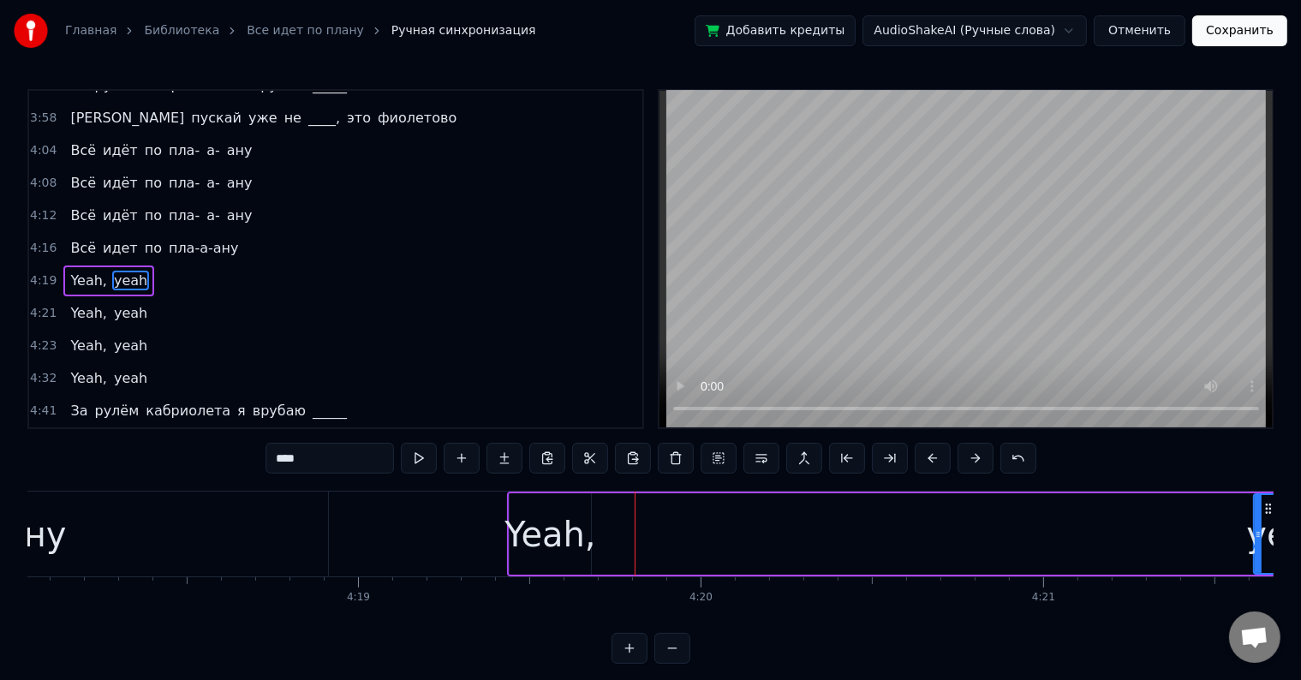
drag, startPoint x: 587, startPoint y: 541, endPoint x: 1257, endPoint y: 542, distance: 669.5
click at [1257, 542] on div at bounding box center [1257, 534] width 7 height 78
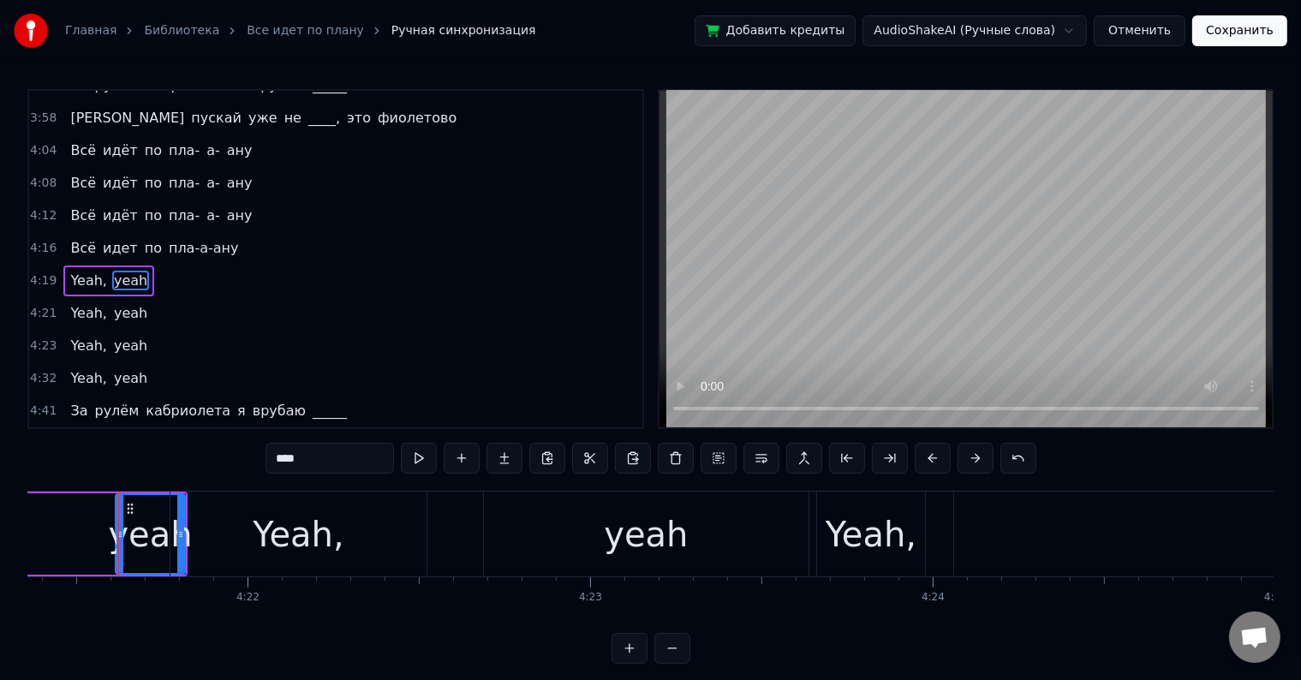
scroll to position [0, 89513]
click at [242, 541] on div "Yeah," at bounding box center [294, 533] width 256 height 85
type input "*****"
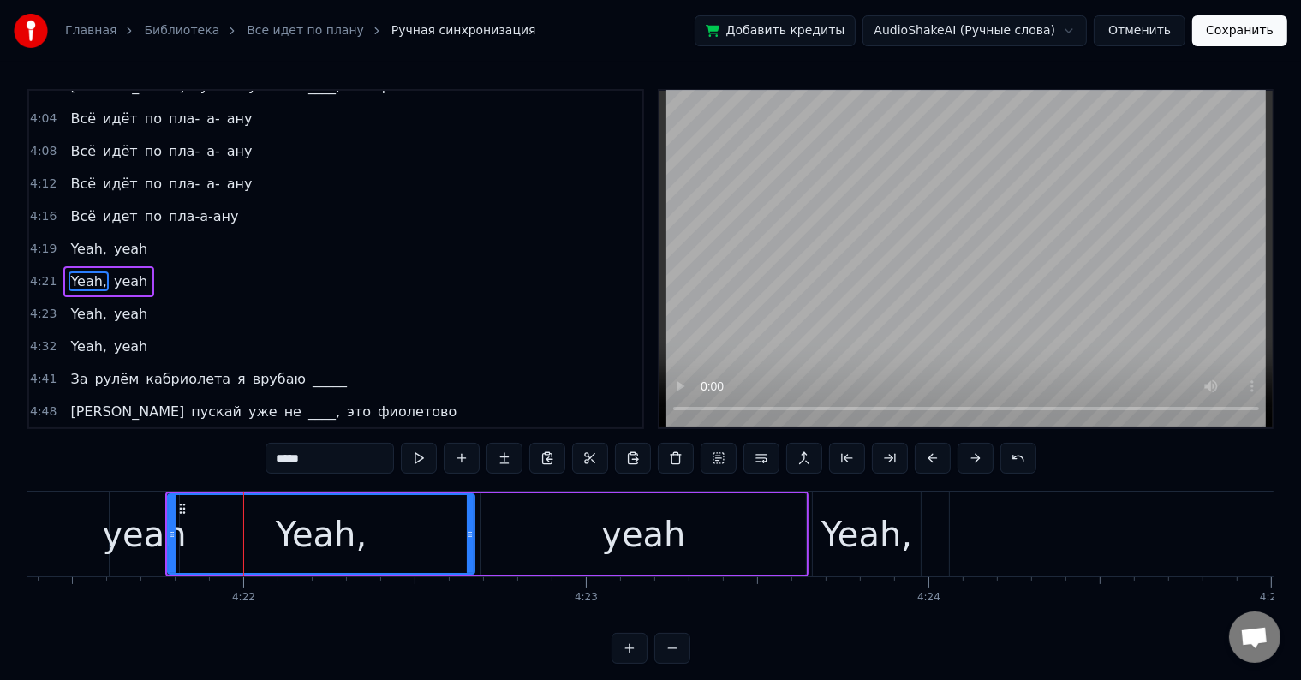
drag, startPoint x: 419, startPoint y: 532, endPoint x: 551, endPoint y: 546, distance: 133.5
click at [473, 546] on div at bounding box center [470, 534] width 7 height 78
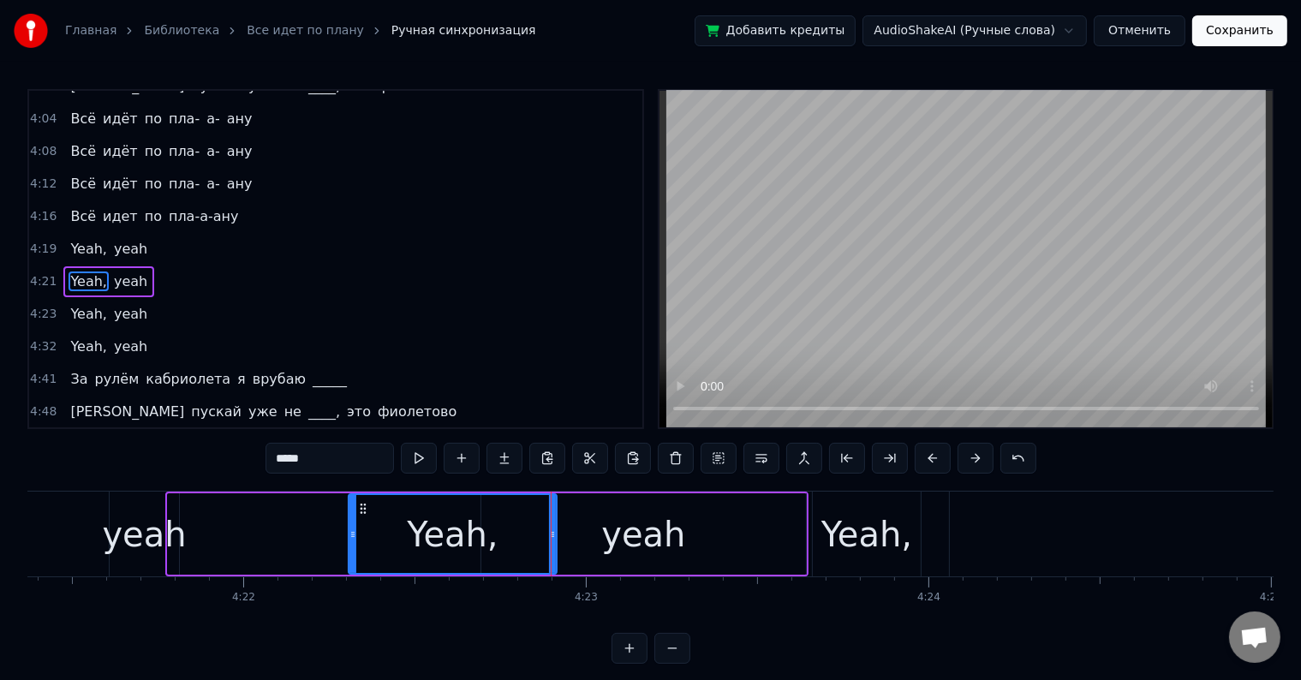
drag, startPoint x: 167, startPoint y: 528, endPoint x: 407, endPoint y: 533, distance: 239.8
click at [356, 533] on icon at bounding box center [352, 534] width 7 height 14
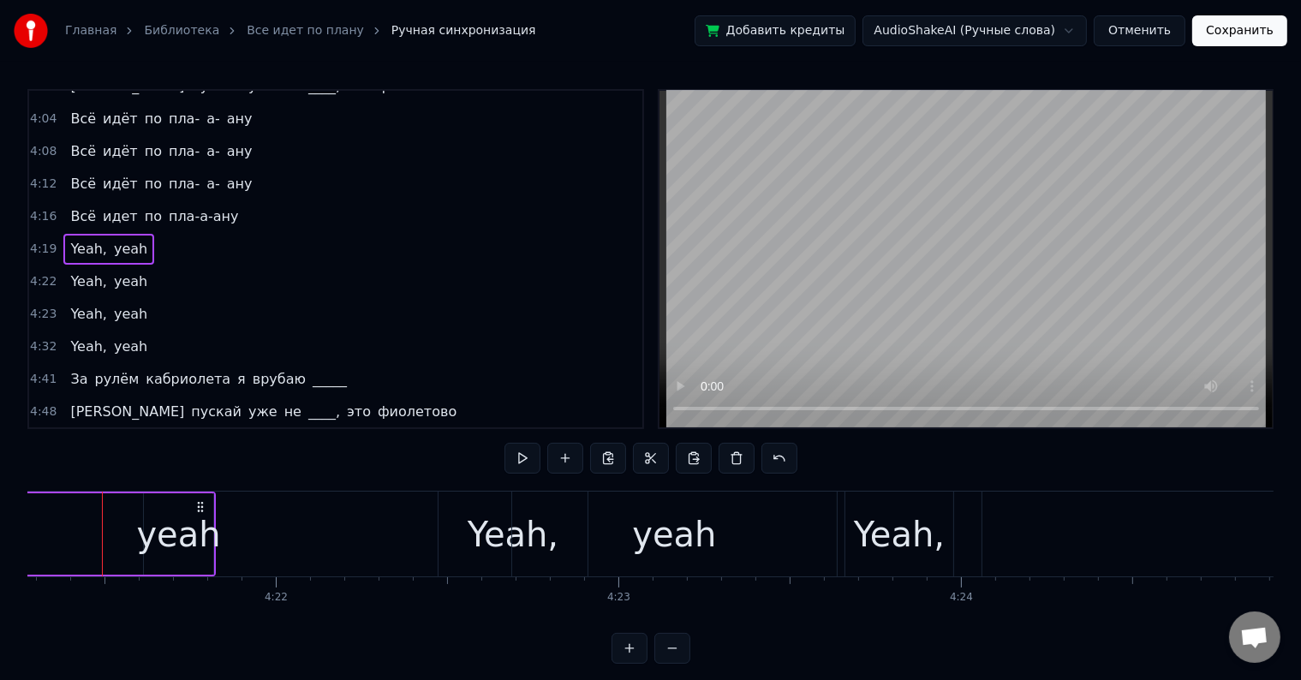
scroll to position [0, 89469]
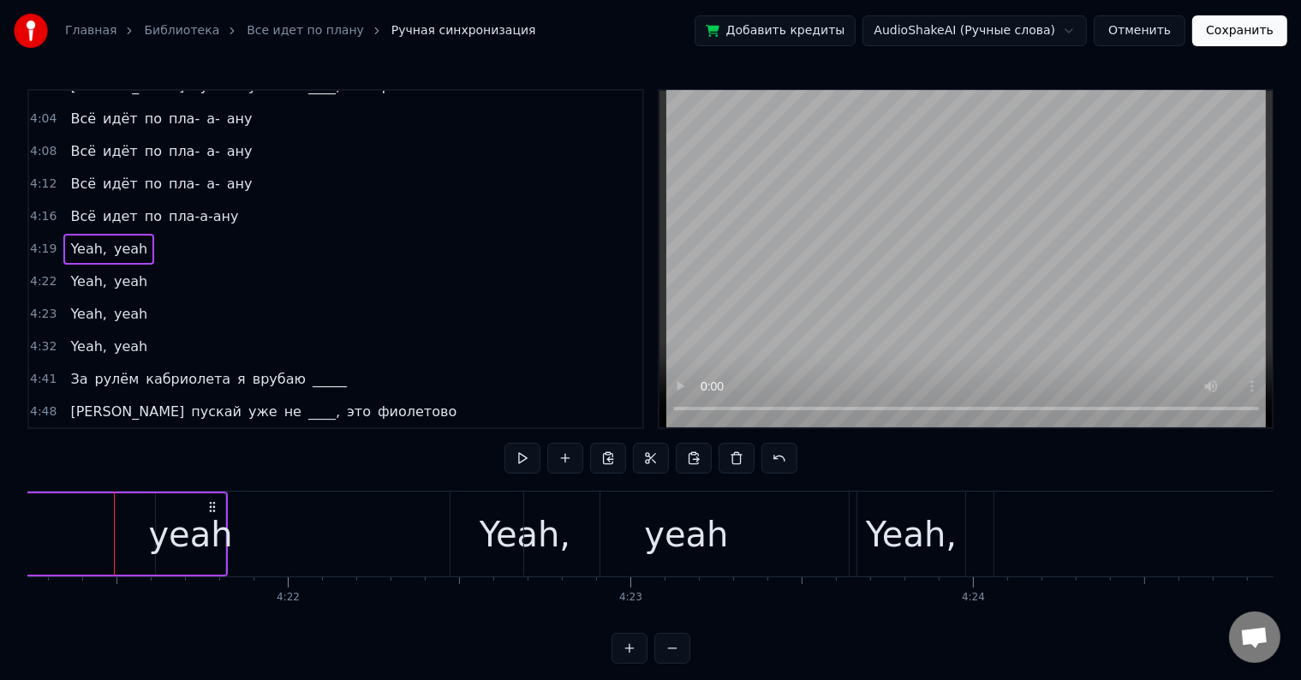
click at [203, 545] on div "yeah" at bounding box center [190, 534] width 84 height 51
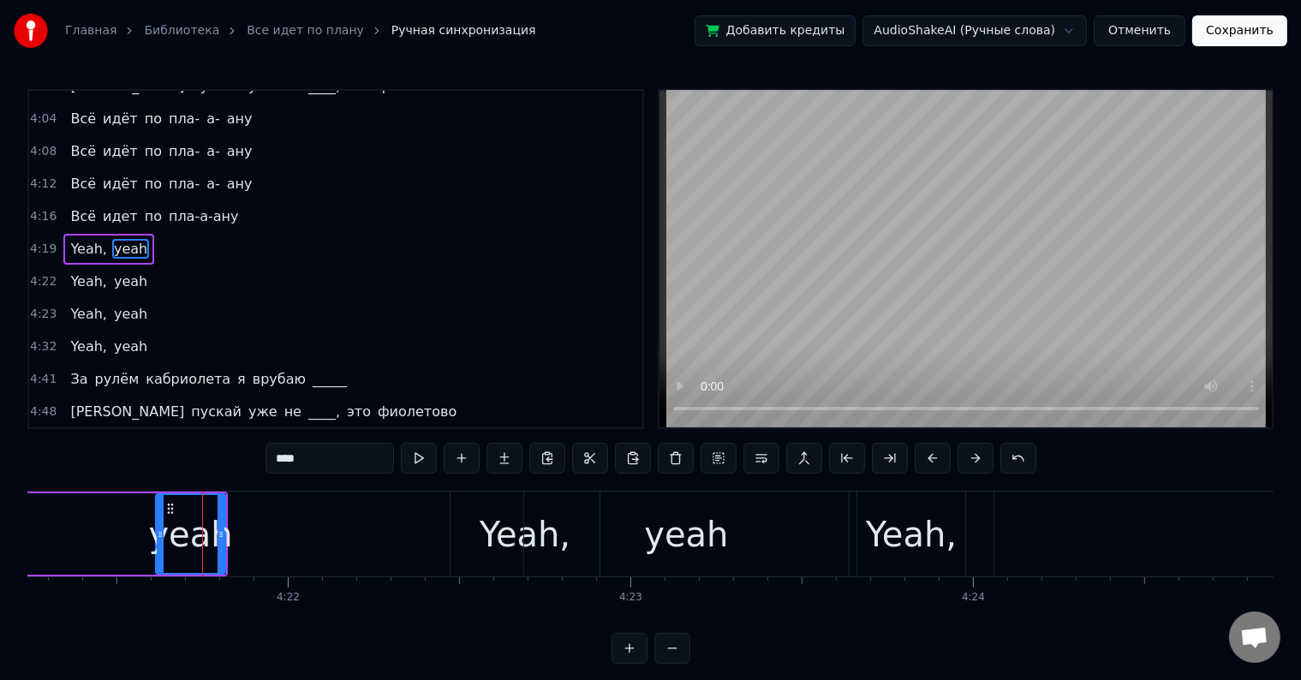
scroll to position [477, 0]
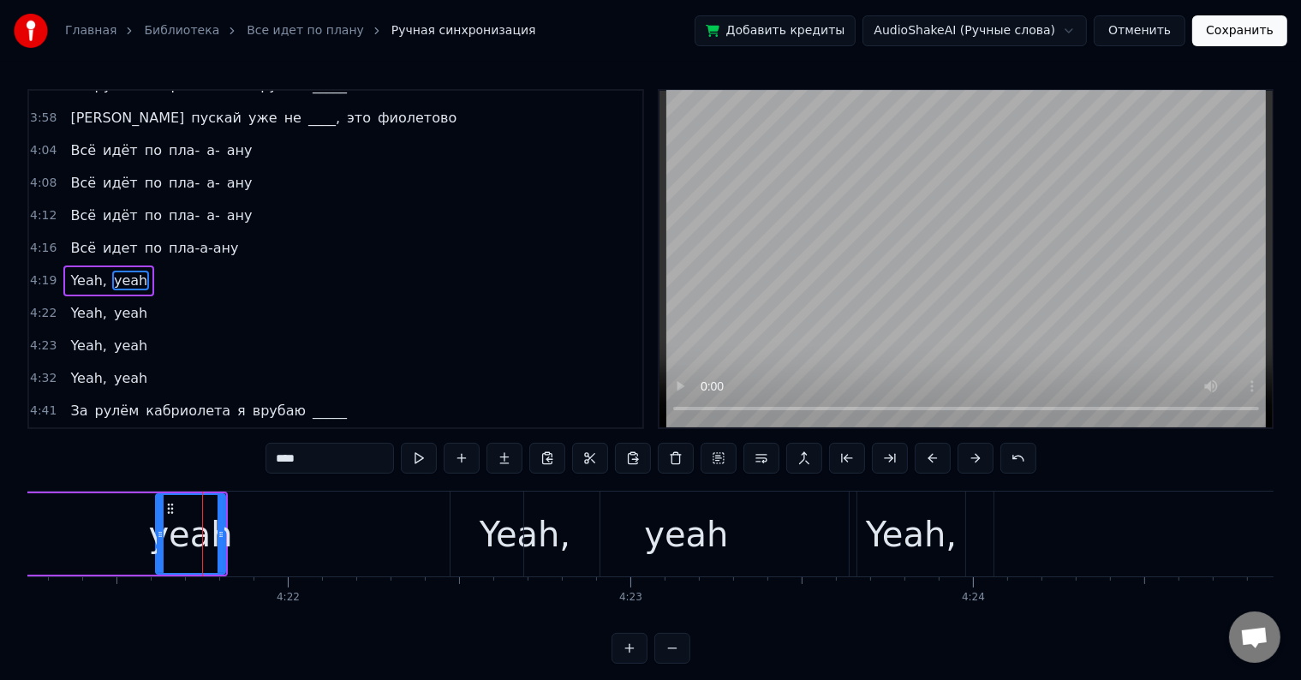
click at [219, 533] on div "yeah" at bounding box center [191, 534] width 68 height 78
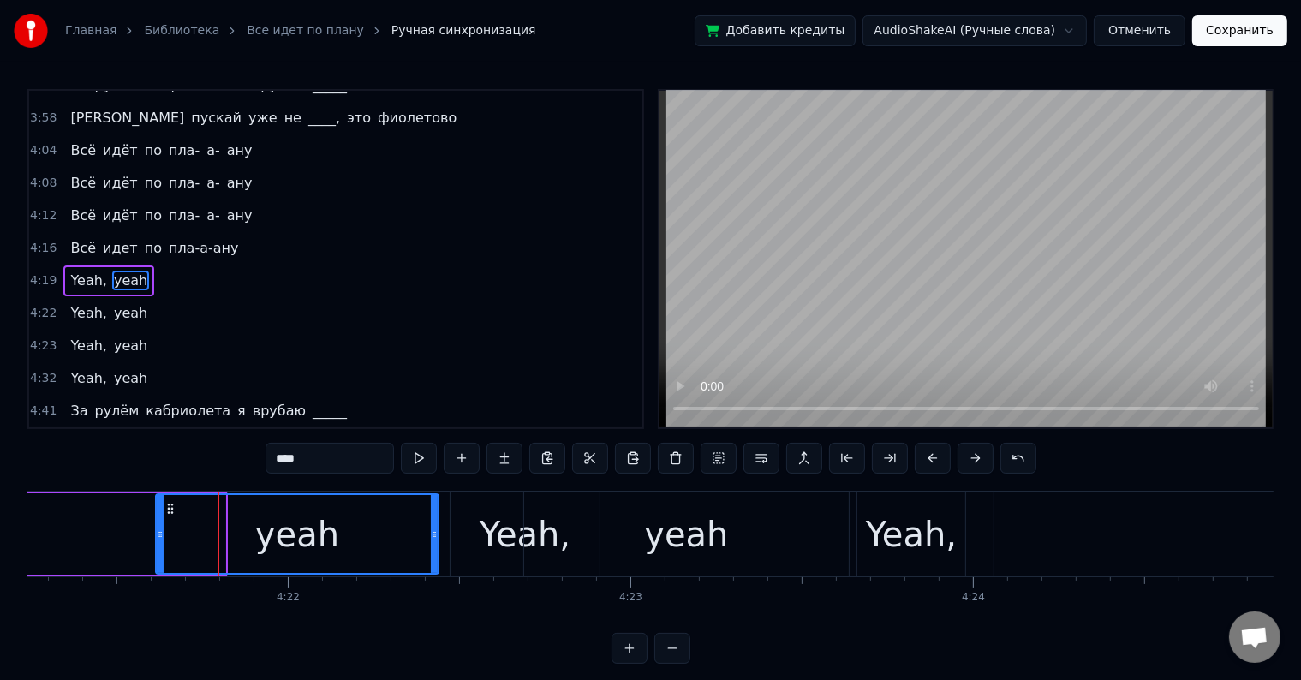
drag, startPoint x: 219, startPoint y: 533, endPoint x: 497, endPoint y: 535, distance: 278.3
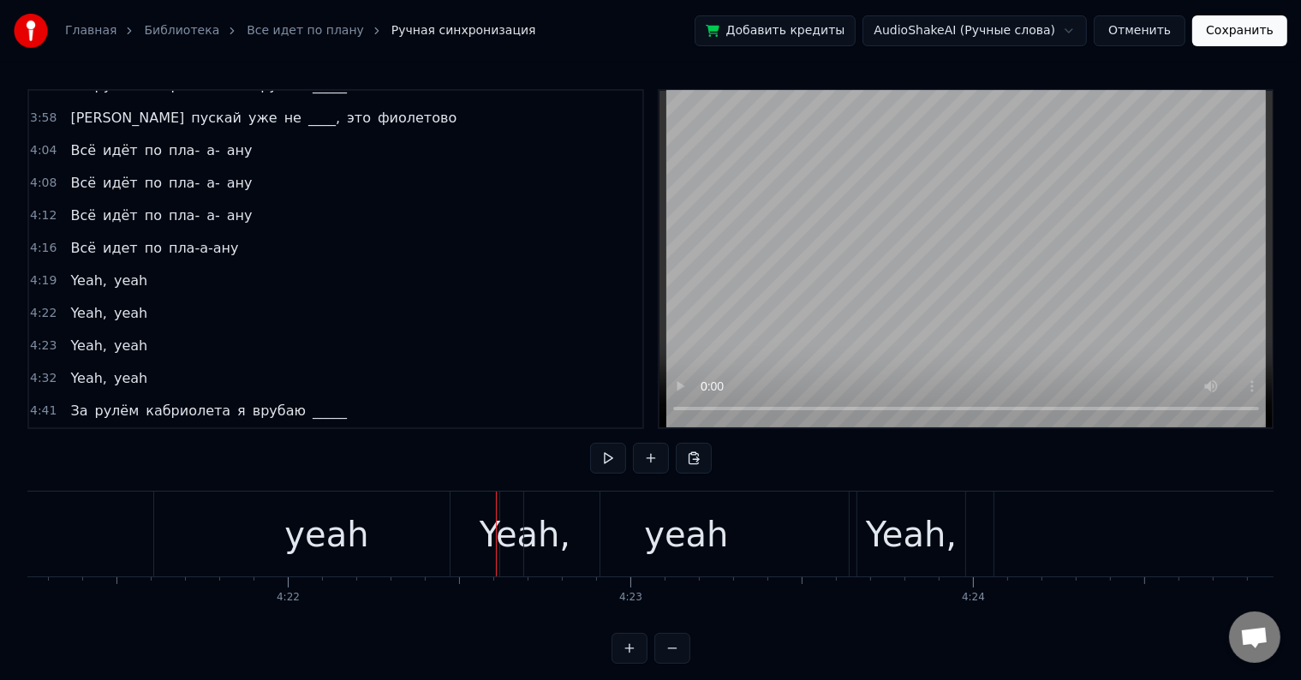
click at [291, 540] on div "yeah" at bounding box center [326, 534] width 84 height 51
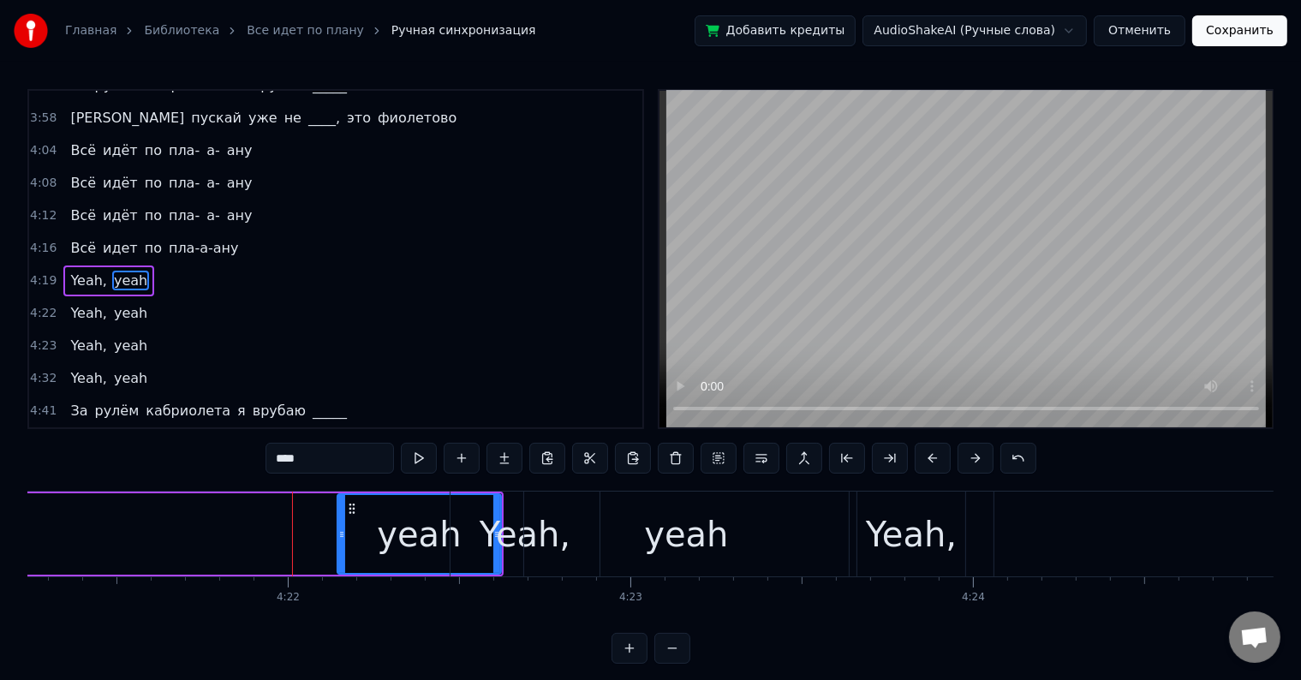
drag, startPoint x: 157, startPoint y: 527, endPoint x: 338, endPoint y: 549, distance: 182.8
click at [338, 549] on div at bounding box center [341, 534] width 7 height 78
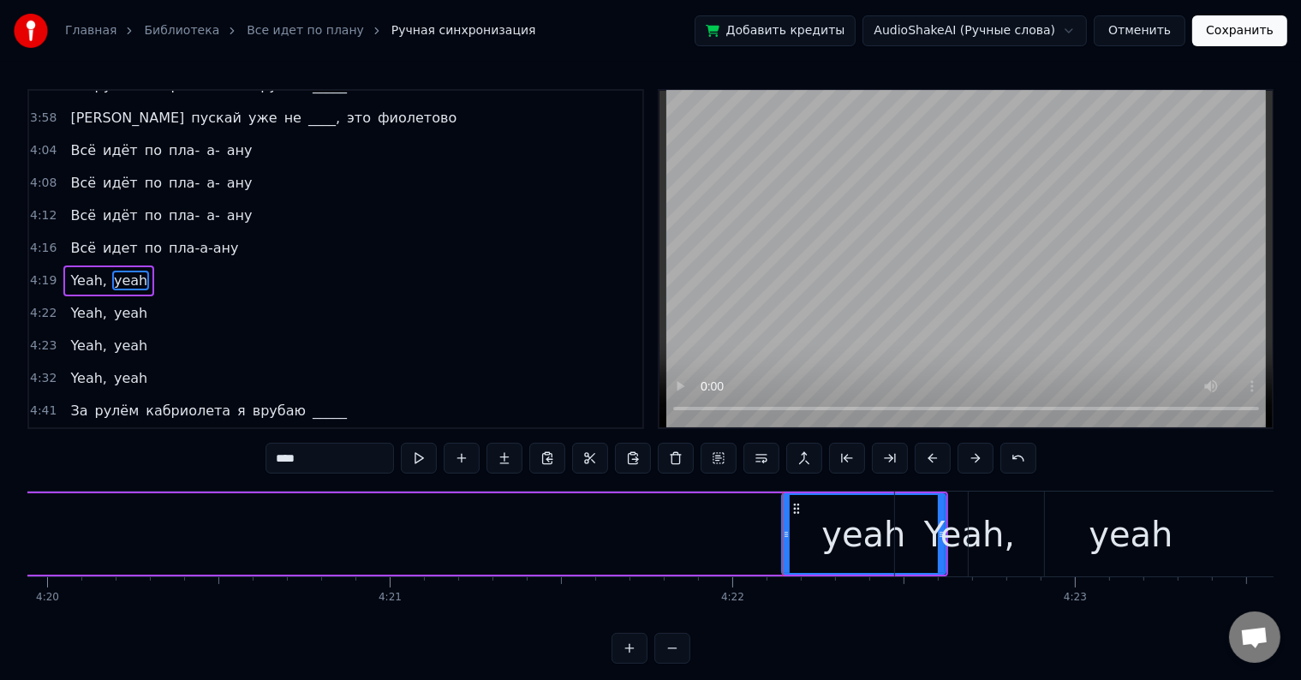
scroll to position [0, 88371]
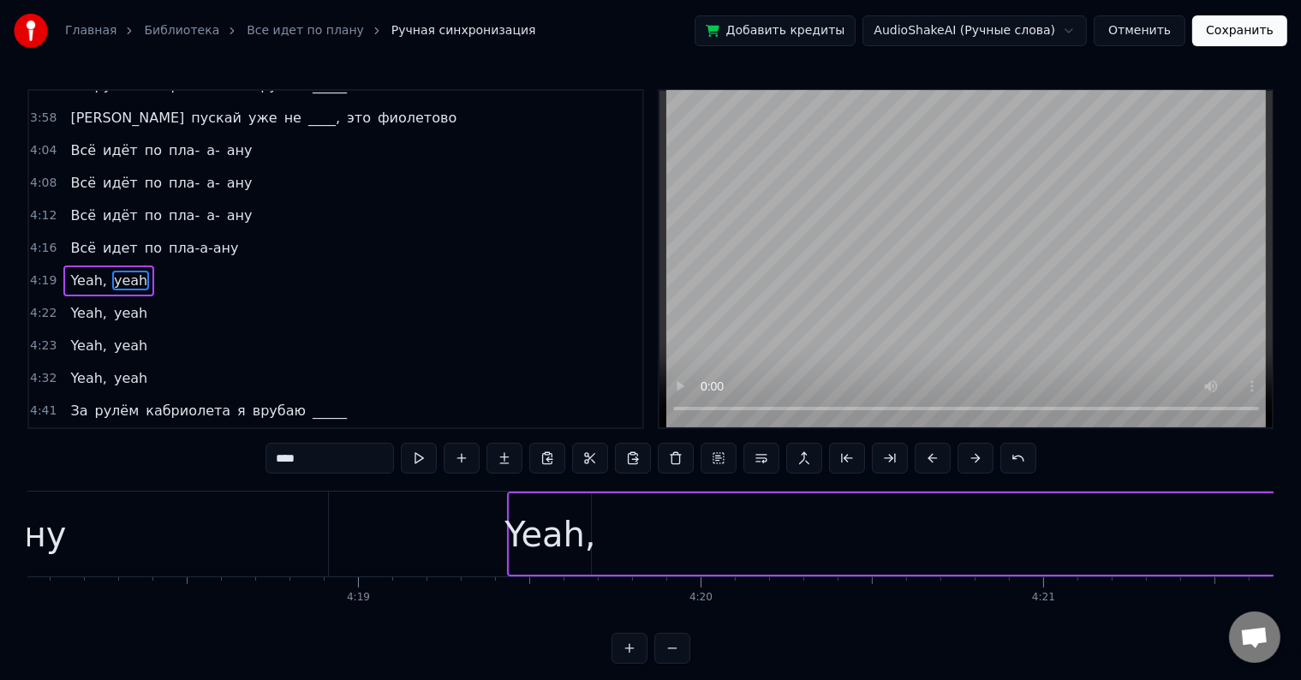
click at [560, 524] on div "Yeah," at bounding box center [549, 534] width 91 height 51
type input "*****"
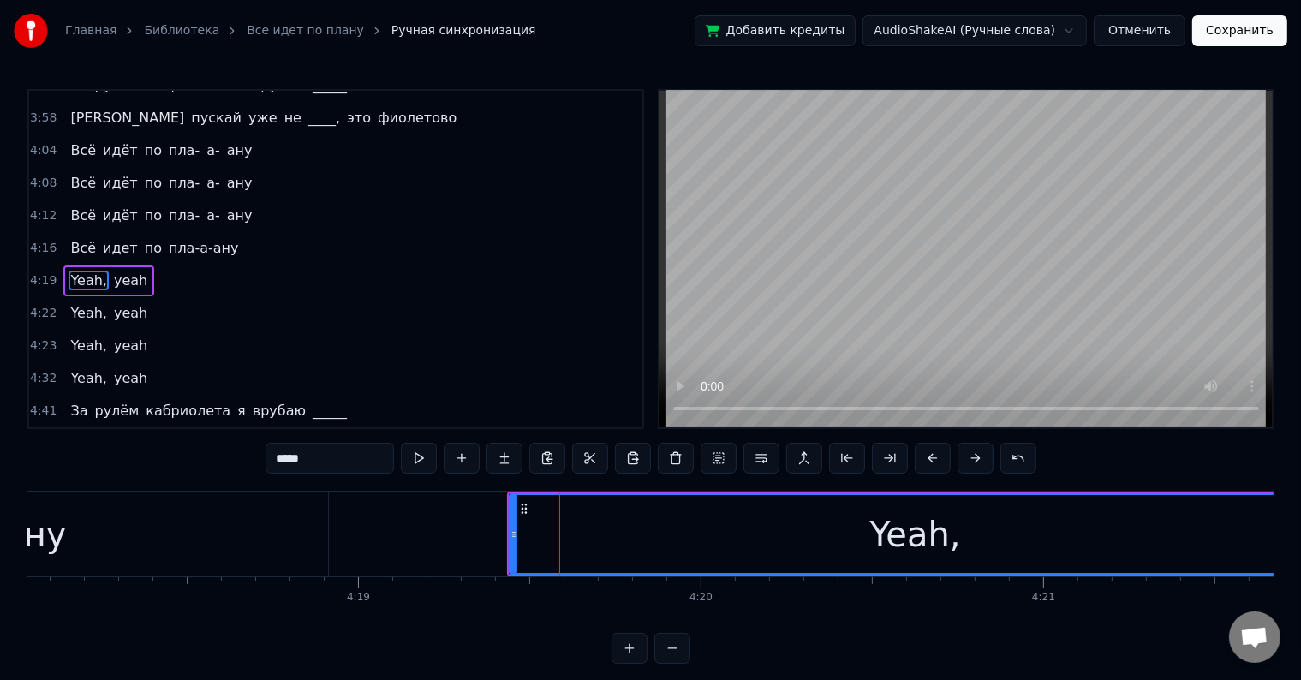
drag, startPoint x: 585, startPoint y: 540, endPoint x: 1314, endPoint y: 541, distance: 729.5
click at [1301, 541] on html "Главная Библиотека Все идет по плану Ручная синхронизация Добавить кредиты Audi…" at bounding box center [650, 345] width 1301 height 691
click at [507, 515] on div "Yeah, yeah" at bounding box center [1054, 533] width 1094 height 85
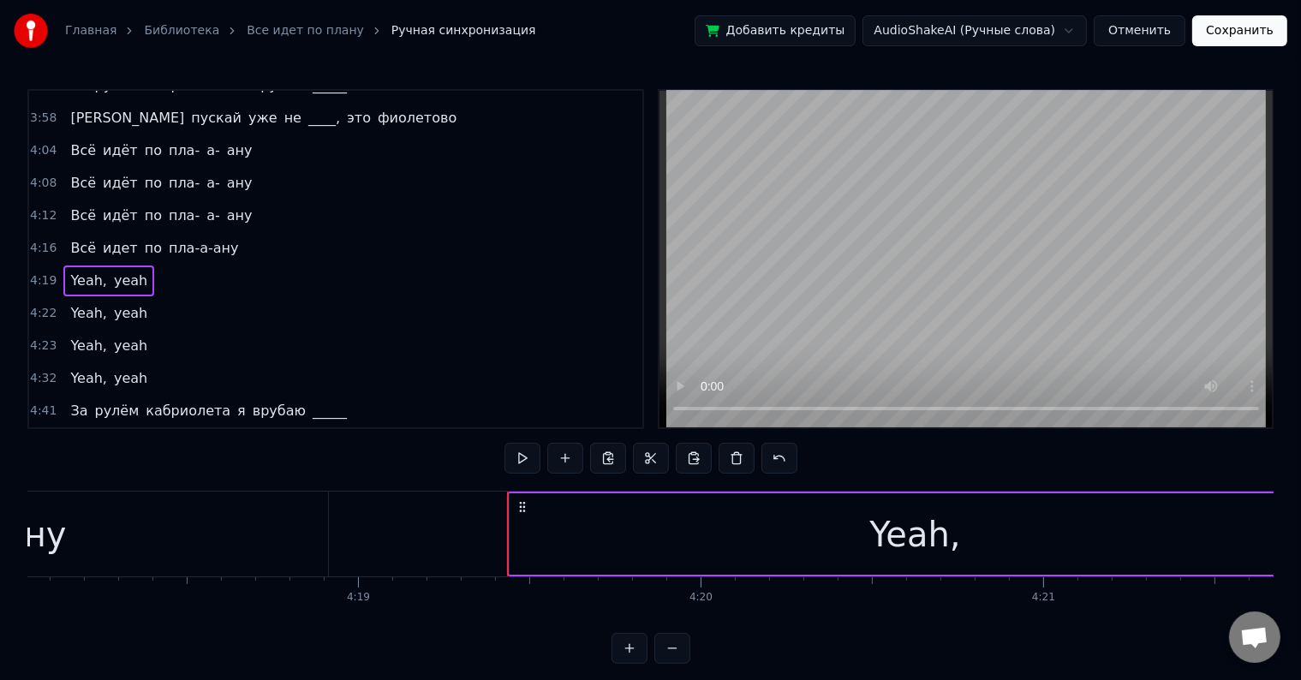
click at [571, 545] on div "Yeah," at bounding box center [914, 533] width 811 height 81
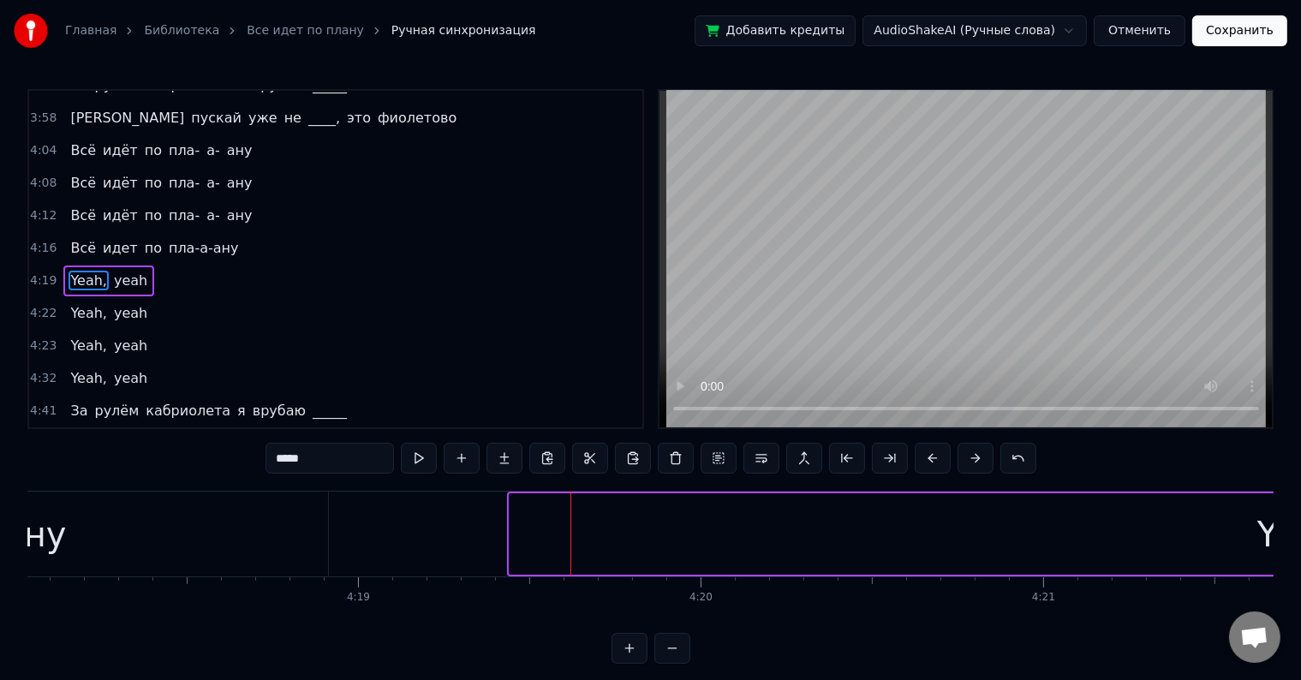
drag, startPoint x: 513, startPoint y: 535, endPoint x: 1288, endPoint y: 524, distance: 774.9
click at [1288, 524] on div "Главная Библиотека Все идет по плану Ручная синхронизация Добавить кредиты Audi…" at bounding box center [650, 332] width 1301 height 664
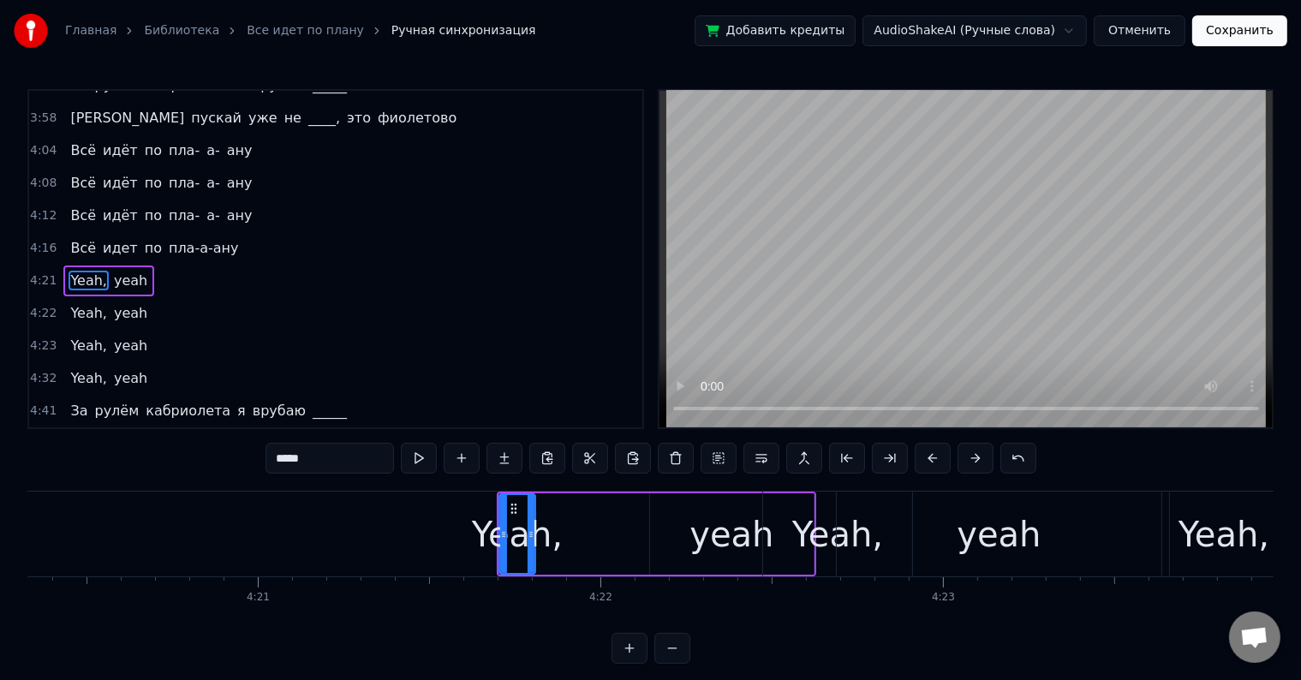
scroll to position [0, 89352]
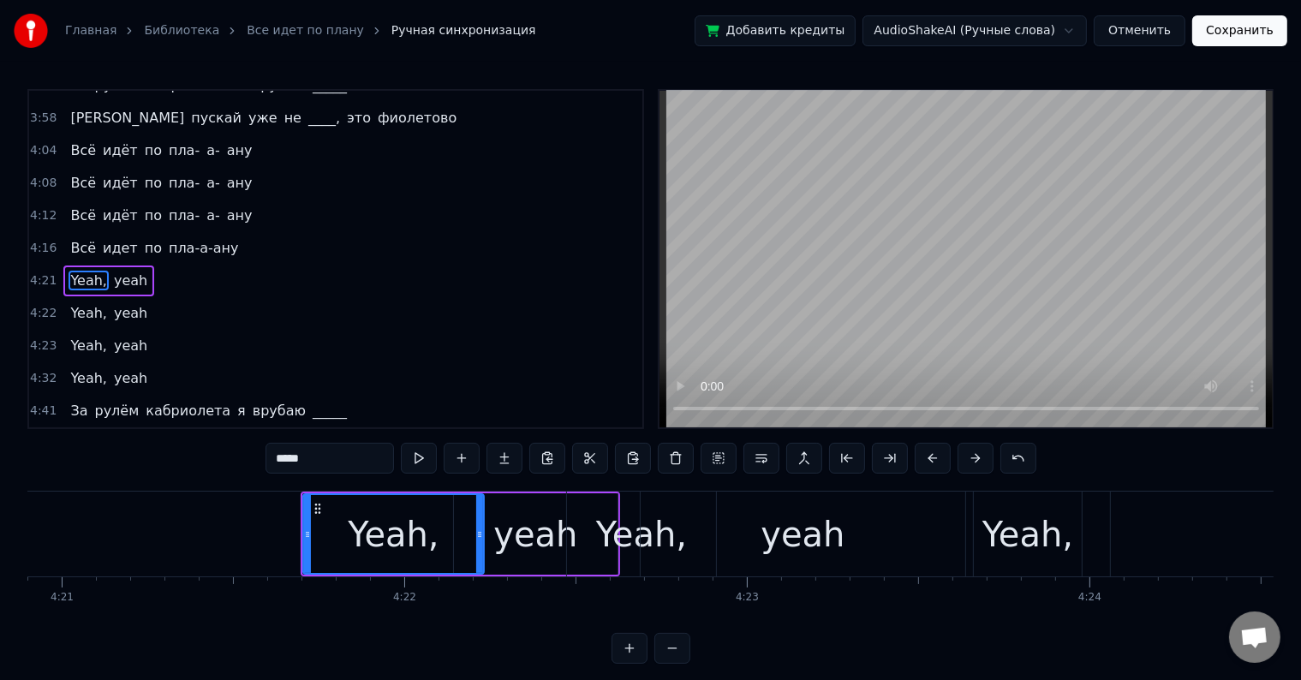
drag, startPoint x: 332, startPoint y: 536, endPoint x: 511, endPoint y: 539, distance: 179.0
click at [483, 539] on icon at bounding box center [479, 534] width 7 height 14
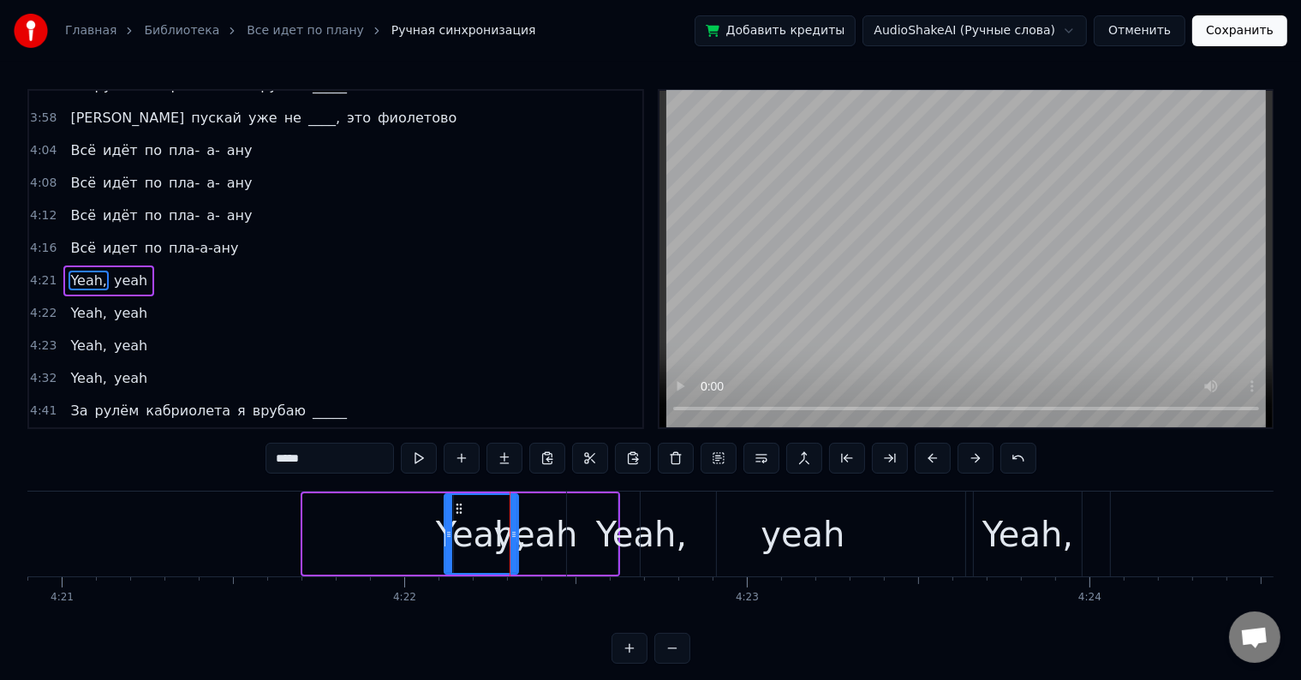
drag, startPoint x: 303, startPoint y: 534, endPoint x: 444, endPoint y: 540, distance: 141.4
click at [445, 540] on div at bounding box center [448, 534] width 7 height 78
click at [229, 232] on div "4:16 Всё идет по пла-а-ану" at bounding box center [335, 248] width 613 height 33
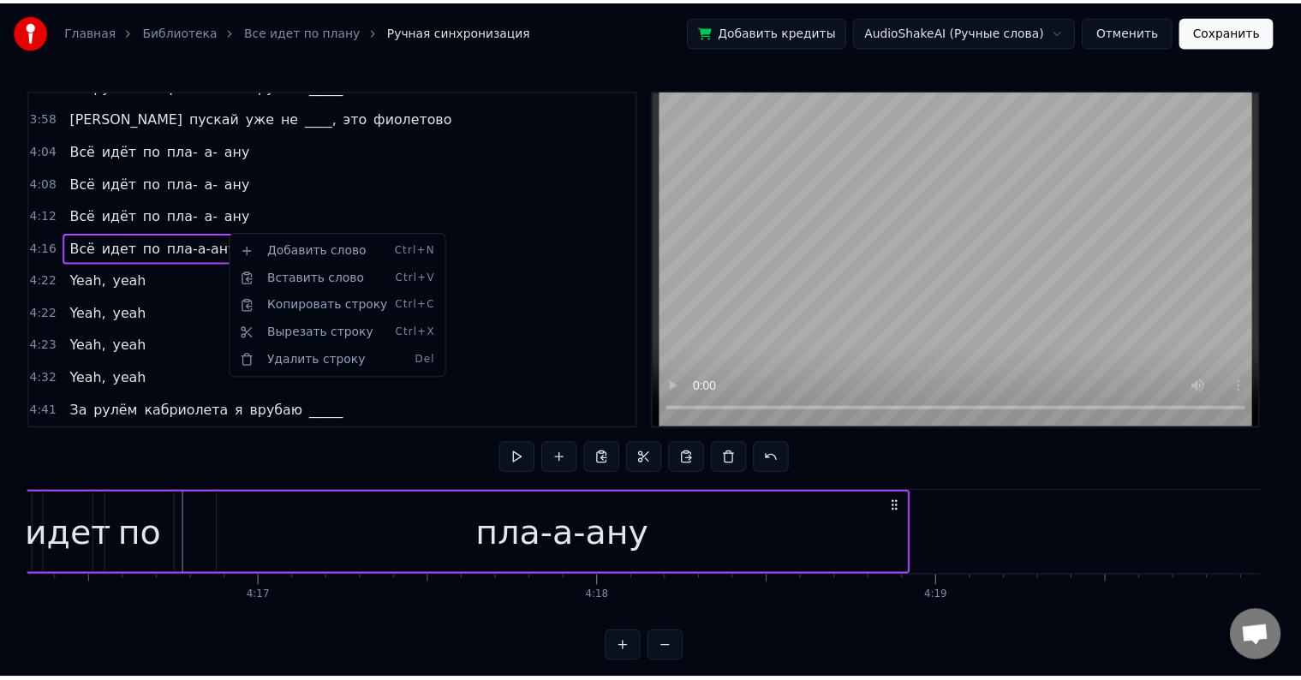
scroll to position [0, 87621]
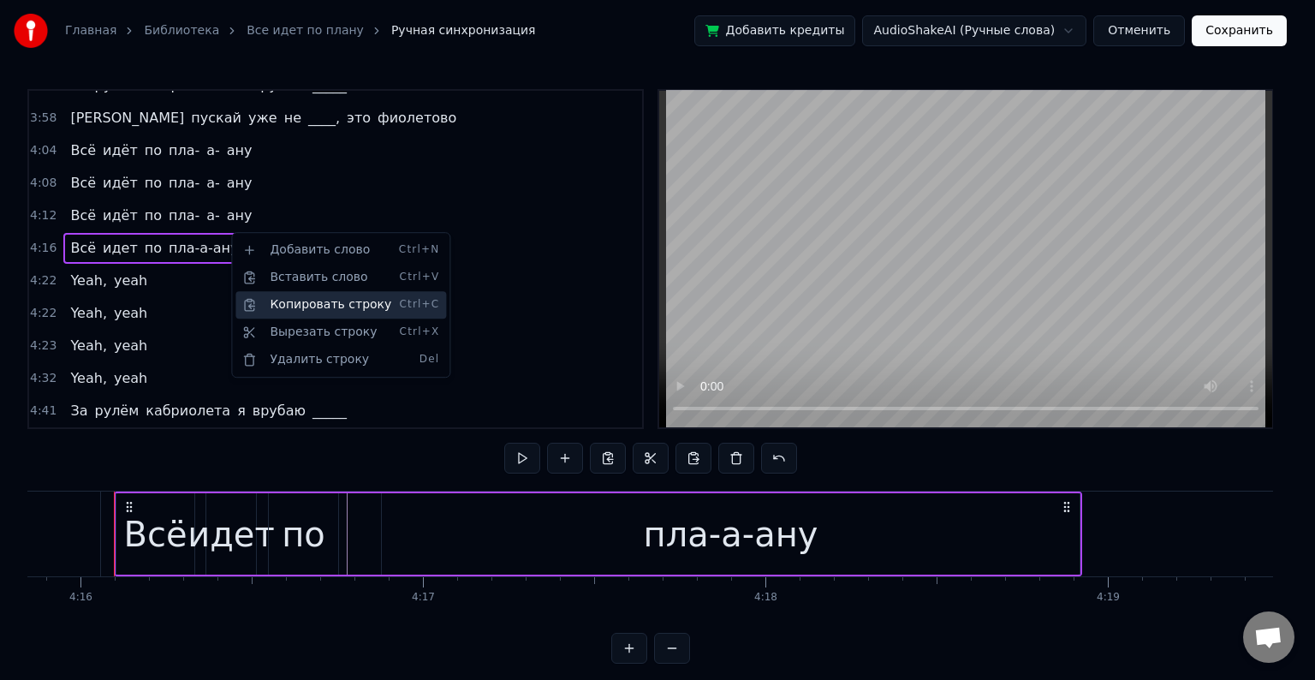
click at [269, 302] on div "Копировать строку Ctrl+C" at bounding box center [340, 304] width 211 height 27
click at [275, 293] on div "Копировать строку Ctrl+C" at bounding box center [338, 298] width 211 height 27
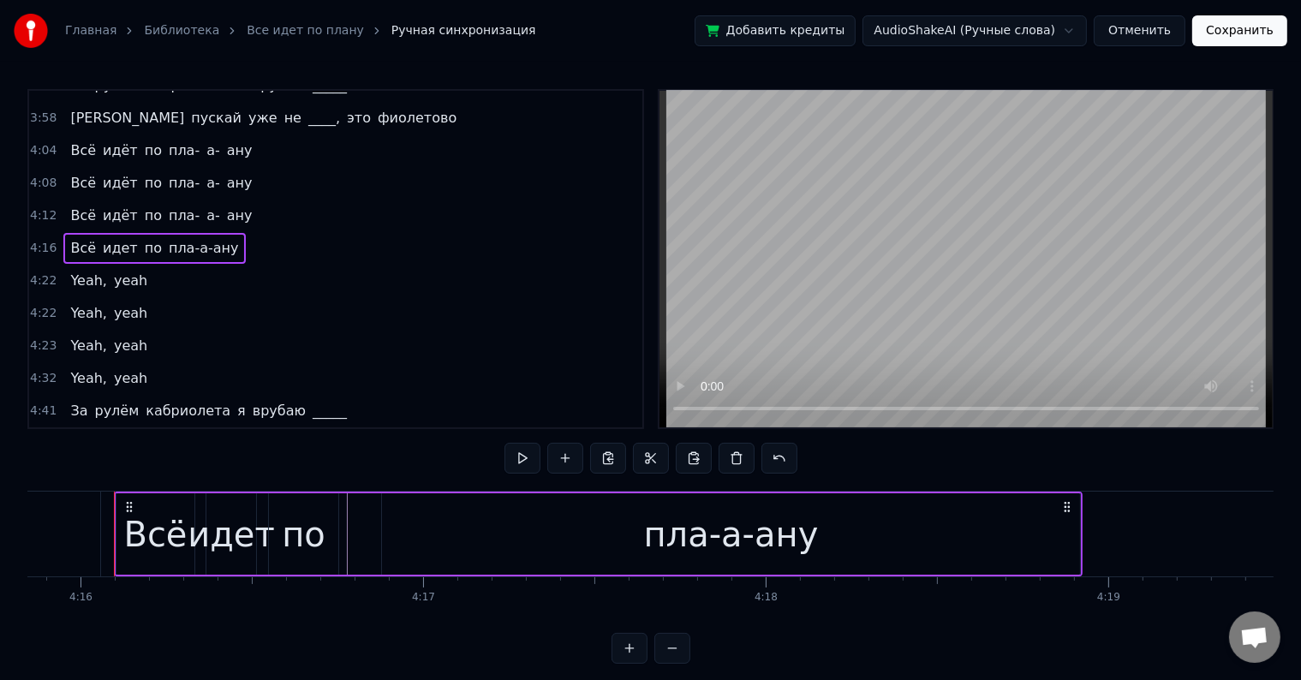
click at [167, 238] on span "пла-а-ану" at bounding box center [204, 248] width 74 height 20
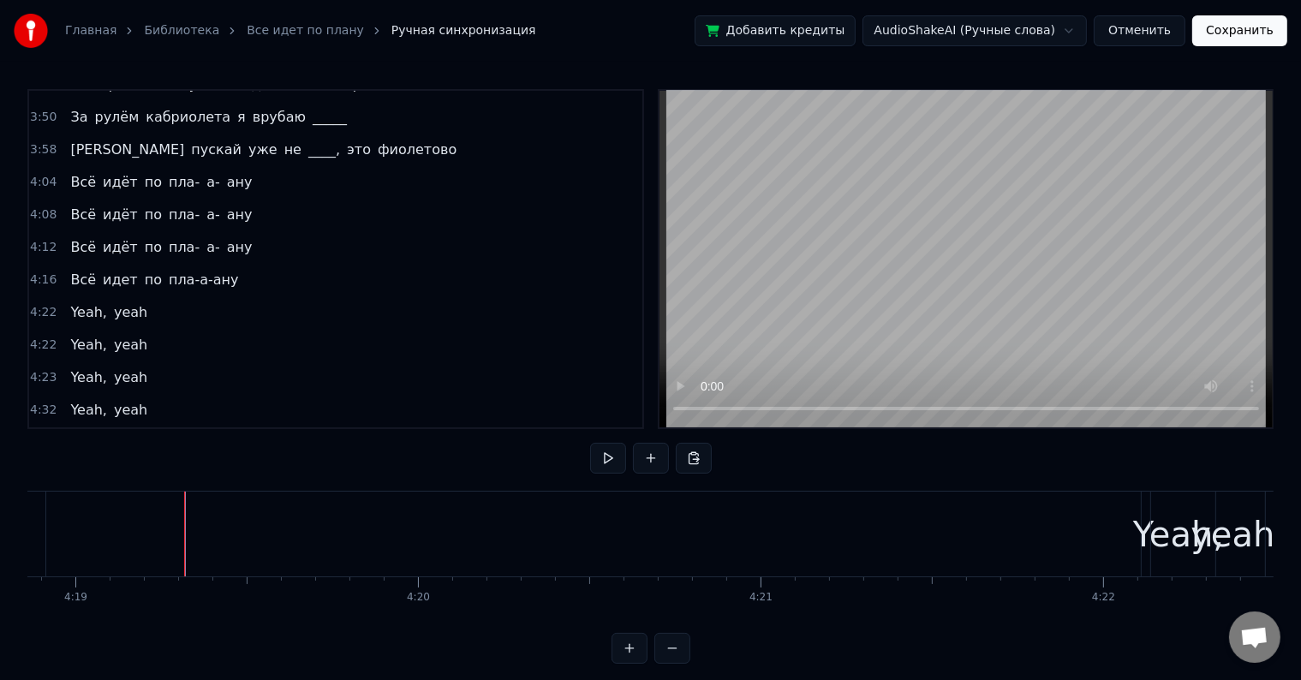
scroll to position [0, 88725]
click at [122, 543] on div at bounding box center [122, 533] width 1 height 85
click at [113, 529] on div at bounding box center [113, 533] width 1 height 85
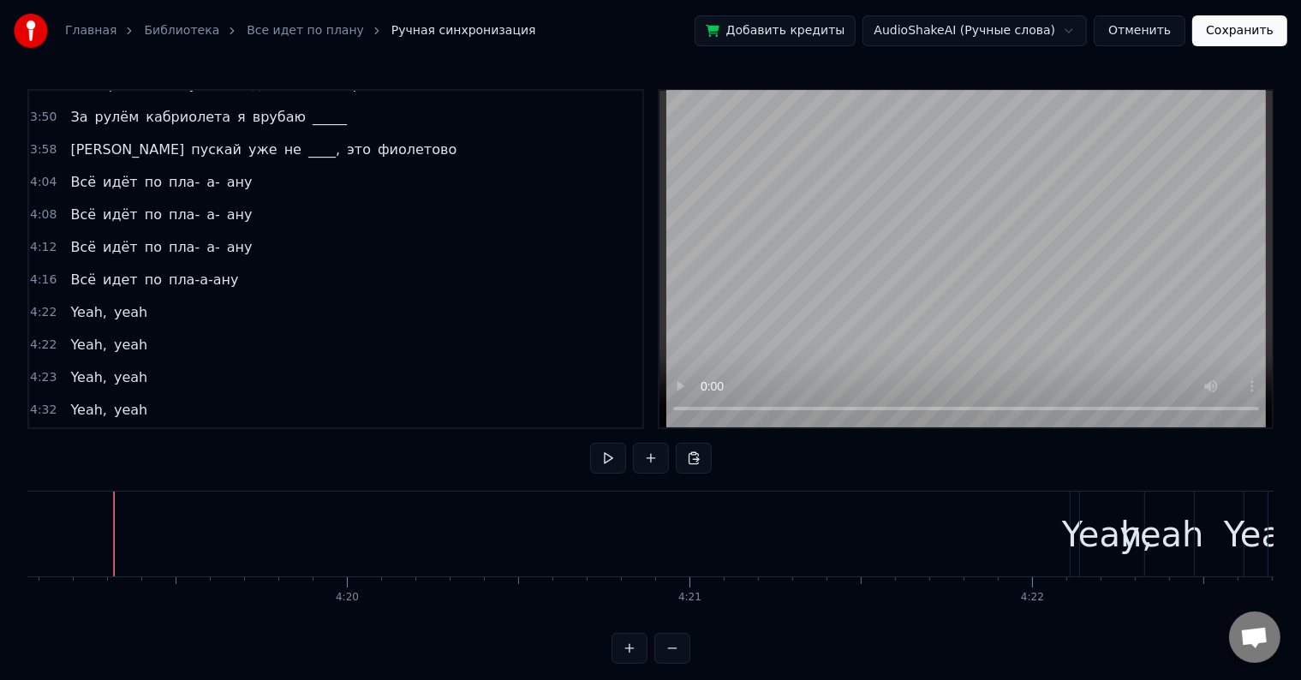
click at [113, 529] on div at bounding box center [113, 533] width 1 height 85
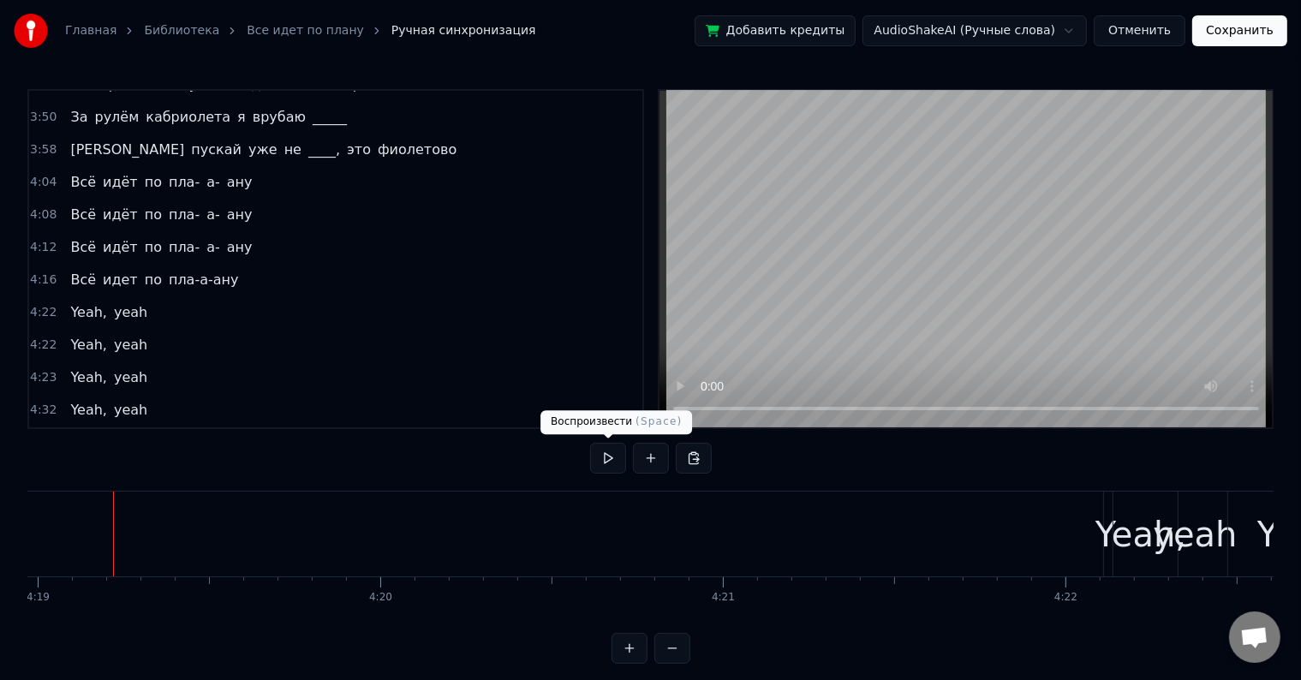
click at [597, 461] on button at bounding box center [608, 458] width 36 height 31
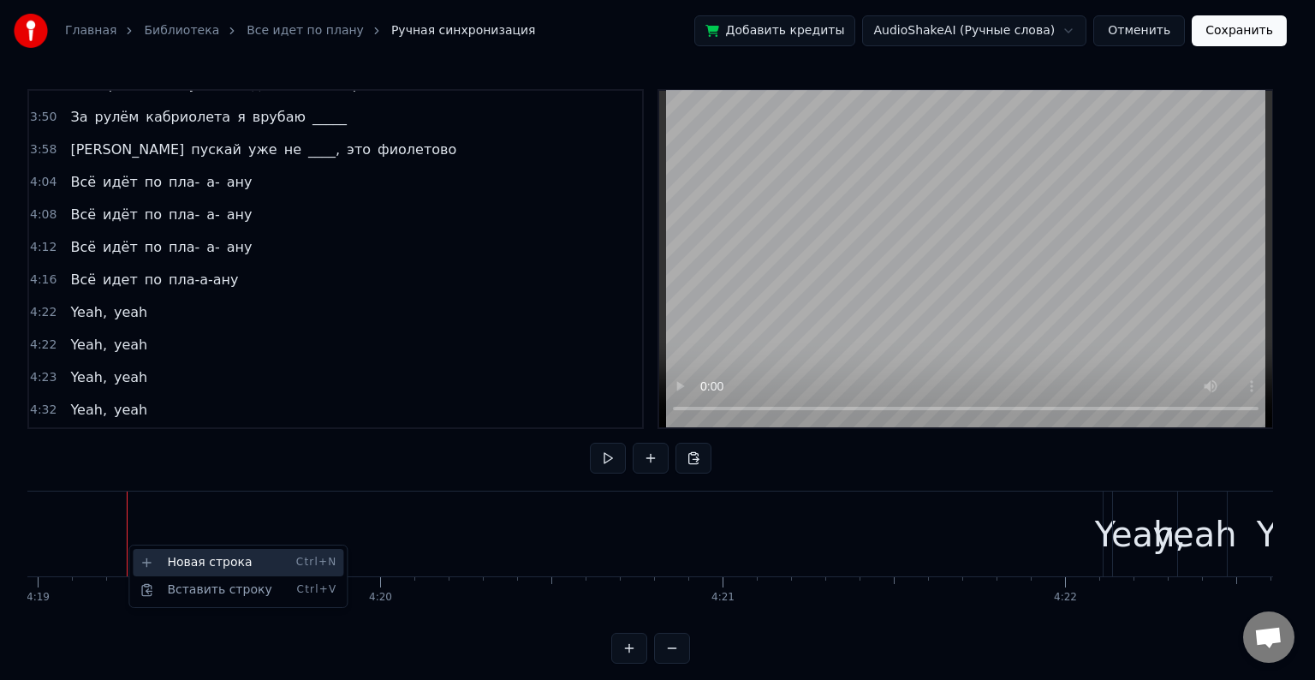
click at [154, 564] on div "Новая строка Ctrl+N" at bounding box center [238, 562] width 211 height 27
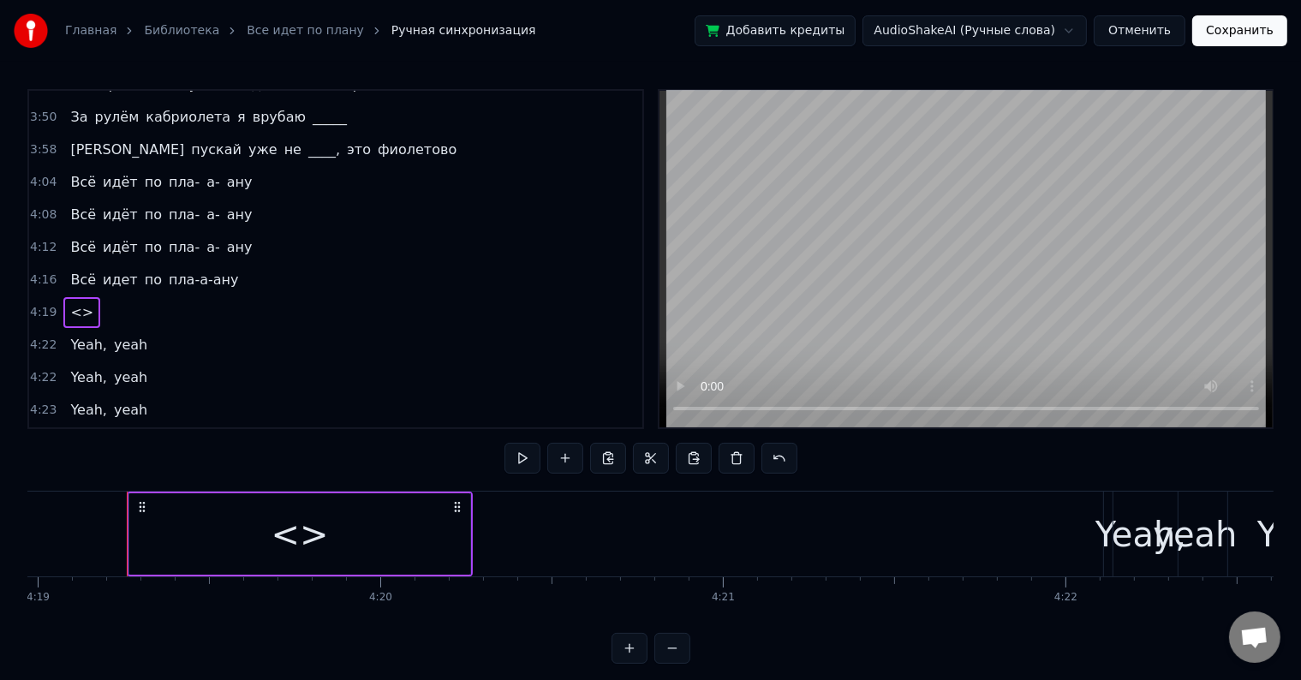
click at [140, 270] on div "Всё идет по пла-а-ану" at bounding box center [154, 280] width 182 height 31
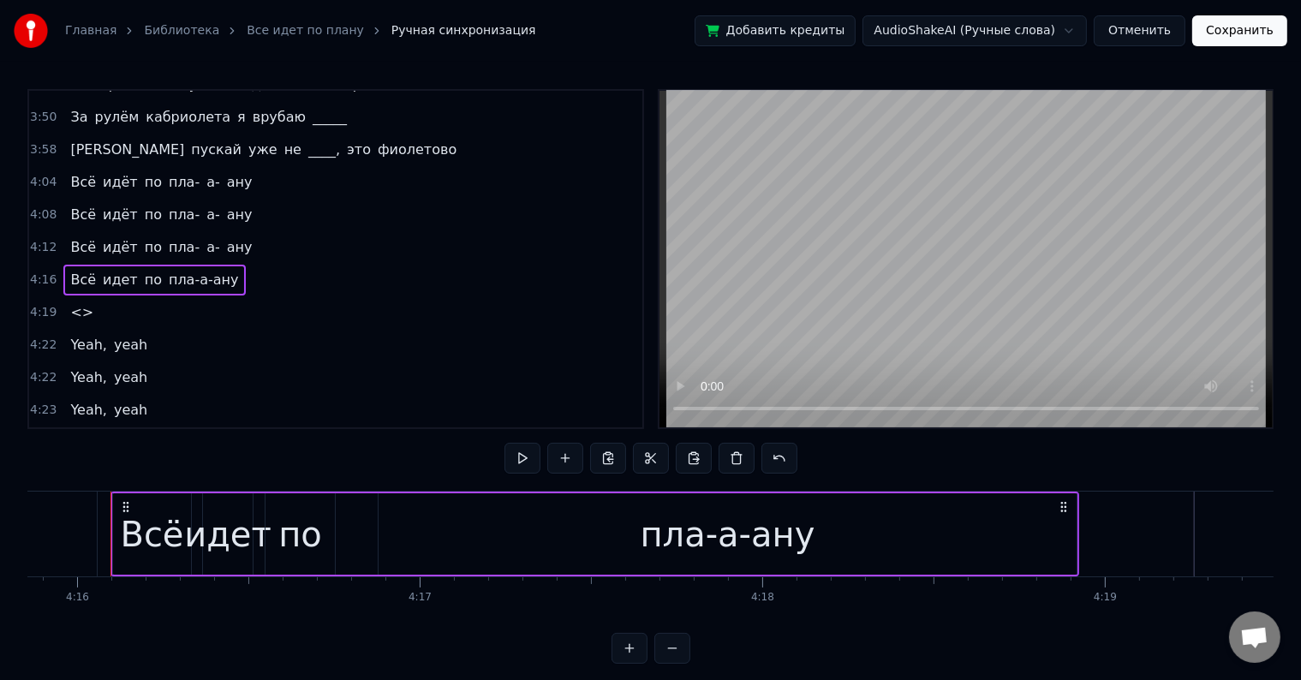
scroll to position [0, 87621]
click at [110, 301] on div "4:19 <>" at bounding box center [335, 312] width 613 height 33
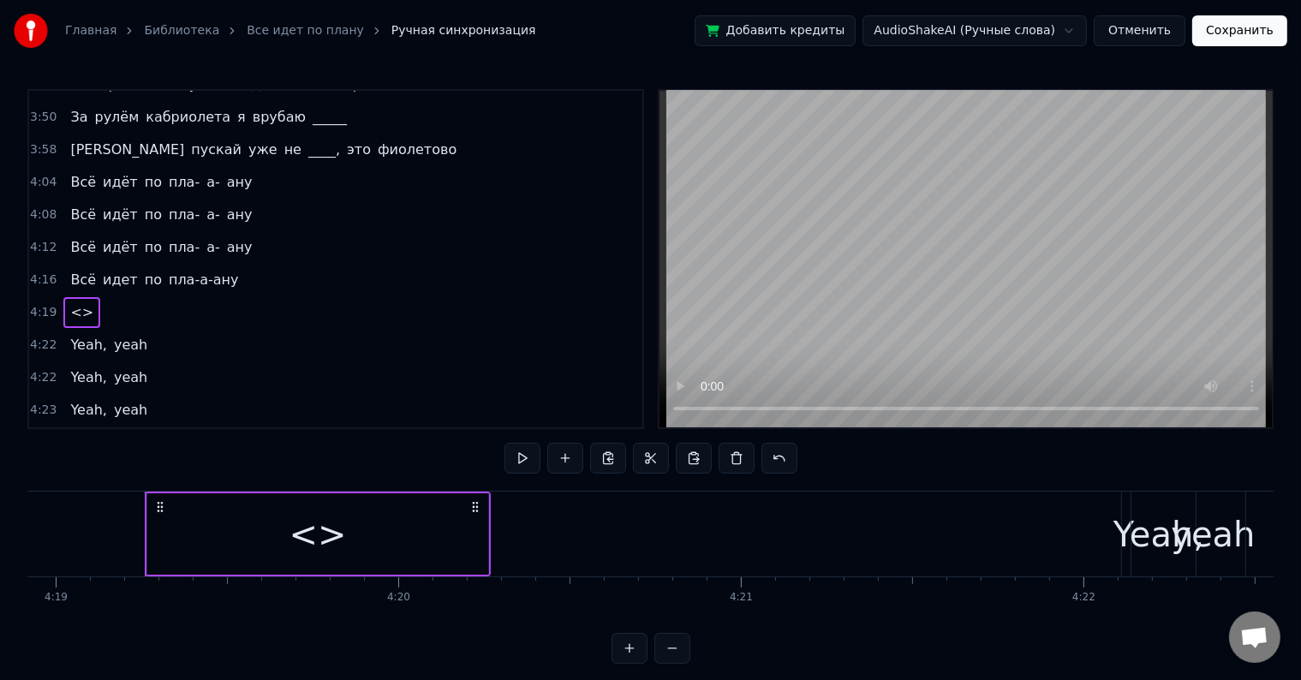
scroll to position [0, 88705]
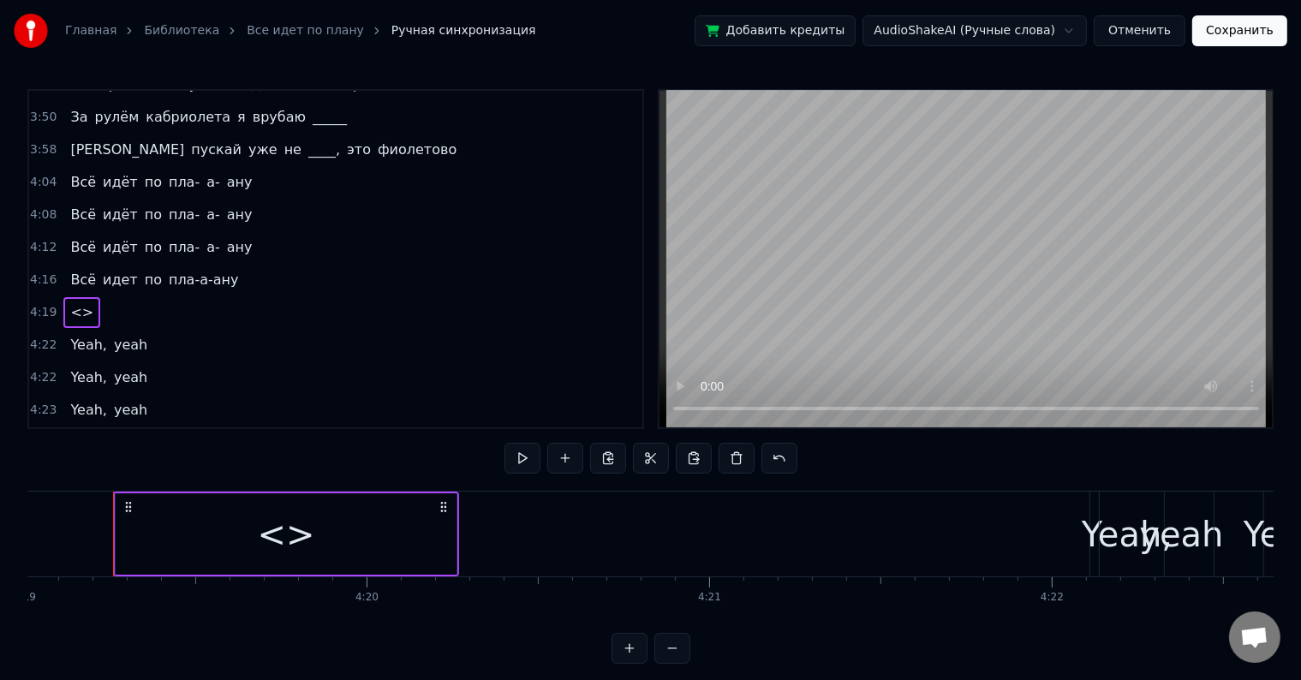
click at [205, 527] on div "<>" at bounding box center [286, 533] width 341 height 81
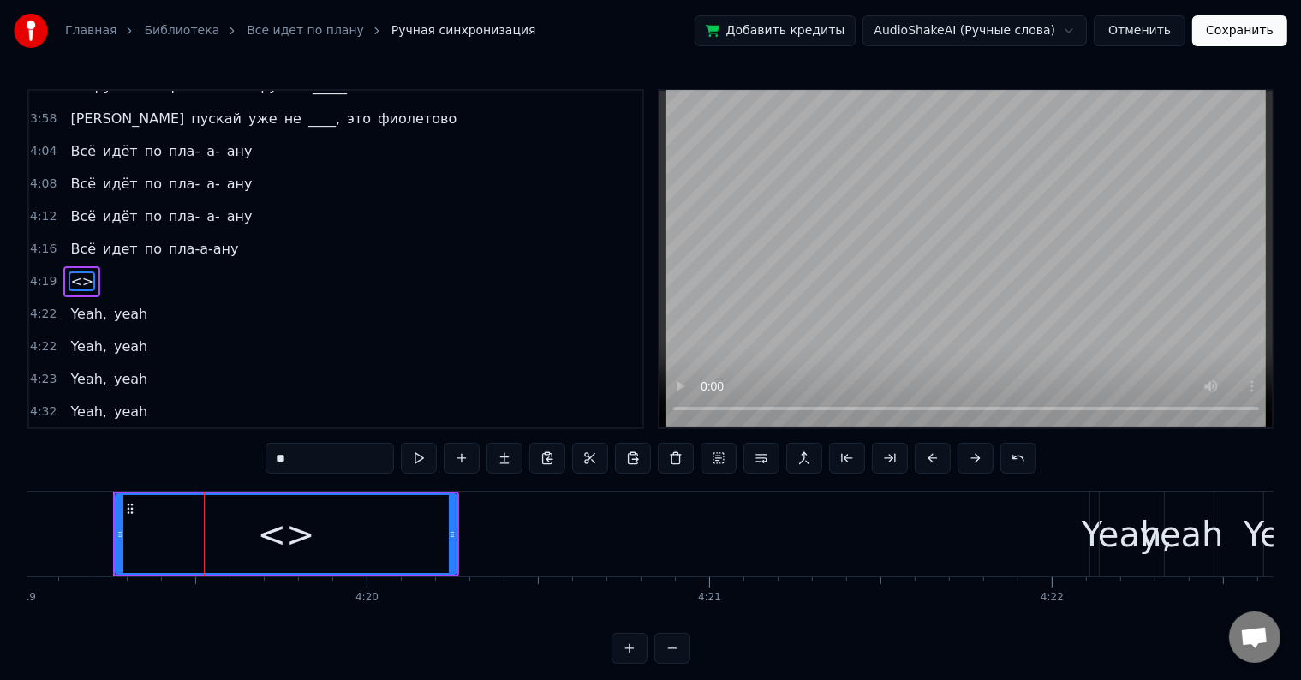
scroll to position [477, 0]
drag, startPoint x: 336, startPoint y: 450, endPoint x: 110, endPoint y: 450, distance: 226.9
click at [110, 450] on div "2:06 Может, я ку- ку, в [PERSON_NAME]'ике без крыши 2:11 Еду к _______, а вас ч…" at bounding box center [650, 376] width 1246 height 575
drag, startPoint x: 116, startPoint y: 545, endPoint x: 98, endPoint y: 546, distance: 18.1
click at [98, 546] on div at bounding box center [101, 534] width 7 height 78
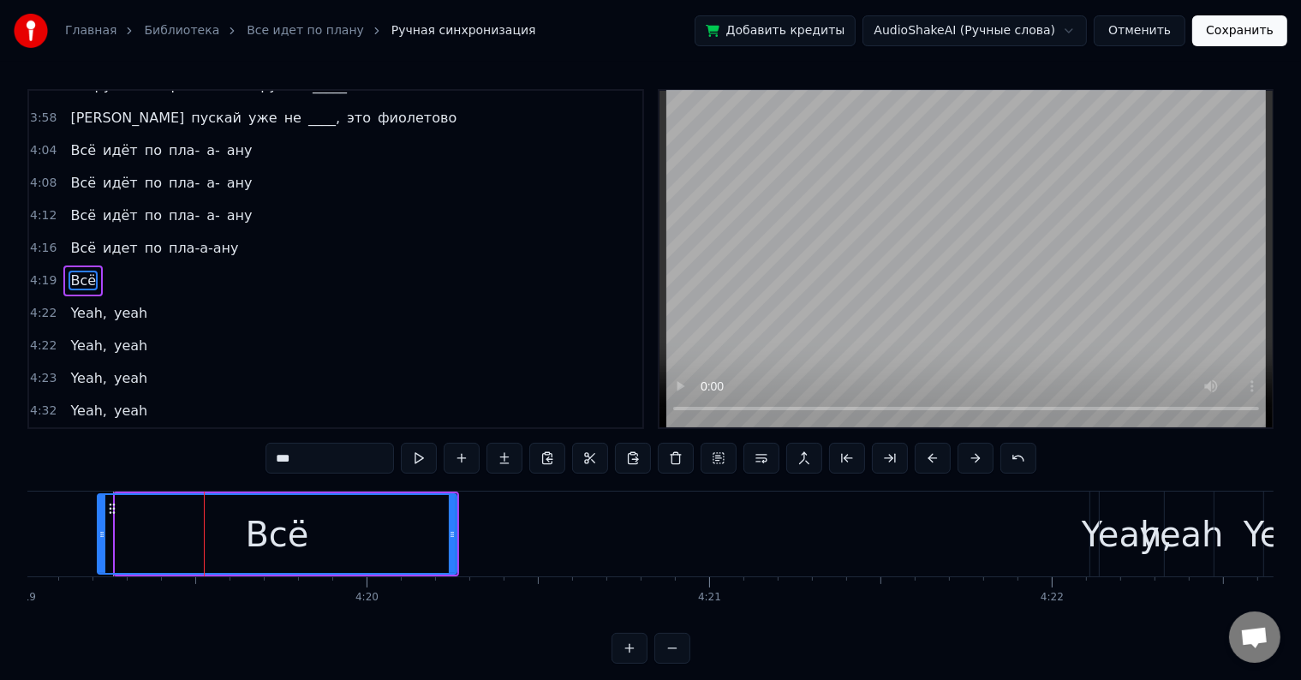
scroll to position [0, 88688]
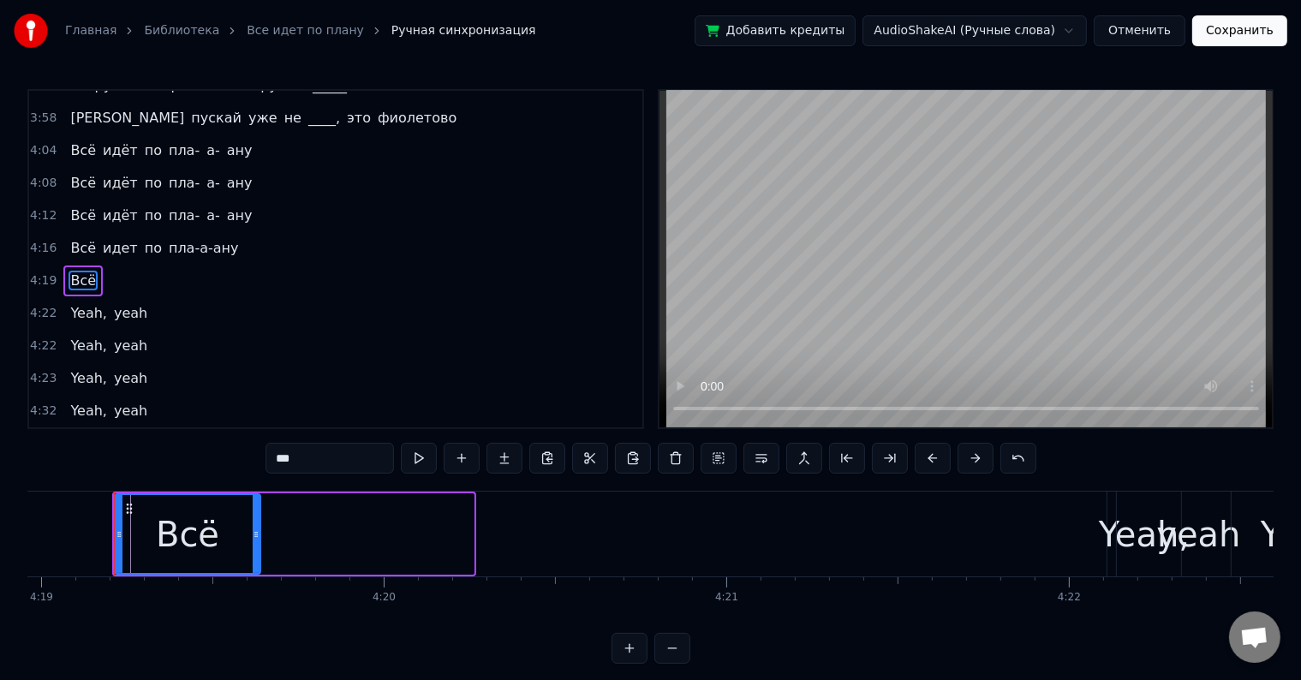
drag, startPoint x: 469, startPoint y: 533, endPoint x: 256, endPoint y: 545, distance: 213.5
click at [256, 545] on div at bounding box center [256, 534] width 7 height 78
type input "***"
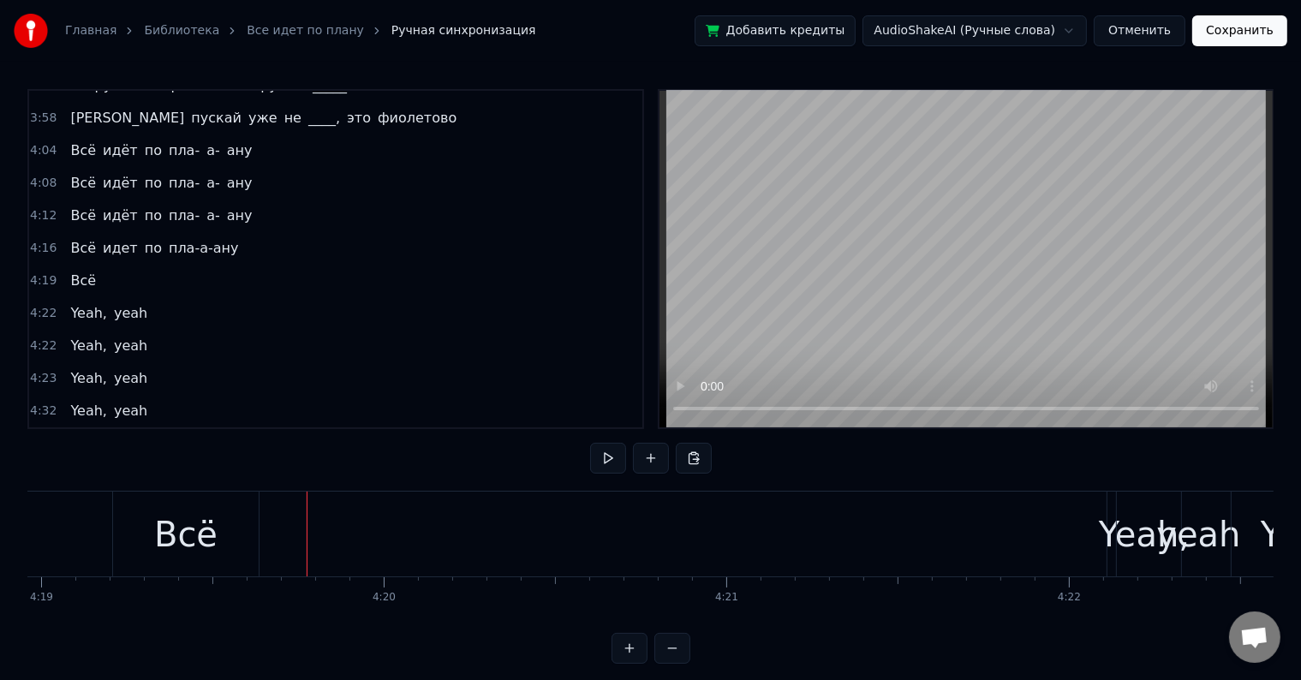
click at [75, 271] on span "Всё" at bounding box center [82, 281] width 29 height 20
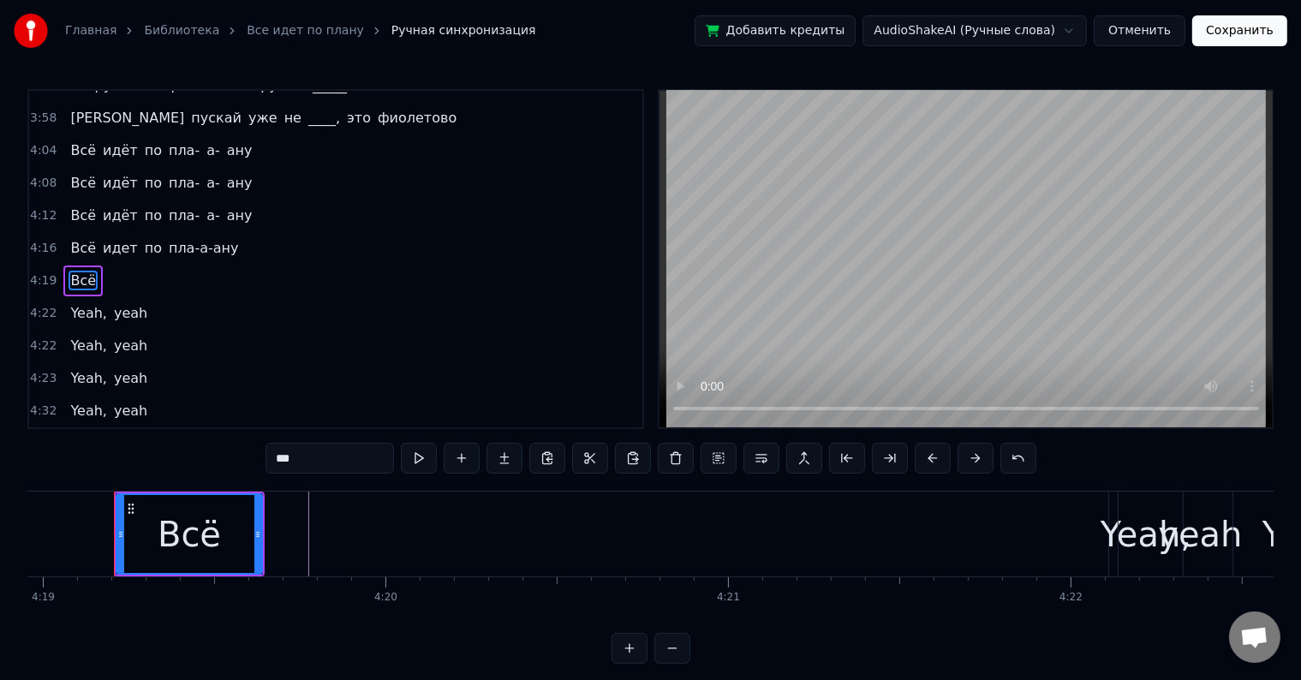
click at [106, 265] on div "4:19 Всё" at bounding box center [335, 281] width 613 height 33
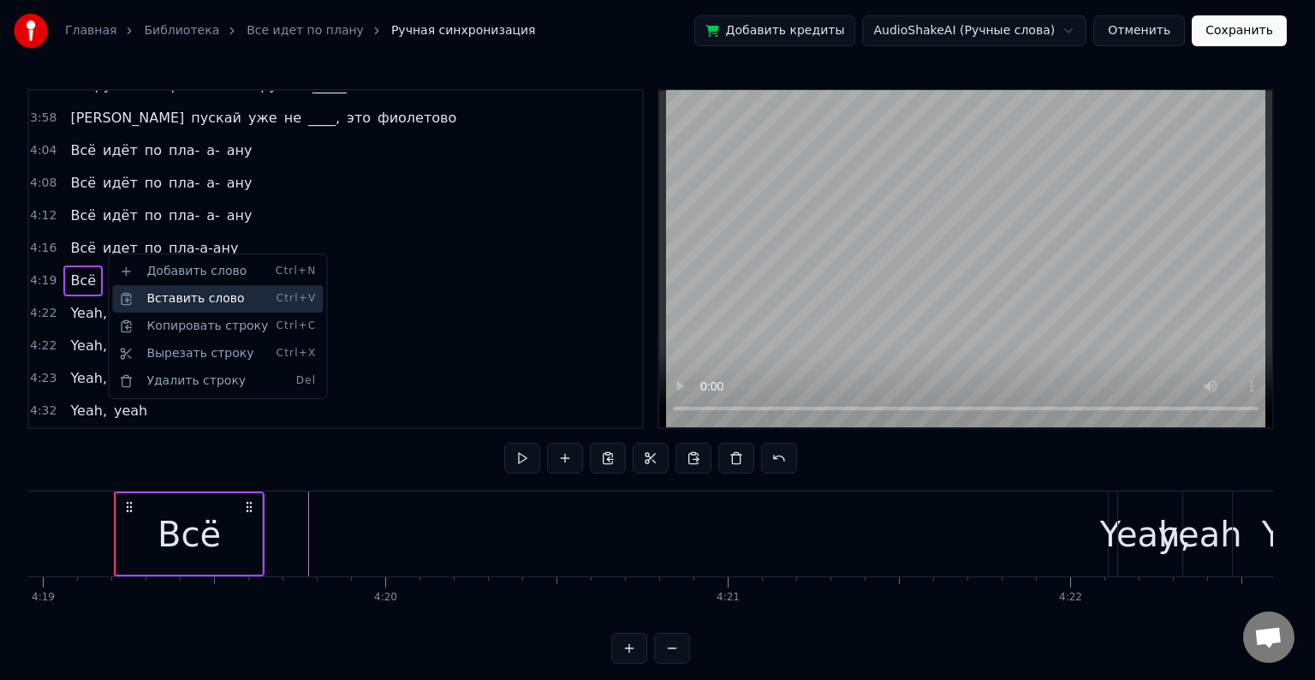
click at [176, 305] on div "Вставить слово Ctrl+V" at bounding box center [217, 298] width 211 height 27
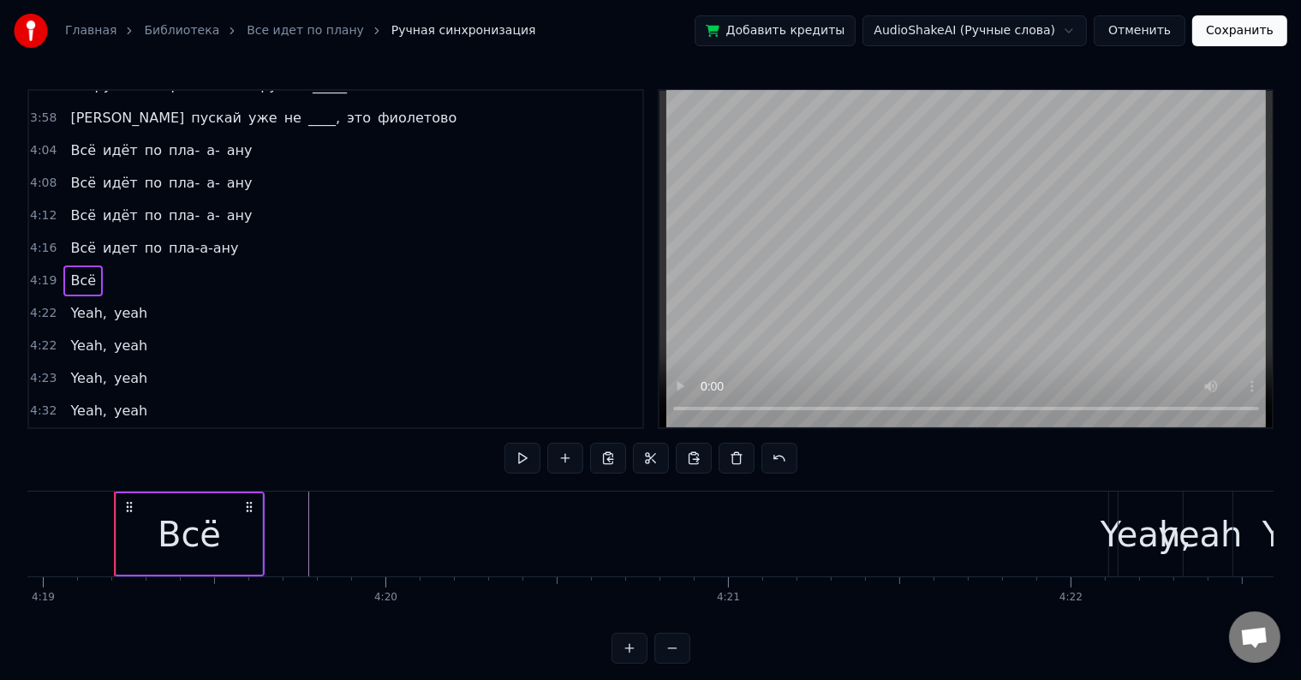
click at [85, 271] on span "Всё" at bounding box center [82, 281] width 29 height 20
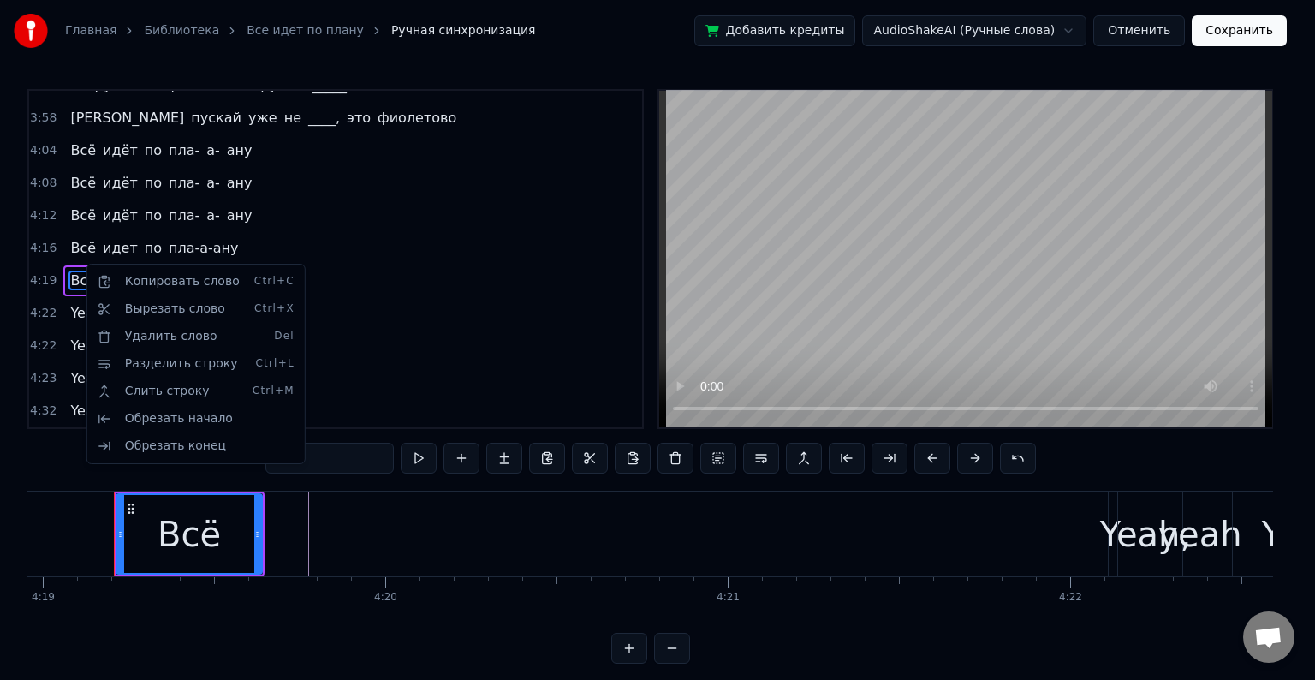
click at [253, 251] on html "Главная Библиотека Все идет по плану Ручная синхронизация Добавить кредиты Audi…" at bounding box center [657, 345] width 1315 height 691
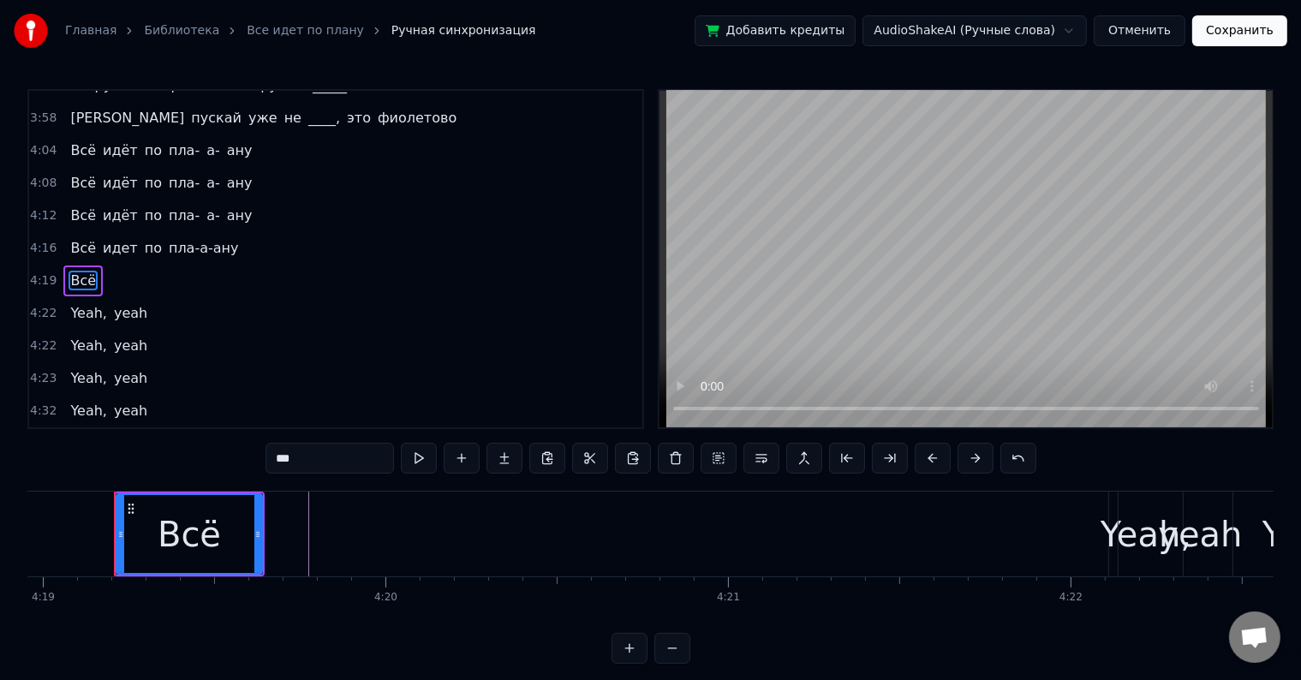
click at [99, 265] on div "4:19 Всё" at bounding box center [335, 281] width 613 height 33
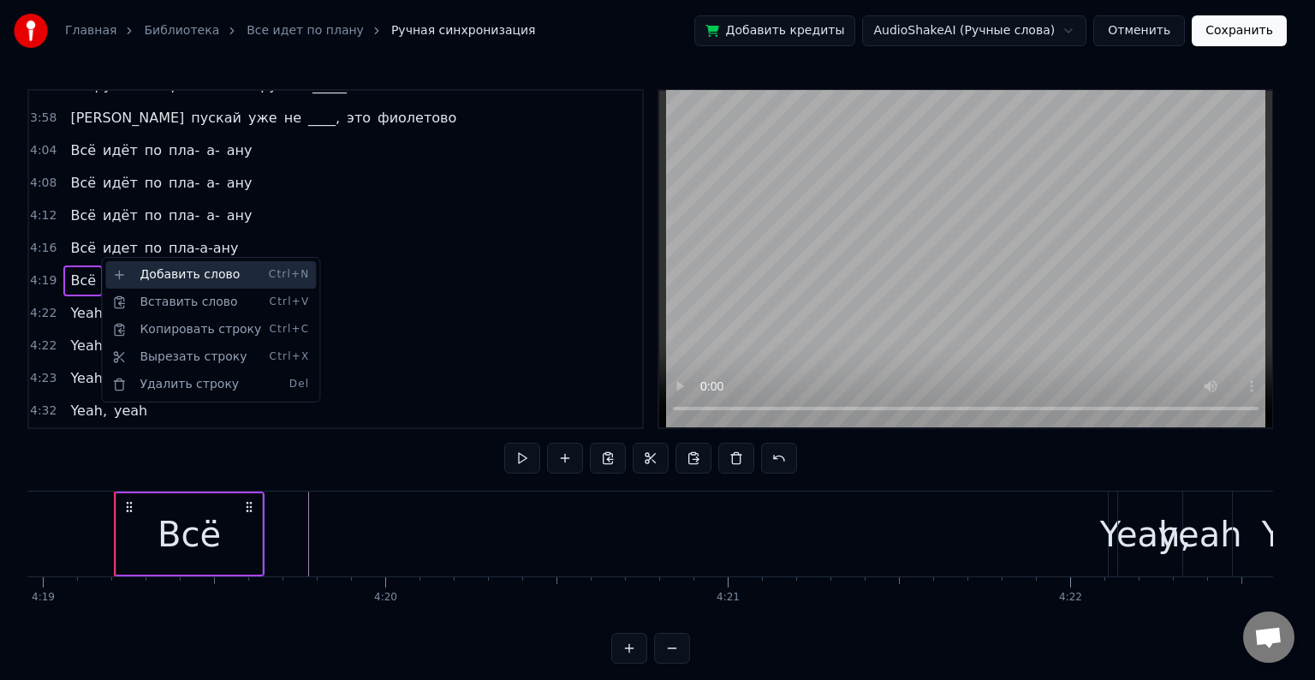
click at [131, 280] on div "Добавить слово Ctrl+N" at bounding box center [210, 274] width 211 height 27
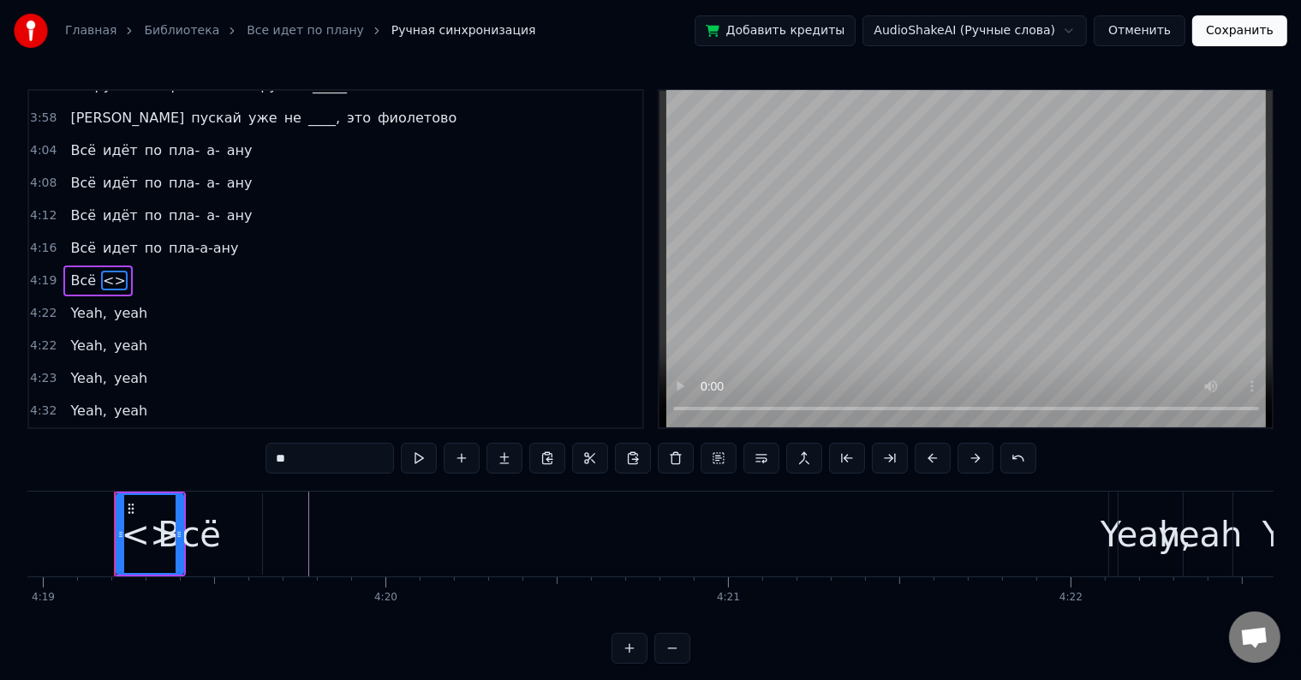
drag, startPoint x: 318, startPoint y: 458, endPoint x: 243, endPoint y: 468, distance: 75.2
click at [243, 468] on div "2:06 Может, я ку- ку, в [PERSON_NAME]'ике без крыши 2:11 Еду к _______, а вас ч…" at bounding box center [650, 376] width 1246 height 575
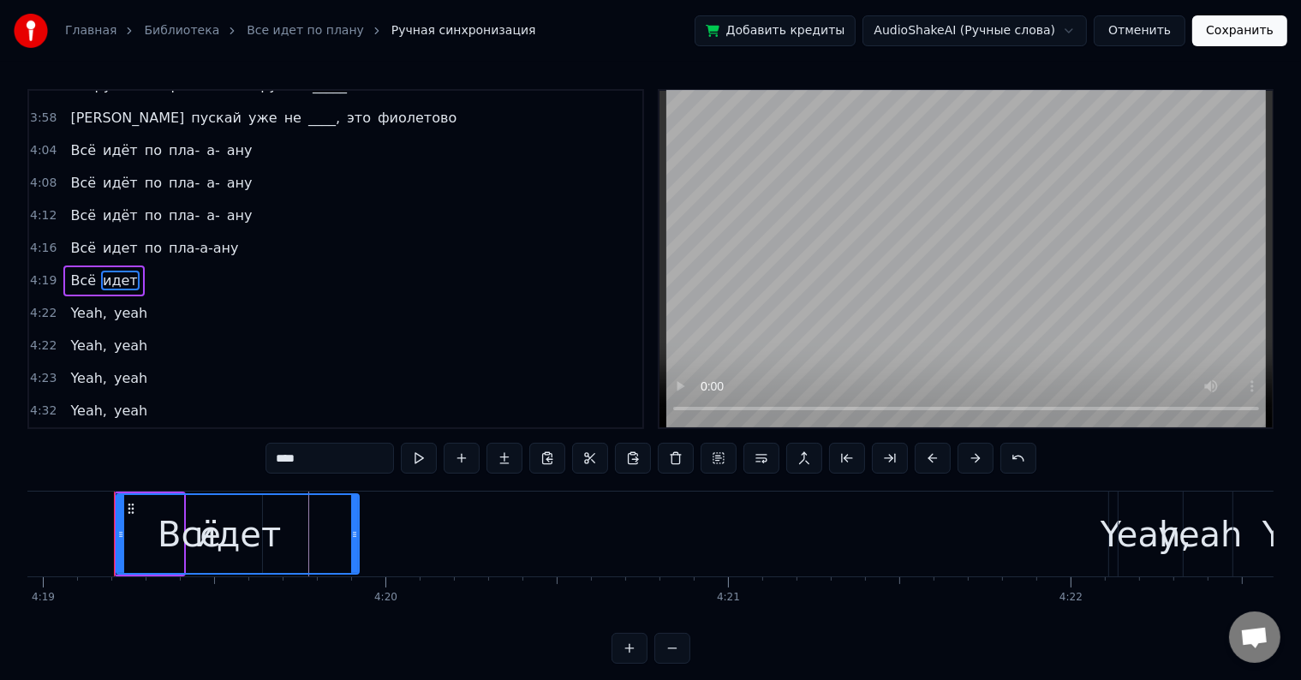
drag, startPoint x: 179, startPoint y: 534, endPoint x: 339, endPoint y: 546, distance: 160.6
click at [354, 546] on div at bounding box center [354, 534] width 7 height 78
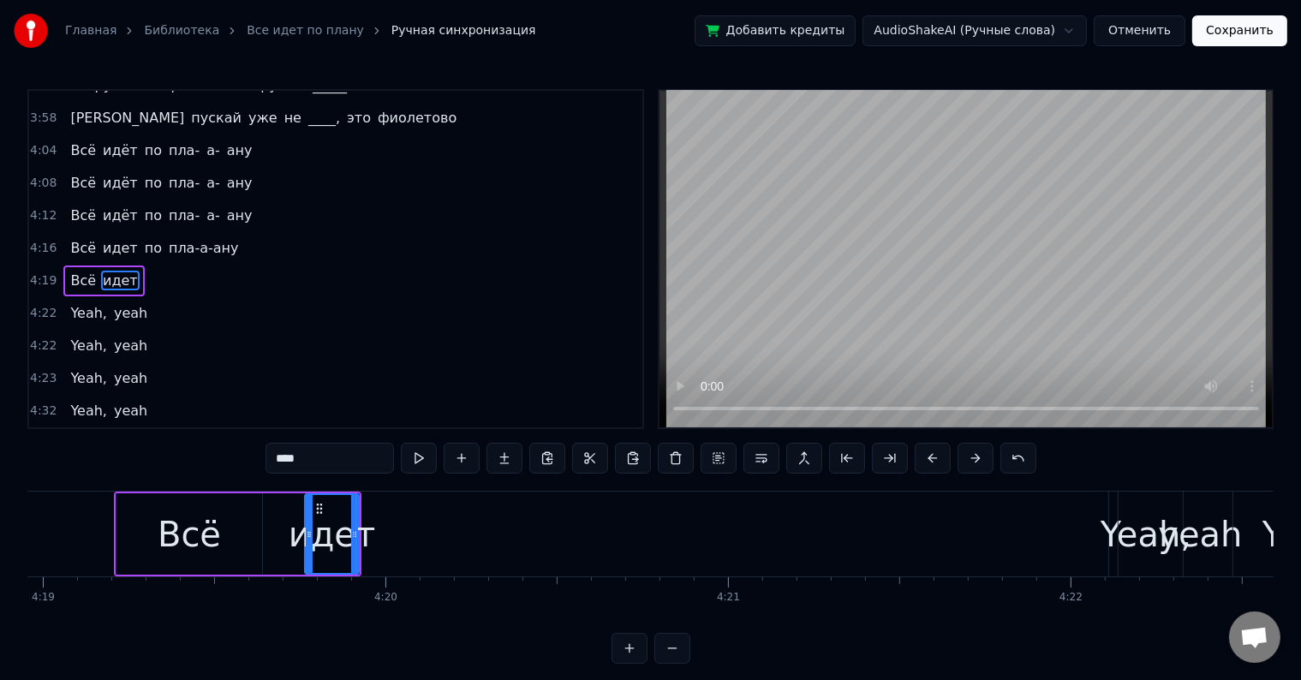
drag, startPoint x: 117, startPoint y: 526, endPoint x: 306, endPoint y: 533, distance: 188.5
click at [306, 533] on div at bounding box center [309, 534] width 7 height 78
drag, startPoint x: 356, startPoint y: 527, endPoint x: 390, endPoint y: 549, distance: 40.4
click at [390, 549] on div at bounding box center [388, 534] width 7 height 78
type input "****"
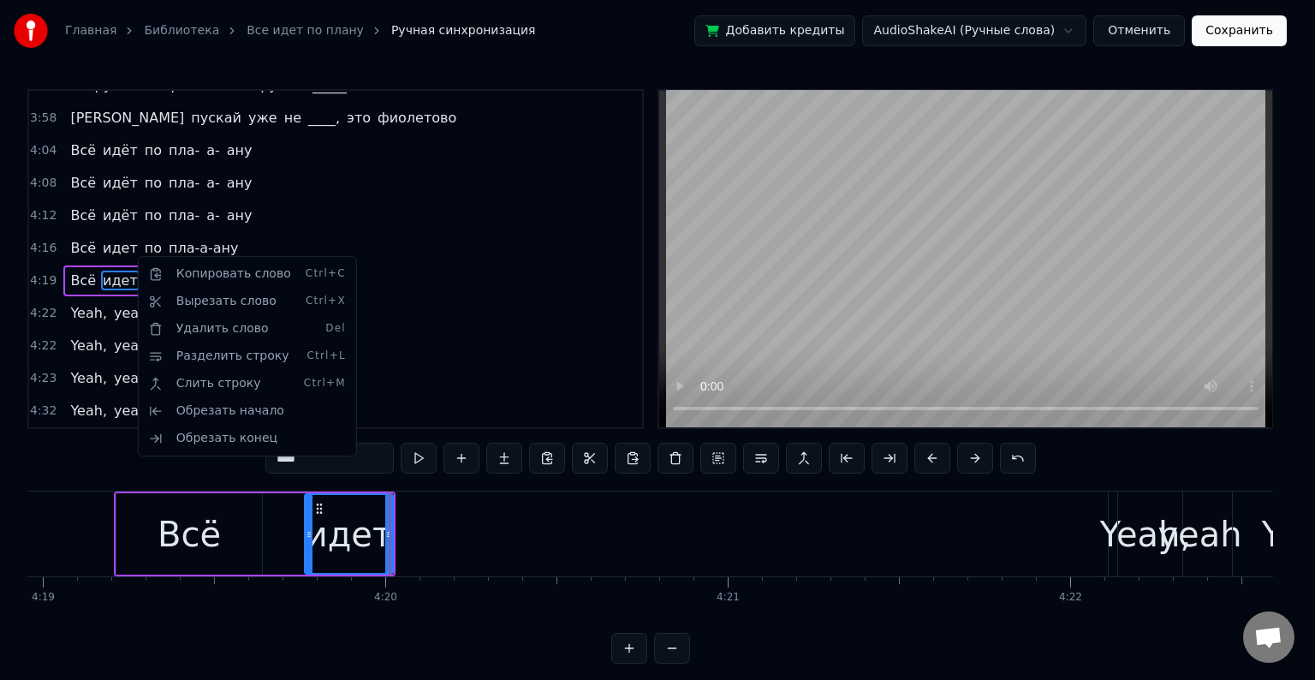
click at [148, 245] on html "Главная Библиотека Все идет по плану Ручная синхронизация Добавить кредиты Audi…" at bounding box center [657, 345] width 1315 height 691
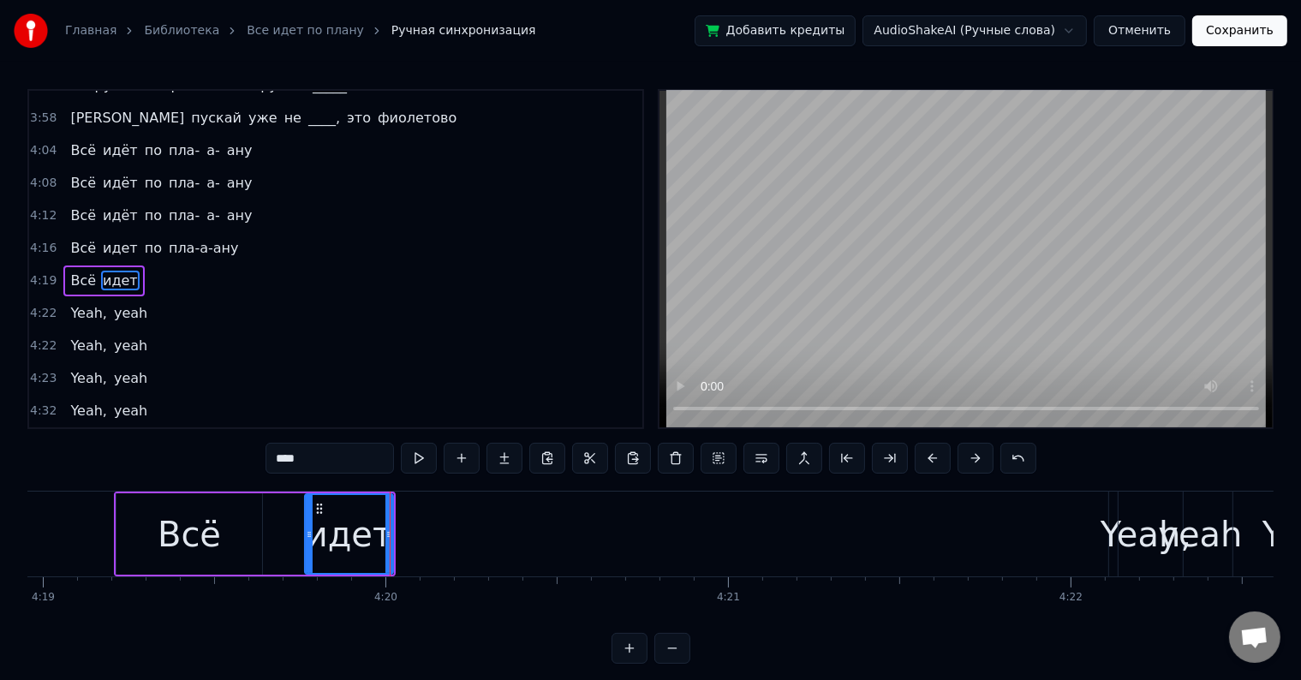
click at [148, 265] on div "4:19 Всё идет" at bounding box center [335, 281] width 613 height 33
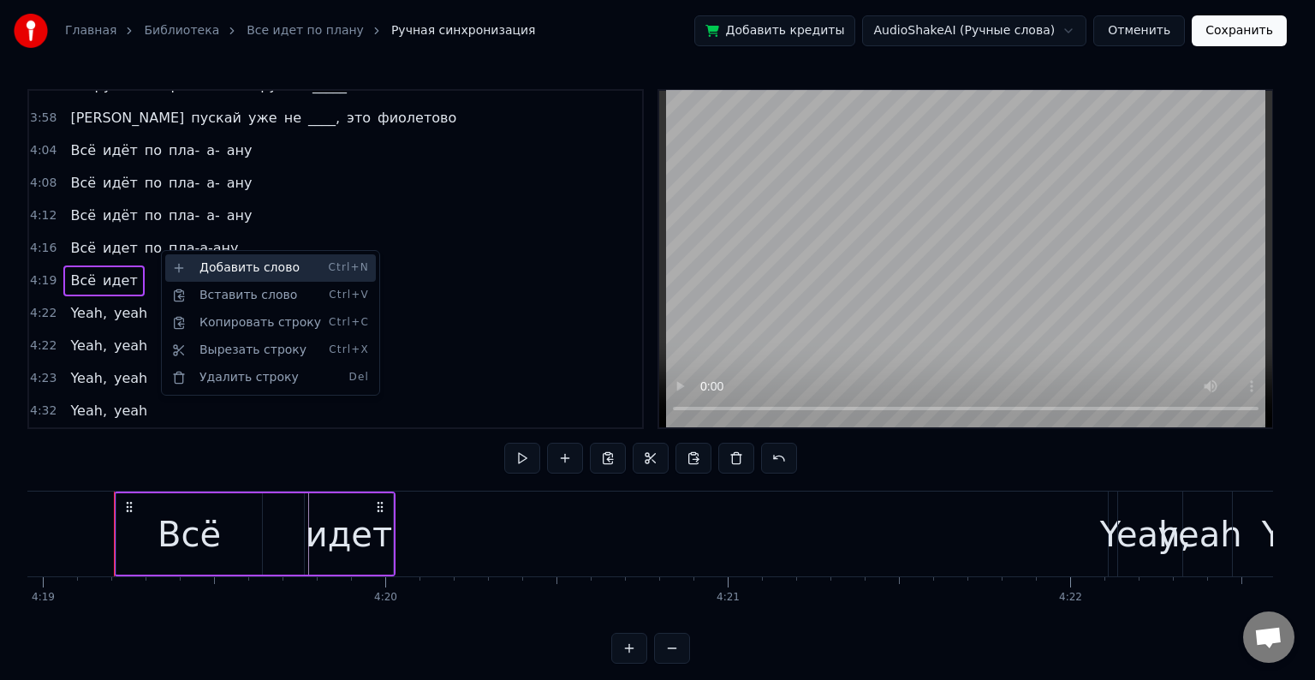
click at [186, 261] on div "Добавить слово Ctrl+N" at bounding box center [270, 267] width 211 height 27
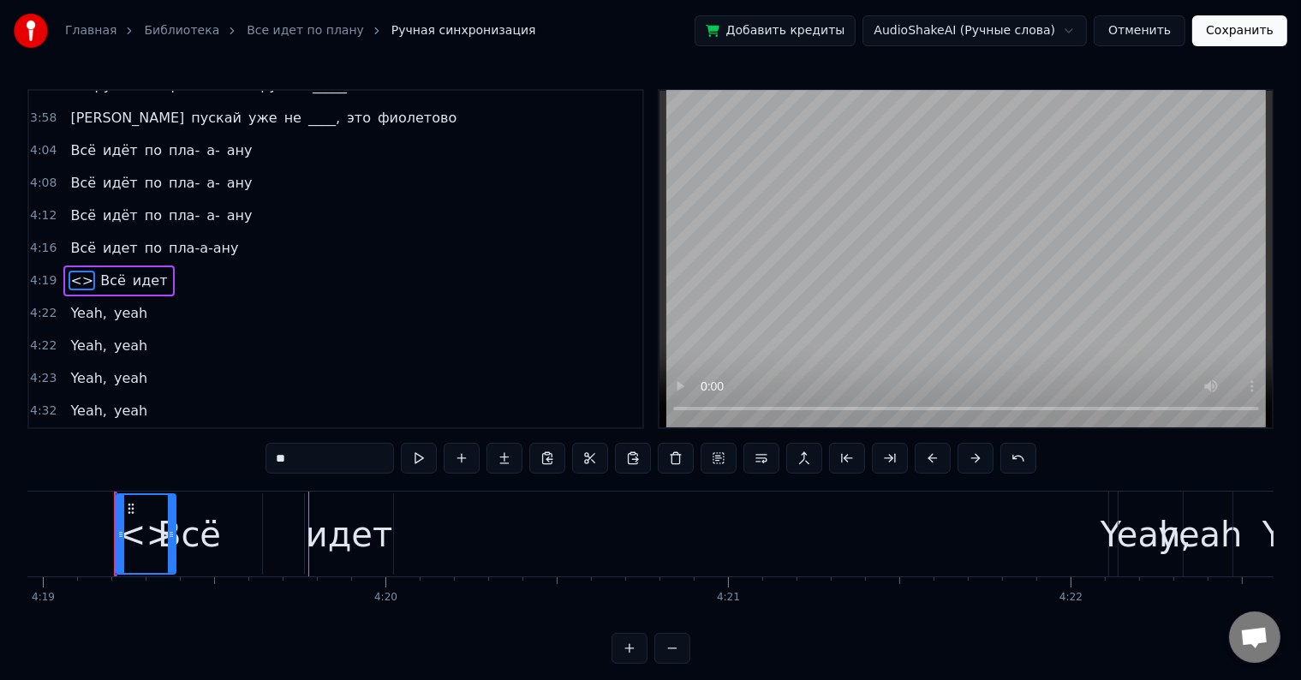
drag, startPoint x: 297, startPoint y: 463, endPoint x: 217, endPoint y: 469, distance: 79.9
click at [217, 469] on div "2:06 Может, я ку- ку, в [PERSON_NAME]'ике без крыши 2:11 Еду к _______, а вас ч…" at bounding box center [650, 376] width 1246 height 575
type input "*"
type input "**"
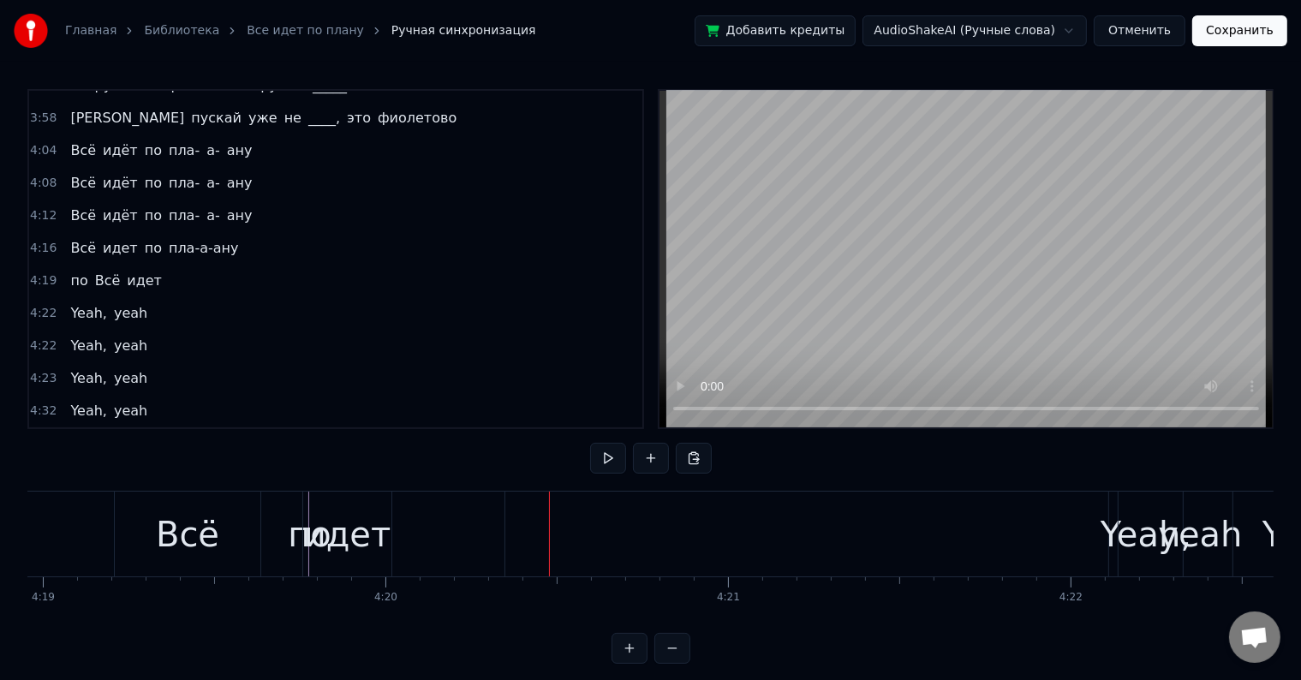
click at [71, 271] on span "по" at bounding box center [78, 281] width 21 height 20
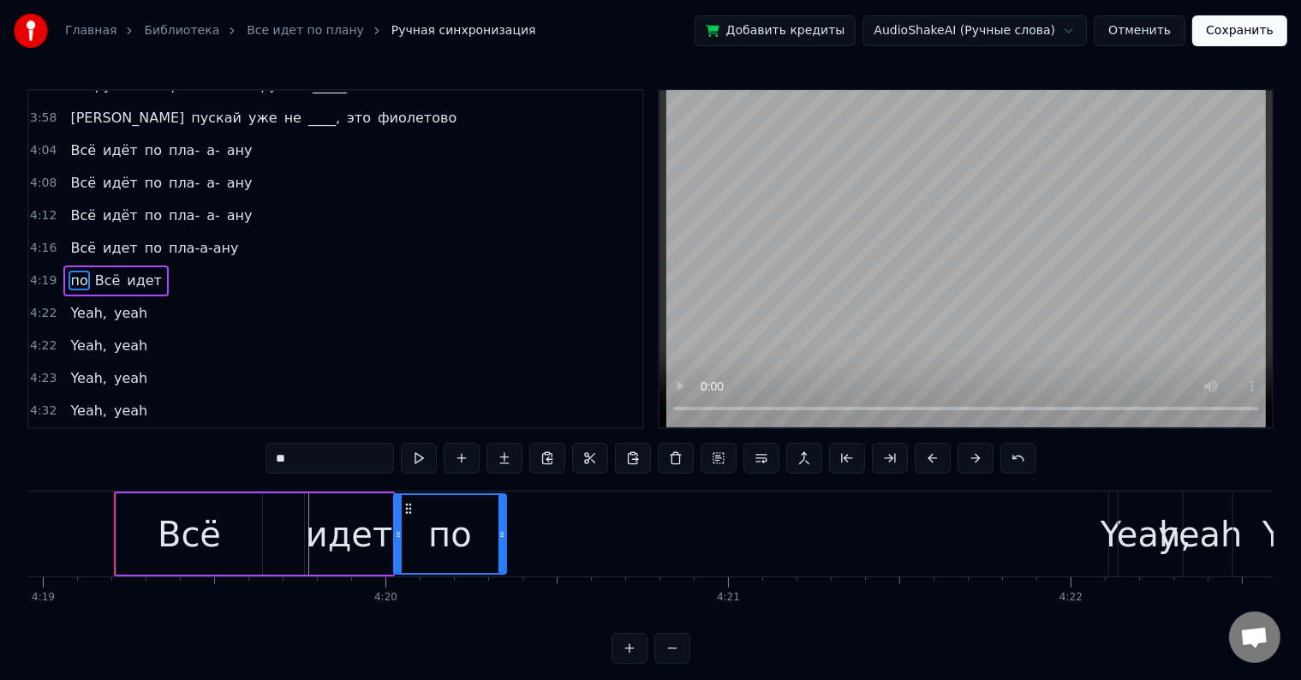
drag, startPoint x: 118, startPoint y: 526, endPoint x: 396, endPoint y: 541, distance: 277.8
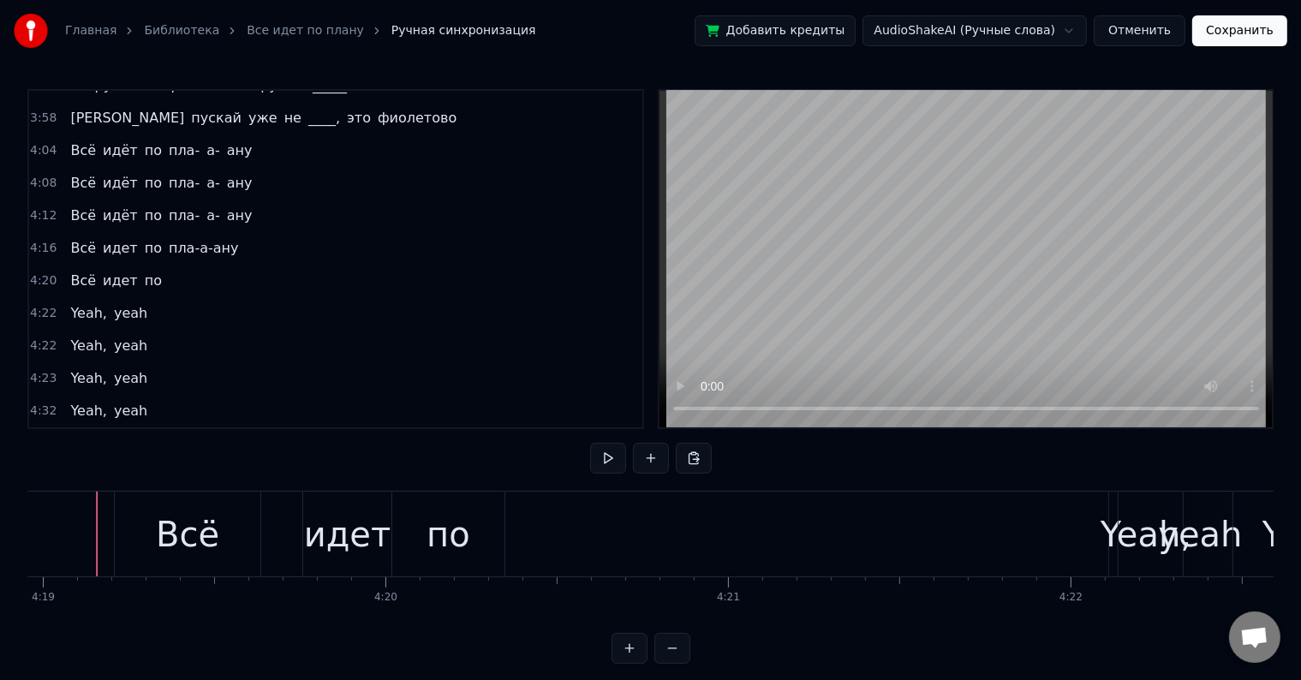
scroll to position [0, 88669]
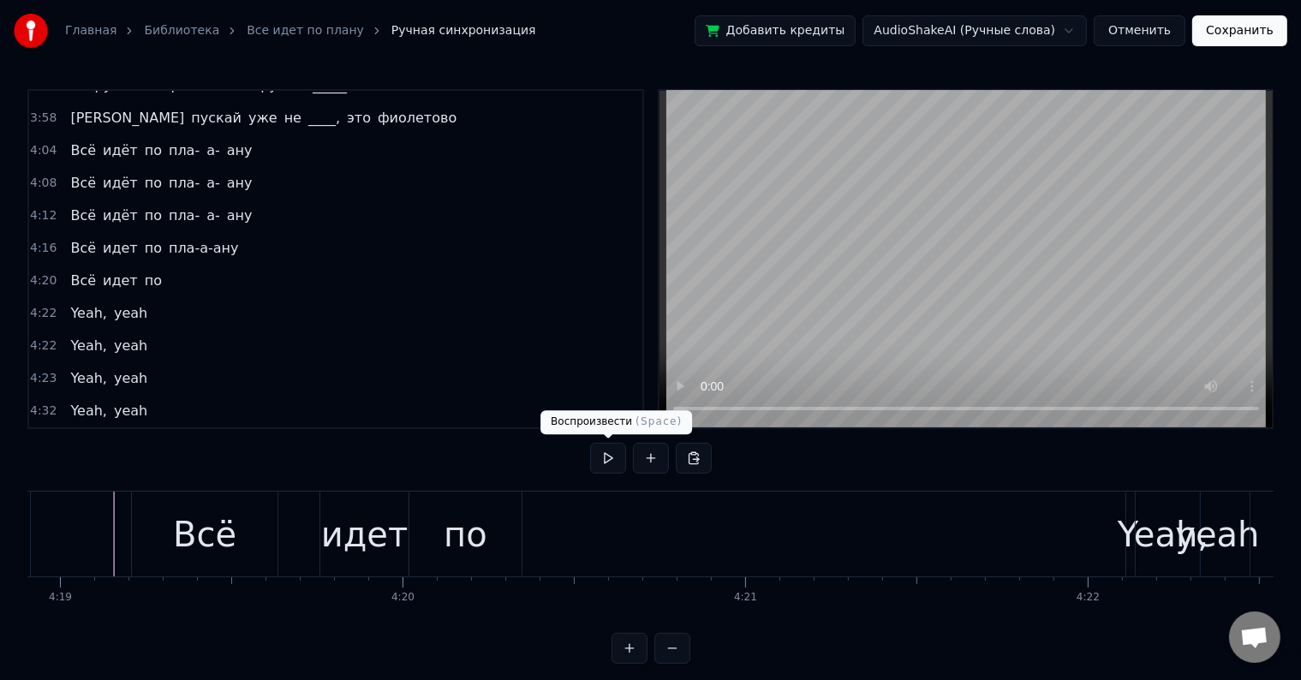
click at [602, 461] on button at bounding box center [608, 458] width 36 height 31
click at [592, 460] on button at bounding box center [608, 458] width 36 height 31
click at [158, 265] on div "4:20 Всё идет по" at bounding box center [335, 281] width 613 height 33
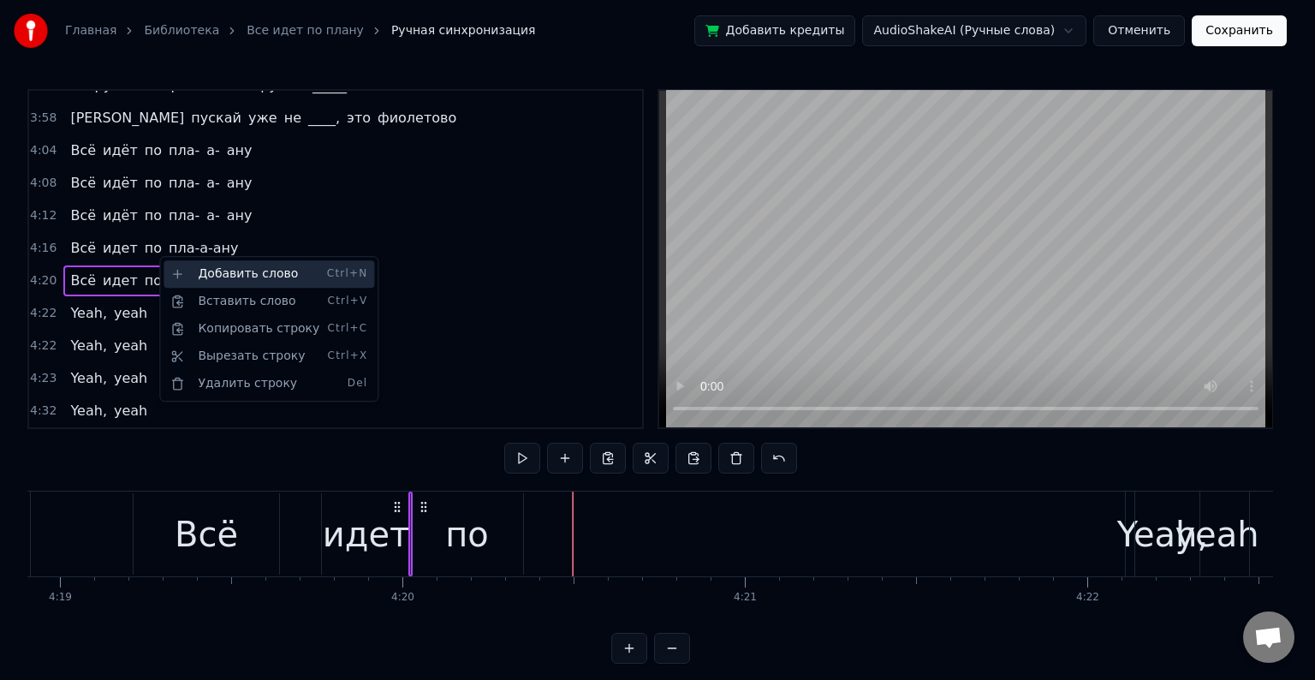
click at [193, 271] on div "Добавить слово Ctrl+N" at bounding box center [269, 273] width 211 height 27
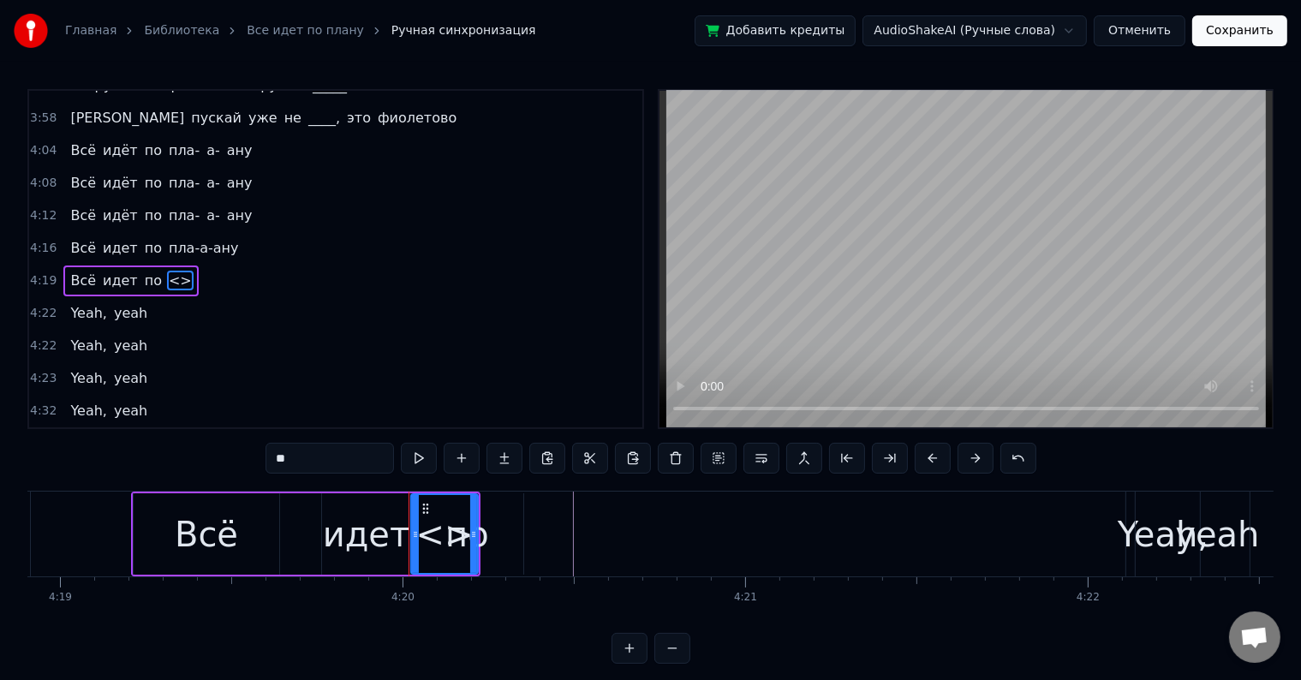
drag, startPoint x: 331, startPoint y: 459, endPoint x: 228, endPoint y: 459, distance: 103.6
click at [228, 459] on div "2:06 Может, я ку- ку, в [PERSON_NAME]'ике без крыши 2:11 Еду к _______, а вас ч…" at bounding box center [650, 376] width 1246 height 575
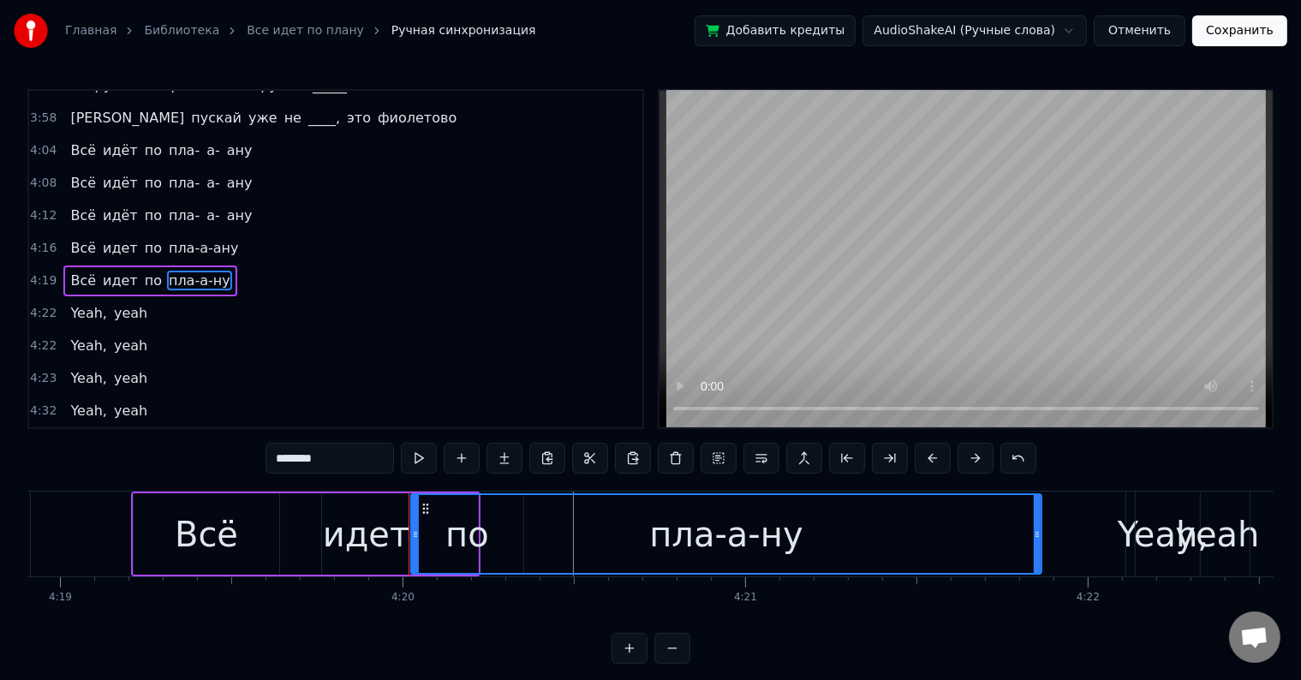
drag, startPoint x: 471, startPoint y: 529, endPoint x: 1034, endPoint y: 535, distance: 563.4
click at [1034, 535] on icon at bounding box center [1036, 534] width 7 height 14
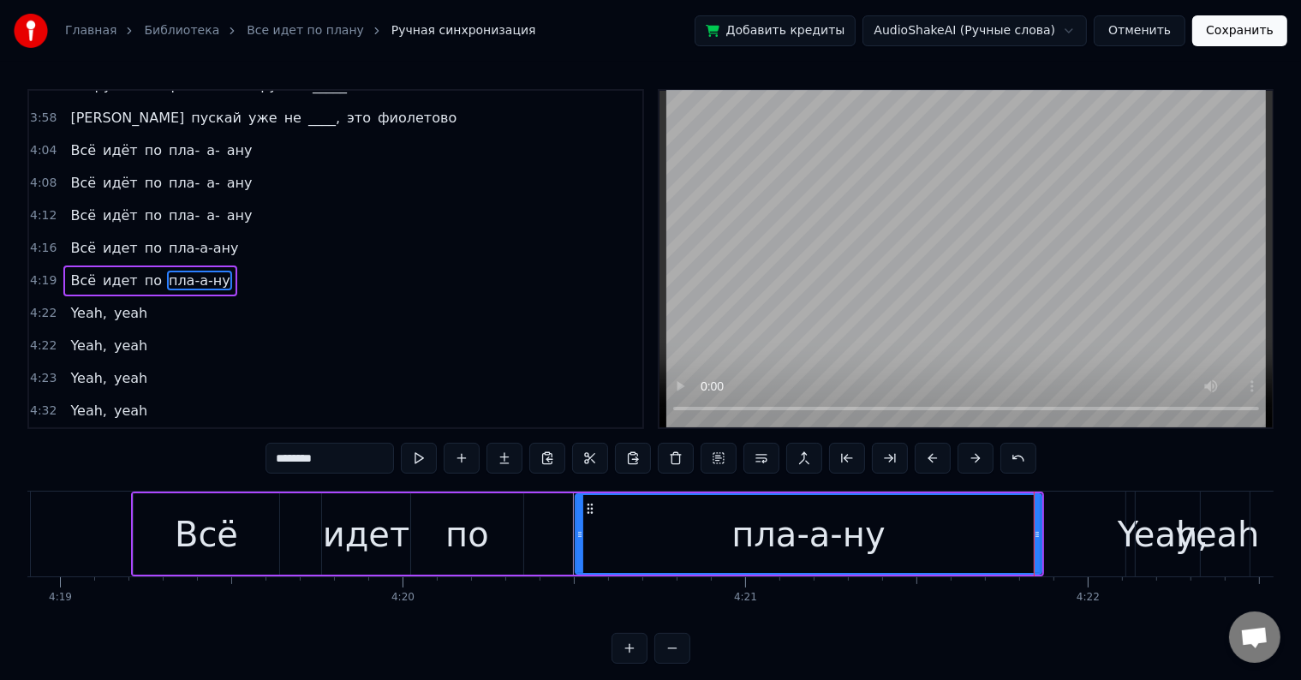
drag, startPoint x: 411, startPoint y: 527, endPoint x: 575, endPoint y: 541, distance: 165.0
click at [576, 541] on div at bounding box center [579, 534] width 7 height 78
type input "********"
click at [417, 464] on button at bounding box center [419, 458] width 36 height 31
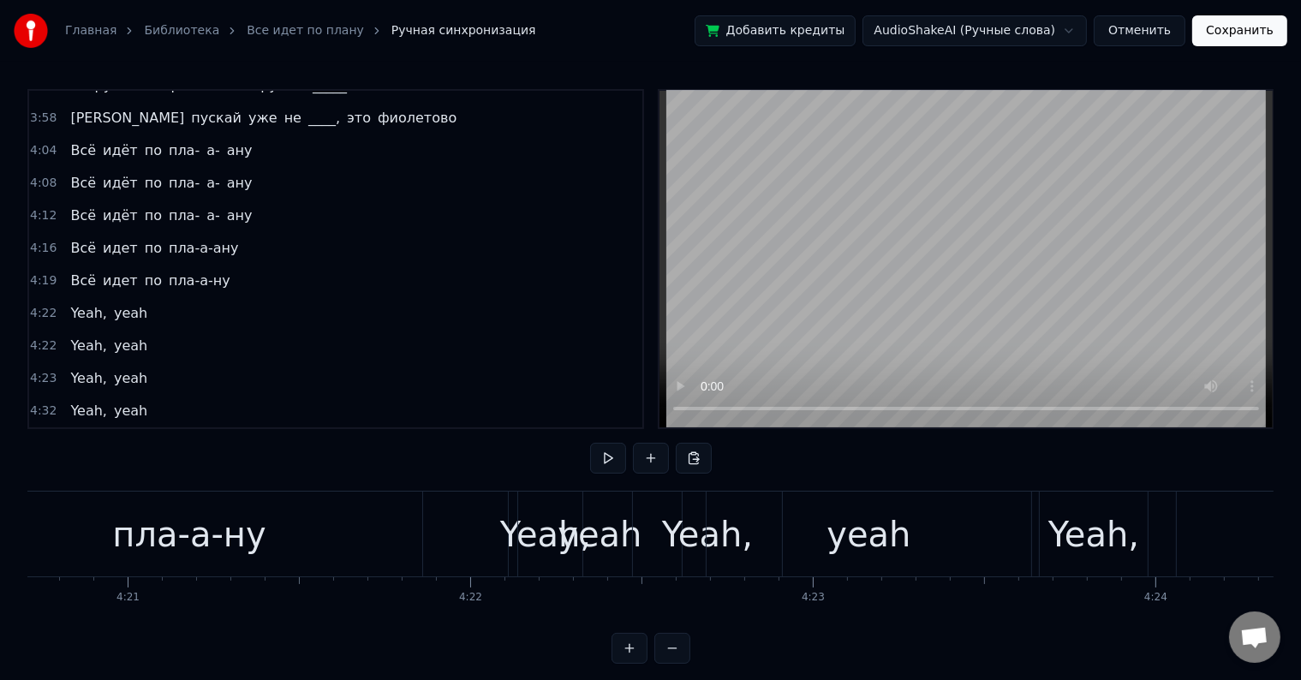
scroll to position [0, 89482]
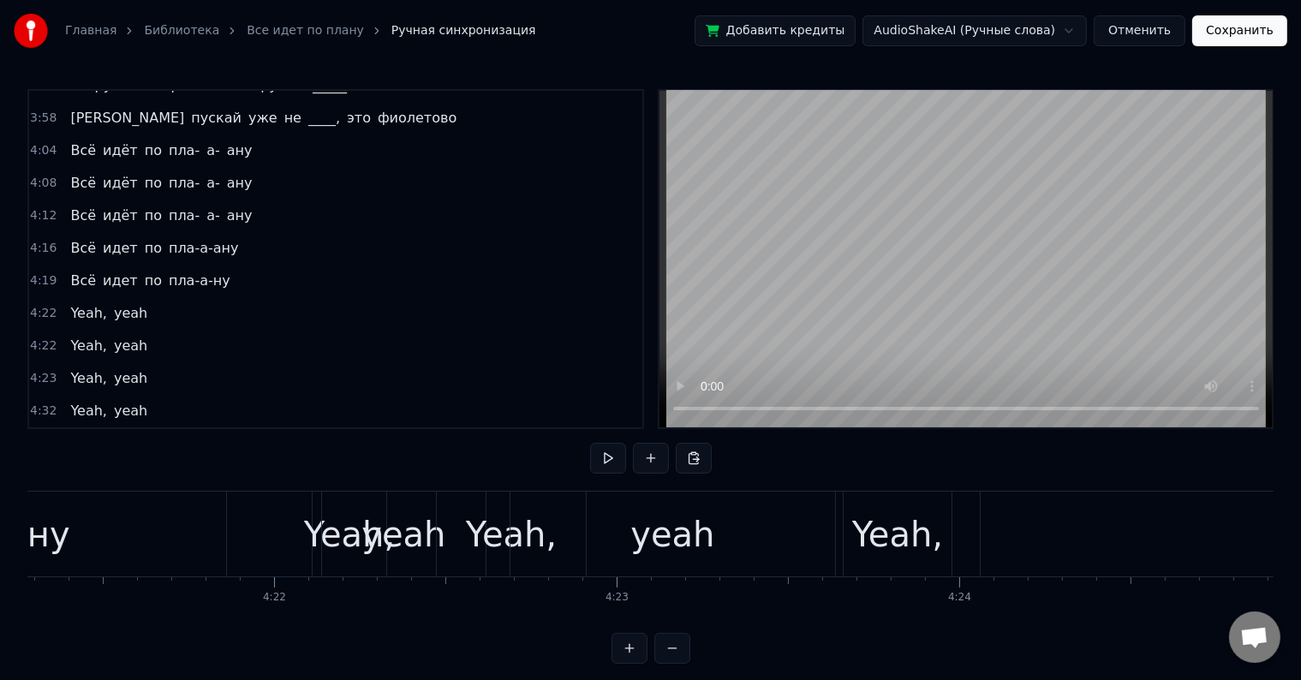
click at [929, 532] on div "Yeah," at bounding box center [897, 534] width 91 height 51
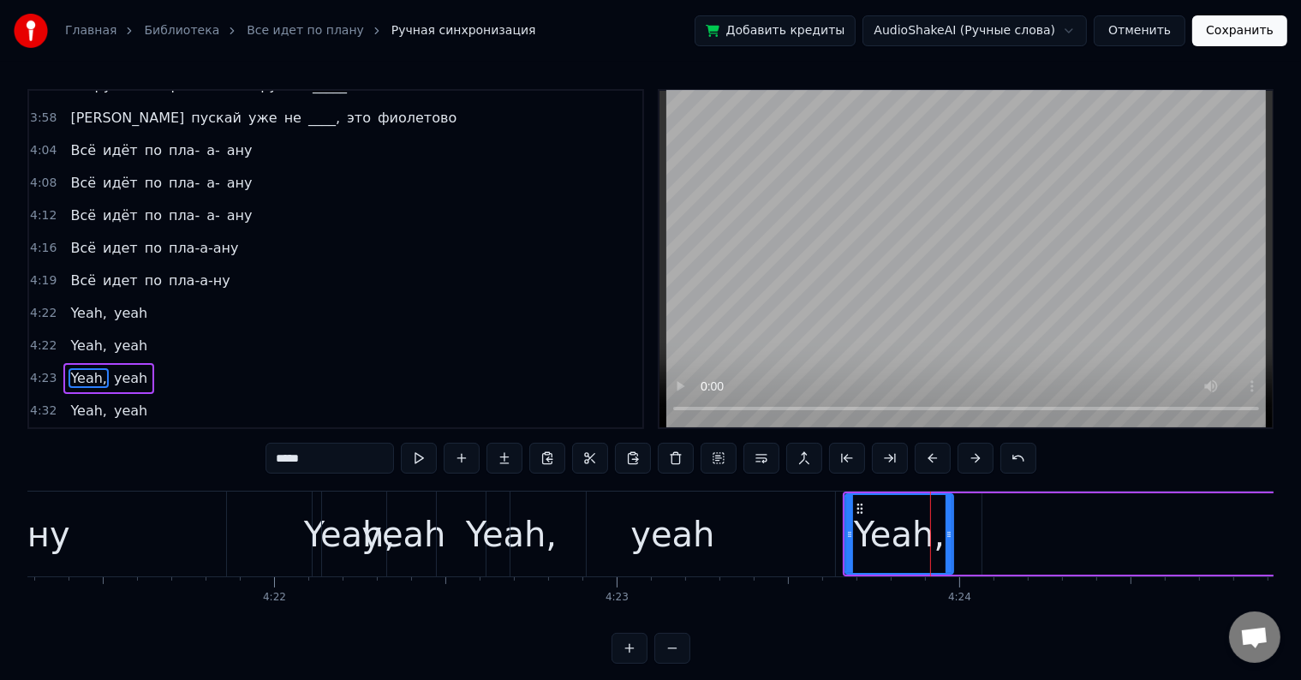
scroll to position [572, 0]
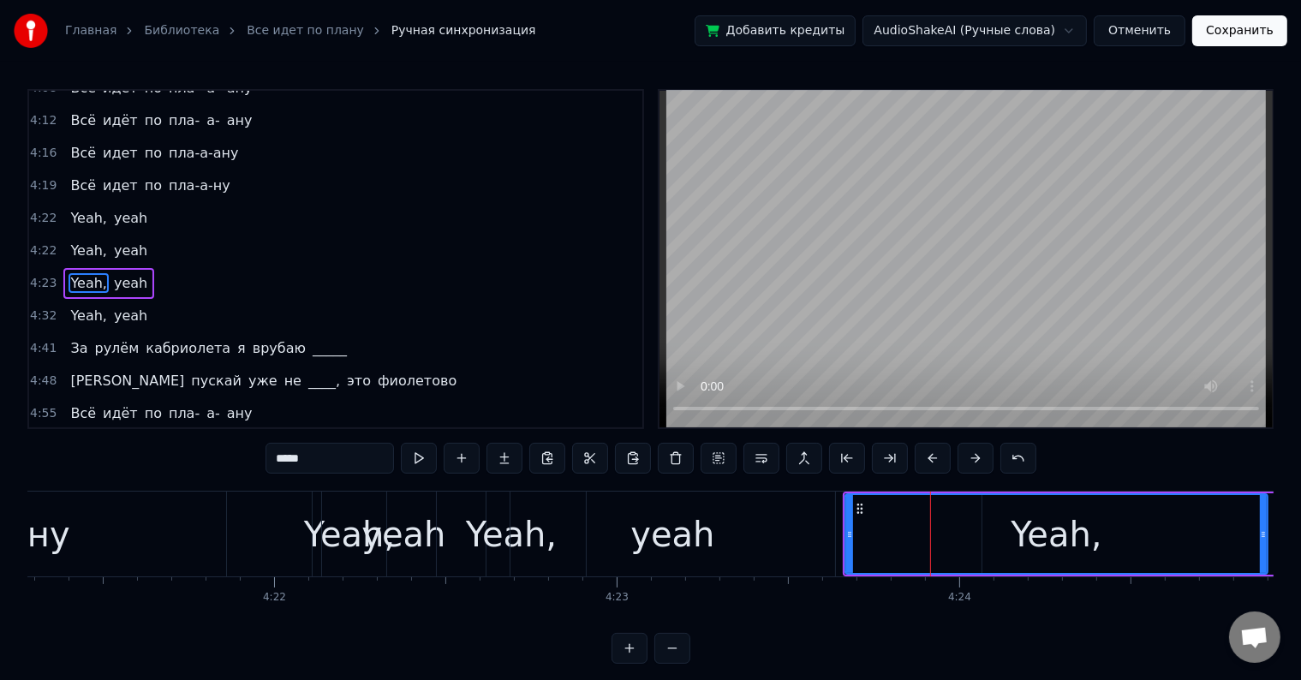
drag, startPoint x: 949, startPoint y: 532, endPoint x: 1263, endPoint y: 531, distance: 314.2
click at [1263, 531] on icon at bounding box center [1262, 534] width 7 height 14
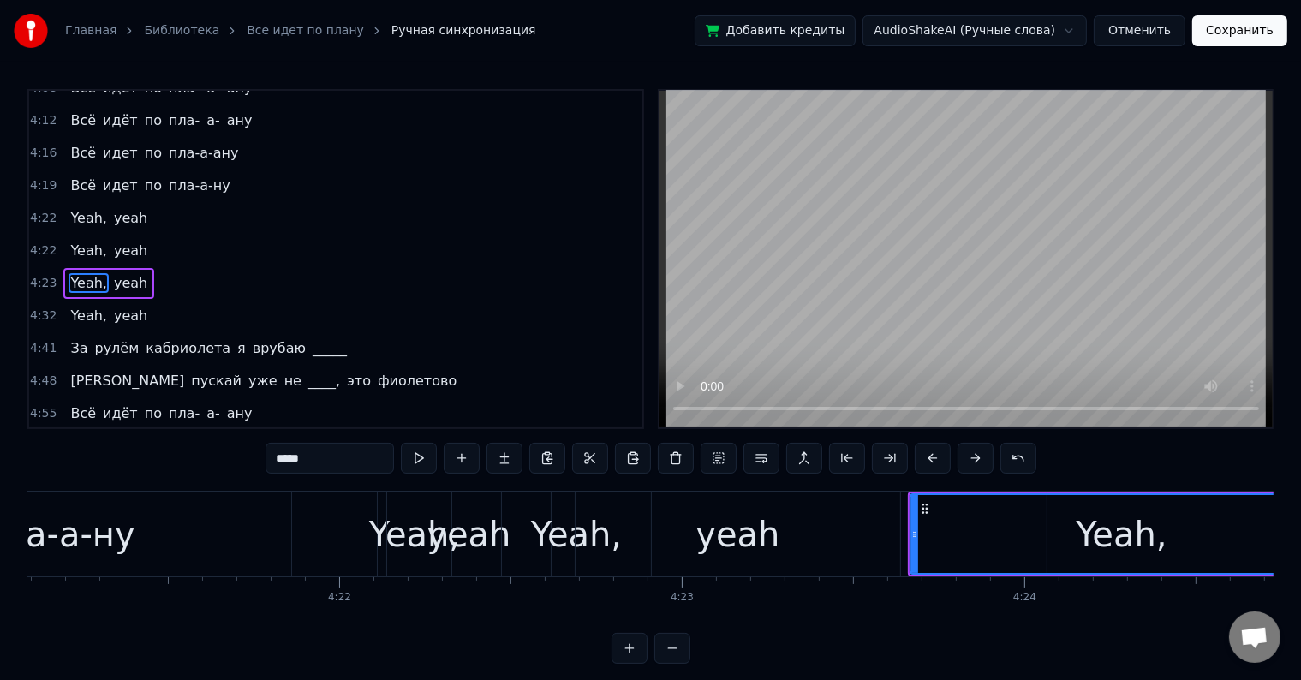
scroll to position [0, 89221]
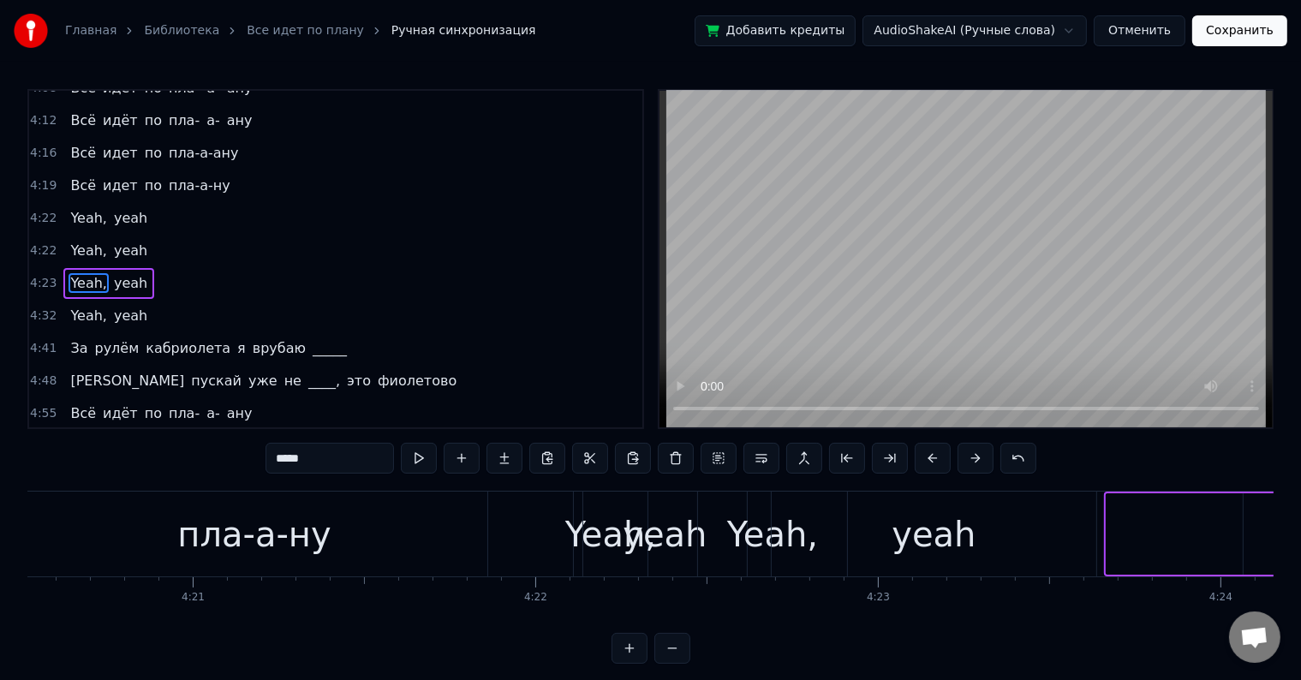
drag, startPoint x: 1110, startPoint y: 527, endPoint x: 1314, endPoint y: 528, distance: 204.6
click at [934, 527] on div "yeah" at bounding box center [933, 534] width 84 height 51
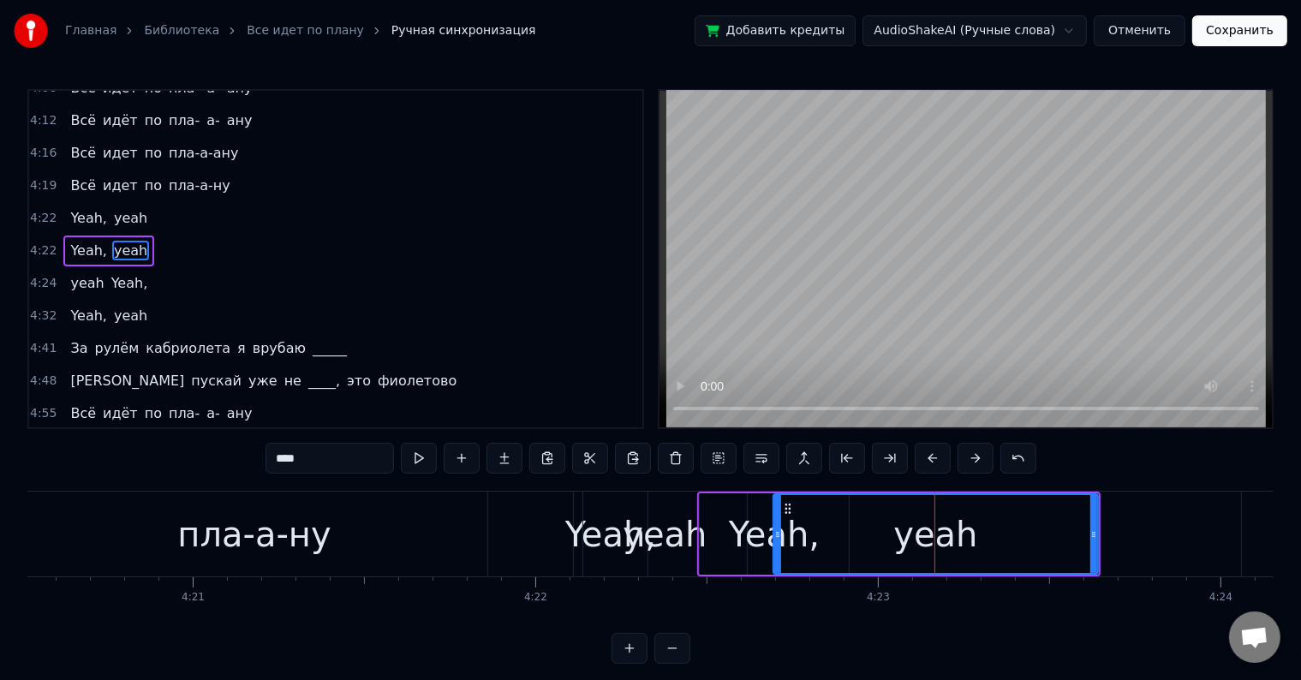
scroll to position [540, 0]
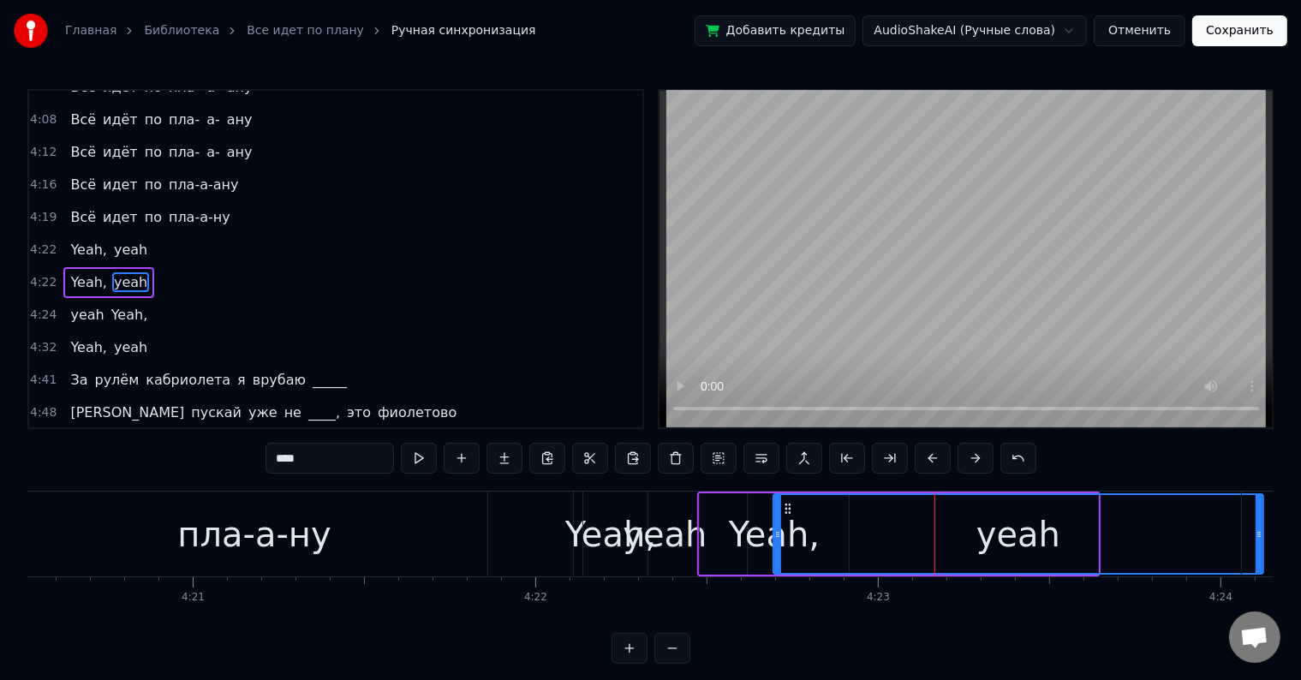
drag, startPoint x: 1091, startPoint y: 535, endPoint x: 1314, endPoint y: 535, distance: 223.5
click at [1301, 535] on html "Главная Библиотека Все идет по плану Ручная синхронизация Добавить кредиты Audi…" at bounding box center [650, 345] width 1301 height 691
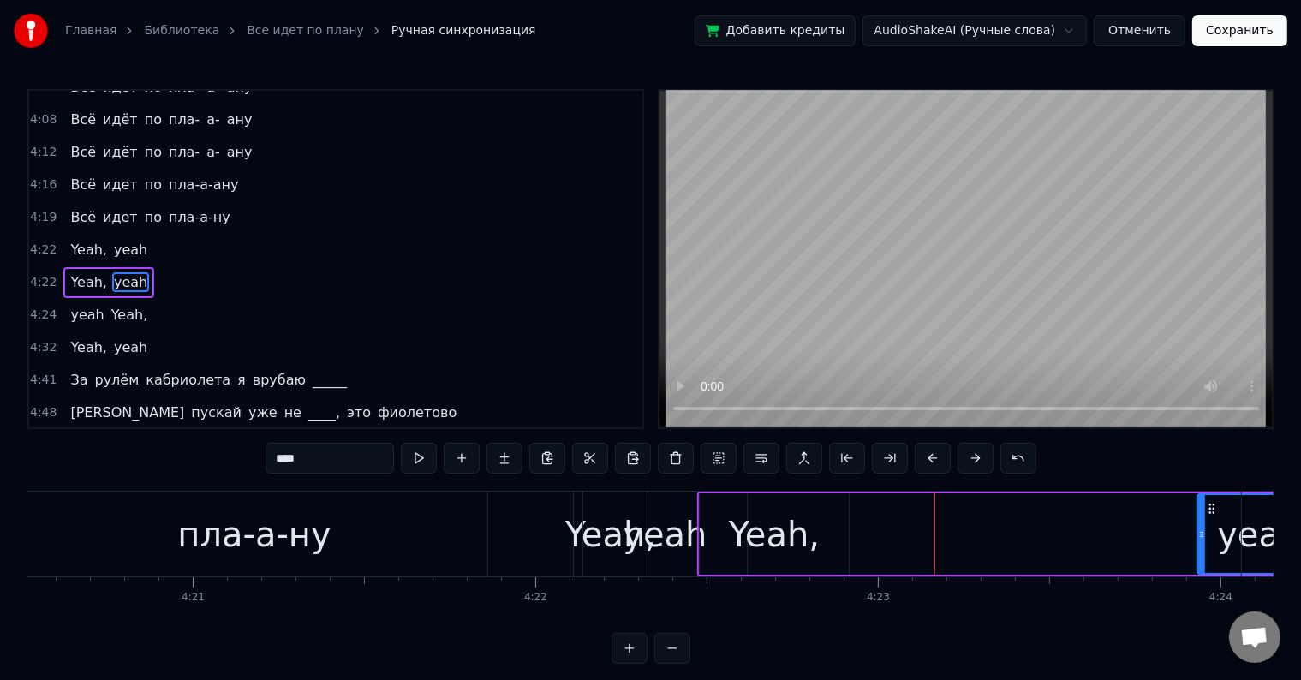
drag, startPoint x: 773, startPoint y: 527, endPoint x: 1197, endPoint y: 535, distance: 423.9
click at [1198, 535] on icon at bounding box center [1201, 534] width 7 height 14
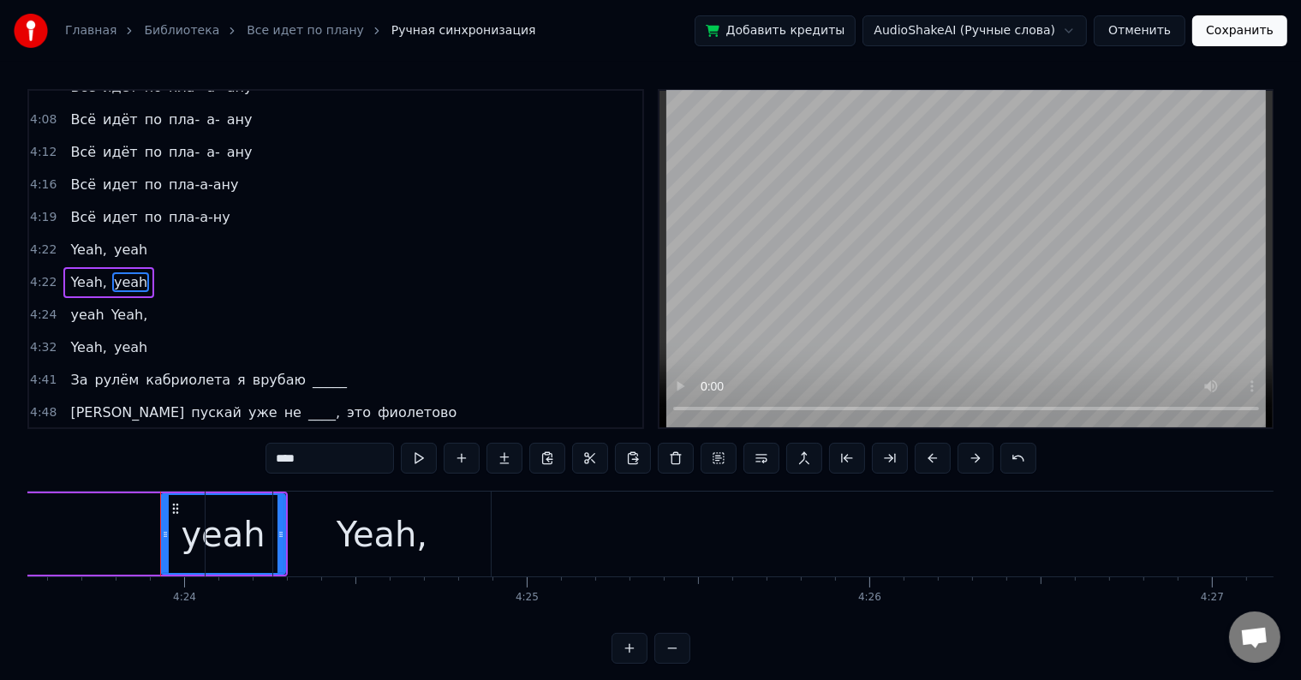
scroll to position [0, 90303]
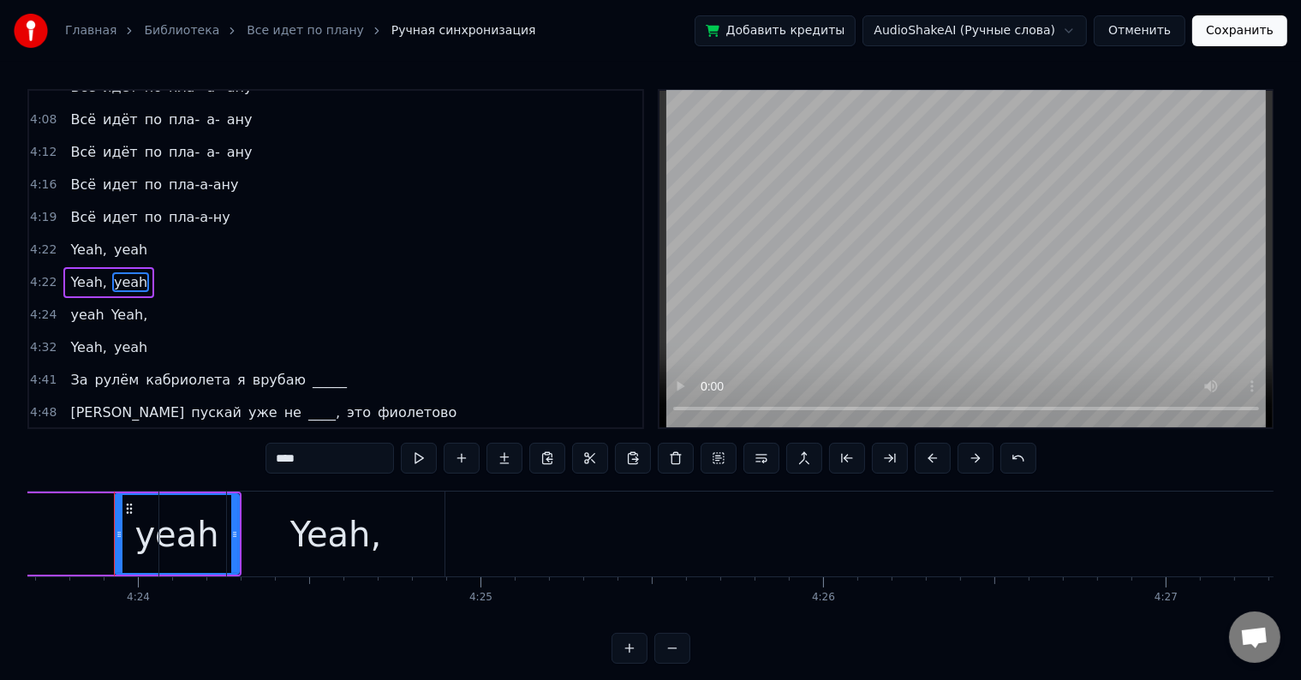
click at [354, 538] on div "Yeah," at bounding box center [335, 534] width 91 height 51
type input "*****"
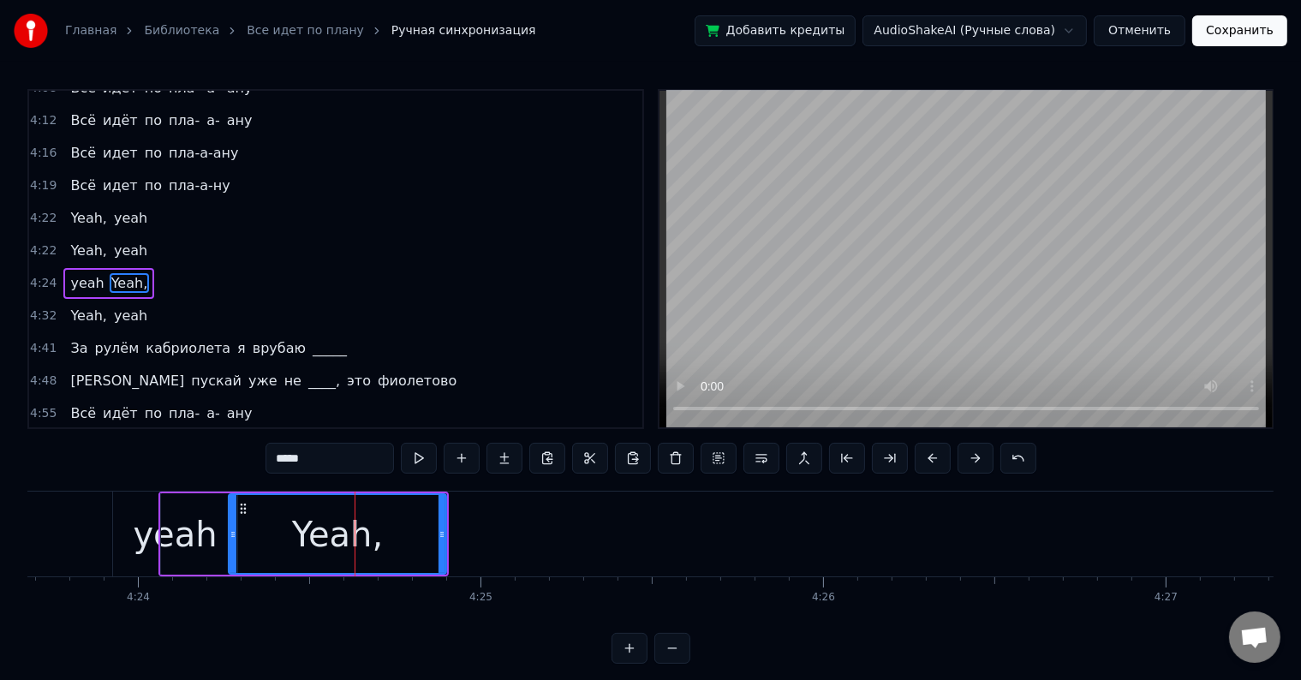
click at [143, 267] on div "4:24 yeah Yeah," at bounding box center [335, 283] width 613 height 33
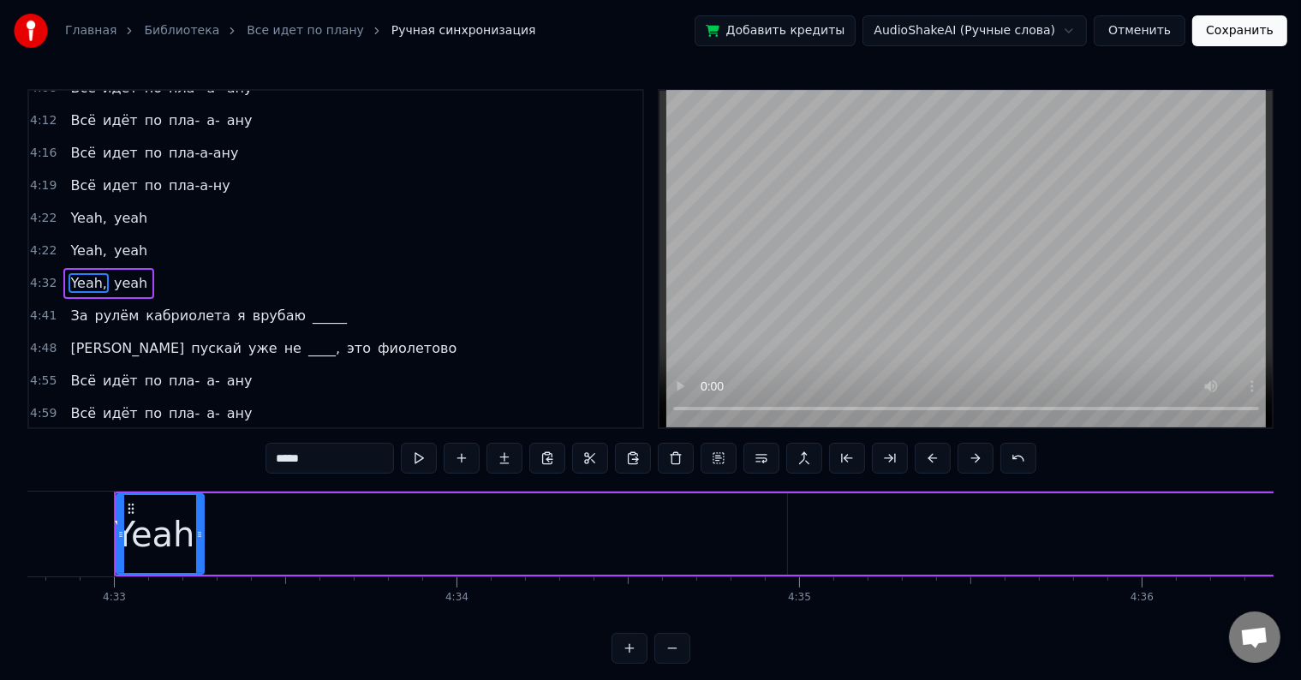
click at [140, 267] on div "4:32 Yeah, yeah" at bounding box center [335, 283] width 613 height 33
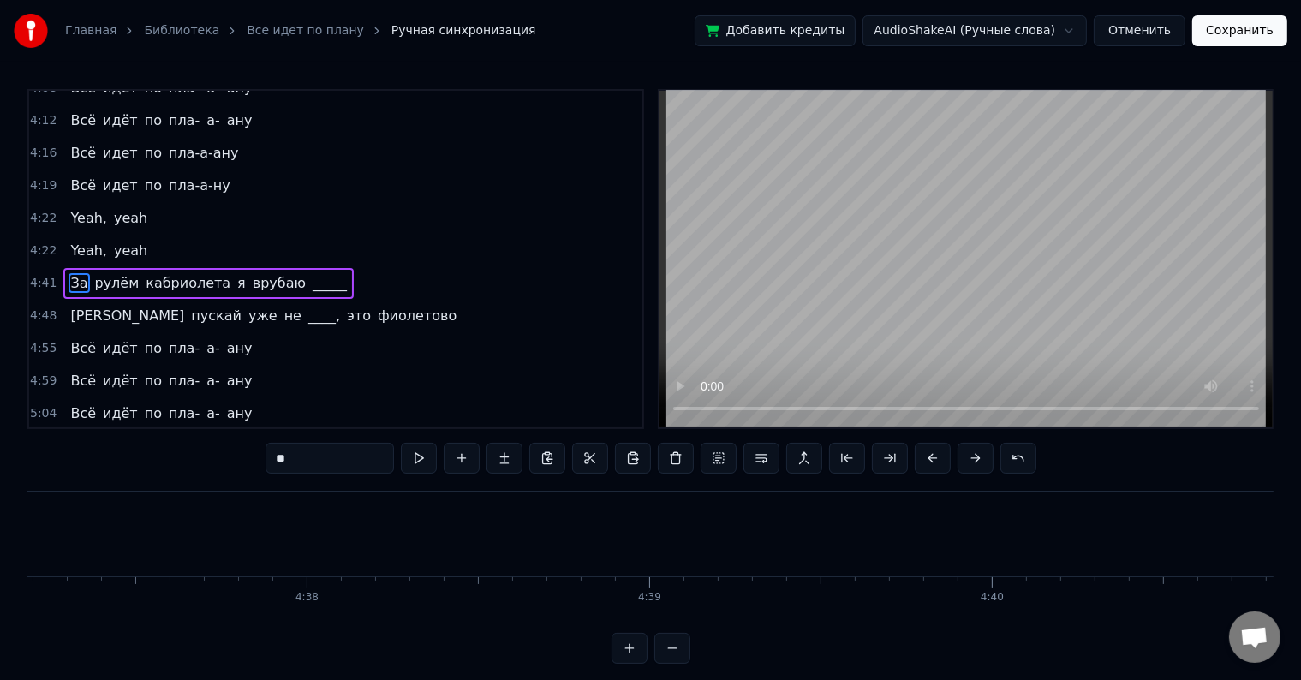
click at [134, 235] on div "Yeah, yeah" at bounding box center [108, 250] width 91 height 31
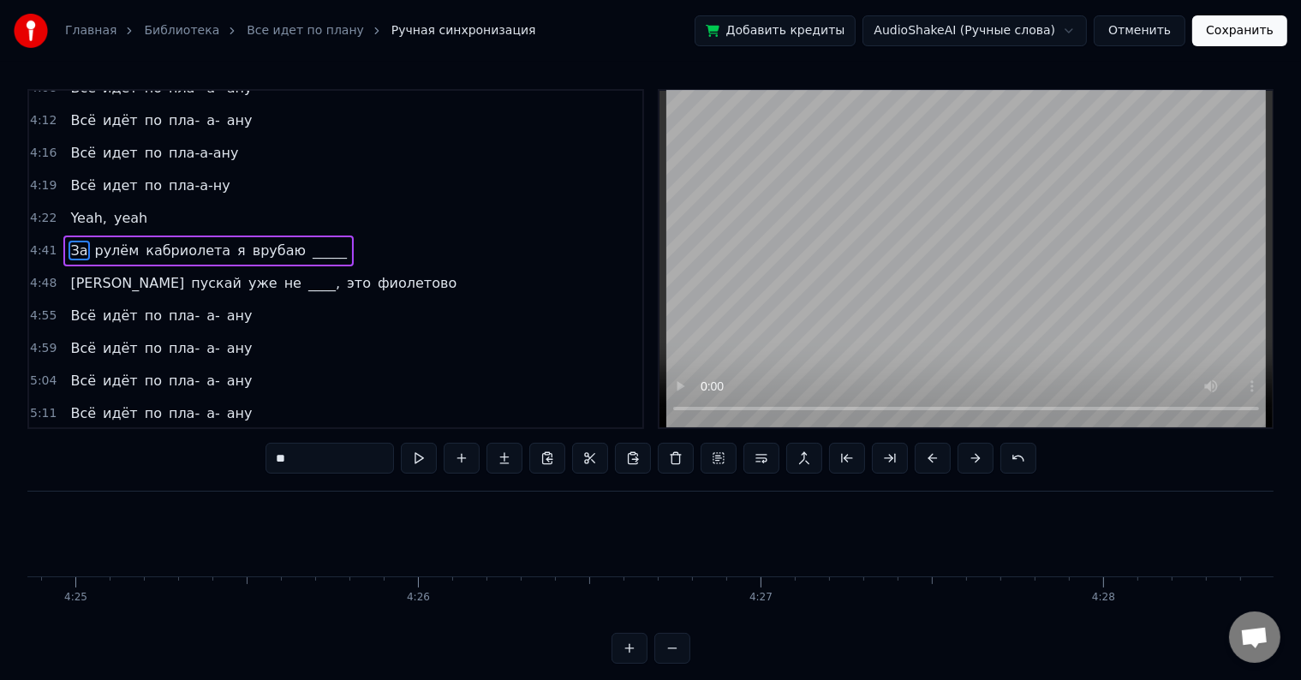
scroll to position [543, 0]
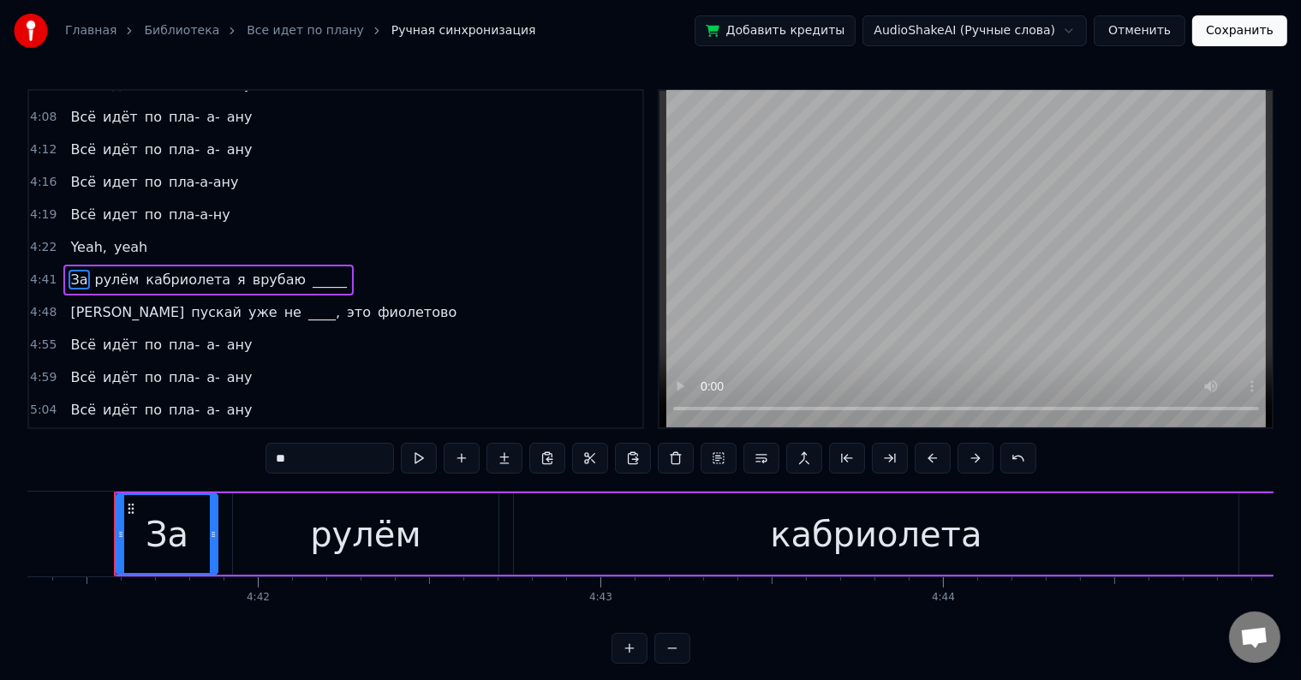
click at [144, 231] on div "4:22 Yeah, yeah" at bounding box center [335, 247] width 613 height 33
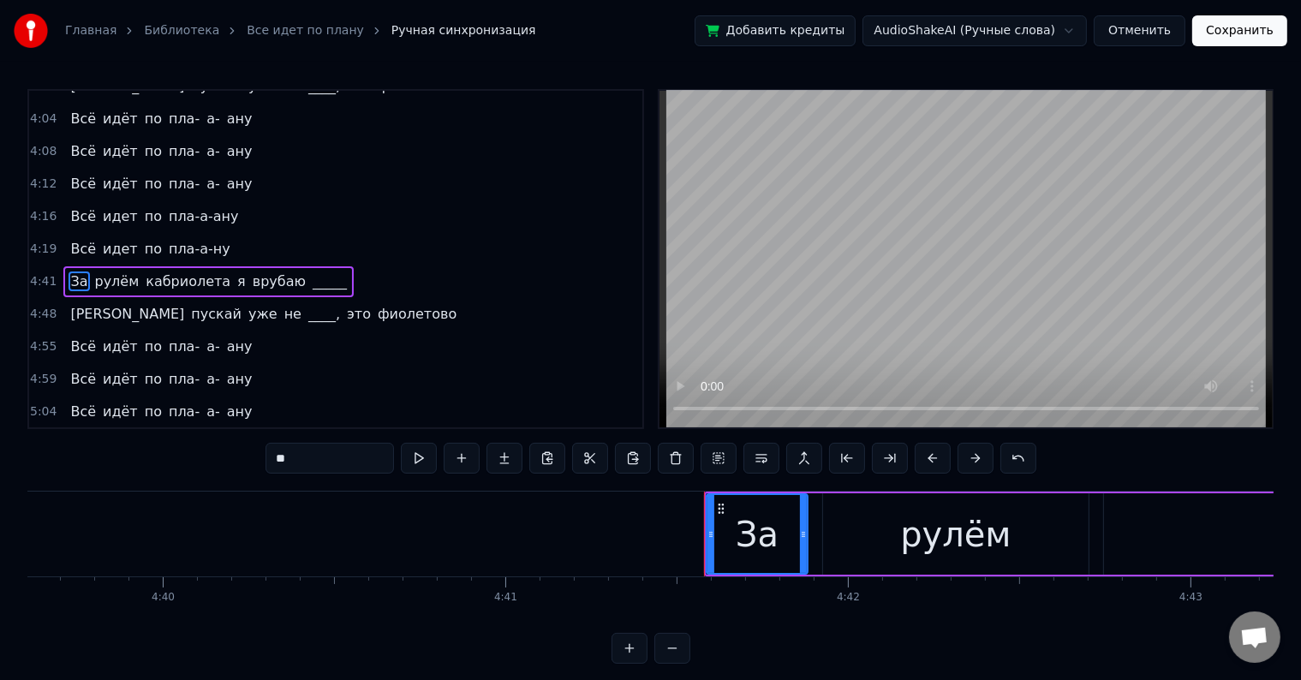
scroll to position [0, 96348]
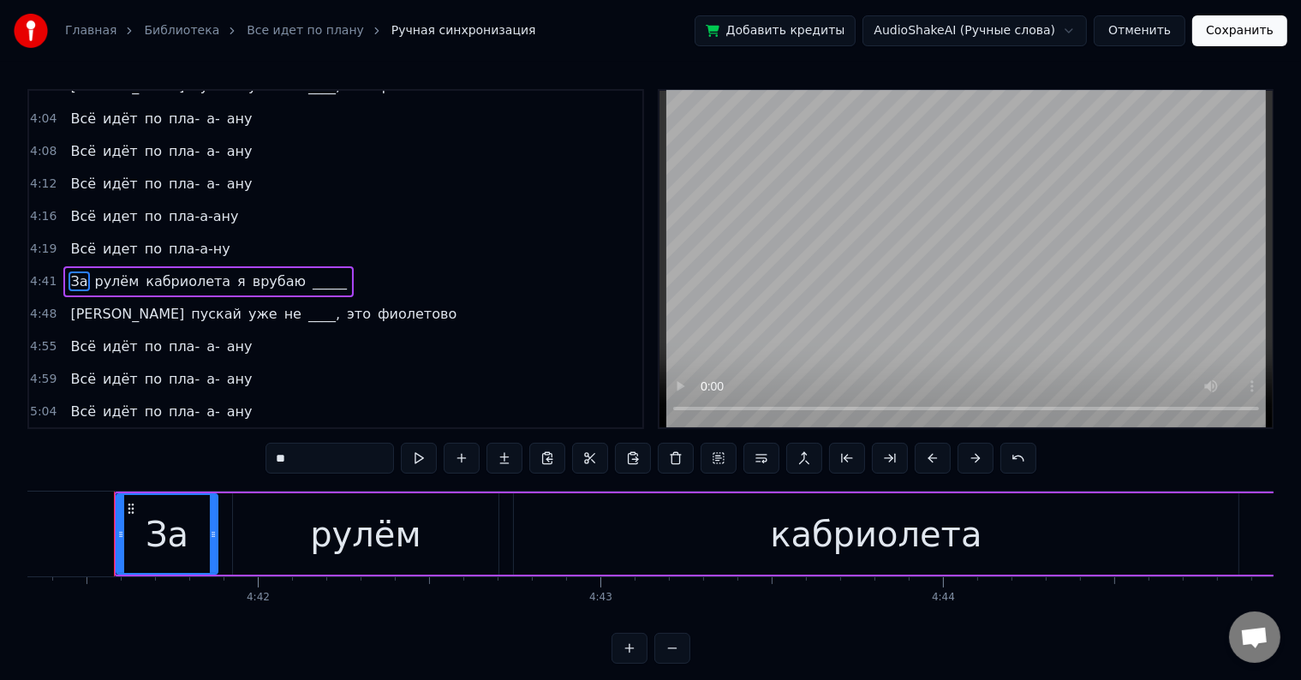
click at [247, 233] on div "4:19 Всё идет по пла-а-ну" at bounding box center [335, 249] width 613 height 33
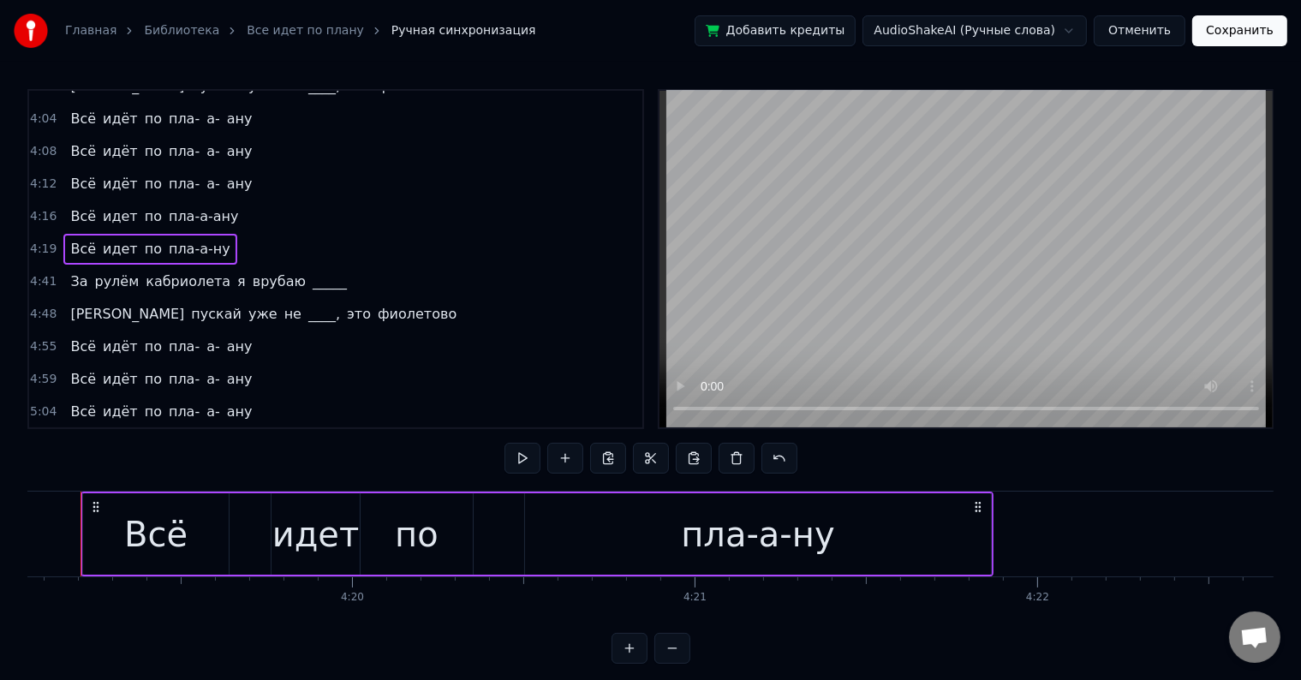
scroll to position [0, 88686]
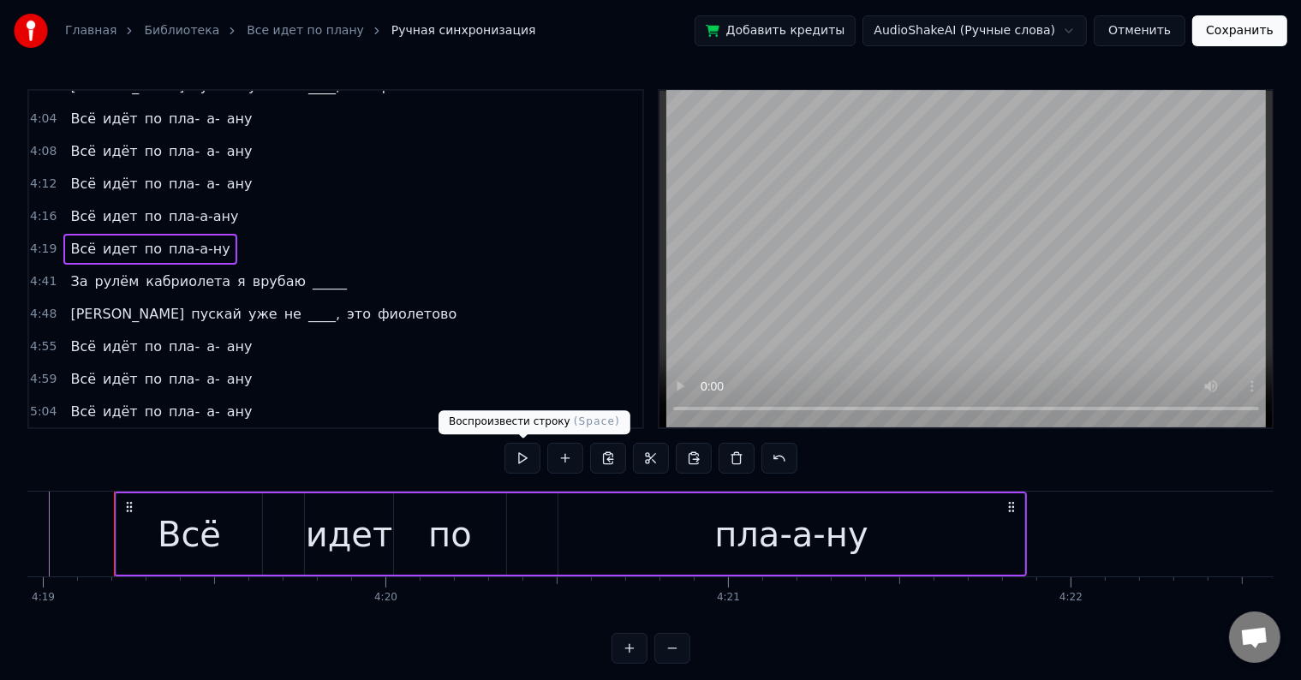
click at [516, 445] on button at bounding box center [522, 458] width 36 height 31
click at [991, 550] on div "пла-а-ну" at bounding box center [791, 533] width 466 height 81
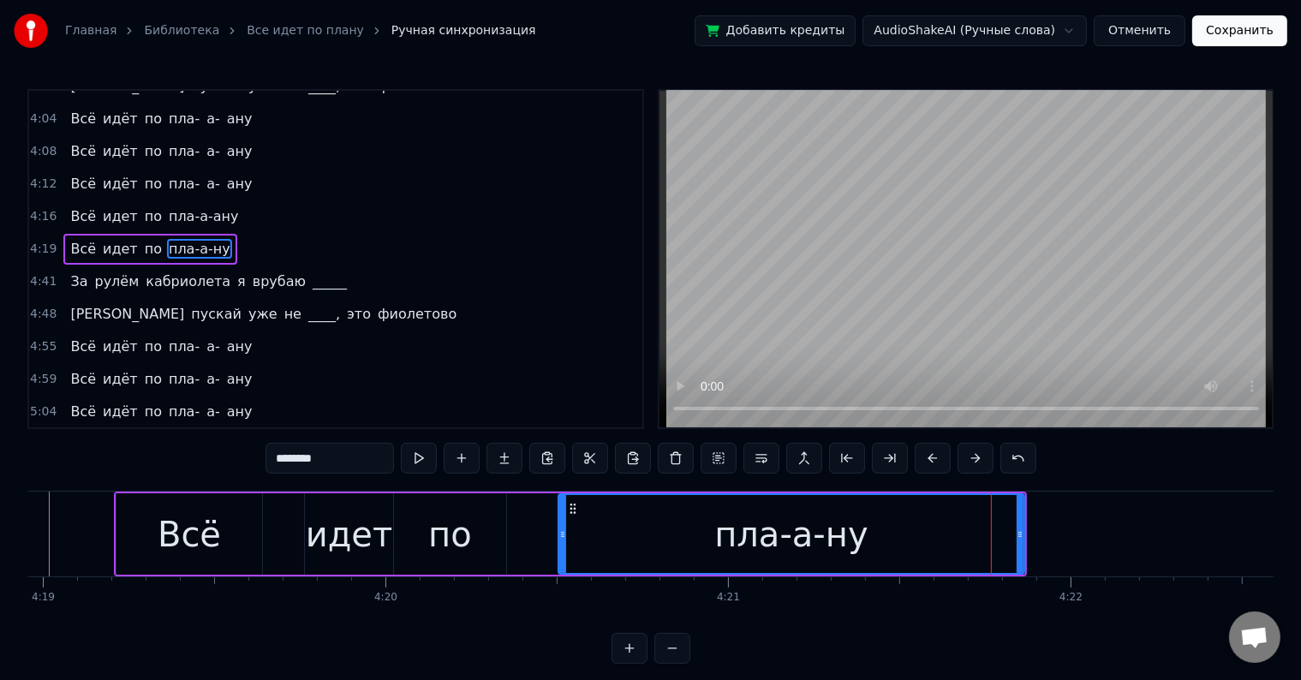
scroll to position [477, 0]
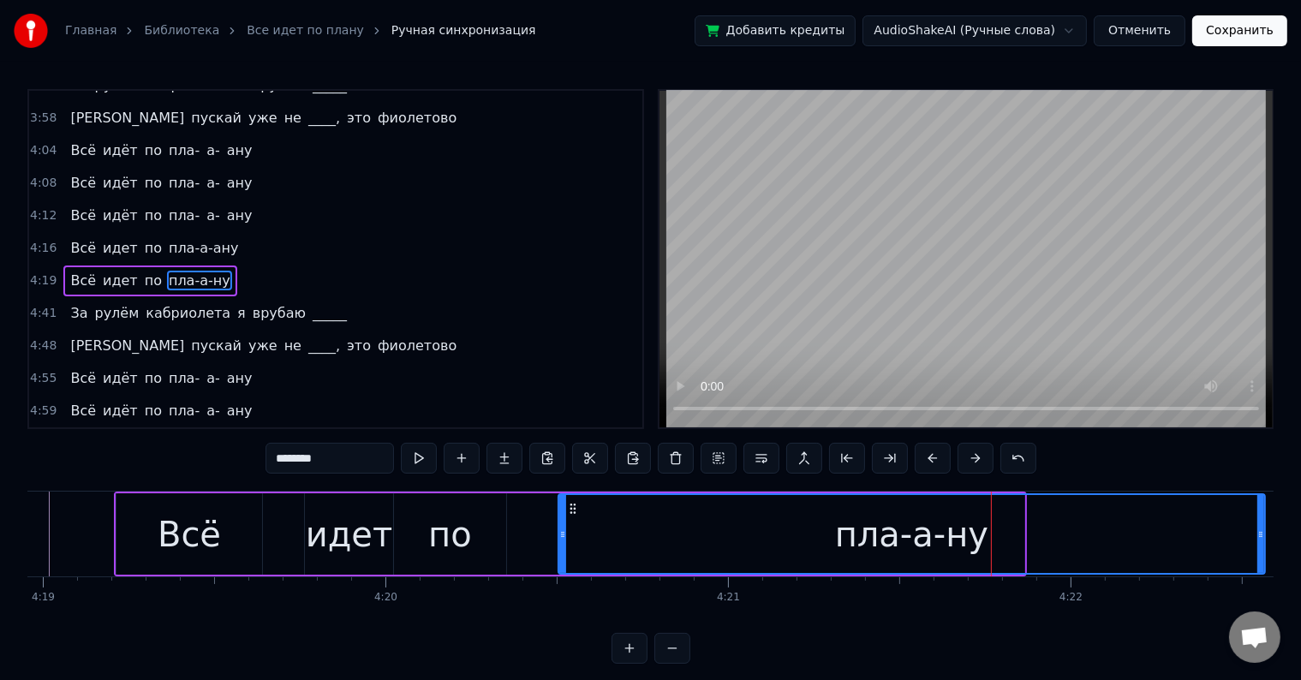
drag, startPoint x: 1018, startPoint y: 529, endPoint x: 1259, endPoint y: 544, distance: 241.0
click at [1259, 544] on div at bounding box center [1260, 534] width 7 height 78
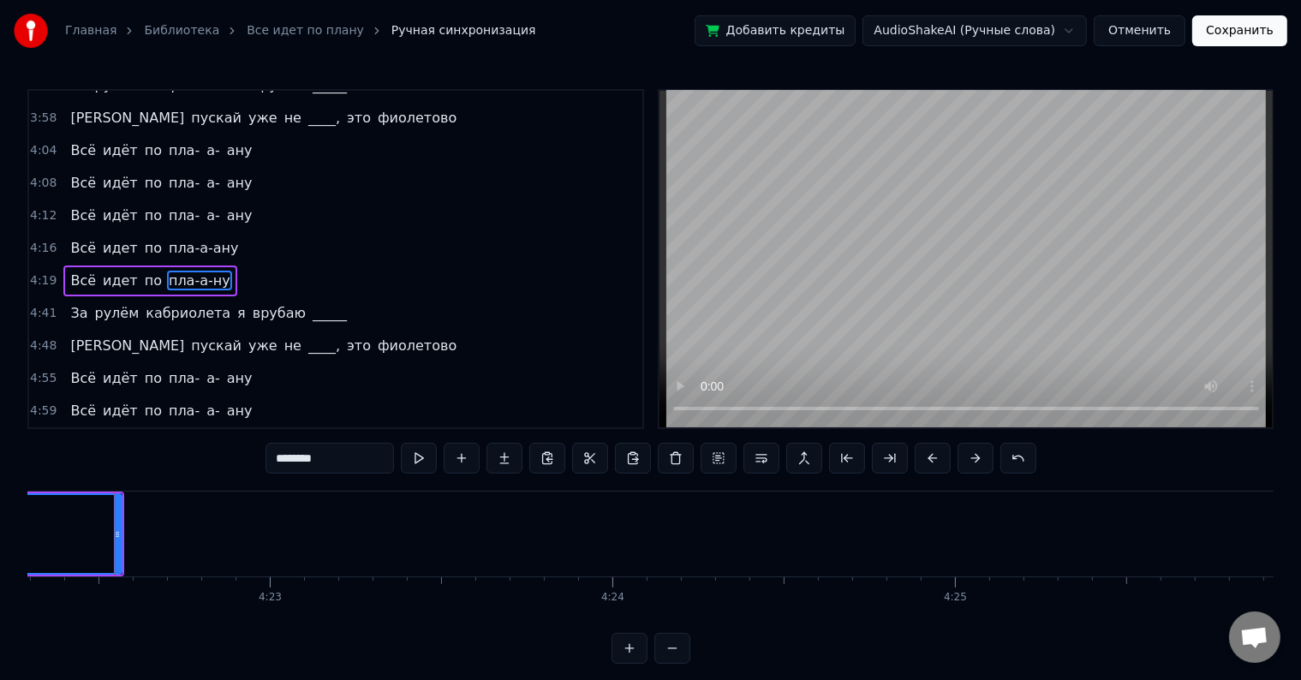
scroll to position [0, 89830]
click at [414, 455] on button at bounding box center [419, 458] width 36 height 31
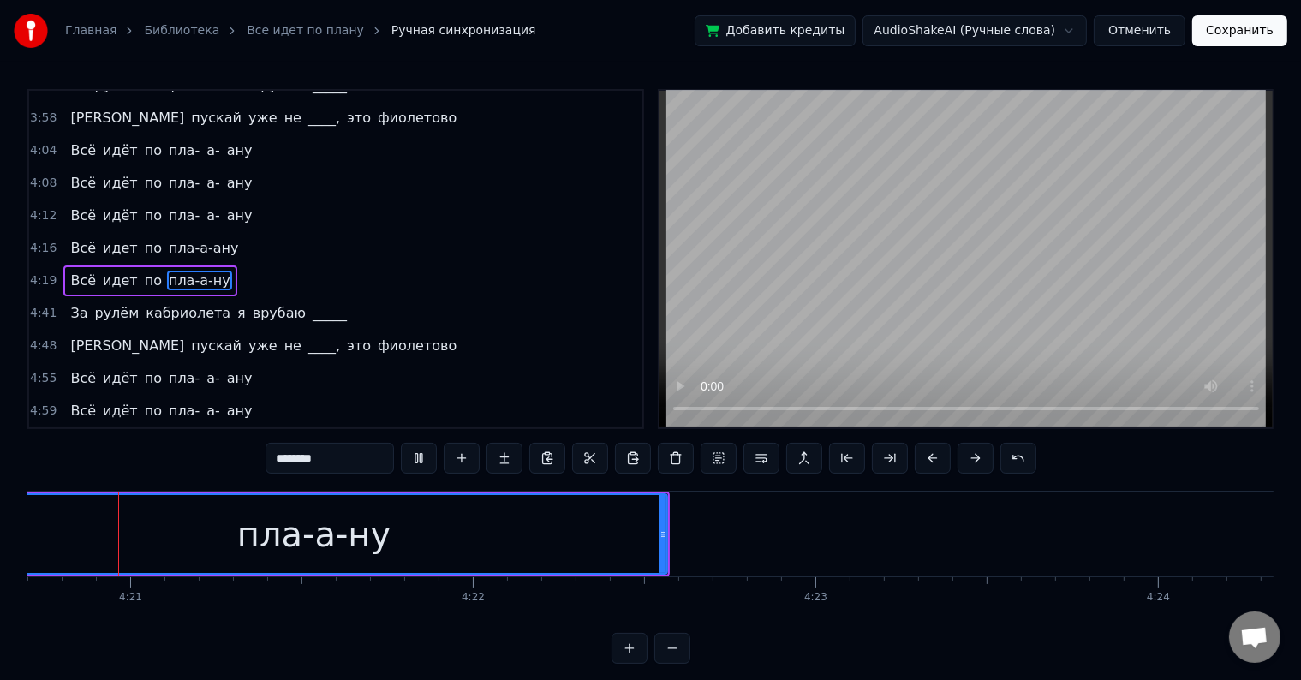
scroll to position [0, 89294]
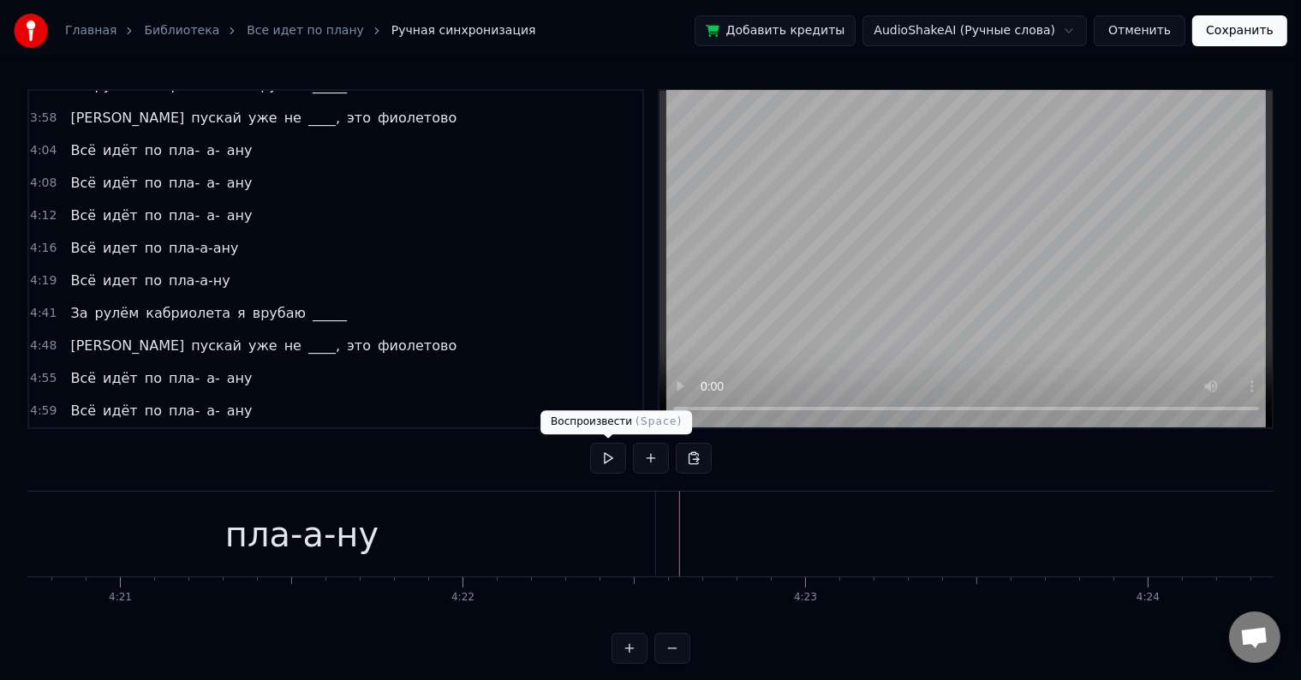
click at [613, 455] on button at bounding box center [608, 458] width 36 height 31
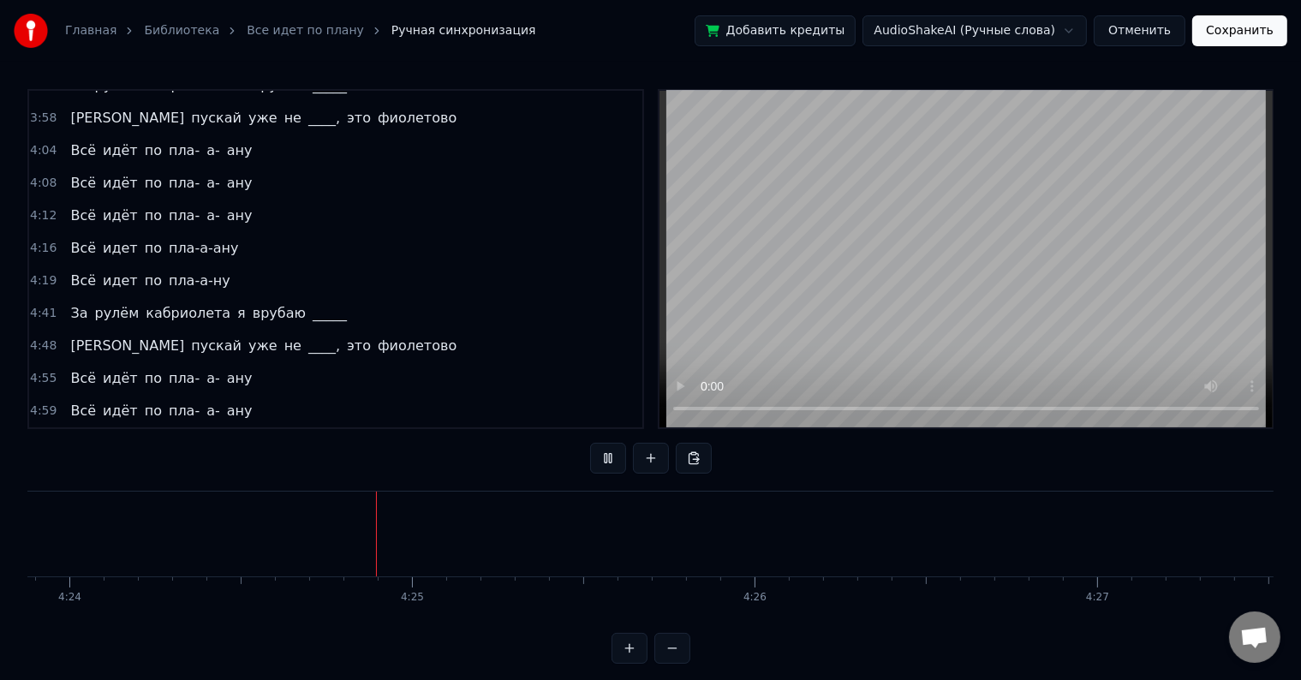
scroll to position [0, 90383]
click at [613, 455] on button at bounding box center [608, 458] width 36 height 31
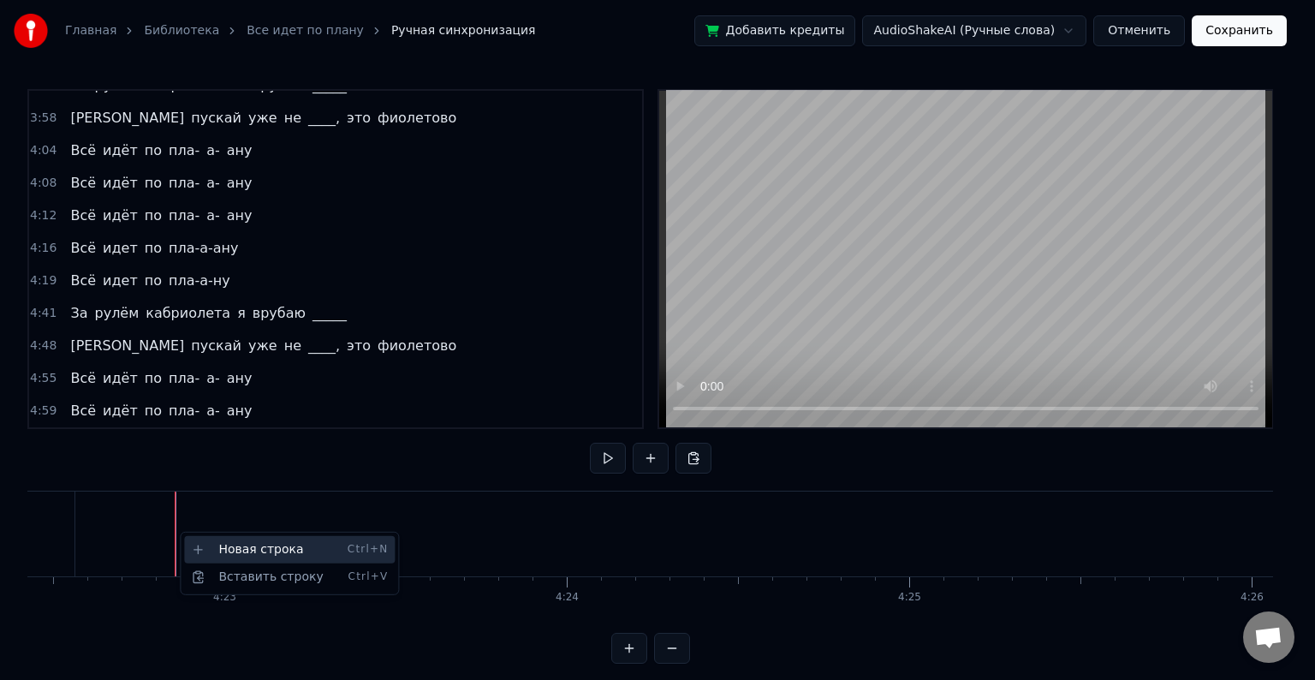
click at [200, 544] on div "Новая строка Ctrl+N" at bounding box center [289, 549] width 211 height 27
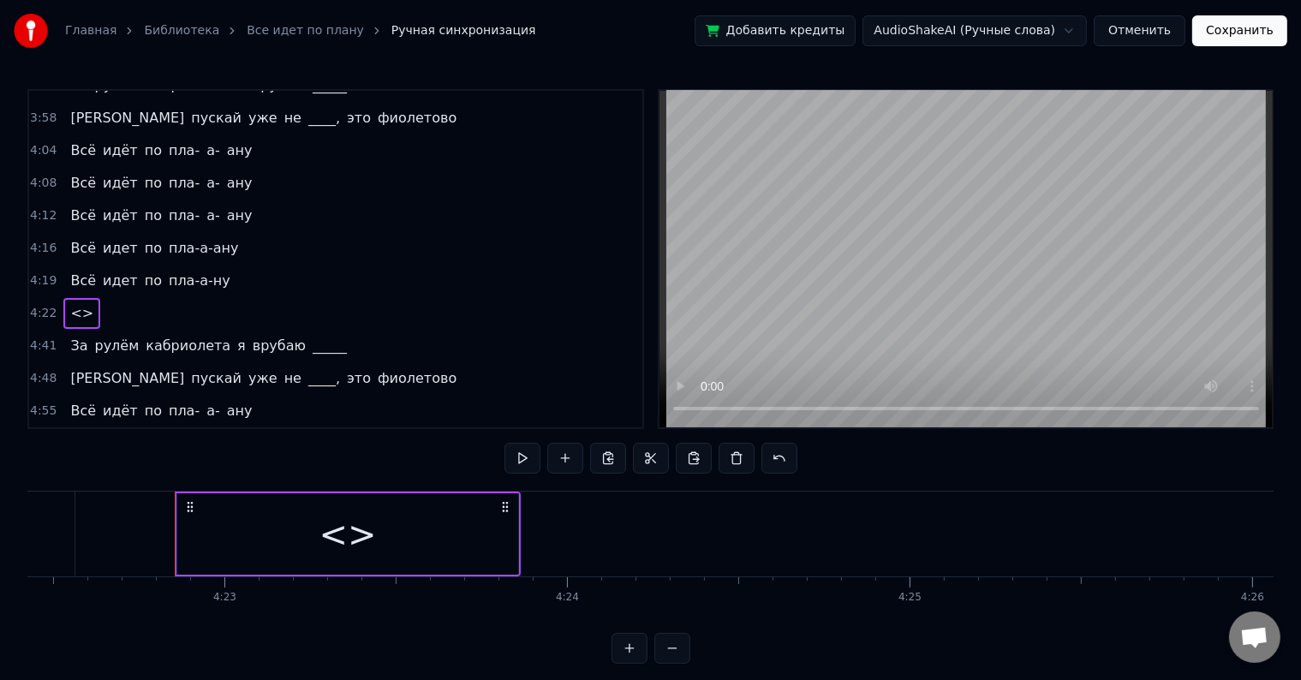
click at [76, 303] on span "<>" at bounding box center [81, 313] width 27 height 20
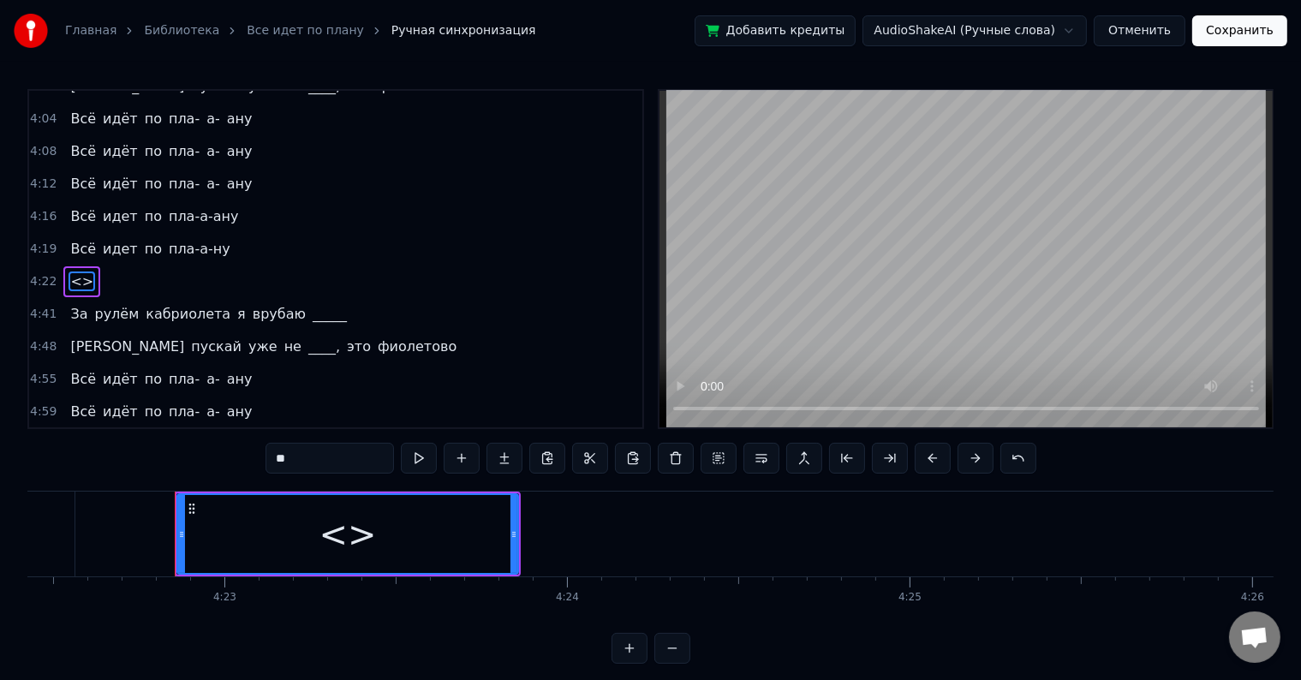
drag, startPoint x: 315, startPoint y: 463, endPoint x: 221, endPoint y: 466, distance: 94.2
click at [221, 466] on div "2:06 Может, я ку- ку, в [PERSON_NAME]'ике без крыши 2:11 Еду к _______, а вас ч…" at bounding box center [650, 376] width 1246 height 575
drag, startPoint x: 179, startPoint y: 534, endPoint x: 108, endPoint y: 537, distance: 71.1
click at [108, 537] on icon at bounding box center [110, 534] width 7 height 14
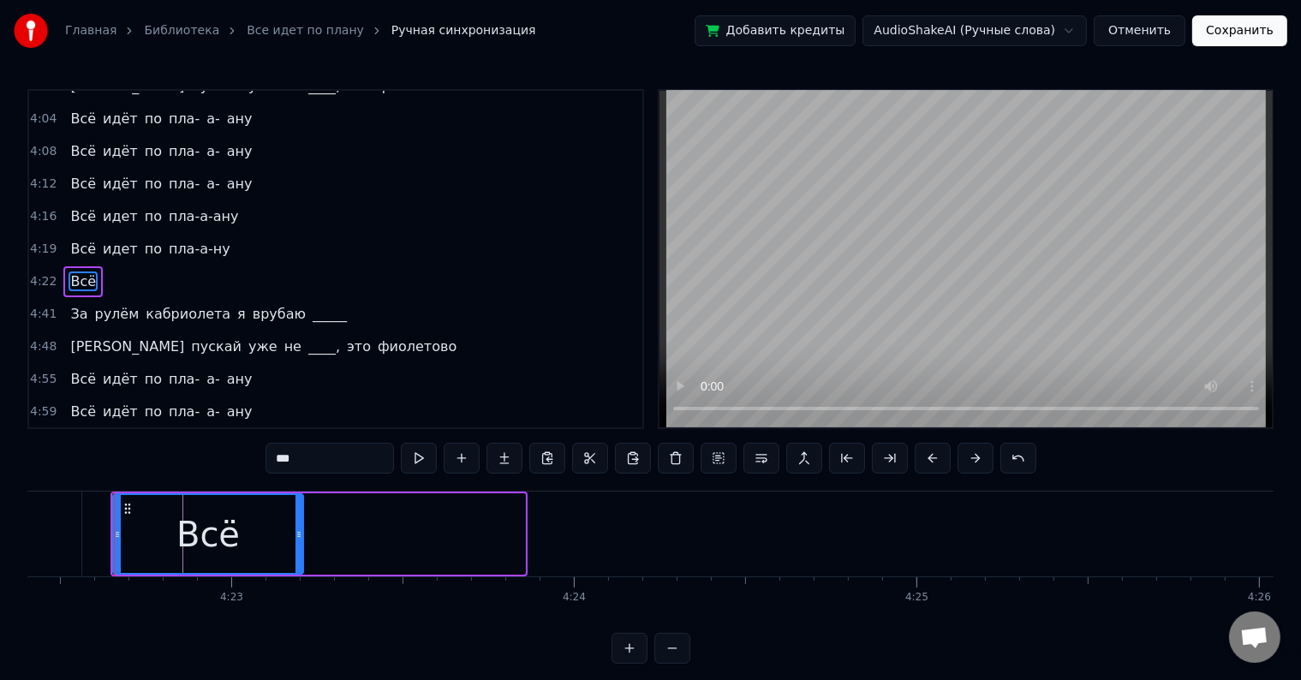
drag, startPoint x: 523, startPoint y: 528, endPoint x: 301, endPoint y: 521, distance: 221.9
click at [301, 521] on div at bounding box center [298, 534] width 7 height 78
type input "***"
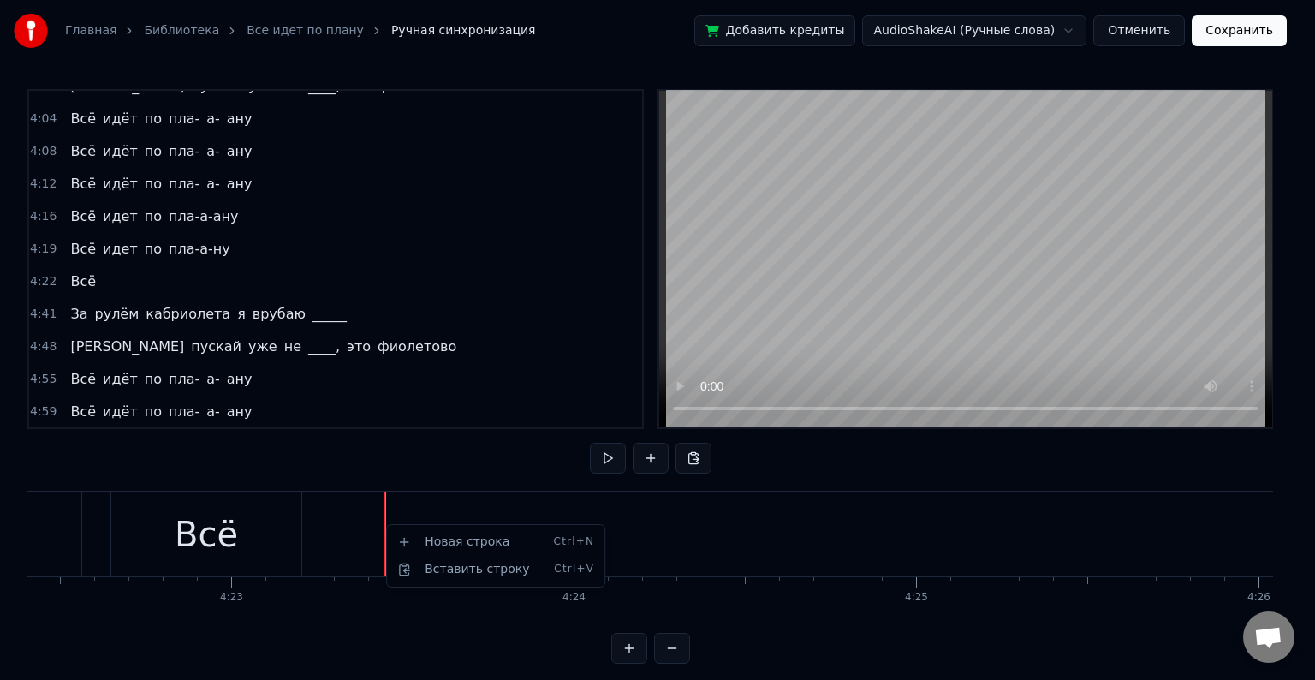
click at [98, 256] on html "Главная Библиотека Все идет по плану Ручная синхронизация Добавить кредиты Audi…" at bounding box center [657, 345] width 1315 height 691
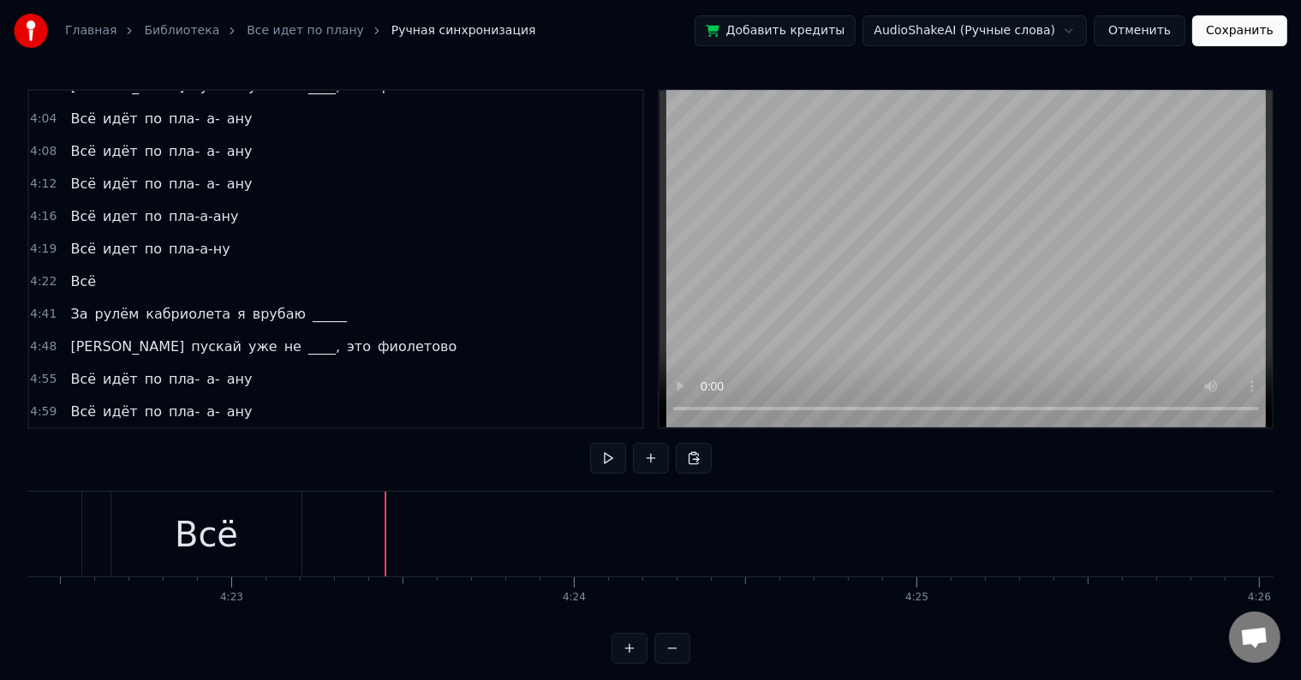
click at [100, 265] on div "4:22 Всё" at bounding box center [335, 281] width 613 height 33
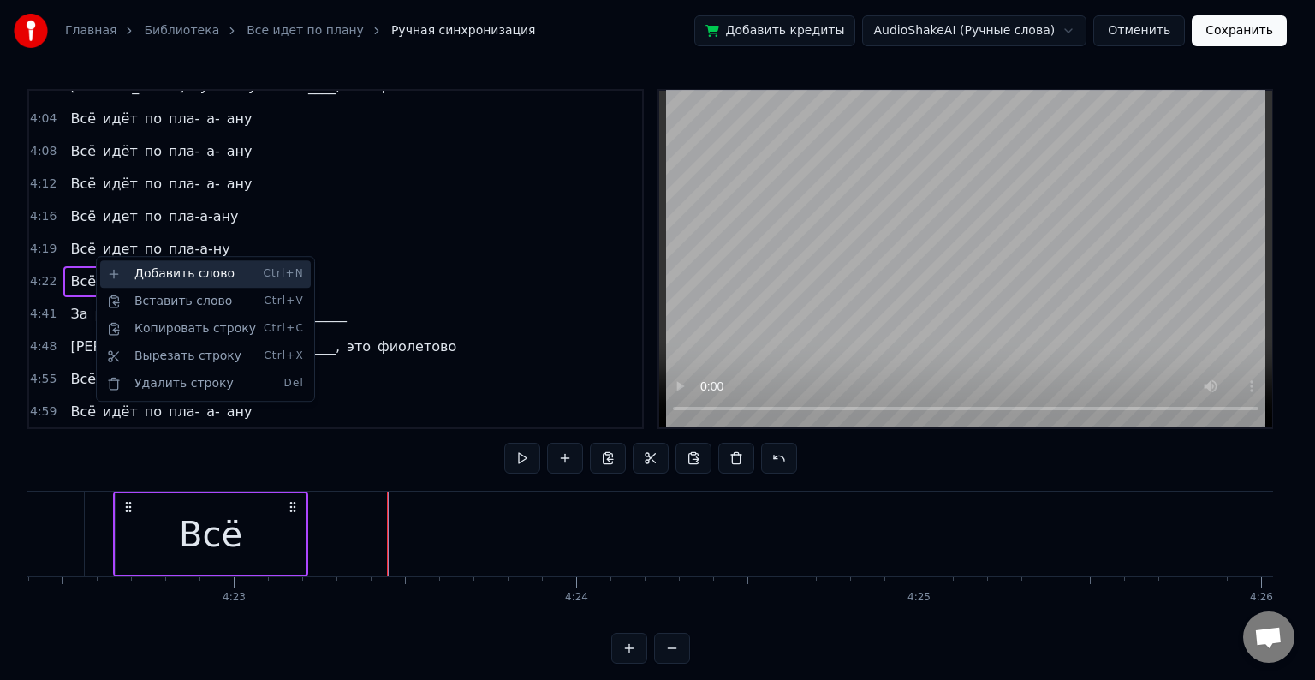
click at [116, 273] on div "Добавить слово Ctrl+N" at bounding box center [205, 273] width 211 height 27
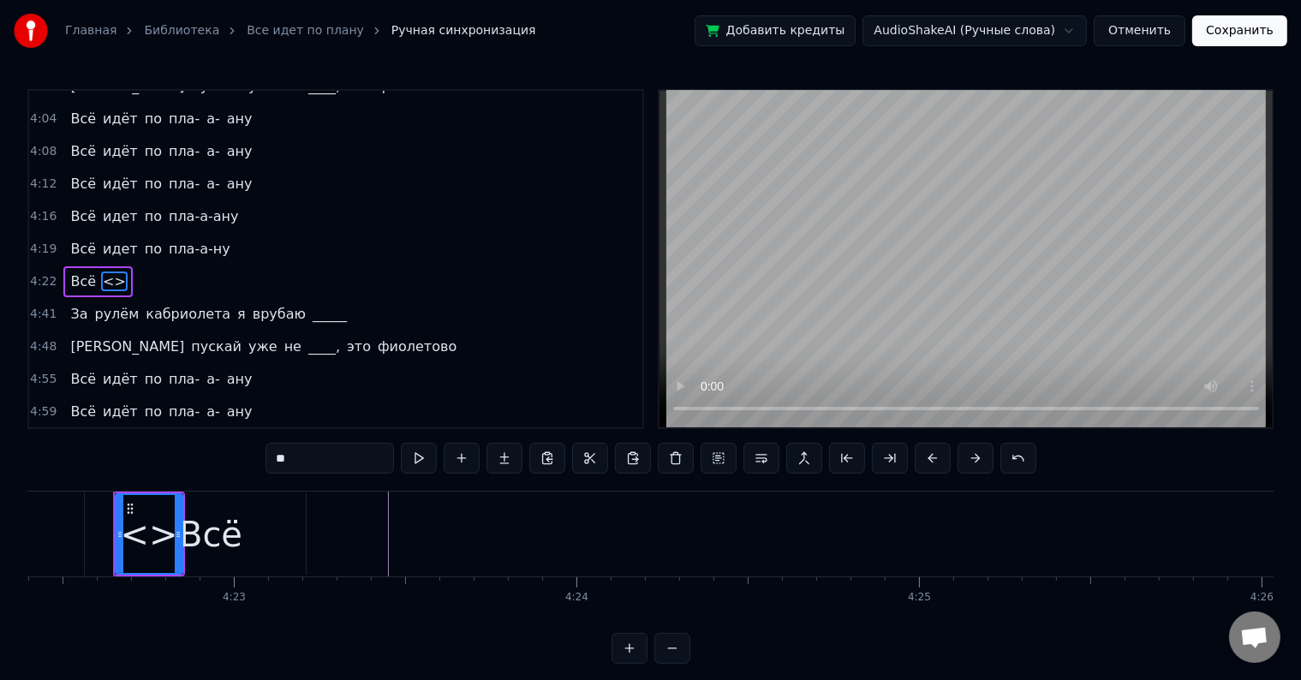
click at [173, 464] on div "2:06 Может, я ку- ку, в [PERSON_NAME]'ике без крыши 2:11 Еду к _______, а вас ч…" at bounding box center [650, 376] width 1246 height 575
drag, startPoint x: 287, startPoint y: 459, endPoint x: 247, endPoint y: 470, distance: 40.9
click at [247, 470] on div "2:06 Может, я ку- ку, в [PERSON_NAME]'ике без крыши 2:11 Еду к _______, а вас ч…" at bounding box center [650, 376] width 1246 height 575
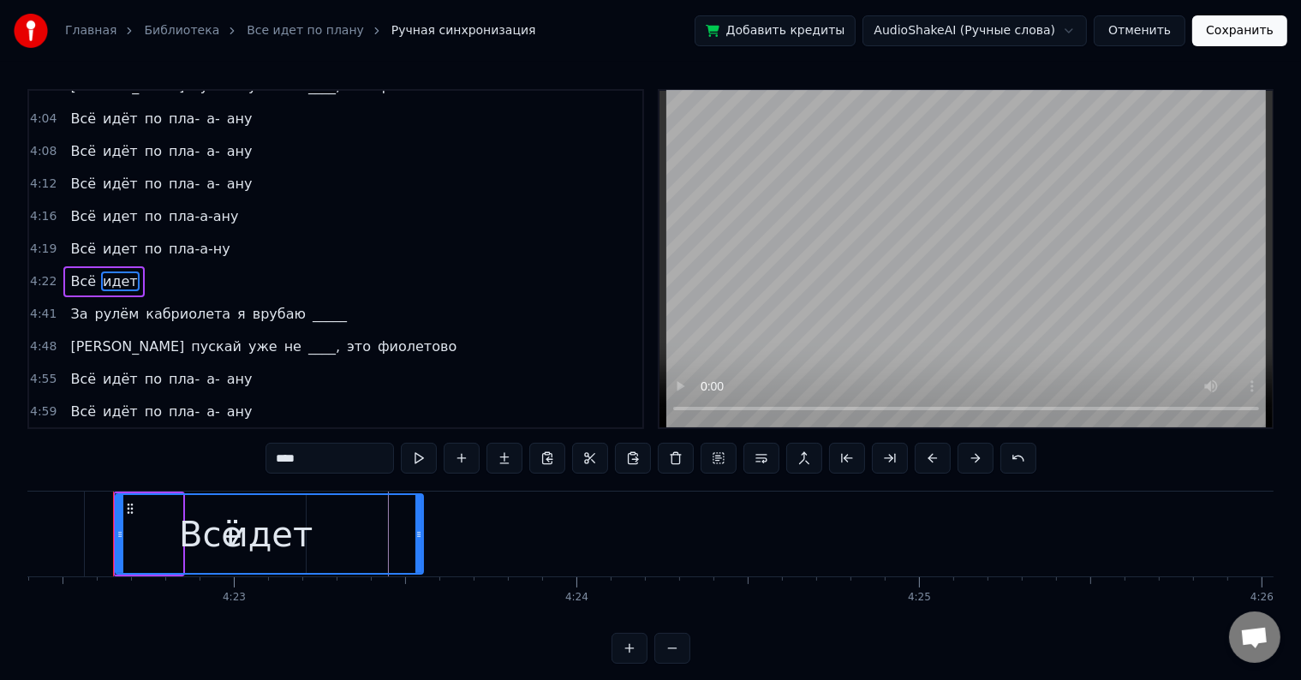
drag, startPoint x: 182, startPoint y: 528, endPoint x: 426, endPoint y: 575, distance: 249.4
click at [426, 575] on div "Может, я ку- ку, в [PERSON_NAME]'ике без крыши Еду к _______, а вас чё это колы…" at bounding box center [650, 555] width 1246 height 128
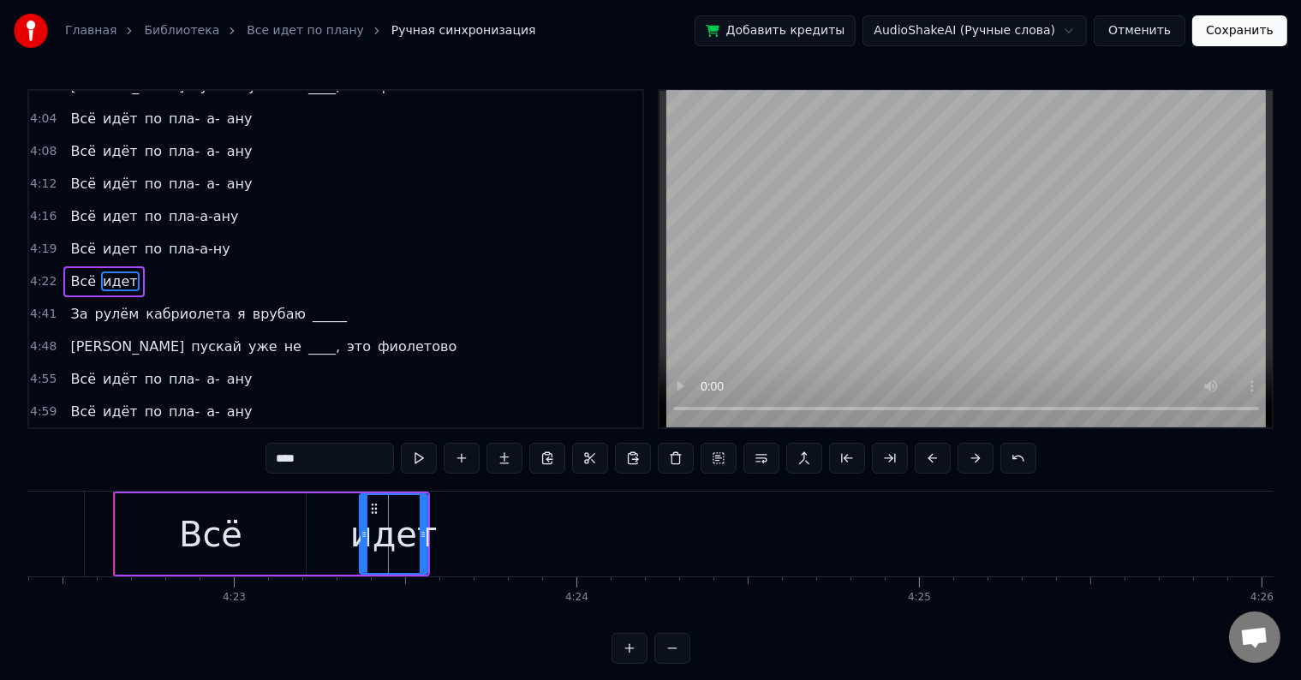
drag, startPoint x: 116, startPoint y: 526, endPoint x: 360, endPoint y: 565, distance: 247.2
click at [360, 565] on div at bounding box center [363, 534] width 7 height 78
type input "****"
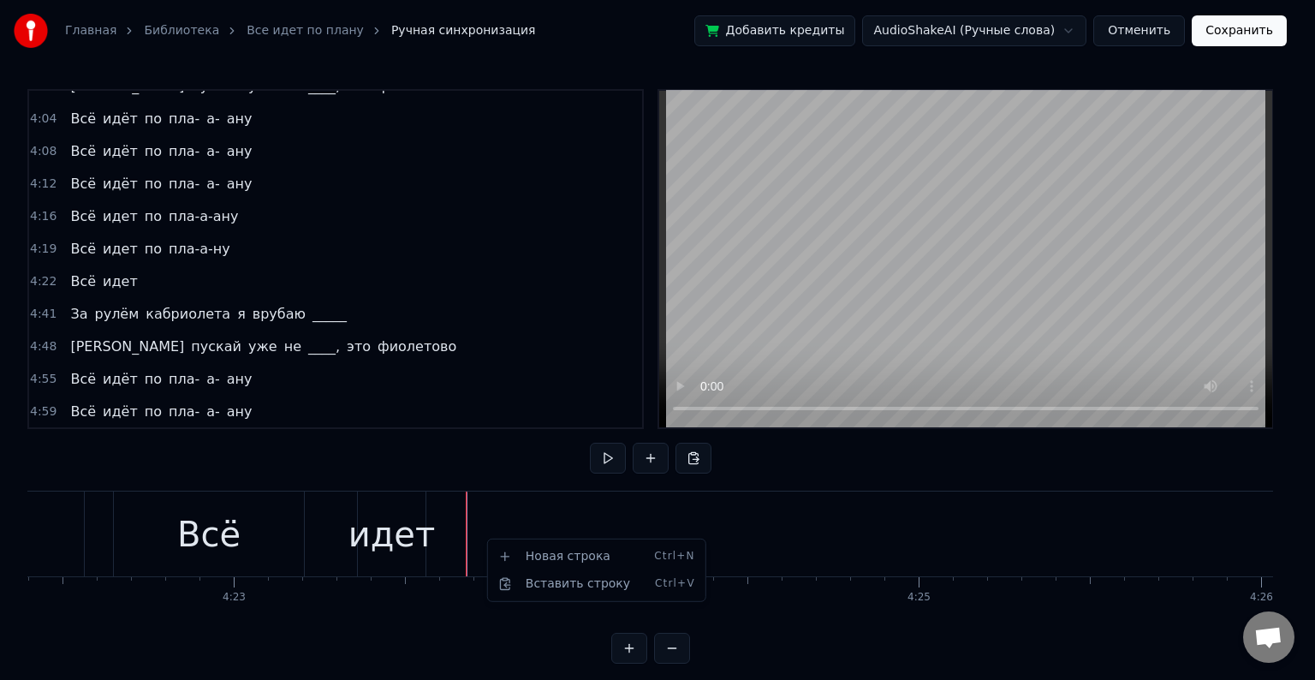
click at [167, 250] on html "Главная Библиотека Все идет по плану Ручная синхронизация Добавить кредиты Audi…" at bounding box center [657, 345] width 1315 height 691
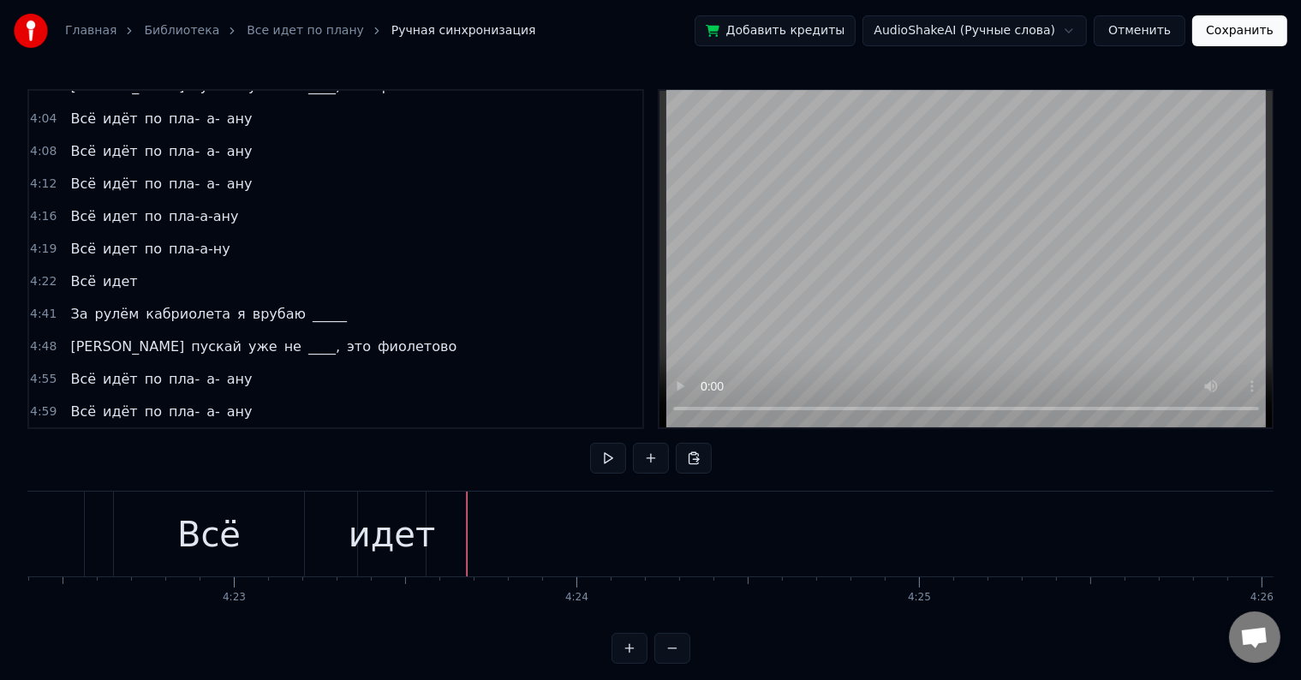
click at [130, 265] on div "4:22 Всё идет" at bounding box center [335, 281] width 613 height 33
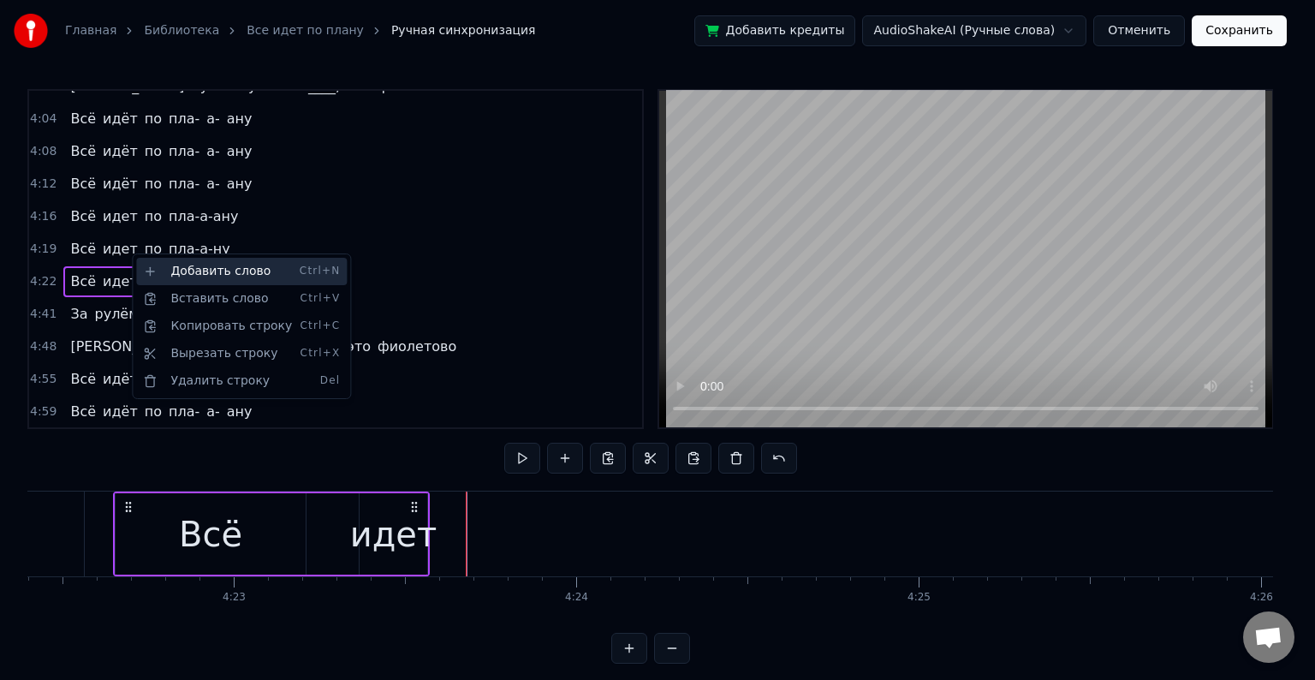
click at [175, 274] on div "Добавить слово Ctrl+N" at bounding box center [241, 271] width 211 height 27
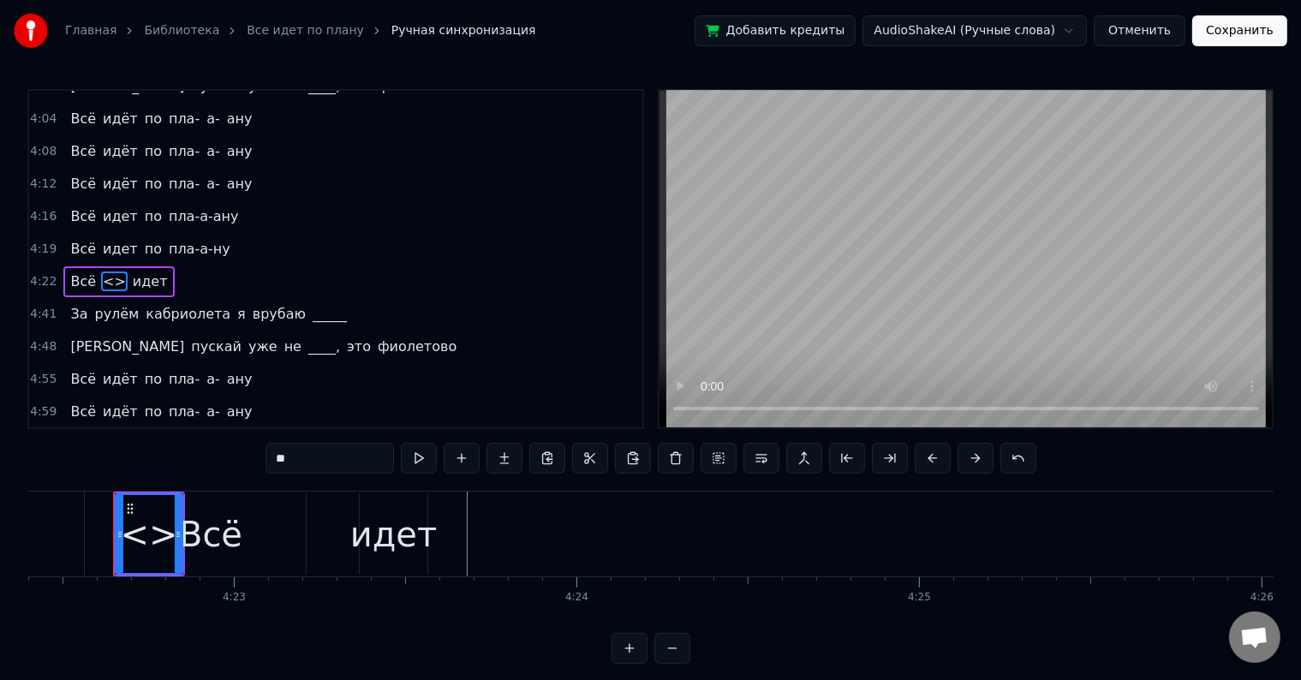
drag, startPoint x: 307, startPoint y: 458, endPoint x: 146, endPoint y: 464, distance: 160.2
click at [146, 464] on div "2:06 Может, я ку- ку, в [PERSON_NAME]'ике без крыши 2:11 Еду к _______, а вас ч…" at bounding box center [650, 376] width 1246 height 575
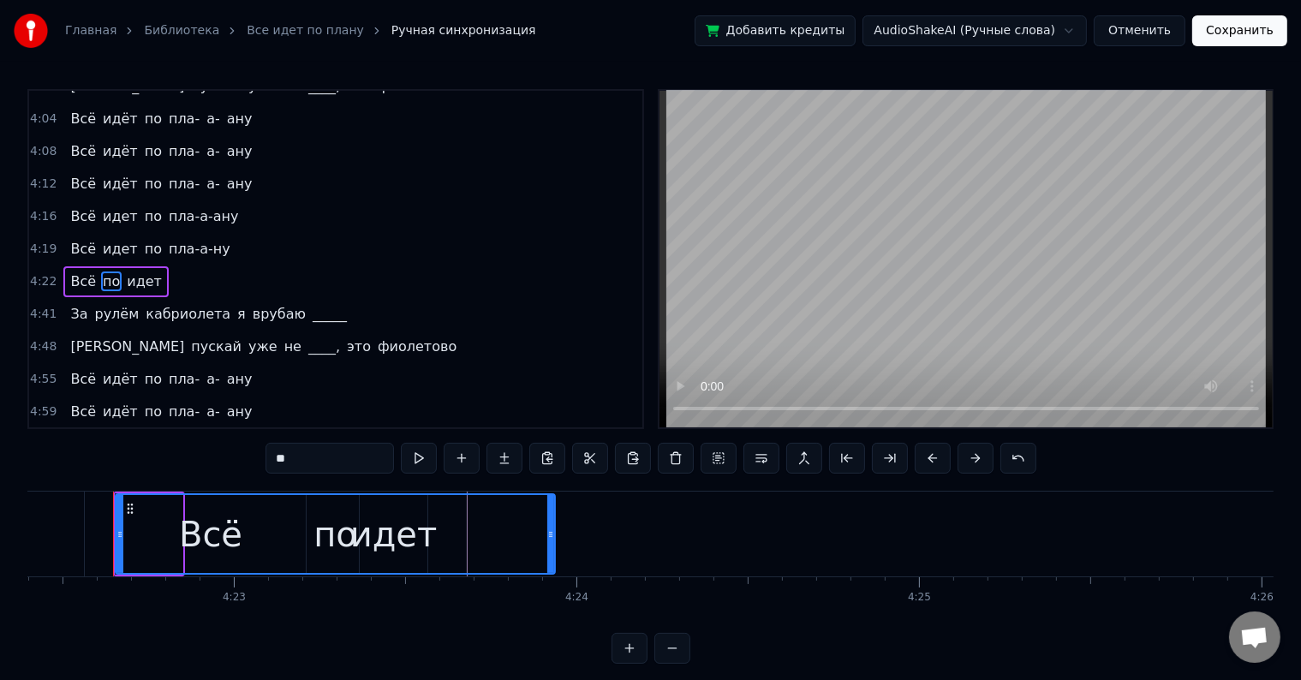
drag, startPoint x: 181, startPoint y: 523, endPoint x: 553, endPoint y: 563, distance: 374.6
click at [553, 563] on div at bounding box center [550, 534] width 7 height 78
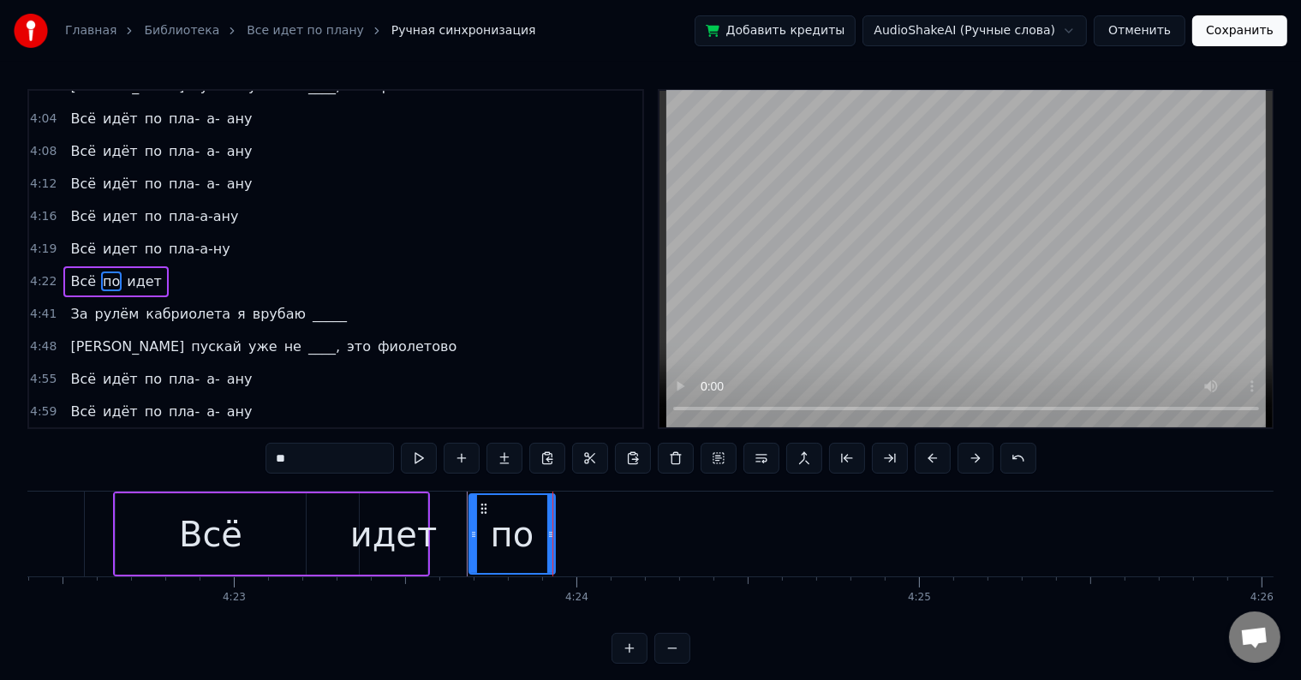
drag, startPoint x: 119, startPoint y: 526, endPoint x: 473, endPoint y: 568, distance: 356.1
type input "**"
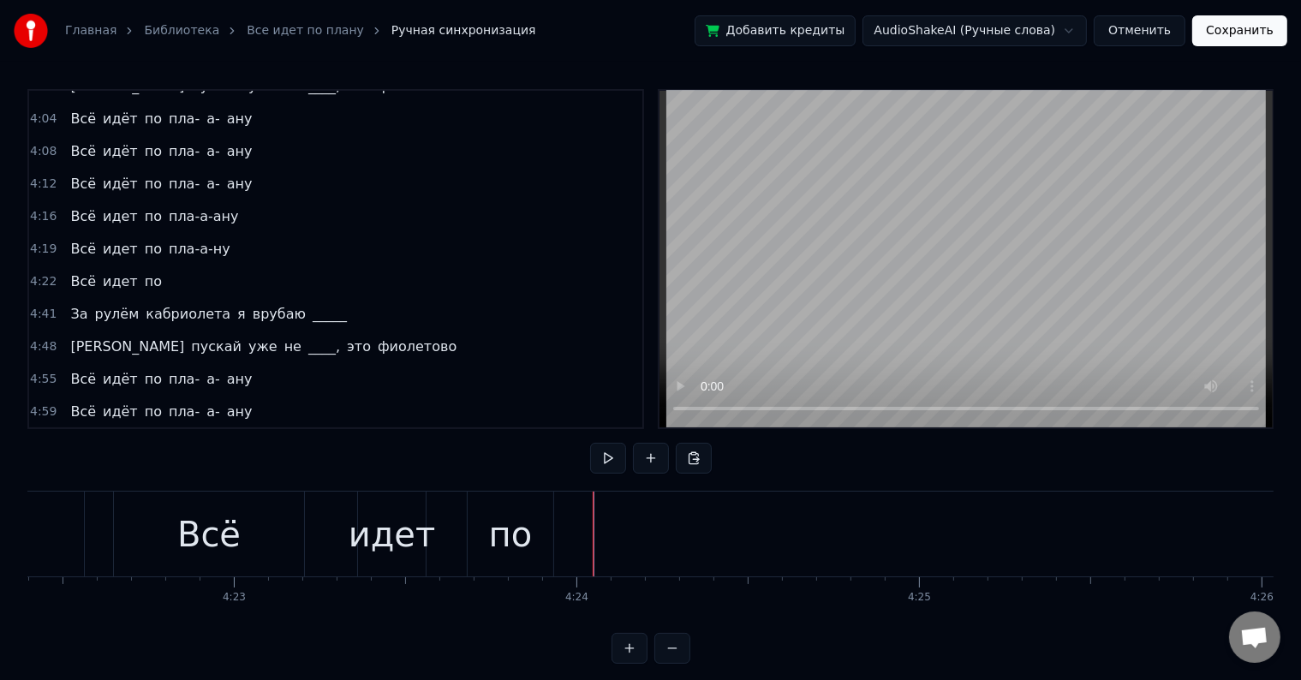
click at [162, 265] on div "4:22 Всё идет по" at bounding box center [335, 281] width 613 height 33
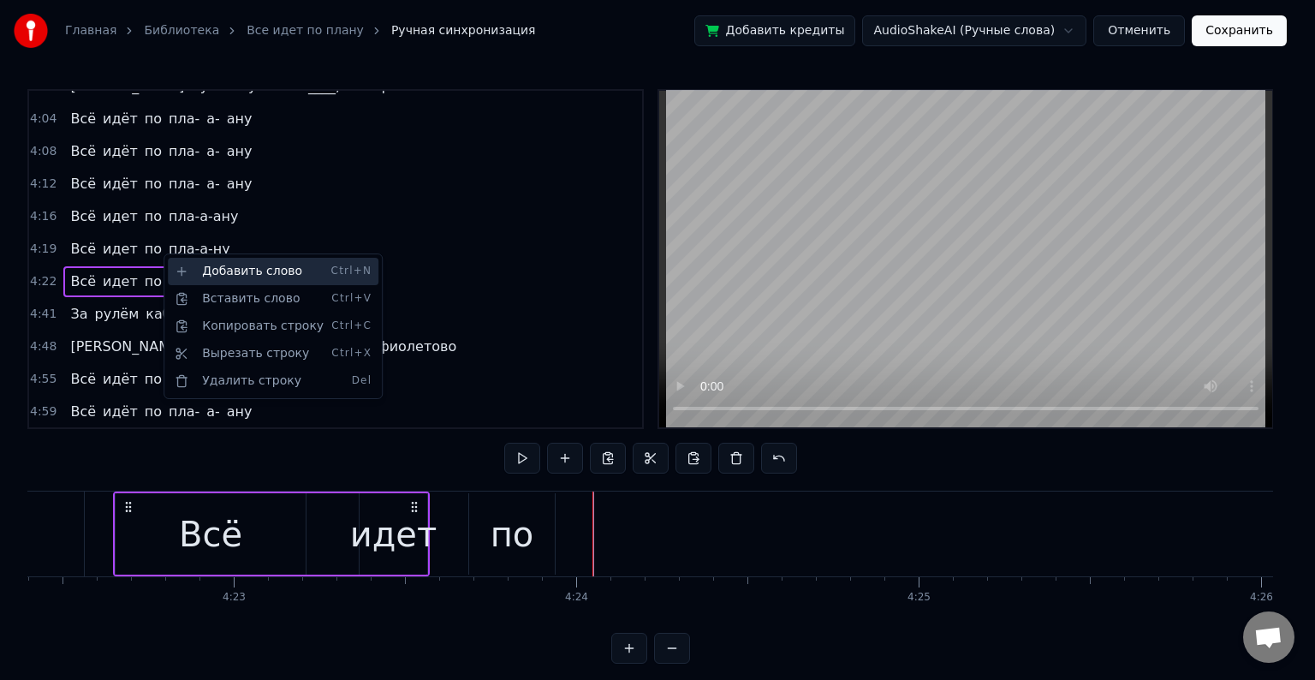
click at [219, 277] on div "Добавить слово Ctrl+N" at bounding box center [273, 271] width 211 height 27
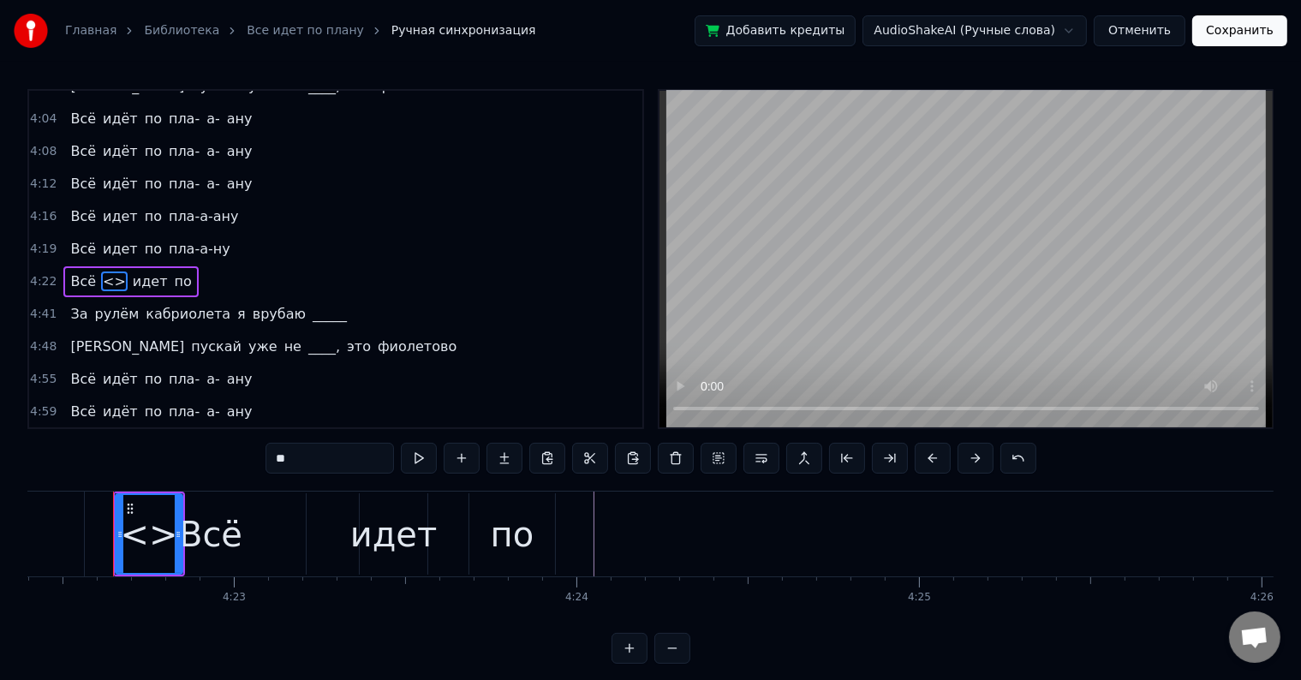
drag, startPoint x: 336, startPoint y: 473, endPoint x: 86, endPoint y: 469, distance: 250.0
click at [86, 469] on div "2:06 Может, я ку- ку, в [PERSON_NAME]'ике без крыши 2:11 Еду к _______, а вас ч…" at bounding box center [650, 376] width 1246 height 575
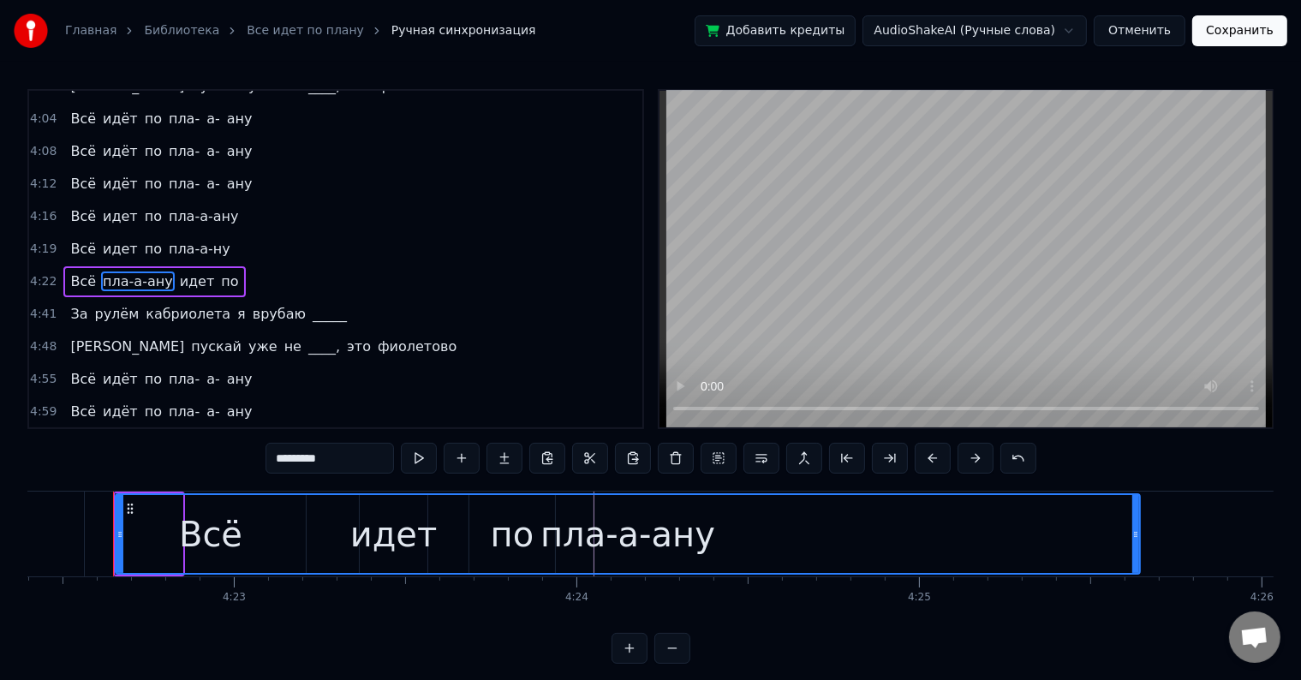
drag, startPoint x: 176, startPoint y: 534, endPoint x: 1133, endPoint y: 523, distance: 957.3
click at [1133, 523] on div at bounding box center [1135, 534] width 7 height 78
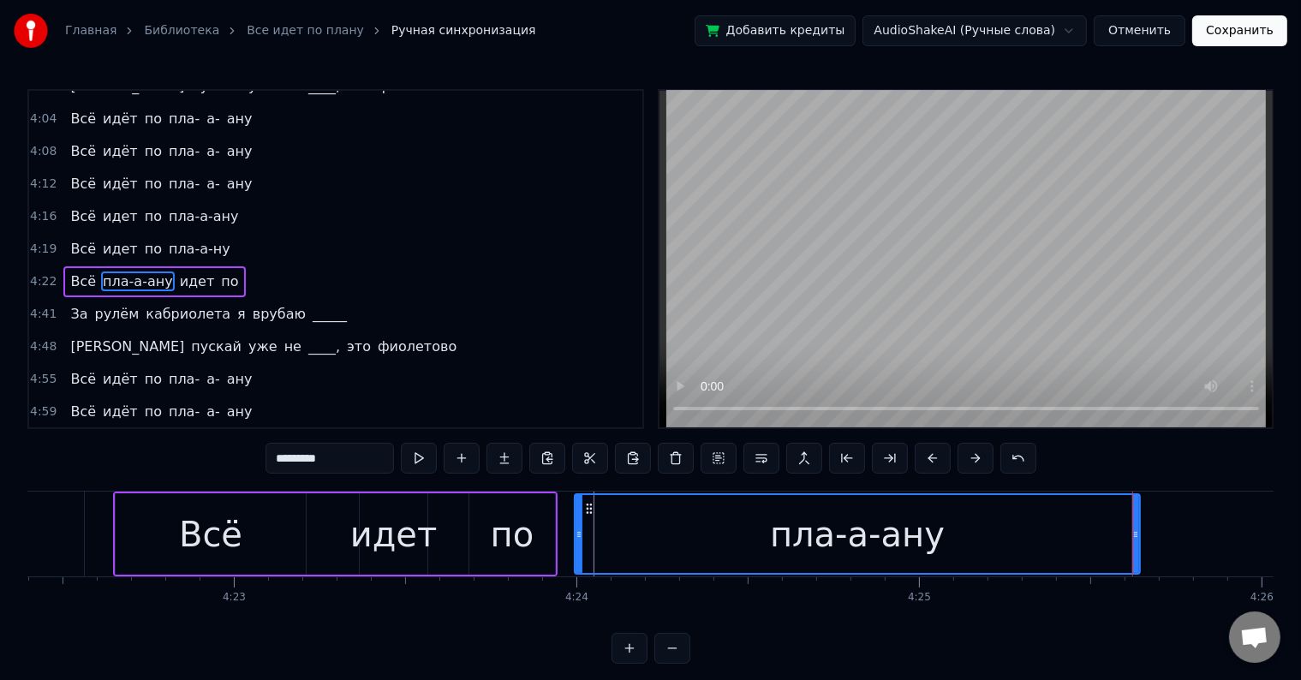
drag, startPoint x: 116, startPoint y: 527, endPoint x: 575, endPoint y: 545, distance: 459.3
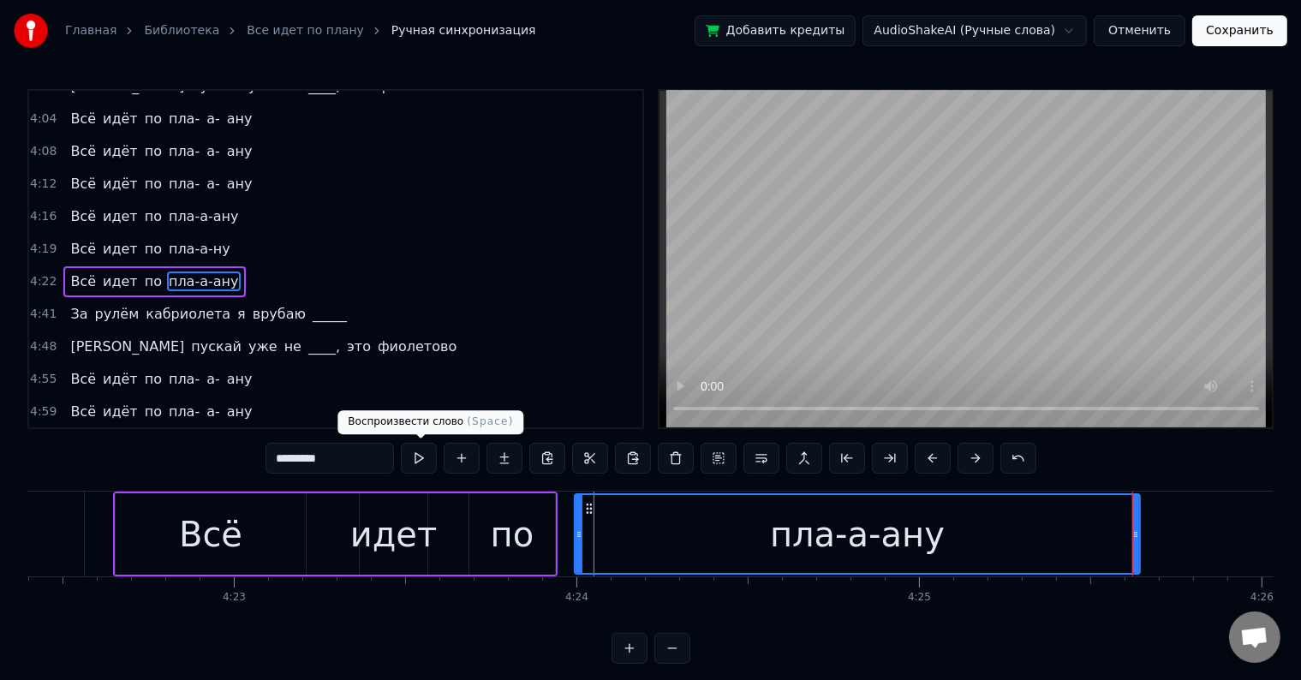
type input "*********"
click at [414, 460] on button at bounding box center [419, 458] width 36 height 31
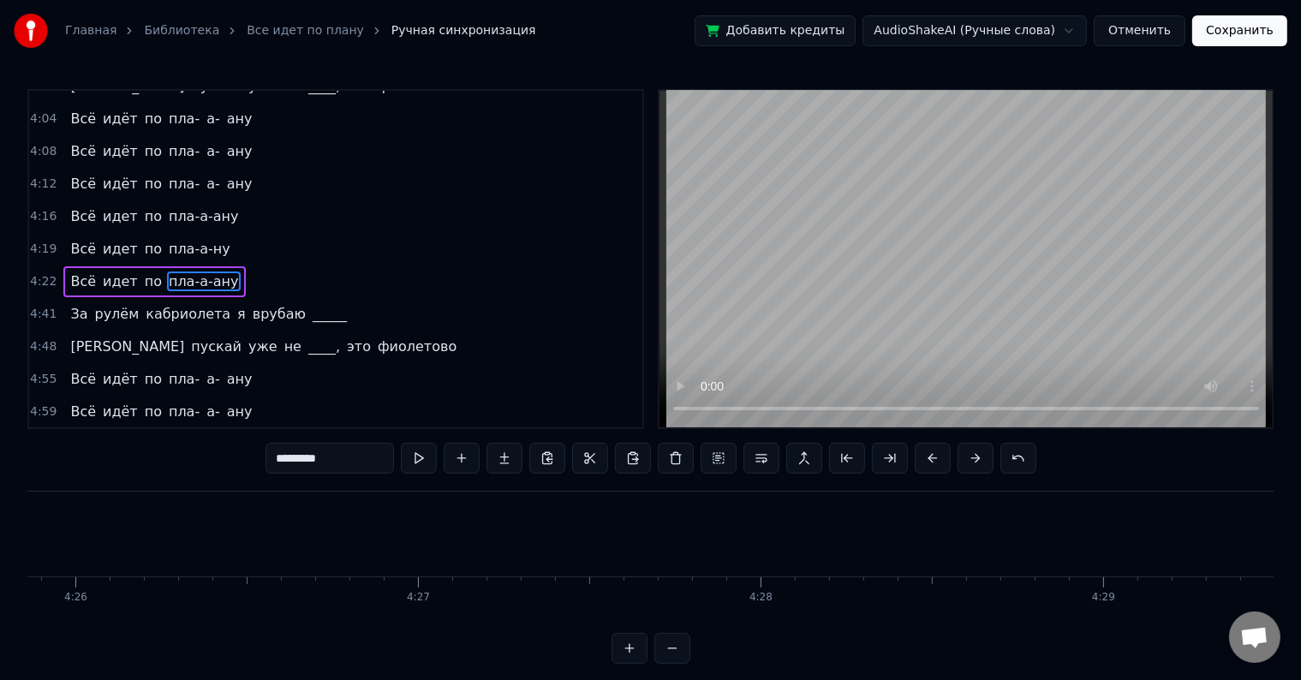
scroll to position [0, 90725]
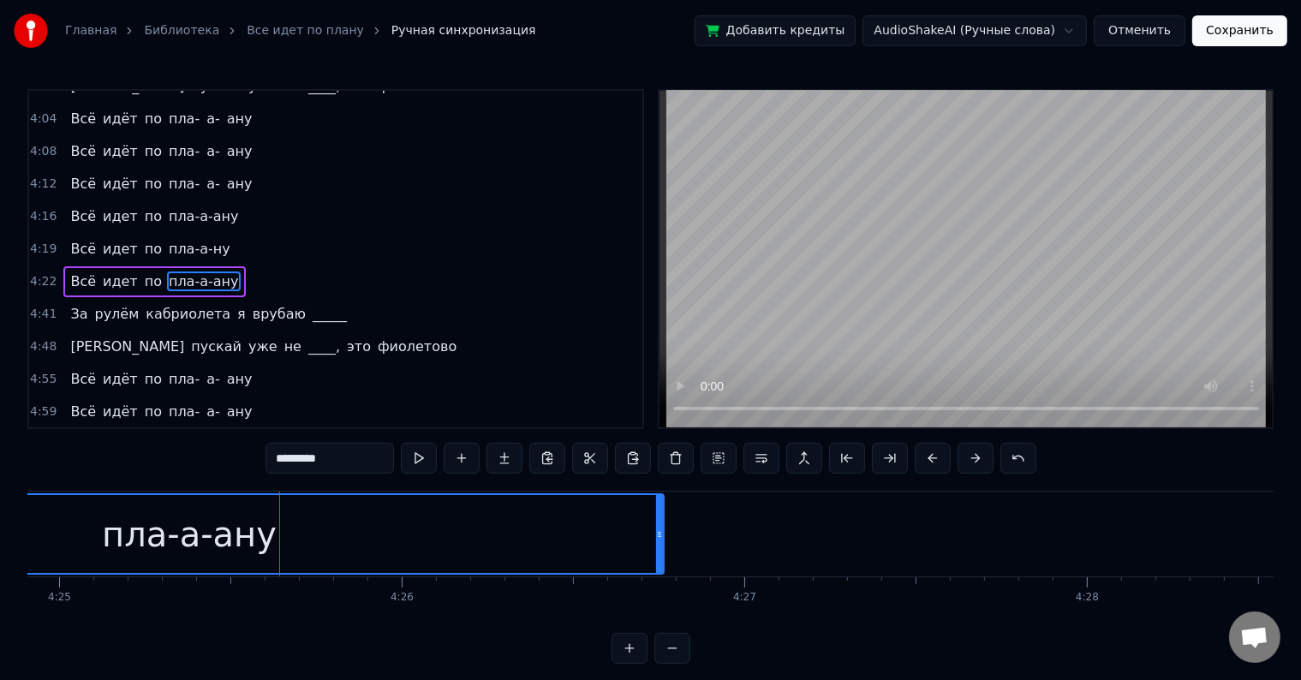
drag, startPoint x: 274, startPoint y: 533, endPoint x: 658, endPoint y: 572, distance: 385.5
click at [658, 572] on div at bounding box center [659, 534] width 7 height 78
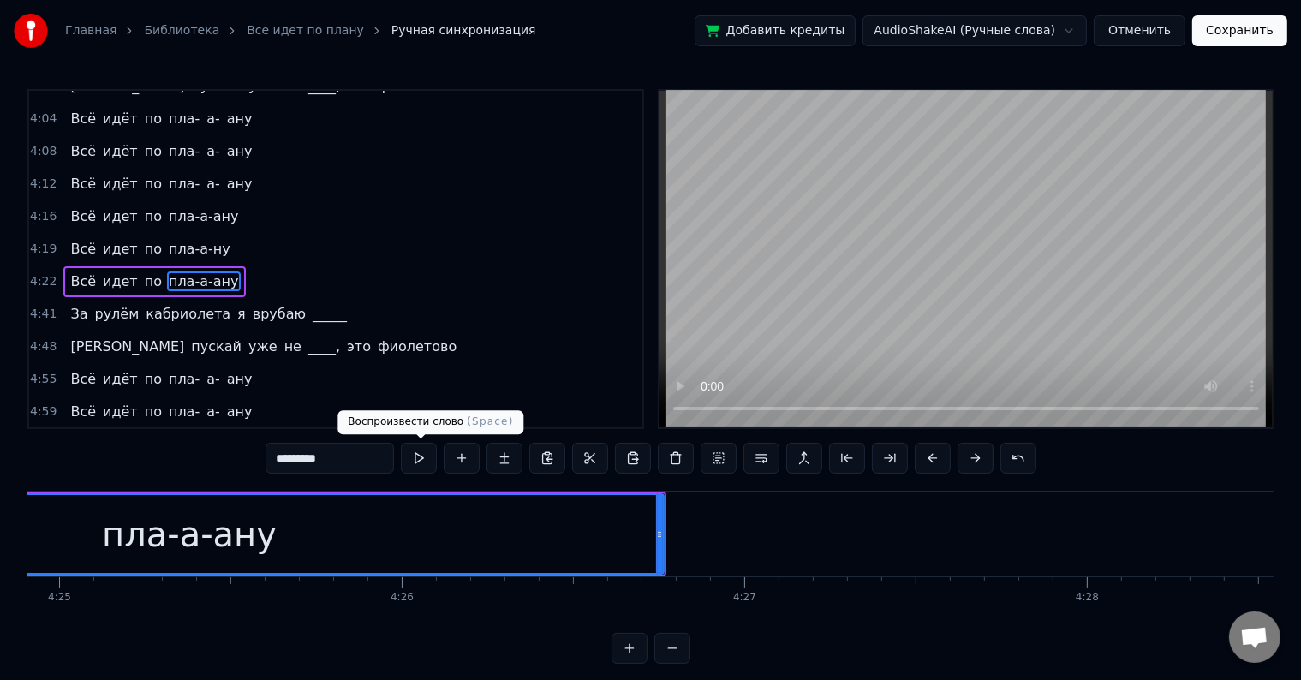
click at [418, 467] on button at bounding box center [419, 458] width 36 height 31
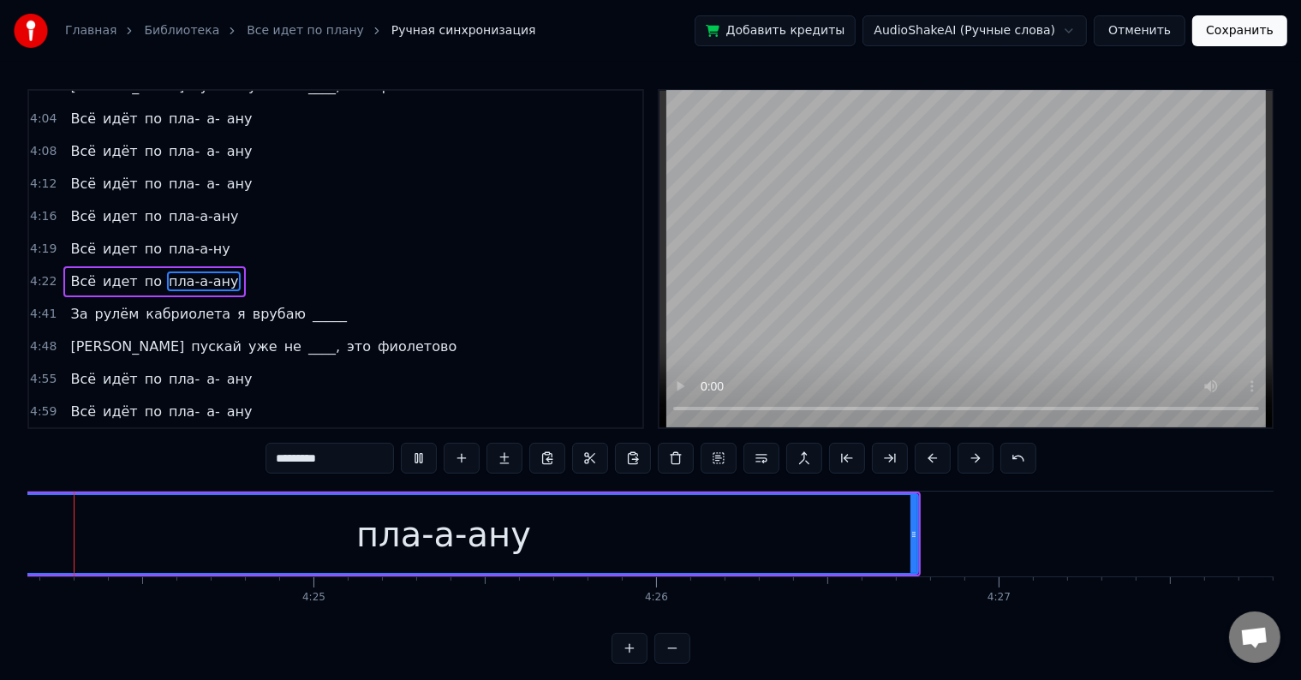
scroll to position [0, 90405]
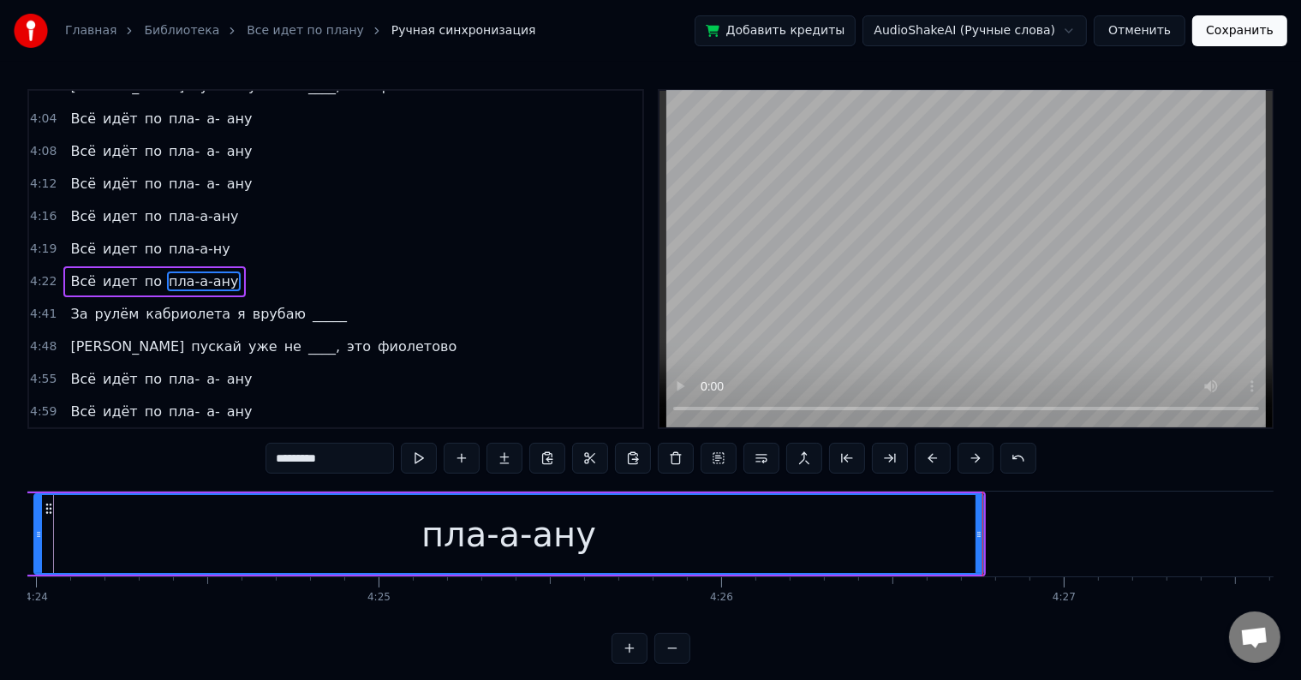
click at [811, 521] on div "пла-а-ану" at bounding box center [508, 534] width 947 height 78
click at [805, 525] on div "пла-а-ану" at bounding box center [508, 534] width 947 height 78
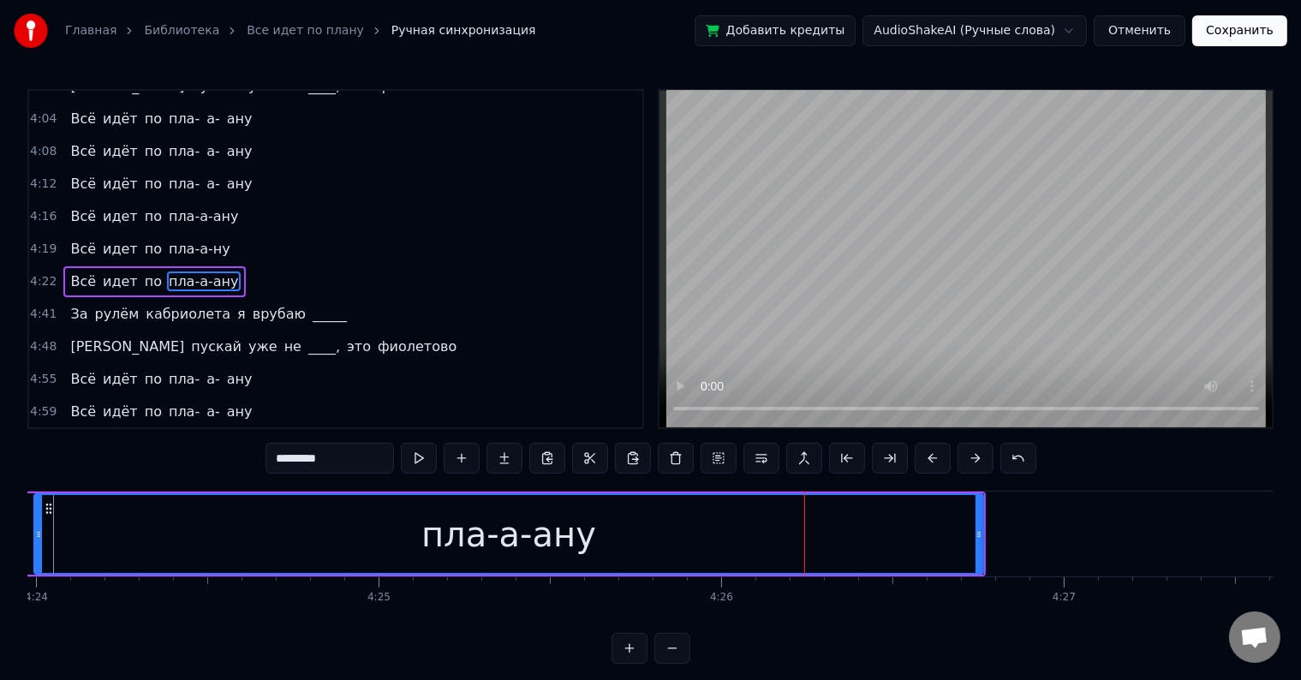
click at [805, 525] on div "пла-а-ану" at bounding box center [508, 534] width 947 height 78
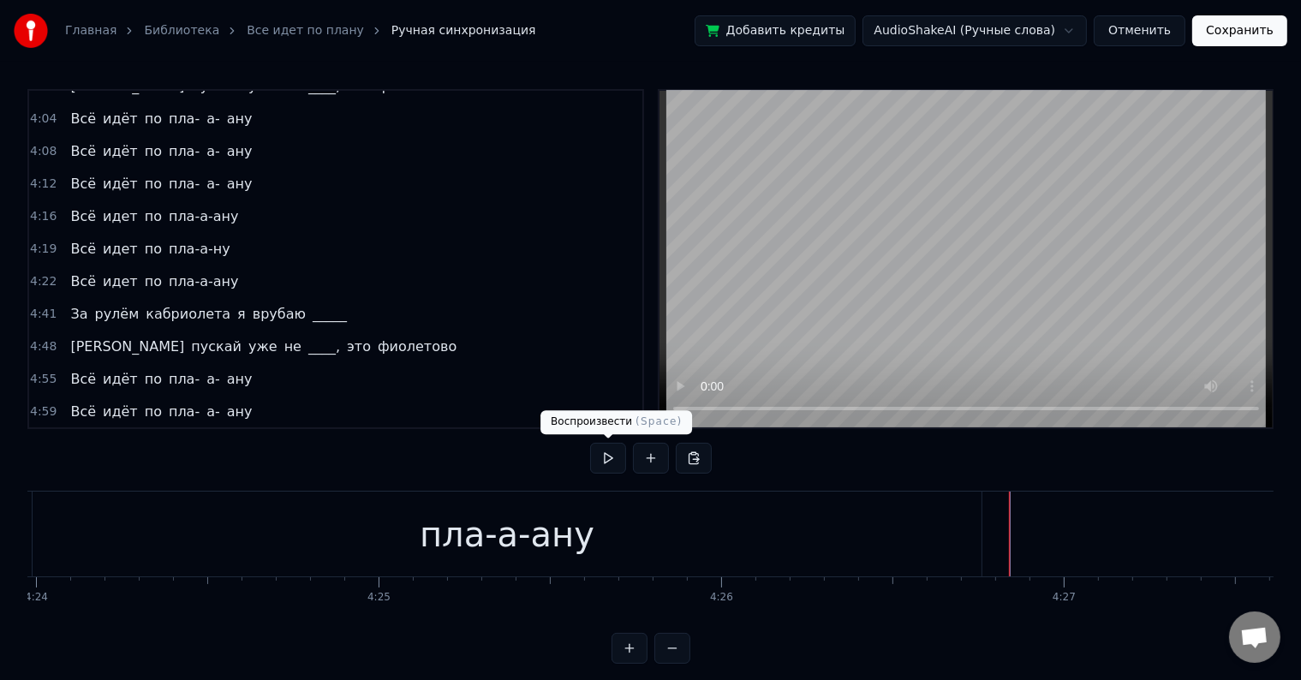
click at [609, 459] on button at bounding box center [608, 458] width 36 height 31
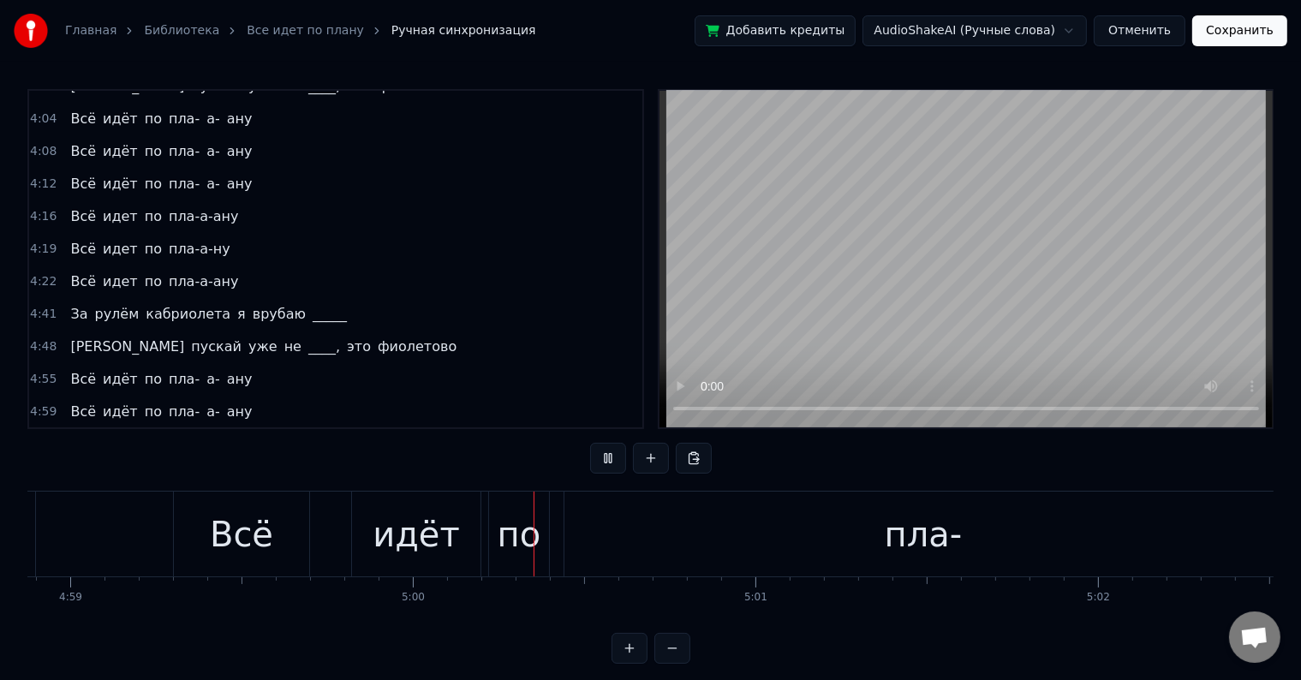
scroll to position [0, 102585]
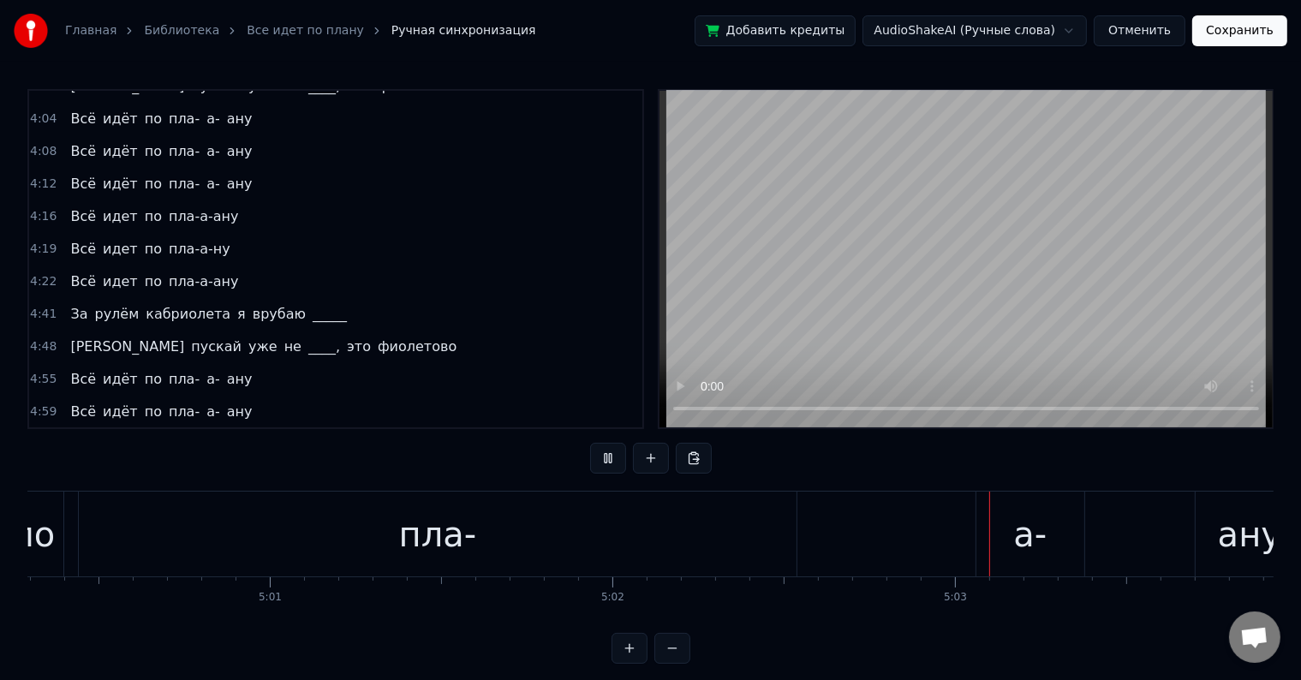
click at [608, 457] on button at bounding box center [608, 458] width 36 height 31
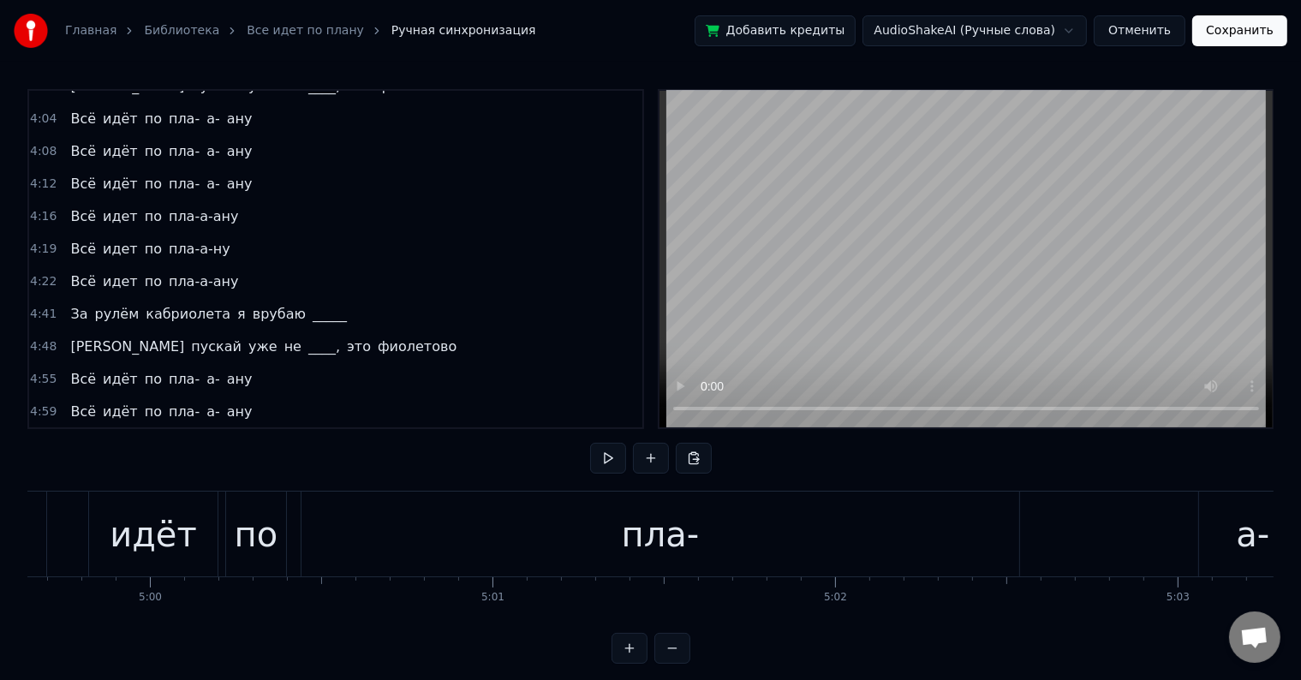
scroll to position [0, 102816]
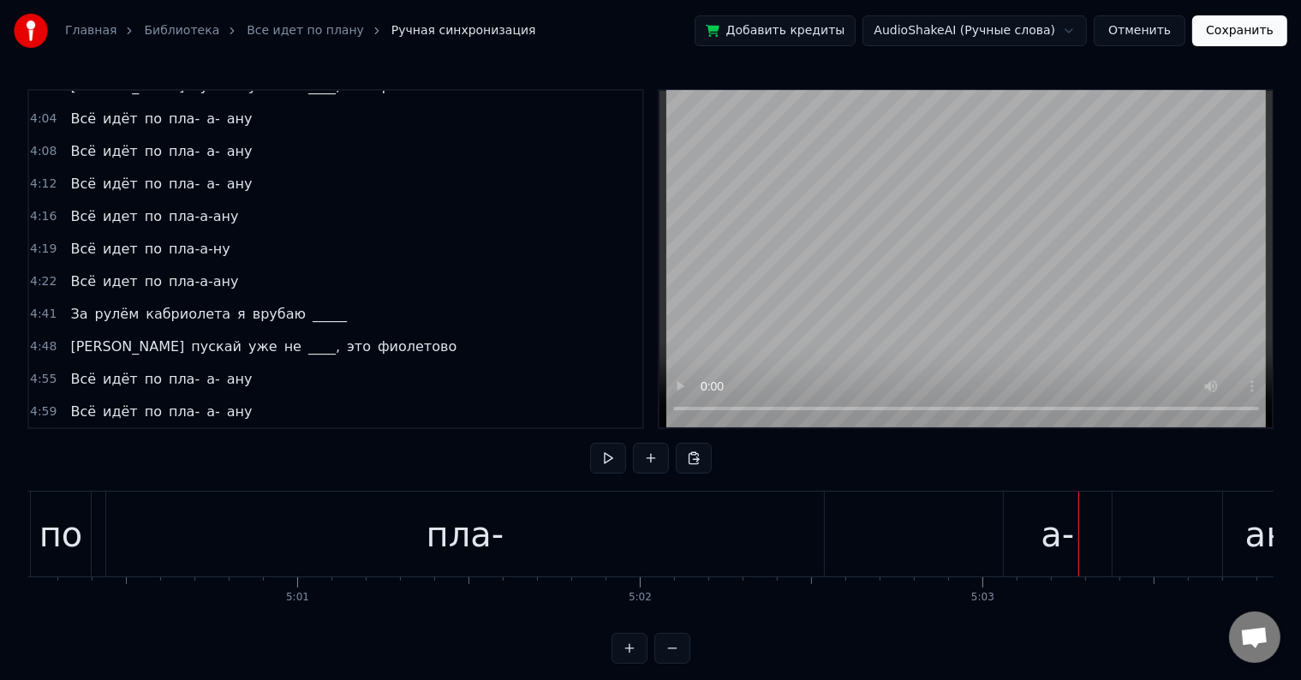
click at [1063, 527] on div "а-" at bounding box center [1057, 534] width 33 height 51
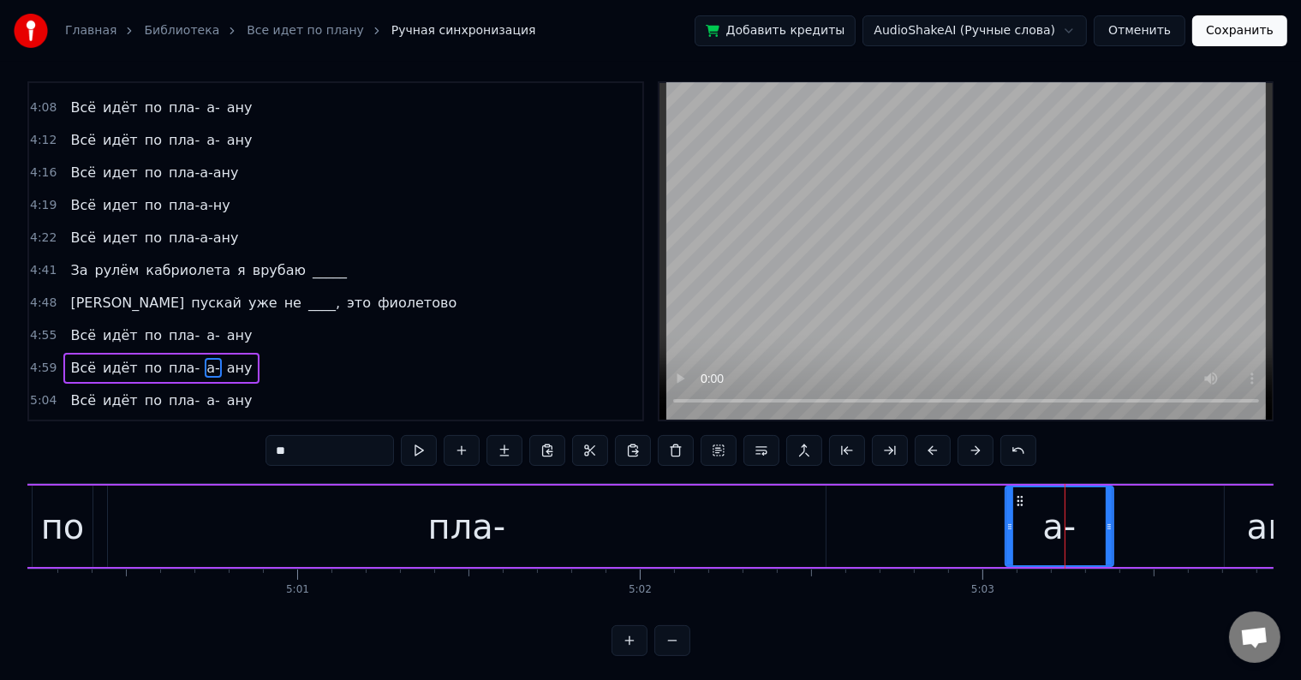
scroll to position [545, 0]
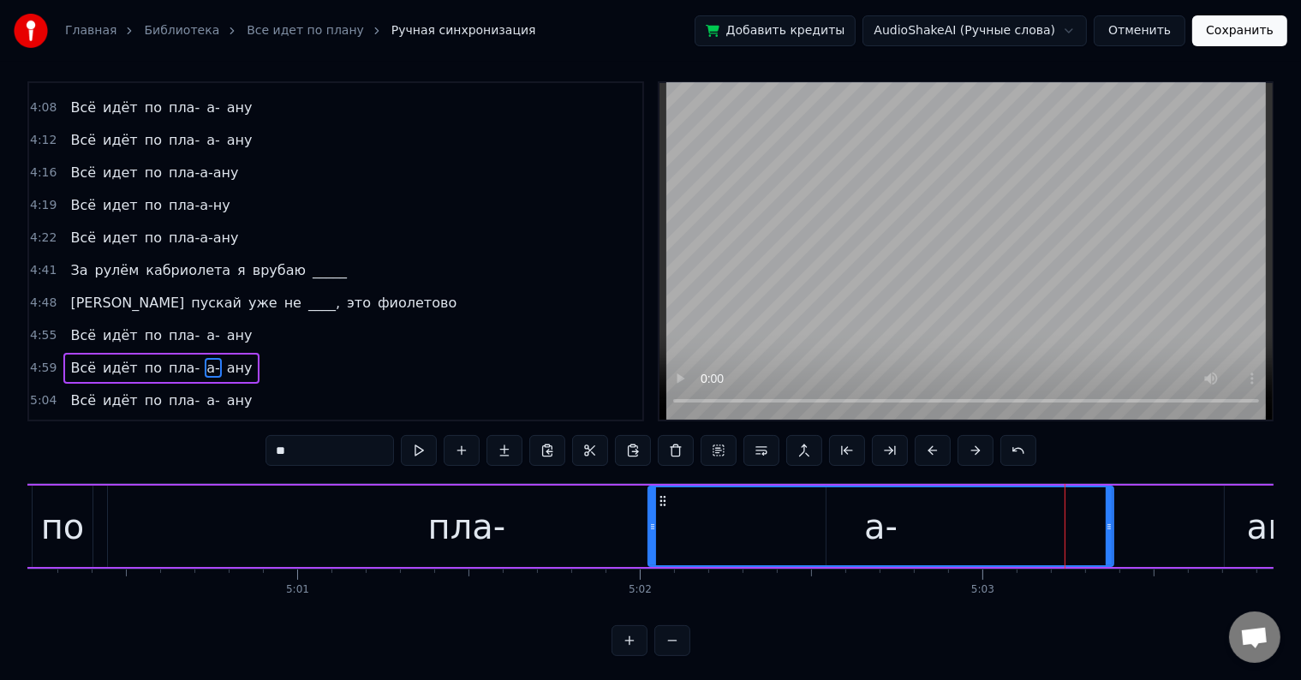
drag, startPoint x: 998, startPoint y: 527, endPoint x: 648, endPoint y: 527, distance: 350.2
click at [649, 527] on icon at bounding box center [652, 527] width 7 height 14
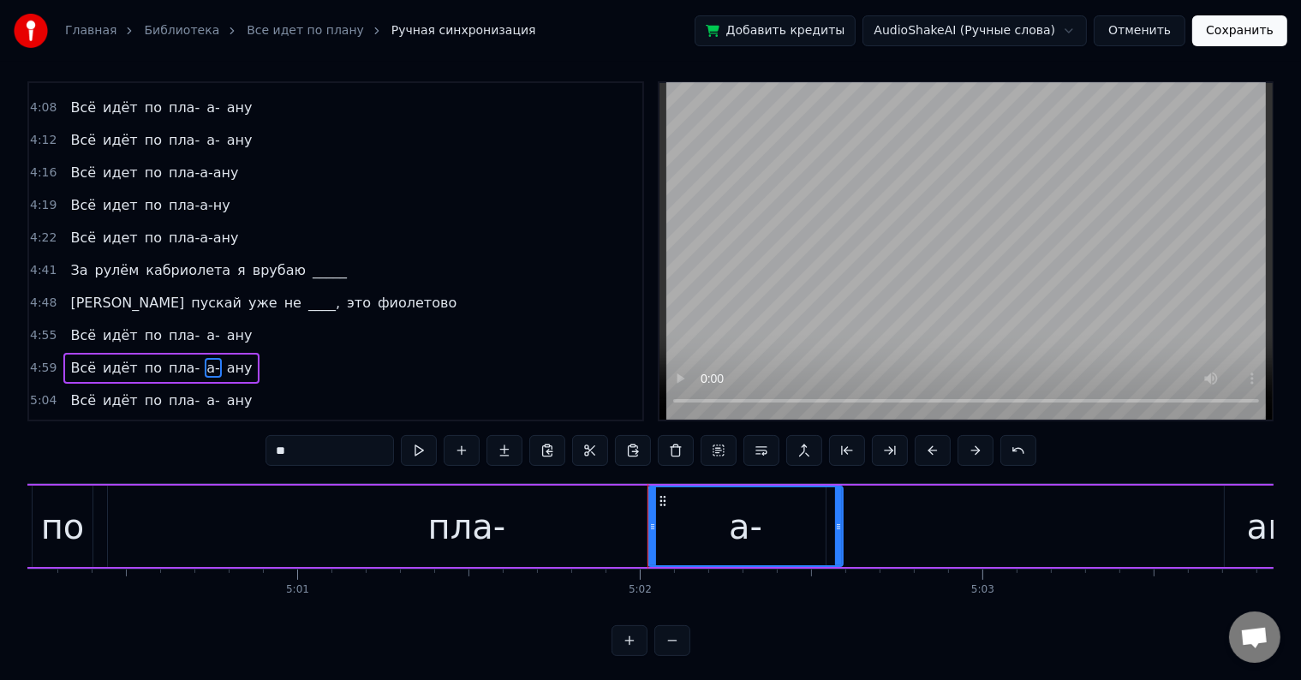
drag, startPoint x: 1110, startPoint y: 522, endPoint x: 820, endPoint y: 540, distance: 290.8
click at [835, 540] on div at bounding box center [838, 526] width 7 height 78
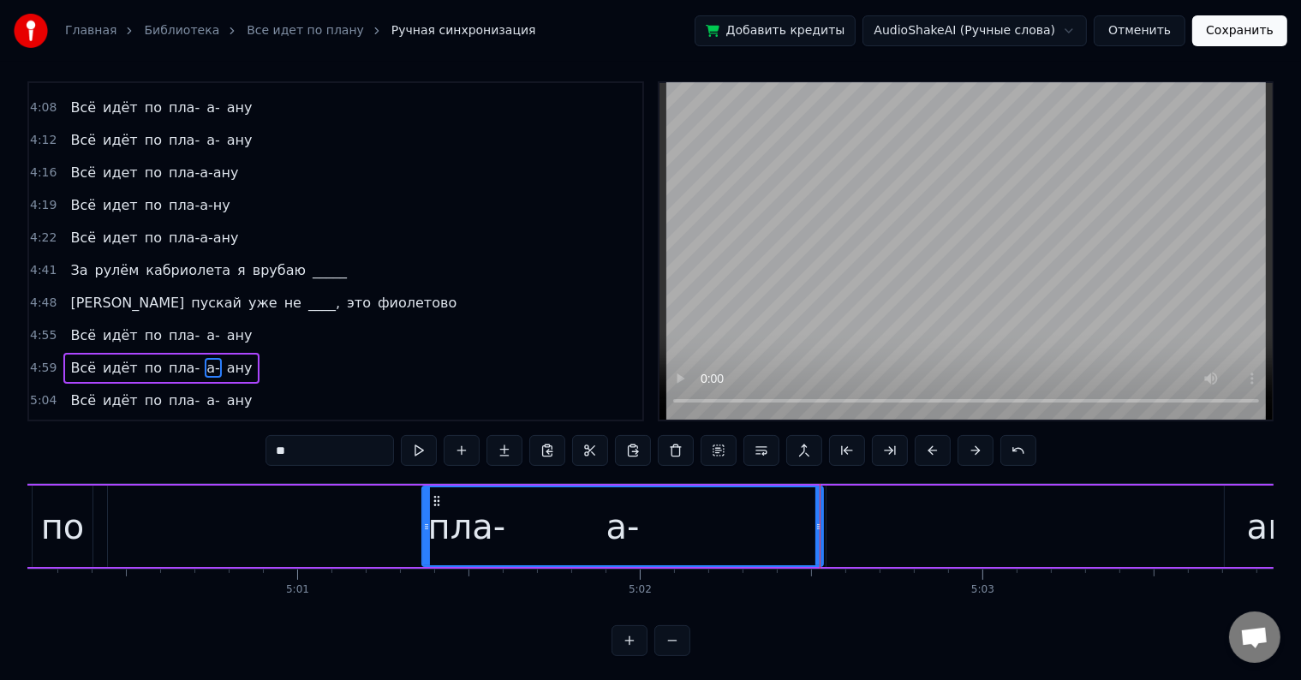
drag, startPoint x: 647, startPoint y: 525, endPoint x: 392, endPoint y: 545, distance: 255.9
click at [423, 545] on div at bounding box center [426, 526] width 7 height 78
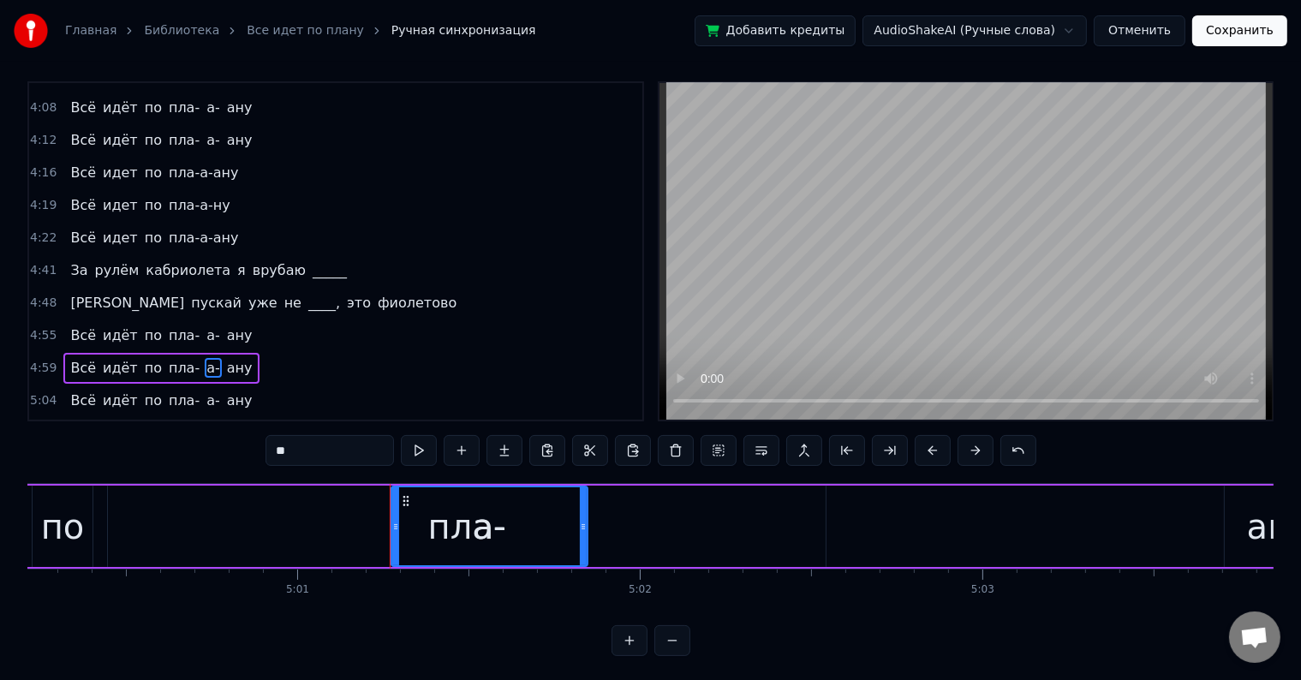
drag, startPoint x: 819, startPoint y: 527, endPoint x: 583, endPoint y: 551, distance: 236.8
click at [583, 551] on div at bounding box center [583, 526] width 7 height 78
click at [1254, 528] on div "ану" at bounding box center [1278, 526] width 63 height 51
type input "***"
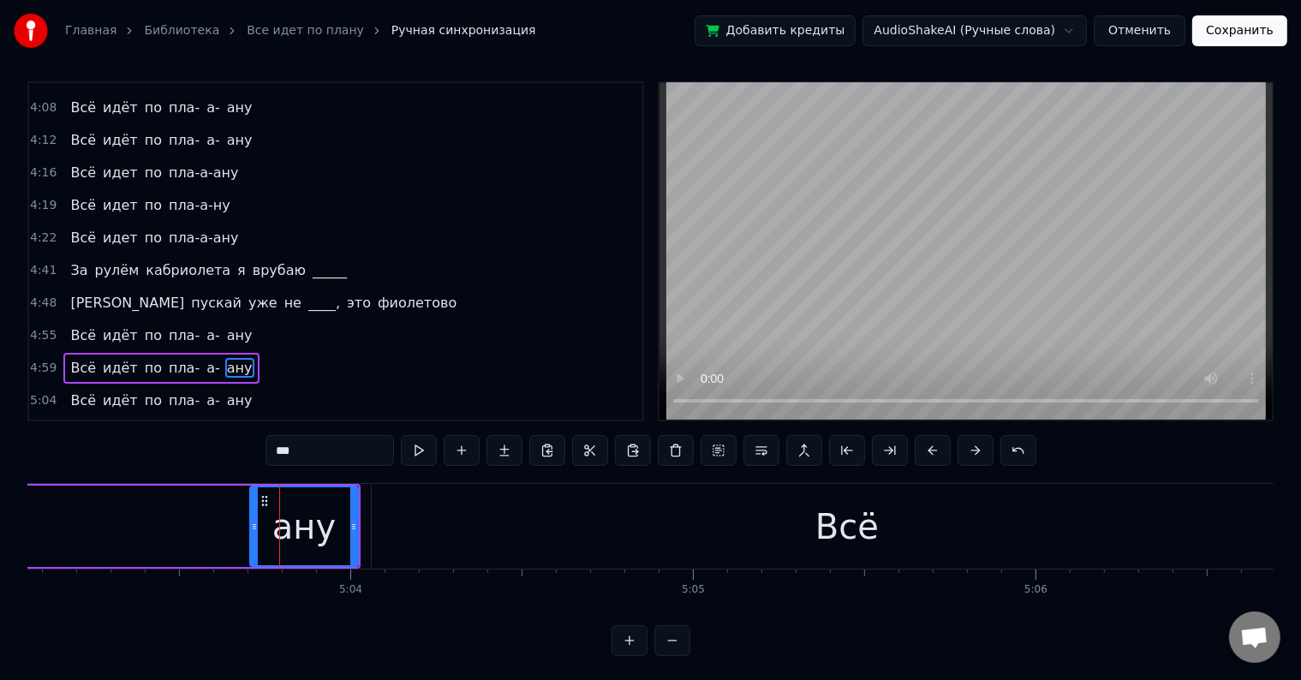
scroll to position [0, 103955]
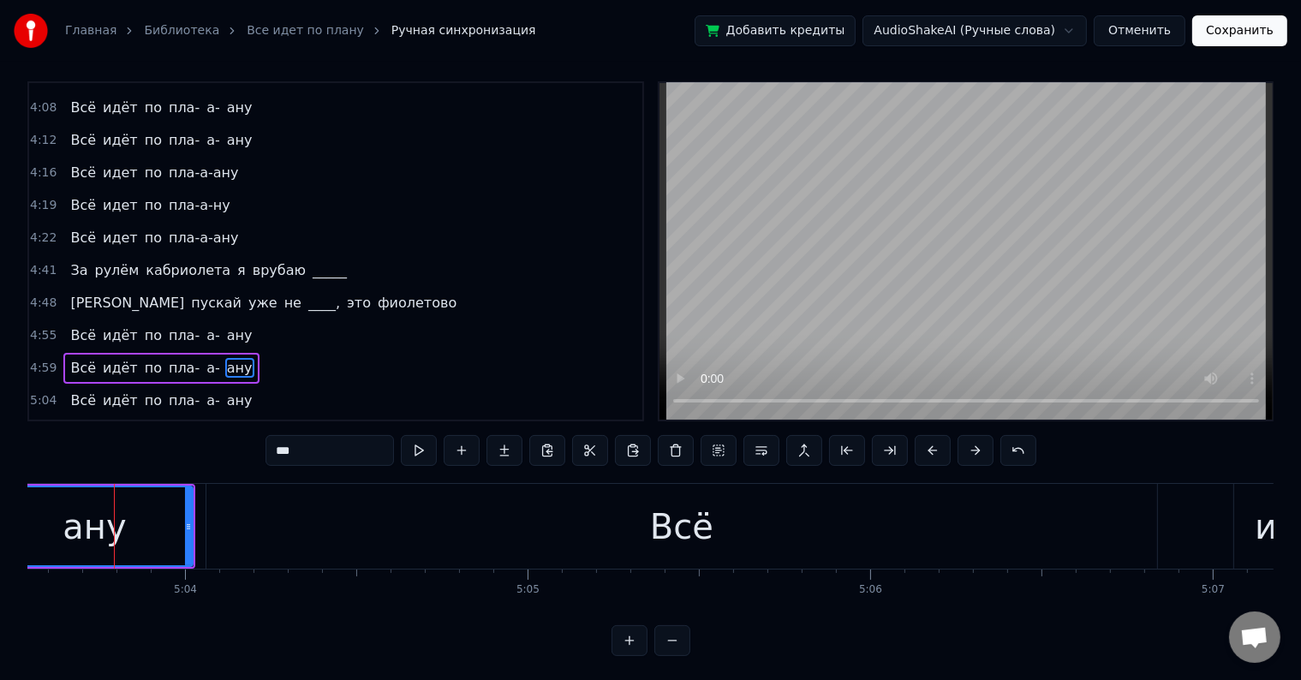
drag, startPoint x: 88, startPoint y: 521, endPoint x: 0, endPoint y: 547, distance: 91.9
click at [0, 547] on div "Главная Библиотека Все идет по плану Ручная синхронизация Добавить кредиты Audi…" at bounding box center [650, 324] width 1301 height 664
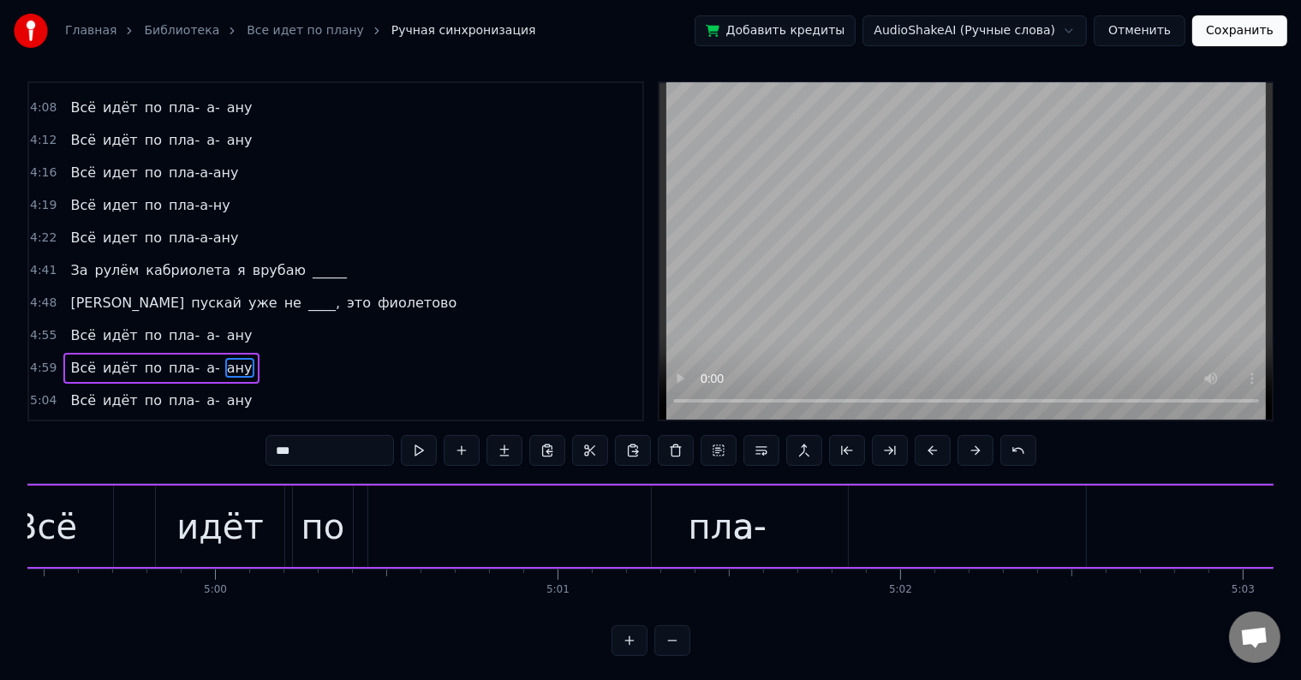
scroll to position [0, 103013]
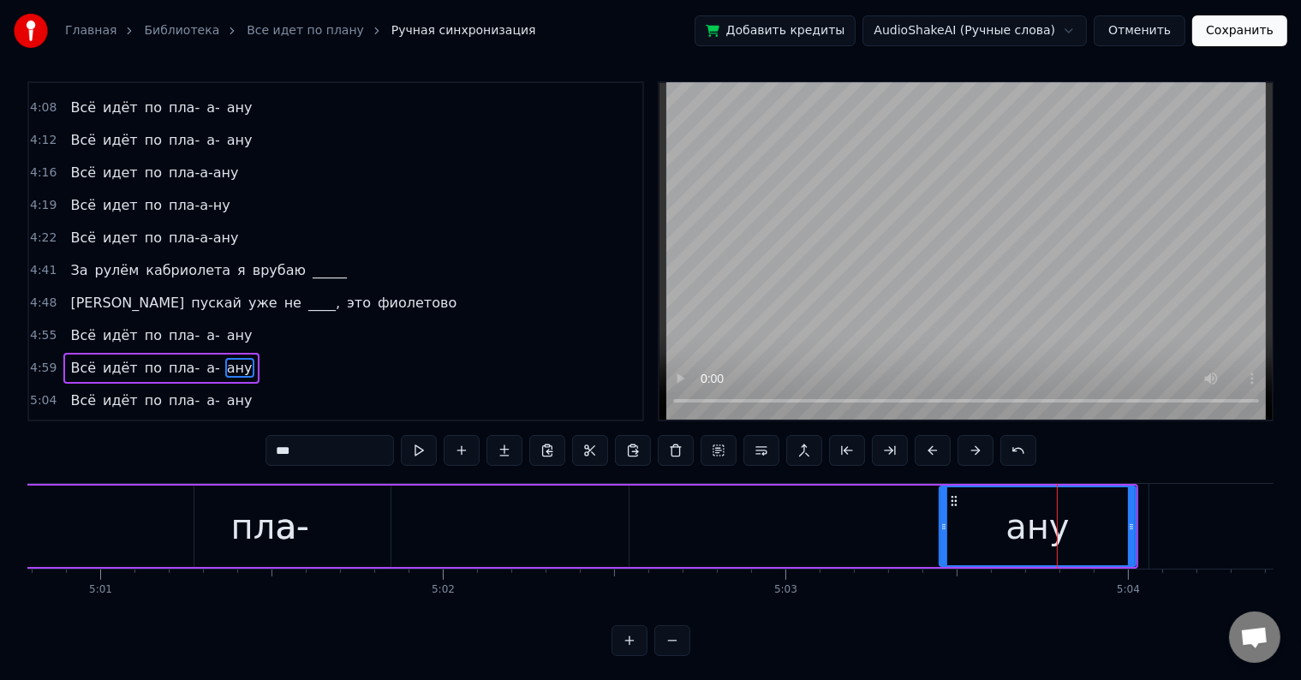
drag, startPoint x: 945, startPoint y: 524, endPoint x: 529, endPoint y: 542, distance: 416.5
click at [529, 542] on div "Всё идёт по пла- а- ану" at bounding box center [328, 526] width 1620 height 85
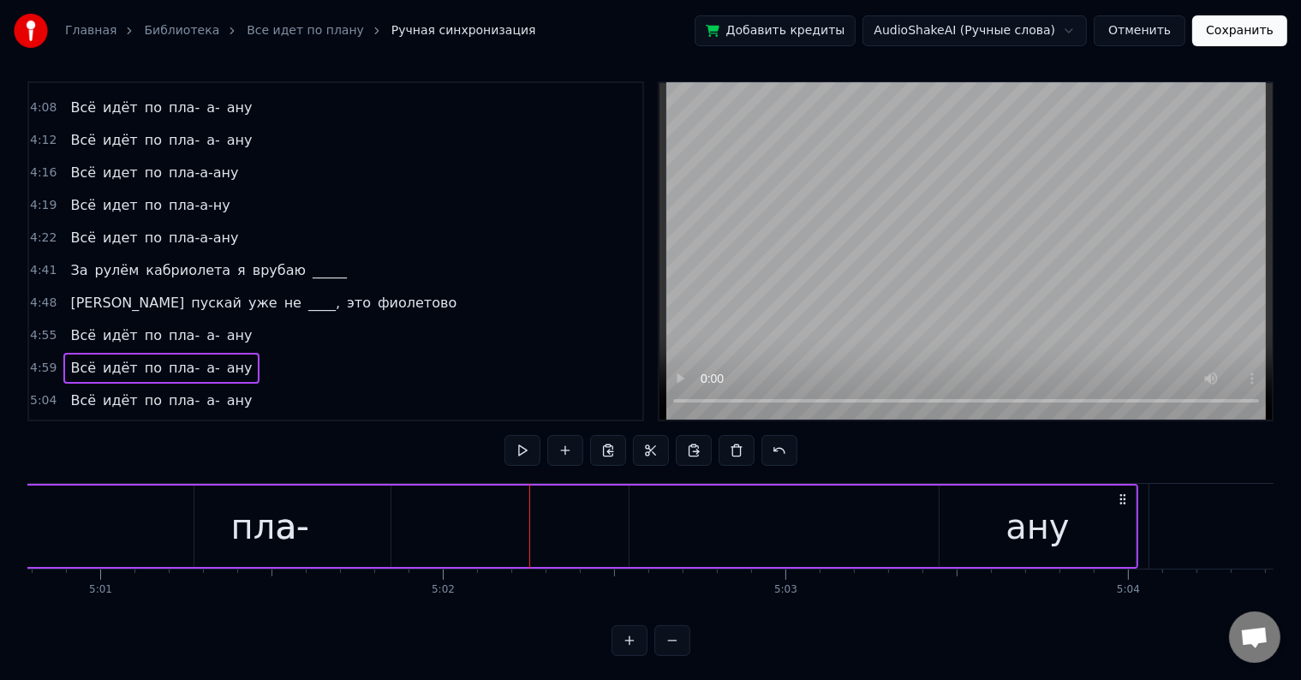
click at [949, 522] on div "ану" at bounding box center [1037, 525] width 196 height 81
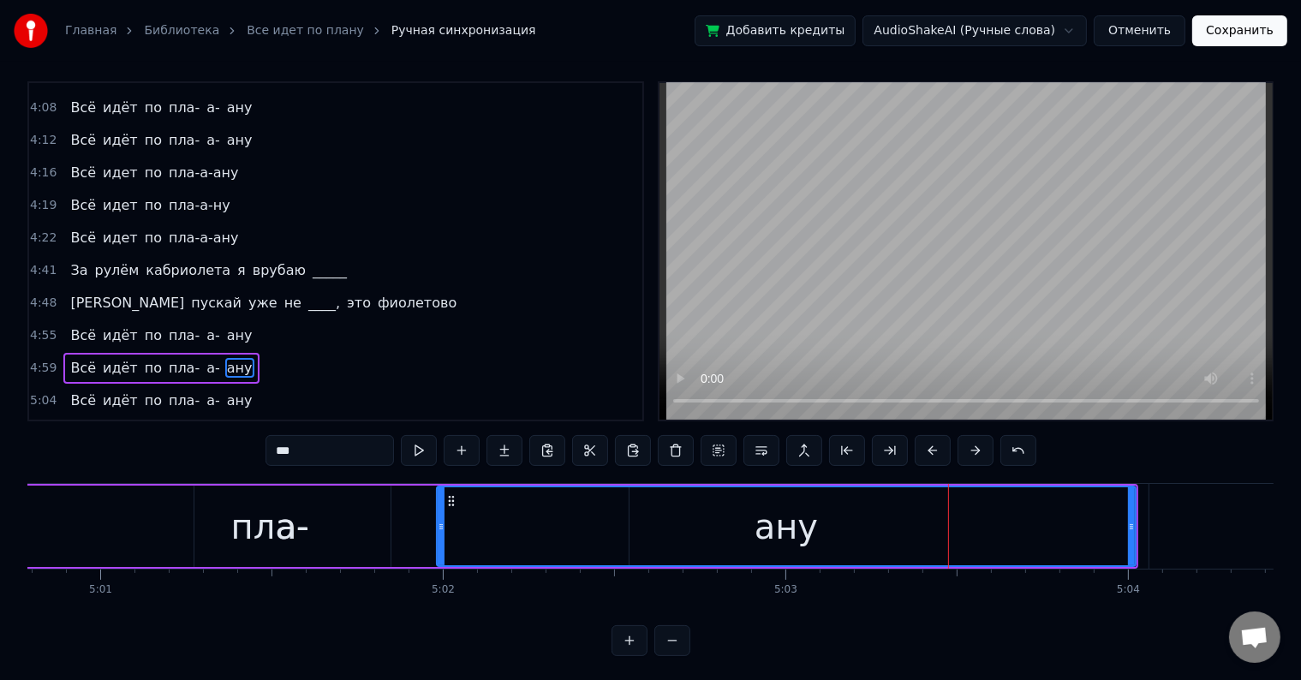
drag, startPoint x: 942, startPoint y: 522, endPoint x: 434, endPoint y: 533, distance: 507.8
click at [438, 533] on div at bounding box center [441, 526] width 7 height 78
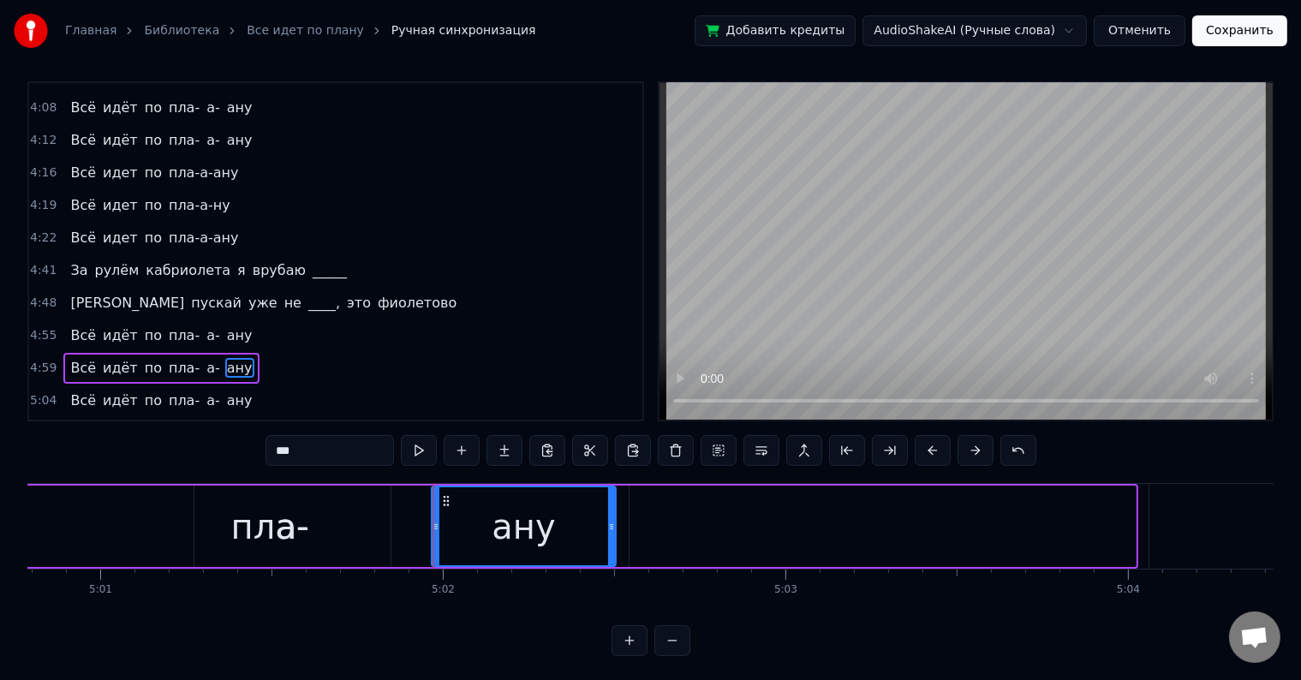
drag, startPoint x: 1130, startPoint y: 521, endPoint x: 610, endPoint y: 555, distance: 520.8
click at [610, 555] on div at bounding box center [611, 526] width 7 height 78
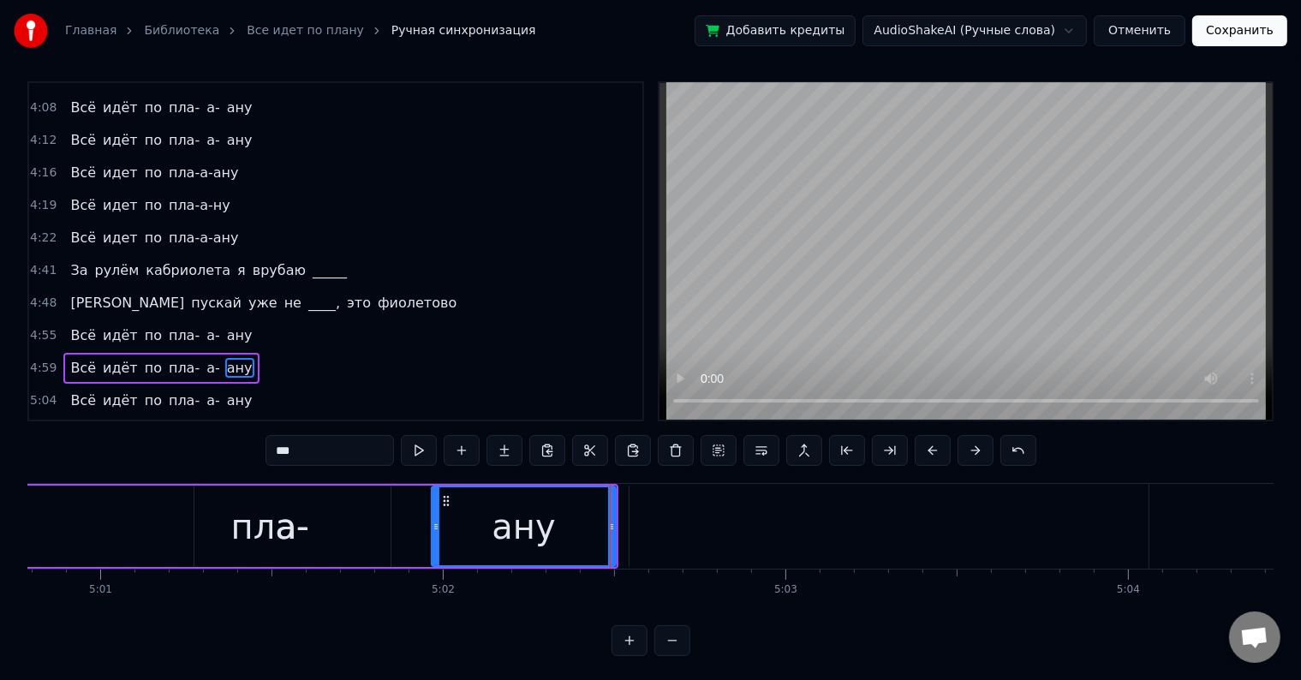
click at [278, 352] on div "4:59 Всё идёт по пла- а- ану" at bounding box center [335, 368] width 613 height 33
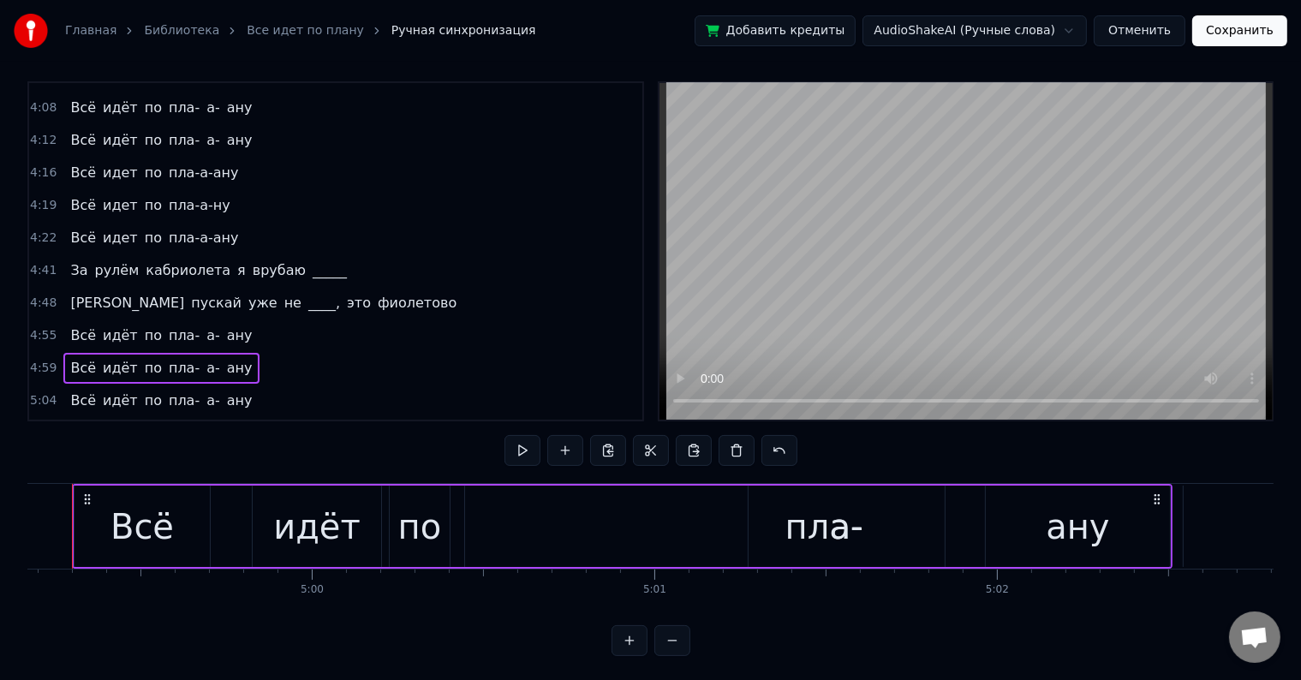
scroll to position [0, 102417]
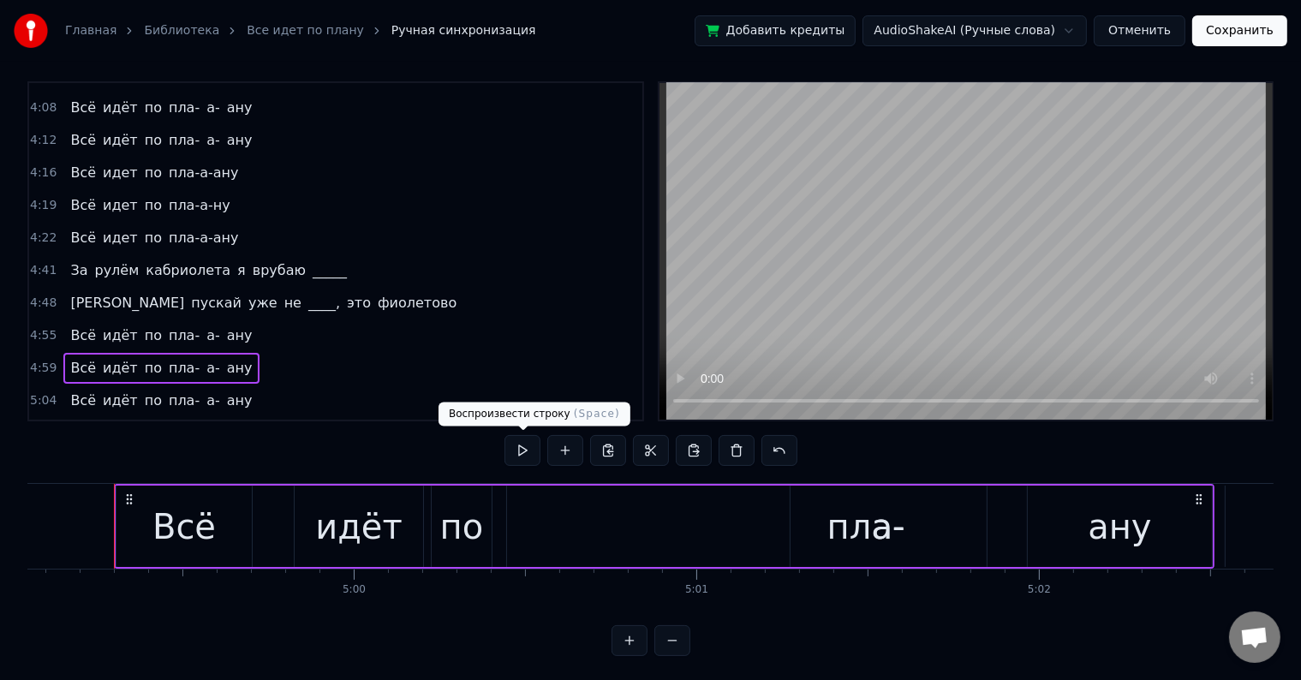
click at [514, 447] on button at bounding box center [522, 450] width 36 height 31
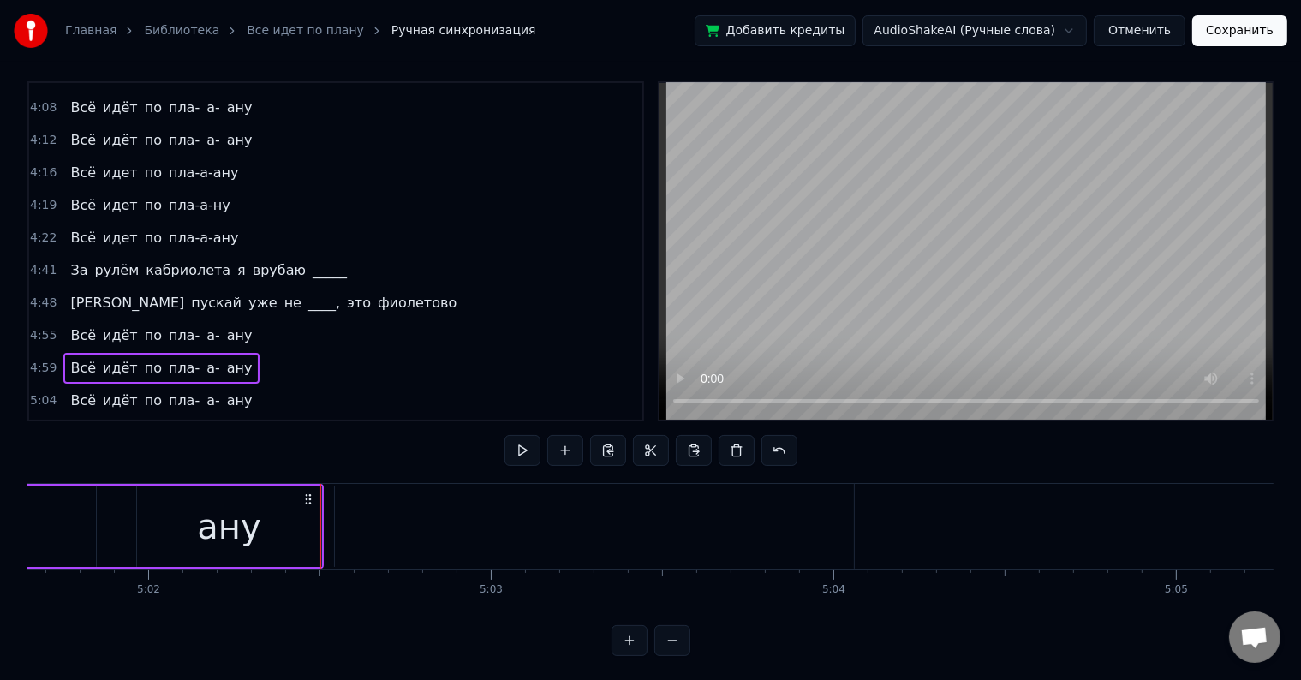
scroll to position [0, 103514]
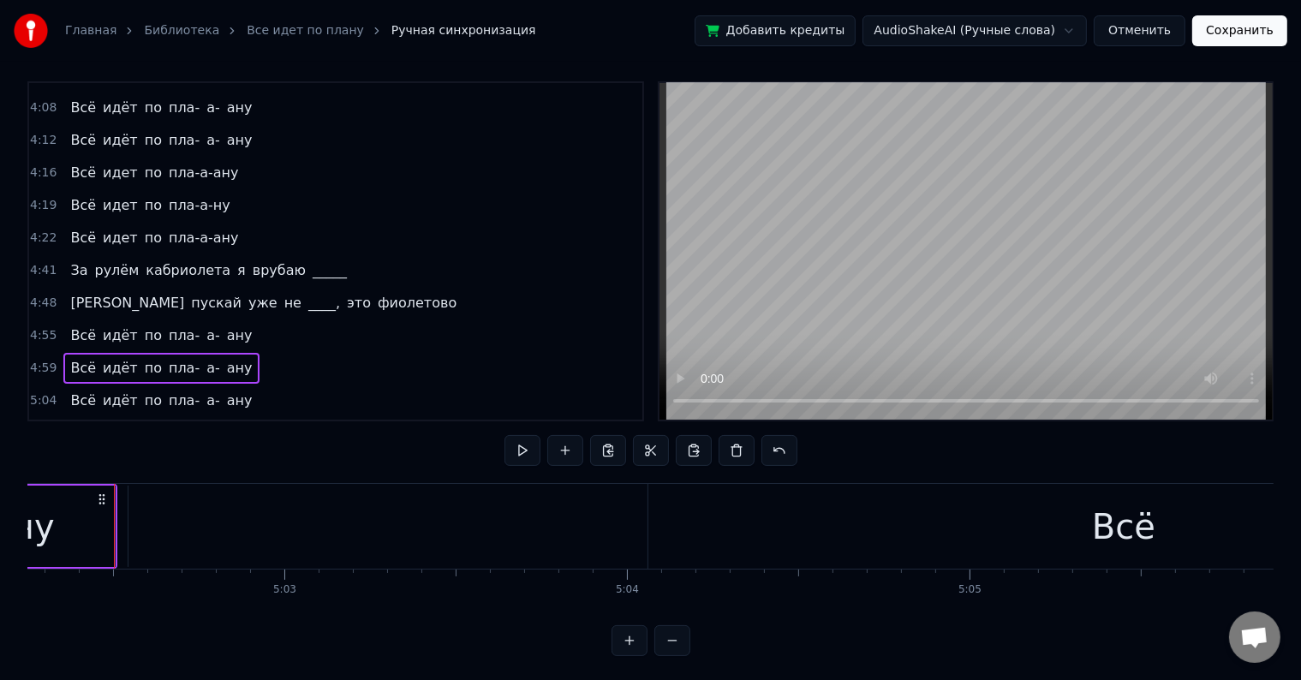
click at [652, 524] on div "Всё" at bounding box center [1123, 526] width 950 height 85
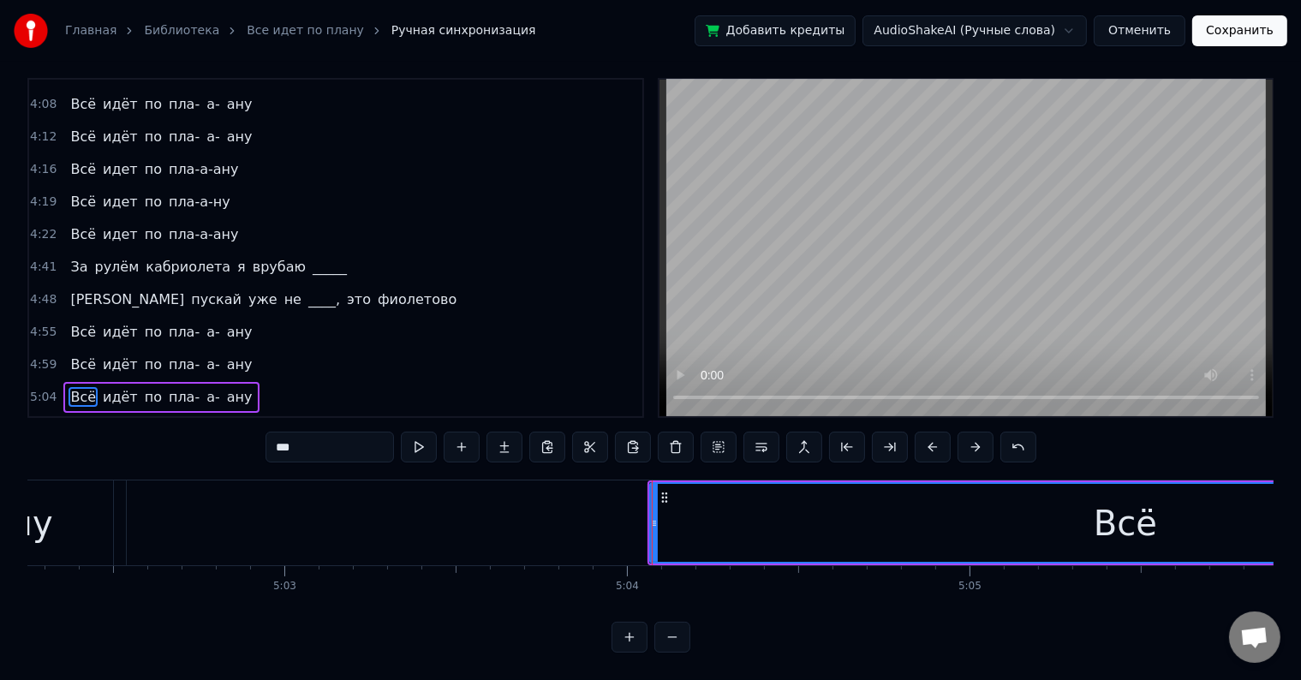
scroll to position [26, 0]
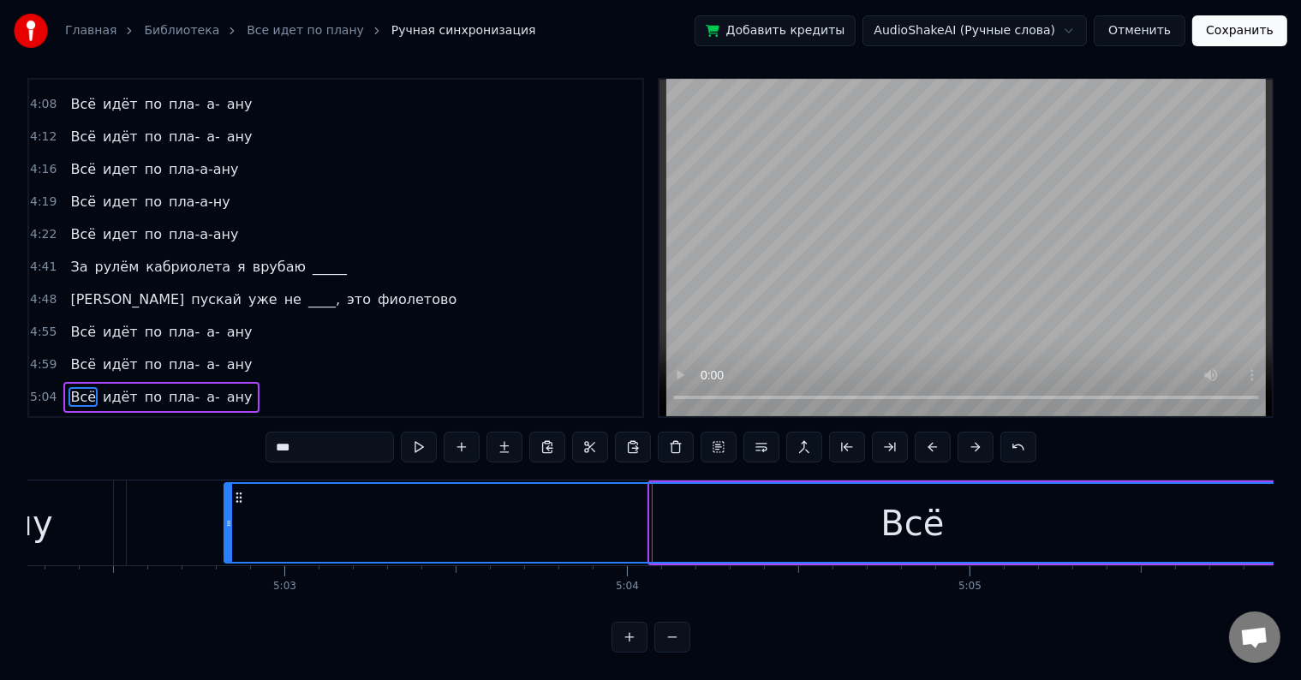
drag, startPoint x: 653, startPoint y: 507, endPoint x: 228, endPoint y: 527, distance: 426.0
click at [228, 527] on div at bounding box center [228, 523] width 7 height 78
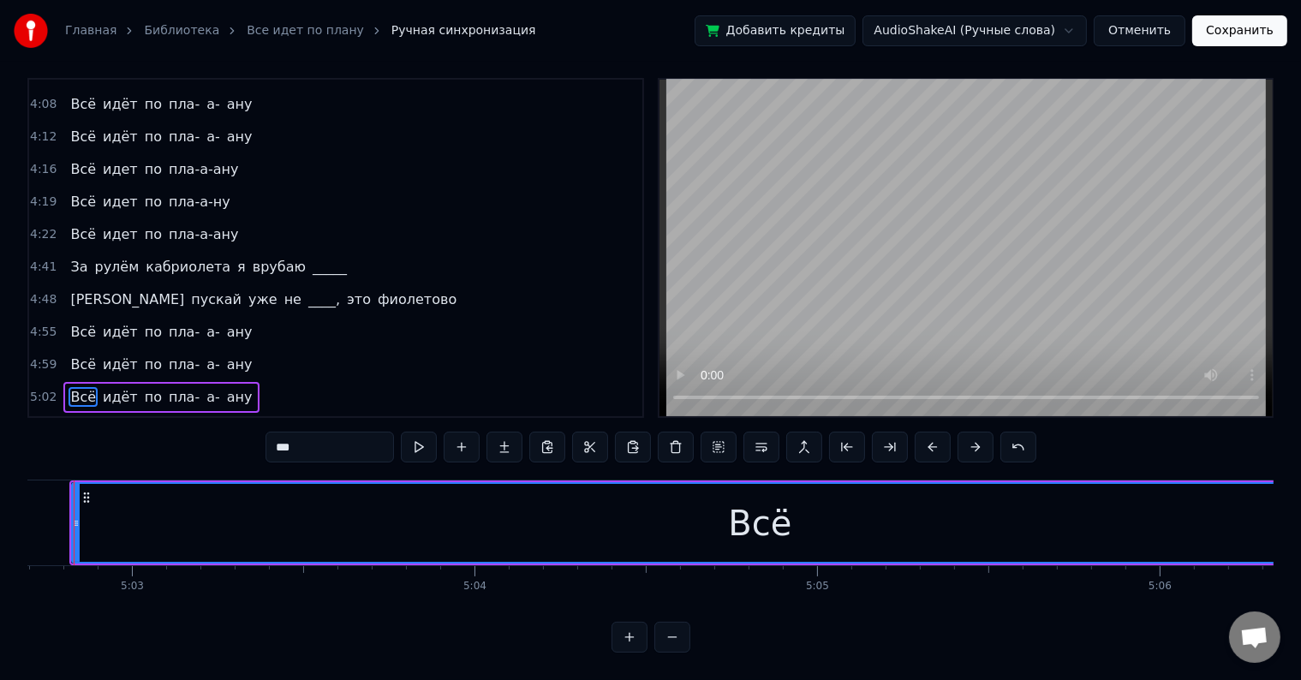
scroll to position [0, 103862]
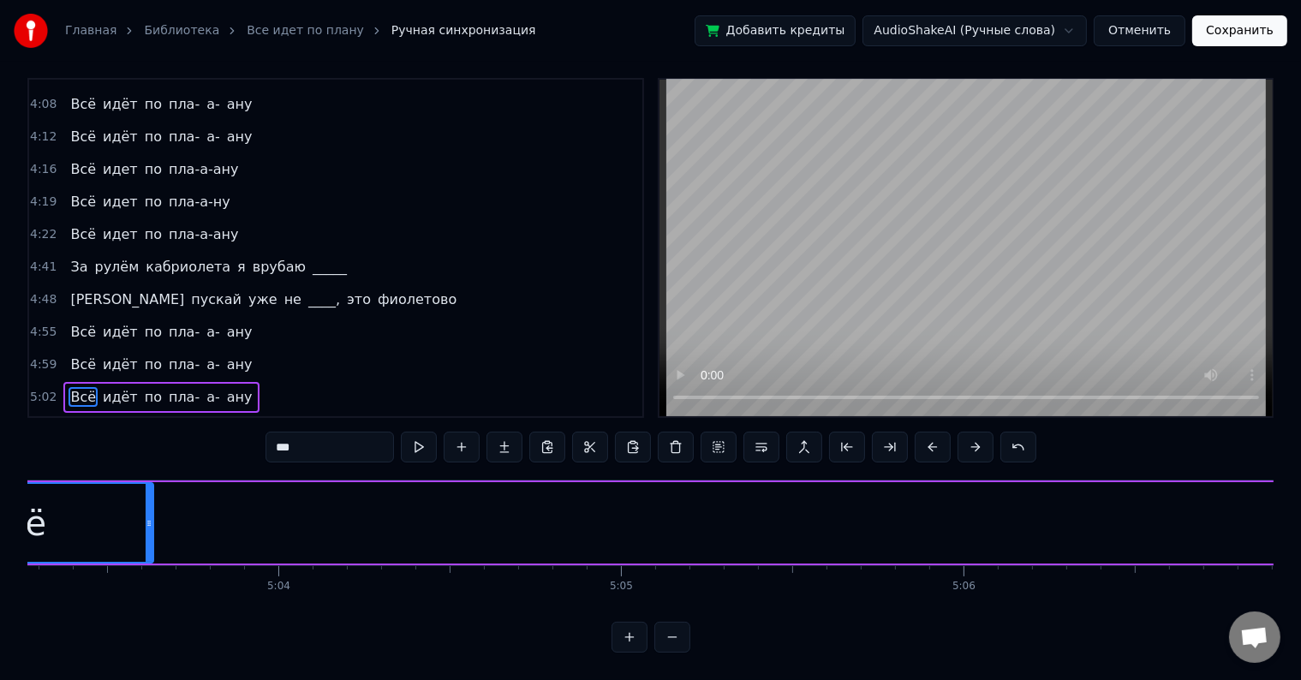
drag, startPoint x: 1247, startPoint y: 493, endPoint x: 149, endPoint y: 534, distance: 1099.3
click at [149, 534] on div at bounding box center [149, 523] width 7 height 78
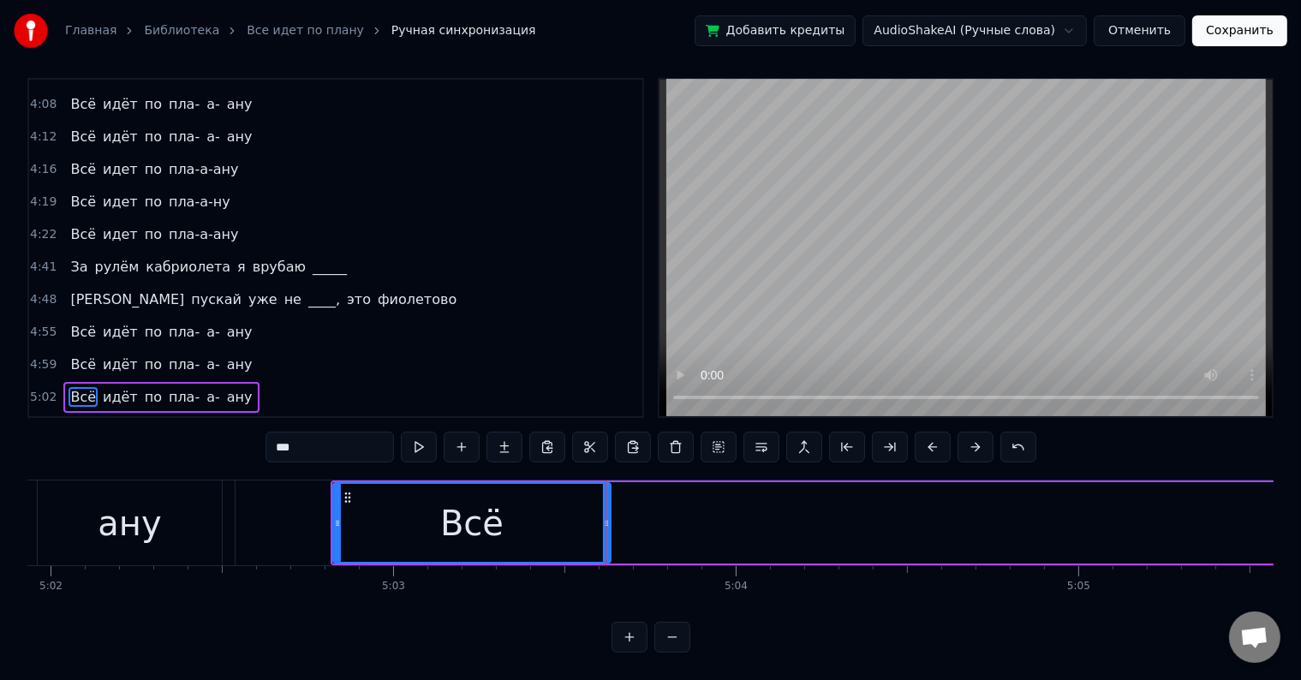
scroll to position [0, 103209]
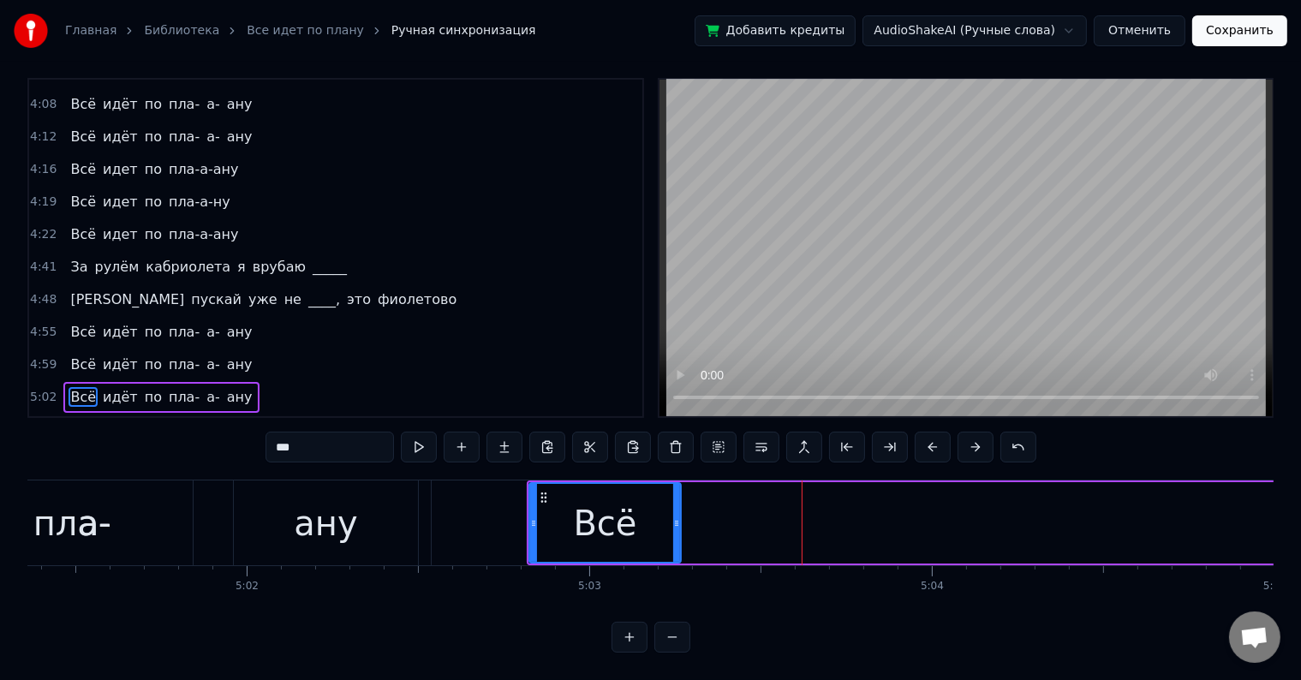
drag, startPoint x: 803, startPoint y: 508, endPoint x: 677, endPoint y: 536, distance: 129.0
click at [677, 536] on div at bounding box center [676, 523] width 7 height 78
click at [109, 387] on span "идёт" at bounding box center [120, 397] width 39 height 20
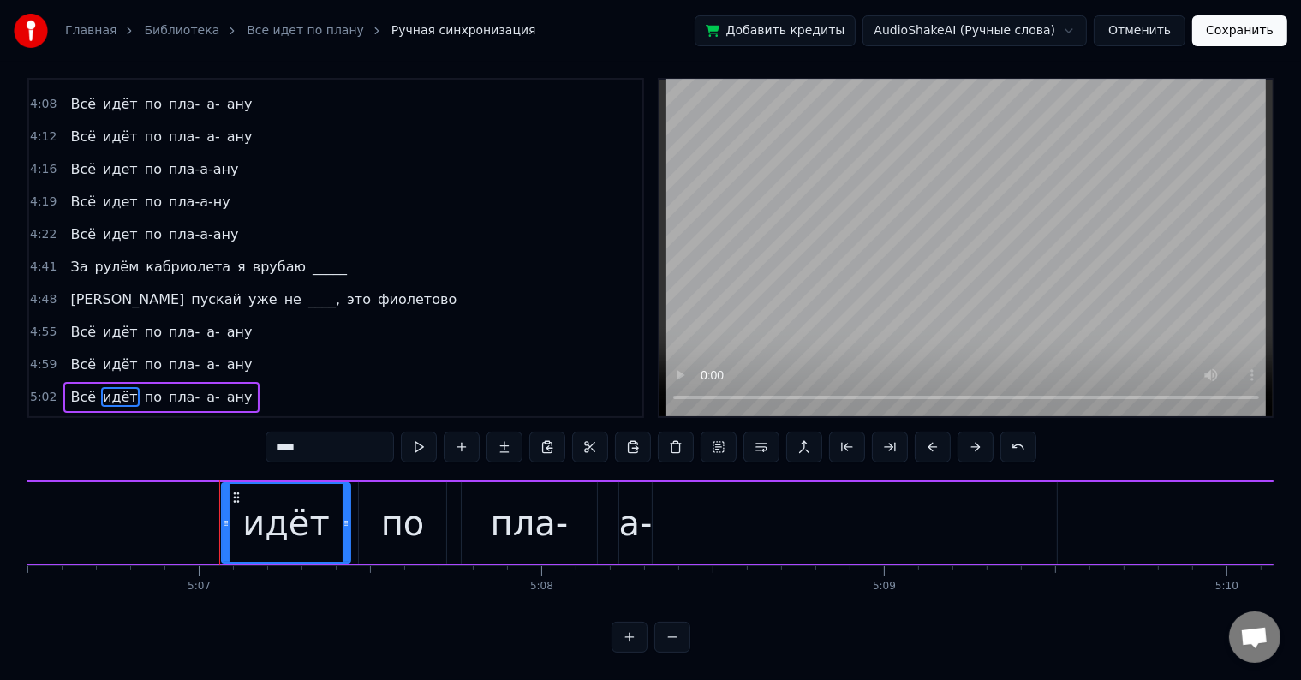
scroll to position [0, 105074]
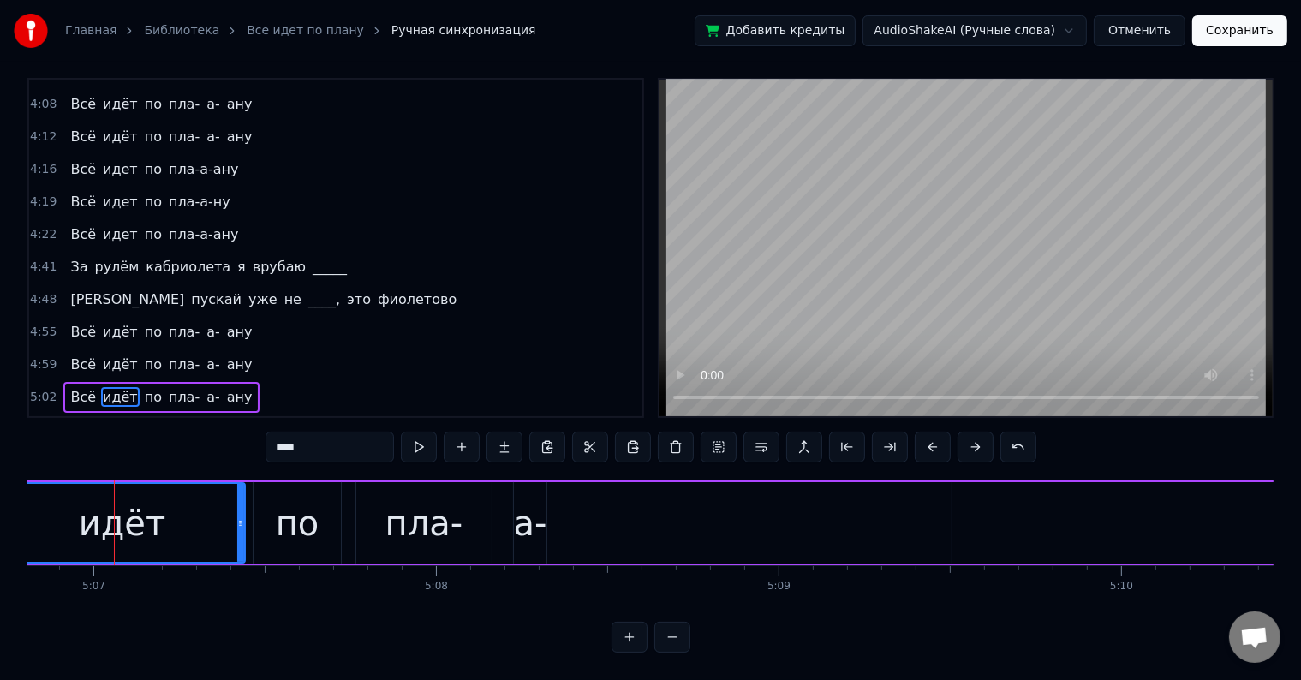
drag, startPoint x: 117, startPoint y: 499, endPoint x: 0, endPoint y: 495, distance: 117.4
click at [0, 495] on div "Главная Библиотека Все идет по плану Ручная синхронизация Добавить кредиты Audi…" at bounding box center [650, 321] width 1301 height 664
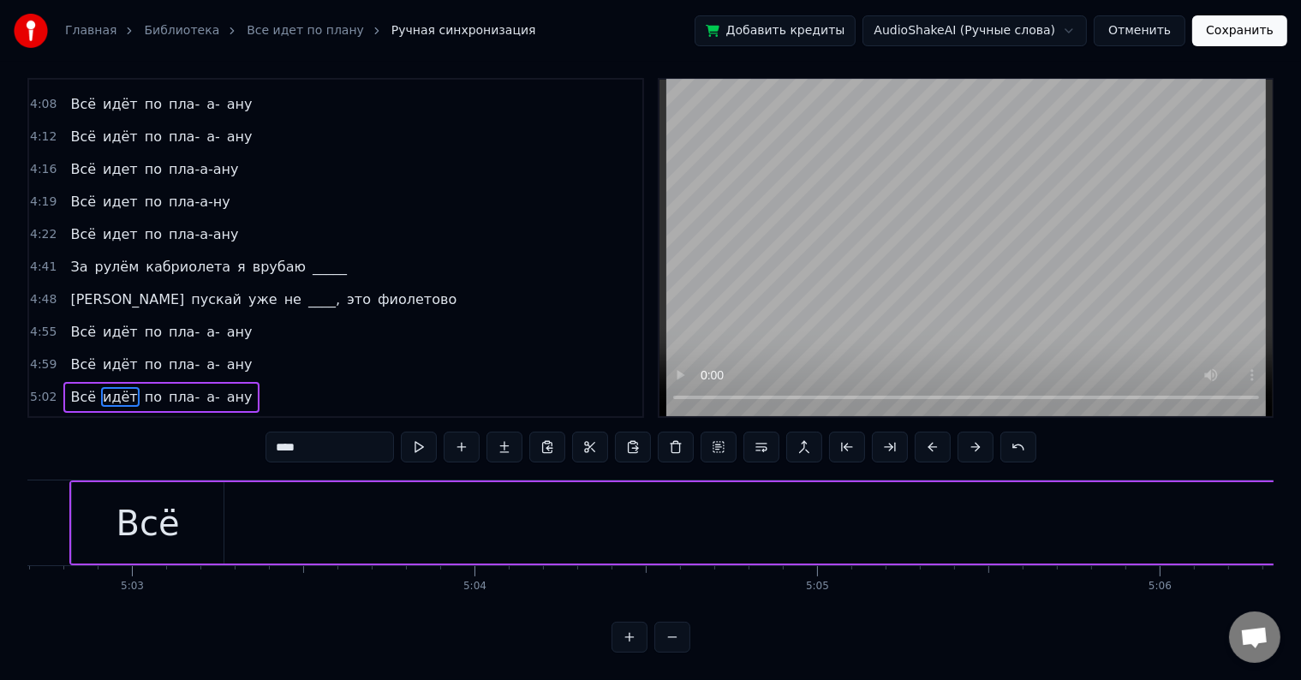
scroll to position [0, 103928]
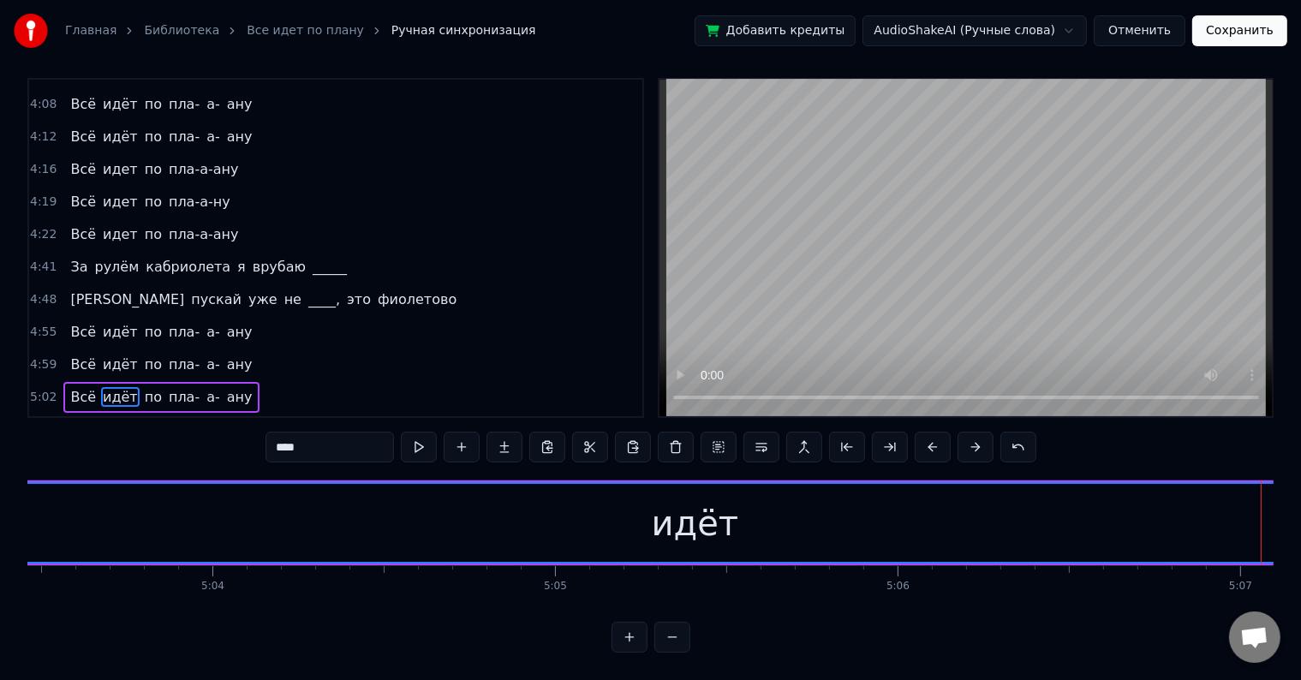
drag, startPoint x: 1147, startPoint y: 493, endPoint x: 0, endPoint y: 518, distance: 1147.6
click at [0, 518] on div "Главная Библиотека Все идет по плану Ручная синхронизация Добавить кредиты Audi…" at bounding box center [650, 321] width 1301 height 664
click at [225, 420] on span "ану" at bounding box center [239, 430] width 29 height 20
type input "***"
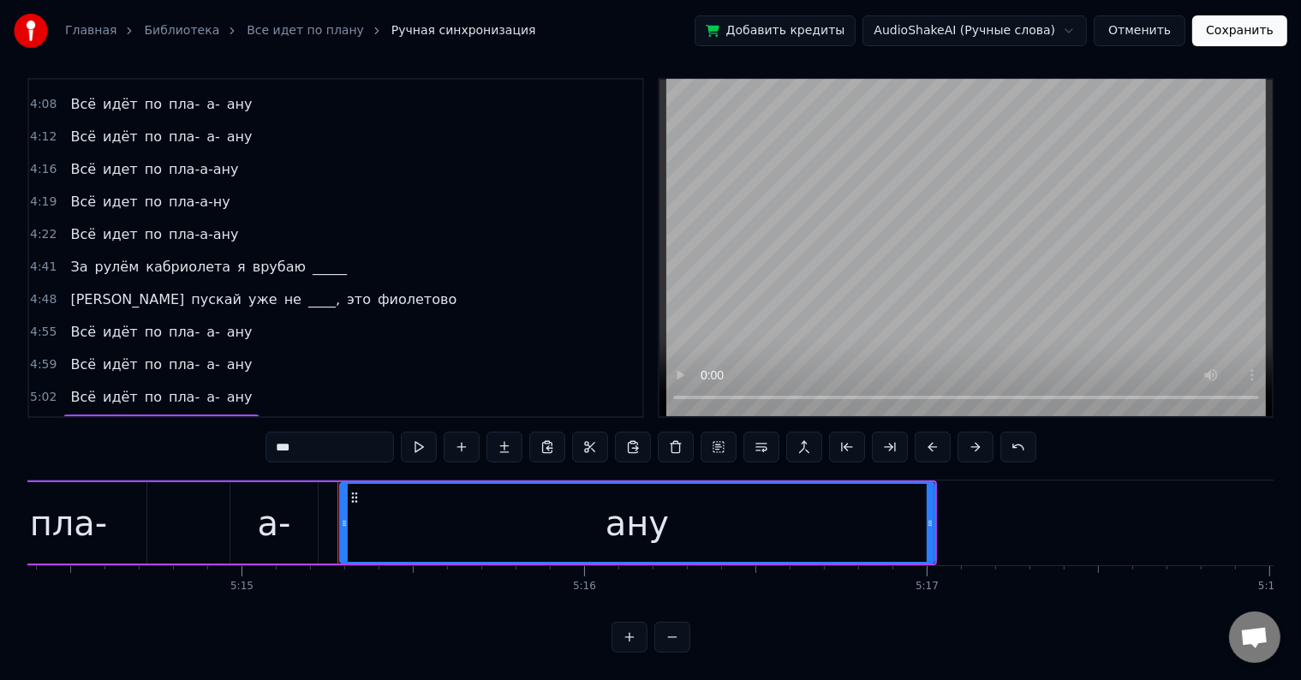
click at [265, 414] on div "5:11 Всё идёт по пла- а- ану" at bounding box center [335, 430] width 613 height 33
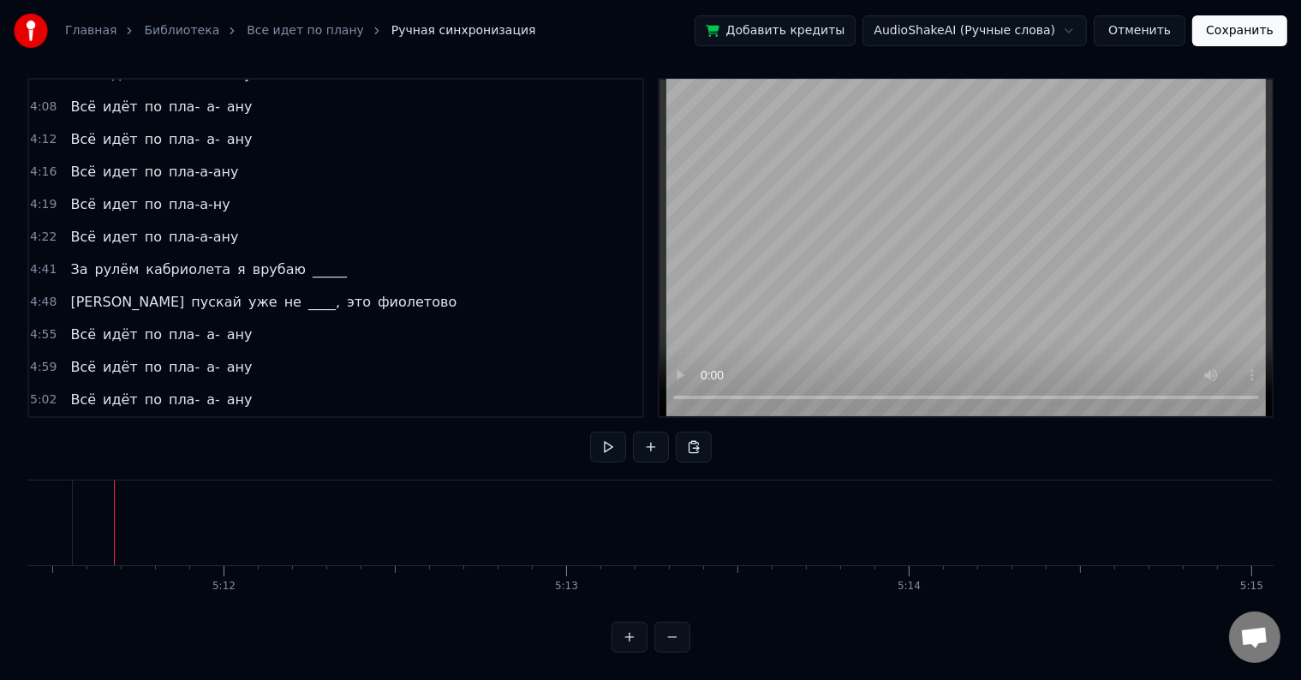
scroll to position [514, 0]
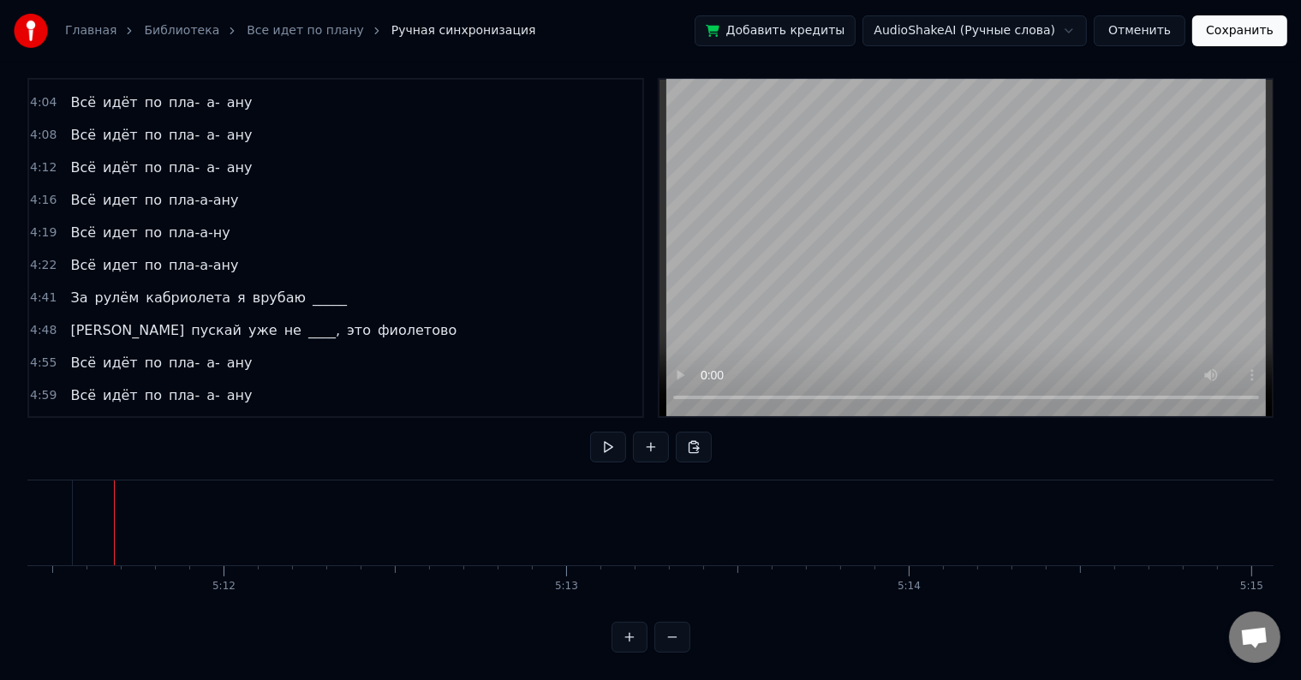
click at [225, 418] on span "ану" at bounding box center [239, 428] width 29 height 20
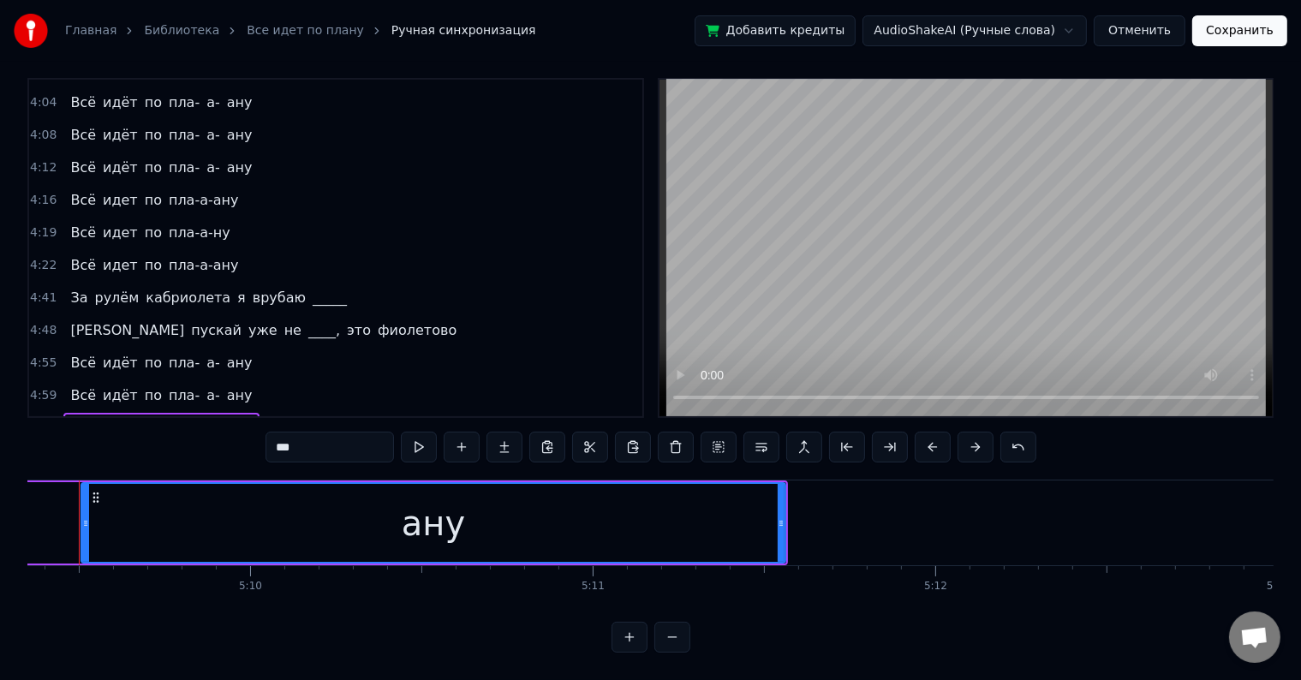
scroll to position [0, 105910]
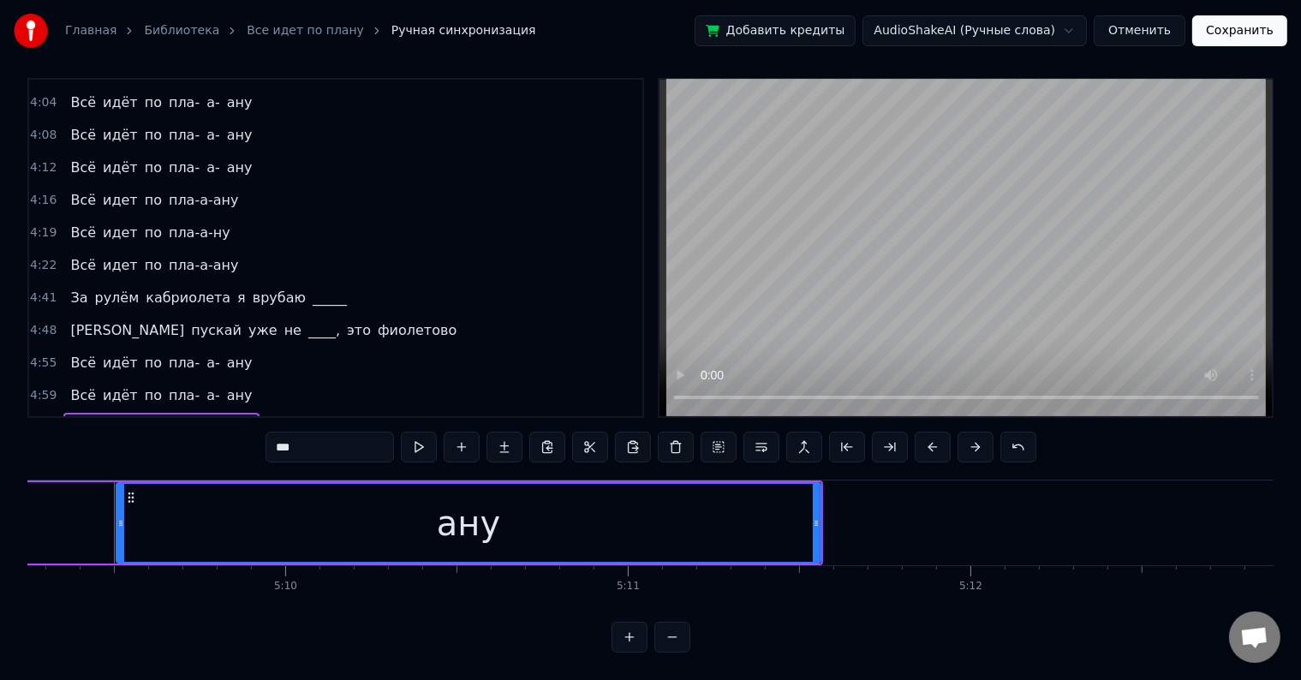
click at [225, 418] on span "ану" at bounding box center [239, 428] width 29 height 20
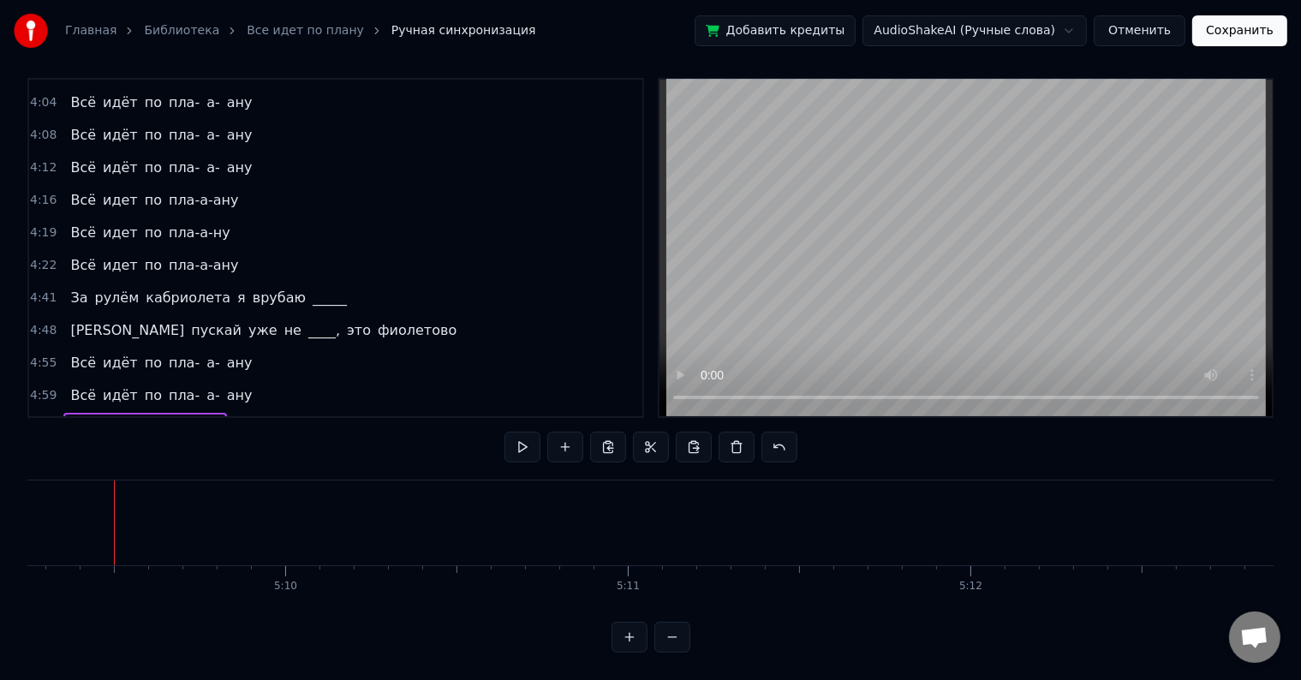
click at [205, 418] on span "а-" at bounding box center [213, 428] width 17 height 20
click at [168, 418] on span "пла-" at bounding box center [184, 428] width 34 height 20
click at [143, 418] on span "по" at bounding box center [153, 428] width 21 height 20
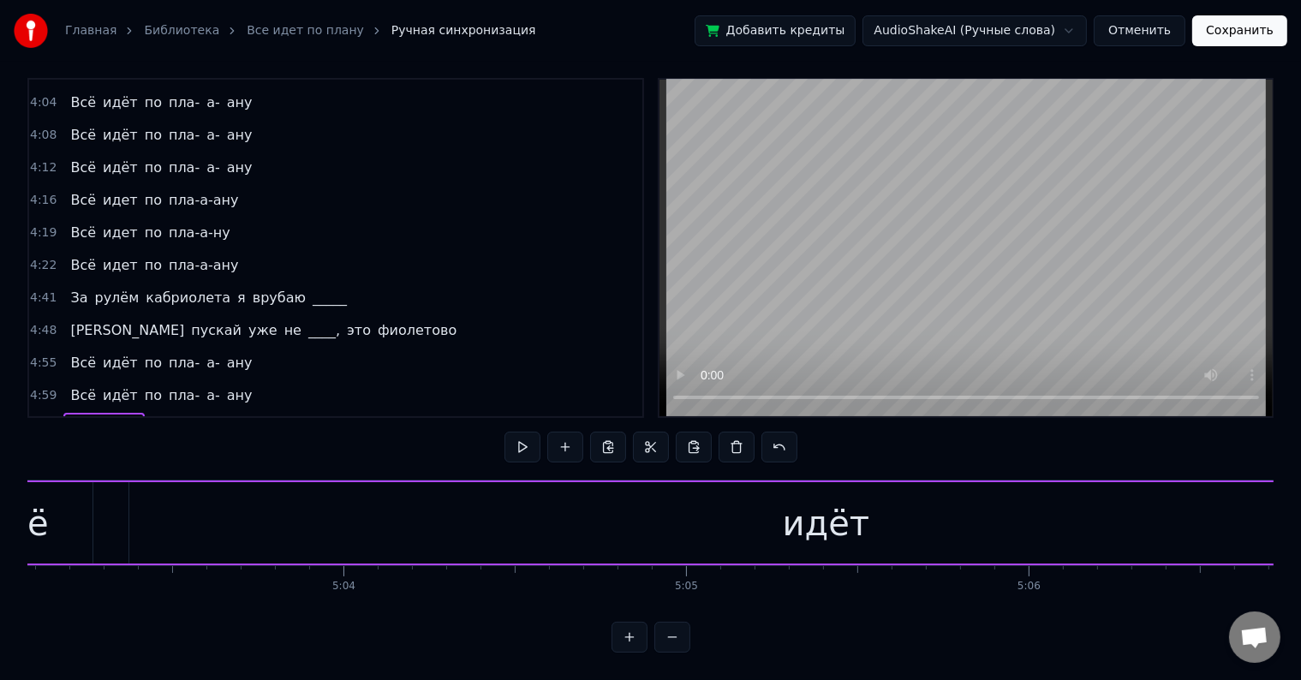
scroll to position [0, 103404]
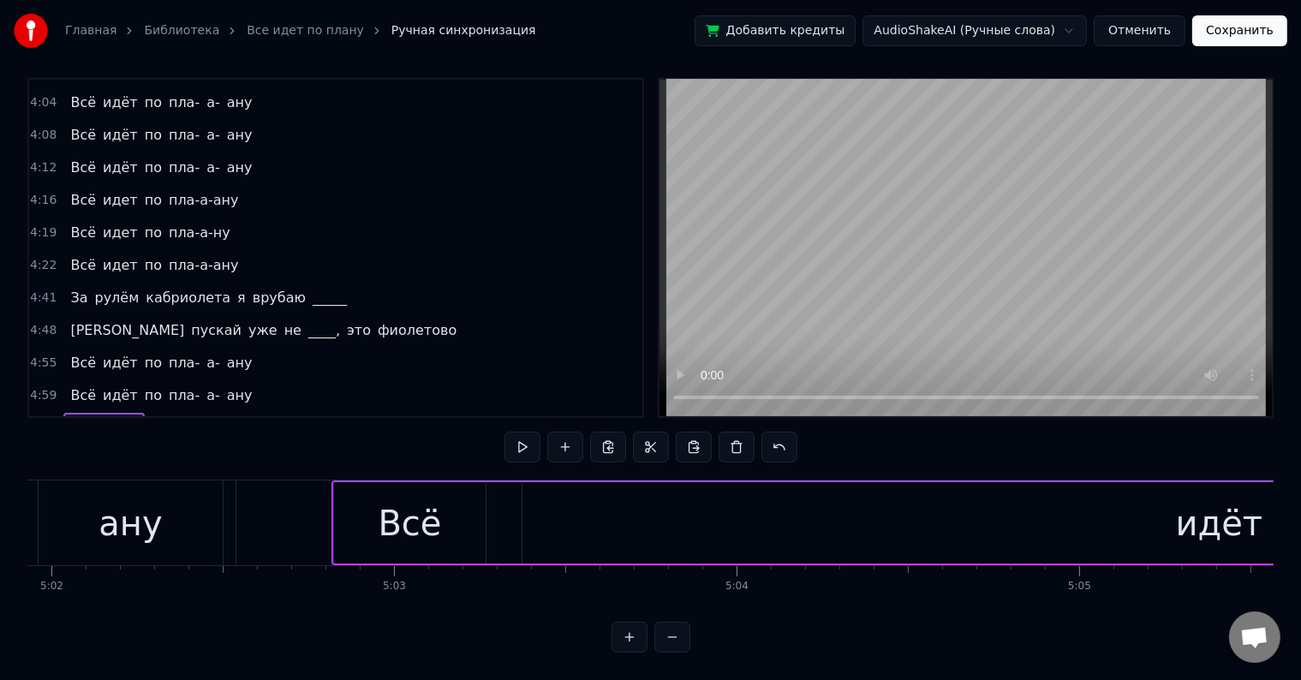
click at [1184, 497] on div "идёт" at bounding box center [1219, 522] width 87 height 51
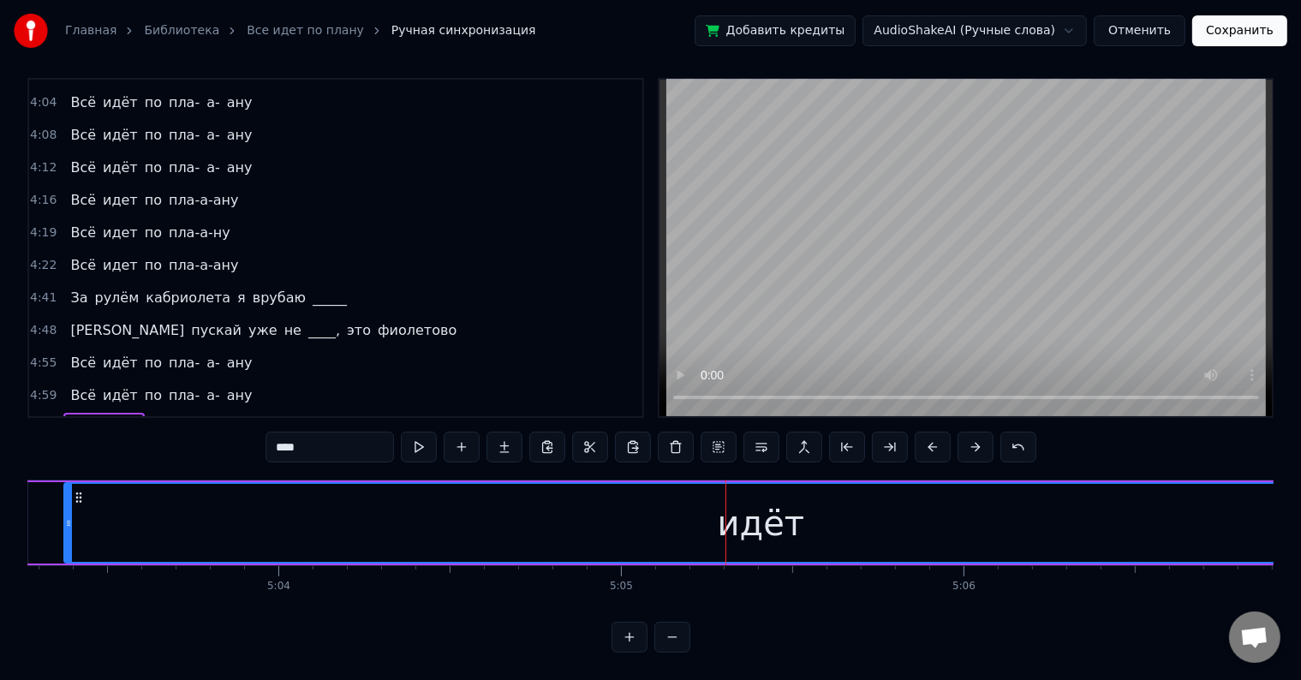
scroll to position [0, 104450]
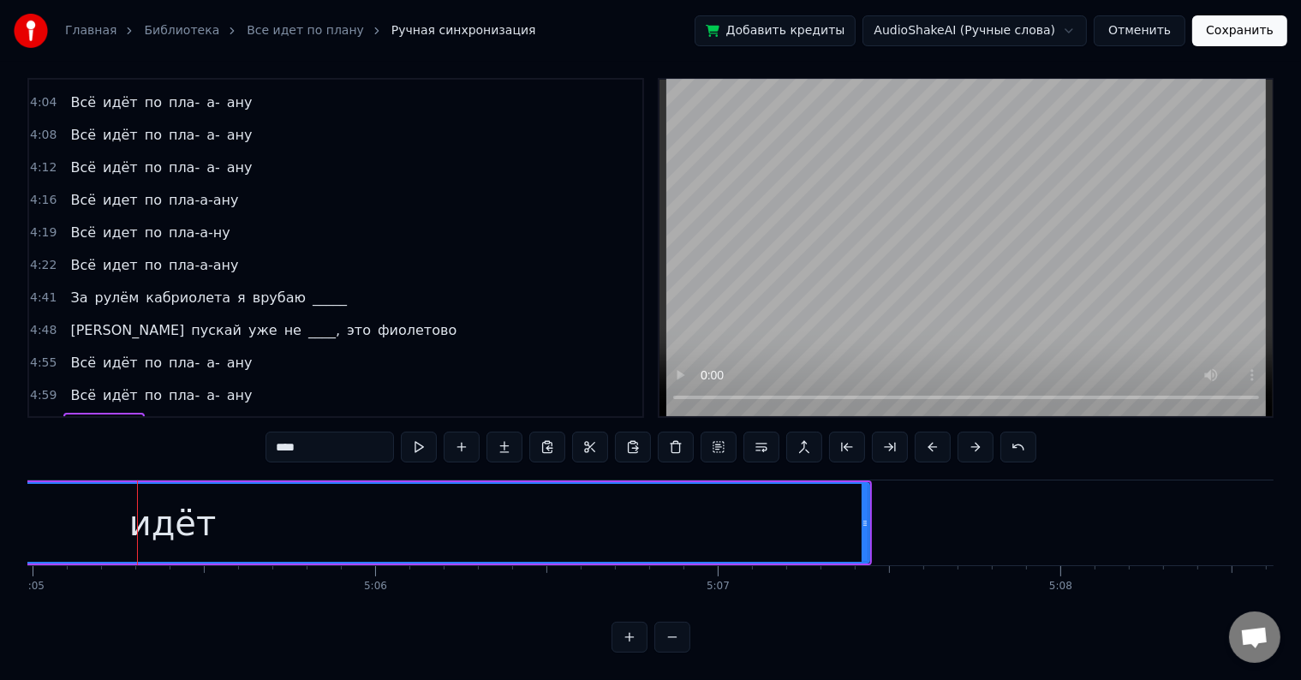
drag, startPoint x: 867, startPoint y: 497, endPoint x: 676, endPoint y: 531, distance: 193.8
click at [676, 531] on div "идёт" at bounding box center [172, 522] width 1395 height 81
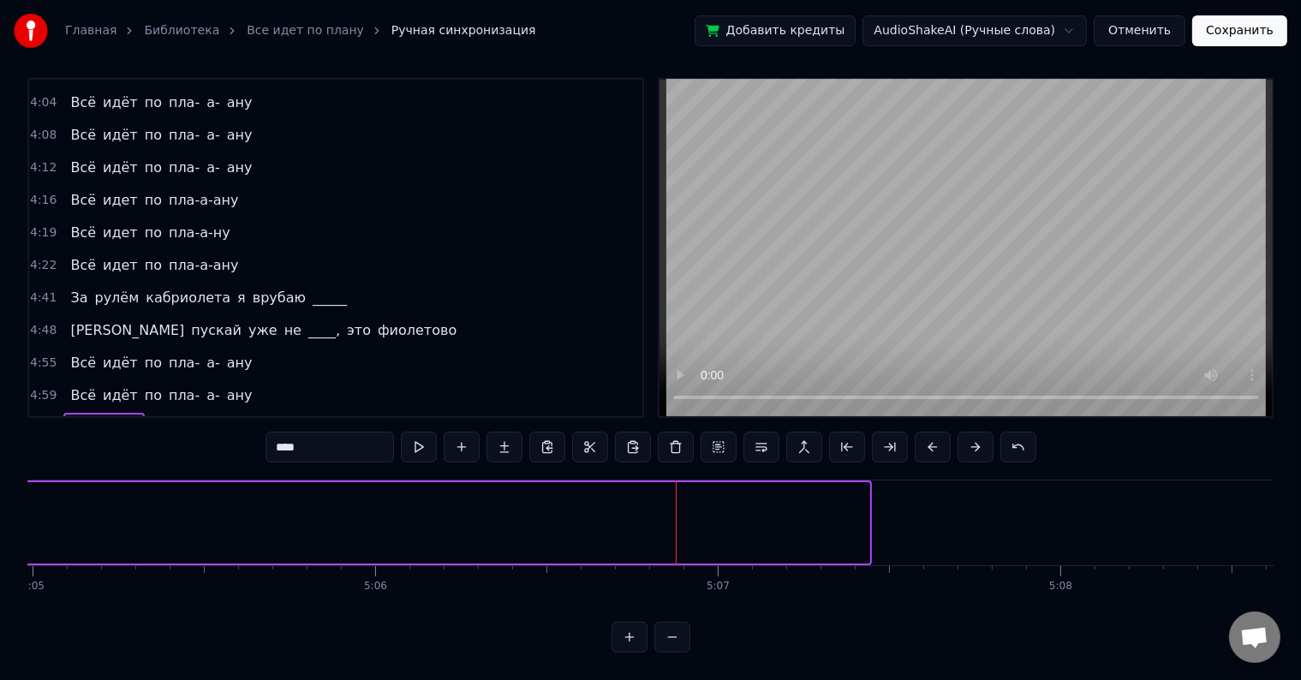
drag, startPoint x: 863, startPoint y: 499, endPoint x: 0, endPoint y: 507, distance: 863.1
click at [0, 507] on div "Главная Библиотека Все идет по плану Ручная синхронизация Добавить кредиты Audi…" at bounding box center [650, 321] width 1301 height 664
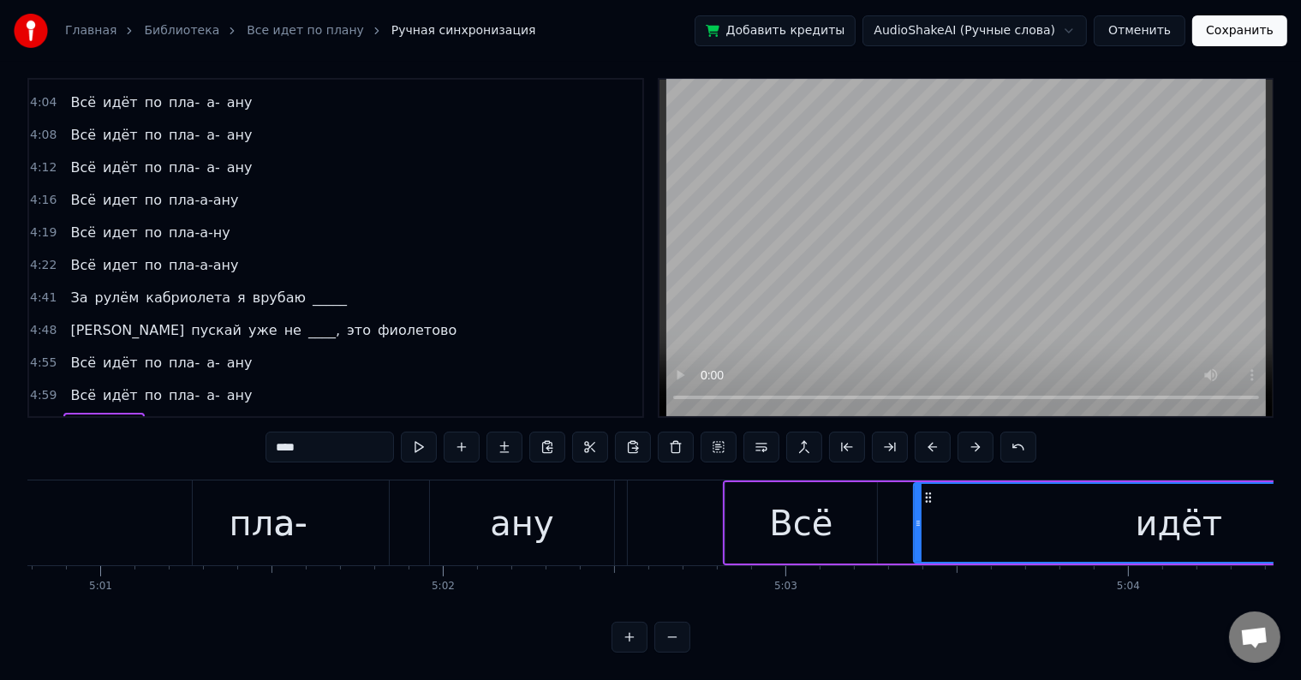
scroll to position [0, 103339]
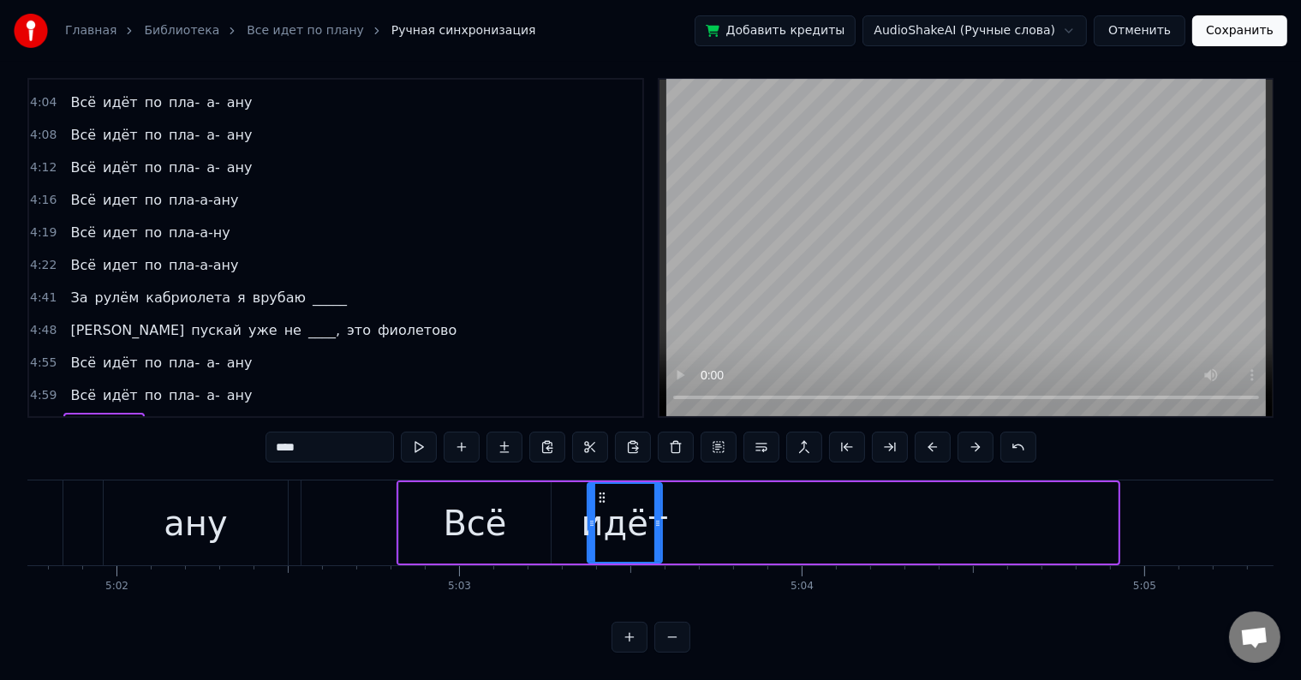
drag, startPoint x: 1110, startPoint y: 507, endPoint x: 654, endPoint y: 540, distance: 456.7
click at [654, 540] on div at bounding box center [657, 523] width 7 height 78
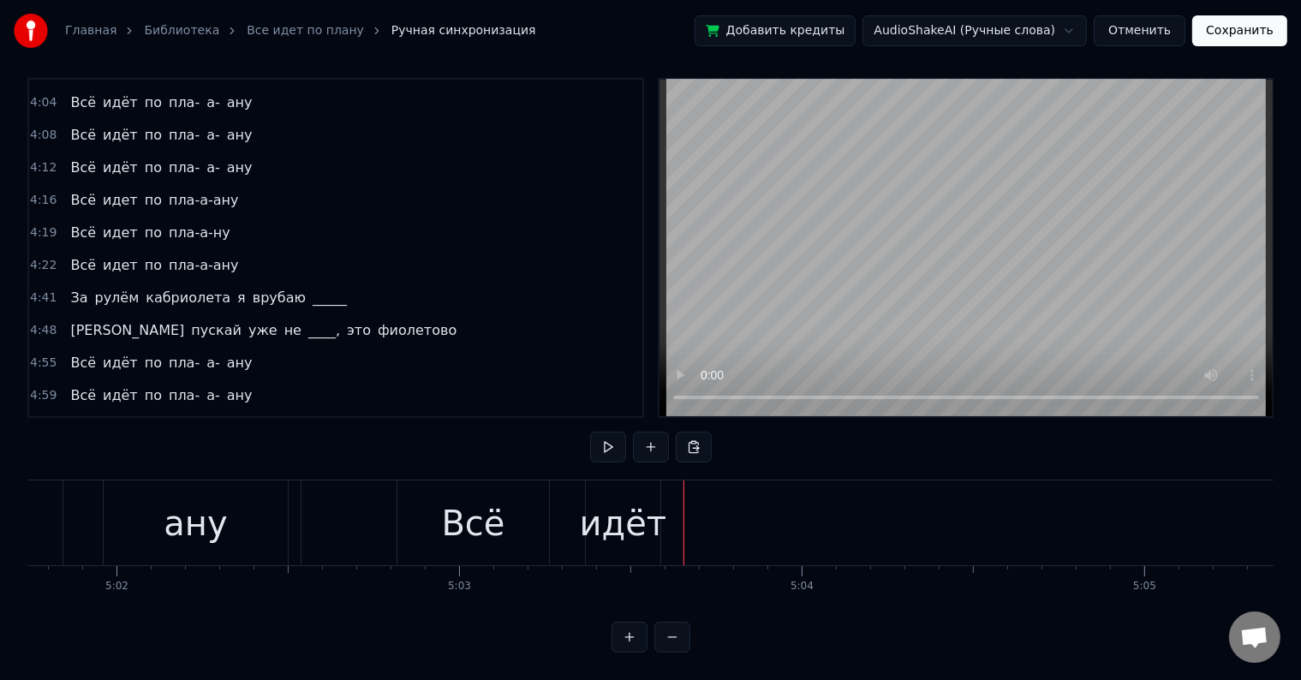
click at [135, 412] on div "5:02 Всё идёт" at bounding box center [335, 428] width 613 height 33
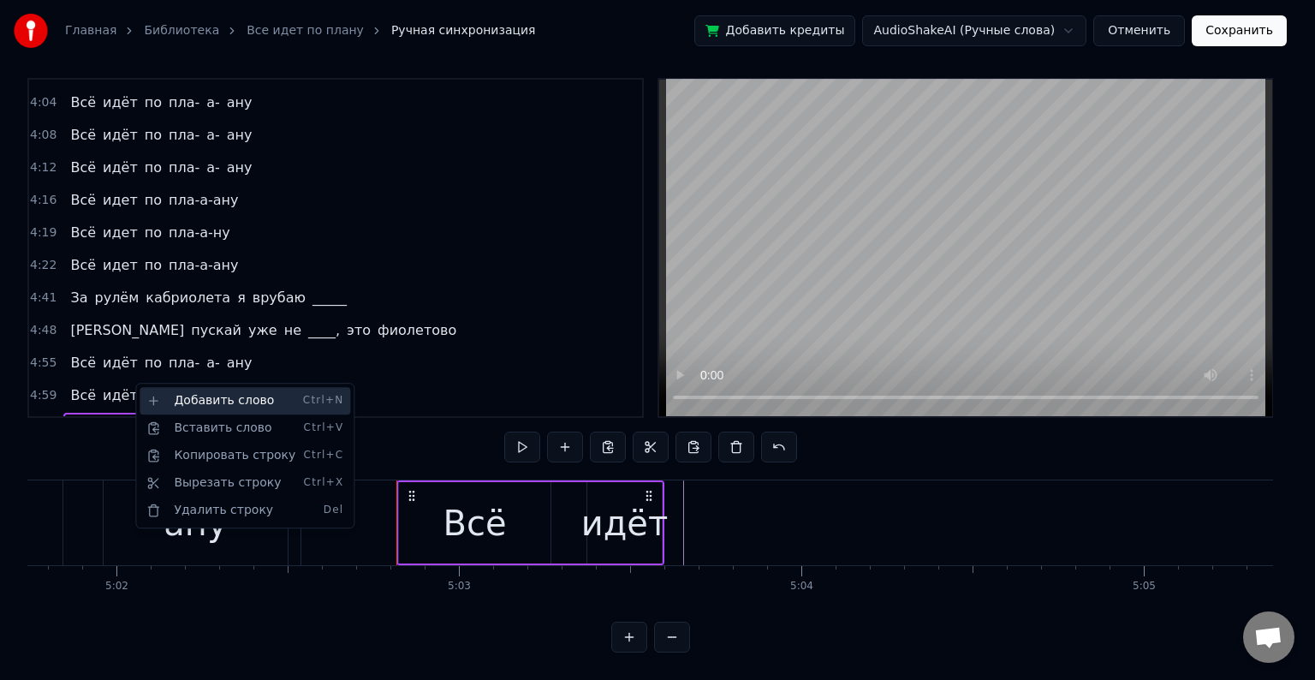
click at [187, 406] on div "Добавить слово Ctrl+N" at bounding box center [245, 400] width 211 height 27
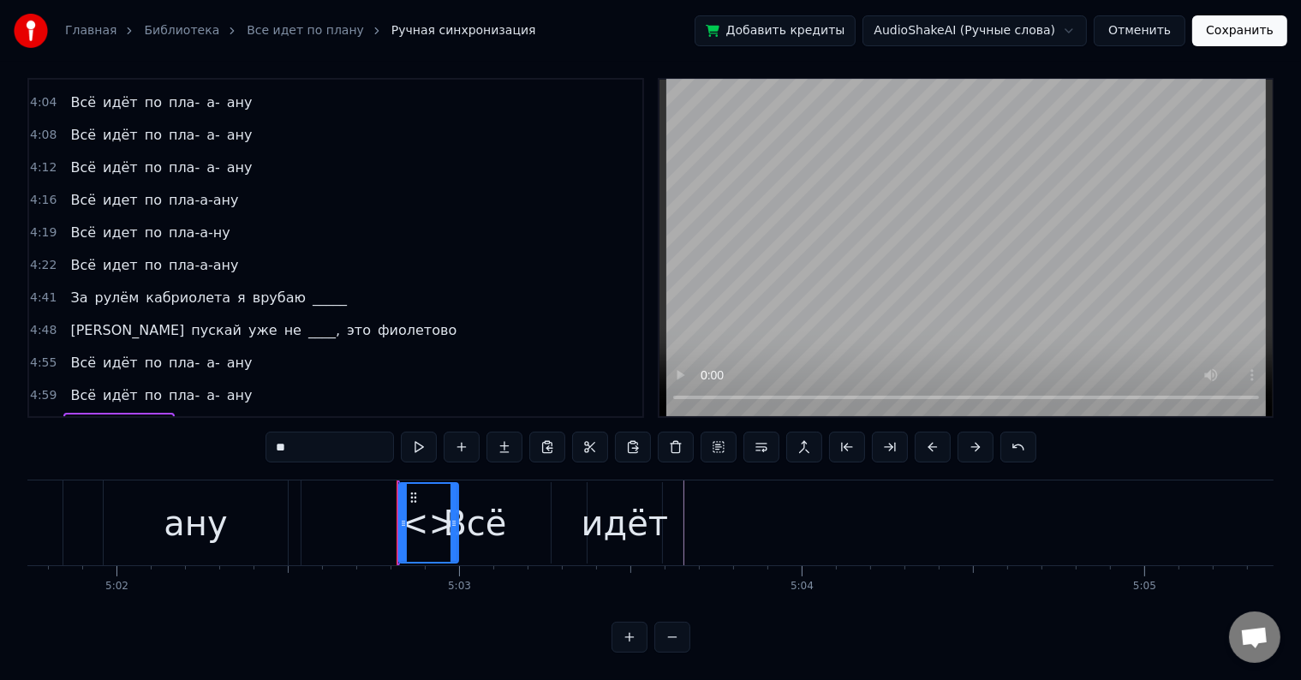
drag, startPoint x: 271, startPoint y: 434, endPoint x: 116, endPoint y: 435, distance: 155.0
click at [116, 435] on div "2:06 Может, я ку- ку, в [PERSON_NAME]'ике без крыши 2:11 Еду к _______, а вас ч…" at bounding box center [650, 365] width 1246 height 575
type input "**"
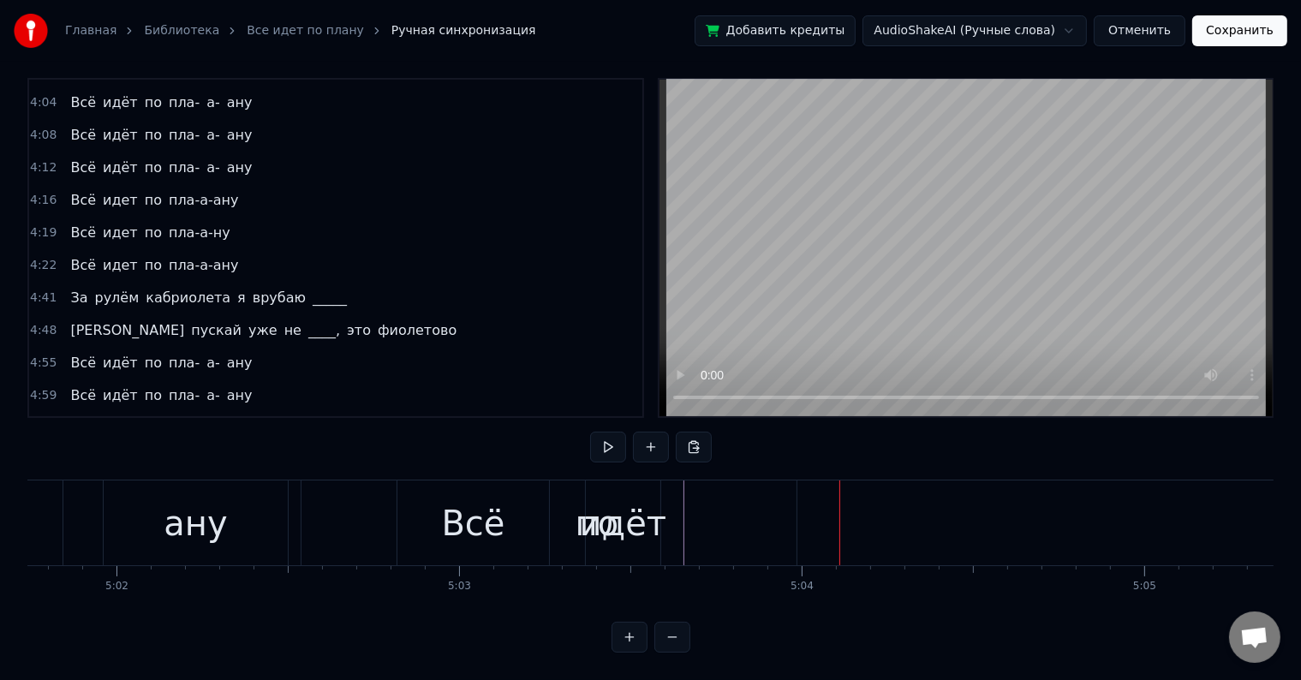
click at [68, 418] on span "по" at bounding box center [78, 428] width 21 height 20
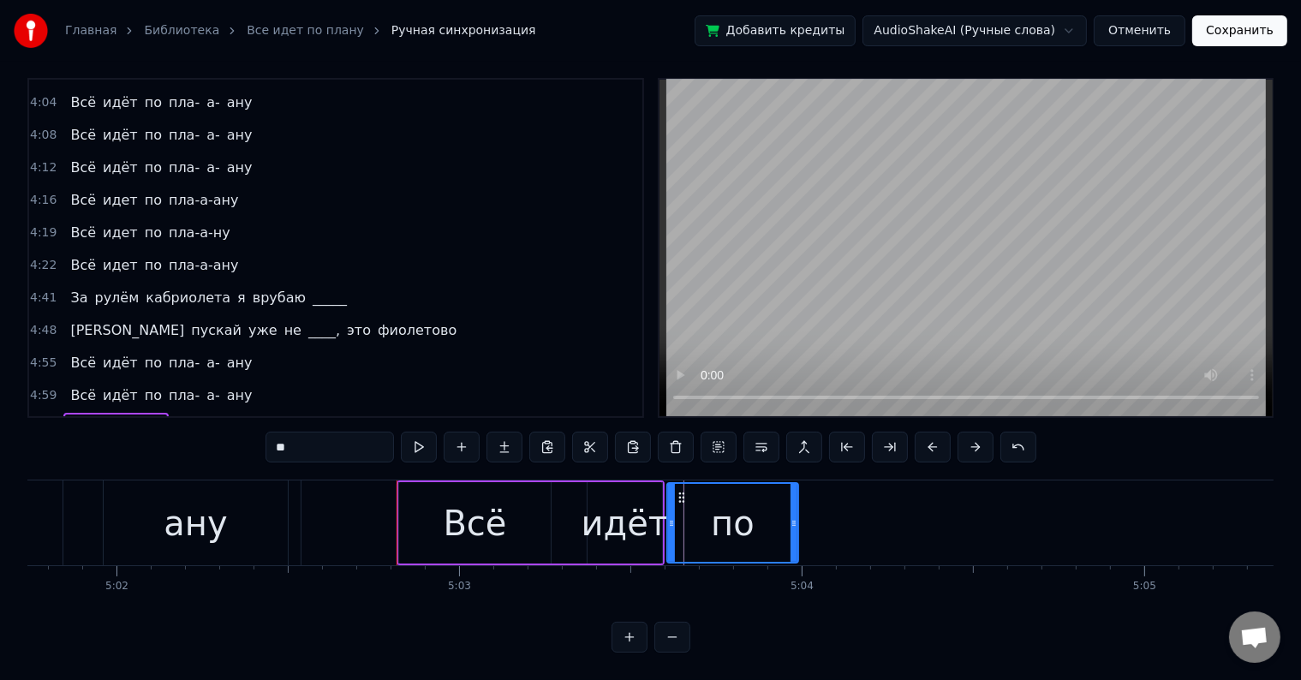
drag, startPoint x: 398, startPoint y: 490, endPoint x: 666, endPoint y: 511, distance: 268.8
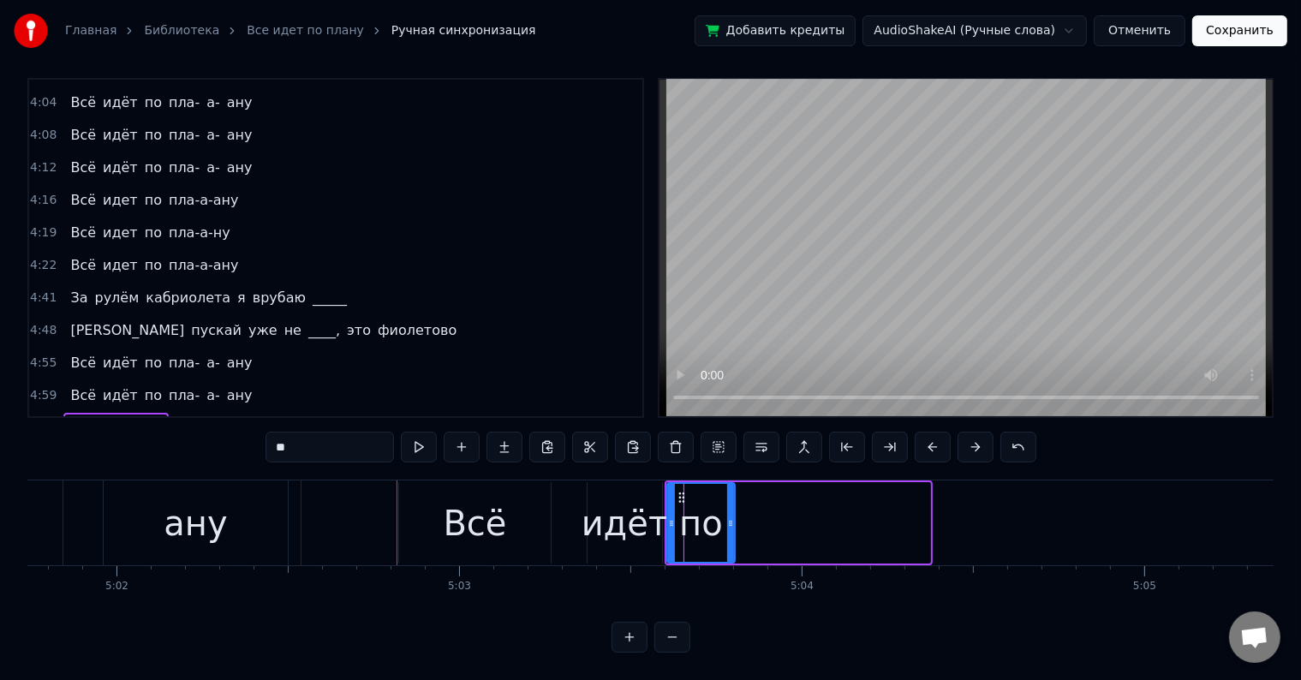
drag, startPoint x: 789, startPoint y: 510, endPoint x: 725, endPoint y: 527, distance: 65.4
click at [727, 527] on div at bounding box center [730, 523] width 7 height 78
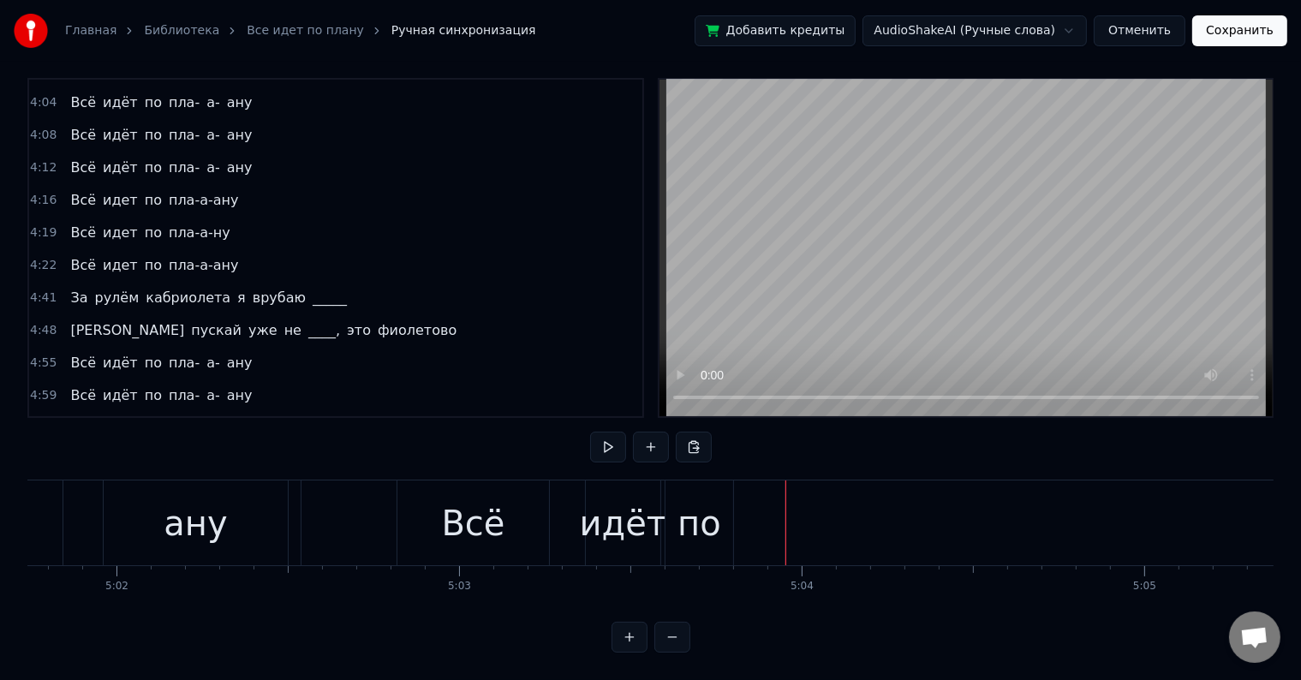
click at [158, 412] on div "5:02 Всё идёт по" at bounding box center [335, 428] width 613 height 33
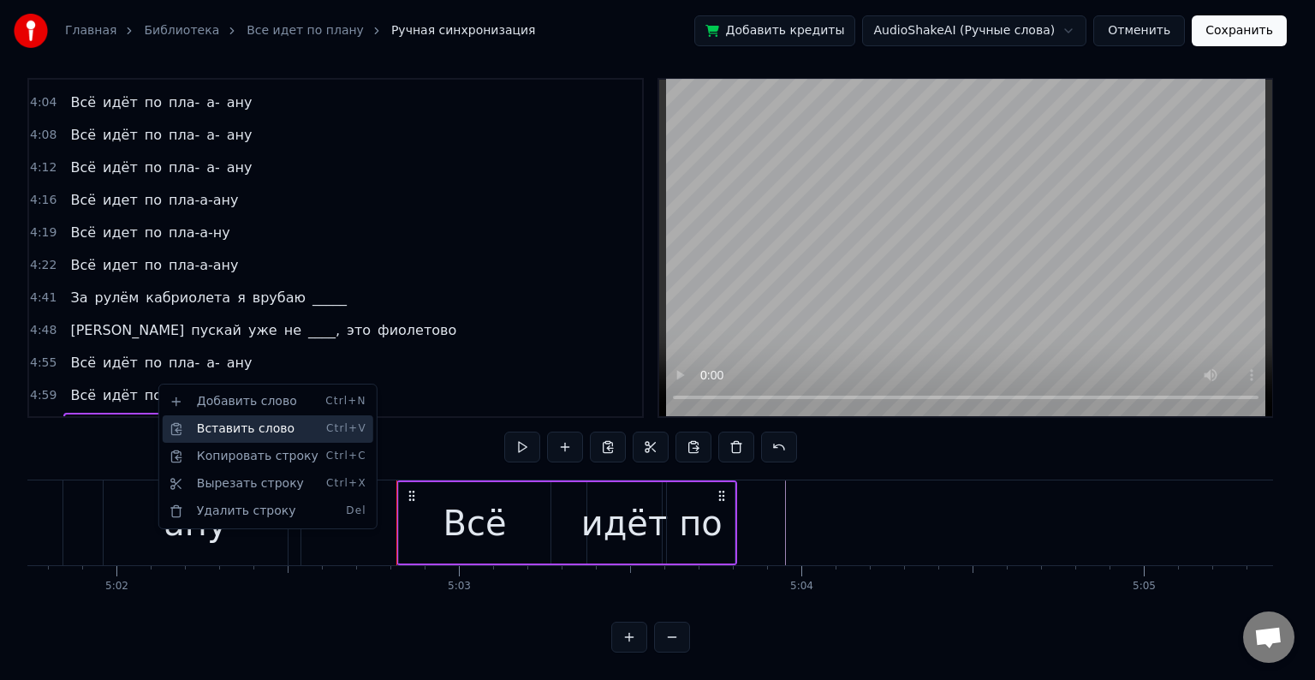
click at [215, 416] on div "Вставить слово Ctrl+V" at bounding box center [268, 428] width 211 height 27
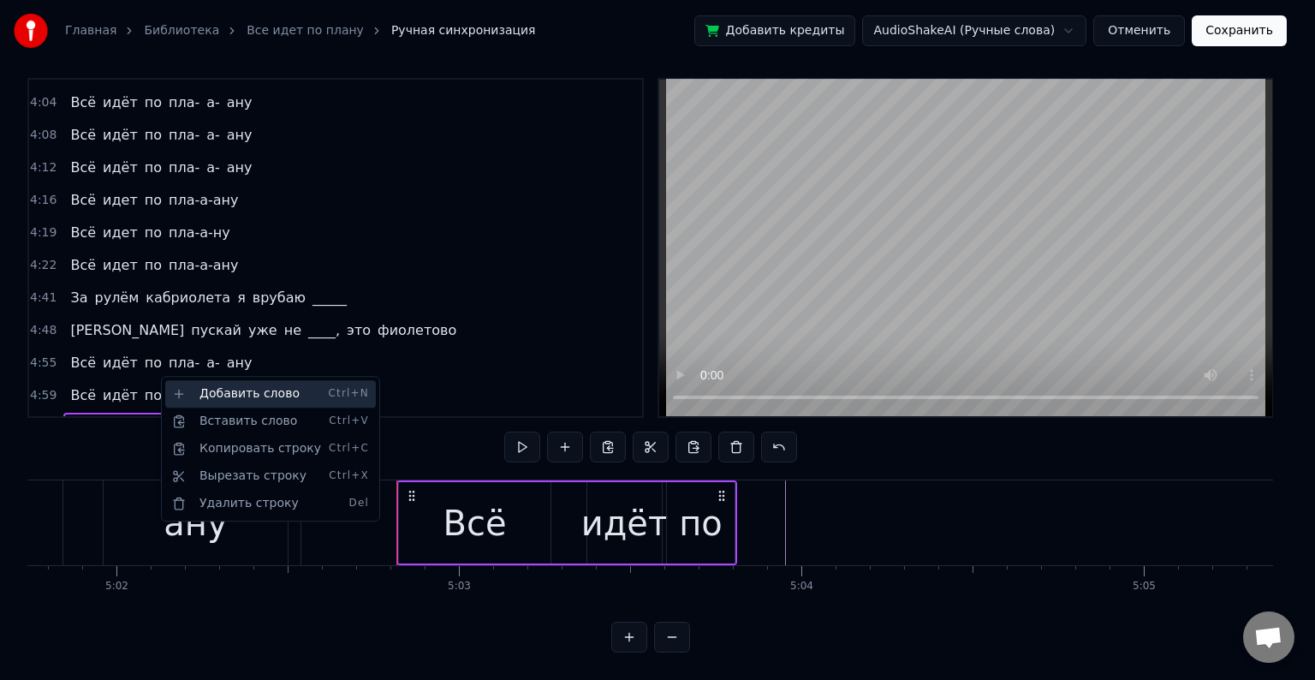
click at [215, 401] on div "Добавить слово Ctrl+N" at bounding box center [270, 393] width 211 height 27
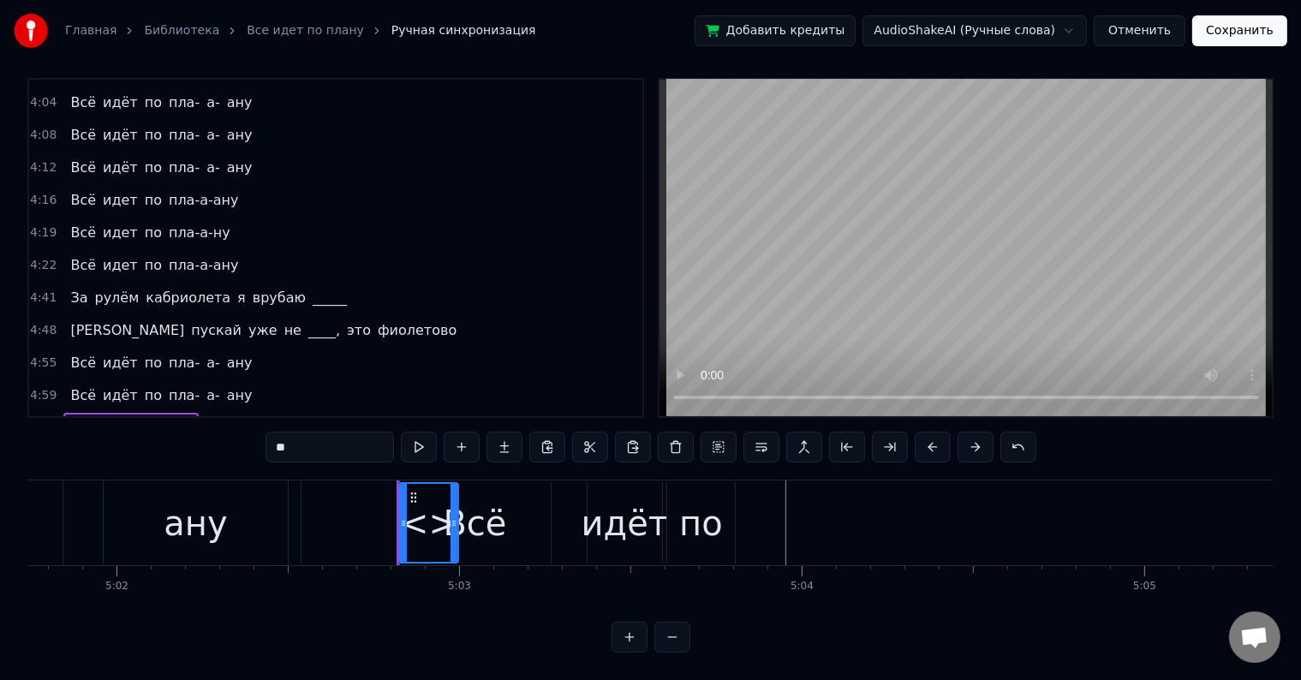
drag, startPoint x: 68, startPoint y: 383, endPoint x: 160, endPoint y: 380, distance: 91.6
click at [160, 413] on div "<> Всё идёт по" at bounding box center [130, 428] width 134 height 31
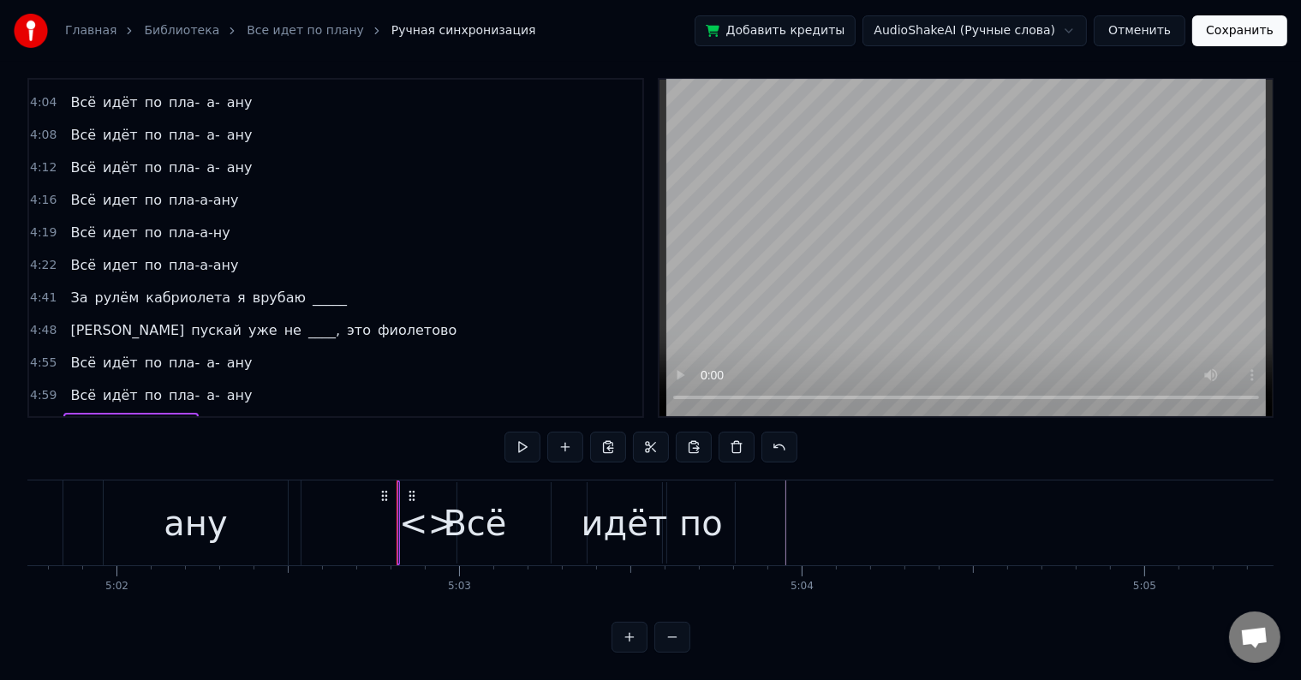
click at [77, 418] on span "<>" at bounding box center [81, 428] width 27 height 20
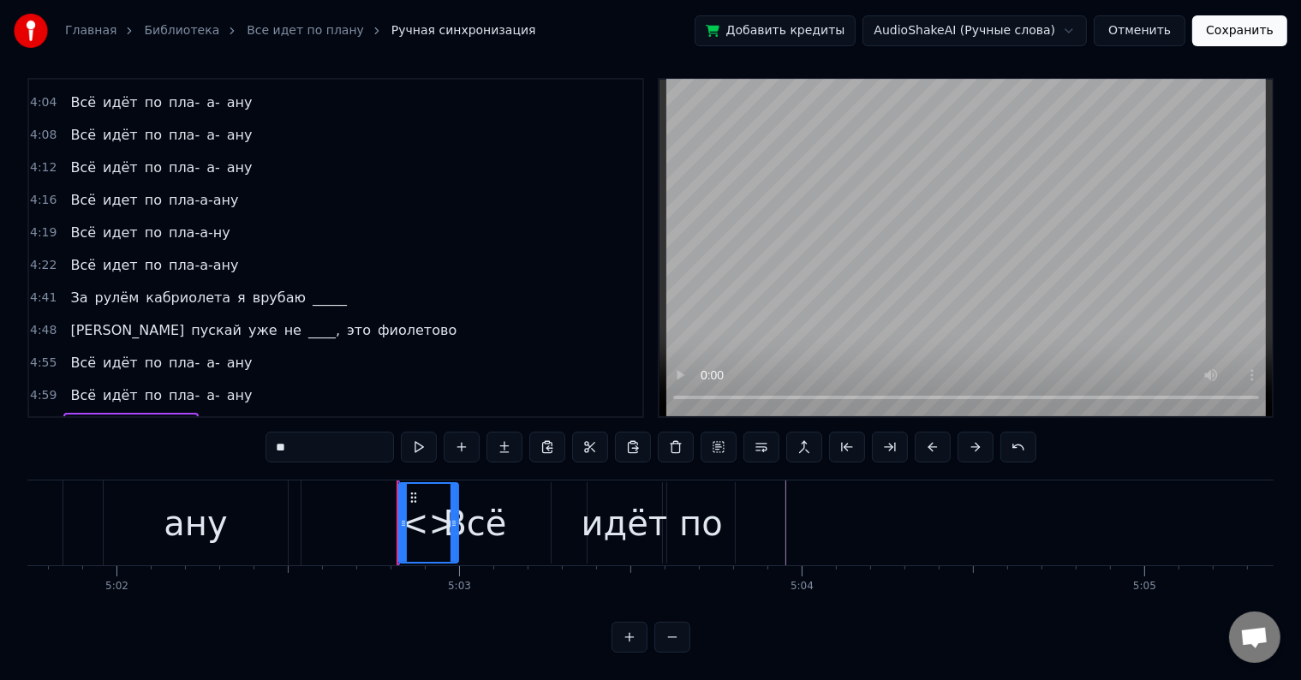
drag, startPoint x: 332, startPoint y: 430, endPoint x: 159, endPoint y: 418, distance: 173.4
click at [161, 418] on div "2:06 Может, я ку- ку, в [PERSON_NAME]'ике без крыши 2:11 Еду к _______, а вас ч…" at bounding box center [650, 365] width 1246 height 575
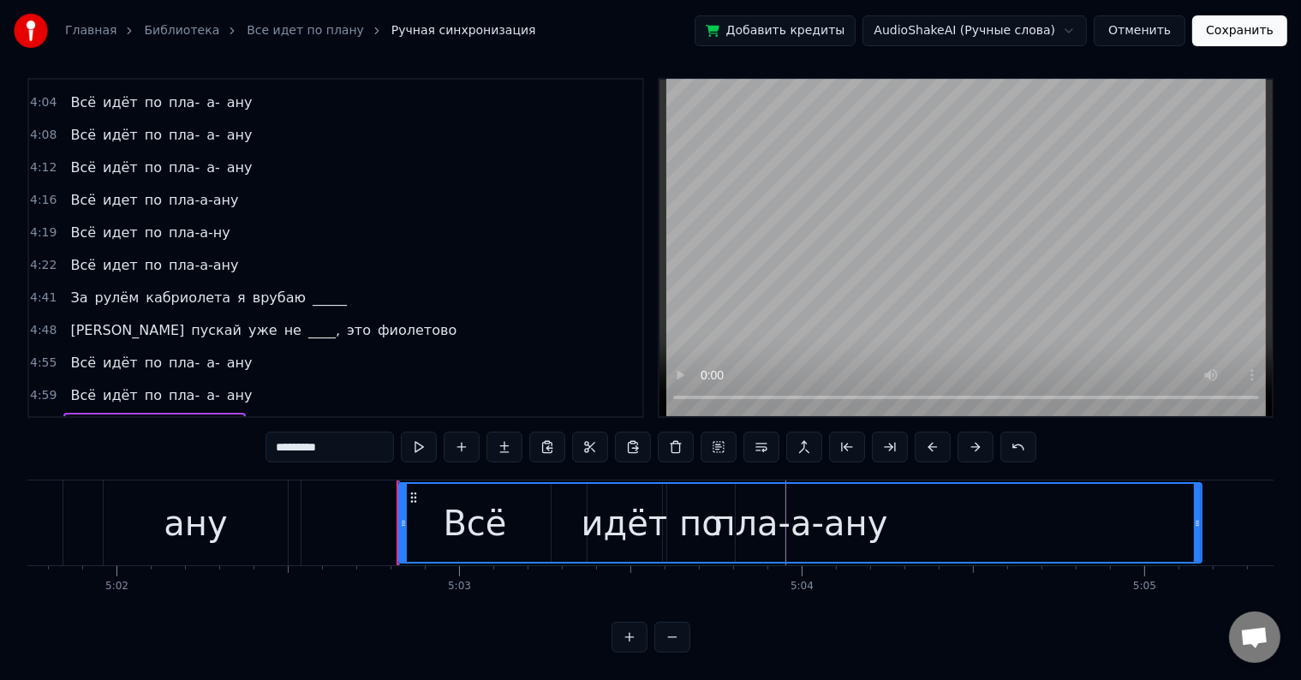
drag, startPoint x: 465, startPoint y: 503, endPoint x: 1277, endPoint y: 551, distance: 813.1
click at [1277, 551] on div "Главная Библиотека Все идет по плану Ручная синхронизация Добавить кредиты Audi…" at bounding box center [650, 321] width 1301 height 664
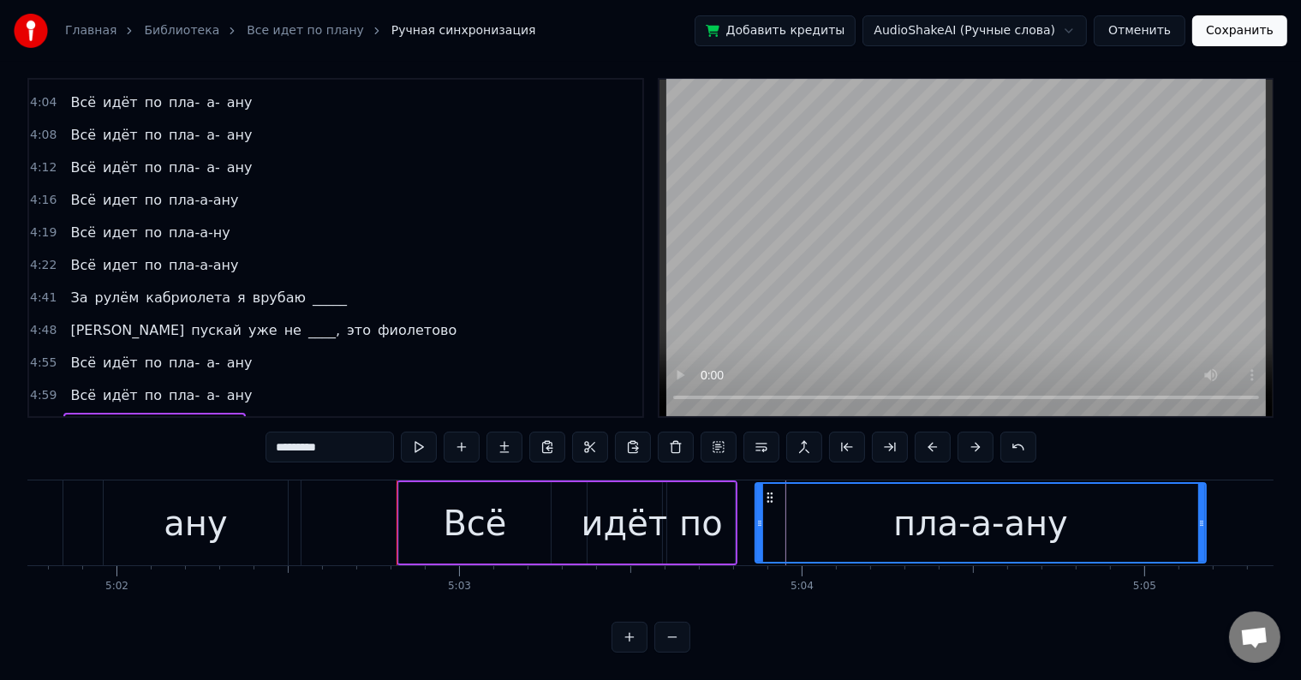
drag, startPoint x: 400, startPoint y: 510, endPoint x: 756, endPoint y: 539, distance: 357.4
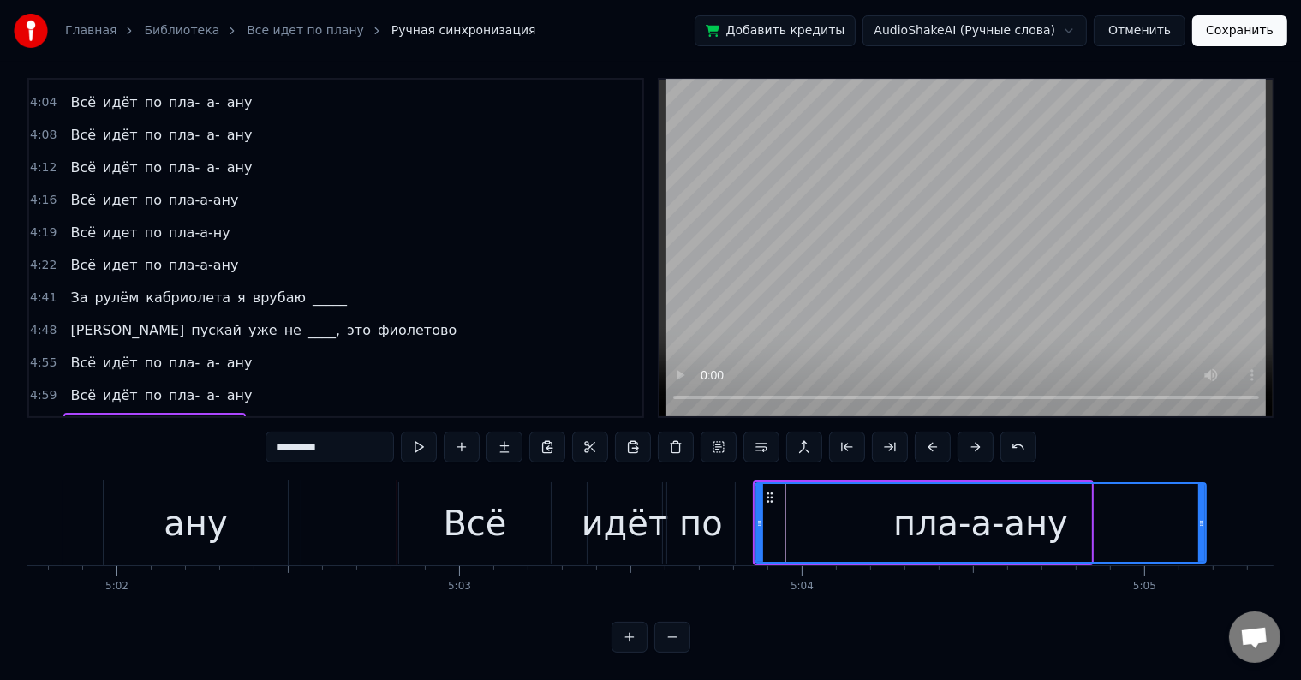
type input "*********"
click at [1201, 505] on div "пла-а-ану" at bounding box center [980, 523] width 449 height 78
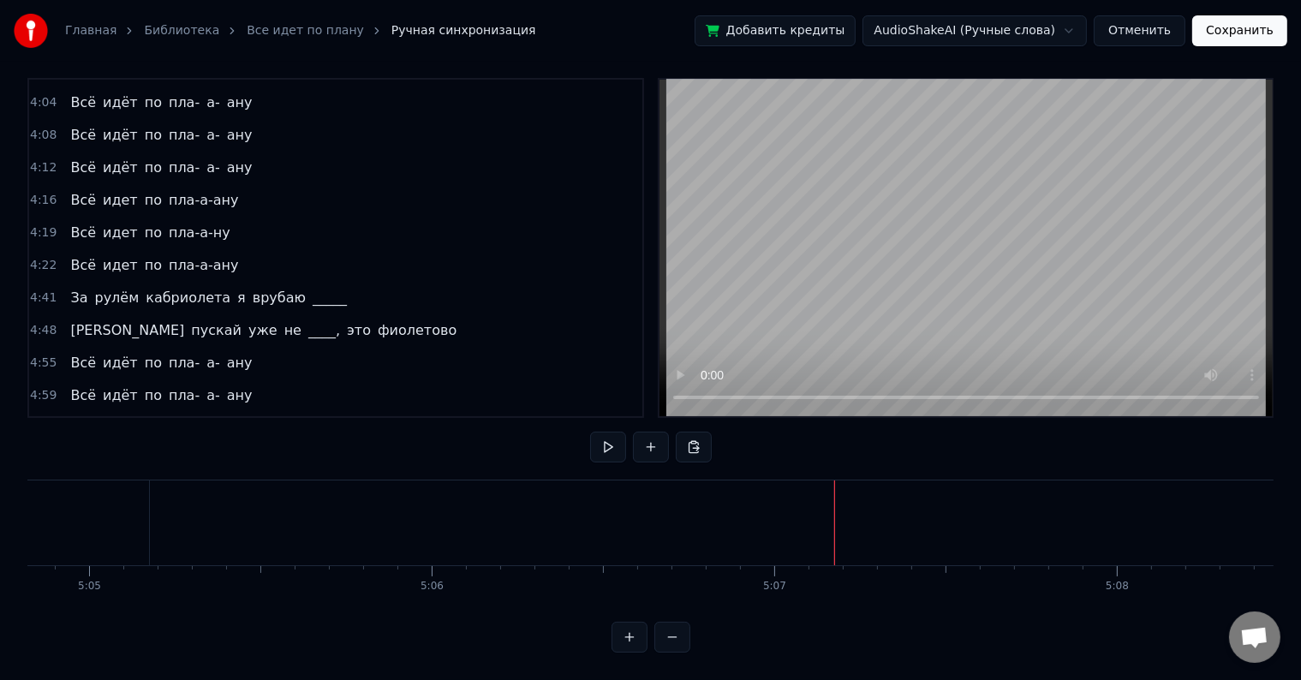
scroll to position [0, 104426]
click at [170, 418] on span "пла-а-ану" at bounding box center [204, 428] width 74 height 20
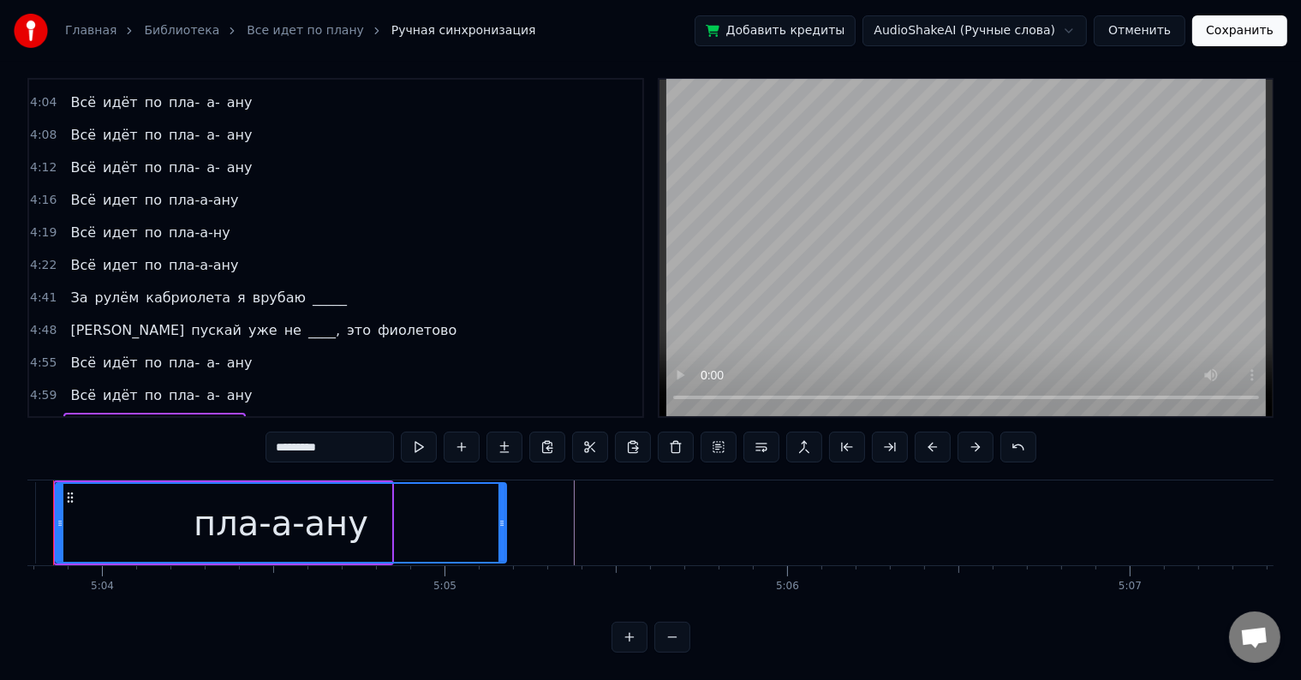
scroll to position [0, 103978]
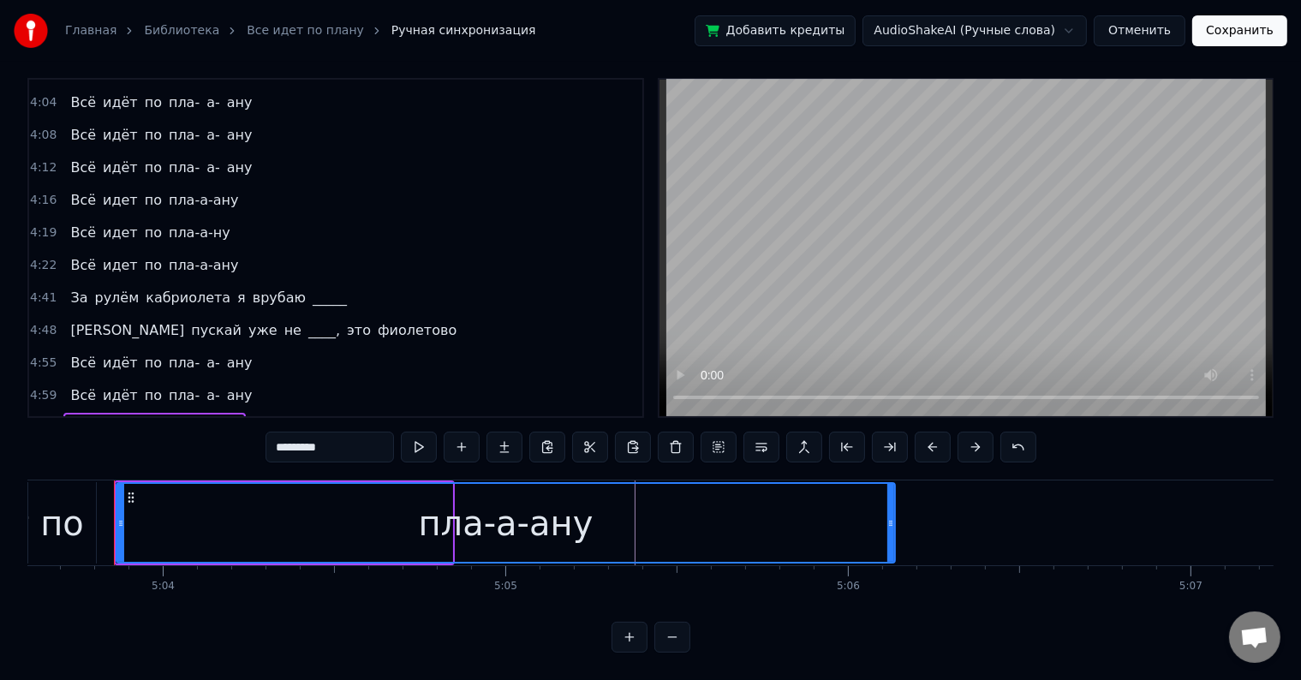
drag, startPoint x: 563, startPoint y: 505, endPoint x: 891, endPoint y: 524, distance: 328.5
click at [891, 524] on div at bounding box center [890, 523] width 7 height 78
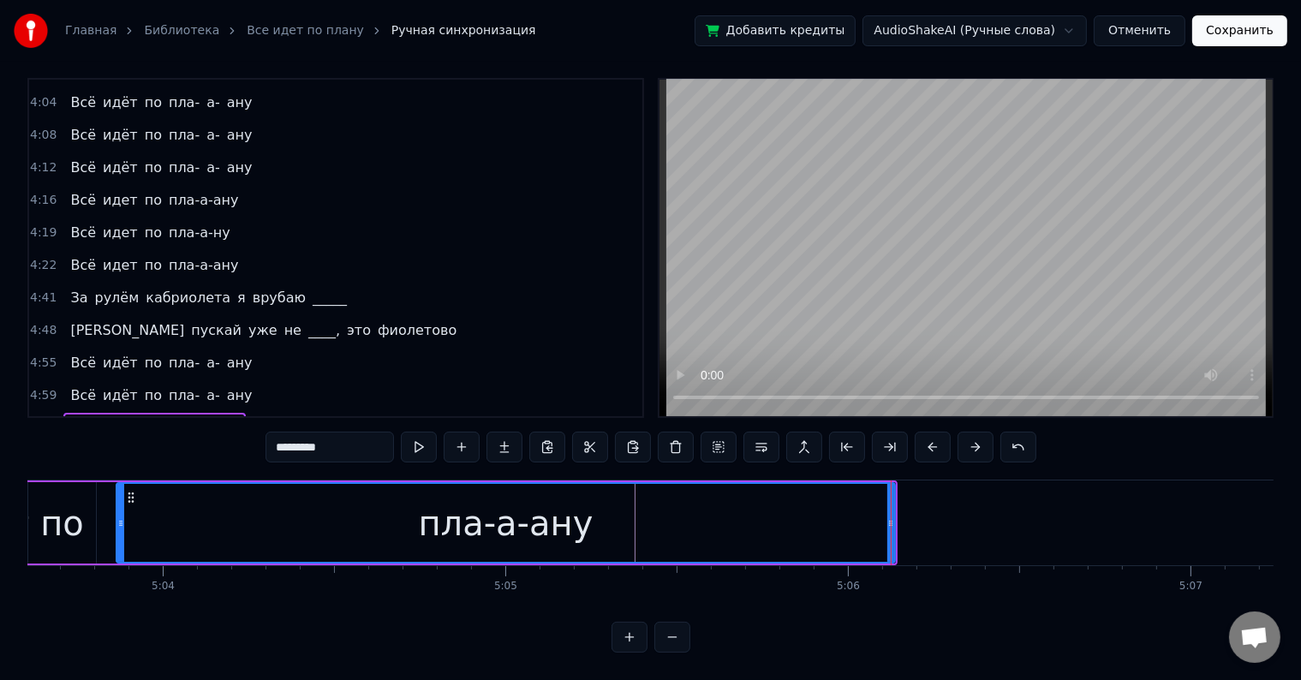
click at [334, 521] on div "пла-а-ану" at bounding box center [505, 523] width 777 height 78
click at [240, 412] on div "5:02 Всё идёт по пла-а-ану" at bounding box center [335, 428] width 613 height 33
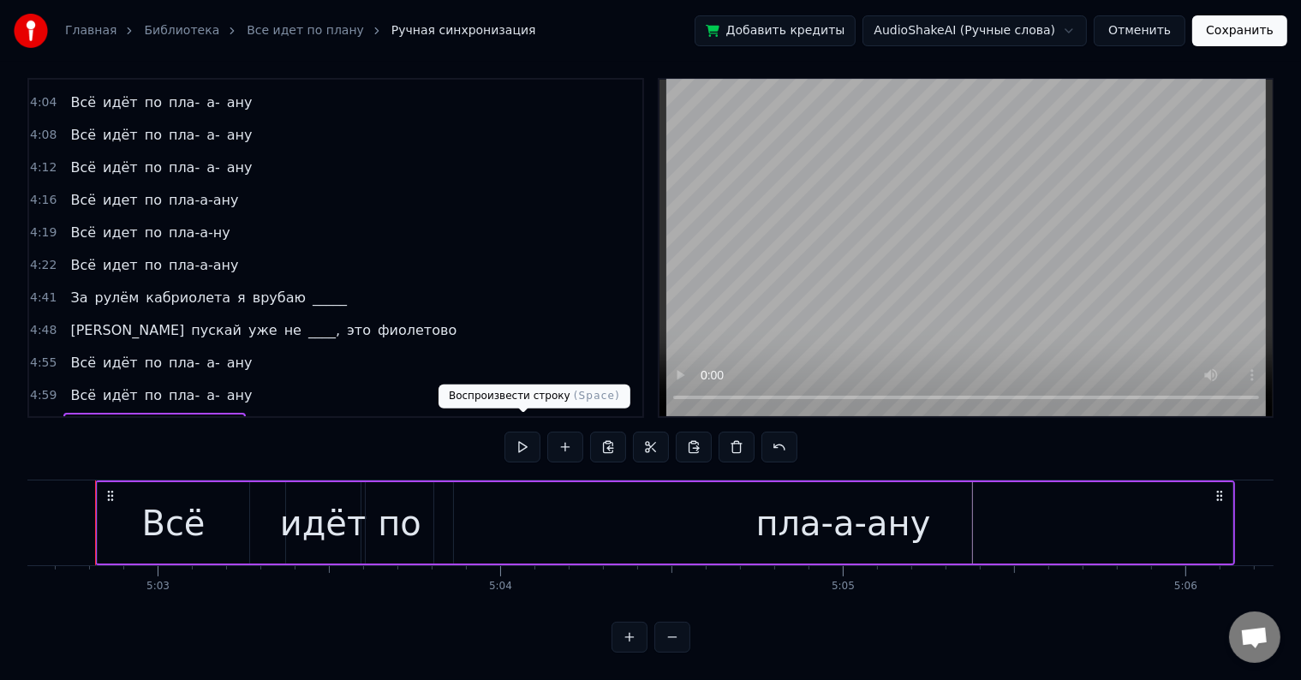
scroll to position [0, 103622]
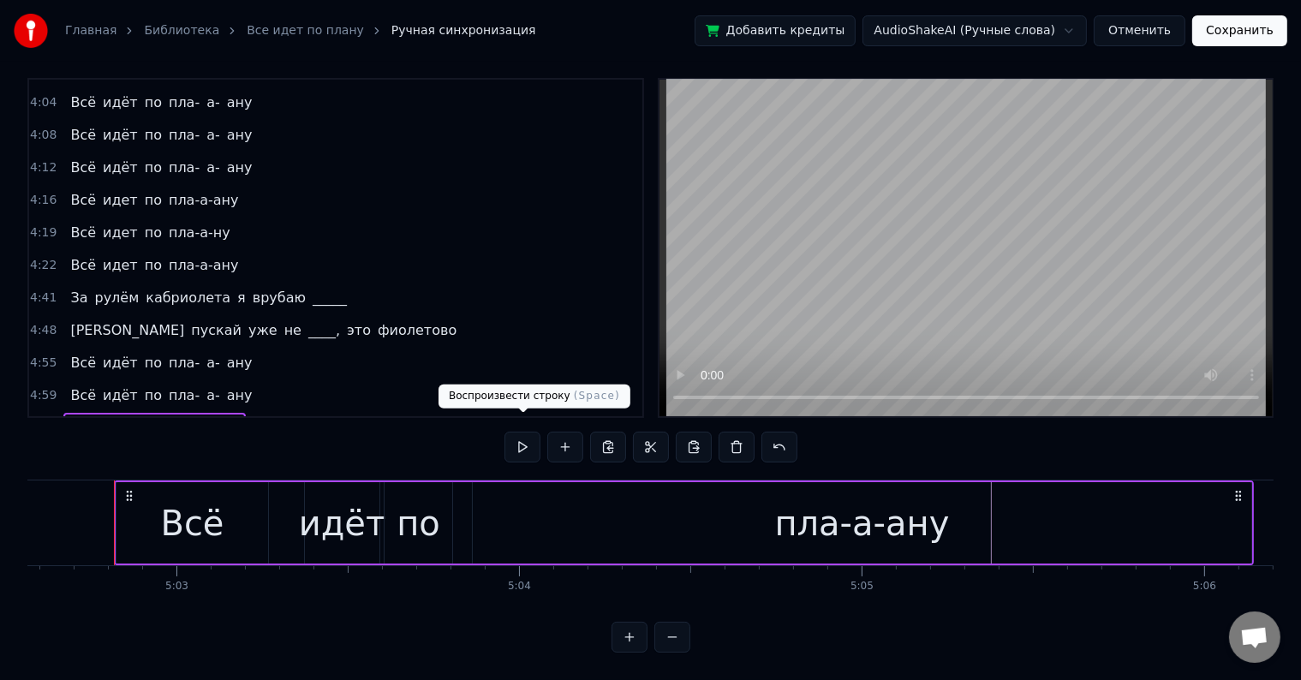
click at [521, 434] on button at bounding box center [522, 447] width 36 height 31
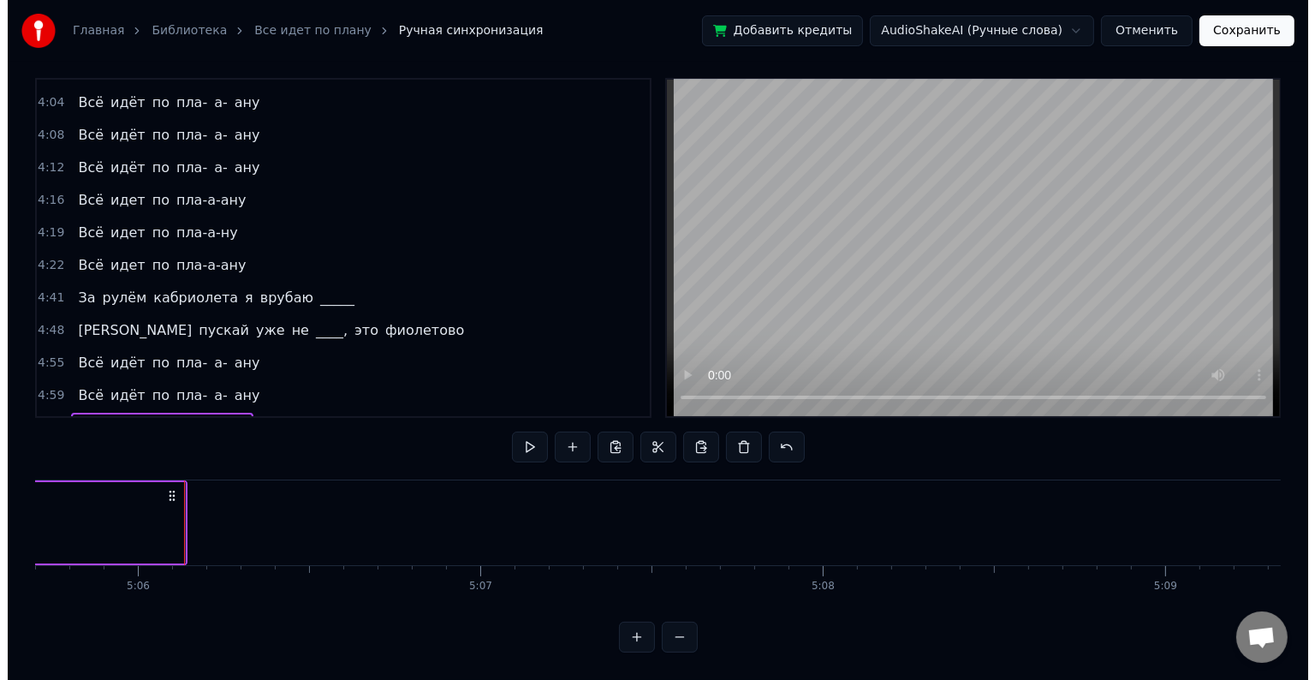
scroll to position [0, 104705]
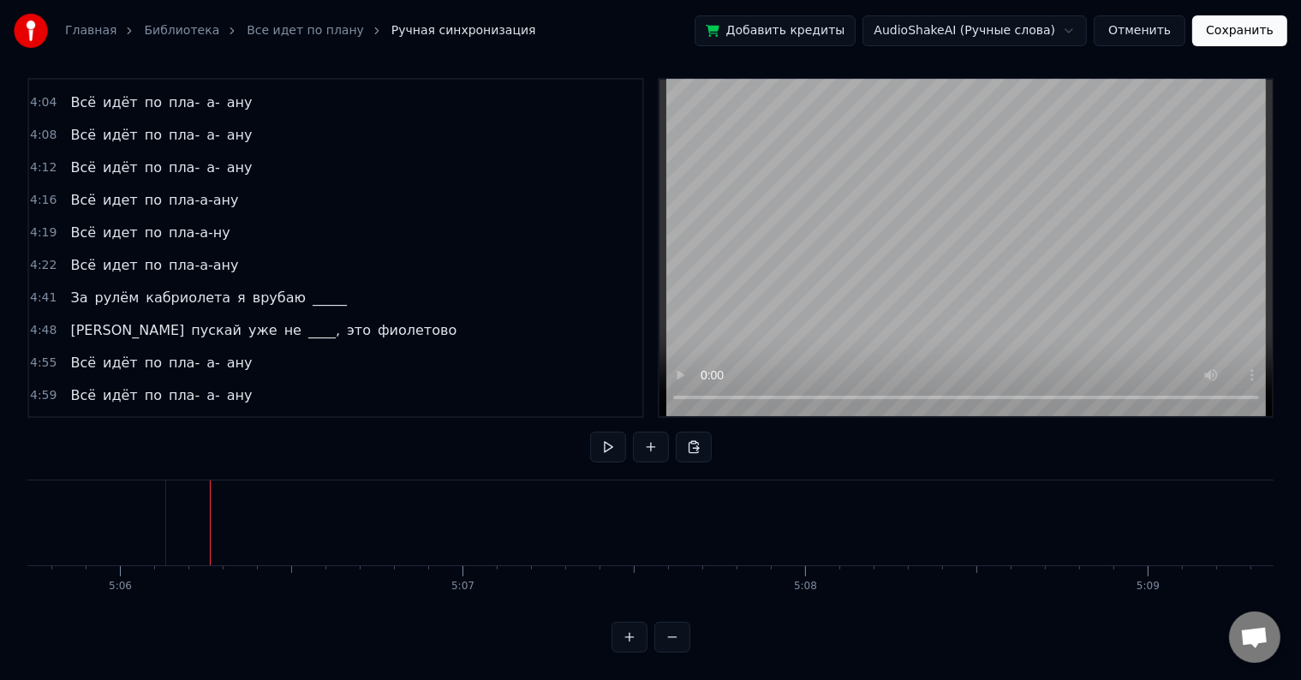
click at [210, 503] on div at bounding box center [210, 522] width 1 height 85
click at [592, 433] on button at bounding box center [608, 447] width 36 height 31
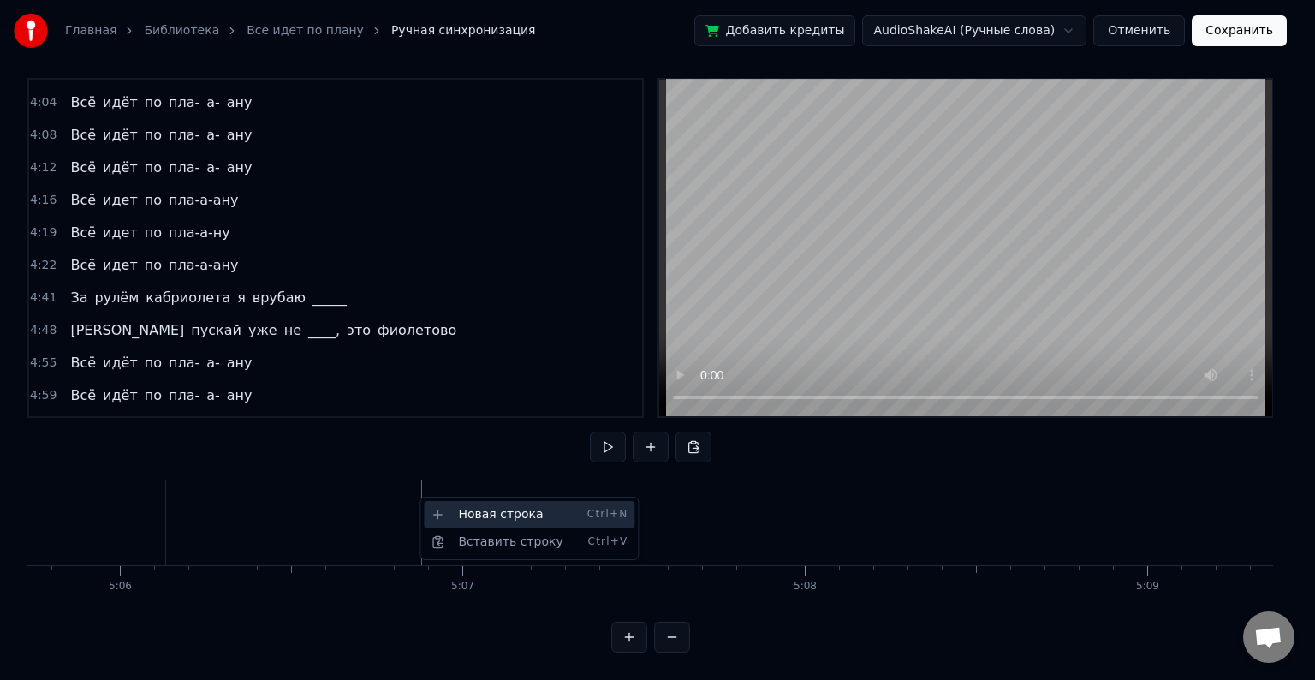
click at [445, 510] on div "Новая строка Ctrl+N" at bounding box center [529, 514] width 211 height 27
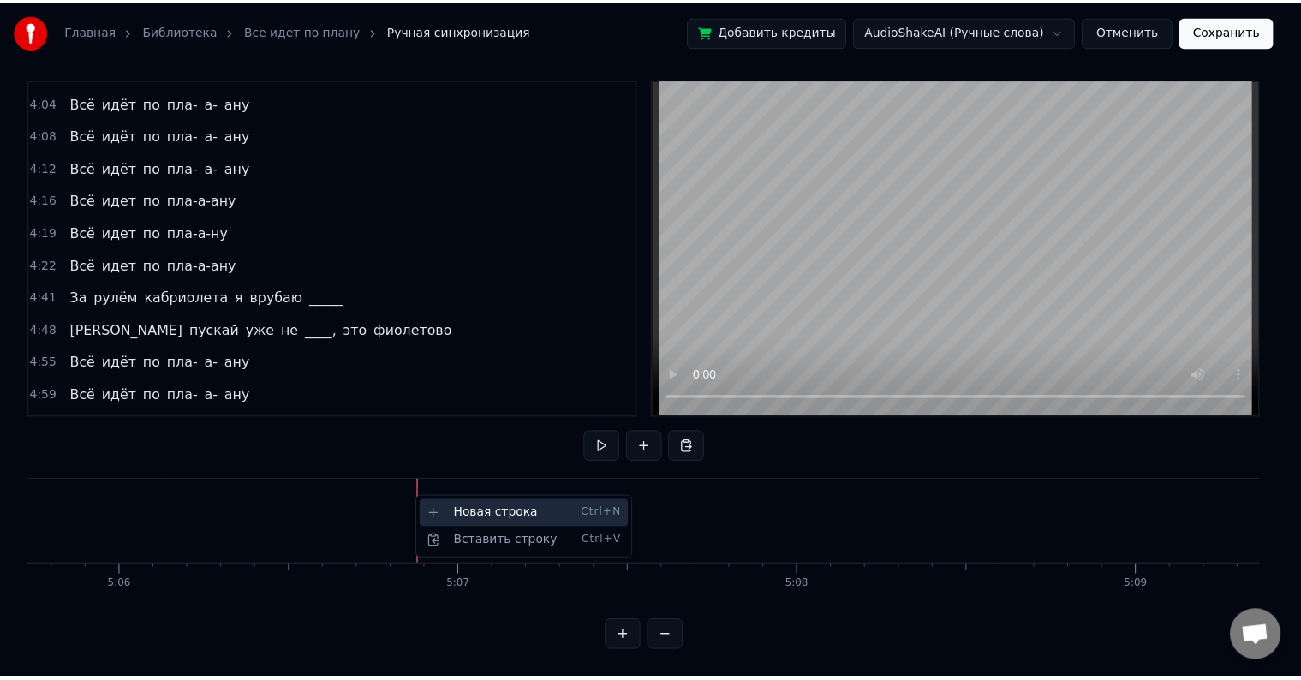
scroll to position [545, 0]
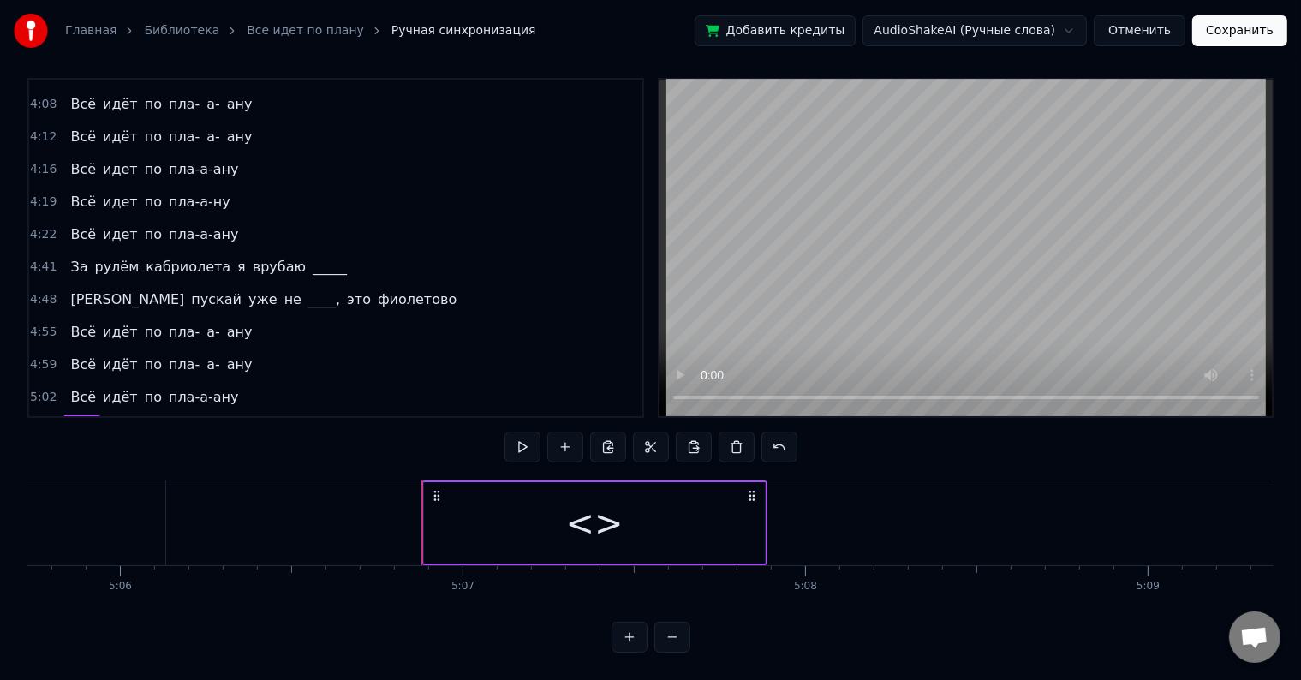
click at [585, 510] on div "<>" at bounding box center [593, 522] width 57 height 51
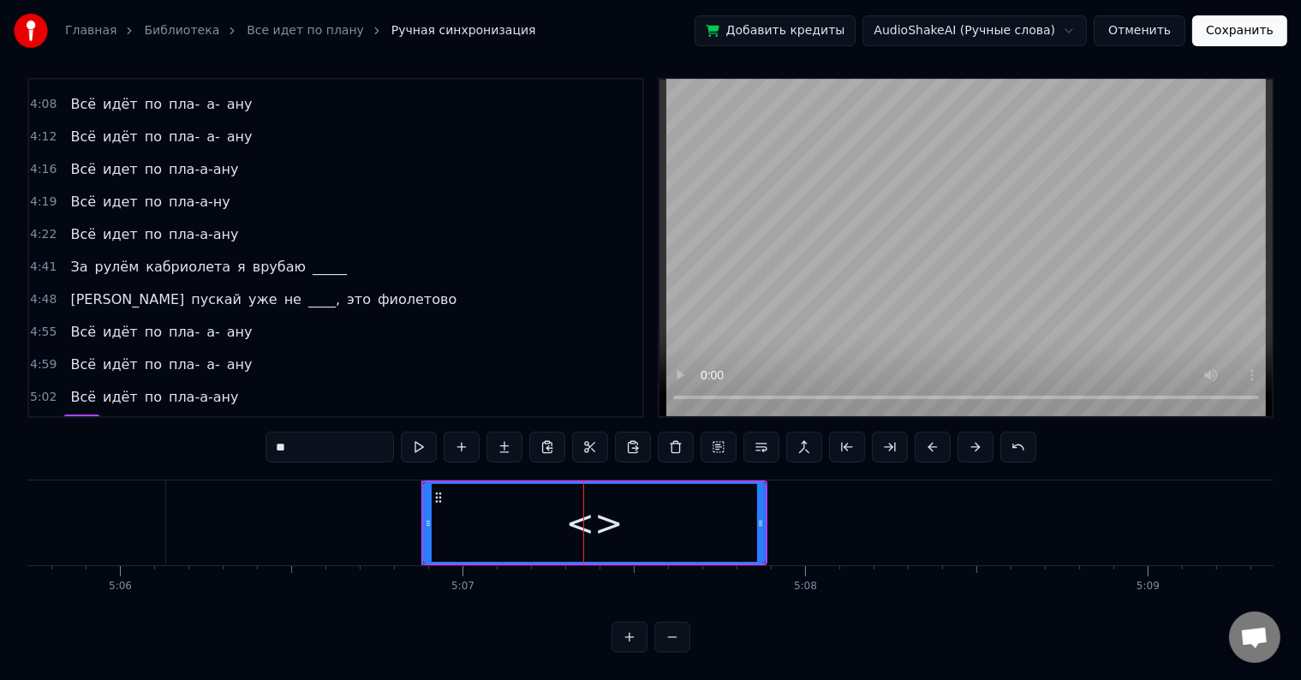
drag, startPoint x: 301, startPoint y: 438, endPoint x: 129, endPoint y: 450, distance: 172.5
click at [130, 450] on div "2:06 Может, я ку- ку, в [PERSON_NAME]'ике без крыши 2:11 Еду к _______, а вас ч…" at bounding box center [650, 365] width 1246 height 575
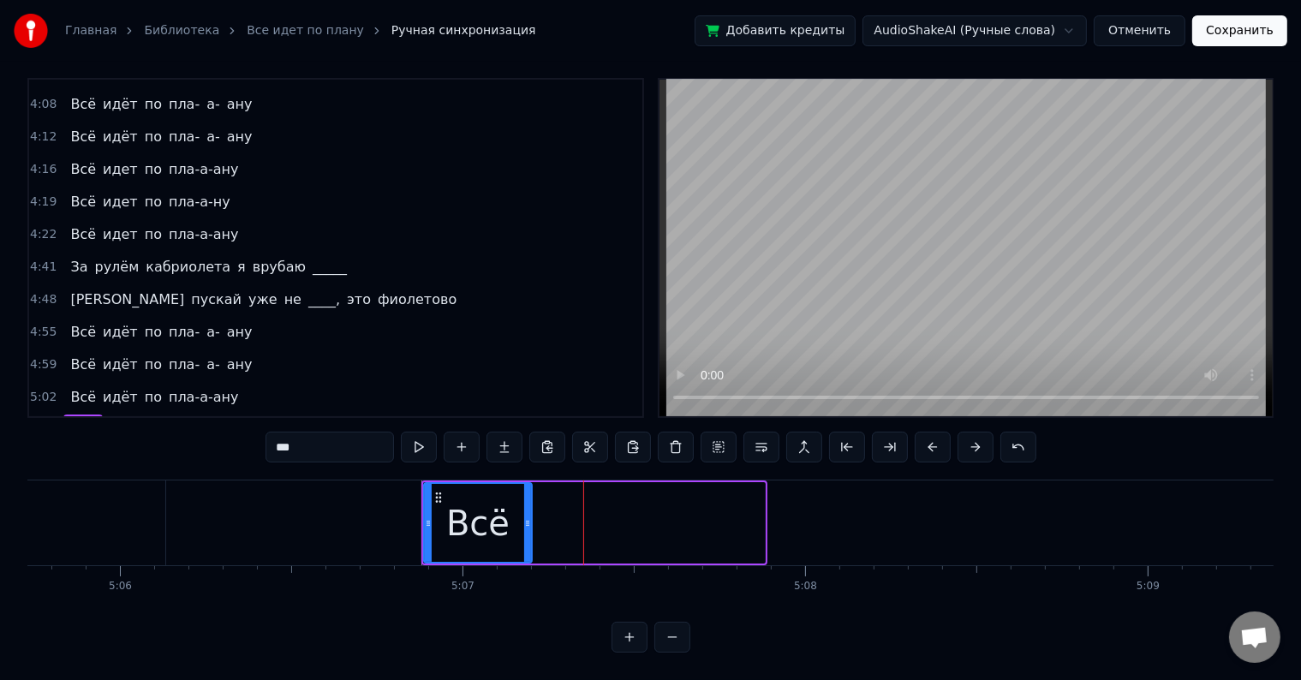
drag, startPoint x: 760, startPoint y: 498, endPoint x: 527, endPoint y: 493, distance: 232.9
click at [527, 493] on div at bounding box center [527, 523] width 7 height 78
type input "***"
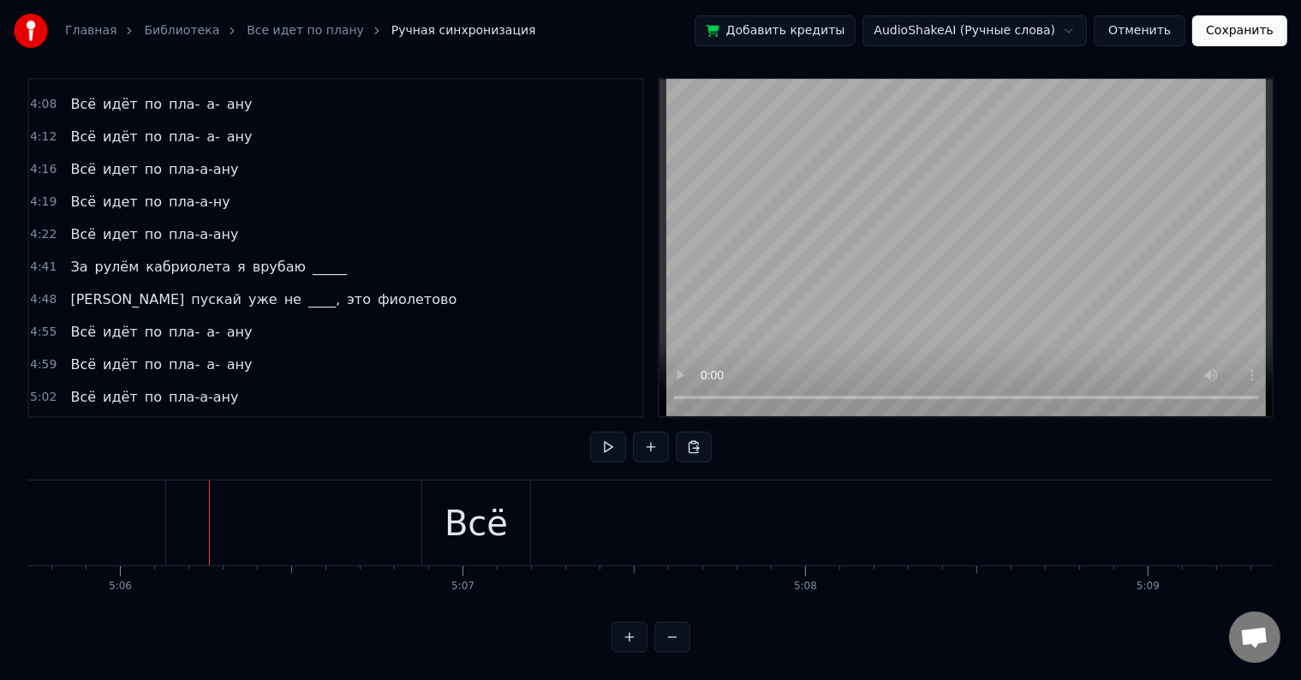
click at [209, 499] on div at bounding box center [209, 522] width 1 height 85
click at [604, 432] on button at bounding box center [608, 447] width 36 height 31
click at [769, 502] on div at bounding box center [769, 522] width 1 height 85
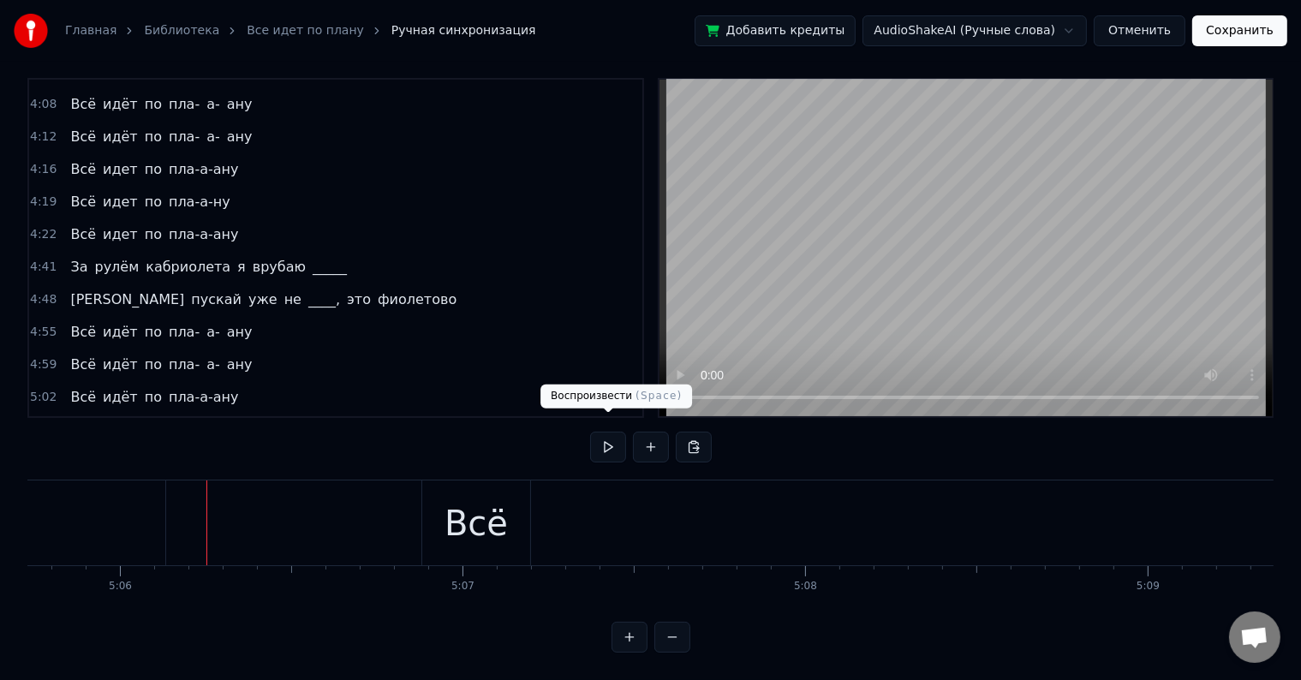
click at [599, 432] on button at bounding box center [608, 447] width 36 height 31
click at [485, 500] on div "Всё" at bounding box center [475, 522] width 63 height 51
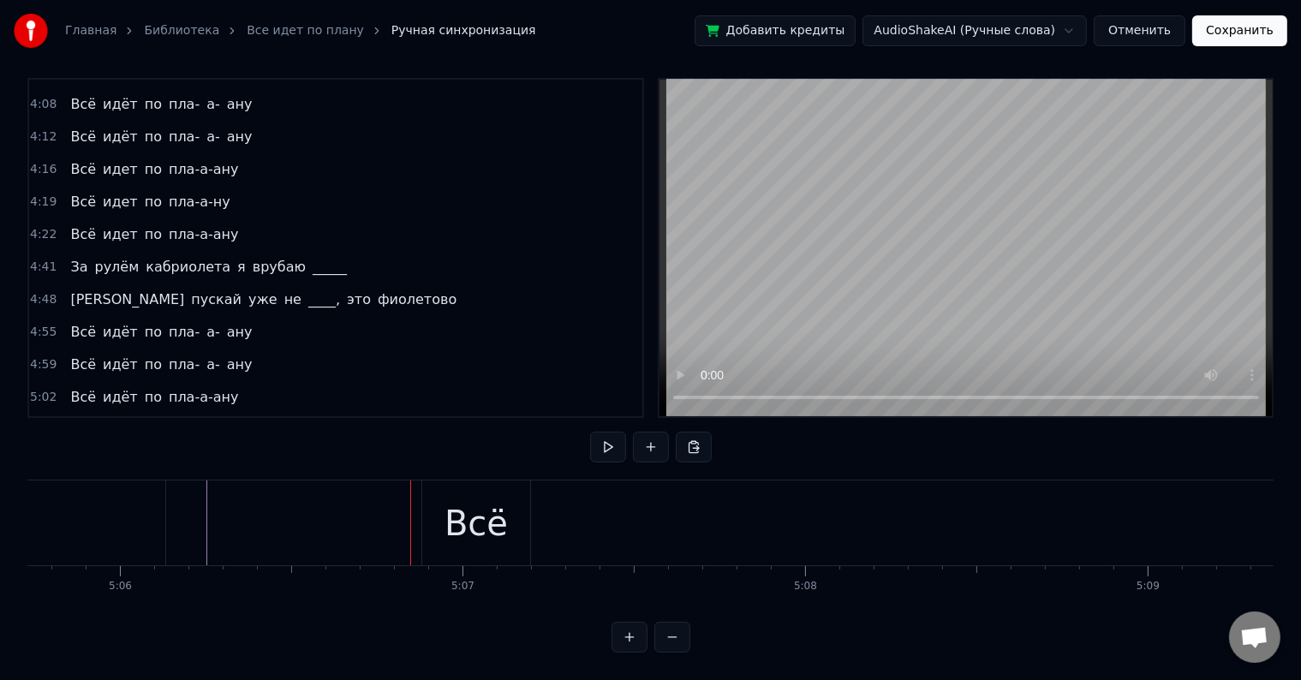
click at [438, 503] on div "Всё" at bounding box center [476, 522] width 108 height 85
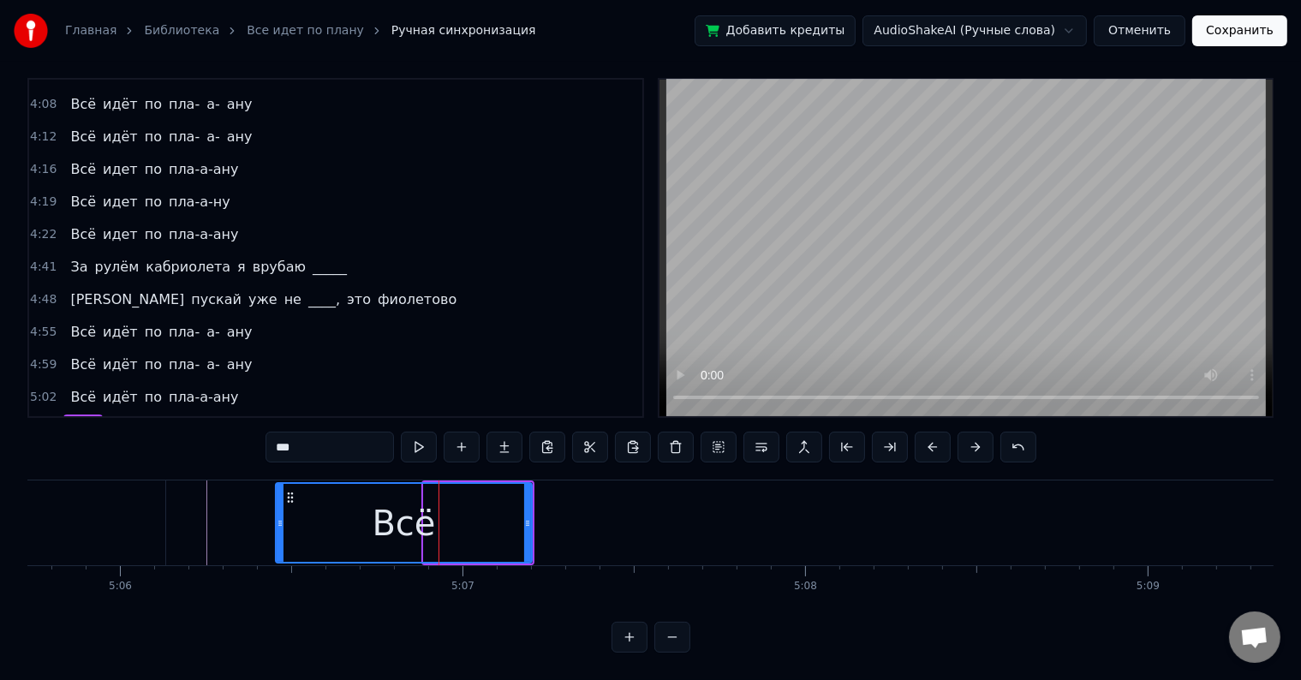
drag, startPoint x: 424, startPoint y: 504, endPoint x: 267, endPoint y: 504, distance: 156.7
click at [277, 516] on icon at bounding box center [280, 523] width 7 height 14
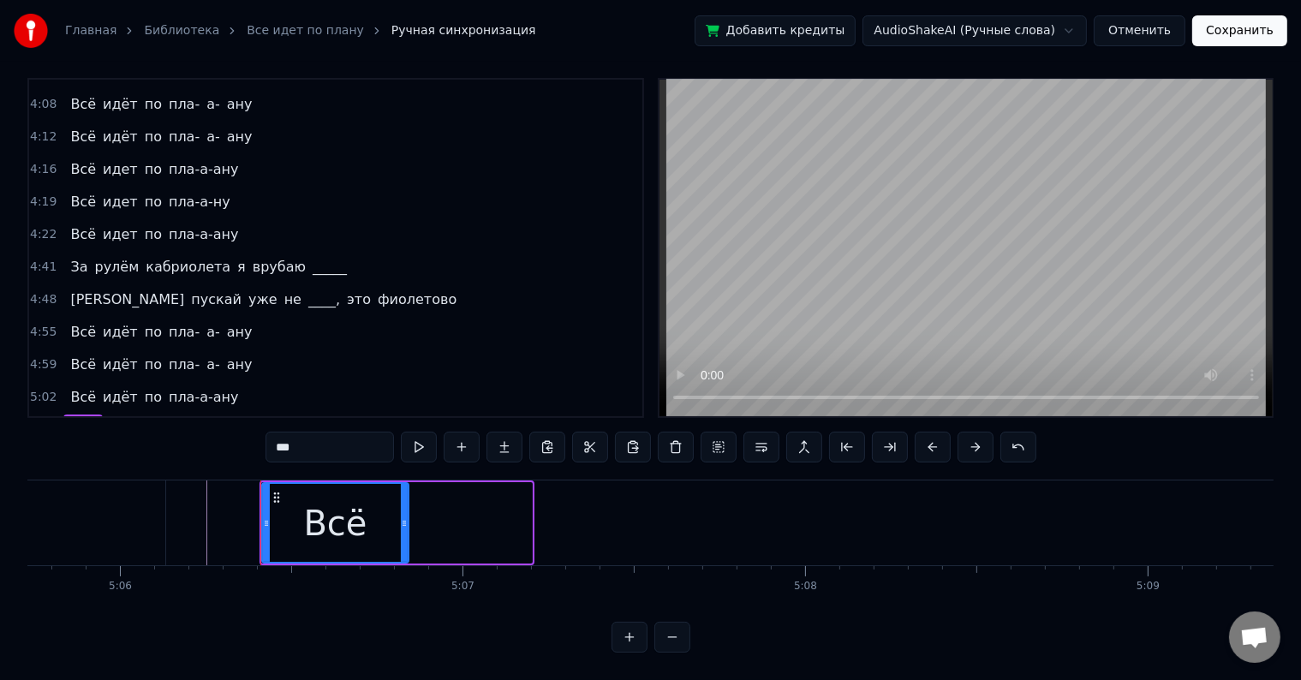
drag, startPoint x: 524, startPoint y: 502, endPoint x: 401, endPoint y: 508, distance: 123.4
click at [401, 516] on icon at bounding box center [404, 523] width 7 height 14
click at [399, 503] on div at bounding box center [399, 522] width 1 height 85
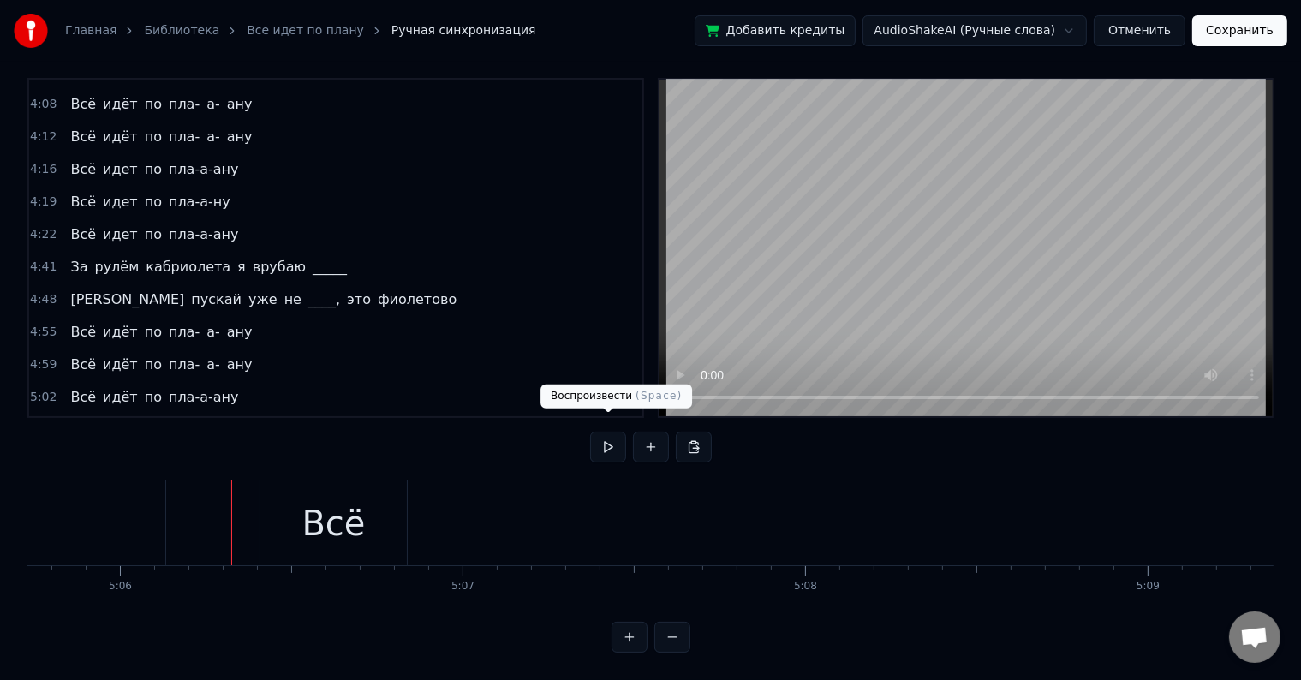
click at [611, 432] on button at bounding box center [608, 447] width 36 height 31
click at [608, 432] on button at bounding box center [608, 447] width 36 height 31
click at [603, 438] on button at bounding box center [608, 447] width 36 height 31
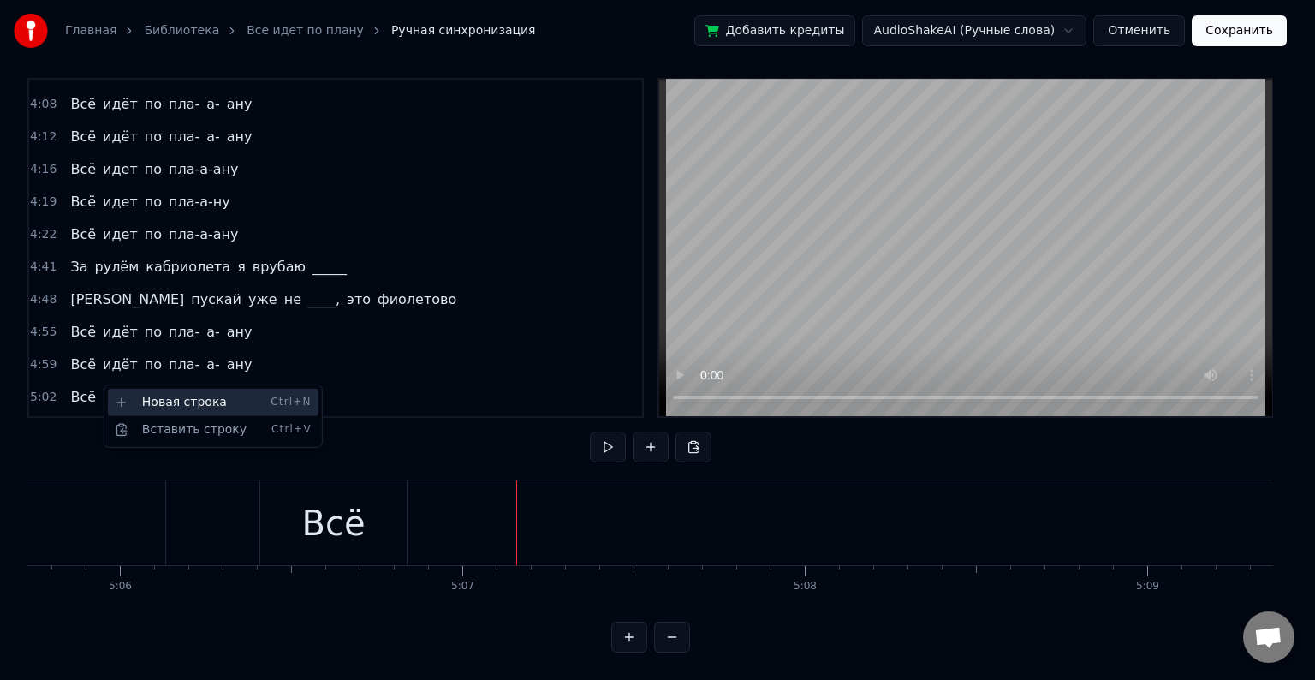
click at [134, 406] on div "Новая строка Ctrl+N" at bounding box center [213, 402] width 211 height 27
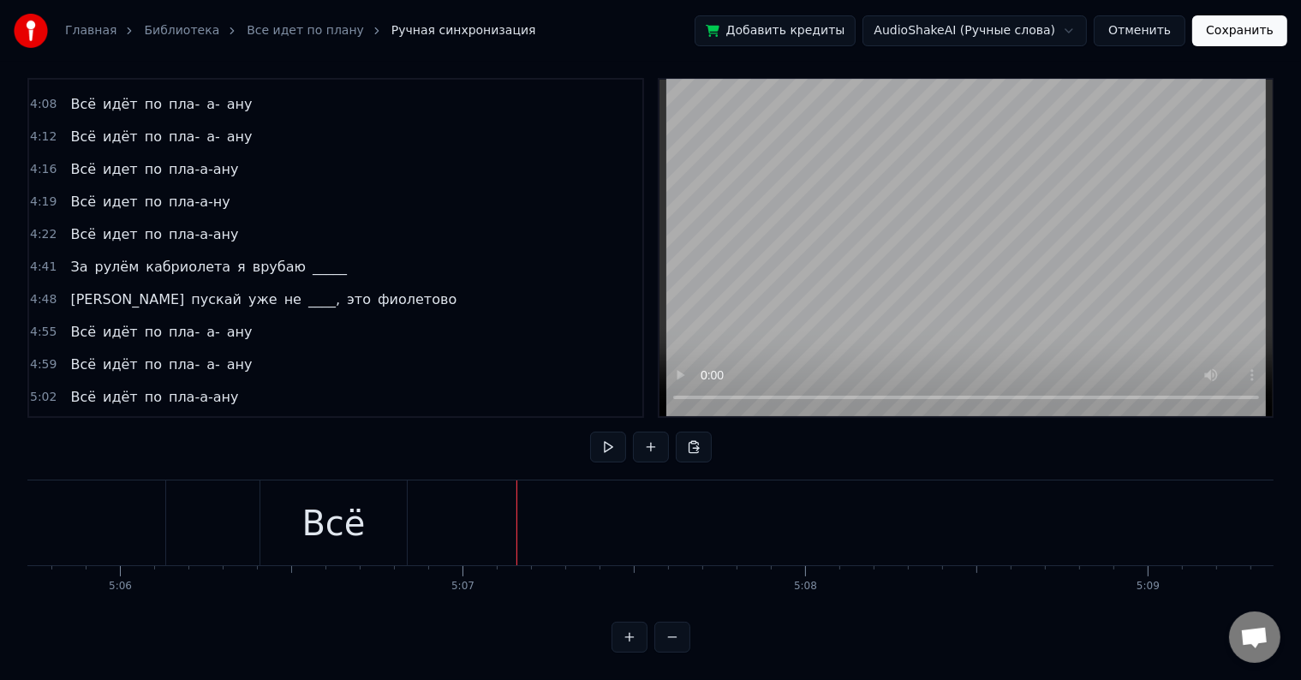
click at [70, 420] on span "Всё" at bounding box center [82, 430] width 29 height 20
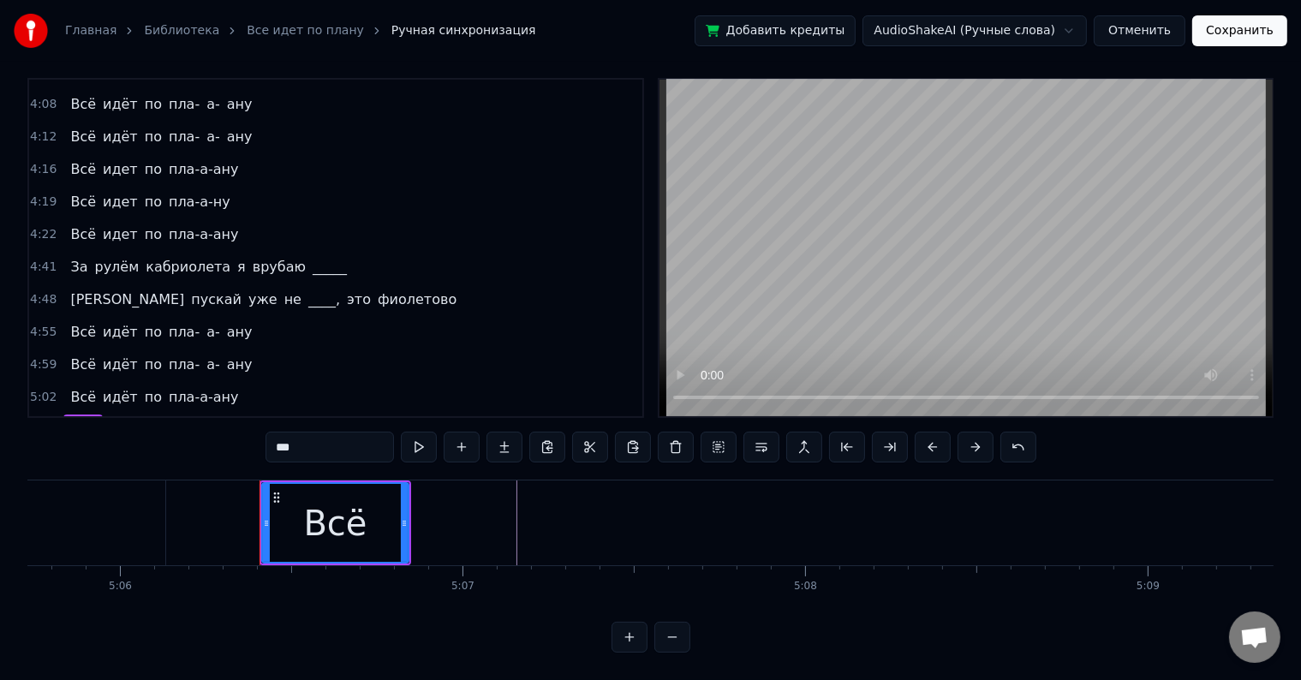
click at [98, 414] on div "5:06 Всё" at bounding box center [335, 430] width 613 height 33
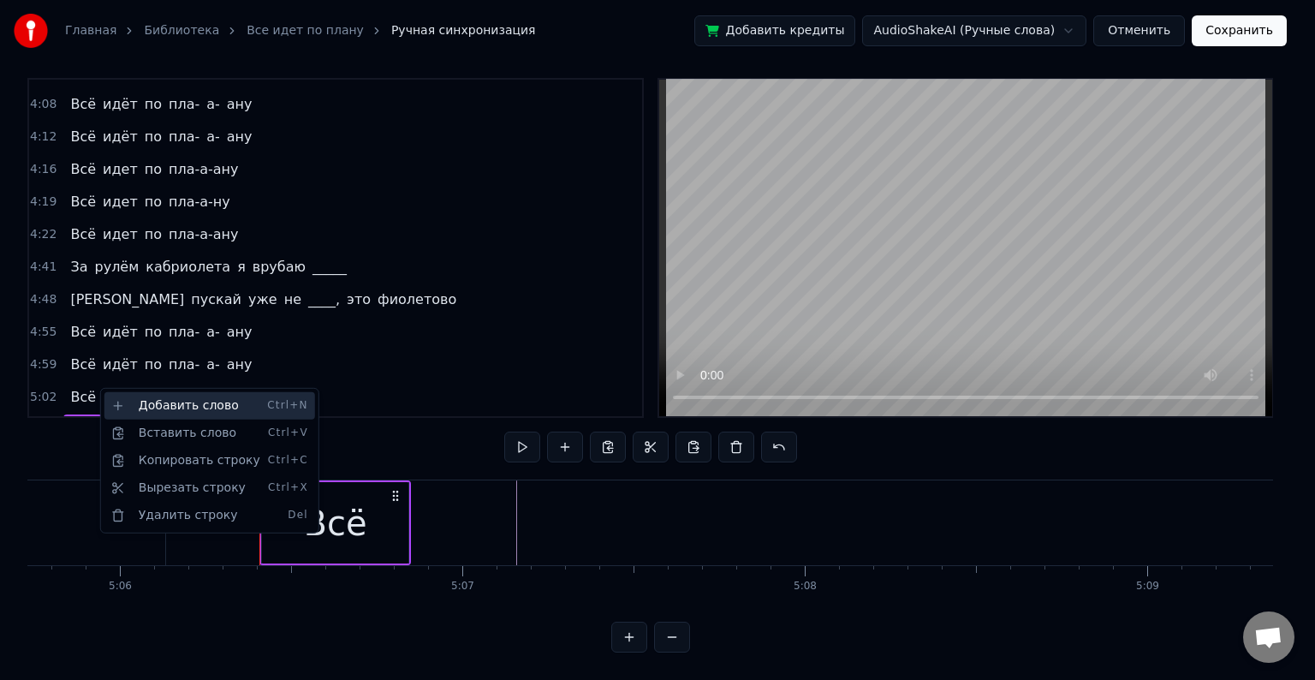
click at [151, 404] on div "Добавить слово Ctrl+N" at bounding box center [209, 405] width 211 height 27
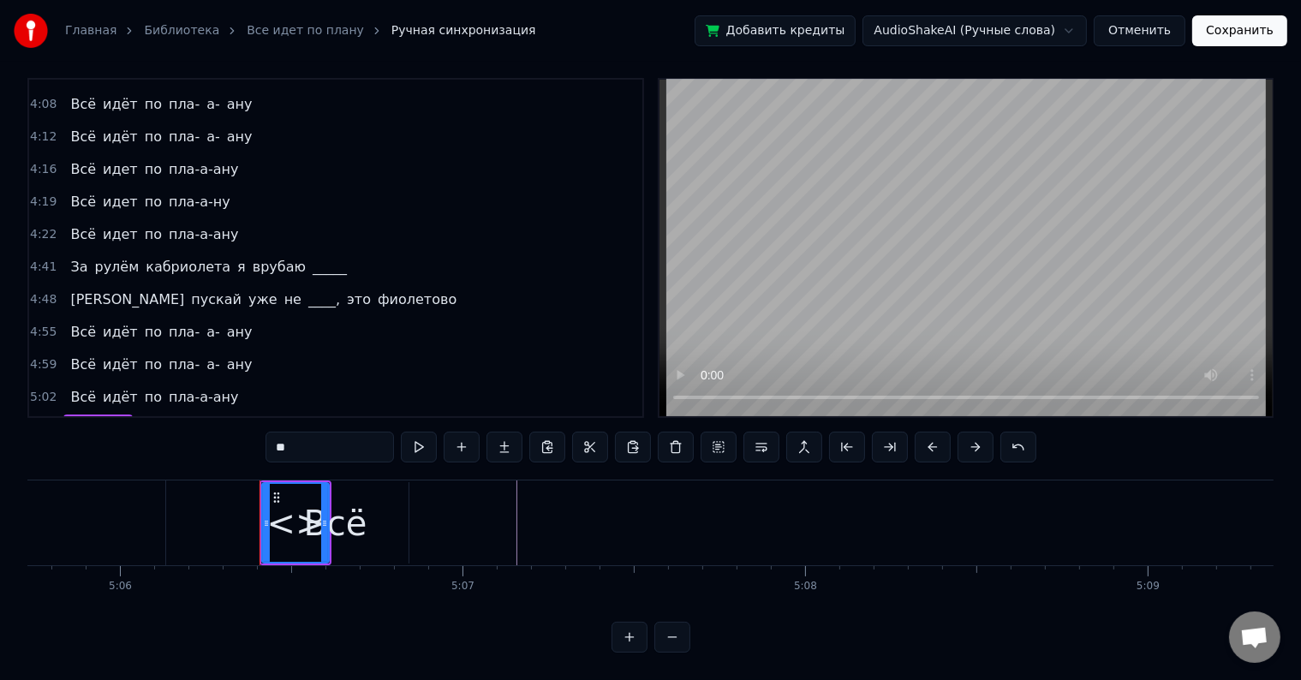
drag, startPoint x: 336, startPoint y: 429, endPoint x: 182, endPoint y: 435, distance: 155.1
click at [182, 435] on div "2:06 Может, я ку- ку, в [PERSON_NAME]'ике без крыши 2:11 Еду к _______, а вас ч…" at bounding box center [650, 365] width 1246 height 575
type input "*"
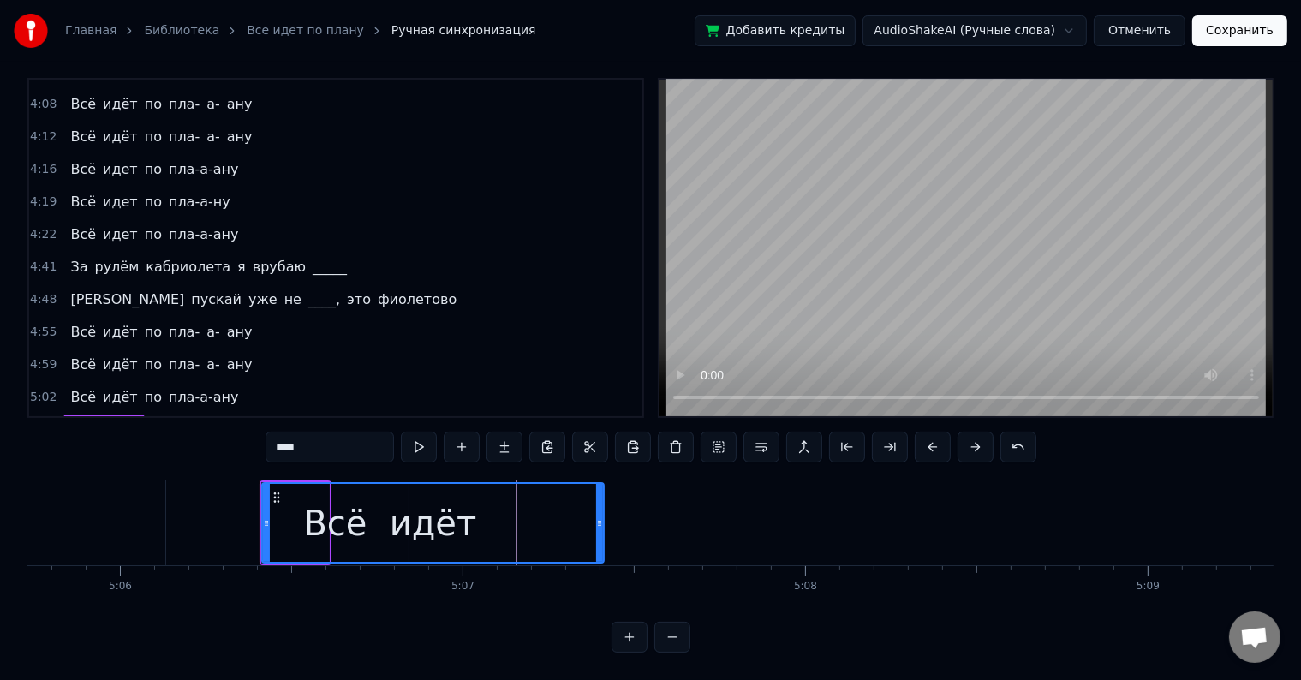
drag, startPoint x: 339, startPoint y: 499, endPoint x: 597, endPoint y: 534, distance: 260.1
click at [597, 534] on div at bounding box center [599, 523] width 7 height 78
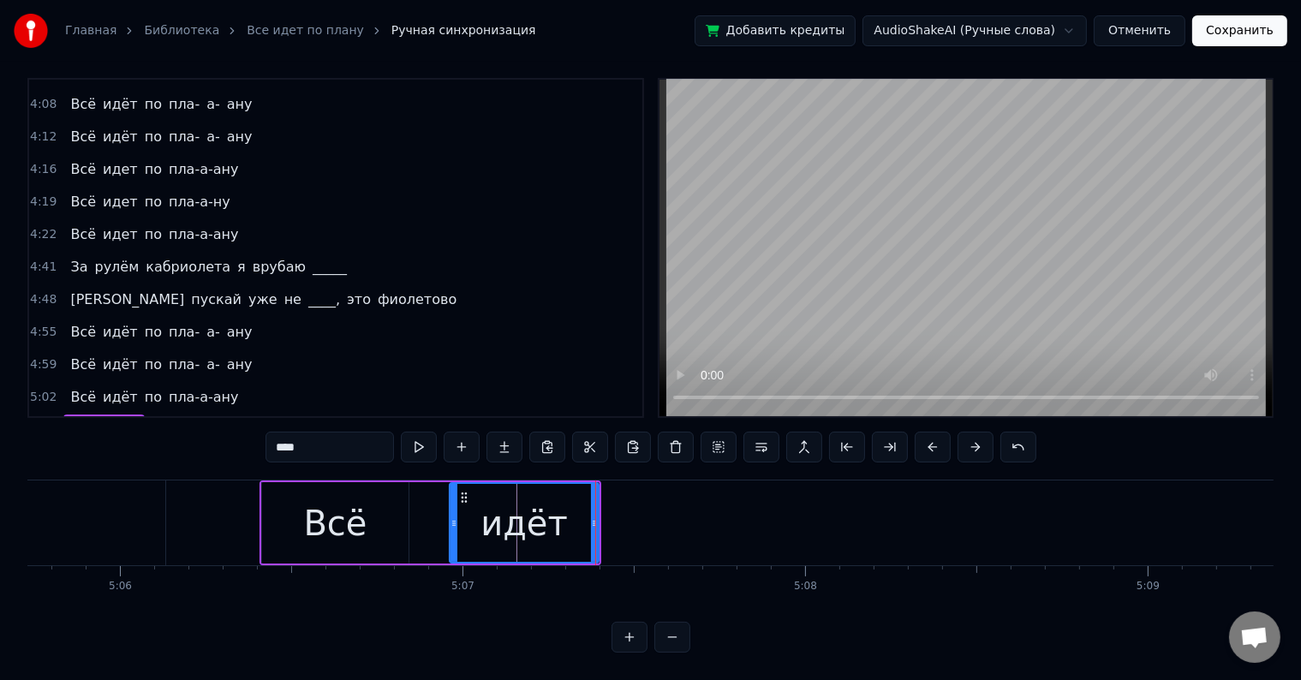
drag, startPoint x: 267, startPoint y: 497, endPoint x: 455, endPoint y: 536, distance: 191.6
click at [455, 536] on div at bounding box center [453, 523] width 7 height 78
type input "****"
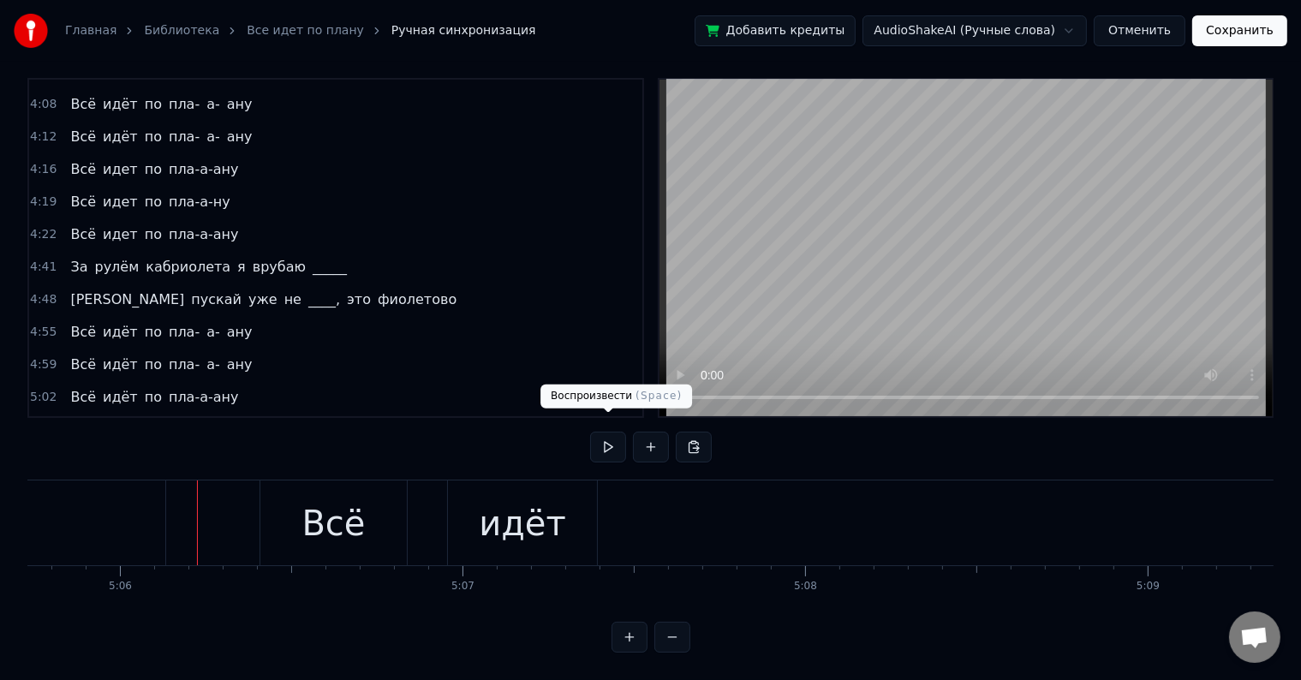
click at [600, 432] on button at bounding box center [608, 447] width 36 height 31
click at [144, 414] on div "5:06 Всё идёт" at bounding box center [335, 430] width 613 height 33
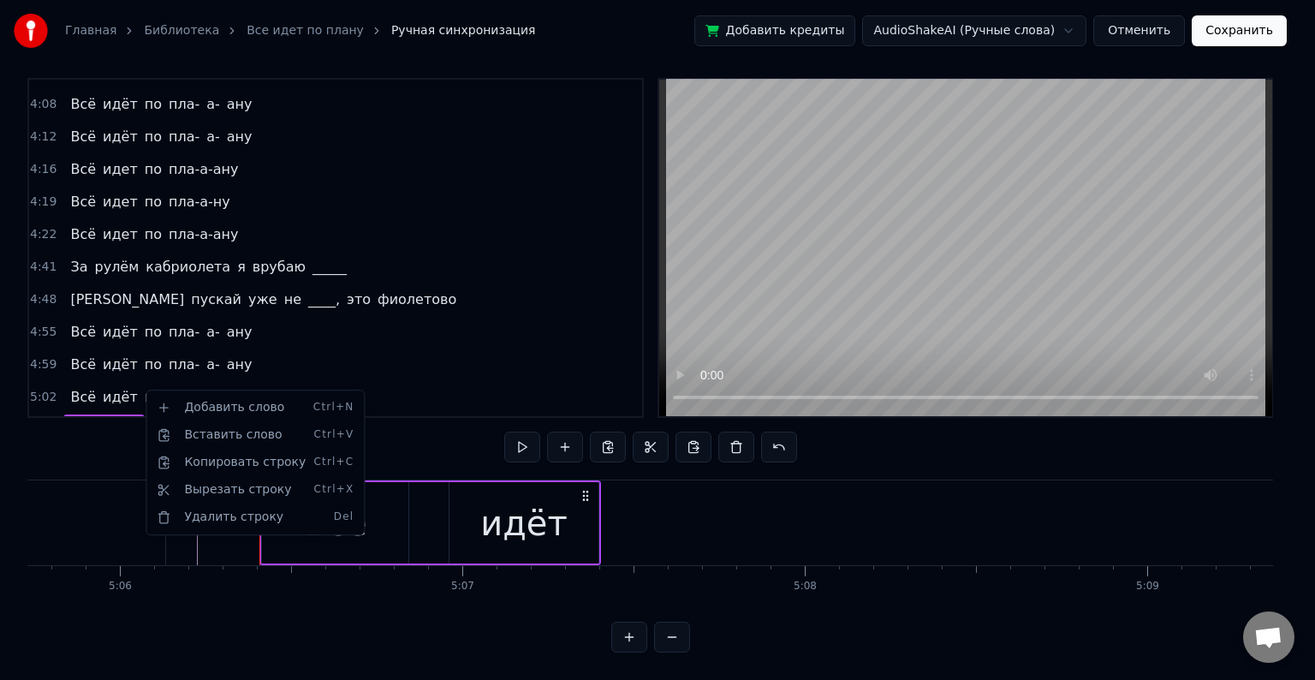
click at [143, 390] on html "Главная Библиотека Все идет по плану Ручная синхронизация Добавить кредиты Audi…" at bounding box center [657, 334] width 1315 height 691
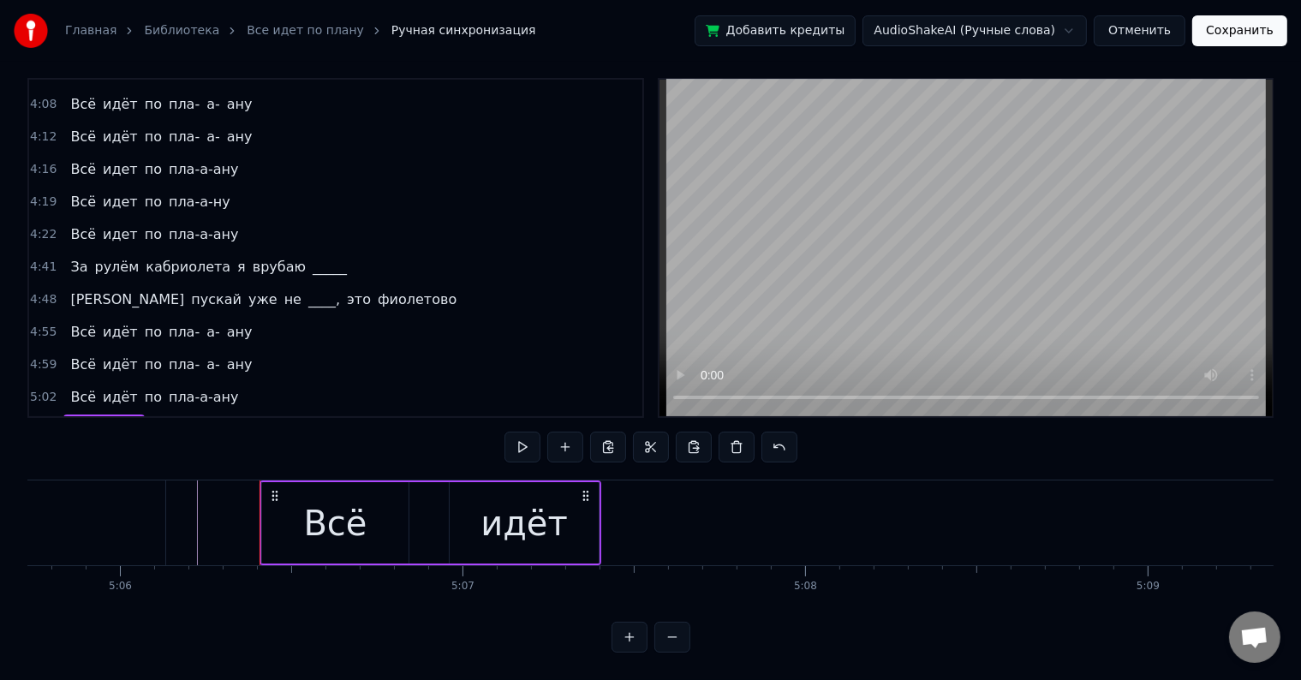
click at [138, 414] on div "5:06 Всё идёт" at bounding box center [335, 430] width 613 height 33
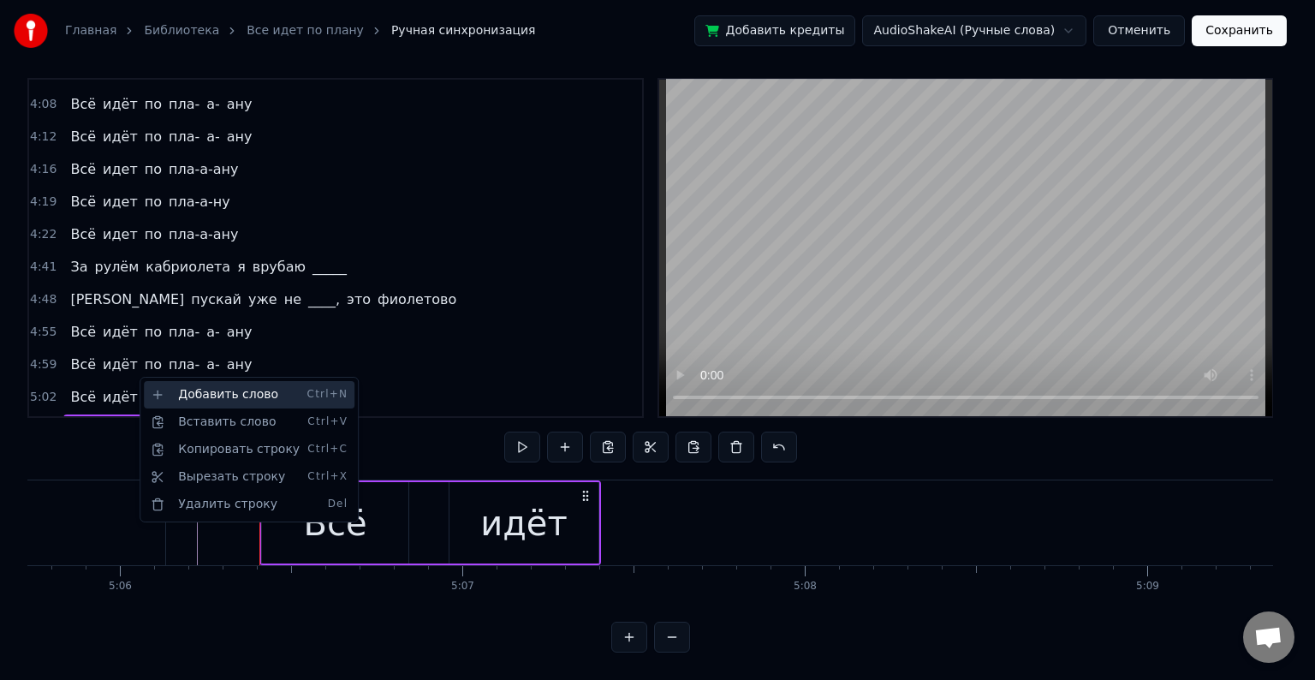
click at [185, 391] on div "Добавить слово Ctrl+N" at bounding box center [249, 394] width 211 height 27
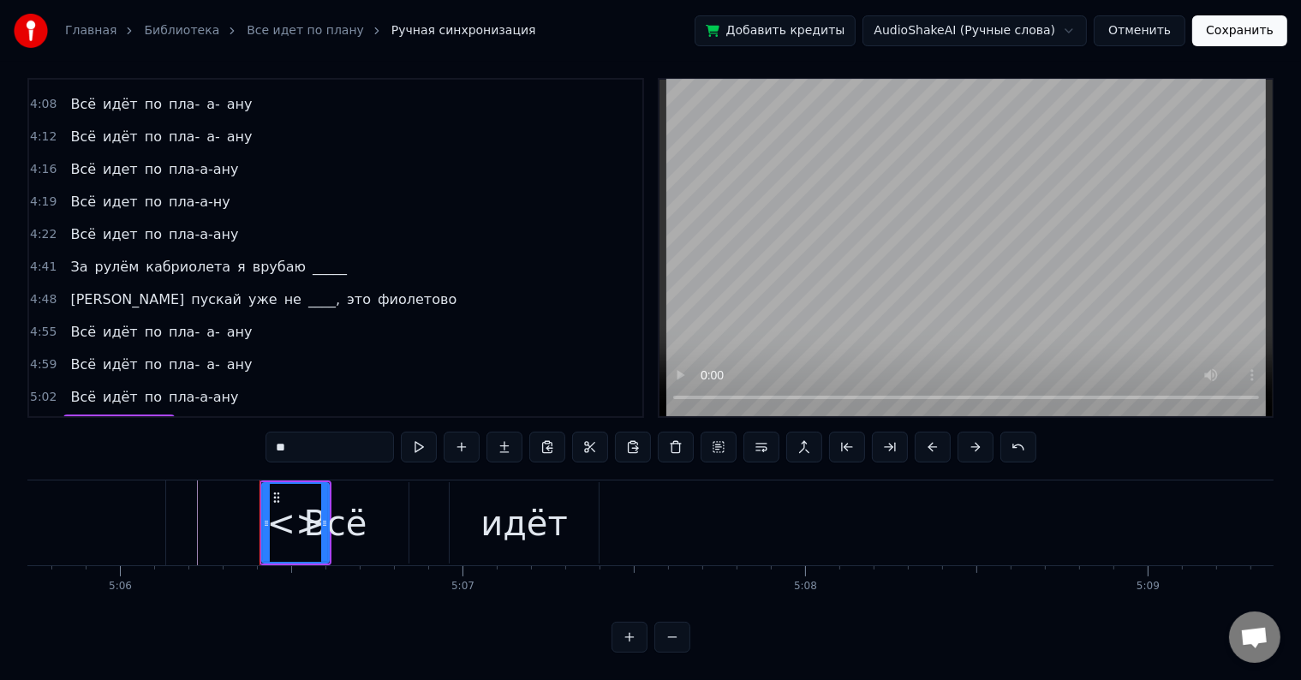
drag, startPoint x: 303, startPoint y: 433, endPoint x: 241, endPoint y: 437, distance: 61.7
click at [241, 437] on div "2:06 Может, я ку- ку, в [PERSON_NAME]'ике без крыши 2:11 Еду к _______, а вас ч…" at bounding box center [650, 365] width 1246 height 575
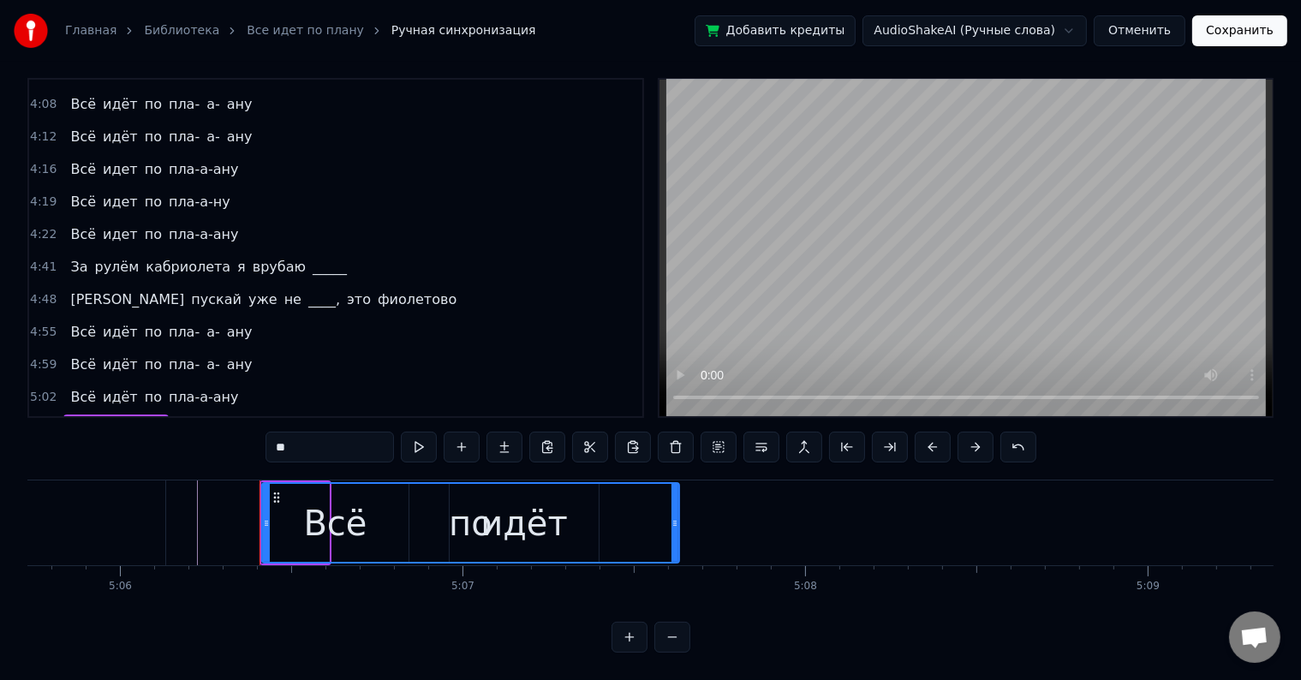
drag, startPoint x: 326, startPoint y: 502, endPoint x: 675, endPoint y: 531, distance: 349.7
click at [675, 531] on div at bounding box center [674, 523] width 7 height 78
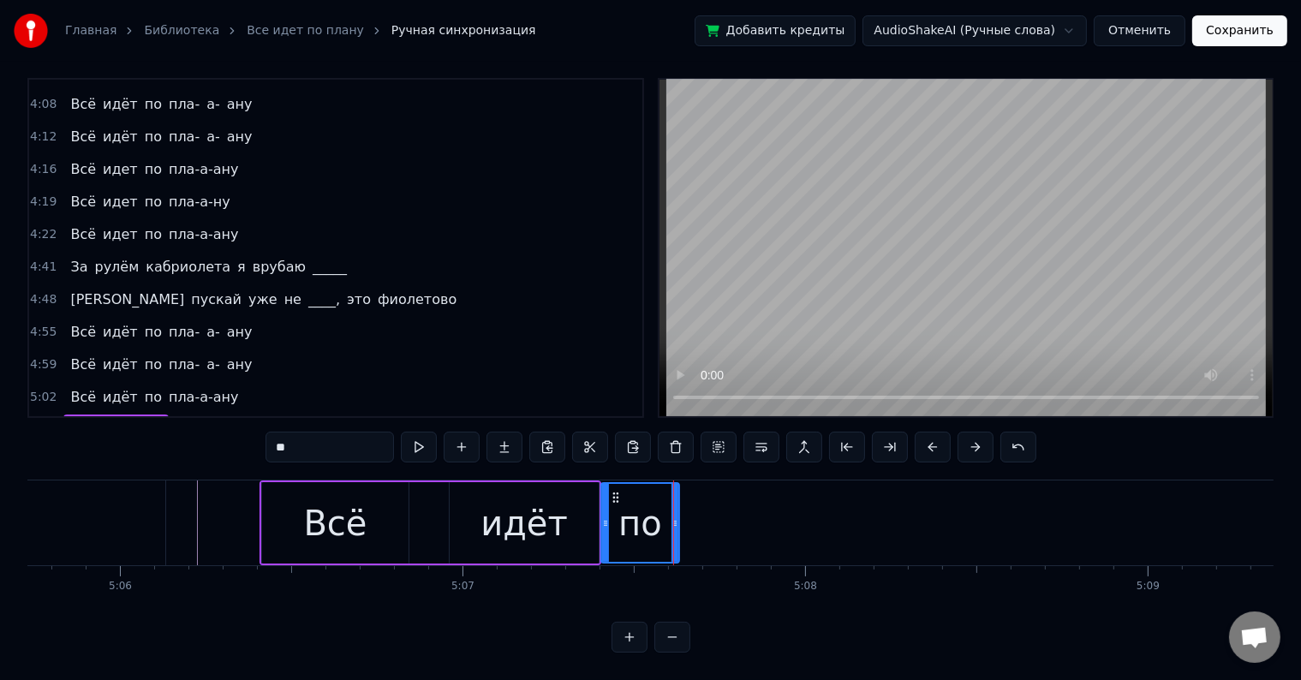
drag, startPoint x: 263, startPoint y: 499, endPoint x: 602, endPoint y: 515, distance: 339.4
type input "**"
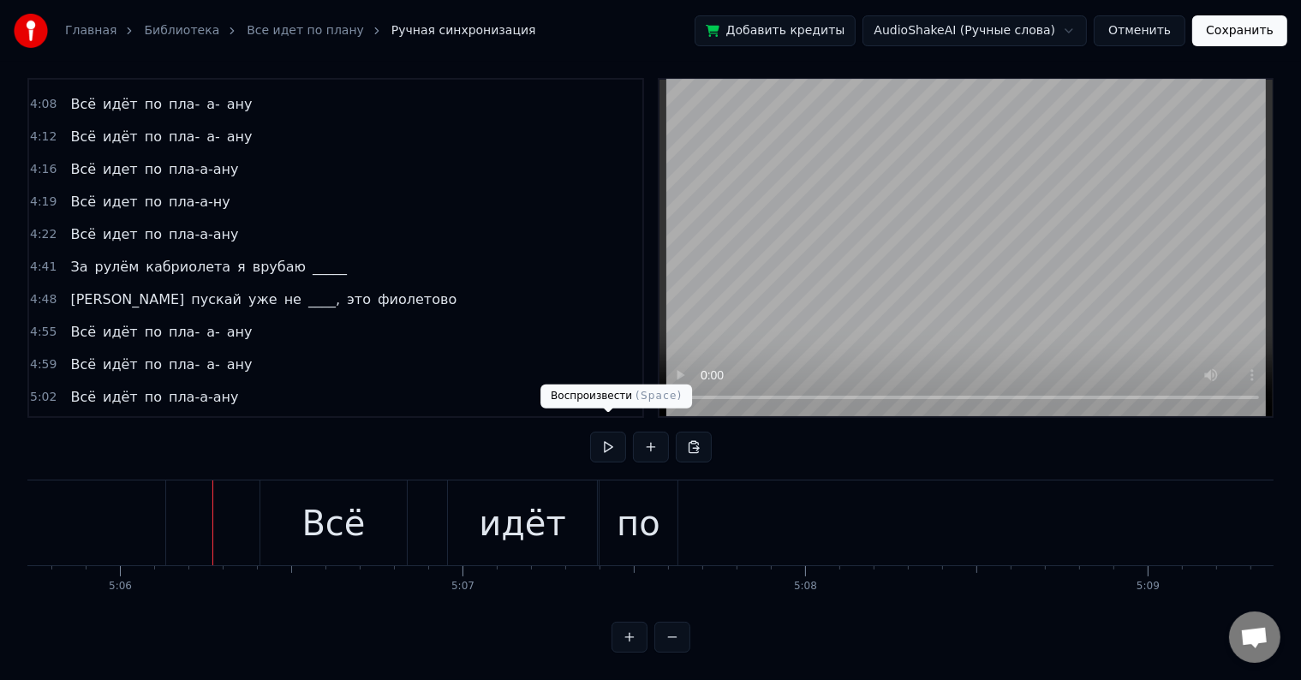
click at [596, 437] on button at bounding box center [608, 447] width 36 height 31
click at [599, 438] on button at bounding box center [608, 447] width 36 height 31
click at [603, 436] on button at bounding box center [608, 447] width 36 height 31
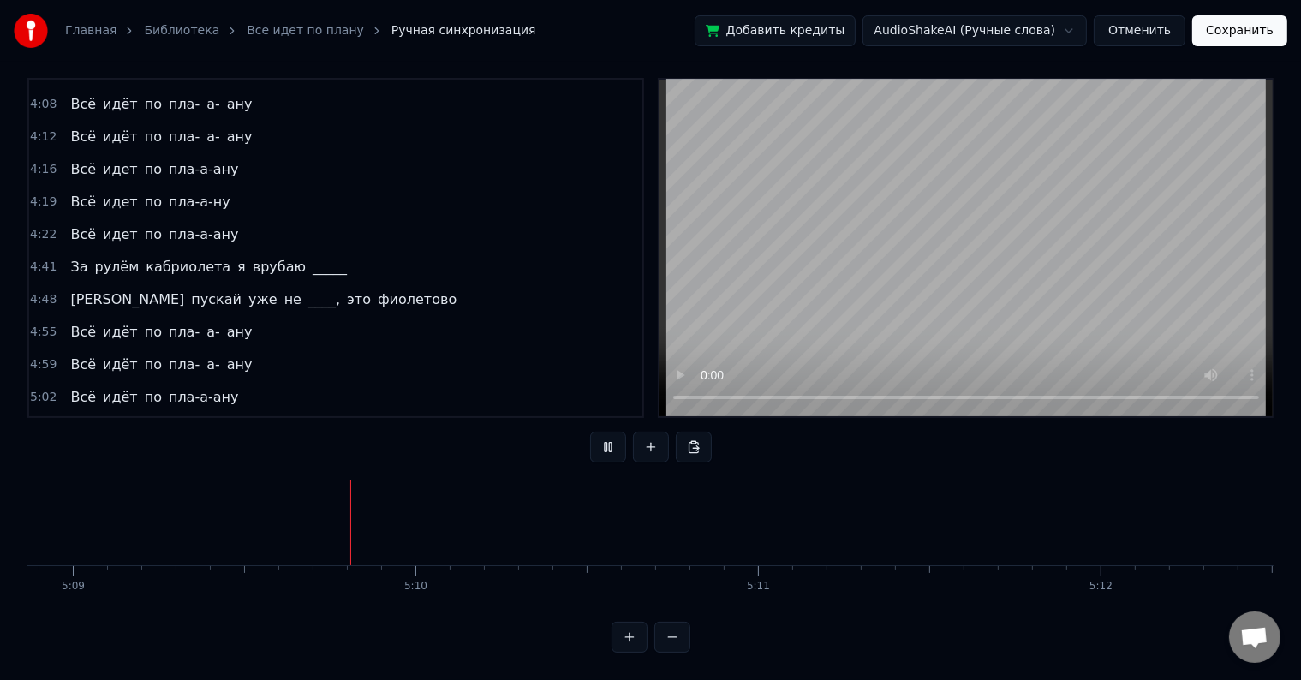
scroll to position [0, 105801]
click at [603, 436] on button at bounding box center [608, 447] width 36 height 31
click at [164, 414] on div "5:06 Всё идёт по" at bounding box center [335, 430] width 613 height 33
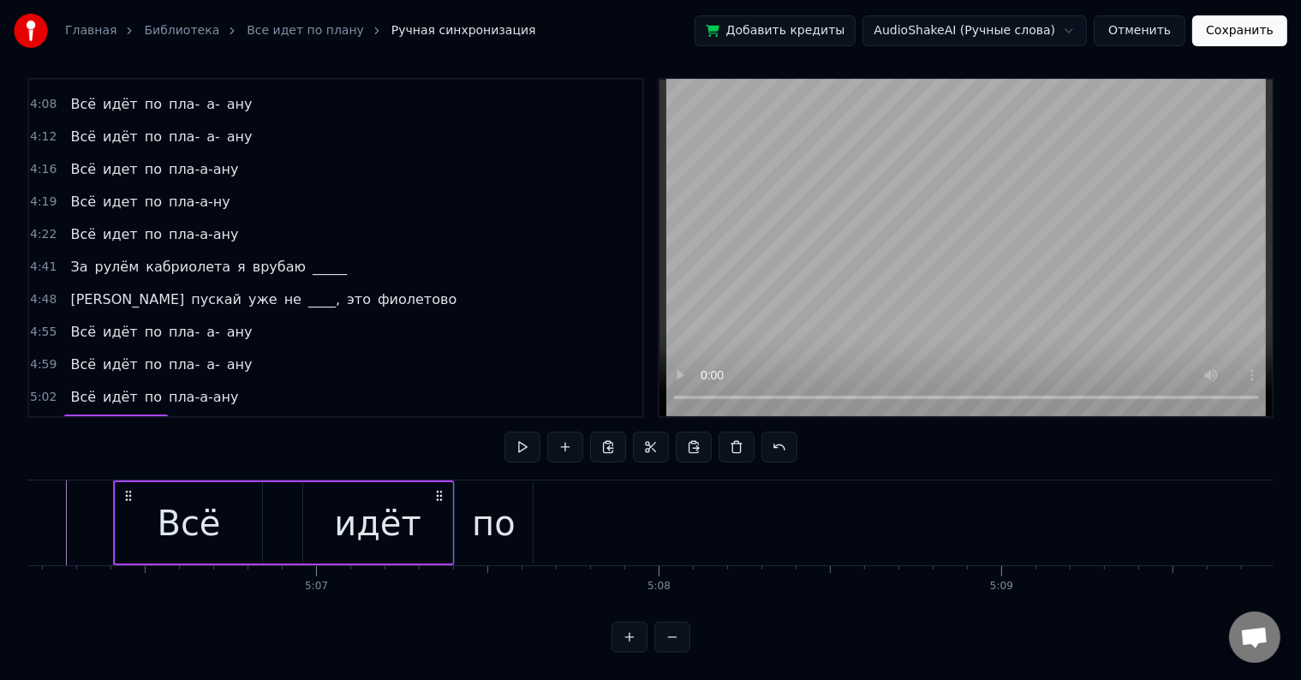
scroll to position [0, 104851]
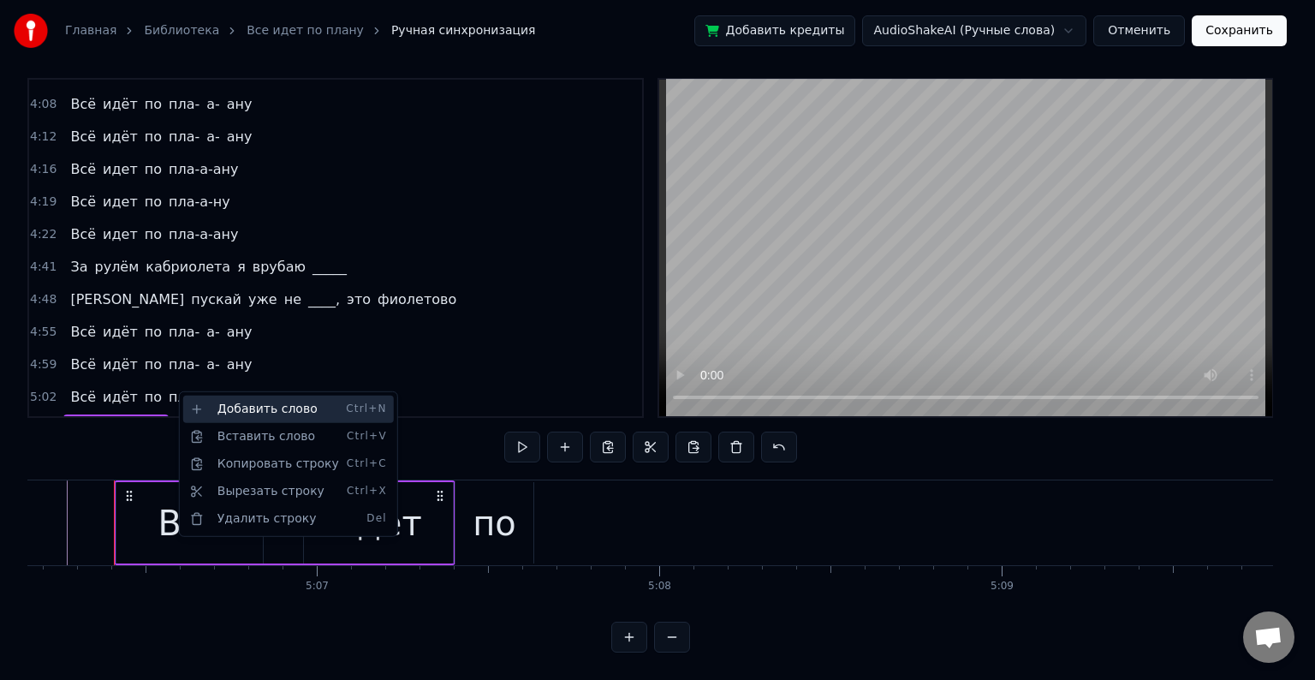
click at [199, 401] on div "Добавить слово Ctrl+N" at bounding box center [288, 409] width 211 height 27
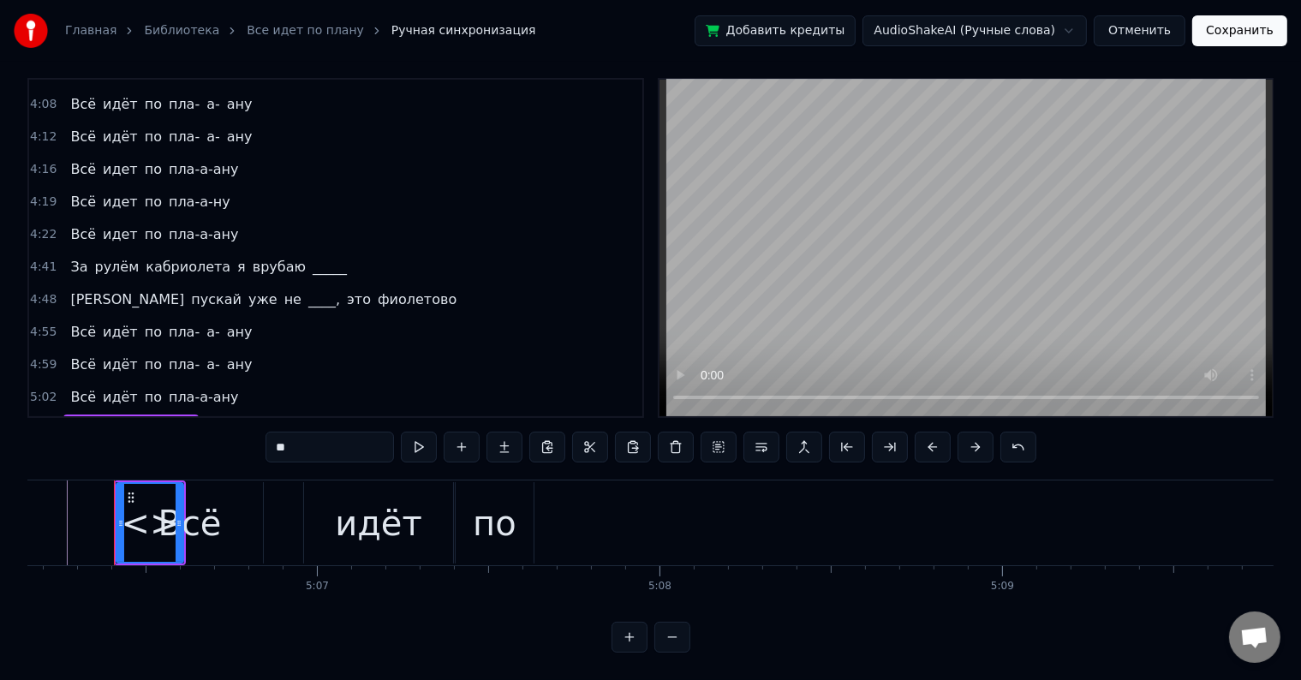
drag, startPoint x: 288, startPoint y: 441, endPoint x: 185, endPoint y: 442, distance: 102.7
click at [185, 442] on div "2:06 Может, я ку- ку, в [PERSON_NAME]'ике без крыши 2:11 Еду к _______, а вас ч…" at bounding box center [650, 365] width 1246 height 575
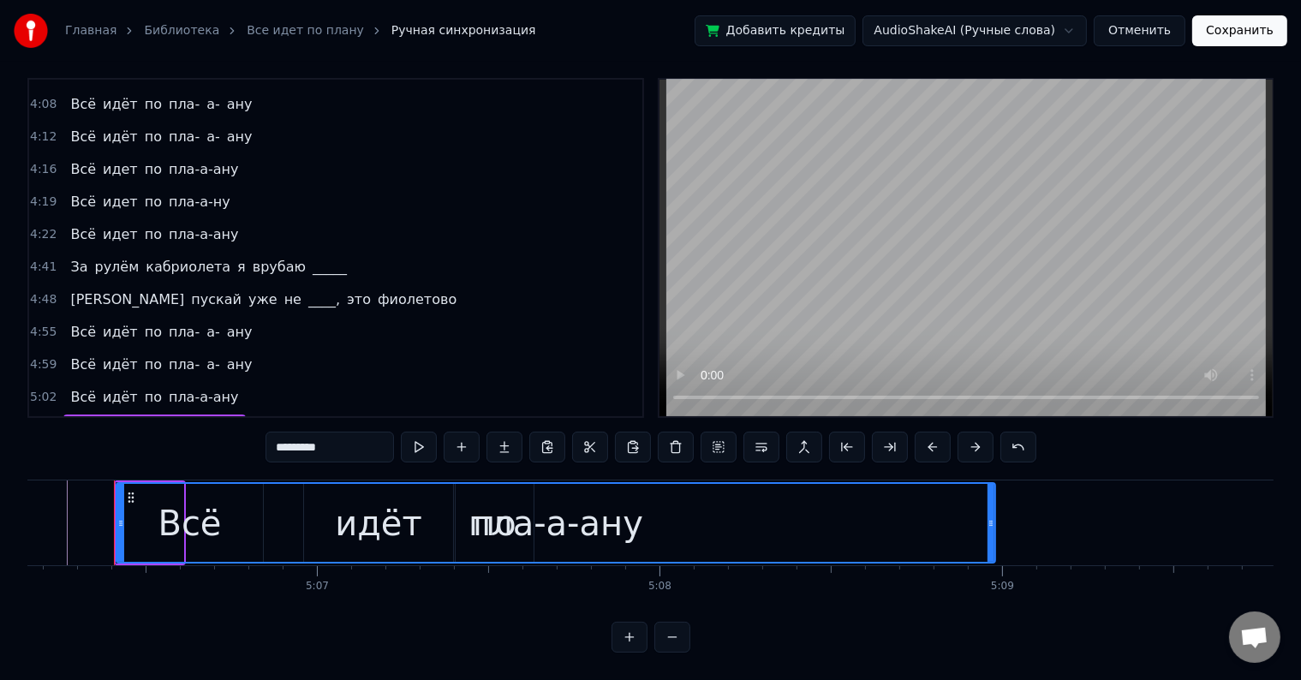
drag, startPoint x: 178, startPoint y: 485, endPoint x: 498, endPoint y: 503, distance: 320.8
click at [990, 493] on div at bounding box center [990, 523] width 7 height 78
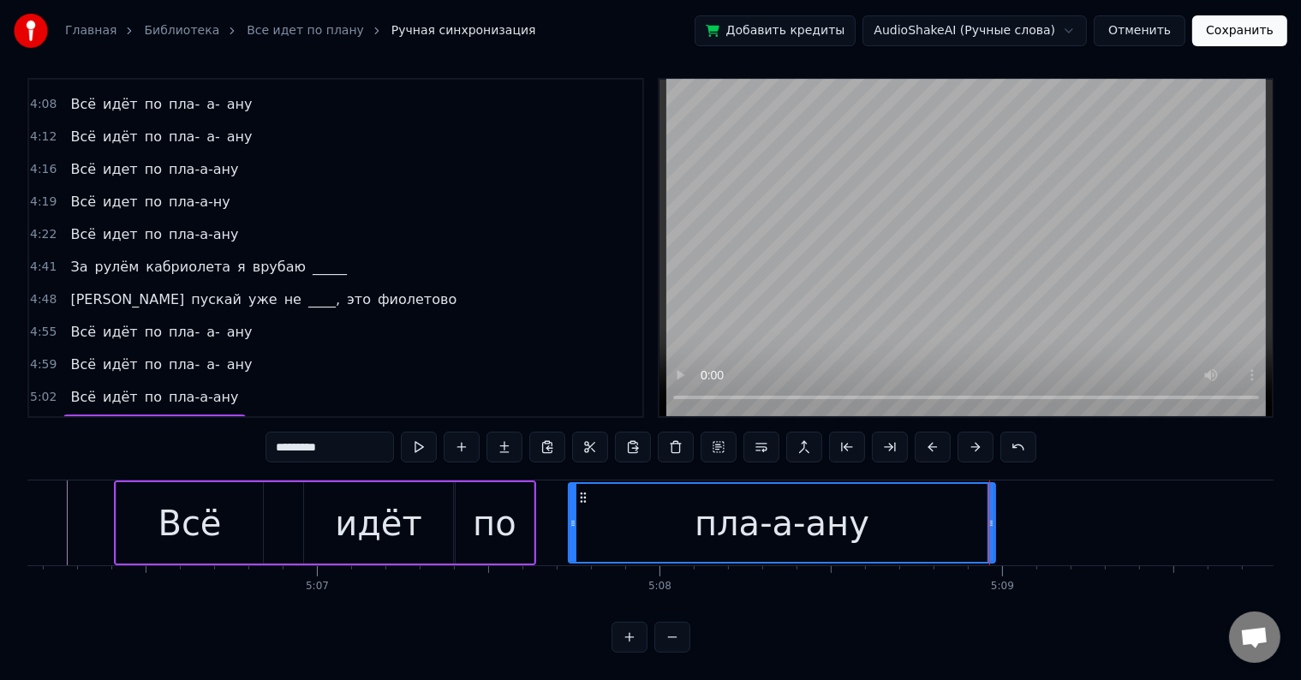
drag, startPoint x: 121, startPoint y: 515, endPoint x: 573, endPoint y: 503, distance: 452.2
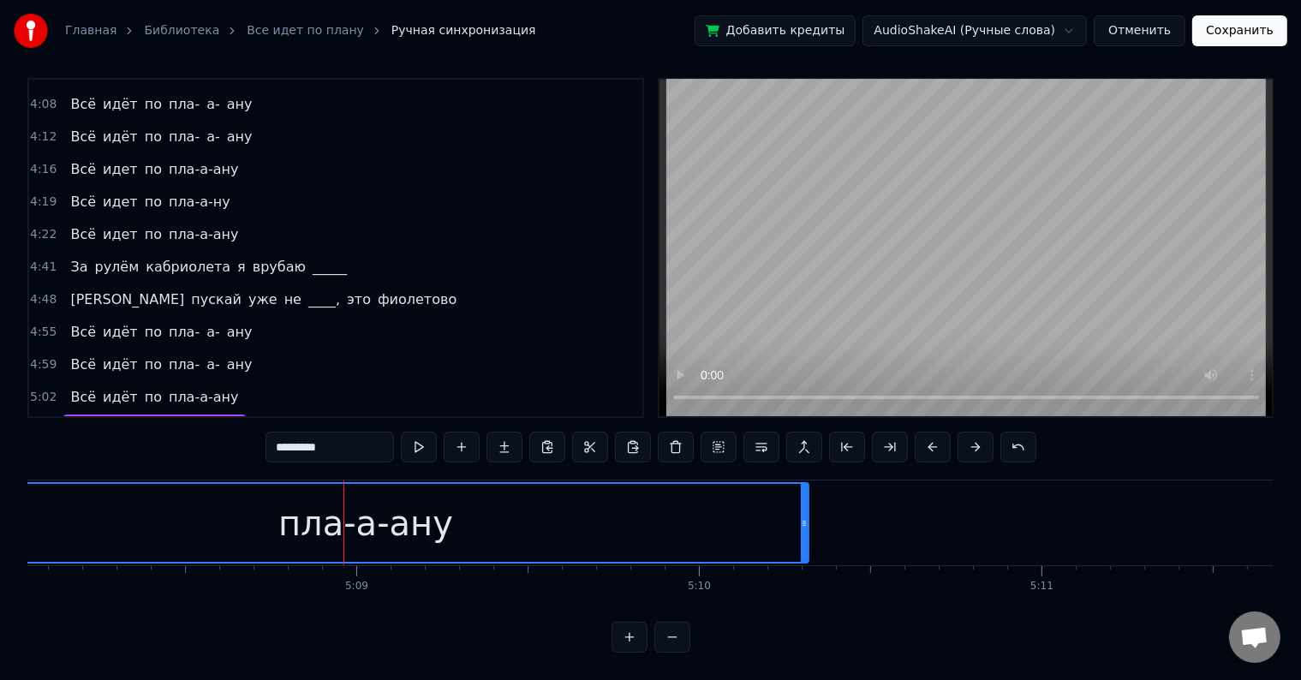
drag, startPoint x: 346, startPoint y: 503, endPoint x: 805, endPoint y: 516, distance: 459.1
click at [805, 516] on div at bounding box center [804, 523] width 7 height 78
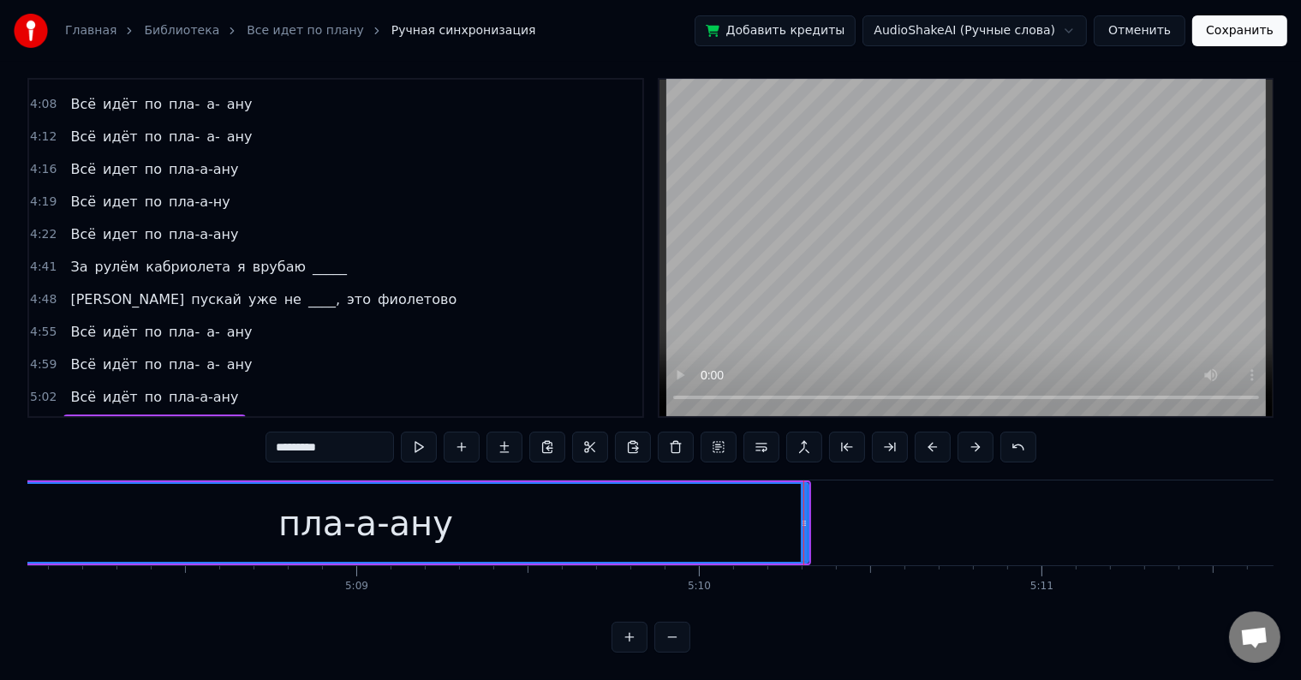
type input "*********"
click at [256, 381] on div "5:02 Всё идёт по пла-а-ану" at bounding box center [335, 397] width 613 height 33
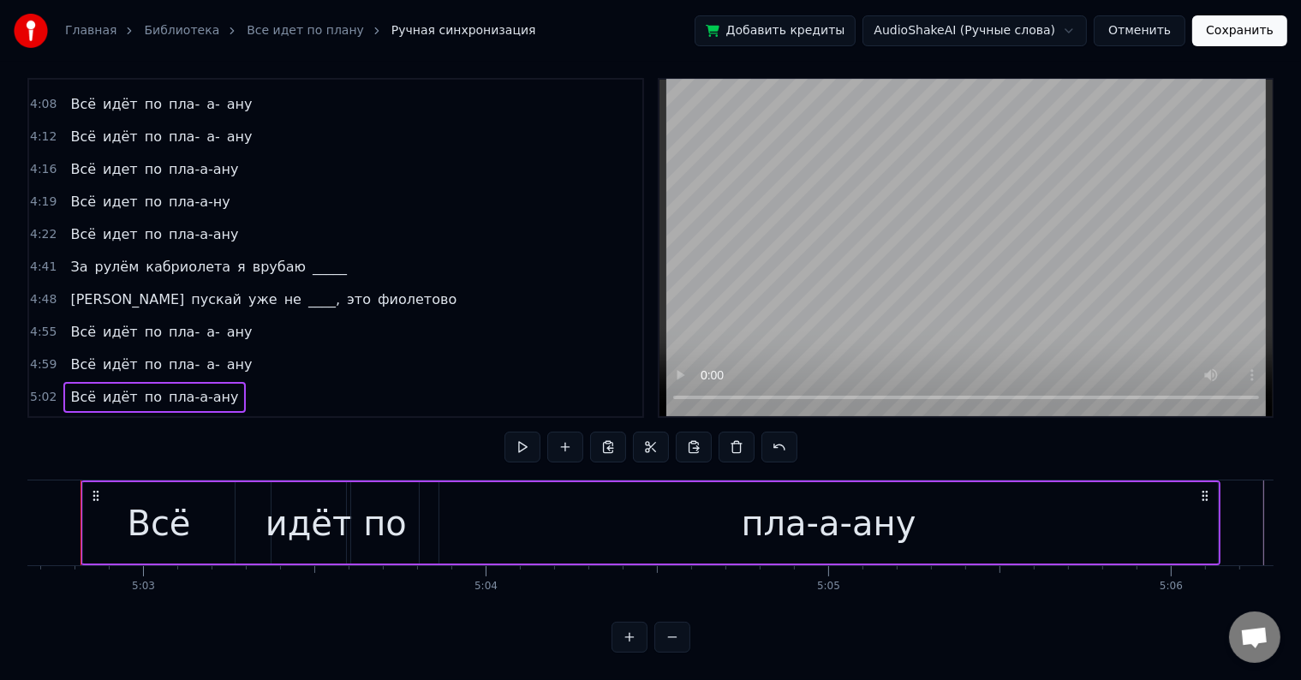
scroll to position [0, 103622]
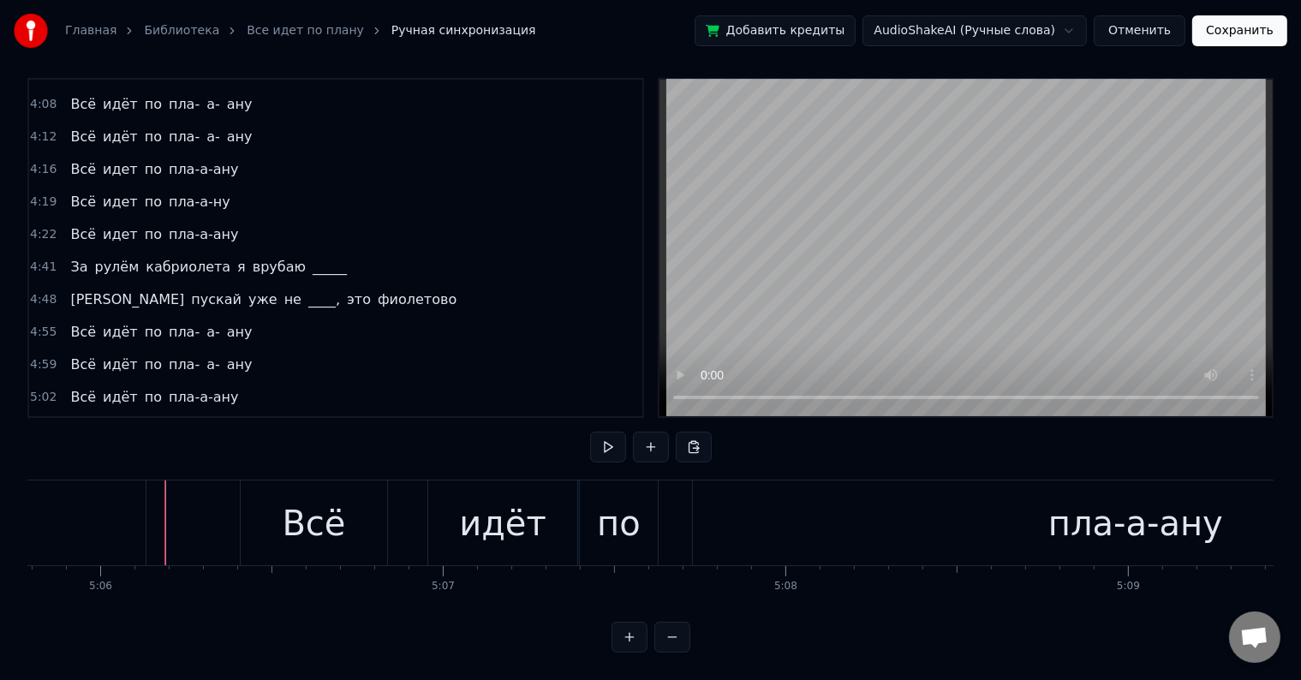
scroll to position [0, 104777]
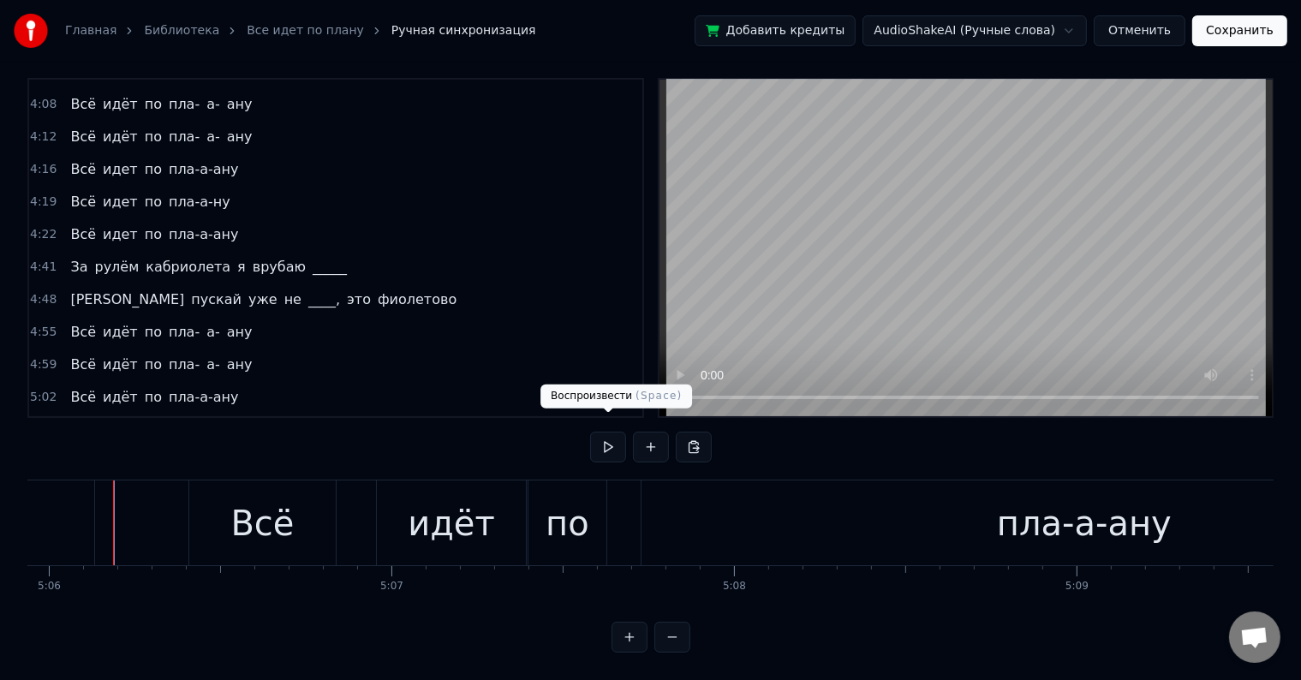
click at [600, 432] on button at bounding box center [608, 447] width 36 height 31
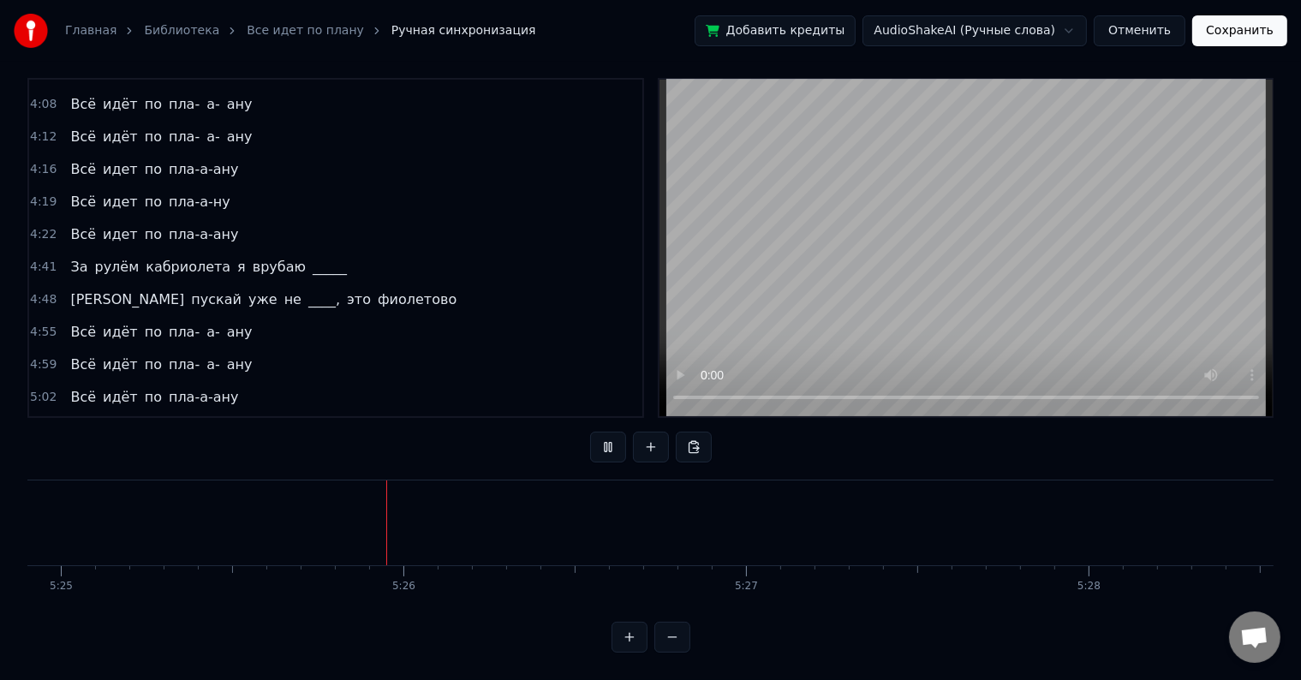
scroll to position [0, 111320]
click at [1220, 36] on button "Сохранить" at bounding box center [1239, 30] width 95 height 31
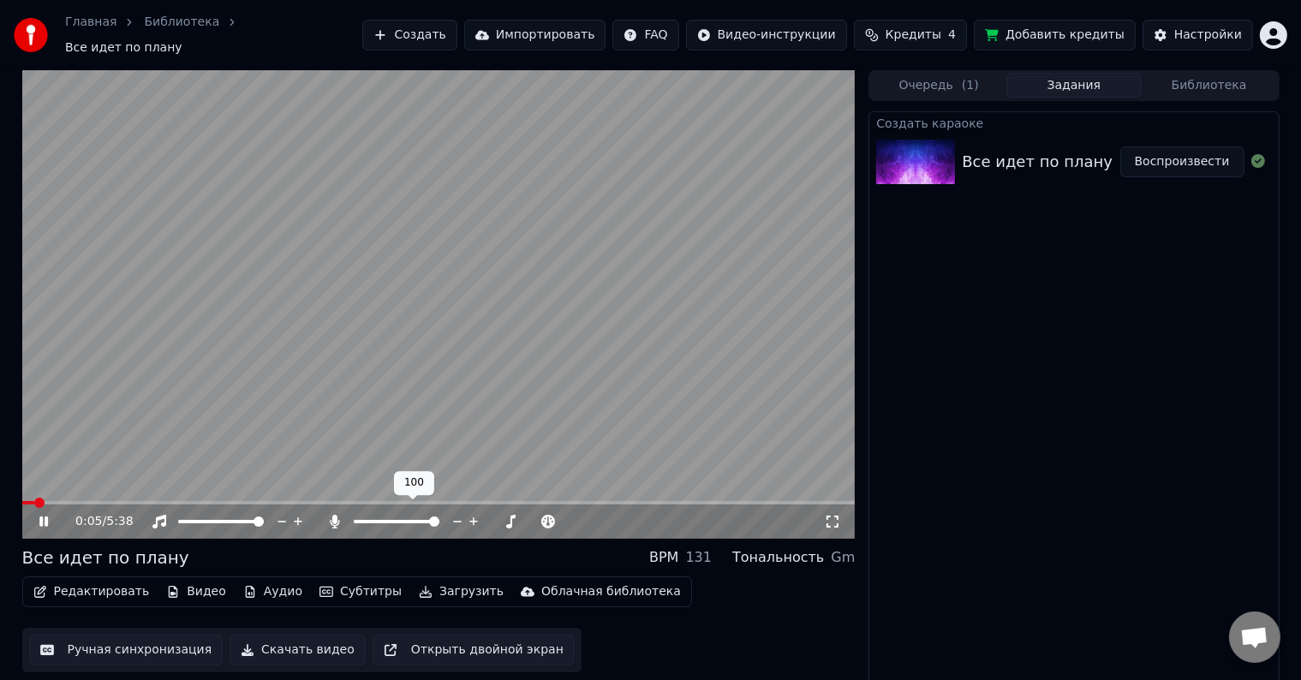
click at [387, 513] on div at bounding box center [412, 521] width 138 height 17
click at [370, 527] on span at bounding box center [374, 521] width 10 height 10
click at [38, 515] on icon at bounding box center [56, 522] width 40 height 14
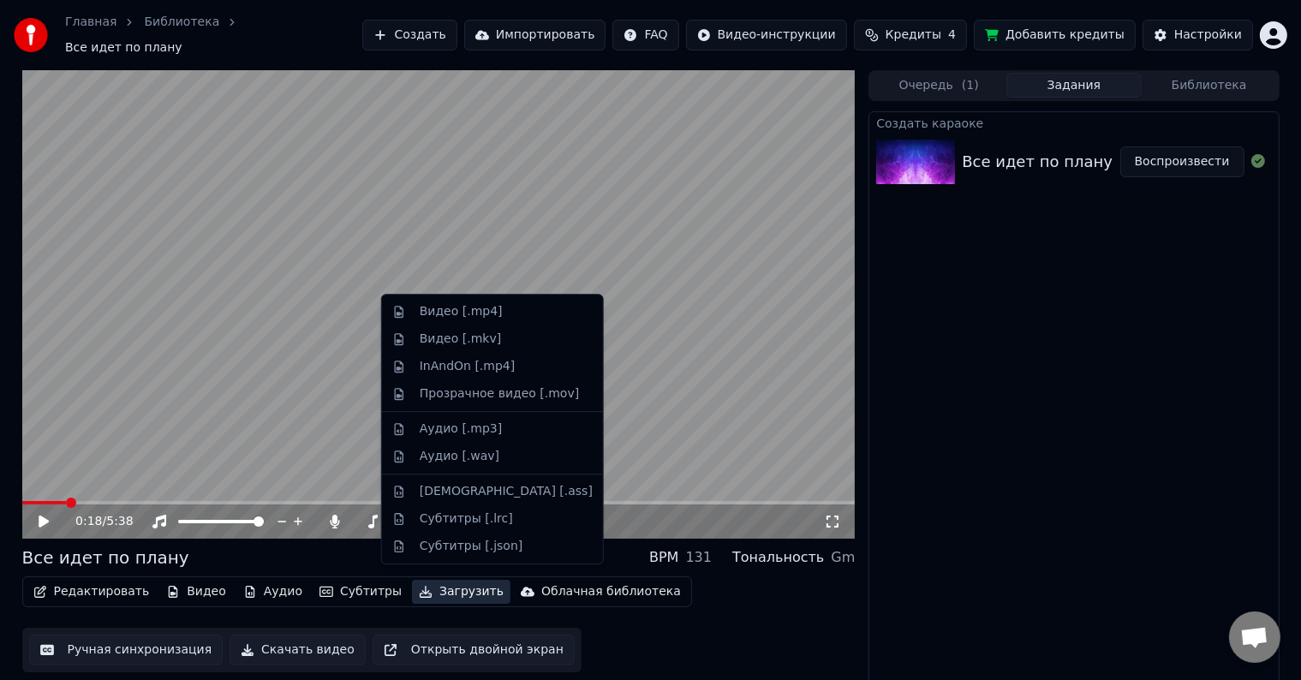
click at [417, 592] on button "Загрузить" at bounding box center [461, 592] width 98 height 24
click at [407, 304] on div "Видео [.mp4]" at bounding box center [492, 311] width 214 height 27
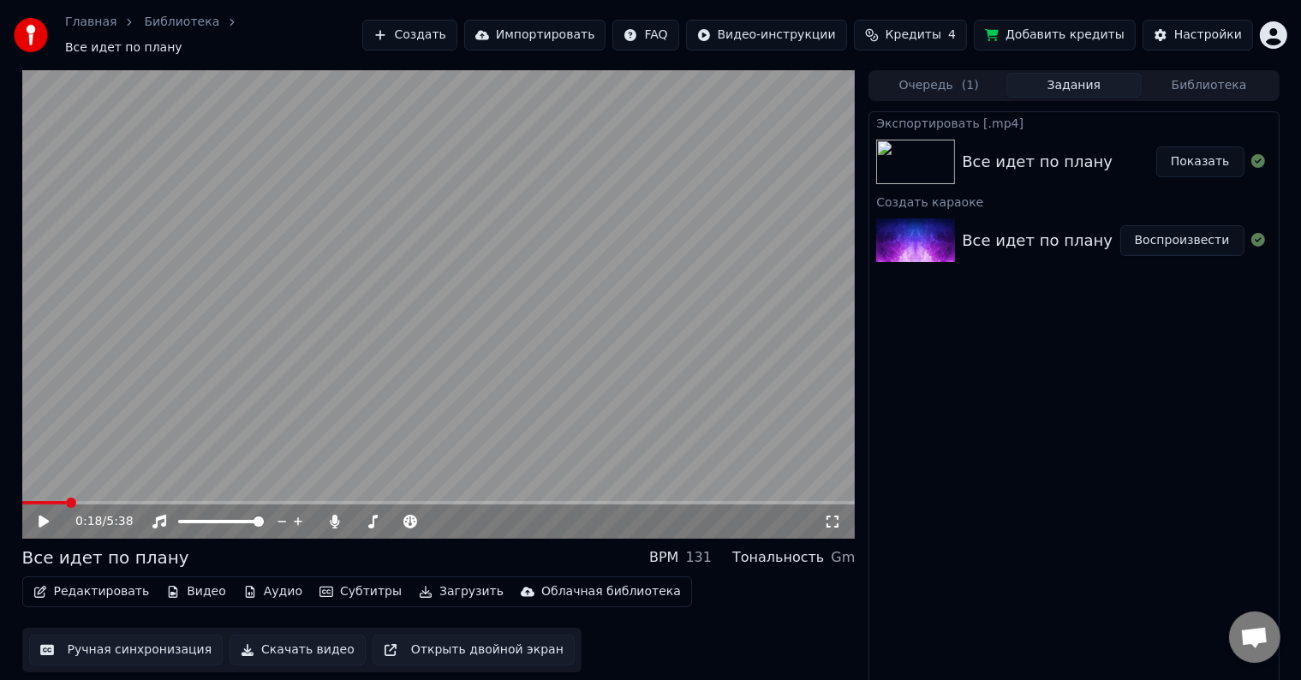
click at [1209, 152] on button "Показать" at bounding box center [1200, 161] width 88 height 31
